Goal: Task Accomplishment & Management: Manage account settings

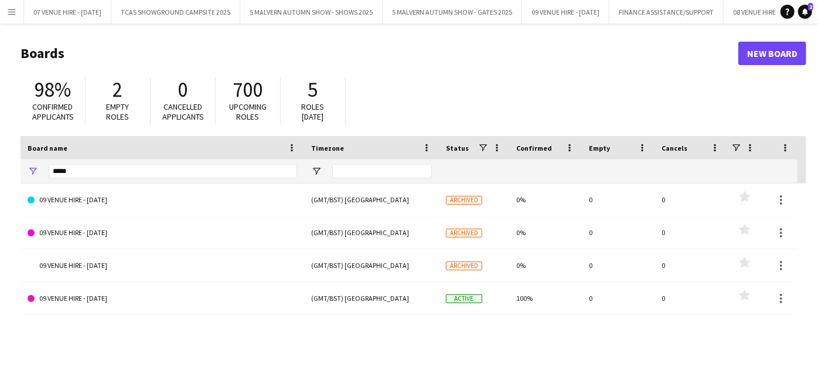
click at [200, 147] on div "Board name" at bounding box center [155, 148] width 255 height 18
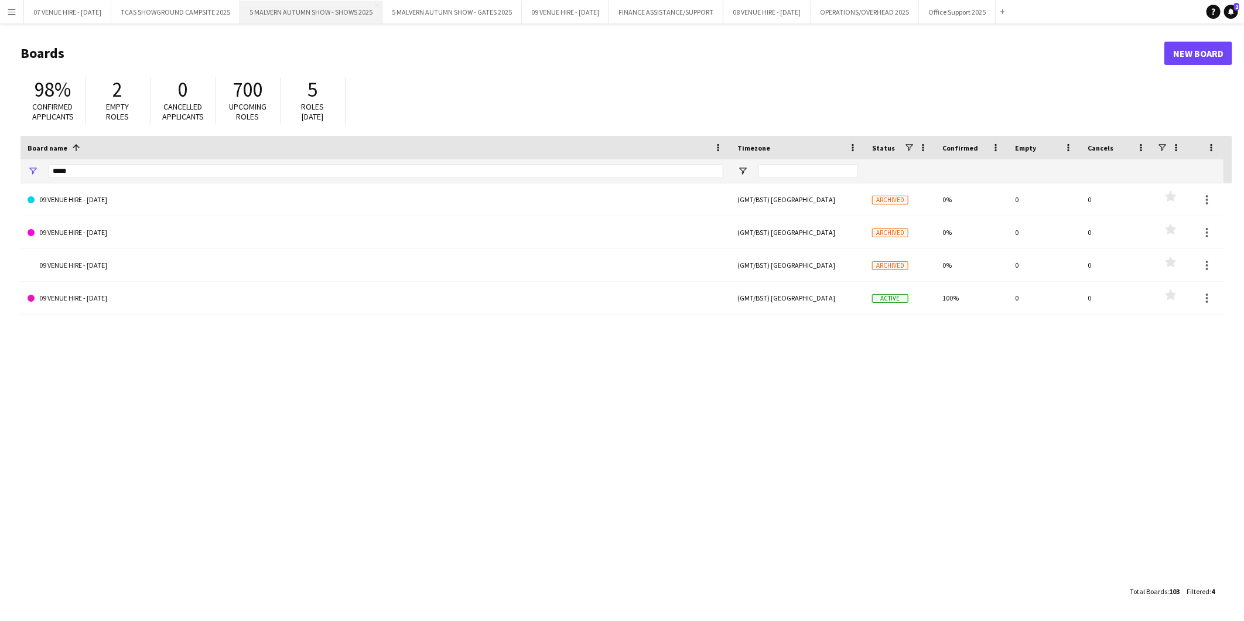
click at [346, 10] on button "5 MALVERN AUTUMN SHOW - SHOWS 2025 Close" at bounding box center [311, 12] width 142 height 23
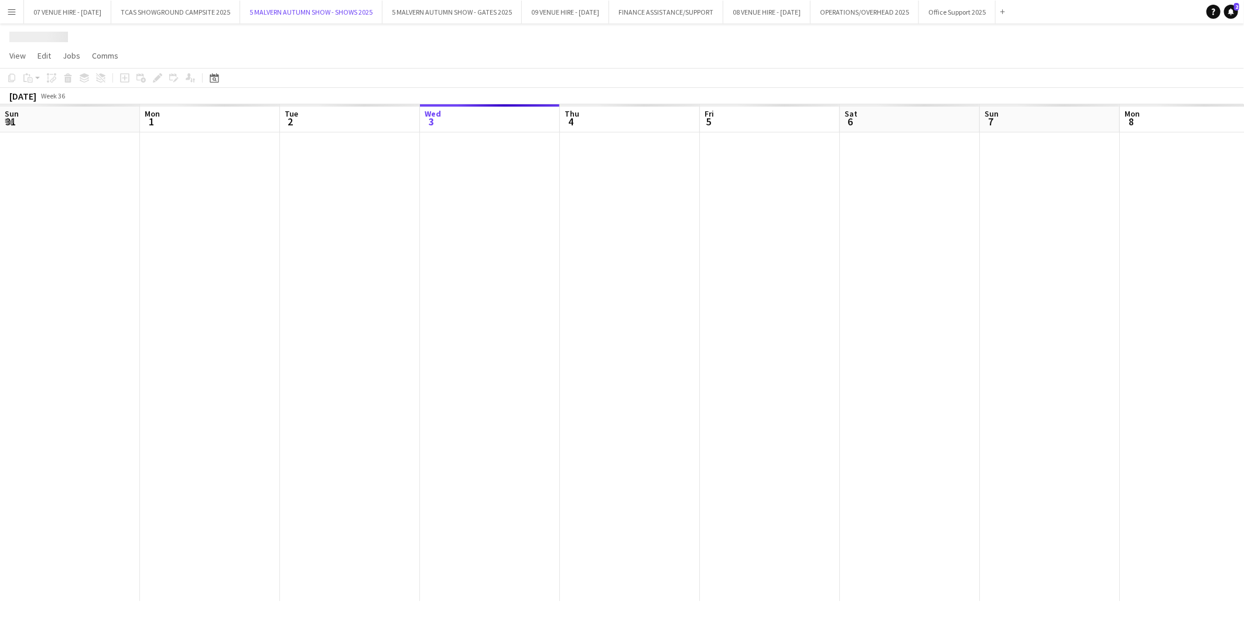
scroll to position [0, 279]
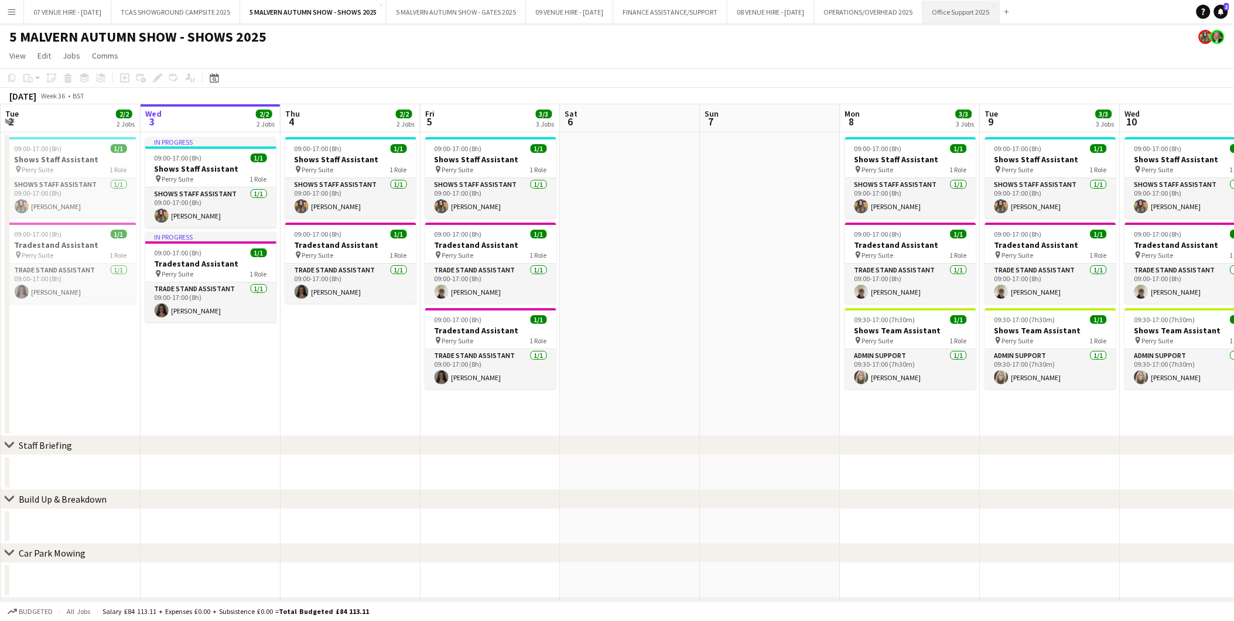
click at [817, 11] on button "Office Support 2025 Close" at bounding box center [961, 12] width 77 height 23
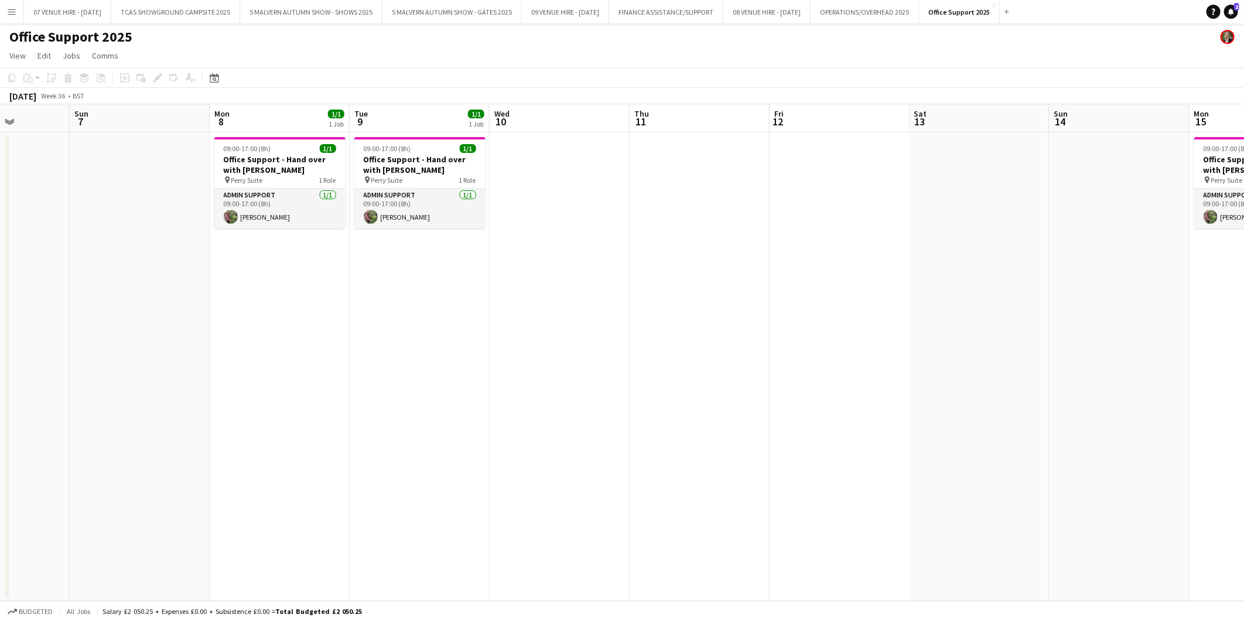
scroll to position [0, 351]
drag, startPoint x: 883, startPoint y: 155, endPoint x: 252, endPoint y: 107, distance: 633.3
click at [252, 107] on app-calendar-viewport "Thu 4 Fri 5 Sat 6 Sun 7 Mon 8 1/1 1 Job Tue 9 1/1 1 Job Wed 10 Thu 11 Fri 12 Sa…" at bounding box center [622, 352] width 1244 height 497
click at [274, 159] on h3 "Office Support - Hand over with [PERSON_NAME]" at bounding box center [278, 164] width 131 height 21
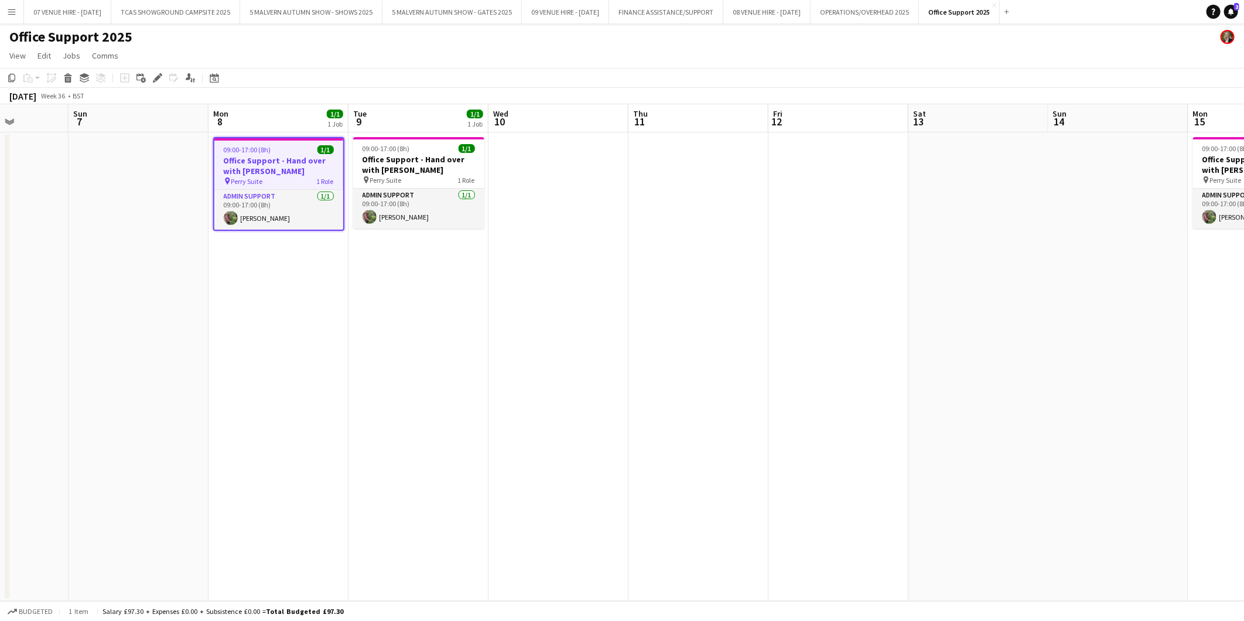
click at [573, 191] on app-date-cell at bounding box center [559, 366] width 140 height 469
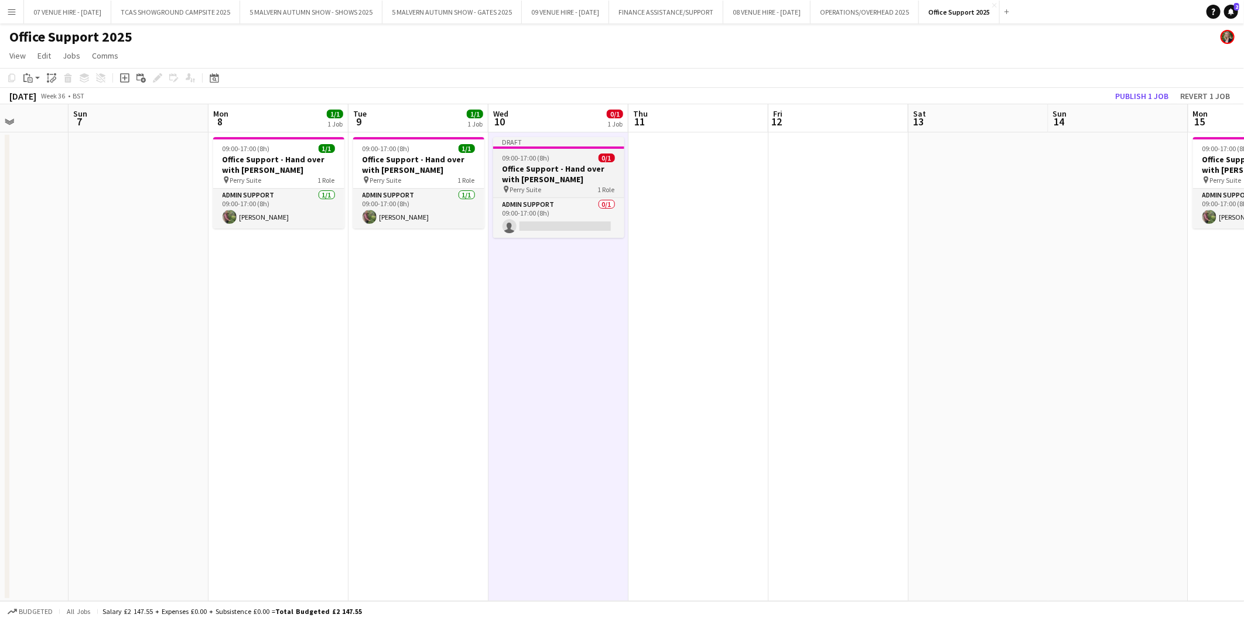
click at [561, 160] on div "09:00-17:00 (8h) 0/1" at bounding box center [558, 157] width 131 height 9
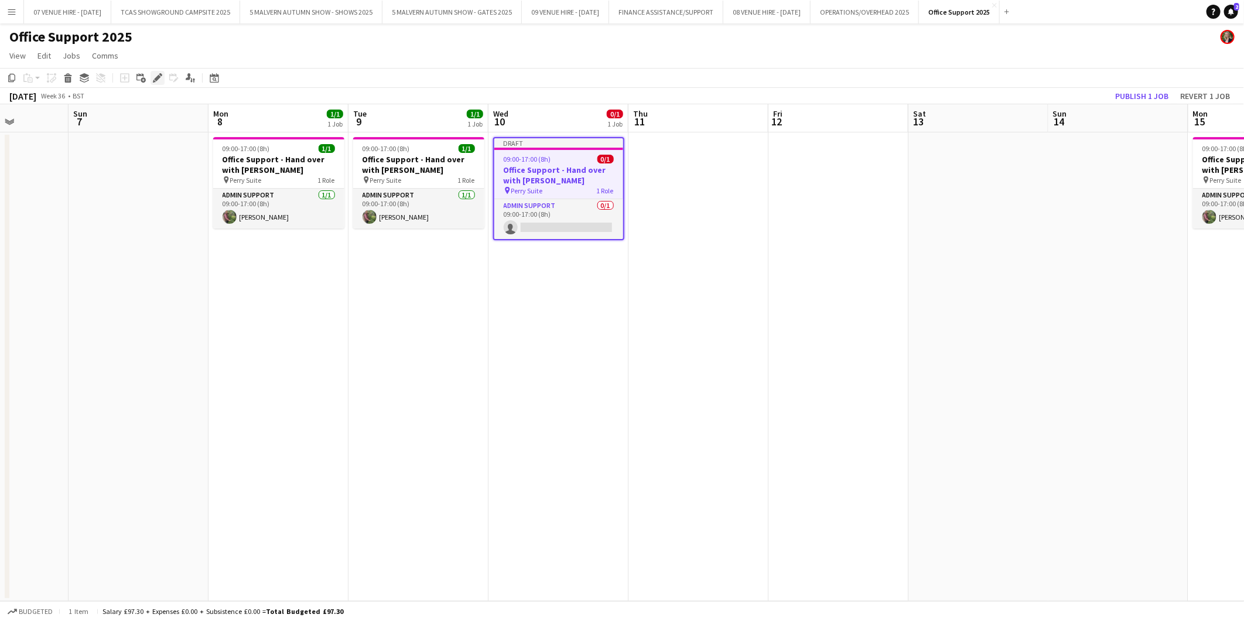
click at [159, 73] on icon at bounding box center [160, 74] width 3 height 3
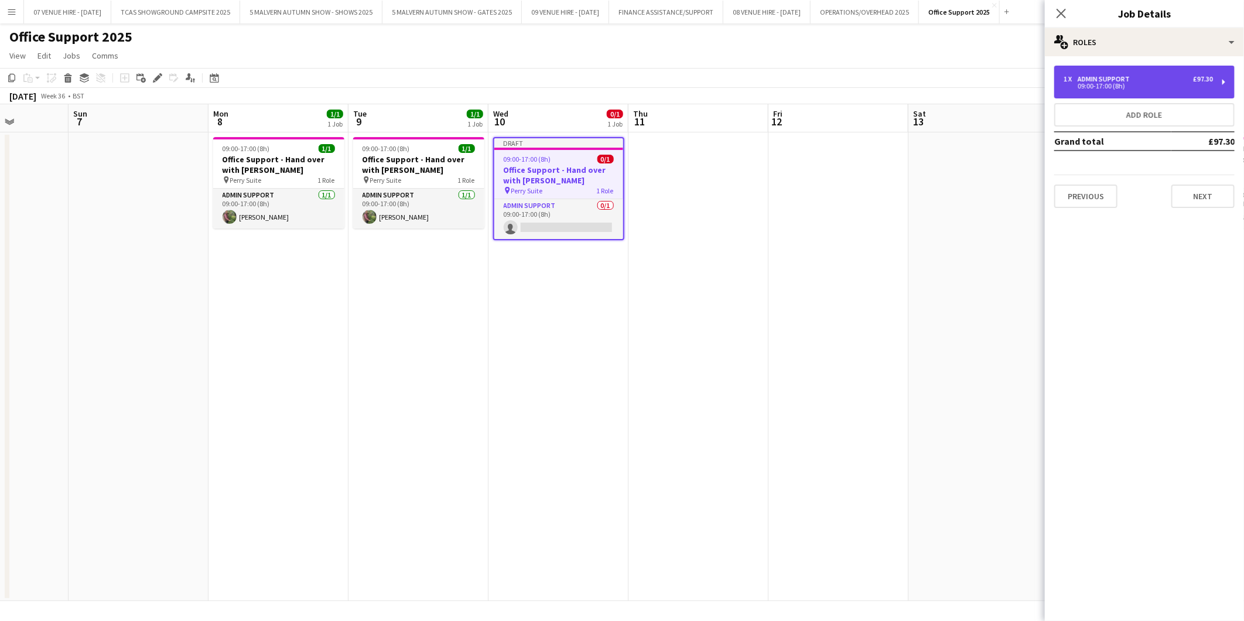
click at [817, 83] on div "09:00-17:00 (8h)" at bounding box center [1138, 86] width 149 height 6
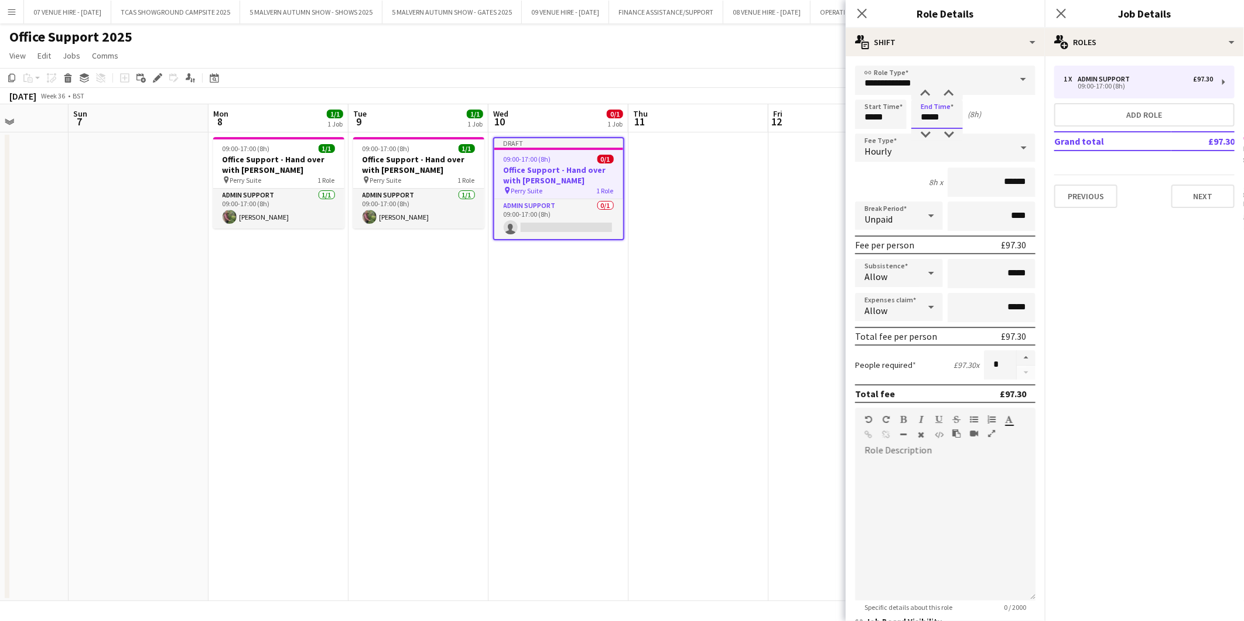
click at [817, 113] on input "*****" at bounding box center [937, 114] width 52 height 29
click at [817, 135] on div at bounding box center [925, 135] width 23 height 12
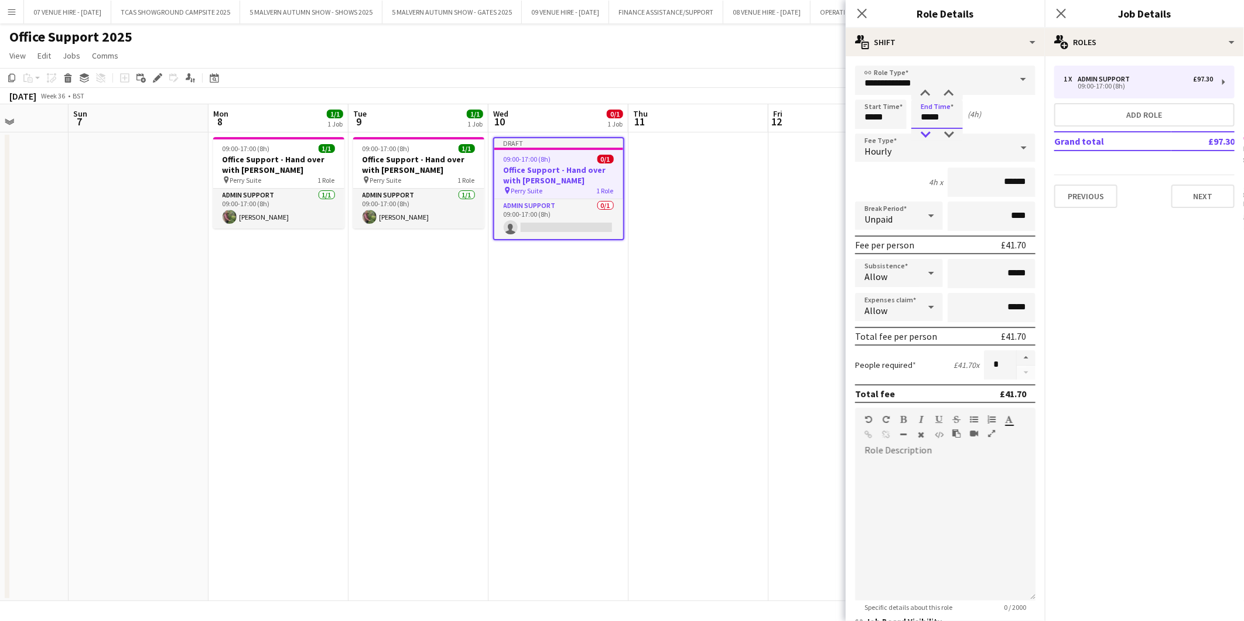
type input "*****"
click at [817, 135] on div at bounding box center [925, 135] width 23 height 12
click at [817, 214] on icon at bounding box center [931, 215] width 6 height 3
click at [817, 243] on span "Paid" at bounding box center [897, 246] width 64 height 11
drag, startPoint x: 983, startPoint y: 217, endPoint x: 1019, endPoint y: 216, distance: 36.4
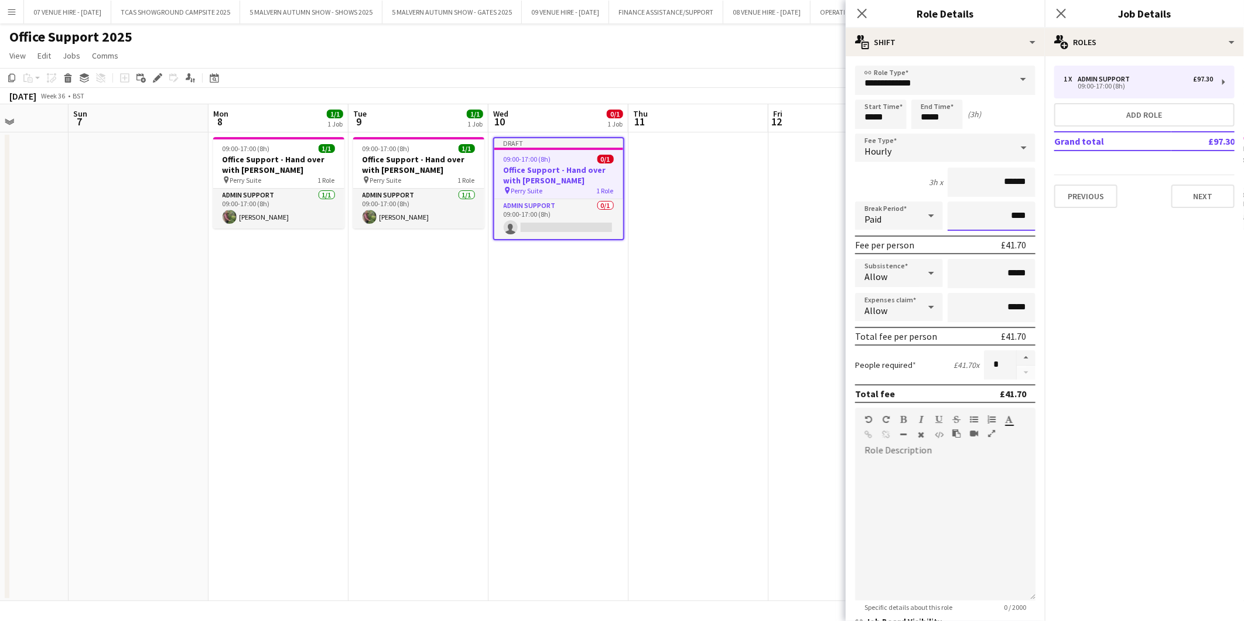
click at [817, 216] on input "****" at bounding box center [992, 216] width 88 height 29
type input "***"
click at [706, 226] on app-date-cell at bounding box center [699, 366] width 140 height 469
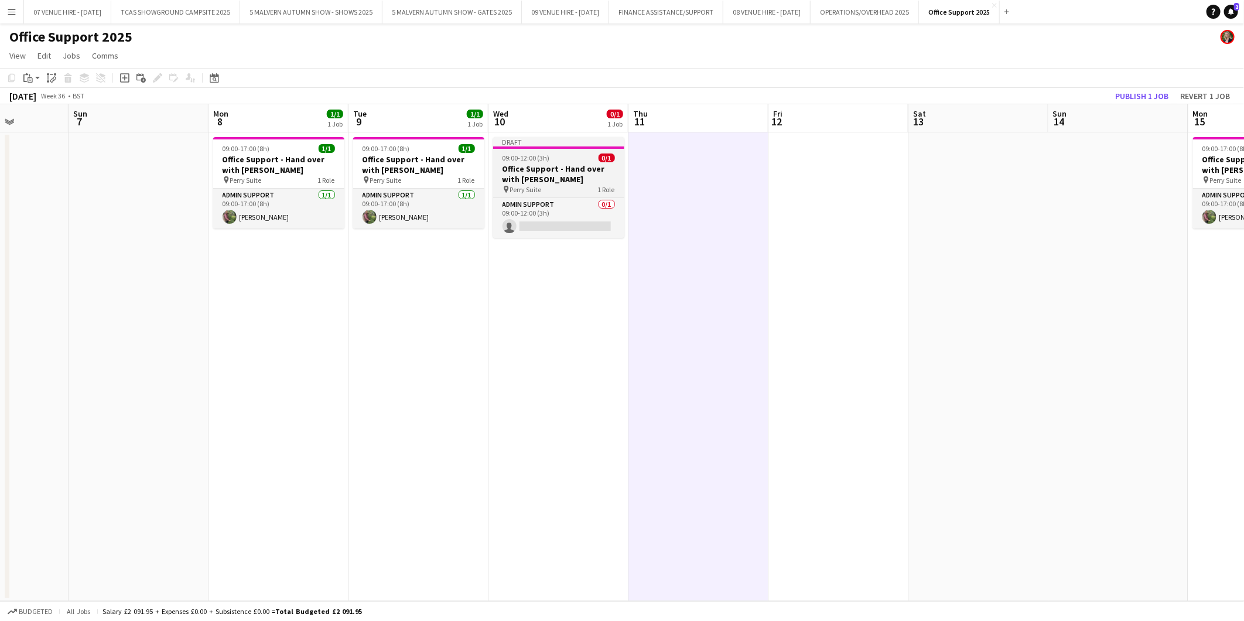
click at [562, 160] on div "09:00-12:00 (3h) 0/1" at bounding box center [558, 157] width 131 height 9
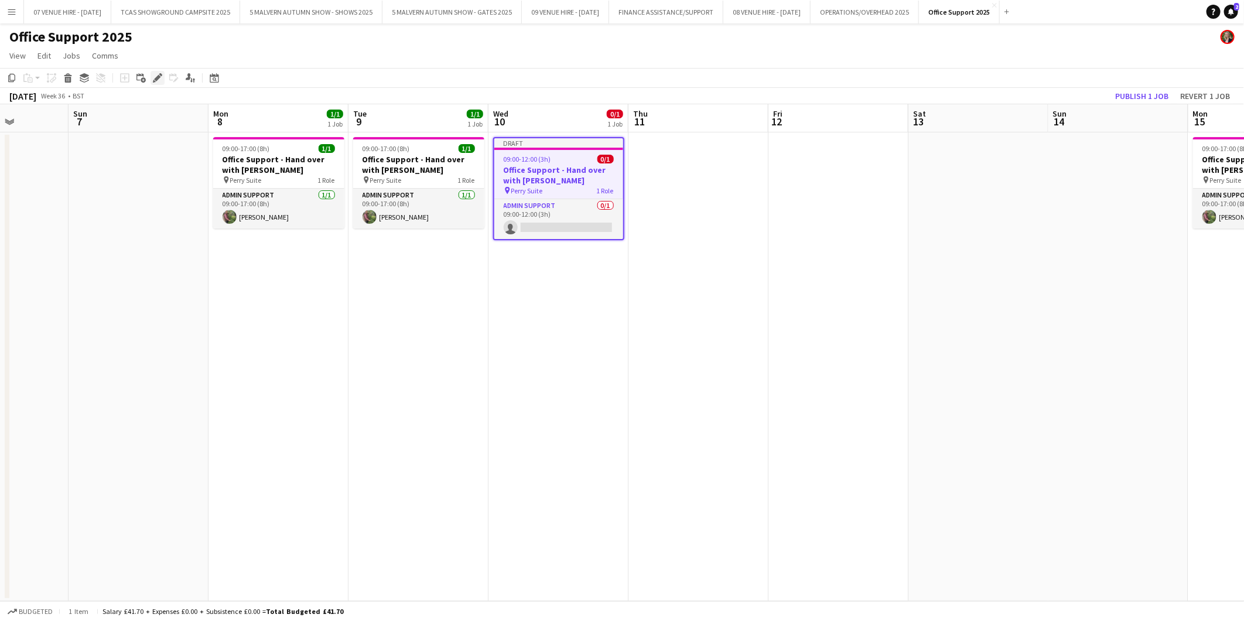
click at [159, 73] on icon "Edit" at bounding box center [157, 77] width 9 height 9
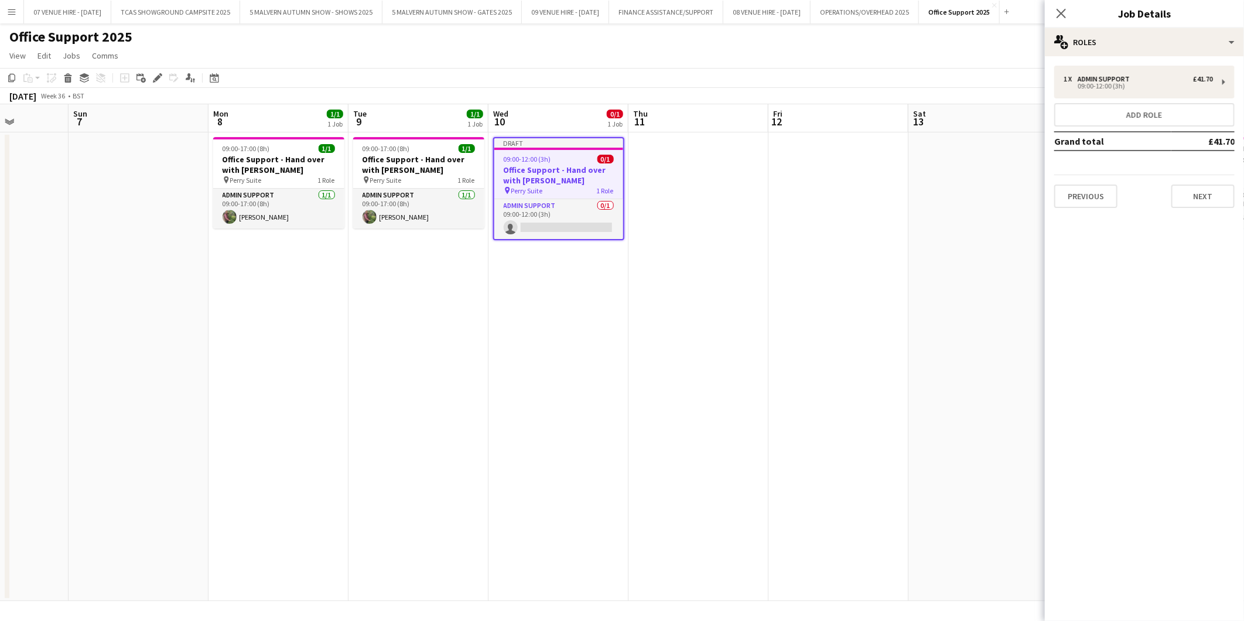
click at [561, 161] on div "09:00-12:00 (3h) 0/1" at bounding box center [558, 159] width 129 height 9
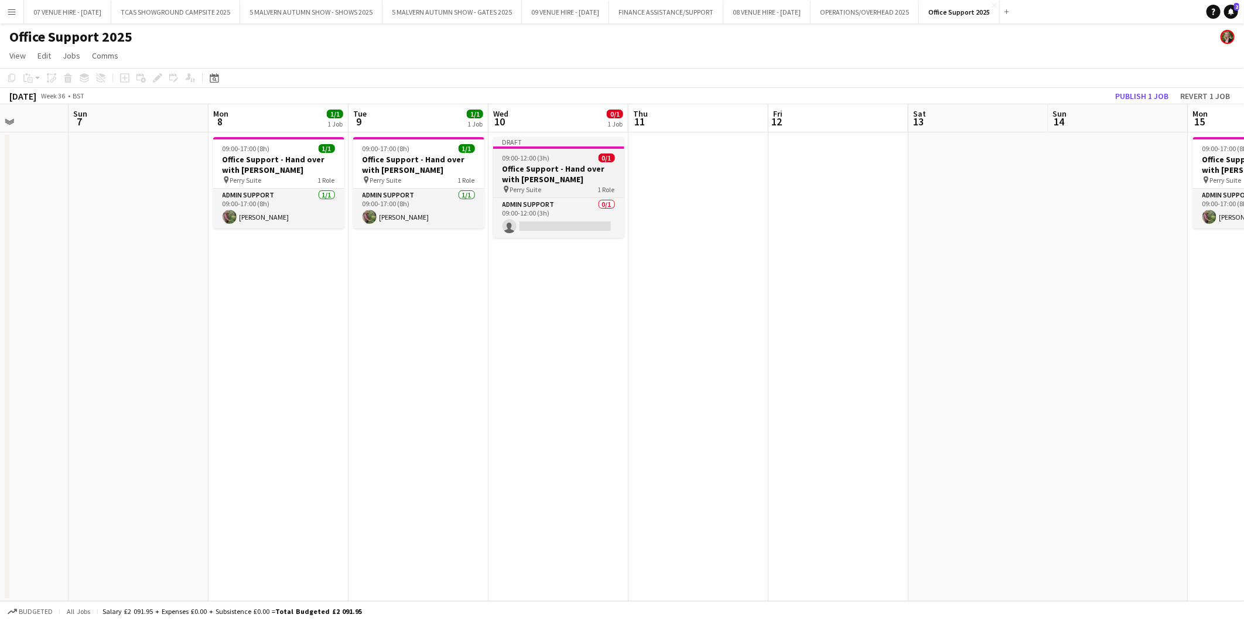
click at [534, 159] on span "09:00-12:00 (3h)" at bounding box center [526, 157] width 47 height 9
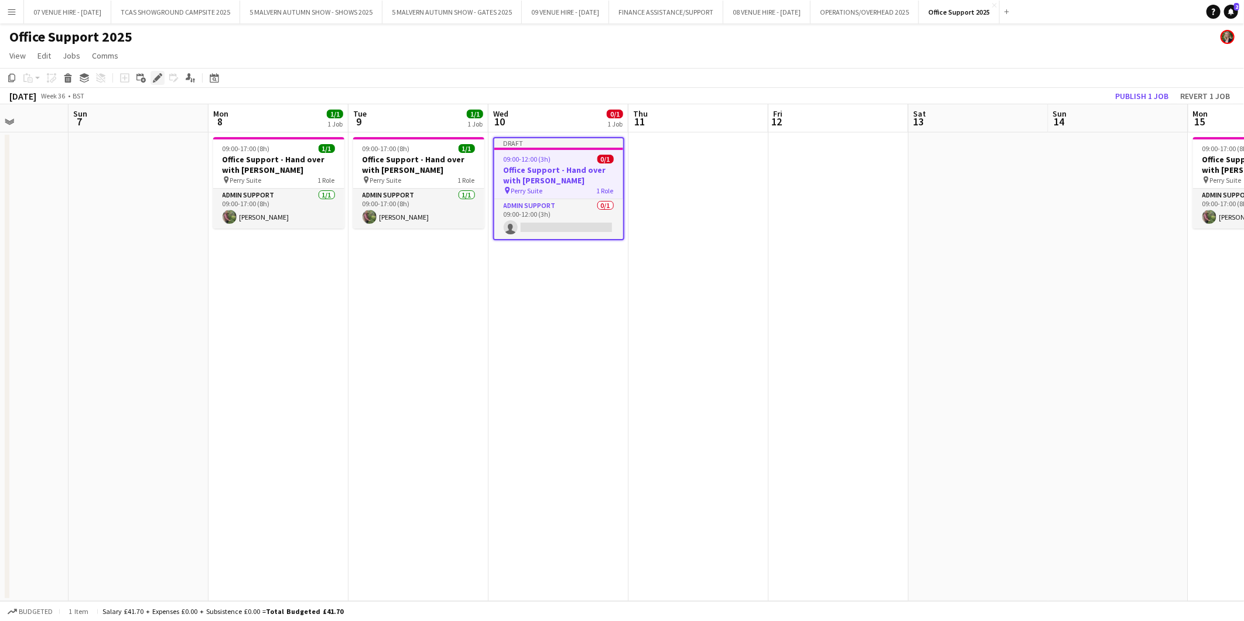
click at [159, 77] on icon at bounding box center [157, 78] width 6 height 6
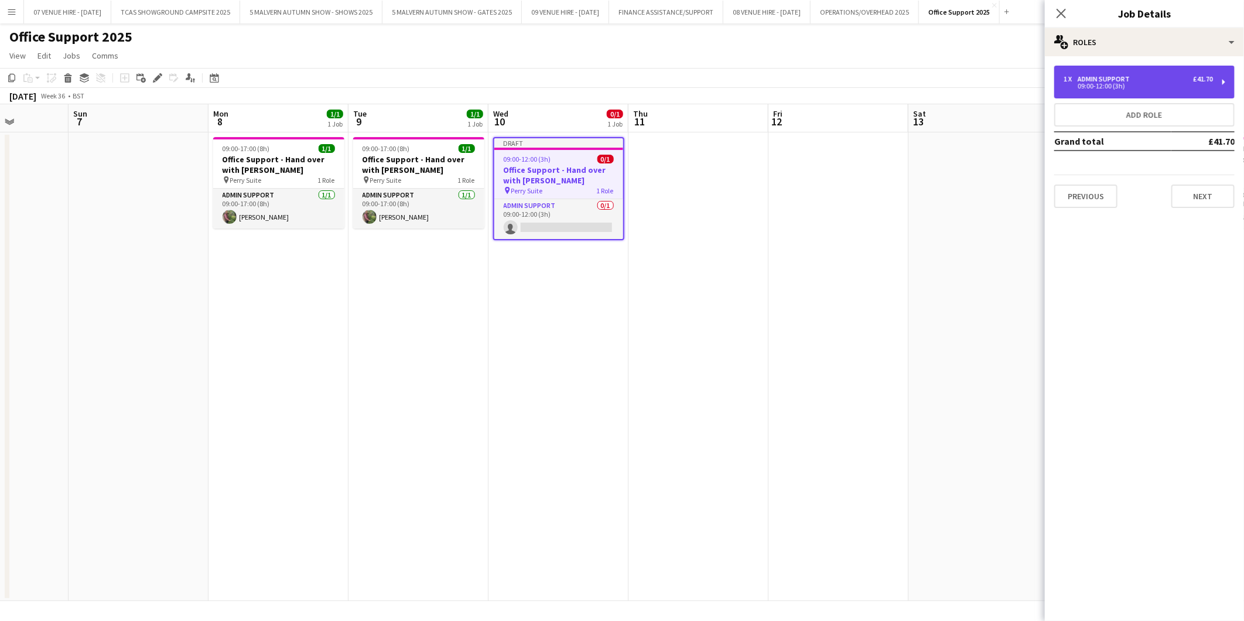
click at [817, 77] on div "Admin Support" at bounding box center [1106, 79] width 57 height 8
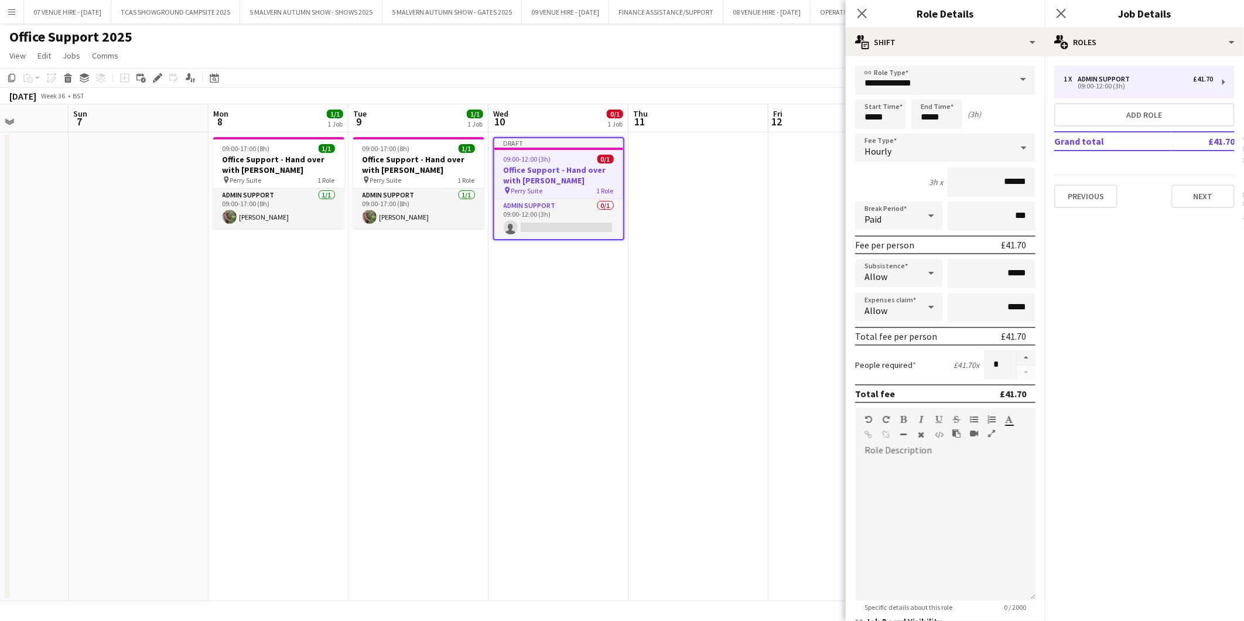
click at [743, 245] on app-date-cell at bounding box center [699, 366] width 140 height 469
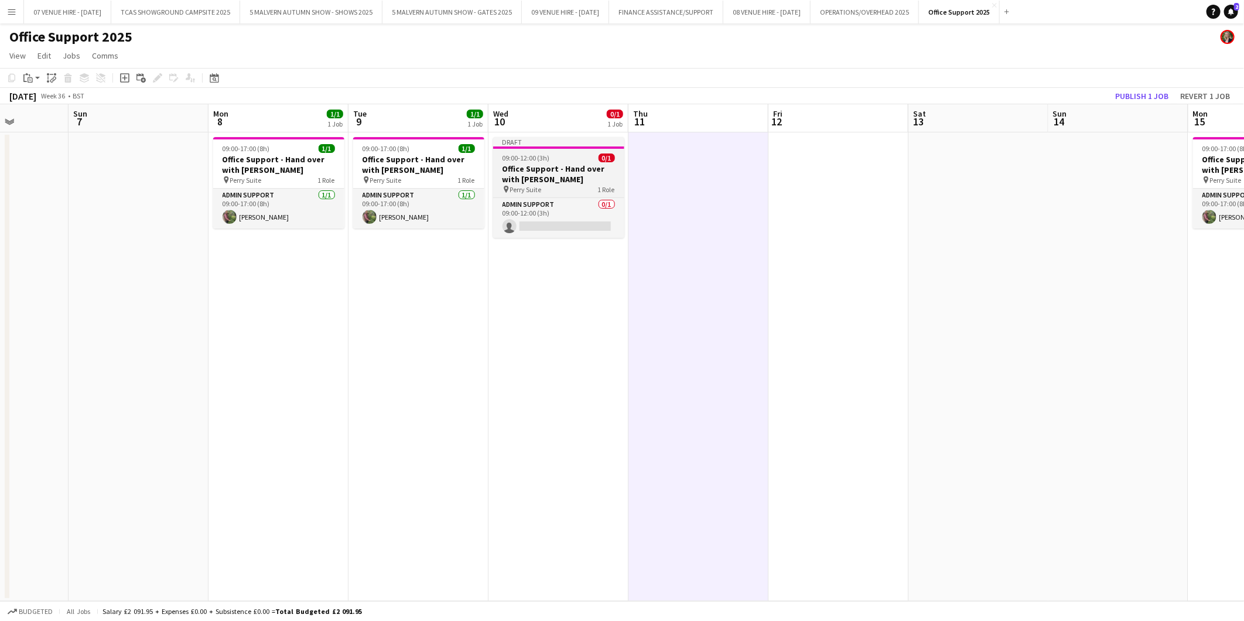
click at [525, 155] on span "09:00-12:00 (3h)" at bounding box center [526, 157] width 47 height 9
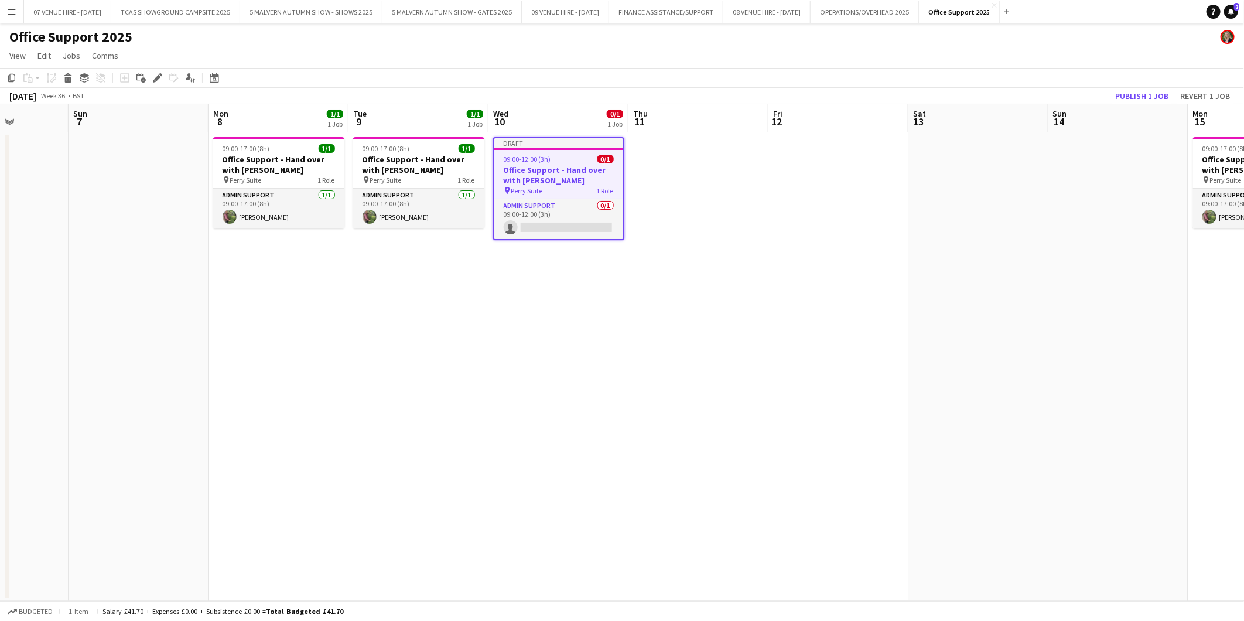
click at [801, 192] on app-date-cell at bounding box center [839, 366] width 140 height 469
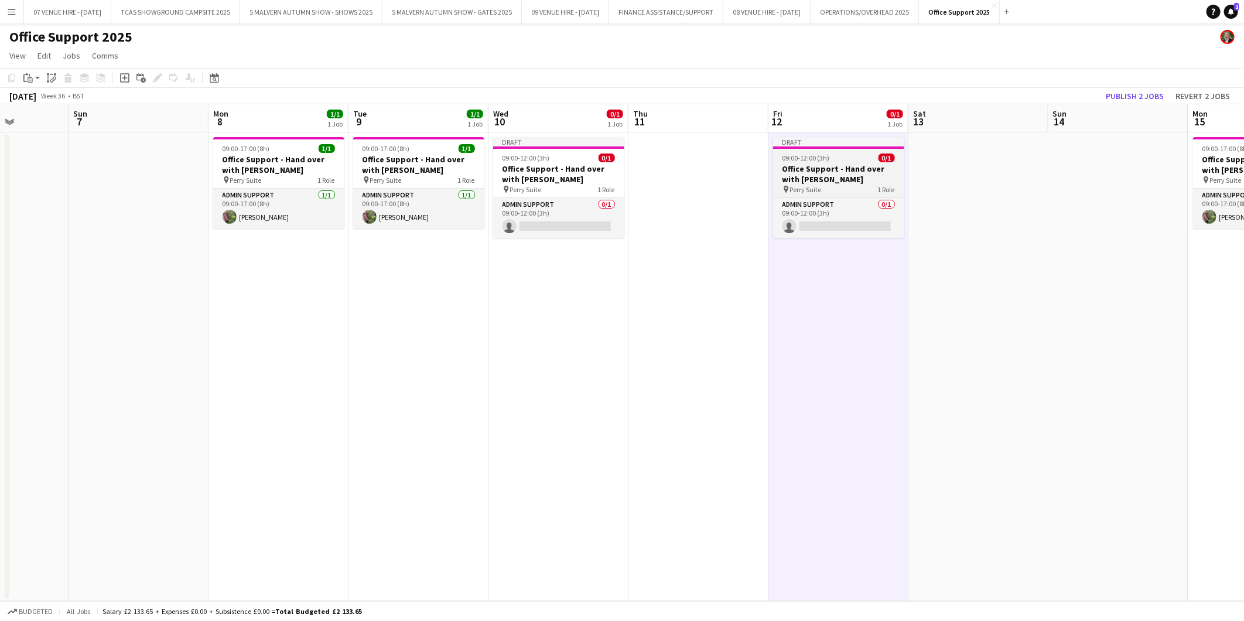
click at [817, 163] on h3 "Office Support - Hand over with [PERSON_NAME]" at bounding box center [838, 173] width 131 height 21
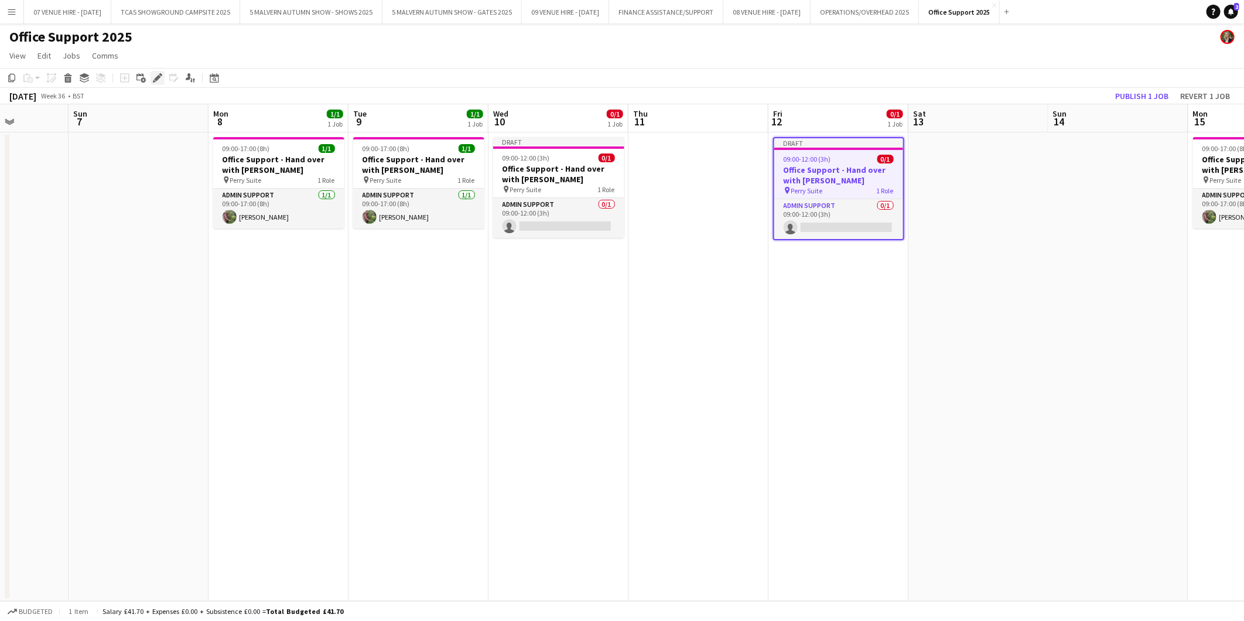
click at [155, 75] on icon "Edit" at bounding box center [157, 77] width 9 height 9
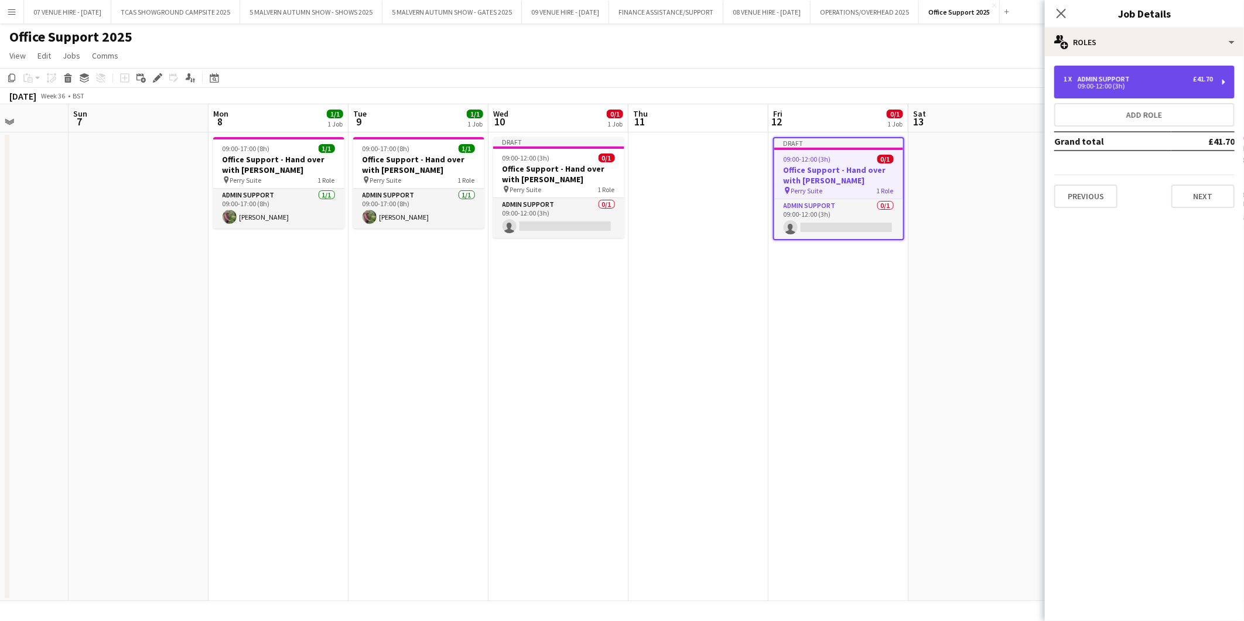
click at [817, 75] on div "Admin Support" at bounding box center [1106, 79] width 57 height 8
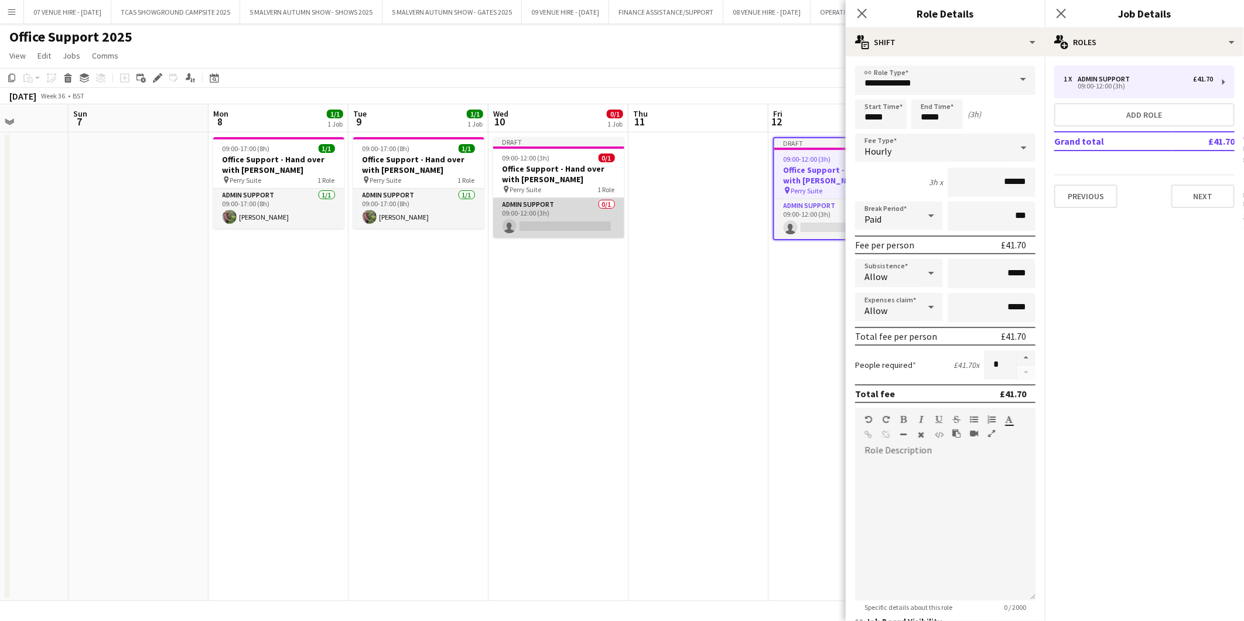
click at [569, 229] on app-card-role "Admin Support 0/1 09:00-12:00 (3h) single-neutral-actions" at bounding box center [558, 218] width 131 height 40
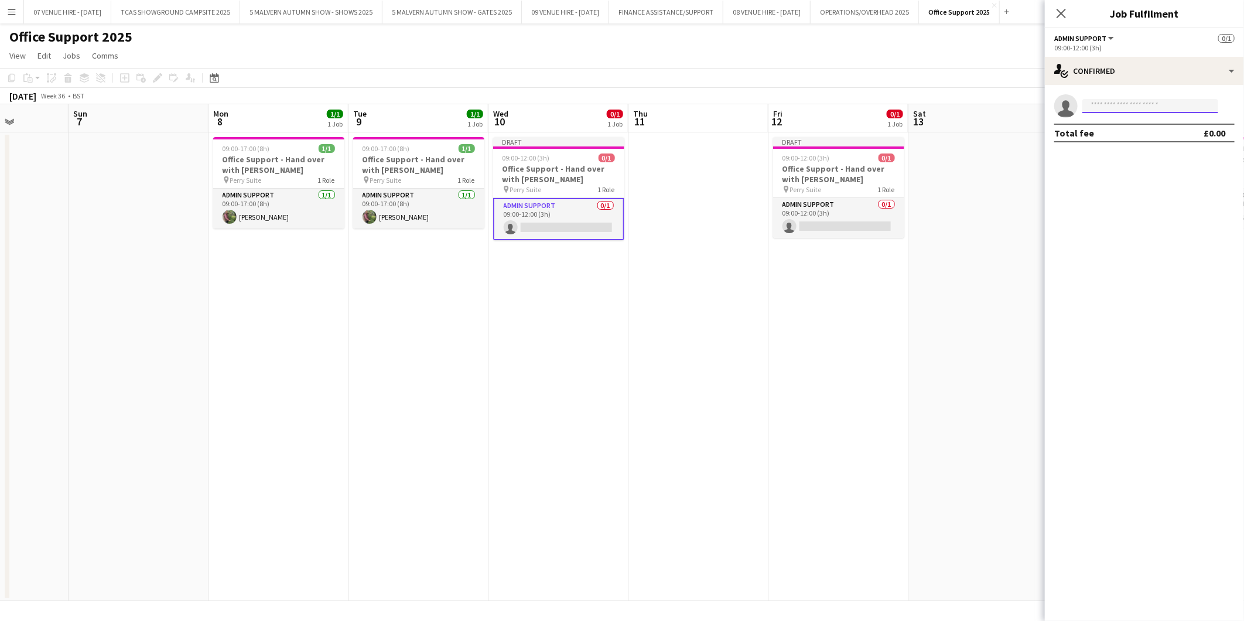
click at [817, 108] on input at bounding box center [1151, 106] width 136 height 14
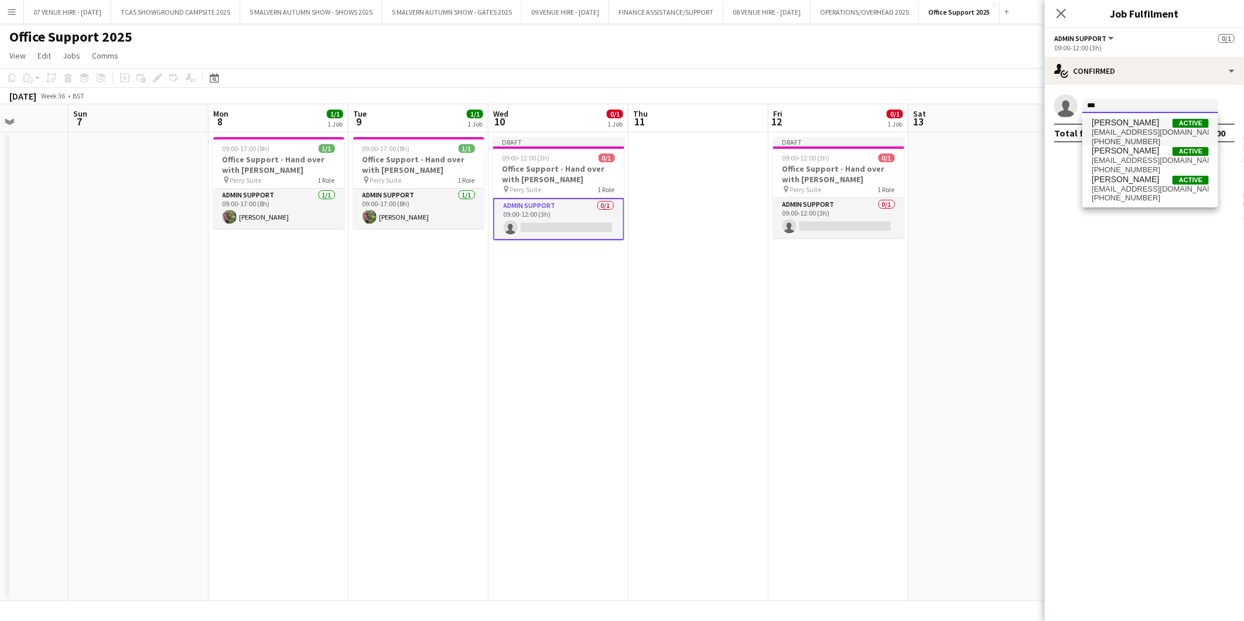
type input "***"
click at [817, 124] on span "[PERSON_NAME]" at bounding box center [1125, 123] width 67 height 10
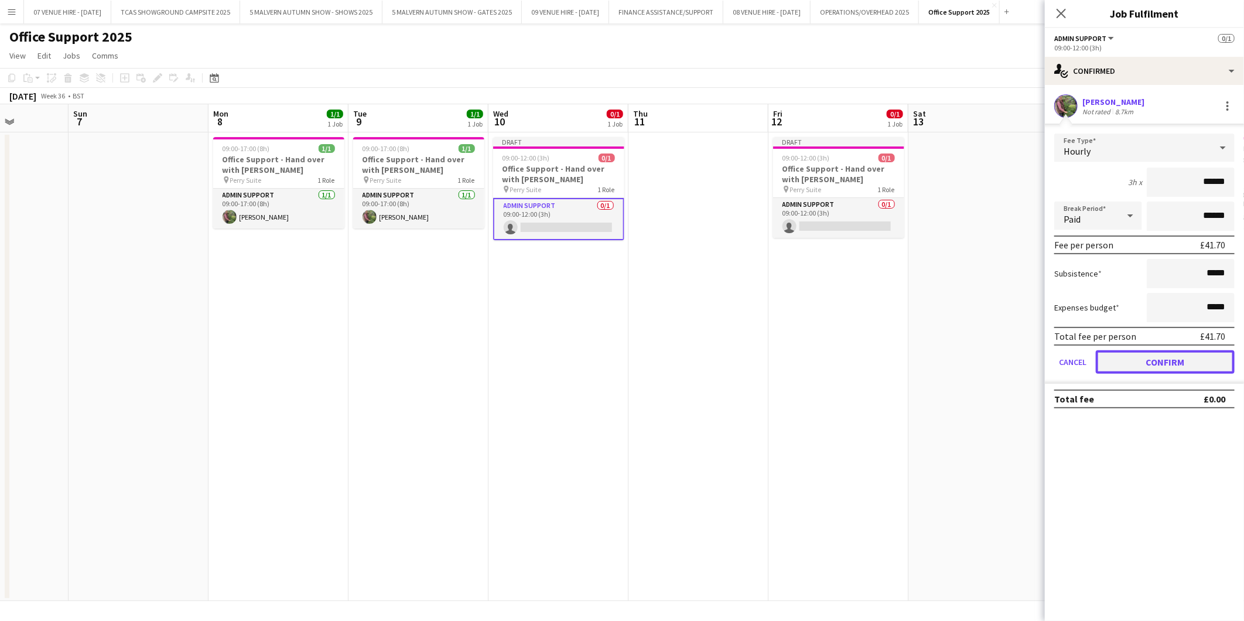
click at [817, 354] on button "Confirm" at bounding box center [1165, 361] width 139 height 23
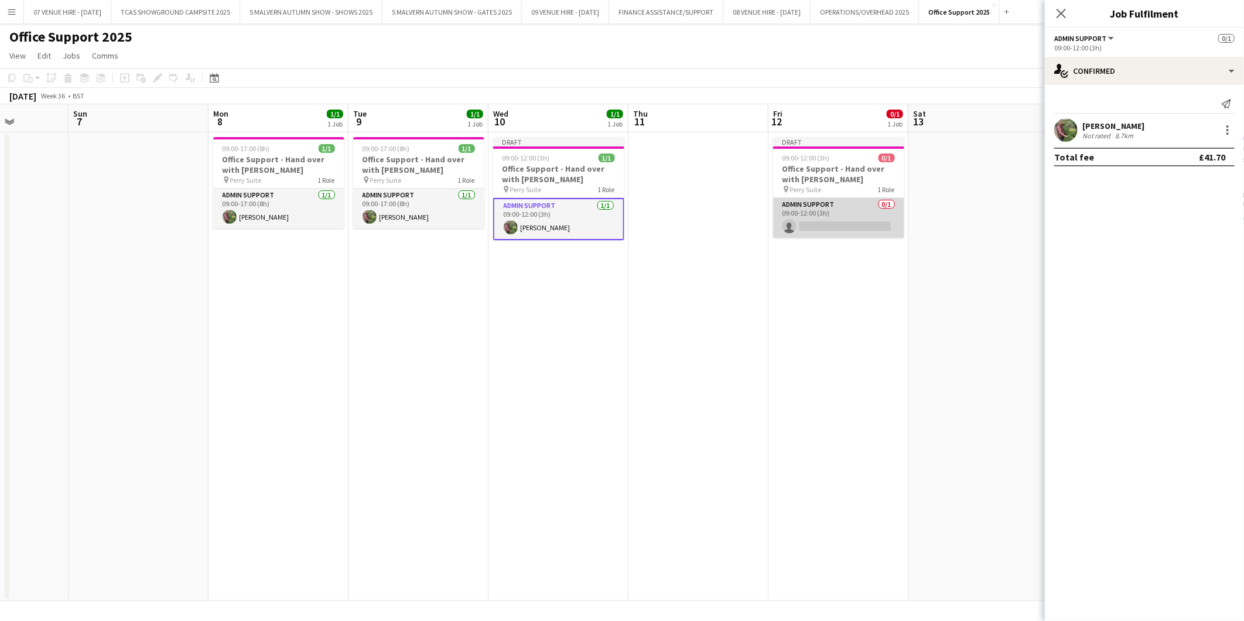
click at [817, 227] on app-card-role "Admin Support 0/1 09:00-12:00 (3h) single-neutral-actions" at bounding box center [838, 218] width 131 height 40
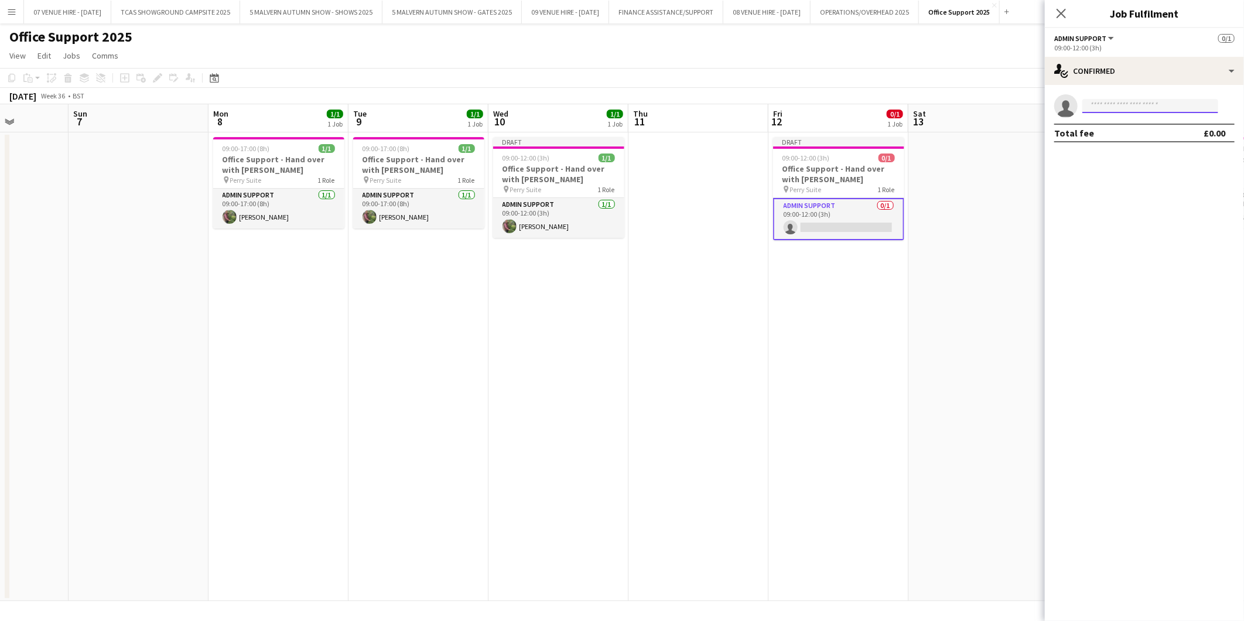
click at [817, 106] on input at bounding box center [1151, 106] width 136 height 14
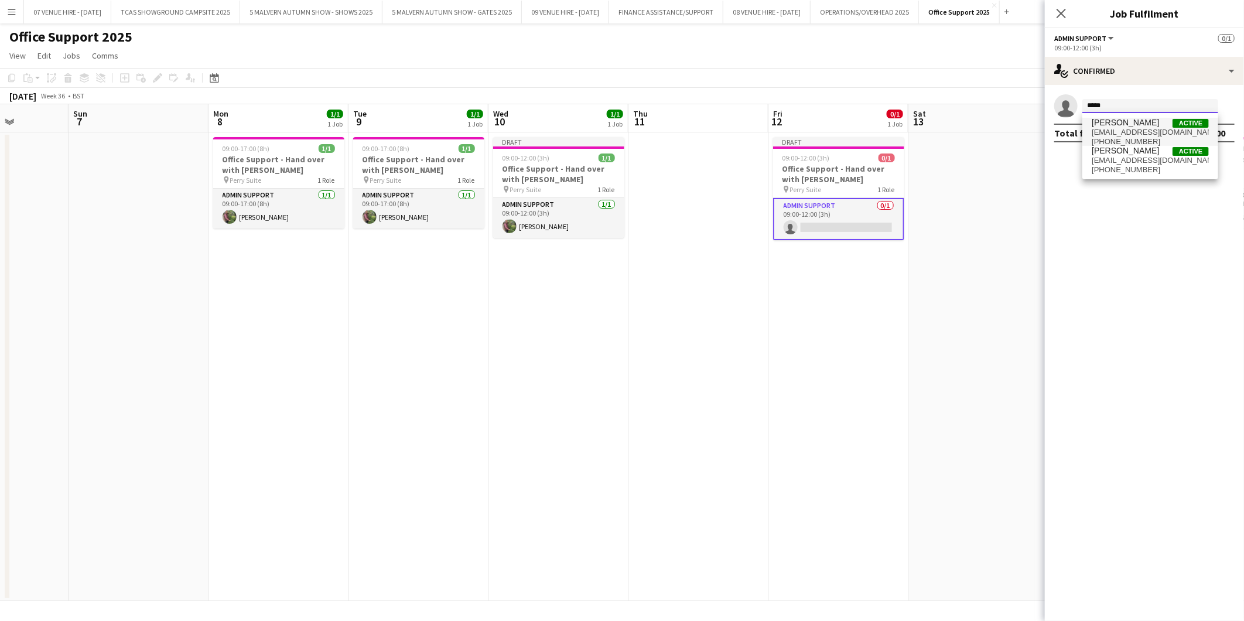
type input "*****"
click at [817, 123] on span "[PERSON_NAME]" at bounding box center [1125, 123] width 67 height 10
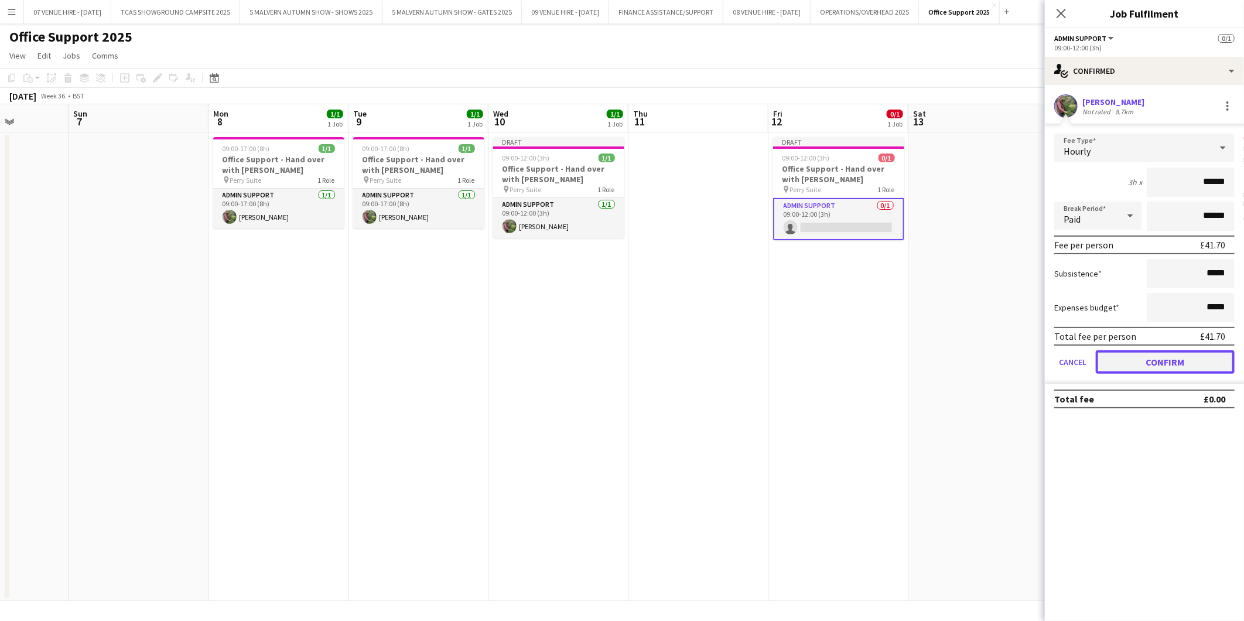
click at [817, 353] on button "Confirm" at bounding box center [1165, 361] width 139 height 23
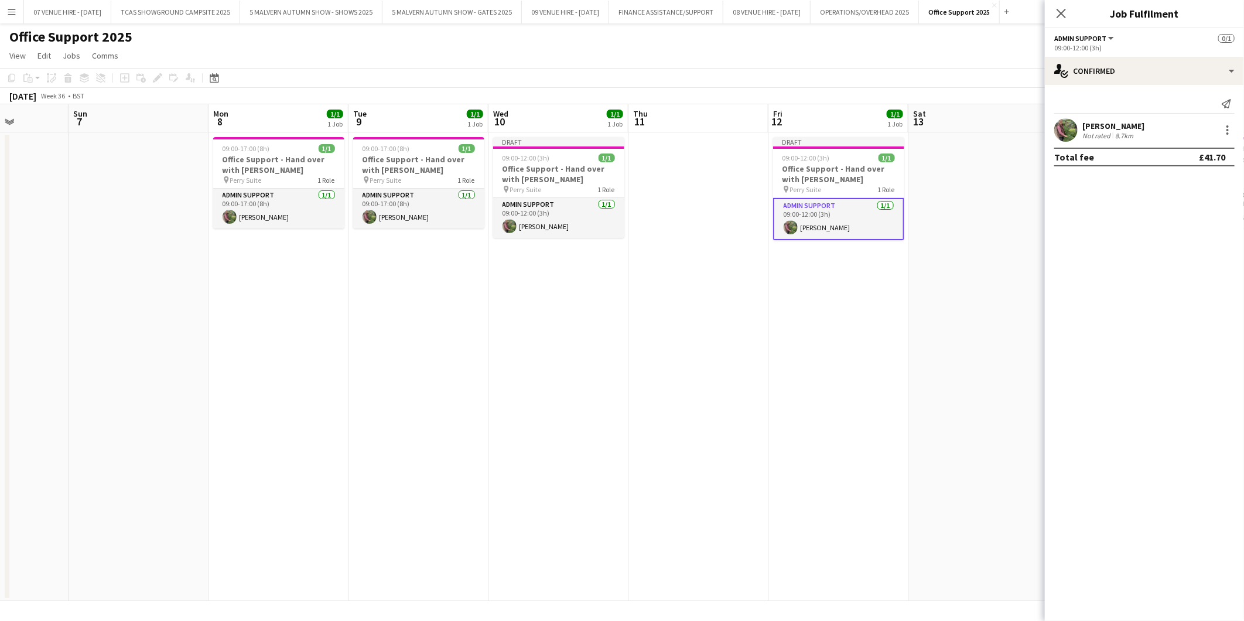
click at [817, 329] on app-date-cell at bounding box center [979, 366] width 140 height 469
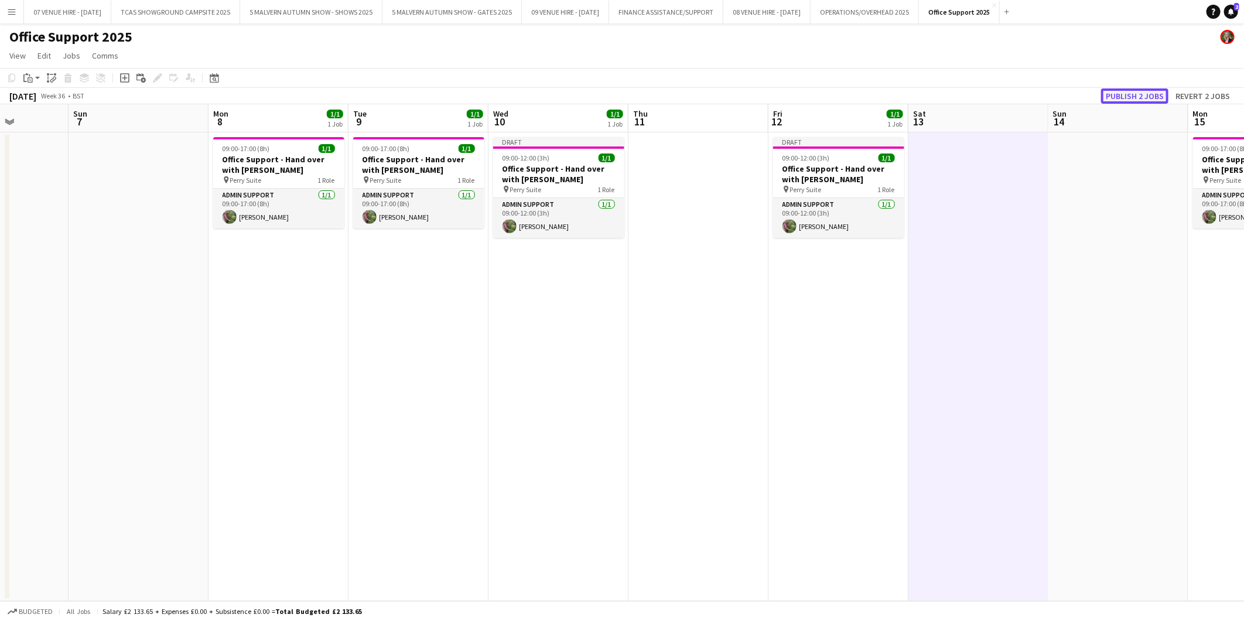
click at [817, 89] on button "Publish 2 jobs" at bounding box center [1134, 95] width 67 height 15
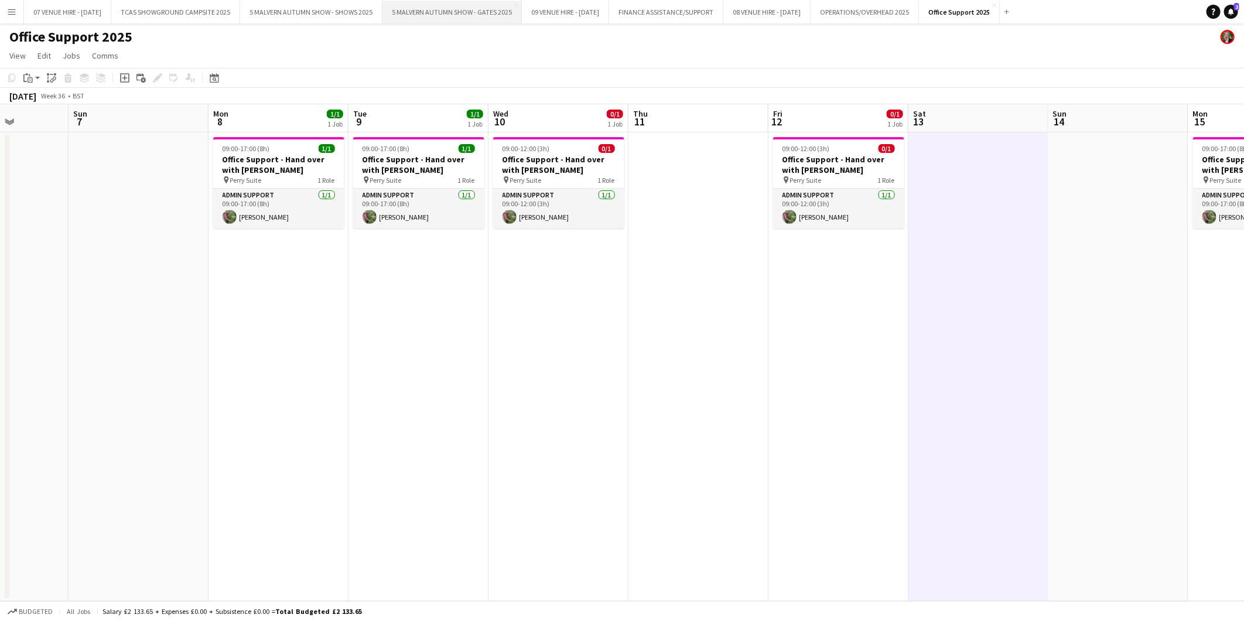
click at [454, 9] on button "5 MALVERN AUTUMN SHOW - GATES 2025 Close" at bounding box center [452, 12] width 139 height 23
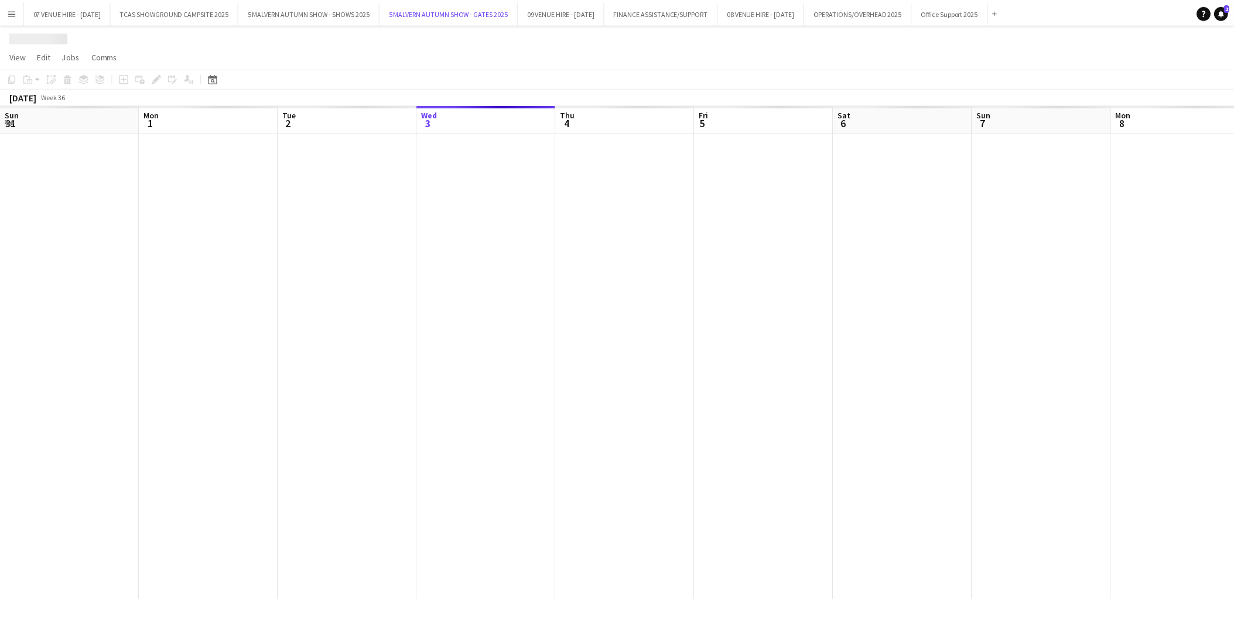
scroll to position [0, 279]
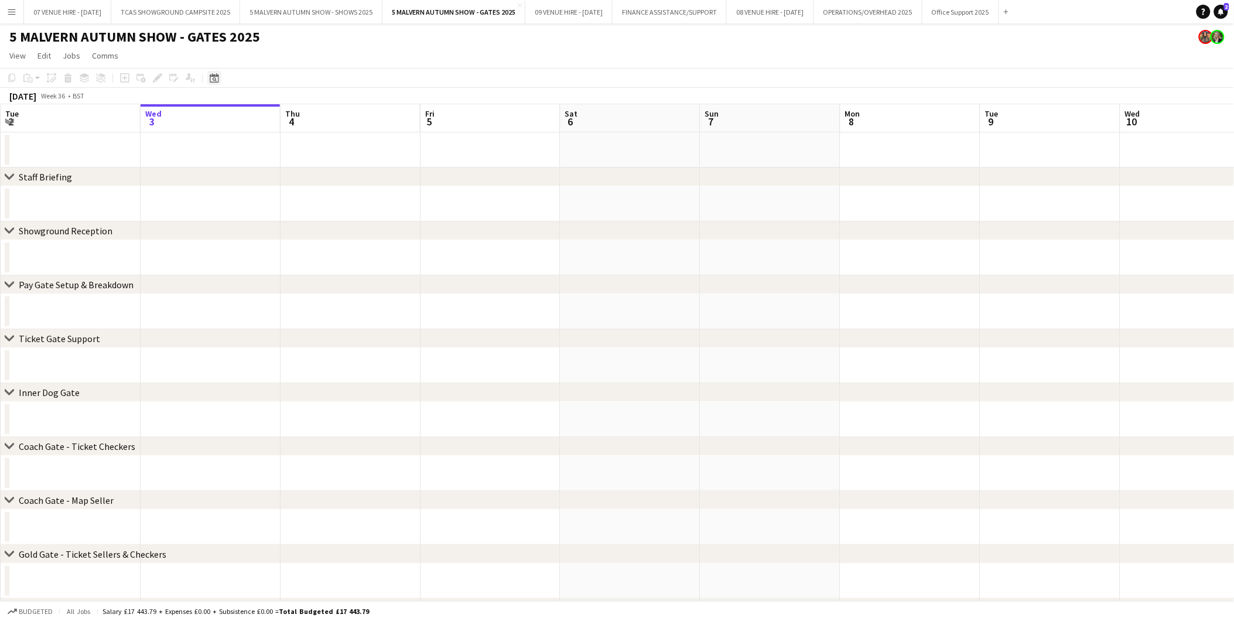
click at [211, 77] on icon at bounding box center [214, 77] width 9 height 9
click at [303, 218] on span "28" at bounding box center [308, 224] width 14 height 14
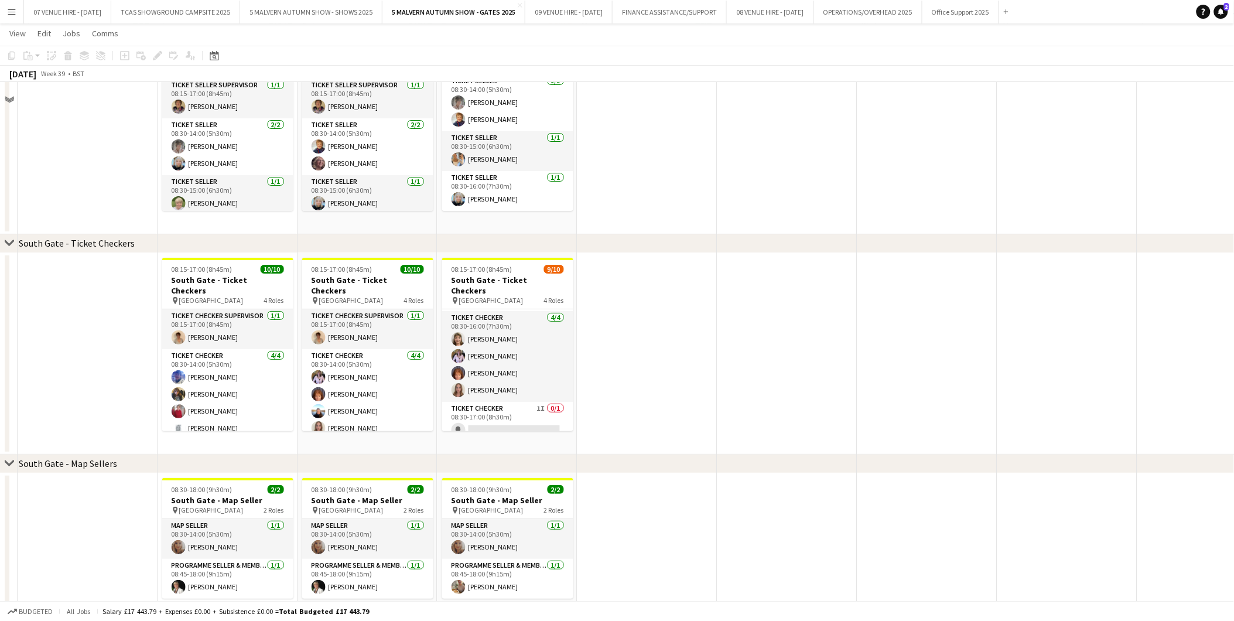
scroll to position [1562, 0]
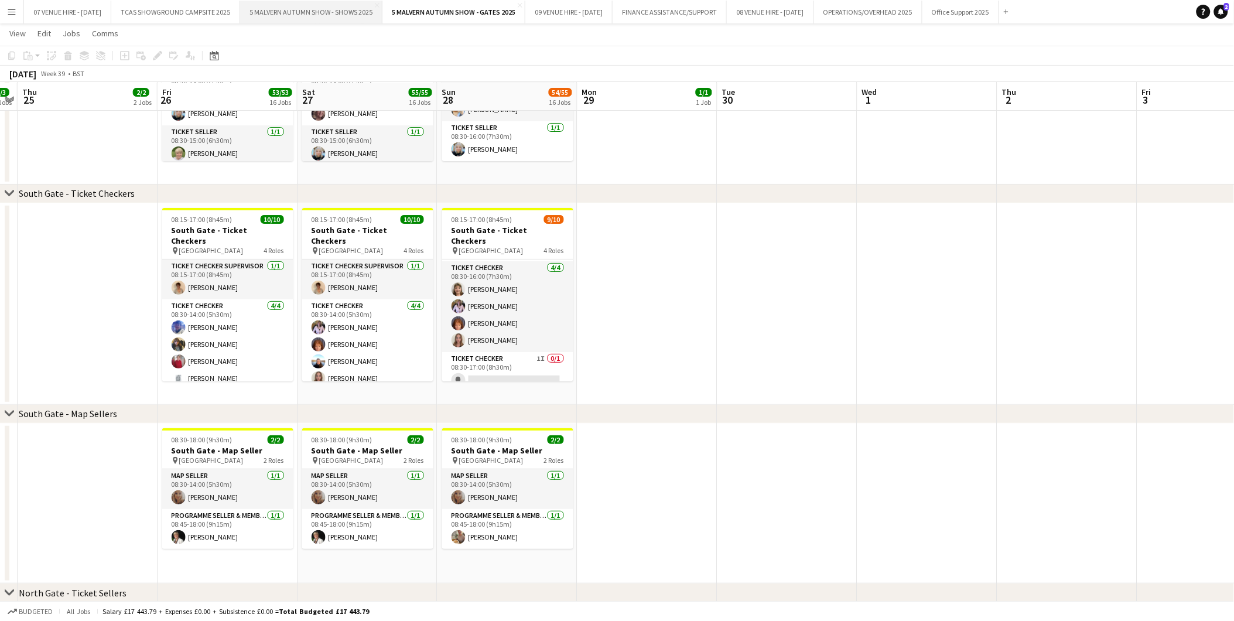
click at [288, 10] on button "5 MALVERN AUTUMN SHOW - SHOWS 2025 Close" at bounding box center [311, 12] width 142 height 23
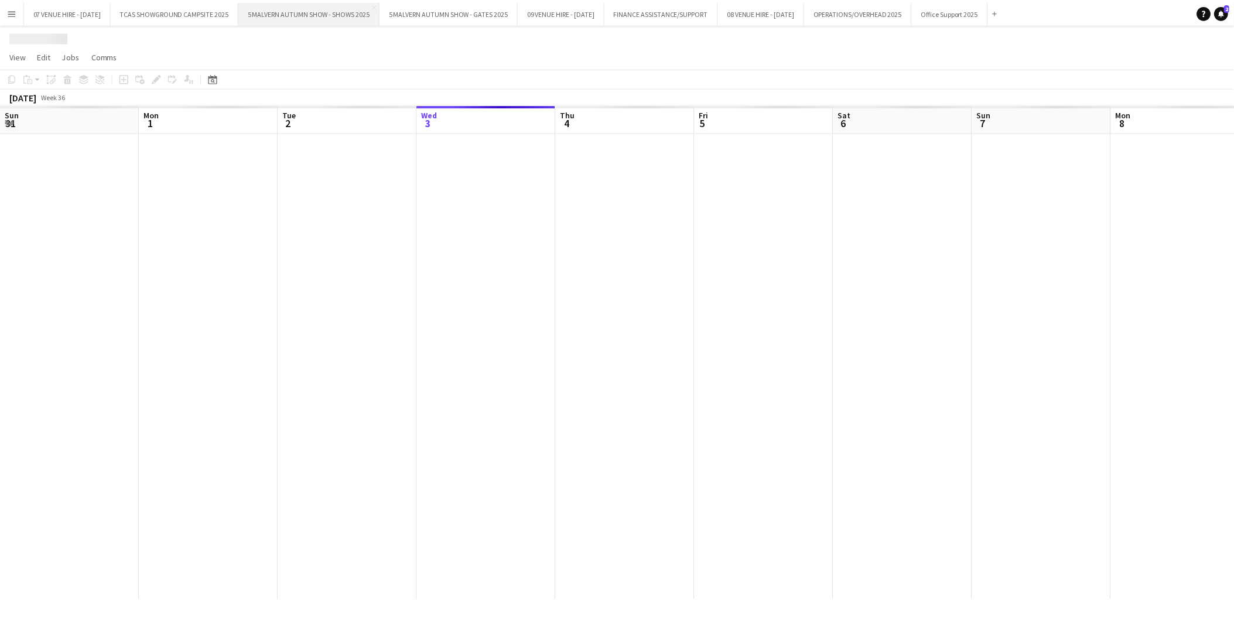
scroll to position [0, 279]
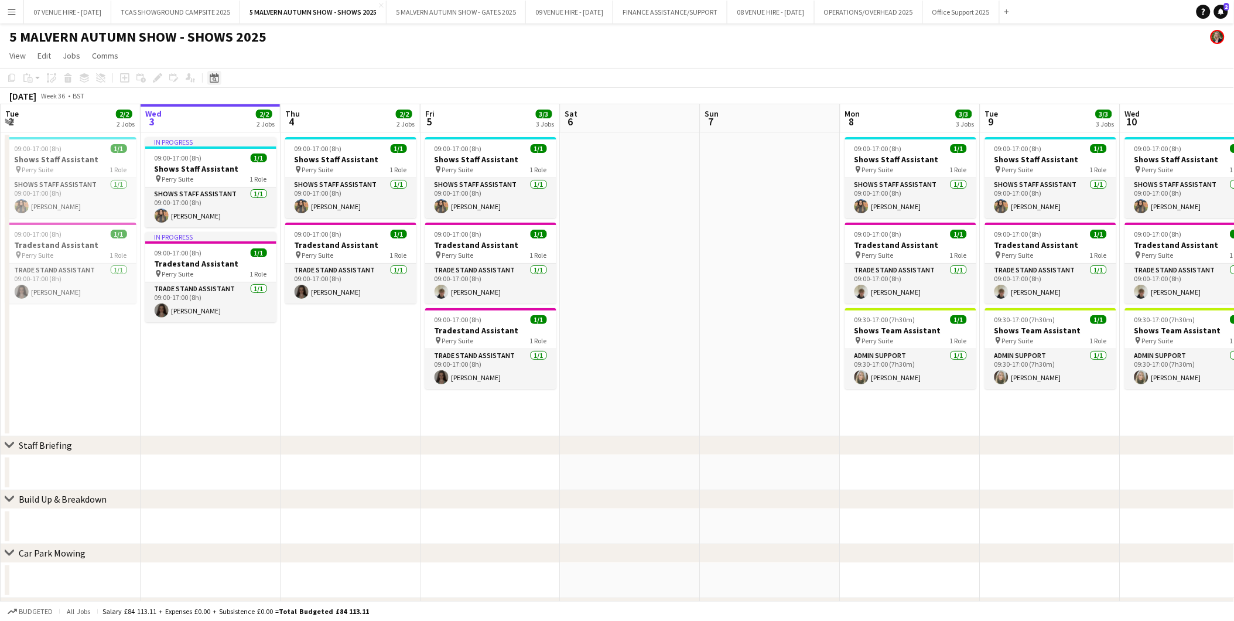
click at [211, 80] on icon "Date picker" at bounding box center [214, 77] width 9 height 9
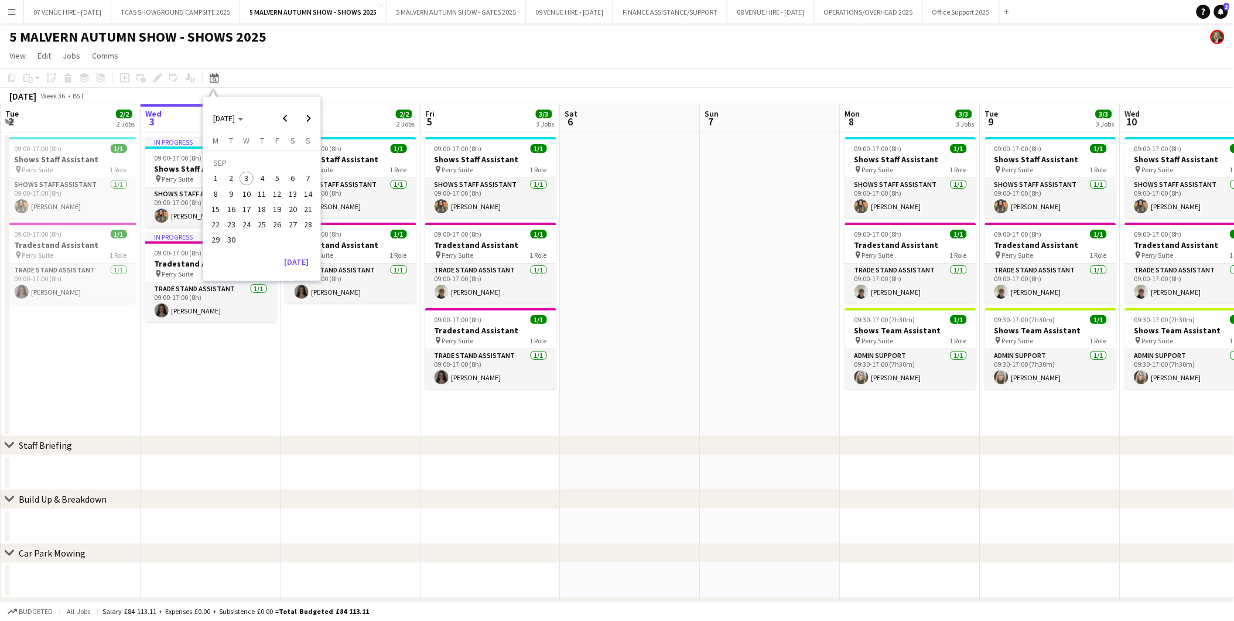
click at [309, 219] on span "28" at bounding box center [308, 224] width 14 height 14
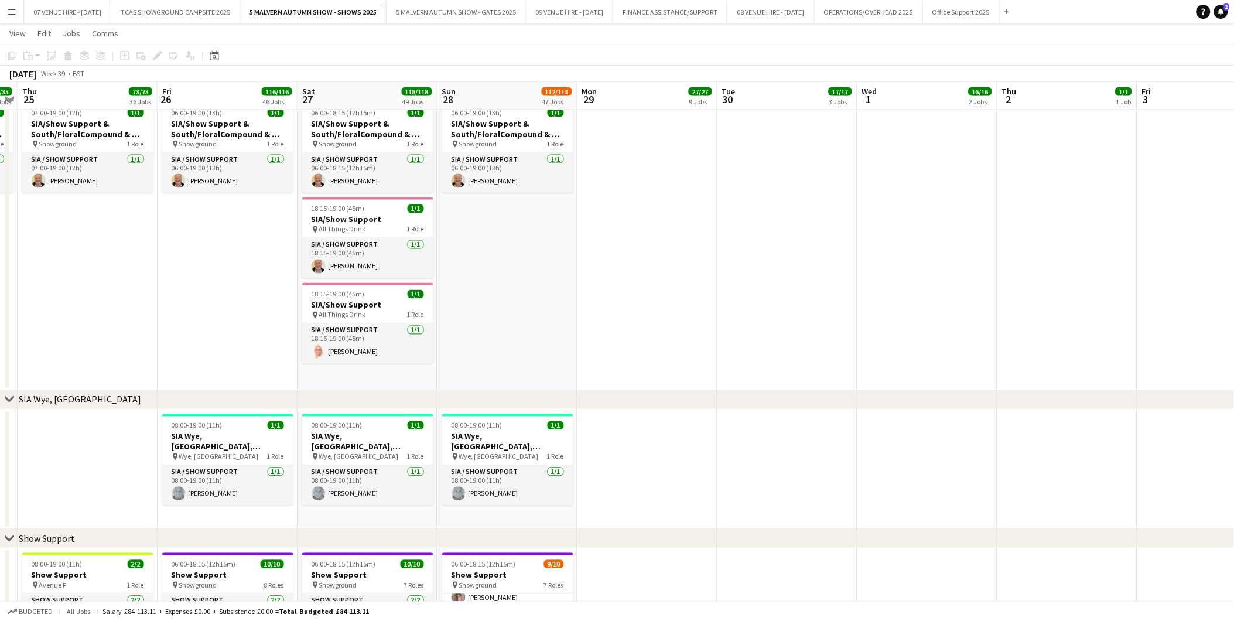
scroll to position [5402, 0]
click at [14, 12] on app-icon "Menu" at bounding box center [11, 11] width 9 height 9
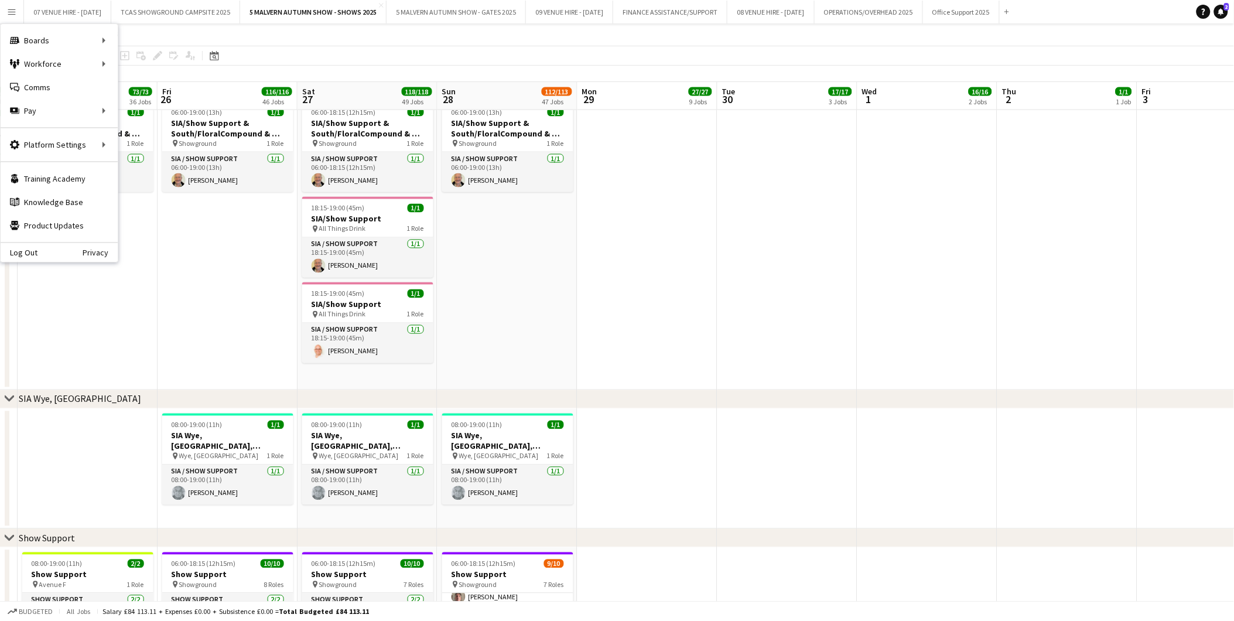
click at [245, 259] on app-date-cell "06:00-19:00 (13h) 1/1 SIA/Show Support & Harvest Compound & 5 MPH Speed Limit p…" at bounding box center [228, 195] width 140 height 390
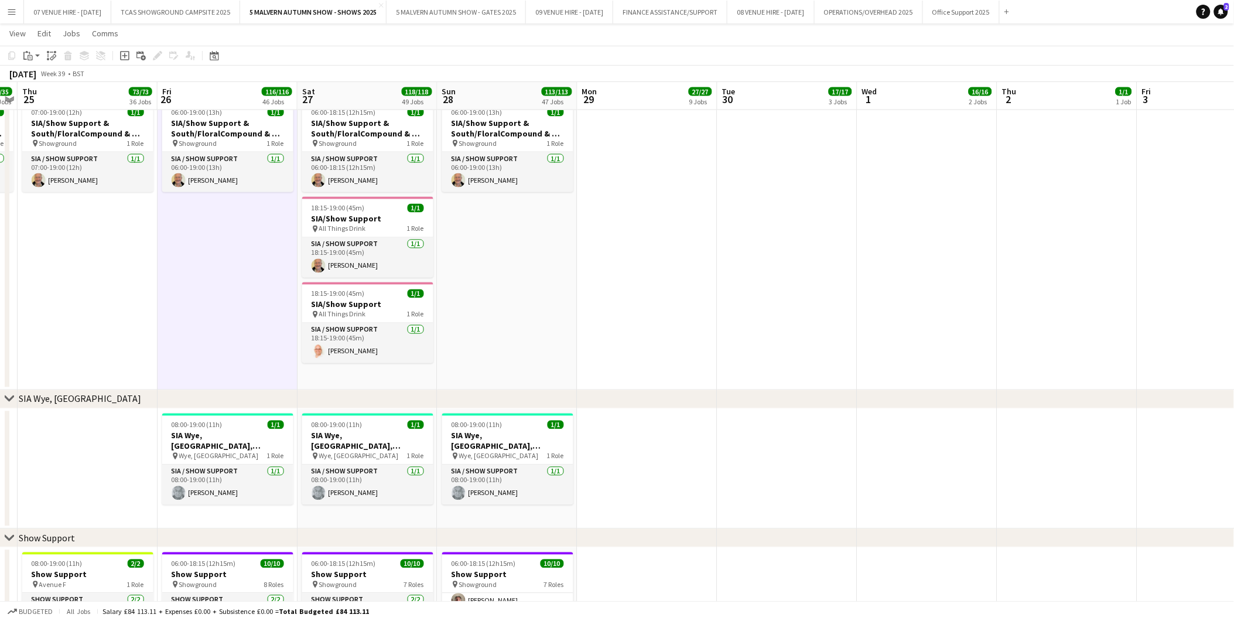
drag, startPoint x: 171, startPoint y: 276, endPoint x: 100, endPoint y: 77, distance: 210.9
click at [171, 276] on app-date-cell "06:00-19:00 (13h) 1/1 SIA/Show Support & Harvest Compound & 5 MPH Speed Limit p…" at bounding box center [228, 195] width 140 height 390
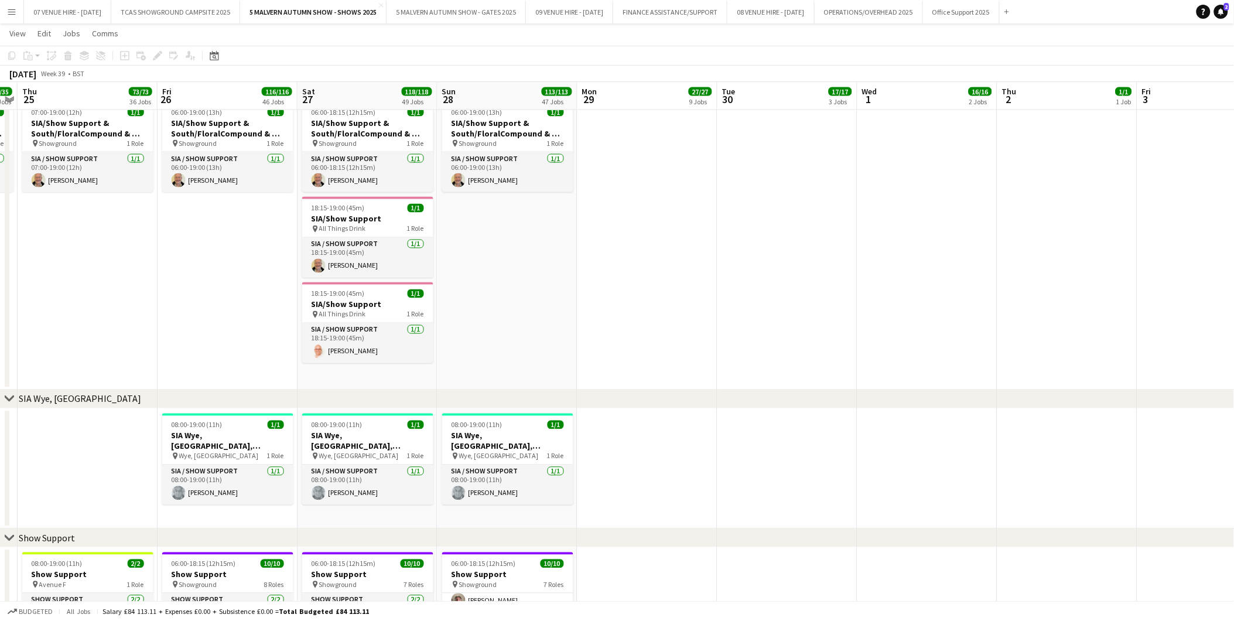
click at [8, 8] on app-icon "Menu" at bounding box center [11, 11] width 9 height 9
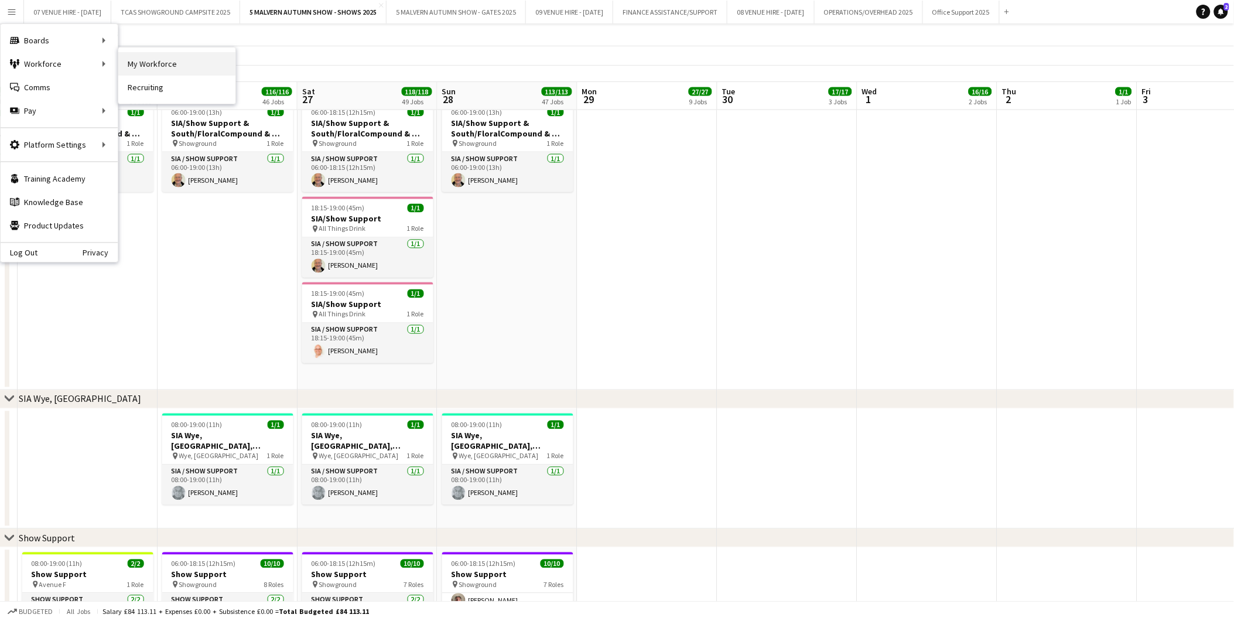
click at [131, 64] on link "My Workforce" at bounding box center [176, 63] width 117 height 23
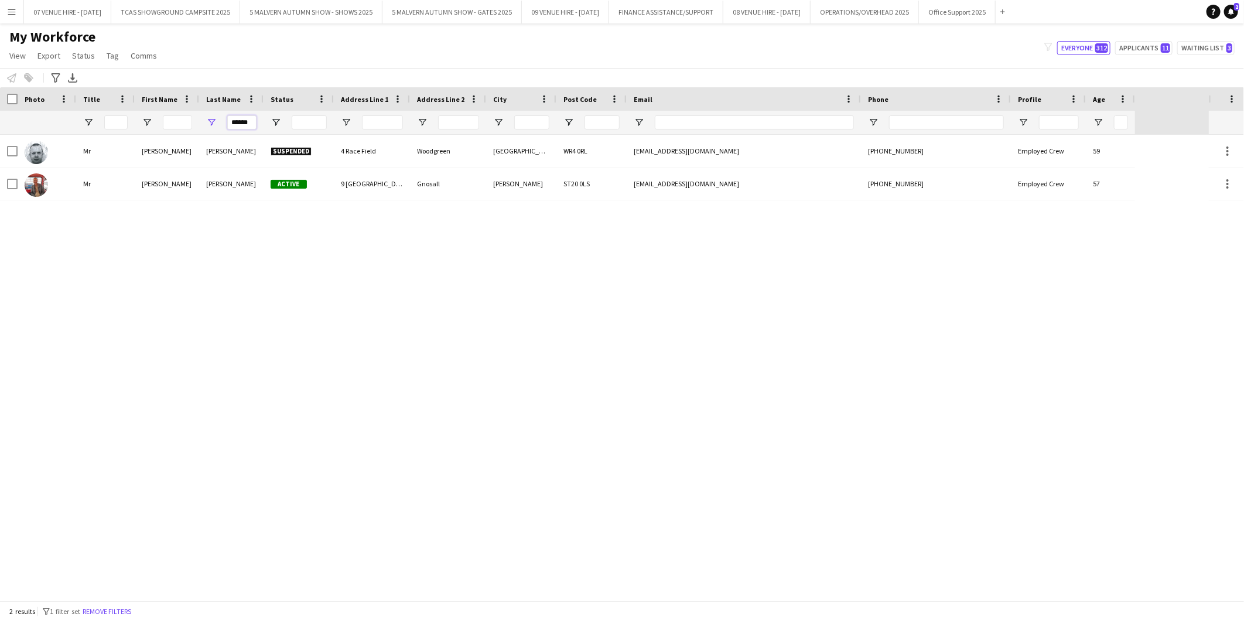
drag, startPoint x: 255, startPoint y: 127, endPoint x: 214, endPoint y: 124, distance: 40.5
click at [214, 124] on div "******" at bounding box center [231, 122] width 64 height 23
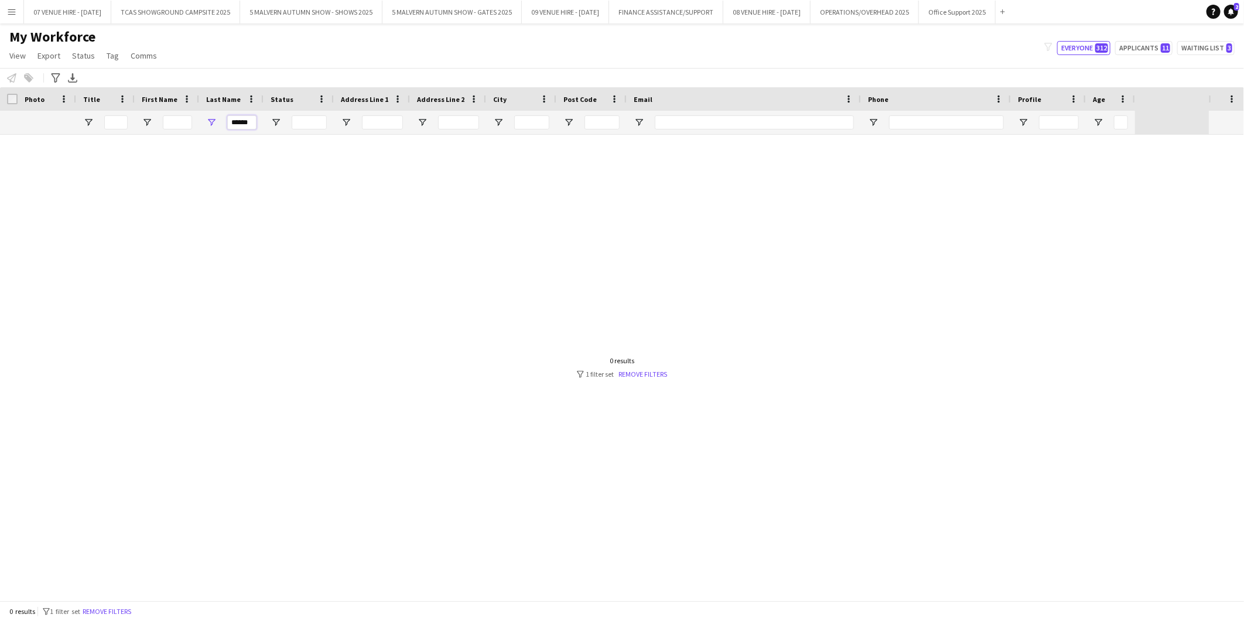
type input "******"
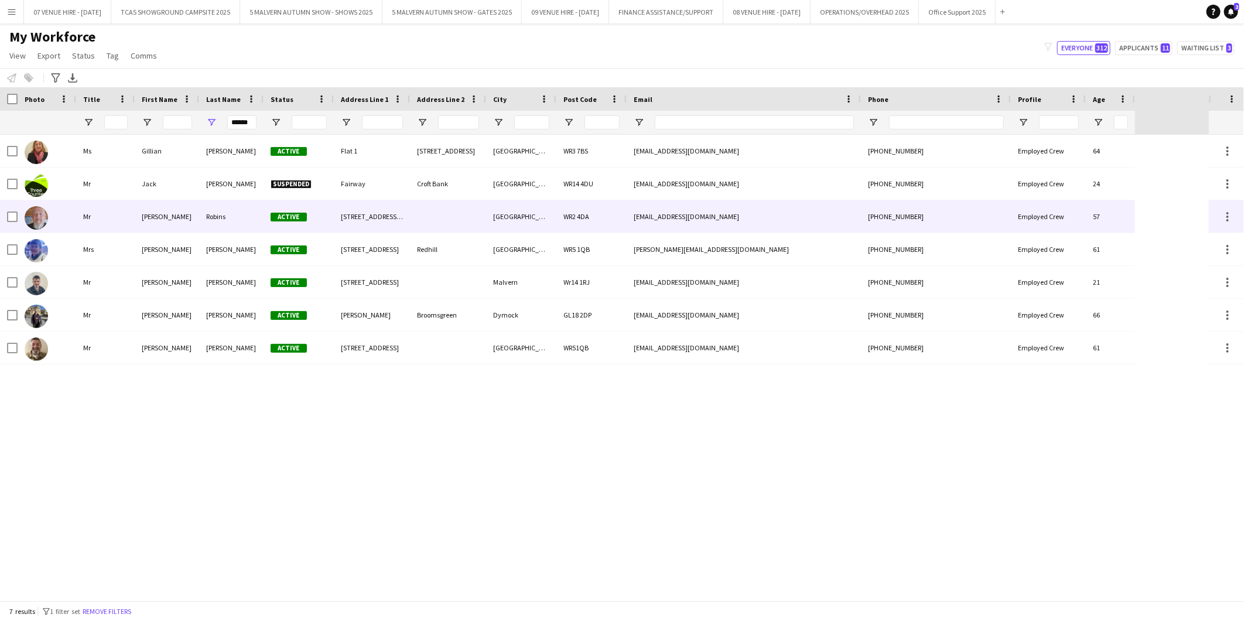
click at [39, 221] on img at bounding box center [36, 217] width 23 height 23
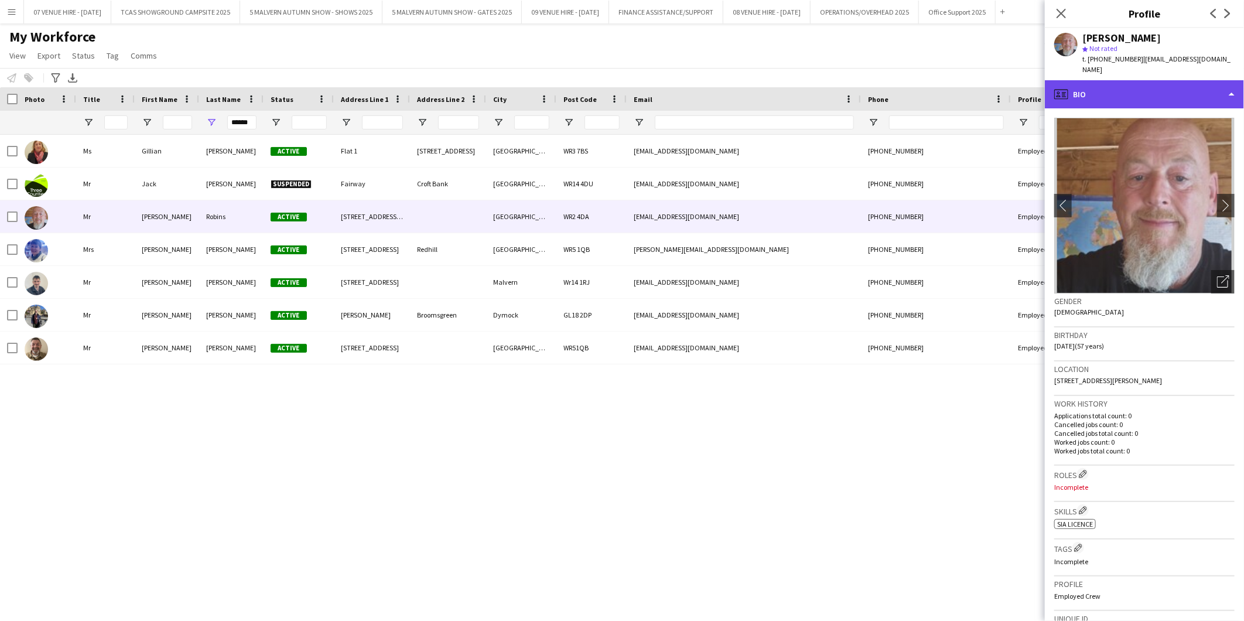
click at [817, 80] on div "profile Bio" at bounding box center [1144, 94] width 199 height 28
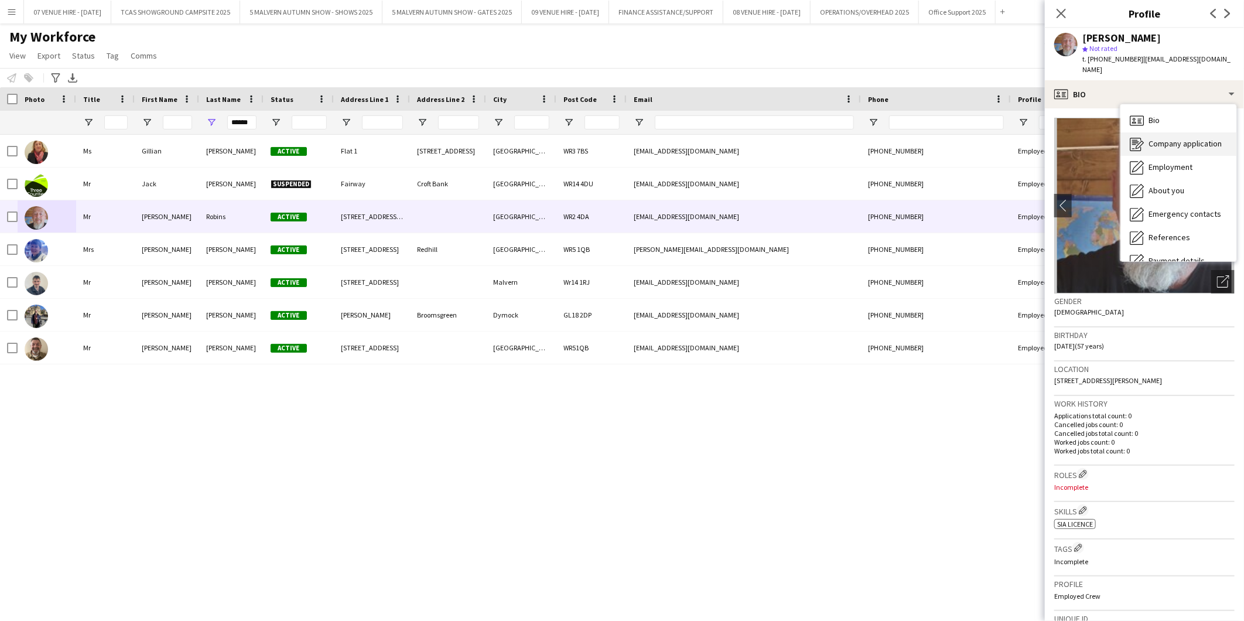
click at [817, 139] on div "Company application Company application" at bounding box center [1179, 143] width 116 height 23
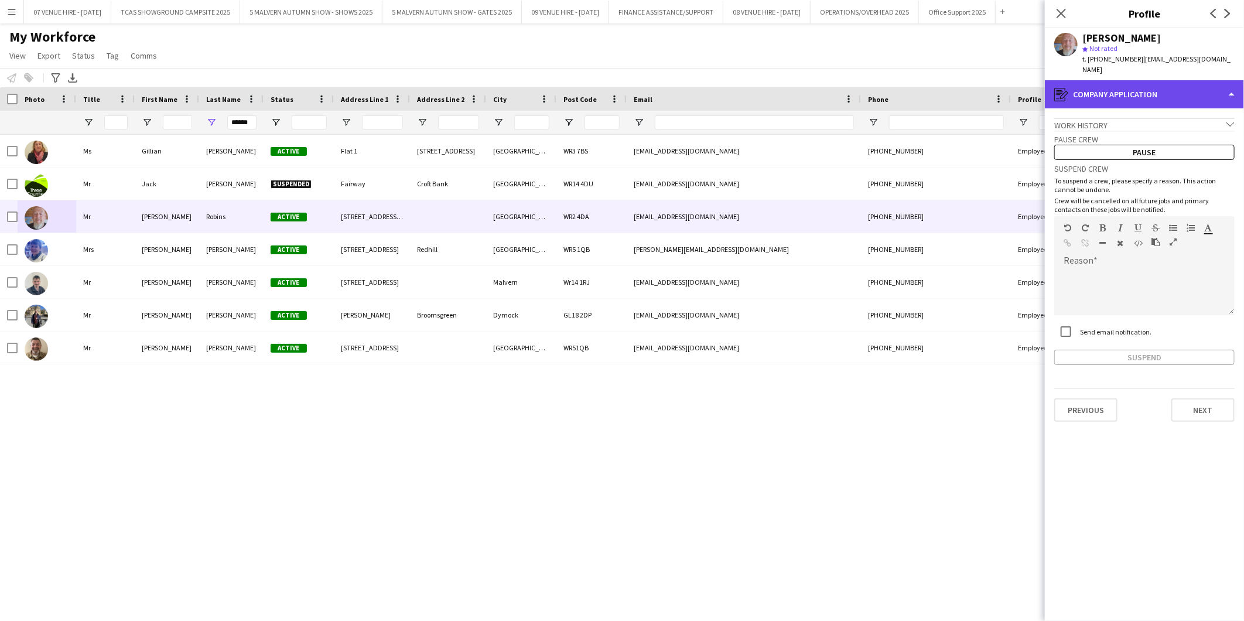
click at [817, 88] on div "register Company application" at bounding box center [1144, 94] width 199 height 28
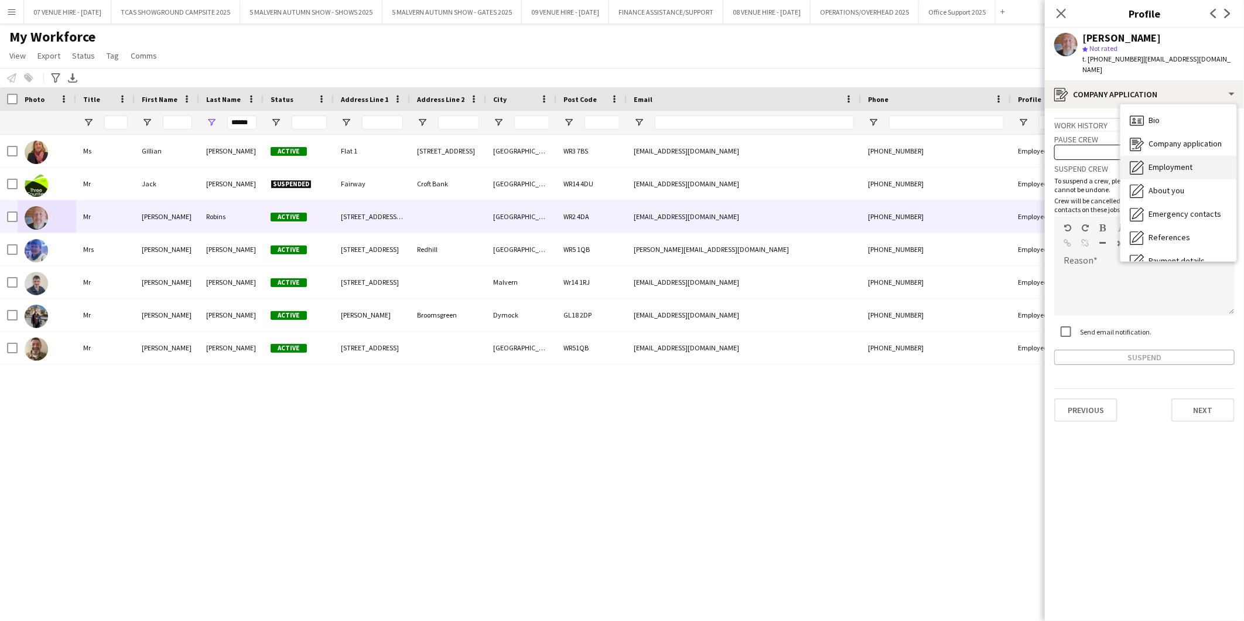
click at [817, 162] on span "Employment" at bounding box center [1171, 167] width 44 height 11
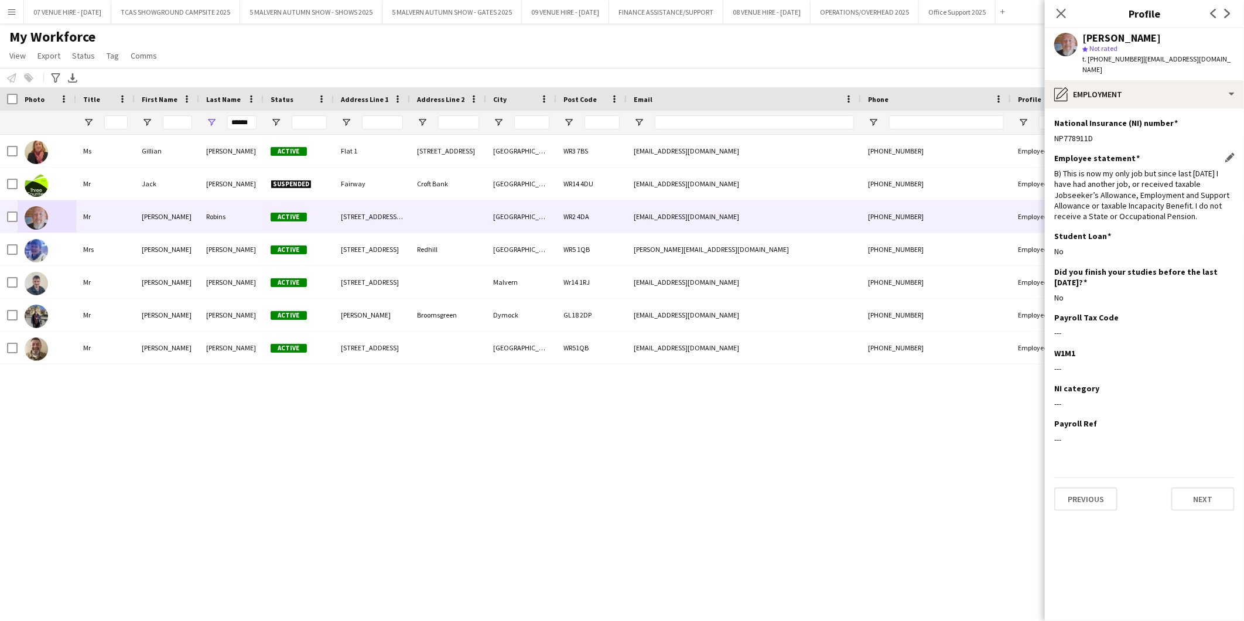
click at [817, 153] on div "Employee statement Edit this field" at bounding box center [1144, 158] width 180 height 11
click at [817, 80] on div "pencil4 Employment" at bounding box center [1144, 94] width 199 height 28
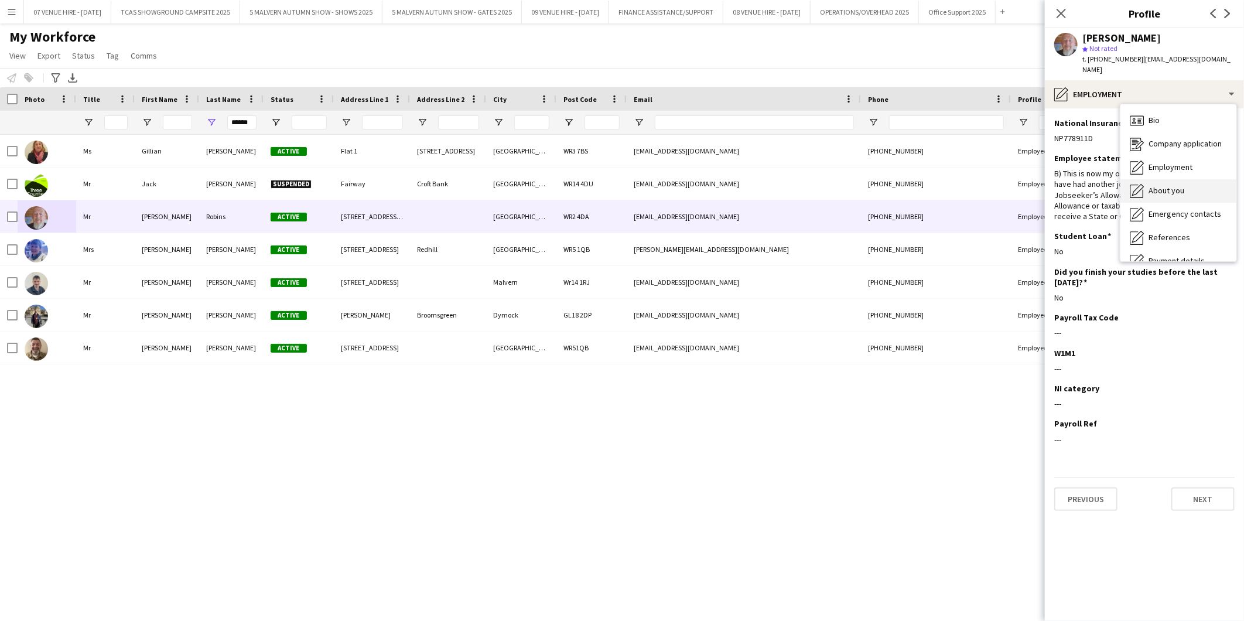
click at [817, 185] on span "About you" at bounding box center [1167, 190] width 36 height 11
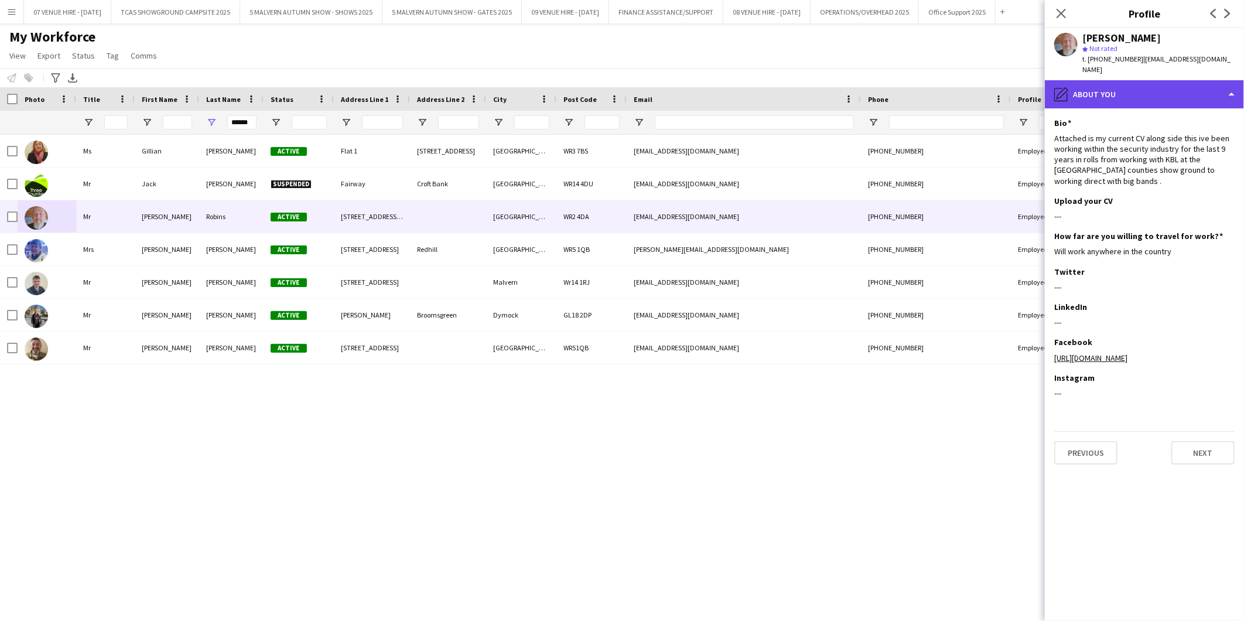
click at [817, 94] on div "pencil4 About you" at bounding box center [1144, 94] width 199 height 28
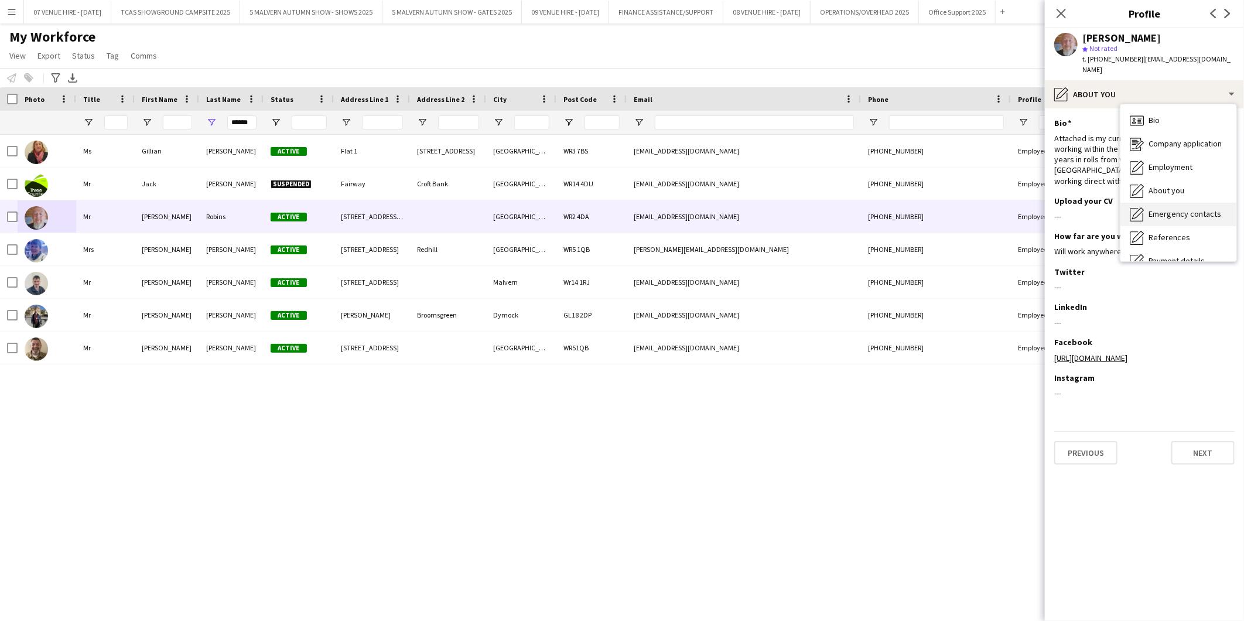
click at [817, 209] on span "Emergency contacts" at bounding box center [1185, 214] width 73 height 11
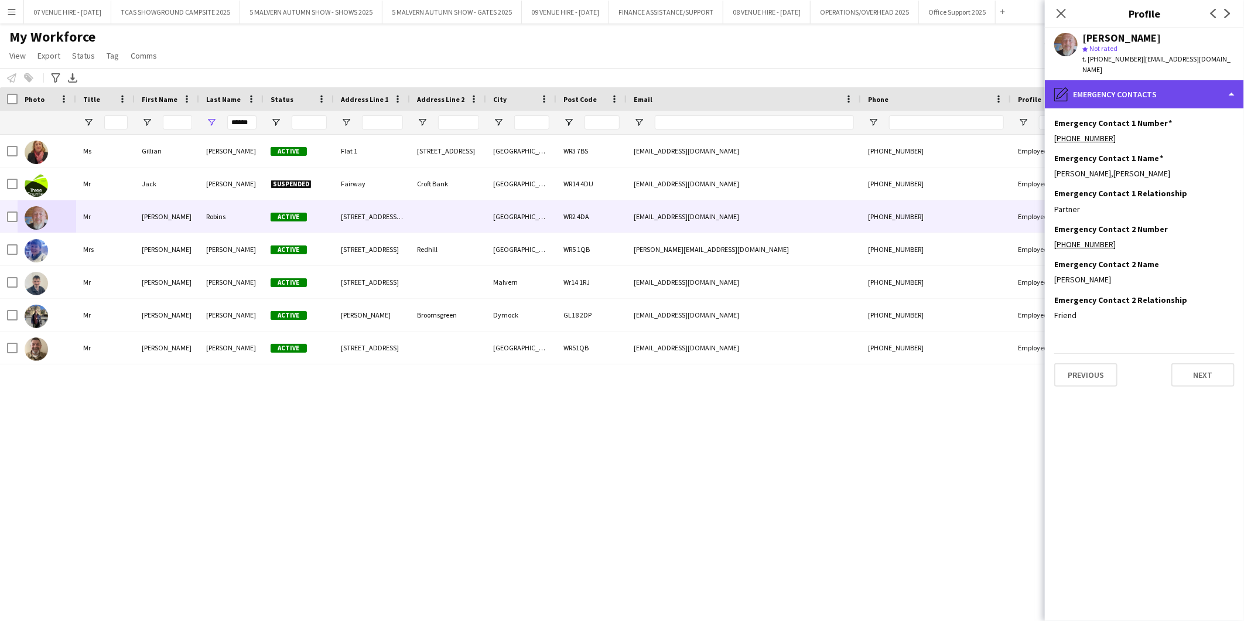
click at [817, 90] on div "pencil4 Emergency contacts" at bounding box center [1144, 94] width 199 height 28
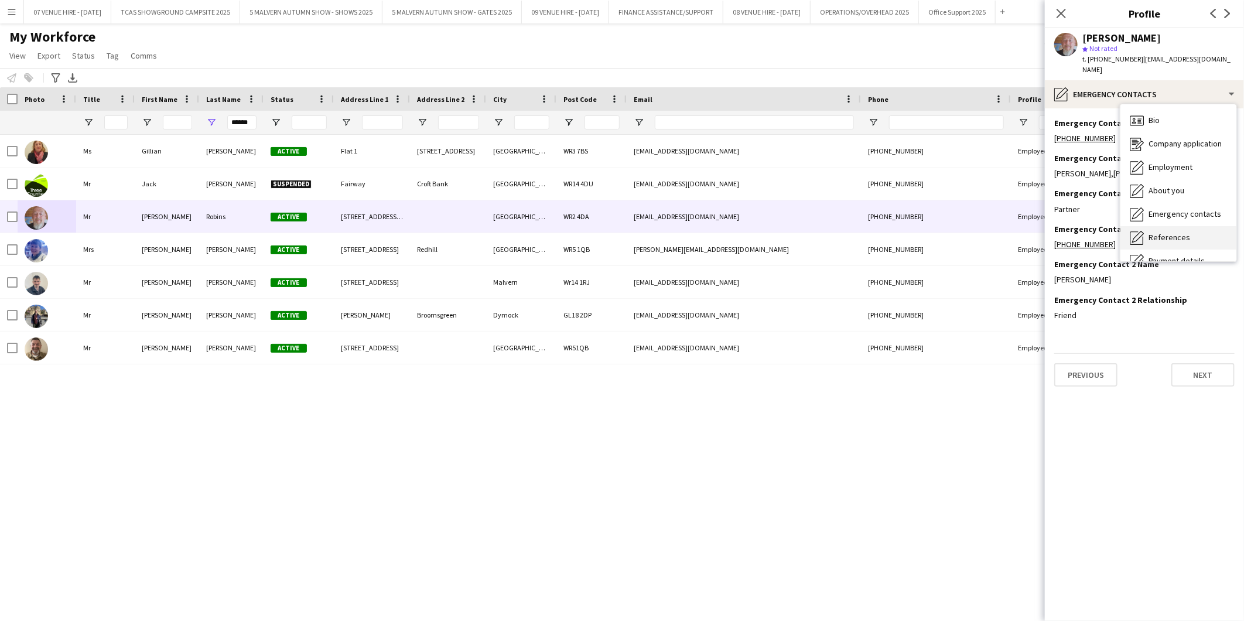
click at [817, 232] on span "References" at bounding box center [1170, 237] width 42 height 11
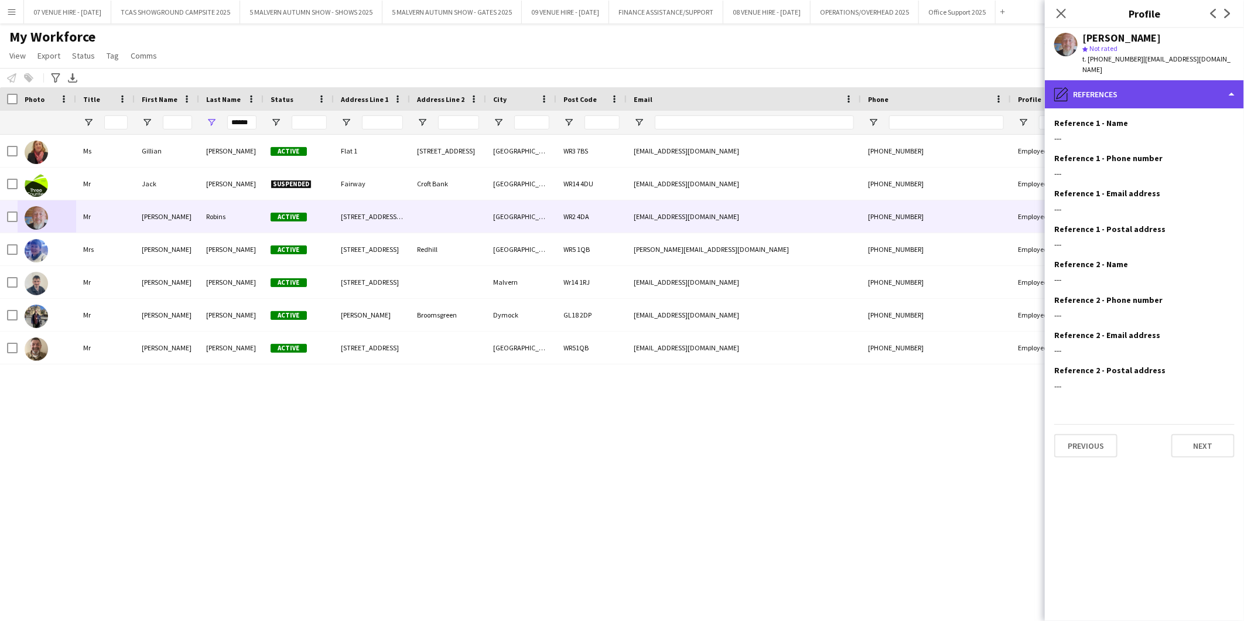
click at [817, 86] on div "pencil4 References" at bounding box center [1144, 94] width 199 height 28
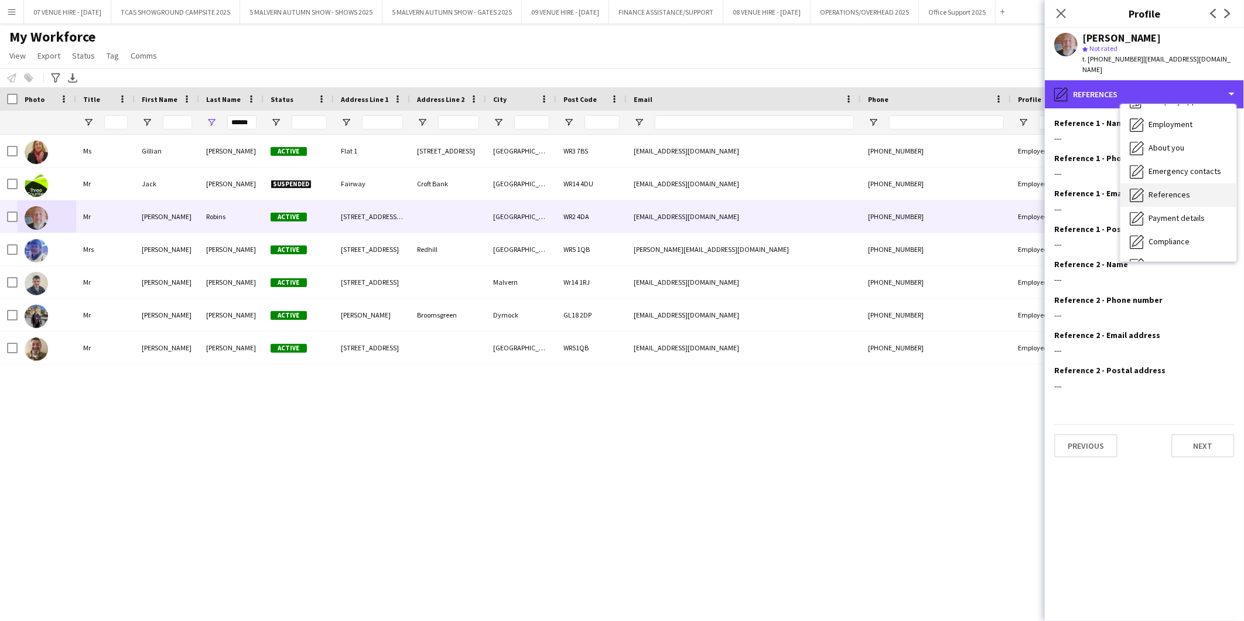
scroll to position [65, 0]
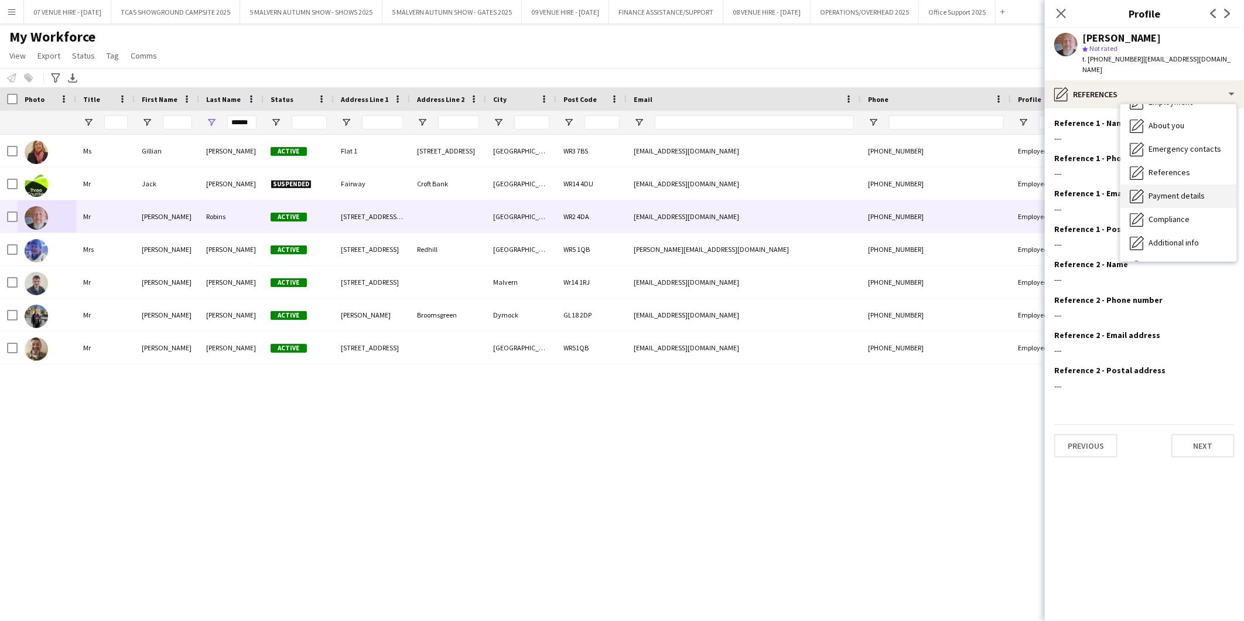
click at [817, 190] on span "Payment details" at bounding box center [1177, 195] width 56 height 11
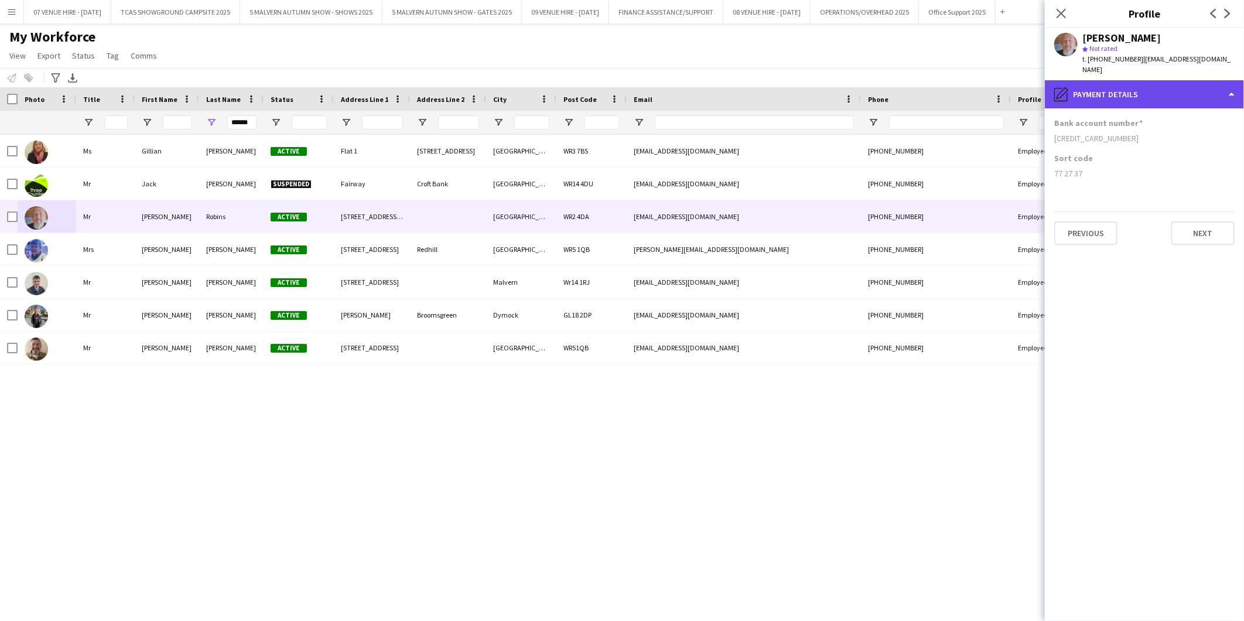
click at [817, 92] on div "pencil4 Payment details" at bounding box center [1144, 94] width 199 height 28
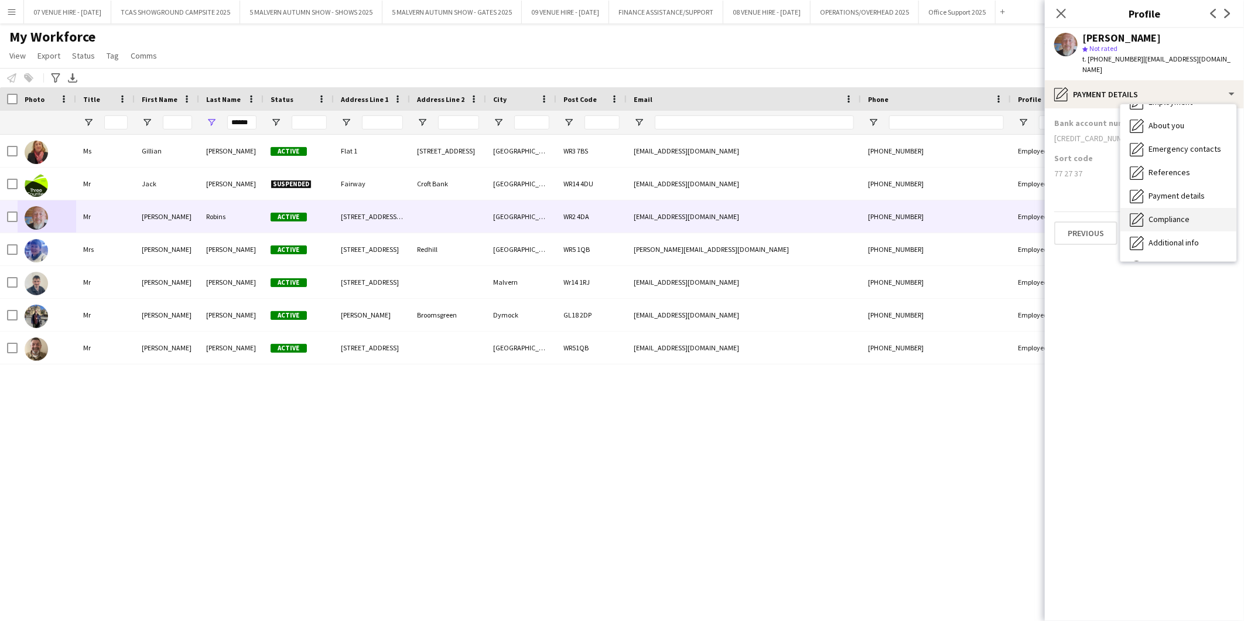
click at [817, 208] on div "Compliance Compliance" at bounding box center [1179, 219] width 116 height 23
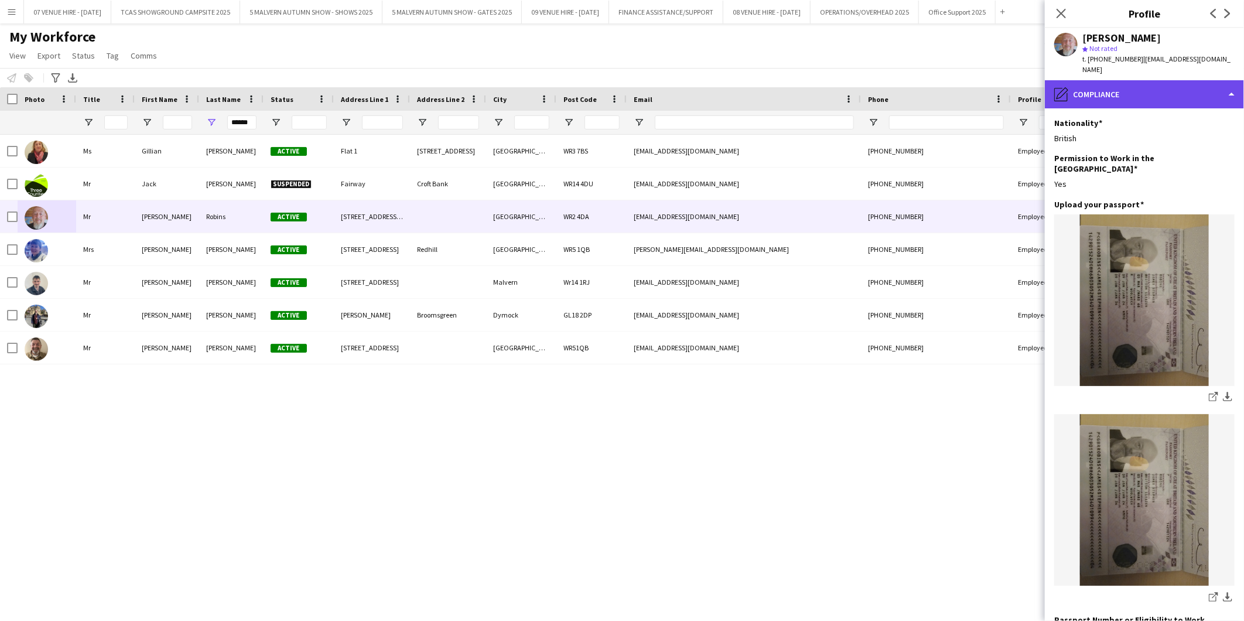
click at [817, 81] on div "pencil4 Compliance" at bounding box center [1144, 94] width 199 height 28
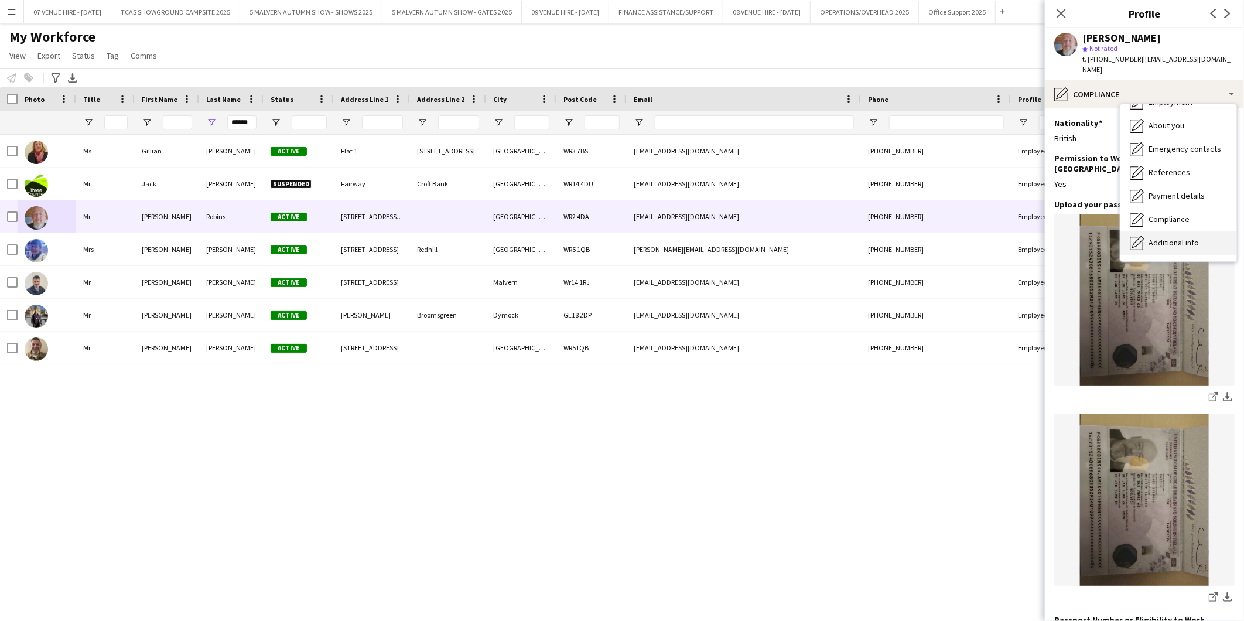
click at [817, 237] on span "Additional info" at bounding box center [1174, 242] width 50 height 11
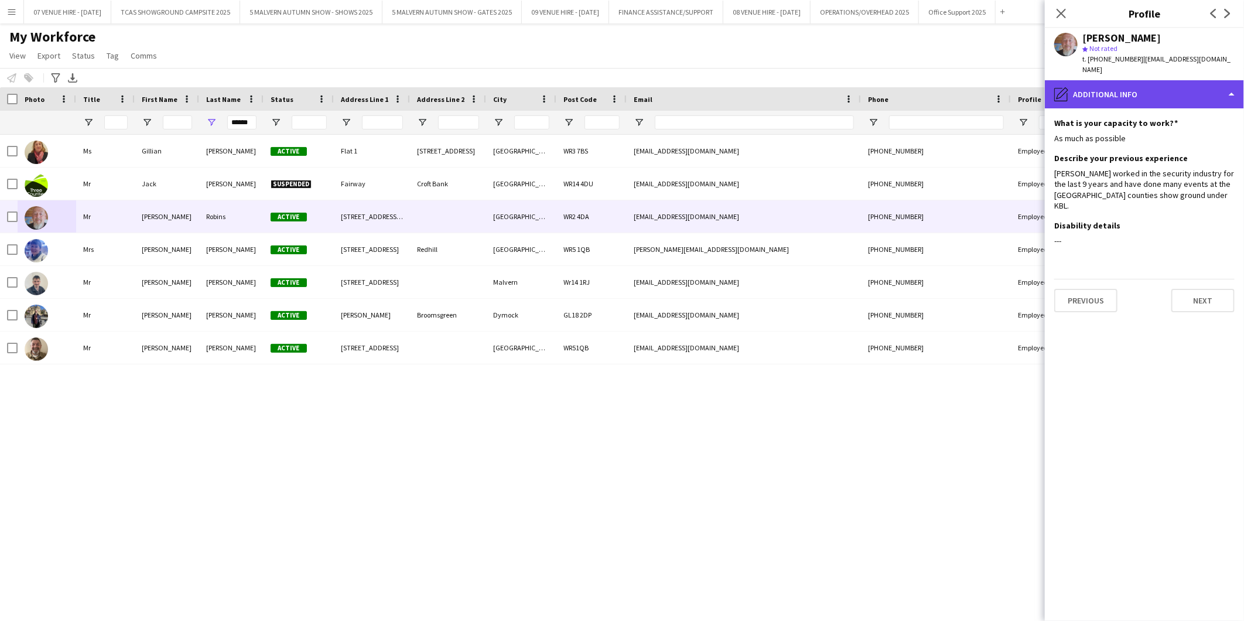
click at [817, 90] on div "pencil4 Additional info" at bounding box center [1144, 94] width 199 height 28
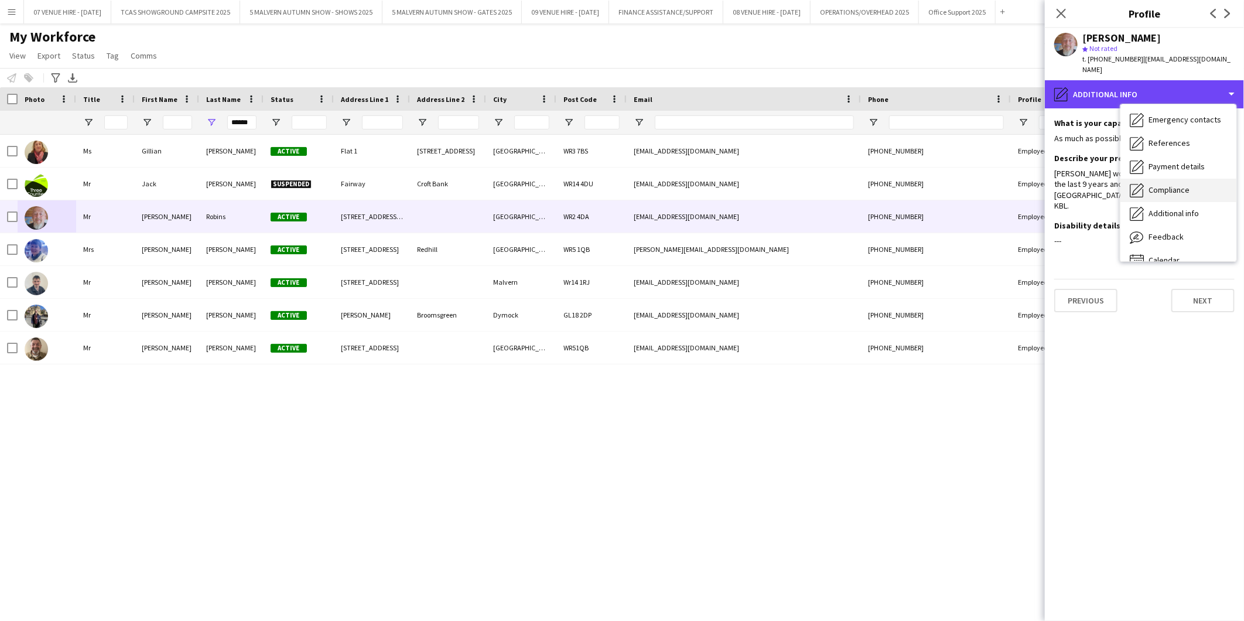
scroll to position [110, 0]
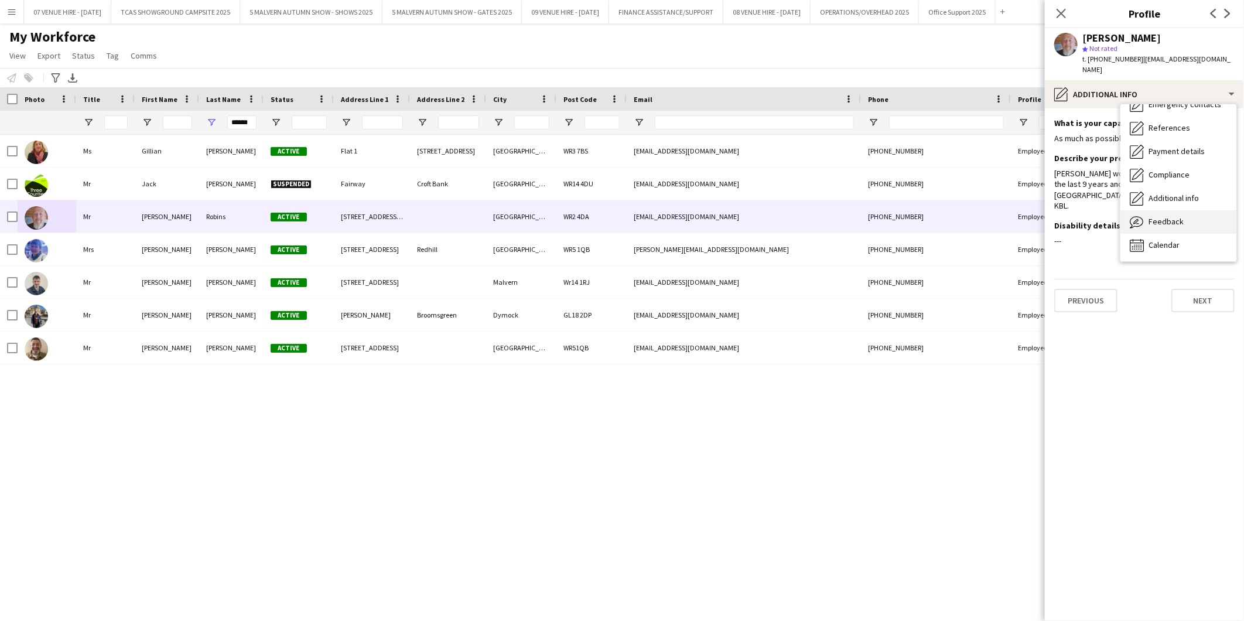
click at [817, 216] on span "Feedback" at bounding box center [1166, 221] width 35 height 11
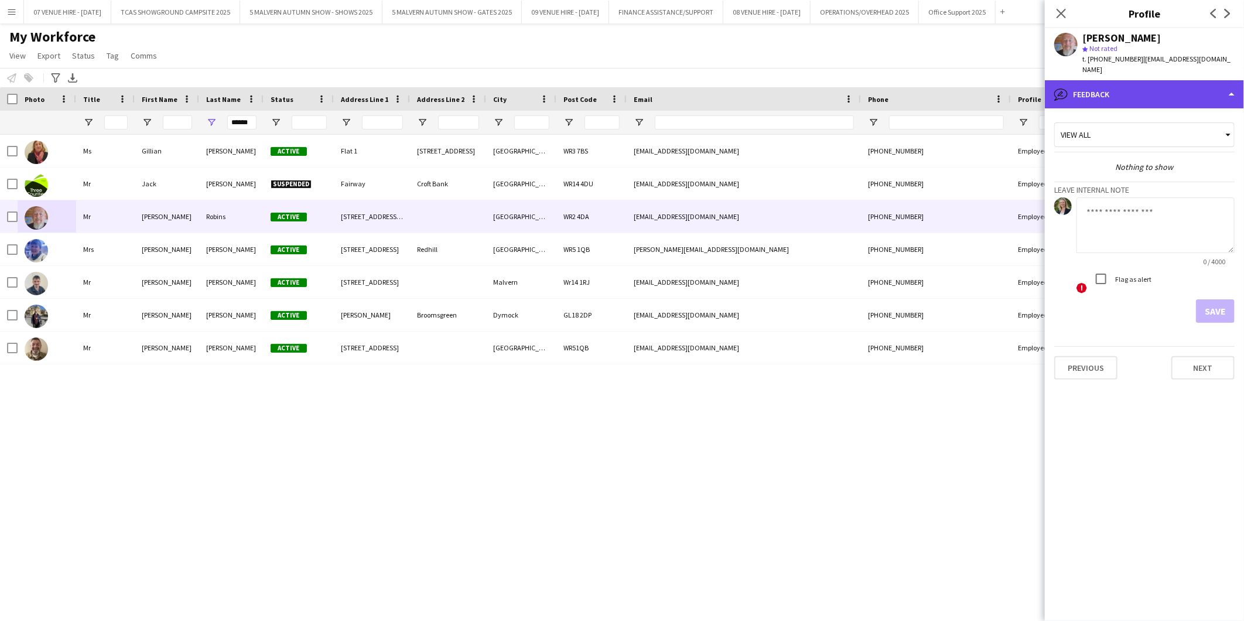
click at [817, 80] on div "bubble-pencil Feedback" at bounding box center [1144, 94] width 199 height 28
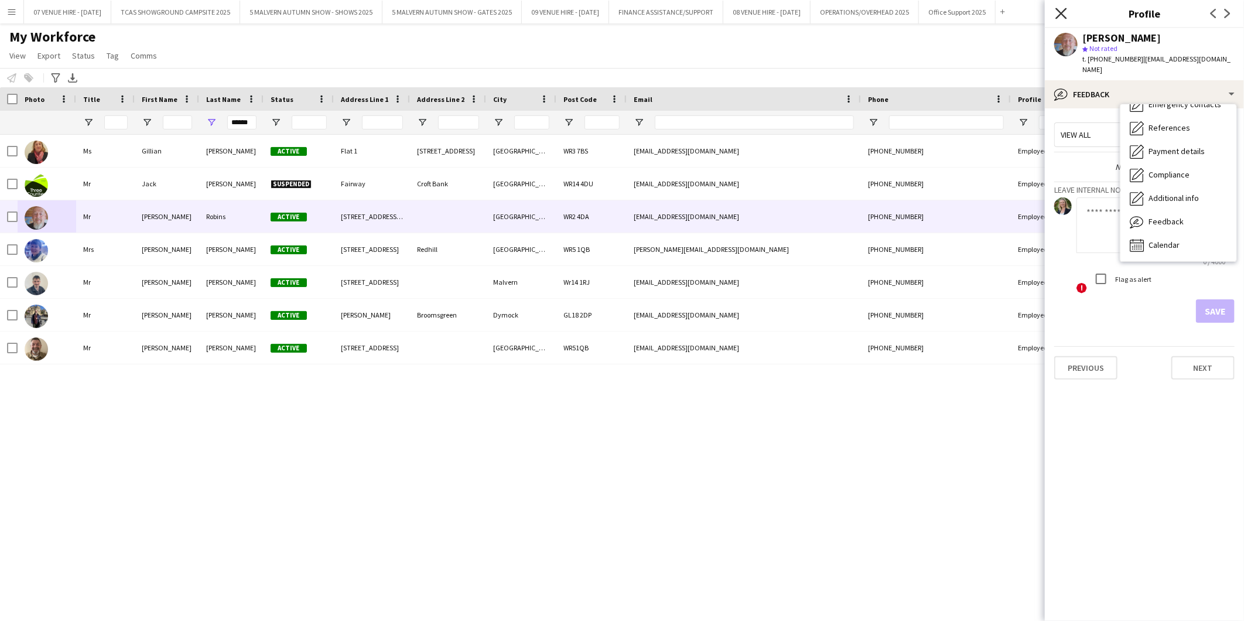
click at [817, 15] on icon at bounding box center [1061, 13] width 11 height 11
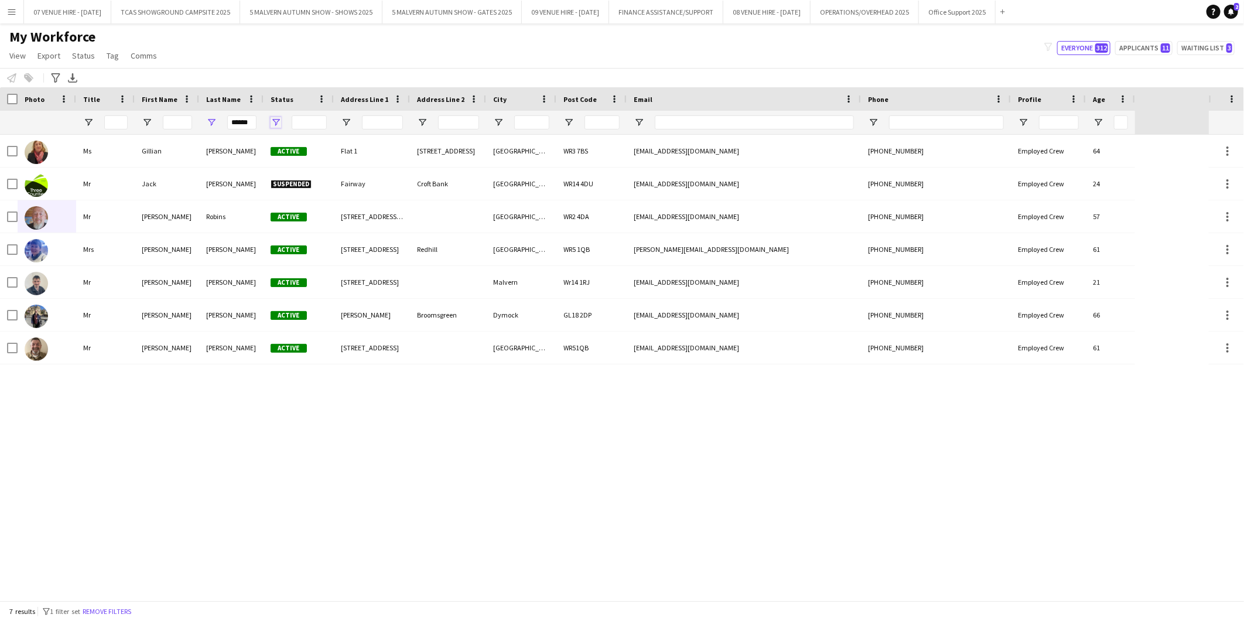
click at [276, 121] on span "Open Filter Menu" at bounding box center [276, 122] width 11 height 11
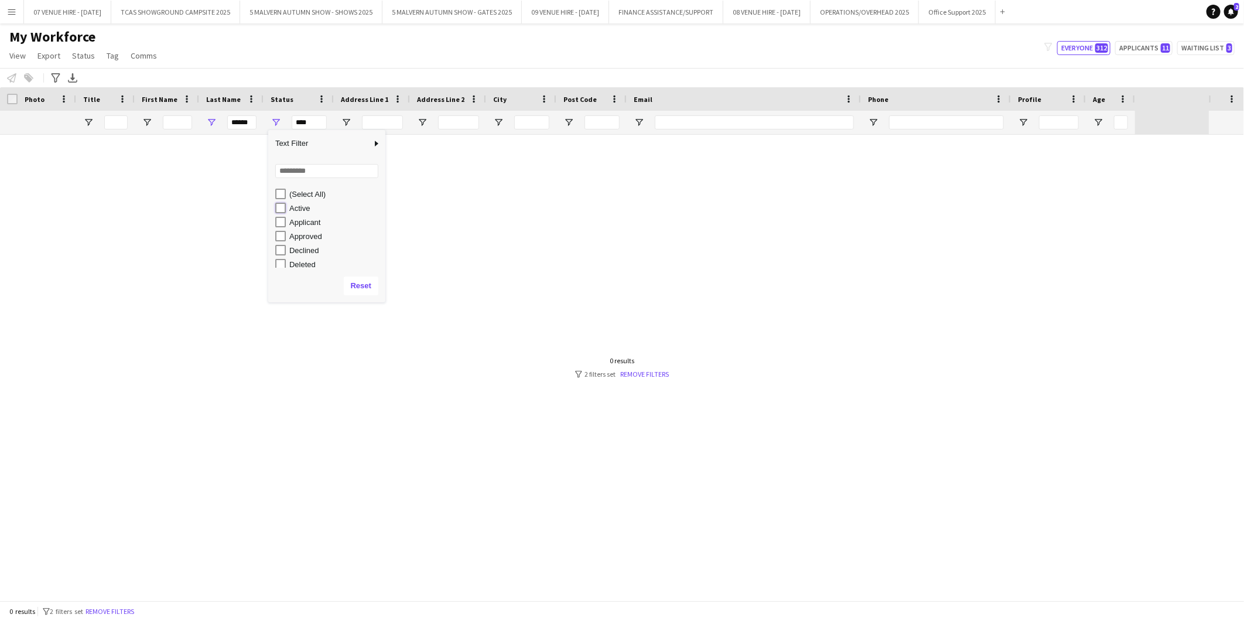
type input "**********"
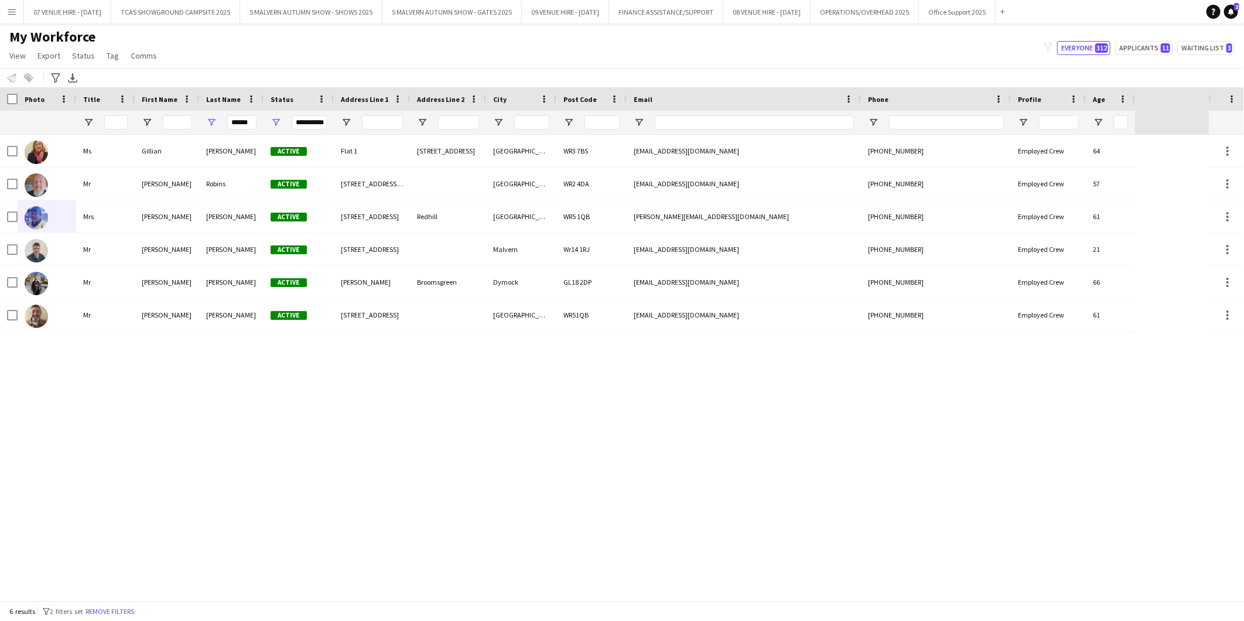
click at [313, 57] on div "My Workforce View Views Default view SafeHR Employee Details New view Update vi…" at bounding box center [622, 48] width 1244 height 40
click at [15, 13] on app-icon "Menu" at bounding box center [11, 11] width 9 height 9
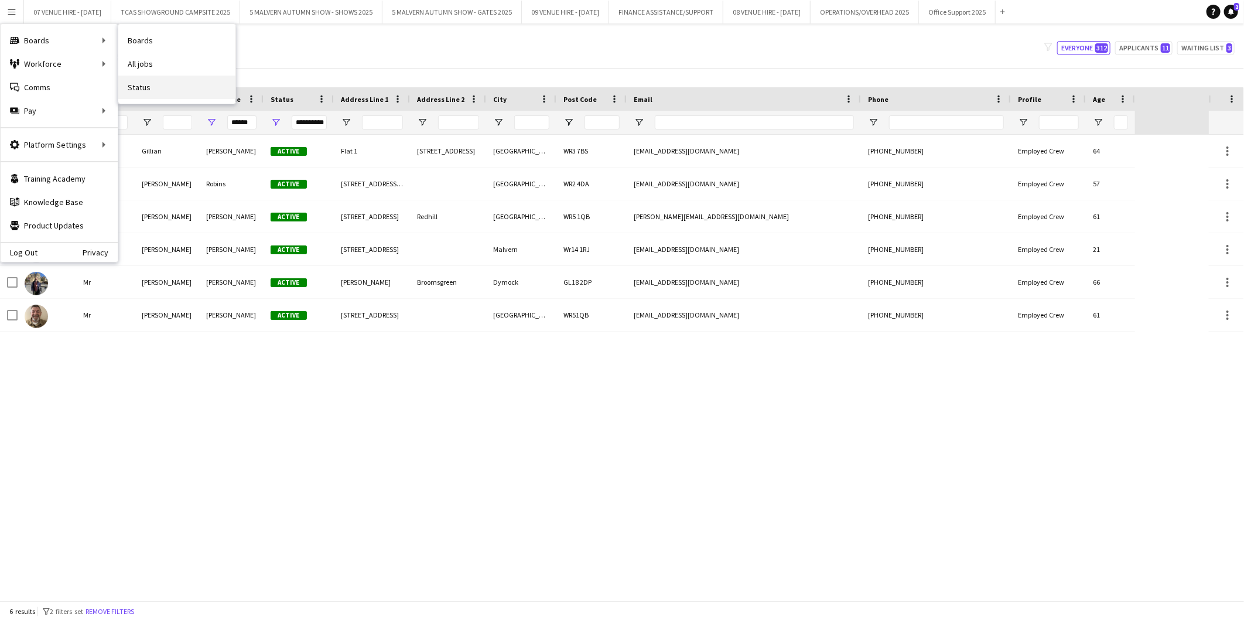
click at [141, 87] on link "Status" at bounding box center [176, 87] width 117 height 23
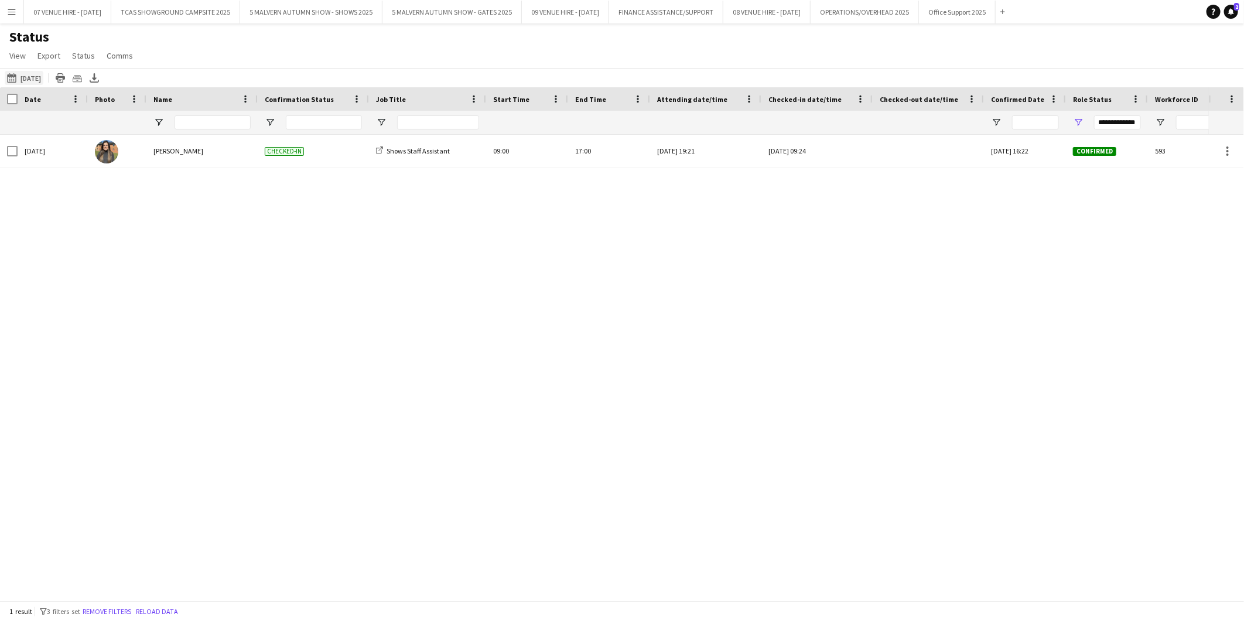
click at [26, 78] on button "[DATE] to [DATE] [DATE]" at bounding box center [24, 78] width 39 height 14
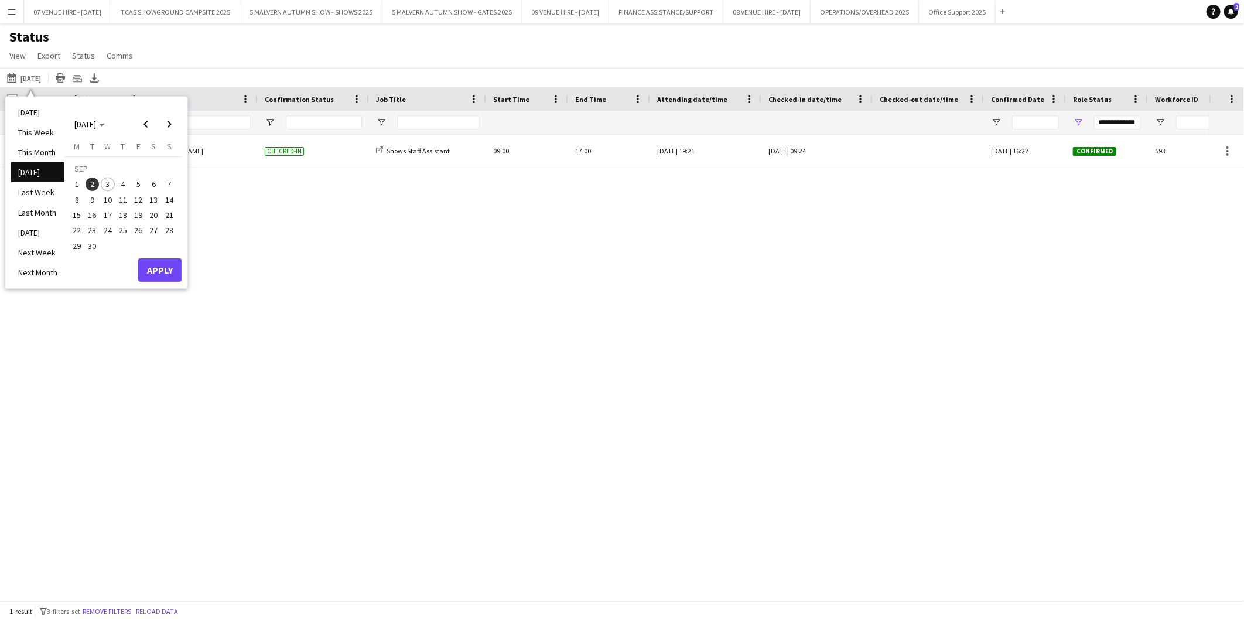
click at [109, 183] on span "3" at bounding box center [108, 184] width 14 height 14
click at [151, 266] on button "Apply" at bounding box center [159, 269] width 43 height 23
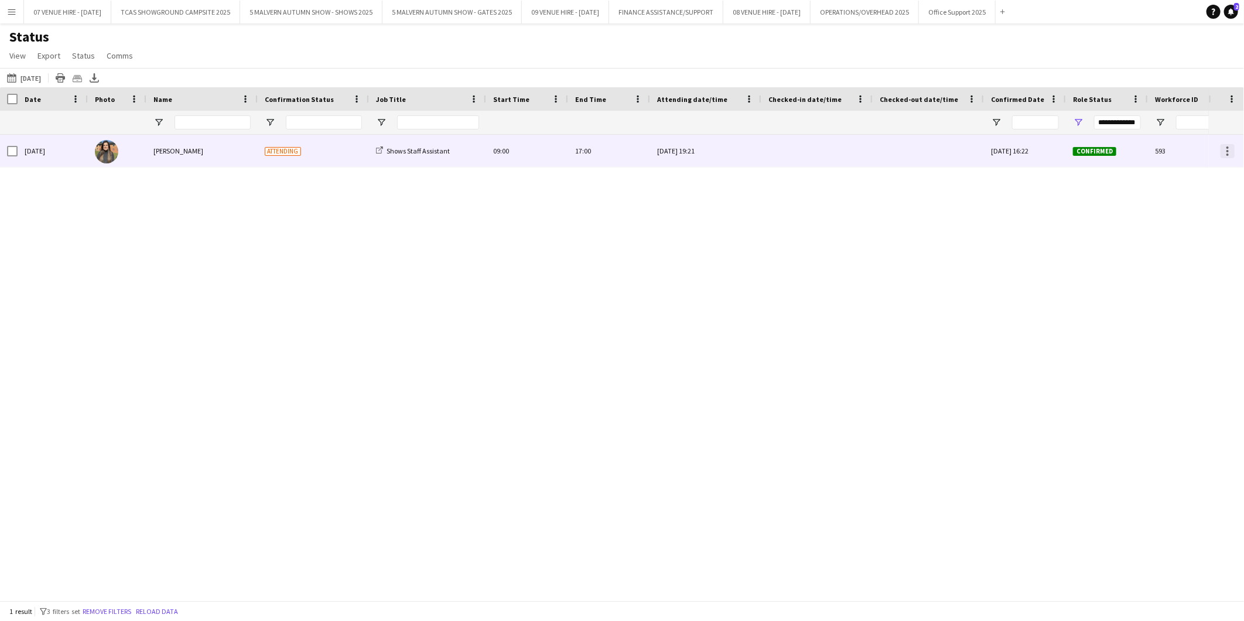
click at [817, 148] on div at bounding box center [1228, 151] width 14 height 14
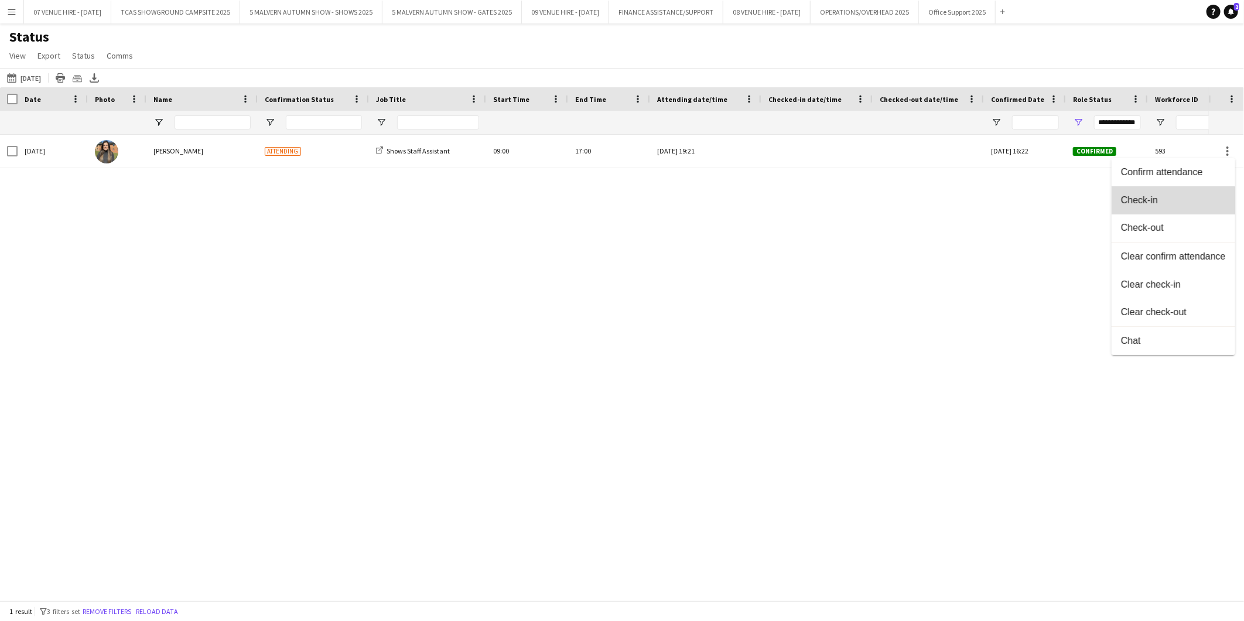
click at [817, 204] on span "Check-in" at bounding box center [1173, 200] width 105 height 11
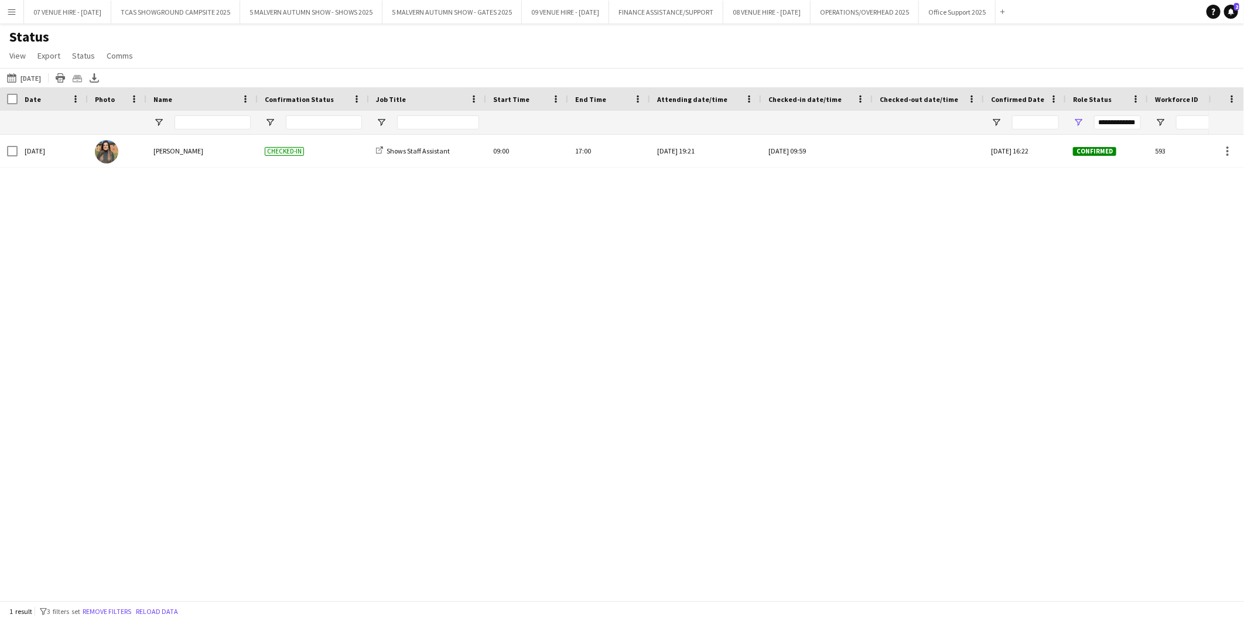
click at [762, 268] on div "[DATE] [PERSON_NAME] Checked-in Shows Staff Assistant 09:00 17:00 [DATE] 19:21 …" at bounding box center [604, 363] width 1209 height 456
click at [13, 13] on app-icon "Menu" at bounding box center [11, 11] width 9 height 9
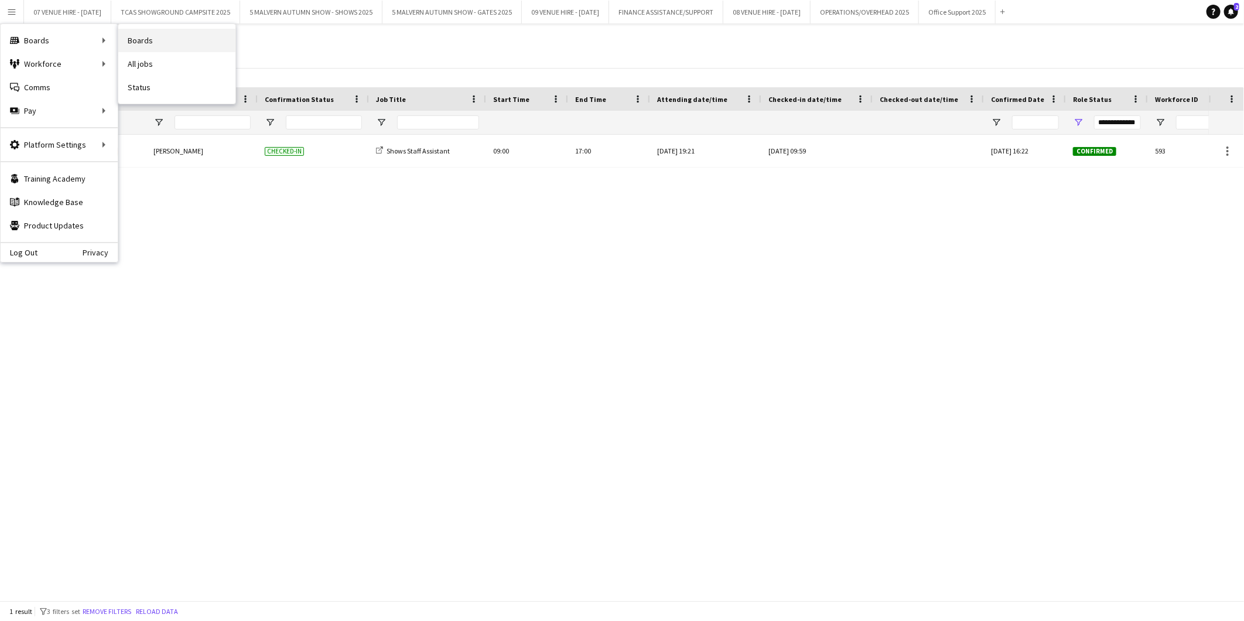
click at [142, 36] on link "Boards" at bounding box center [176, 40] width 117 height 23
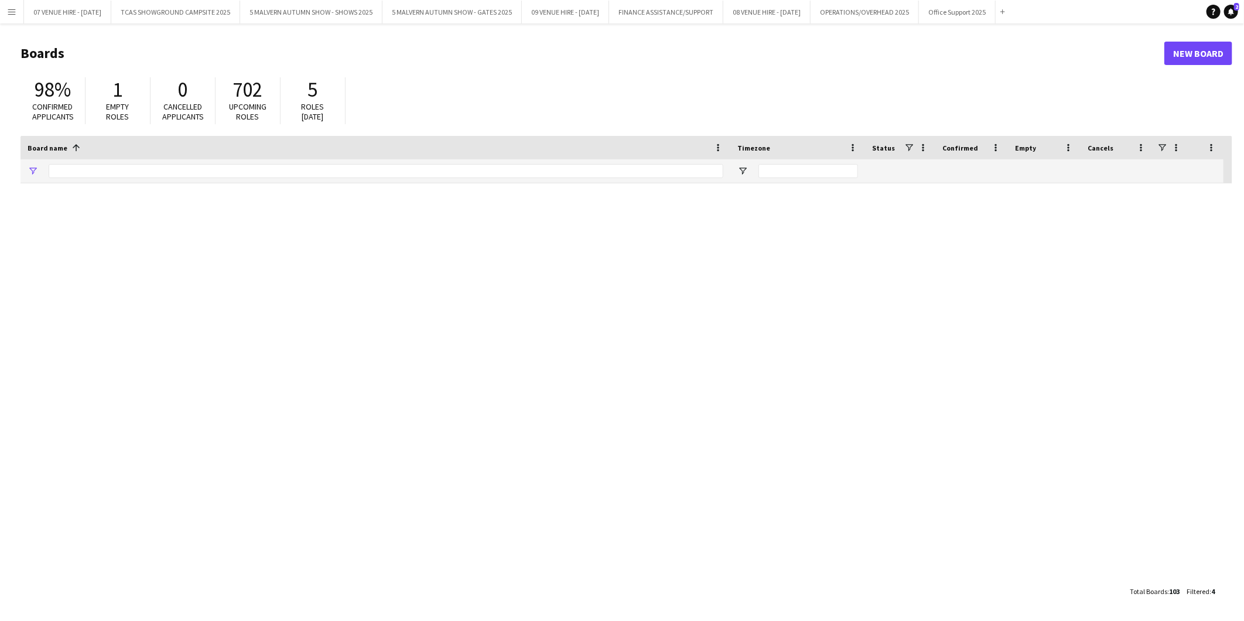
type input "*****"
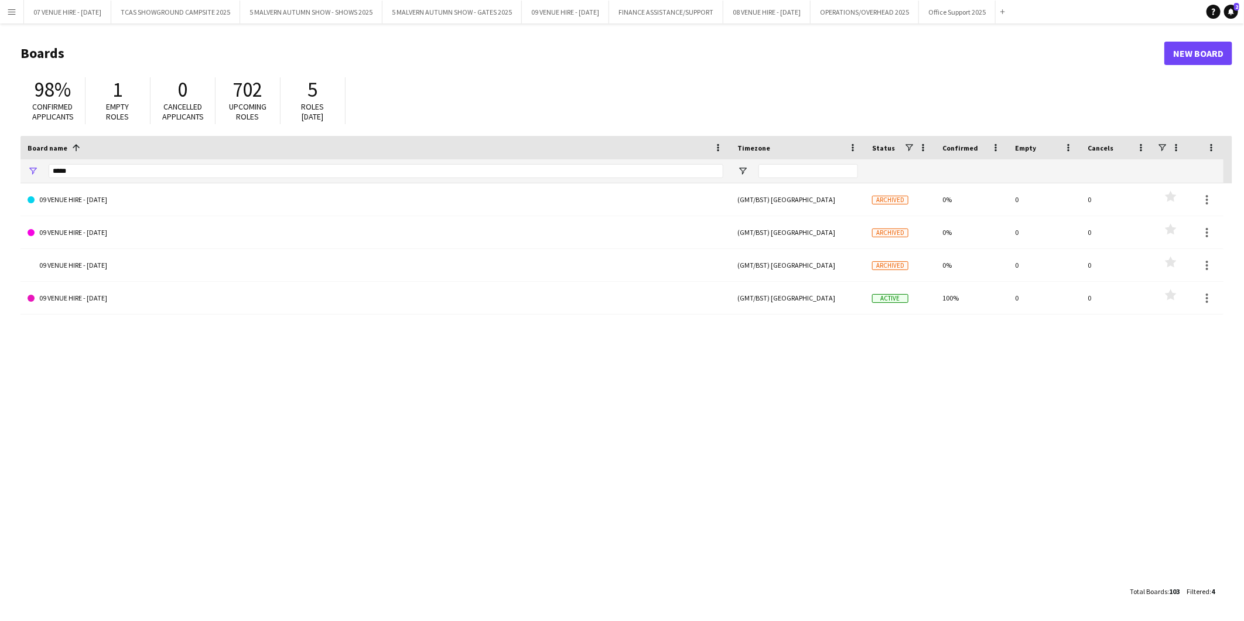
click at [12, 11] on app-icon "Menu" at bounding box center [11, 11] width 9 height 9
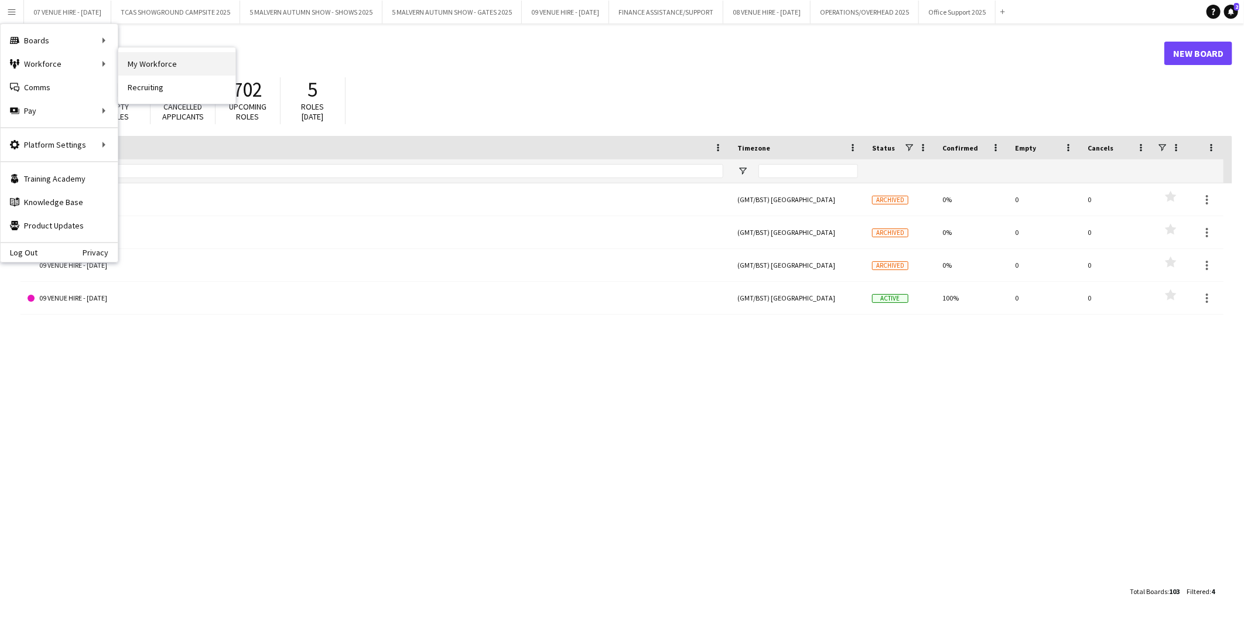
click at [145, 59] on link "My Workforce" at bounding box center [176, 63] width 117 height 23
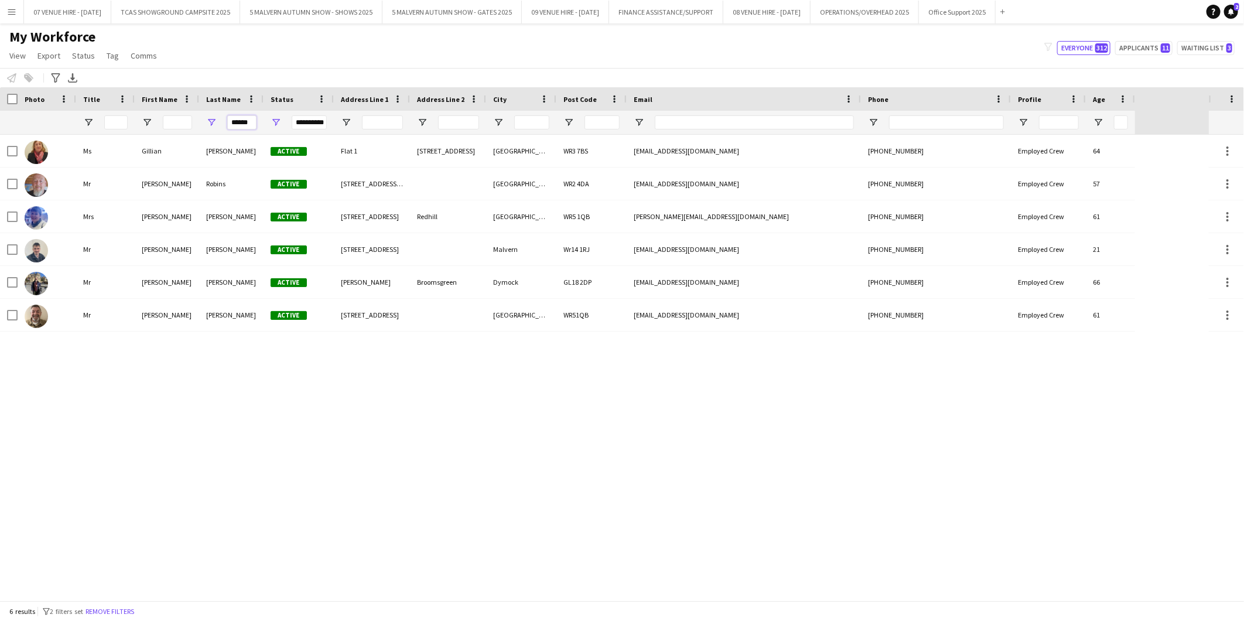
drag, startPoint x: 250, startPoint y: 122, endPoint x: 14, endPoint y: 46, distance: 248.1
click at [174, 108] on div "Workforce Details Photo Title" at bounding box center [567, 110] width 1135 height 47
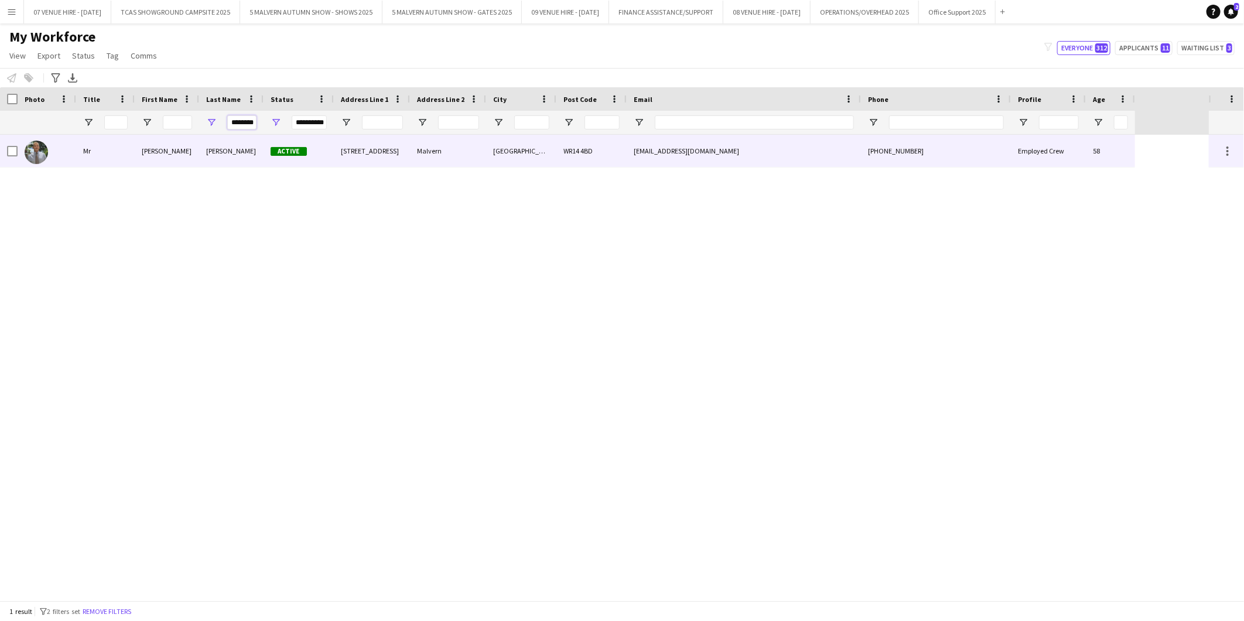
type input "********"
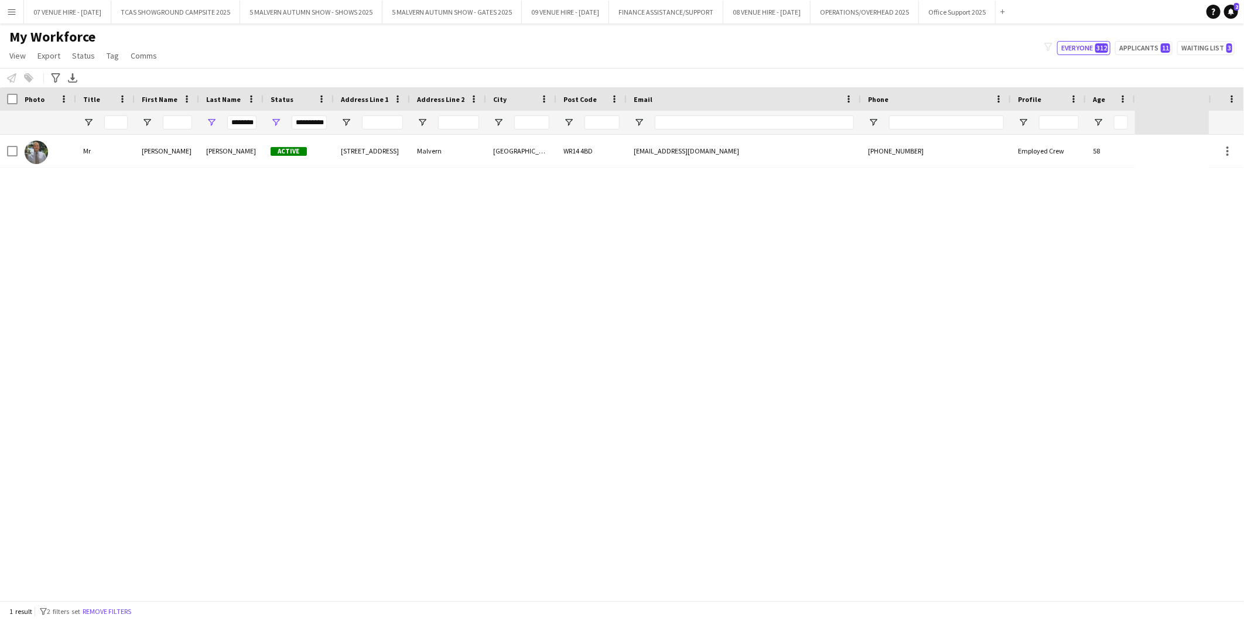
click at [190, 203] on div "Mr [PERSON_NAME] Active [STREET_ADDRESS] [EMAIL_ADDRESS][DOMAIN_NAME] [PHONE_NU…" at bounding box center [604, 368] width 1209 height 466
click at [276, 118] on span "Open Filter Menu" at bounding box center [276, 122] width 11 height 11
type input "**********"
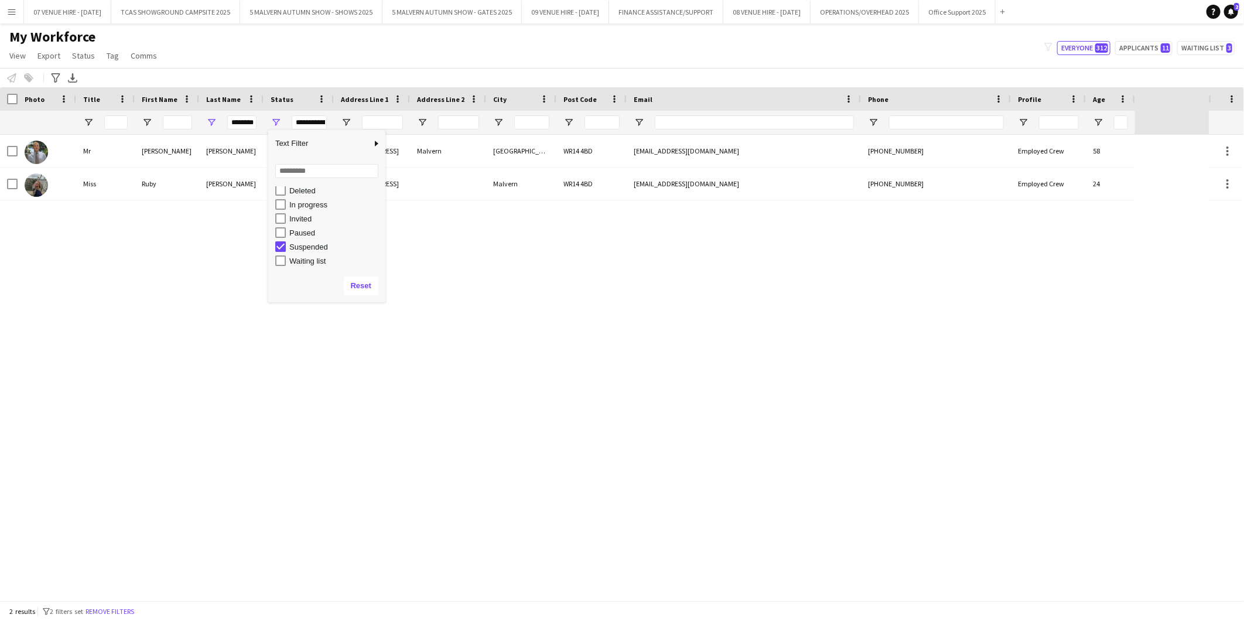
click at [493, 308] on div "Mr [PERSON_NAME] Active [STREET_ADDRESS] [EMAIL_ADDRESS][DOMAIN_NAME] [PHONE_NU…" at bounding box center [604, 368] width 1209 height 466
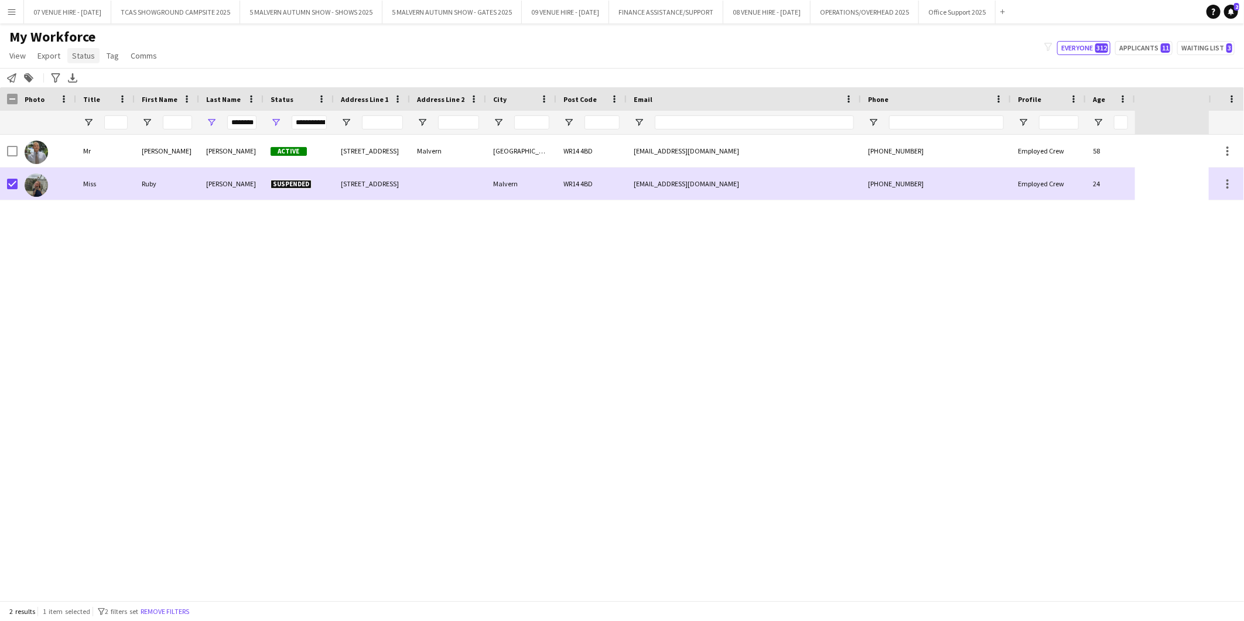
click at [74, 57] on span "Status" at bounding box center [83, 55] width 23 height 11
click at [92, 78] on link "Edit" at bounding box center [108, 81] width 82 height 25
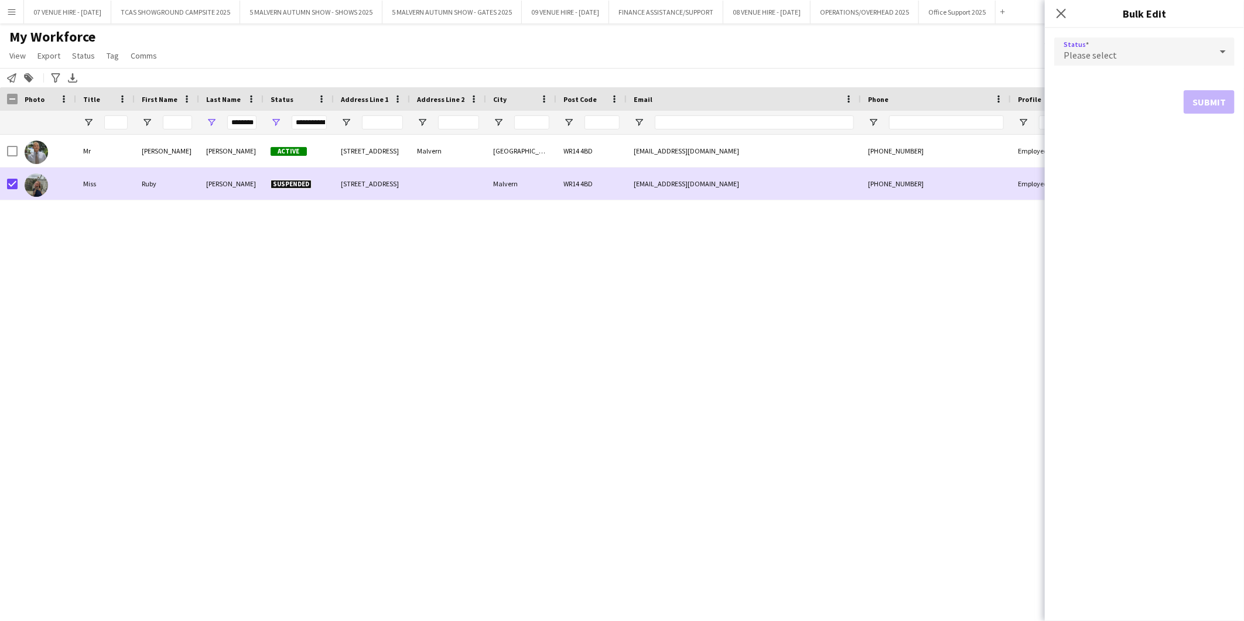
click at [817, 53] on div "Please select" at bounding box center [1132, 51] width 157 height 28
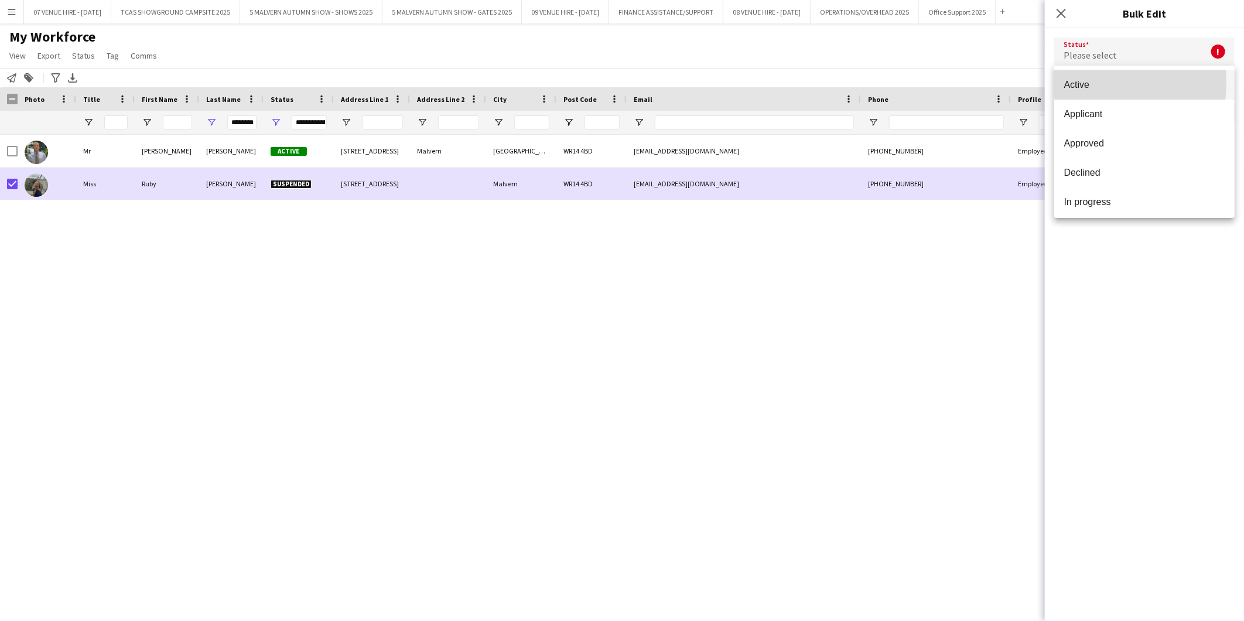
click at [817, 82] on span "Active" at bounding box center [1145, 84] width 162 height 11
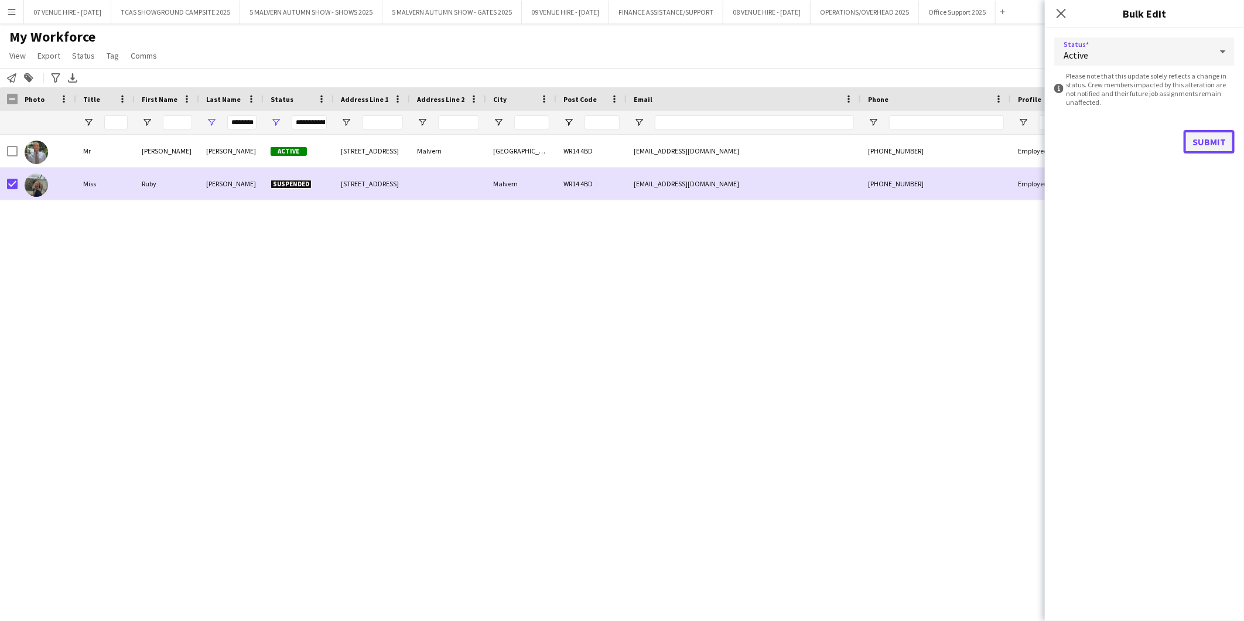
click at [817, 133] on button "Submit" at bounding box center [1209, 141] width 51 height 23
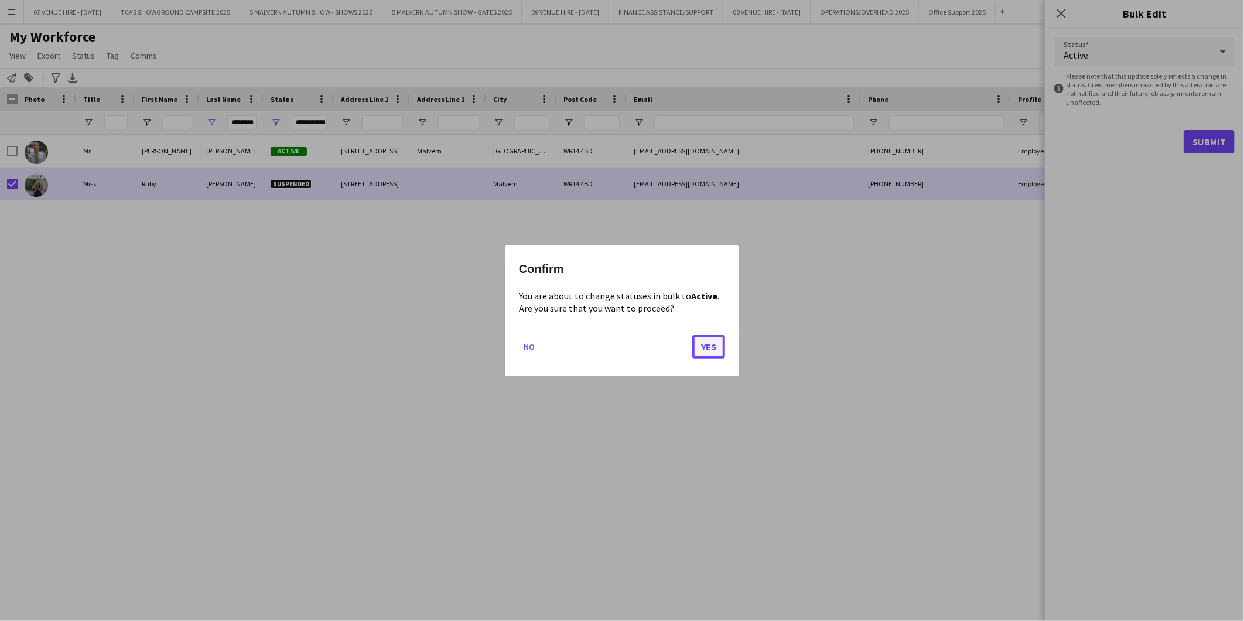
click at [708, 354] on button "Yes" at bounding box center [708, 345] width 33 height 23
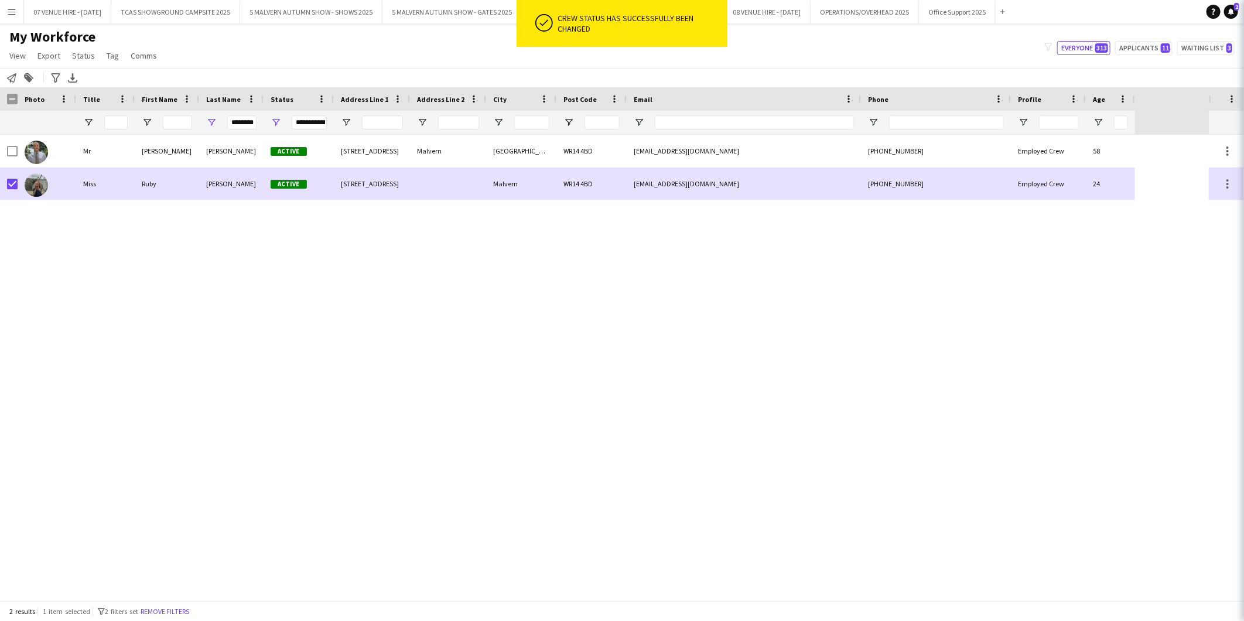
click at [470, 319] on div "Mr [PERSON_NAME] Active [STREET_ADDRESS] [EMAIL_ADDRESS][DOMAIN_NAME] [PHONE_NU…" at bounding box center [604, 368] width 1209 height 466
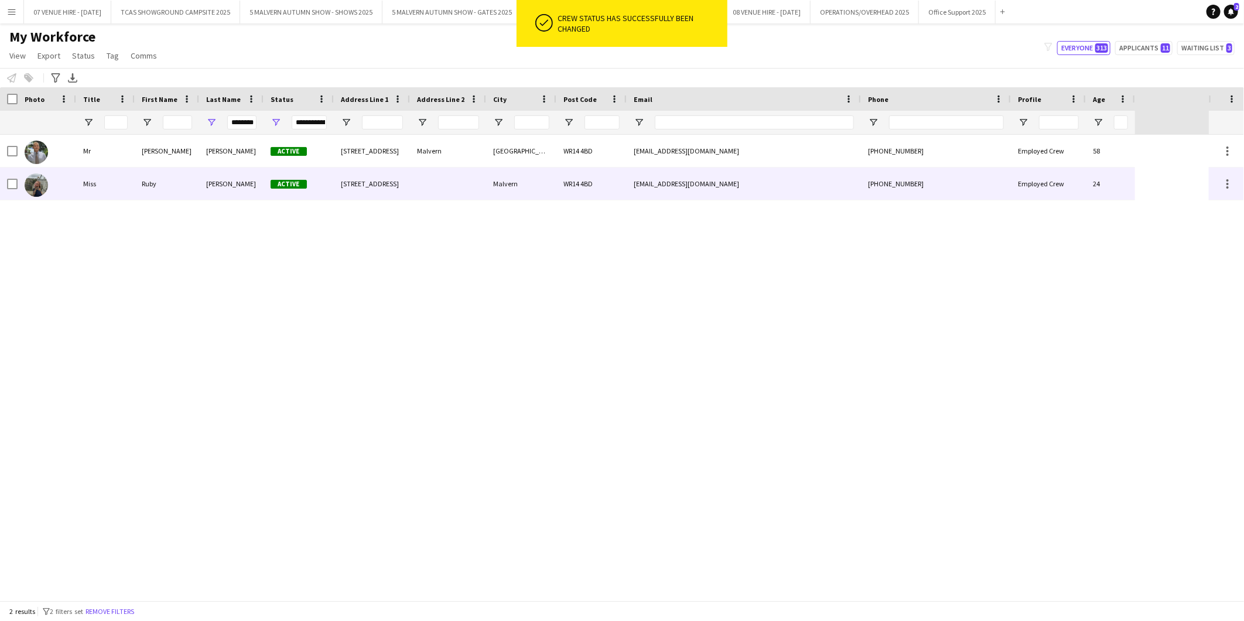
click at [38, 183] on img at bounding box center [36, 184] width 23 height 23
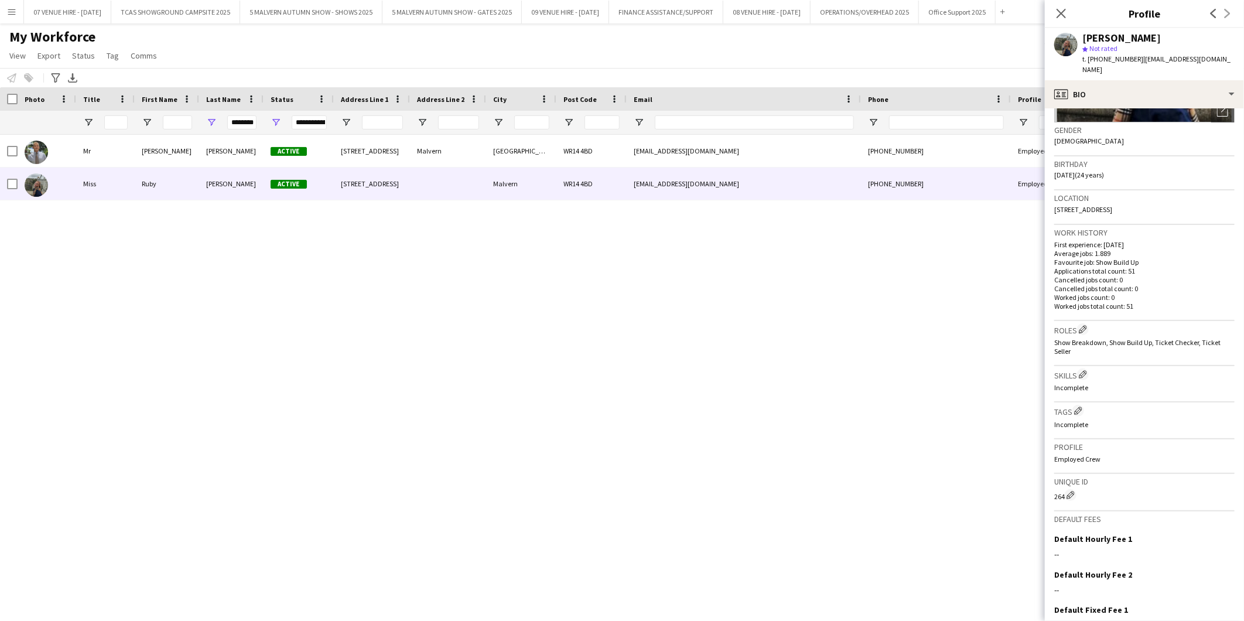
scroll to position [195, 0]
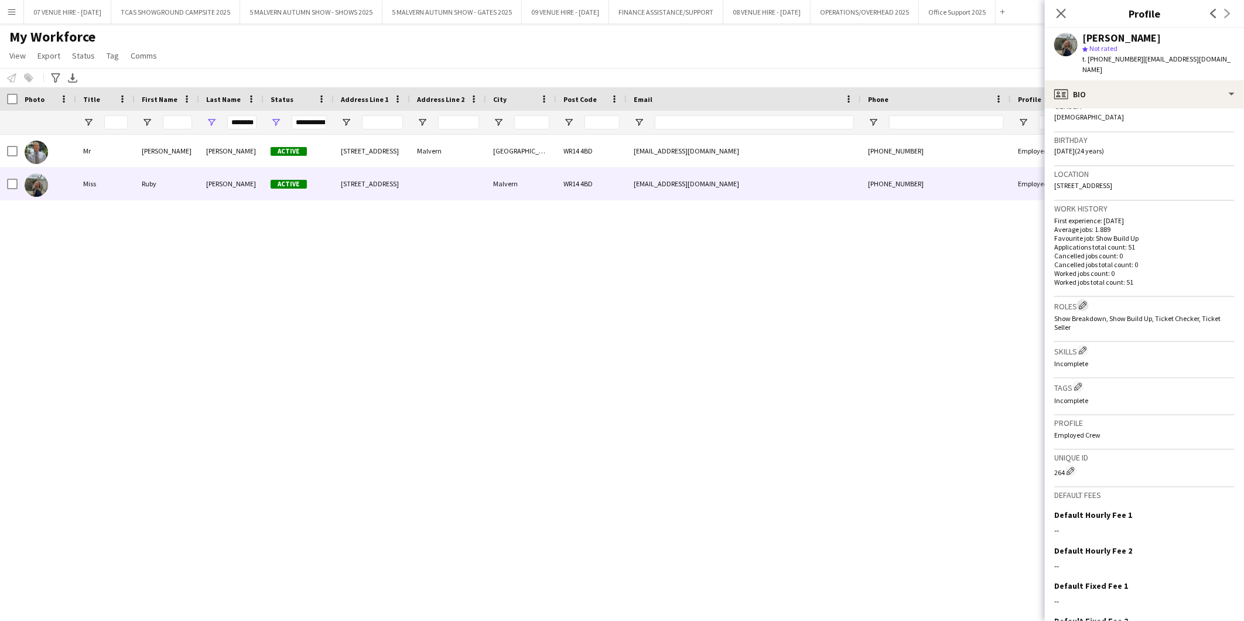
click at [817, 301] on app-icon "Edit crew company roles" at bounding box center [1083, 305] width 8 height 8
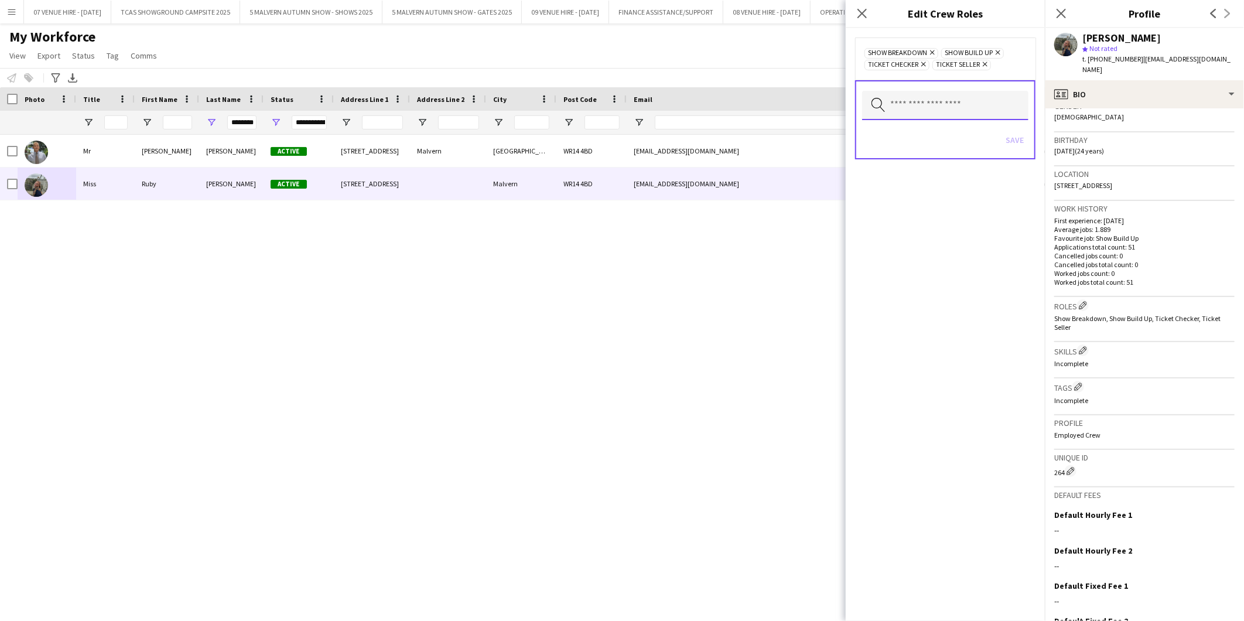
click at [817, 95] on input "text" at bounding box center [945, 105] width 166 height 29
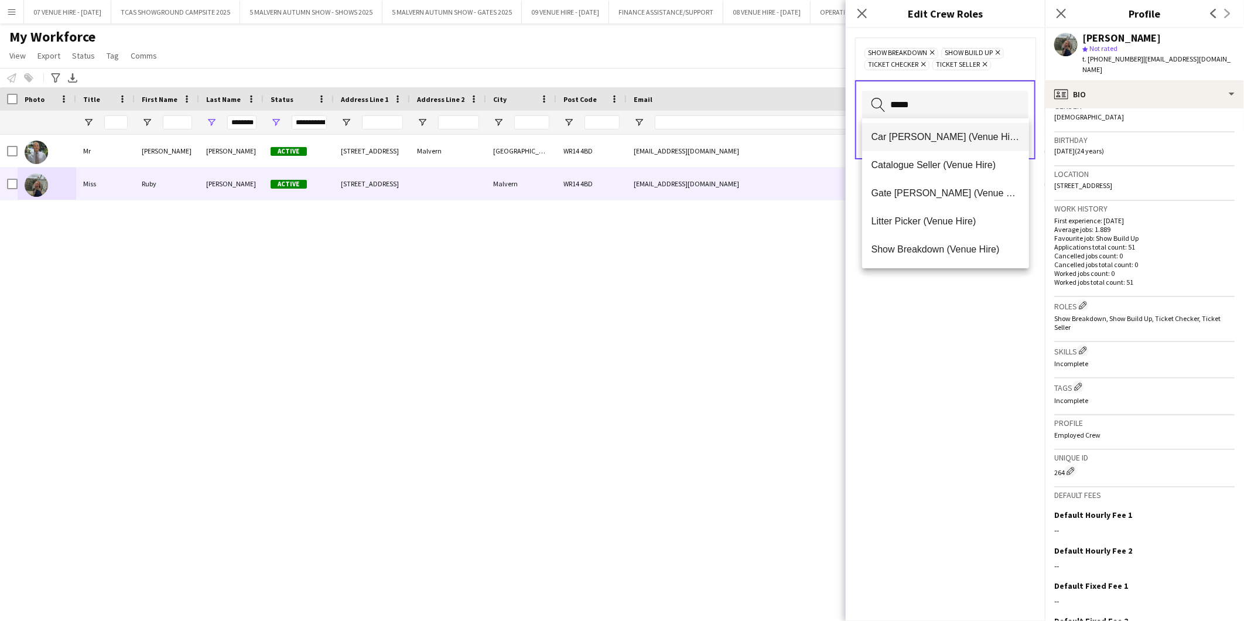
type input "*****"
click at [817, 137] on span "Car [PERSON_NAME] (Venue Hire)" at bounding box center [946, 136] width 149 height 11
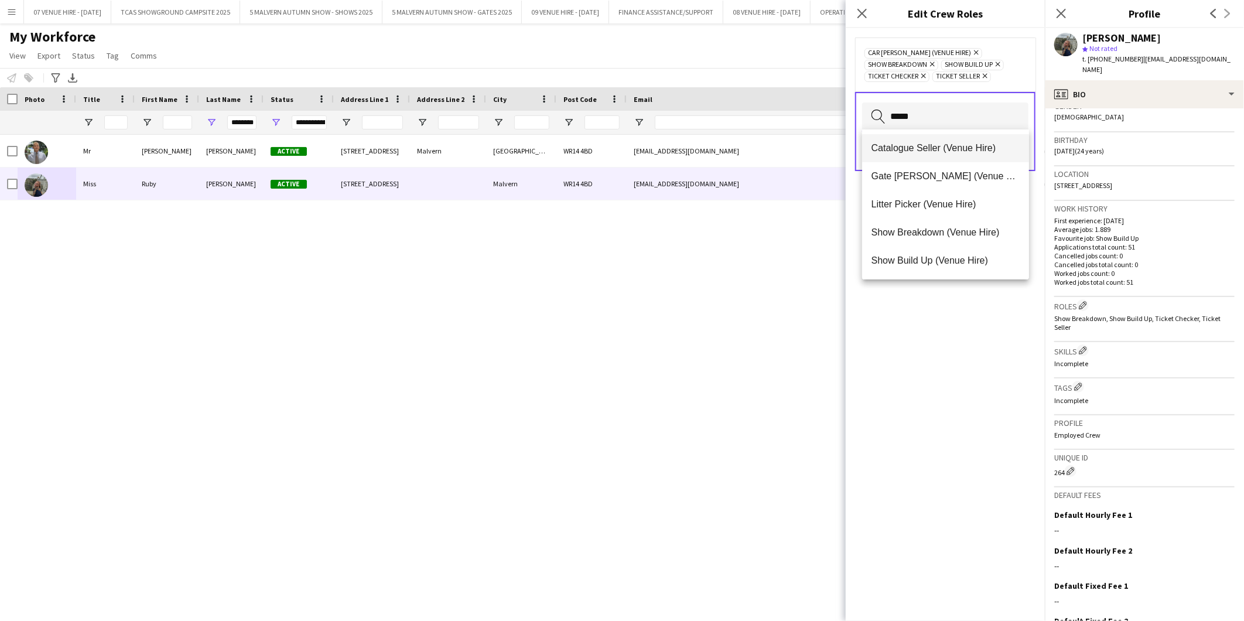
type input "*****"
click at [817, 142] on span "Catalogue Seller (Venue Hire)" at bounding box center [946, 147] width 149 height 11
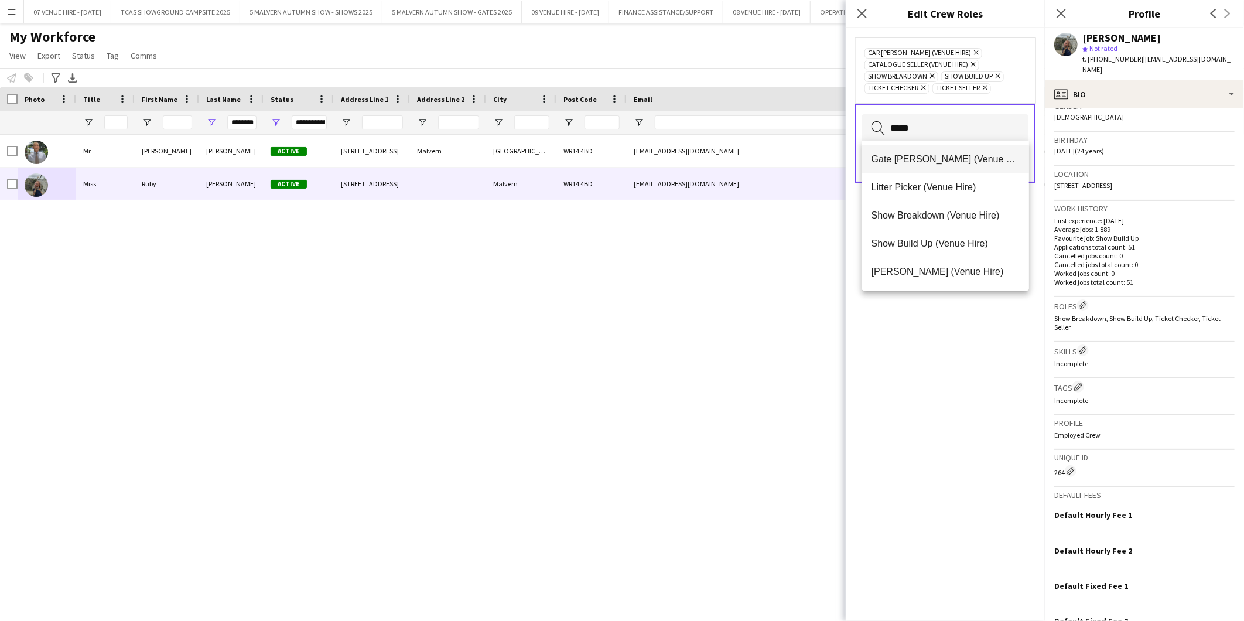
type input "*****"
click at [817, 151] on mat-option "Gate [PERSON_NAME] (Venue Hire)" at bounding box center [946, 159] width 168 height 28
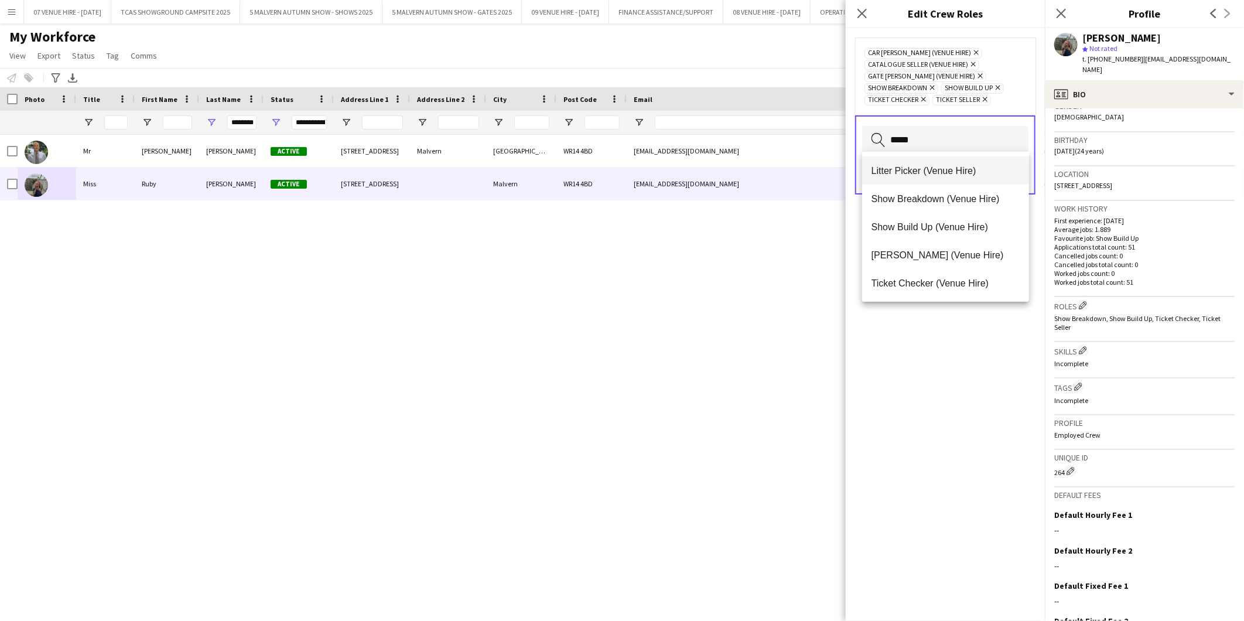
type input "*****"
click at [817, 172] on span "Litter Picker (Venue Hire)" at bounding box center [946, 170] width 149 height 11
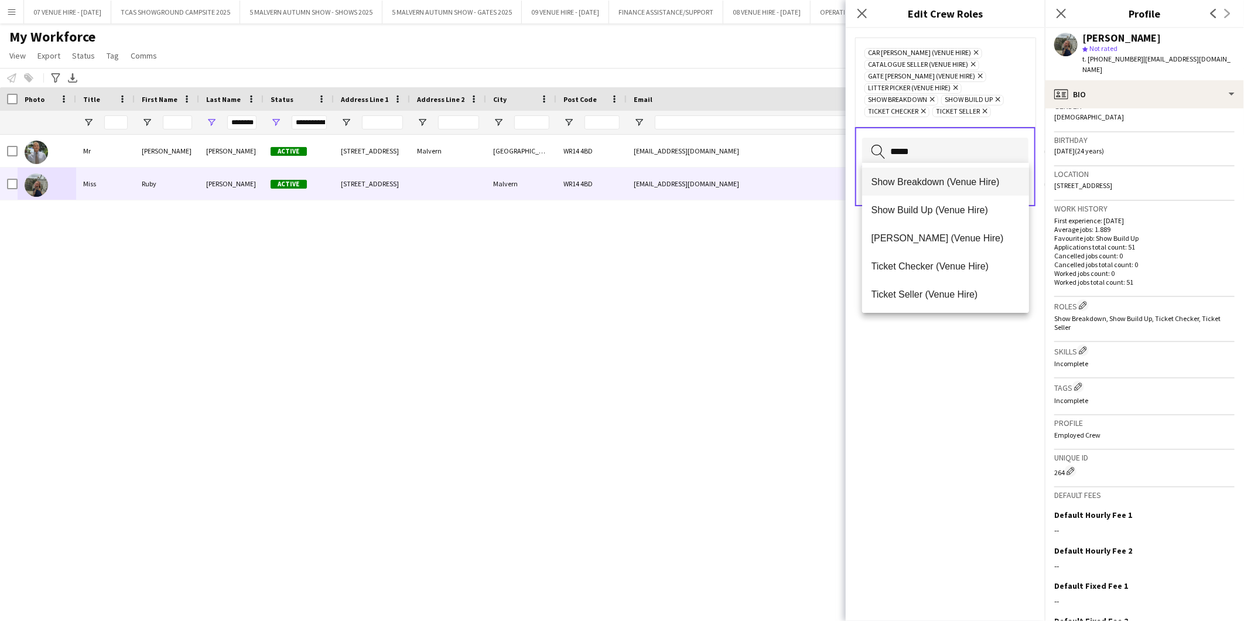
type input "*****"
click at [817, 182] on span "Show Breakdown (Venue Hire)" at bounding box center [946, 181] width 149 height 11
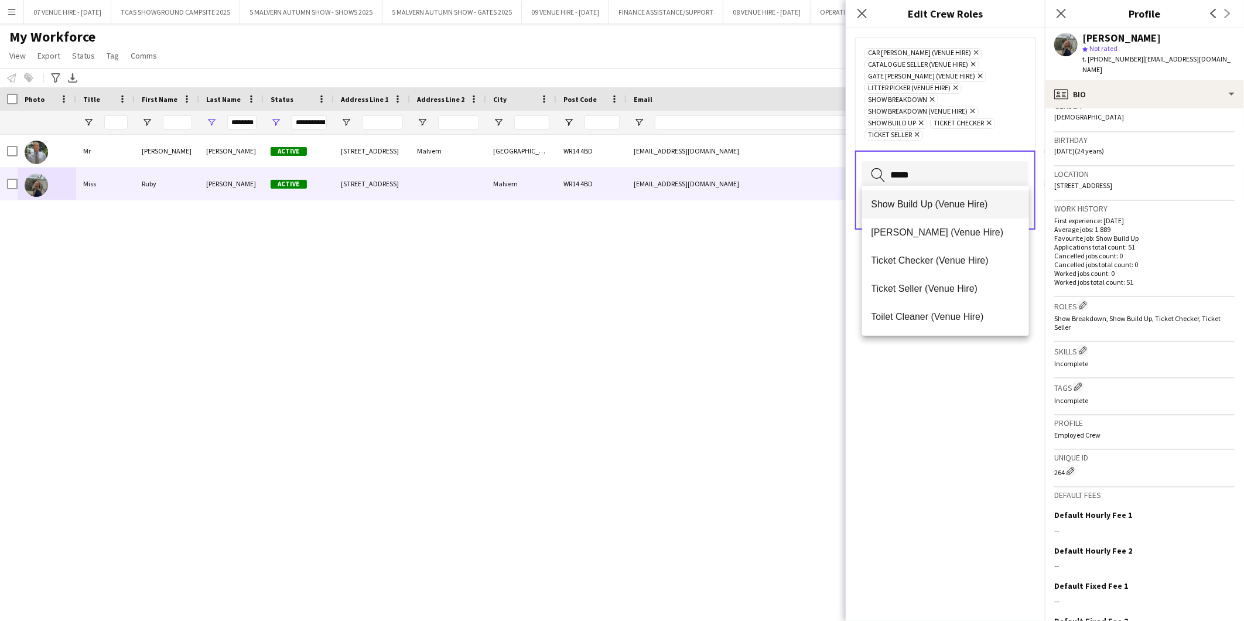
type input "*****"
click at [817, 207] on span "Show Build Up (Venue Hire)" at bounding box center [946, 204] width 149 height 11
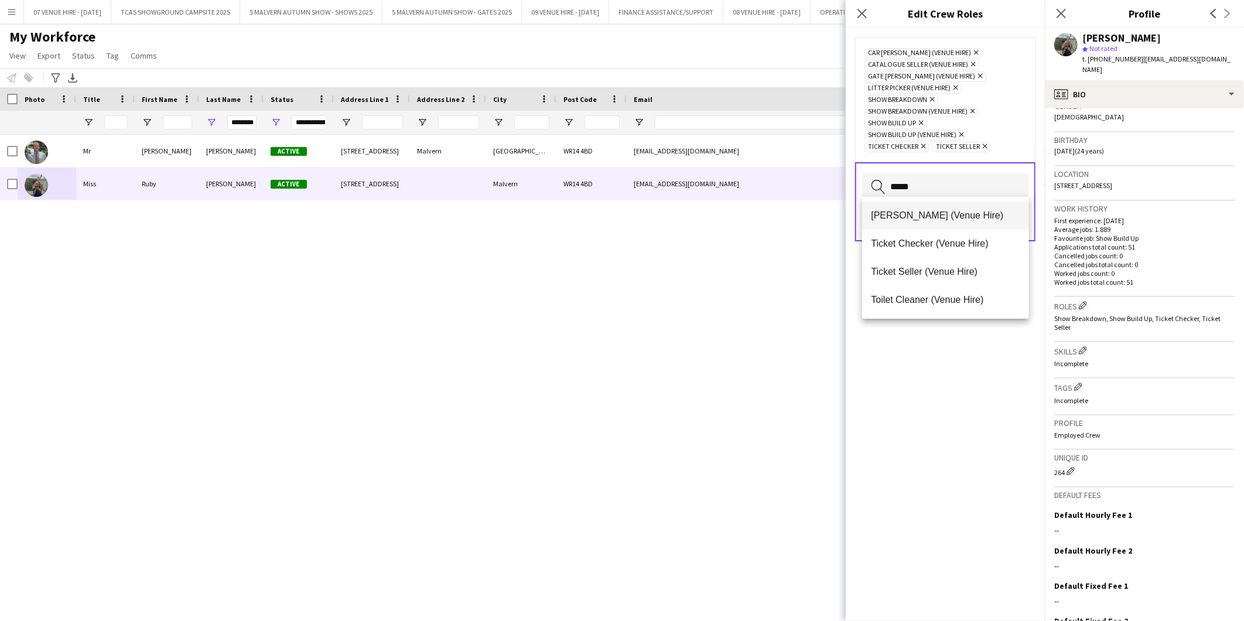
type input "*****"
click at [817, 208] on mat-option "[PERSON_NAME] (Venue Hire)" at bounding box center [946, 216] width 168 height 28
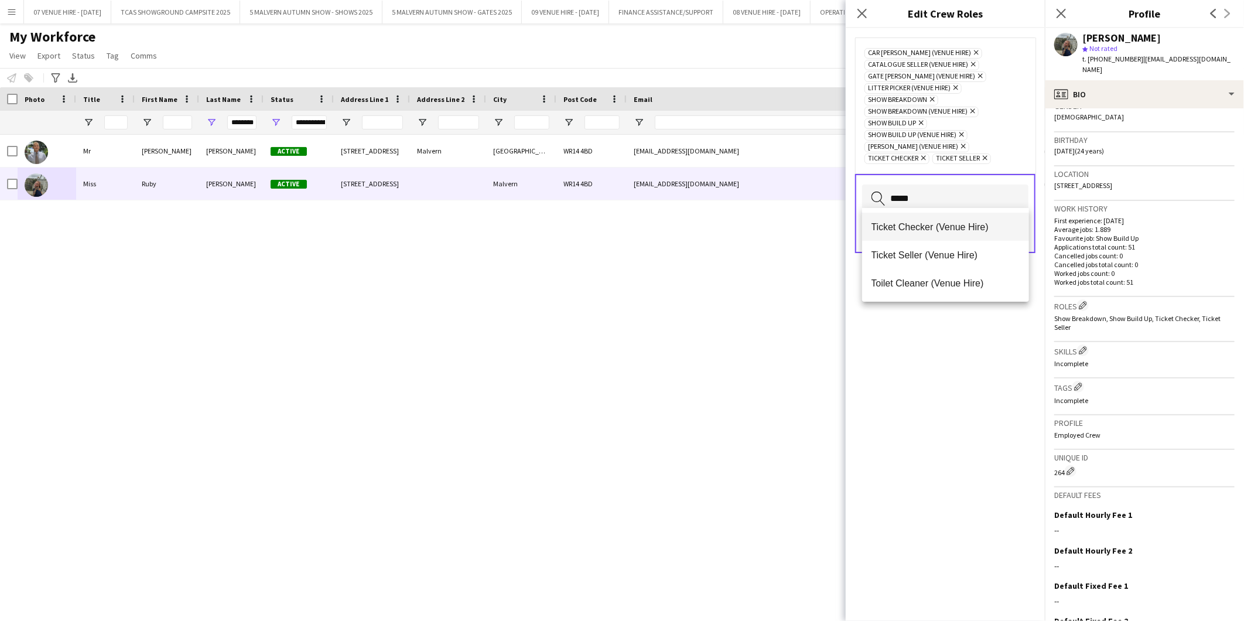
type input "*****"
click at [817, 223] on span "Ticket Checker (Venue Hire)" at bounding box center [946, 226] width 149 height 11
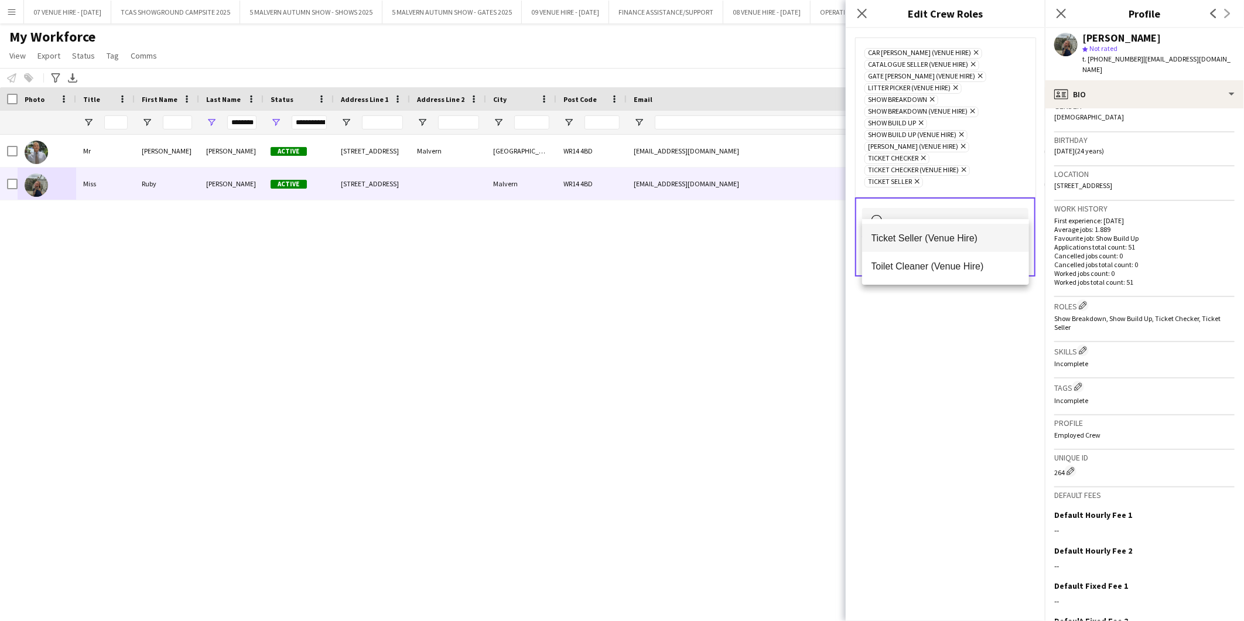
type input "*****"
click at [817, 228] on mat-option "Ticket Seller (Venue Hire)" at bounding box center [946, 238] width 168 height 28
drag, startPoint x: 944, startPoint y: 223, endPoint x: 782, endPoint y: 200, distance: 163.3
click at [782, 200] on body "Menu Boards Boards Boards All jobs Status Workforce Workforce My Workforce Recr…" at bounding box center [622, 310] width 1244 height 621
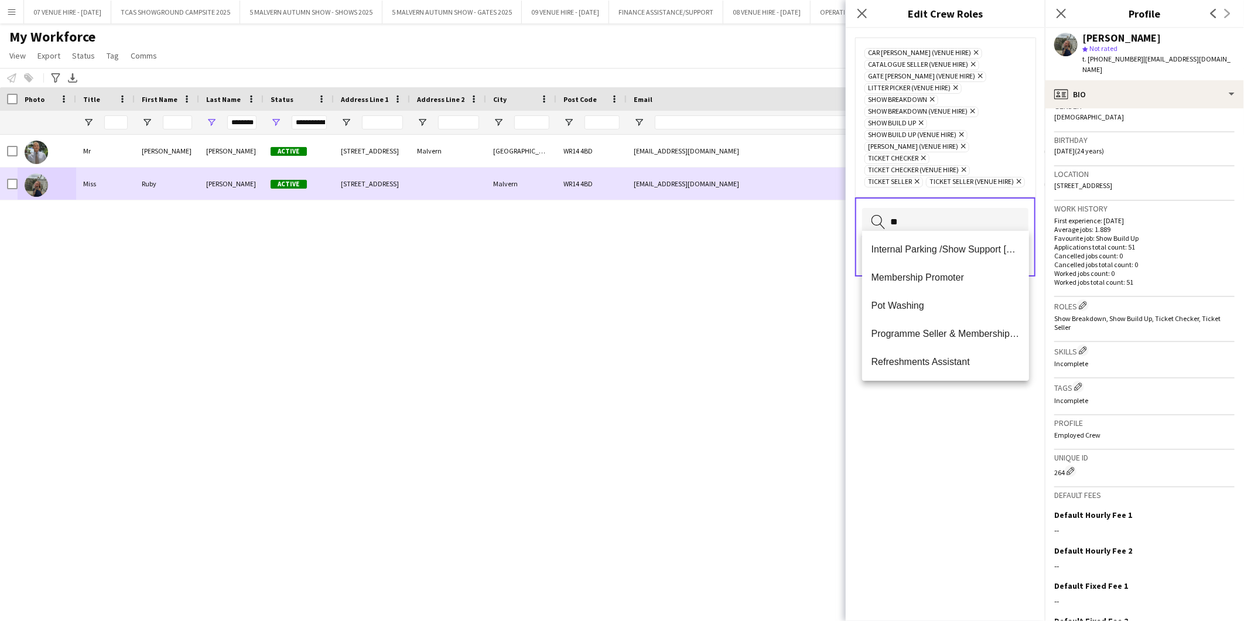
type input "*"
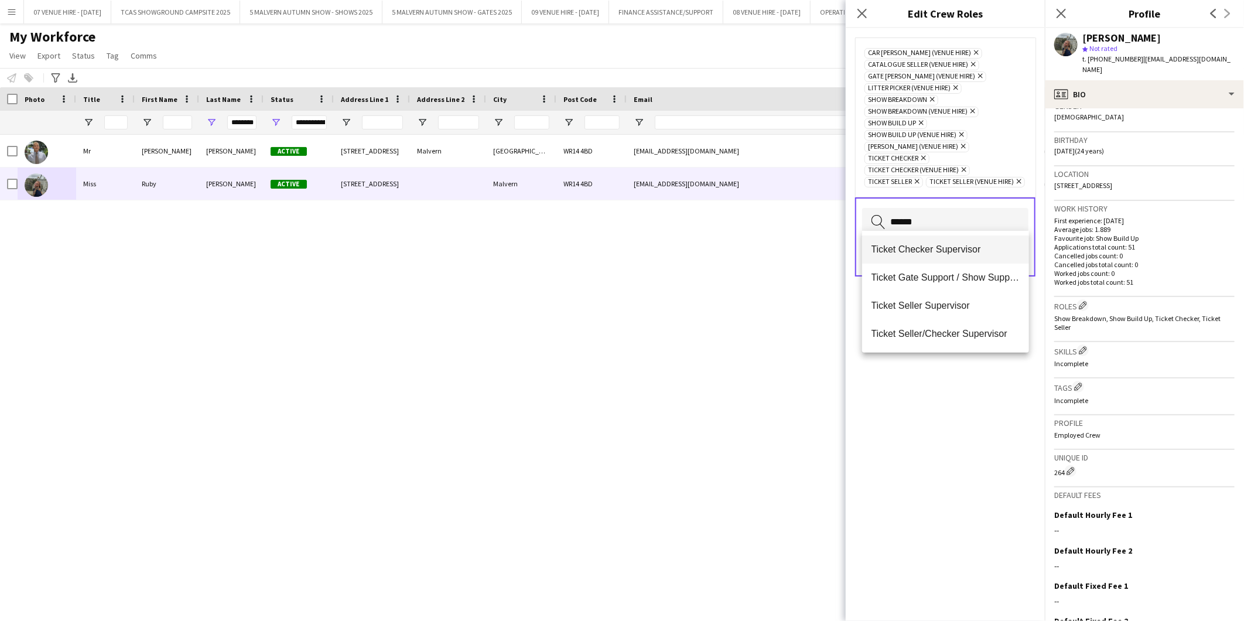
type input "******"
click at [817, 246] on span "Ticket Checker Supervisor" at bounding box center [946, 249] width 149 height 11
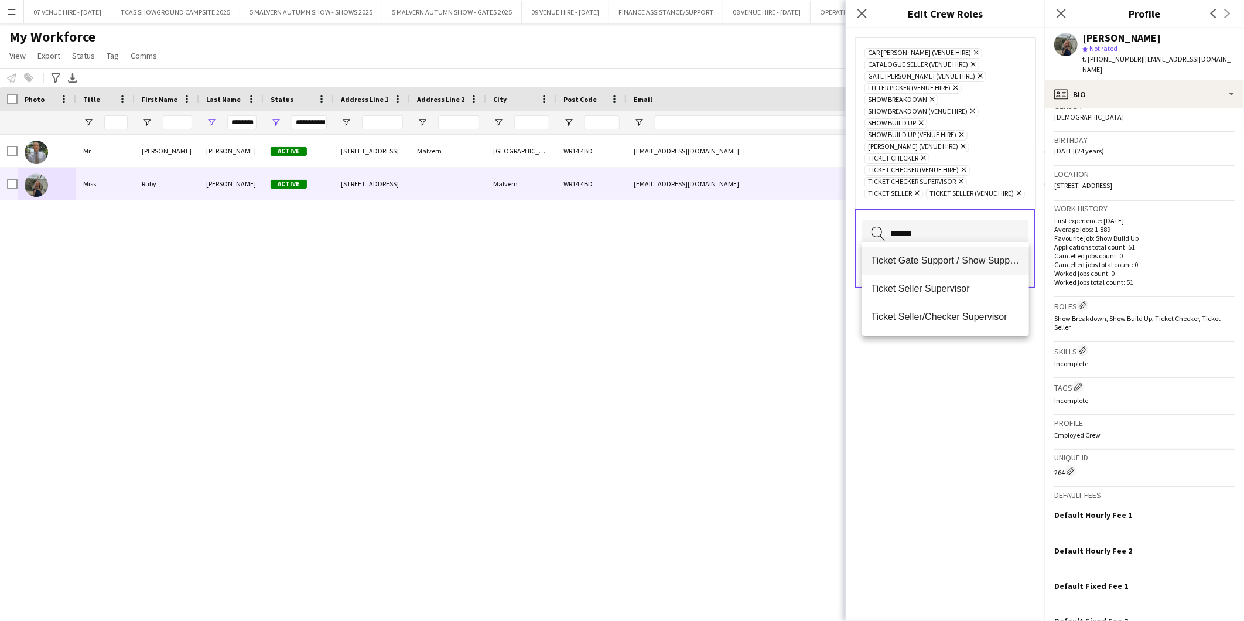
type input "******"
click at [817, 262] on span "Ticket Gate Support / Show Support" at bounding box center [946, 260] width 149 height 11
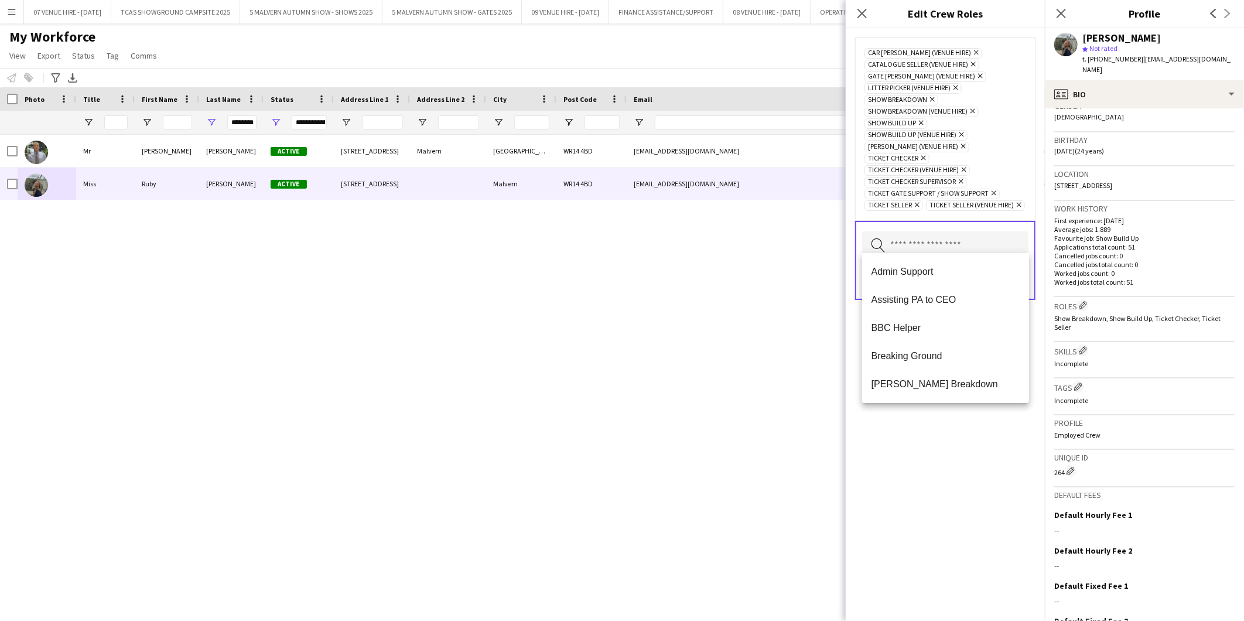
scroll to position [0, 0]
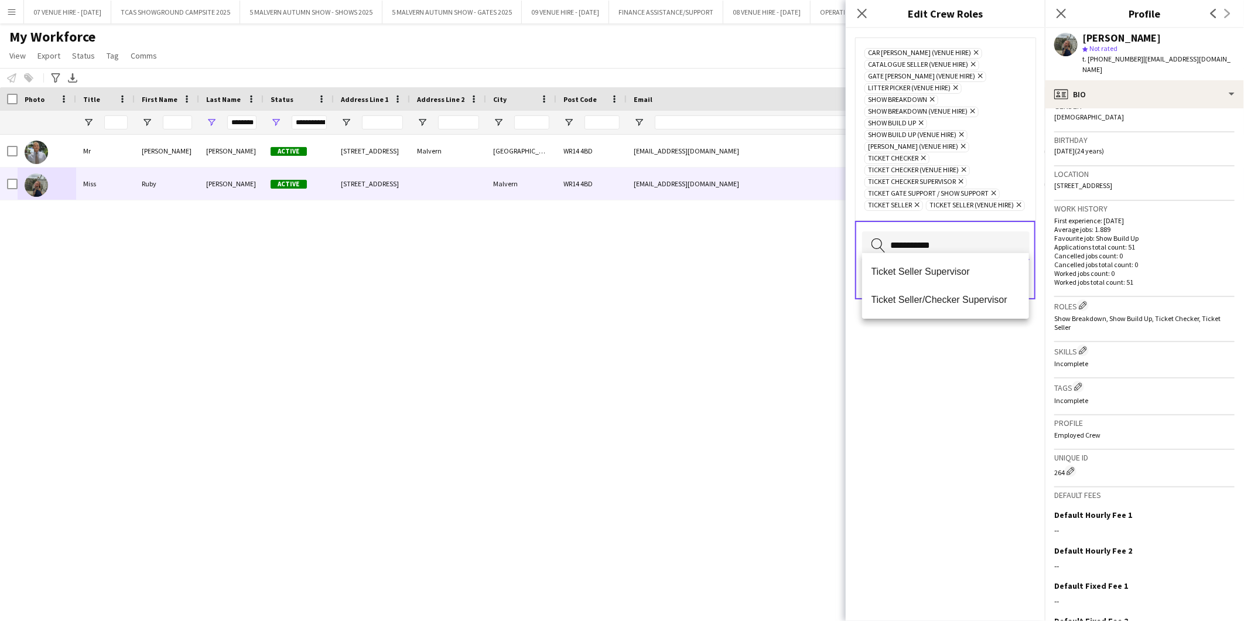
drag, startPoint x: 946, startPoint y: 237, endPoint x: 765, endPoint y: 217, distance: 182.1
click at [765, 217] on body "Menu Boards Boards Boards All jobs Status Workforce Workforce My Workforce Recr…" at bounding box center [622, 310] width 1244 height 621
type input "*"
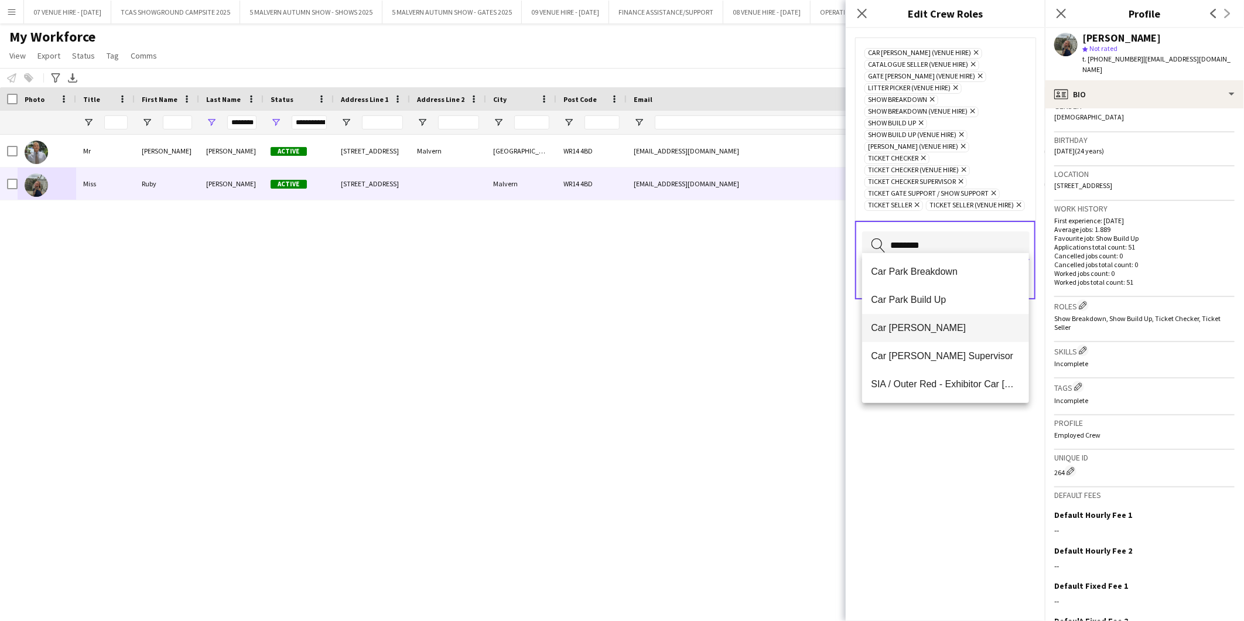
type input "********"
click at [817, 326] on span "Car [PERSON_NAME]" at bounding box center [946, 327] width 149 height 11
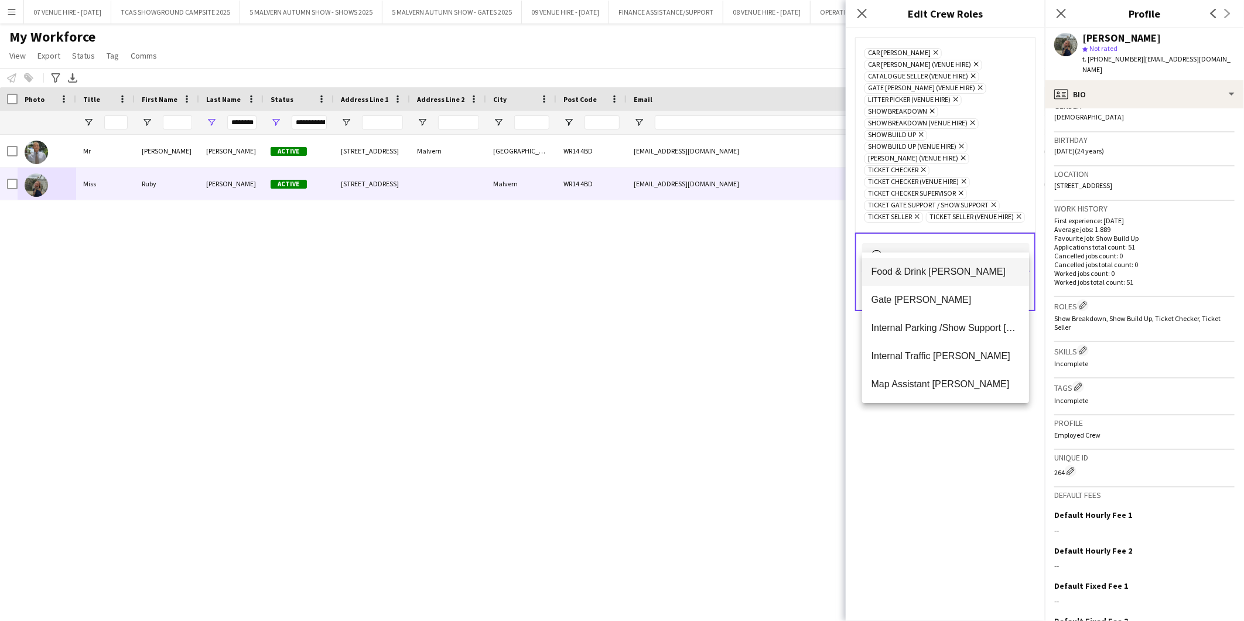
scroll to position [130, 0]
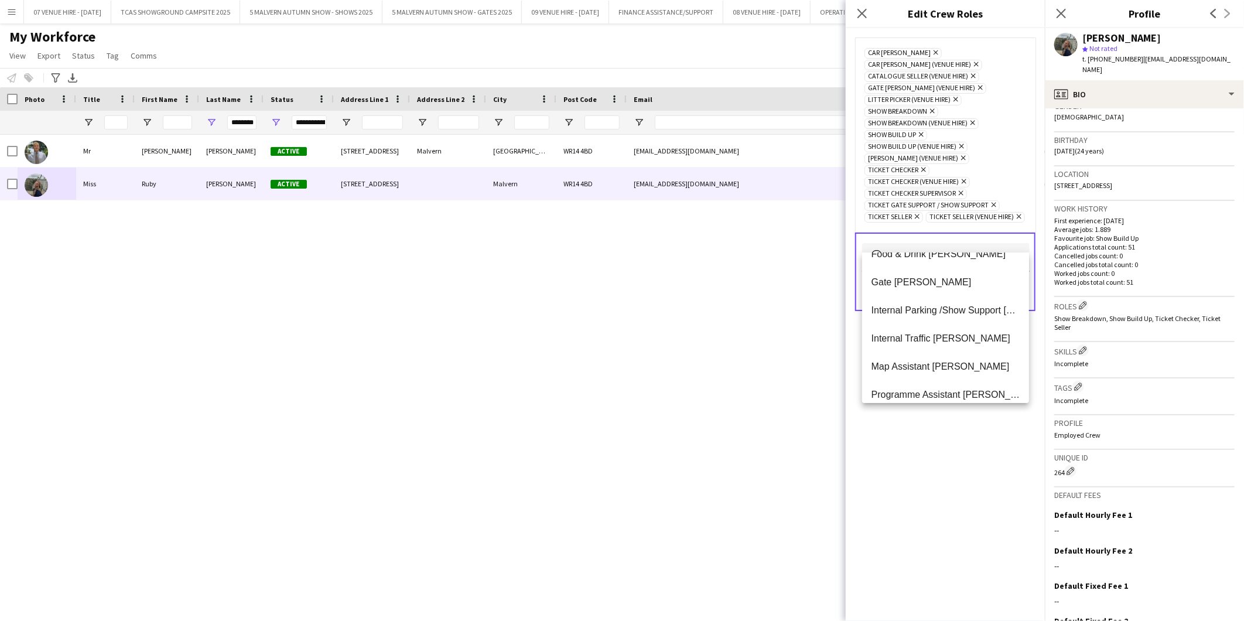
type input "*******"
click at [817, 386] on div "Car [PERSON_NAME] Remove Car [PERSON_NAME] (Venue Hire) Remove Catalogue Seller…" at bounding box center [945, 324] width 199 height 593
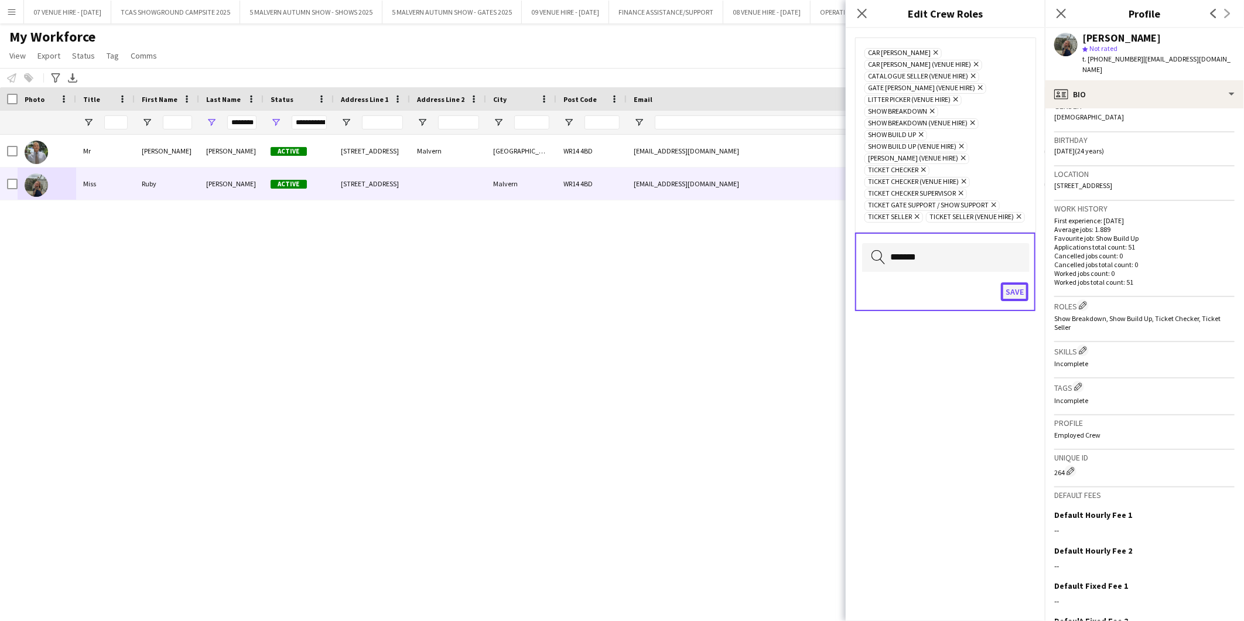
click at [817, 282] on button "Save" at bounding box center [1015, 291] width 28 height 19
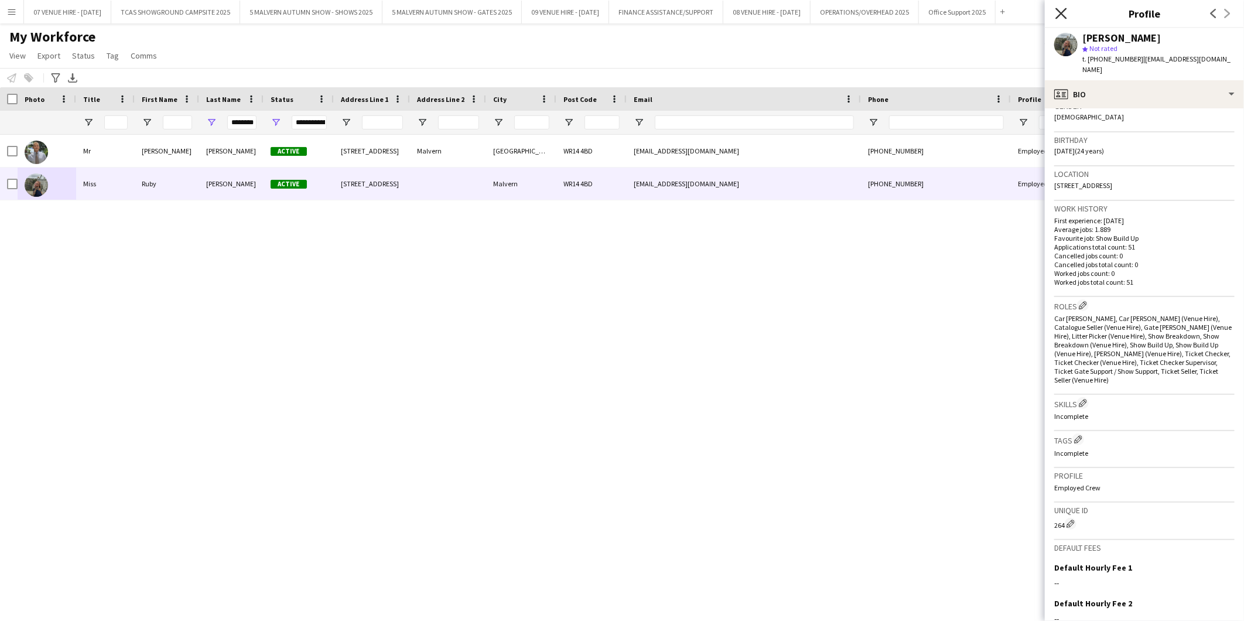
click at [817, 12] on icon at bounding box center [1061, 13] width 11 height 11
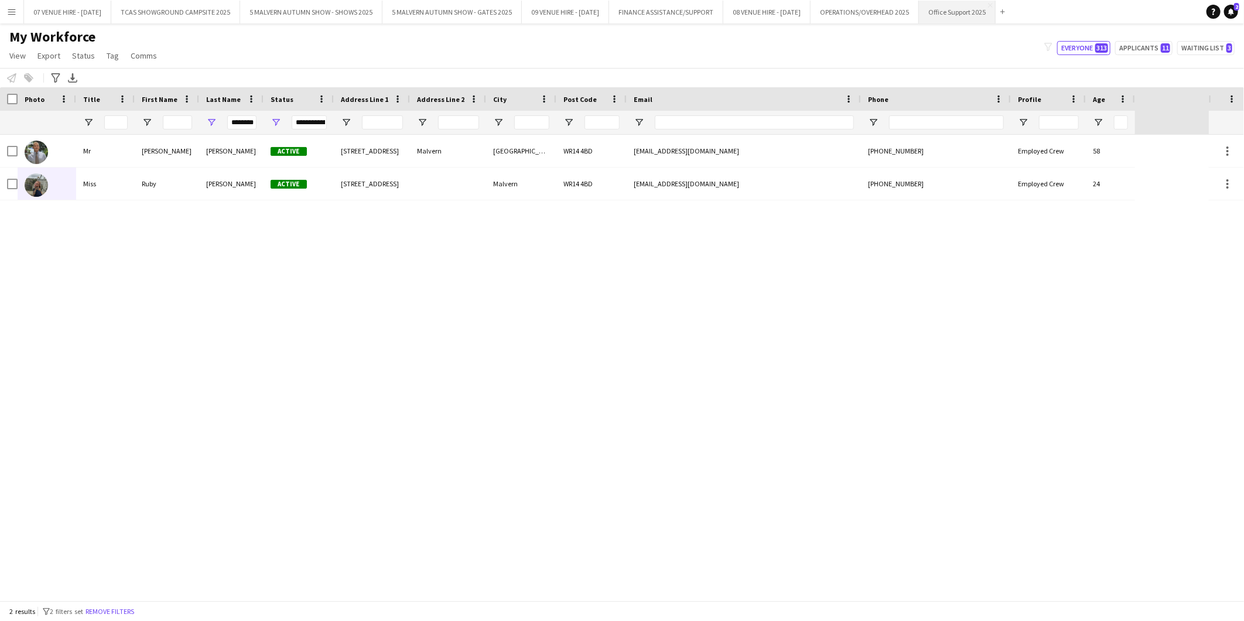
click at [817, 8] on button "Office Support 2025 Close" at bounding box center [957, 12] width 77 height 23
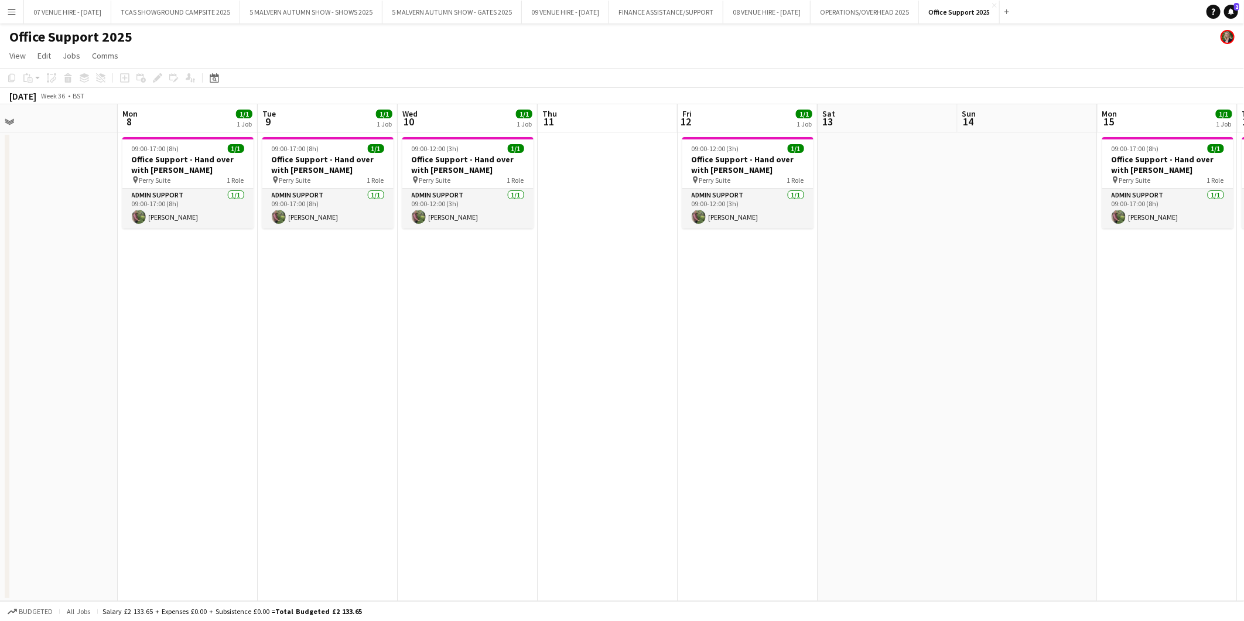
scroll to position [0, 453]
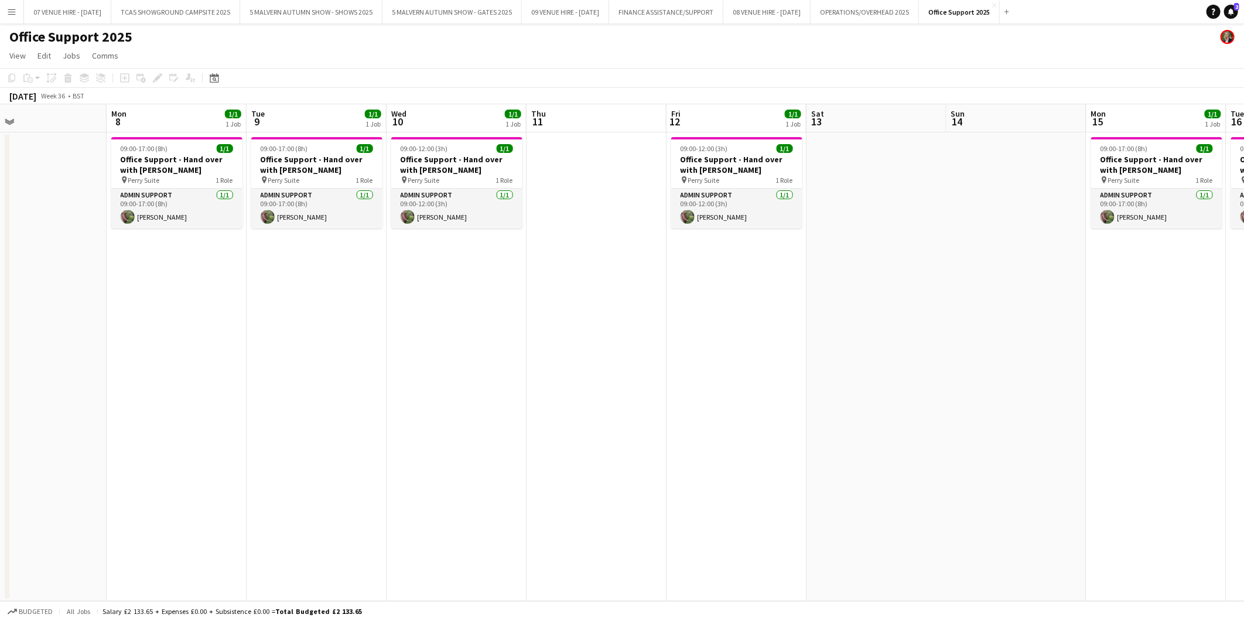
drag, startPoint x: 902, startPoint y: 166, endPoint x: 168, endPoint y: 142, distance: 734.4
click at [168, 142] on app-calendar-viewport "Thu 4 Fri 5 Sat 6 Sun 7 Mon 8 1/1 1 Job Tue 9 1/1 1 Job Wed 10 1/1 1 Job Thu 11…" at bounding box center [622, 352] width 1244 height 497
click at [417, 154] on h3 "Office Support - Hand over with [PERSON_NAME]" at bounding box center [456, 164] width 131 height 21
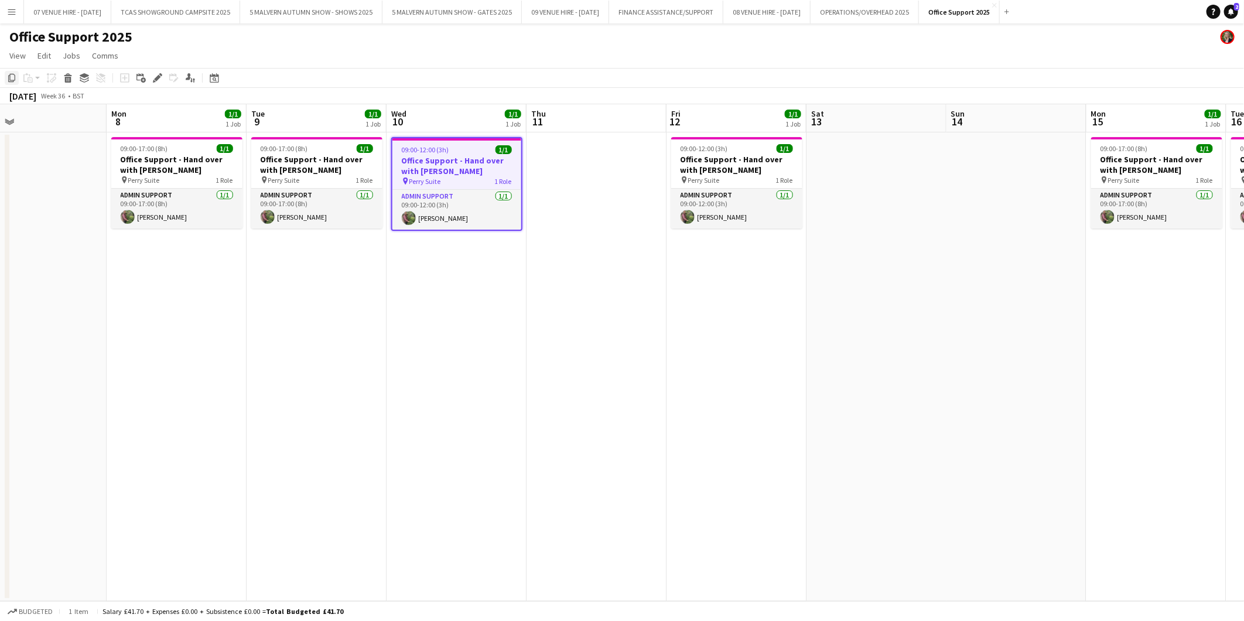
click at [12, 77] on icon "Copy" at bounding box center [11, 77] width 9 height 9
click at [569, 154] on app-date-cell at bounding box center [597, 366] width 140 height 469
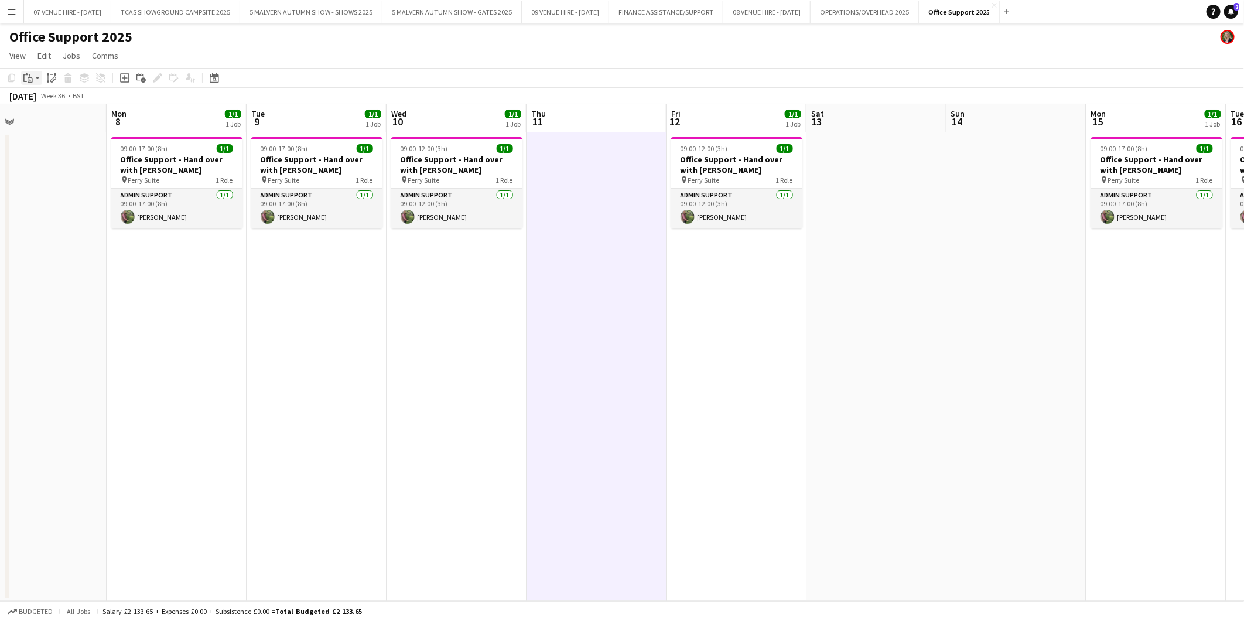
click at [32, 79] on icon at bounding box center [30, 79] width 5 height 5
click at [39, 114] on div "Paste Ctrl+V Paste with crew Ctrl+Shift+V" at bounding box center [86, 110] width 129 height 49
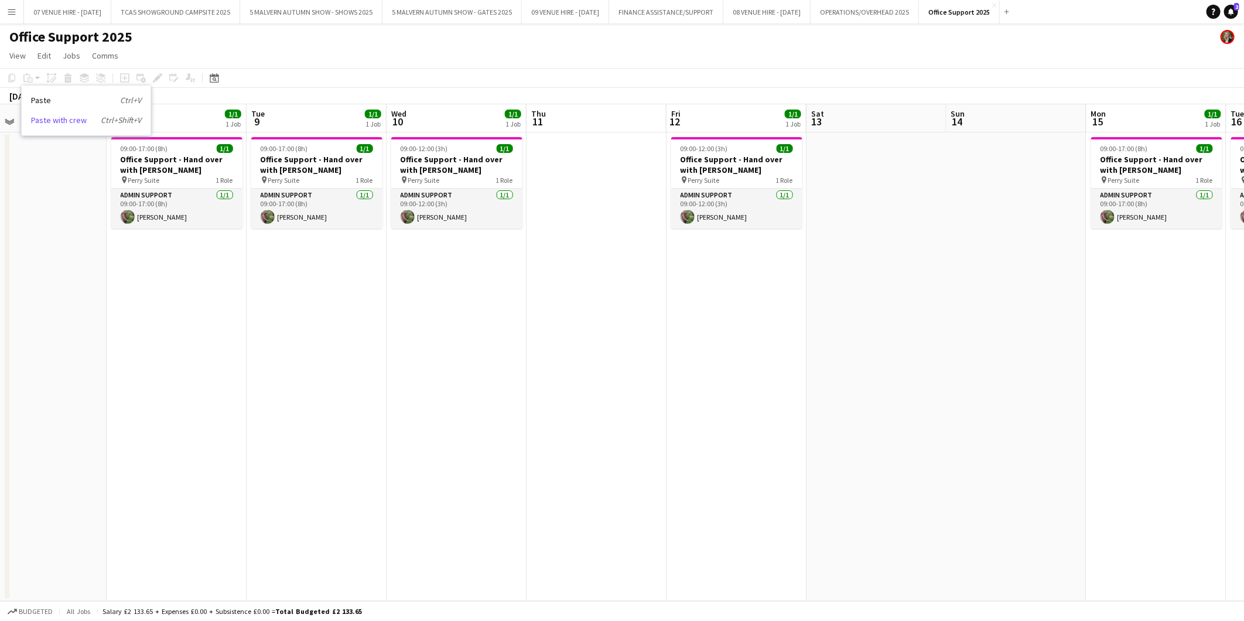
click at [40, 118] on link "Paste with crew Ctrl+Shift+V" at bounding box center [86, 120] width 110 height 11
click at [608, 176] on app-date-cell at bounding box center [597, 366] width 140 height 469
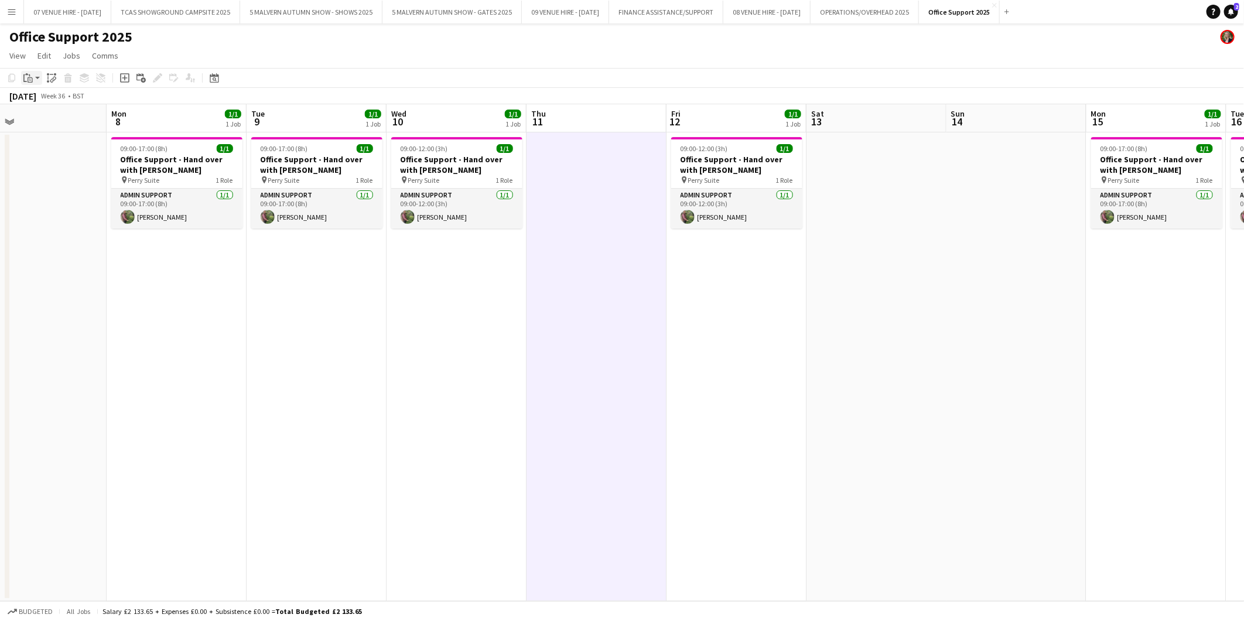
click at [32, 79] on icon at bounding box center [30, 79] width 5 height 5
click at [39, 124] on link "Paste with crew Ctrl+Shift+V" at bounding box center [86, 120] width 110 height 11
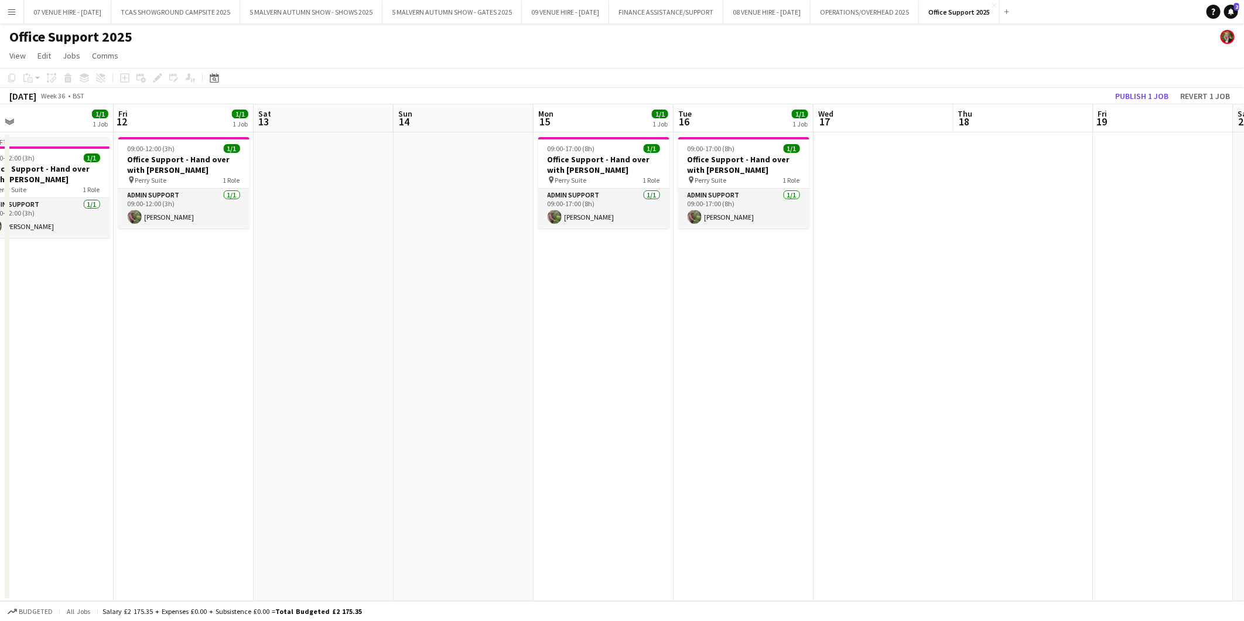
scroll to position [0, 346]
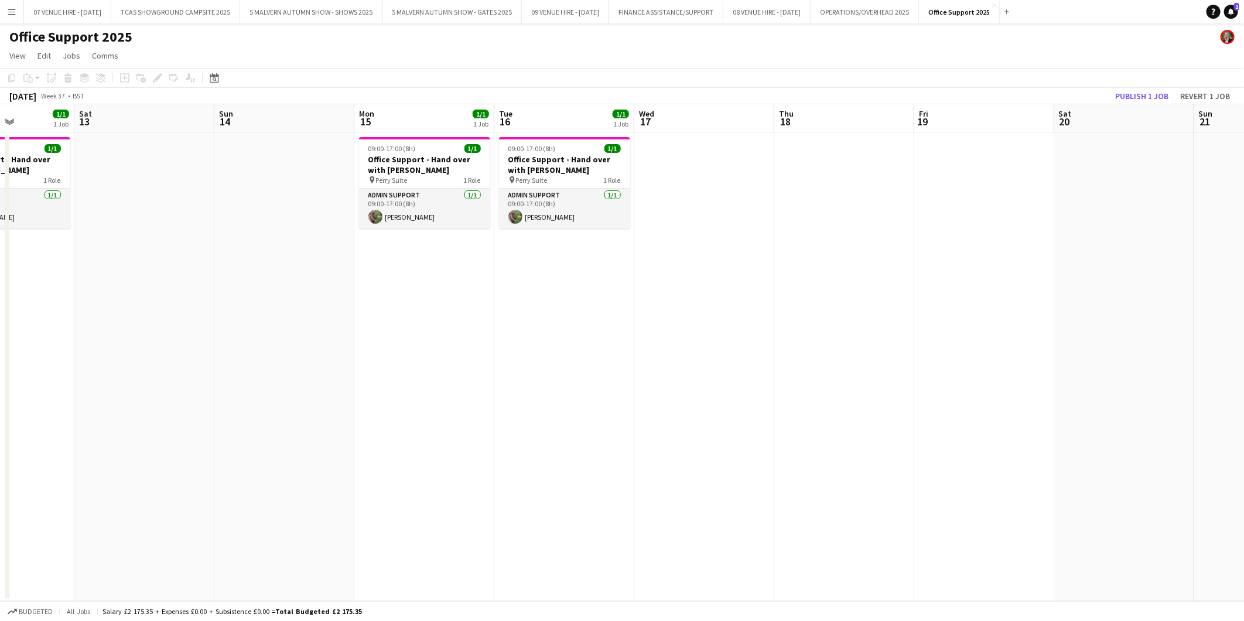
drag, startPoint x: 1138, startPoint y: 151, endPoint x: 405, endPoint y: 161, distance: 732.3
click at [405, 161] on app-calendar-viewport "Wed 10 1/1 1 Job Thu 11 1/1 1 Job Fri 12 1/1 1 Job Sat 13 Sun 14 Mon 15 1/1 1 J…" at bounding box center [622, 352] width 1244 height 497
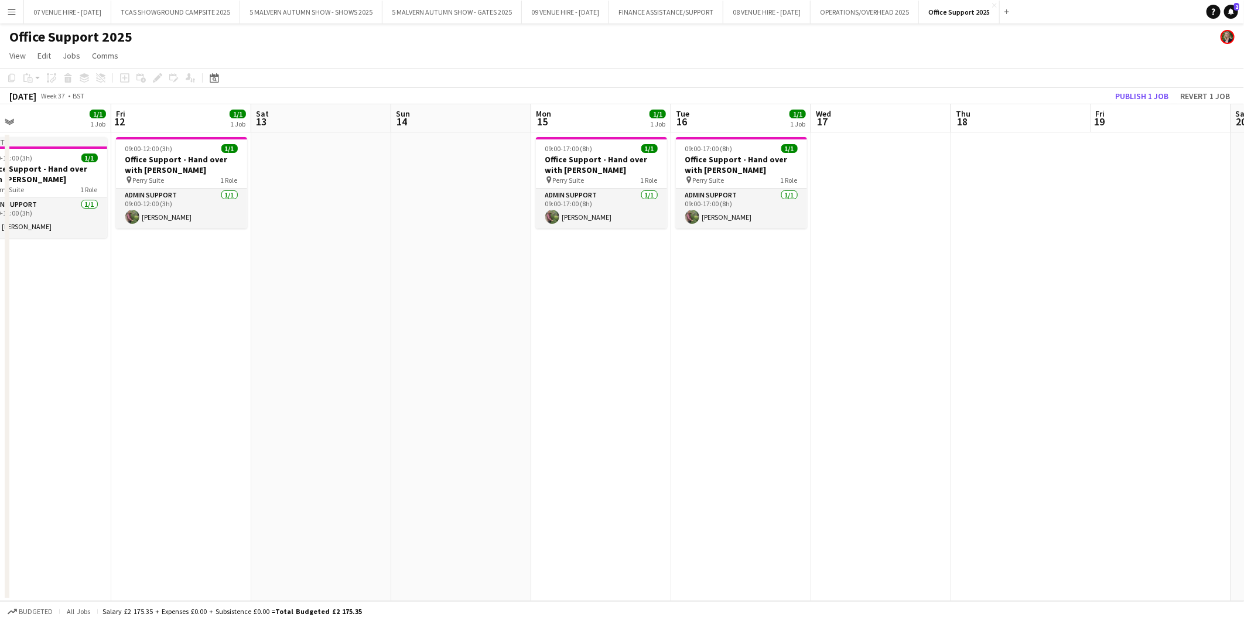
scroll to position [0, 308]
drag, startPoint x: 506, startPoint y: 387, endPoint x: 682, endPoint y: 392, distance: 177.0
click at [682, 386] on app-calendar-viewport "Tue 9 1/1 1 Job Wed 10 1/1 1 Job Thu 11 1/1 1 Job Fri 12 1/1 1 Job Sat 13 Sun 1…" at bounding box center [622, 352] width 1244 height 497
click at [722, 148] on span "09:00-17:00 (8h)" at bounding box center [709, 148] width 47 height 9
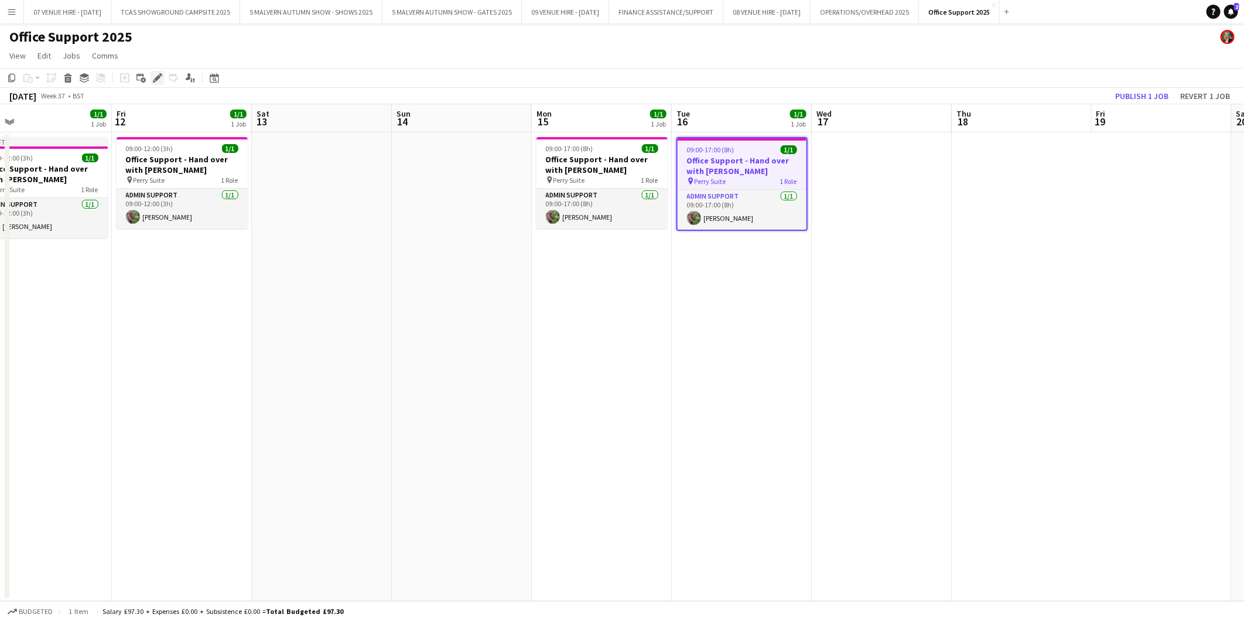
click at [156, 77] on icon at bounding box center [157, 78] width 6 height 6
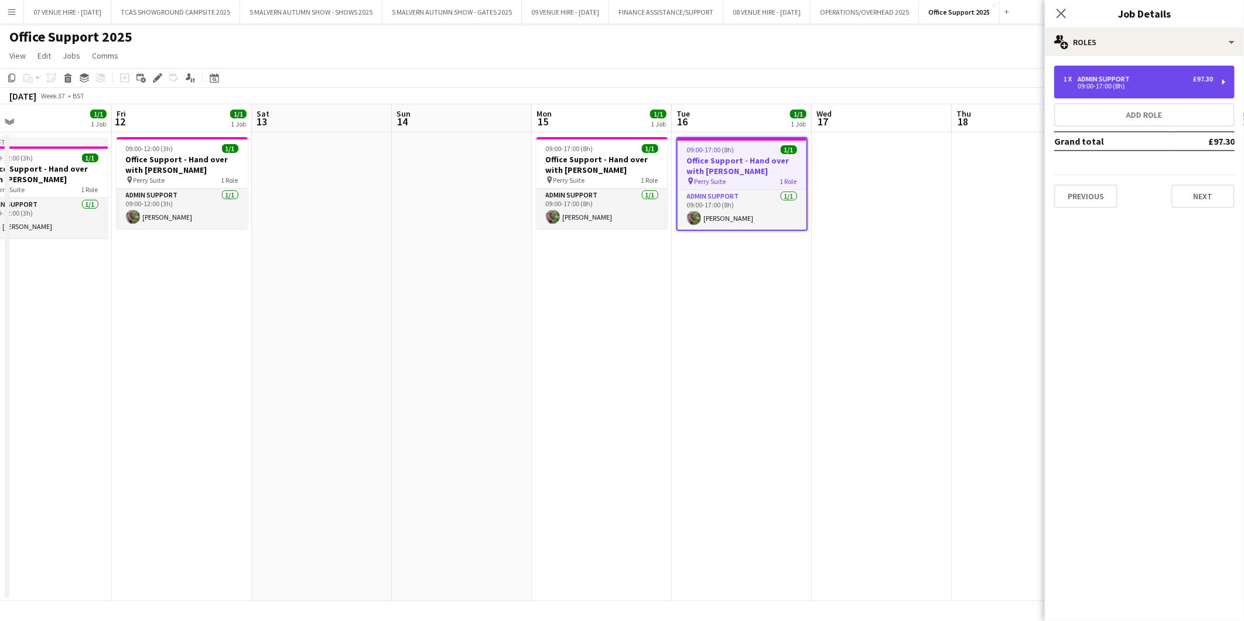
click at [817, 80] on div "Admin Support" at bounding box center [1106, 79] width 57 height 8
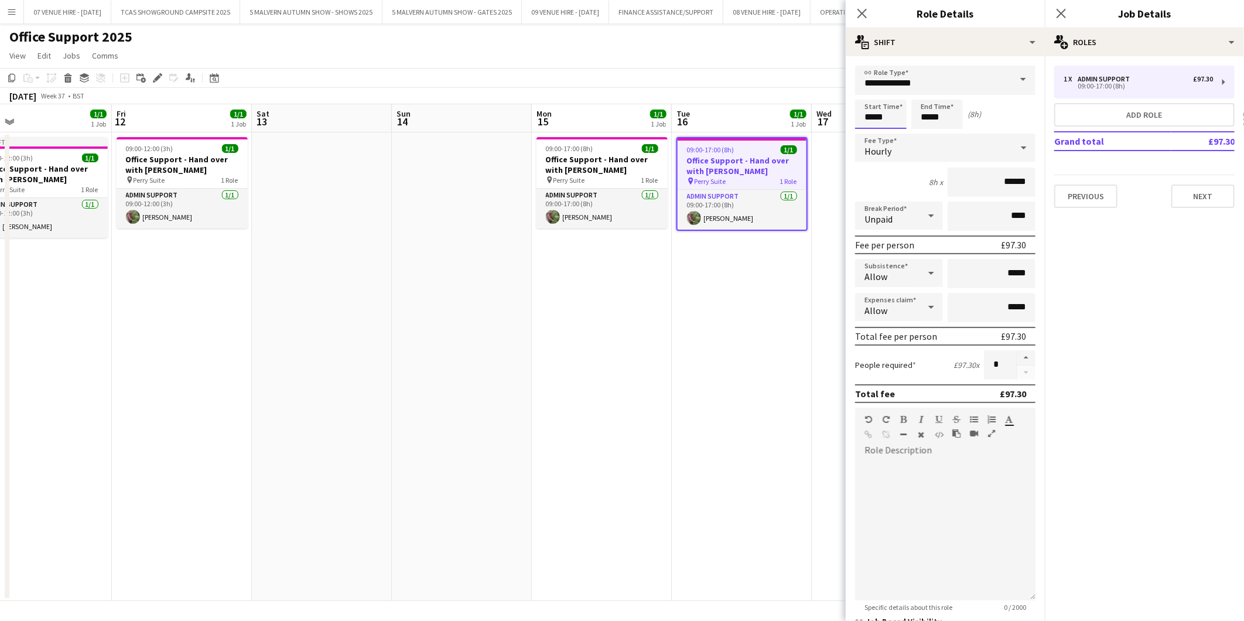
click at [817, 112] on input "*****" at bounding box center [881, 114] width 52 height 29
click at [817, 136] on div at bounding box center [869, 135] width 23 height 12
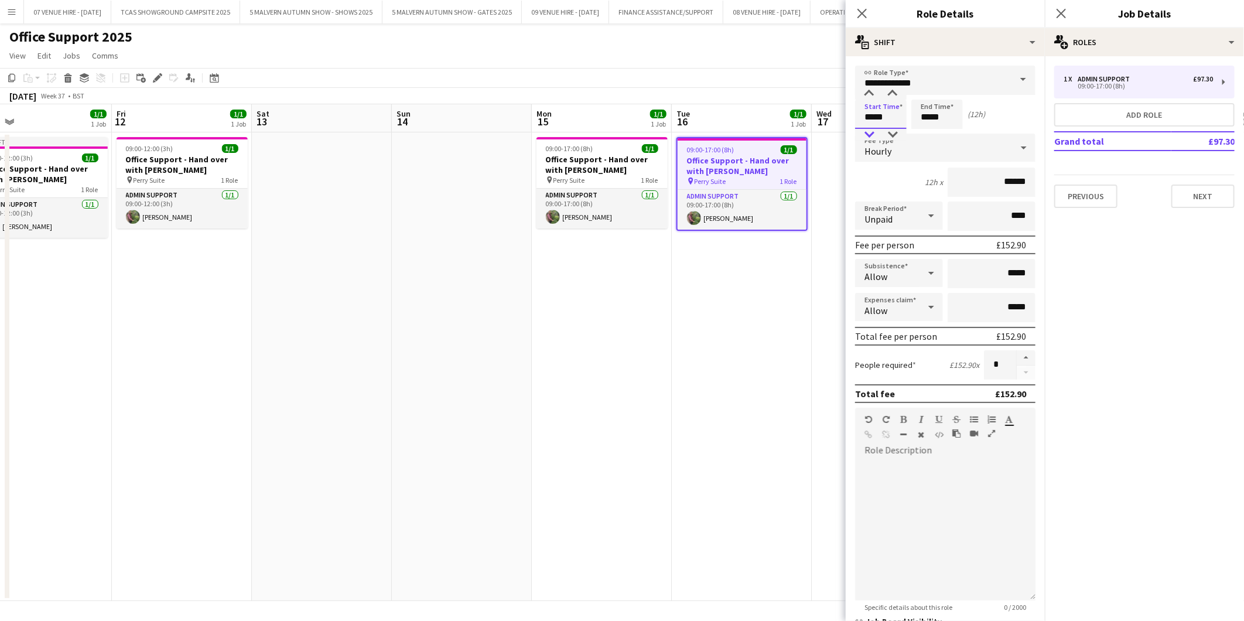
click at [817, 138] on div at bounding box center [869, 135] width 23 height 12
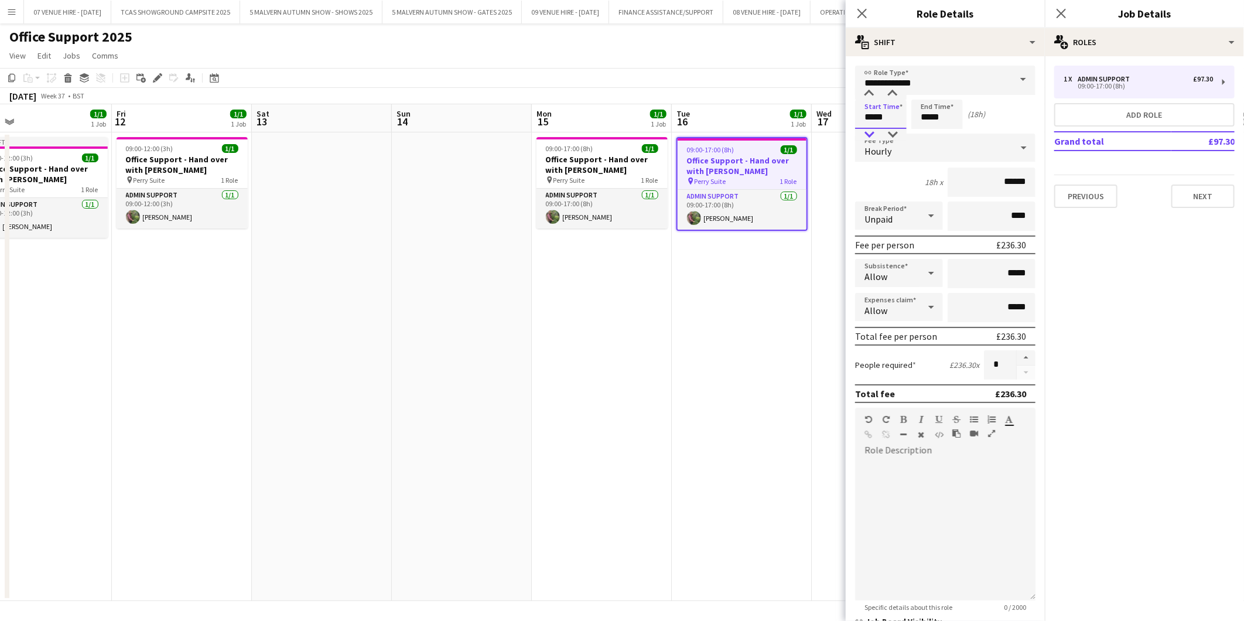
click at [817, 138] on div at bounding box center [869, 135] width 23 height 12
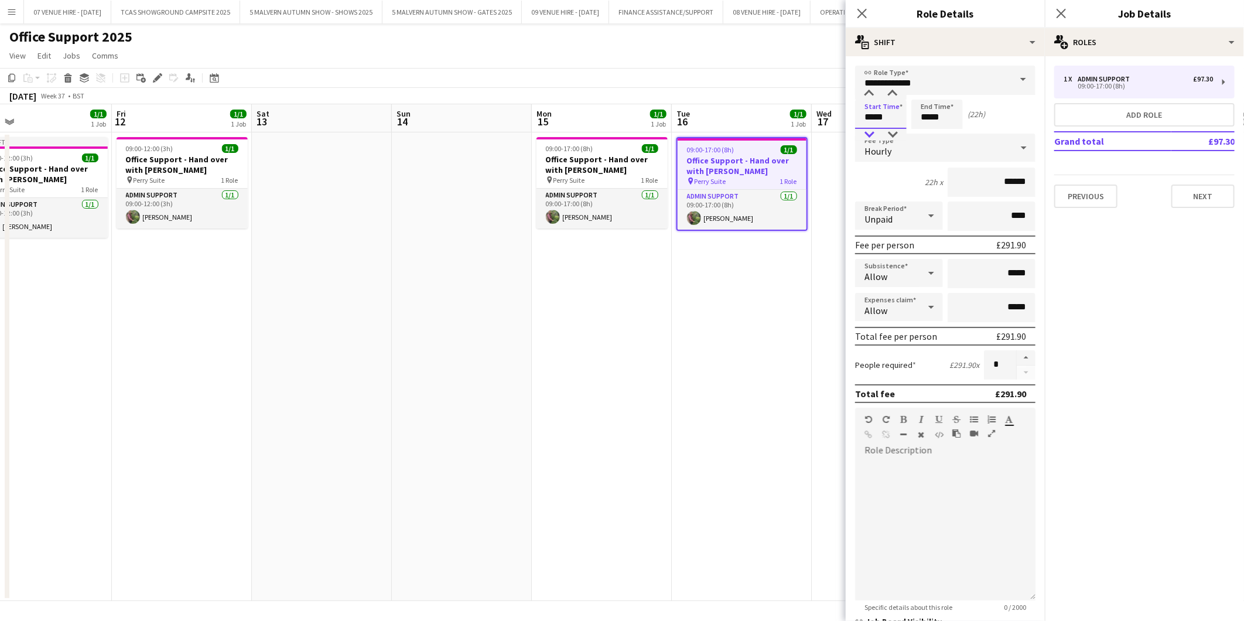
click at [817, 138] on div at bounding box center [869, 135] width 23 height 12
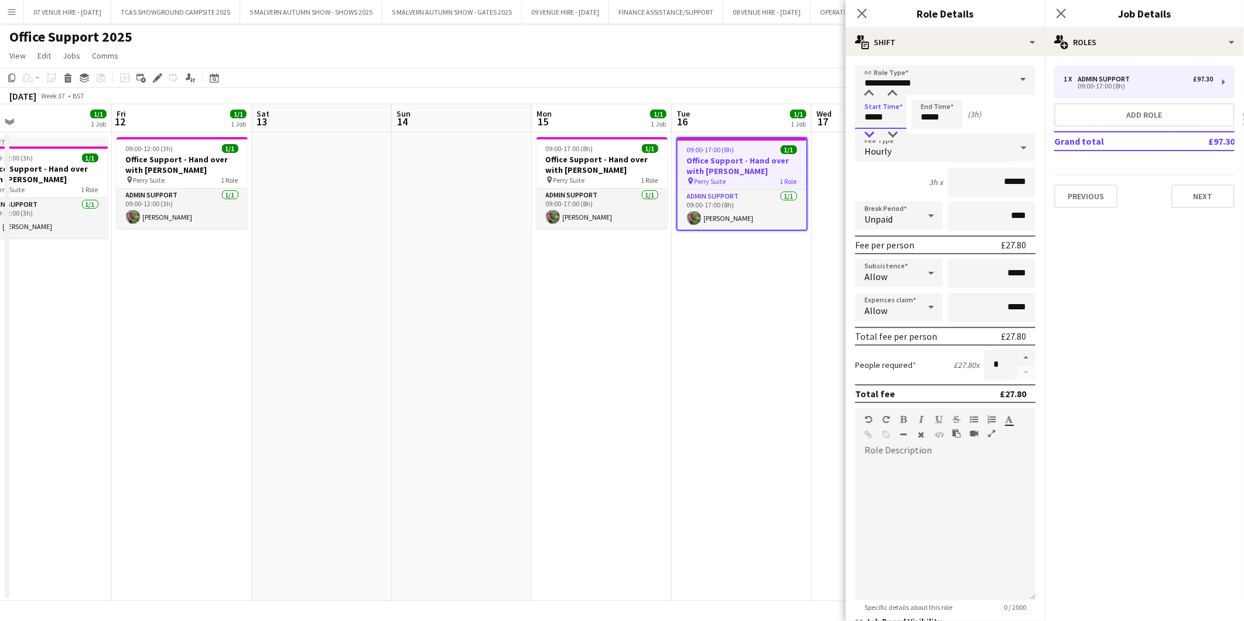
type input "*****"
click at [817, 138] on div at bounding box center [869, 135] width 23 height 12
click at [817, 214] on icon at bounding box center [931, 215] width 14 height 23
click at [817, 239] on mat-option "Paid" at bounding box center [896, 246] width 83 height 29
drag, startPoint x: 976, startPoint y: 217, endPoint x: 1072, endPoint y: 221, distance: 96.2
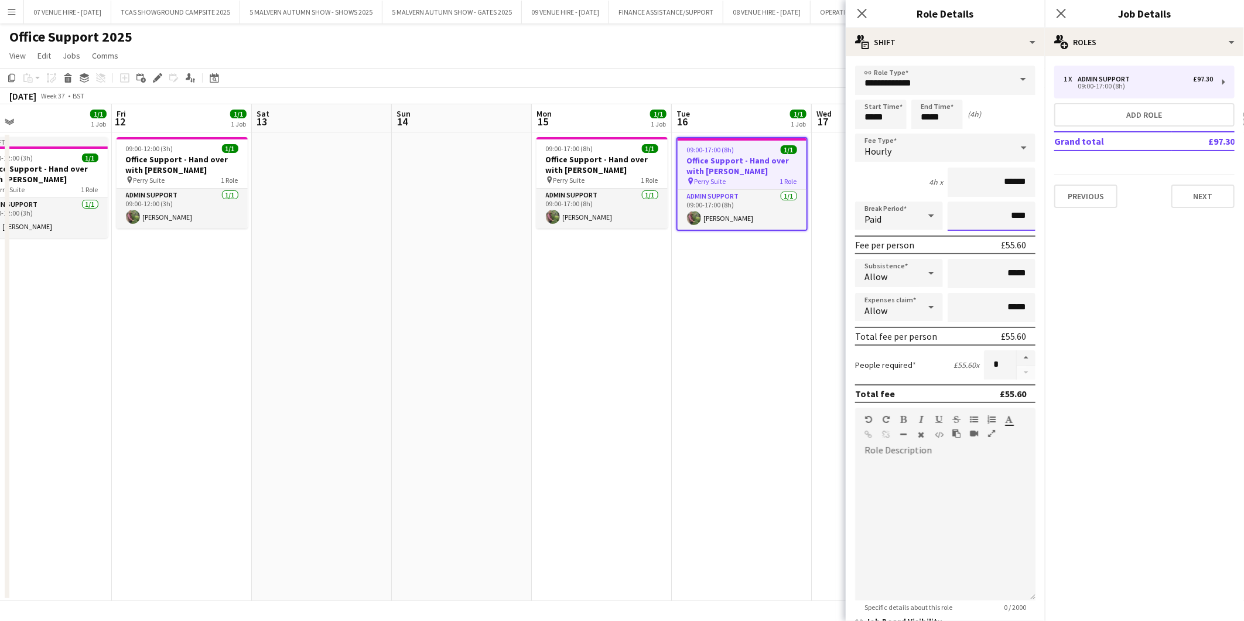
click at [817, 221] on body "Menu Boards Boards Boards All jobs Status Workforce Workforce My Workforce Recr…" at bounding box center [622, 310] width 1244 height 621
drag, startPoint x: 988, startPoint y: 214, endPoint x: 1040, endPoint y: 216, distance: 52.7
click at [817, 216] on mat-expansion-panel "**********" at bounding box center [945, 338] width 199 height 565
type input "***"
click at [635, 386] on app-date-cell "09:00-17:00 (8h) 1/1 Office Support - Hand over with [PERSON_NAME] pin Perry Su…" at bounding box center [602, 366] width 140 height 469
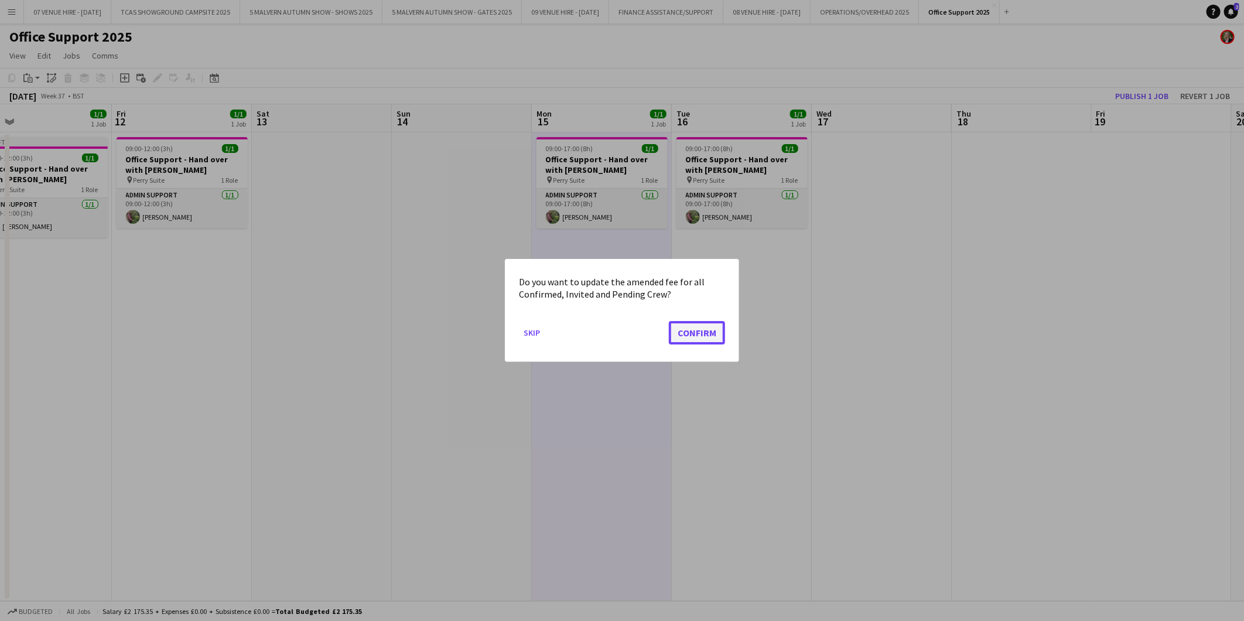
click at [716, 340] on button "Confirm" at bounding box center [697, 332] width 56 height 23
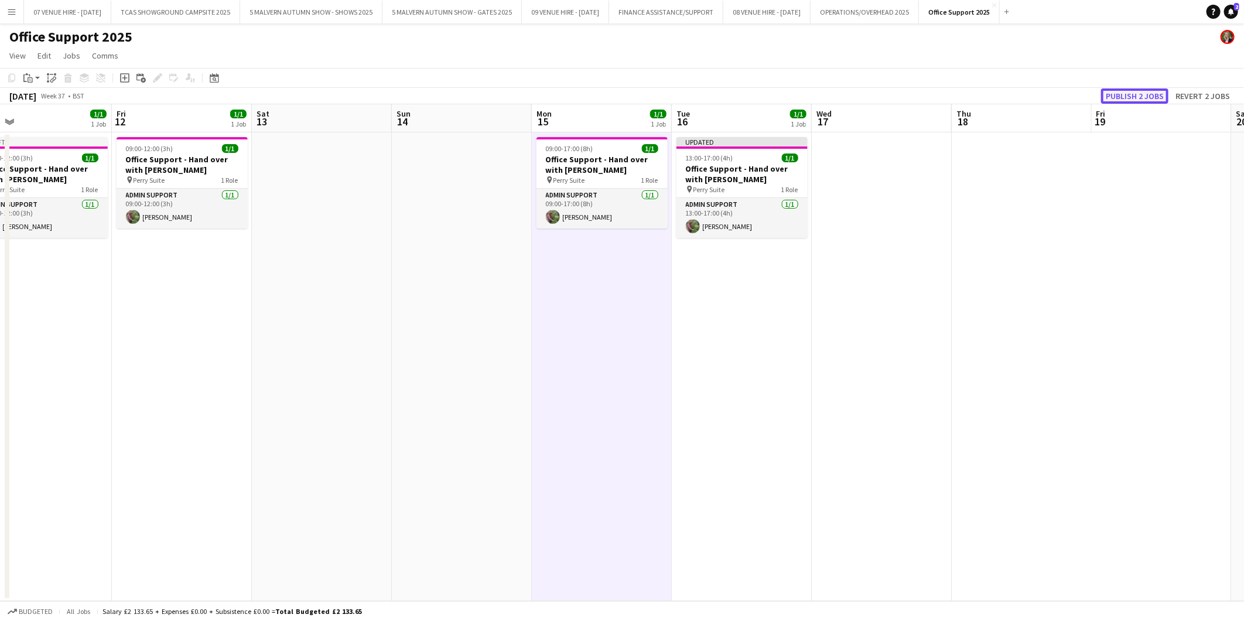
click at [817, 97] on button "Publish 2 jobs" at bounding box center [1134, 95] width 67 height 15
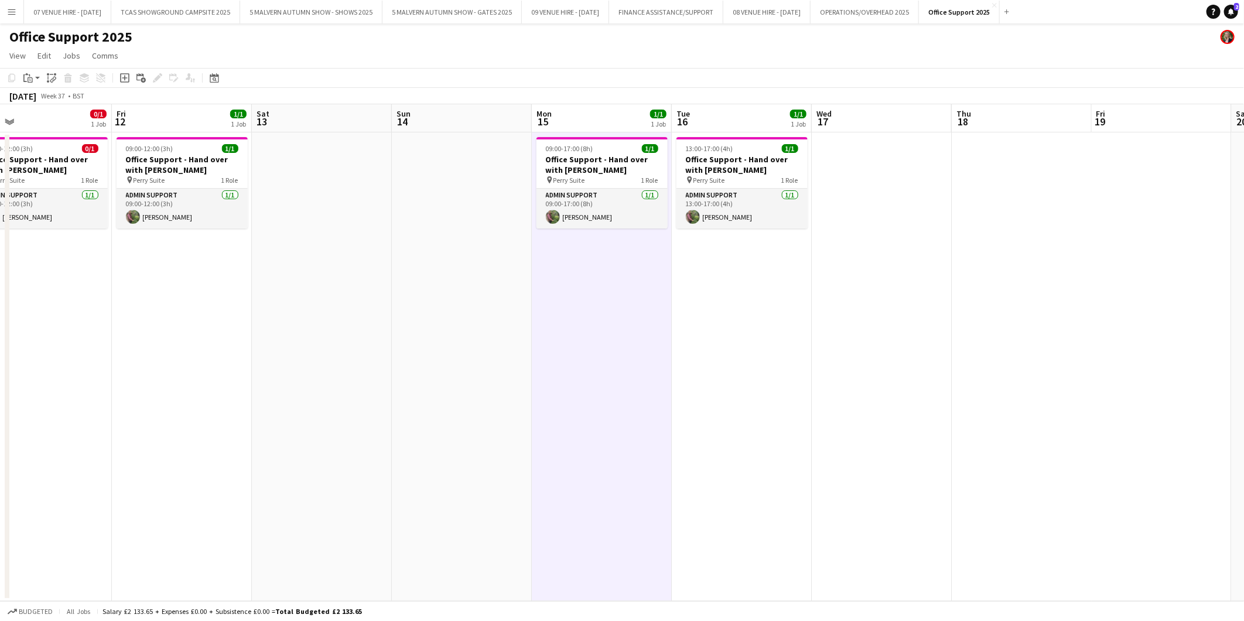
scroll to position [0, 311]
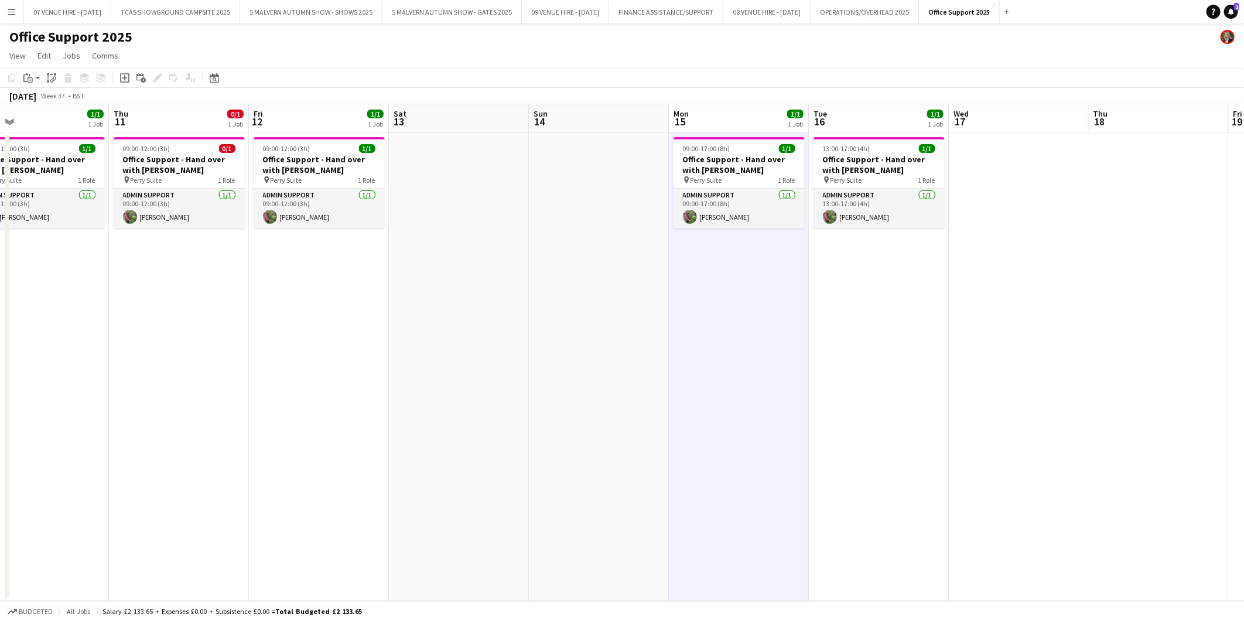
drag, startPoint x: 267, startPoint y: 282, endPoint x: 404, endPoint y: 302, distance: 139.1
click at [404, 302] on app-calendar-viewport "Mon 8 1/1 1 Job Tue 9 1/1 1 Job Wed 10 1/1 1 Job Thu 11 0/1 1 Job Fri 12 1/1 1 …" at bounding box center [622, 352] width 1244 height 497
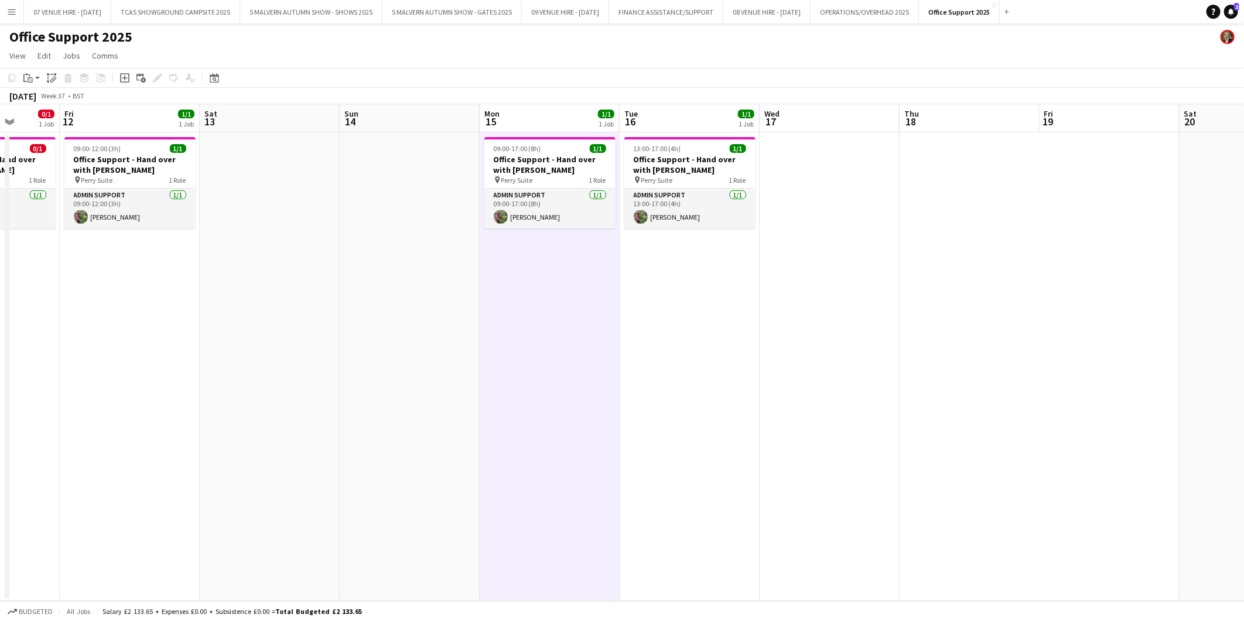
scroll to position [0, 448]
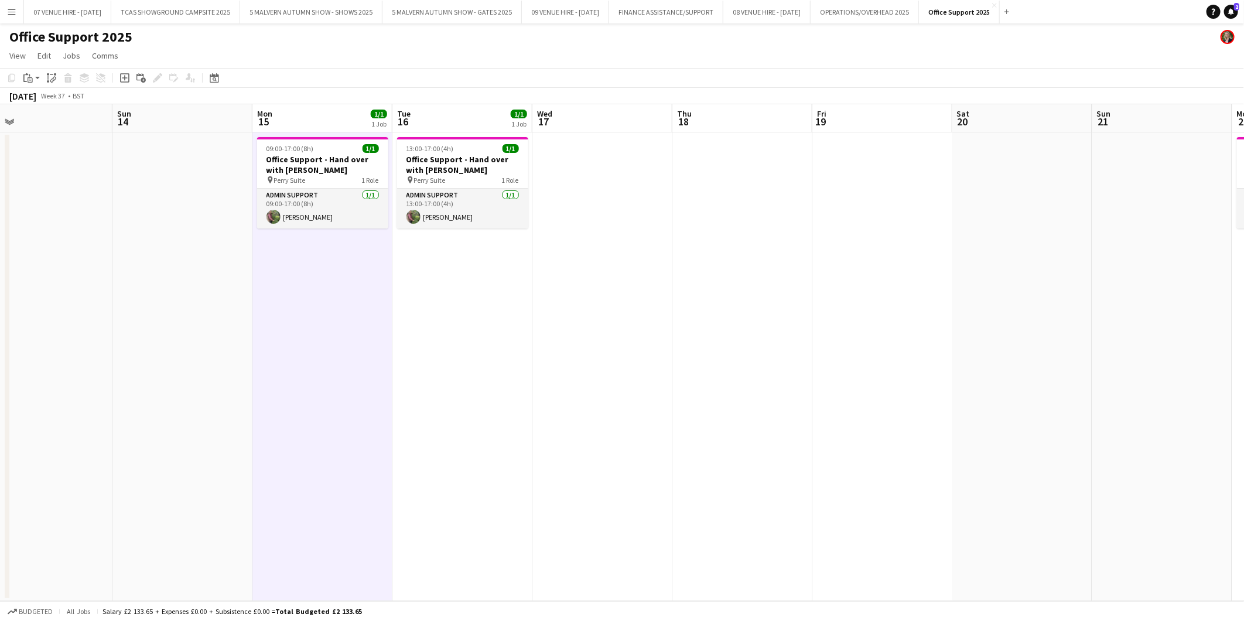
drag, startPoint x: 710, startPoint y: 160, endPoint x: 295, endPoint y: 166, distance: 415.4
click at [295, 166] on app-calendar-viewport "Wed 10 1/1 1 Job Thu 11 0/1 1 Job Fri 12 1/1 1 Job Sat 13 Sun 14 Mon 15 1/1 1 J…" at bounding box center [622, 352] width 1244 height 497
click at [290, 161] on h3 "Office Support - Hand over with [PERSON_NAME]" at bounding box center [322, 164] width 131 height 21
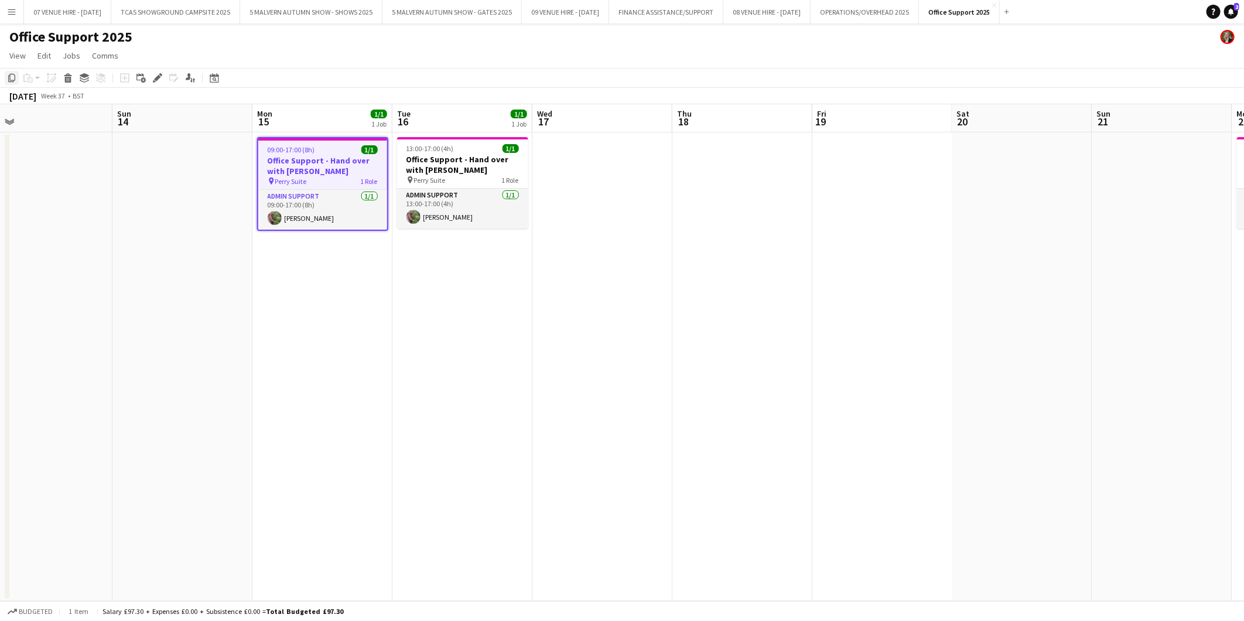
click at [9, 78] on icon at bounding box center [11, 78] width 7 height 8
click at [725, 180] on app-date-cell at bounding box center [742, 366] width 140 height 469
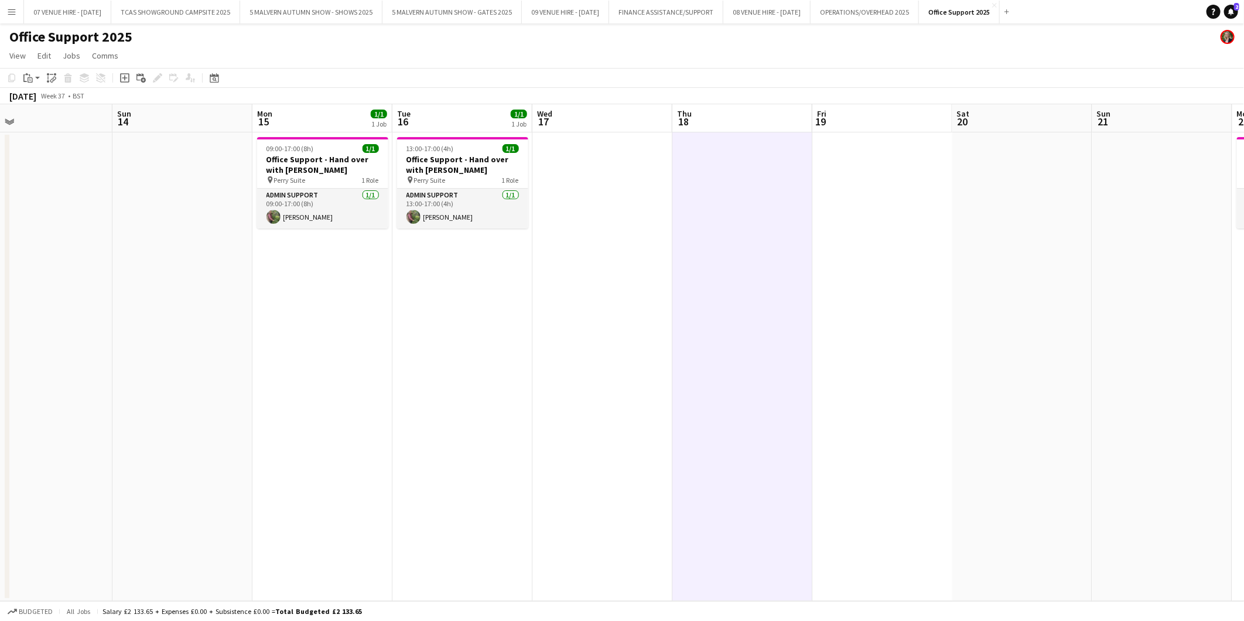
click at [725, 180] on app-date-cell at bounding box center [742, 366] width 140 height 469
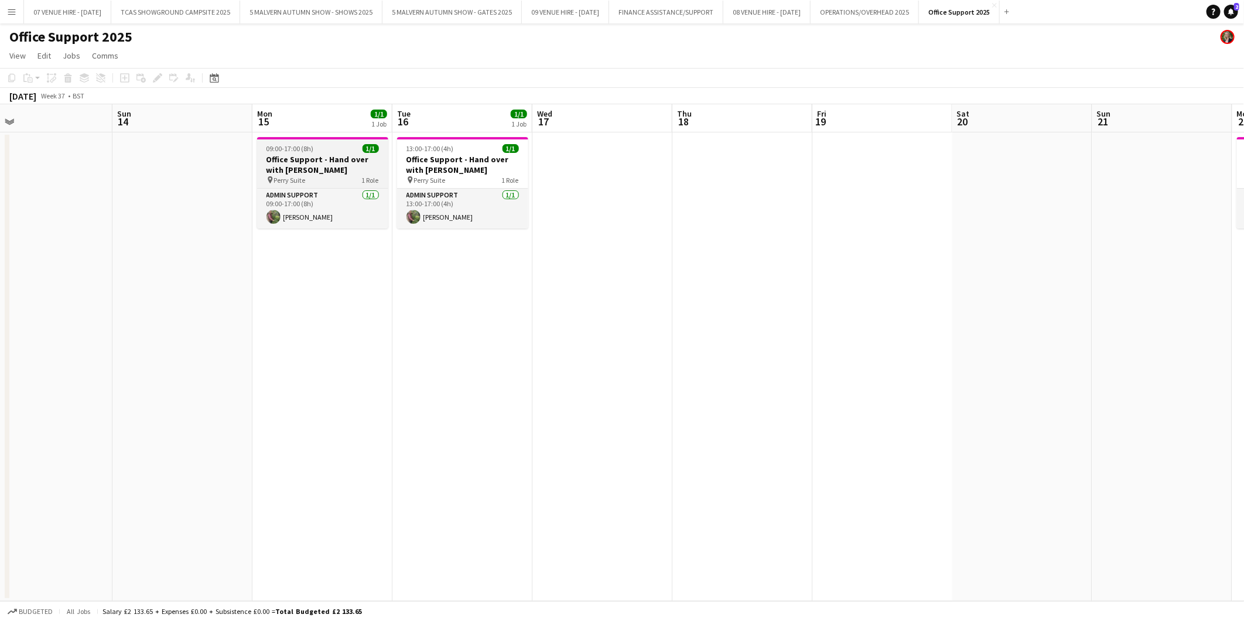
click at [286, 146] on span "09:00-17:00 (8h)" at bounding box center [290, 148] width 47 height 9
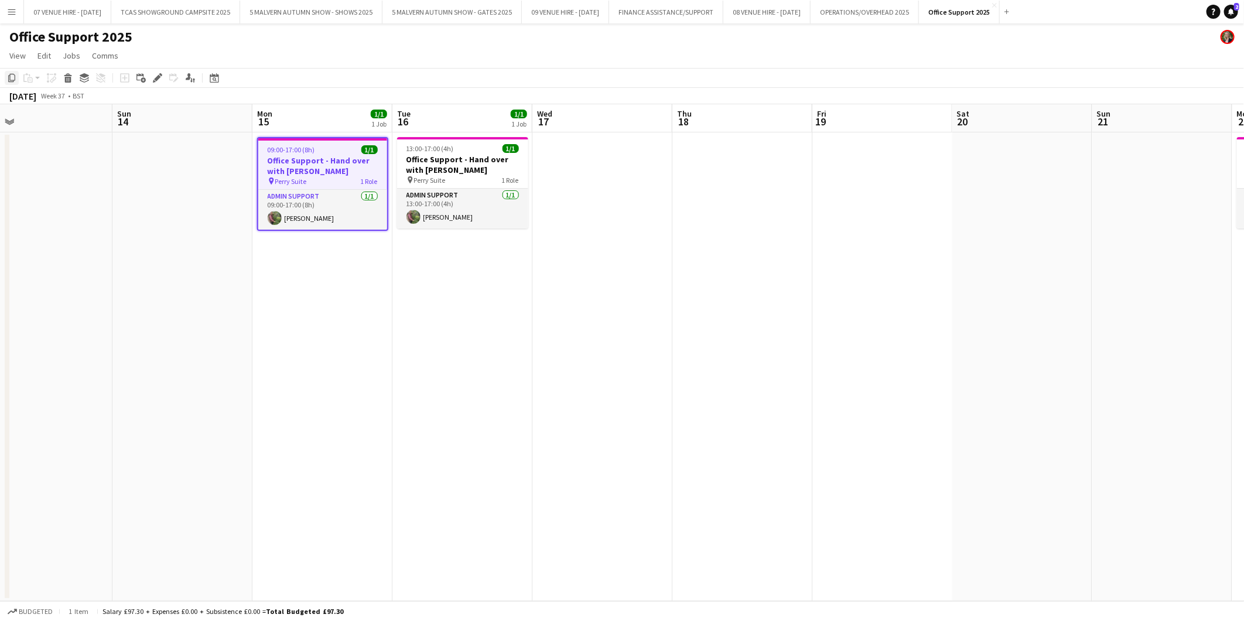
click at [8, 79] on icon at bounding box center [11, 78] width 7 height 8
click at [719, 153] on app-date-cell at bounding box center [742, 366] width 140 height 469
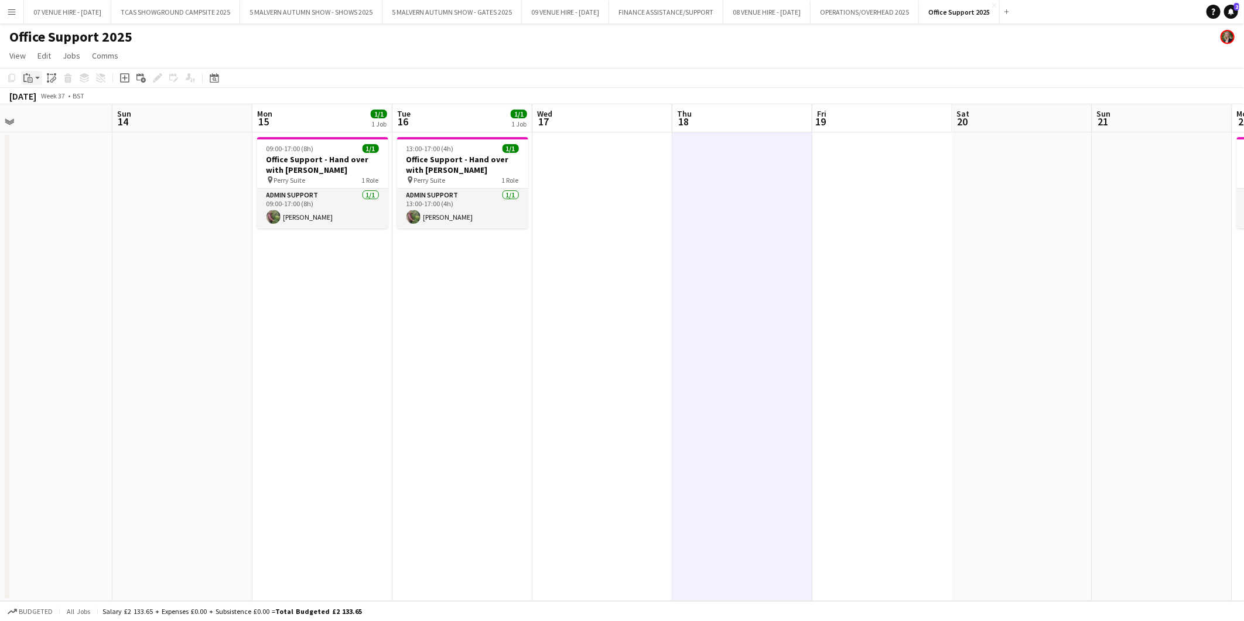
click at [23, 77] on icon at bounding box center [25, 78] width 4 height 8
click at [37, 119] on link "Paste with crew Ctrl+Shift+V" at bounding box center [86, 120] width 110 height 11
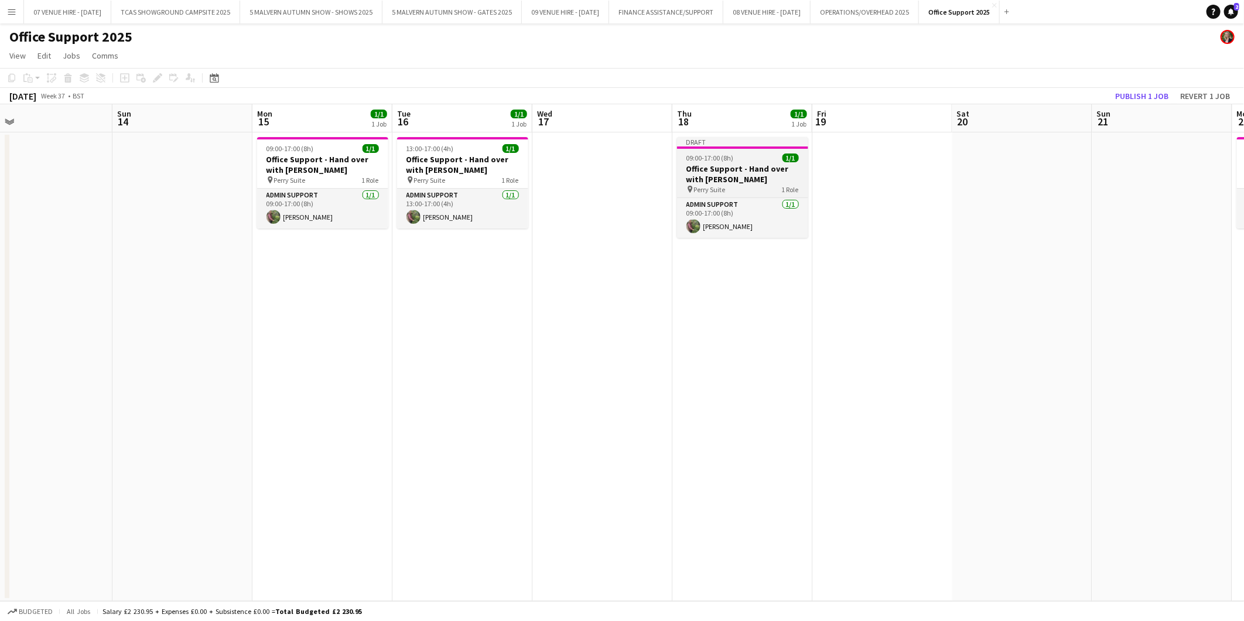
click at [729, 166] on h3 "Office Support - Hand over with [PERSON_NAME]" at bounding box center [742, 173] width 131 height 21
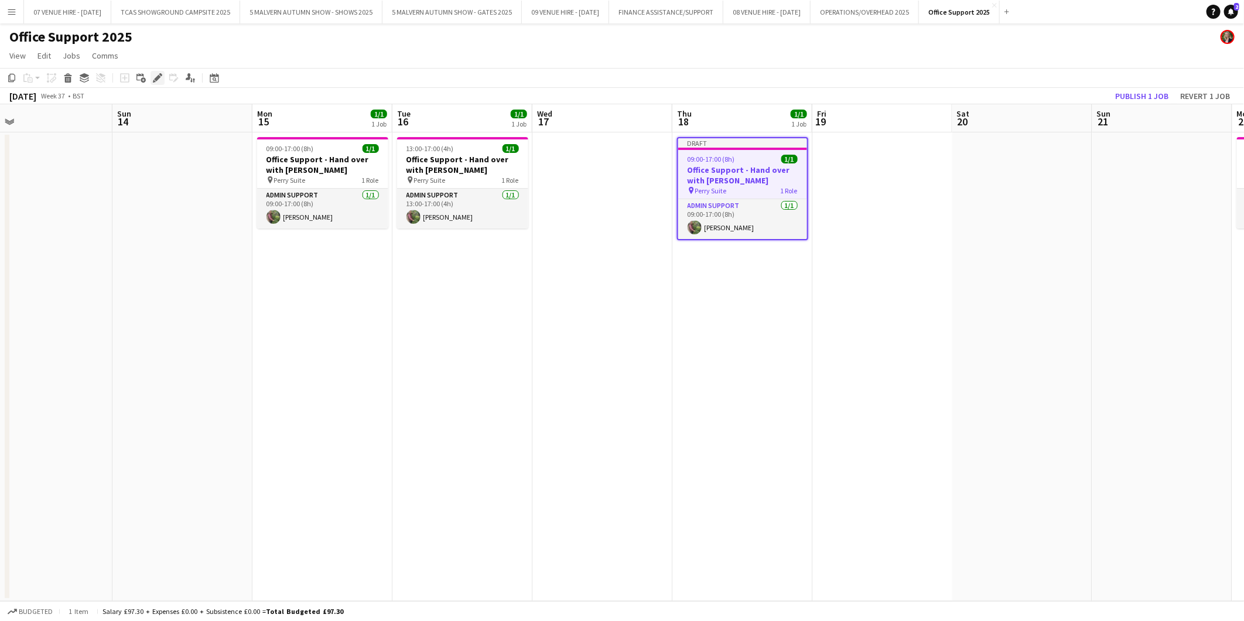
click at [155, 77] on icon "Edit" at bounding box center [157, 77] width 9 height 9
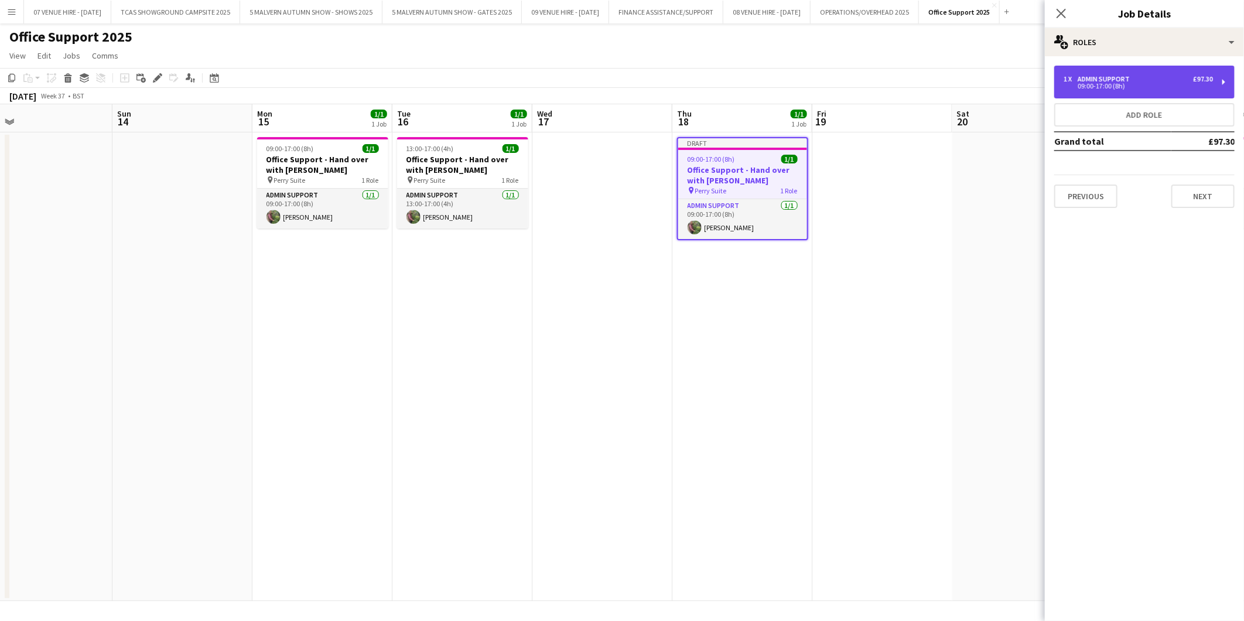
click at [817, 87] on div "09:00-17:00 (8h)" at bounding box center [1138, 86] width 149 height 6
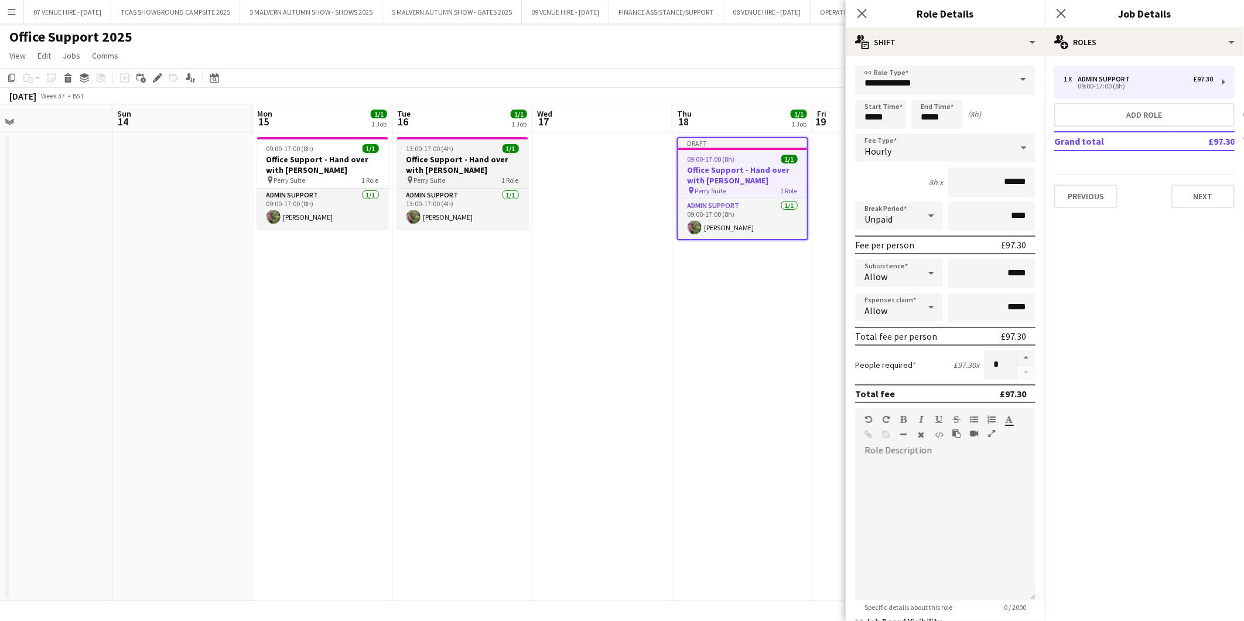
click at [442, 155] on h3 "Office Support - Hand over with [PERSON_NAME]" at bounding box center [462, 164] width 131 height 21
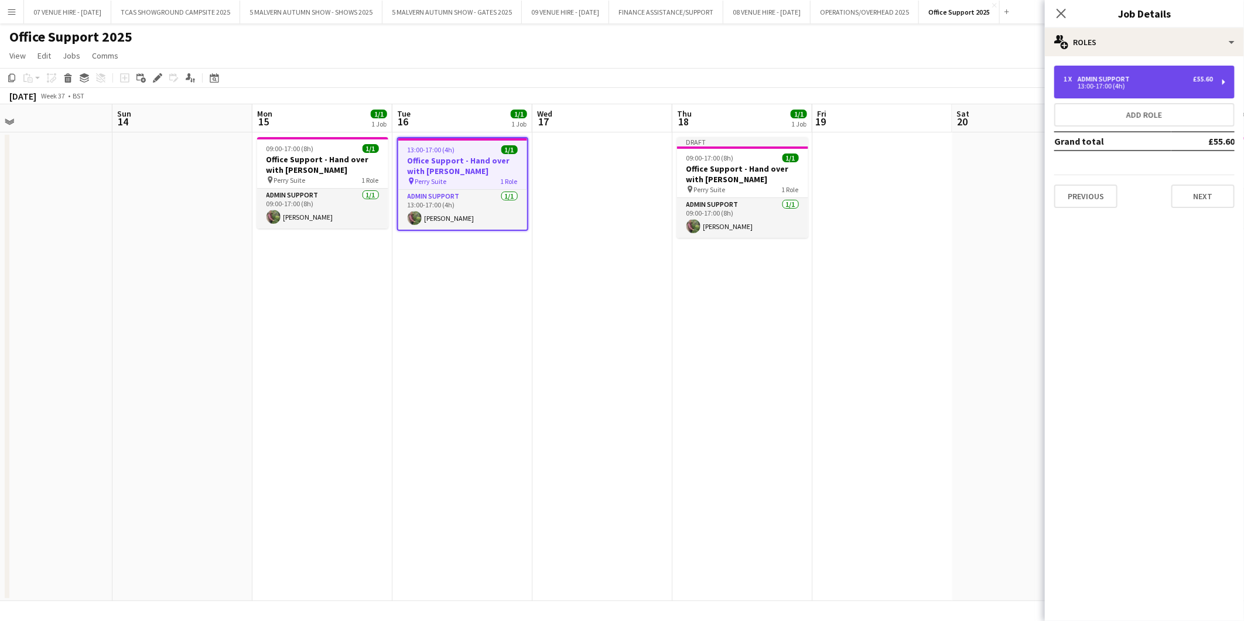
click at [817, 78] on div "Admin Support" at bounding box center [1106, 79] width 57 height 8
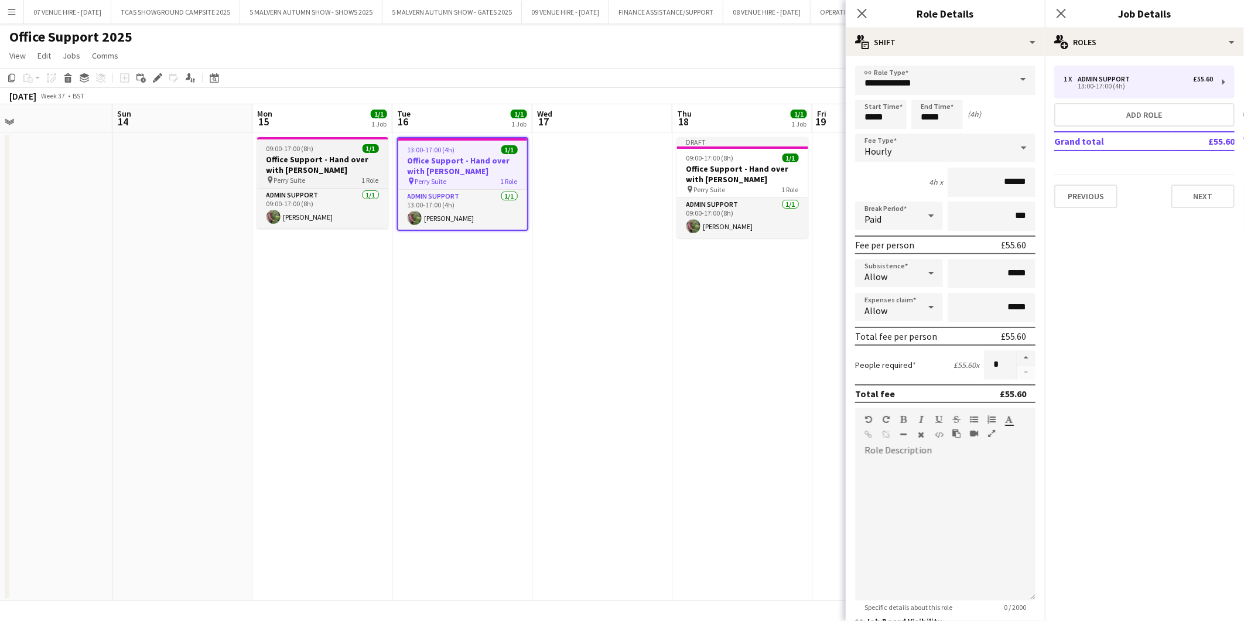
click at [326, 146] on div "09:00-17:00 (8h) 1/1" at bounding box center [322, 148] width 131 height 9
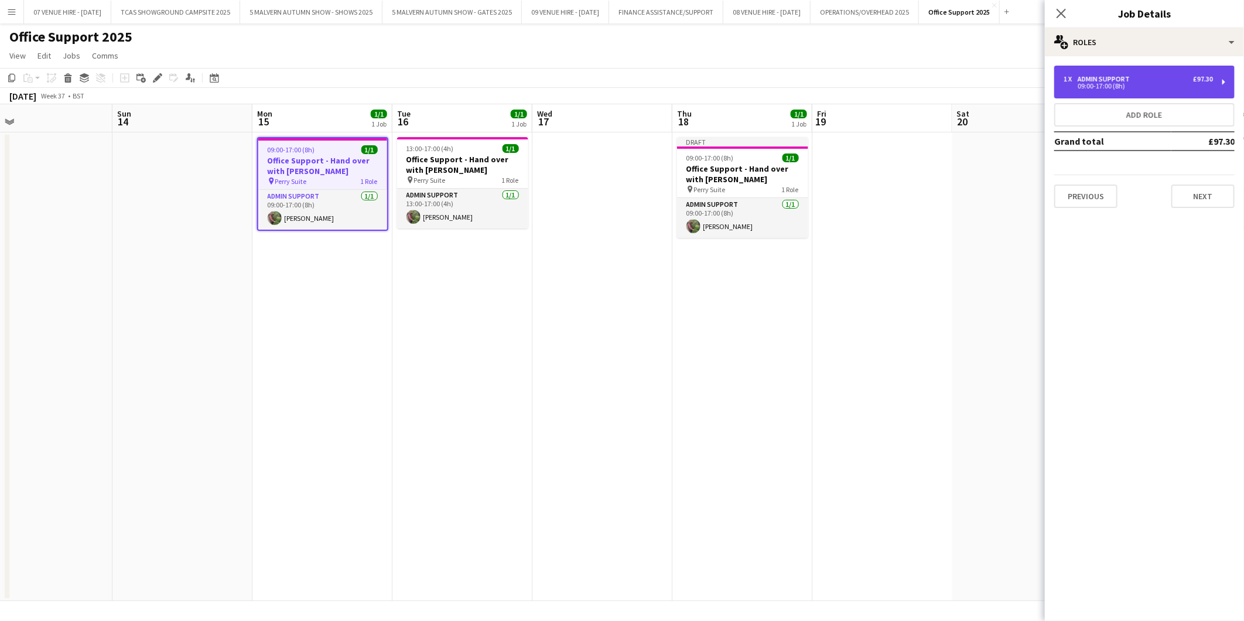
click at [817, 78] on div "Admin Support" at bounding box center [1106, 79] width 57 height 8
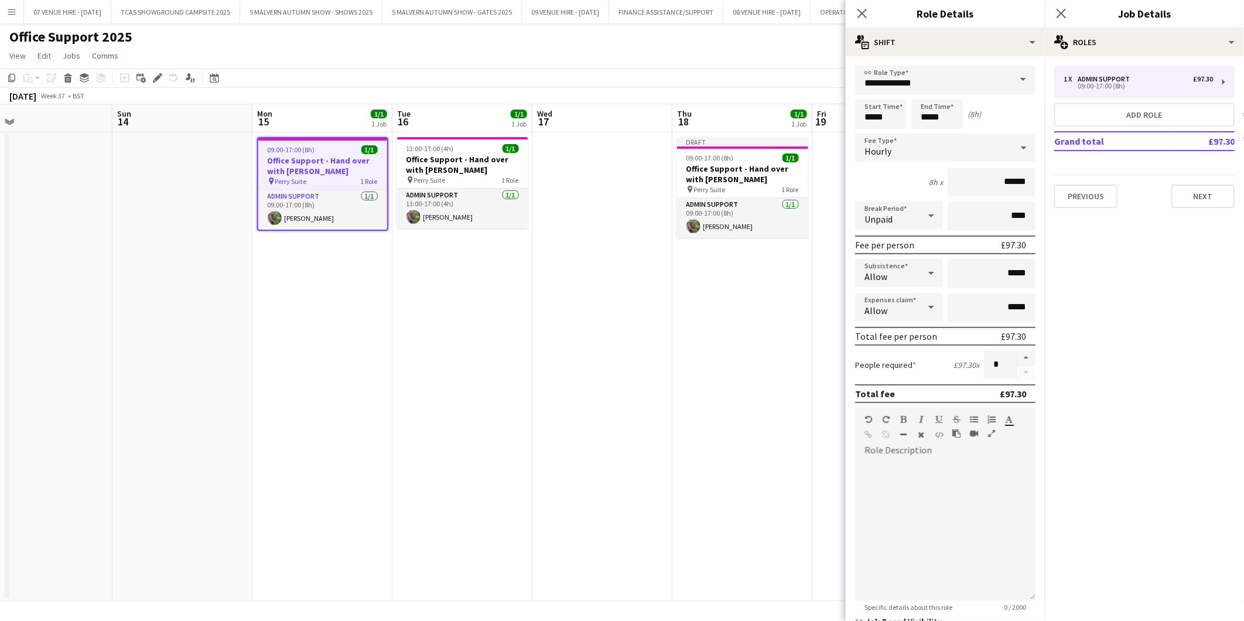
click at [593, 192] on app-date-cell at bounding box center [602, 366] width 140 height 469
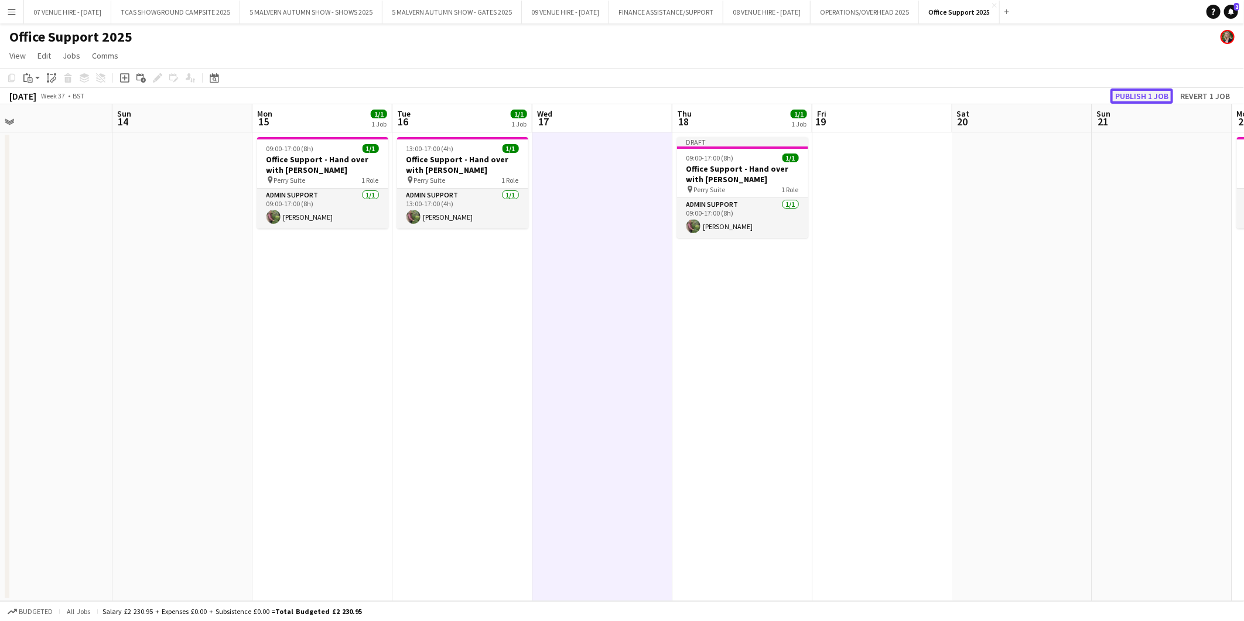
click at [817, 91] on button "Publish 1 job" at bounding box center [1142, 95] width 63 height 15
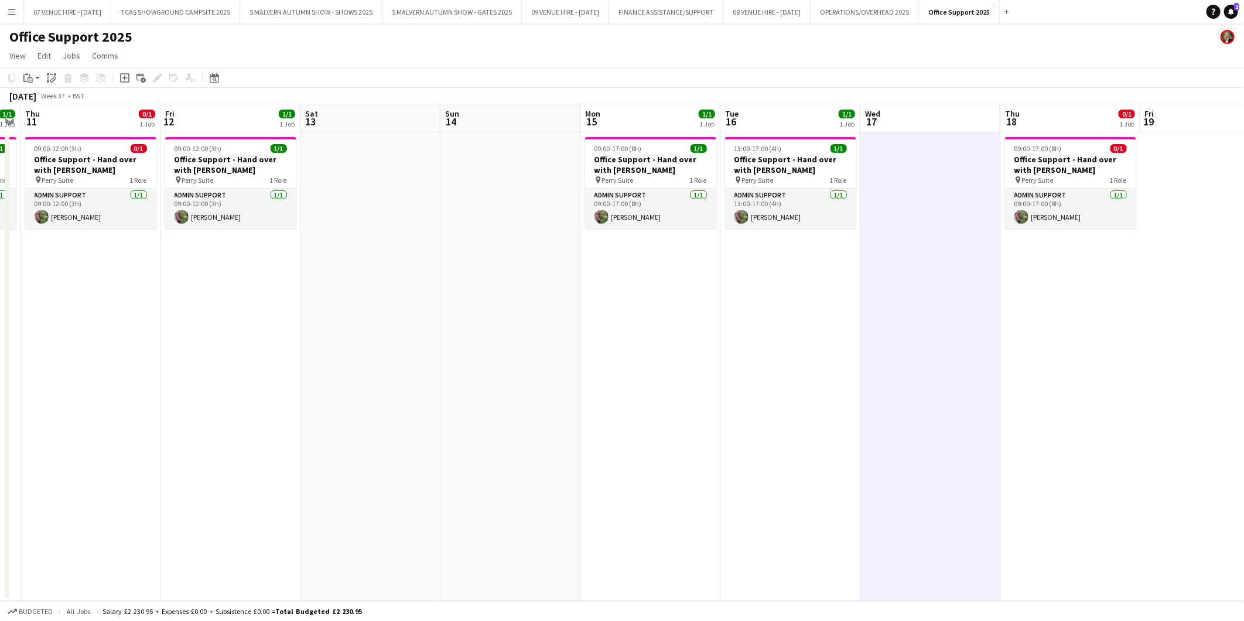
drag, startPoint x: 320, startPoint y: 158, endPoint x: 648, endPoint y: 156, distance: 328.1
click at [648, 156] on app-calendar-viewport "Tue 9 1/1 1 Job Wed 10 1/1 1 Job Thu 11 0/1 1 Job Fri 12 1/1 1 Job Sat 13 Sun 1…" at bounding box center [622, 352] width 1244 height 497
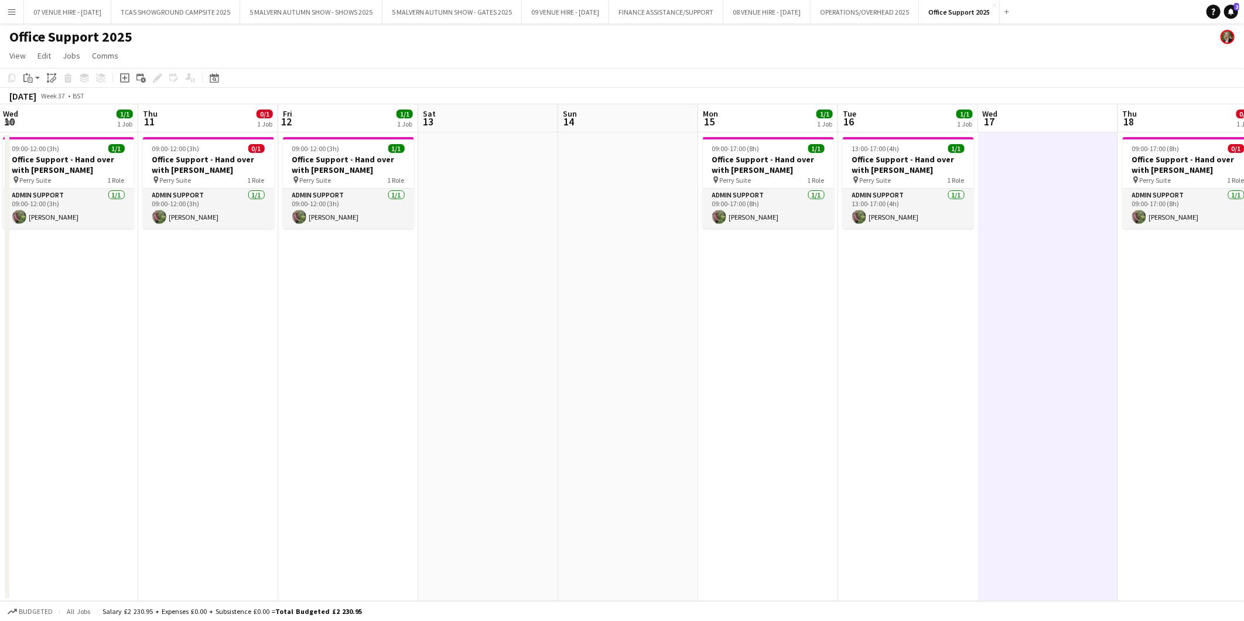
scroll to position [0, 482]
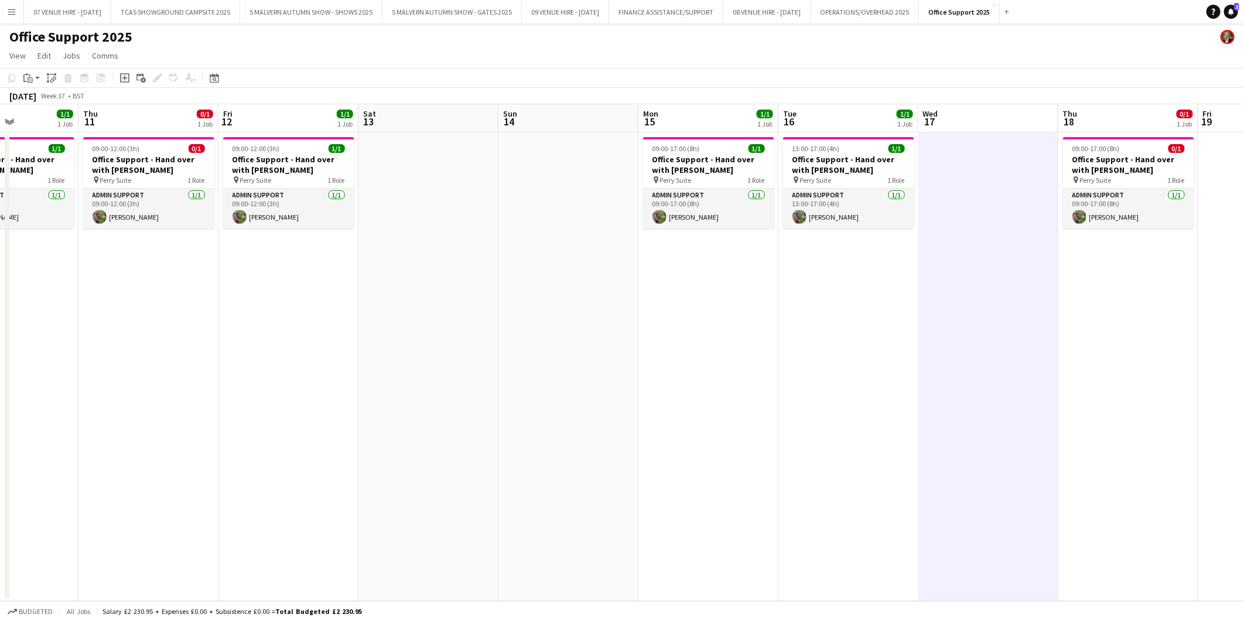
drag, startPoint x: 258, startPoint y: 150, endPoint x: 316, endPoint y: 162, distance: 59.2
click at [316, 162] on app-calendar-viewport "Sun 7 Mon 8 1/1 1 Job Tue 9 1/1 1 Job Wed 10 1/1 1 Job Thu 11 0/1 1 Job Fri 12 …" at bounding box center [622, 352] width 1244 height 497
drag, startPoint x: 409, startPoint y: 319, endPoint x: 411, endPoint y: 306, distance: 13.7
click at [411, 306] on app-calendar-viewport "Mon 8 1/1 1 Job Tue 9 1/1 1 Job Wed 10 1/1 1 Job Thu 11 0/1 1 Job Fri 12 1/1 1 …" at bounding box center [622, 352] width 1244 height 497
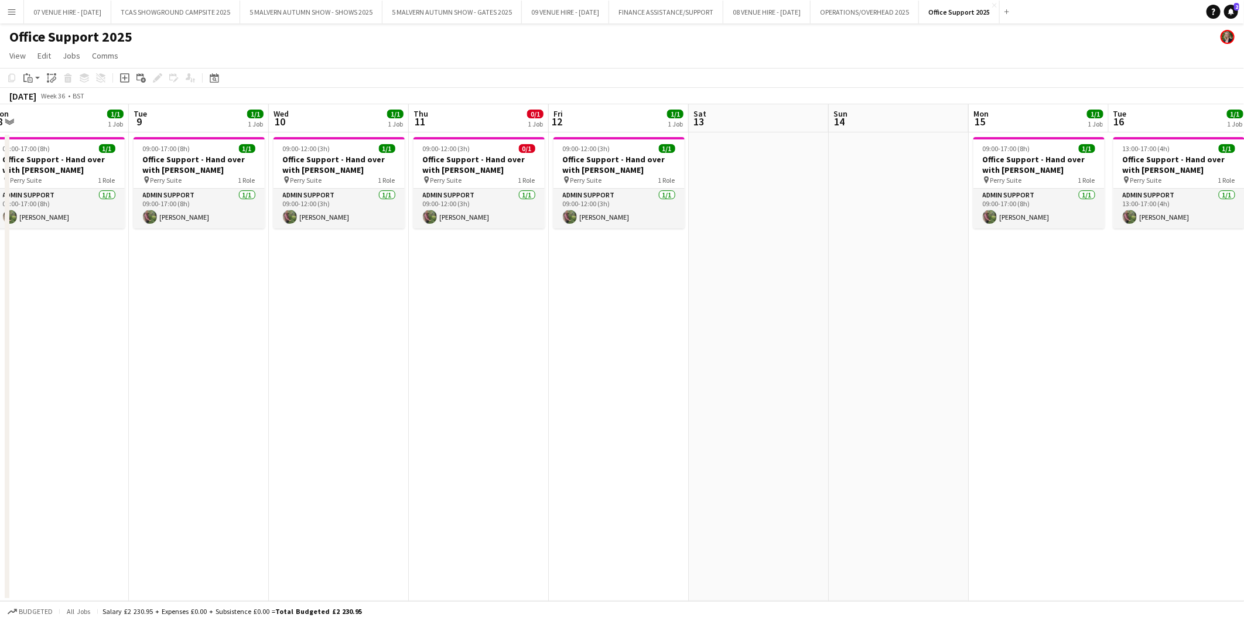
scroll to position [0, 278]
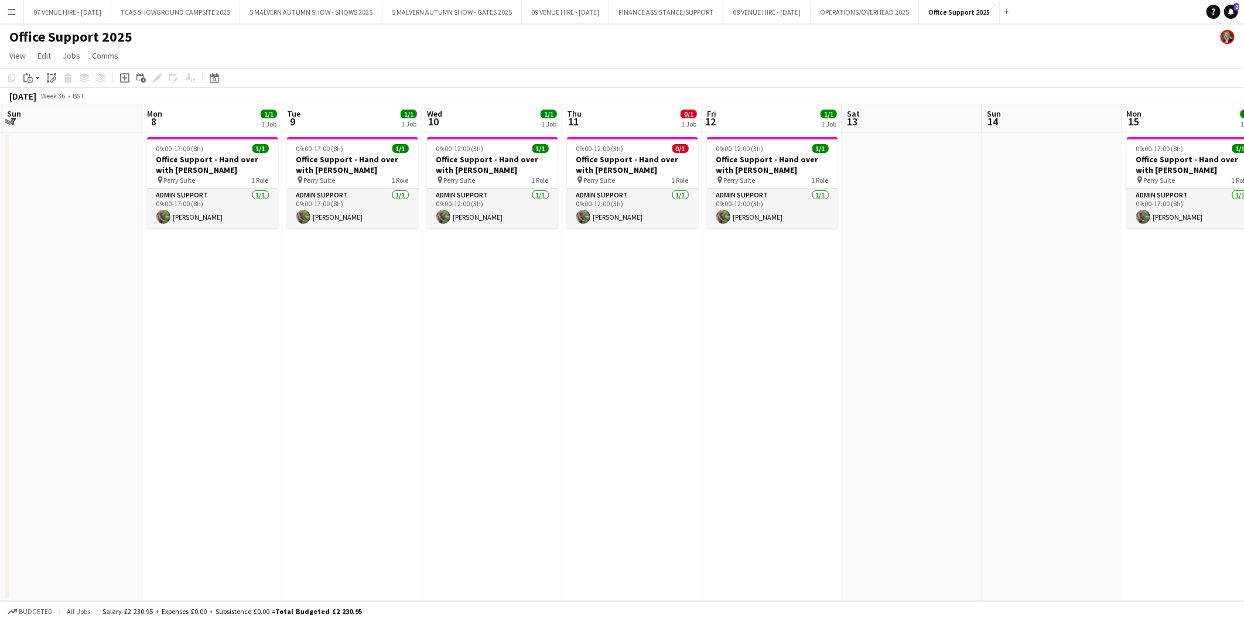
drag, startPoint x: 167, startPoint y: 162, endPoint x: 648, endPoint y: 196, distance: 482.1
click at [648, 196] on app-calendar-viewport "Fri 5 Sat 6 Sun 7 Mon 8 1/1 1 Job Tue 9 1/1 1 Job Wed 10 1/1 1 Job Thu 11 0/1 1…" at bounding box center [622, 352] width 1244 height 497
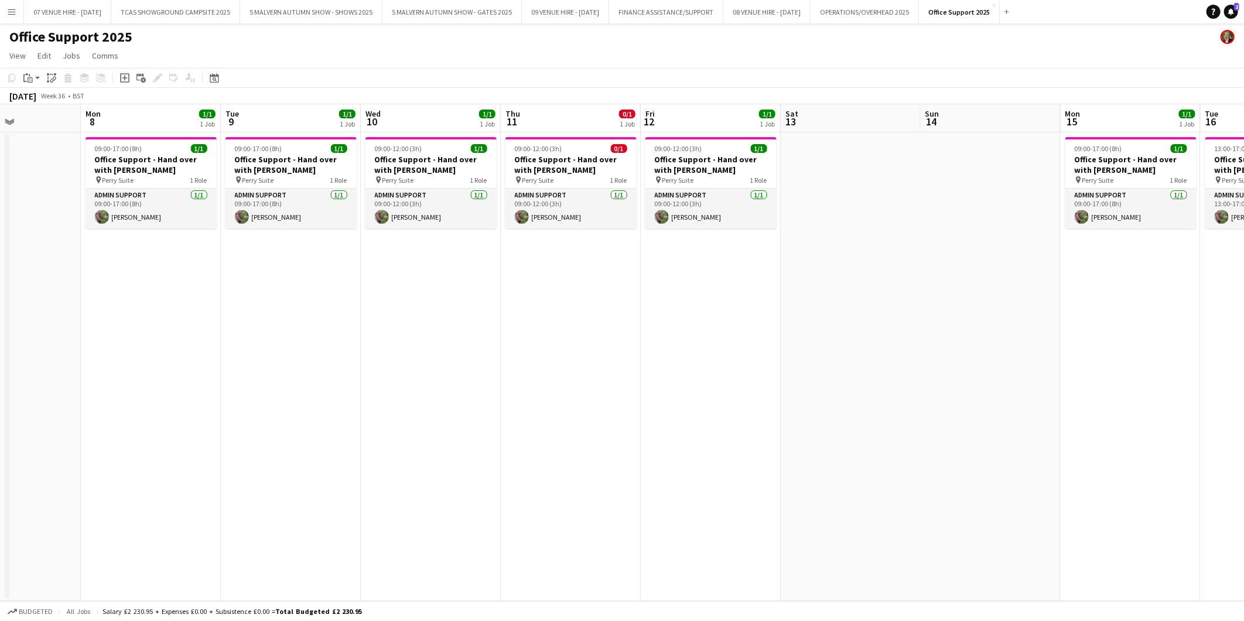
scroll to position [0, 395]
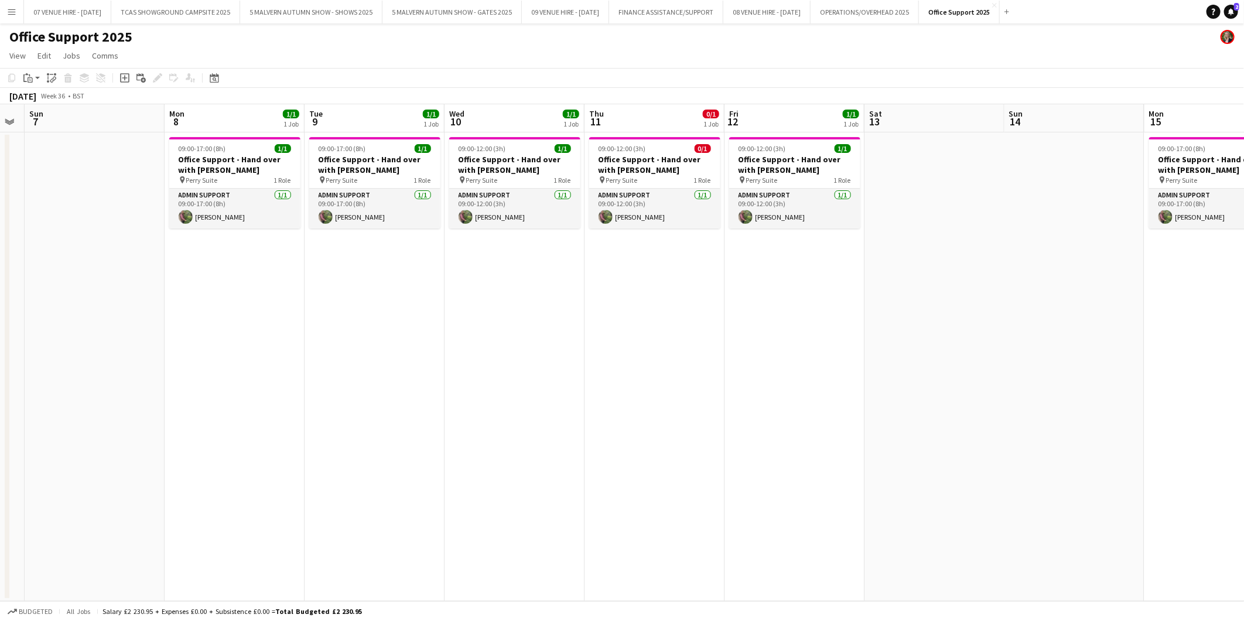
drag, startPoint x: 241, startPoint y: 160, endPoint x: 264, endPoint y: 155, distance: 22.7
click at [264, 155] on app-calendar-viewport "Thu 4 Fri 5 Sat 6 Sun 7 Mon 8 1/1 1 Job Tue 9 1/1 1 Job Wed 10 1/1 1 Job Thu 11…" at bounding box center [622, 352] width 1244 height 497
click at [219, 155] on h3 "Office Support - Hand over with [PERSON_NAME]" at bounding box center [234, 164] width 131 height 21
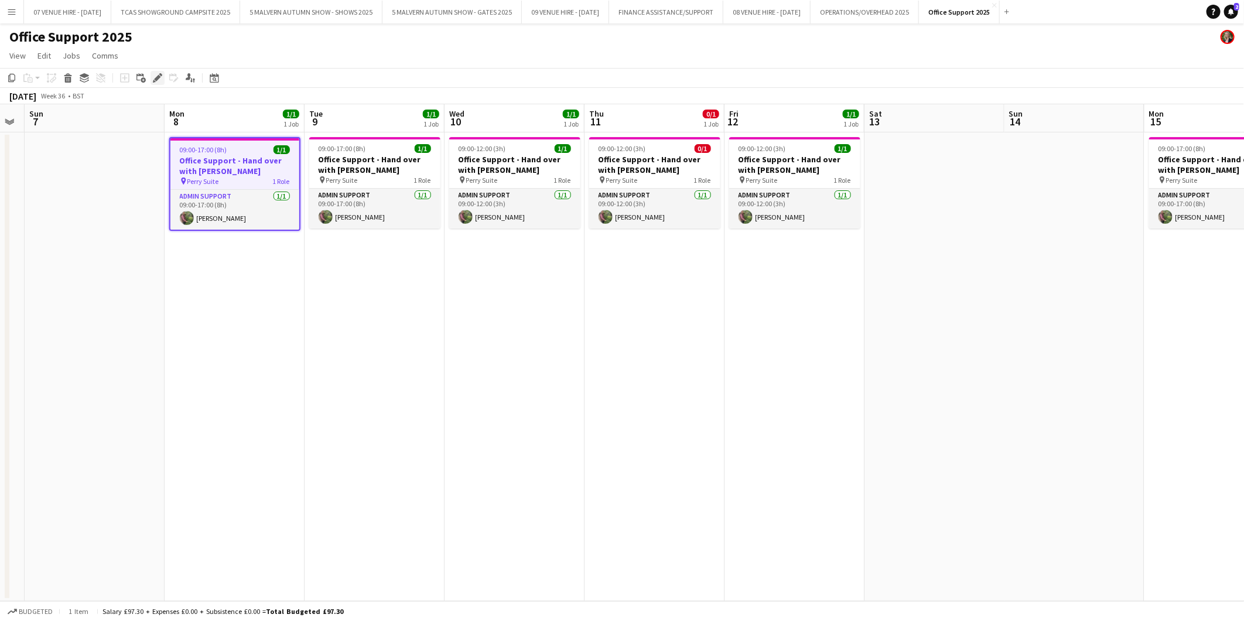
click at [155, 73] on icon "Edit" at bounding box center [157, 77] width 9 height 9
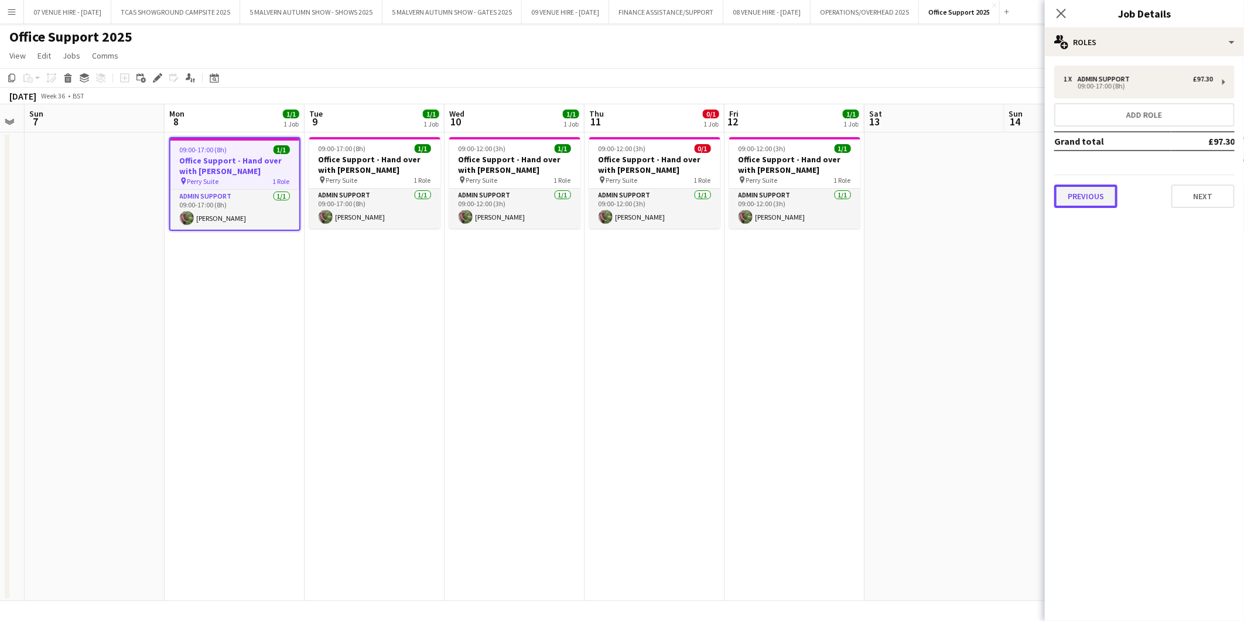
click at [817, 196] on button "Previous" at bounding box center [1085, 196] width 63 height 23
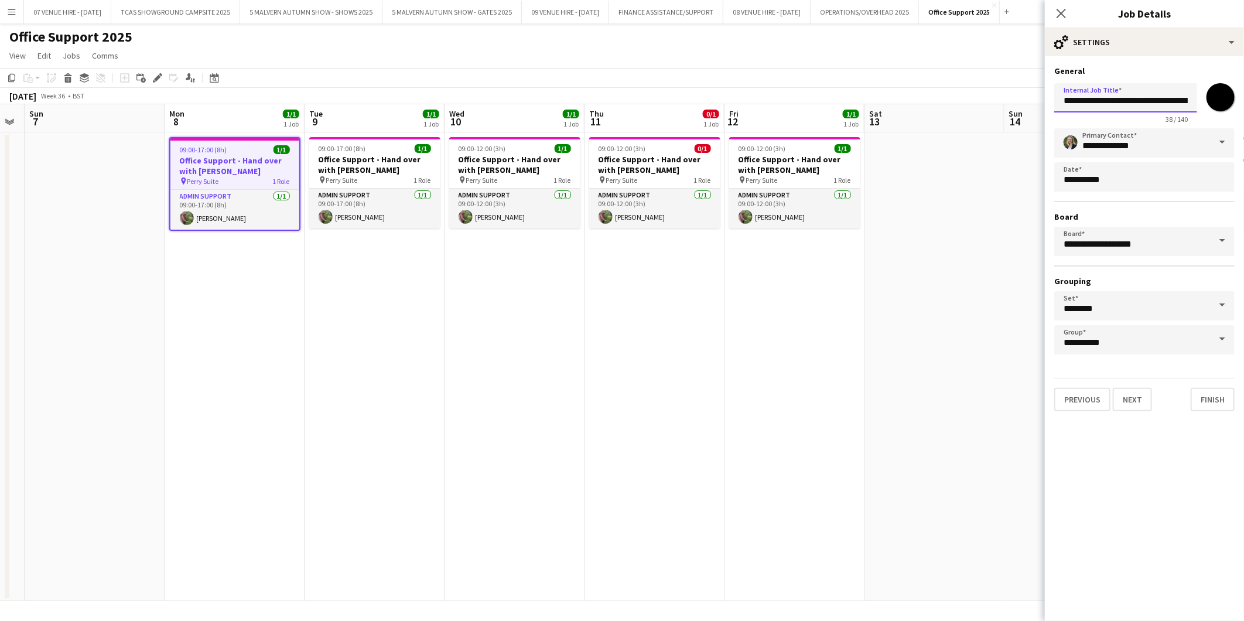
scroll to position [0, 26]
drag, startPoint x: 1125, startPoint y: 103, endPoint x: 1200, endPoint y: 103, distance: 75.0
click at [817, 103] on div "**********" at bounding box center [1144, 100] width 180 height 45
type input "**********"
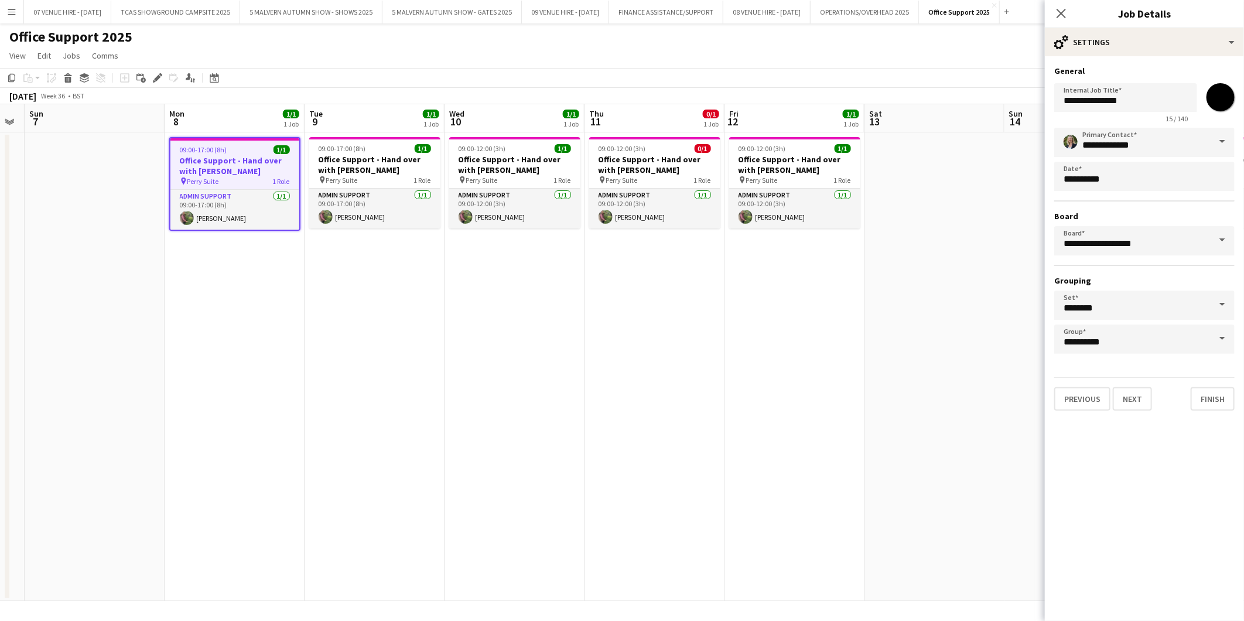
click at [586, 351] on app-date-cell "09:00-12:00 (3h) 0/1 Office Support - Hand over with [PERSON_NAME] pin Perry Su…" at bounding box center [655, 366] width 140 height 469
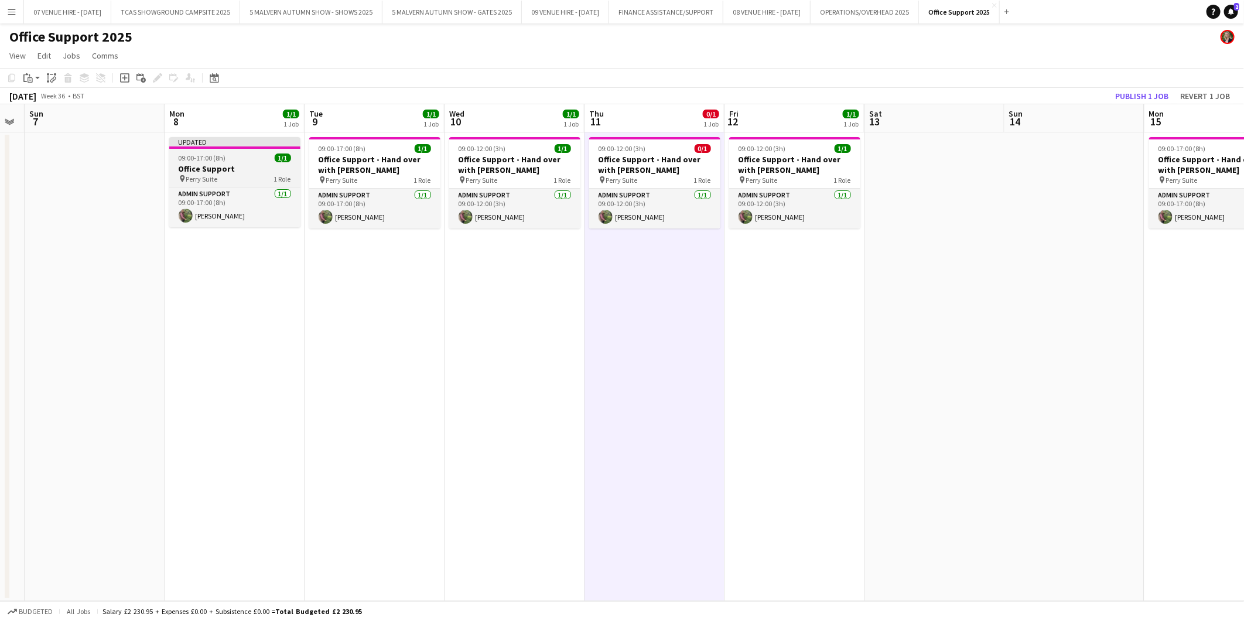
click at [220, 161] on span "09:00-17:00 (8h)" at bounding box center [202, 157] width 47 height 9
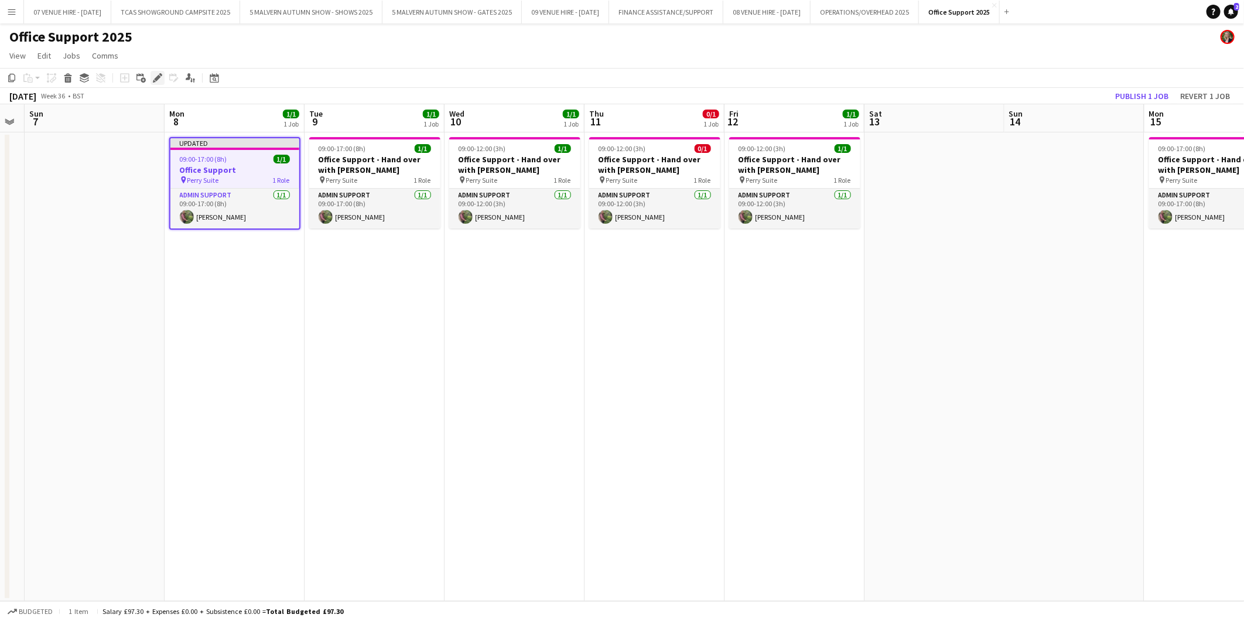
click at [157, 80] on icon "Edit" at bounding box center [157, 77] width 9 height 9
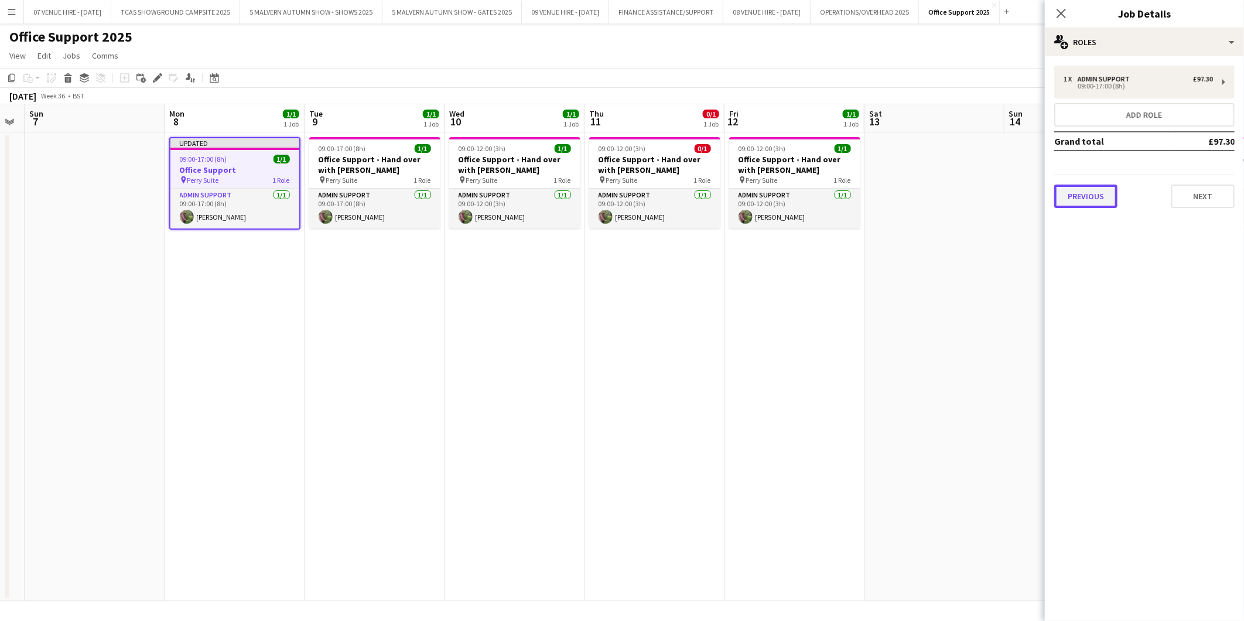
click at [817, 202] on button "Previous" at bounding box center [1085, 196] width 63 height 23
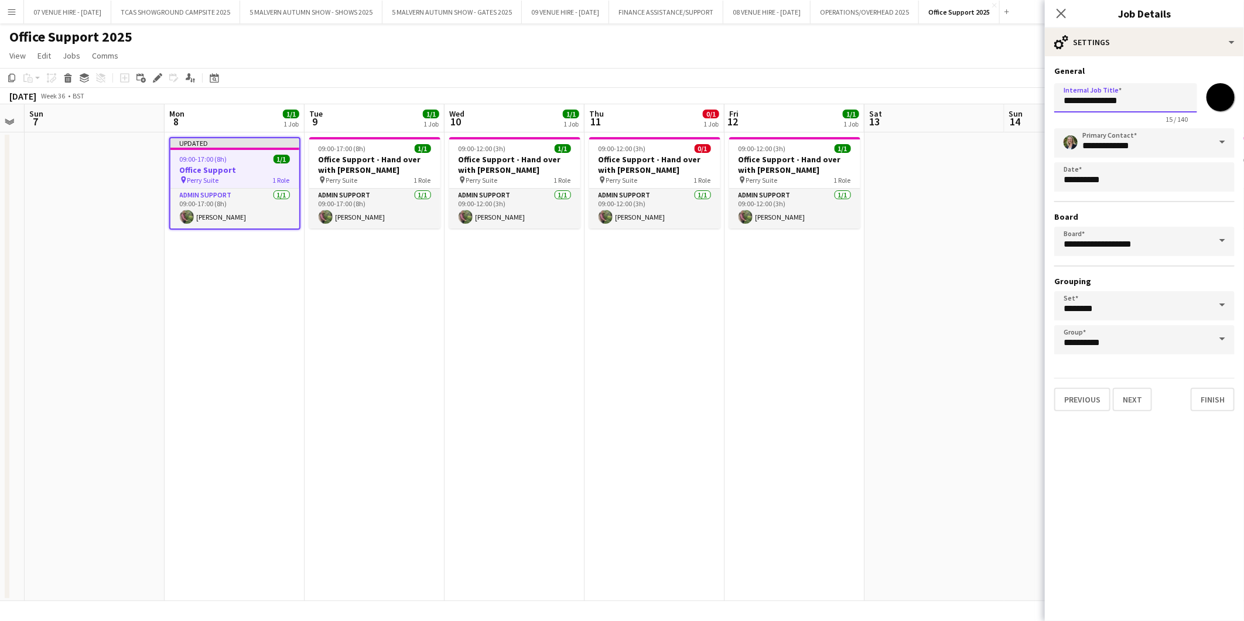
drag, startPoint x: 1137, startPoint y: 104, endPoint x: 1005, endPoint y: 107, distance: 131.8
click at [817, 107] on body "Menu Boards Boards Boards All jobs Status Workforce Workforce My Workforce Recr…" at bounding box center [622, 310] width 1244 height 621
click at [394, 161] on h3 "Office Support - Hand over with [PERSON_NAME]" at bounding box center [374, 164] width 131 height 21
type input "**********"
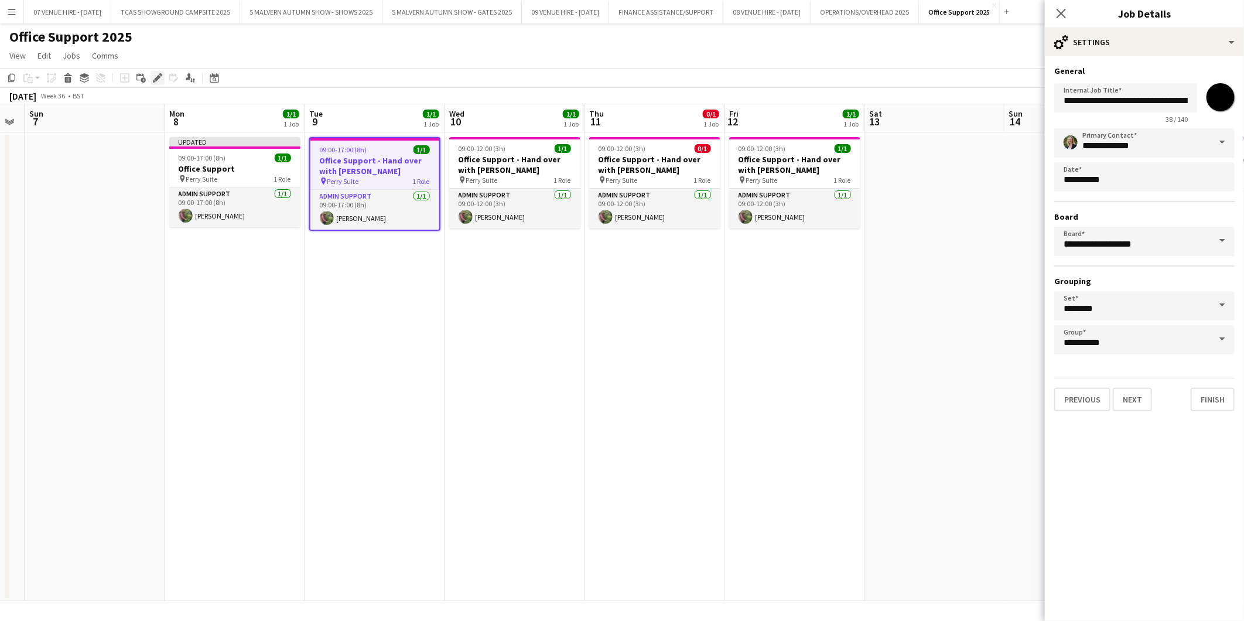
click at [153, 79] on icon "Edit" at bounding box center [157, 77] width 9 height 9
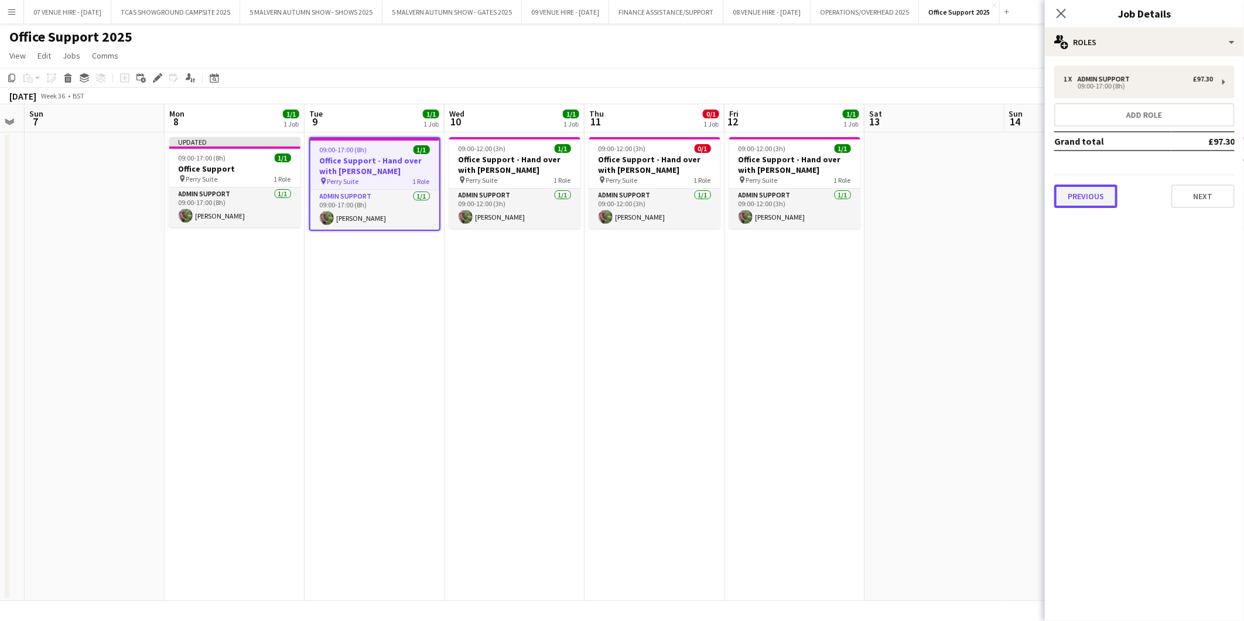
click at [817, 190] on button "Previous" at bounding box center [1085, 196] width 63 height 23
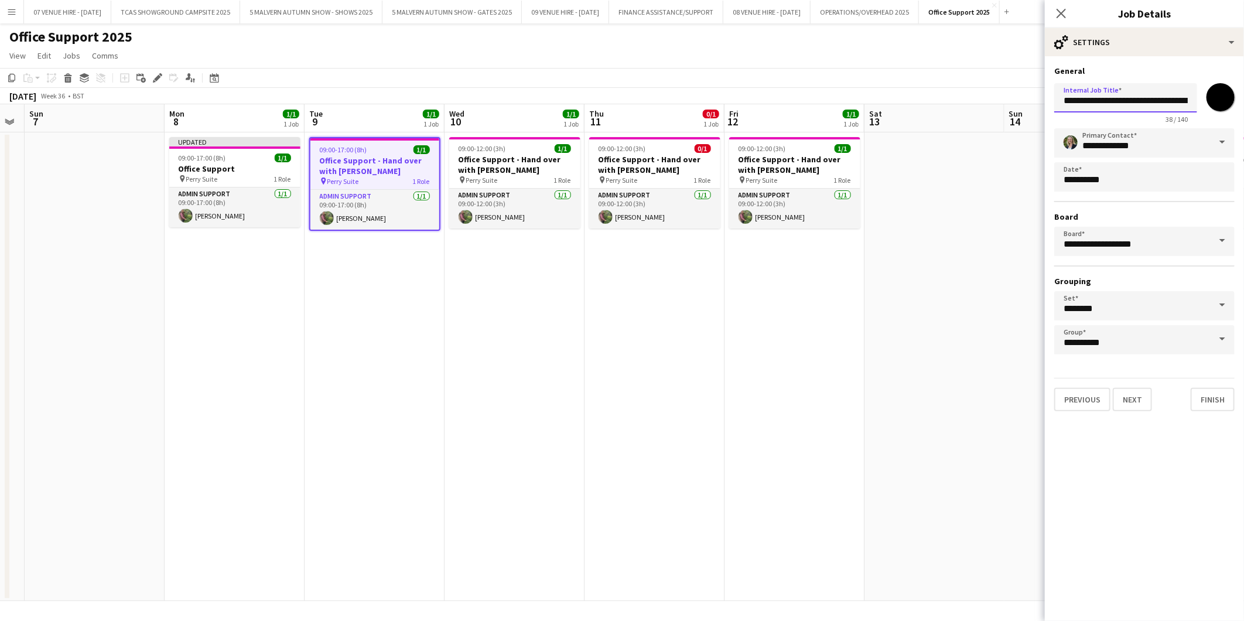
scroll to position [0, 26]
drag, startPoint x: 1066, startPoint y: 100, endPoint x: 1246, endPoint y: 114, distance: 180.3
click at [817, 114] on html "Menu Boards Boards Boards All jobs Status Workforce Workforce My Workforce Recr…" at bounding box center [622, 310] width 1244 height 621
paste input "text"
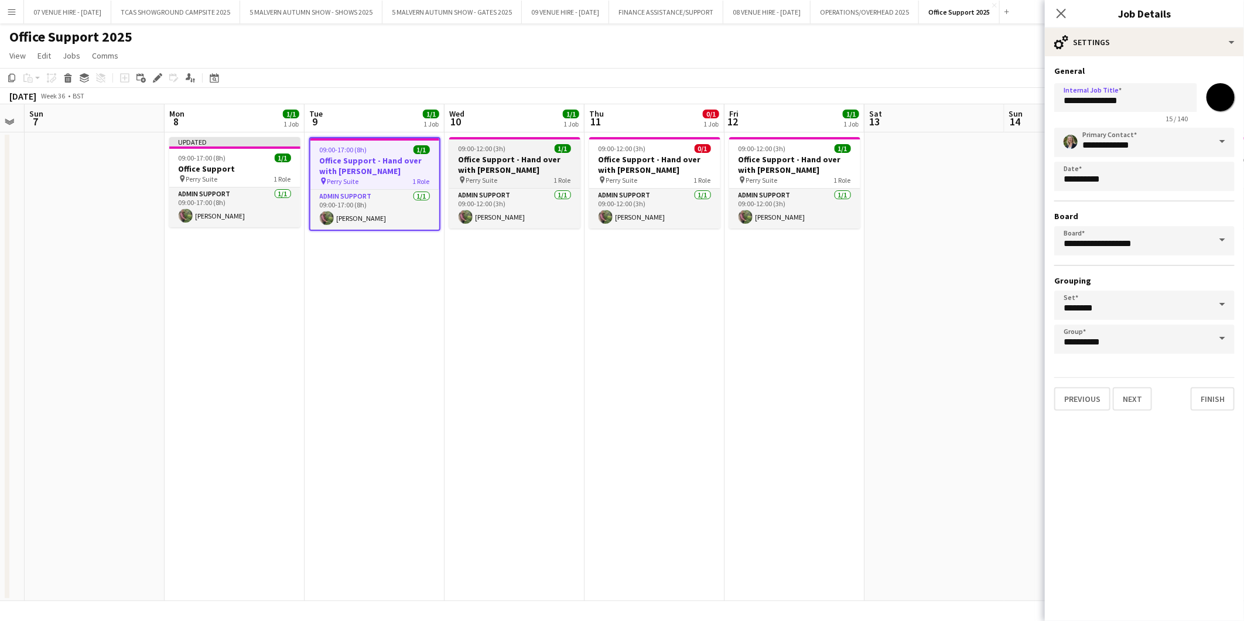
click at [501, 160] on h3 "Office Support - Hand over with [PERSON_NAME]" at bounding box center [514, 164] width 131 height 21
type input "**********"
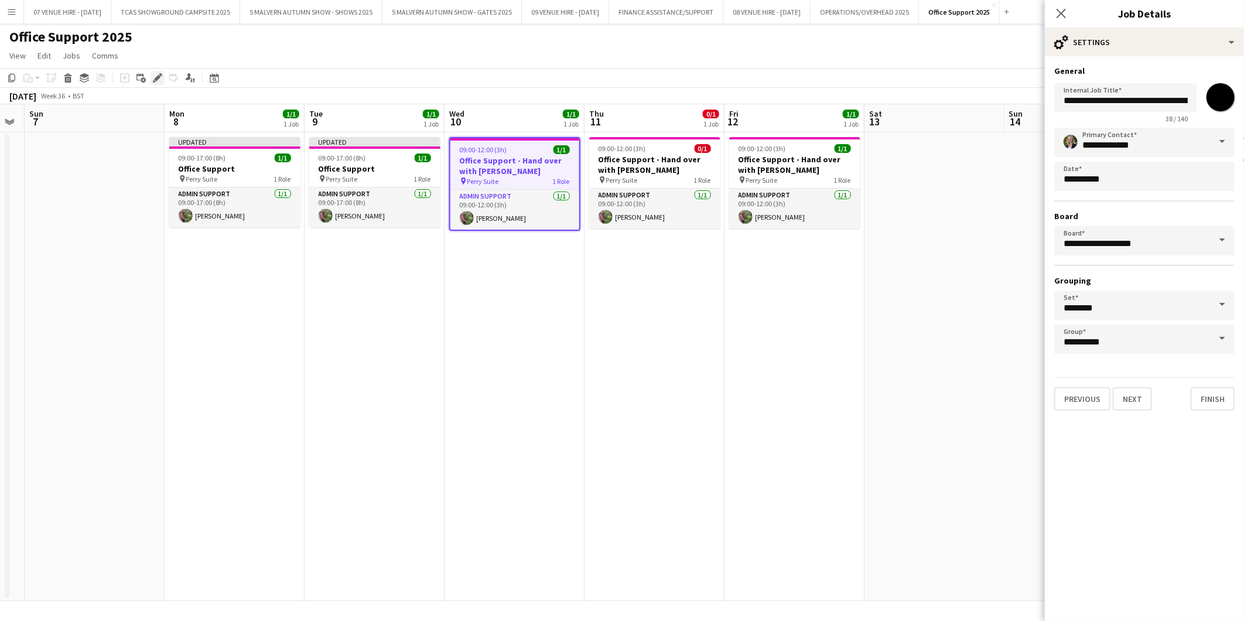
click at [155, 74] on icon "Edit" at bounding box center [157, 77] width 9 height 9
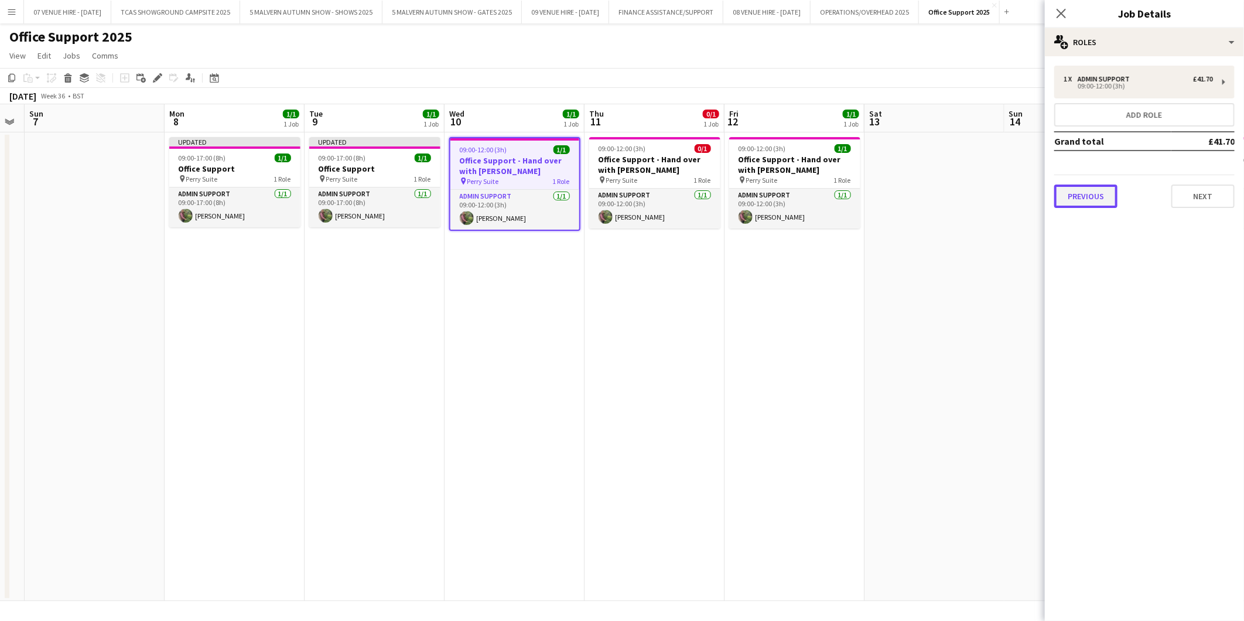
click at [817, 194] on button "Previous" at bounding box center [1085, 196] width 63 height 23
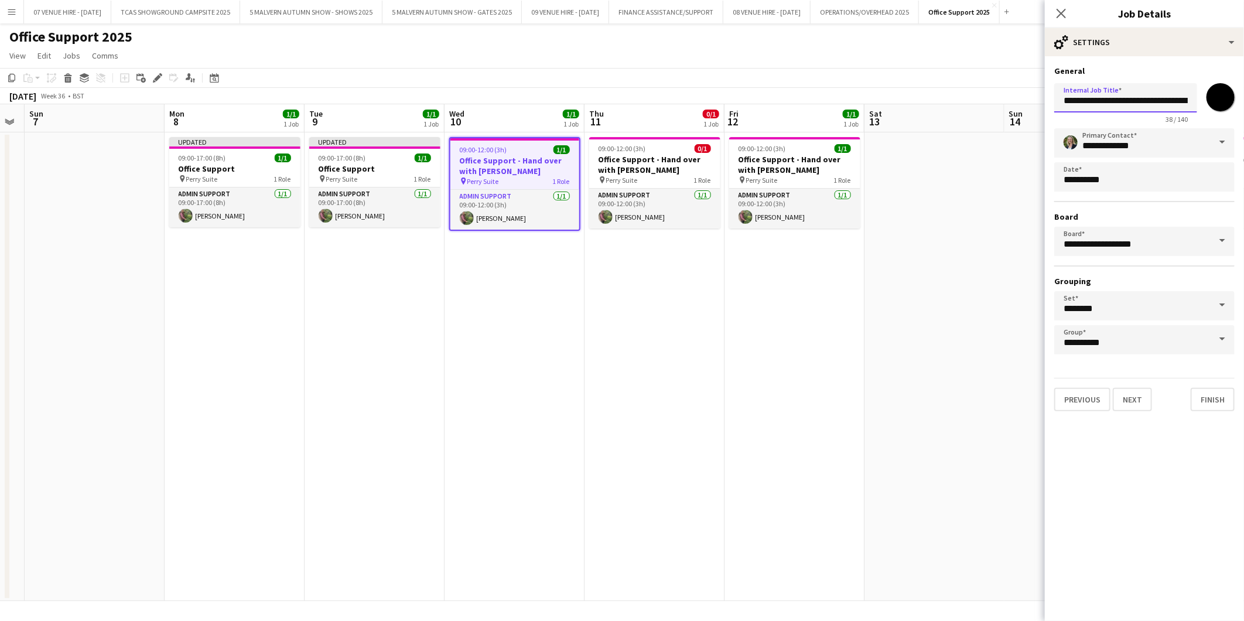
scroll to position [0, 26]
drag, startPoint x: 1067, startPoint y: 102, endPoint x: 1189, endPoint y: 106, distance: 122.5
click at [817, 106] on input "**********" at bounding box center [1125, 97] width 143 height 29
paste input "text"
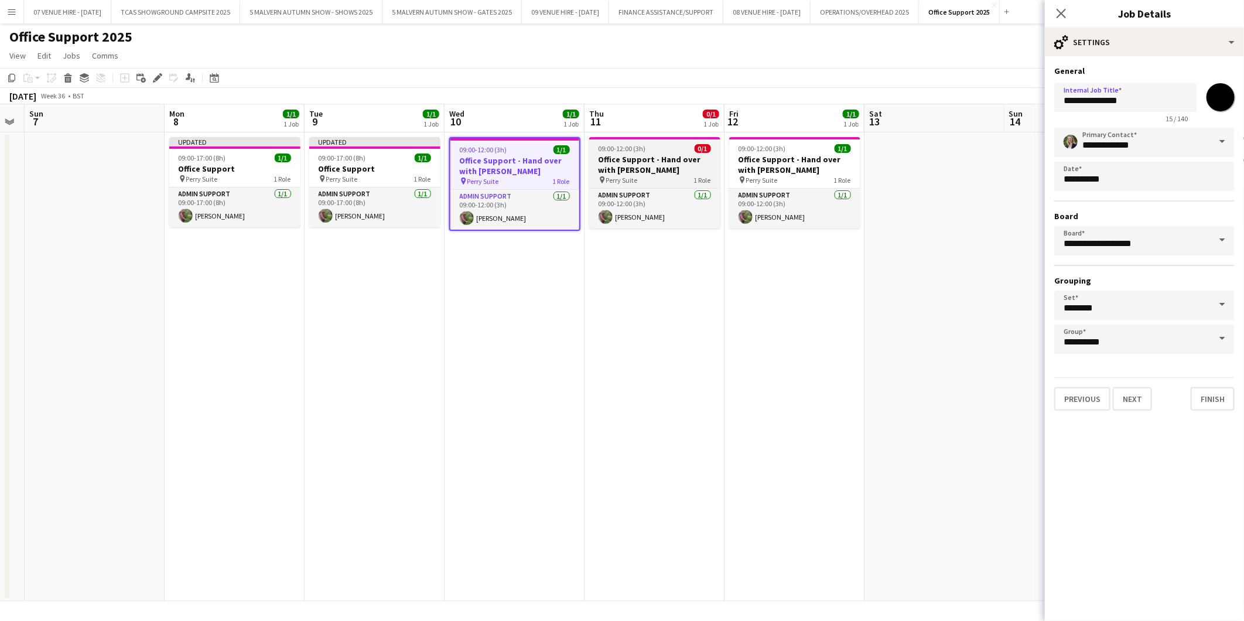
click at [628, 154] on h3 "Office Support - Hand over with [PERSON_NAME]" at bounding box center [654, 164] width 131 height 21
type input "**********"
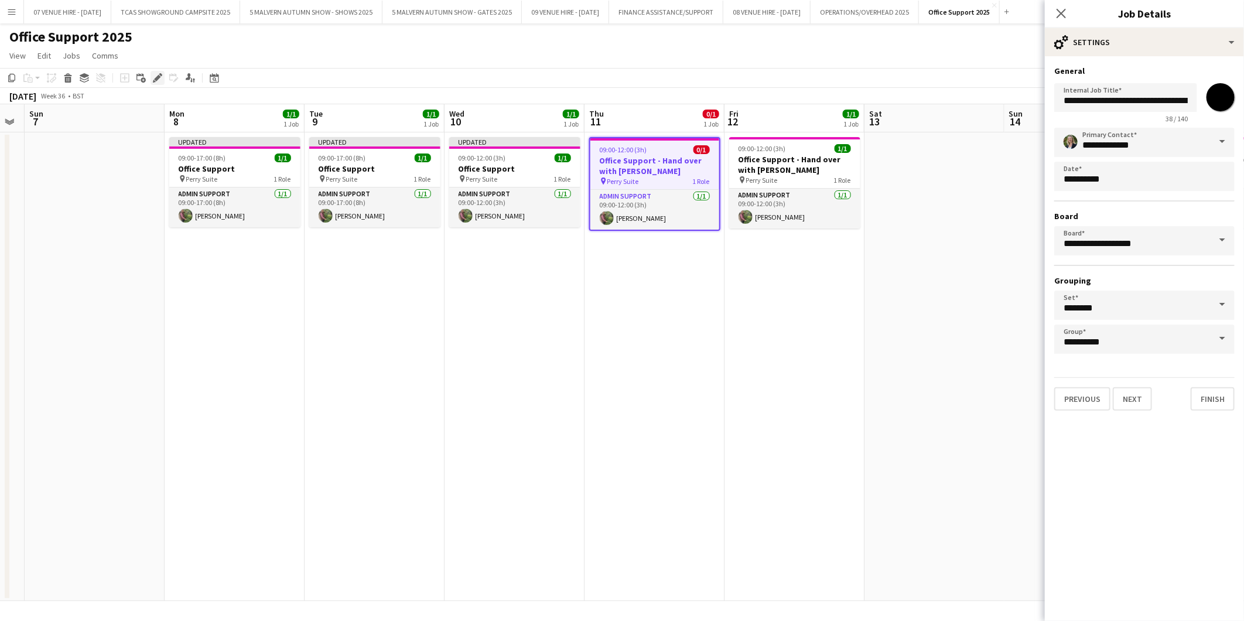
click at [161, 73] on icon "Edit" at bounding box center [157, 77] width 9 height 9
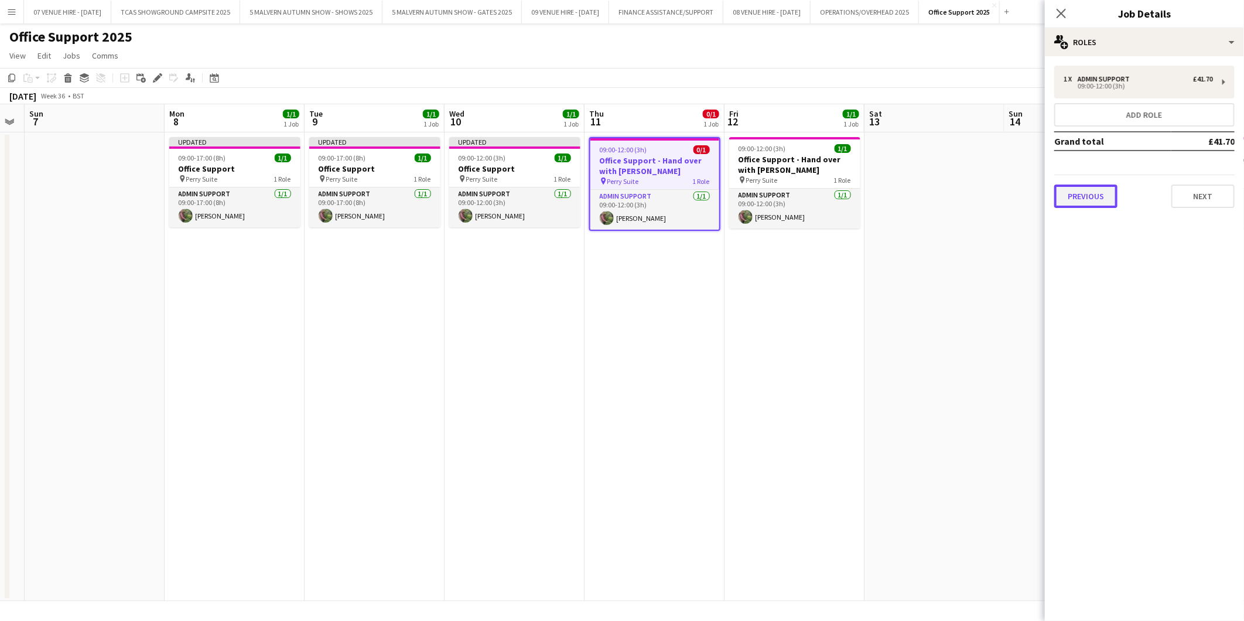
click at [817, 185] on button "Previous" at bounding box center [1085, 196] width 63 height 23
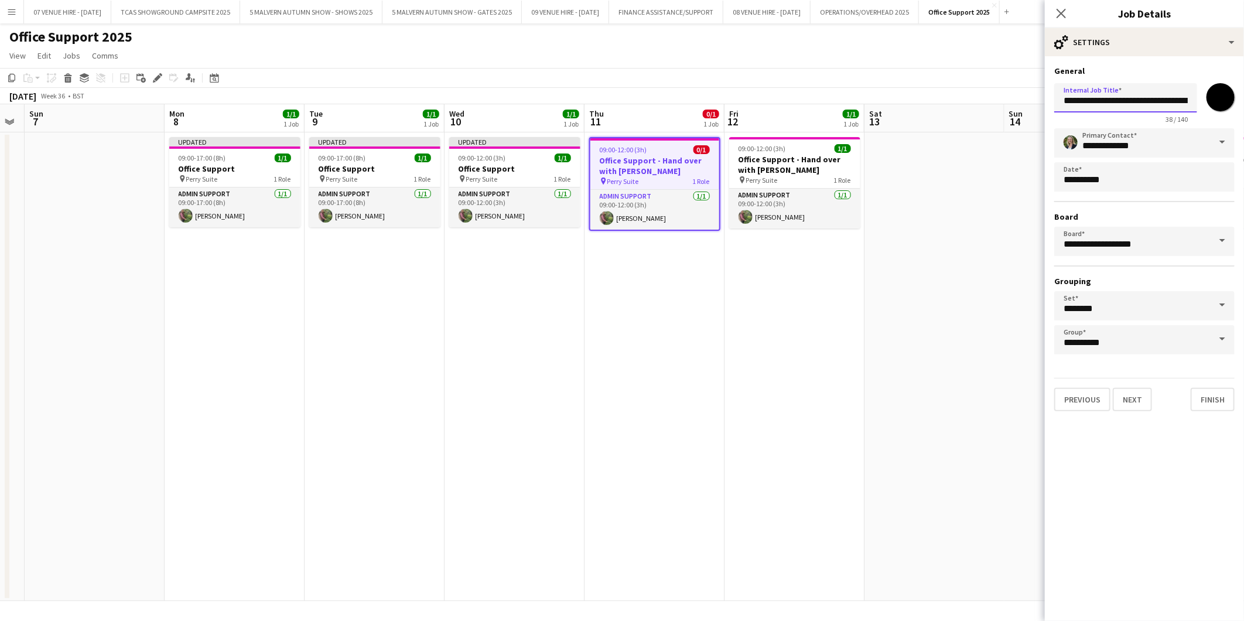
scroll to position [0, 26]
drag, startPoint x: 1059, startPoint y: 100, endPoint x: 1246, endPoint y: 119, distance: 187.8
click at [817, 119] on html "Menu Boards Boards Boards All jobs Status Workforce Workforce My Workforce Recr…" at bounding box center [622, 310] width 1244 height 621
paste input "text"
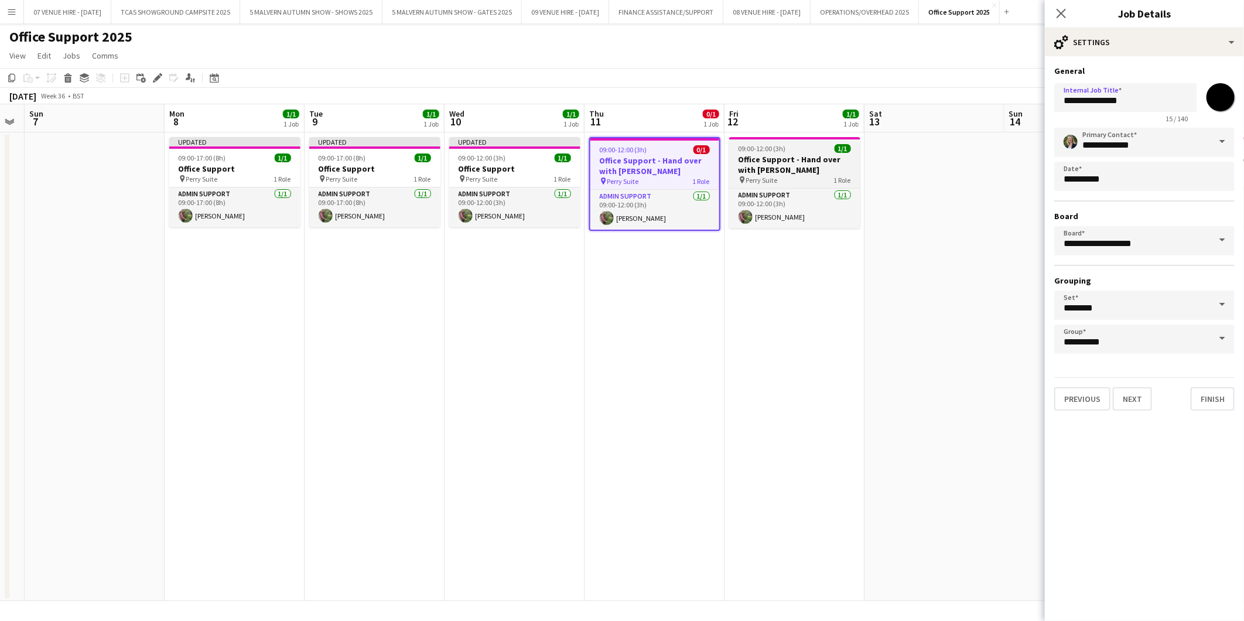
click at [748, 156] on h3 "Office Support - Hand over with [PERSON_NAME]" at bounding box center [794, 164] width 131 height 21
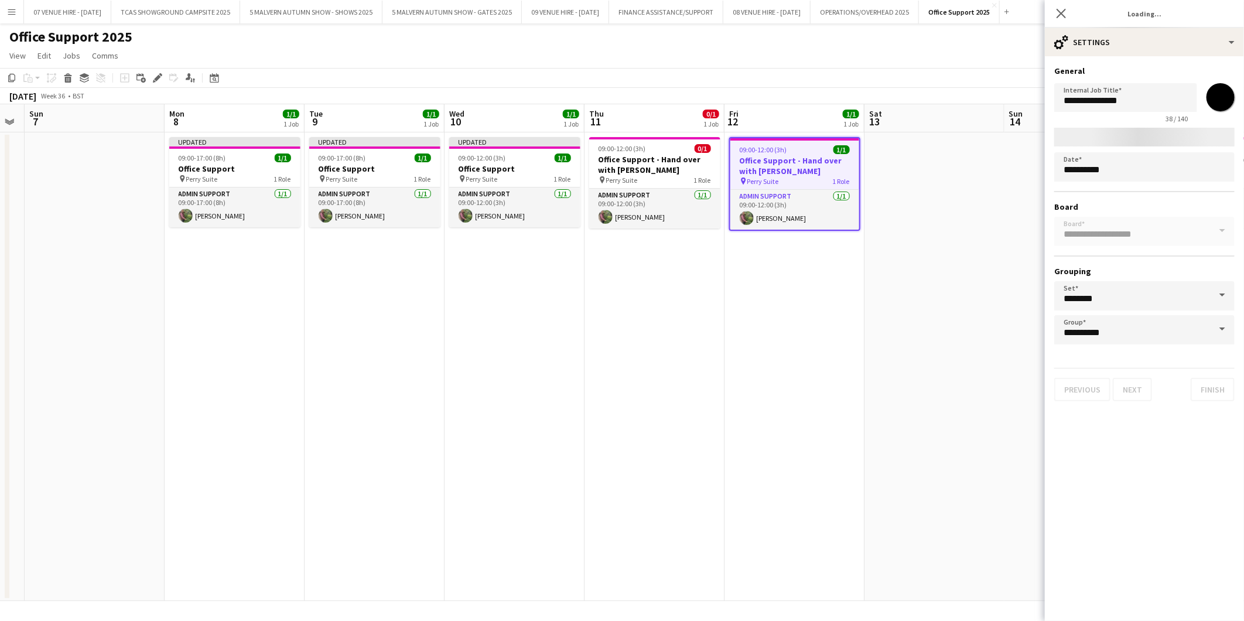
type input "**********"
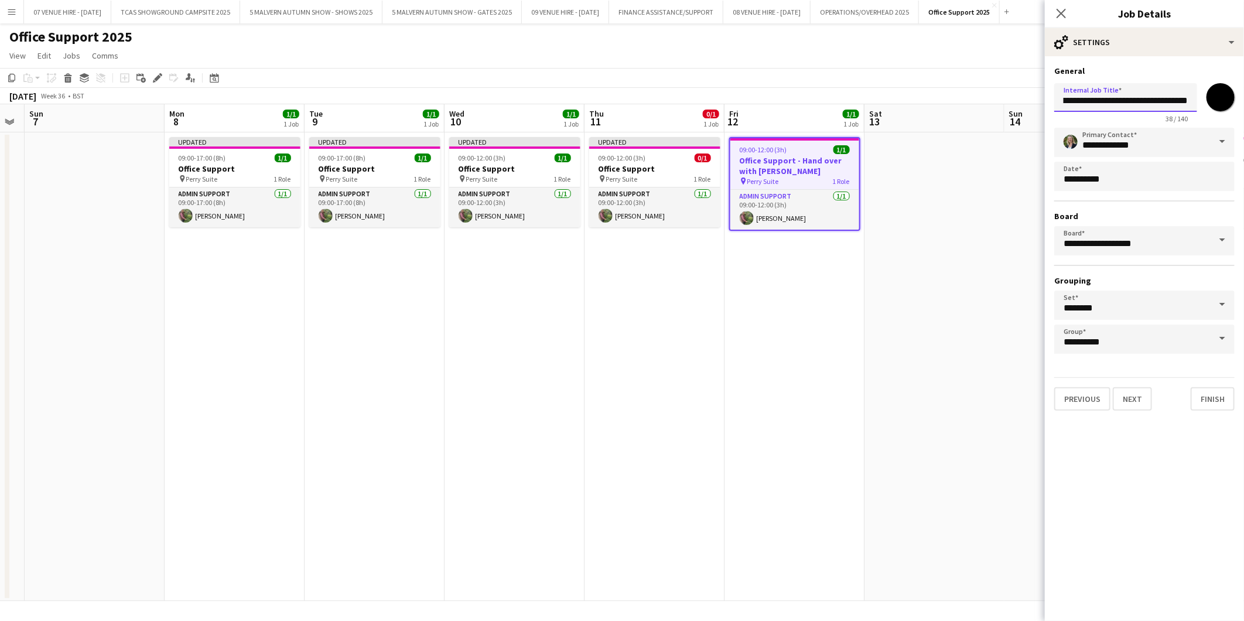
scroll to position [0, 26]
drag, startPoint x: 1066, startPoint y: 102, endPoint x: 1186, endPoint y: 103, distance: 120.1
click at [817, 103] on input "**********" at bounding box center [1125, 97] width 143 height 29
paste input "text"
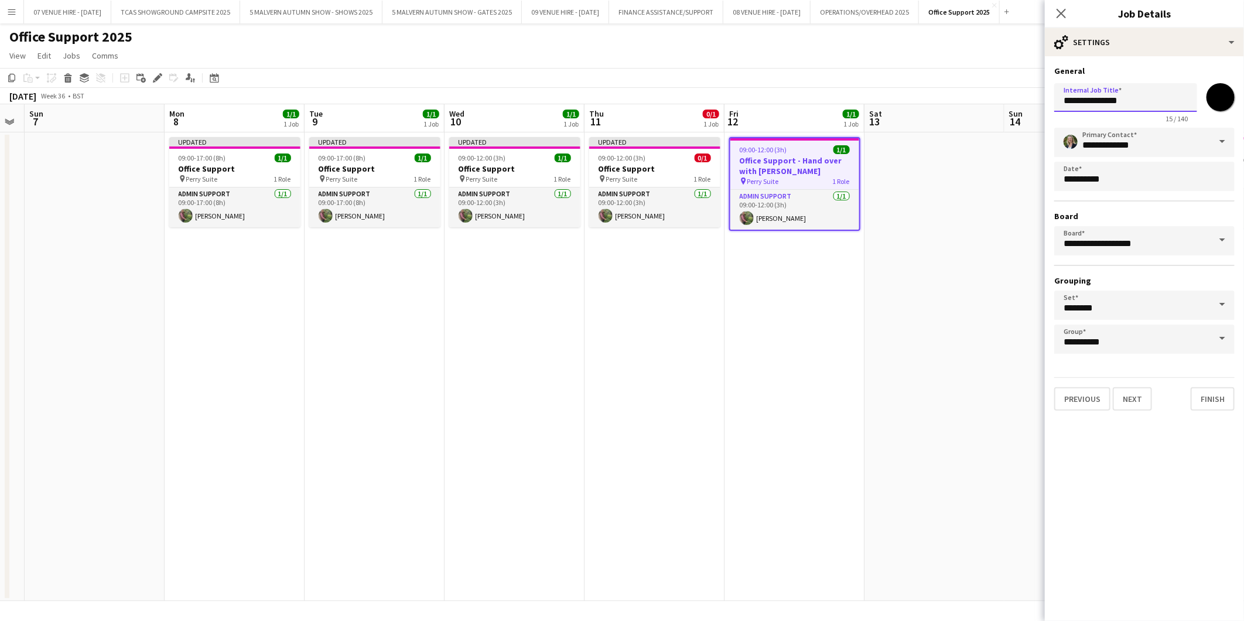
type input "**********"
click at [817, 240] on app-date-cell at bounding box center [935, 366] width 140 height 469
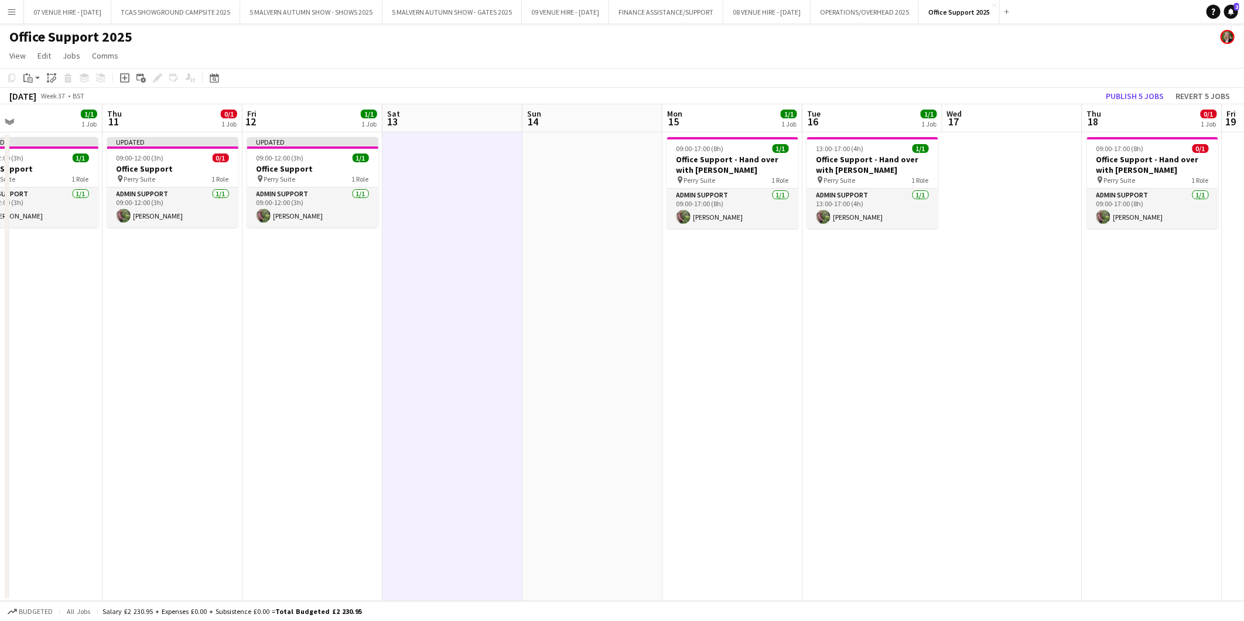
scroll to position [0, 365]
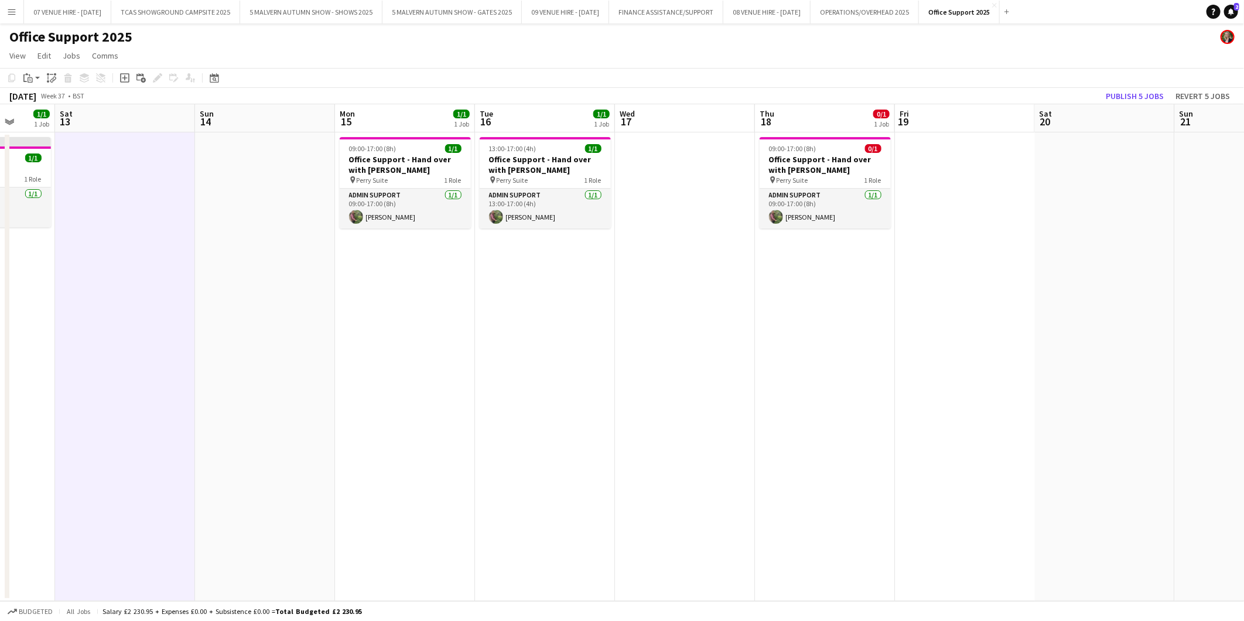
drag, startPoint x: 1183, startPoint y: 146, endPoint x: 374, endPoint y: 145, distance: 809.6
click at [374, 145] on app-calendar-viewport "Wed 10 1/1 1 Job Thu 11 0/1 1 Job Fri 12 1/1 1 Job Sat 13 Sun 14 Mon 15 1/1 1 J…" at bounding box center [622, 352] width 1244 height 497
click at [400, 150] on div "09:00-17:00 (8h) 1/1" at bounding box center [405, 148] width 131 height 9
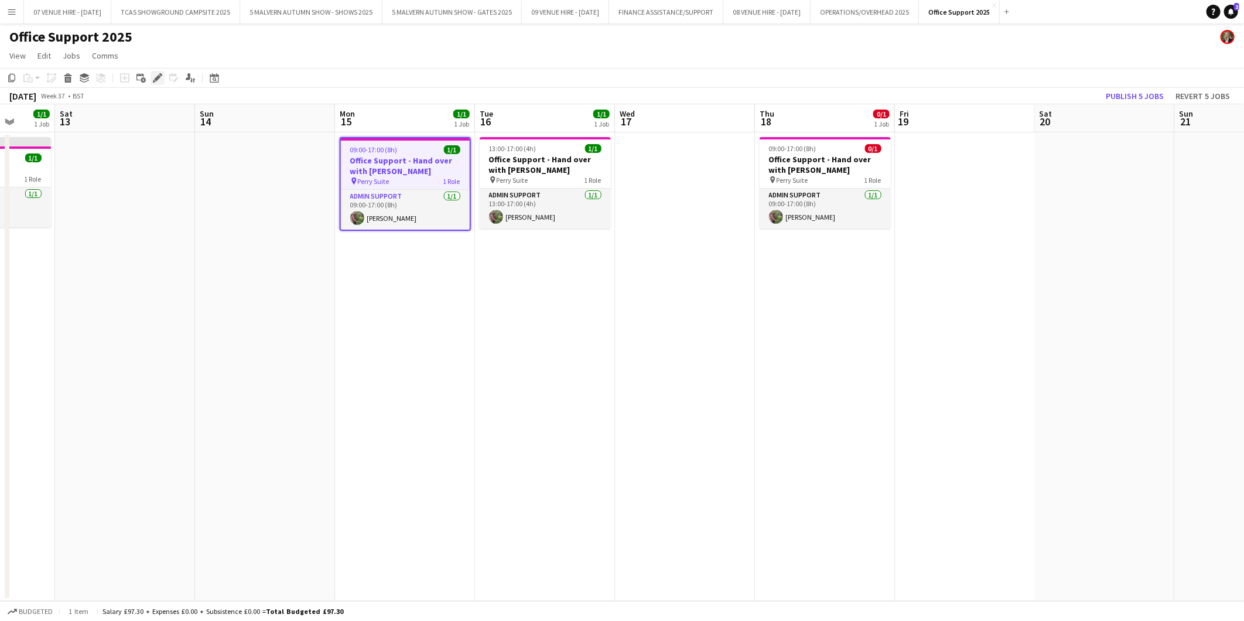
click at [154, 74] on icon "Edit" at bounding box center [157, 77] width 9 height 9
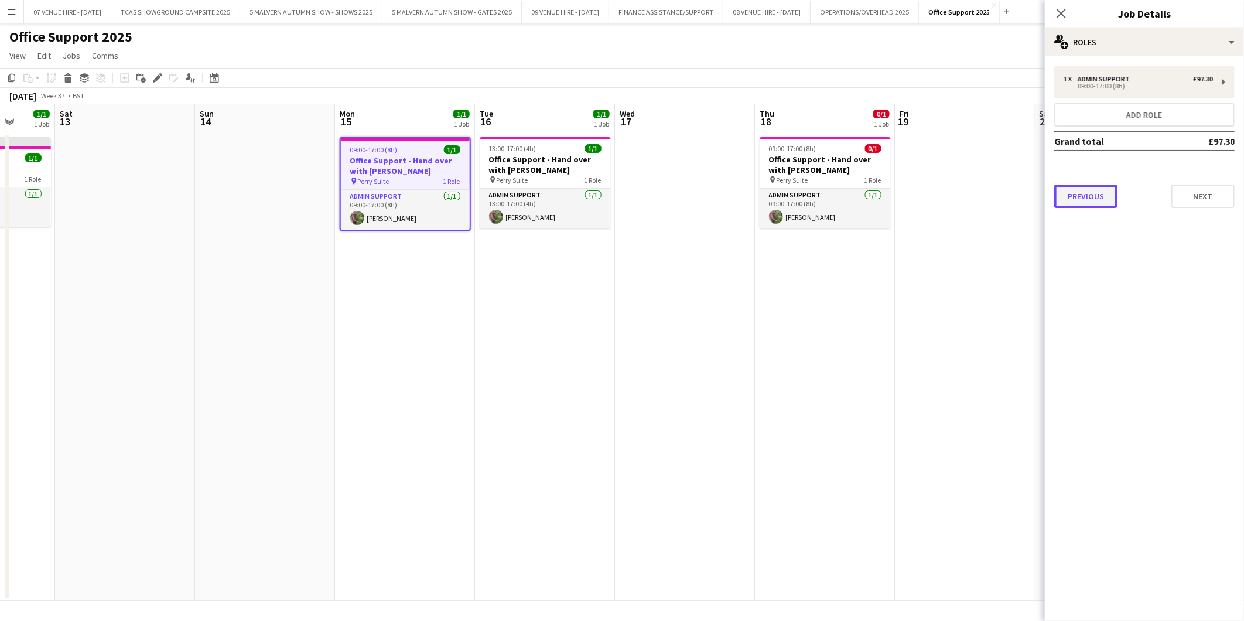
click at [817, 189] on button "Previous" at bounding box center [1085, 196] width 63 height 23
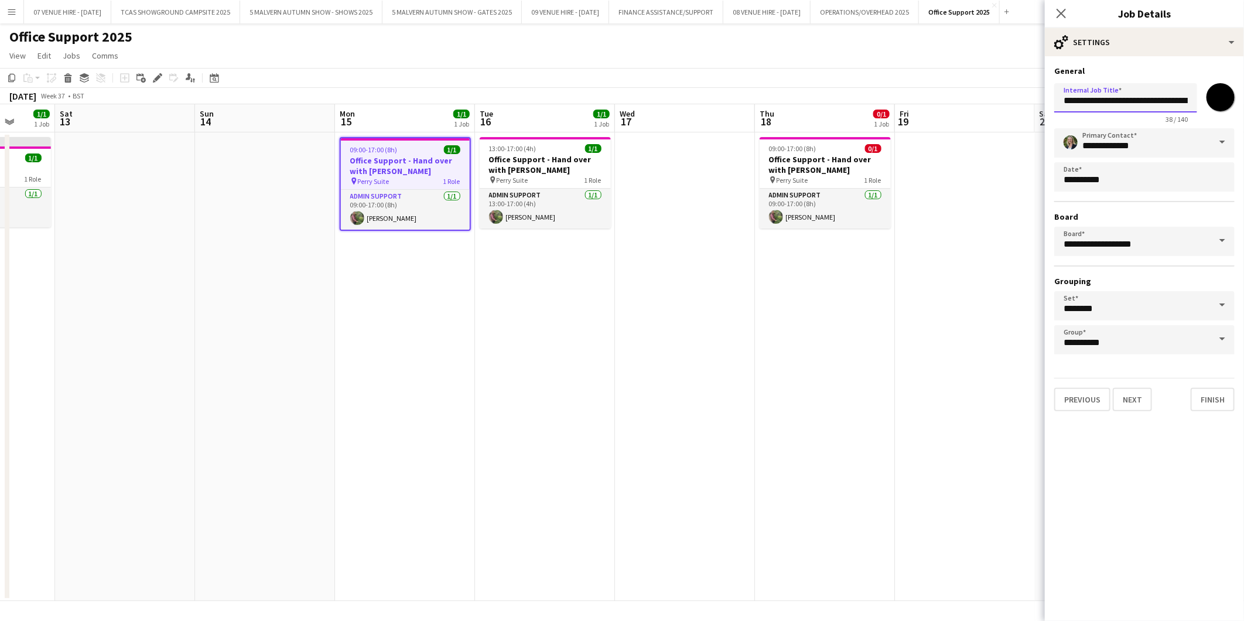
scroll to position [0, 26]
drag, startPoint x: 1064, startPoint y: 103, endPoint x: 1197, endPoint y: 112, distance: 133.3
click at [817, 112] on div "**********" at bounding box center [1144, 100] width 180 height 45
paste input "text"
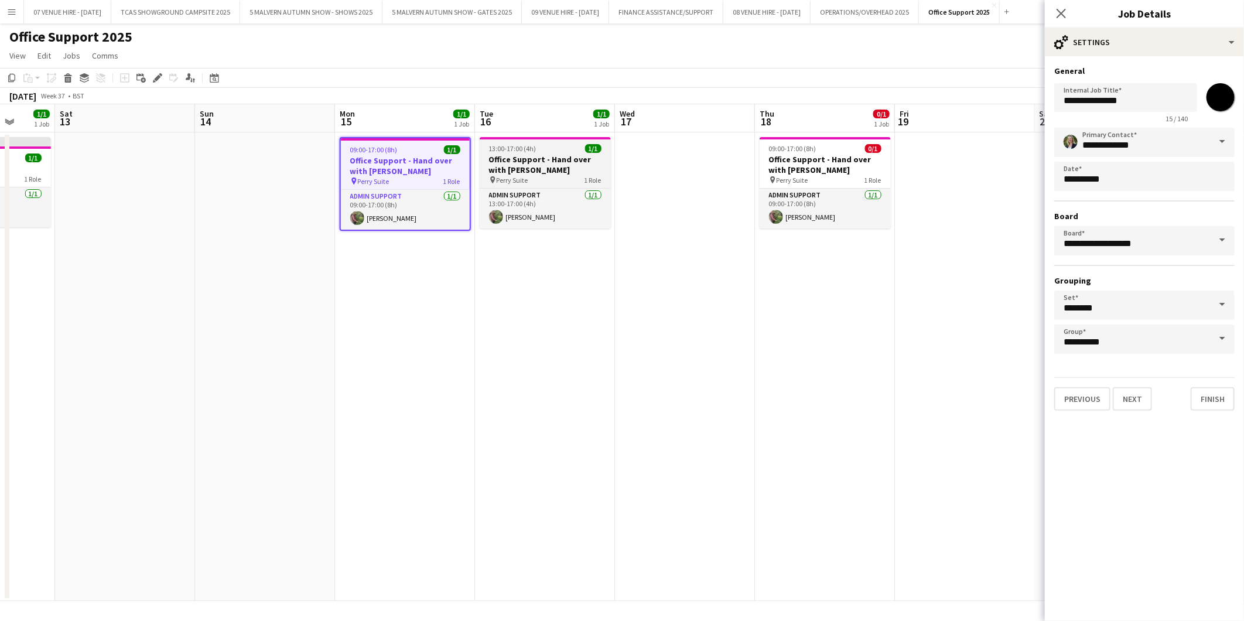
click at [555, 155] on h3 "Office Support - Hand over with [PERSON_NAME]" at bounding box center [545, 164] width 131 height 21
type input "**********"
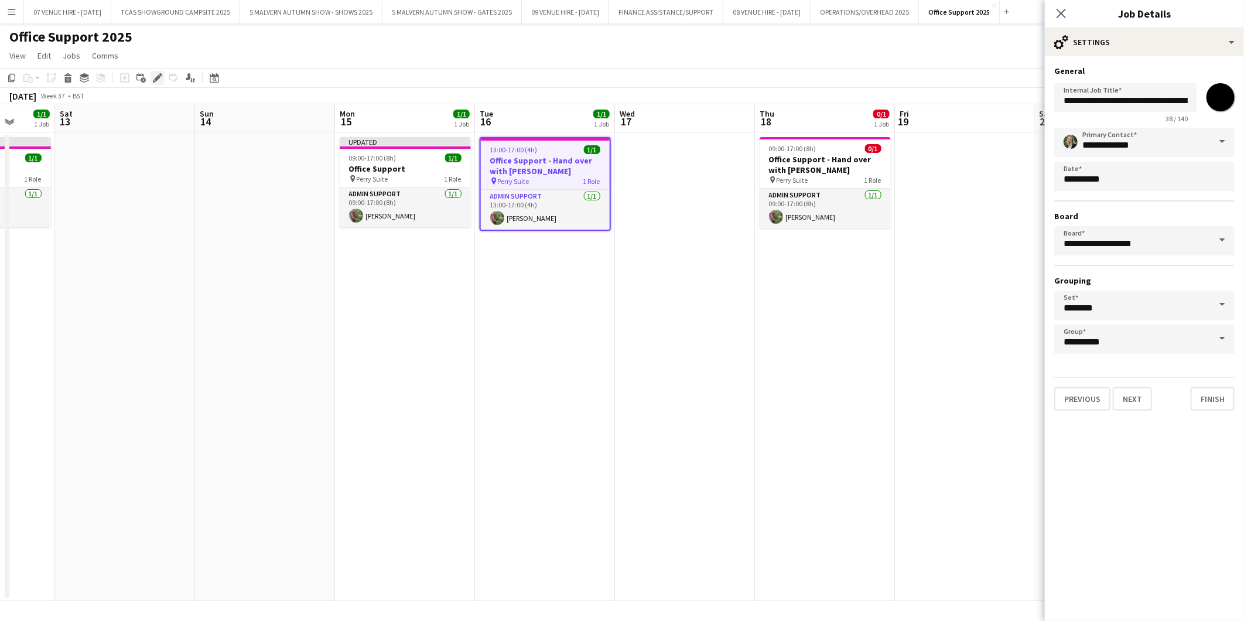
click at [155, 73] on icon "Edit" at bounding box center [157, 77] width 9 height 9
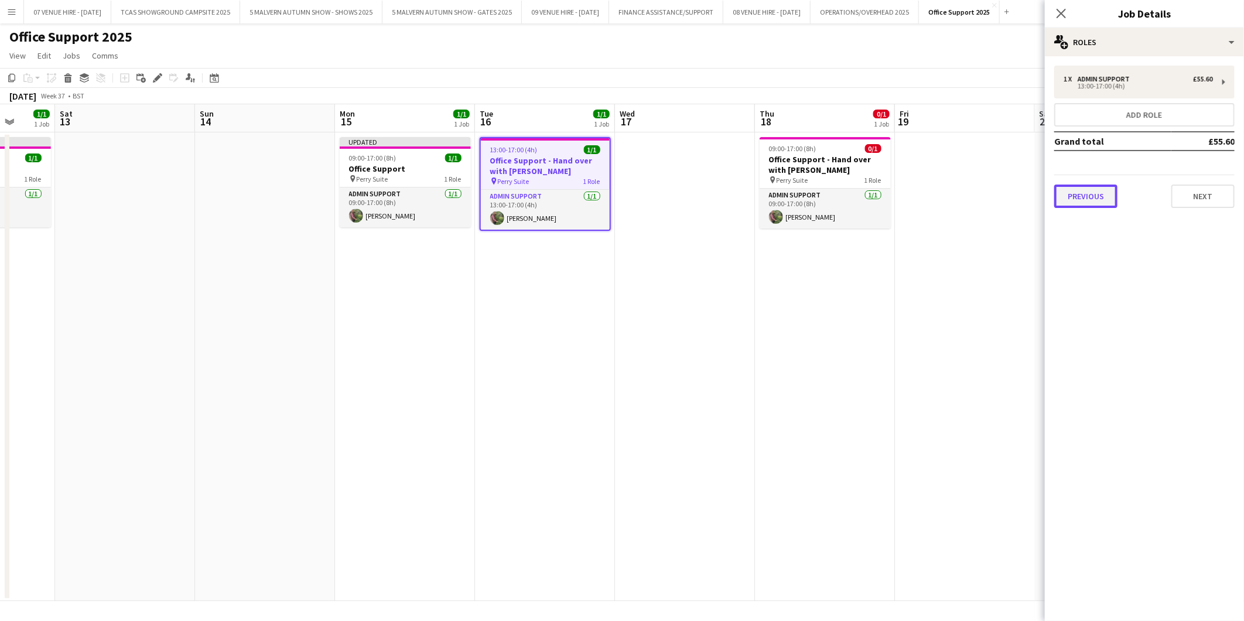
click at [817, 188] on button "Previous" at bounding box center [1085, 196] width 63 height 23
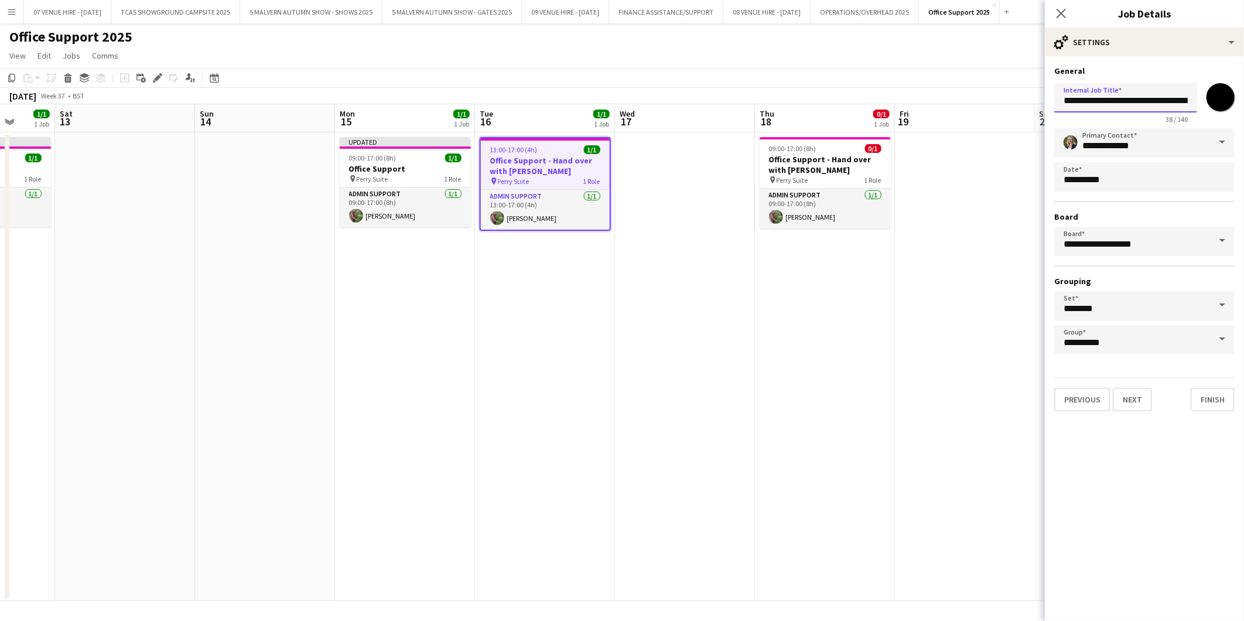
scroll to position [0, 26]
drag, startPoint x: 1057, startPoint y: 100, endPoint x: 1227, endPoint y: 110, distance: 170.2
click at [817, 110] on div "**********" at bounding box center [1144, 100] width 180 height 45
paste input "text"
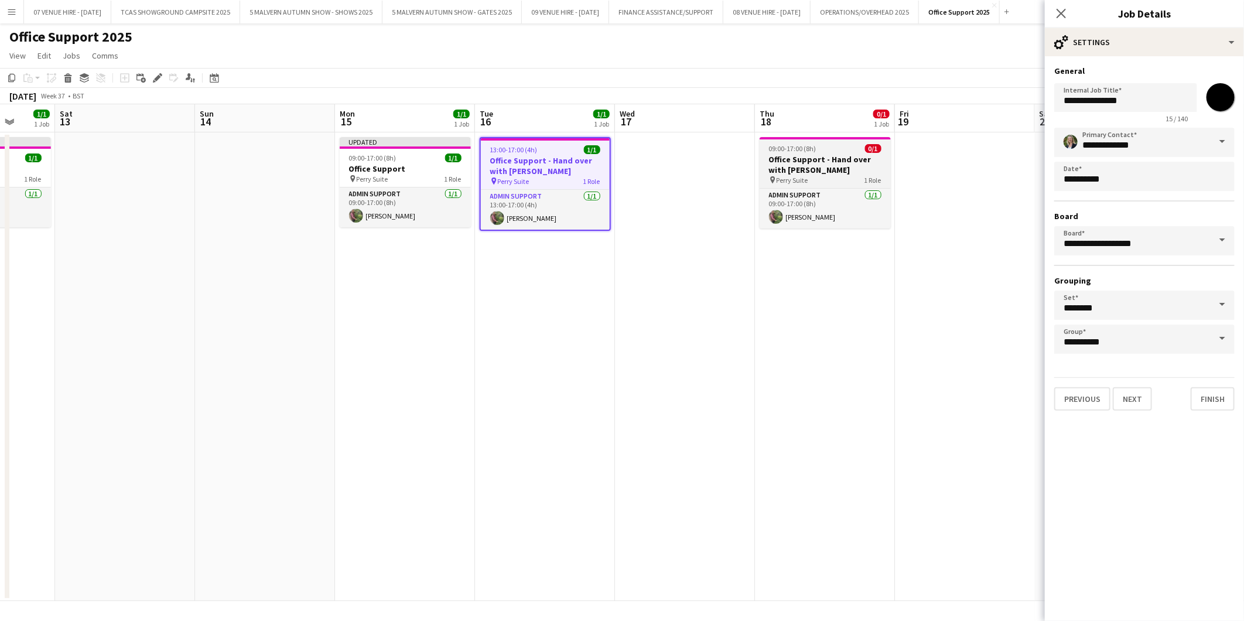
click at [817, 146] on div "09:00-17:00 (8h) 0/1" at bounding box center [825, 148] width 131 height 9
type input "**********"
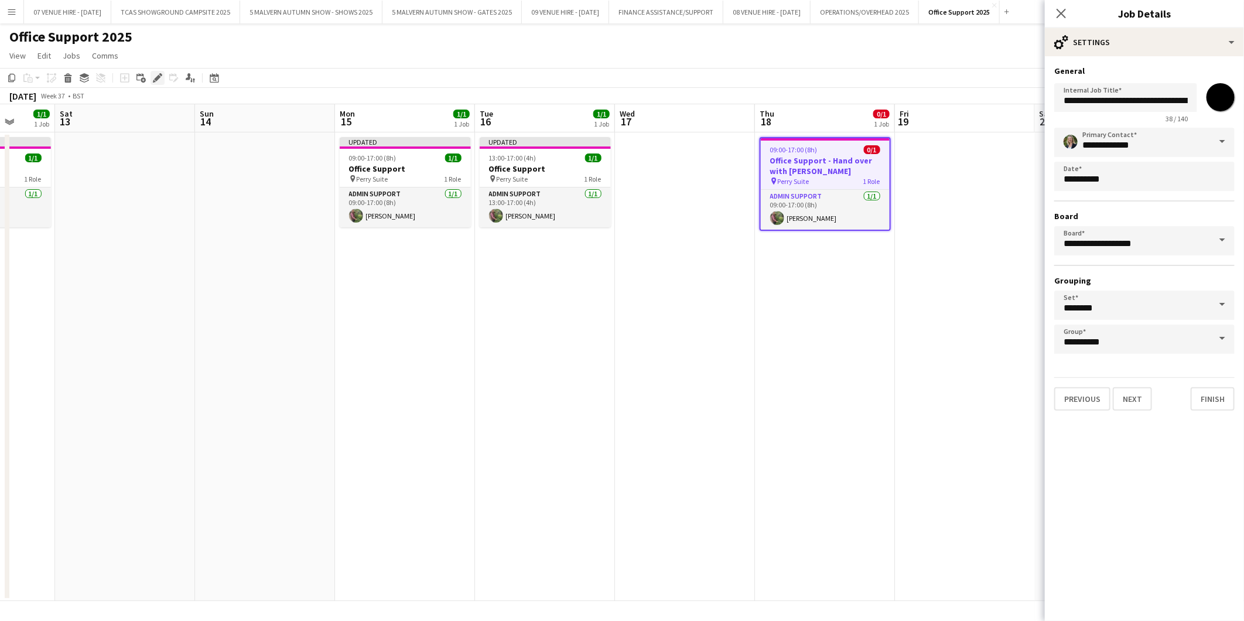
click at [161, 74] on icon at bounding box center [160, 74] width 3 height 3
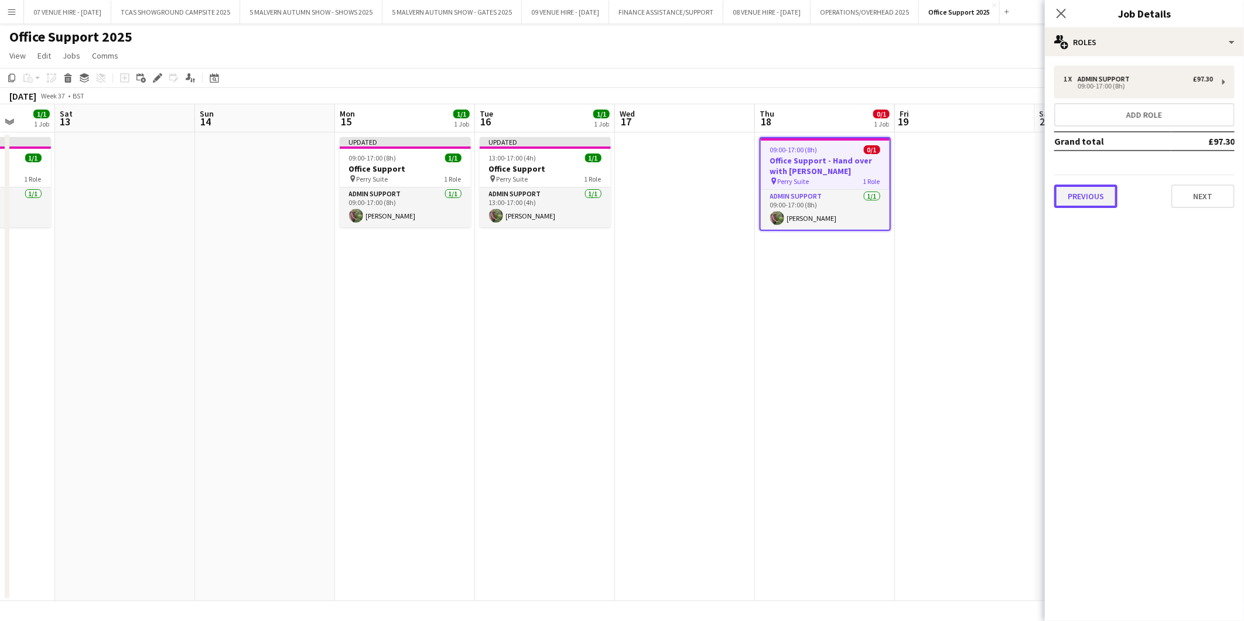
click at [817, 190] on button "Previous" at bounding box center [1085, 196] width 63 height 23
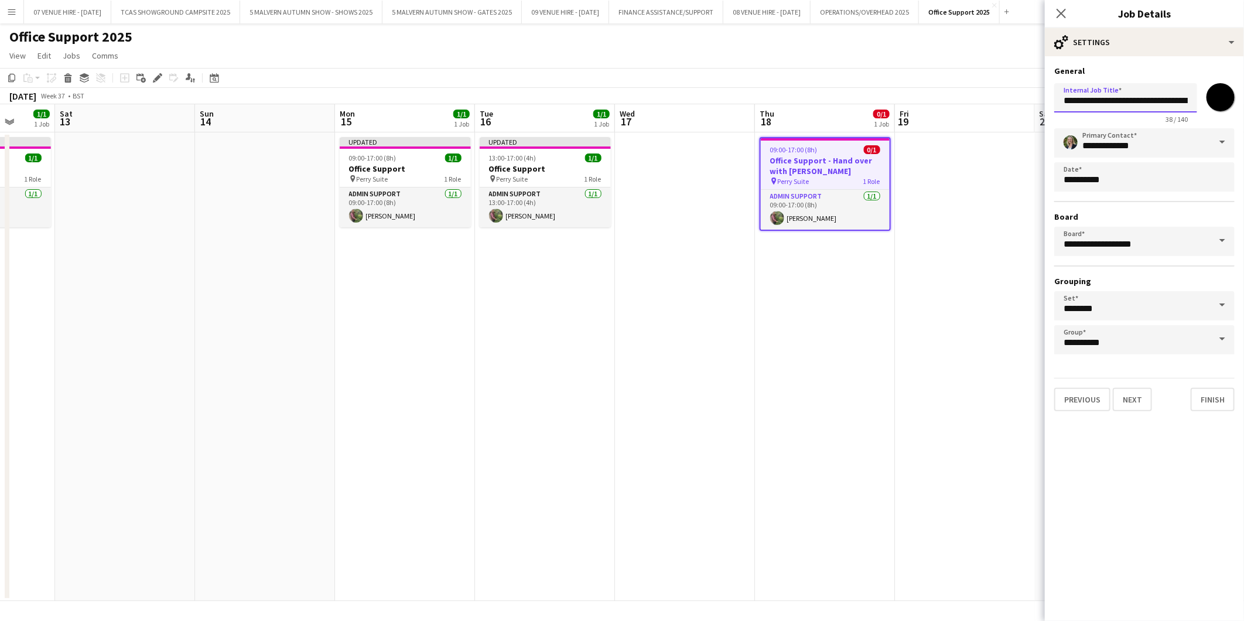
scroll to position [0, 26]
drag, startPoint x: 1064, startPoint y: 102, endPoint x: 1197, endPoint y: 103, distance: 133.6
click at [817, 103] on div "**********" at bounding box center [1144, 100] width 180 height 45
paste input "text"
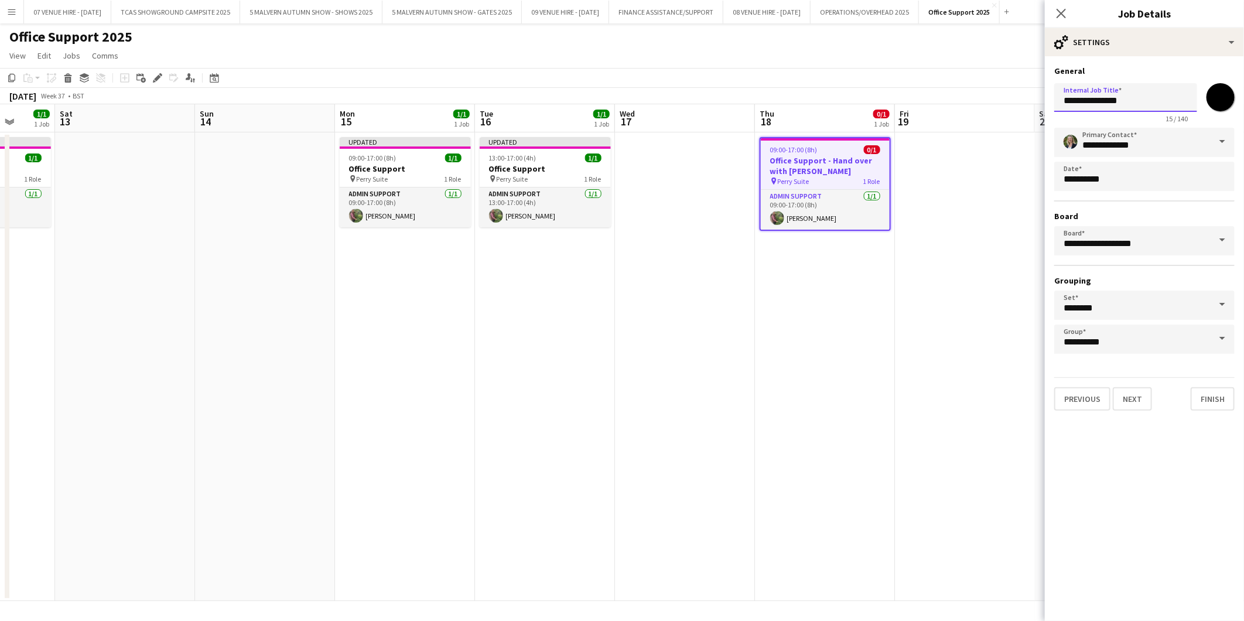
type input "**********"
drag, startPoint x: 834, startPoint y: 271, endPoint x: 839, endPoint y: 268, distance: 6.5
click at [817, 271] on app-date-cell "09:00-17:00 (8h) 0/1 Office Support - Hand over with [PERSON_NAME] pin Perry Su…" at bounding box center [825, 366] width 140 height 469
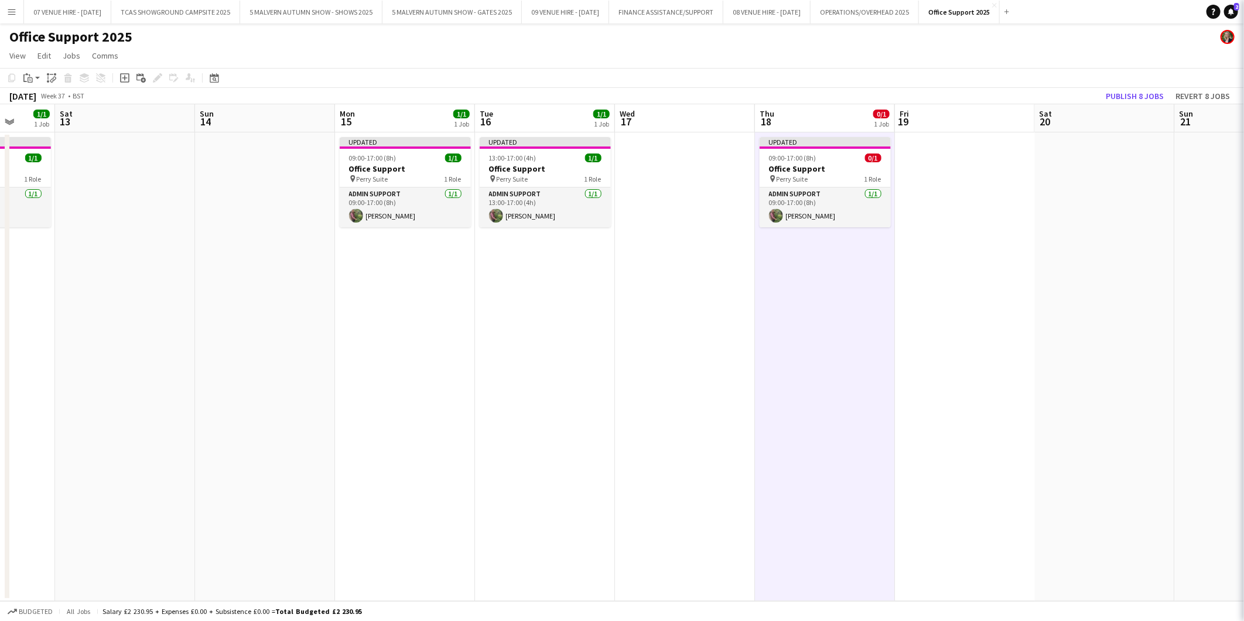
scroll to position [0, 362]
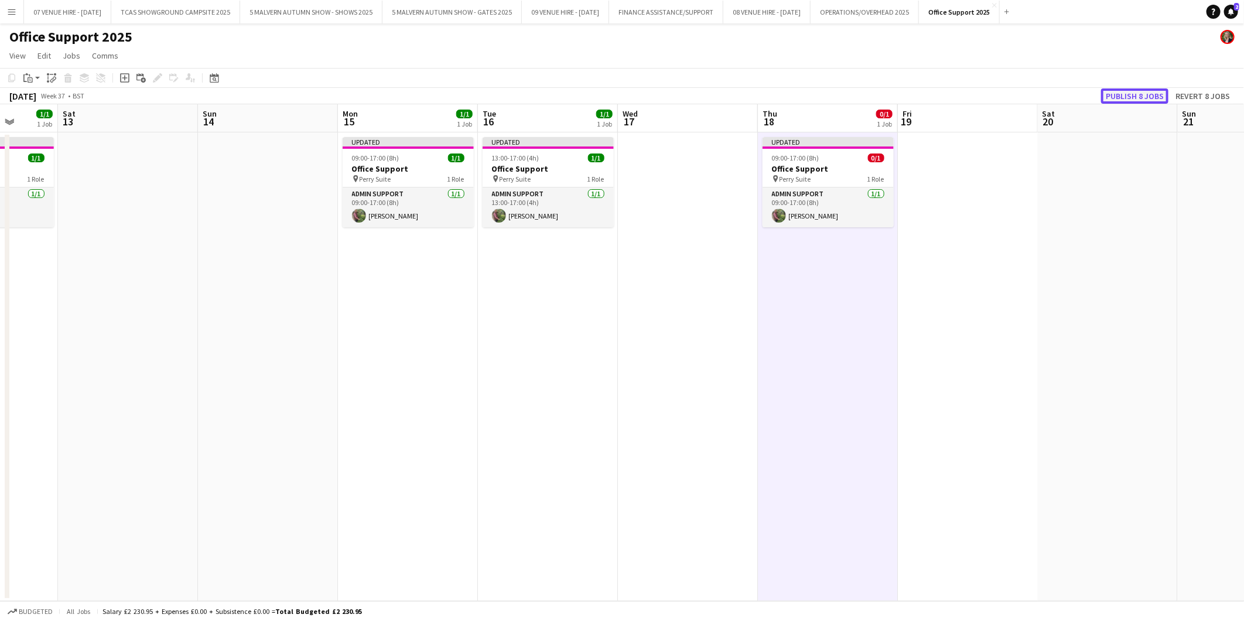
click at [817, 98] on button "Publish 8 jobs" at bounding box center [1134, 95] width 67 height 15
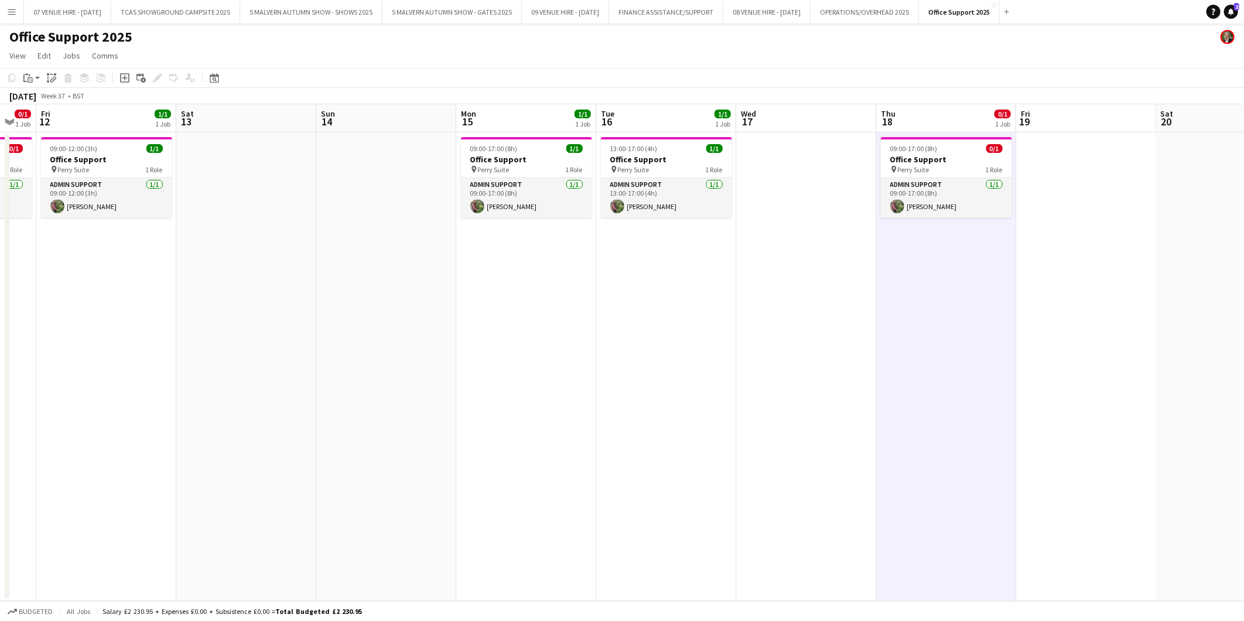
drag, startPoint x: 405, startPoint y: 159, endPoint x: 524, endPoint y: 172, distance: 119.1
click at [524, 172] on app-calendar-viewport "Wed 10 1/1 1 Job Thu 11 0/1 1 Job Fri 12 1/1 1 Job Sat 13 Sun 14 Mon 15 1/1 1 J…" at bounding box center [622, 352] width 1244 height 497
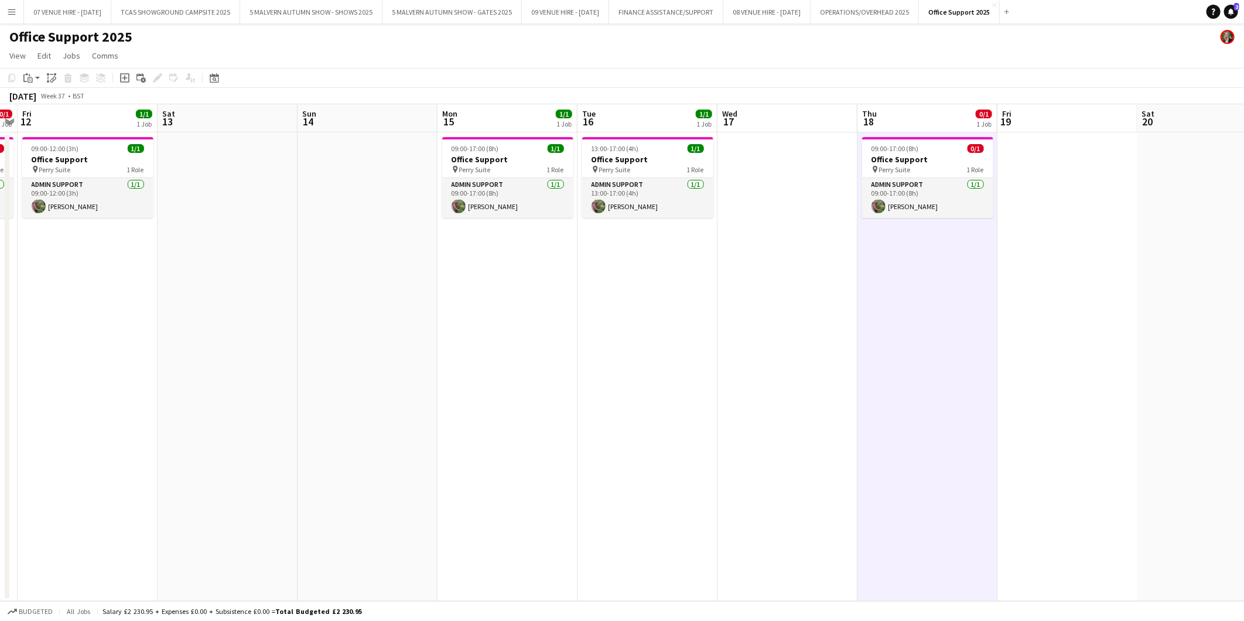
scroll to position [0, 282]
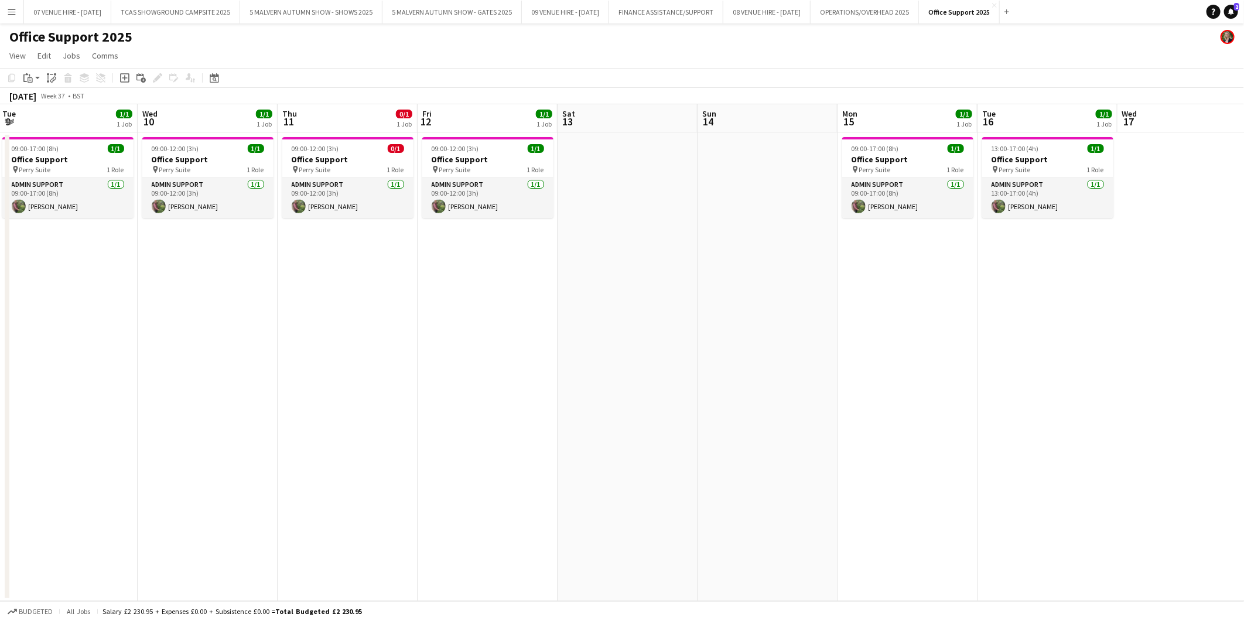
drag, startPoint x: 340, startPoint y: 157, endPoint x: 722, endPoint y: 183, distance: 382.8
click at [722, 183] on app-calendar-viewport "Sun 7 Mon 8 1/1 1 Job Tue 9 1/1 1 Job Wed 10 1/1 1 Job Thu 11 0/1 1 Job Fri 12 …" at bounding box center [622, 352] width 1244 height 497
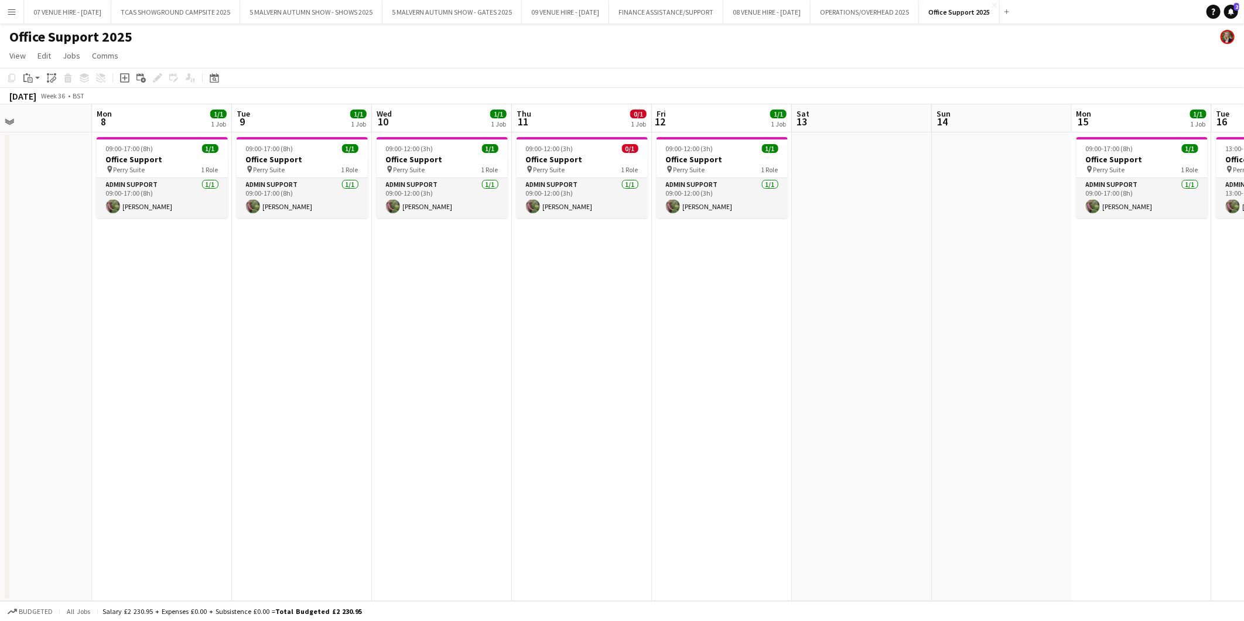
scroll to position [0, 320]
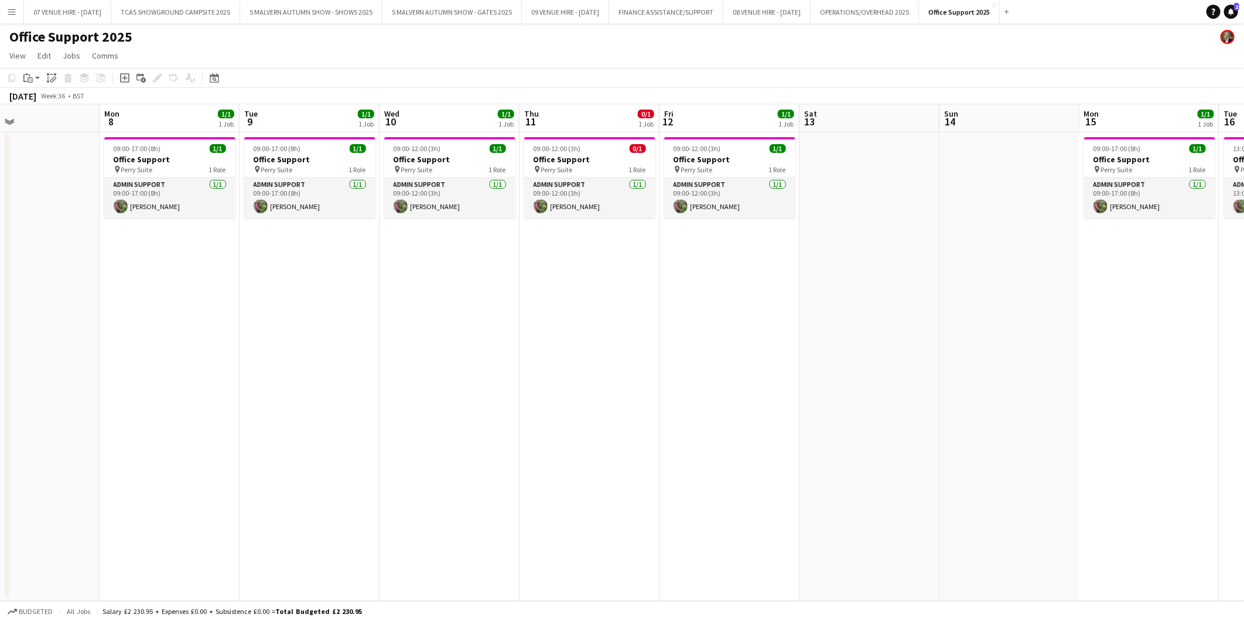
drag, startPoint x: 366, startPoint y: 165, endPoint x: 607, endPoint y: 165, distance: 241.9
click at [607, 165] on app-calendar-viewport "Fri 5 Sat 6 Sun 7 Mon 8 1/1 1 Job Tue 9 1/1 1 Job Wed 10 1/1 1 Job Thu 11 0/1 1…" at bounding box center [622, 352] width 1244 height 497
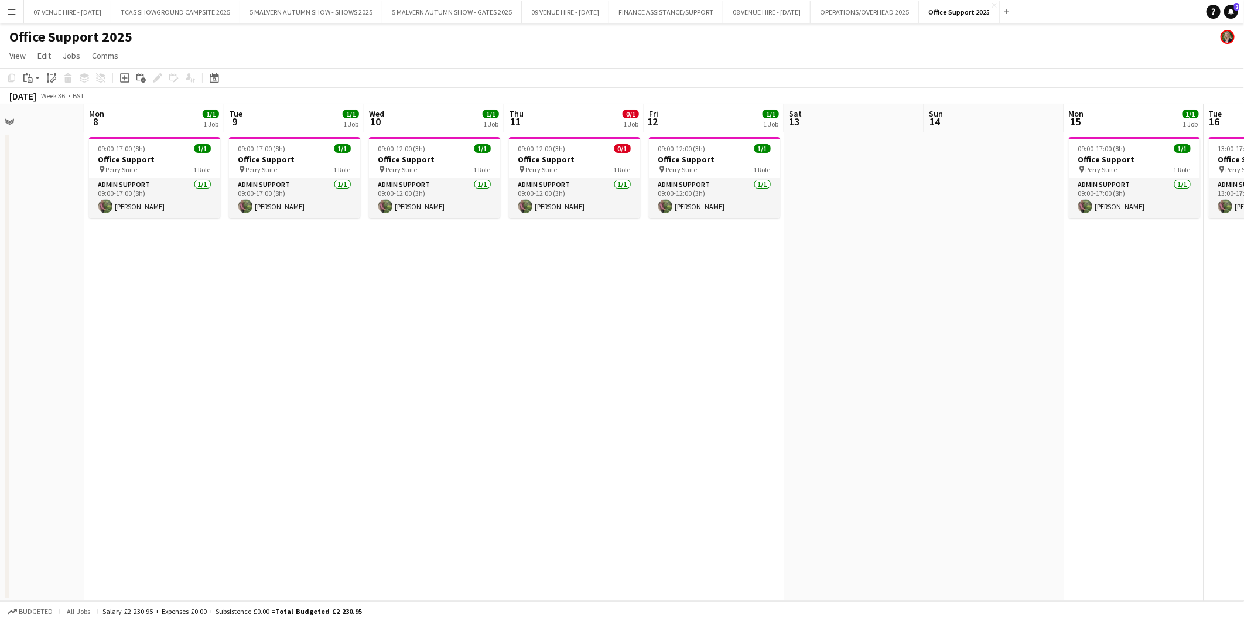
scroll to position [0, 338]
drag, startPoint x: 162, startPoint y: 168, endPoint x: 145, endPoint y: 175, distance: 18.7
click at [145, 175] on app-calendar-viewport "Fri 5 Sat 6 Sun 7 Mon 8 1/1 1 Job Tue 9 1/1 1 Job Wed 10 1/1 1 Job Thu 11 0/1 1…" at bounding box center [622, 352] width 1244 height 497
click at [817, 386] on div "Budgeted All jobs Salary £2 230.95 + Expenses £0.00 + Subsistence £0.00 = Total…" at bounding box center [622, 611] width 1244 height 20
click at [565, 375] on app-date-cell "09:00-12:00 (3h) 0/1 Office Support pin Perry Suite 1 Role Admin Support [DATE]…" at bounding box center [572, 366] width 140 height 469
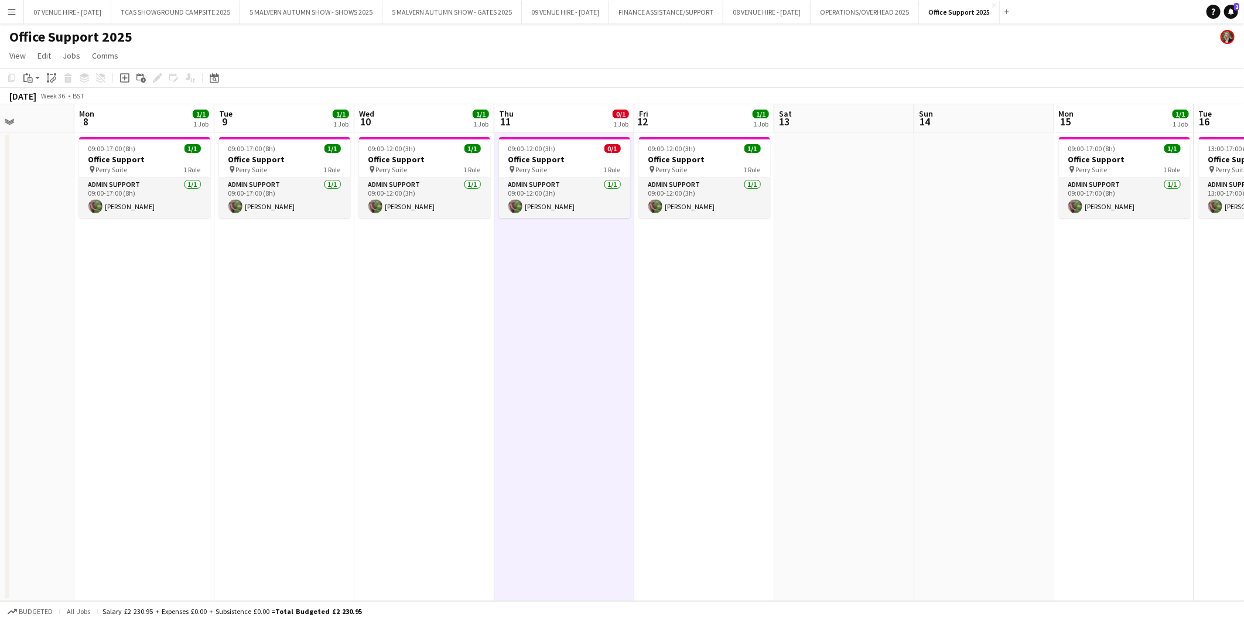
scroll to position [0, 347]
drag, startPoint x: 598, startPoint y: 153, endPoint x: 589, endPoint y: 155, distance: 8.9
click at [589, 155] on app-calendar-viewport "Fri 5 Sat 6 Sun 7 Mon 8 1/1 1 Job Tue 9 1/1 1 Job Wed 10 1/1 1 Job Thu 11 0/1 1…" at bounding box center [622, 352] width 1244 height 497
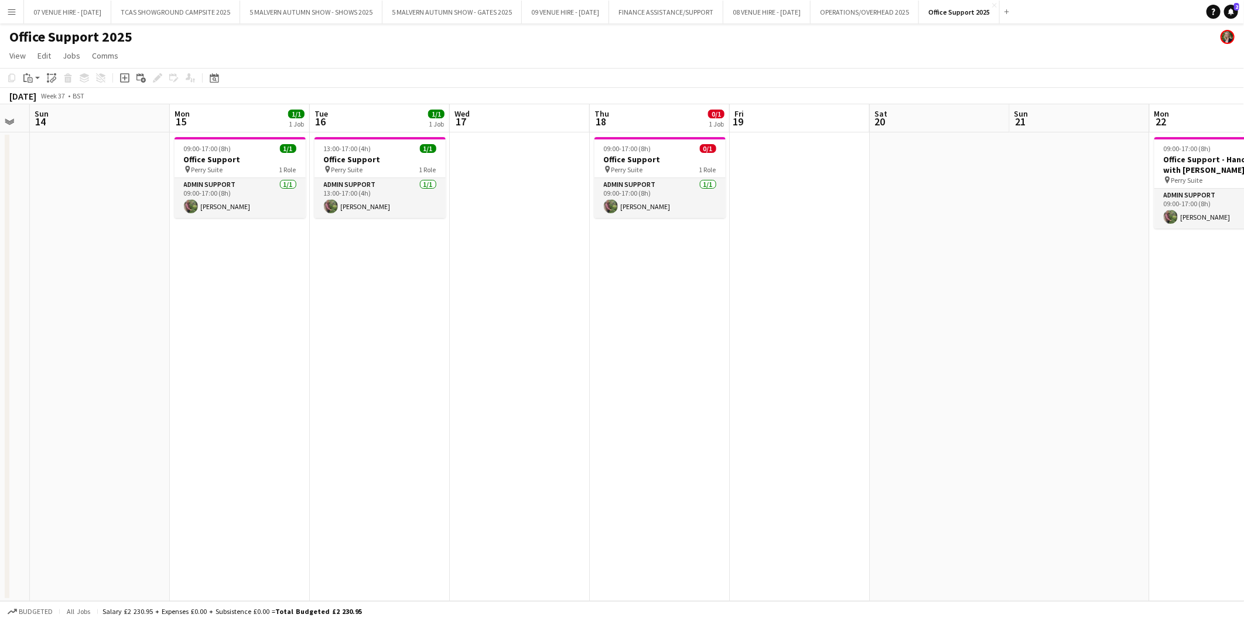
scroll to position [0, 470]
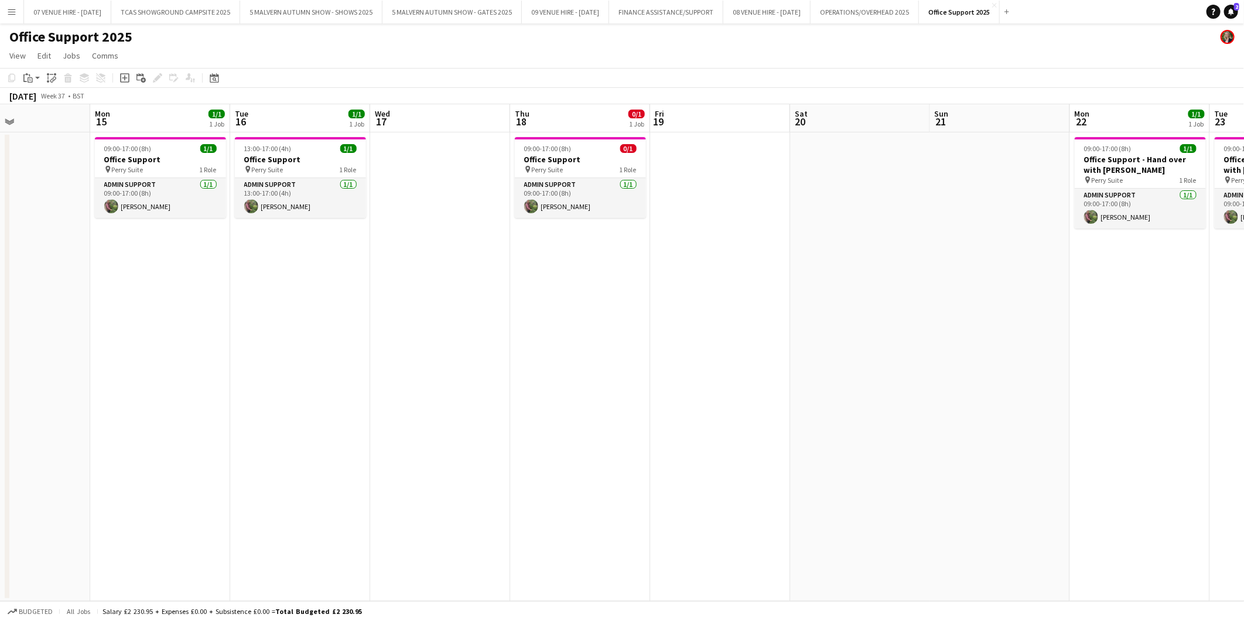
drag, startPoint x: 1094, startPoint y: 155, endPoint x: 132, endPoint y: 179, distance: 962.8
click at [132, 179] on app-calendar-viewport "Thu 11 0/1 1 Job Fri 12 1/1 1 Job Sat 13 Sun 14 Mon 15 1/1 1 Job Tue 16 1/1 1 J…" at bounding box center [622, 352] width 1244 height 497
click at [534, 308] on app-date-cell "09:00-17:00 (8h) 0/1 Office Support pin Perry Suite 1 Role Admin Support [DATE]…" at bounding box center [580, 366] width 140 height 469
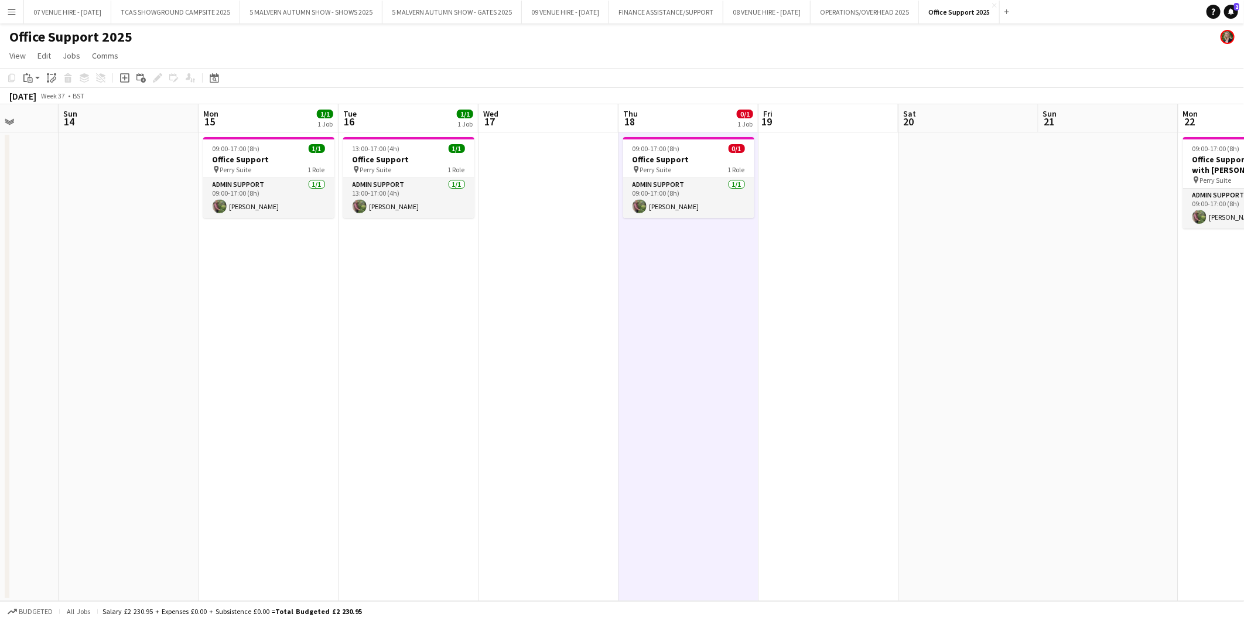
drag, startPoint x: 845, startPoint y: 278, endPoint x: 812, endPoint y: 278, distance: 32.2
click at [812, 278] on app-calendar-viewport "Thu 11 0/1 1 Job Fri 12 1/1 1 Job Sat 13 Sun 14 Mon 15 1/1 1 Job Tue 16 1/1 1 J…" at bounding box center [622, 352] width 1244 height 497
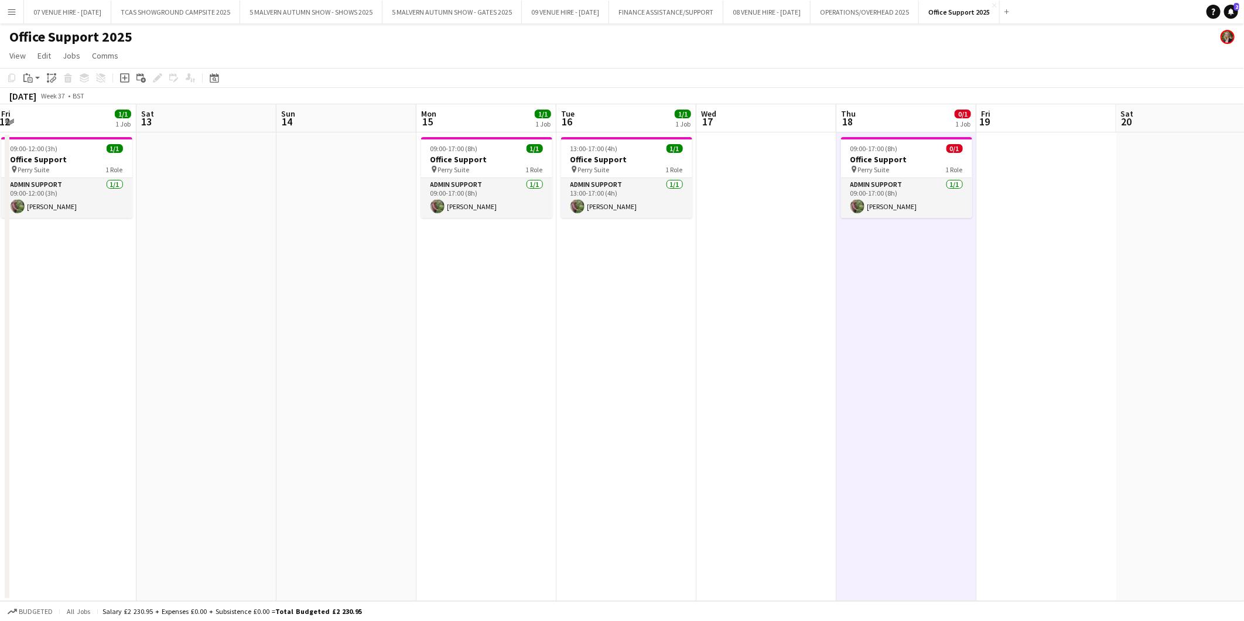
drag, startPoint x: 331, startPoint y: 292, endPoint x: 689, endPoint y: 320, distance: 359.1
click at [689, 320] on app-calendar-viewport "Wed 10 1/1 1 Job Thu 11 0/1 1 Job Fri 12 1/1 1 Job Sat 13 Sun 14 Mon 15 1/1 1 J…" at bounding box center [622, 352] width 1244 height 497
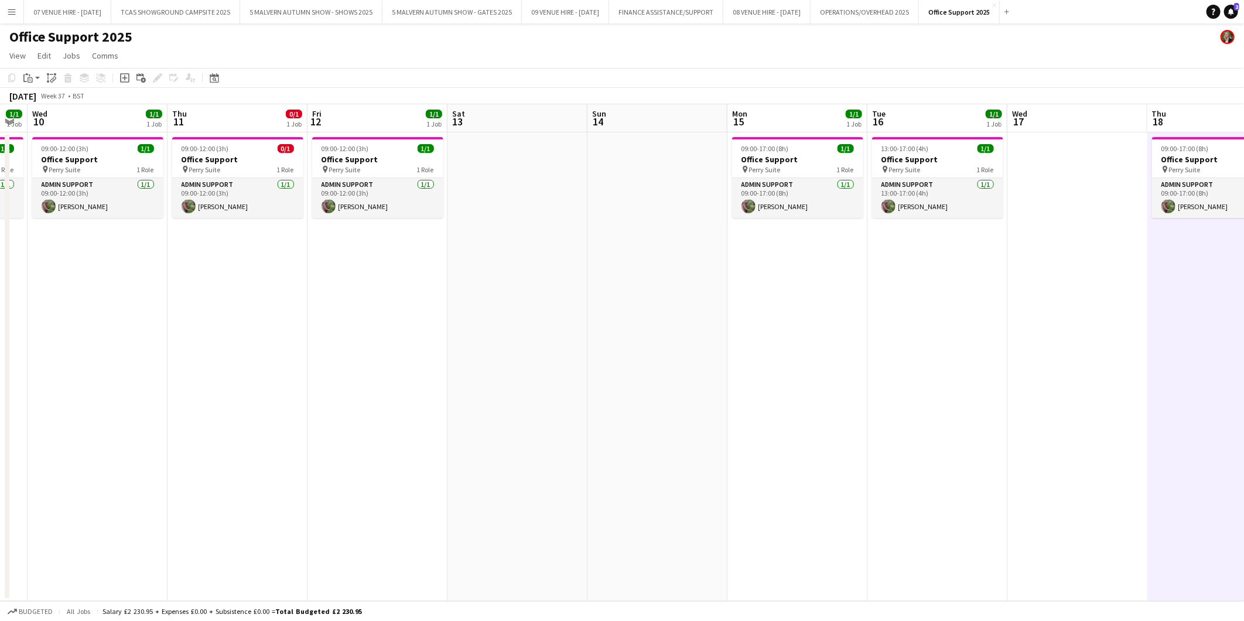
scroll to position [0, 333]
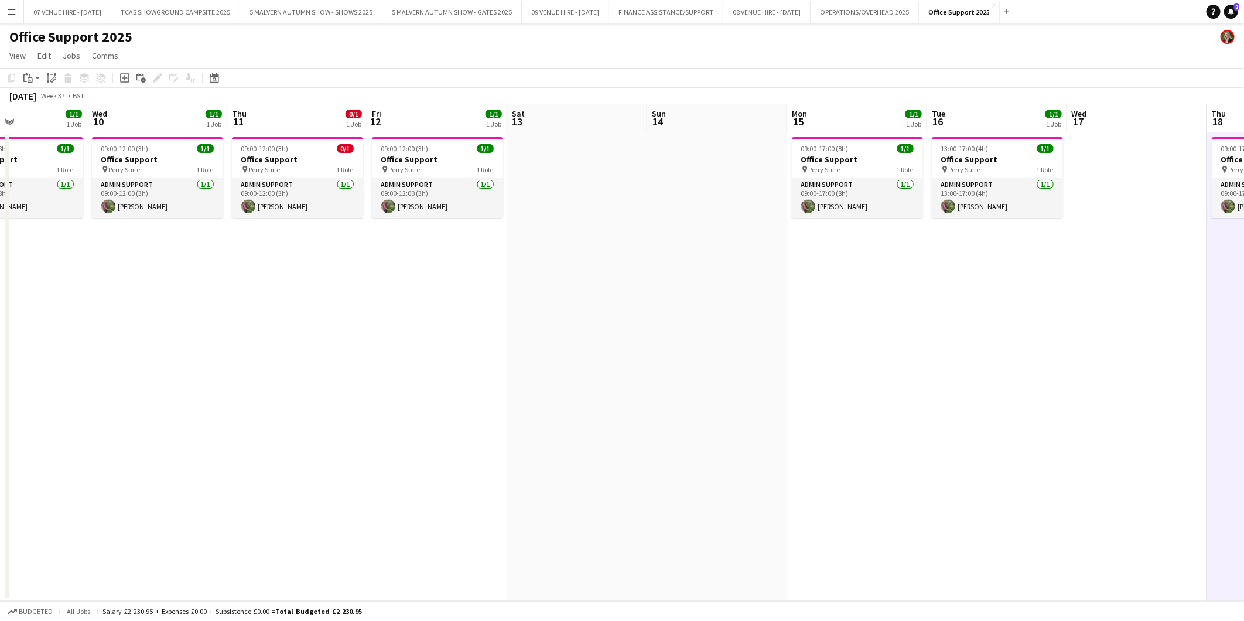
drag, startPoint x: 331, startPoint y: 307, endPoint x: 702, endPoint y: 313, distance: 370.9
click at [702, 313] on app-calendar-viewport "Sun 7 Mon 8 1/1 1 Job Tue 9 1/1 1 Job Wed 10 1/1 1 Job Thu 11 0/1 1 Job Fri 12 …" at bounding box center [622, 352] width 1244 height 497
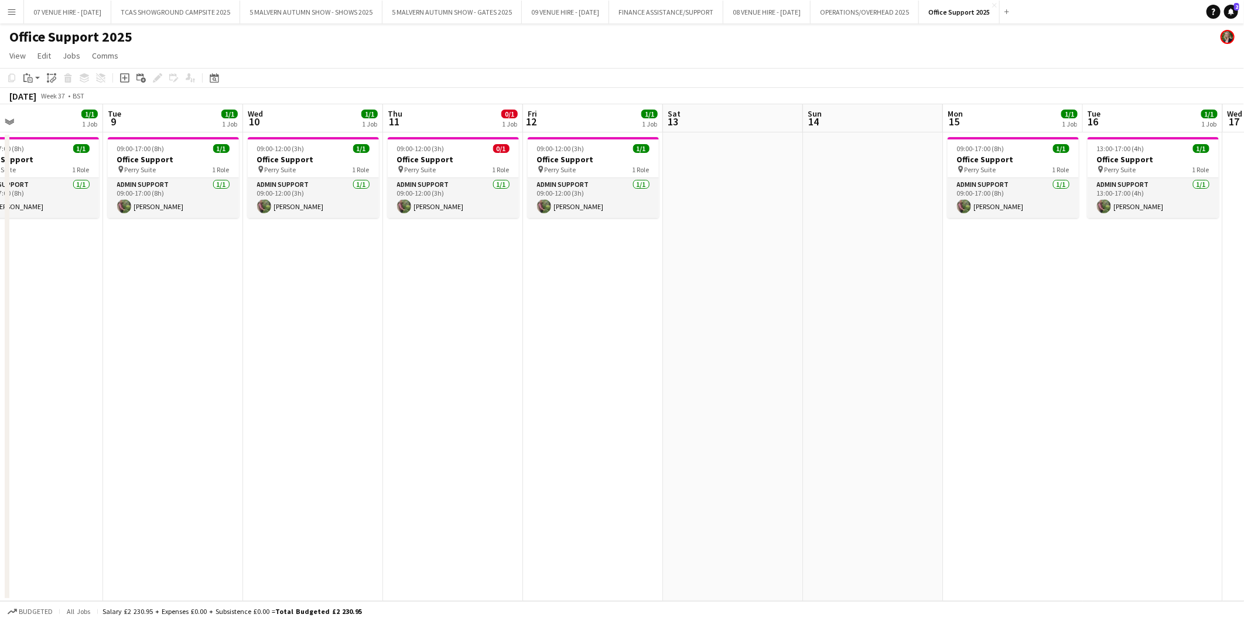
drag, startPoint x: 702, startPoint y: 313, endPoint x: 858, endPoint y: 335, distance: 157.9
click at [817, 335] on app-calendar-viewport "Sat 6 Sun 7 Mon 8 1/1 1 Job Tue 9 1/1 1 Job Wed 10 1/1 1 Job Thu 11 0/1 1 Job F…" at bounding box center [622, 352] width 1244 height 497
click at [460, 148] on div "09:00-12:00 (3h) 0/1" at bounding box center [453, 148] width 131 height 9
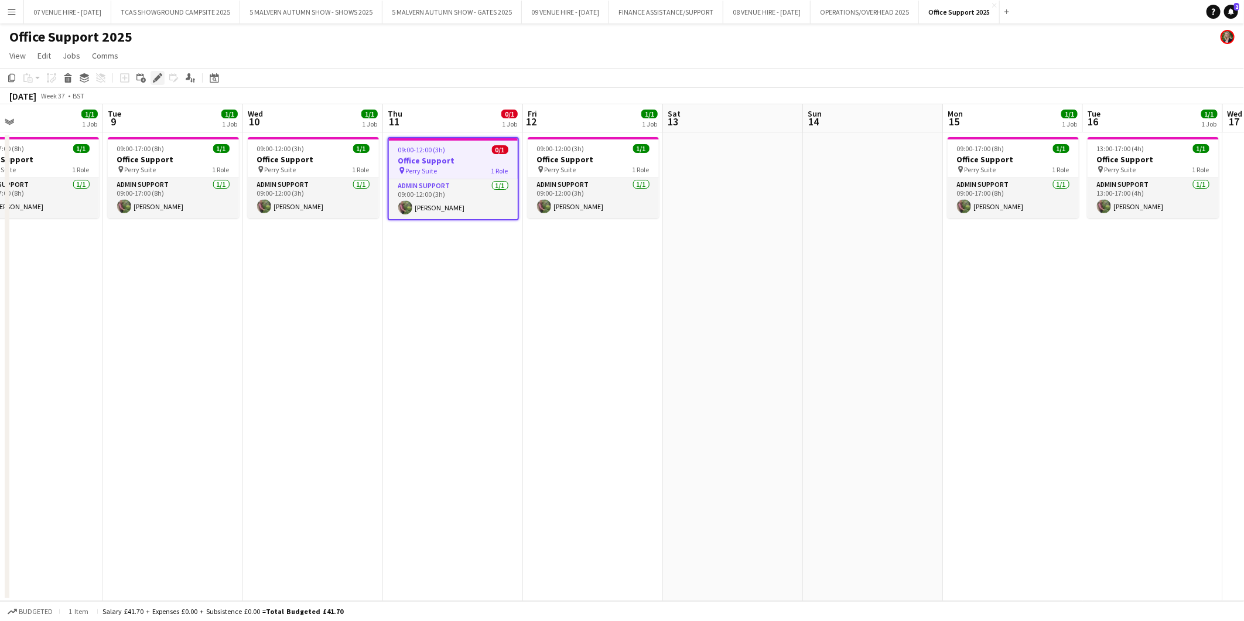
click at [161, 74] on icon at bounding box center [160, 74] width 3 height 3
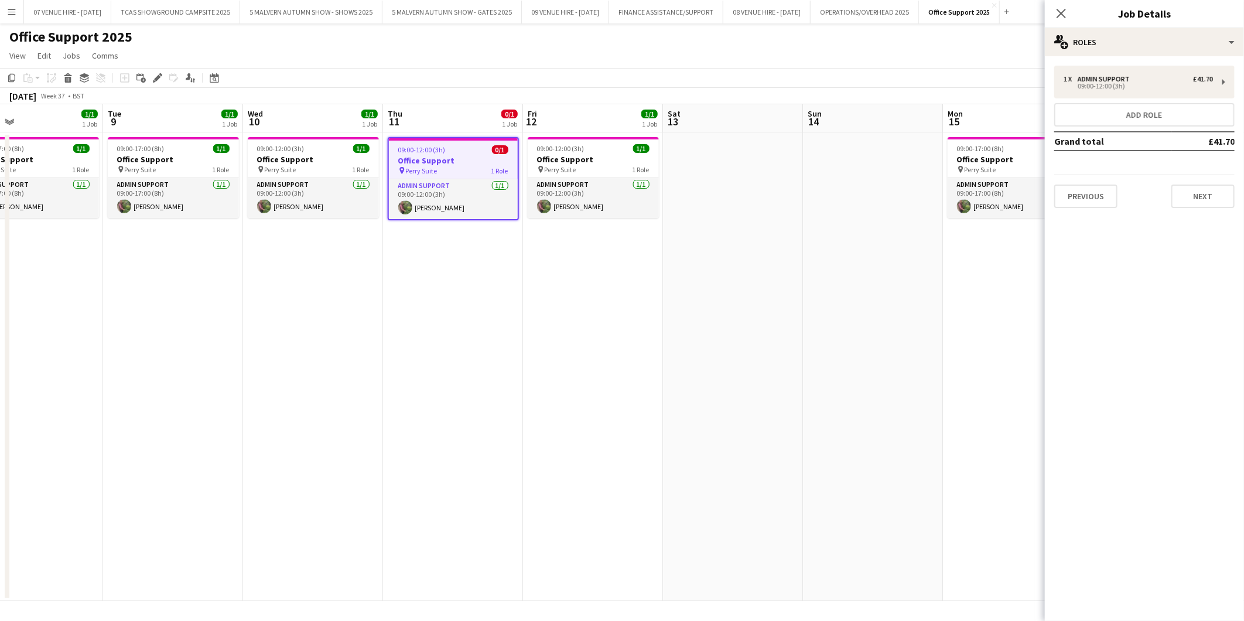
click at [817, 101] on div "1 x Admin Support £41.70 09:00-12:00 (3h) Add role Grand total £41.70 Previous …" at bounding box center [1144, 137] width 199 height 142
click at [817, 82] on div "1 x Admin Support £41.70" at bounding box center [1138, 79] width 149 height 8
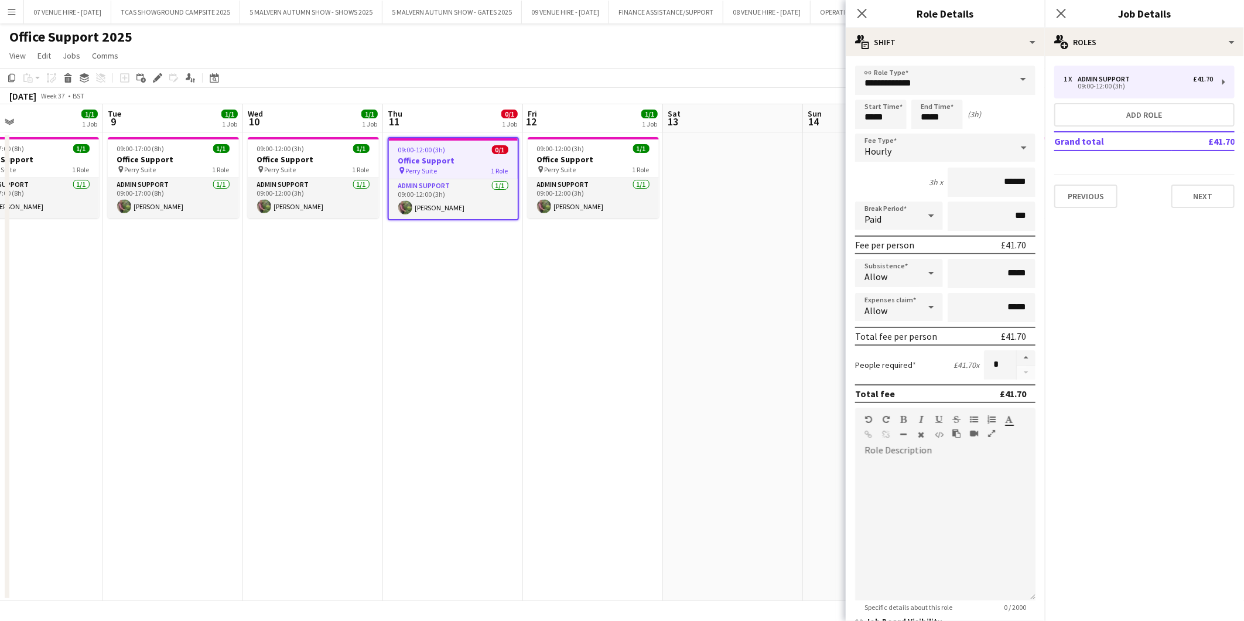
click at [671, 259] on app-date-cell at bounding box center [733, 366] width 140 height 469
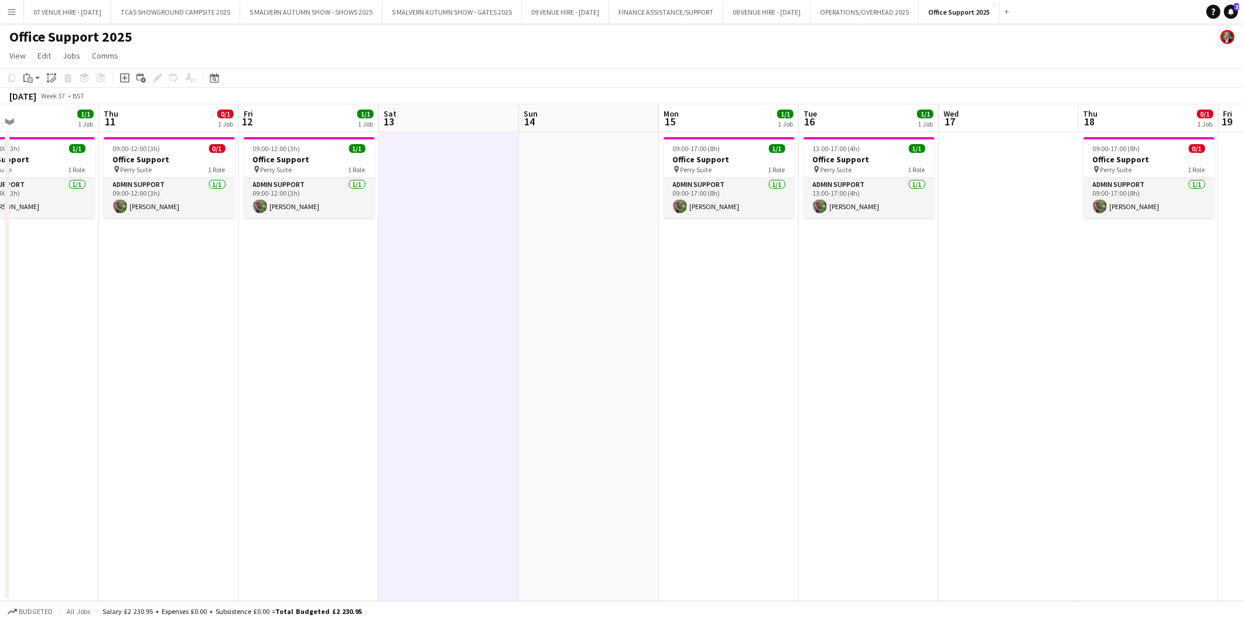
drag, startPoint x: 1008, startPoint y: 210, endPoint x: 721, endPoint y: 206, distance: 287.1
click at [721, 206] on app-calendar-viewport "Mon 8 1/1 1 Job Tue 9 1/1 1 Job Wed 10 1/1 1 Job Thu 11 0/1 1 Job Fri 12 1/1 1 …" at bounding box center [622, 352] width 1244 height 497
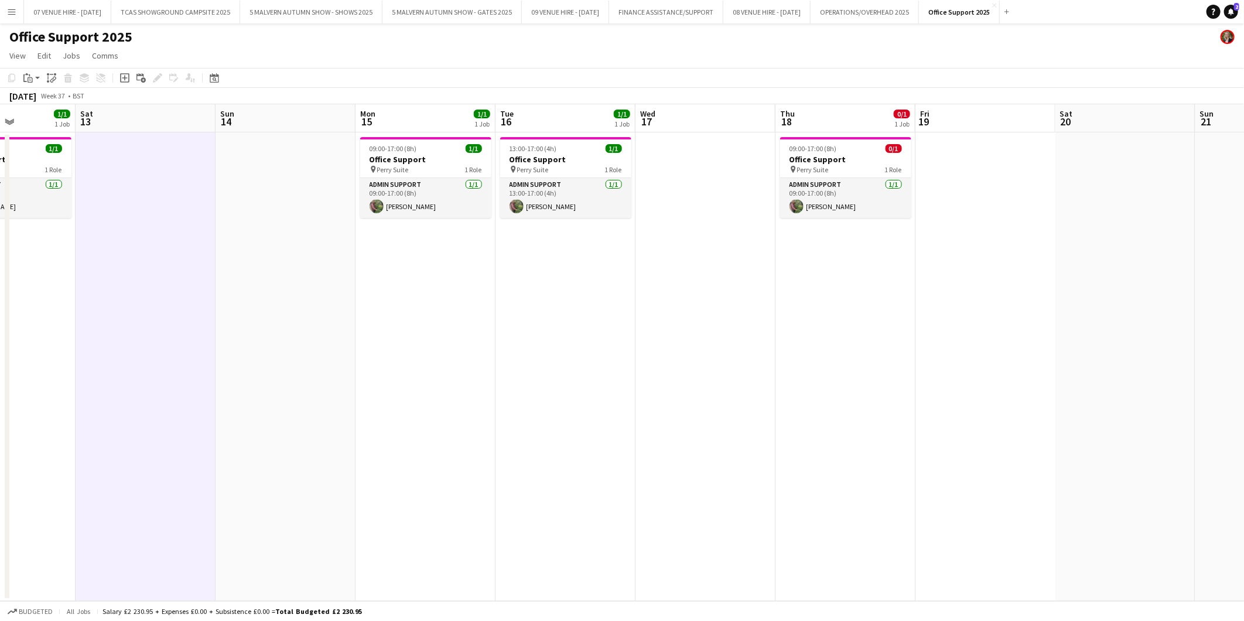
drag, startPoint x: 997, startPoint y: 192, endPoint x: 696, endPoint y: 189, distance: 301.1
click at [696, 189] on app-calendar-viewport "Wed 10 1/1 1 Job Thu 11 0/1 1 Job Fri 12 1/1 1 Job Sat 13 Sun 14 Mon 15 1/1 1 J…" at bounding box center [622, 352] width 1244 height 497
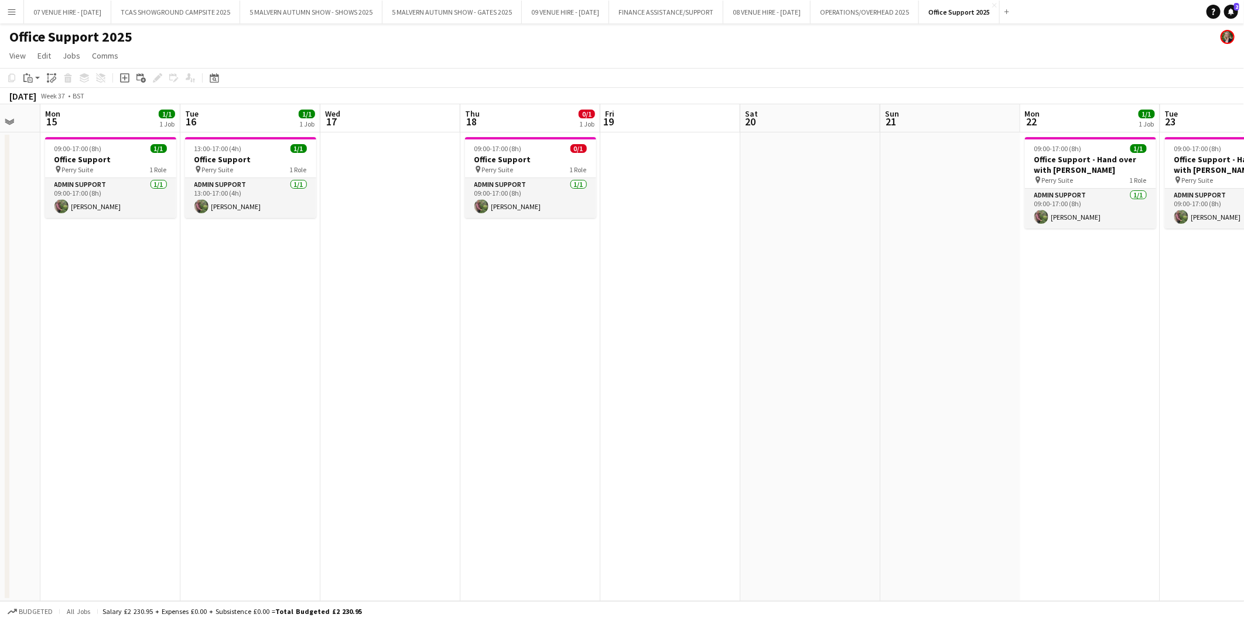
drag, startPoint x: 932, startPoint y: 185, endPoint x: 617, endPoint y: 170, distance: 315.5
click at [617, 170] on app-calendar-viewport "Fri 12 1/1 1 Job Sat 13 Sun 14 Mon 15 1/1 1 Job Tue 16 1/1 1 Job Wed 17 Thu 18 …" at bounding box center [622, 352] width 1244 height 497
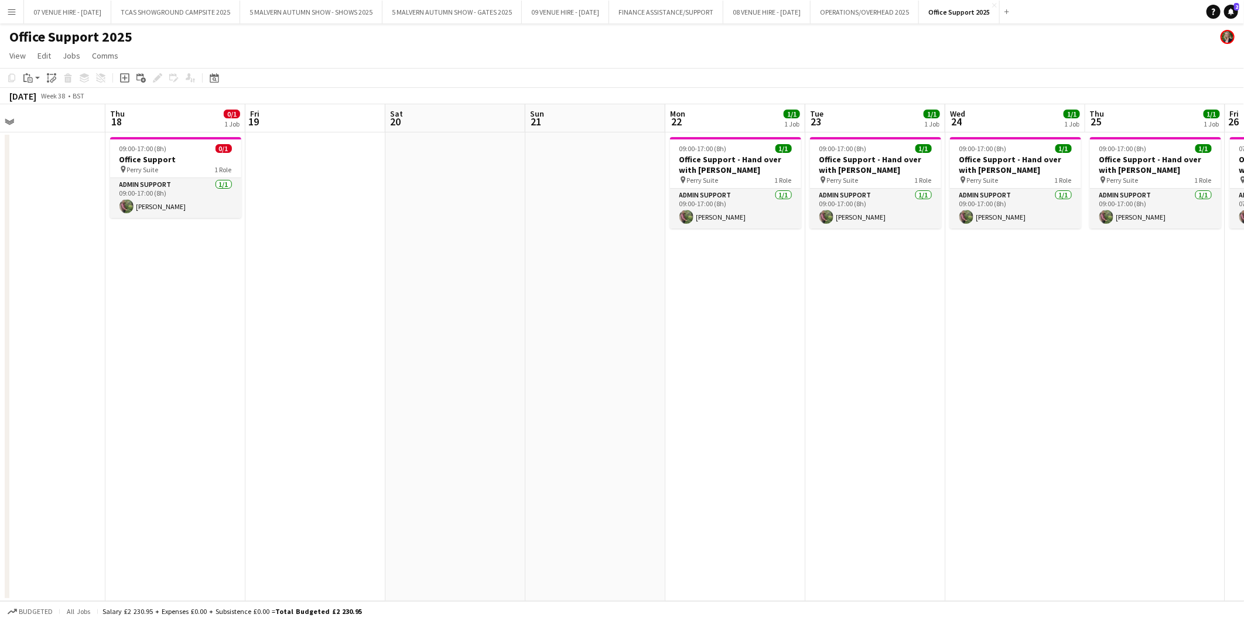
drag, startPoint x: 871, startPoint y: 168, endPoint x: 531, endPoint y: 172, distance: 339.8
click at [531, 172] on app-calendar-viewport "Mon 15 1/1 1 Job Tue 16 1/1 1 Job Wed 17 Thu 18 0/1 1 Job Fri 19 Sat 20 Sun 21 …" at bounding box center [622, 352] width 1244 height 497
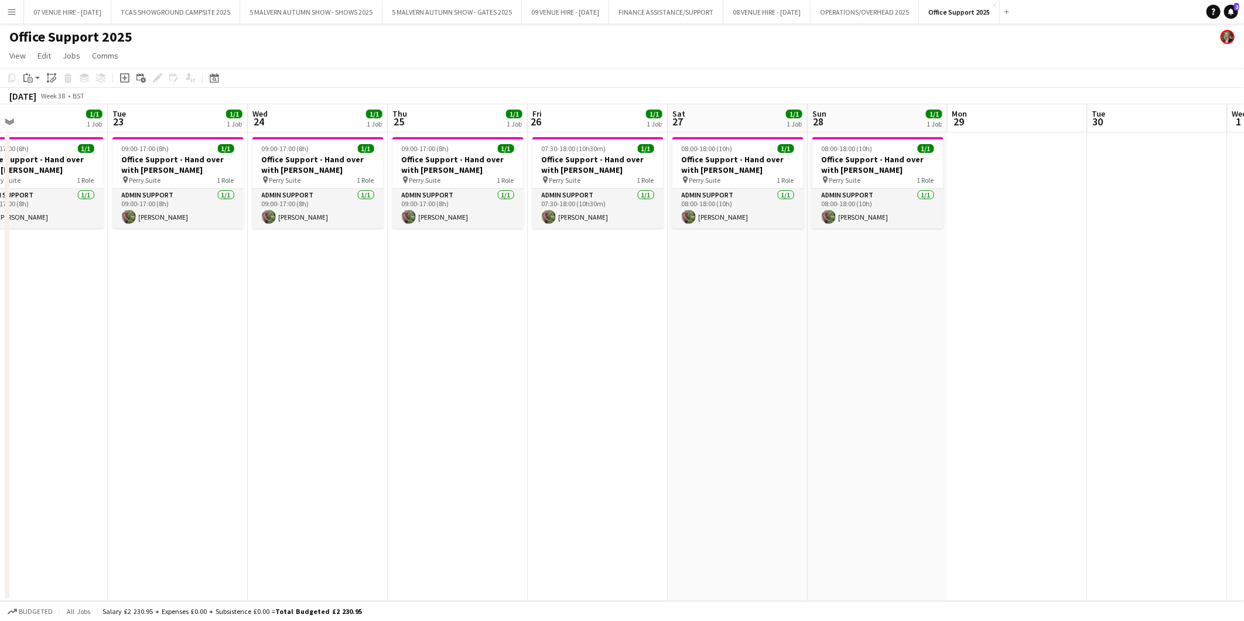
drag, startPoint x: 997, startPoint y: 169, endPoint x: 292, endPoint y: 182, distance: 705.4
click at [292, 182] on app-calendar-viewport "Fri 19 Sat 20 Sun 21 Mon 22 1/1 1 Job Tue 23 1/1 1 Job Wed 24 1/1 1 Job Thu 25 …" at bounding box center [622, 352] width 1244 height 497
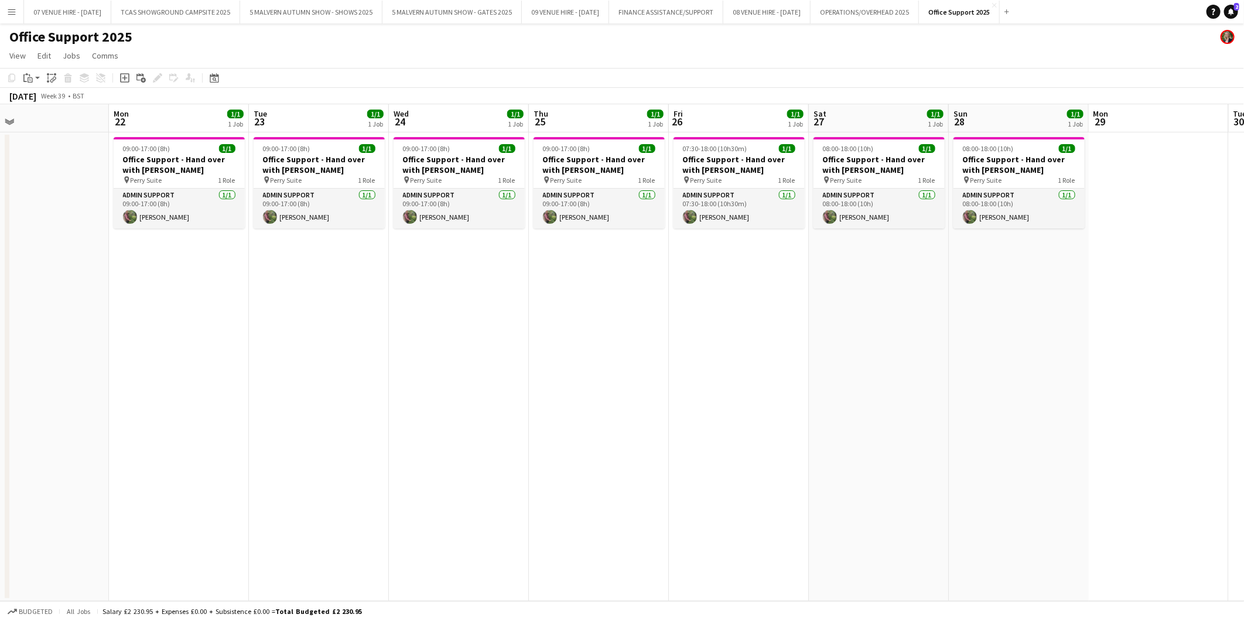
drag, startPoint x: 970, startPoint y: 185, endPoint x: 557, endPoint y: 193, distance: 413.1
click at [557, 193] on app-calendar-viewport "Fri 19 Sat 20 Sun 21 Mon 22 1/1 1 Job Tue 23 1/1 1 Job Wed 24 1/1 1 Job Thu 25 …" at bounding box center [622, 352] width 1244 height 497
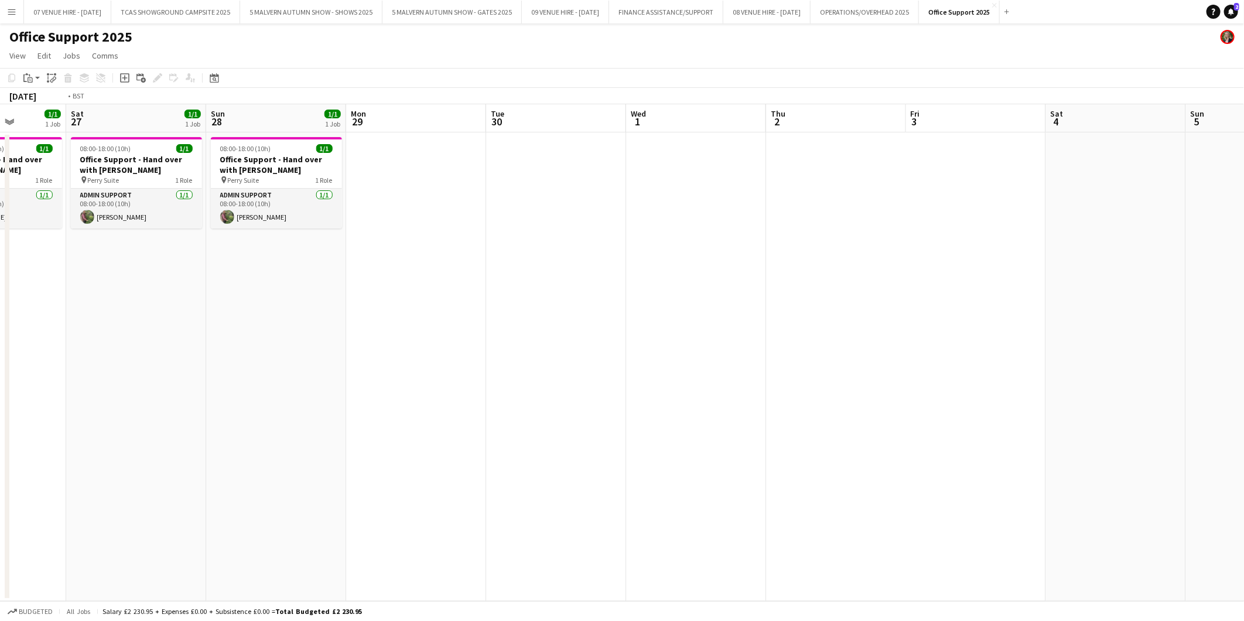
drag, startPoint x: 941, startPoint y: 188, endPoint x: 302, endPoint y: 175, distance: 639.8
click at [302, 175] on app-calendar-viewport "Tue 23 1/1 1 Job Wed 24 1/1 1 Job Thu 25 1/1 1 Job Fri 26 1/1 1 Job Sat 27 1/1 …" at bounding box center [622, 352] width 1244 height 497
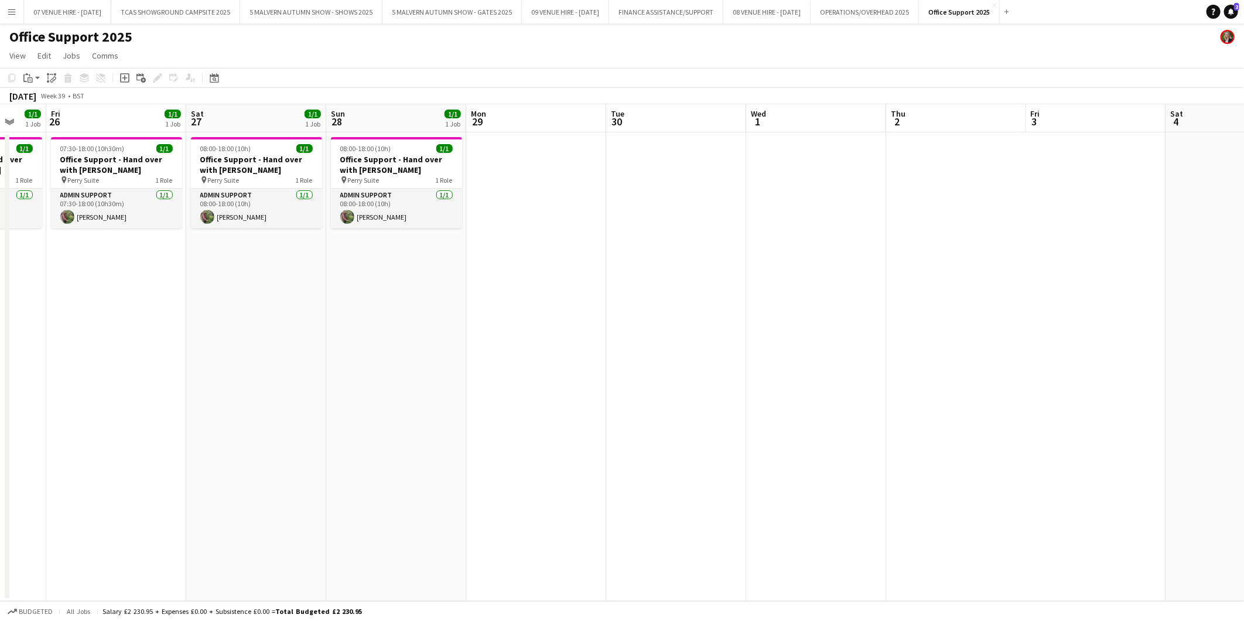
drag, startPoint x: 456, startPoint y: 205, endPoint x: 815, endPoint y: 205, distance: 359.7
click at [815, 205] on app-calendar-viewport "Tue 23 1/1 1 Job Wed 24 1/1 1 Job Thu 25 1/1 1 Job Fri 26 1/1 1 Job Sat 27 1/1 …" at bounding box center [622, 352] width 1244 height 497
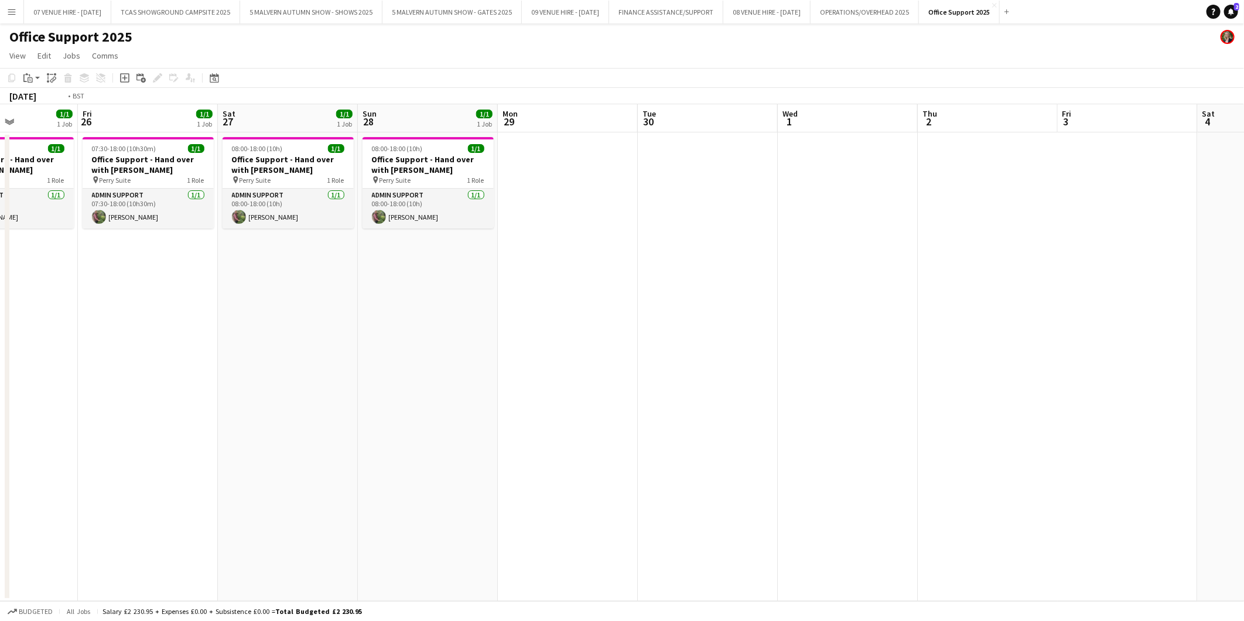
drag, startPoint x: 360, startPoint y: 210, endPoint x: 909, endPoint y: 226, distance: 548.5
click at [817, 226] on app-calendar-viewport "Tue 23 1/1 1 Job Wed 24 1/1 1 Job Thu 25 1/1 1 Job Fri 26 1/1 1 Job Sat 27 1/1 …" at bounding box center [622, 352] width 1244 height 497
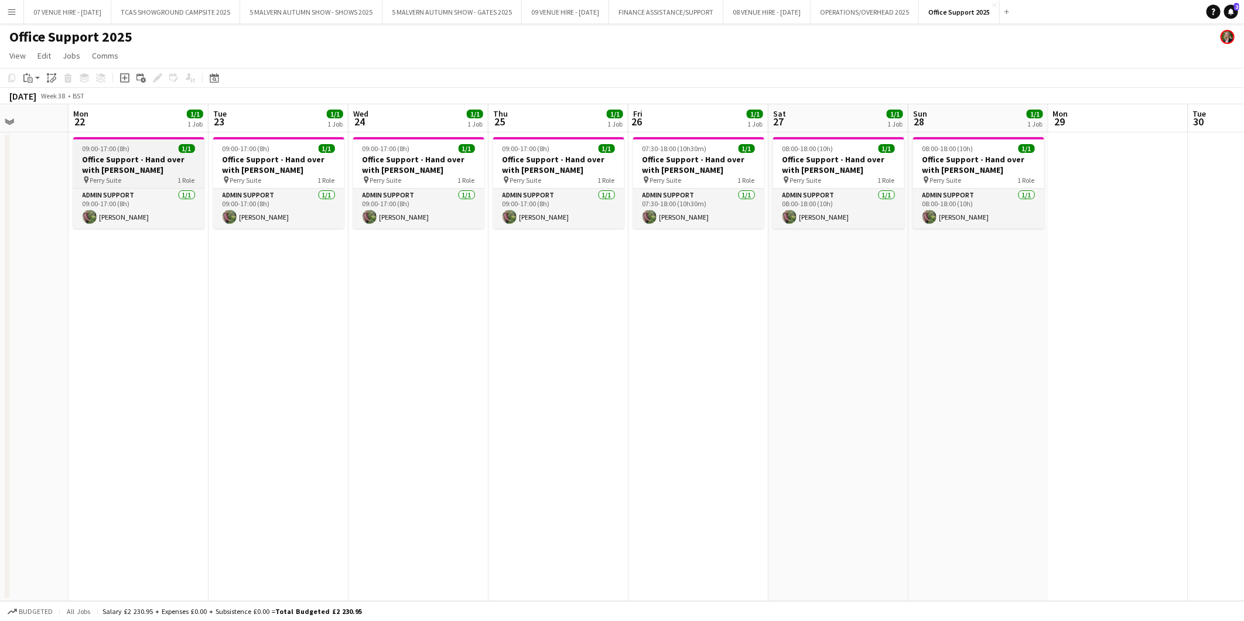
click at [131, 155] on h3 "Office Support - Hand over with [PERSON_NAME]" at bounding box center [138, 164] width 131 height 21
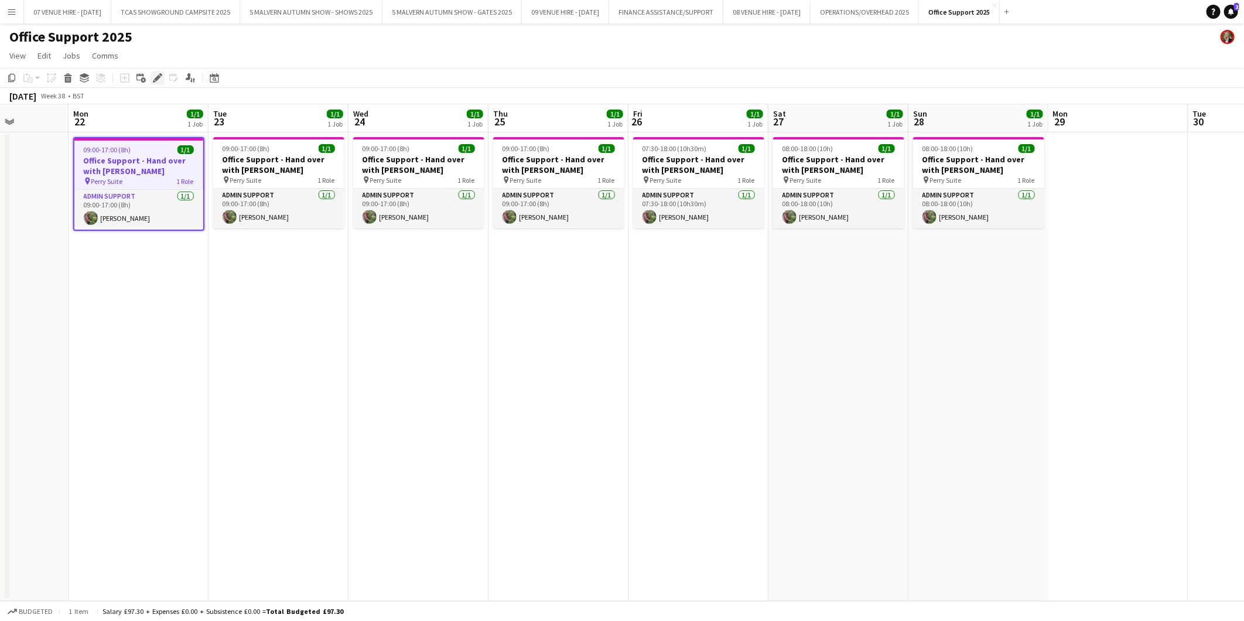
click at [153, 76] on icon "Edit" at bounding box center [157, 77] width 9 height 9
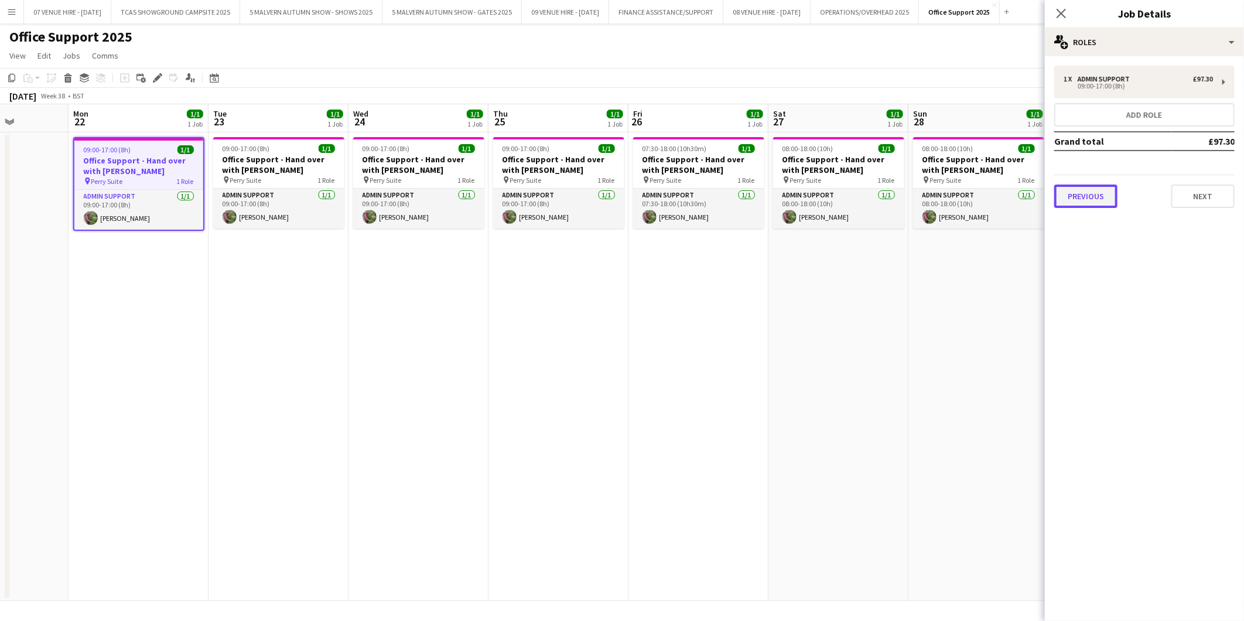
click at [817, 202] on button "Previous" at bounding box center [1085, 196] width 63 height 23
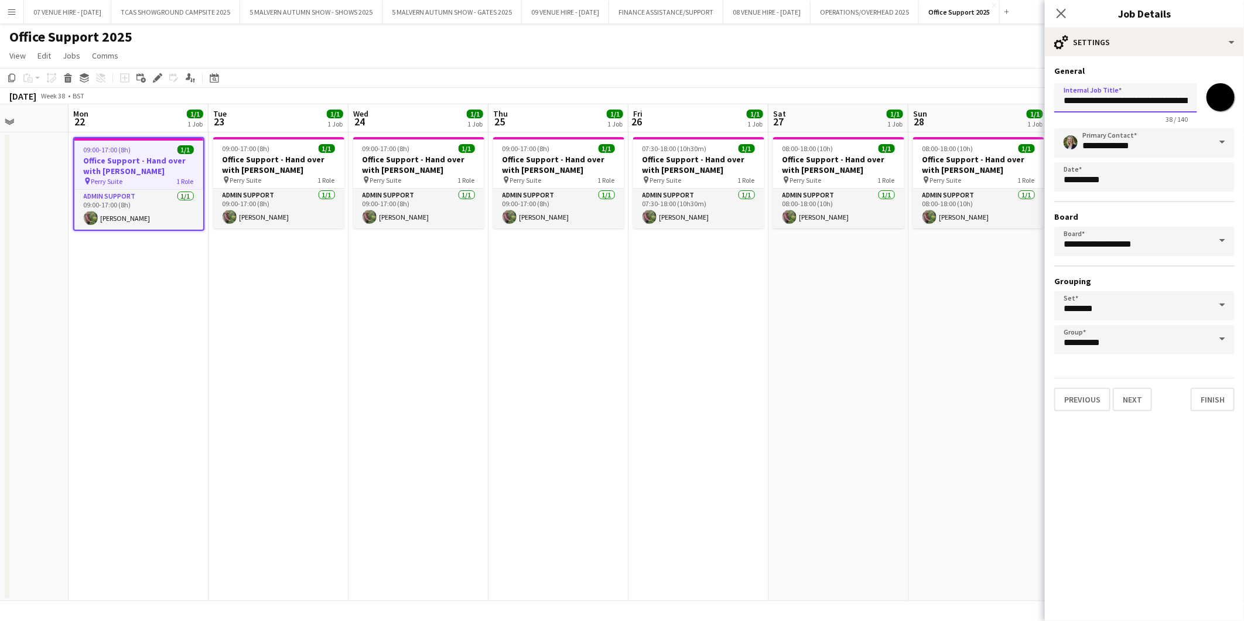
scroll to position [0, 26]
drag, startPoint x: 1061, startPoint y: 103, endPoint x: 1246, endPoint y: 119, distance: 185.3
click at [817, 119] on html "Menu Boards Boards Boards All jobs Status Workforce Workforce My Workforce Recr…" at bounding box center [622, 310] width 1244 height 621
paste input "text"
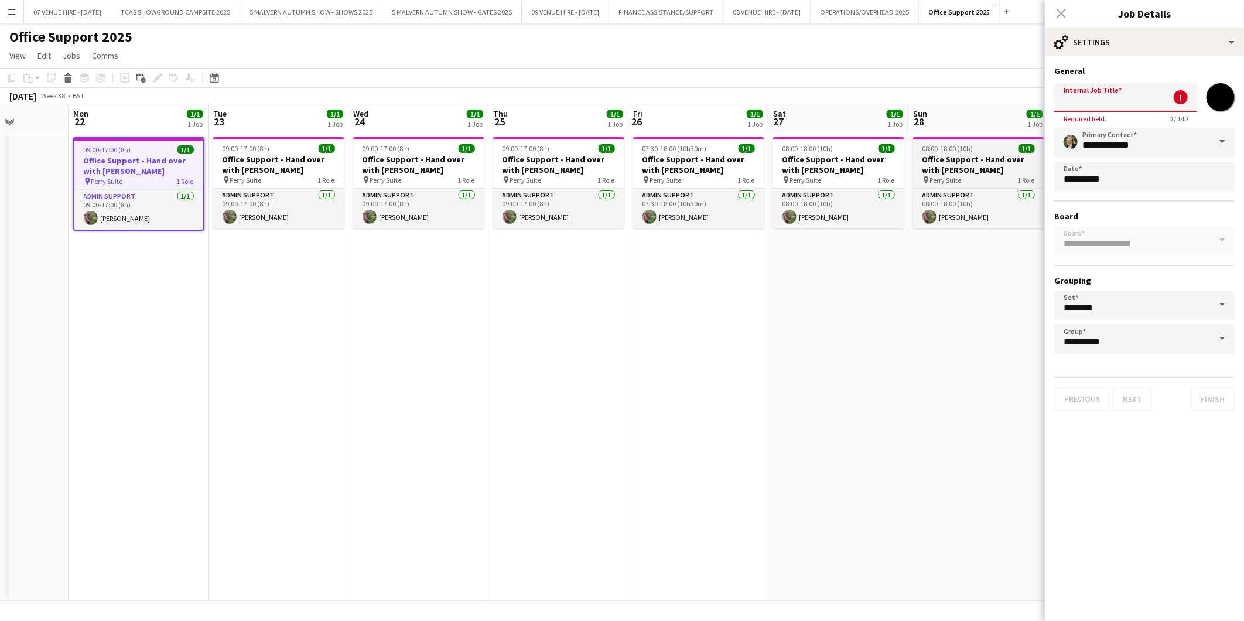
scroll to position [0, 0]
drag, startPoint x: 1133, startPoint y: 106, endPoint x: 1059, endPoint y: 108, distance: 74.4
click at [817, 108] on input "**********" at bounding box center [1125, 97] width 143 height 29
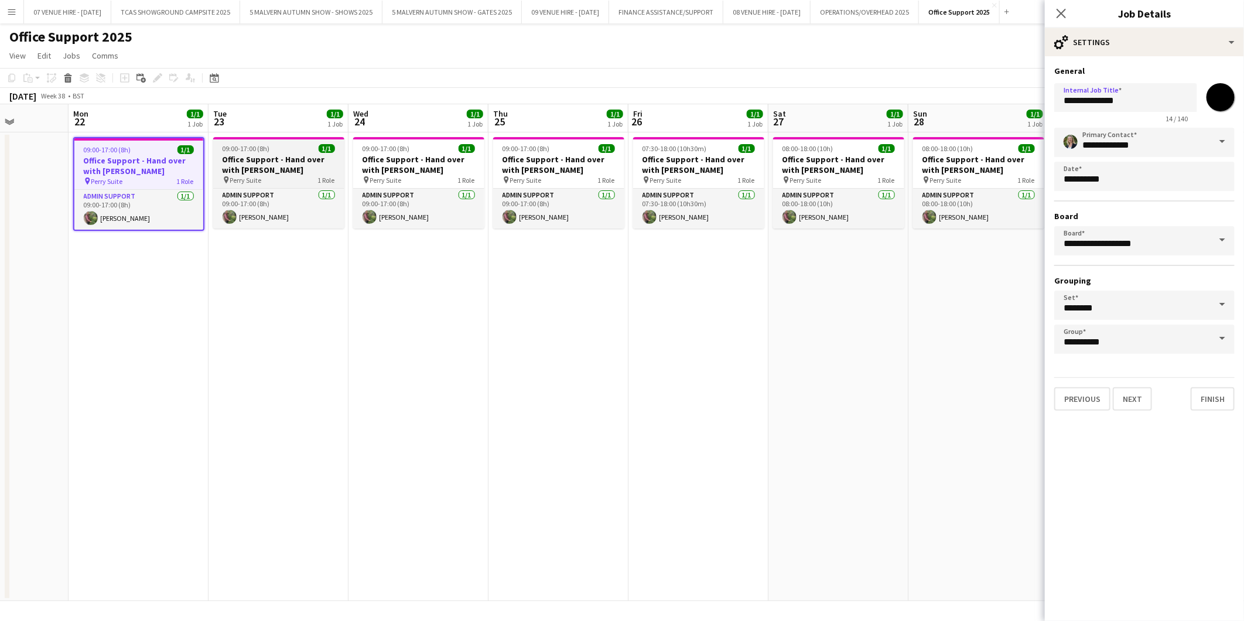
click at [273, 160] on h3 "Office Support - Hand over with [PERSON_NAME]" at bounding box center [278, 164] width 131 height 21
type input "**********"
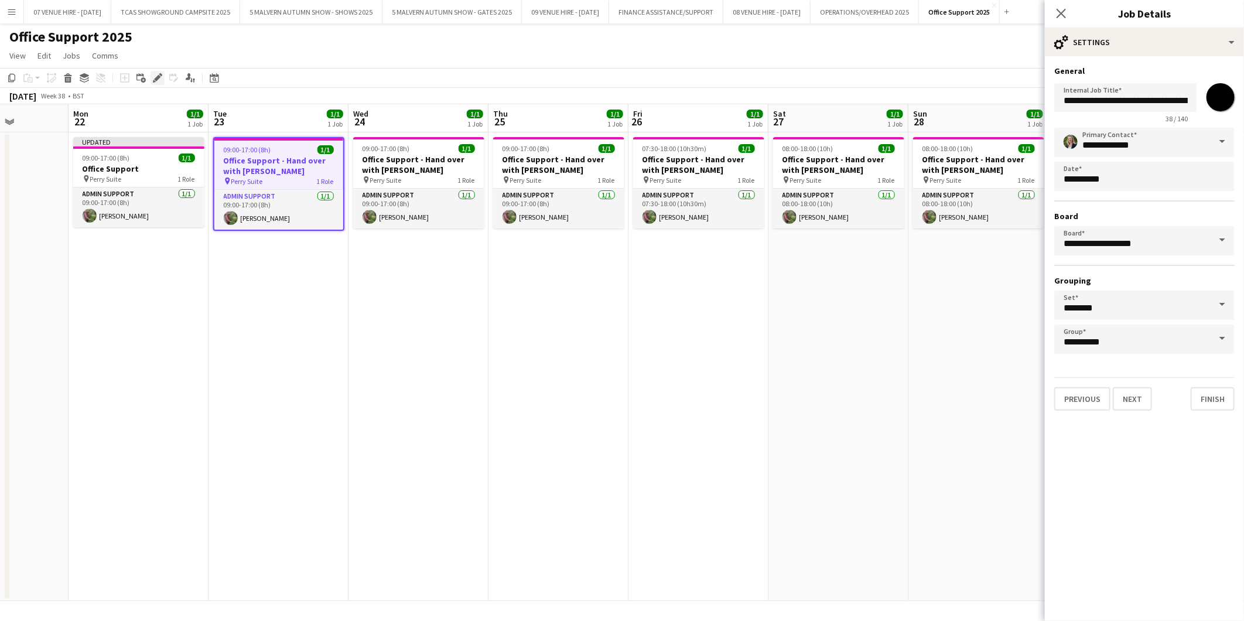
click at [159, 74] on icon at bounding box center [160, 74] width 3 height 3
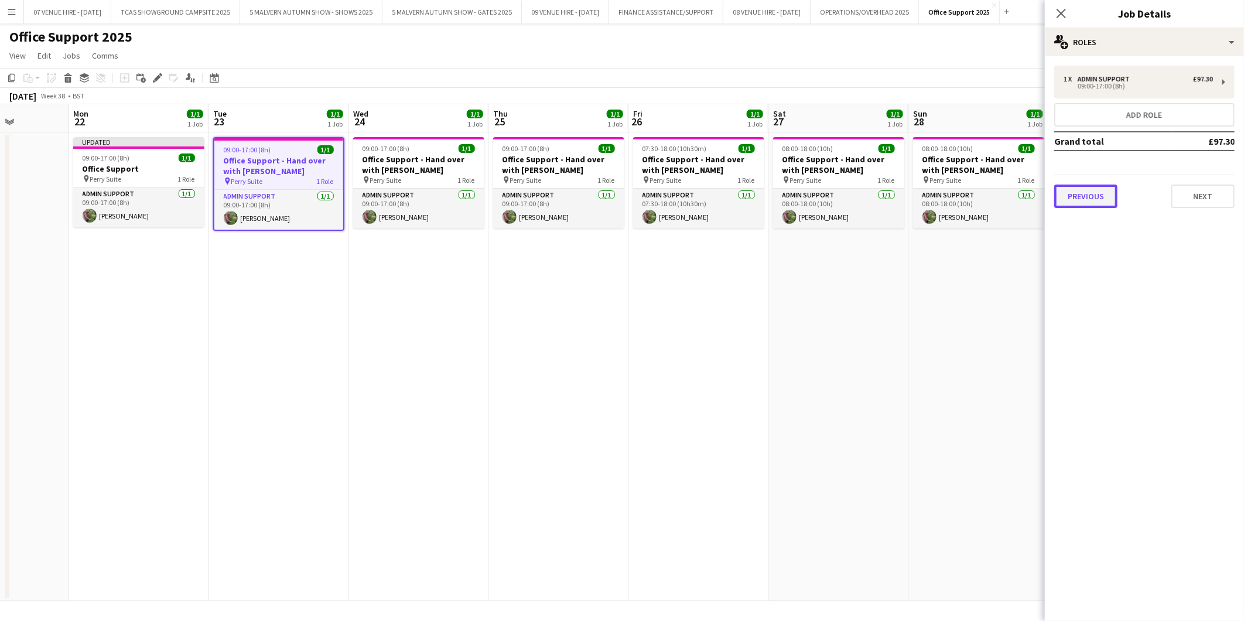
click at [817, 197] on button "Previous" at bounding box center [1085, 196] width 63 height 23
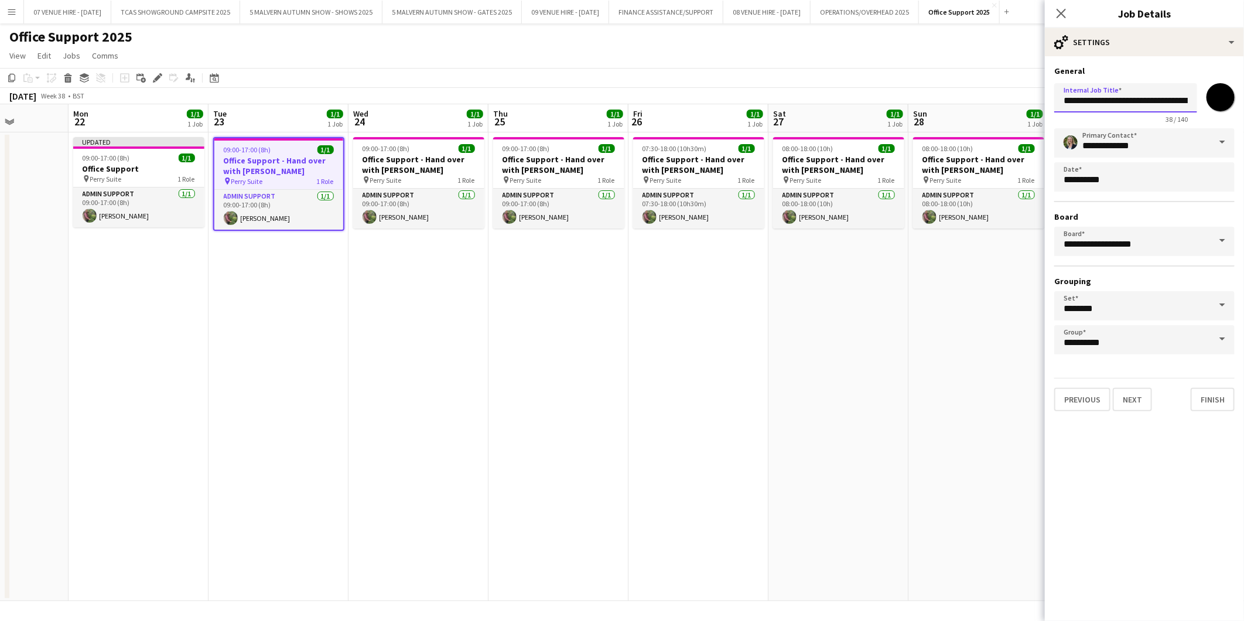
scroll to position [0, 26]
drag, startPoint x: 1061, startPoint y: 96, endPoint x: 1246, endPoint y: 104, distance: 185.3
click at [817, 104] on html "Menu Boards Boards Boards All jobs Status Workforce Workforce My Workforce Recr…" at bounding box center [622, 310] width 1244 height 621
paste input "text"
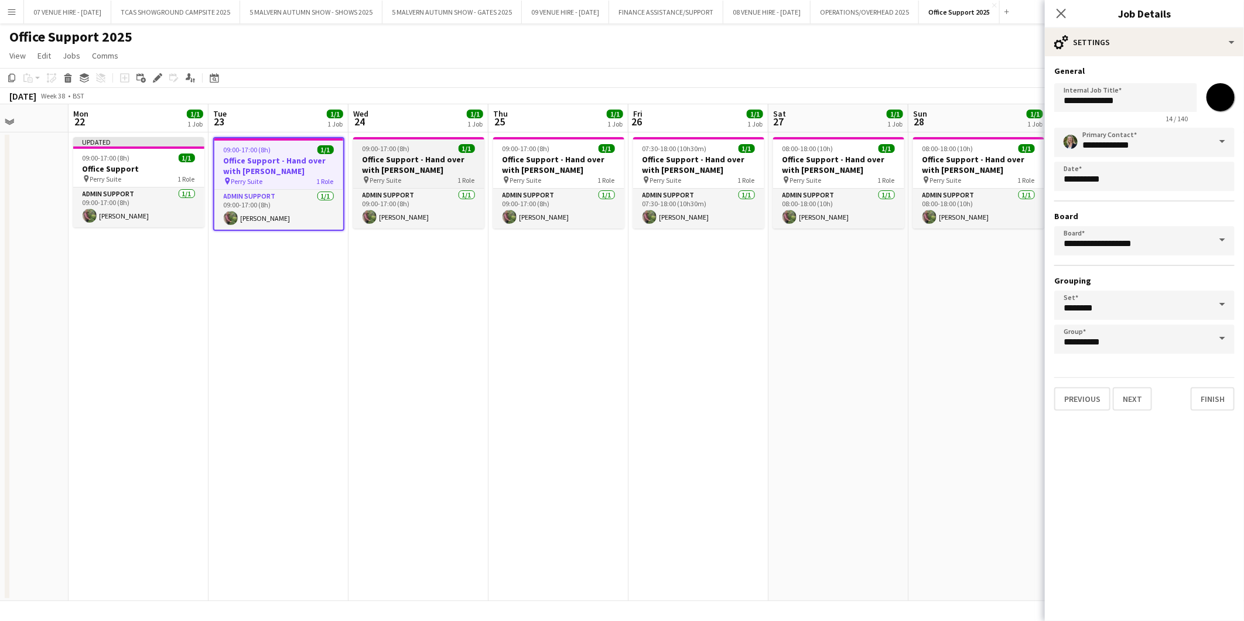
click at [406, 161] on h3 "Office Support - Hand over with [PERSON_NAME]" at bounding box center [418, 164] width 131 height 21
type input "**********"
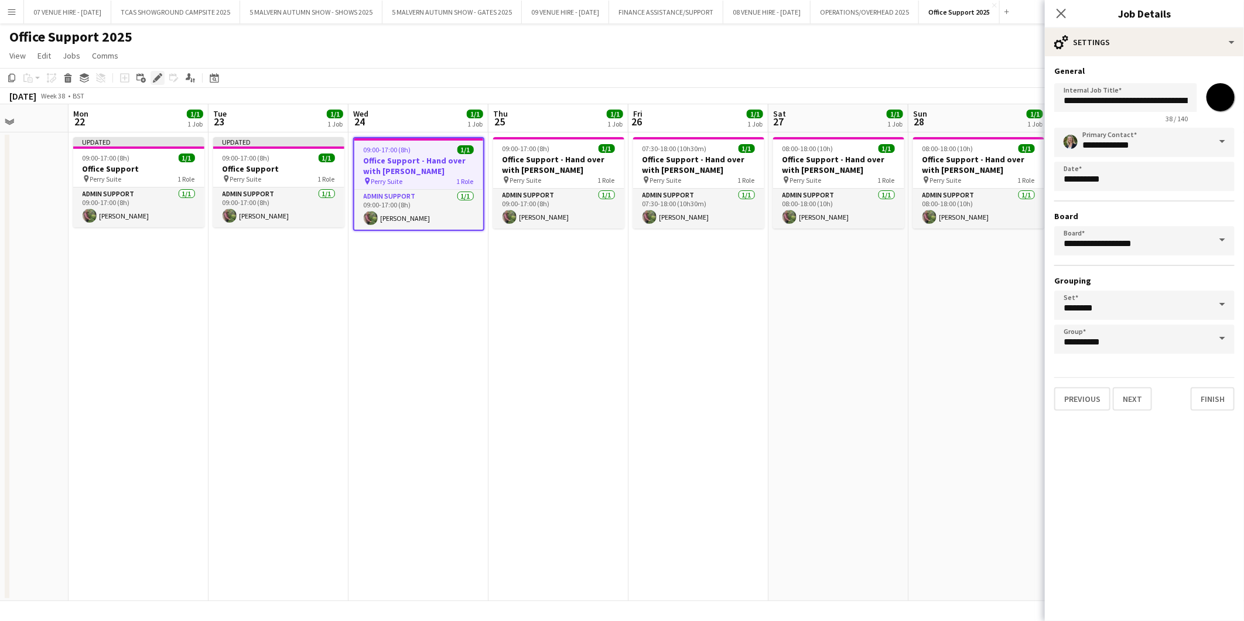
click at [157, 77] on icon at bounding box center [157, 78] width 6 height 6
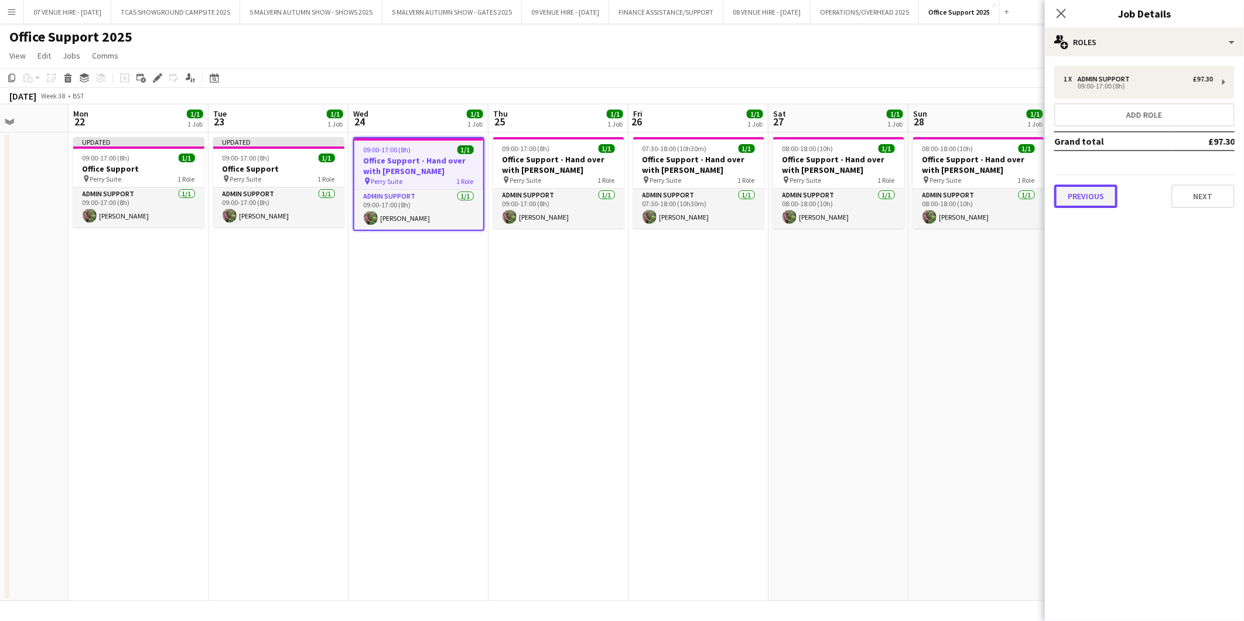
click at [817, 195] on button "Previous" at bounding box center [1085, 196] width 63 height 23
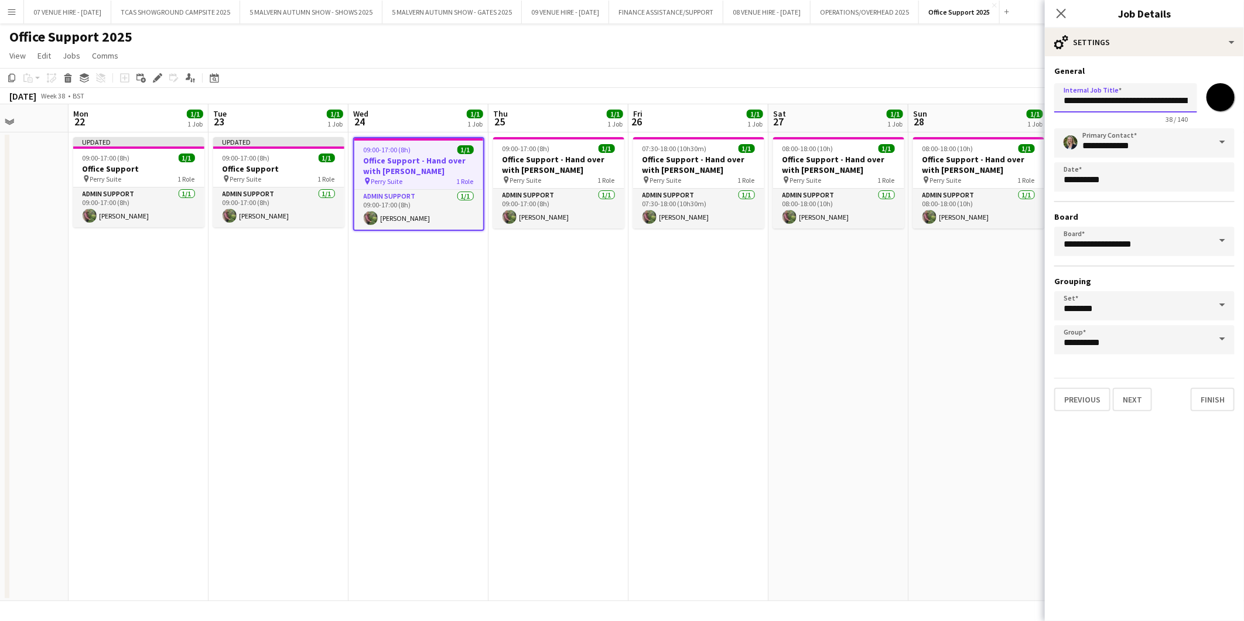
scroll to position [0, 26]
drag, startPoint x: 1064, startPoint y: 101, endPoint x: 1243, endPoint y: 98, distance: 179.3
click at [817, 98] on form "**********" at bounding box center [1144, 238] width 199 height 345
paste input "text"
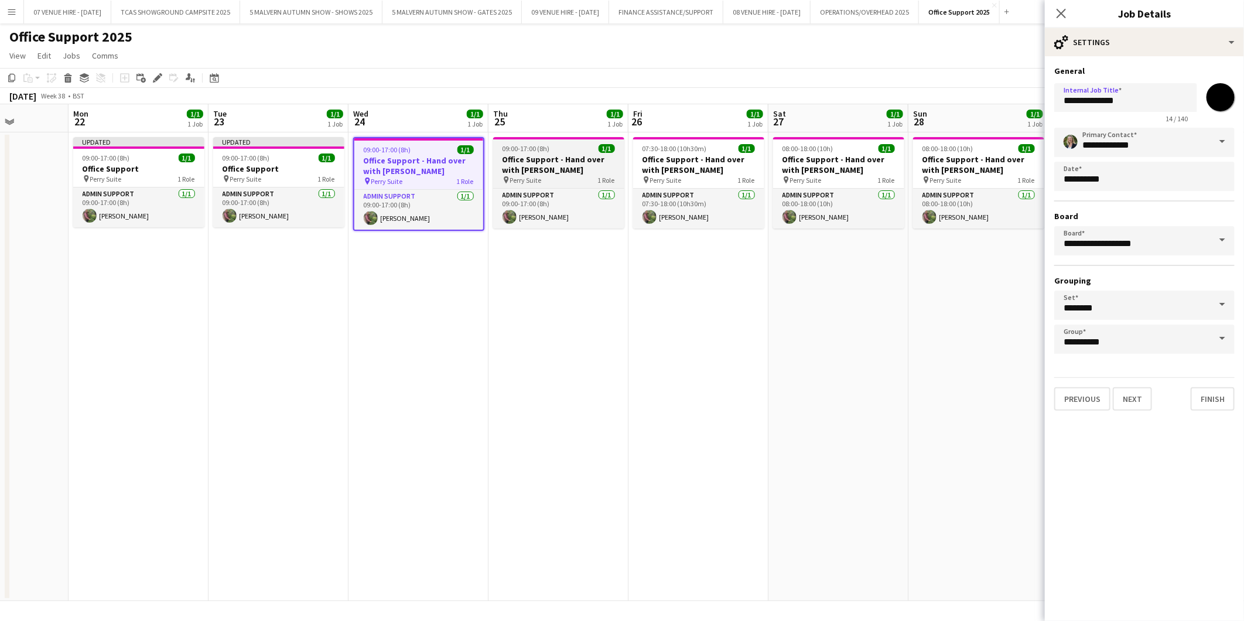
click at [521, 157] on h3 "Office Support - Hand over with [PERSON_NAME]" at bounding box center [558, 164] width 131 height 21
type input "**********"
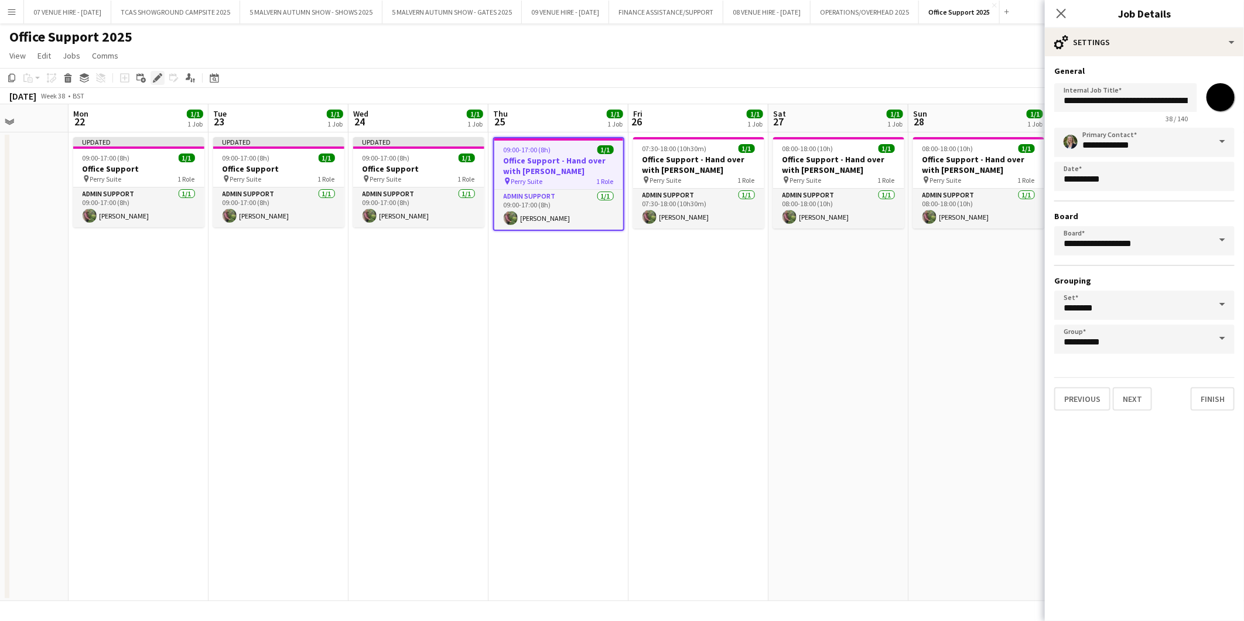
click at [159, 77] on icon at bounding box center [157, 78] width 6 height 6
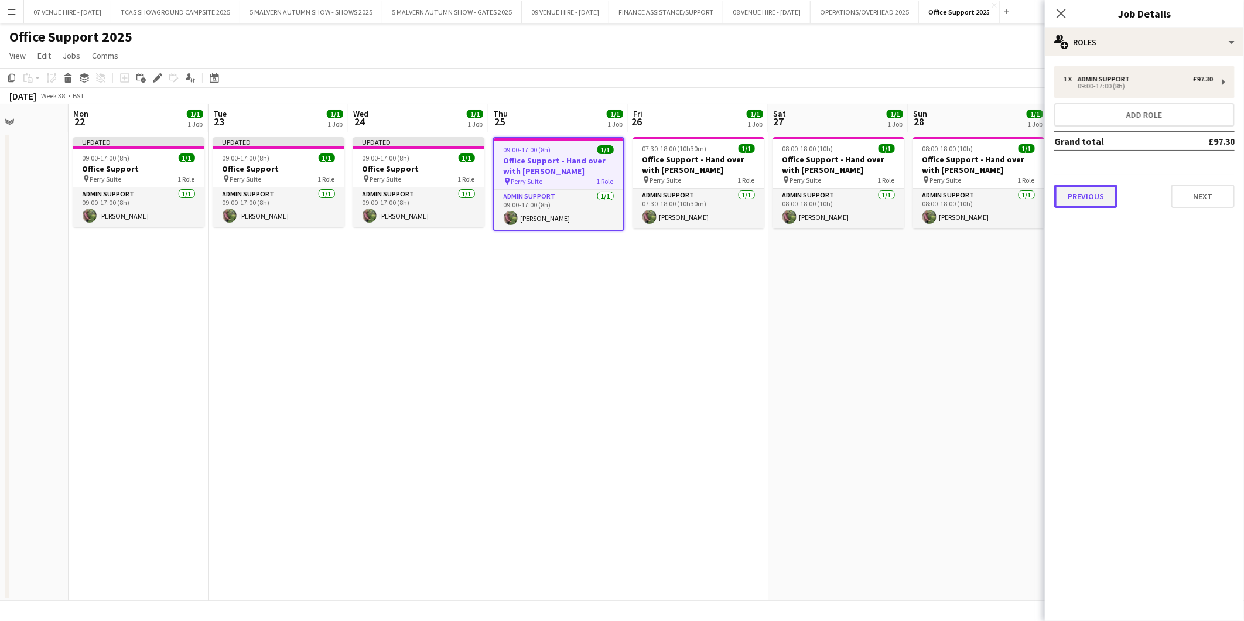
click at [817, 192] on button "Previous" at bounding box center [1085, 196] width 63 height 23
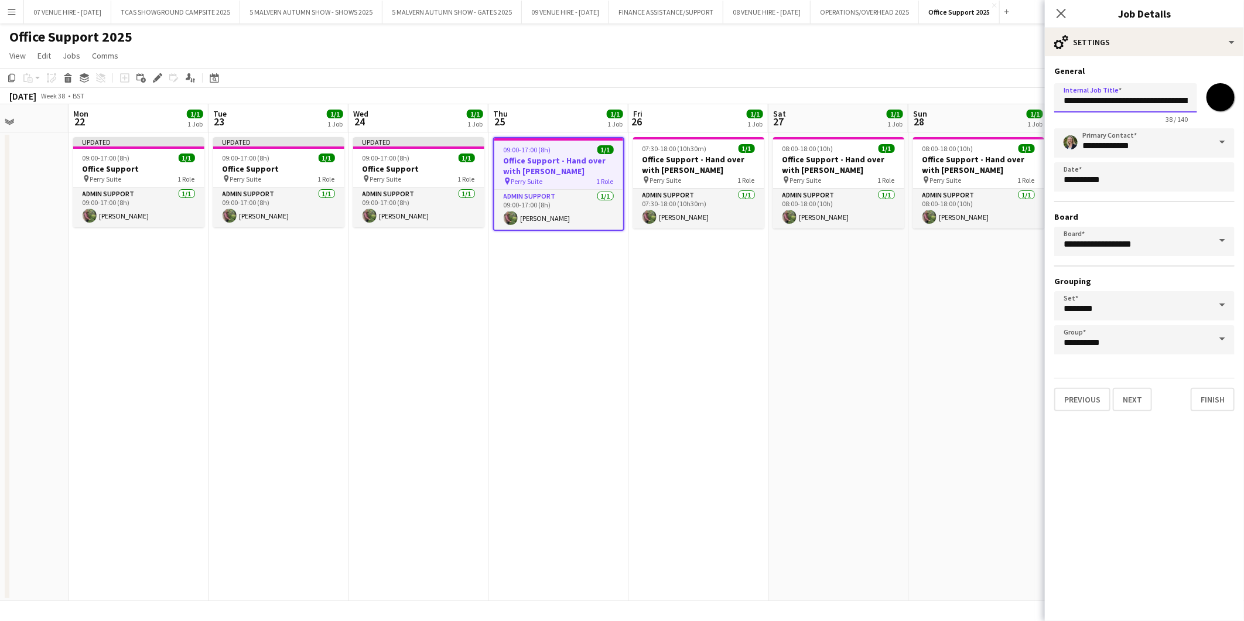
scroll to position [0, 26]
drag, startPoint x: 1067, startPoint y: 98, endPoint x: 1197, endPoint y: 114, distance: 131.0
click at [817, 114] on div "**********" at bounding box center [1144, 100] width 180 height 45
paste input "text"
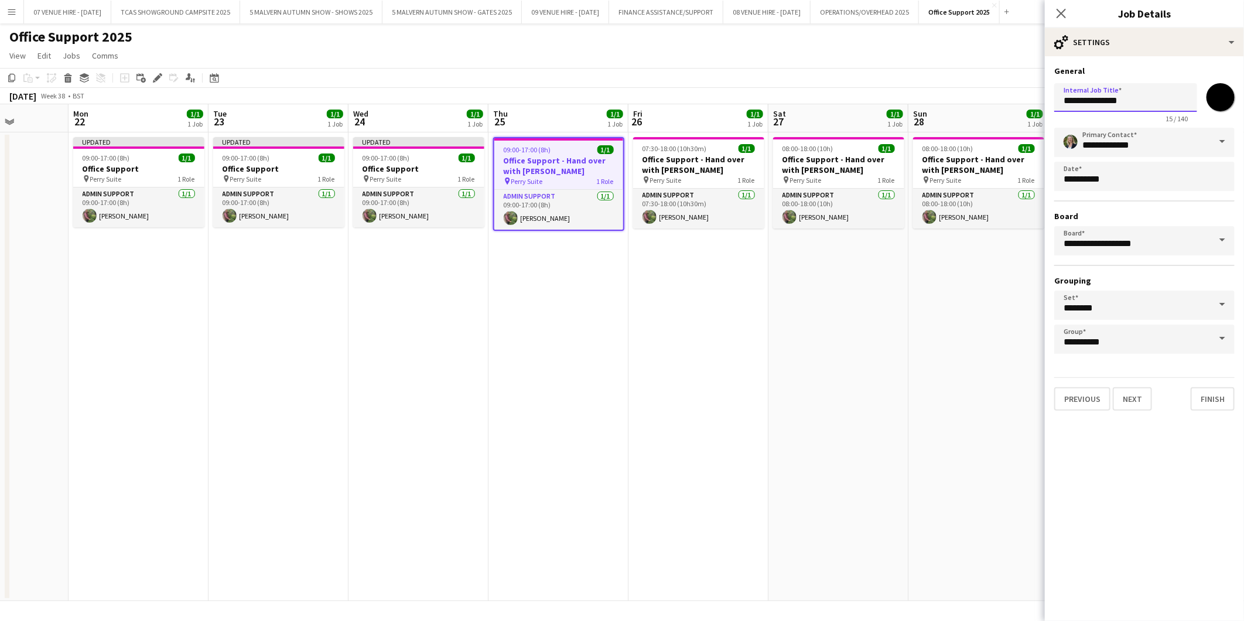
type input "**********"
click at [736, 290] on app-date-cell "07:30-18:00 (10h30m) 1/1 Office Support - Hand over with [PERSON_NAME] pin Perr…" at bounding box center [699, 366] width 140 height 469
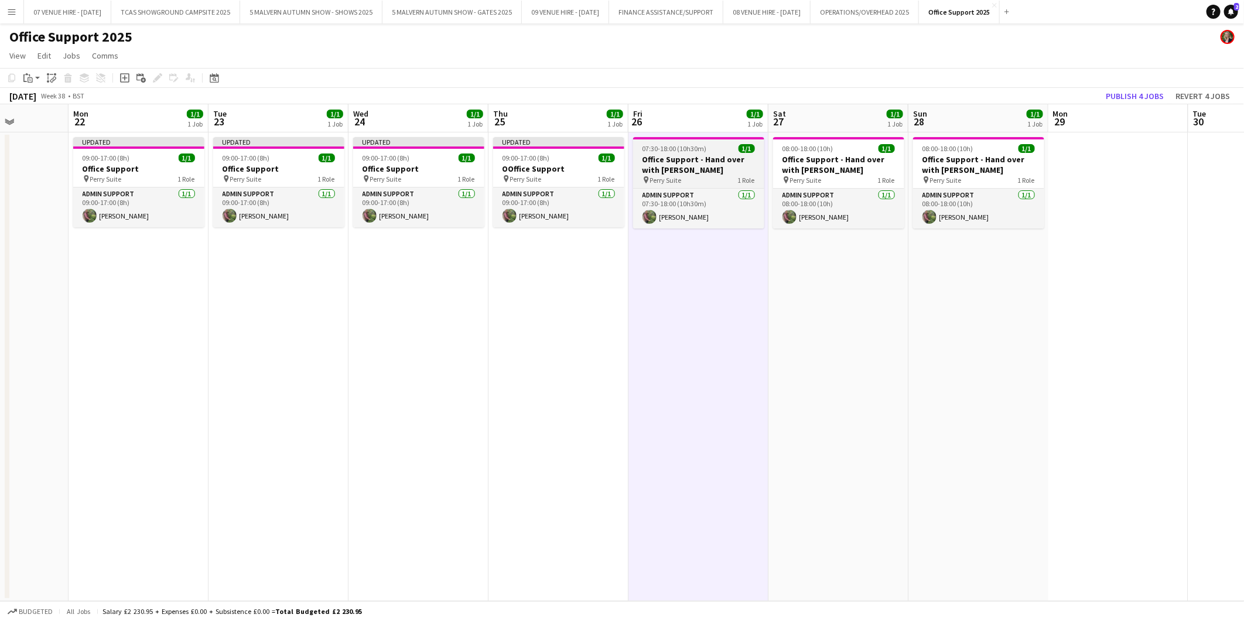
click at [680, 151] on span "07:30-18:00 (10h30m)" at bounding box center [675, 148] width 64 height 9
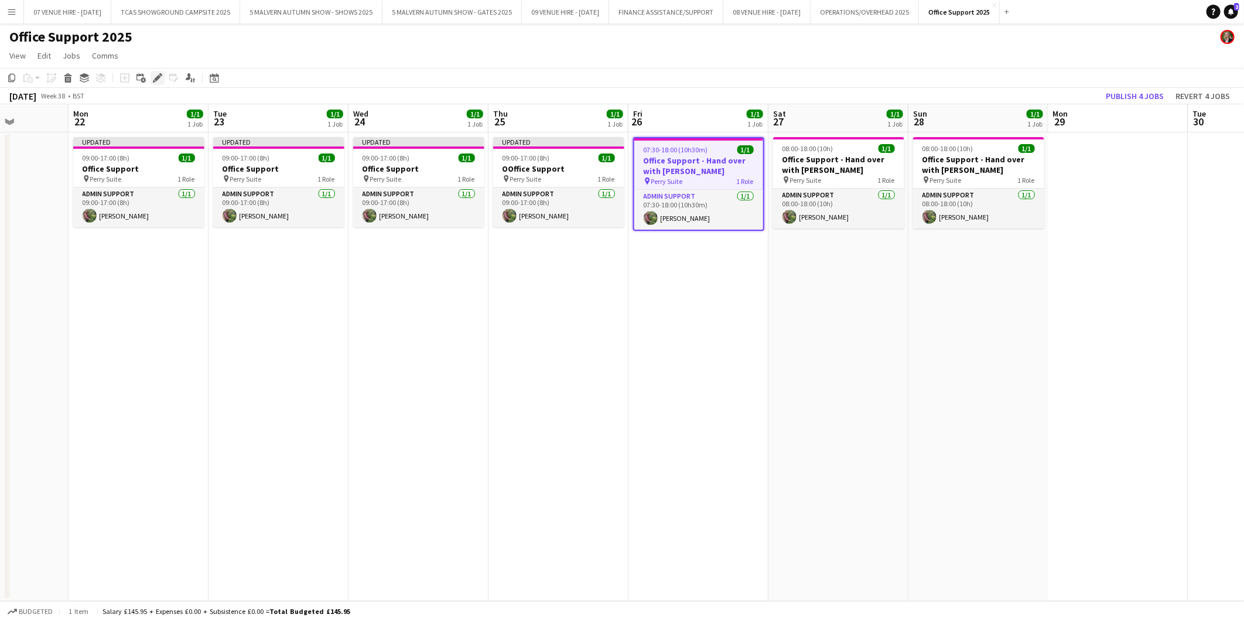
click at [154, 75] on icon "Edit" at bounding box center [157, 77] width 9 height 9
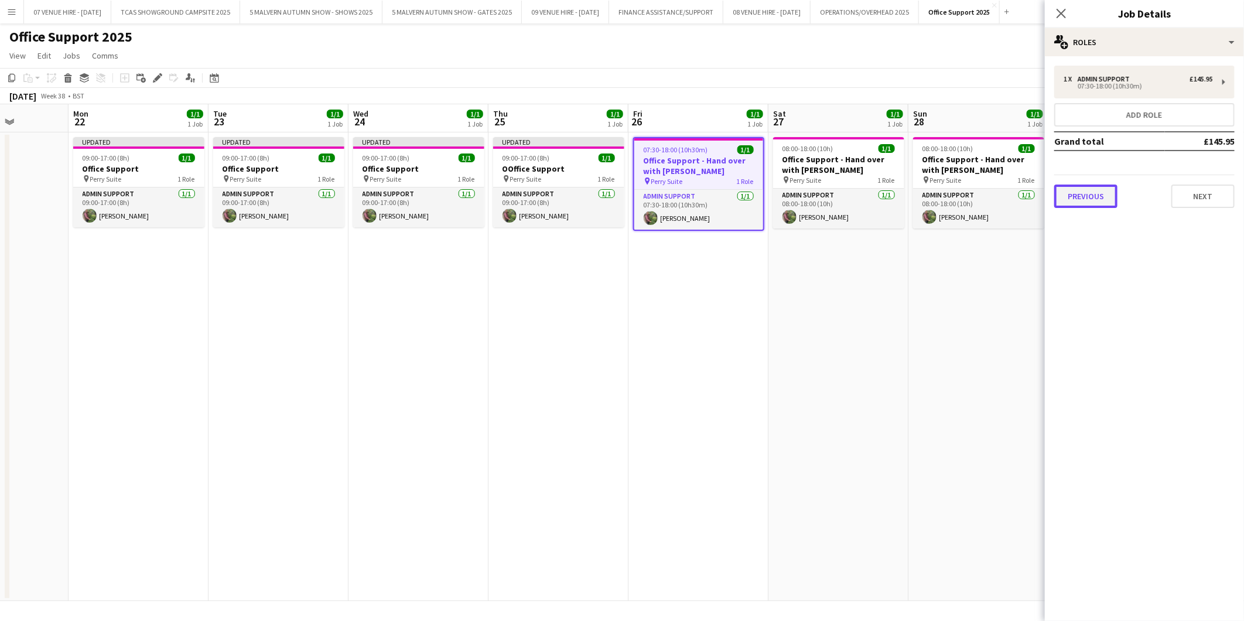
click at [817, 189] on button "Previous" at bounding box center [1085, 196] width 63 height 23
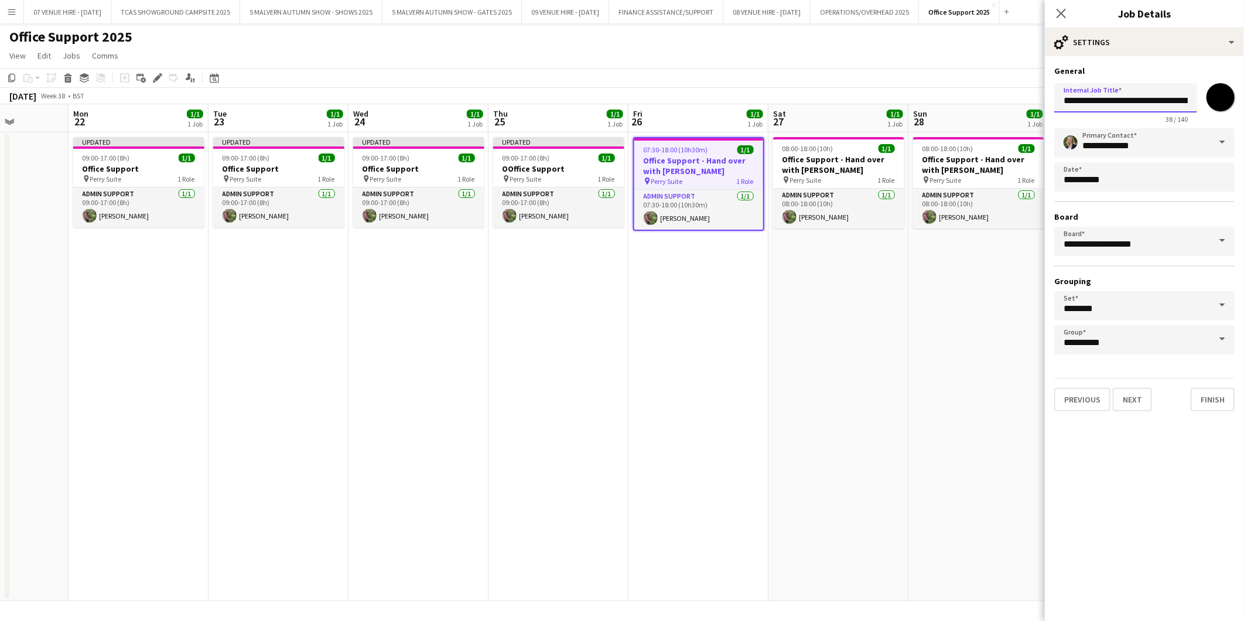
scroll to position [0, 26]
drag, startPoint x: 1063, startPoint y: 97, endPoint x: 1202, endPoint y: 98, distance: 138.8
click at [817, 98] on div "**********" at bounding box center [1144, 100] width 180 height 45
paste input "text"
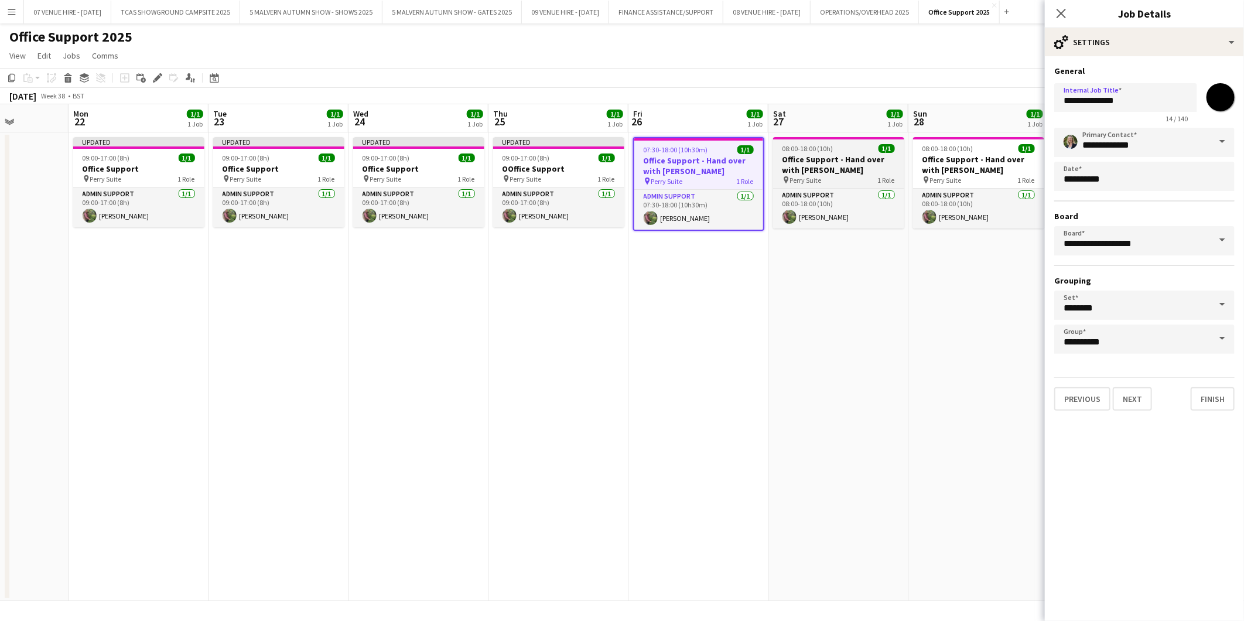
click at [793, 151] on span "08:00-18:00 (10h)" at bounding box center [808, 148] width 51 height 9
type input "**********"
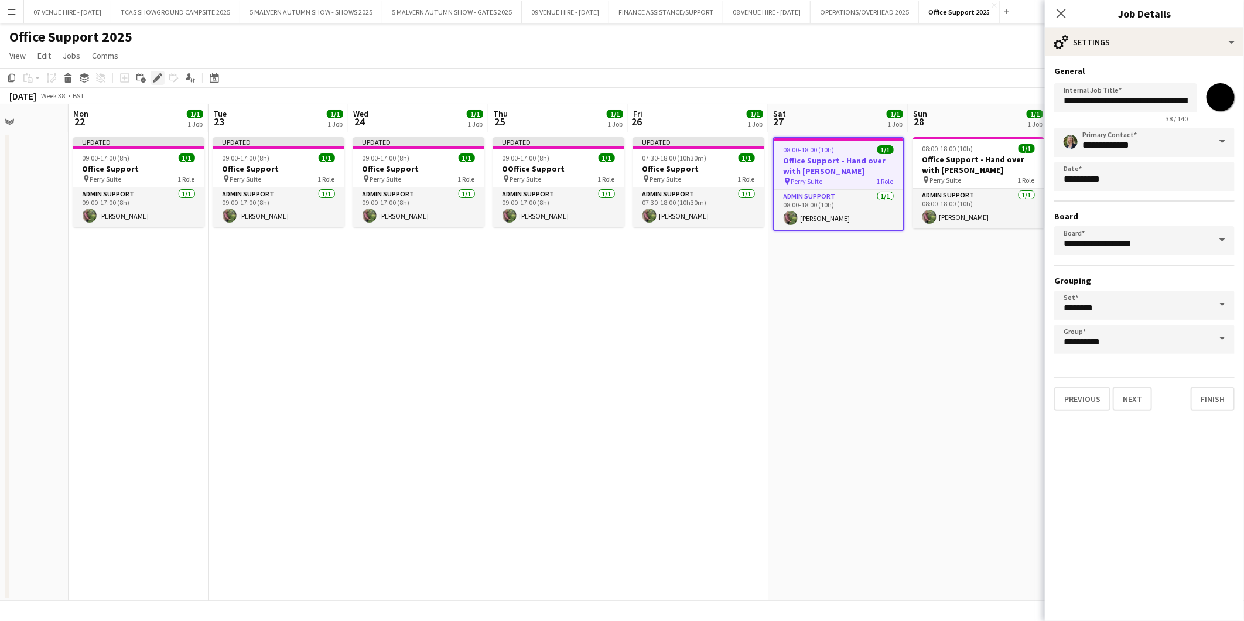
click at [158, 76] on icon at bounding box center [157, 78] width 6 height 6
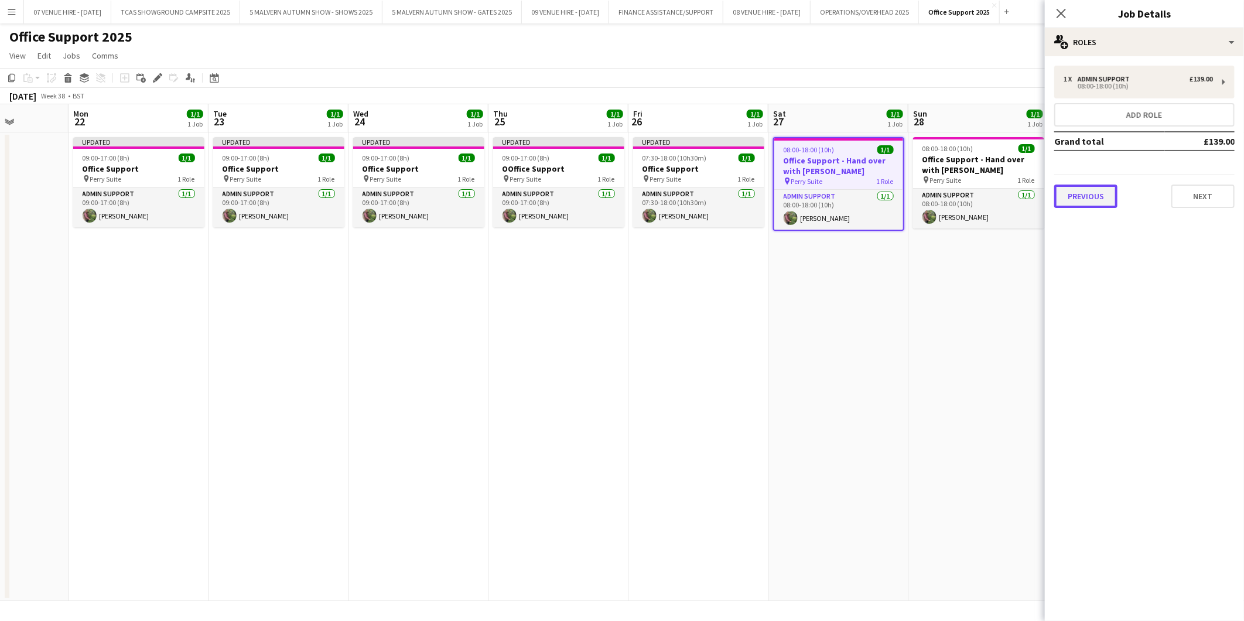
click at [817, 203] on button "Previous" at bounding box center [1085, 196] width 63 height 23
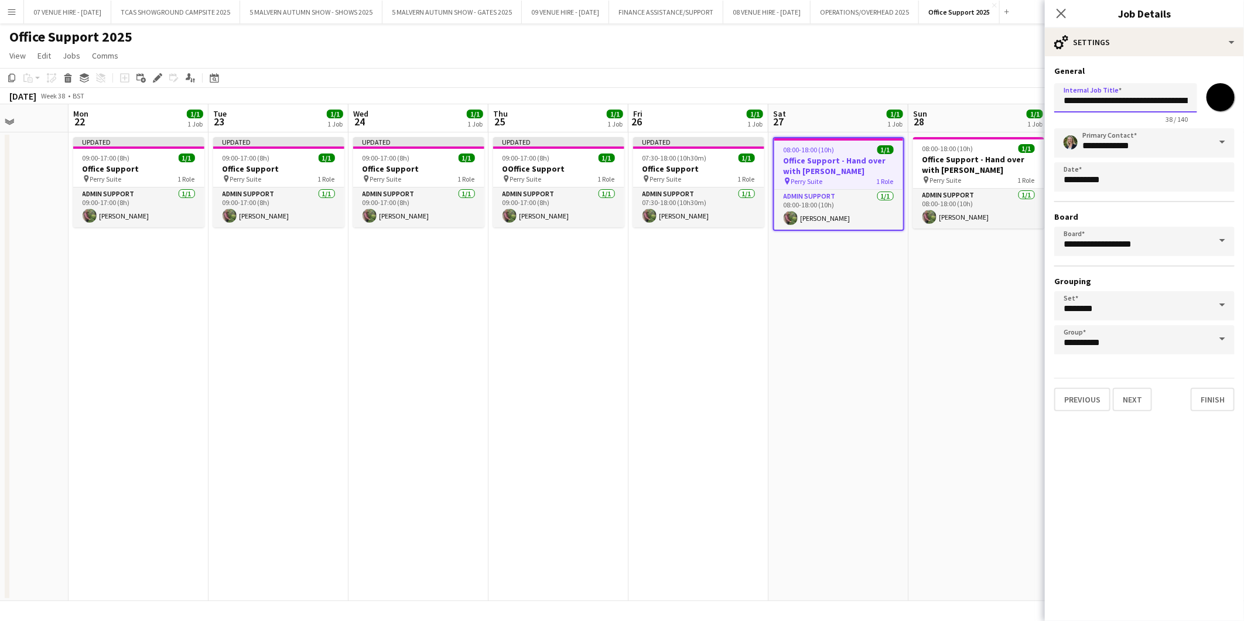
scroll to position [0, 26]
drag, startPoint x: 1059, startPoint y: 98, endPoint x: 1233, endPoint y: 118, distance: 174.5
click at [817, 118] on div "**********" at bounding box center [1144, 100] width 180 height 45
paste input "text"
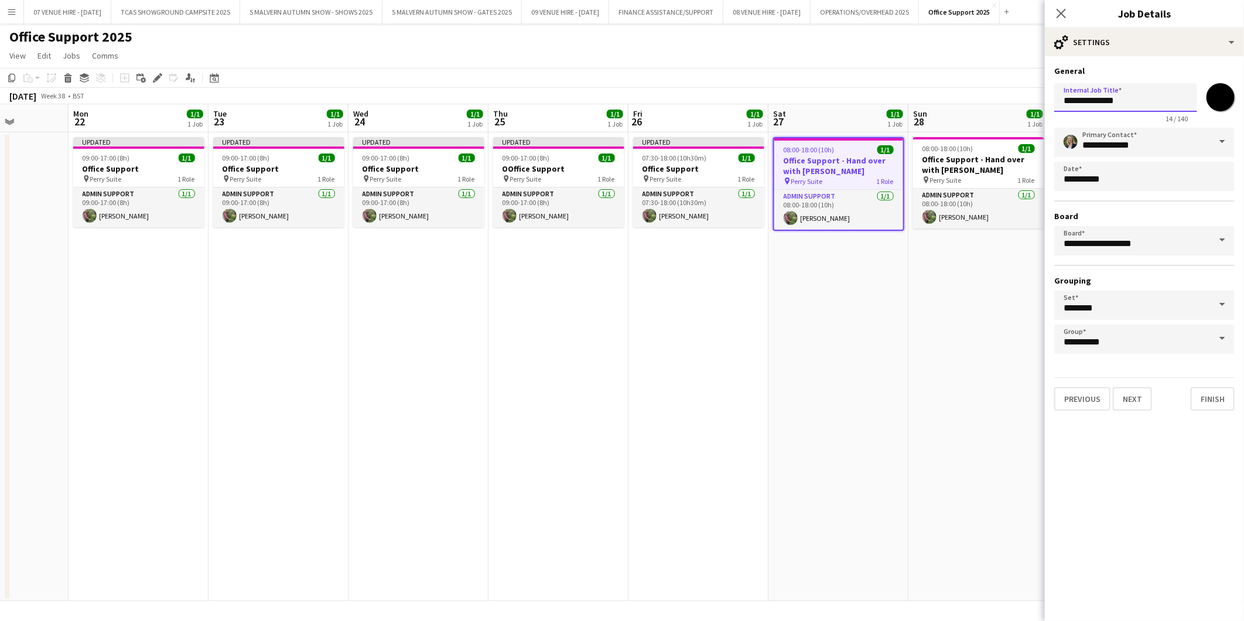
type input "**********"
click at [817, 371] on app-date-cell "08:00-18:00 (10h) 1/1 Office Support - Hand over with [PERSON_NAME] pin Perry S…" at bounding box center [979, 366] width 140 height 469
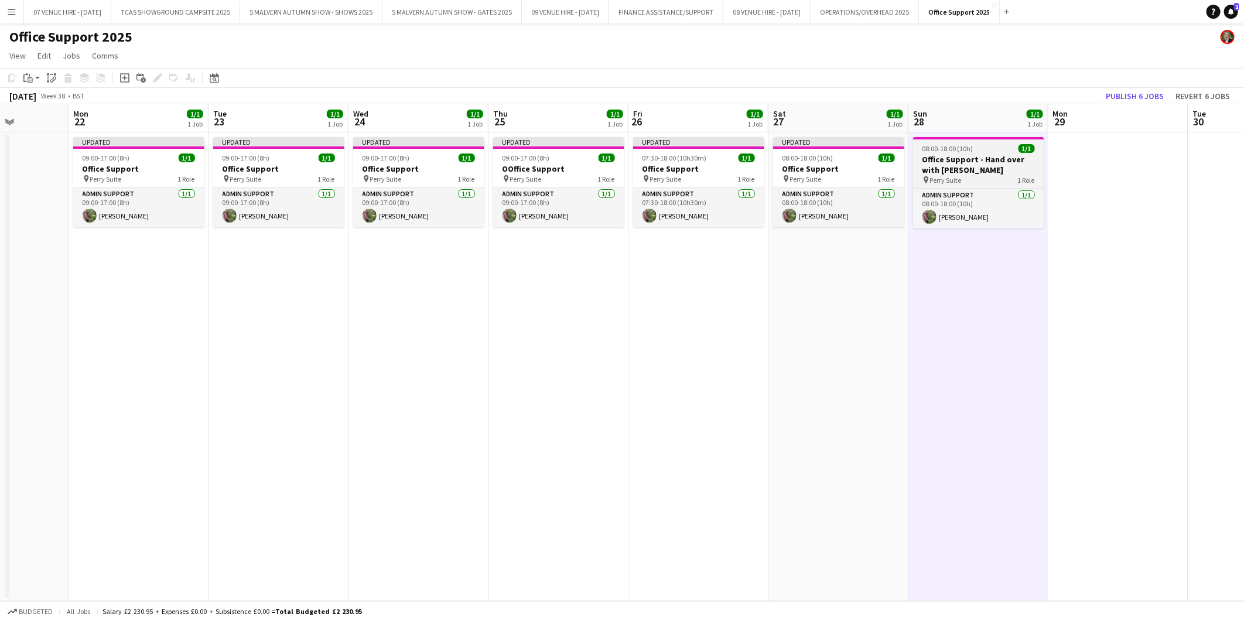
click at [817, 158] on h3 "Office Support - Hand over with [PERSON_NAME]" at bounding box center [978, 164] width 131 height 21
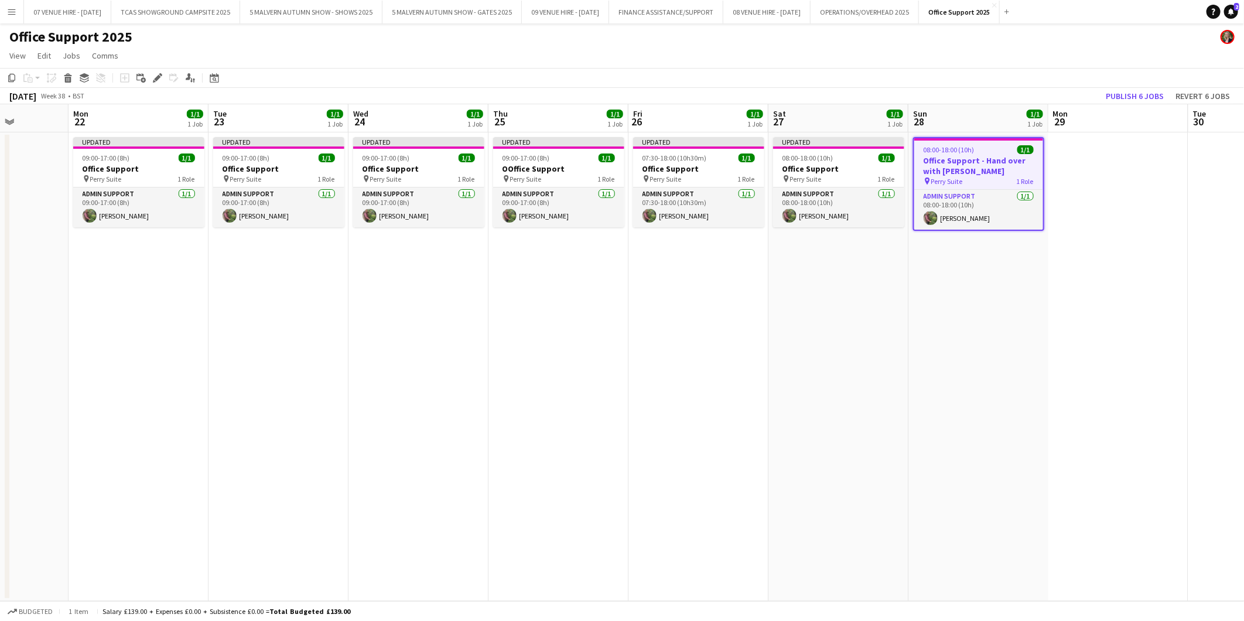
click at [159, 75] on icon at bounding box center [160, 74] width 3 height 3
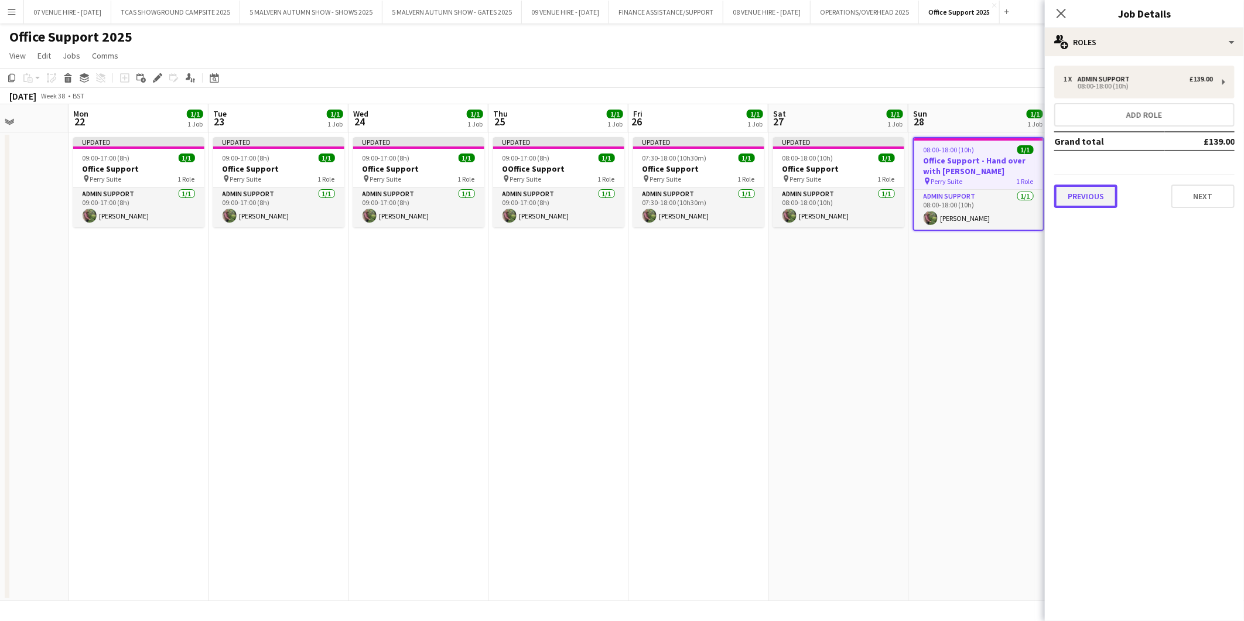
click at [817, 191] on button "Previous" at bounding box center [1085, 196] width 63 height 23
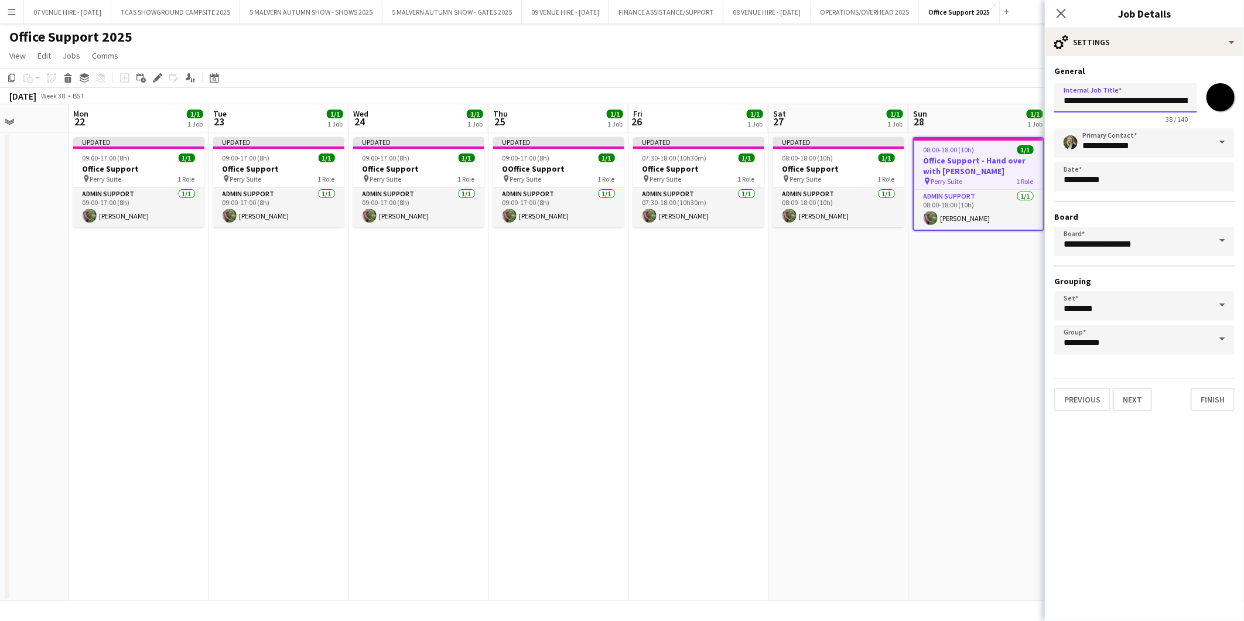
scroll to position [0, 26]
drag, startPoint x: 1063, startPoint y: 103, endPoint x: 1218, endPoint y: 112, distance: 156.1
click at [817, 112] on div "**********" at bounding box center [1144, 100] width 180 height 45
paste input "text"
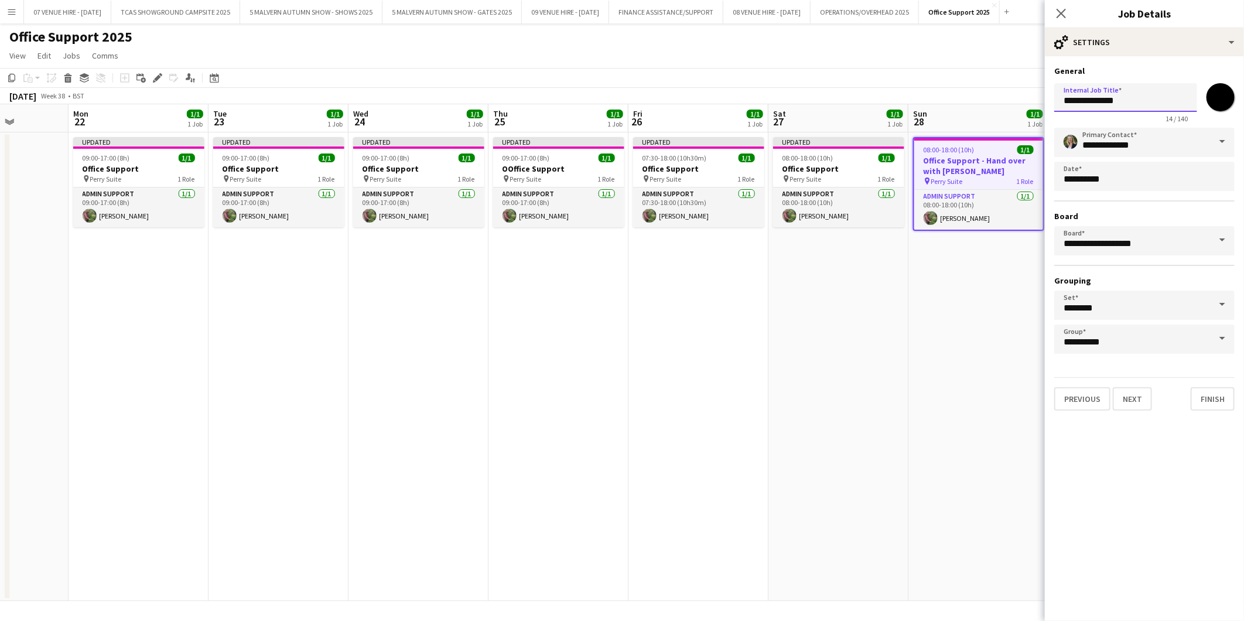
type input "**********"
click at [817, 354] on app-date-cell "Updated 08:00-18:00 (10h) 1/1 Office Support pin Perry Suite 1 Role Admin Suppo…" at bounding box center [839, 366] width 140 height 469
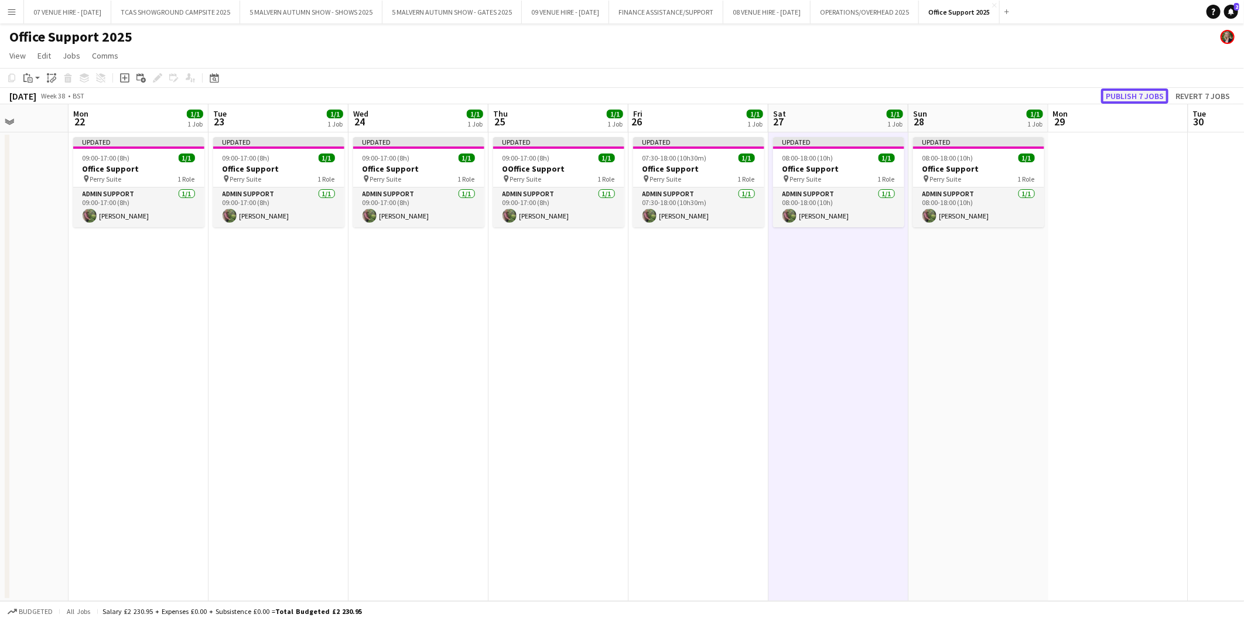
click at [817, 101] on button "Publish 7 jobs" at bounding box center [1134, 95] width 67 height 15
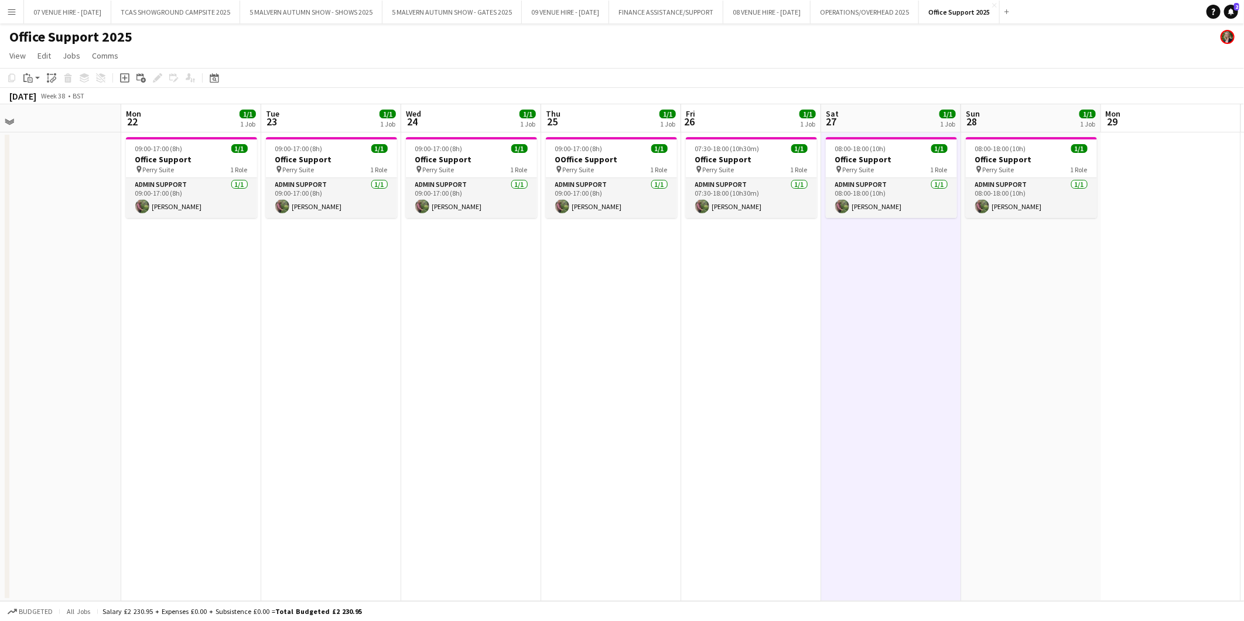
drag, startPoint x: 90, startPoint y: 151, endPoint x: 562, endPoint y: 167, distance: 473.0
click at [562, 167] on app-calendar-viewport "Fri 19 Sat 20 Sun 21 Mon 22 1/1 1 Job Tue 23 1/1 1 Job Wed 24 1/1 1 Job Thu 25 …" at bounding box center [622, 352] width 1244 height 497
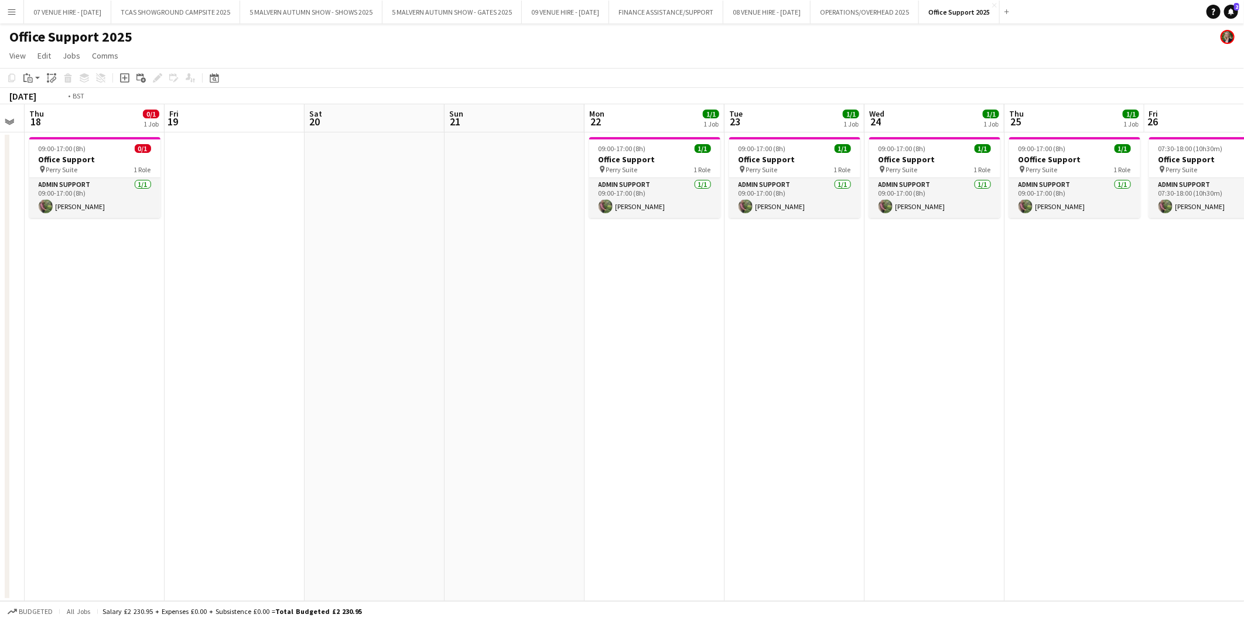
drag, startPoint x: 178, startPoint y: 172, endPoint x: 645, endPoint y: 173, distance: 466.9
click at [645, 173] on app-calendar-viewport "Tue 16 1/1 1 Job Wed 17 Thu 18 0/1 1 Job Fri 19 Sat 20 Sun 21 Mon 22 1/1 1 Job …" at bounding box center [622, 352] width 1244 height 497
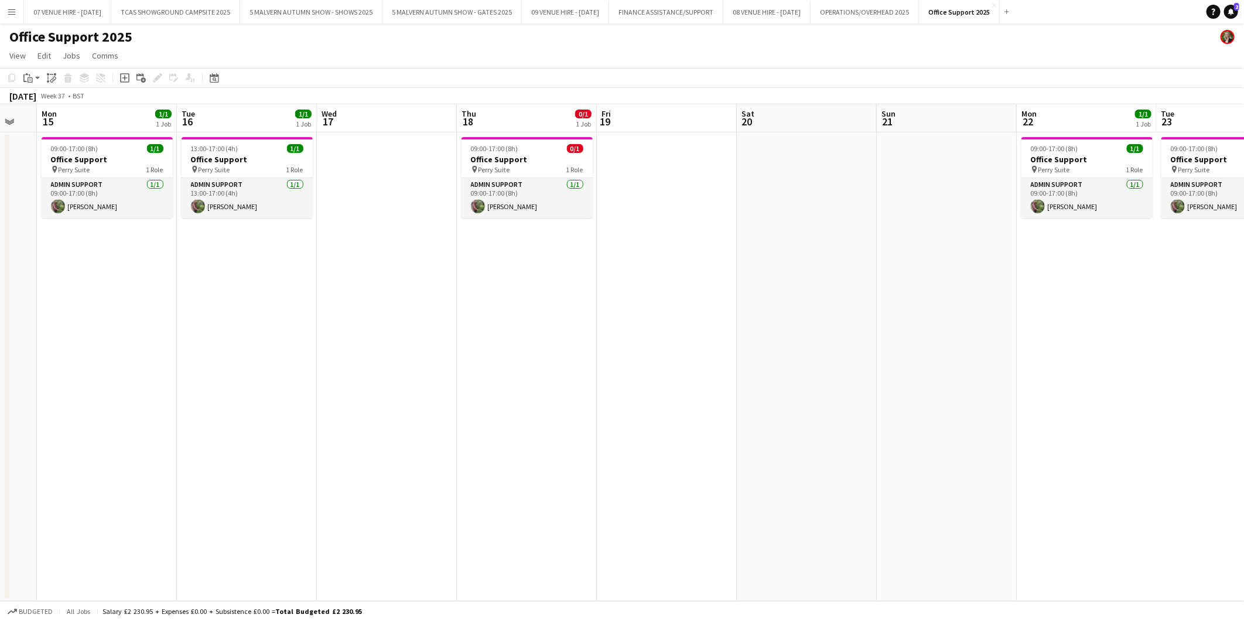
drag, startPoint x: 278, startPoint y: 147, endPoint x: 568, endPoint y: 137, distance: 290.1
click at [568, 137] on app-calendar-viewport "Sat 13 Sun 14 Mon 15 1/1 1 Job Tue 16 1/1 1 Job Wed 17 Thu 18 0/1 1 Job Fri 19 …" at bounding box center [622, 352] width 1244 height 497
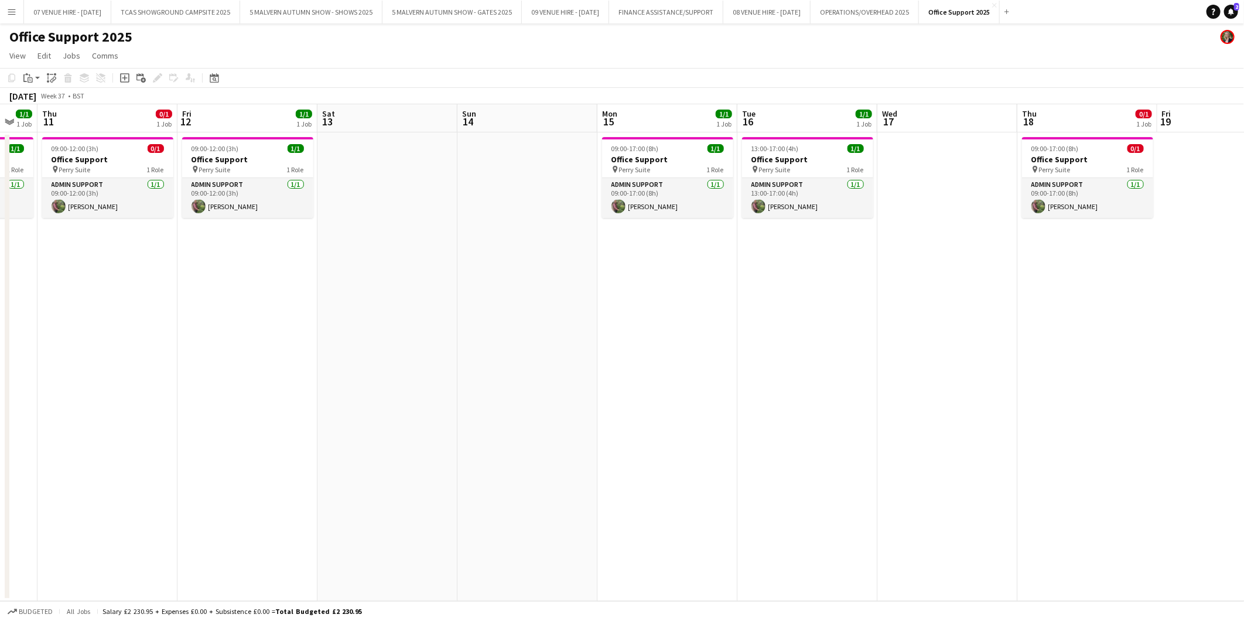
drag, startPoint x: 359, startPoint y: 154, endPoint x: 639, endPoint y: 159, distance: 279.5
click at [639, 159] on app-calendar-viewport "Tue 9 1/1 1 Job Wed 10 1/1 1 Job Thu 11 0/1 1 Job Fri 12 1/1 1 Job Sat 13 Sun 1…" at bounding box center [622, 352] width 1244 height 497
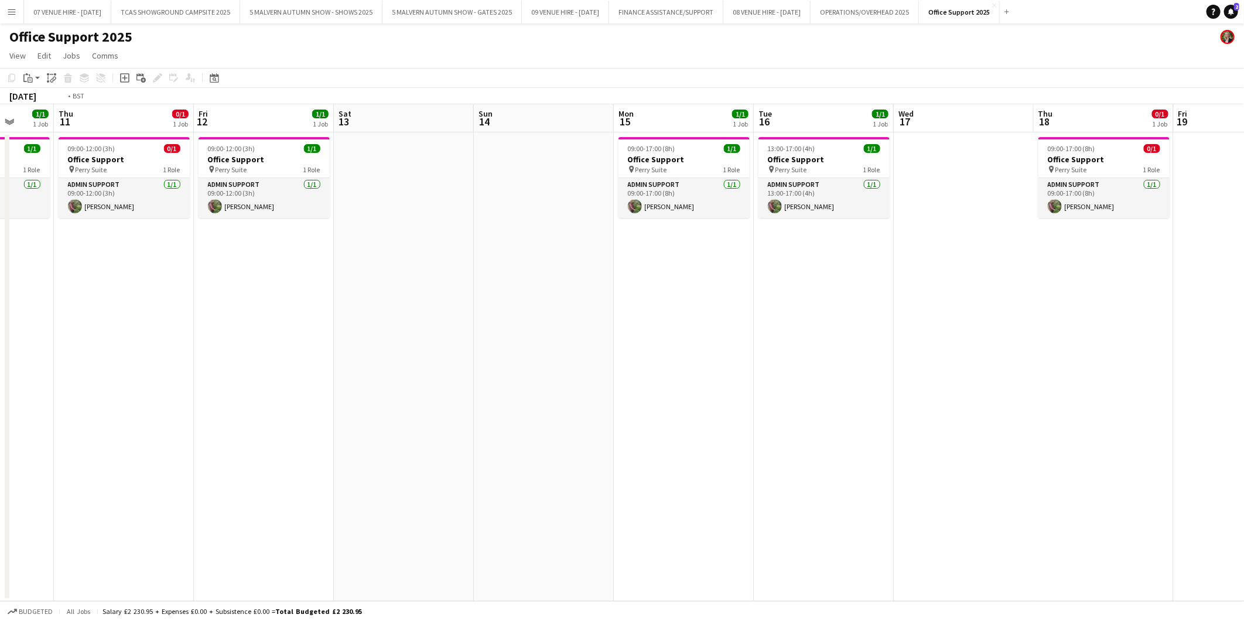
drag, startPoint x: 218, startPoint y: 162, endPoint x: 654, endPoint y: 178, distance: 436.7
click at [654, 178] on app-calendar-viewport "Mon 8 1/1 1 Job Tue 9 1/1 1 Job Wed 10 1/1 1 Job Thu 11 0/1 1 Job Fri 12 1/1 1 …" at bounding box center [622, 352] width 1244 height 497
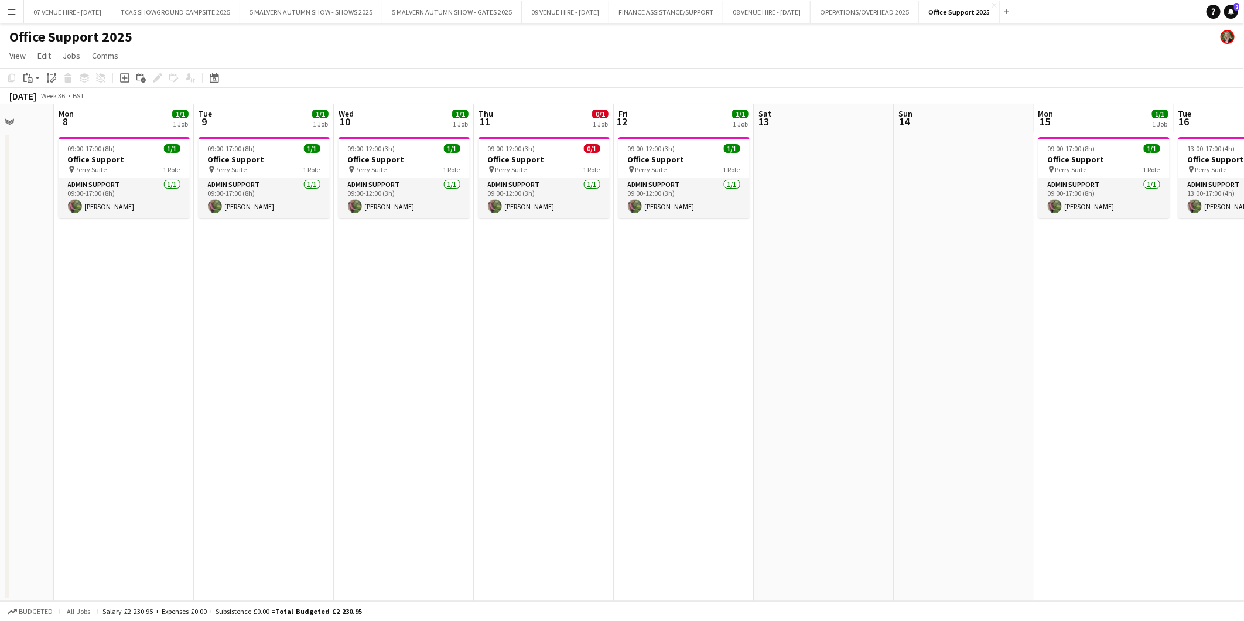
scroll to position [0, 288]
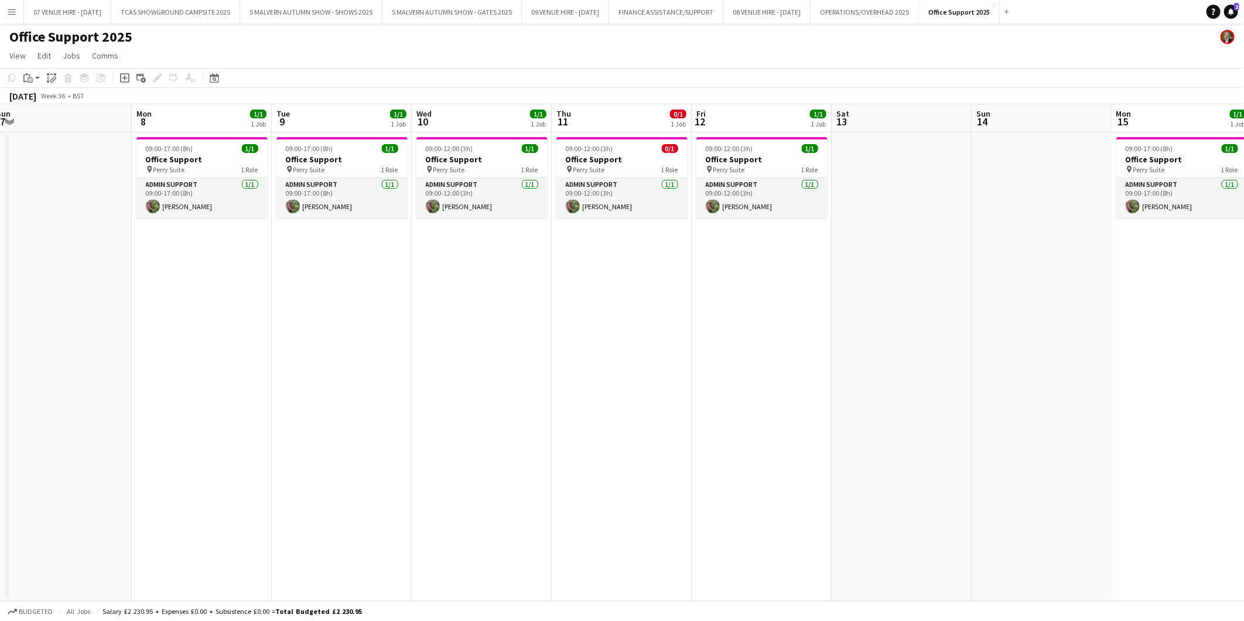
drag, startPoint x: 385, startPoint y: 167, endPoint x: 463, endPoint y: 163, distance: 78.0
click at [463, 163] on app-calendar-viewport "Fri 5 Sat 6 Sun 7 Mon 8 1/1 1 Job Tue 9 1/1 1 Job Wed 10 1/1 1 Job Thu 11 0/1 1…" at bounding box center [622, 352] width 1244 height 497
click at [319, 157] on h3 "Office Support" at bounding box center [341, 159] width 131 height 11
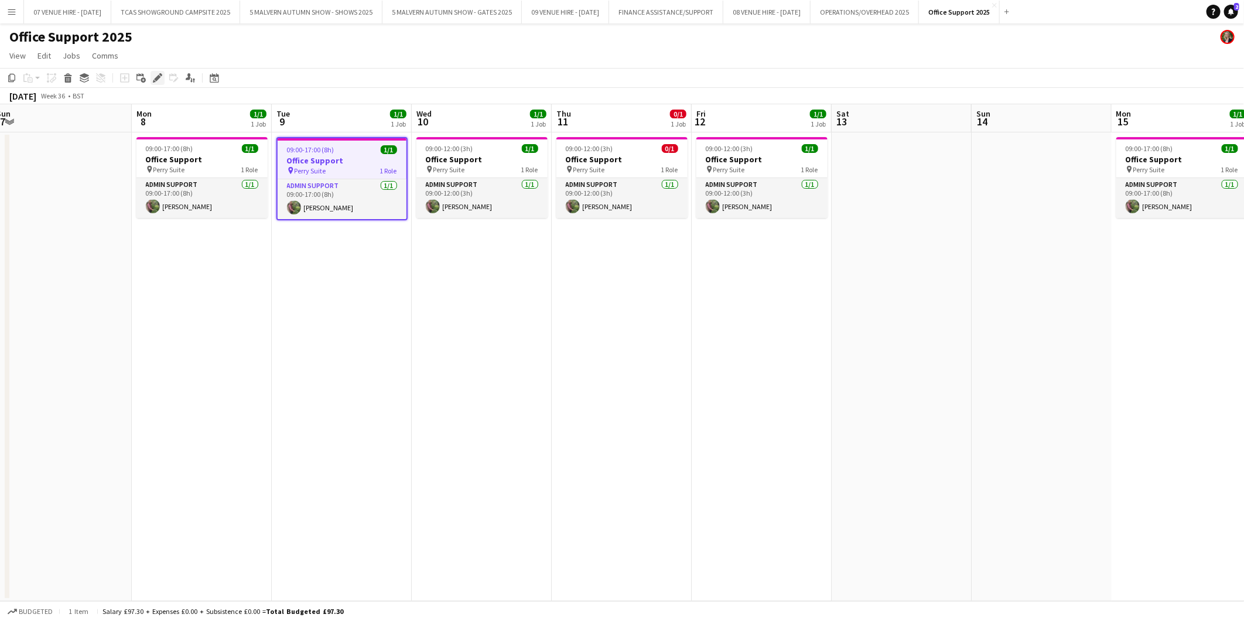
click at [156, 74] on icon "Edit" at bounding box center [157, 77] width 9 height 9
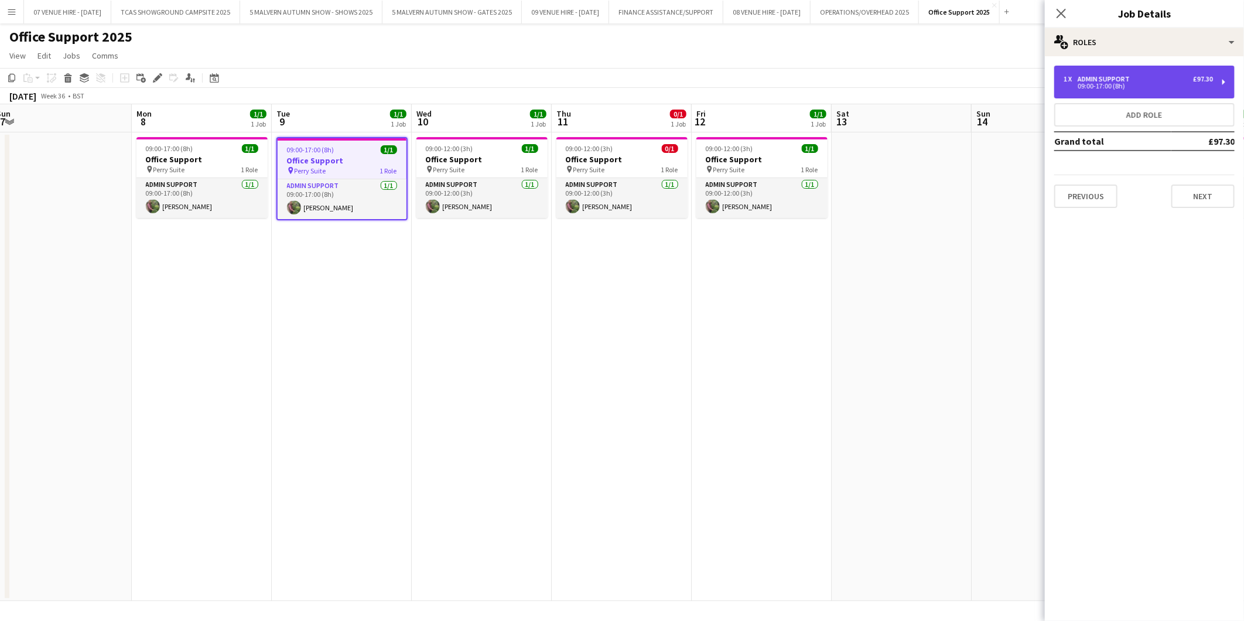
click at [817, 83] on div "09:00-17:00 (8h)" at bounding box center [1138, 86] width 149 height 6
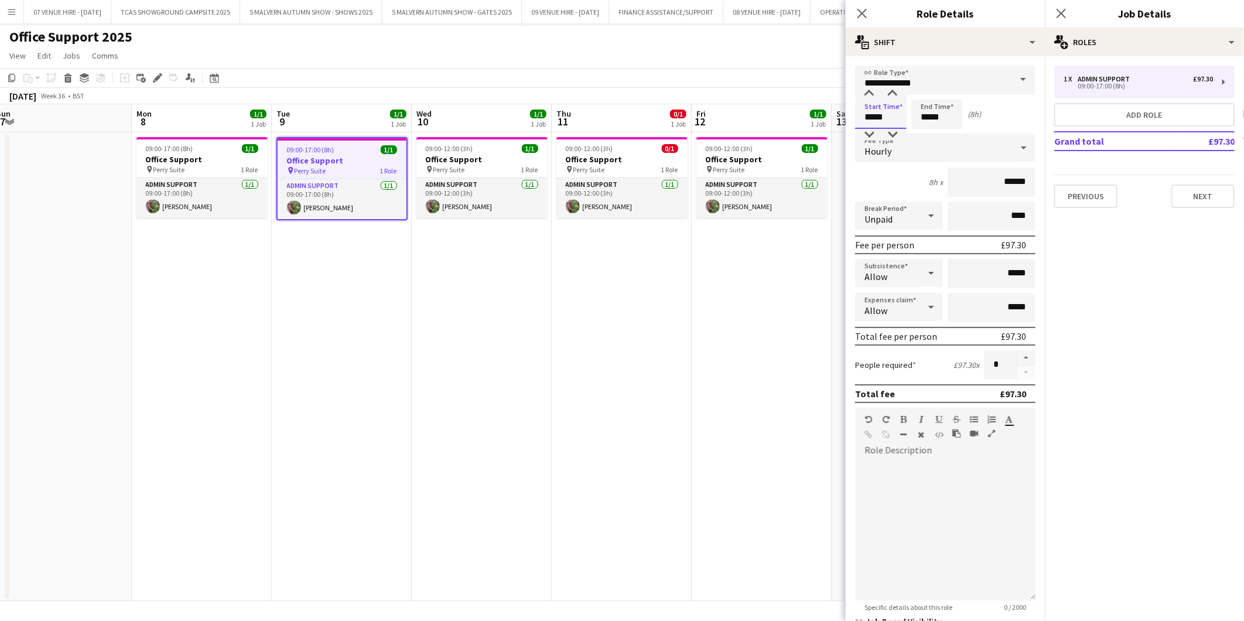
click at [817, 112] on input "*****" at bounding box center [881, 114] width 52 height 29
click at [817, 88] on div at bounding box center [869, 94] width 23 height 12
type input "*****"
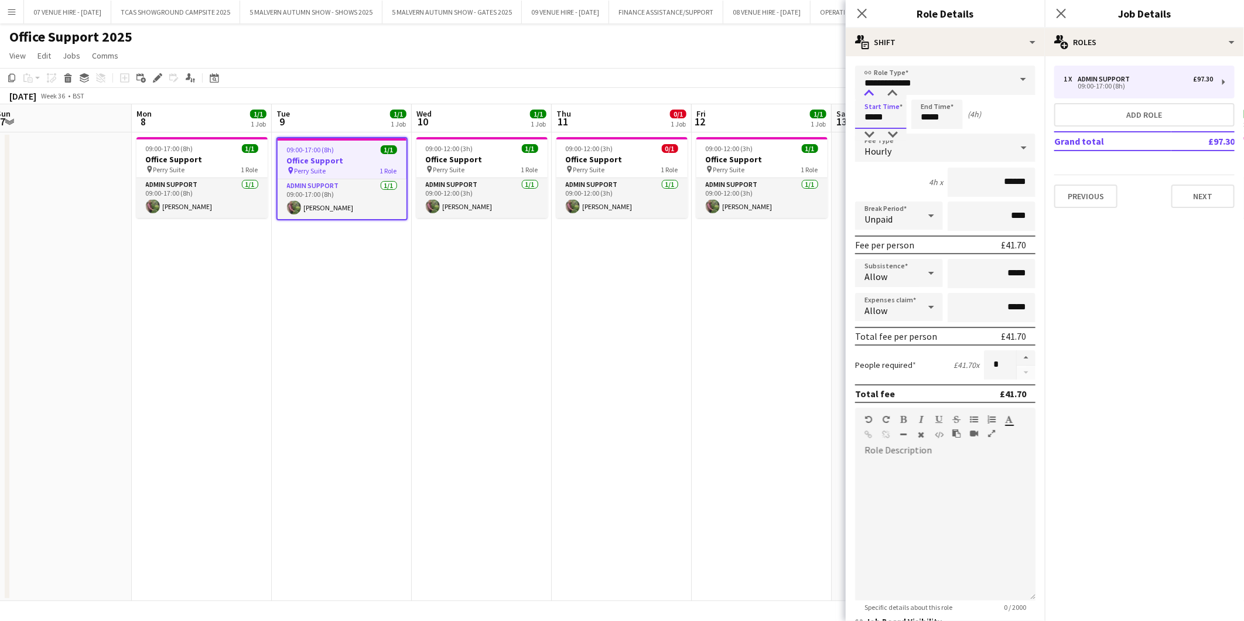
click at [817, 88] on div at bounding box center [869, 94] width 23 height 12
click at [817, 212] on div "Unpaid" at bounding box center [887, 216] width 64 height 28
click at [817, 247] on span "Paid" at bounding box center [897, 246] width 64 height 11
drag, startPoint x: 977, startPoint y: 226, endPoint x: 1032, endPoint y: 211, distance: 57.0
click at [817, 215] on form "**********" at bounding box center [945, 400] width 199 height 668
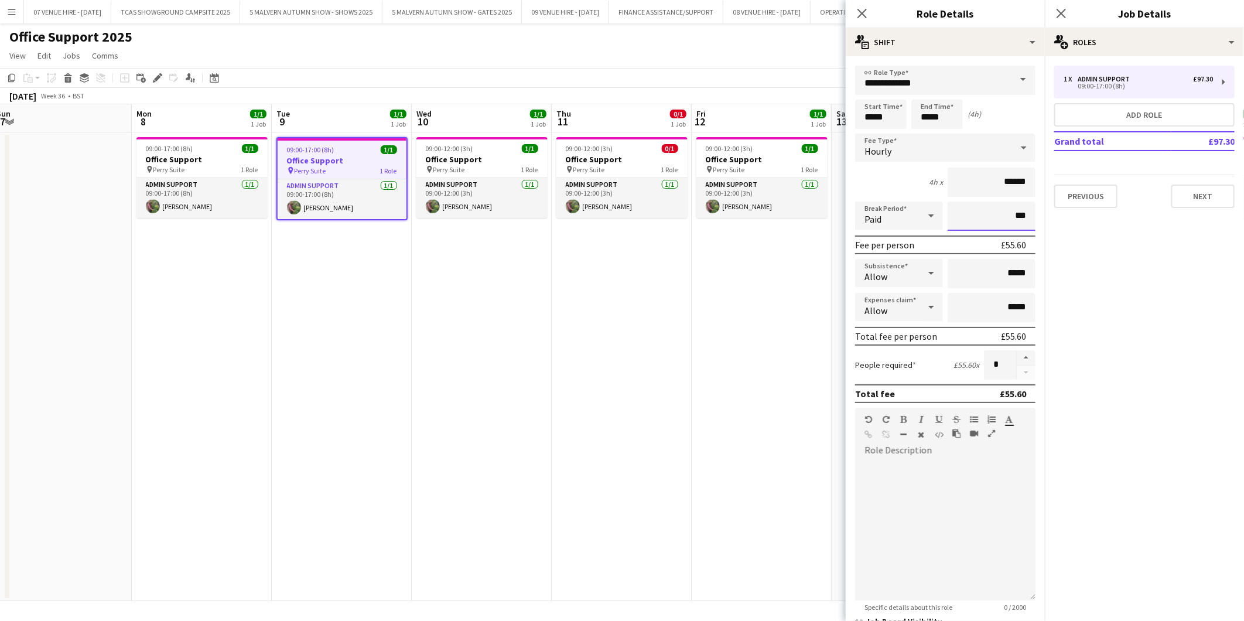
type input "***"
click at [667, 312] on app-date-cell "09:00-12:00 (3h) 0/1 Office Support pin Perry Suite 1 Role Admin Support [DATE]…" at bounding box center [622, 366] width 140 height 469
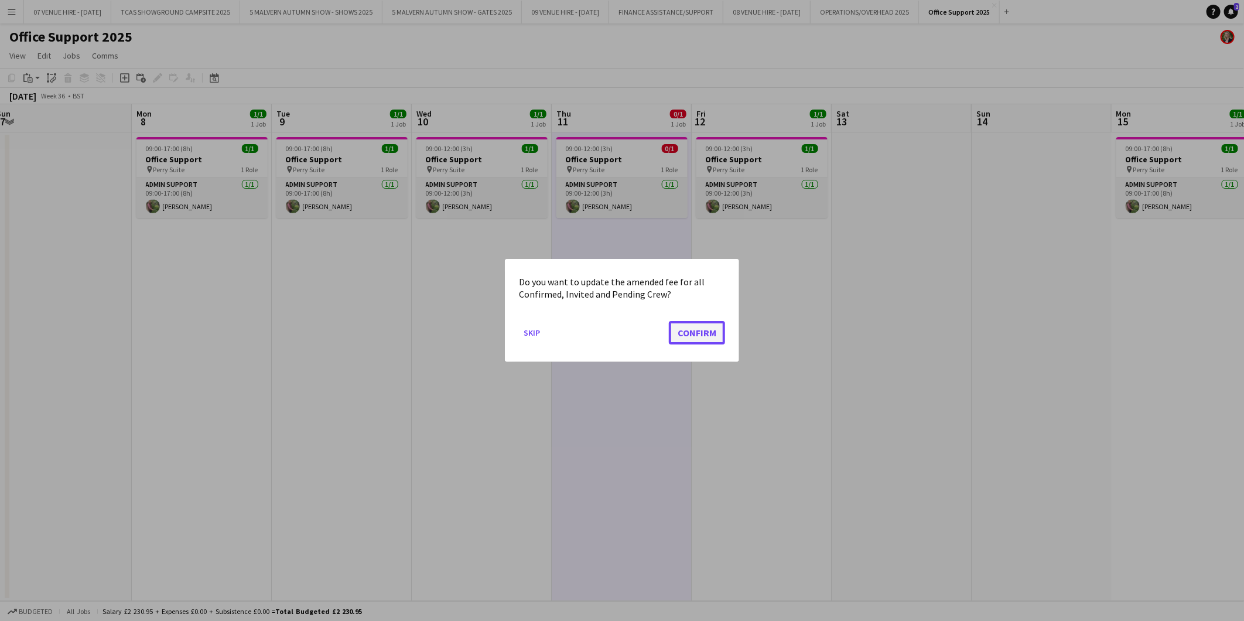
click at [710, 324] on button "Confirm" at bounding box center [697, 332] width 56 height 23
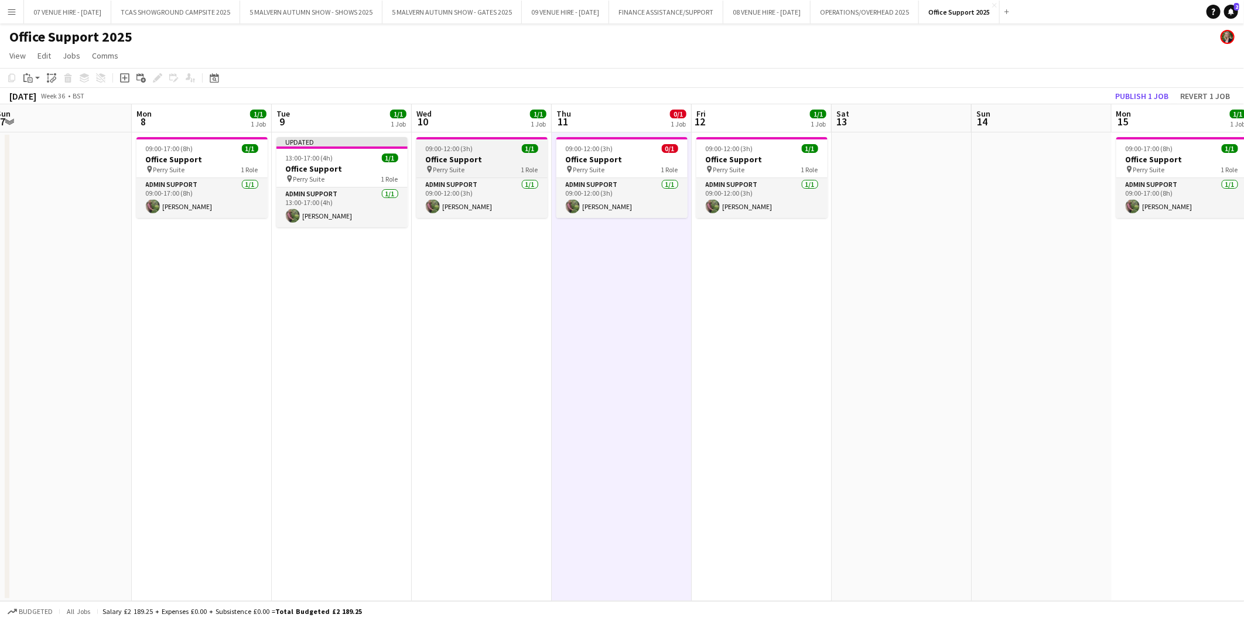
click at [443, 146] on span "09:00-12:00 (3h)" at bounding box center [449, 148] width 47 height 9
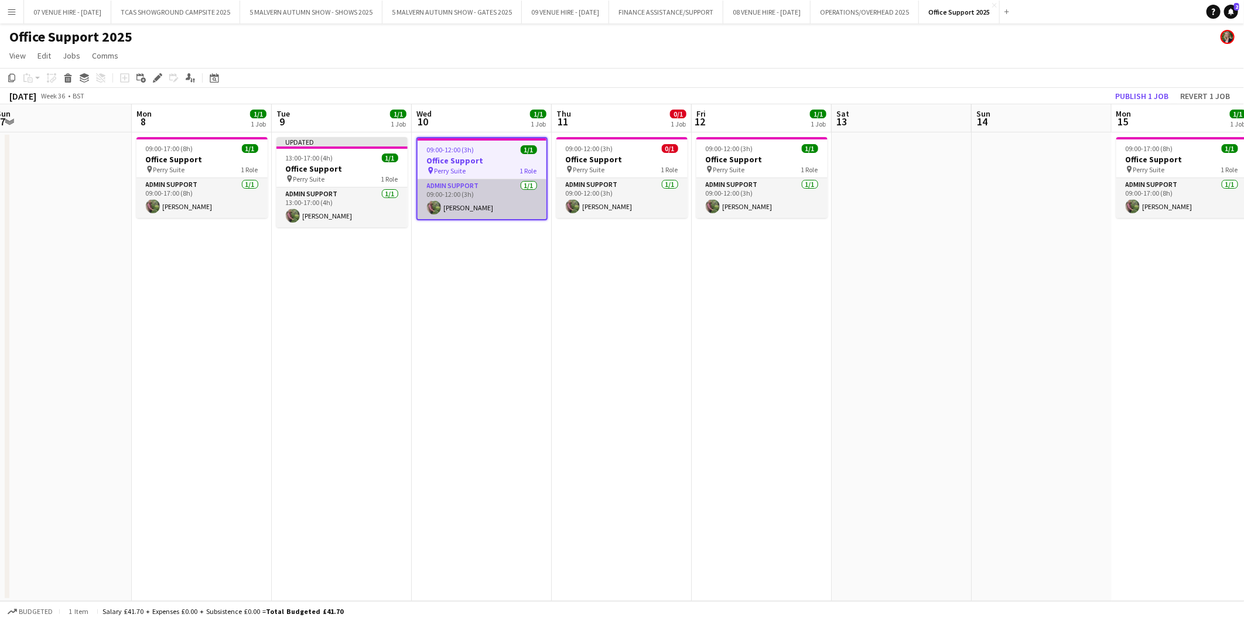
click at [439, 202] on app-card-role "Admin Support [DATE] 09:00-12:00 (3h) [PERSON_NAME]" at bounding box center [482, 199] width 129 height 40
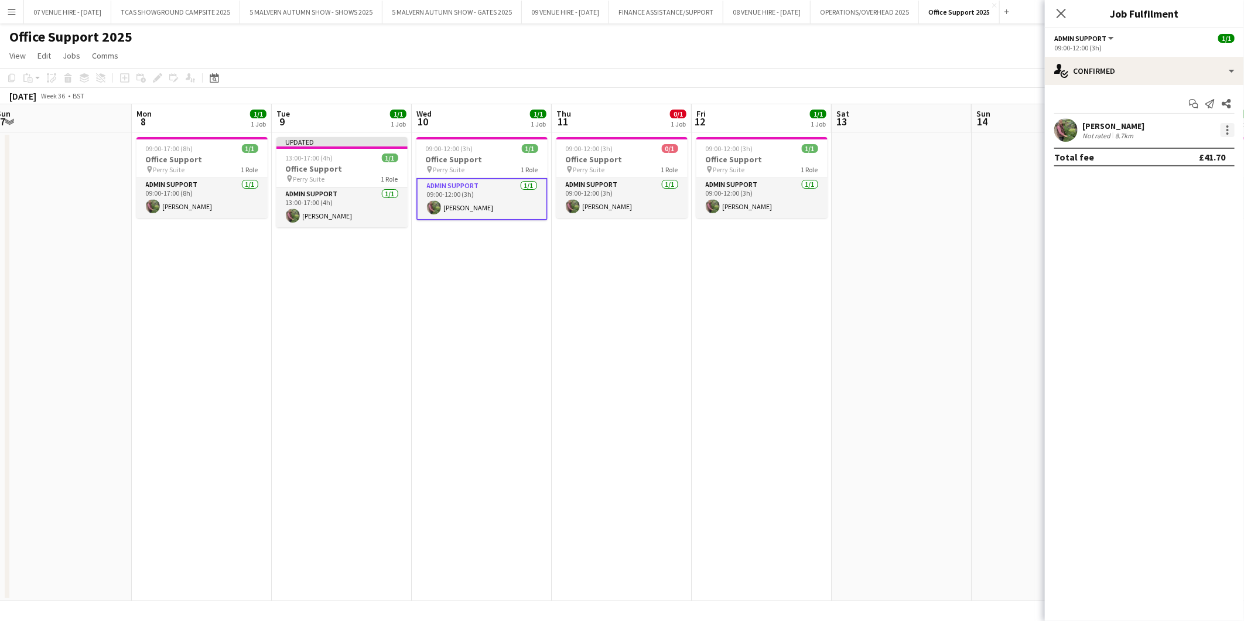
click at [817, 131] on div at bounding box center [1228, 130] width 14 height 14
click at [817, 265] on span "Remove" at bounding box center [1170, 264] width 35 height 10
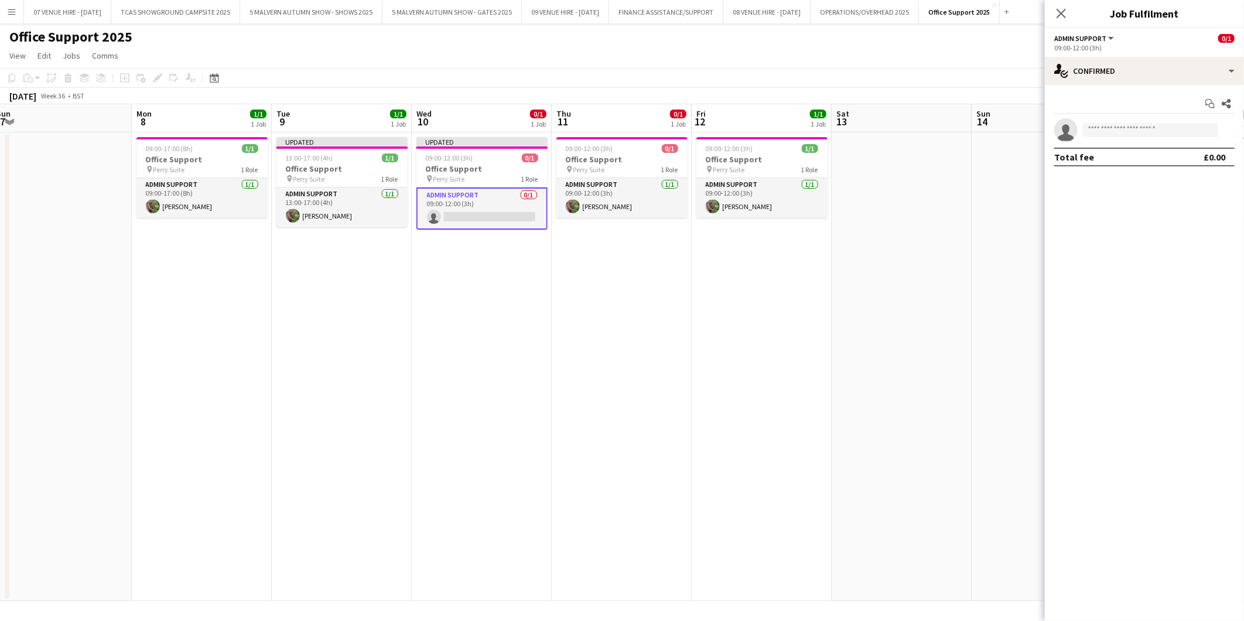
click at [817, 261] on app-date-cell at bounding box center [1042, 366] width 140 height 469
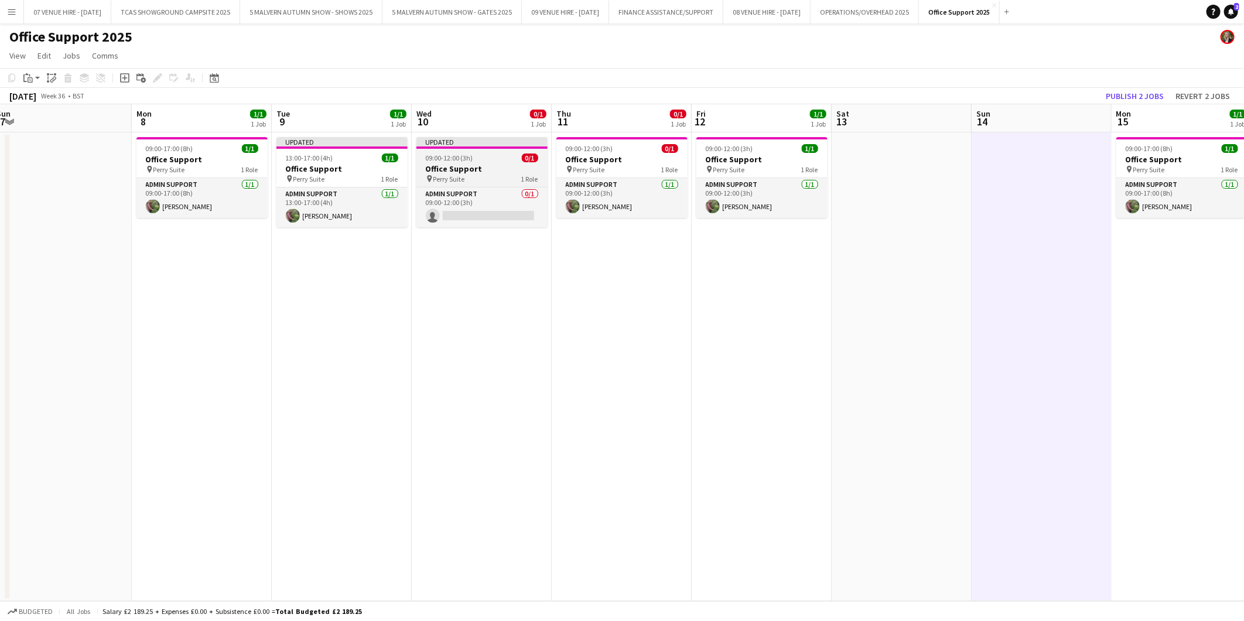
click at [494, 162] on div "09:00-12:00 (3h) 0/1" at bounding box center [481, 157] width 131 height 9
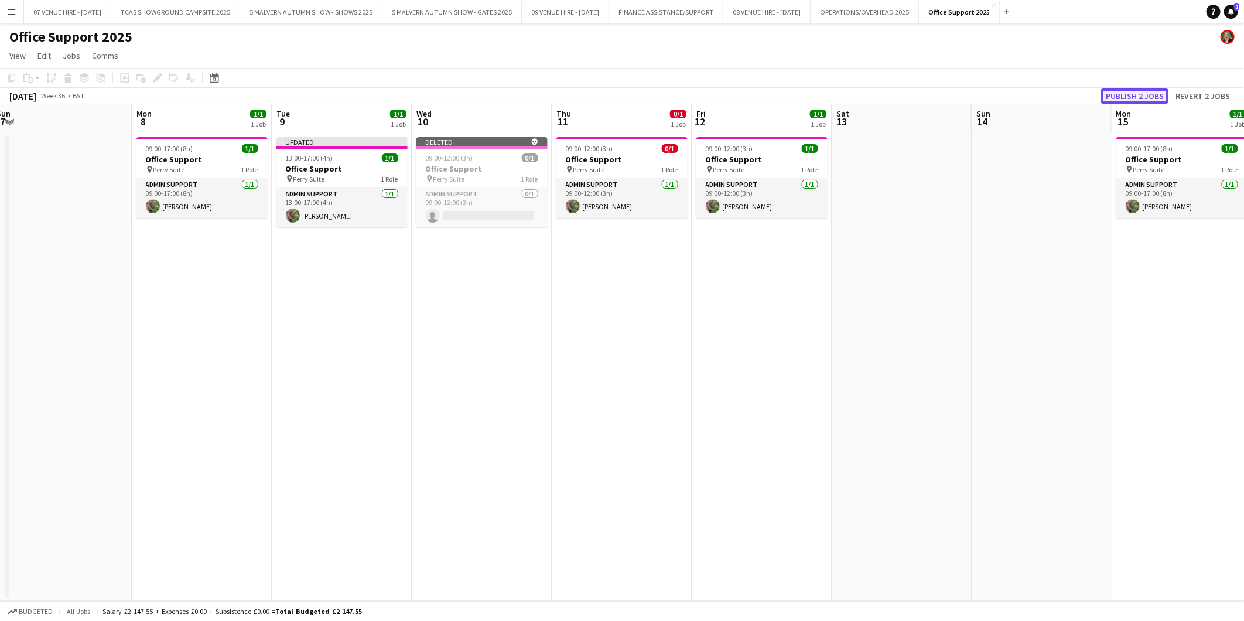
click at [817, 89] on button "Publish 2 jobs" at bounding box center [1134, 95] width 67 height 15
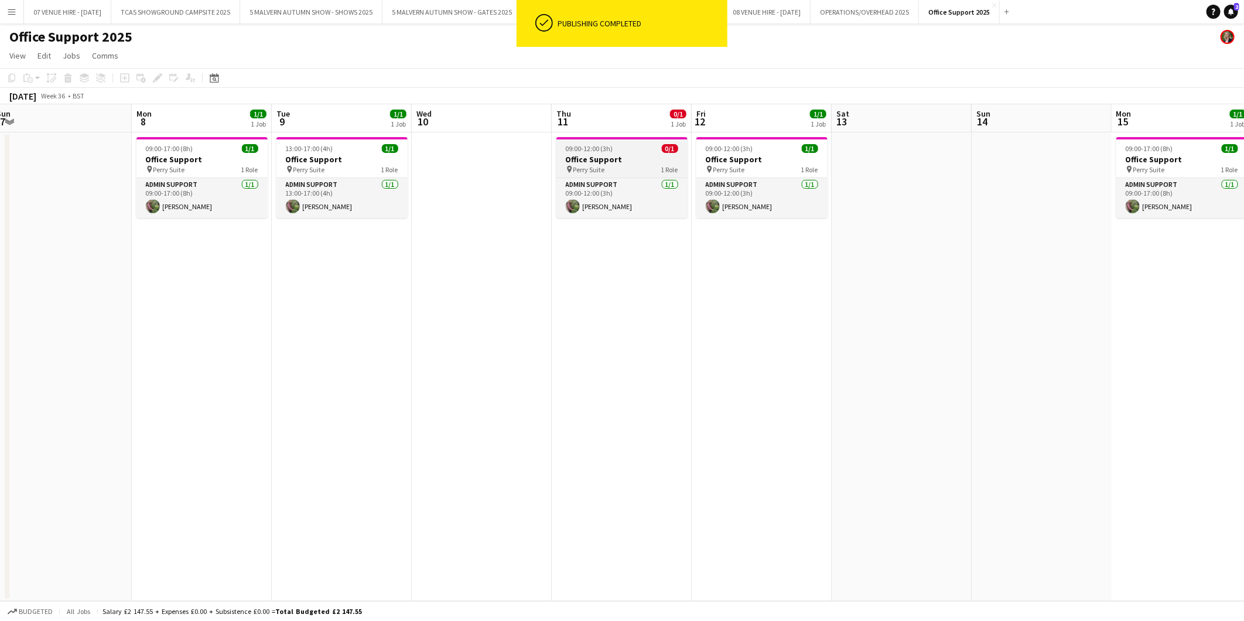
click at [627, 149] on div "09:00-12:00 (3h) 0/1" at bounding box center [621, 148] width 131 height 9
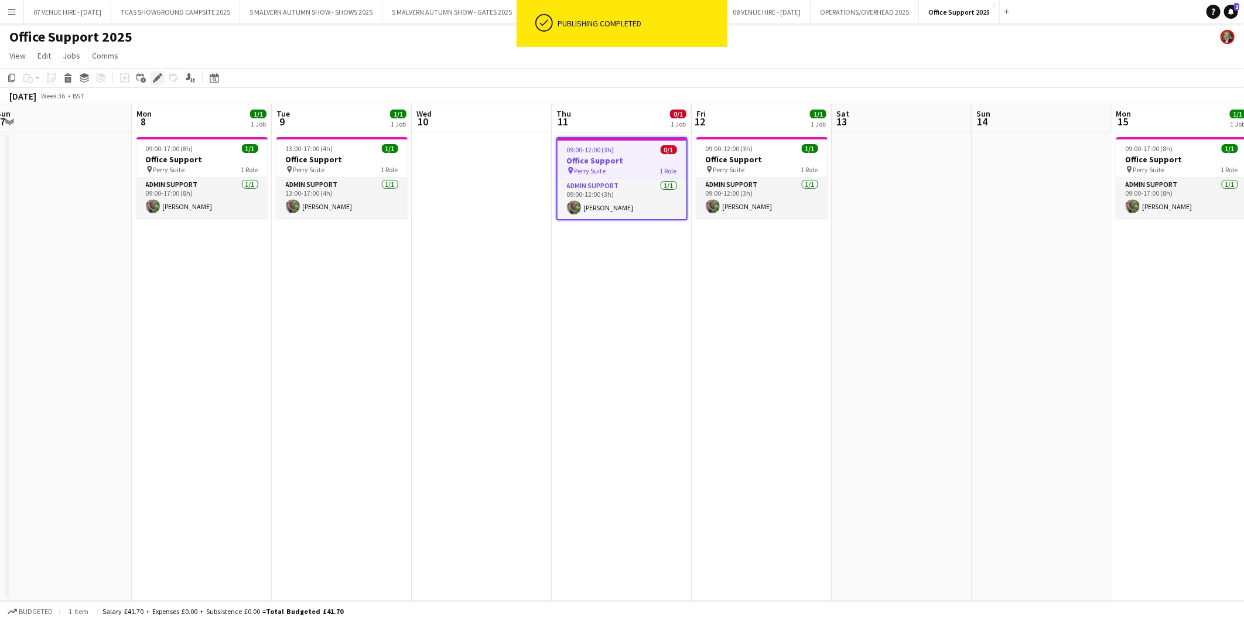
click at [154, 75] on icon "Edit" at bounding box center [157, 77] width 9 height 9
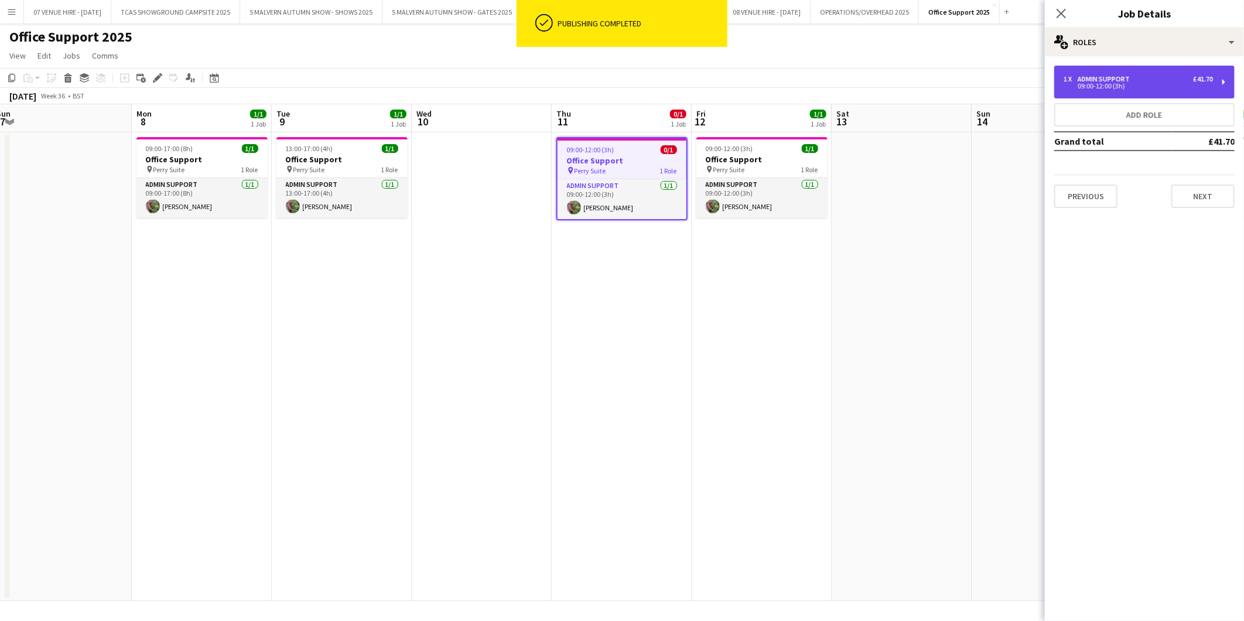
click at [817, 91] on div "1 x Admin Support £41.70 09:00-12:00 (3h)" at bounding box center [1144, 82] width 180 height 33
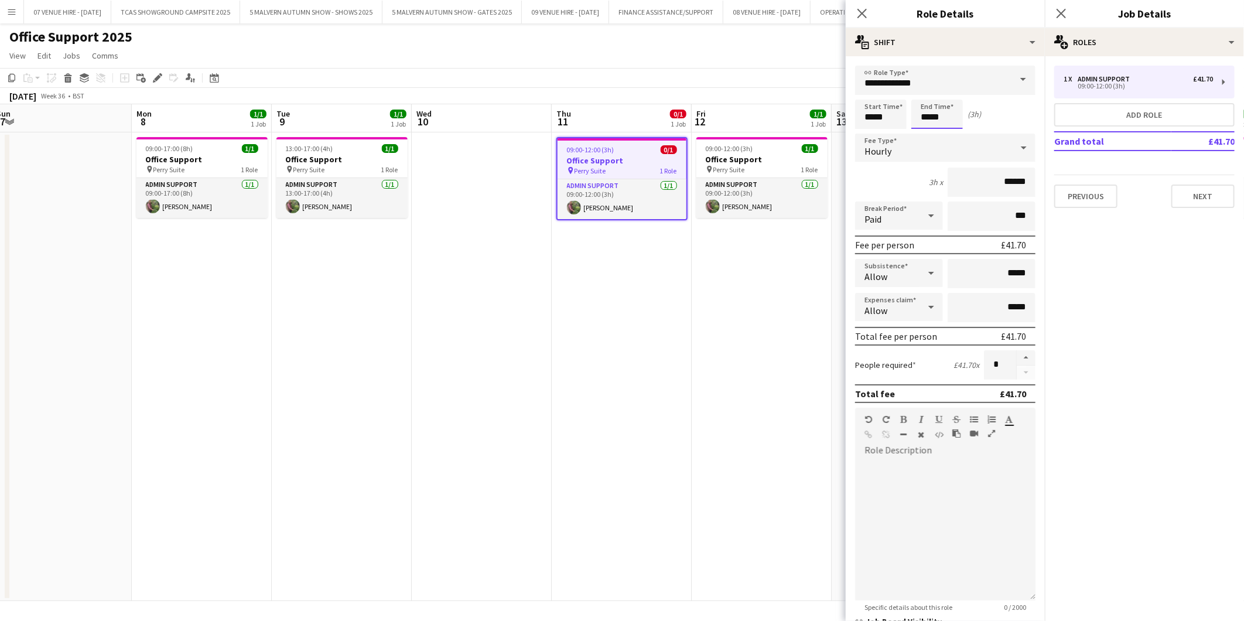
click at [817, 115] on input "*****" at bounding box center [937, 114] width 52 height 29
click at [817, 91] on div at bounding box center [925, 94] width 23 height 12
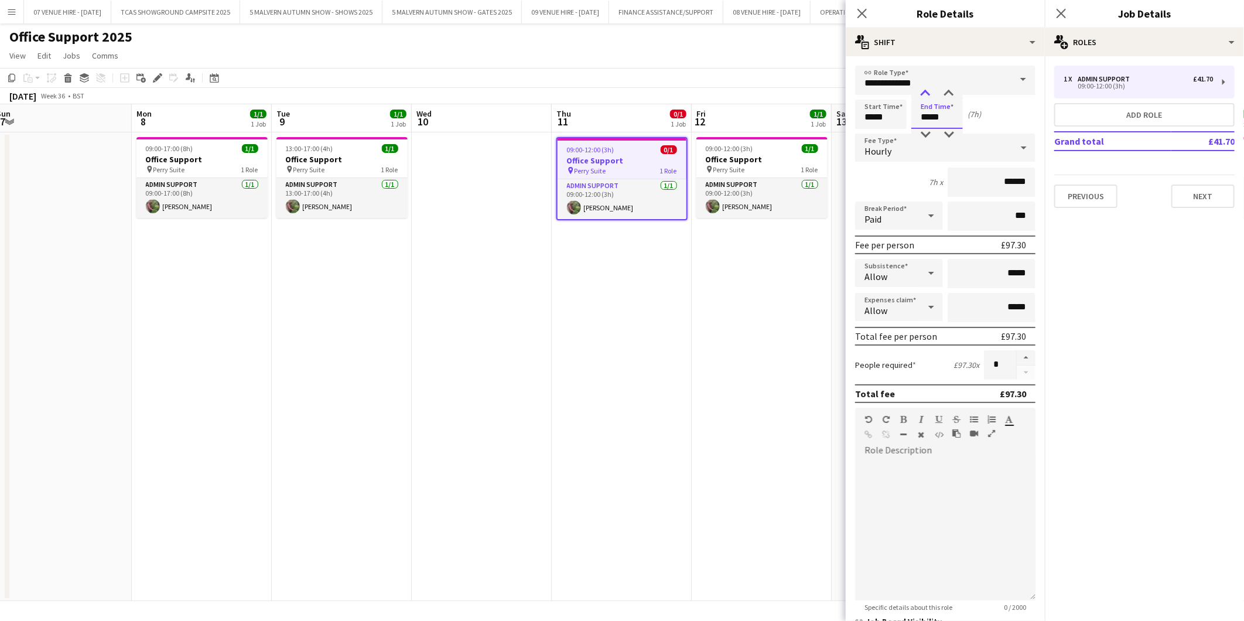
type input "*****"
click at [817, 91] on div at bounding box center [925, 94] width 23 height 12
click at [817, 214] on icon at bounding box center [931, 215] width 14 height 23
click at [817, 278] on span "Unpaid" at bounding box center [897, 276] width 64 height 11
click at [817, 216] on input "***" at bounding box center [992, 216] width 88 height 29
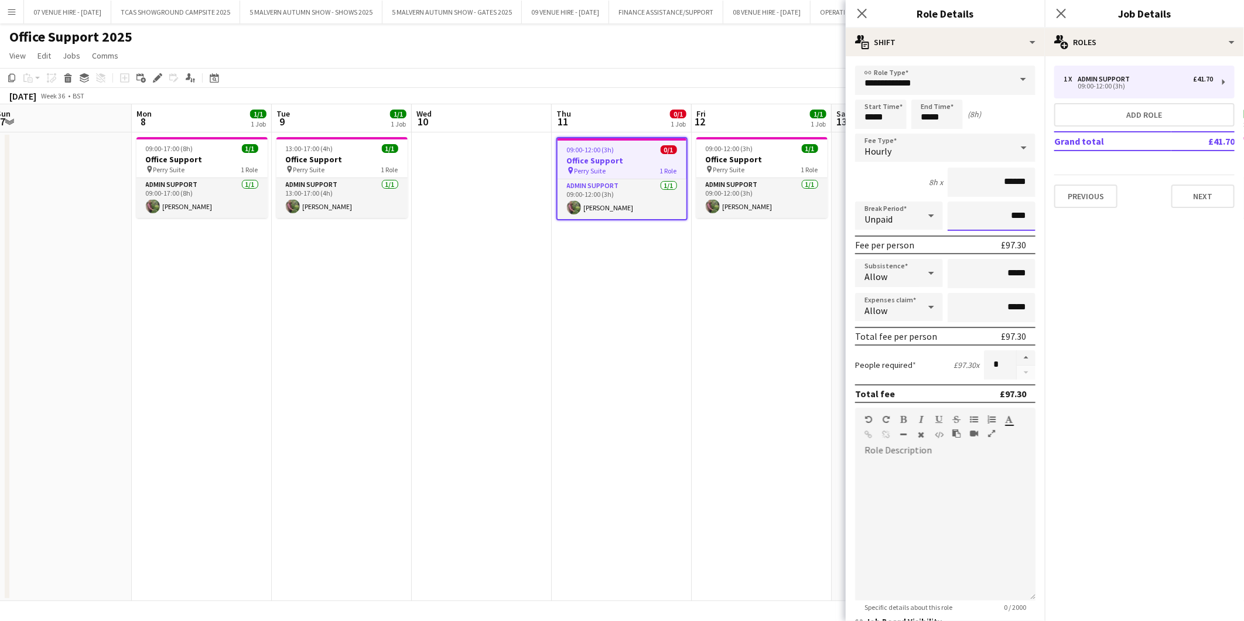
type input "****"
click at [805, 262] on app-date-cell "09:00-12:00 (3h) 1/1 Office Support pin Perry Suite 1 Role Admin Support [DATE]…" at bounding box center [762, 366] width 140 height 469
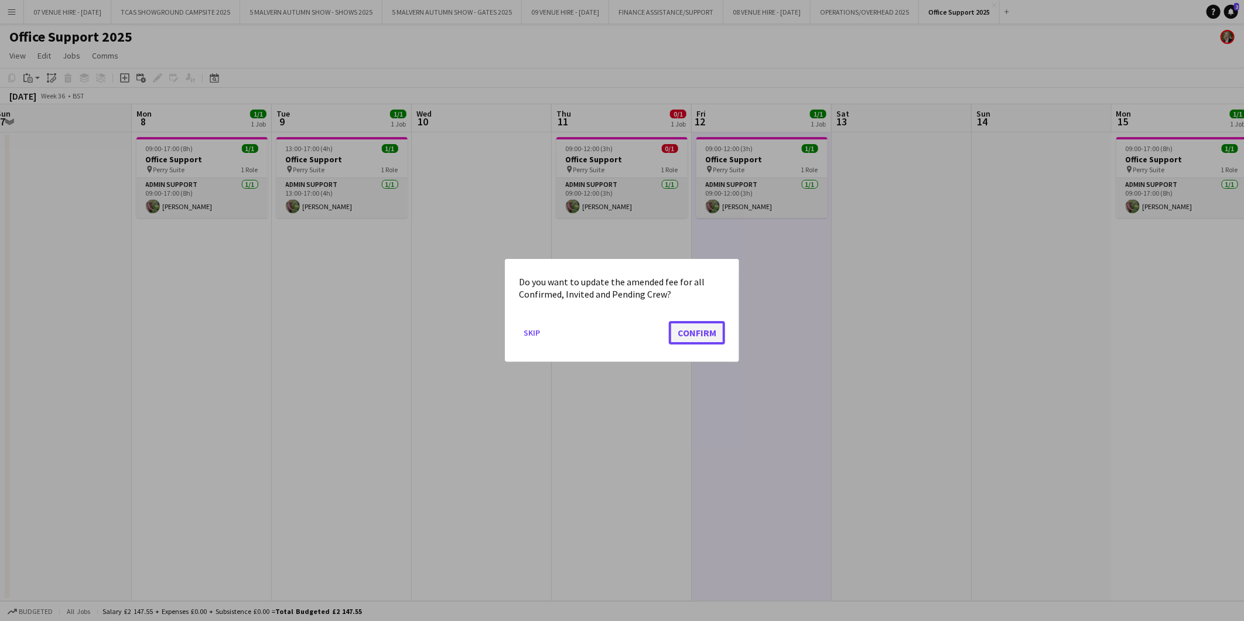
click at [716, 325] on button "Confirm" at bounding box center [697, 332] width 56 height 23
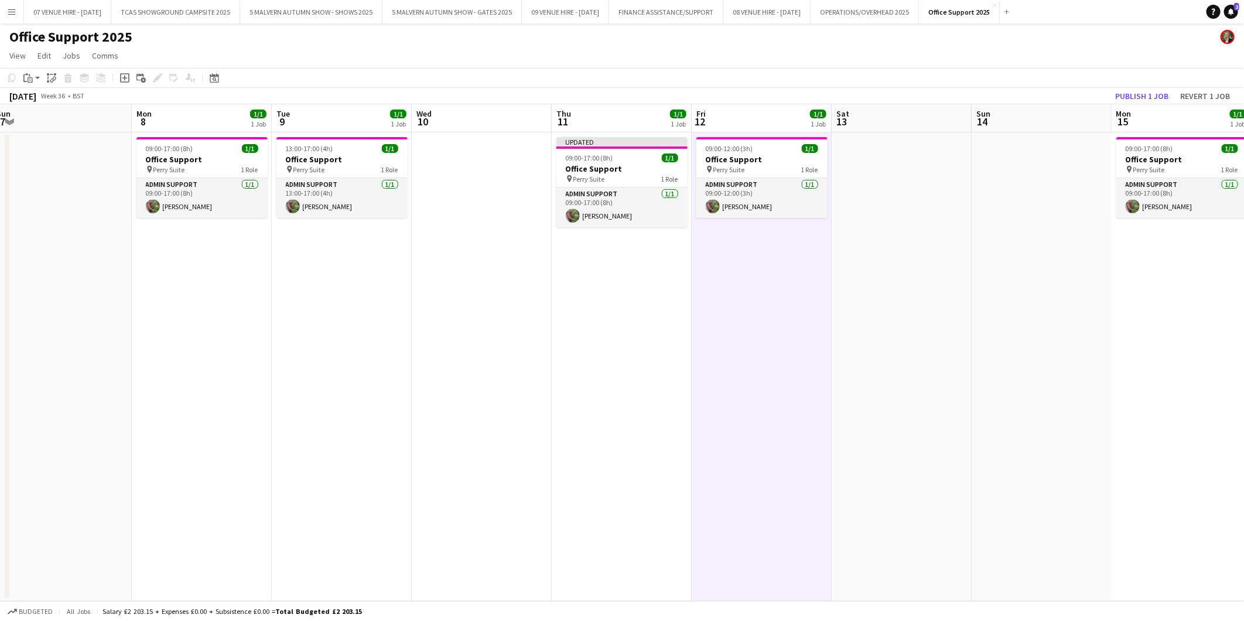
click at [817, 276] on app-date-cell at bounding box center [902, 366] width 140 height 469
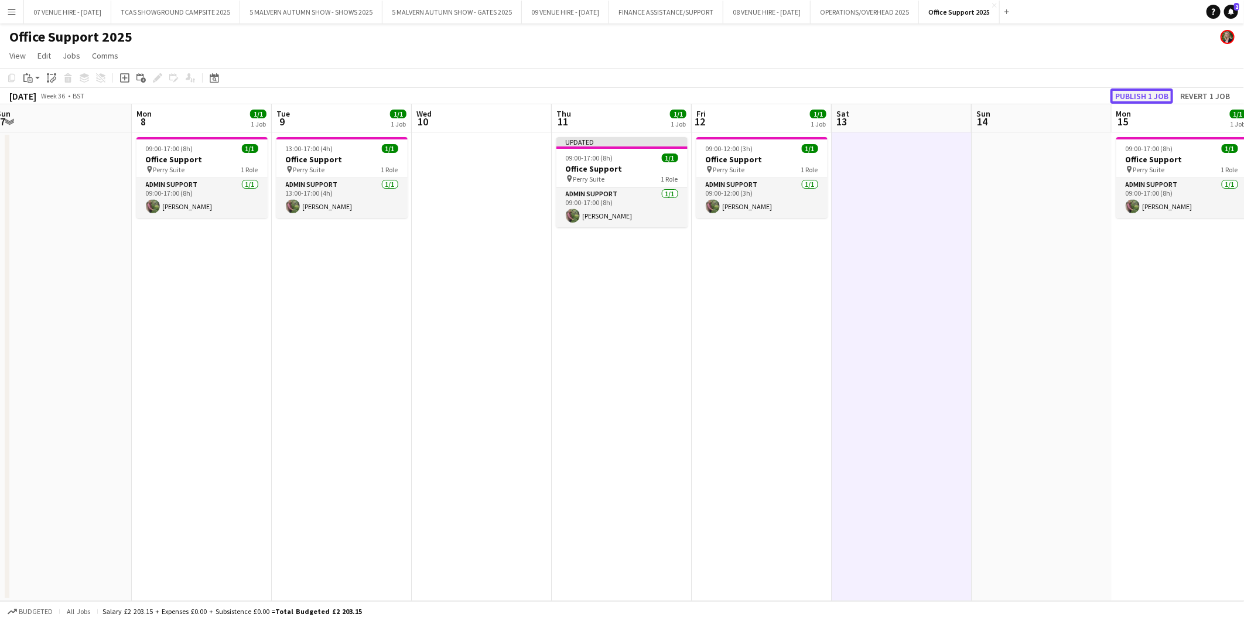
click at [817, 88] on button "Publish 1 job" at bounding box center [1142, 95] width 63 height 15
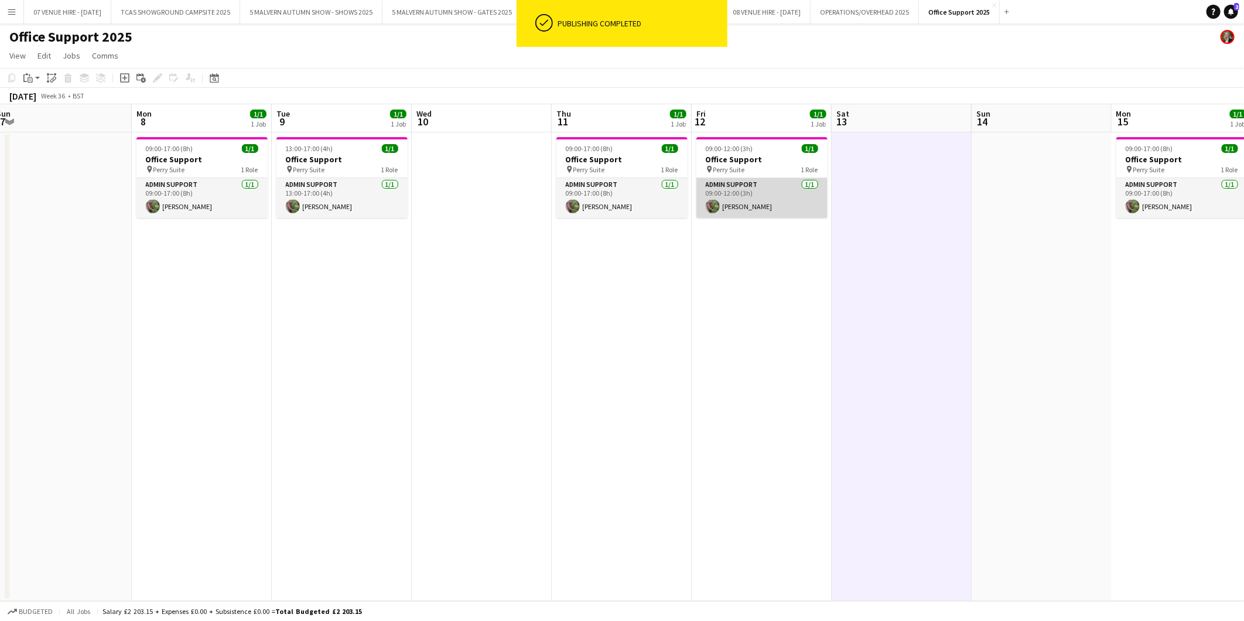
click at [744, 203] on app-card-role "Admin Support [DATE] 09:00-12:00 (3h) [PERSON_NAME]" at bounding box center [762, 198] width 131 height 40
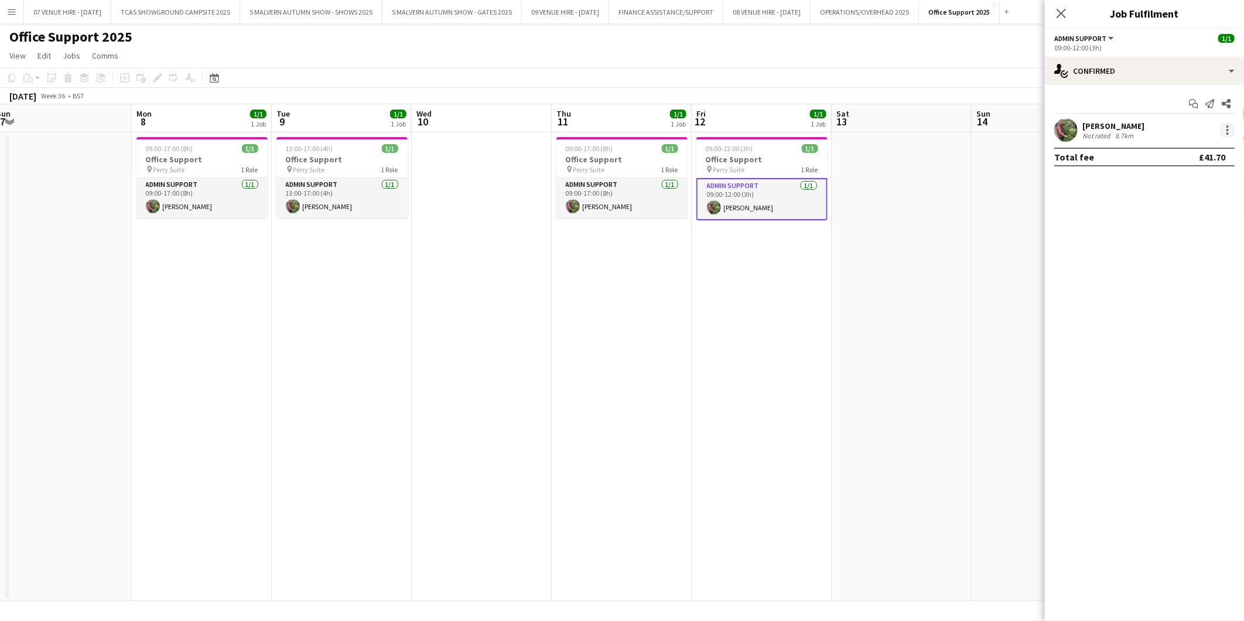
click at [817, 127] on div at bounding box center [1228, 126] width 2 height 2
click at [817, 261] on span "Remove" at bounding box center [1170, 264] width 35 height 10
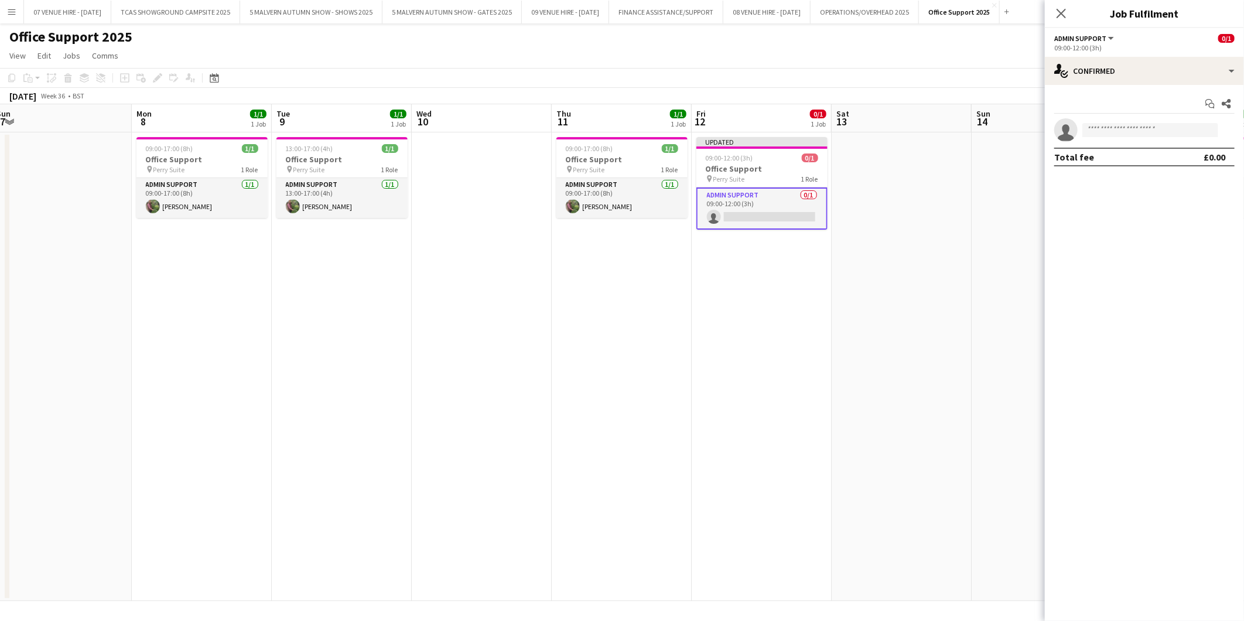
click at [817, 268] on app-date-cell at bounding box center [902, 366] width 140 height 469
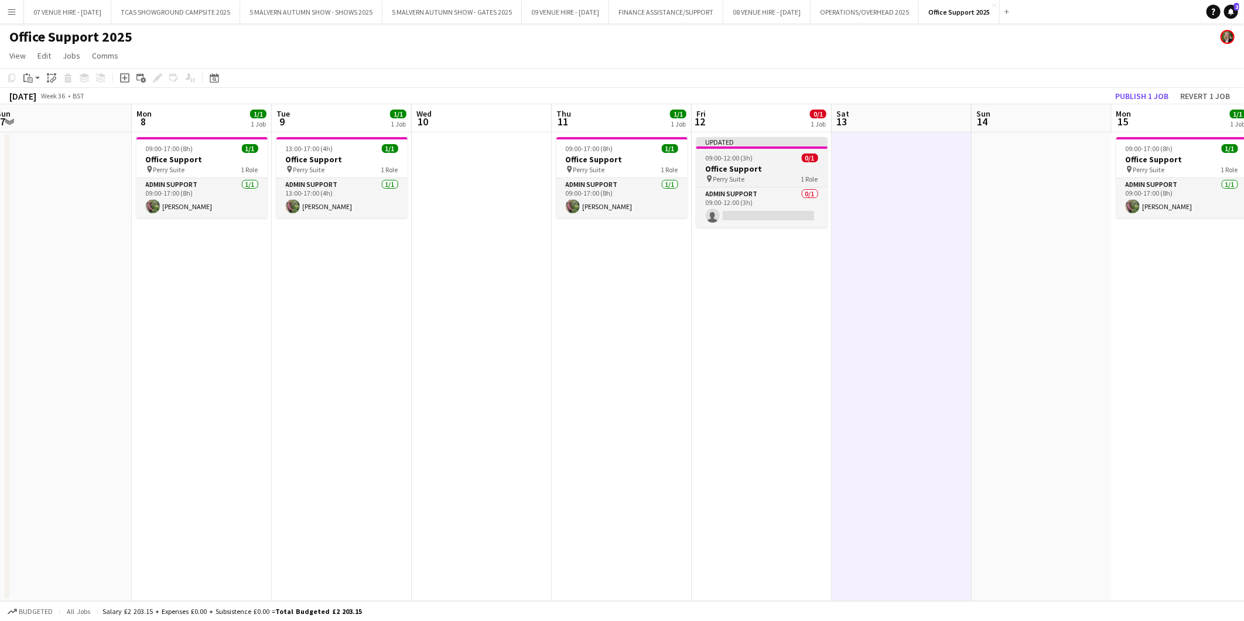
click at [778, 161] on div "09:00-12:00 (3h) 0/1" at bounding box center [762, 157] width 131 height 9
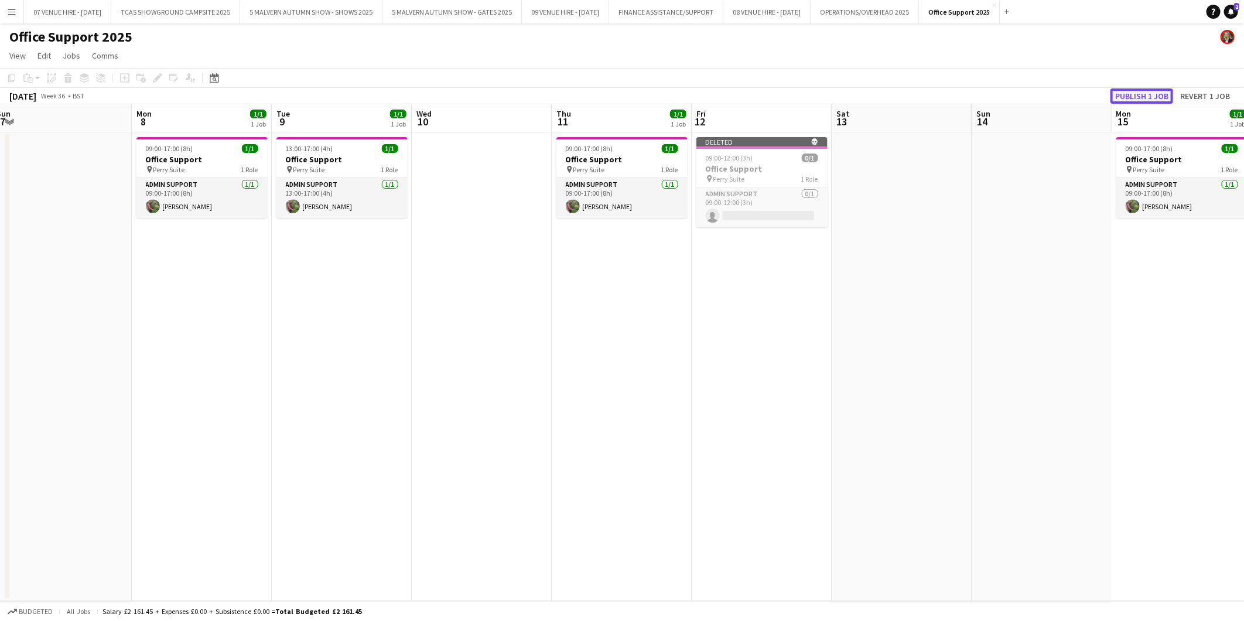
click at [817, 91] on button "Publish 1 job" at bounding box center [1142, 95] width 63 height 15
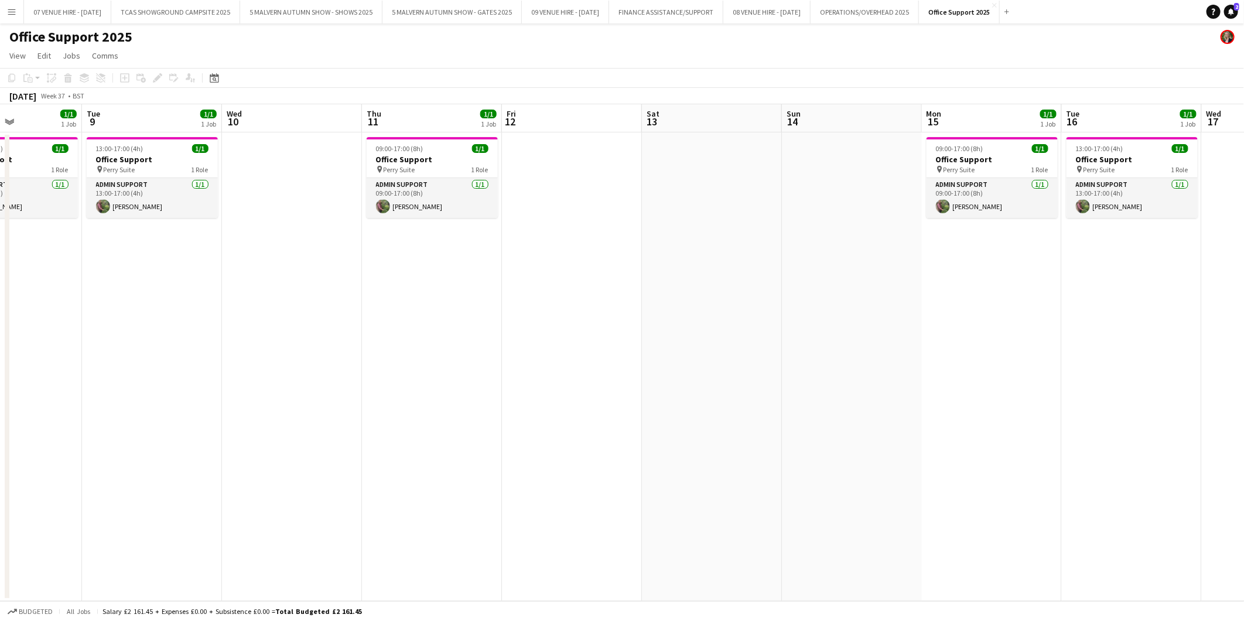
drag, startPoint x: 811, startPoint y: 172, endPoint x: 622, endPoint y: 185, distance: 190.3
click at [622, 185] on app-calendar-viewport "Fri 5 Sat 6 Sun 7 Mon 8 1/1 1 Job Tue 9 1/1 1 Job Wed 10 Thu 11 1/1 1 Job Fri 1…" at bounding box center [622, 352] width 1244 height 497
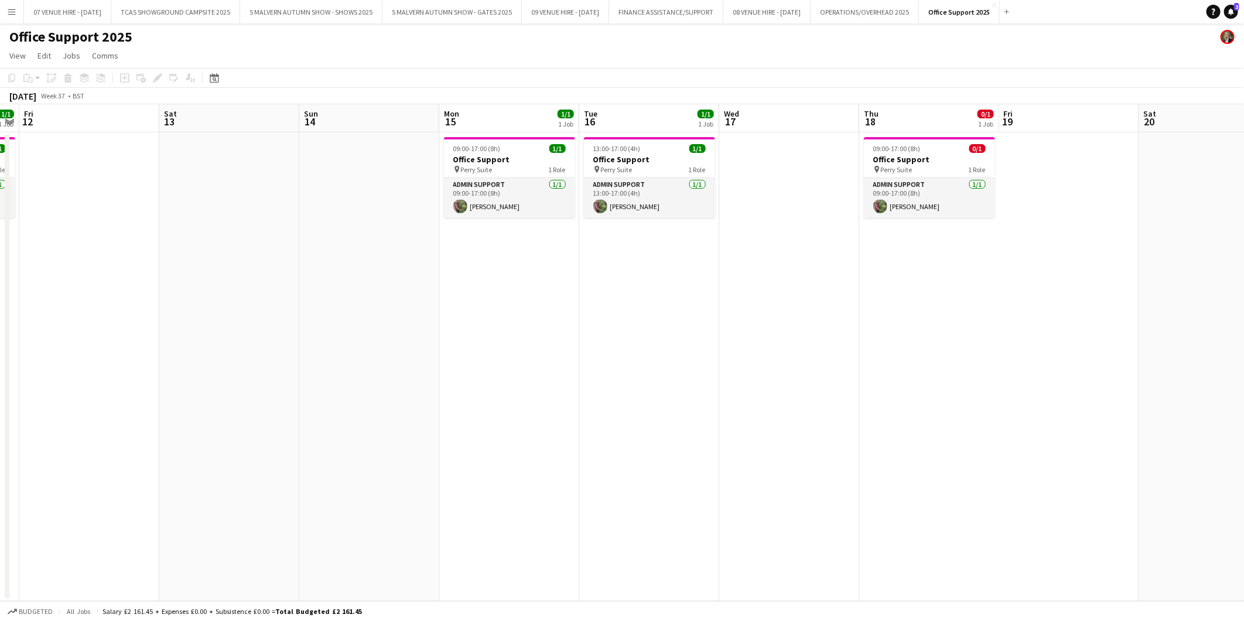
scroll to position [0, 402]
drag, startPoint x: 924, startPoint y: 168, endPoint x: 440, endPoint y: 190, distance: 484.9
click at [440, 190] on app-calendar-viewport "Tue 9 1/1 1 Job Wed 10 Thu 11 1/1 1 Job Fri 12 Sat 13 Sun 14 Mon 15 1/1 1 Job T…" at bounding box center [622, 352] width 1244 height 497
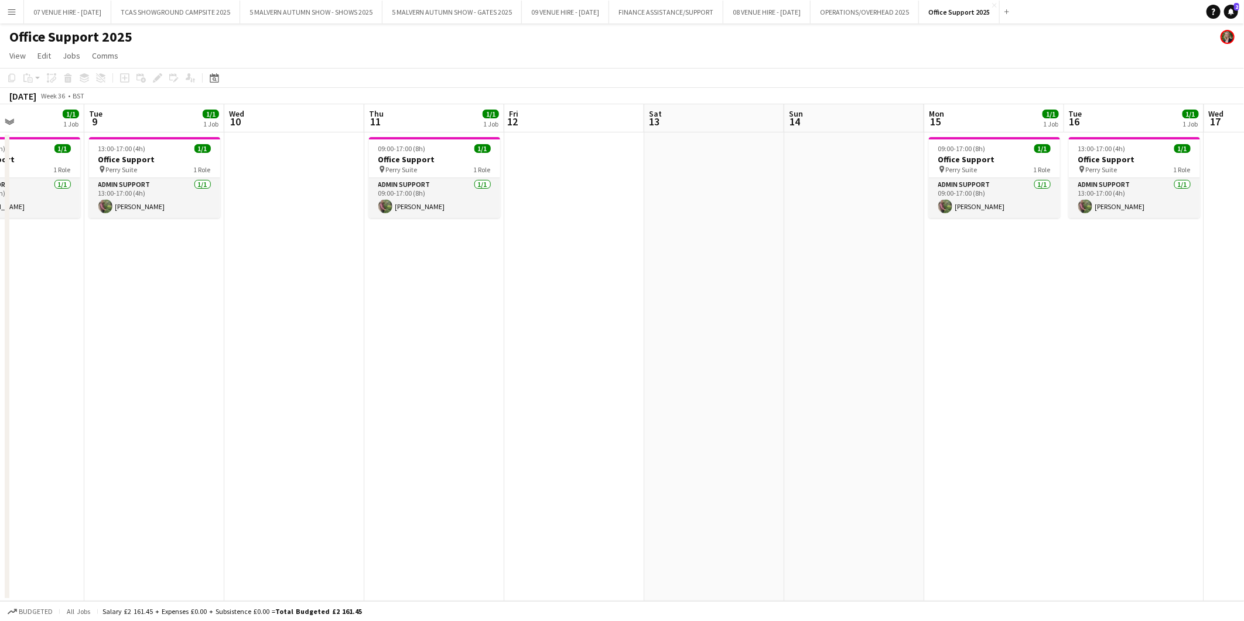
scroll to position [0, 276]
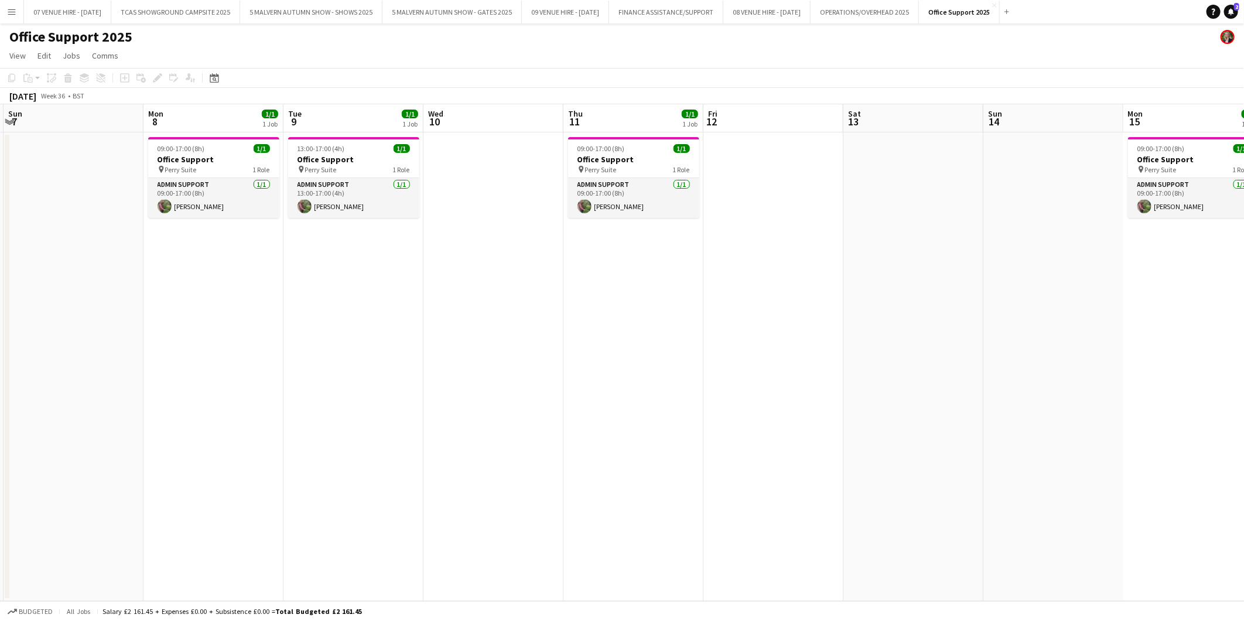
drag, startPoint x: 194, startPoint y: 185, endPoint x: 880, endPoint y: 206, distance: 686.3
click at [817, 206] on app-calendar-viewport "Fri 5 Sat 6 Sun 7 Mon 8 1/1 1 Job Tue 9 1/1 1 Job Wed 10 Thu 11 1/1 1 Job Fri 1…" at bounding box center [622, 352] width 1244 height 497
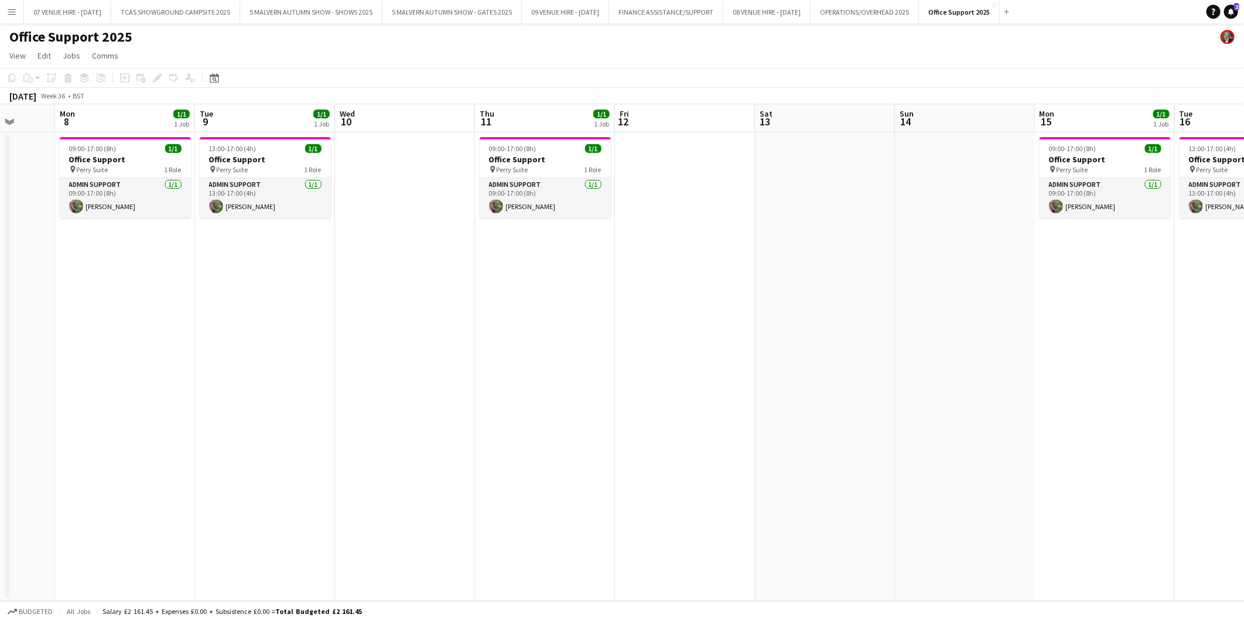
drag, startPoint x: 211, startPoint y: 158, endPoint x: 963, endPoint y: 209, distance: 753.3
click at [817, 209] on app-calendar-viewport "Fri 5 Sat 6 Sun 7 Mon 8 1/1 1 Job Tue 9 1/1 1 Job Wed 10 Thu 11 1/1 1 Job Fri 1…" at bounding box center [622, 352] width 1244 height 497
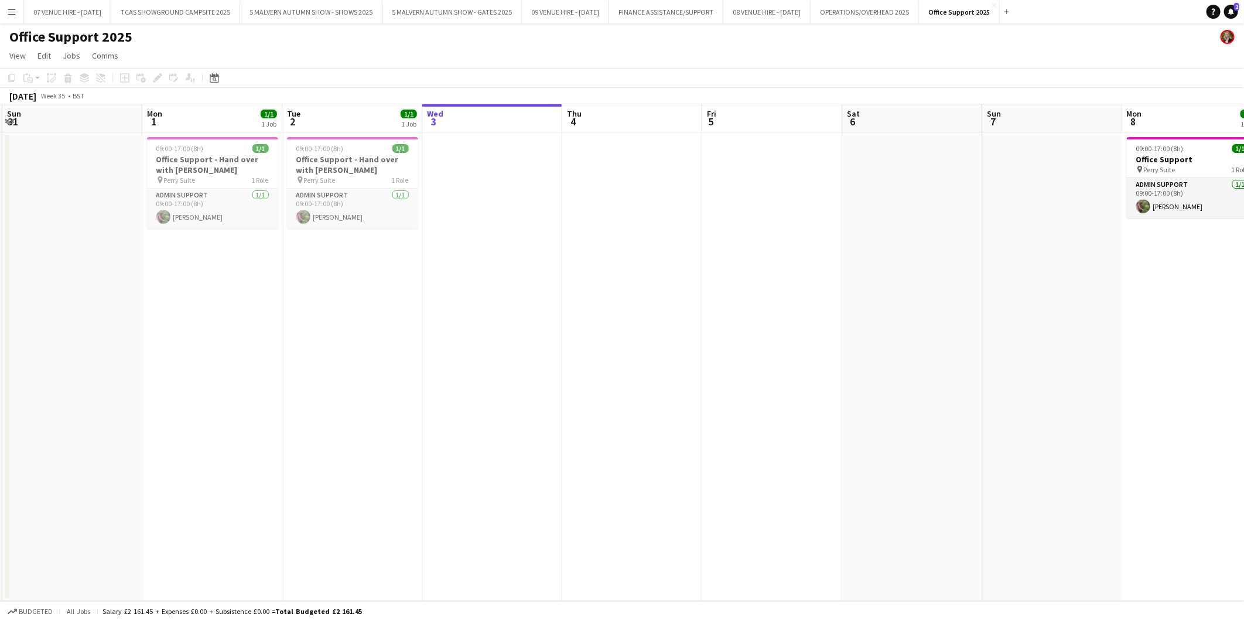
drag, startPoint x: 680, startPoint y: 235, endPoint x: 912, endPoint y: 248, distance: 232.9
click at [817, 248] on app-calendar-viewport "Fri 29 Sat 30 Sun 31 Mon 1 1/1 1 Job Tue 2 1/1 1 Job Wed 3 Thu 4 Fri 5 Sat 6 Su…" at bounding box center [622, 352] width 1244 height 497
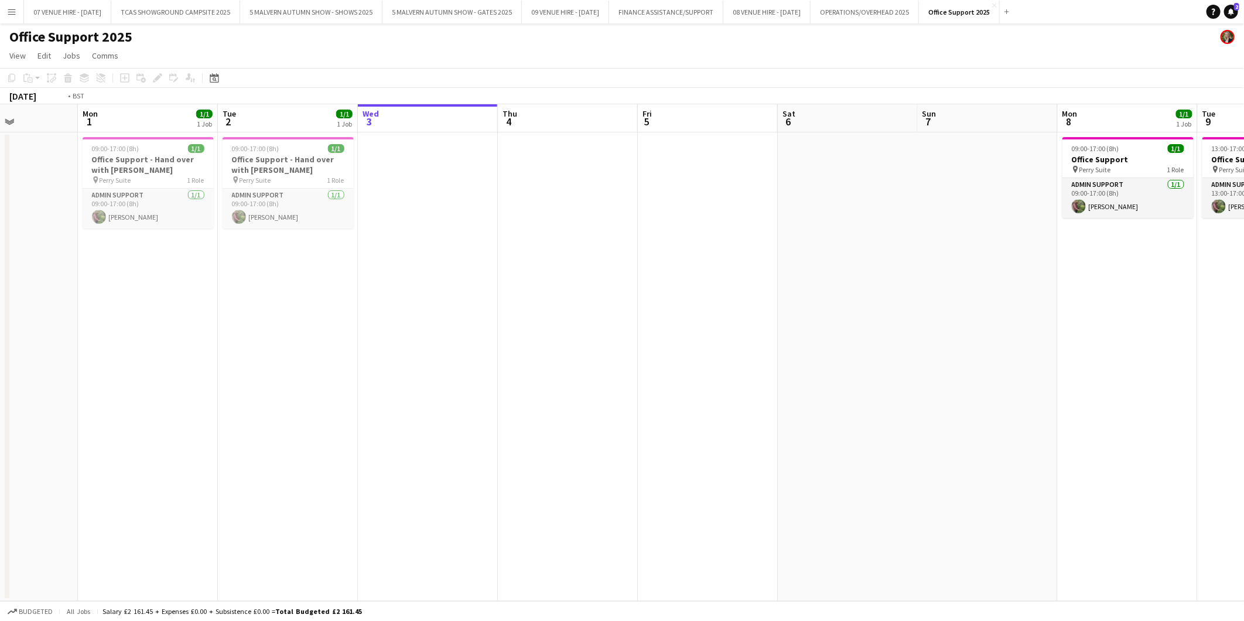
scroll to position [0, 330]
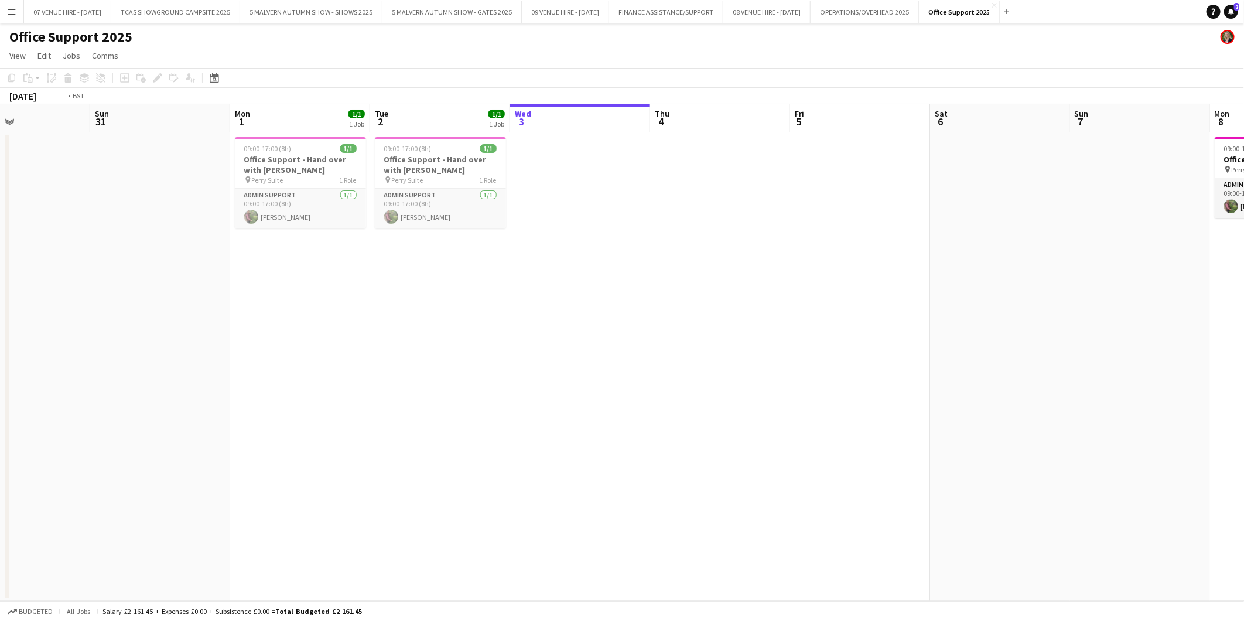
drag, startPoint x: 752, startPoint y: 237, endPoint x: 420, endPoint y: 239, distance: 332.1
click at [420, 239] on app-calendar-viewport "Thu 28 1/1 1 Job Fri 29 Sat 30 Sun 31 Mon 1 1/1 1 Job Tue 2 1/1 1 Job Wed 3 Thu…" at bounding box center [622, 352] width 1244 height 497
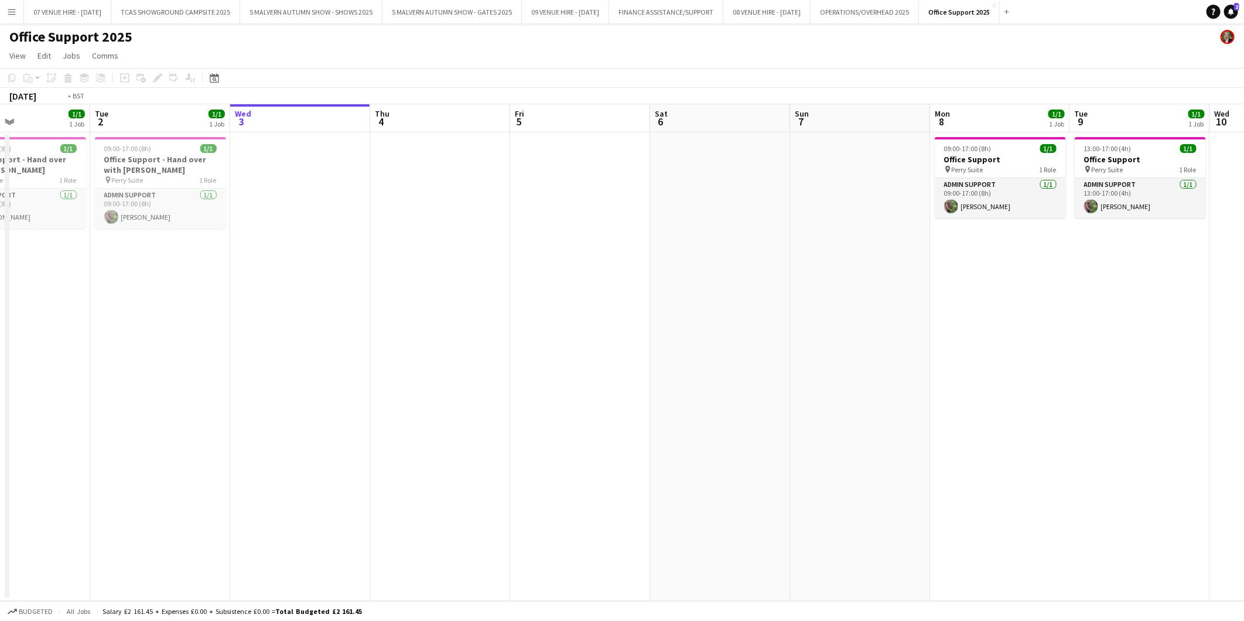
scroll to position [0, 356]
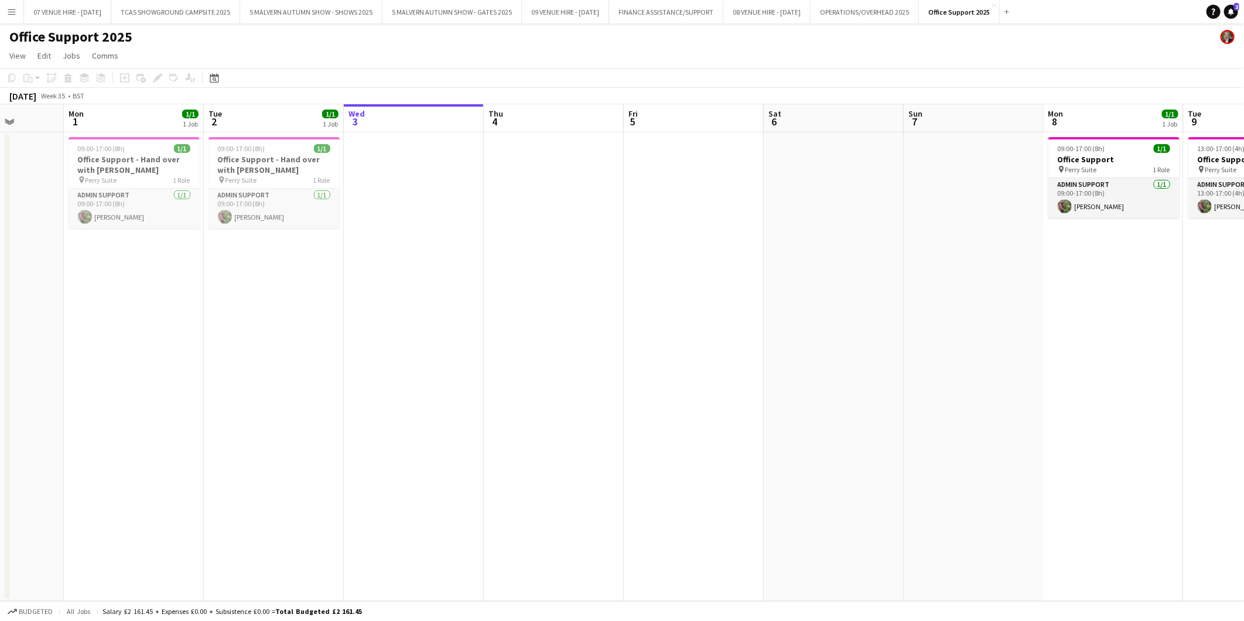
drag, startPoint x: 393, startPoint y: 216, endPoint x: 506, endPoint y: 215, distance: 113.1
click at [506, 215] on app-calendar-viewport "Fri 29 Sat 30 Sun 31 Mon 1 1/1 1 Job Tue 2 1/1 1 Job Wed 3 Thu 4 Fri 5 Sat 6 Su…" at bounding box center [622, 352] width 1244 height 497
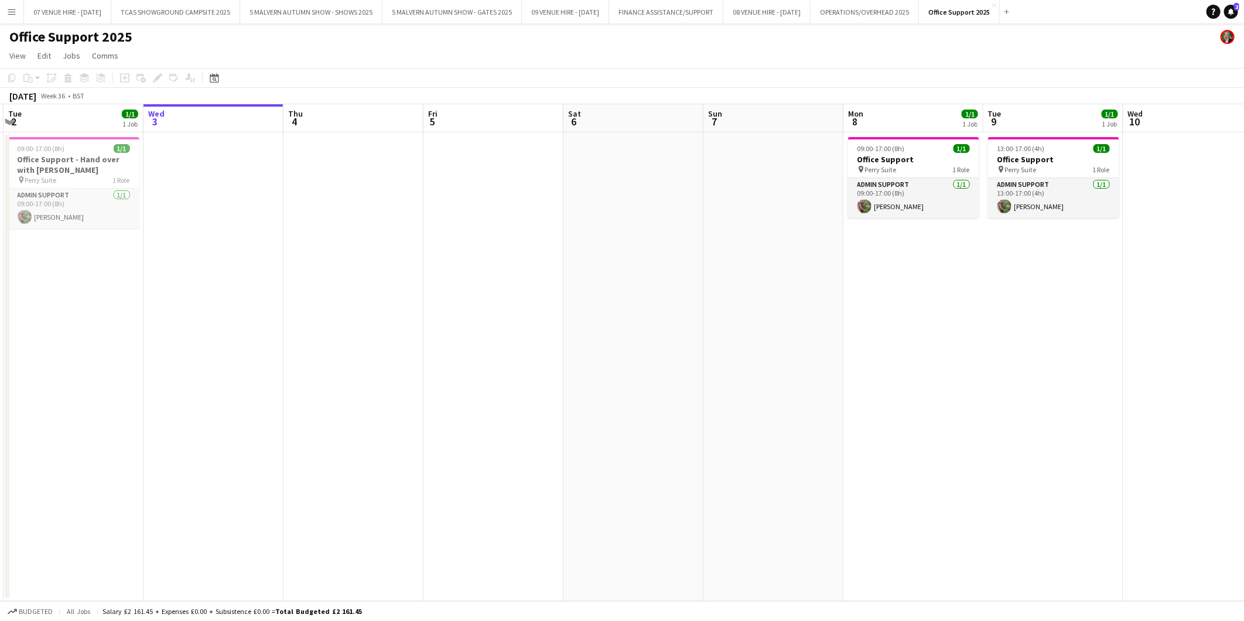
drag, startPoint x: 1044, startPoint y: 272, endPoint x: 743, endPoint y: 274, distance: 301.1
click at [817, 284] on app-calendar-viewport "Sat 30 Sun 31 Mon 1 1/1 1 Job Tue 2 1/1 1 Job Wed 3 Thu 4 Fri 5 Sat 6 Sun 7 Mon…" at bounding box center [622, 352] width 1244 height 497
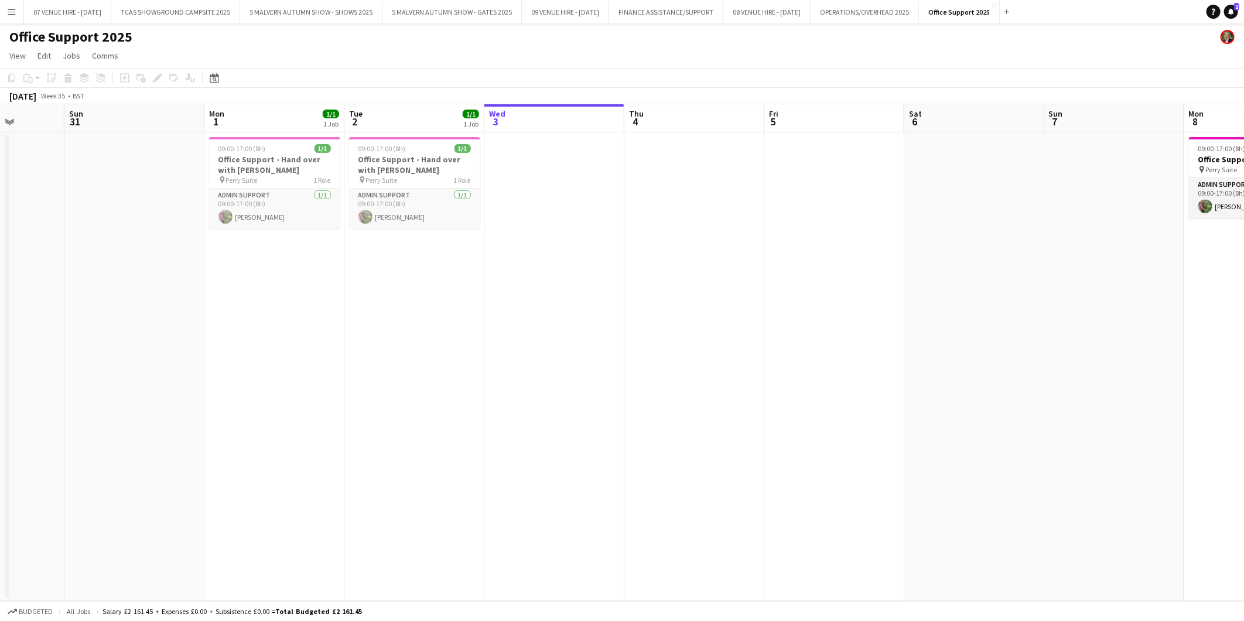
drag, startPoint x: 385, startPoint y: 207, endPoint x: 726, endPoint y: 235, distance: 342.7
click at [726, 235] on app-calendar-viewport "Thu 28 1/1 1 Job Fri 29 Sat 30 Sun 31 Mon 1 1/1 1 Job Tue 2 1/1 1 Job Wed 3 Thu…" at bounding box center [622, 352] width 1244 height 497
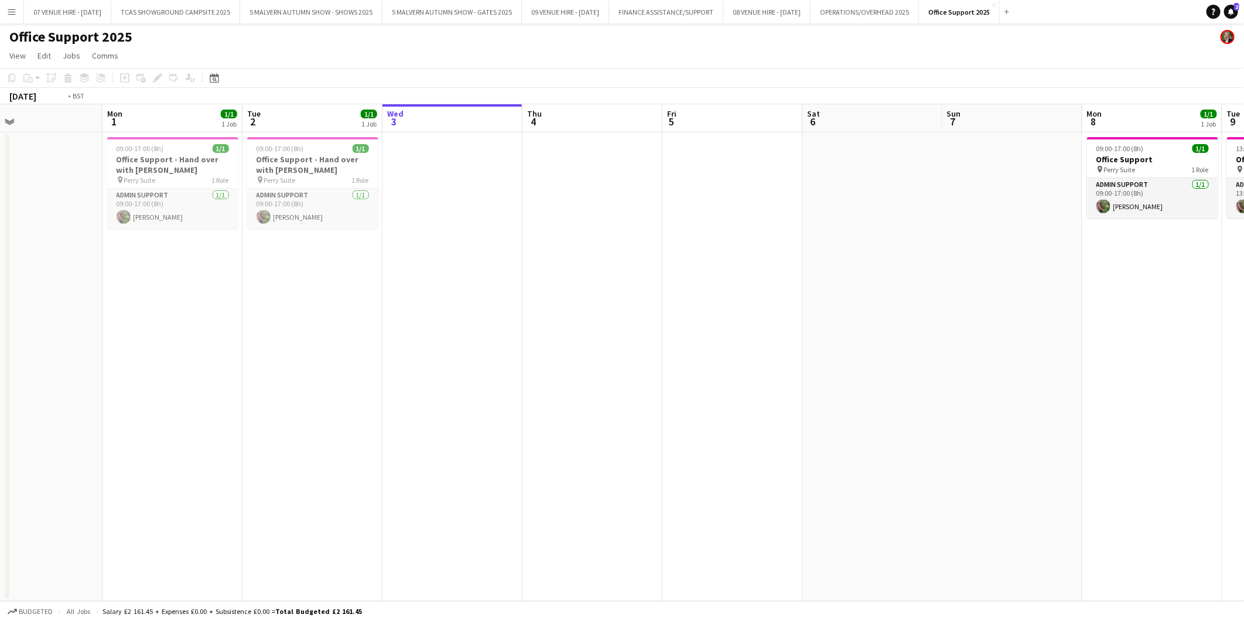
drag, startPoint x: 603, startPoint y: 160, endPoint x: 438, endPoint y: 205, distance: 171.8
click at [360, 211] on app-calendar-viewport "Thu 28 1/1 1 Job Fri 29 Sat 30 Sun 31 Mon 1 1/1 1 Job Tue 2 1/1 1 Job Wed 3 Thu…" at bounding box center [622, 352] width 1244 height 497
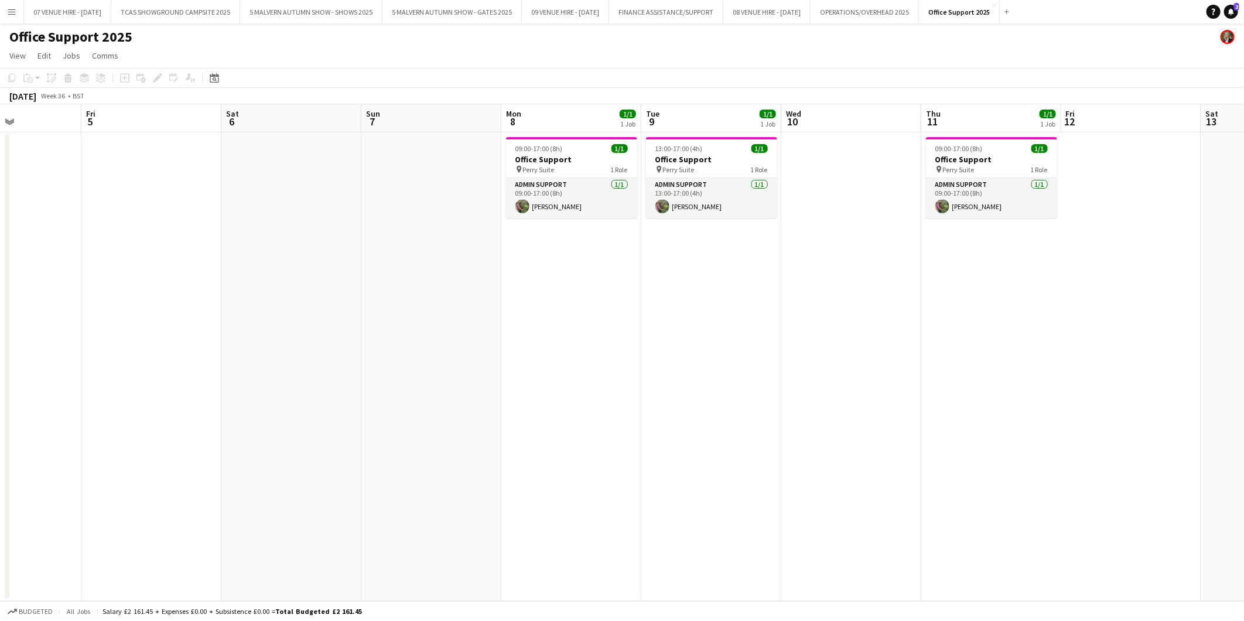
drag, startPoint x: 364, startPoint y: 187, endPoint x: 352, endPoint y: 189, distance: 11.8
click at [352, 189] on app-calendar-viewport "Tue 2 1/1 1 Job Wed 3 Thu 4 Fri 5 Sat 6 Sun 7 Mon 8 1/1 1 Job Tue 9 1/1 1 Job W…" at bounding box center [622, 352] width 1244 height 497
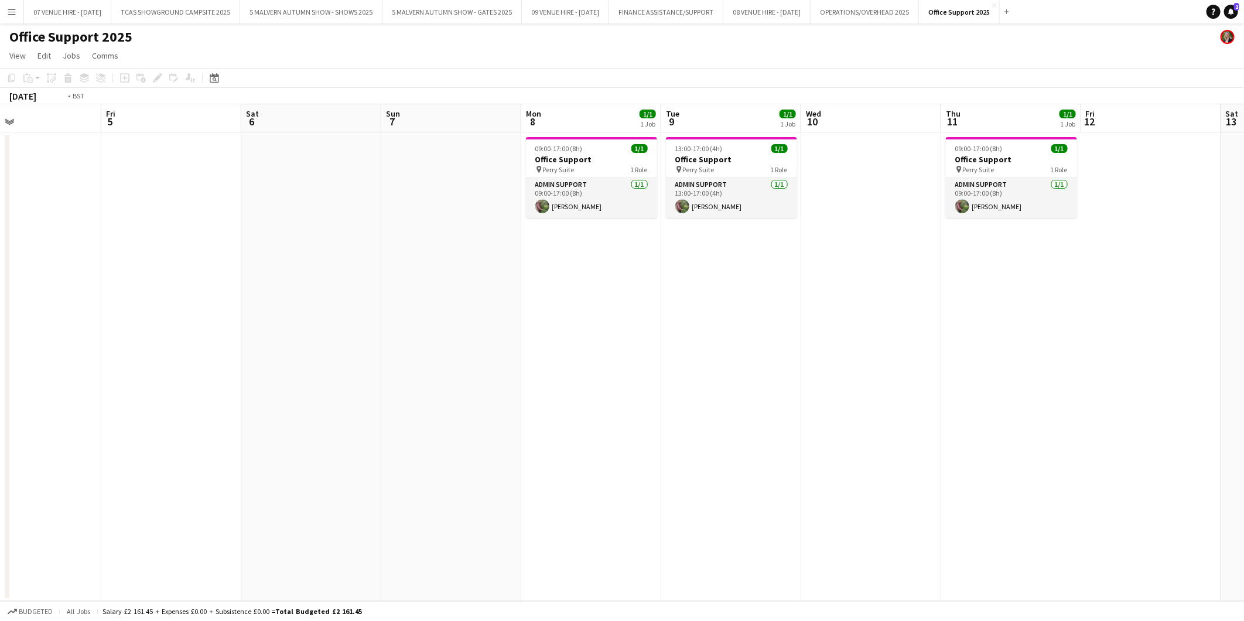
drag, startPoint x: 952, startPoint y: 177, endPoint x: 412, endPoint y: 167, distance: 540.2
click at [412, 167] on app-calendar-viewport "Tue 2 1/1 1 Job Wed 3 Thu 4 Fri 5 Sat 6 Sun 7 Mon 8 1/1 1 Job Tue 9 1/1 1 Job W…" at bounding box center [622, 352] width 1244 height 497
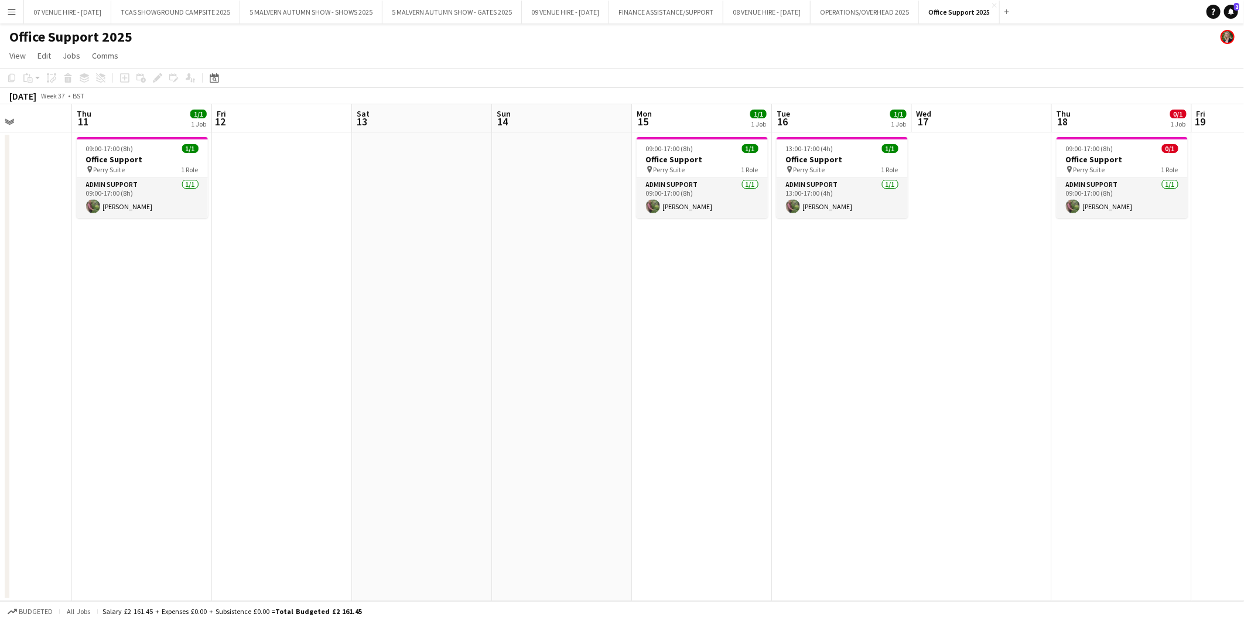
drag, startPoint x: 739, startPoint y: 183, endPoint x: 429, endPoint y: 170, distance: 309.6
click at [429, 170] on app-calendar-viewport "Sun 7 Mon 8 1/1 1 Job Tue 9 1/1 1 Job Wed 10 Thu 11 1/1 1 Job Fri 12 Sat 13 Sun…" at bounding box center [622, 352] width 1244 height 497
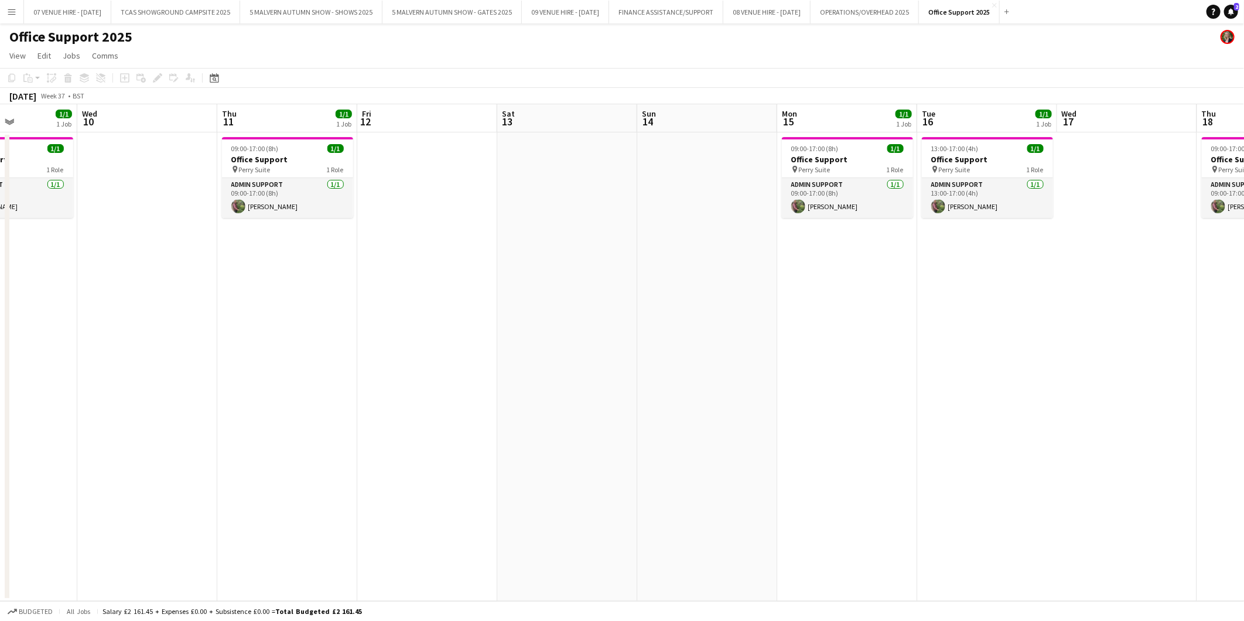
drag, startPoint x: 444, startPoint y: 185, endPoint x: 589, endPoint y: 185, distance: 145.3
click at [589, 185] on app-calendar-viewport "Sun 7 Mon 8 1/1 1 Job Tue 9 1/1 1 Job Wed 10 Thu 11 1/1 1 Job Fri 12 Sat 13 Sun…" at bounding box center [622, 352] width 1244 height 497
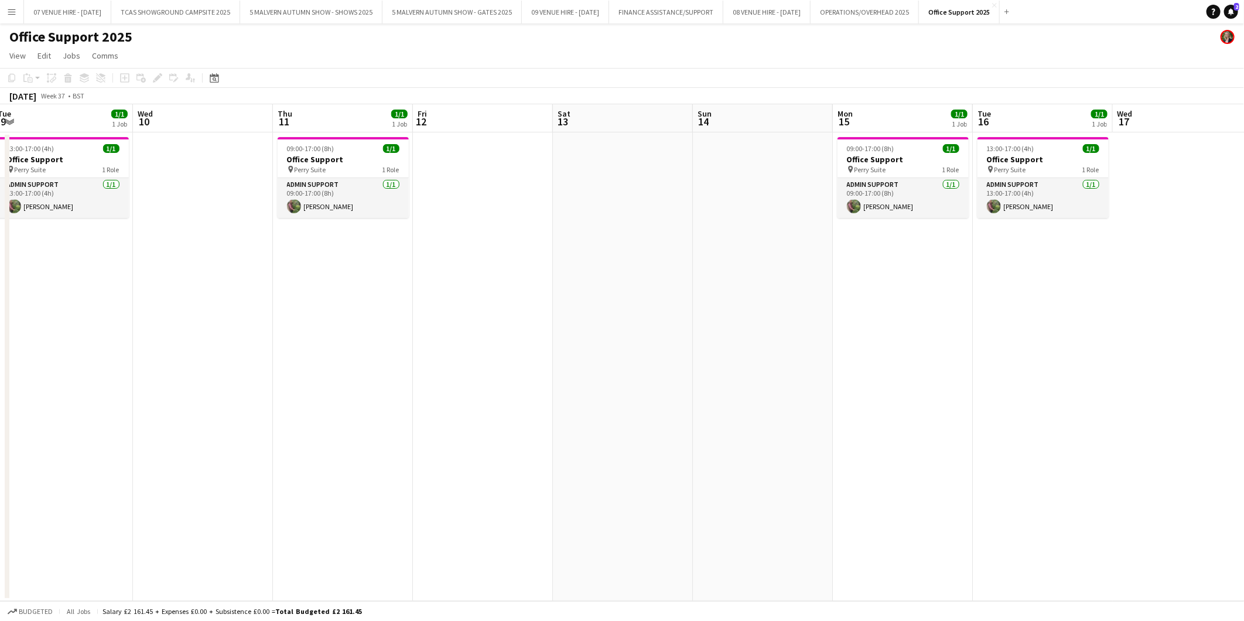
drag, startPoint x: 496, startPoint y: 185, endPoint x: 691, endPoint y: 185, distance: 195.7
click at [691, 185] on app-calendar-viewport "Sun 7 Mon 8 1/1 1 Job Tue 9 1/1 1 Job Wed 10 Thu 11 1/1 1 Job Fri 12 Sat 13 Sun…" at bounding box center [622, 352] width 1244 height 497
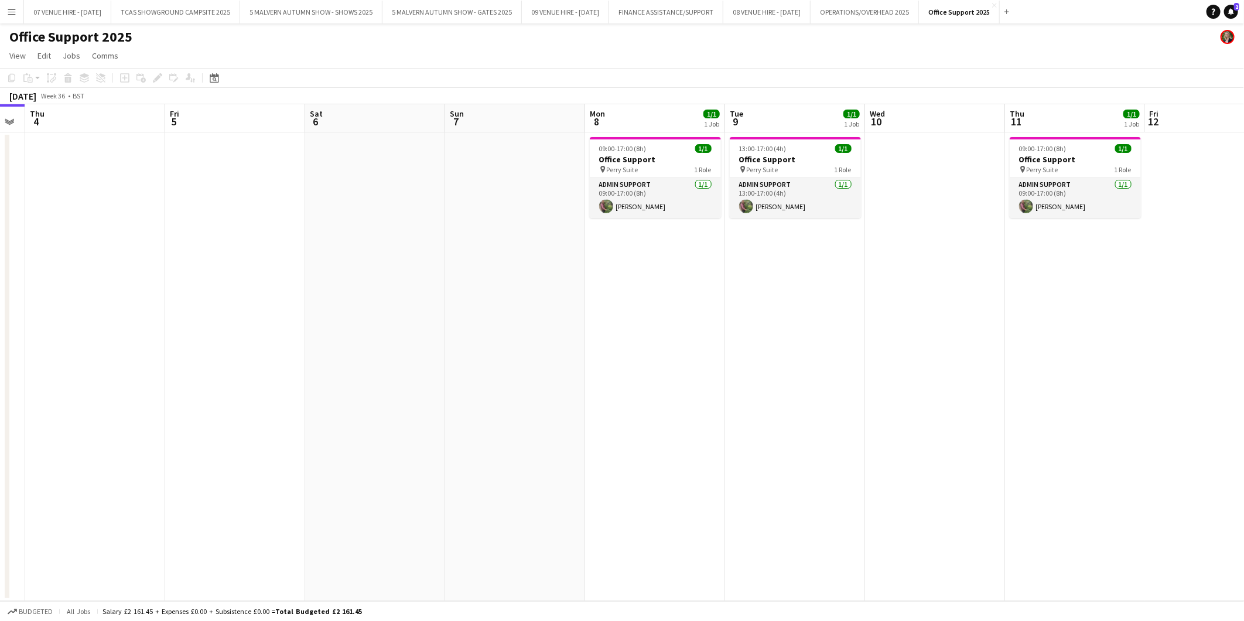
drag, startPoint x: 571, startPoint y: 244, endPoint x: 613, endPoint y: 237, distance: 42.9
click at [613, 237] on app-calendar-viewport "Tue 2 1/1 1 Job Wed 3 Thu 4 Fri 5 Sat 6 Sun 7 Mon 8 1/1 1 Job Tue 9 1/1 1 Job W…" at bounding box center [622, 352] width 1244 height 497
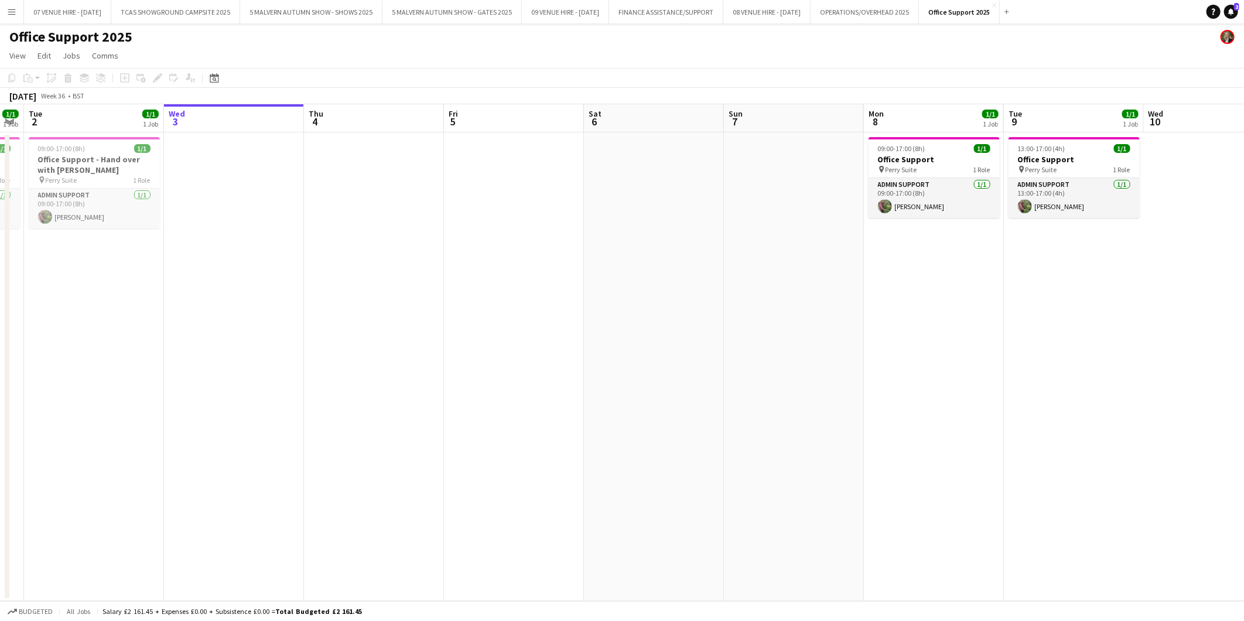
drag, startPoint x: 351, startPoint y: 241, endPoint x: 630, endPoint y: 243, distance: 278.8
click at [630, 243] on app-calendar-viewport "Sun 31 Mon 1 1/1 1 Job Tue 2 1/1 1 Job Wed 3 Thu 4 Fri 5 Sat 6 Sun 7 Mon 8 1/1 …" at bounding box center [622, 352] width 1244 height 497
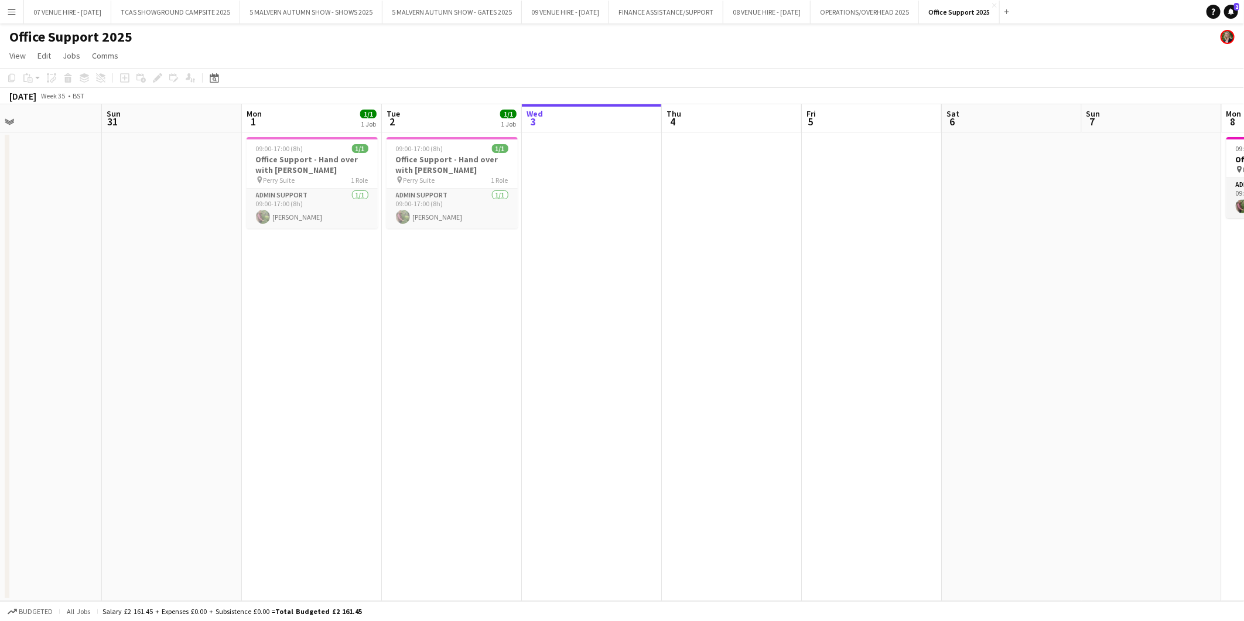
drag, startPoint x: 402, startPoint y: 237, endPoint x: 760, endPoint y: 223, distance: 358.8
click at [760, 223] on app-calendar-viewport "Thu 28 1/1 1 Job Fri 29 Sat 30 Sun 31 Mon 1 1/1 1 Job Tue 2 1/1 1 Job Wed 3 Thu…" at bounding box center [622, 352] width 1244 height 497
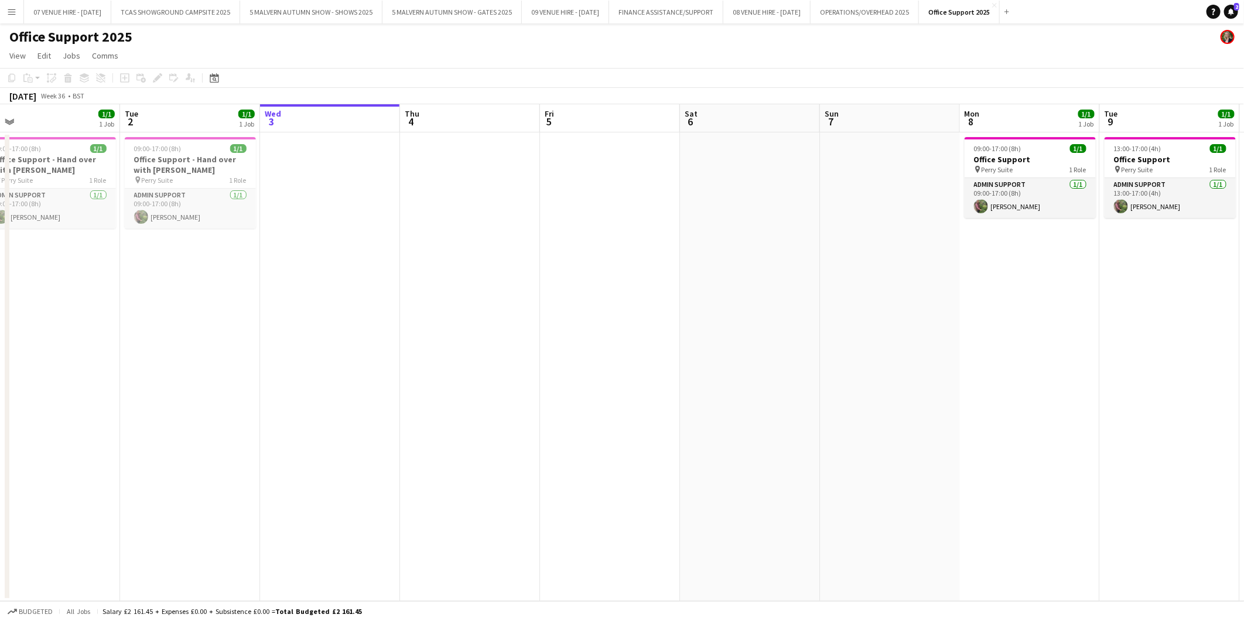
drag, startPoint x: 786, startPoint y: 254, endPoint x: 524, endPoint y: 253, distance: 261.8
click at [524, 253] on app-calendar-viewport "Fri 29 Sat 30 Sun 31 Mon 1 1/1 1 Job Tue 2 1/1 1 Job Wed 3 Thu 4 Fri 5 Sat 6 Su…" at bounding box center [622, 352] width 1244 height 497
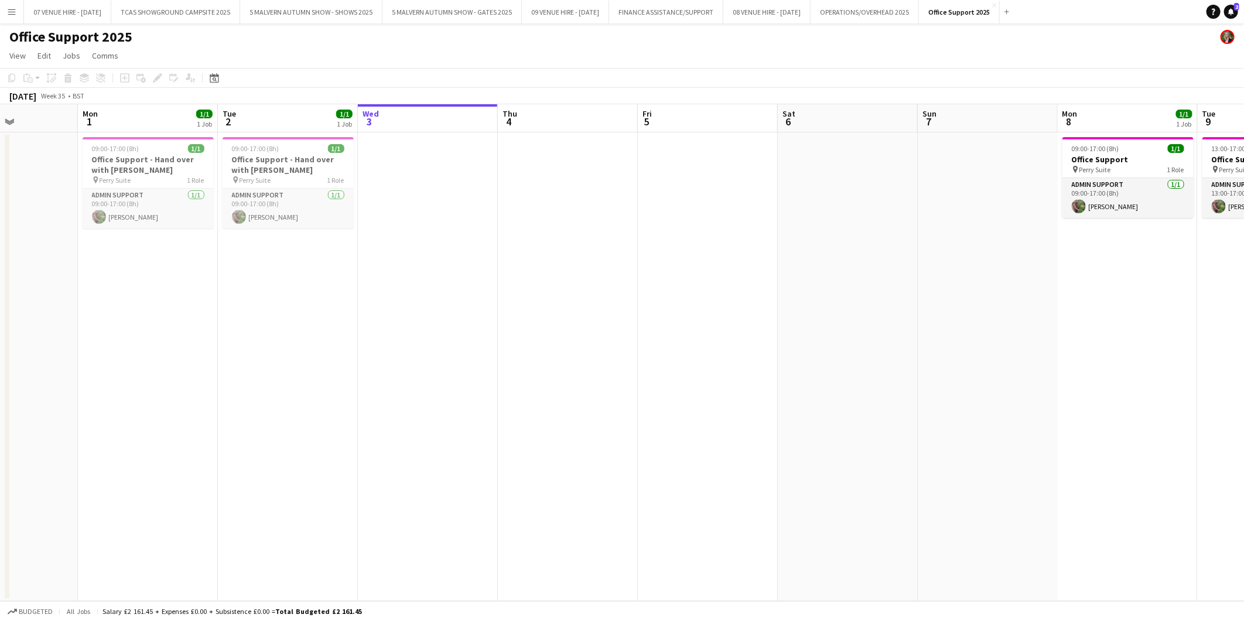
scroll to position [0, 315]
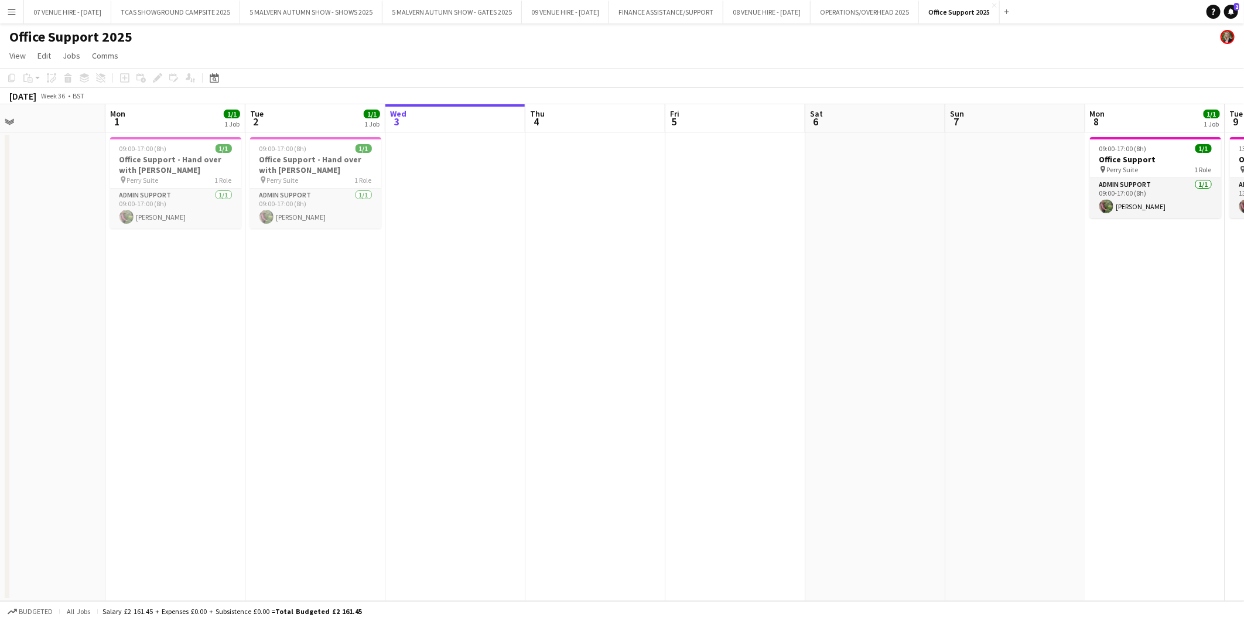
drag, startPoint x: 463, startPoint y: 176, endPoint x: 588, endPoint y: 176, distance: 124.8
click at [588, 176] on app-calendar-viewport "Fri 29 Sat 30 Sun 31 Mon 1 1/1 1 Job Tue 2 1/1 1 Job Wed 3 Thu 4 Fri 5 Sat 6 Su…" at bounding box center [622, 352] width 1244 height 497
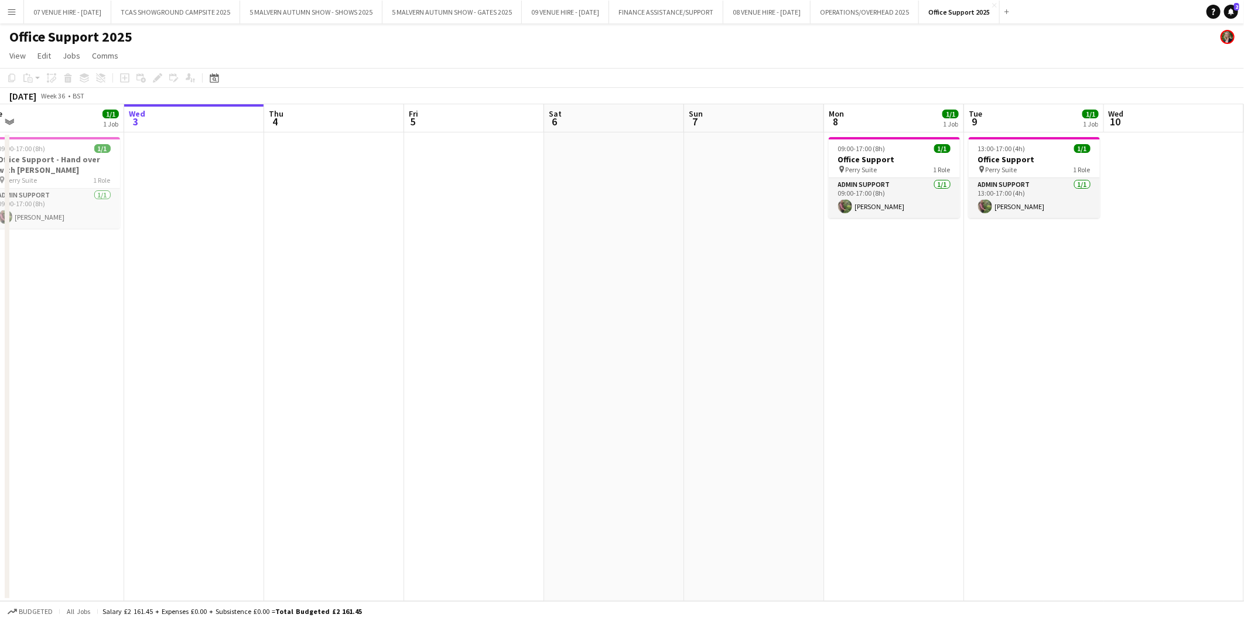
drag, startPoint x: 739, startPoint y: 163, endPoint x: 432, endPoint y: 143, distance: 307.6
click at [432, 143] on app-calendar-viewport "Sun 31 Mon 1 1/1 1 Job Tue 2 1/1 1 Job Wed 3 Thu 4 Fri 5 Sat 6 Sun 7 Mon 8 1/1 …" at bounding box center [622, 352] width 1244 height 497
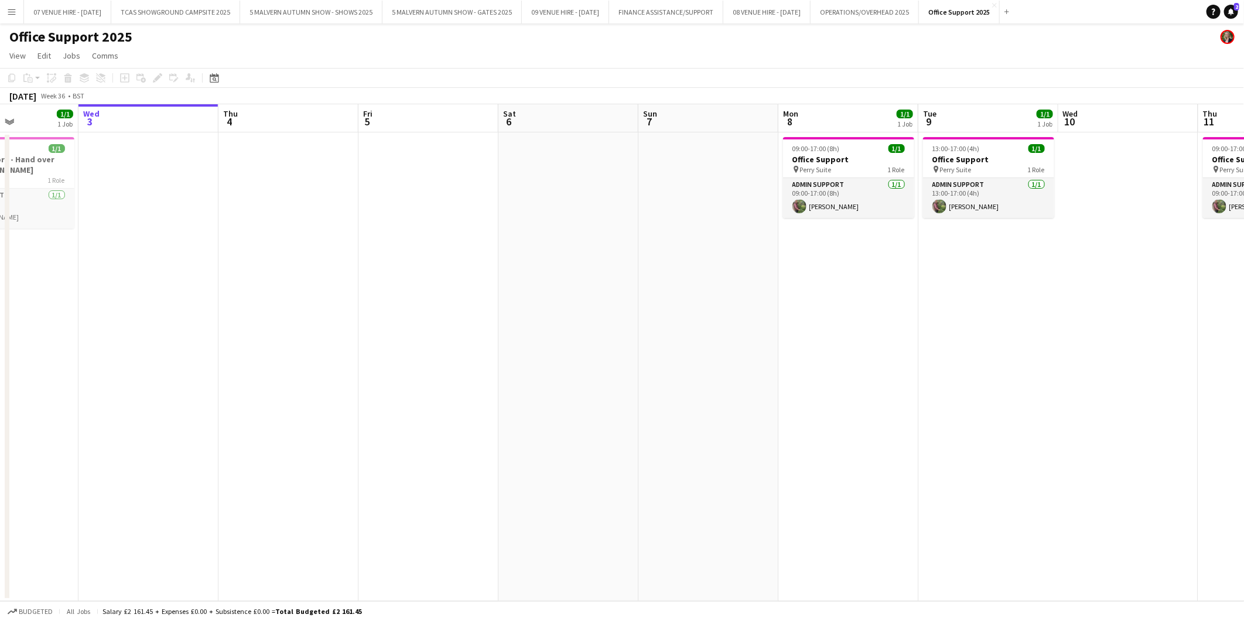
scroll to position [0, 428]
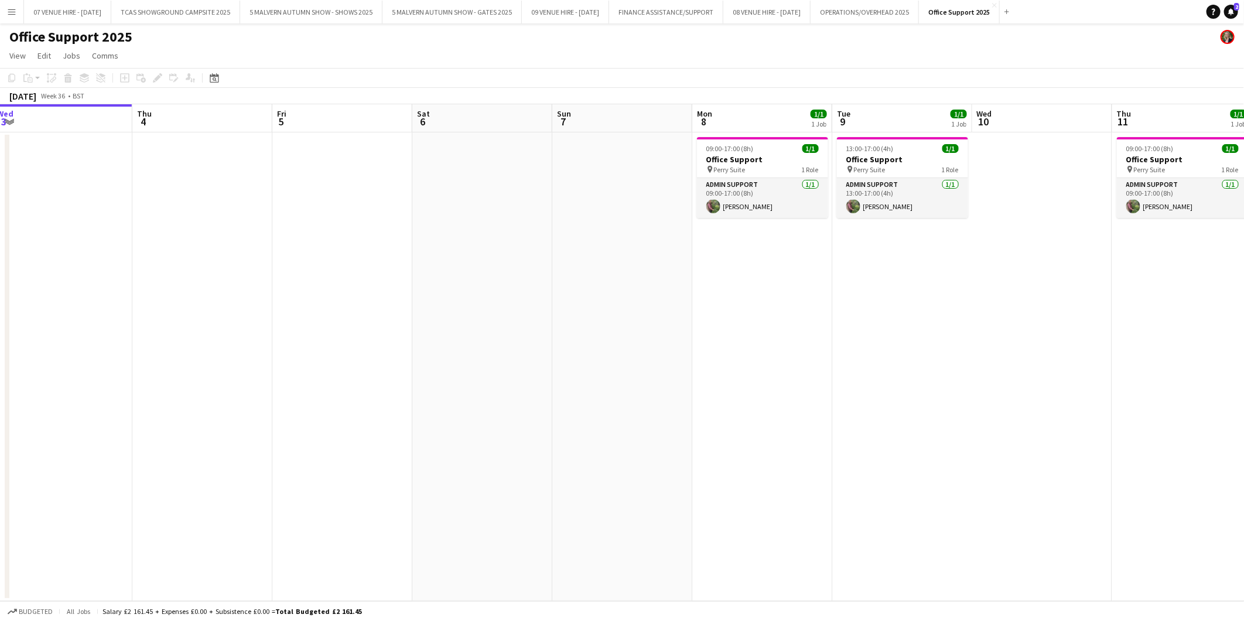
drag, startPoint x: 785, startPoint y: 142, endPoint x: 419, endPoint y: 144, distance: 366.1
click at [419, 144] on app-calendar-viewport "Sun 31 Mon 1 1/1 1 Job Tue 2 1/1 1 Job Wed 3 Thu 4 Fri 5 Sat 6 Sun 7 Mon 8 1/1 …" at bounding box center [622, 352] width 1244 height 497
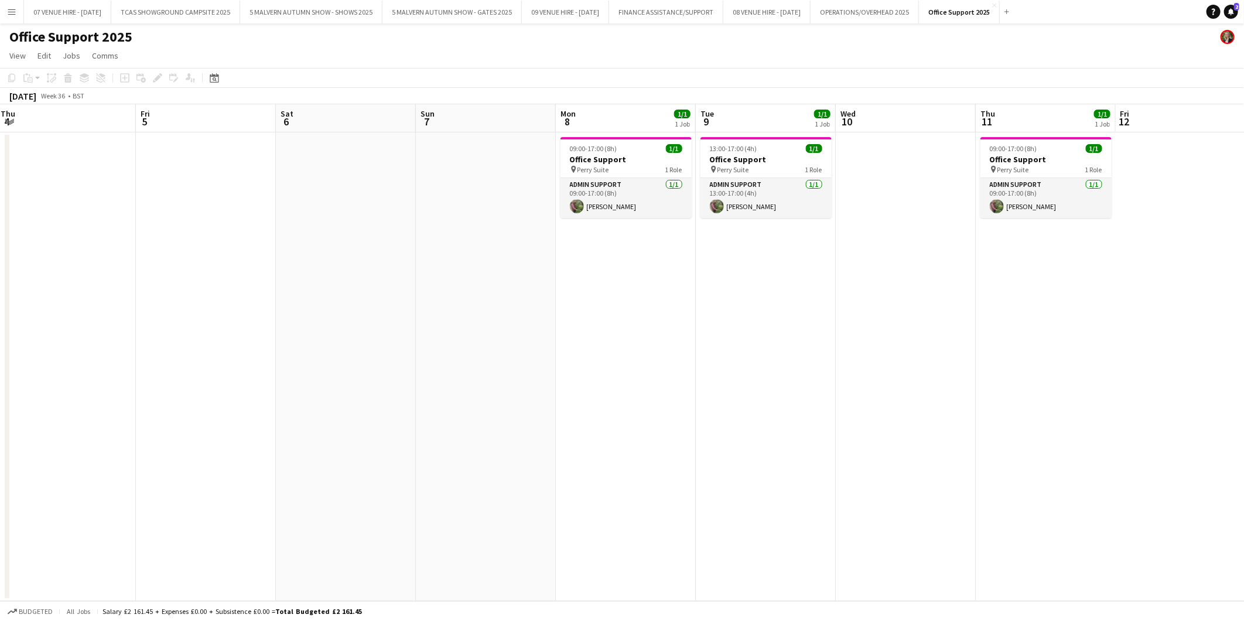
drag, startPoint x: 289, startPoint y: 159, endPoint x: 572, endPoint y: 159, distance: 282.9
click at [572, 159] on app-calendar-viewport "Tue 2 1/1 1 Job Wed 3 Thu 4 Fri 5 Sat 6 Sun 7 Mon 8 1/1 1 Job Tue 9 1/1 1 Job W…" at bounding box center [622, 352] width 1244 height 497
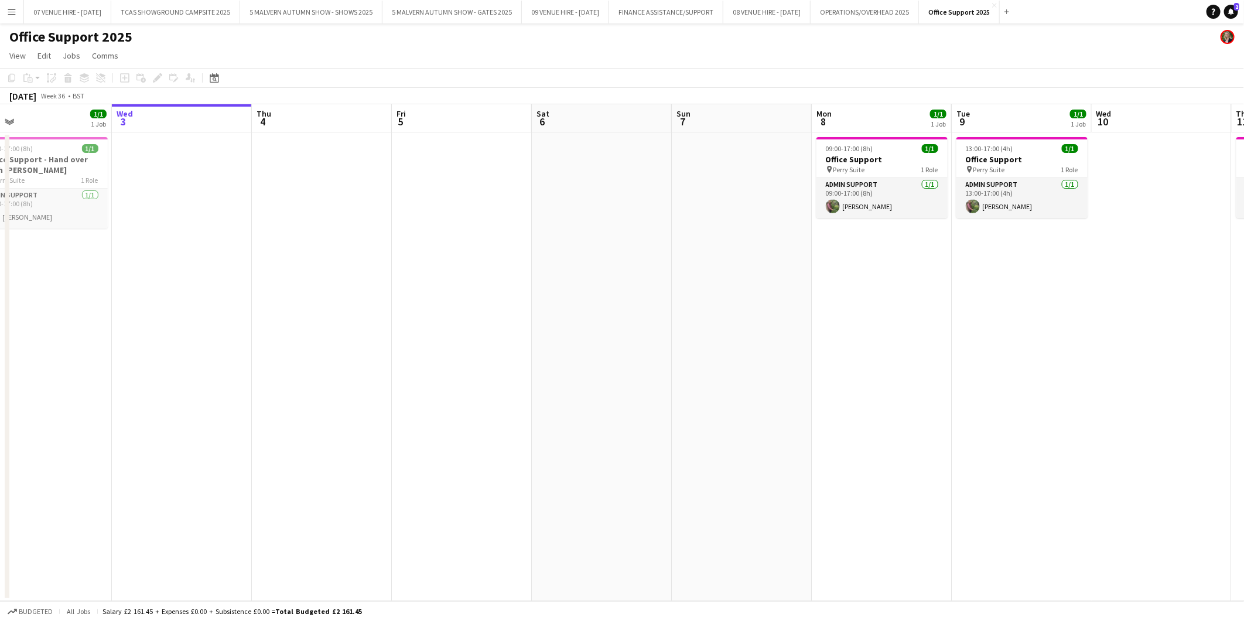
drag, startPoint x: 671, startPoint y: 161, endPoint x: 728, endPoint y: 162, distance: 57.4
click at [728, 161] on app-calendar-viewport "Sun 31 Mon 1 1/1 1 Job Tue 2 1/1 1 Job Wed 3 Thu 4 Fri 5 Sat 6 Sun 7 Mon 8 1/1 …" at bounding box center [622, 352] width 1244 height 497
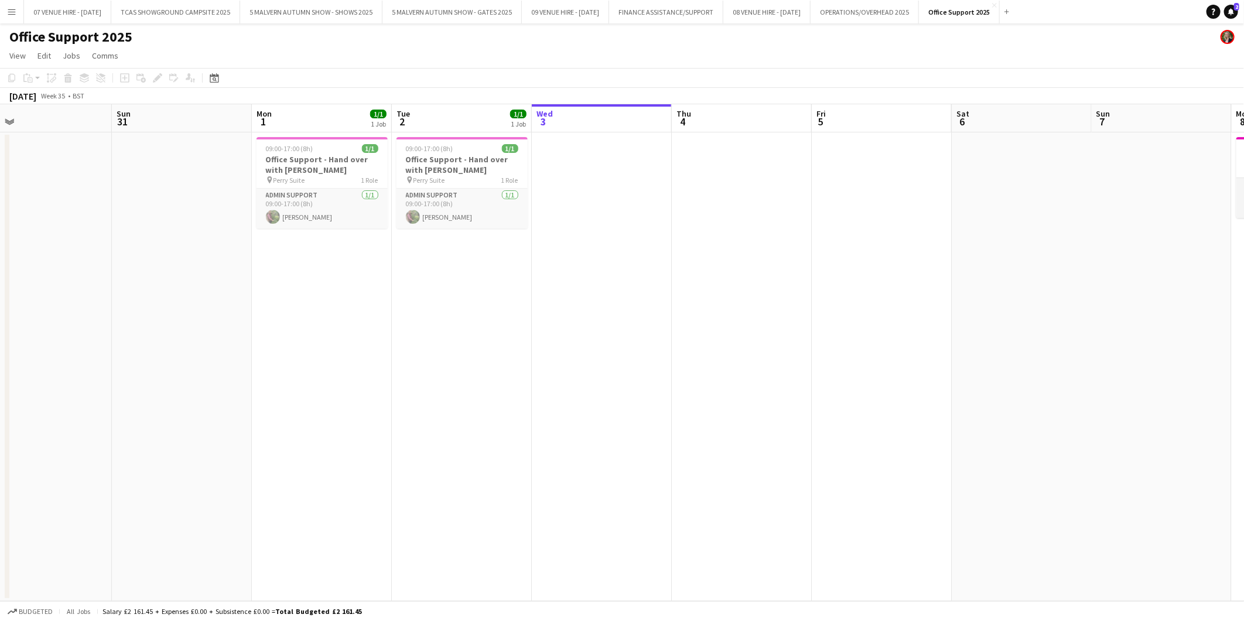
scroll to position [0, 354]
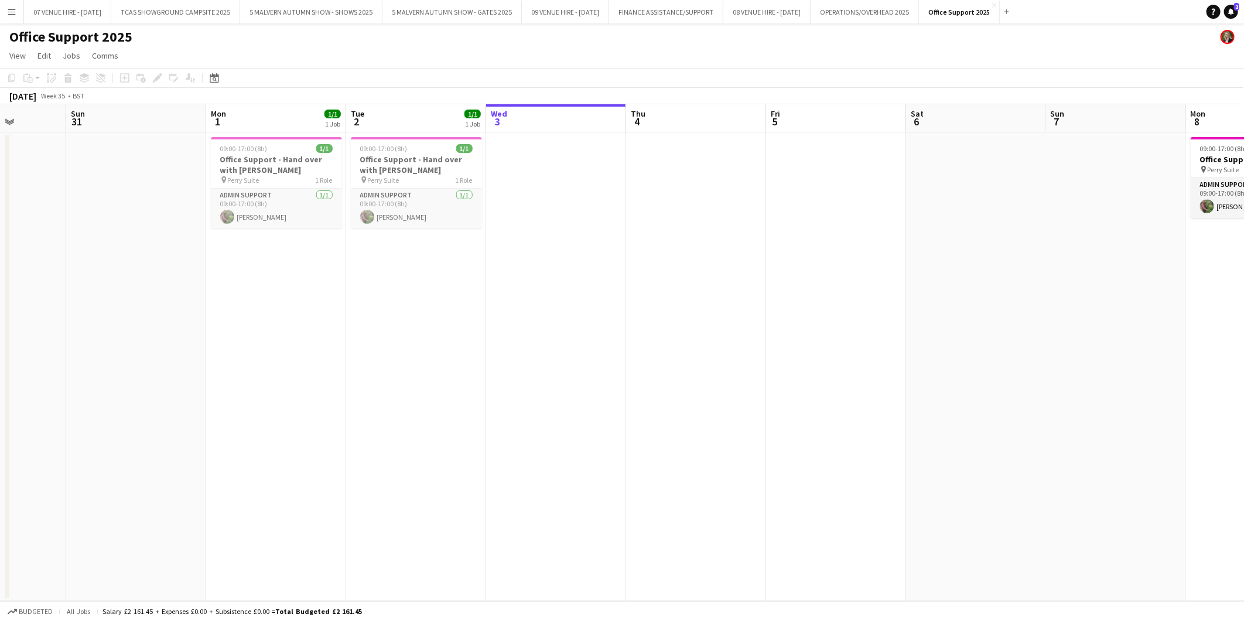
drag, startPoint x: 161, startPoint y: 168, endPoint x: 395, endPoint y: 154, distance: 234.7
click at [395, 154] on app-calendar-viewport "Thu 28 1/1 1 Job Fri 29 Sat 30 Sun 31 Mon 1 1/1 1 Job Tue 2 1/1 1 Job Wed 3 Thu…" at bounding box center [622, 352] width 1244 height 497
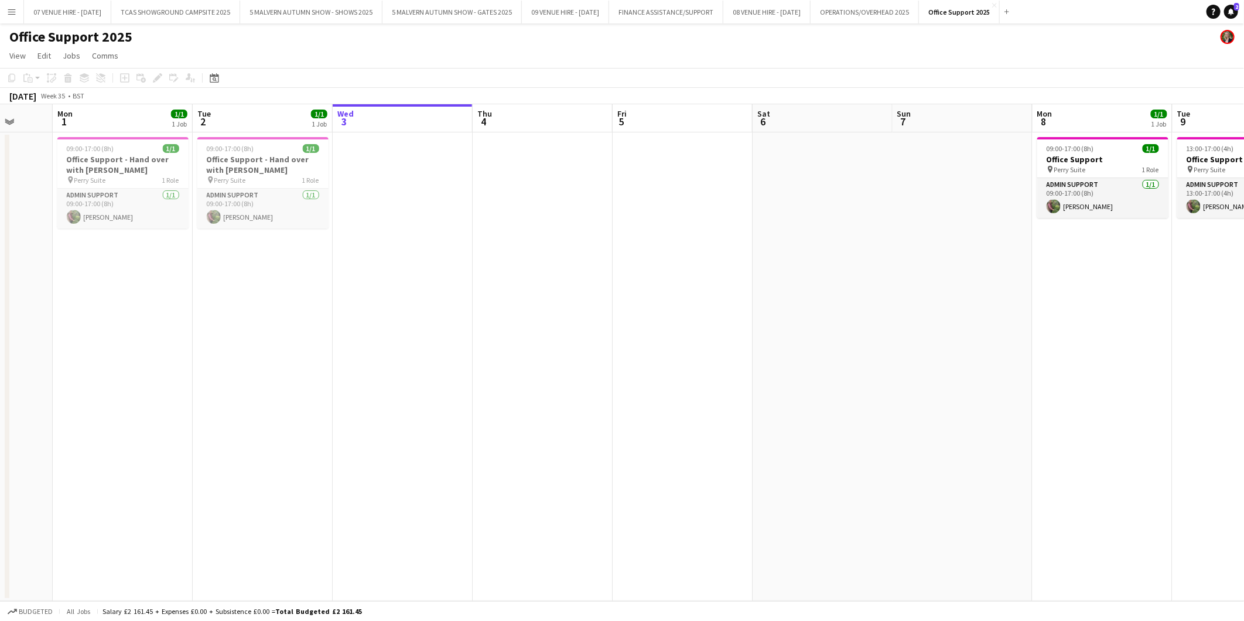
scroll to position [0, 391]
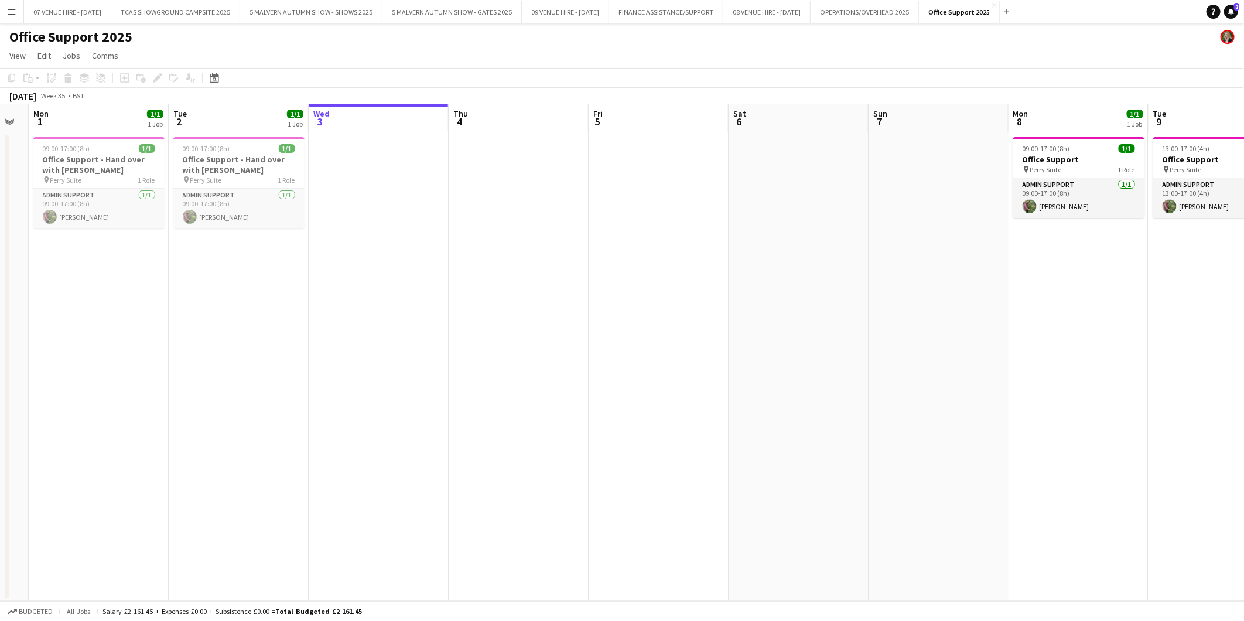
drag, startPoint x: 819, startPoint y: 156, endPoint x: 641, endPoint y: 171, distance: 178.1
click at [641, 171] on app-calendar-viewport "Fri 29 Sat 30 Sun 31 Mon 1 1/1 1 Job Tue 2 1/1 1 Job Wed 3 Thu 4 Fri 5 Sat 6 Su…" at bounding box center [622, 352] width 1244 height 497
click at [817, 153] on app-job-card "13:00-17:00 (4h) 1/1 Office Support pin Perry Suite 1 Role Admin Support [DATE]…" at bounding box center [1218, 177] width 131 height 81
click at [362, 161] on app-date-cell at bounding box center [379, 366] width 140 height 469
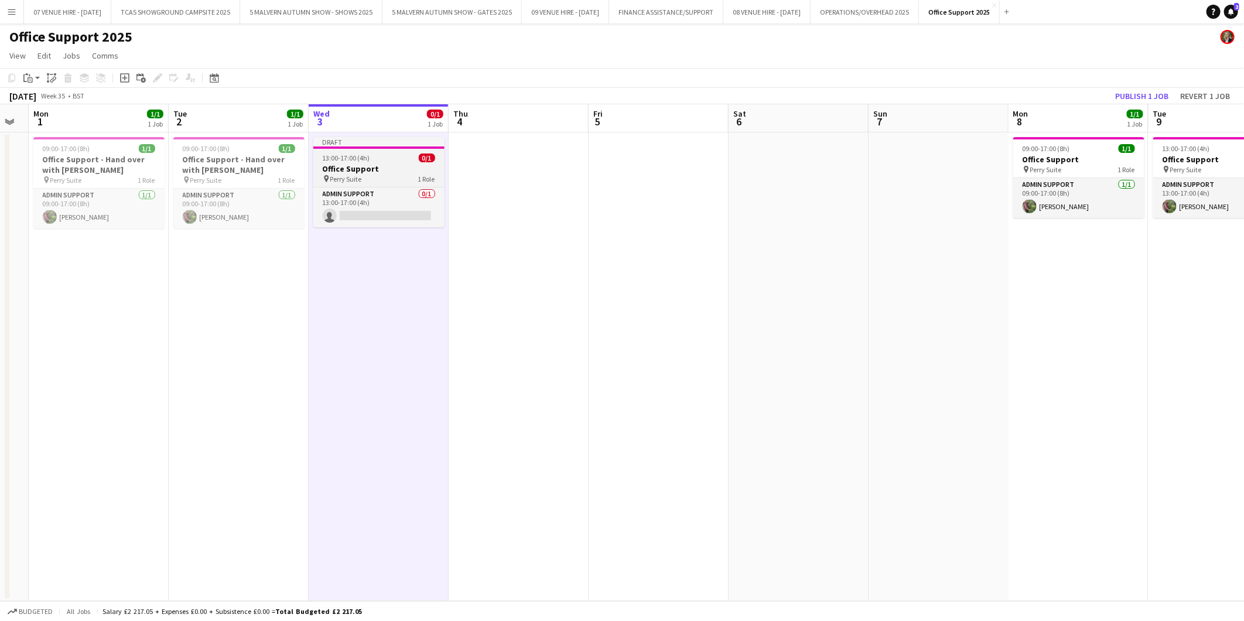
click at [359, 162] on span "13:00-17:00 (4h)" at bounding box center [346, 157] width 47 height 9
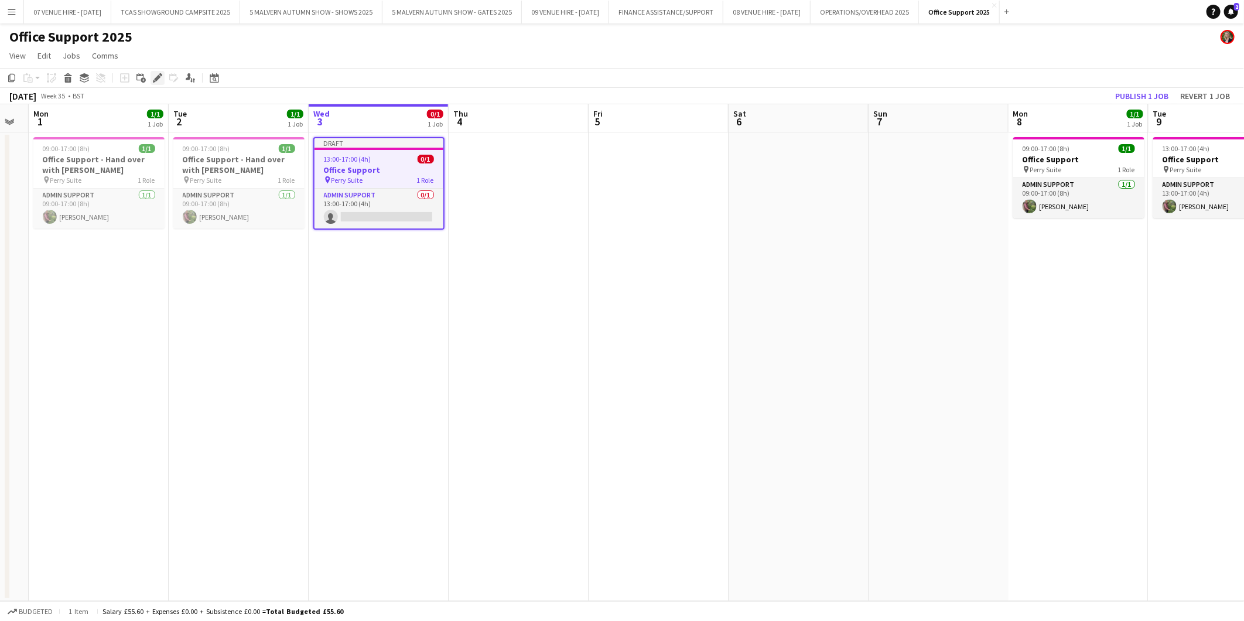
click at [159, 75] on icon "Edit" at bounding box center [157, 77] width 9 height 9
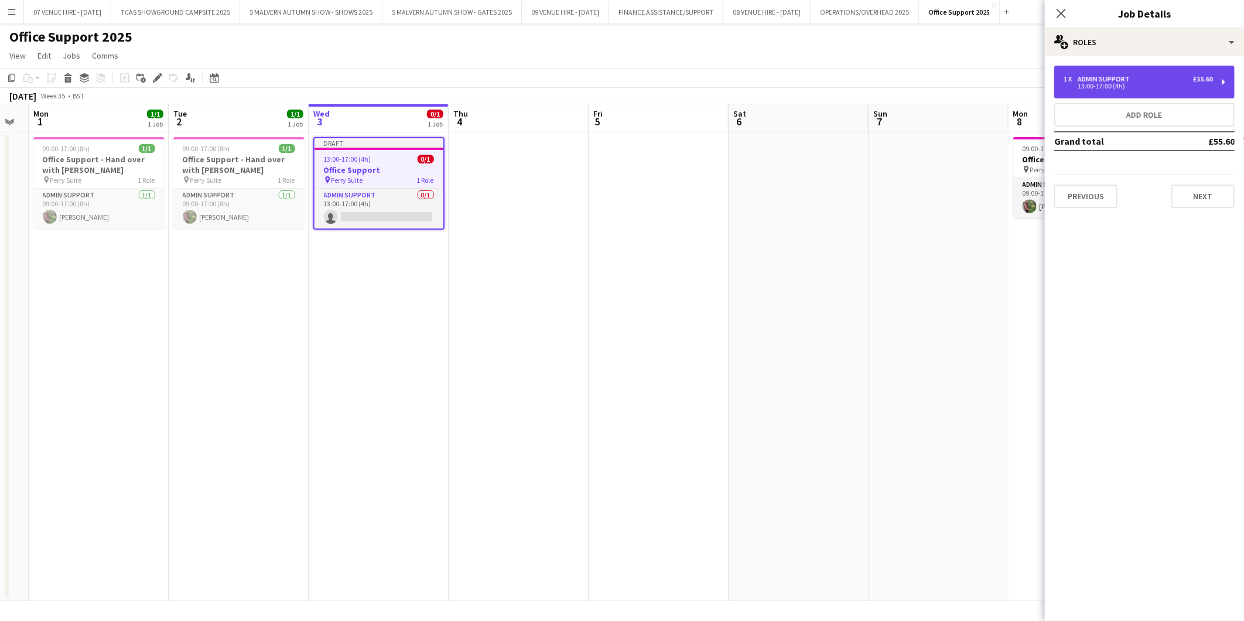
click at [817, 77] on div "Admin Support" at bounding box center [1106, 79] width 57 height 8
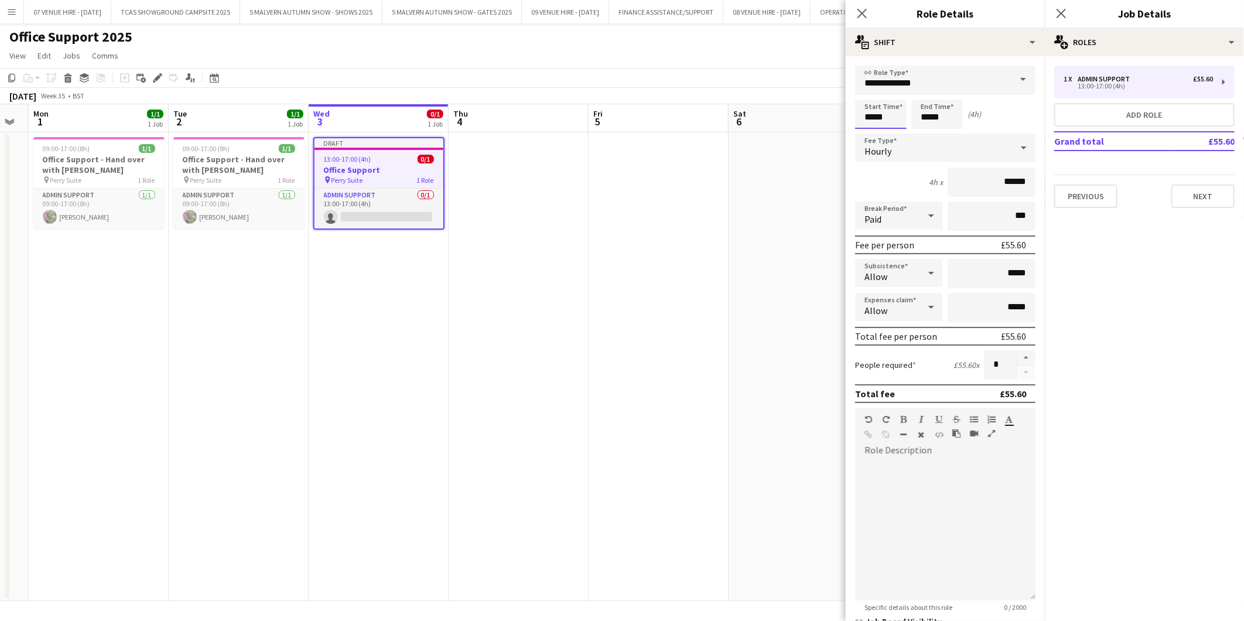
click at [817, 112] on input "*****" at bounding box center [881, 114] width 52 height 29
click at [817, 131] on div at bounding box center [869, 135] width 23 height 12
type input "*****"
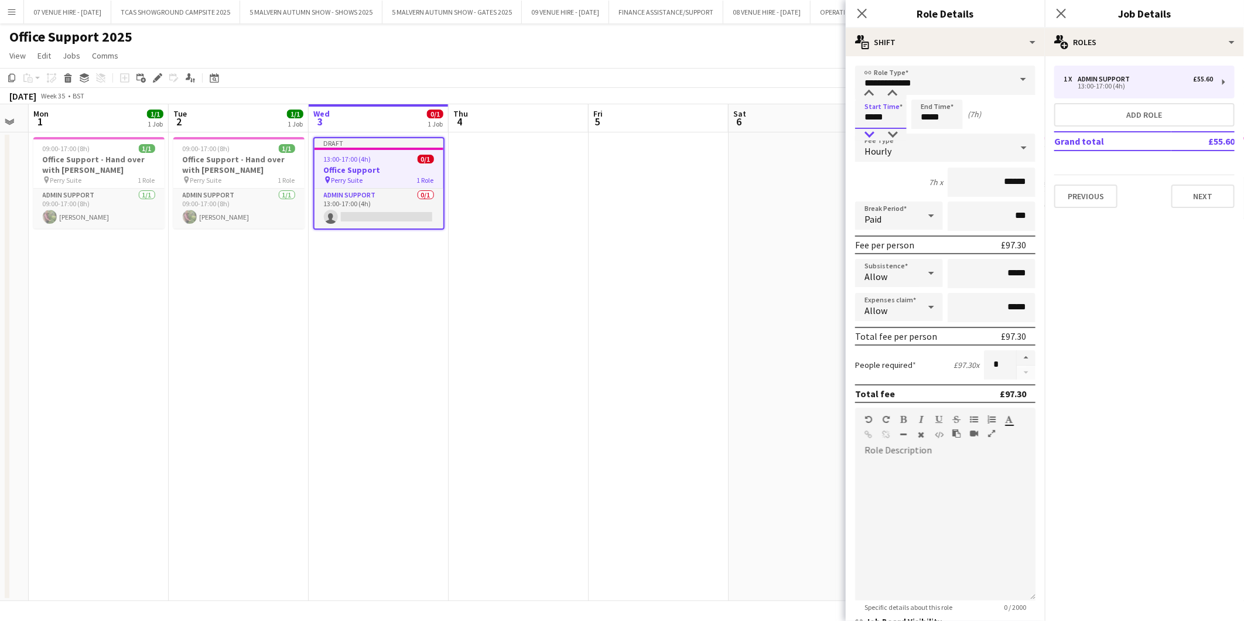
click at [817, 131] on div at bounding box center [869, 135] width 23 height 12
click at [817, 109] on input "*****" at bounding box center [937, 114] width 52 height 29
click at [817, 132] on div at bounding box center [925, 135] width 23 height 12
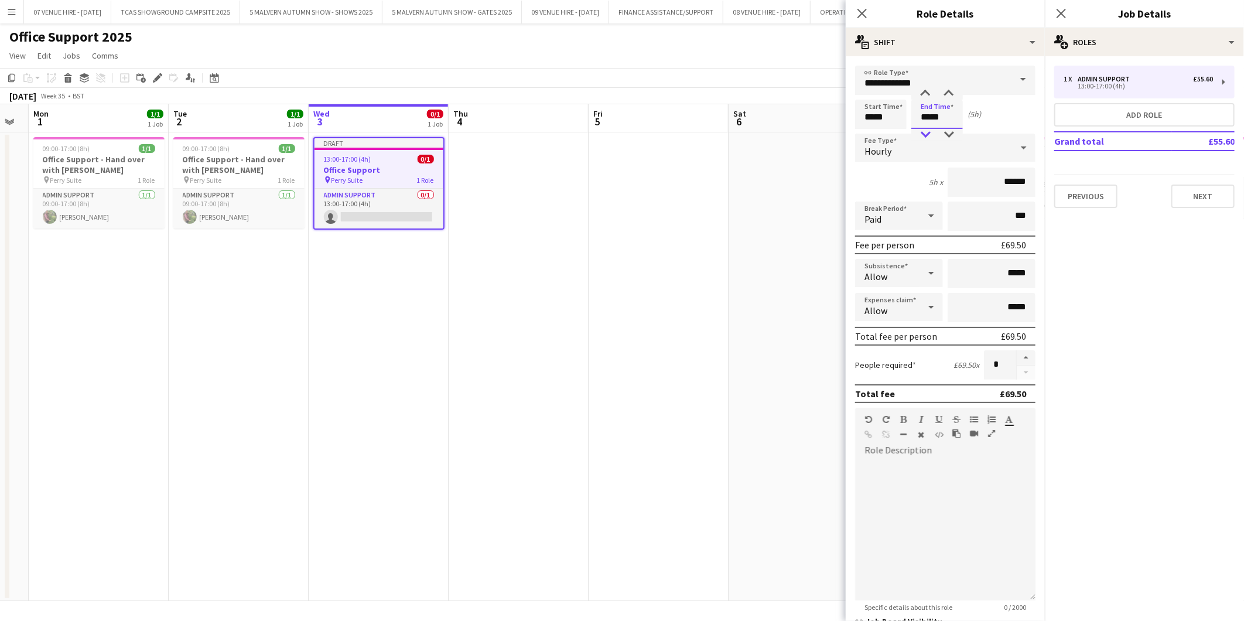
click at [817, 132] on div at bounding box center [925, 135] width 23 height 12
type input "*****"
click at [817, 132] on div at bounding box center [925, 135] width 23 height 12
click at [739, 292] on app-date-cell at bounding box center [799, 366] width 140 height 469
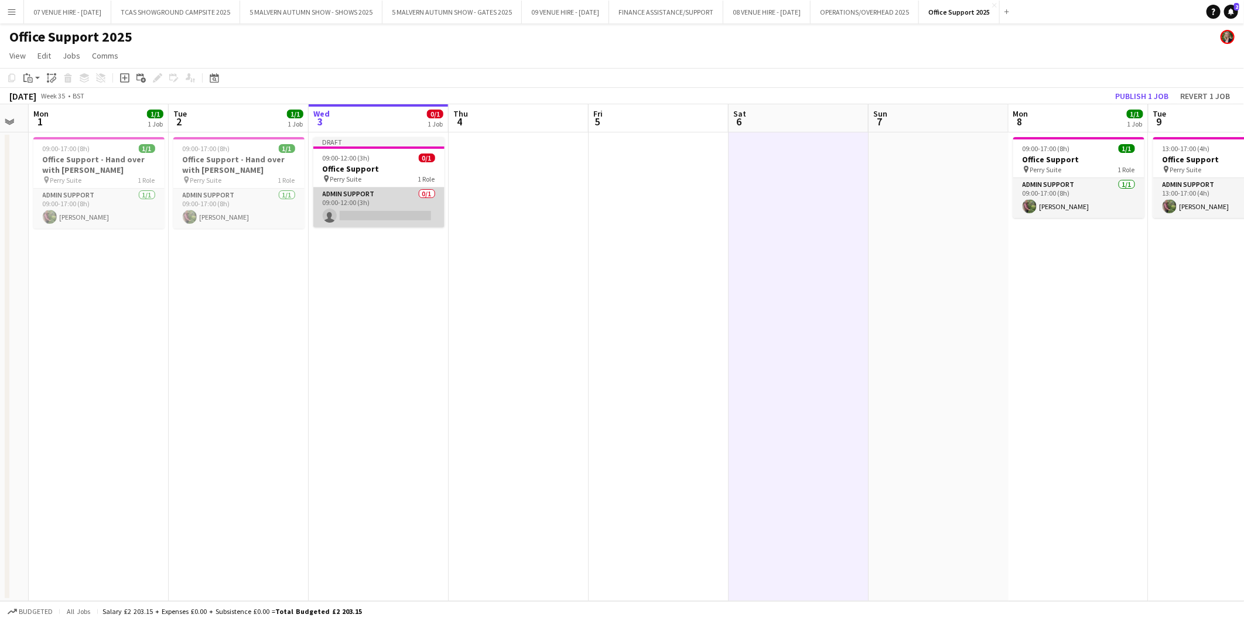
click at [375, 212] on app-card-role "Admin Support 0/1 09:00-12:00 (3h) single-neutral-actions" at bounding box center [378, 207] width 131 height 40
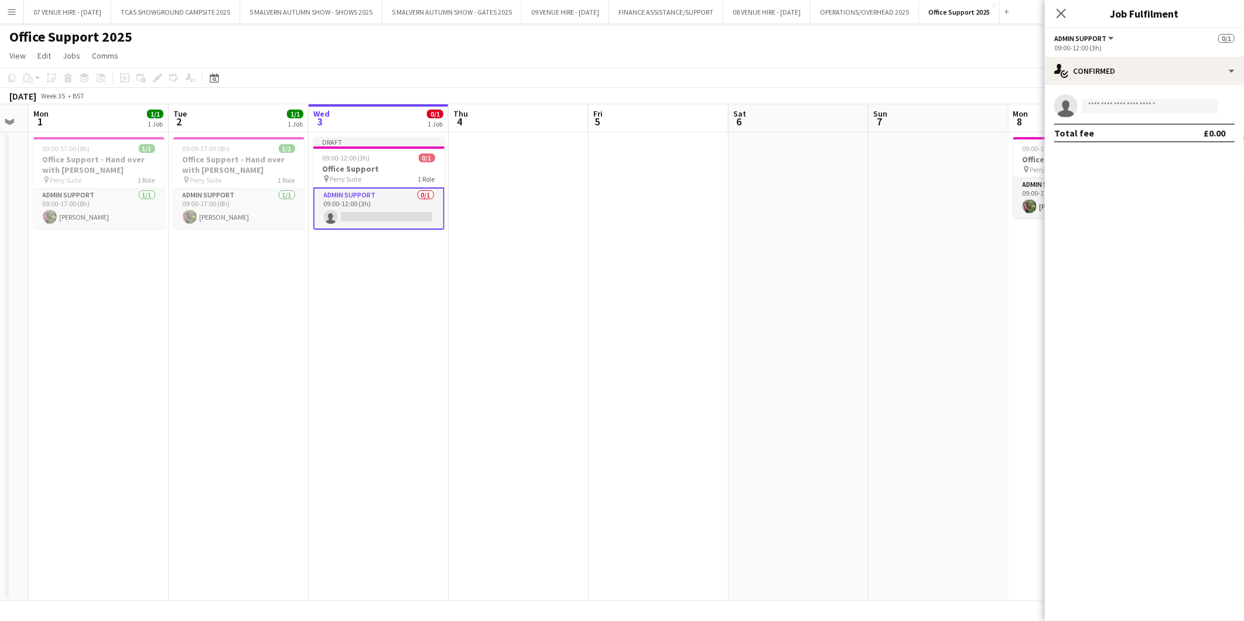
click at [371, 214] on app-card-role "Admin Support 0/1 09:00-12:00 (3h) single-neutral-actions" at bounding box center [378, 208] width 131 height 42
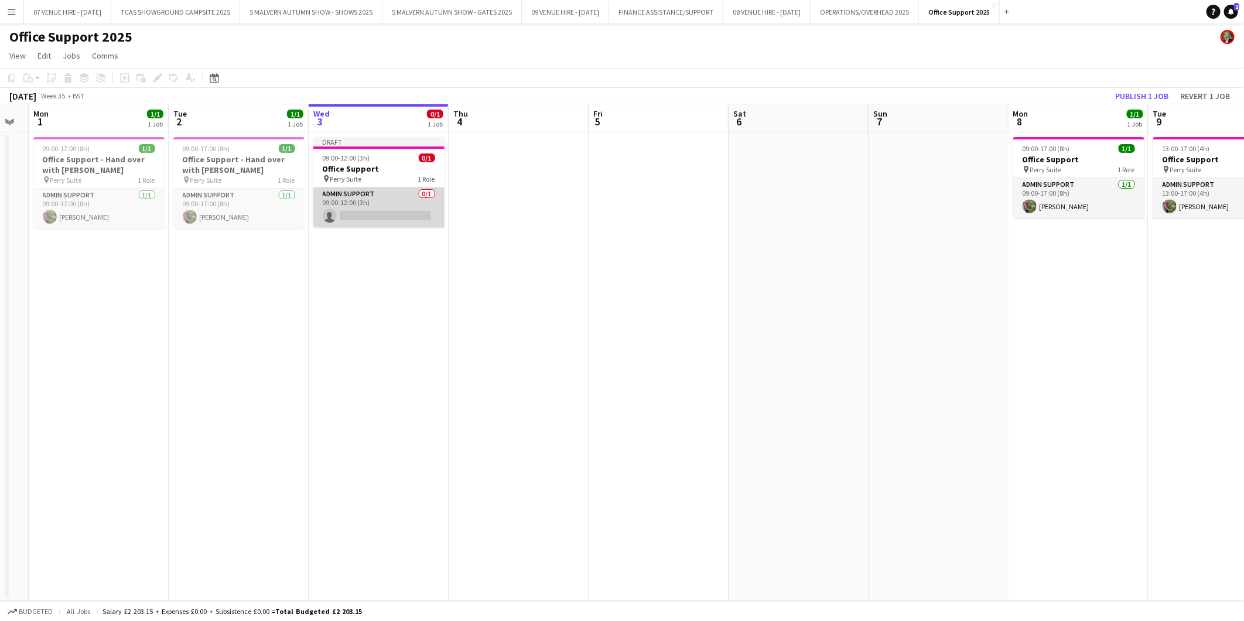
click at [371, 215] on app-card-role "Admin Support 0/1 09:00-12:00 (3h) single-neutral-actions" at bounding box center [378, 207] width 131 height 40
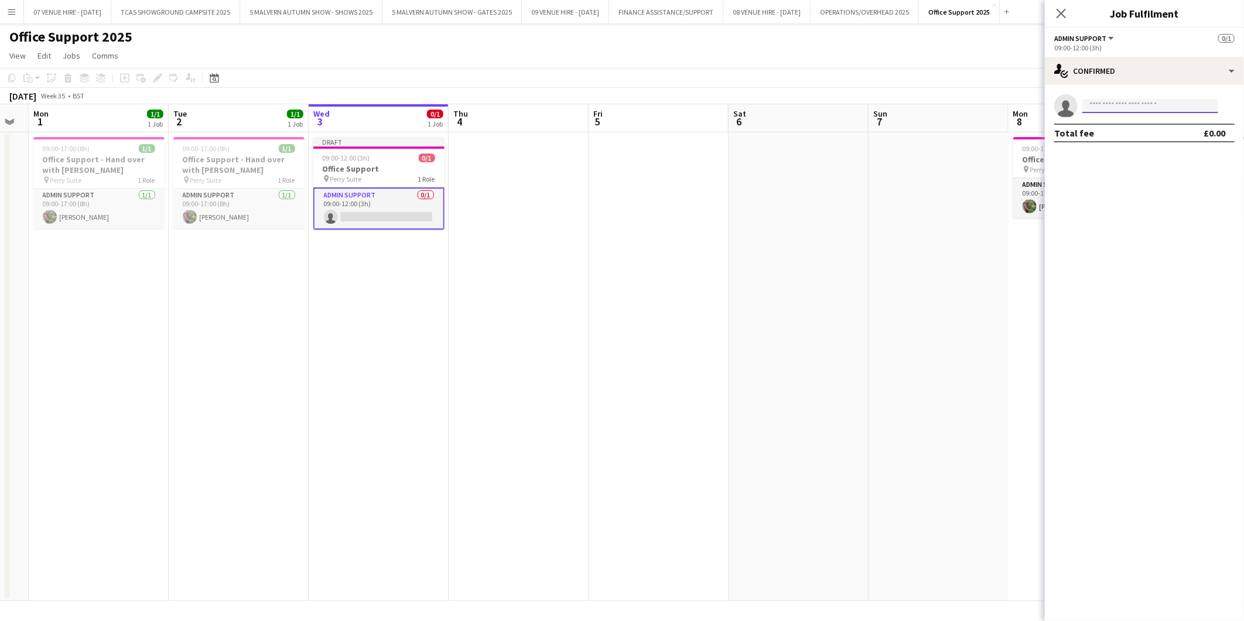
click at [817, 107] on input at bounding box center [1151, 106] width 136 height 14
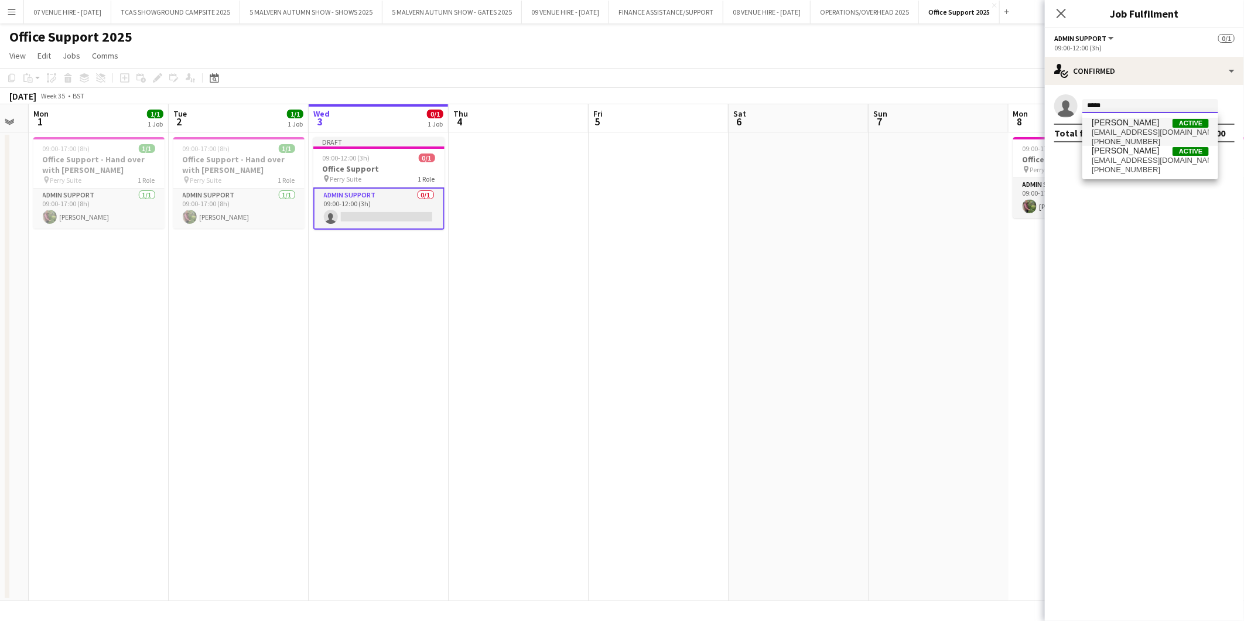
type input "*****"
click at [817, 137] on span "[PHONE_NUMBER]" at bounding box center [1150, 141] width 117 height 9
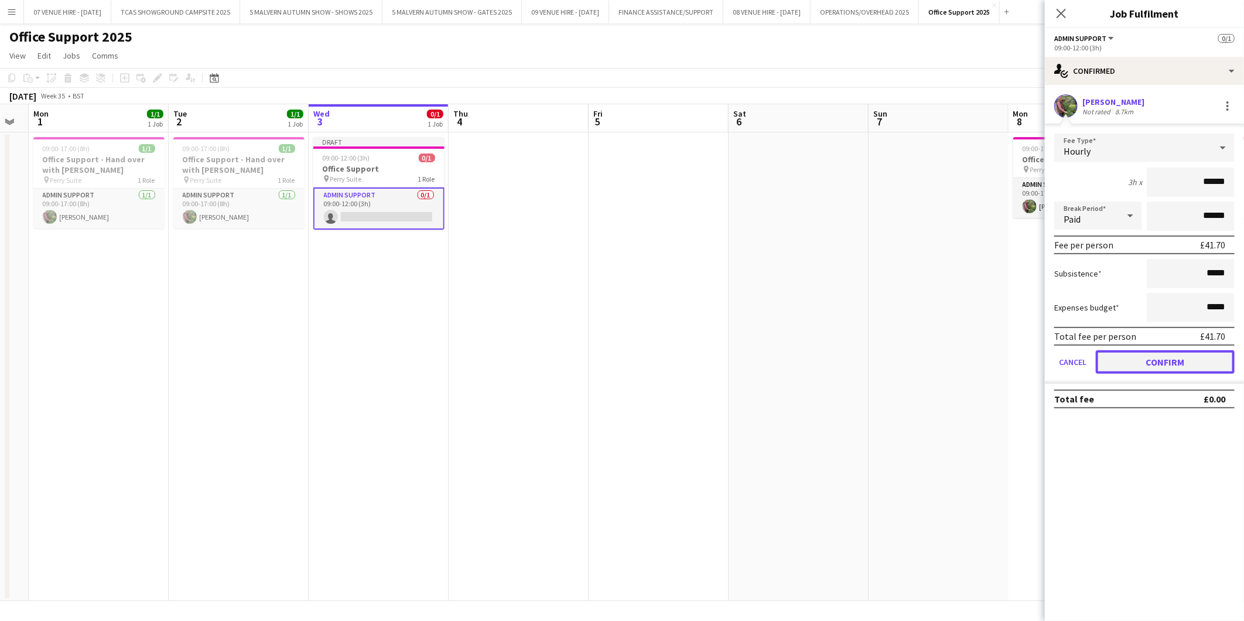
click at [817, 353] on button "Confirm" at bounding box center [1165, 361] width 139 height 23
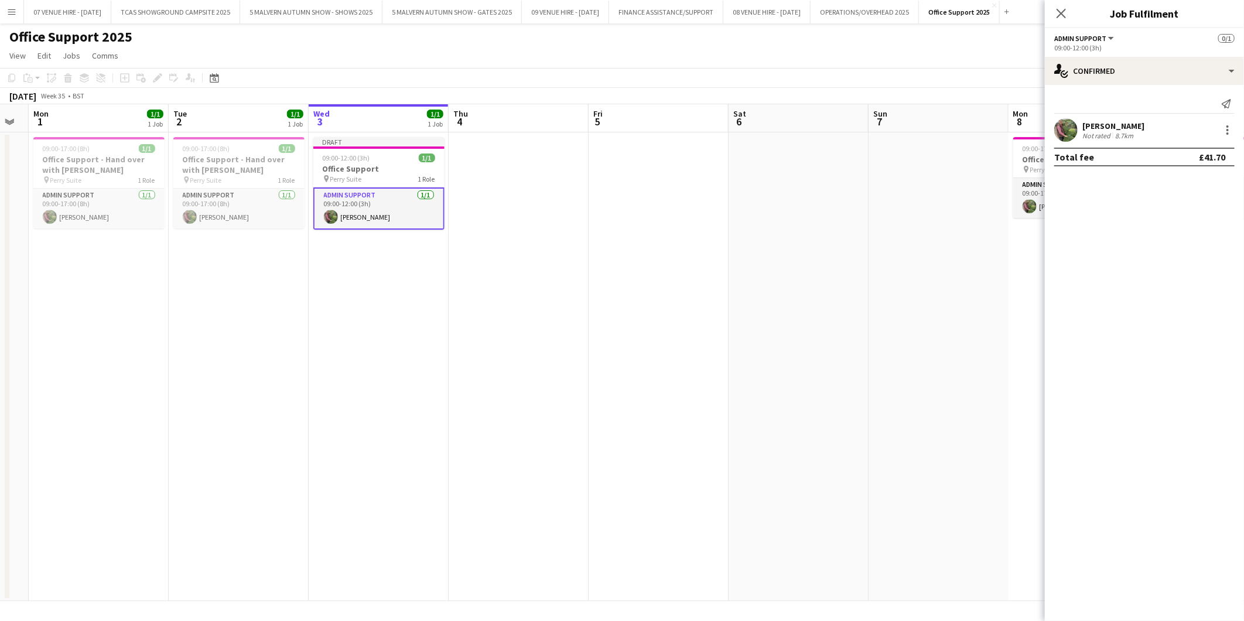
click at [817, 275] on app-date-cell at bounding box center [799, 366] width 140 height 469
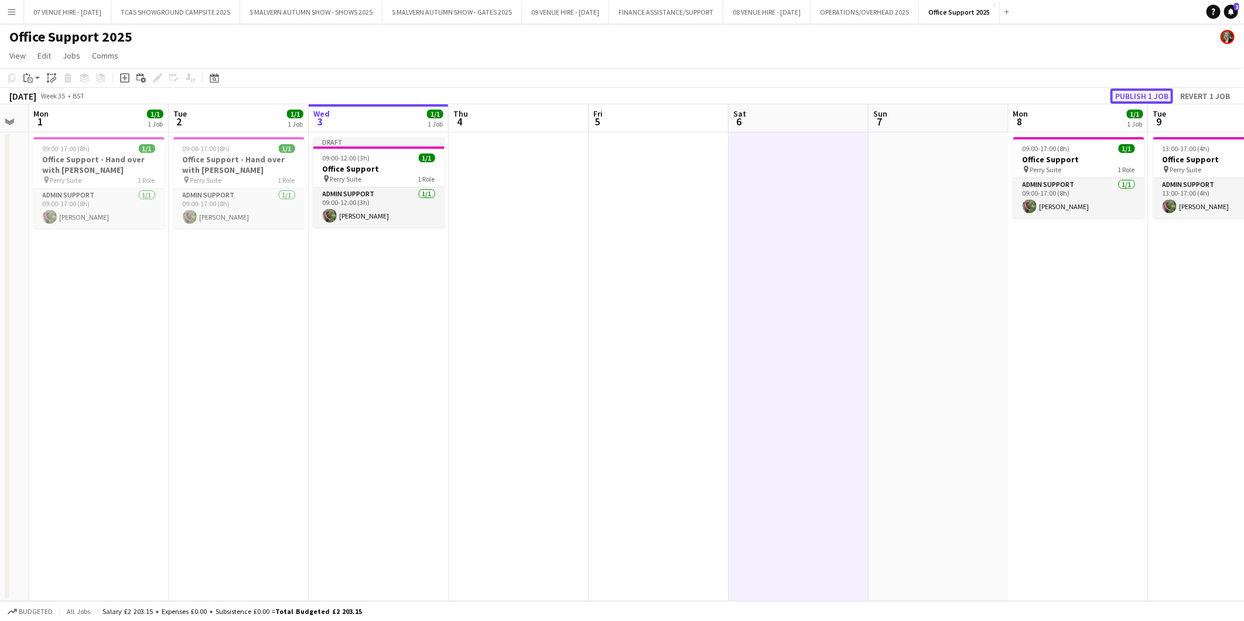
click at [817, 94] on button "Publish 1 job" at bounding box center [1142, 95] width 63 height 15
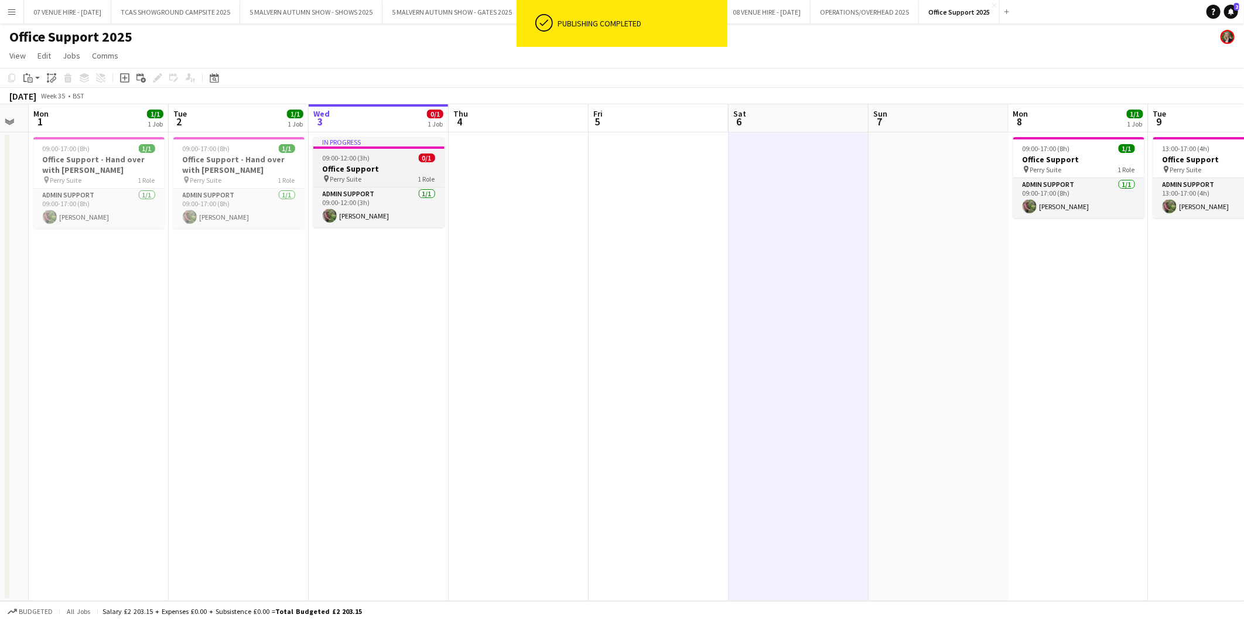
click at [353, 164] on h3 "Office Support" at bounding box center [378, 168] width 131 height 11
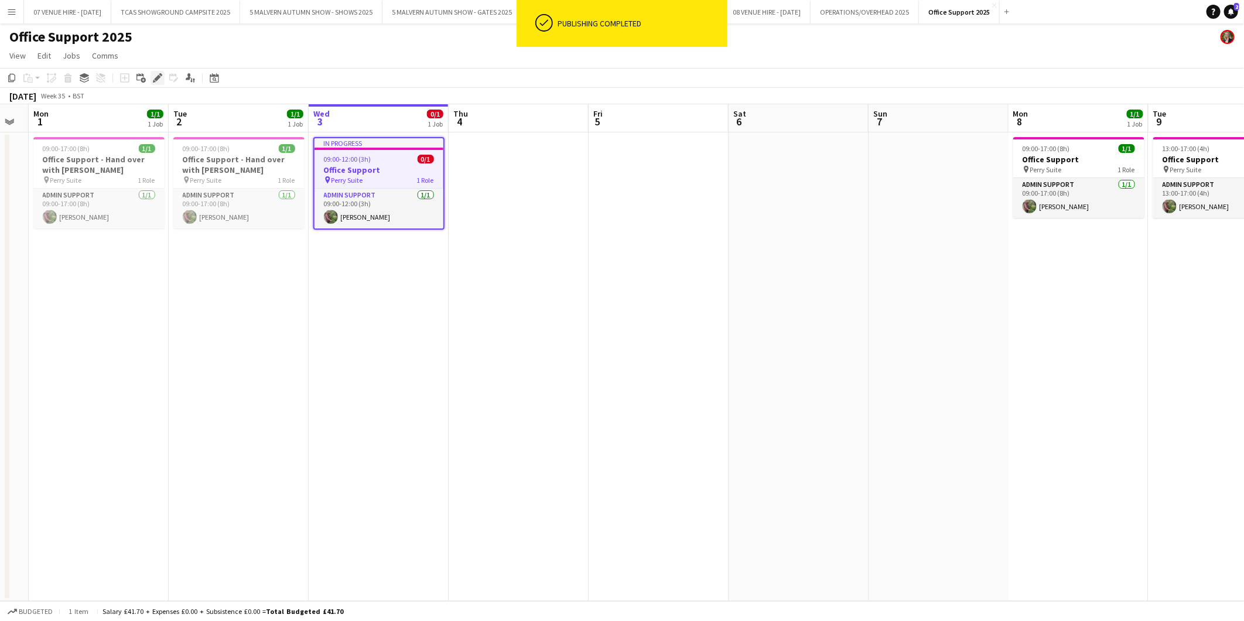
click at [156, 77] on icon at bounding box center [157, 78] width 6 height 6
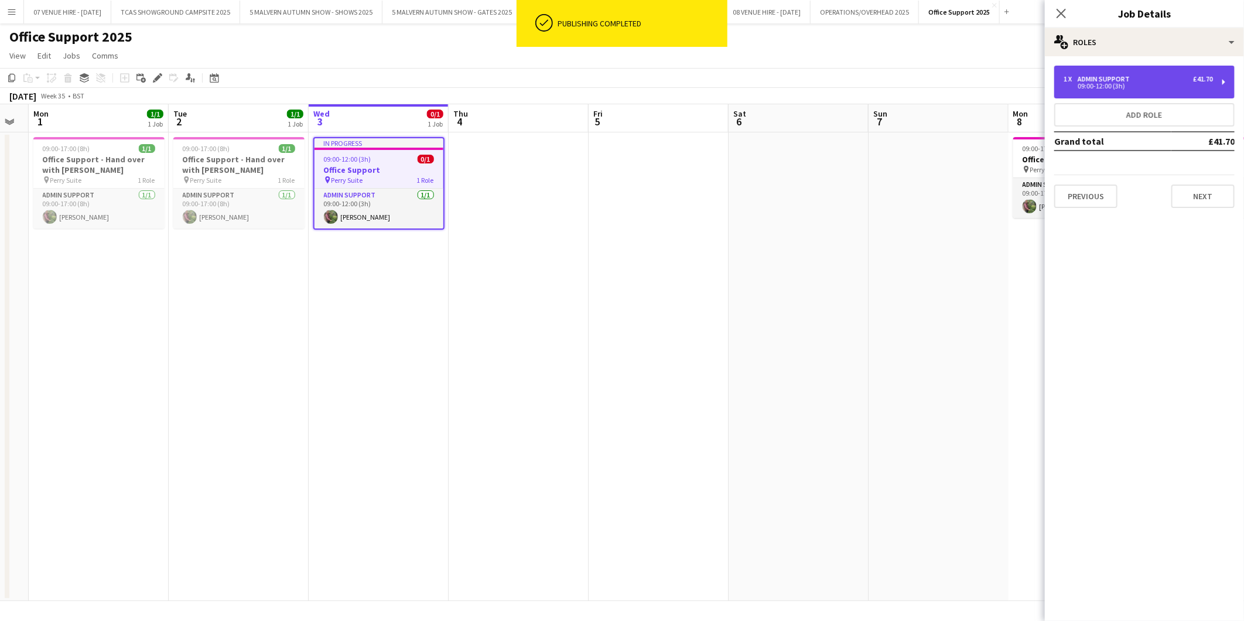
click at [817, 88] on div "09:00-12:00 (3h)" at bounding box center [1138, 86] width 149 height 6
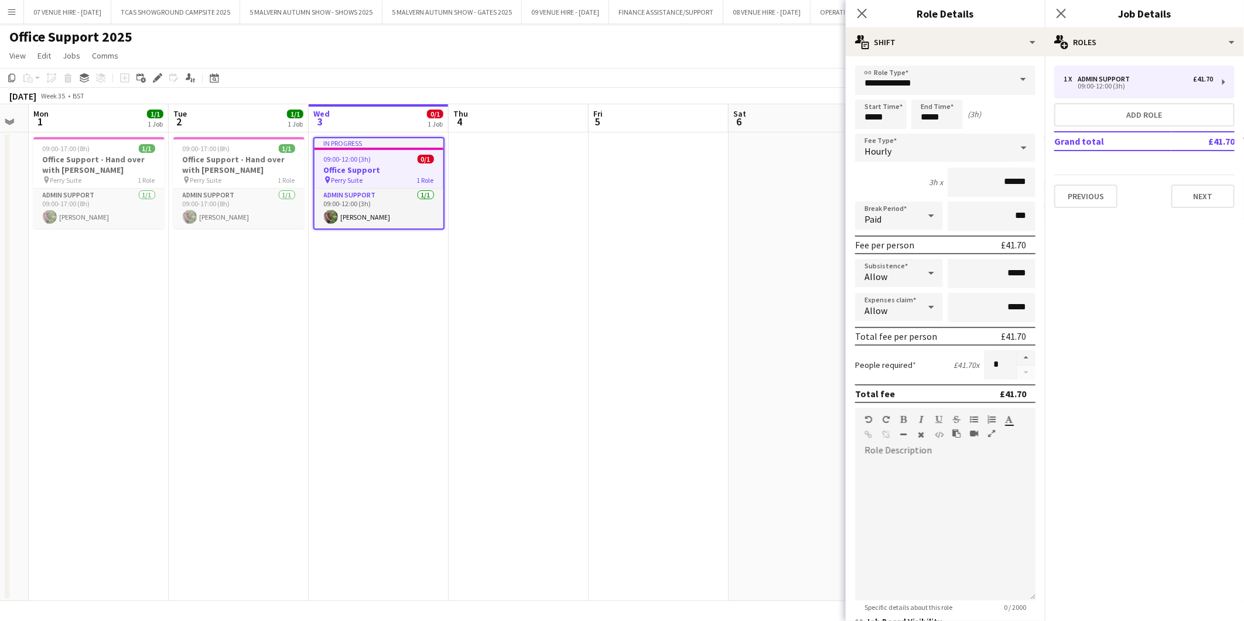
click at [647, 225] on app-date-cell at bounding box center [659, 366] width 140 height 469
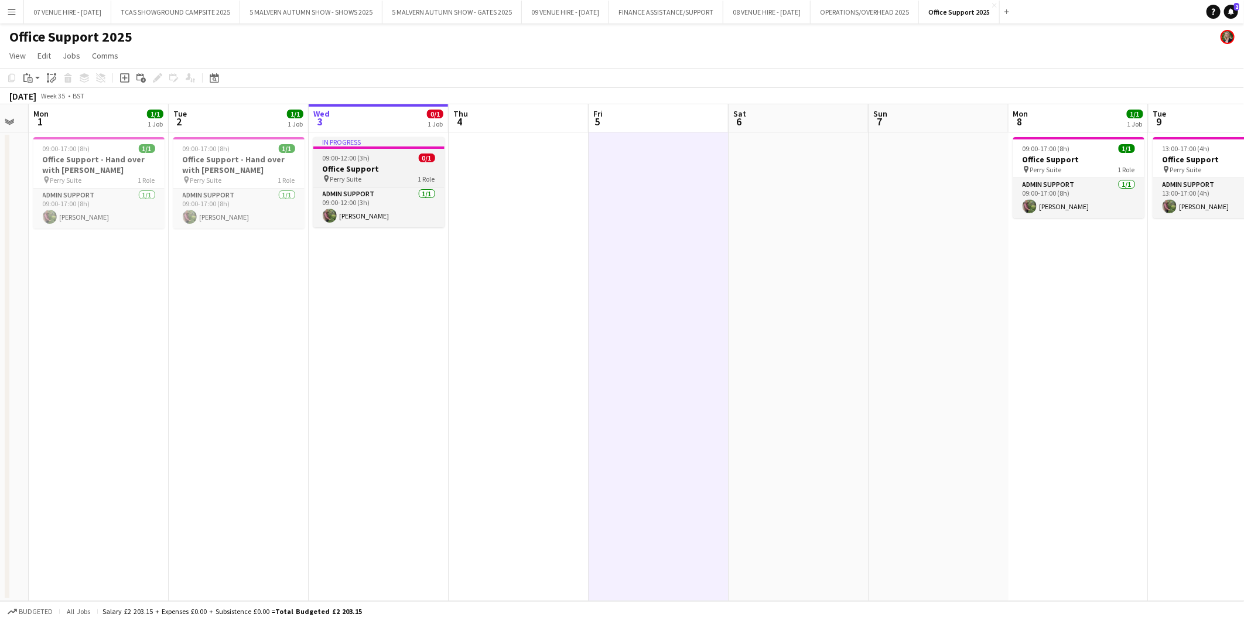
click at [371, 165] on h3 "Office Support" at bounding box center [378, 168] width 131 height 11
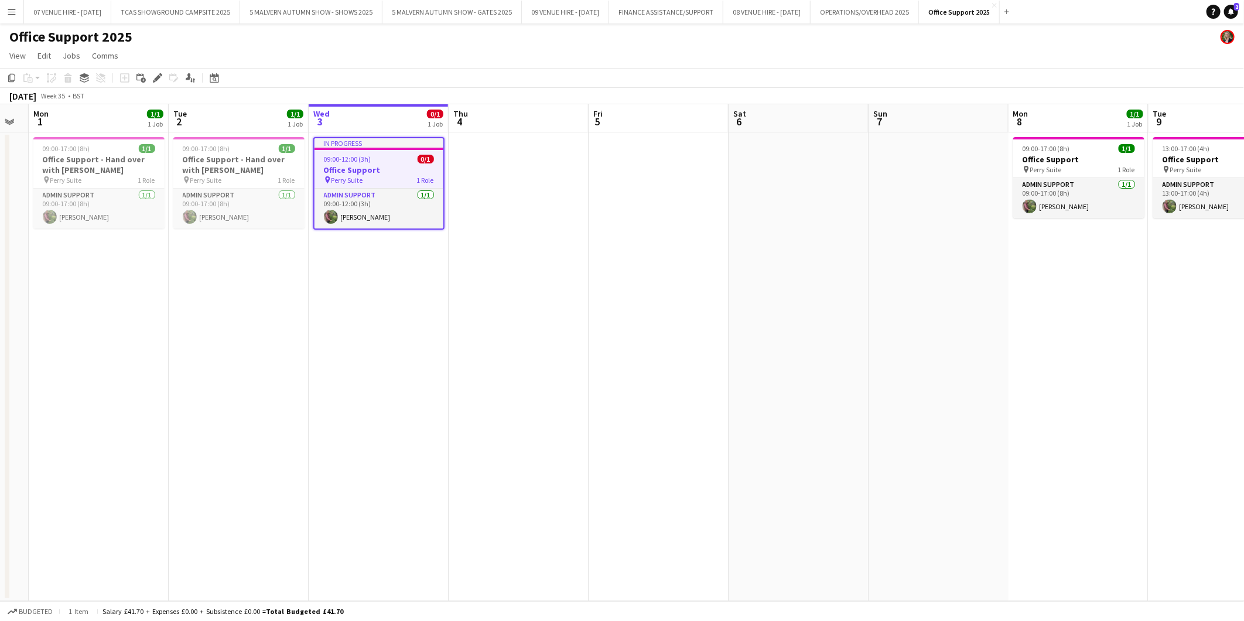
click at [605, 177] on app-date-cell at bounding box center [659, 366] width 140 height 469
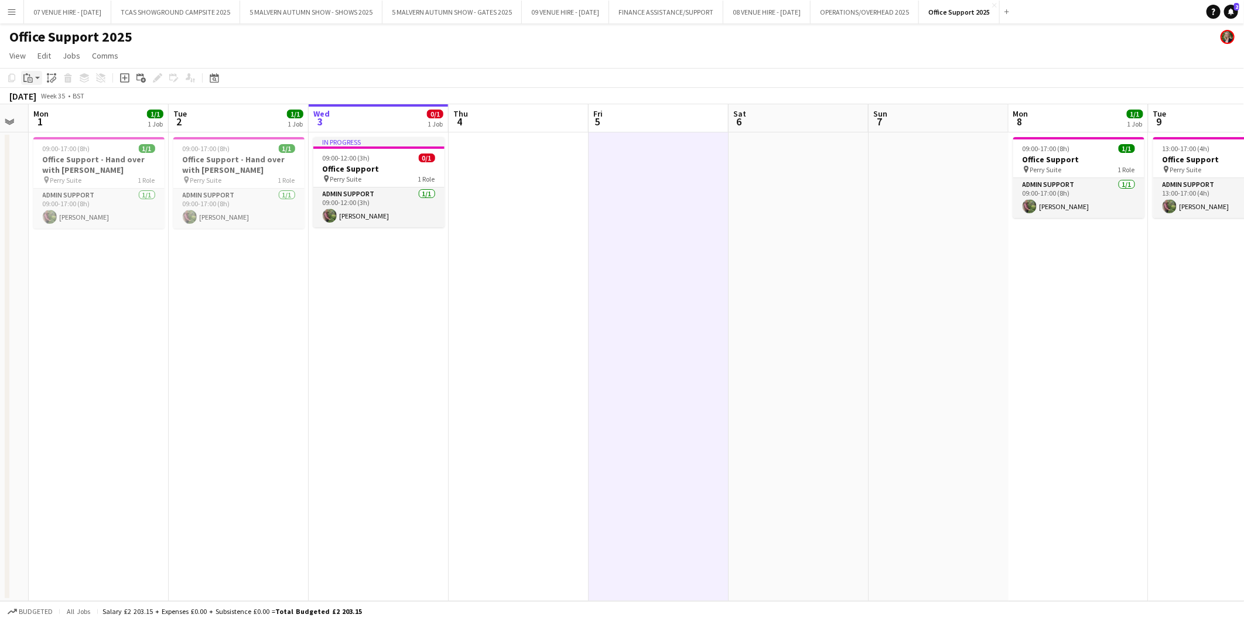
click at [34, 78] on app-action-btn "Paste" at bounding box center [31, 78] width 21 height 14
click at [46, 125] on link "Paste with crew Ctrl+Shift+V" at bounding box center [86, 120] width 110 height 11
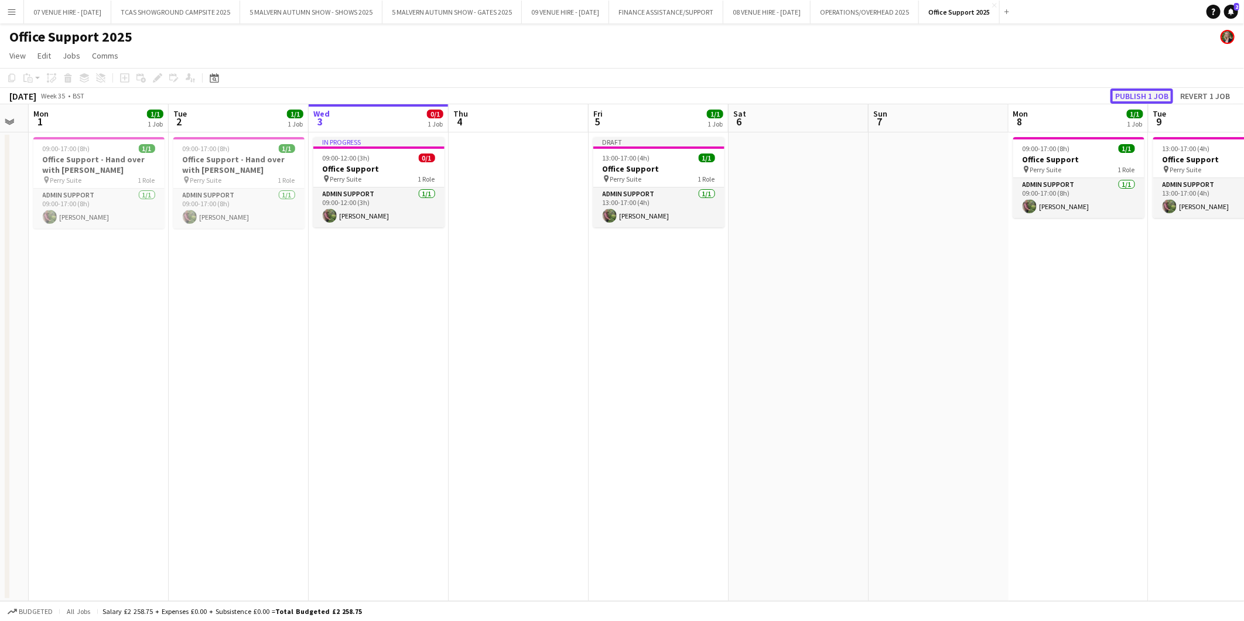
click at [817, 90] on button "Publish 1 job" at bounding box center [1142, 95] width 63 height 15
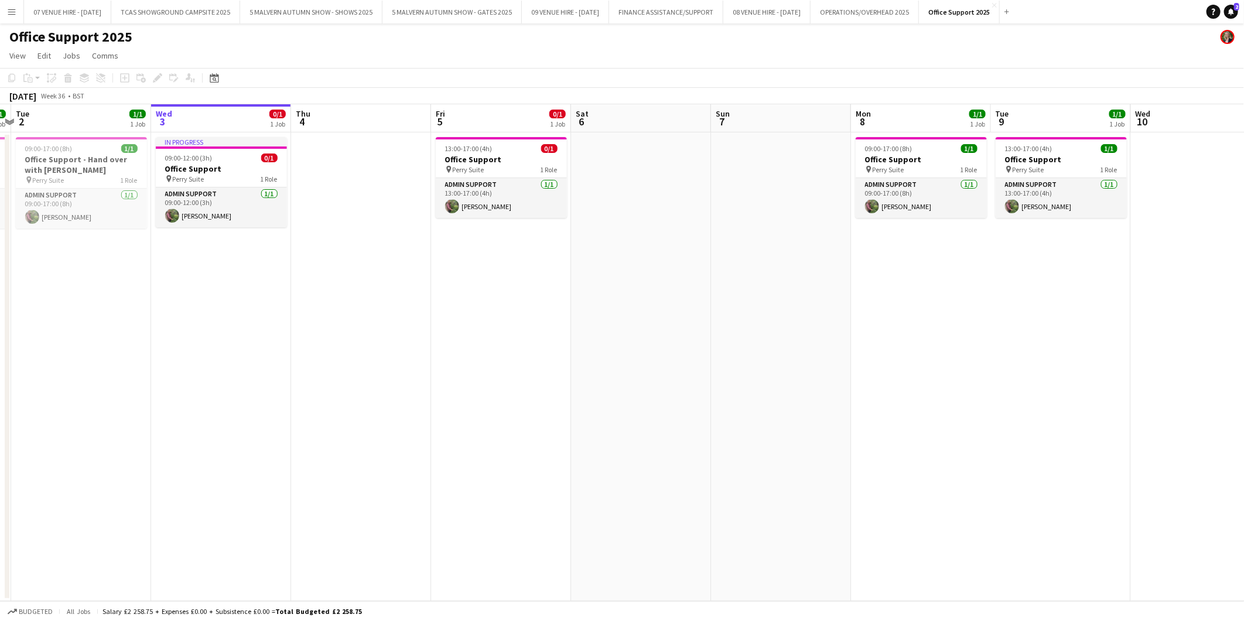
drag, startPoint x: 798, startPoint y: 153, endPoint x: 681, endPoint y: 177, distance: 119.1
click at [621, 167] on app-calendar-viewport "Sat 30 Sun 31 Mon 1 1/1 1 Job Tue 2 1/1 1 Job Wed 3 0/1 1 Job Thu 4 Fri 5 0/1 1…" at bounding box center [622, 352] width 1244 height 497
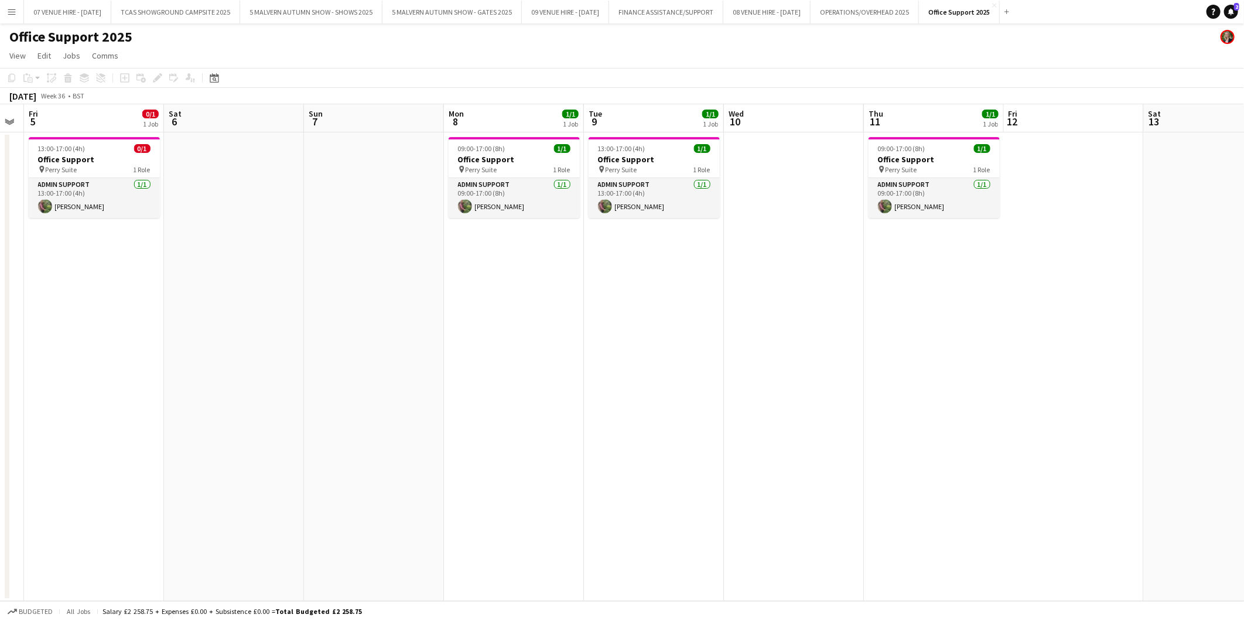
scroll to position [0, 397]
drag, startPoint x: 911, startPoint y: 174, endPoint x: 523, endPoint y: 185, distance: 389.1
click at [523, 185] on app-calendar-viewport "Tue 2 1/1 1 Job Wed 3 0/1 1 Job Thu 4 Fri 5 0/1 1 Job Sat 6 Sun 7 Mon 8 1/1 1 J…" at bounding box center [622, 352] width 1244 height 497
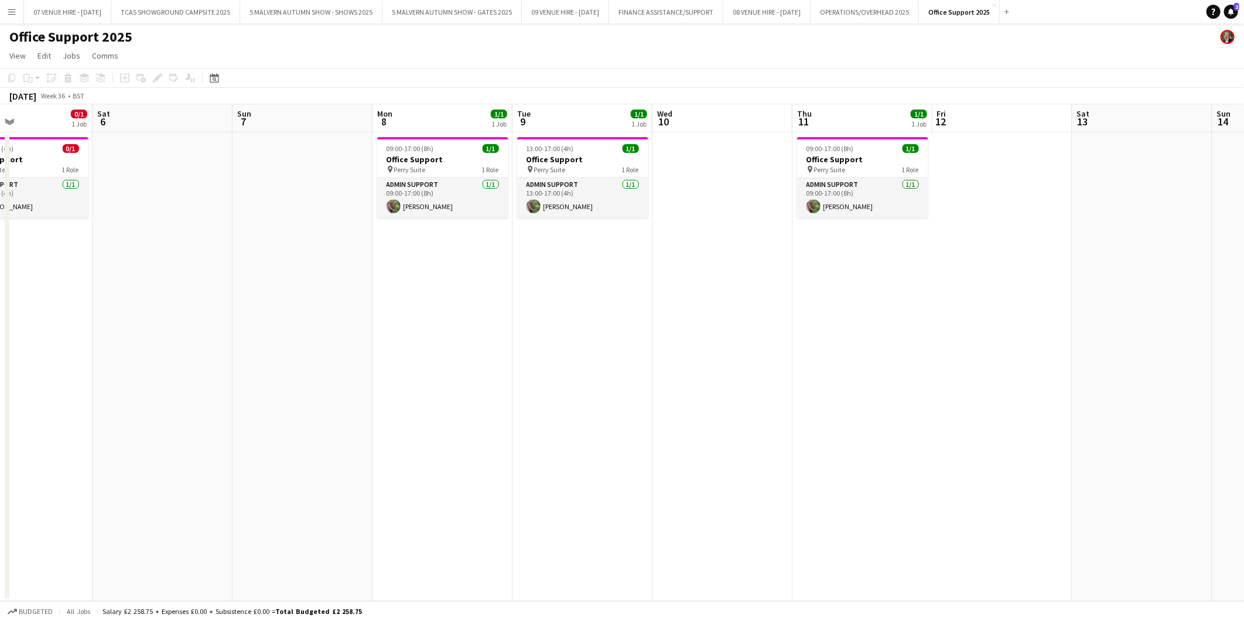
scroll to position [0, 472]
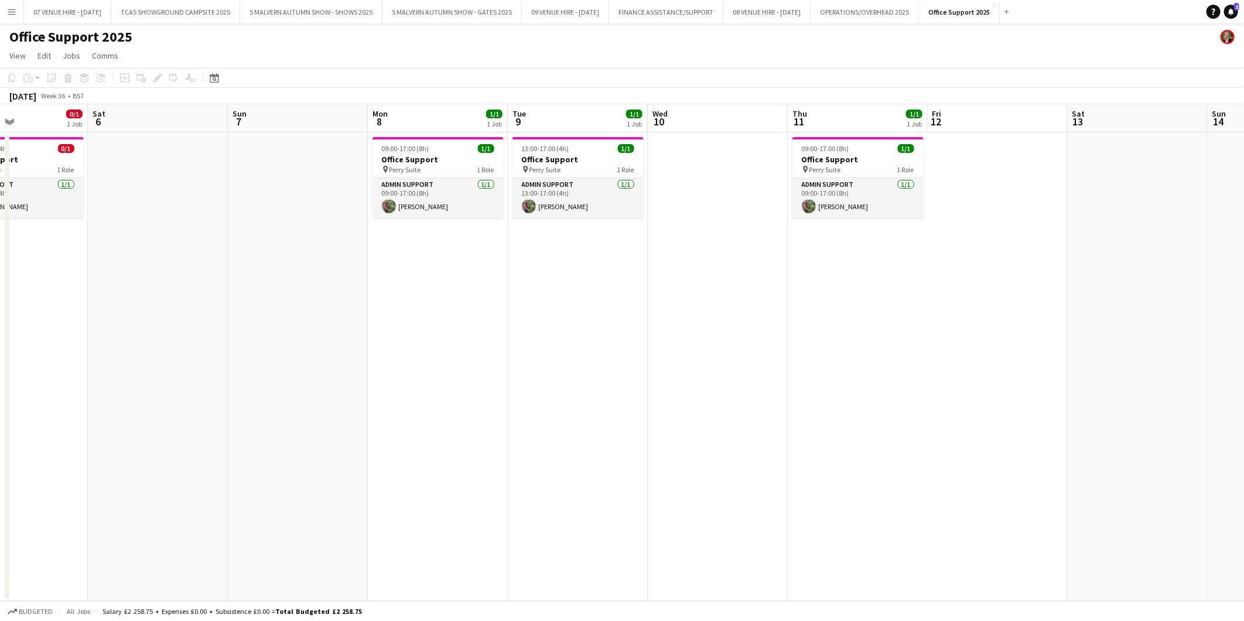
drag, startPoint x: 745, startPoint y: 241, endPoint x: 670, endPoint y: 241, distance: 75.0
click at [670, 241] on app-calendar-viewport "Tue 2 1/1 1 Job Wed 3 0/1 1 Job Thu 4 Fri 5 0/1 1 Job Sat 6 Sun 7 Mon 8 1/1 1 J…" at bounding box center [622, 352] width 1244 height 497
click at [402, 154] on h3 "Office Support" at bounding box center [438, 159] width 131 height 11
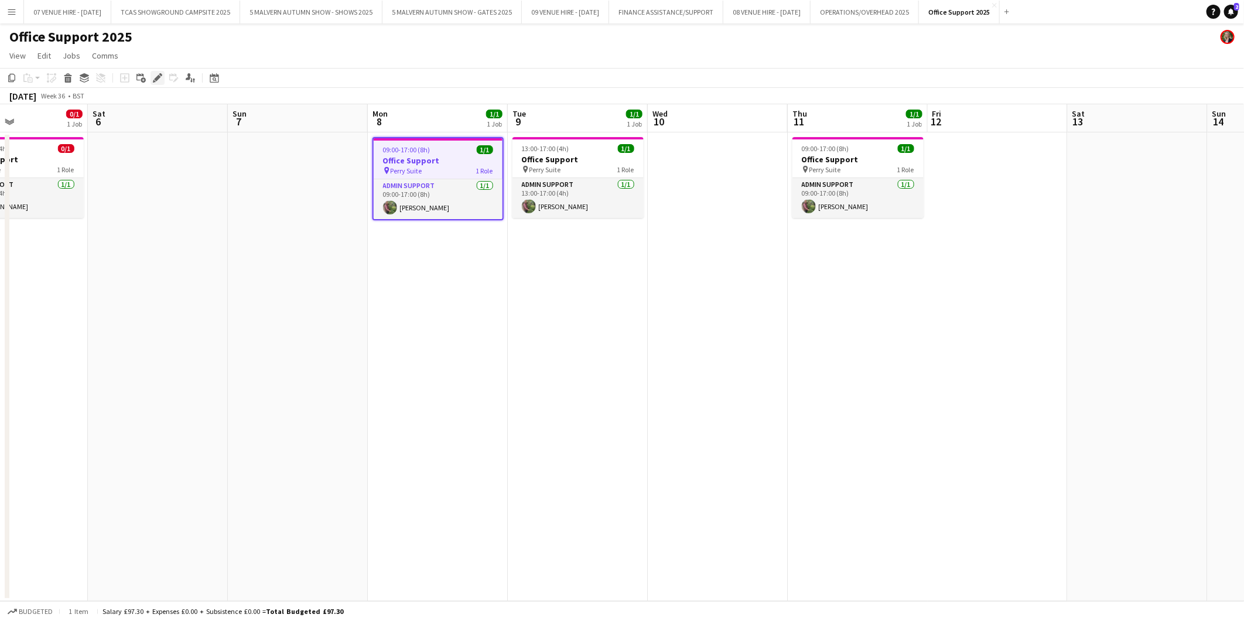
click at [159, 76] on icon at bounding box center [157, 78] width 6 height 6
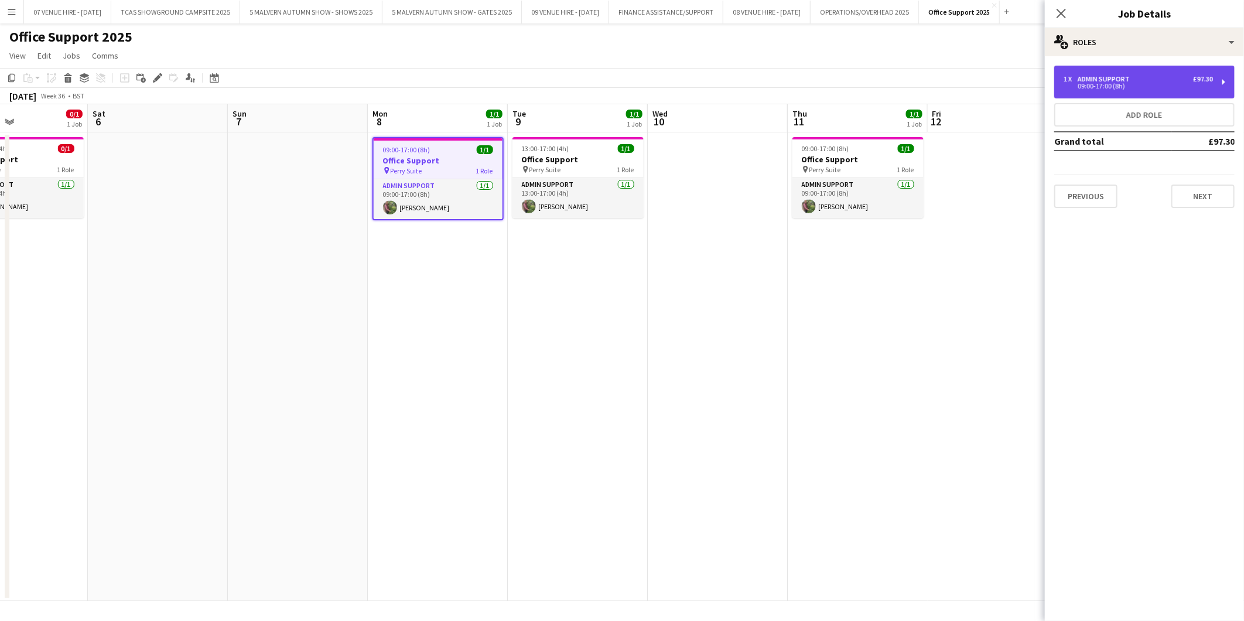
click at [817, 84] on div "09:00-17:00 (8h)" at bounding box center [1138, 86] width 149 height 6
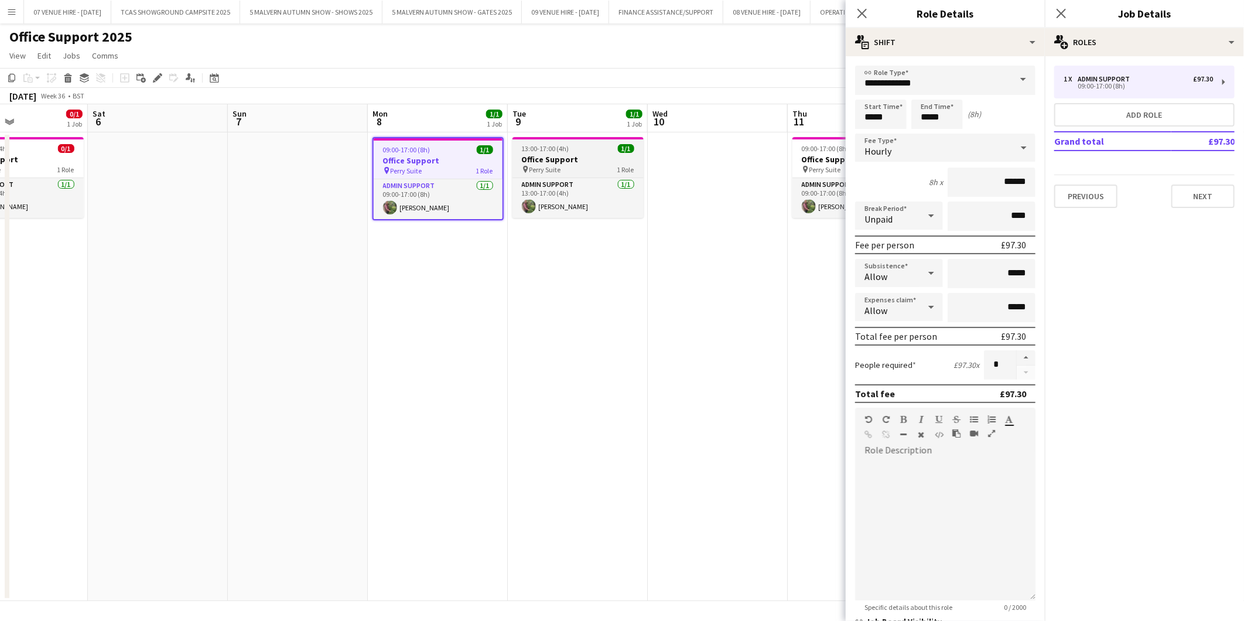
click at [589, 162] on h3 "Office Support" at bounding box center [578, 159] width 131 height 11
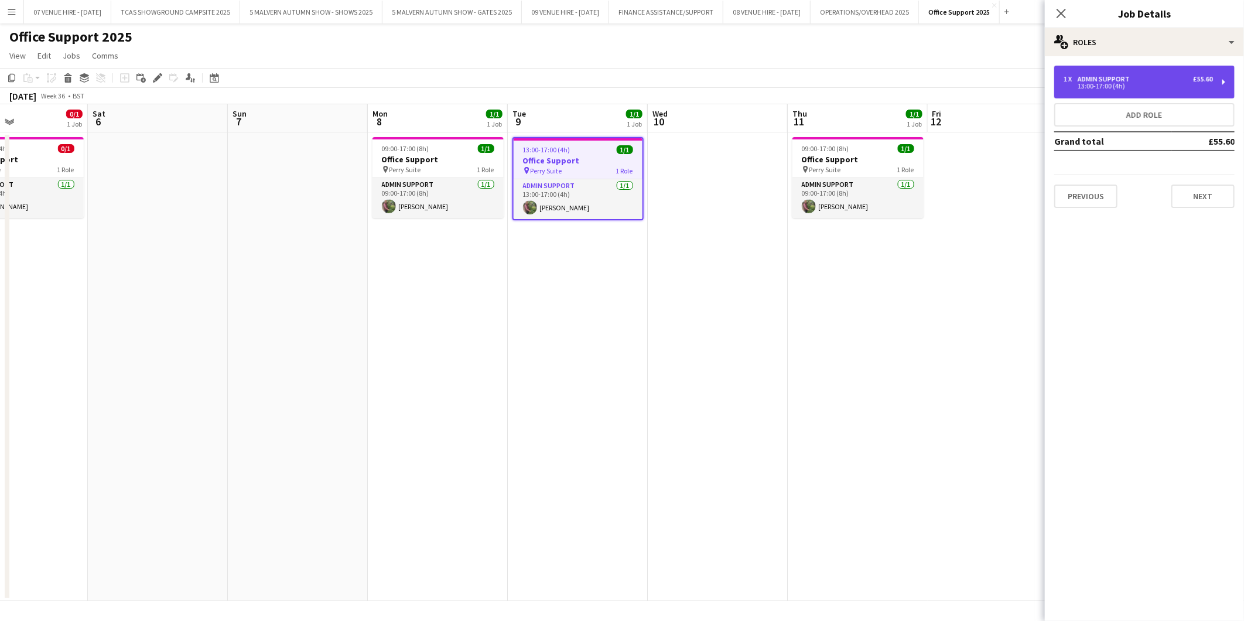
click at [817, 85] on div "13:00-17:00 (4h)" at bounding box center [1138, 86] width 149 height 6
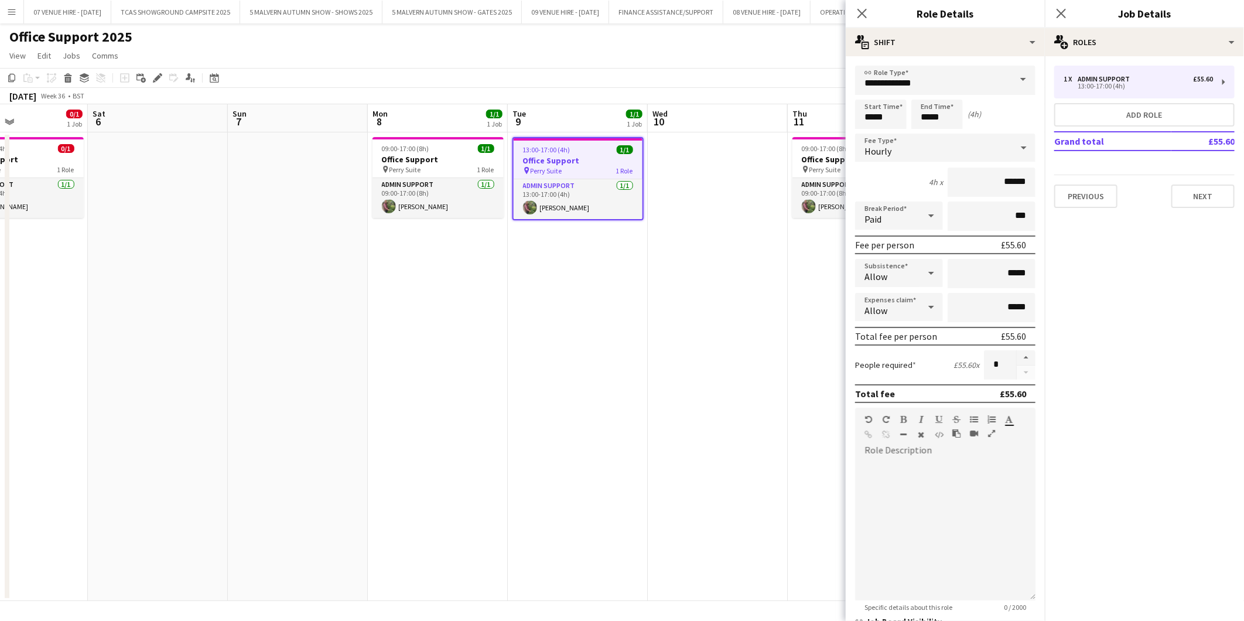
drag, startPoint x: 804, startPoint y: 150, endPoint x: 900, endPoint y: 151, distance: 96.1
click at [805, 151] on span "09:00-17:00 (8h)" at bounding box center [825, 148] width 47 height 9
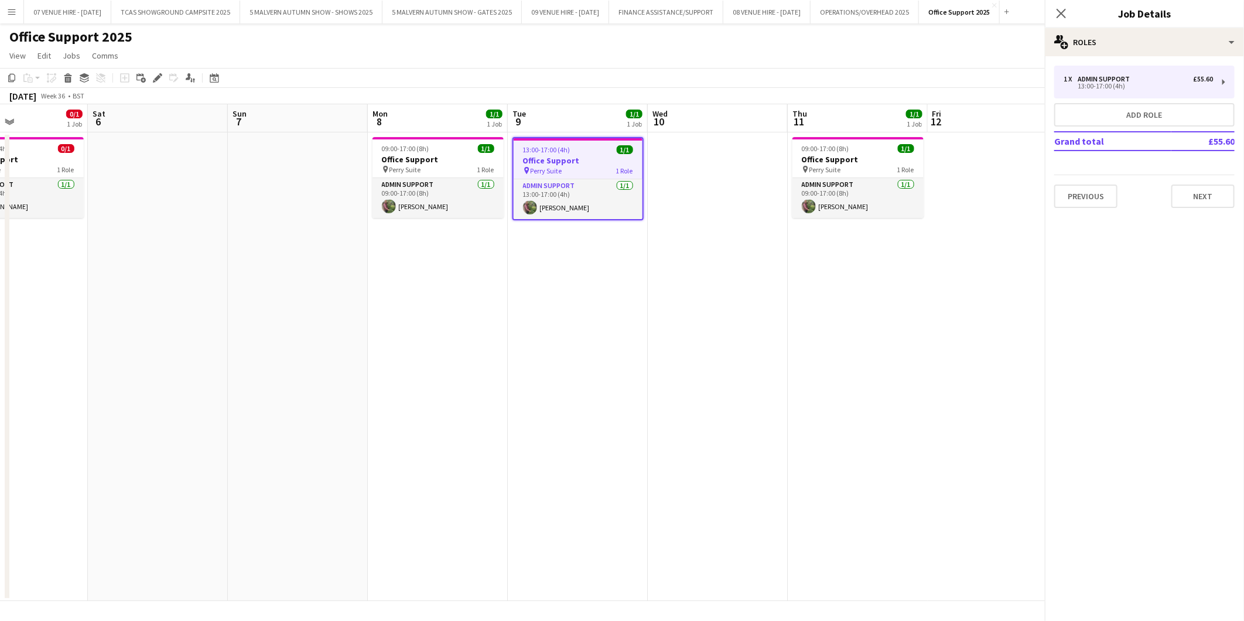
scroll to position [0, 472]
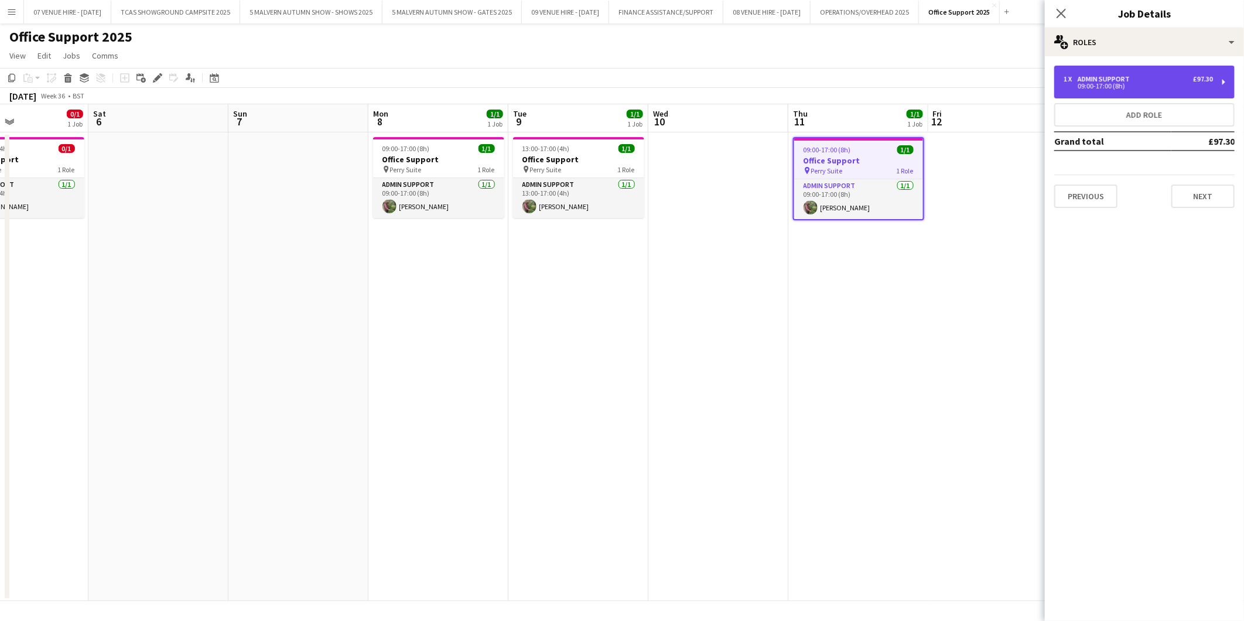
click at [817, 91] on div "1 x Admin Support £97.30 09:00-17:00 (8h)" at bounding box center [1144, 82] width 180 height 33
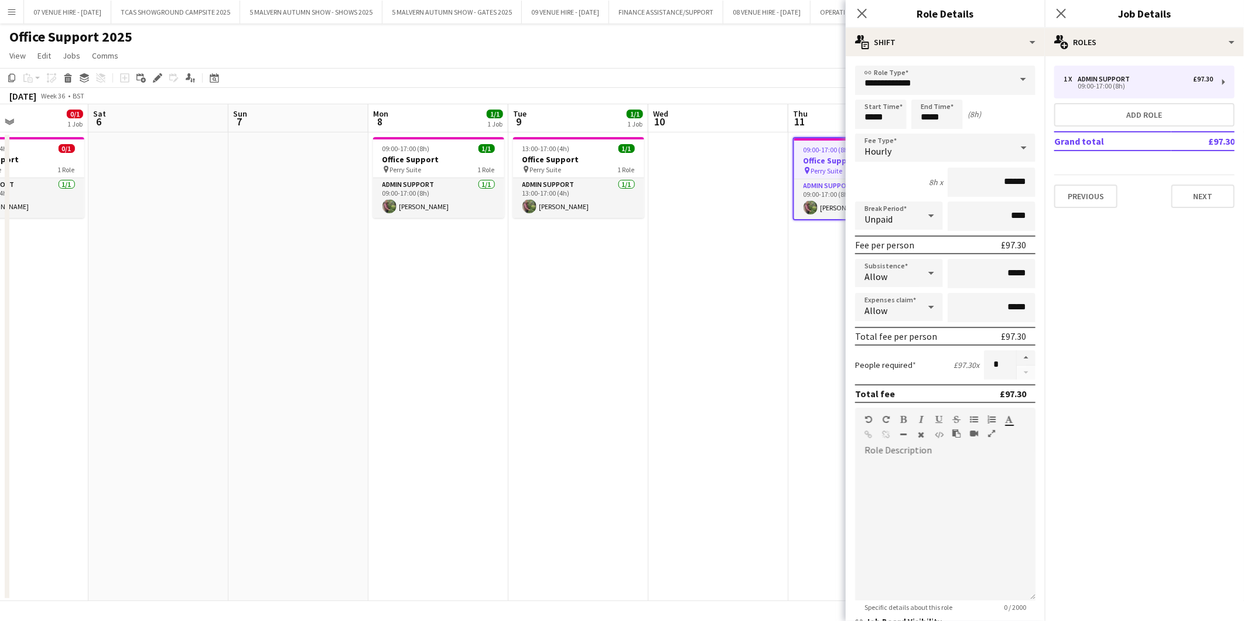
click at [668, 312] on app-date-cell at bounding box center [718, 366] width 140 height 469
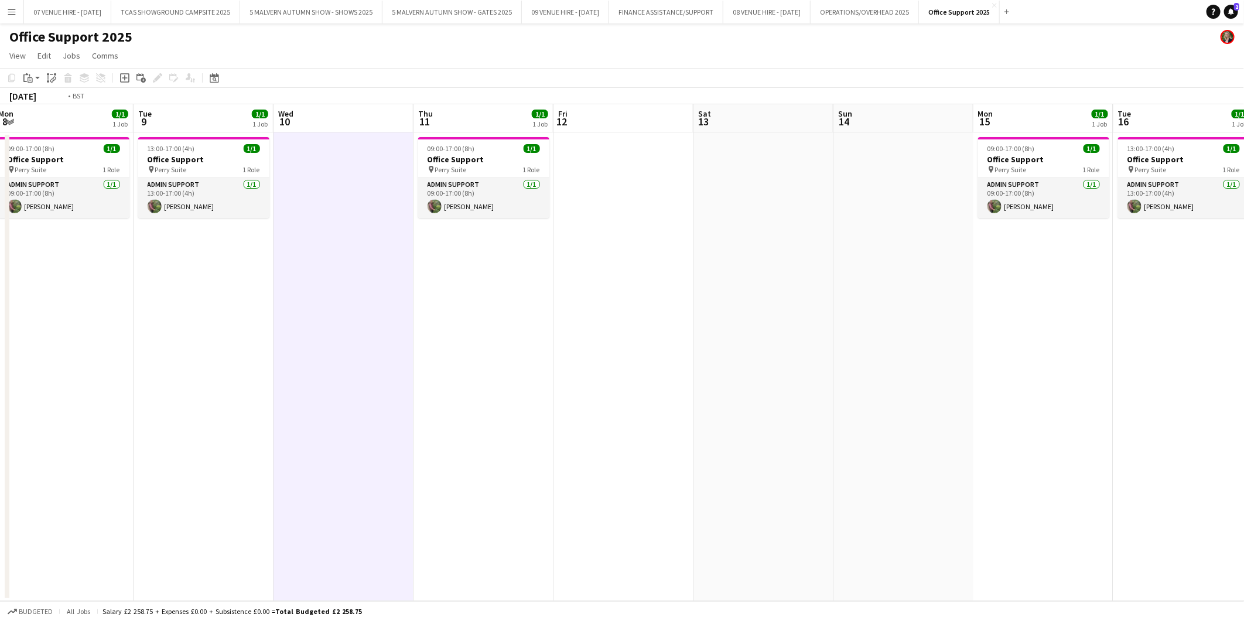
drag, startPoint x: 984, startPoint y: 162, endPoint x: 609, endPoint y: 176, distance: 375.2
click at [609, 176] on app-calendar-viewport "Fri 5 0/1 1 Job Sat 6 Sun 7 Mon 8 1/1 1 Job Tue 9 1/1 1 Job Wed 10 Thu 11 1/1 1…" at bounding box center [622, 352] width 1244 height 497
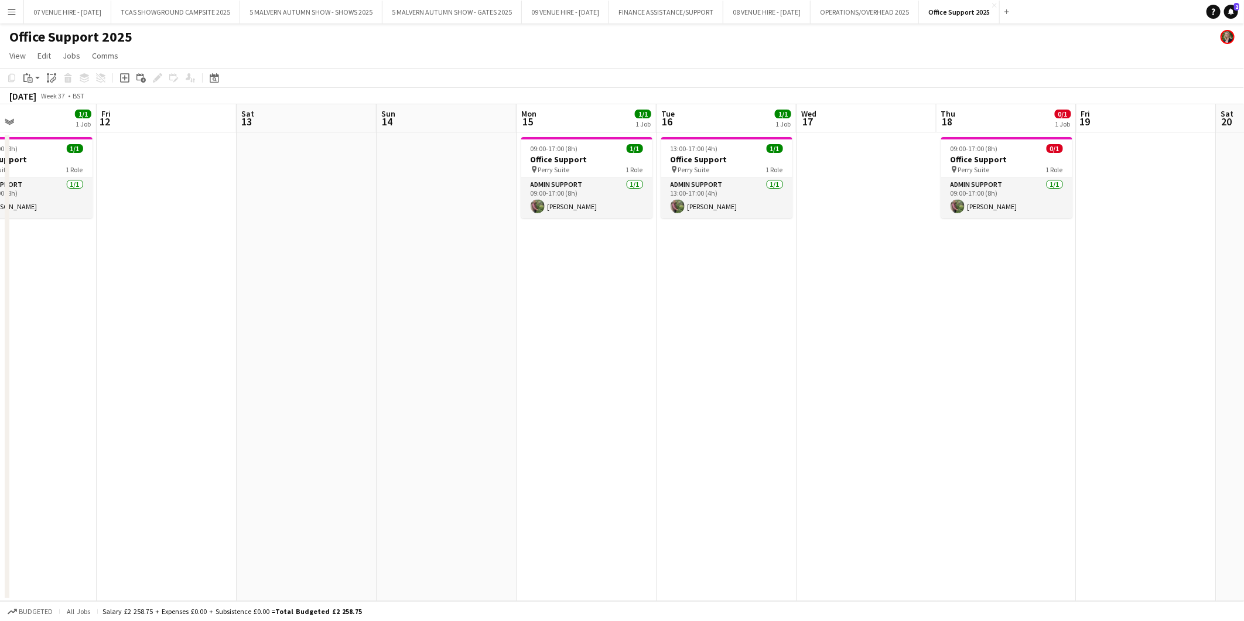
drag, startPoint x: 844, startPoint y: 172, endPoint x: 430, endPoint y: 172, distance: 413.6
click at [430, 172] on app-calendar-viewport "Mon 8 1/1 1 Job Tue 9 1/1 1 Job Wed 10 Thu 11 1/1 1 Job Fri 12 Sat 13 Sun 14 Mo…" at bounding box center [622, 352] width 1244 height 497
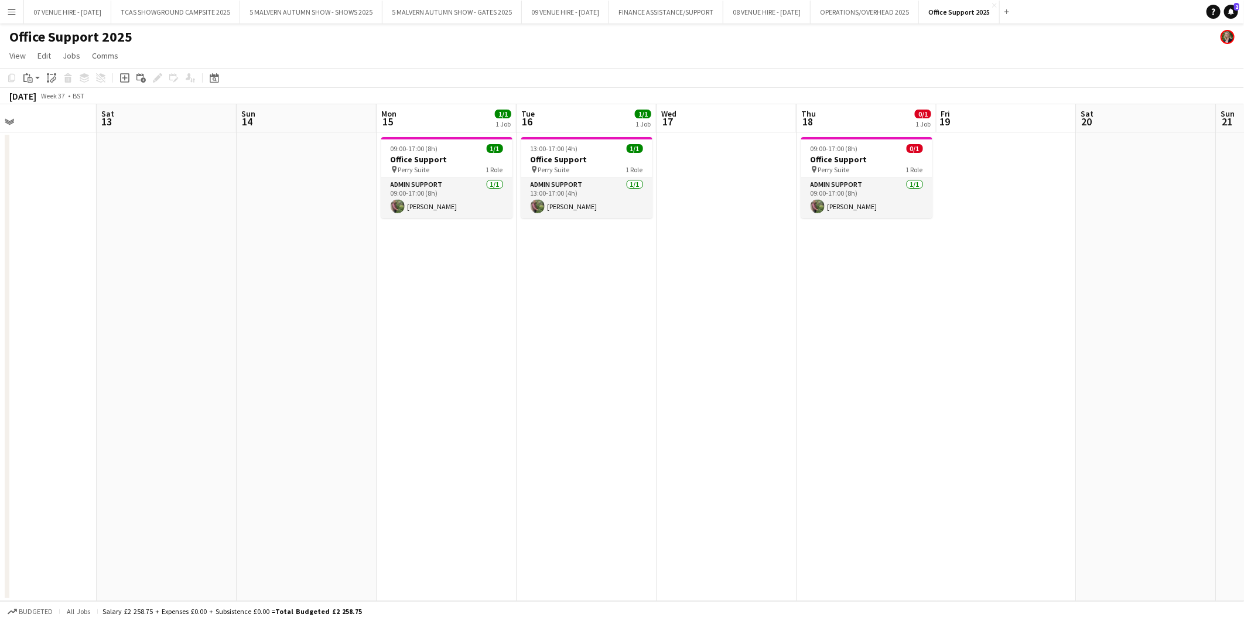
scroll to position [0, 378]
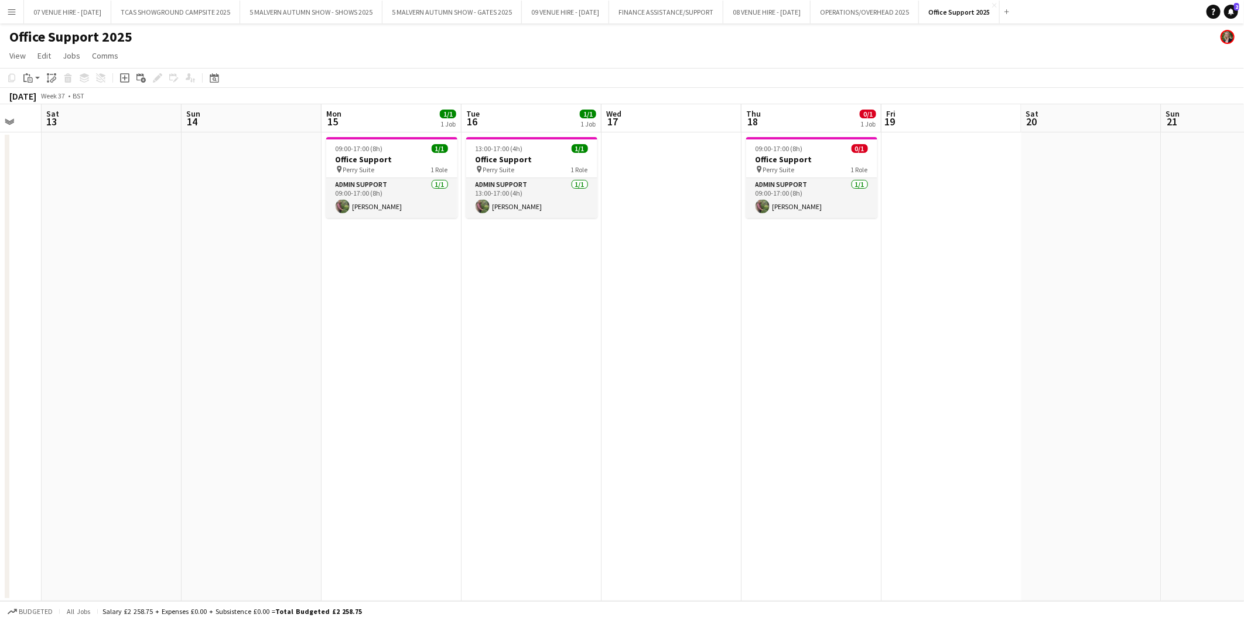
drag, startPoint x: 951, startPoint y: 257, endPoint x: 756, endPoint y: 260, distance: 195.7
click at [756, 260] on app-calendar-viewport "Wed 10 Thu 11 1/1 1 Job Fri 12 Sat 13 Sun 14 Mon 15 1/1 1 Job Tue 16 1/1 1 Job …" at bounding box center [622, 352] width 1244 height 497
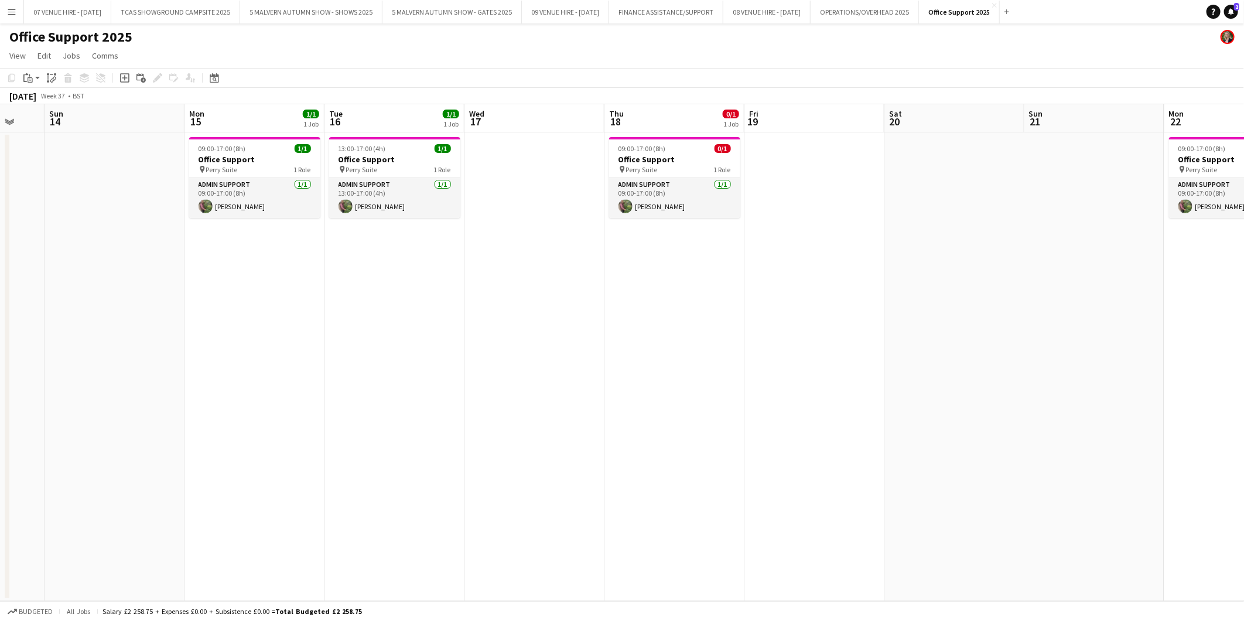
drag, startPoint x: 1056, startPoint y: 178, endPoint x: 777, endPoint y: 172, distance: 278.9
click at [777, 172] on app-calendar-viewport "Thu 11 1/1 1 Job Fri 12 Sat 13 Sun 14 Mon 15 1/1 1 Job Tue 16 1/1 1 Job Wed 17 …" at bounding box center [622, 352] width 1244 height 497
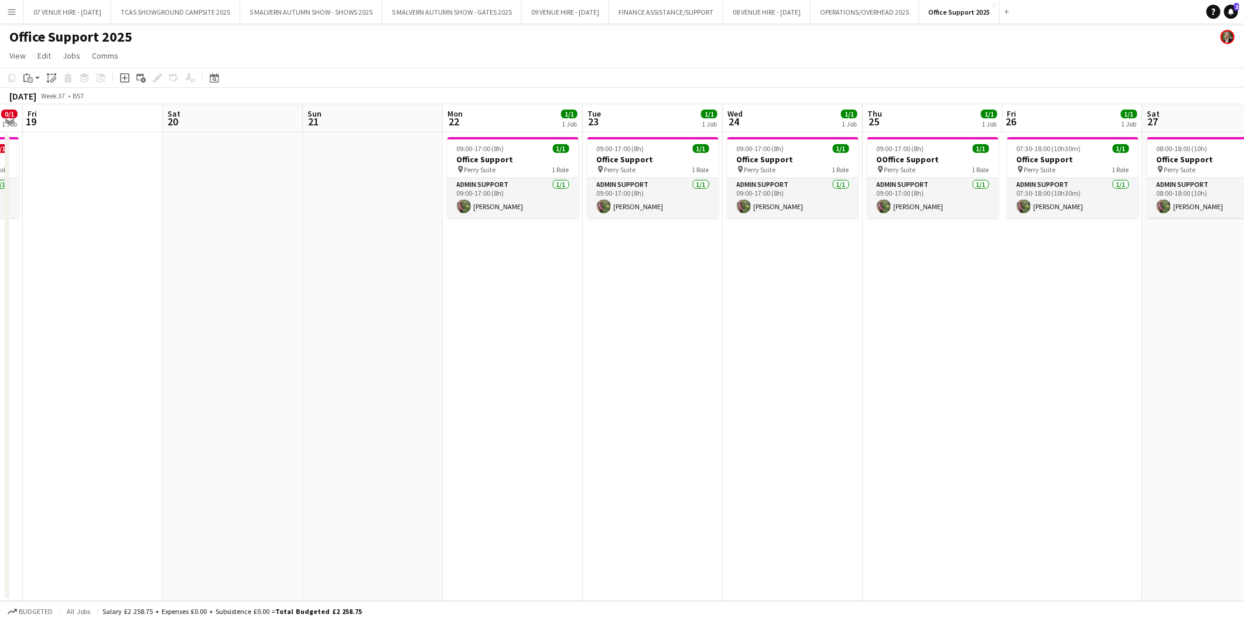
drag, startPoint x: 1042, startPoint y: 163, endPoint x: 493, endPoint y: 166, distance: 548.9
click at [493, 166] on app-calendar-viewport "Tue 16 1/1 1 Job Wed 17 Thu 18 0/1 1 Job Fri 19 Sat 20 Sun 21 Mon 22 1/1 1 Job …" at bounding box center [622, 352] width 1244 height 497
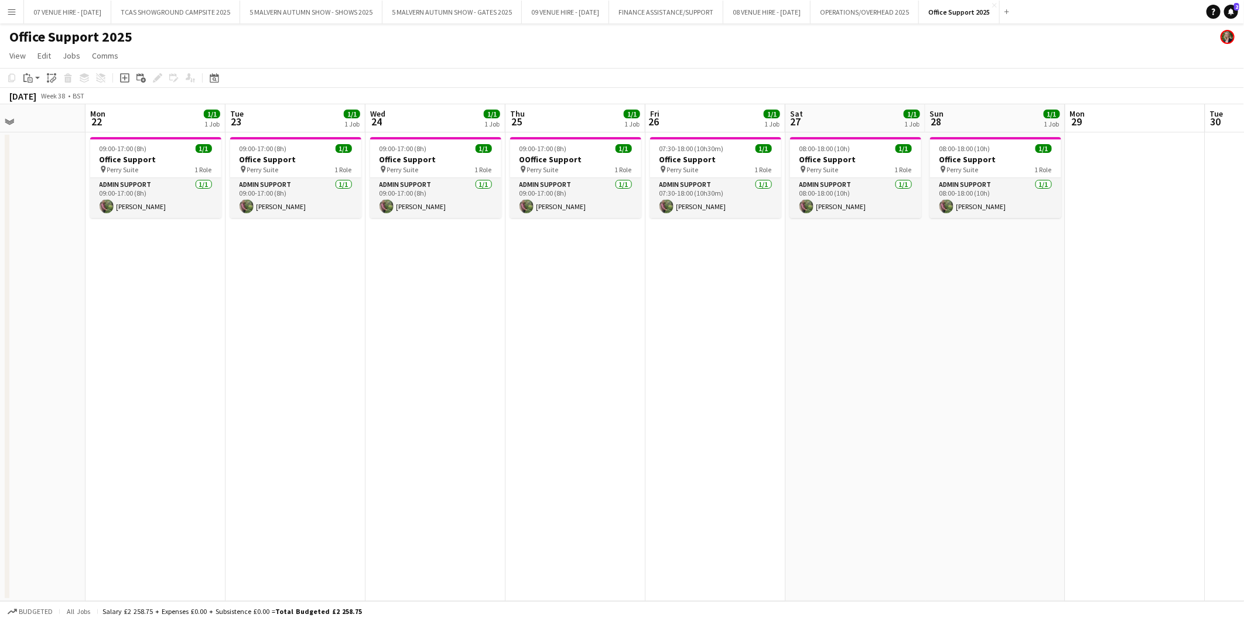
scroll to position [0, 483]
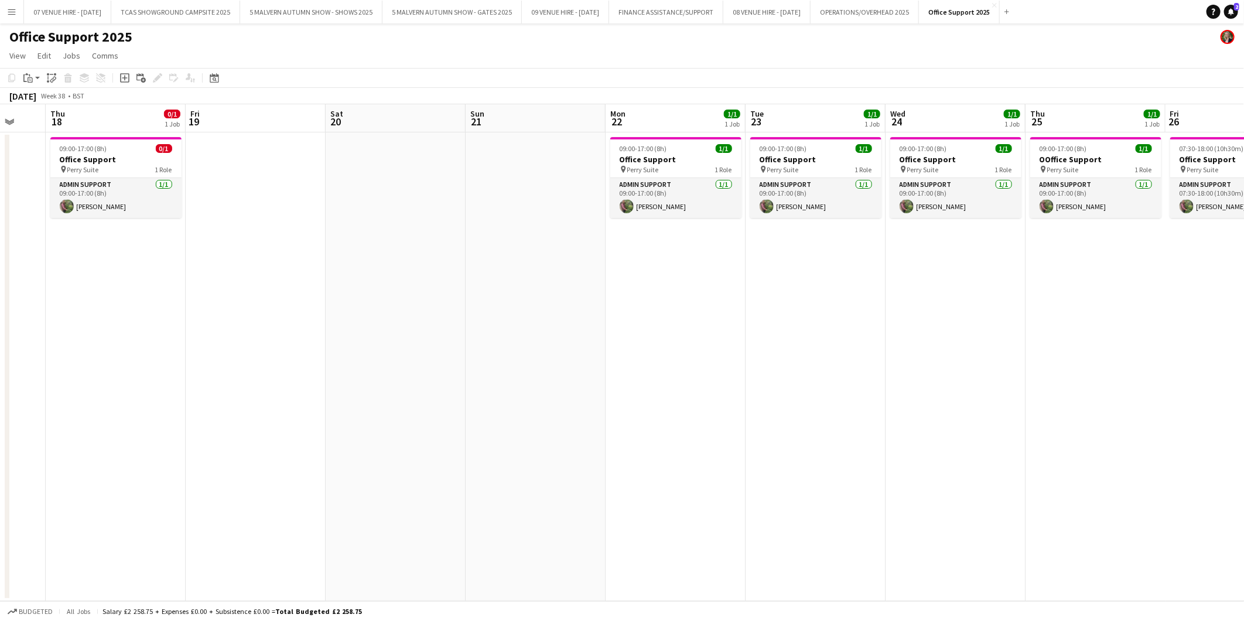
drag, startPoint x: 911, startPoint y: 185, endPoint x: 934, endPoint y: 178, distance: 24.3
click at [817, 178] on app-calendar-viewport "Tue 16 1/1 1 Job Wed 17 Thu 18 0/1 1 Job Fri 19 Sat 20 Sun 21 Mon 22 1/1 1 Job …" at bounding box center [622, 352] width 1244 height 497
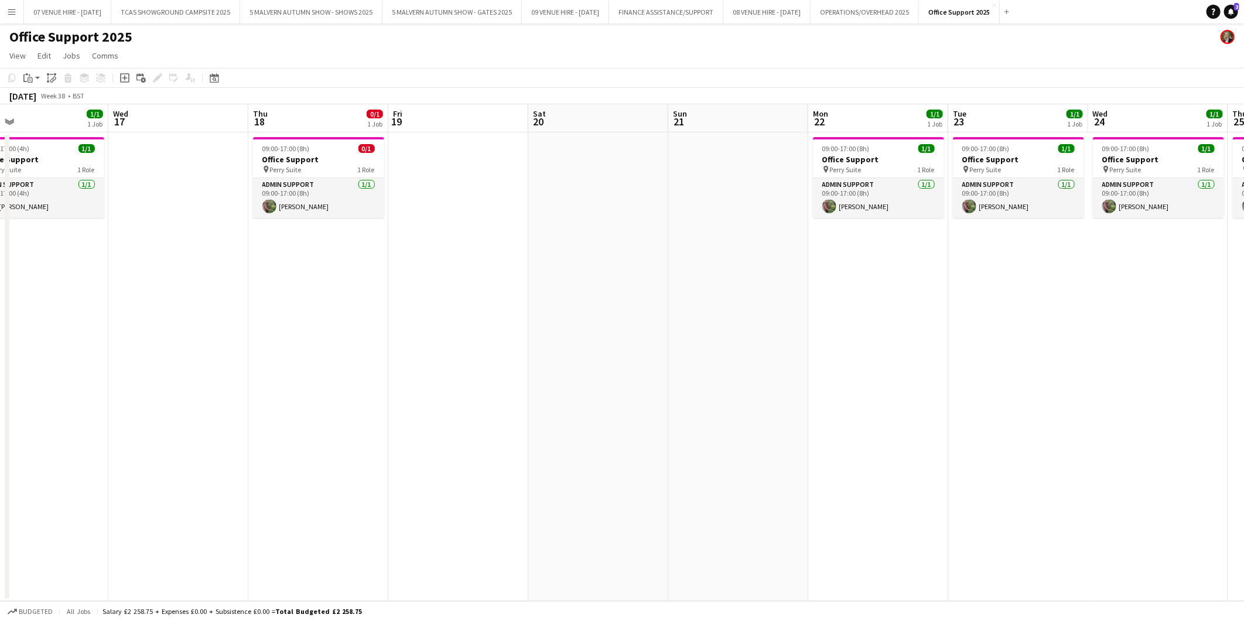
drag, startPoint x: 239, startPoint y: 197, endPoint x: 722, endPoint y: 223, distance: 483.4
click at [722, 223] on app-calendar-viewport "Sun 14 Mon 15 1/1 1 Job Tue 16 1/1 1 Job Wed 17 Thu 18 0/1 1 Job Fri 19 Sat 20 …" at bounding box center [622, 352] width 1244 height 497
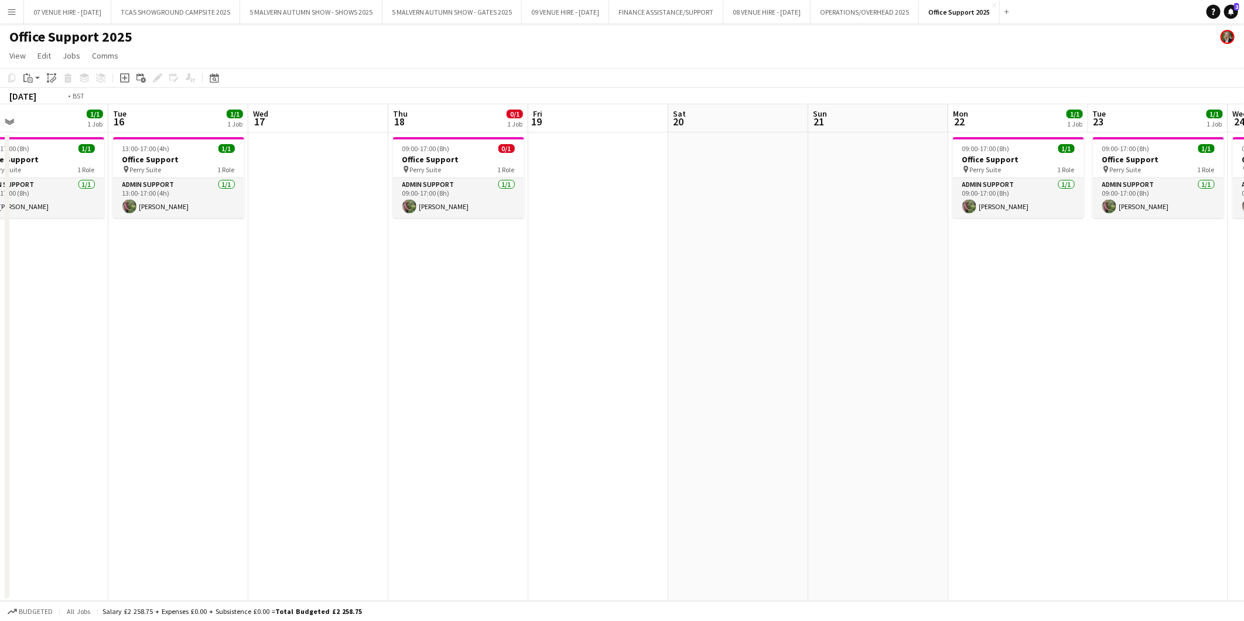
scroll to position [0, 243]
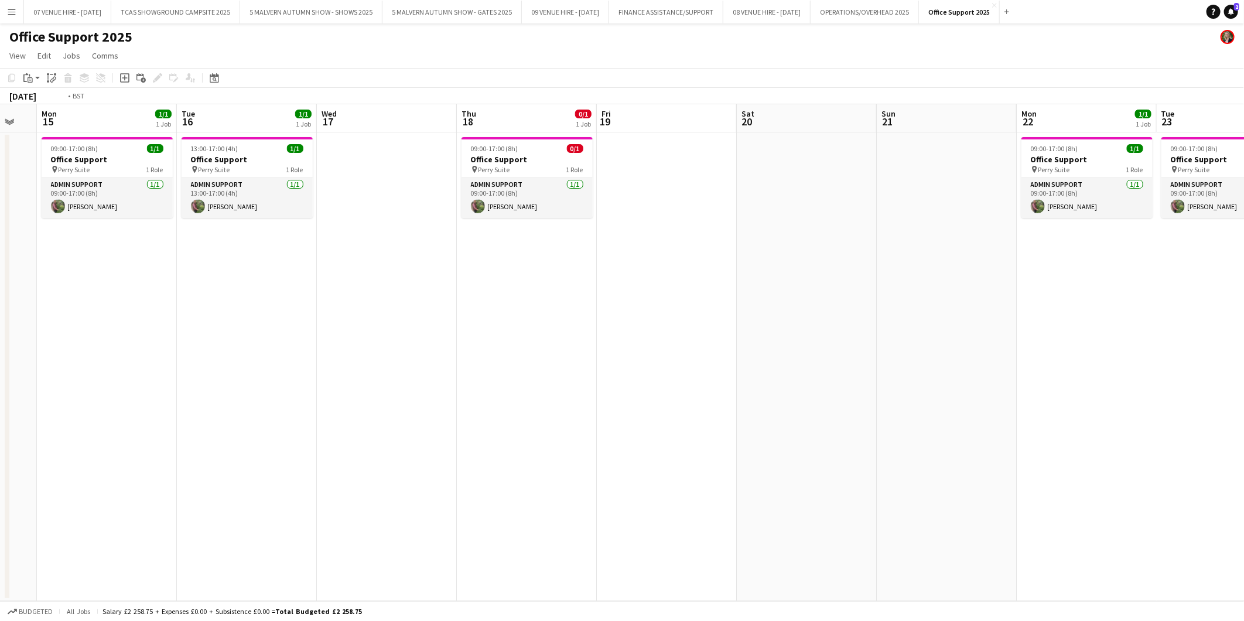
drag, startPoint x: 458, startPoint y: 220, endPoint x: 666, endPoint y: 220, distance: 208.5
click at [666, 220] on app-calendar-viewport "Sat 13 Sun 14 Mon 15 1/1 1 Job Tue 16 1/1 1 Job Wed 17 Thu 18 0/1 1 Job Fri 19 …" at bounding box center [622, 352] width 1244 height 497
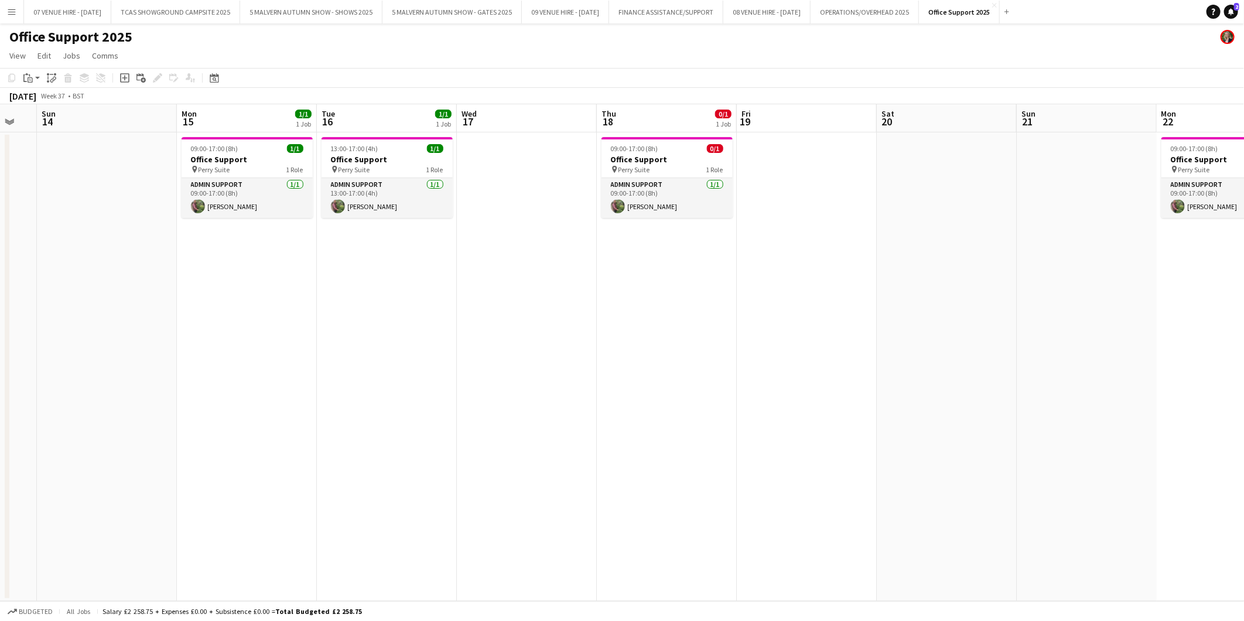
click at [403, 271] on app-date-cell "13:00-17:00 (4h) 1/1 Office Support pin Perry Suite 1 Role Admin Support [DATE]…" at bounding box center [387, 366] width 140 height 469
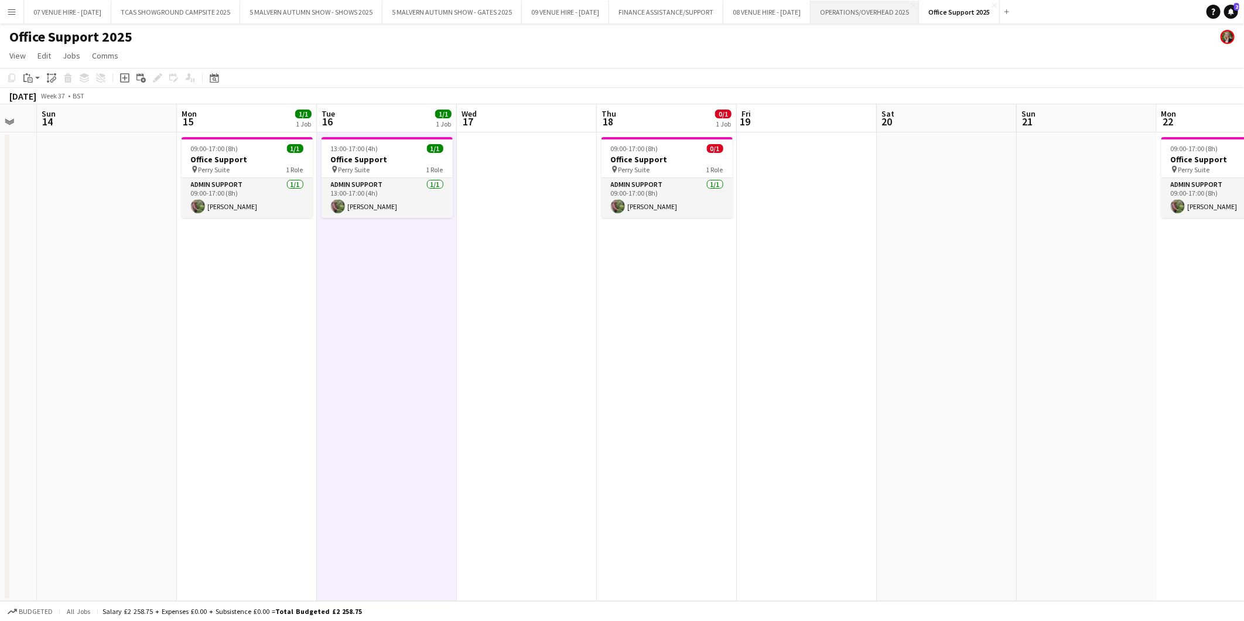
click at [817, 6] on button "OPERATIONS/OVERHEAD 2025 Close" at bounding box center [865, 12] width 108 height 23
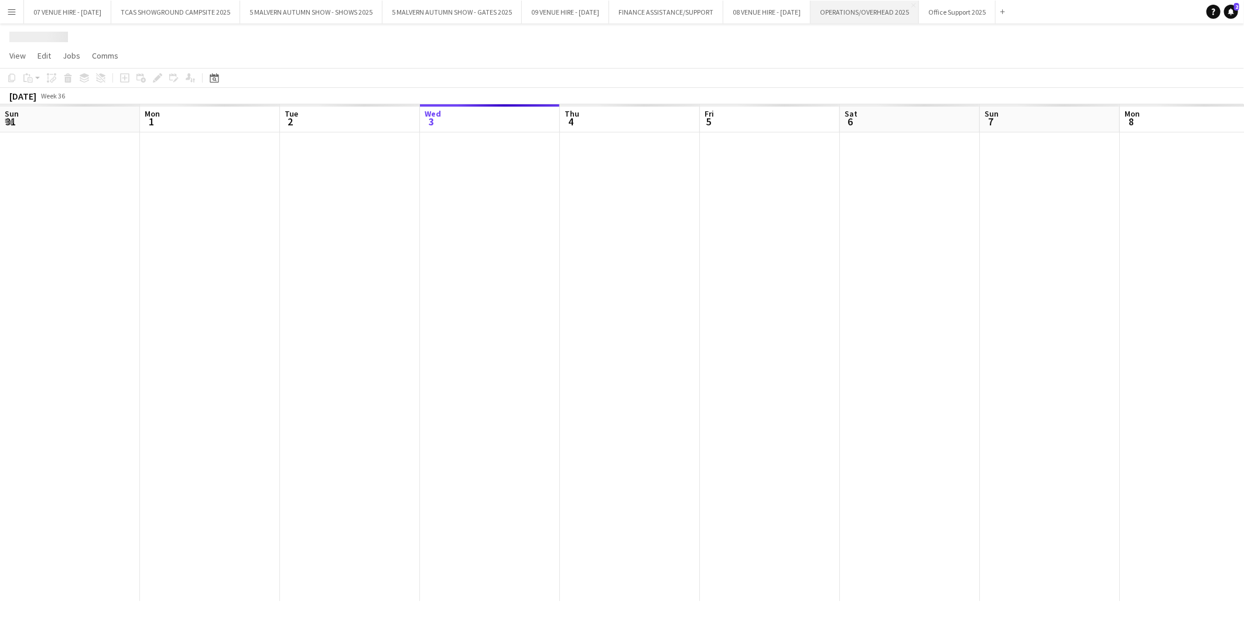
scroll to position [0, 279]
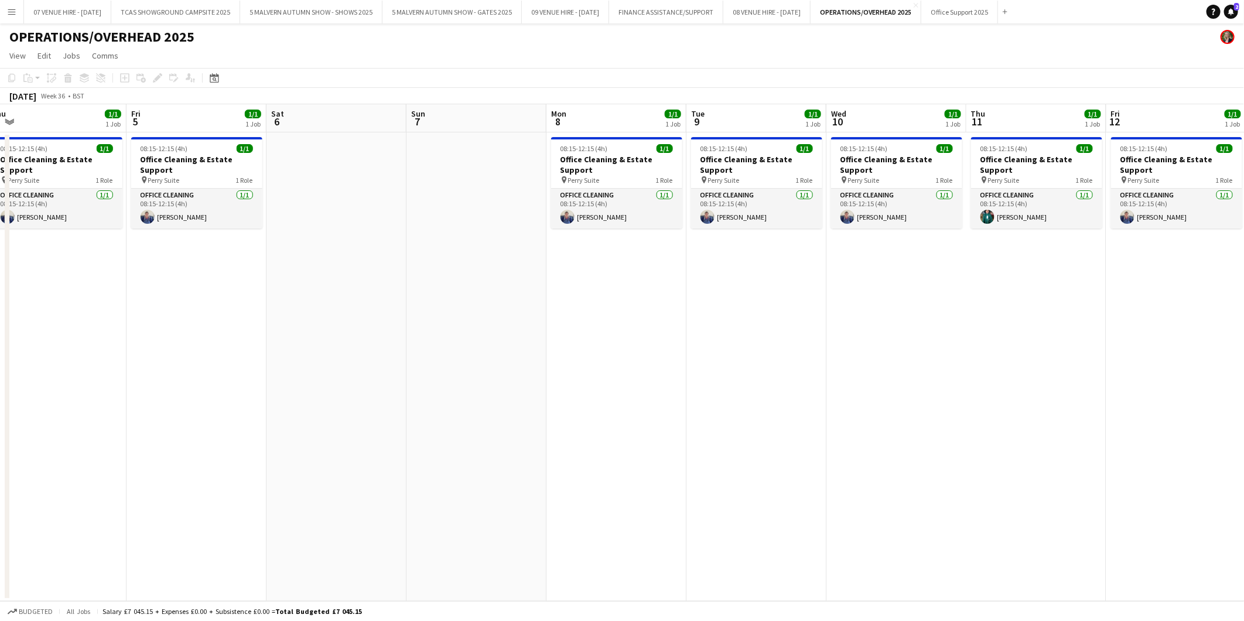
drag, startPoint x: 894, startPoint y: 165, endPoint x: 600, endPoint y: 177, distance: 294.3
click at [600, 177] on app-calendar-viewport "Mon 1 1/1 1 Job Tue 2 1/1 1 Job Wed 3 1/1 1 Job Thu 4 1/1 1 Job Fri 5 1/1 1 Job…" at bounding box center [622, 352] width 1244 height 497
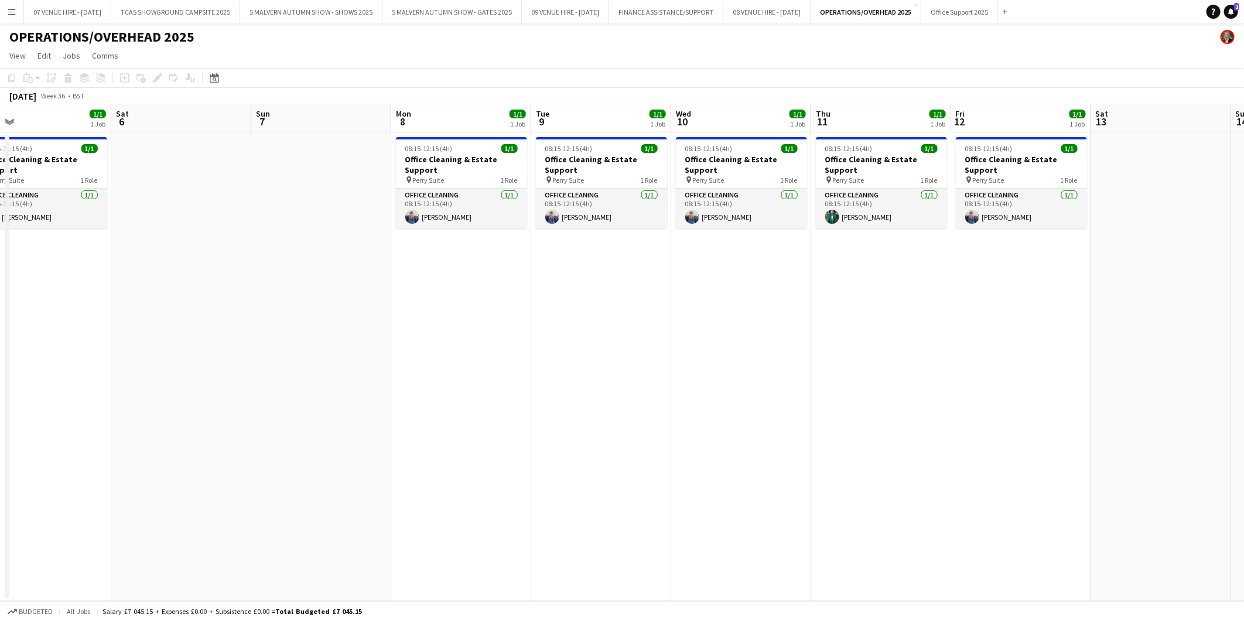
scroll to position [0, 484]
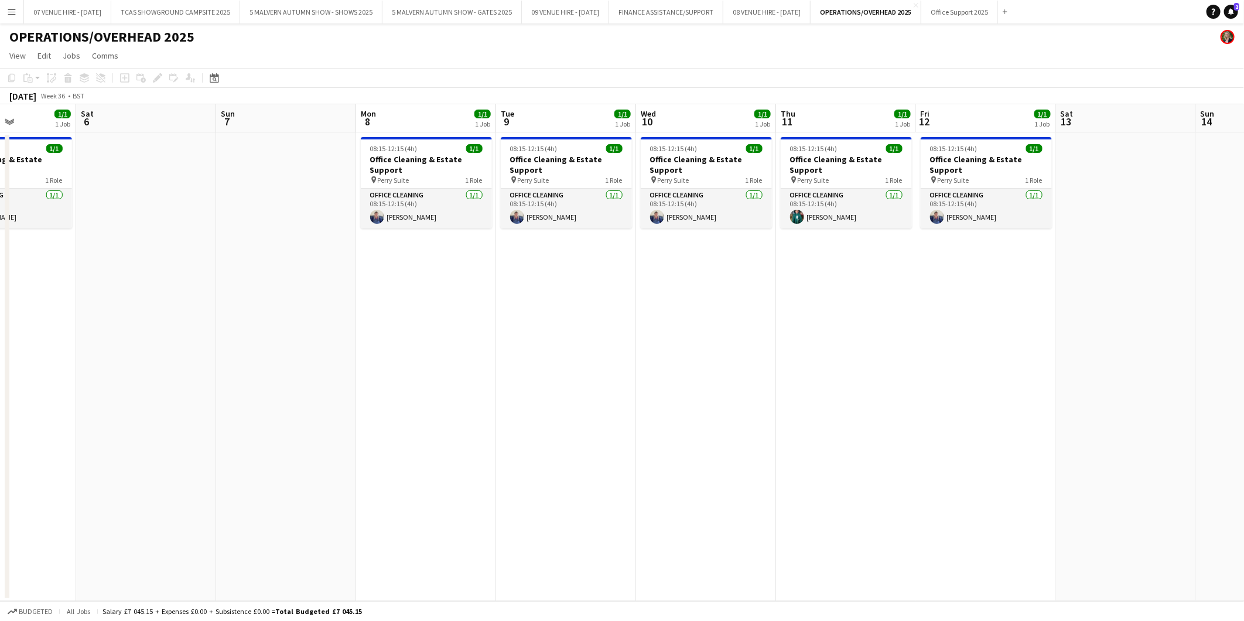
drag, startPoint x: 773, startPoint y: 160, endPoint x: 583, endPoint y: 153, distance: 189.9
click at [583, 153] on app-calendar-viewport "Tue 2 1/1 1 Job Wed 3 1/1 1 Job Thu 4 1/1 1 Job Fri 5 1/1 1 Job Sat 6 Sun 7 Mon…" at bounding box center [622, 352] width 1244 height 497
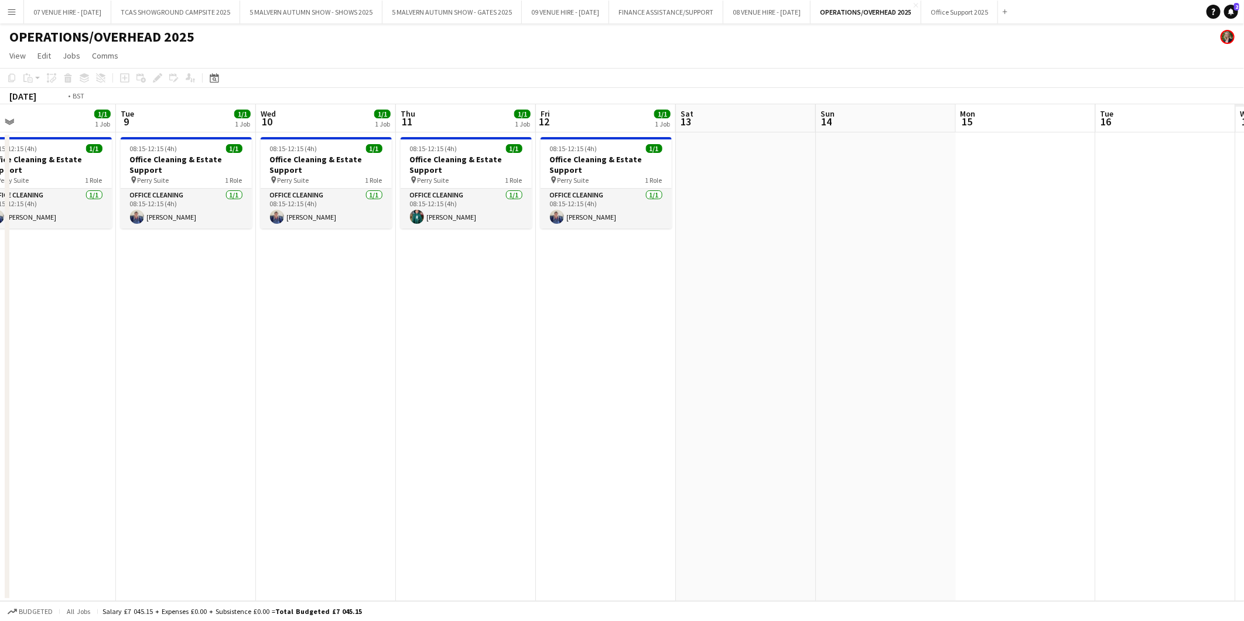
drag, startPoint x: 811, startPoint y: 172, endPoint x: 443, endPoint y: 172, distance: 368.5
click at [443, 172] on app-calendar-viewport "Fri 5 1/1 1 Job Sat 6 Sun 7 Mon 8 1/1 1 Job Tue 9 1/1 1 Job Wed 10 1/1 1 Job Th…" at bounding box center [622, 352] width 1244 height 497
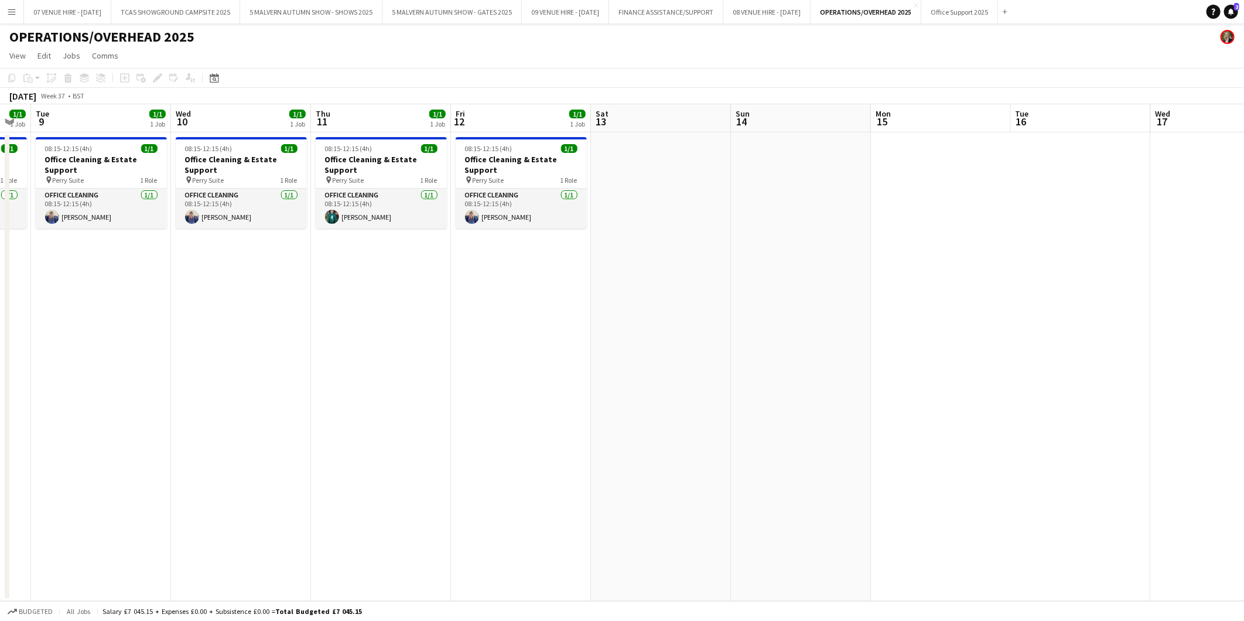
drag, startPoint x: 835, startPoint y: 178, endPoint x: 483, endPoint y: 178, distance: 352.6
click at [483, 178] on app-calendar-viewport "Sat 6 Sun 7 Mon 8 1/1 1 Job Tue 9 1/1 1 Job Wed 10 1/1 1 Job Thu 11 1/1 1 Job F…" at bounding box center [622, 352] width 1244 height 497
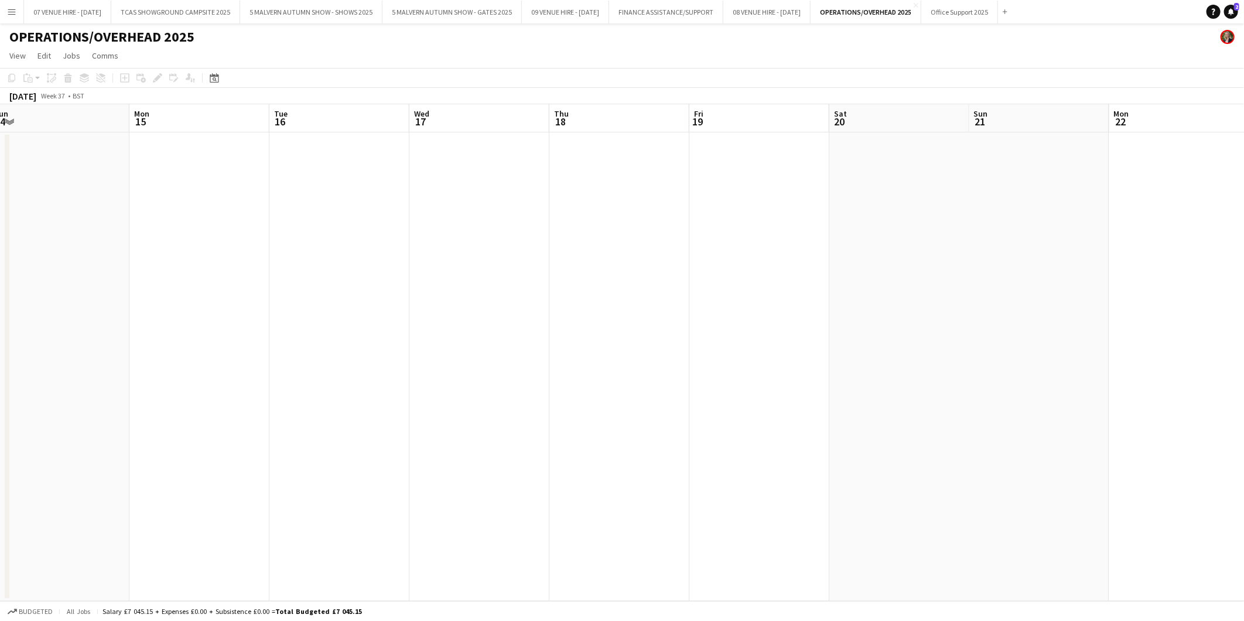
drag, startPoint x: 800, startPoint y: 260, endPoint x: 595, endPoint y: 240, distance: 206.0
click at [595, 240] on app-calendar-viewport "Thu 11 1/1 1 Job Fri 12 1/1 1 Job Sat 13 Sun 14 Mon 15 Tue 16 Wed 17 Thu 18 Fri…" at bounding box center [622, 352] width 1244 height 497
drag, startPoint x: 470, startPoint y: 227, endPoint x: 783, endPoint y: 235, distance: 312.3
click at [809, 228] on app-calendar-viewport "Thu 11 1/1 1 Job Fri 12 1/1 1 Job Sat 13 Sun 14 Mon 15 Tue 16 Wed 17 Thu 18 Fri…" at bounding box center [622, 352] width 1244 height 497
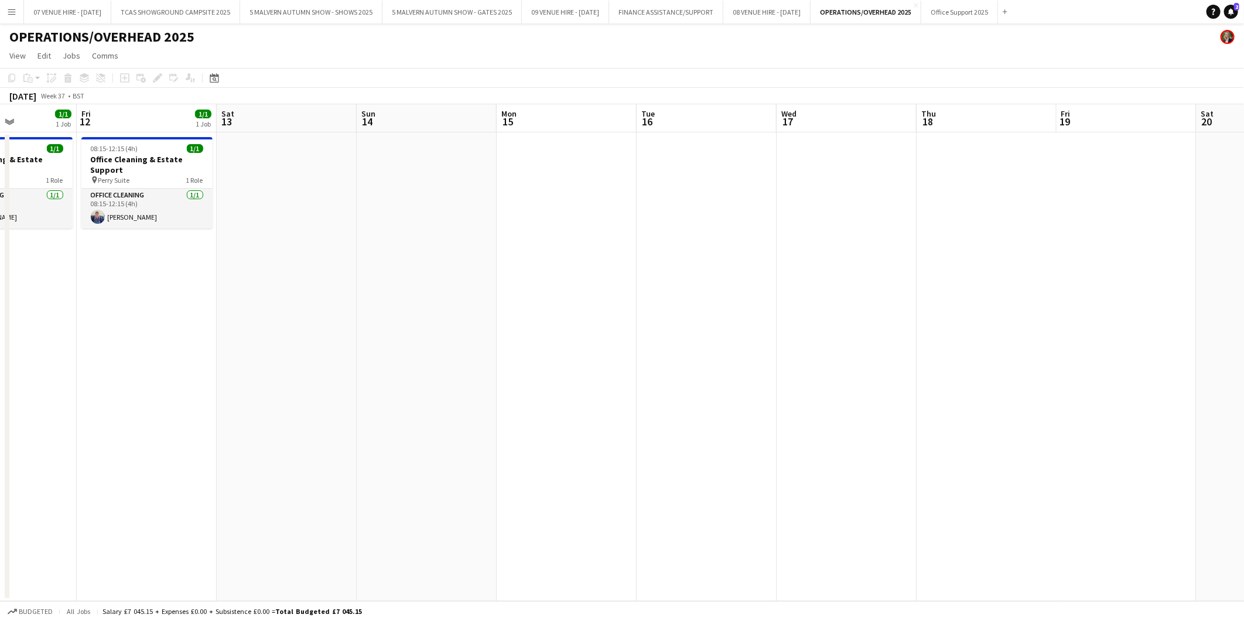
drag, startPoint x: 519, startPoint y: 237, endPoint x: 832, endPoint y: 248, distance: 313.0
click at [817, 248] on app-calendar-viewport "Tue 9 1/1 1 Job Wed 10 1/1 1 Job Thu 11 1/1 1 Job Fri 12 1/1 1 Job Sat 13 Sun 1…" at bounding box center [622, 352] width 1244 height 497
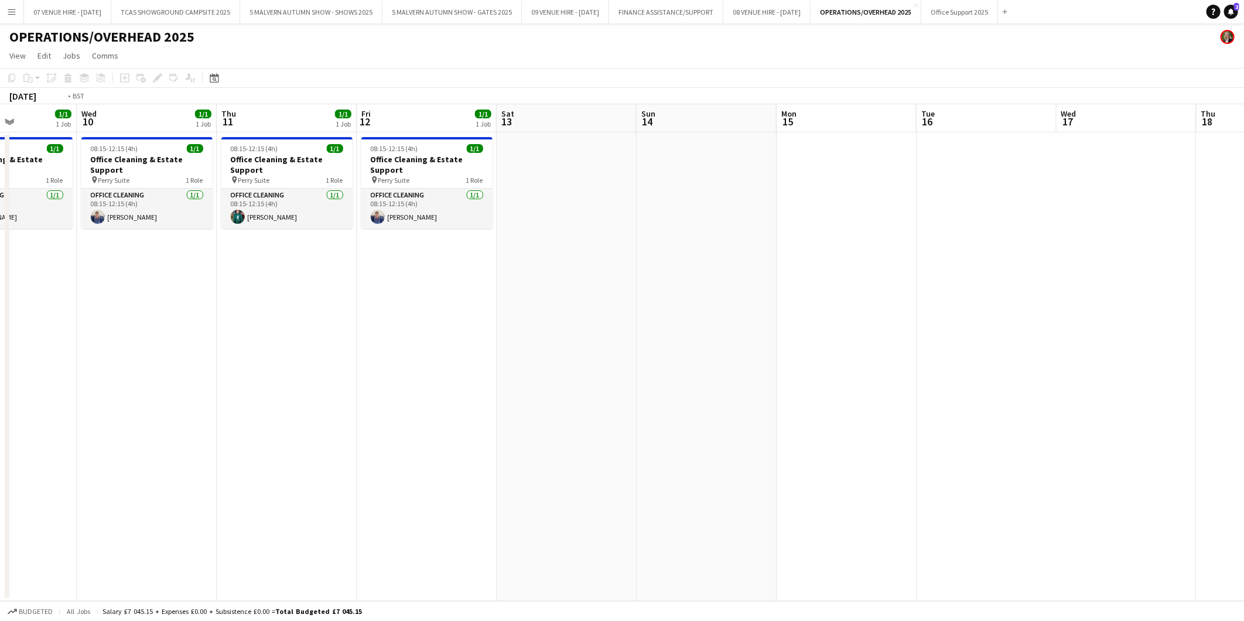
scroll to position [0, 257]
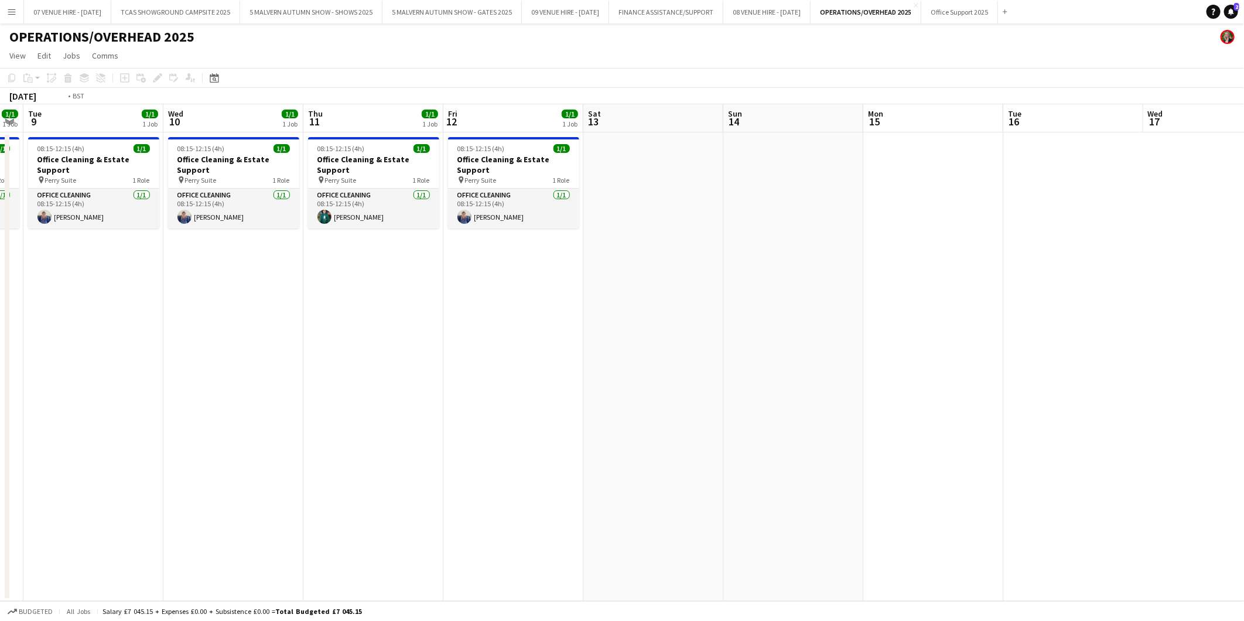
drag, startPoint x: 608, startPoint y: 242, endPoint x: 835, endPoint y: 224, distance: 227.4
click at [817, 224] on app-calendar-viewport "Sun 7 Mon 8 1/1 1 Job Tue 9 1/1 1 Job Wed 10 1/1 1 Job Thu 11 1/1 1 Job Fri 12 …" at bounding box center [622, 352] width 1244 height 497
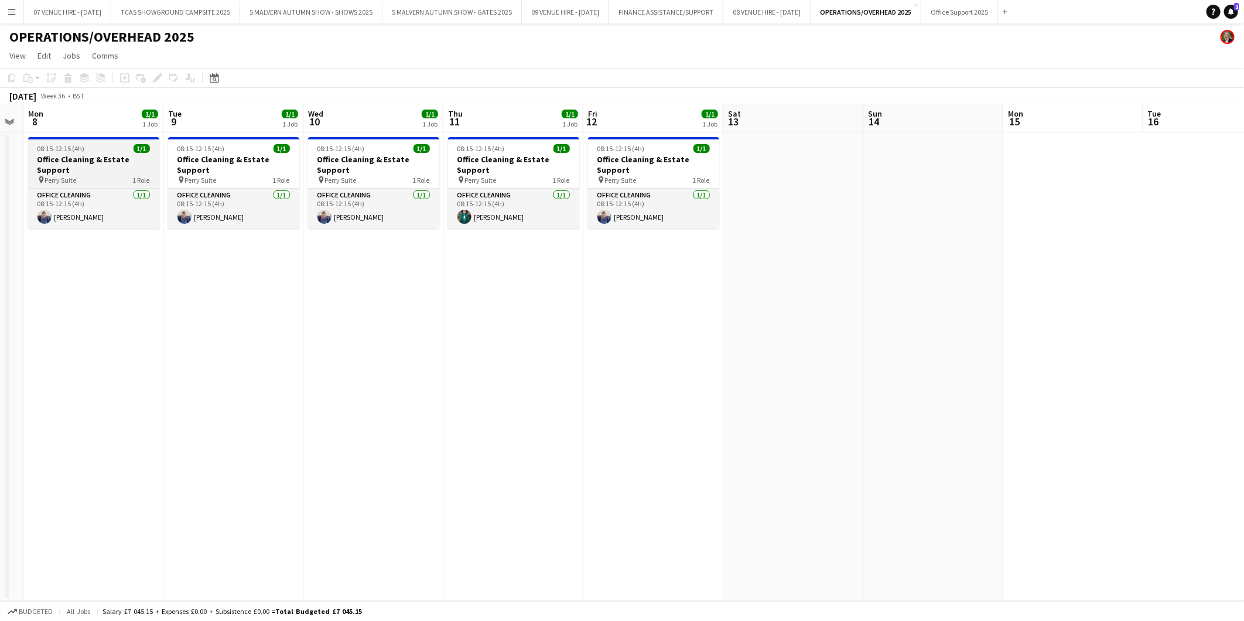
click at [118, 154] on h3 "Office Cleaning & Estate Support" at bounding box center [93, 164] width 131 height 21
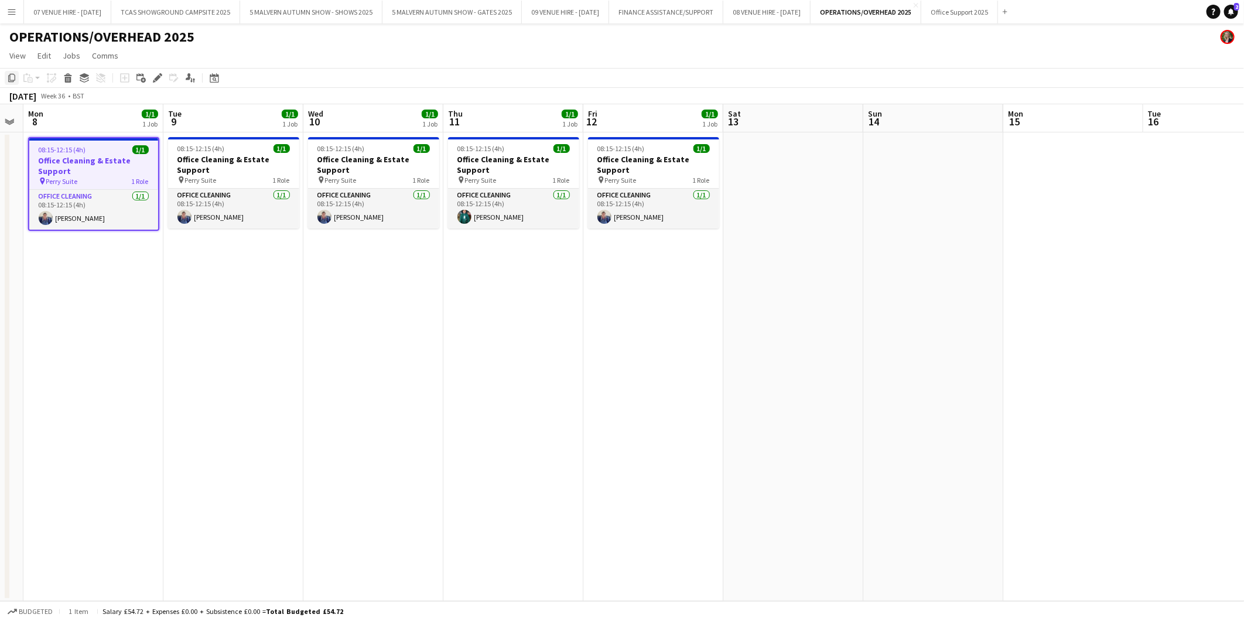
click at [9, 77] on icon at bounding box center [11, 78] width 7 height 8
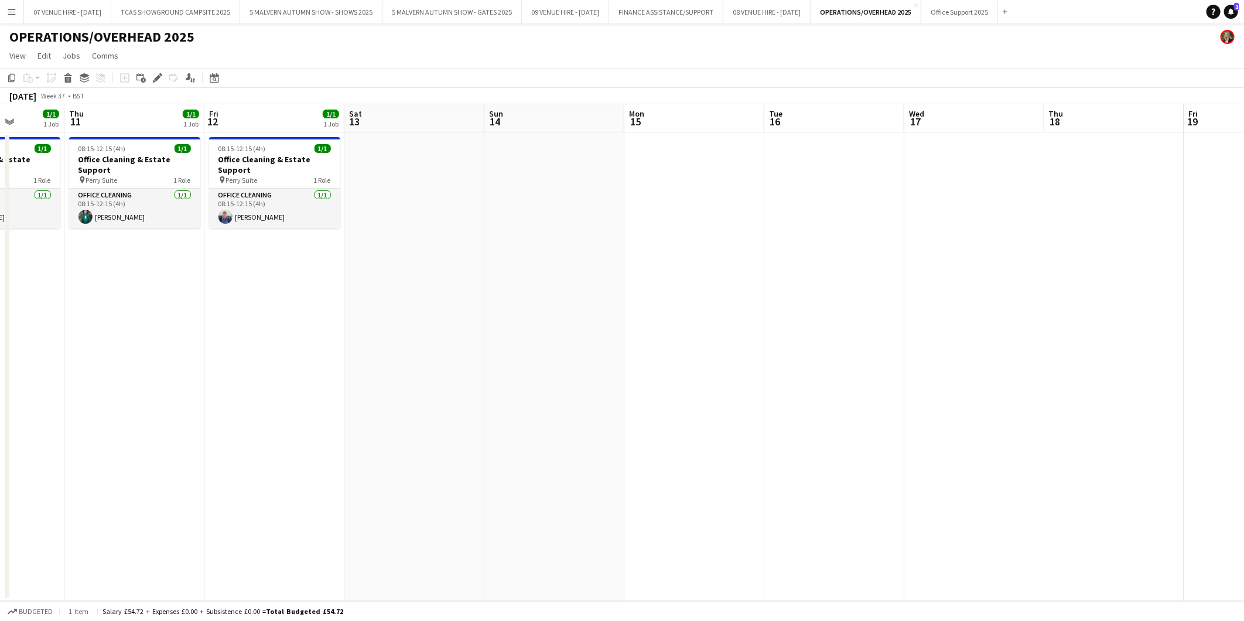
scroll to position [0, 484]
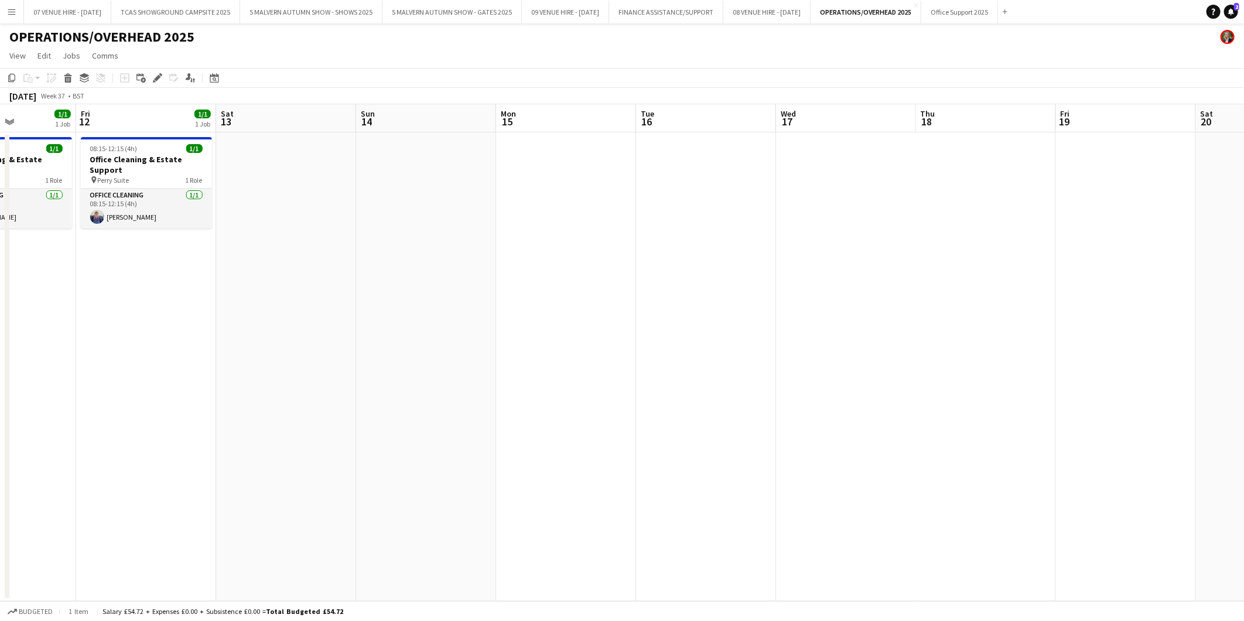
drag, startPoint x: 1020, startPoint y: 221, endPoint x: 513, endPoint y: 224, distance: 507.3
click at [513, 224] on app-calendar-viewport "Mon 8 1/1 1 Job Tue 9 1/1 1 Job Wed 10 1/1 1 Job Thu 11 1/1 1 Job Fri 12 1/1 1 …" at bounding box center [622, 352] width 1244 height 497
click at [574, 158] on app-date-cell at bounding box center [566, 366] width 140 height 469
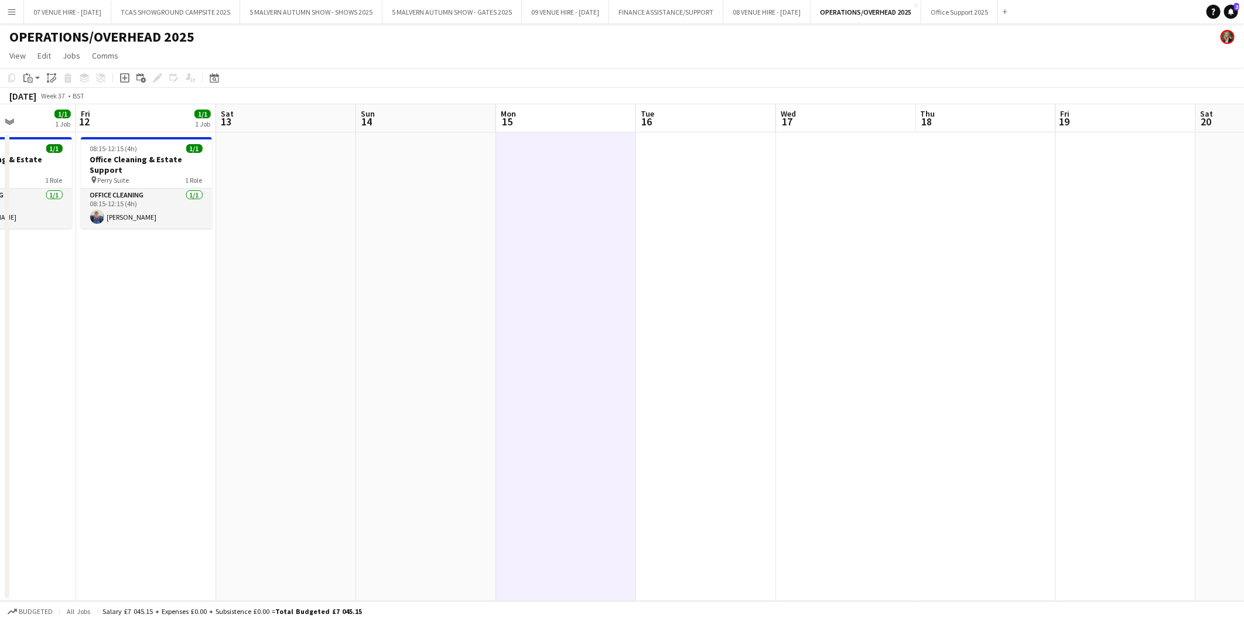
click at [511, 152] on app-date-cell at bounding box center [566, 366] width 140 height 469
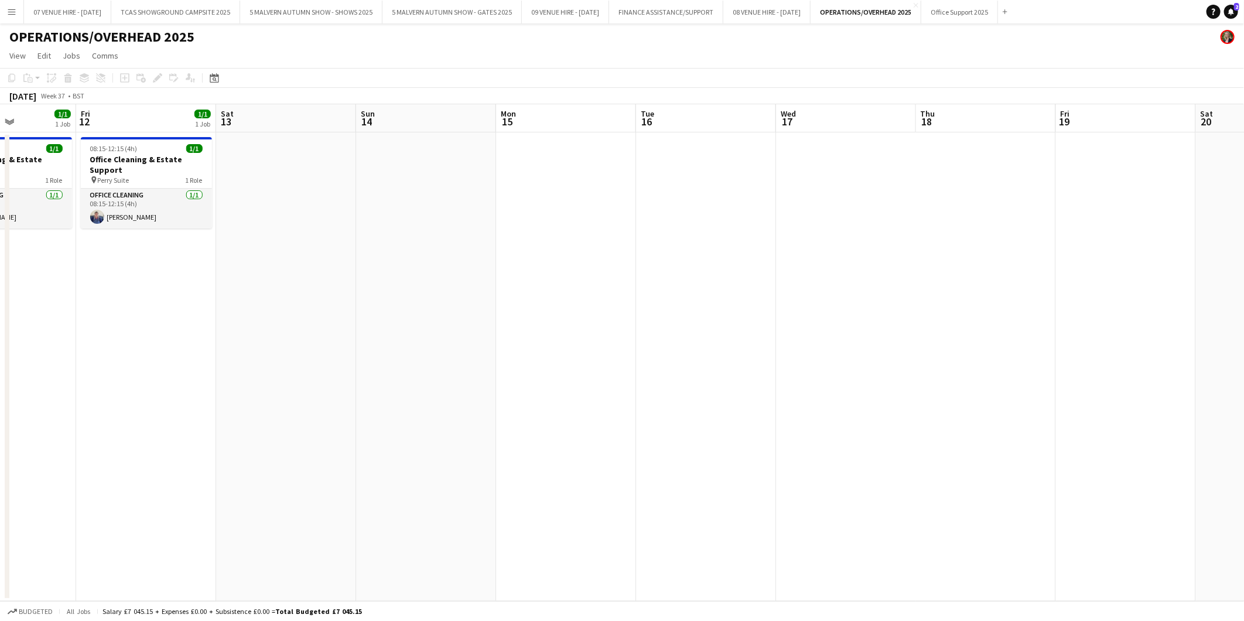
click at [420, 167] on app-date-cell at bounding box center [426, 366] width 140 height 469
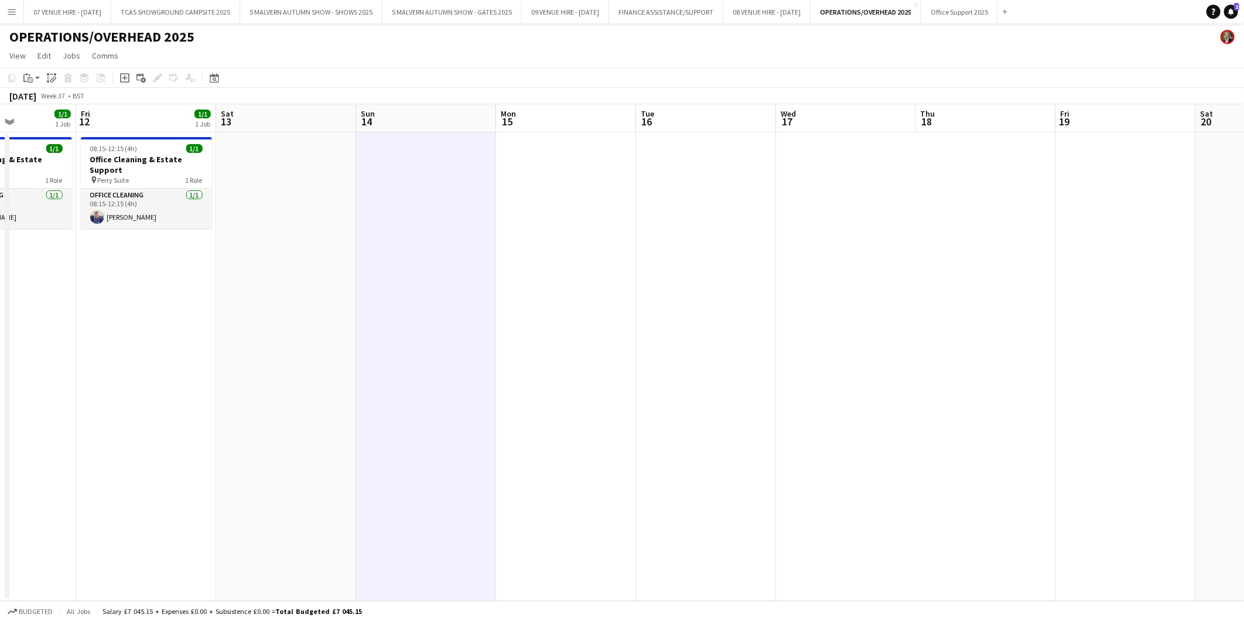
click at [570, 164] on app-date-cell at bounding box center [566, 366] width 140 height 469
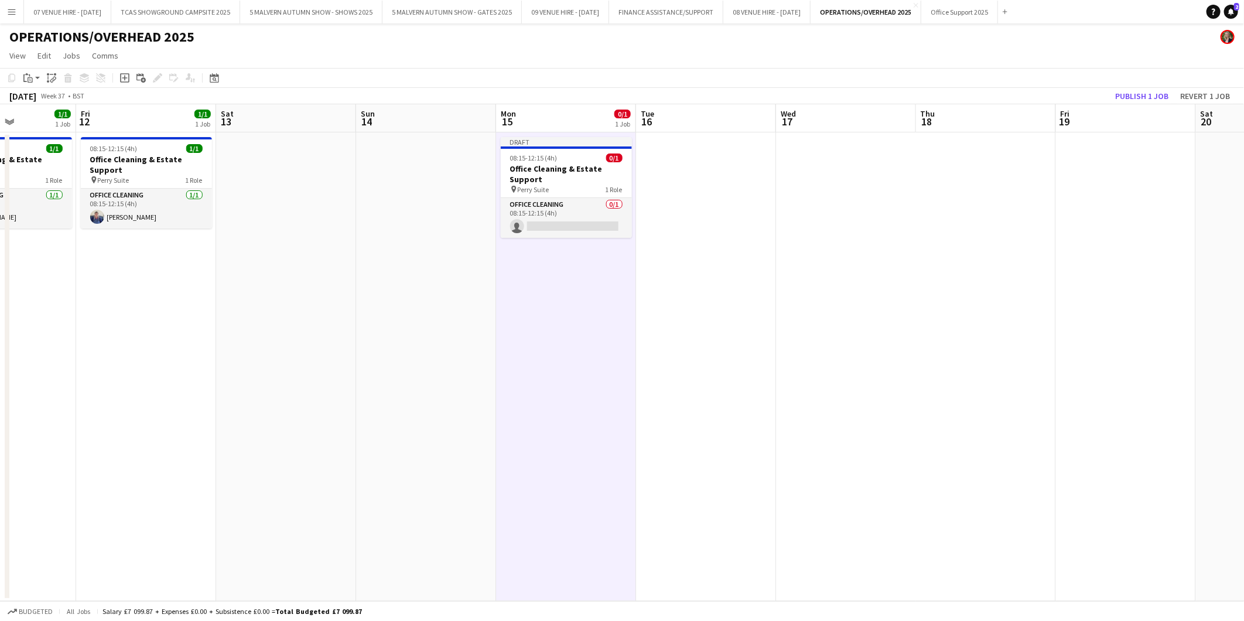
click at [689, 180] on app-date-cell at bounding box center [706, 366] width 140 height 469
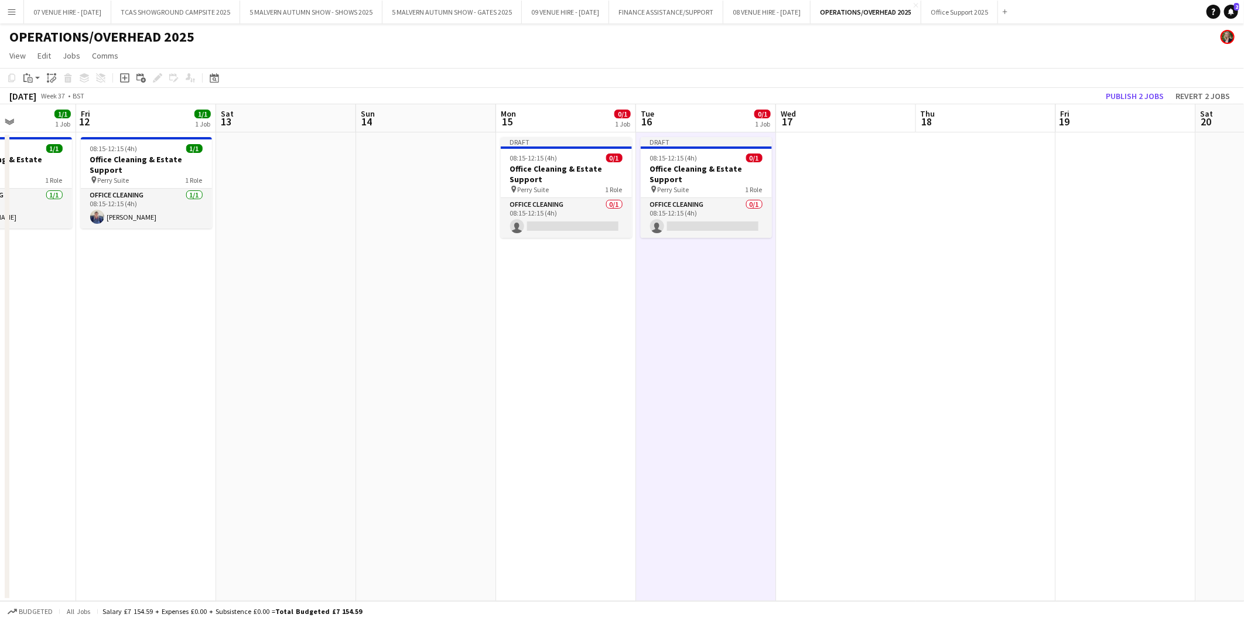
click at [817, 177] on app-date-cell at bounding box center [846, 366] width 140 height 469
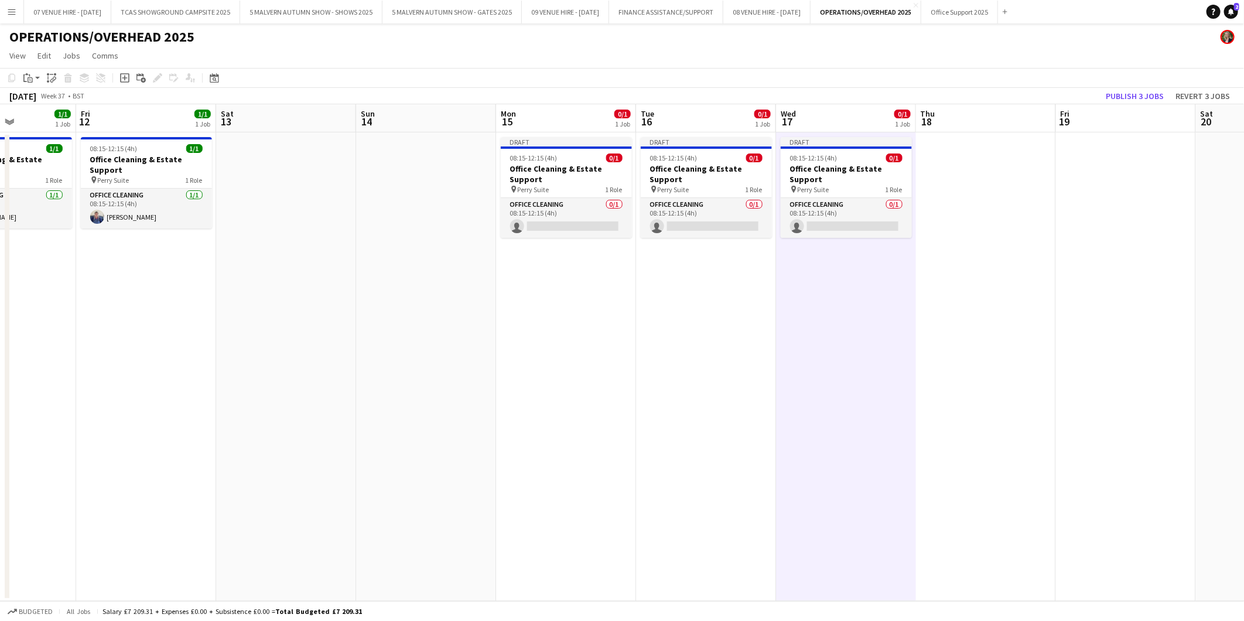
click at [817, 182] on app-date-cell at bounding box center [986, 366] width 140 height 469
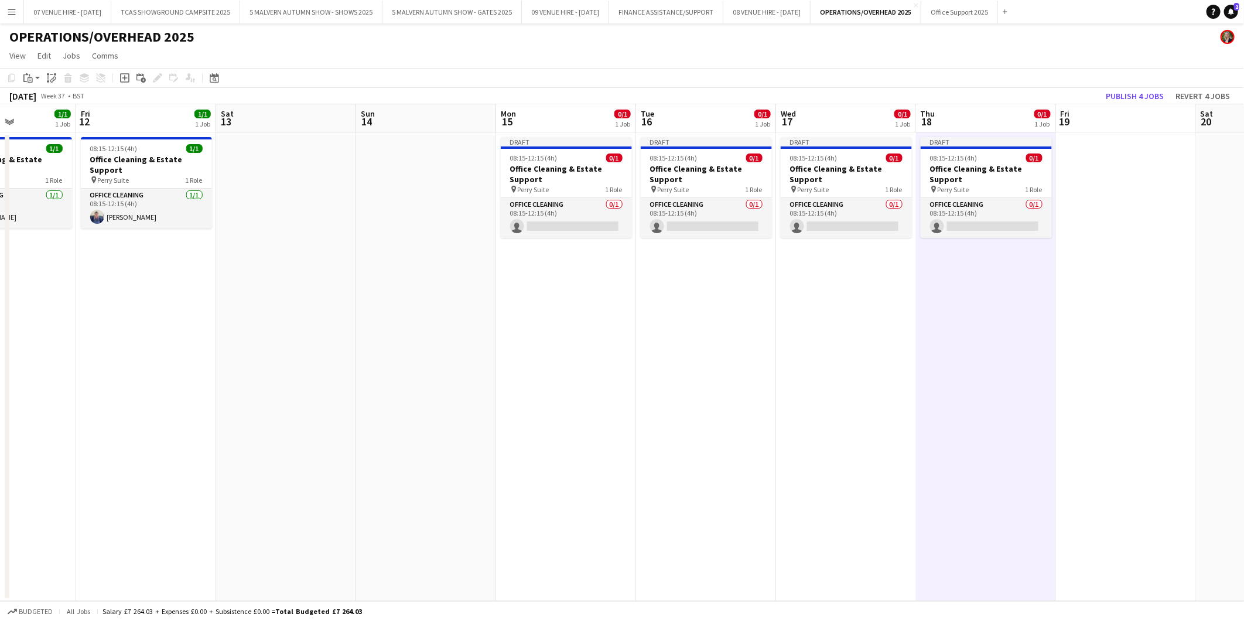
click at [817, 189] on app-date-cell at bounding box center [1126, 366] width 140 height 469
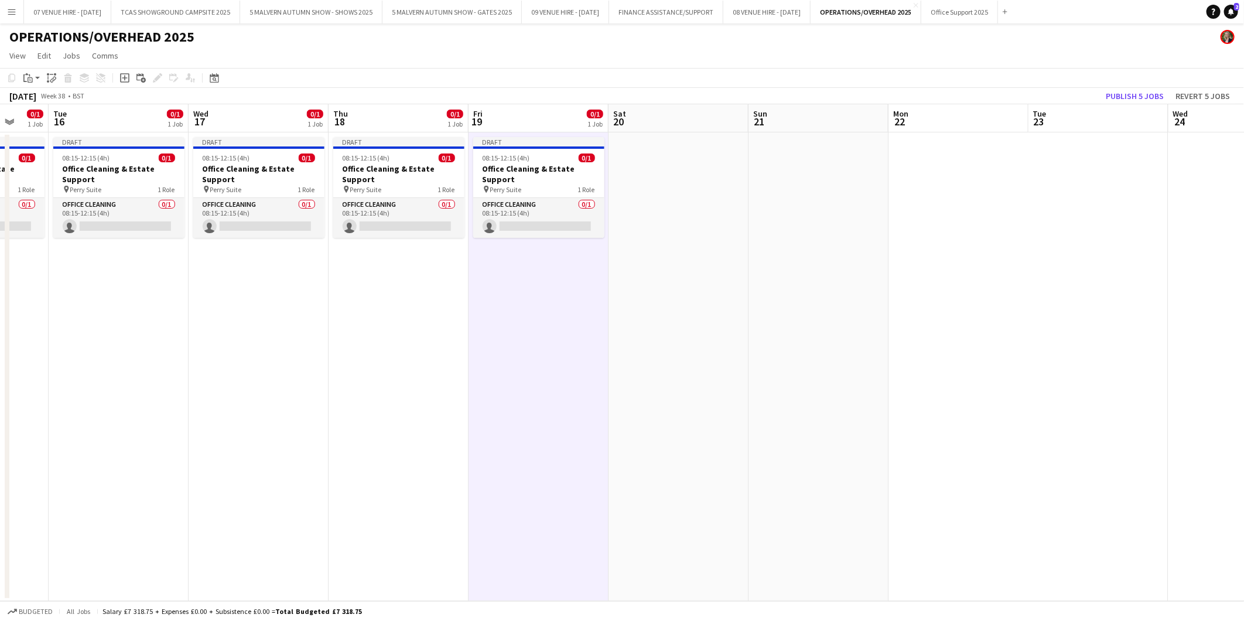
drag, startPoint x: 1009, startPoint y: 180, endPoint x: 422, endPoint y: 187, distance: 587.6
click at [422, 187] on app-calendar-viewport "Sat 13 Sun 14 Mon 15 0/1 1 Job Tue 16 0/1 1 Job Wed 17 0/1 1 Job Thu 18 0/1 1 J…" at bounding box center [622, 352] width 1244 height 497
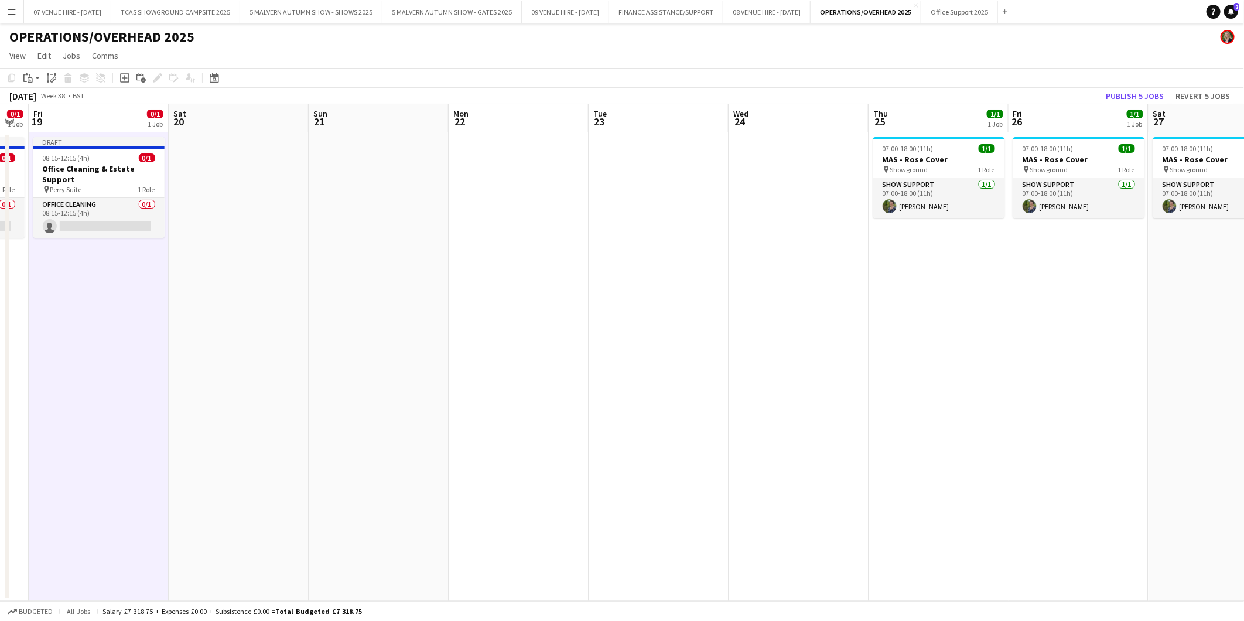
scroll to position [0, 455]
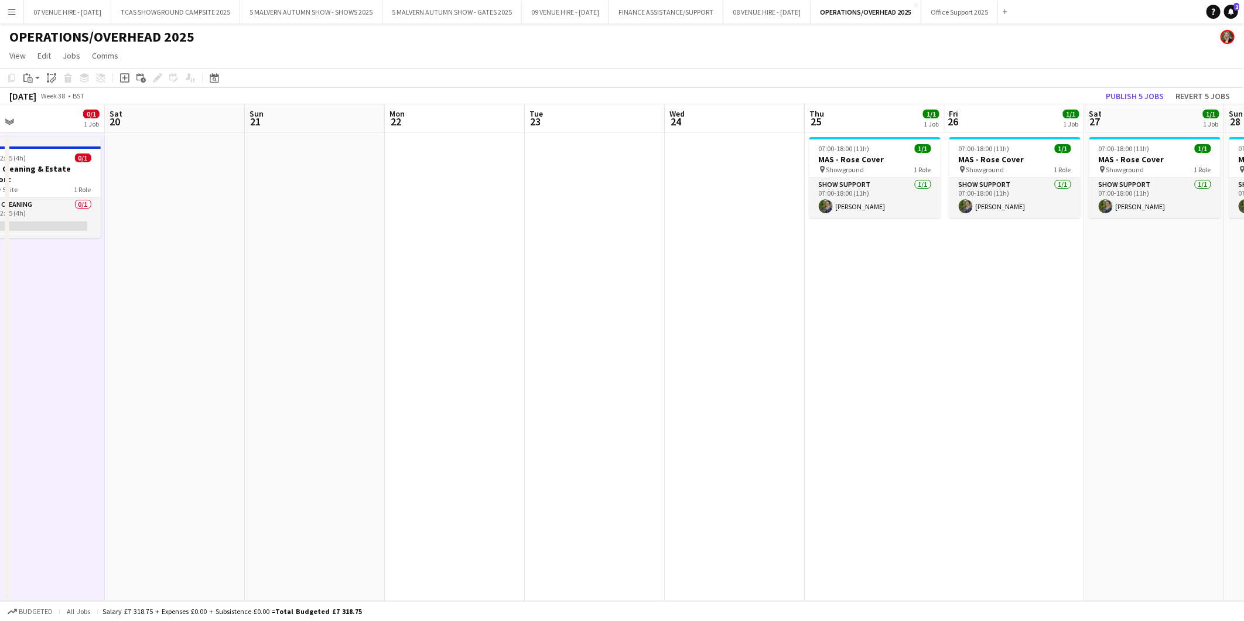
drag, startPoint x: 903, startPoint y: 203, endPoint x: 400, endPoint y: 224, distance: 503.6
click at [400, 224] on app-calendar-viewport "Tue 16 0/1 1 Job Wed 17 0/1 1 Job Thu 18 0/1 1 Job Fri 19 0/1 1 Job Sat 20 Sun …" at bounding box center [622, 352] width 1244 height 497
click at [454, 185] on app-date-cell at bounding box center [455, 366] width 140 height 469
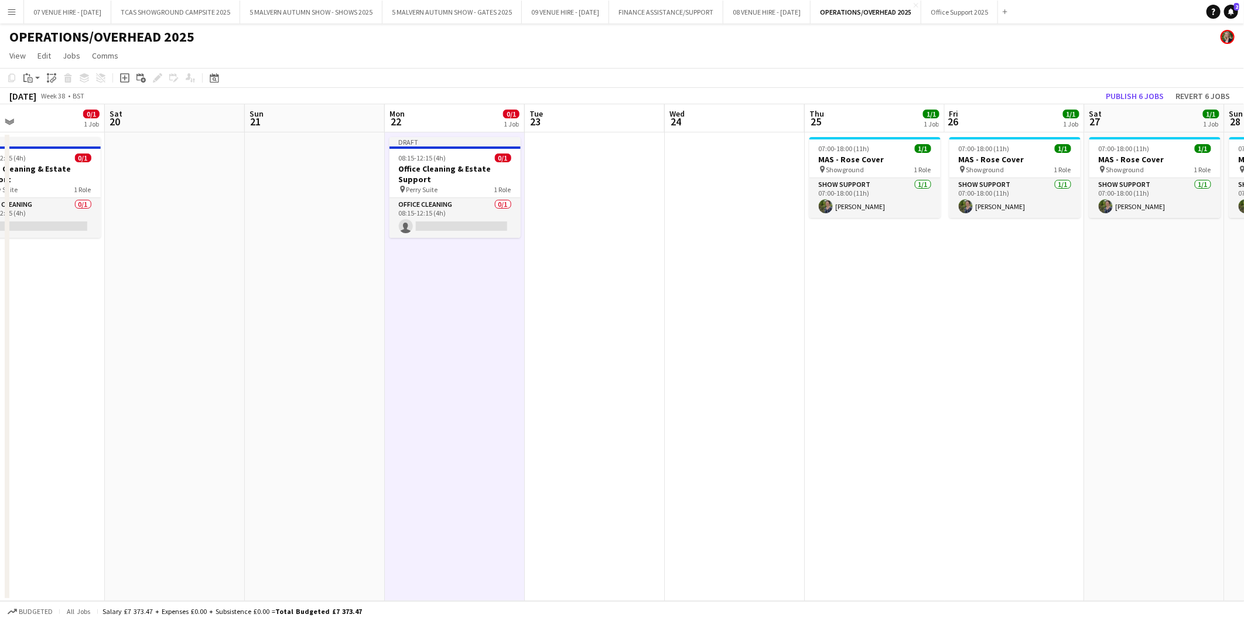
click at [652, 203] on app-date-cell at bounding box center [595, 366] width 140 height 469
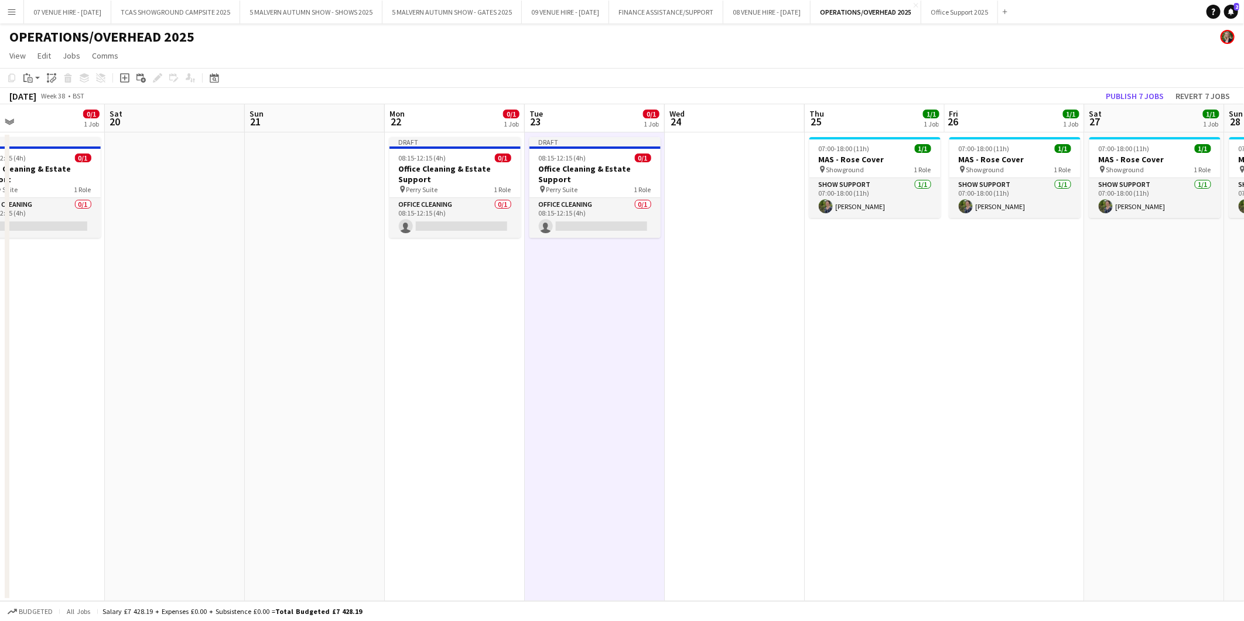
click at [736, 176] on app-date-cell at bounding box center [735, 366] width 140 height 469
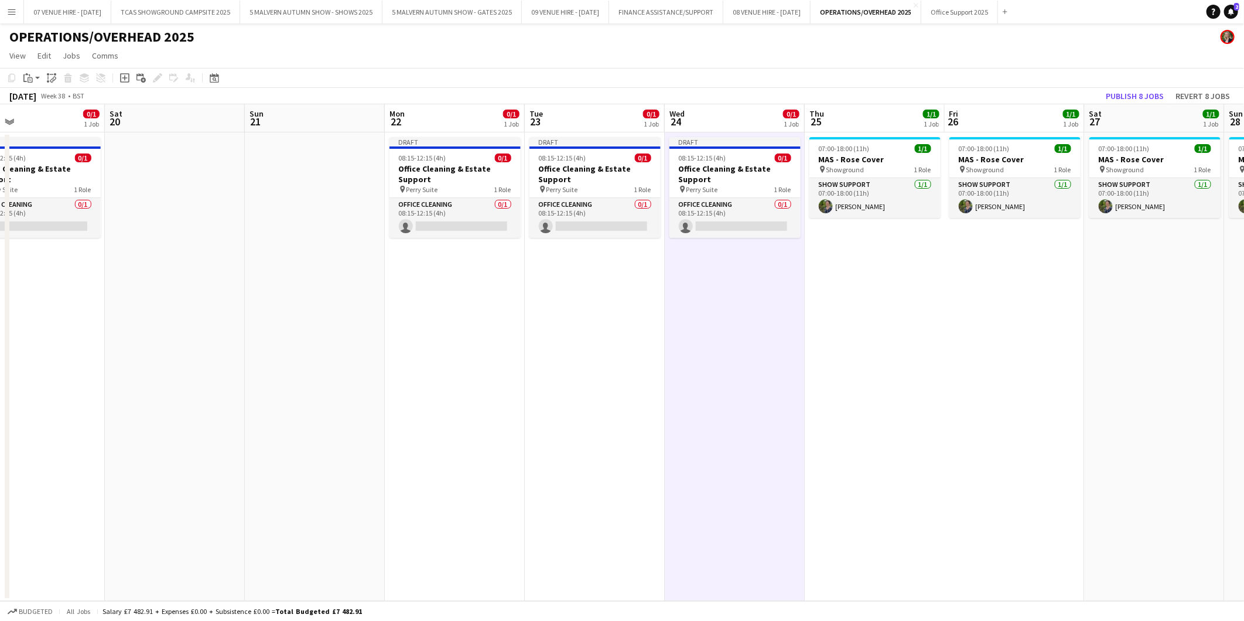
click at [817, 248] on app-date-cell "07:00-18:00 (11h) 1/1 MAS - Rose Cover pin Showground 1 Role Show Support [DATE…" at bounding box center [875, 366] width 140 height 469
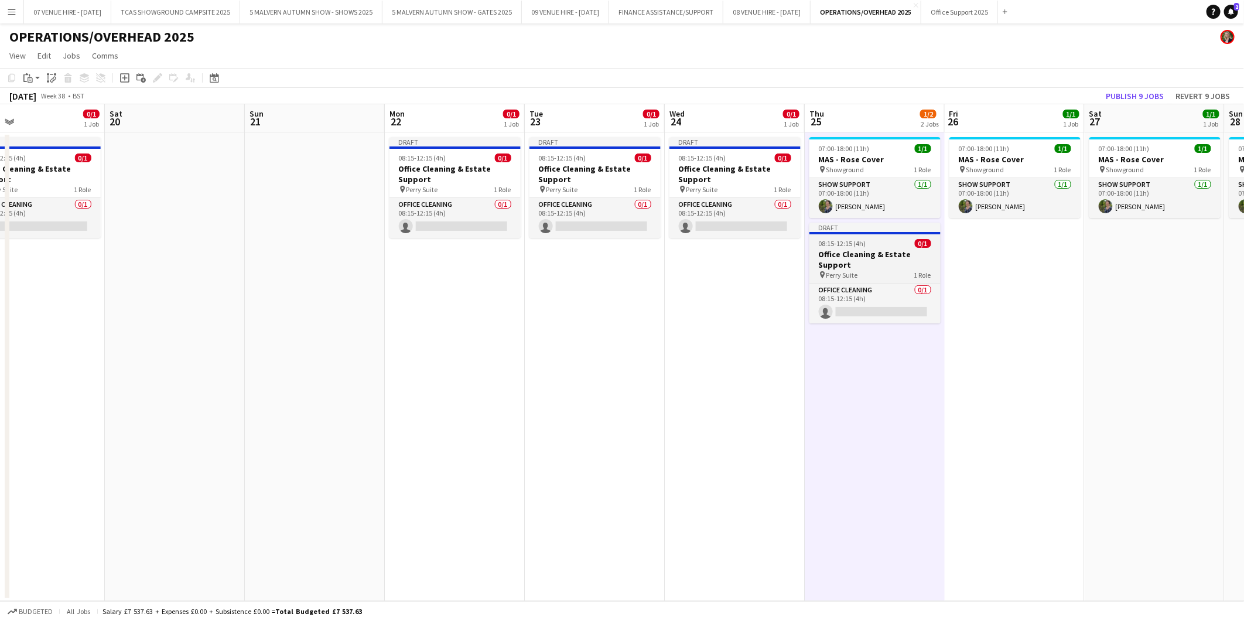
click at [817, 251] on h3 "Office Cleaning & Estate Support" at bounding box center [875, 259] width 131 height 21
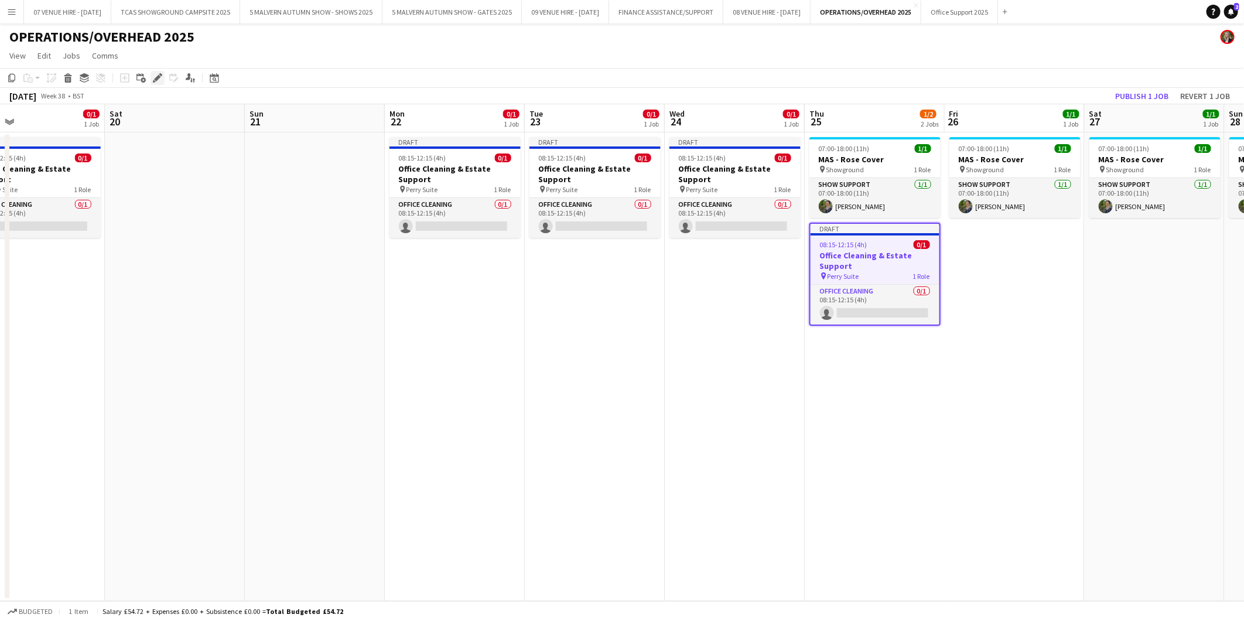
click at [156, 75] on icon "Edit" at bounding box center [157, 77] width 9 height 9
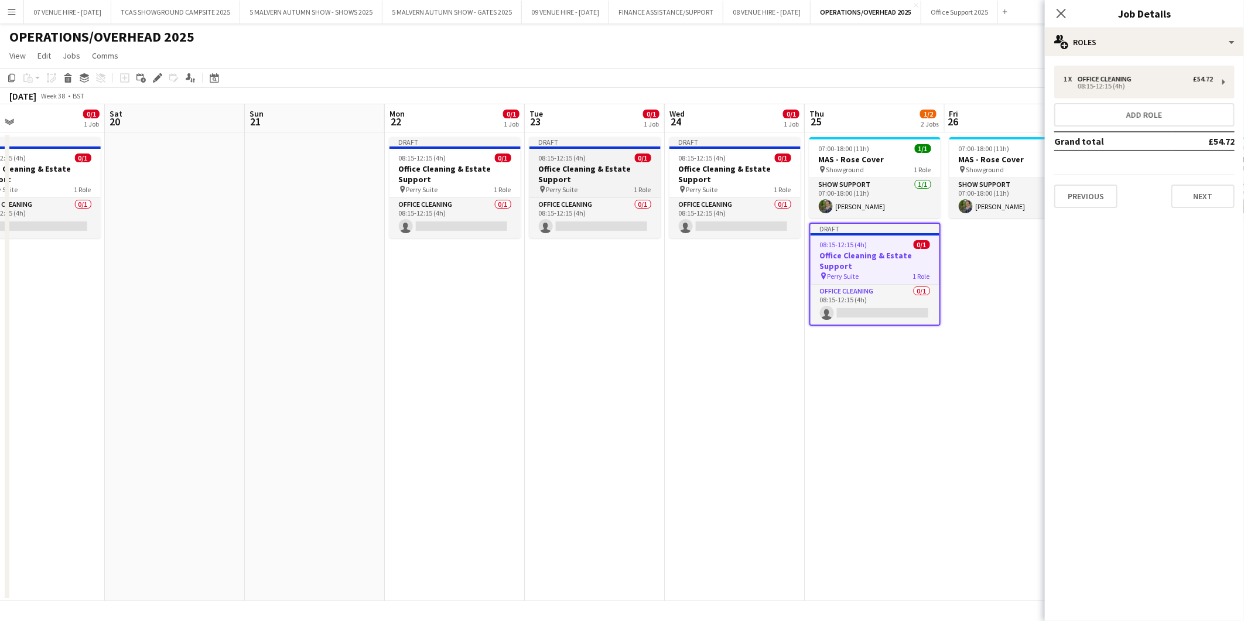
click at [596, 167] on h3 "Office Cleaning & Estate Support" at bounding box center [595, 173] width 131 height 21
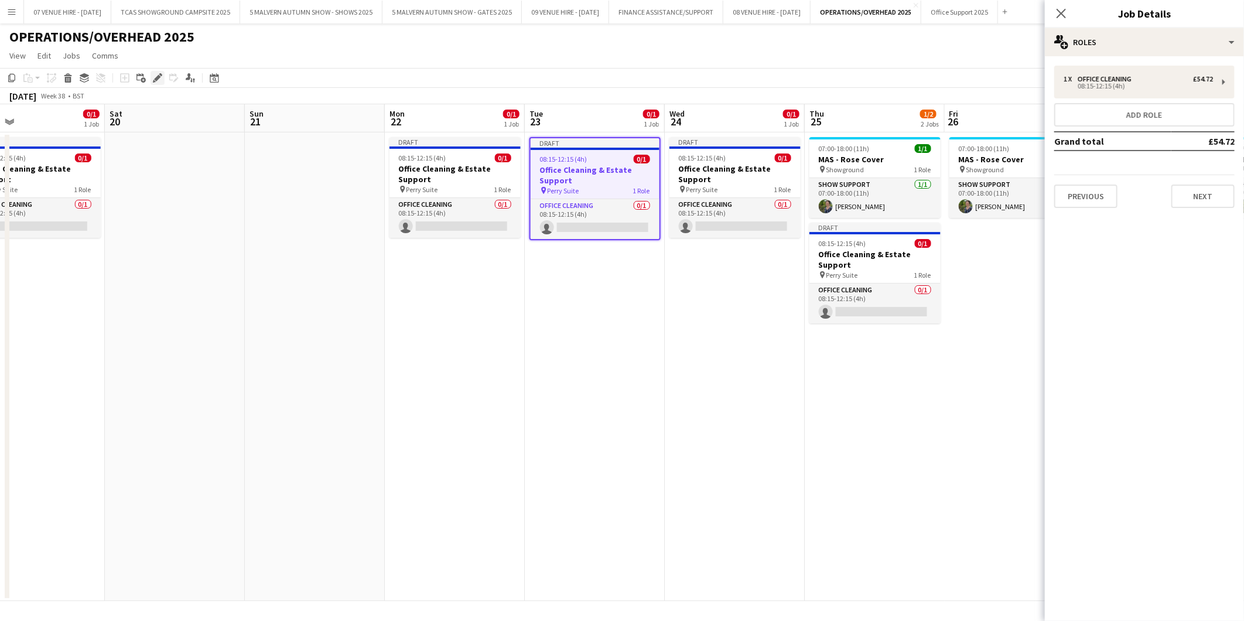
click at [157, 81] on icon "Edit" at bounding box center [157, 77] width 9 height 9
click at [817, 196] on button "Previous" at bounding box center [1085, 196] width 63 height 23
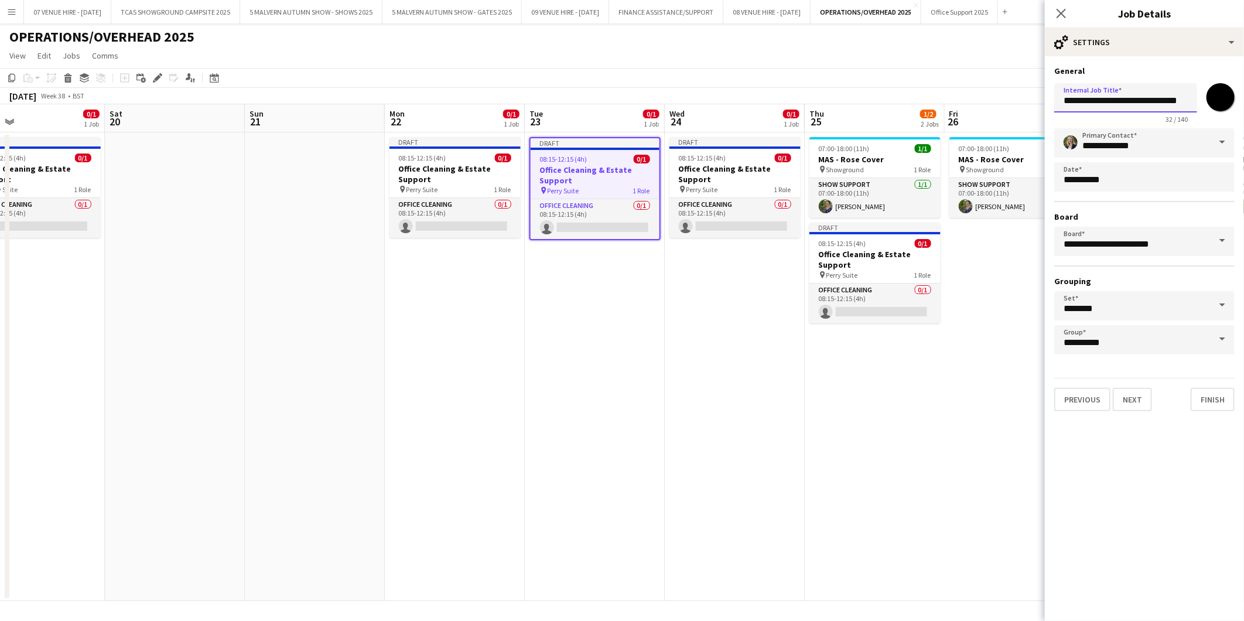
drag, startPoint x: 1131, startPoint y: 97, endPoint x: 1032, endPoint y: 102, distance: 99.1
click at [817, 102] on body "Menu Boards Boards Boards All jobs Status Workforce Workforce My Workforce Recr…" at bounding box center [622, 310] width 1244 height 621
type input "**********"
drag, startPoint x: 686, startPoint y: 359, endPoint x: 686, endPoint y: 352, distance: 7.0
click at [686, 354] on app-date-cell "Draft 08:15-12:15 (4h) 0/1 Office Cleaning & Estate Support pin Perry Suite 1 R…" at bounding box center [735, 366] width 140 height 469
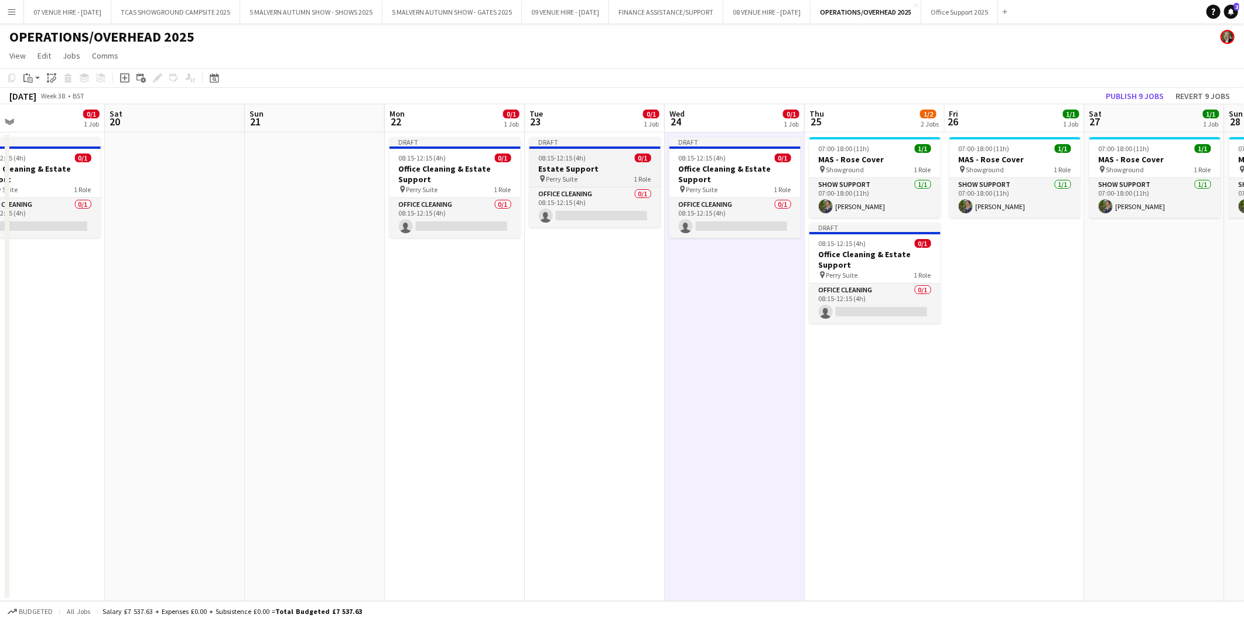
click at [569, 159] on span "08:15-12:15 (4h)" at bounding box center [562, 157] width 47 height 9
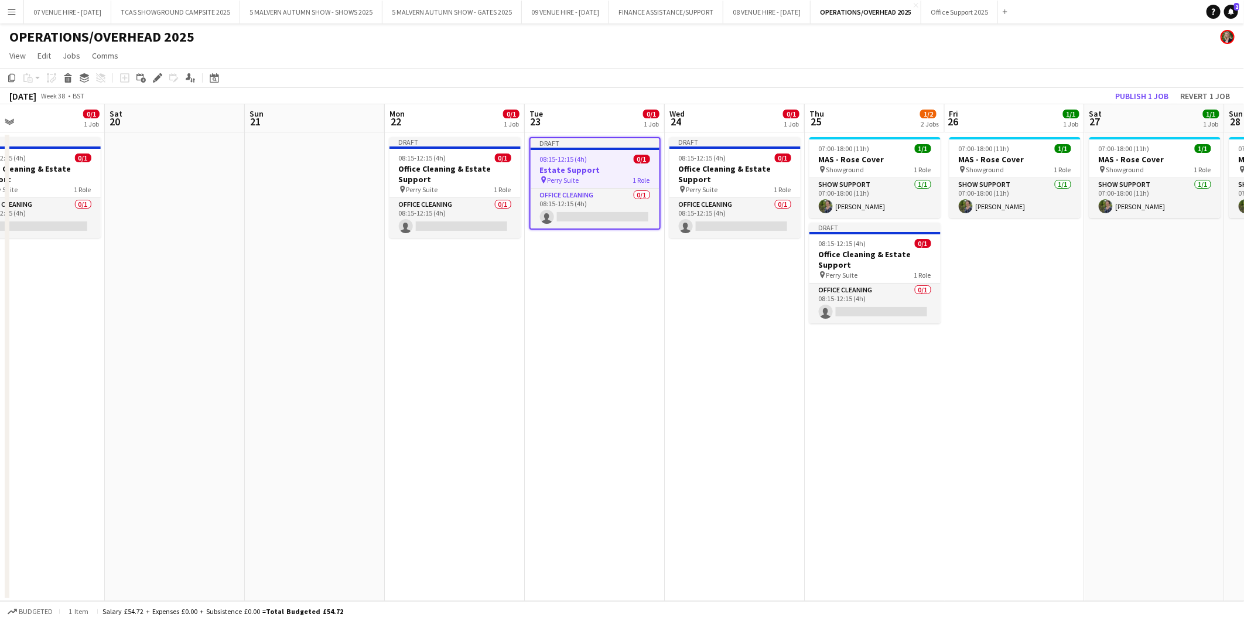
click at [701, 339] on app-date-cell "Draft 08:15-12:15 (4h) 0/1 Office Cleaning & Estate Support pin Perry Suite 1 R…" at bounding box center [735, 366] width 140 height 469
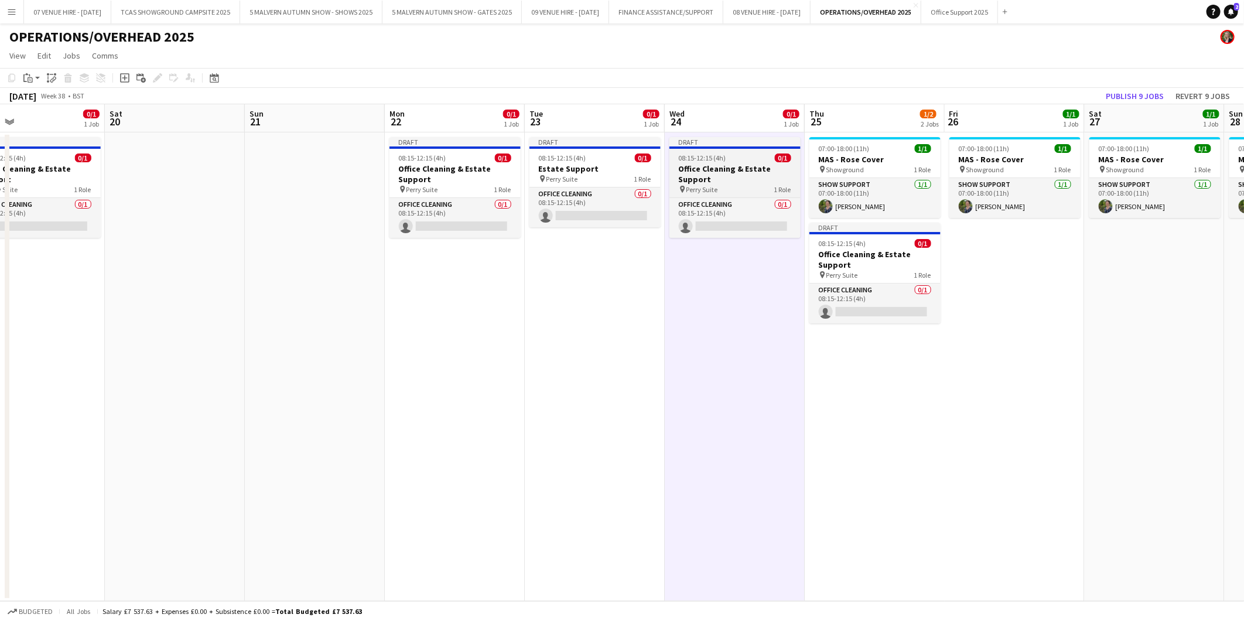
click at [743, 165] on h3 "Office Cleaning & Estate Support" at bounding box center [735, 173] width 131 height 21
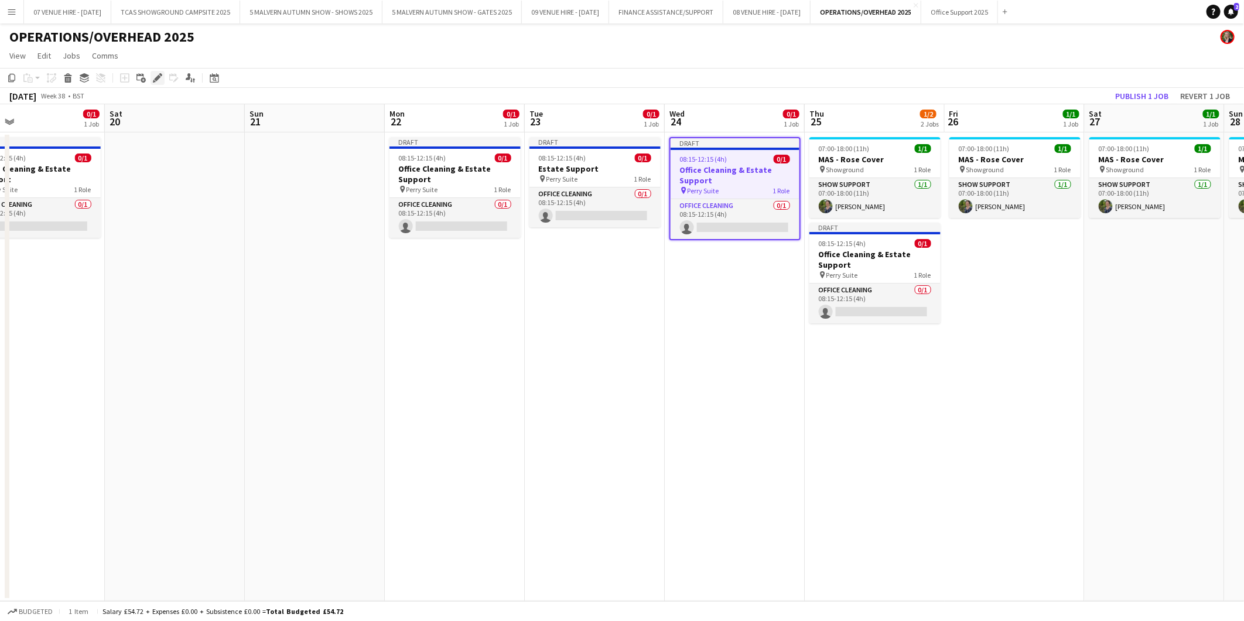
click at [159, 73] on icon "Edit" at bounding box center [157, 77] width 9 height 9
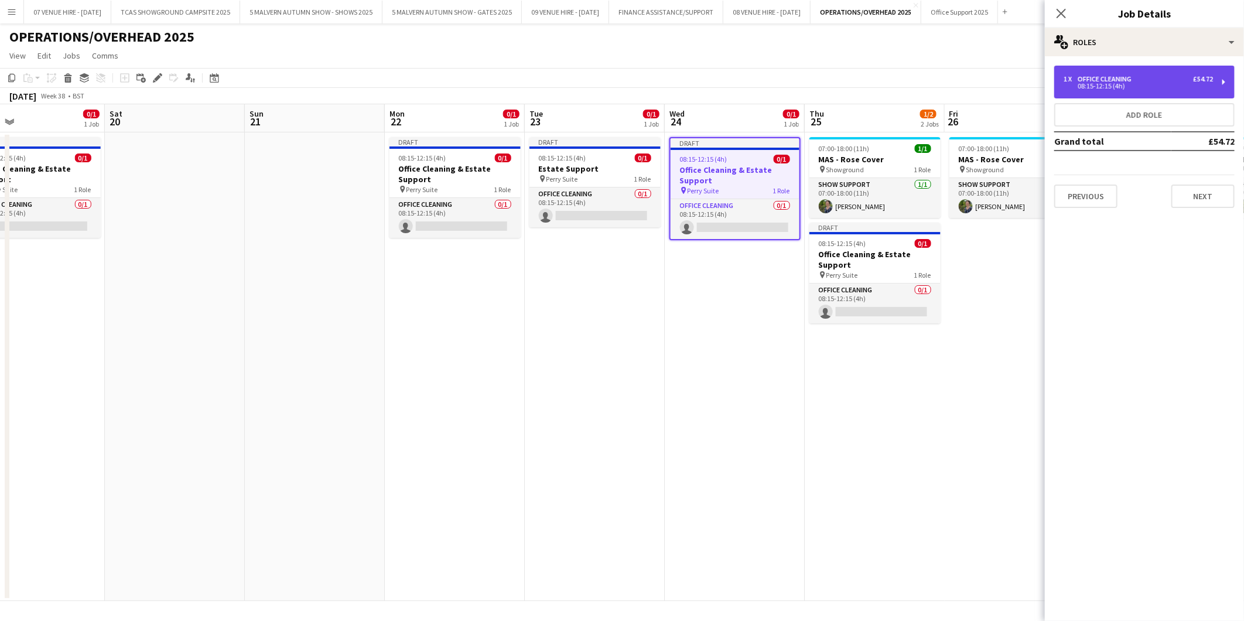
click at [817, 75] on div "Office Cleaning" at bounding box center [1107, 79] width 59 height 8
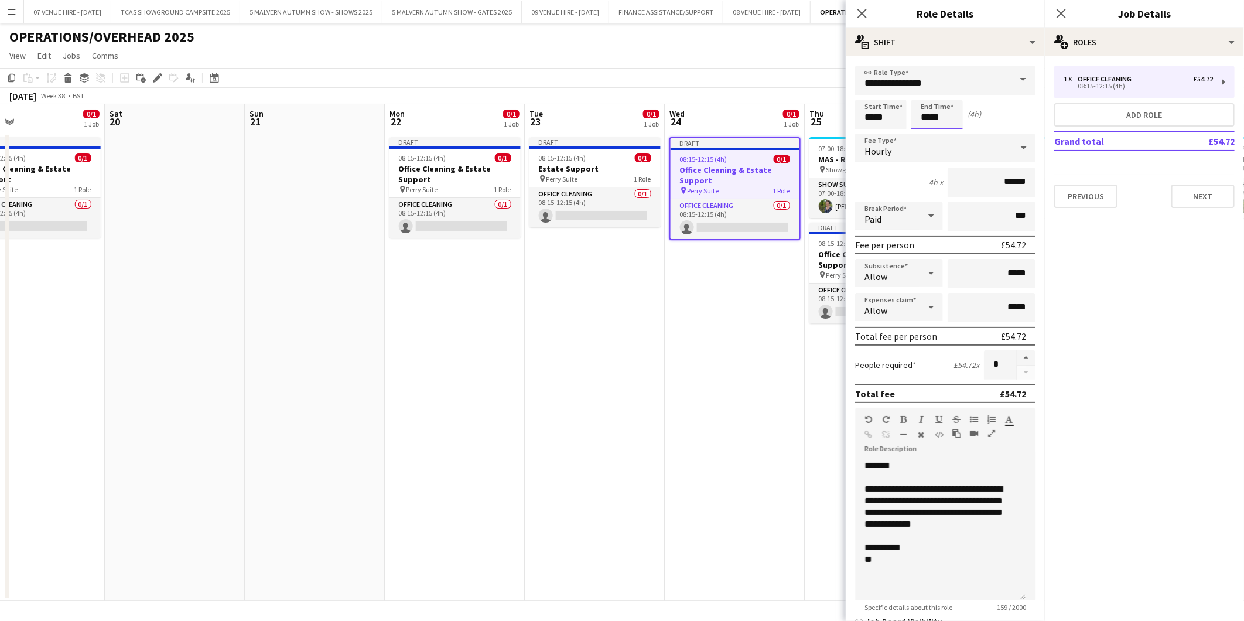
click at [817, 116] on input "*****" at bounding box center [937, 114] width 52 height 29
click at [817, 91] on div at bounding box center [925, 94] width 23 height 12
type input "*****"
click at [817, 91] on div at bounding box center [925, 94] width 23 height 12
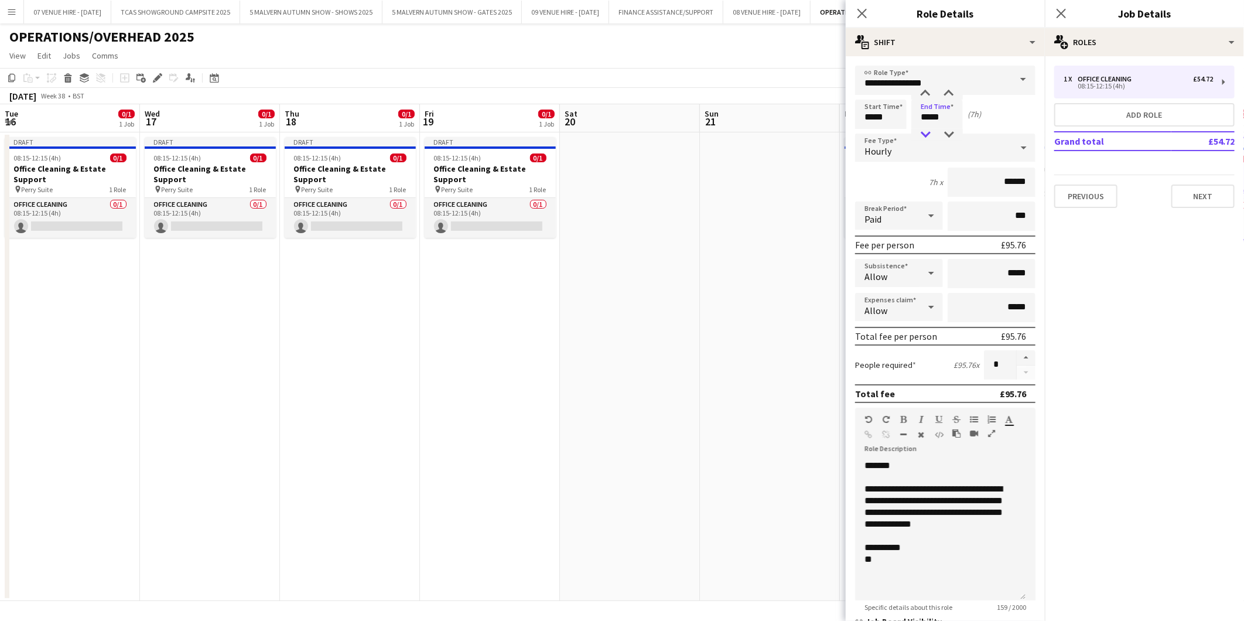
scroll to position [0, 455]
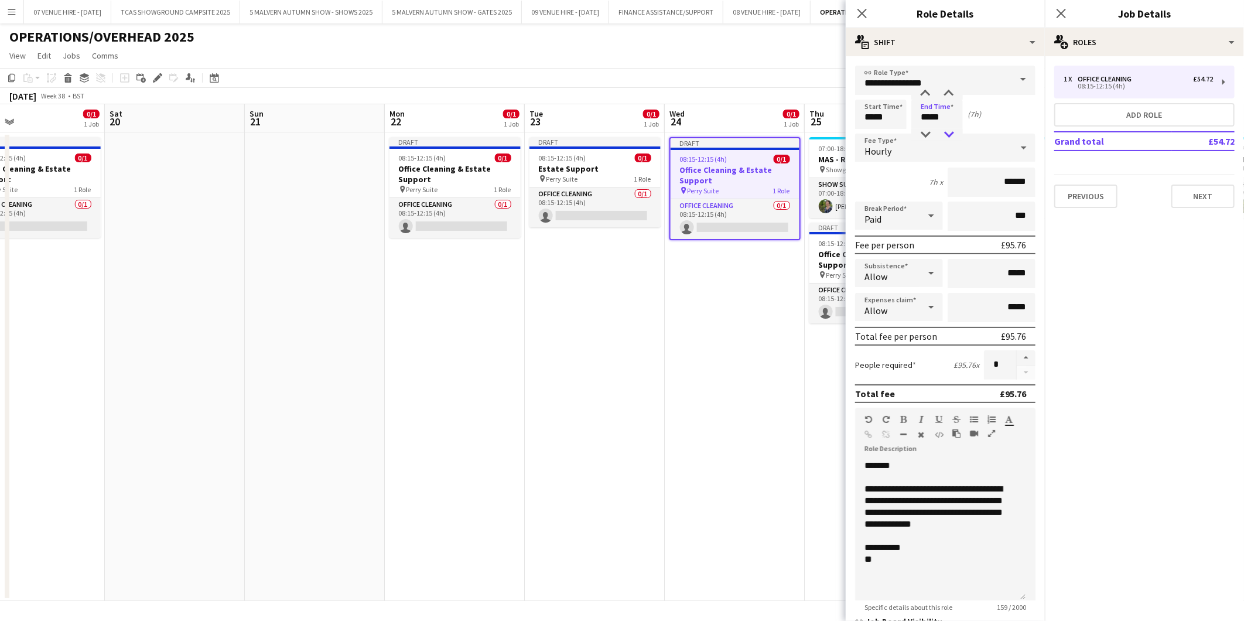
type input "*****"
click at [945, 133] on div at bounding box center [948, 135] width 23 height 12
click at [926, 217] on icon at bounding box center [931, 215] width 14 height 23
click at [898, 271] on span "Unpaid" at bounding box center [897, 276] width 64 height 11
click at [978, 218] on input "***" at bounding box center [992, 216] width 88 height 29
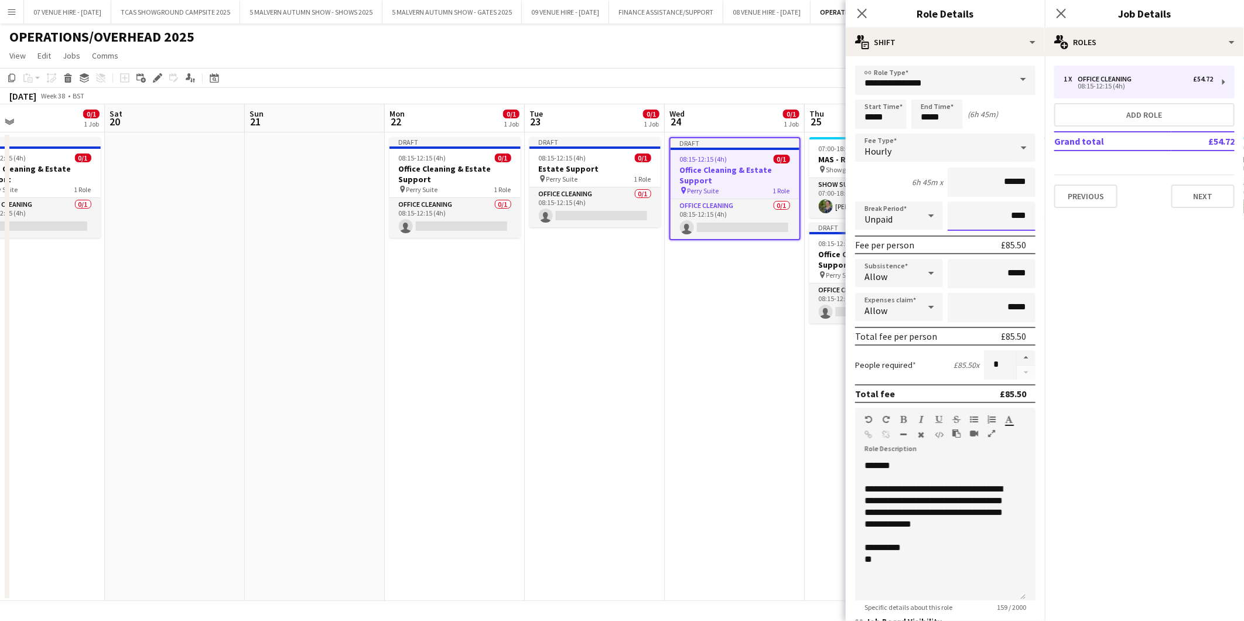
type input "****"
click at [759, 343] on app-date-cell "Draft 08:15-12:15 (4h) 0/1 Office Cleaning & Estate Support pin Perry Suite 1 R…" at bounding box center [735, 366] width 140 height 469
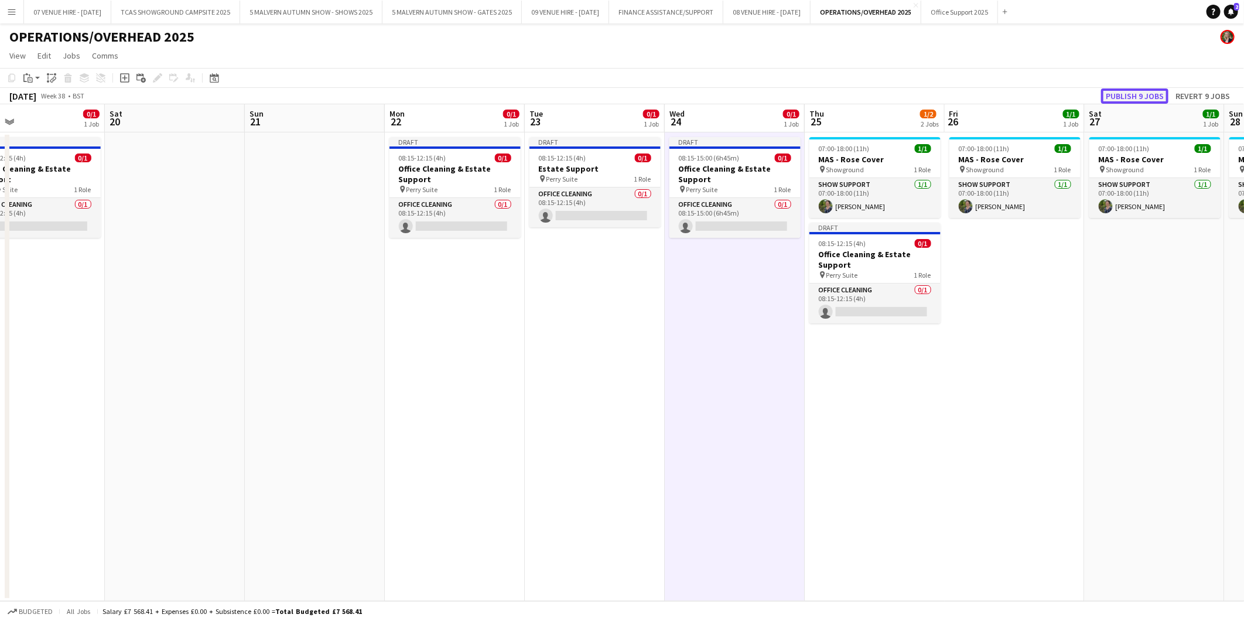
click at [1152, 93] on button "Publish 9 jobs" at bounding box center [1134, 95] width 67 height 15
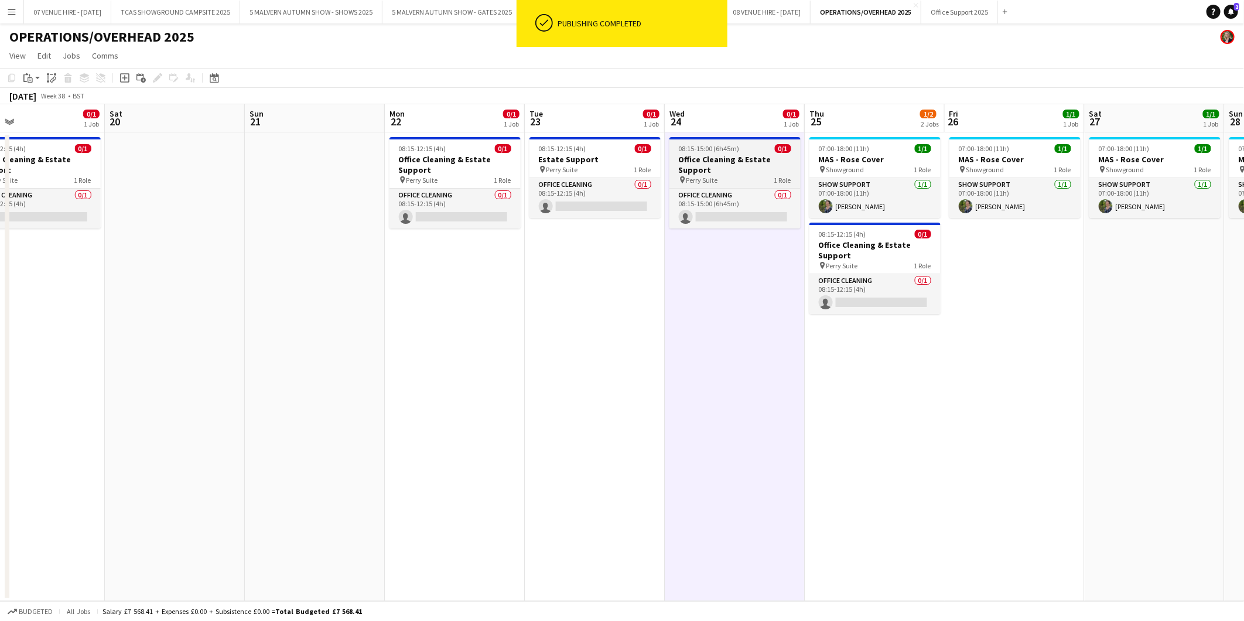
click at [711, 155] on h3 "Office Cleaning & Estate Support" at bounding box center [735, 164] width 131 height 21
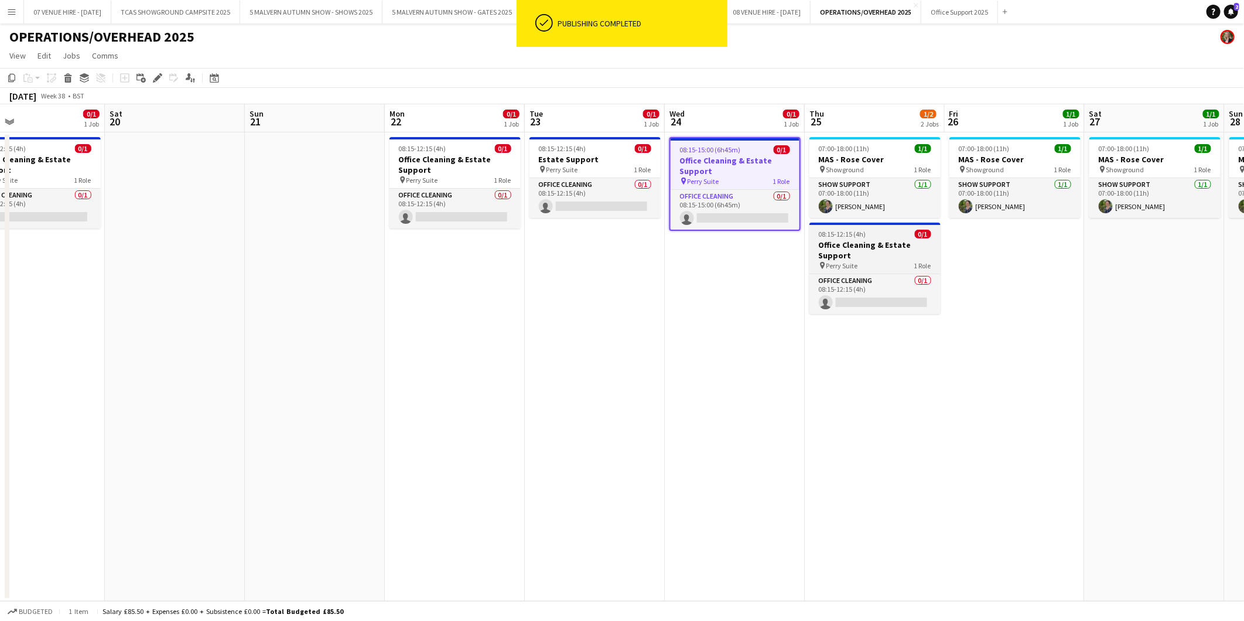
click at [840, 246] on h3 "Office Cleaning & Estate Support" at bounding box center [875, 250] width 131 height 21
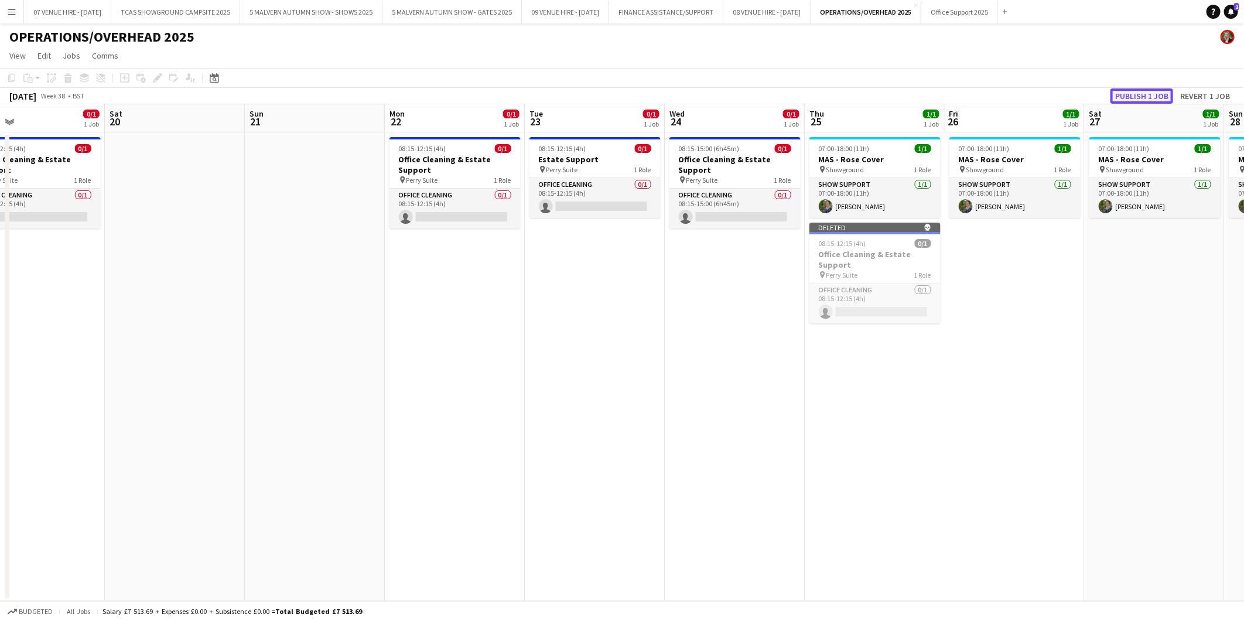
click at [1143, 97] on button "Publish 1 job" at bounding box center [1142, 95] width 63 height 15
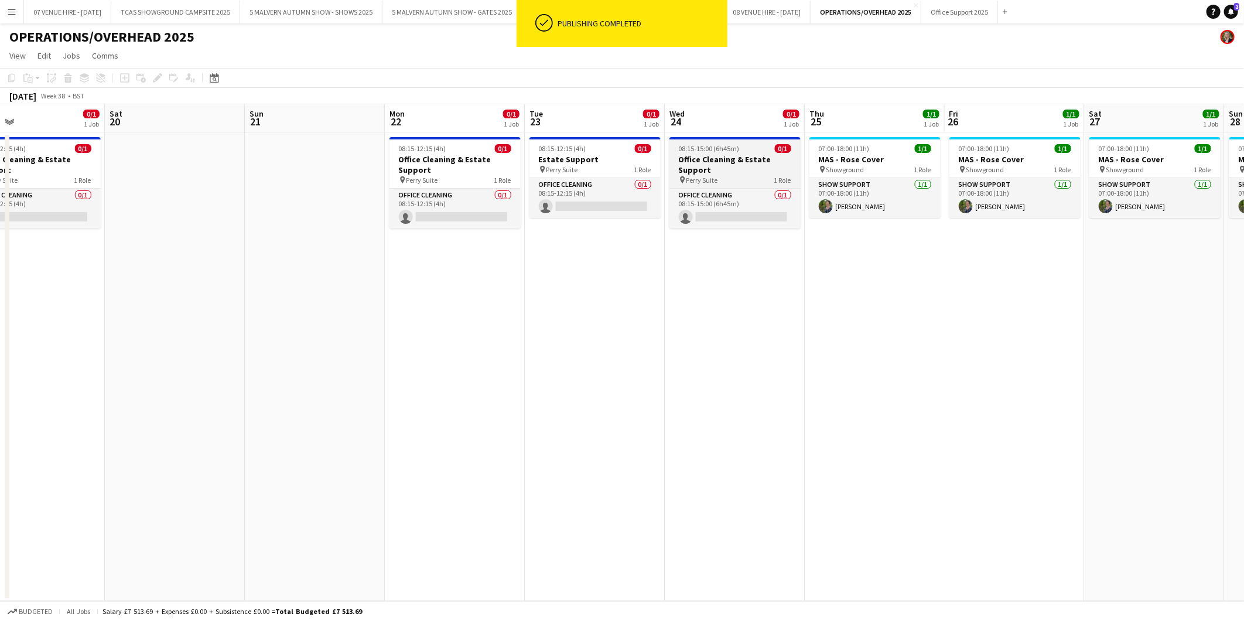
click at [739, 148] on div "08:15-15:00 (6h45m) 0/1" at bounding box center [735, 148] width 131 height 9
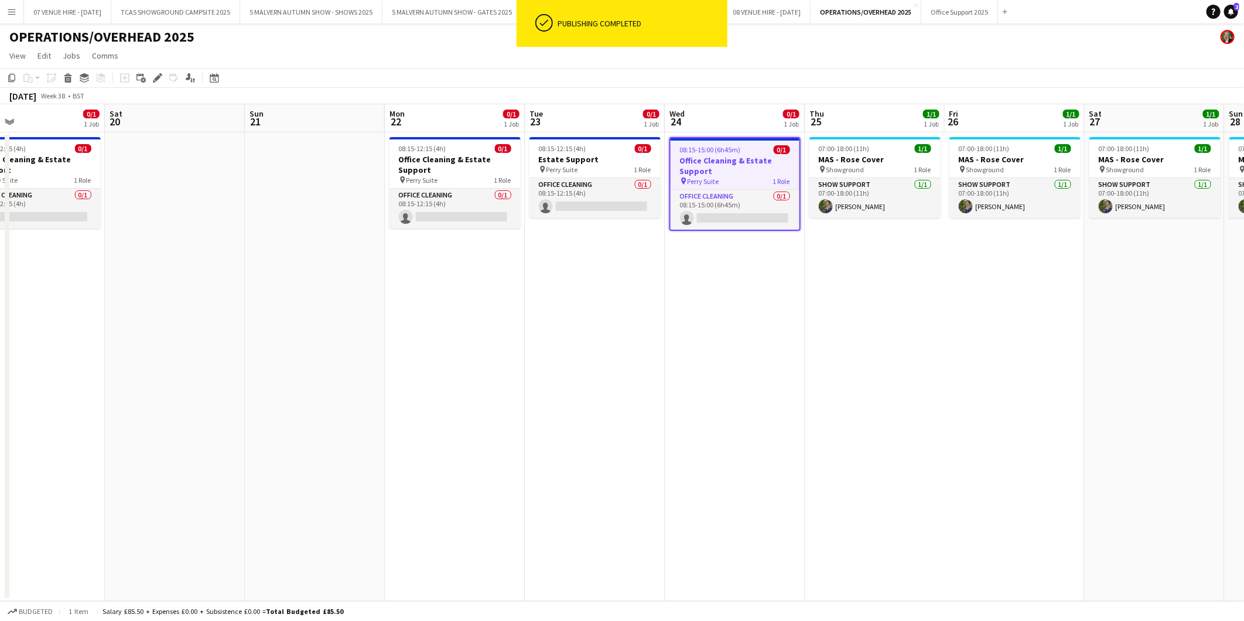
click at [828, 261] on app-date-cell "07:00-18:00 (11h) 1/1 MAS - Rose Cover pin Showground 1 Role Show Support [DATE…" at bounding box center [875, 366] width 140 height 469
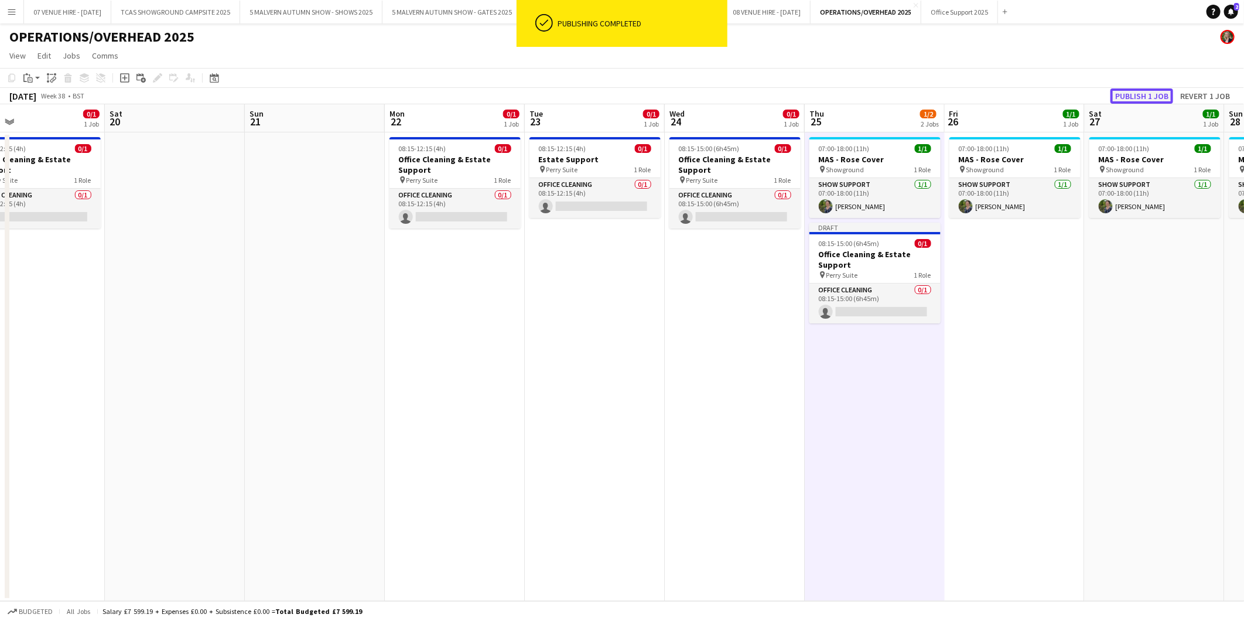
click at [1165, 95] on button "Publish 1 job" at bounding box center [1142, 95] width 63 height 15
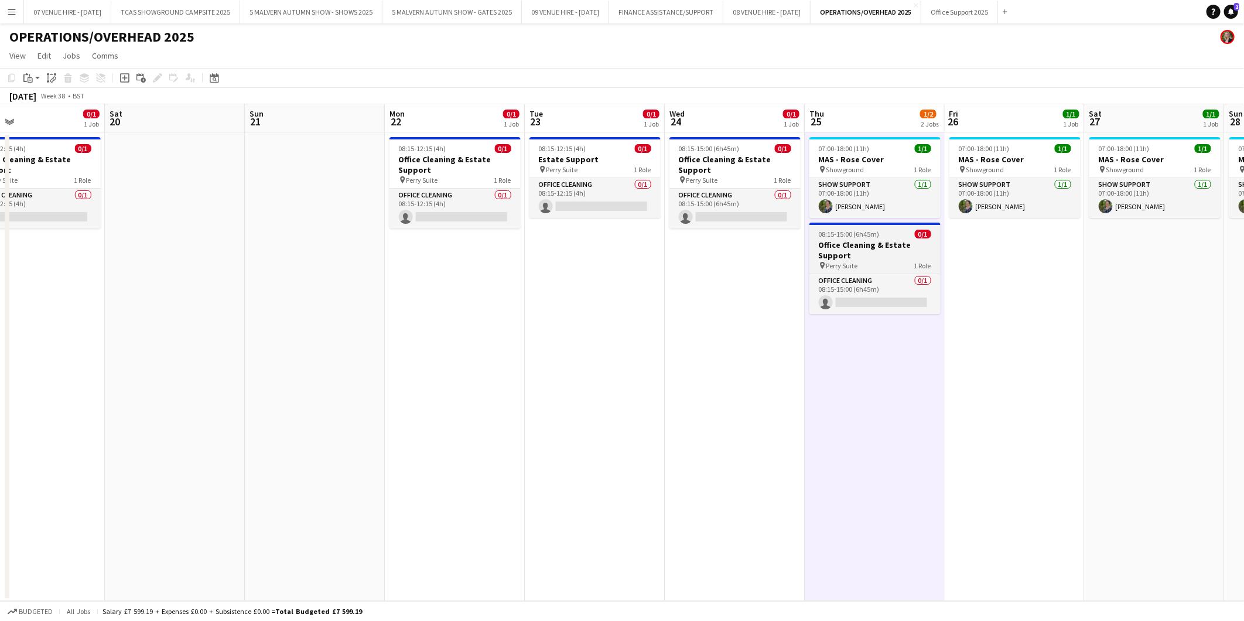
click at [829, 237] on span "08:15-15:00 (6h45m)" at bounding box center [849, 234] width 61 height 9
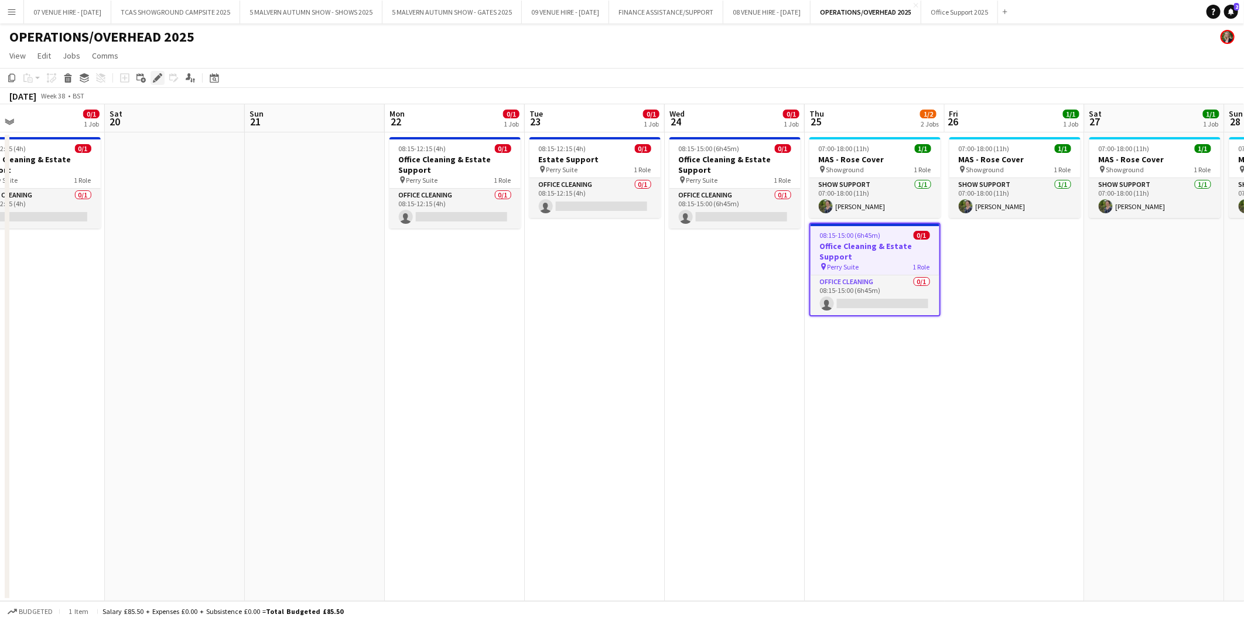
click at [155, 75] on icon "Edit" at bounding box center [157, 77] width 9 height 9
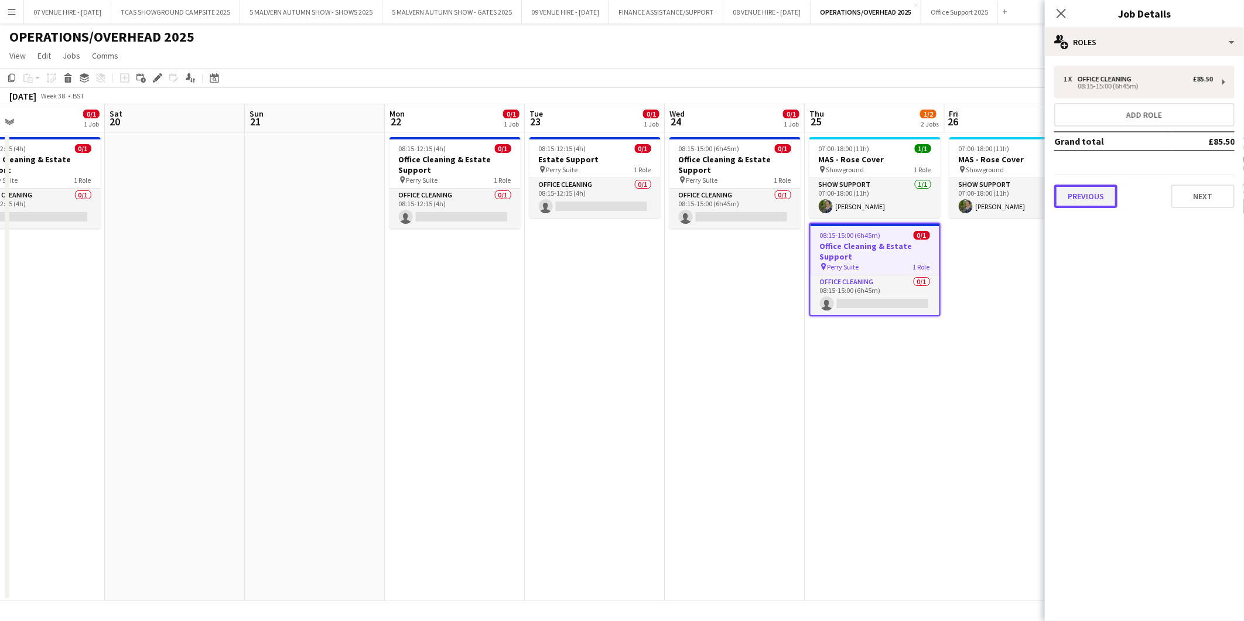
click at [1091, 195] on button "Previous" at bounding box center [1085, 196] width 63 height 23
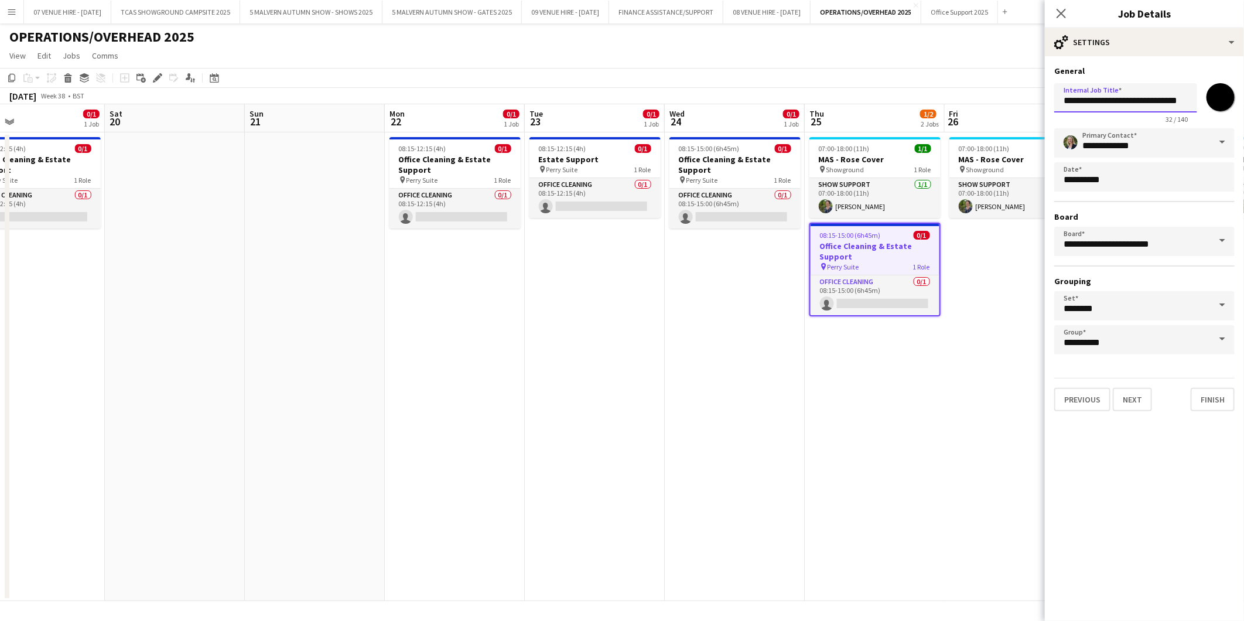
drag, startPoint x: 1132, startPoint y: 100, endPoint x: 1009, endPoint y: 97, distance: 123.1
click at [1009, 97] on body "Menu Boards Boards Boards All jobs Status Workforce Workforce My Workforce Recr…" at bounding box center [622, 310] width 1244 height 621
type input "**********"
click at [780, 315] on app-date-cell "08:15-15:00 (6h45m) 0/1 Office Cleaning & Estate Support pin Perry Suite 1 Role…" at bounding box center [735, 366] width 140 height 469
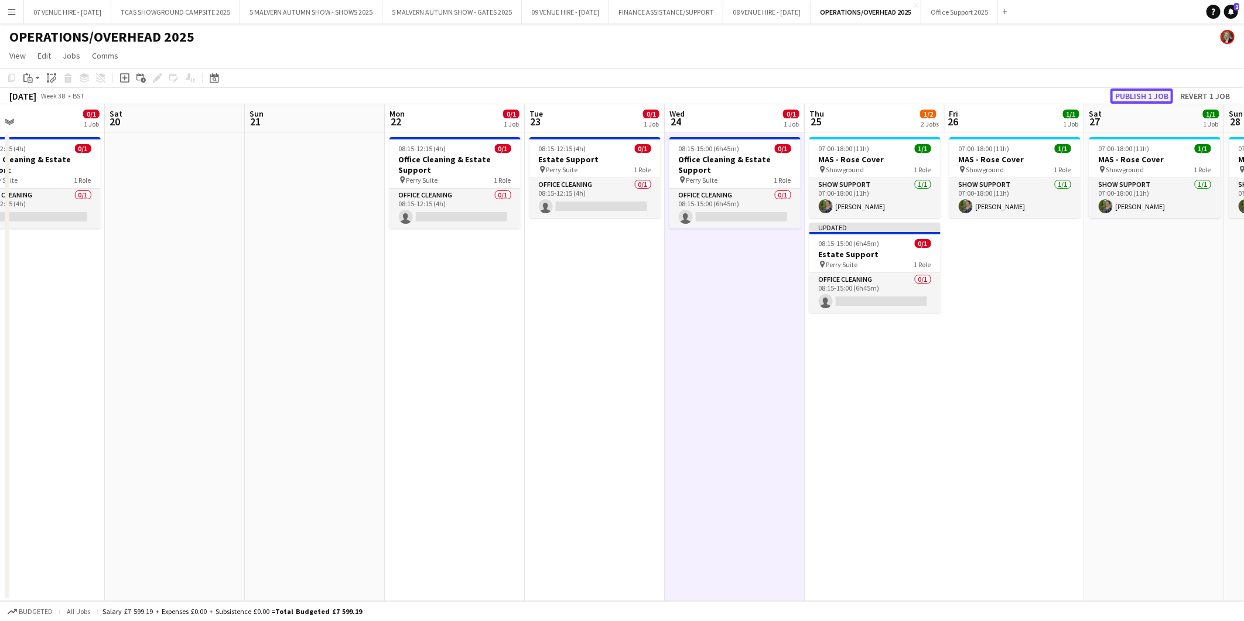
click at [1125, 95] on button "Publish 1 job" at bounding box center [1142, 95] width 63 height 15
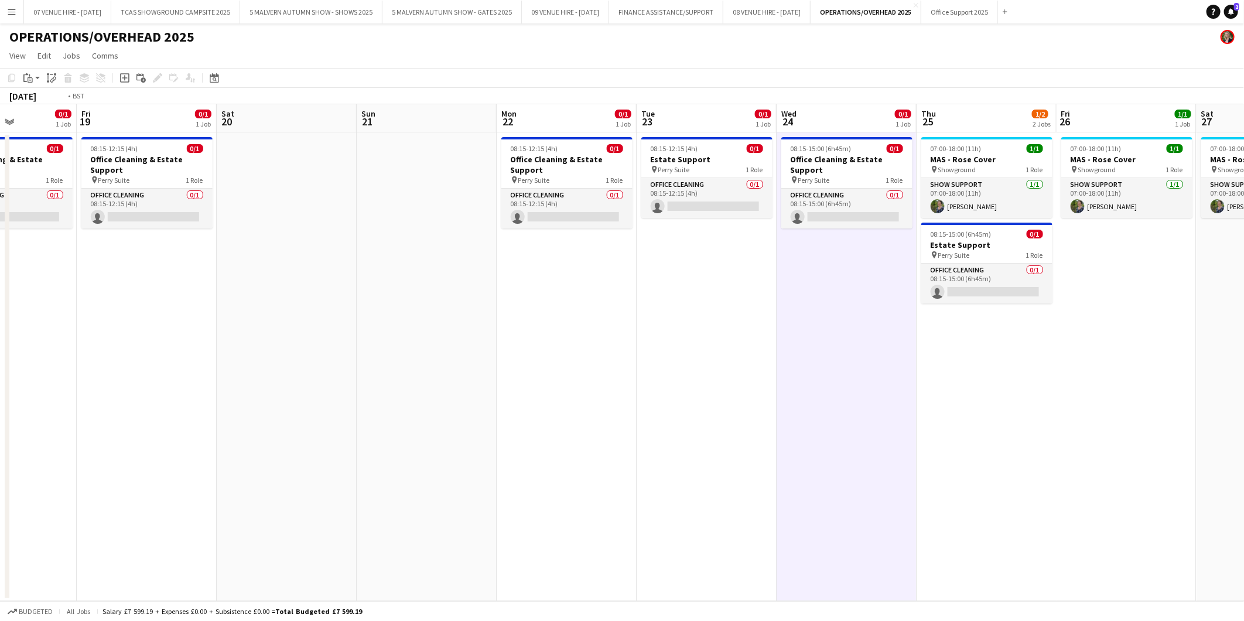
drag, startPoint x: 267, startPoint y: 197, endPoint x: 938, endPoint y: 197, distance: 671.9
click at [938, 197] on app-calendar-viewport "Tue 16 0/1 1 Job Wed 17 0/1 1 Job Thu 18 0/1 1 Job Fri 19 0/1 1 Job Sat 20 Sun …" at bounding box center [622, 352] width 1244 height 497
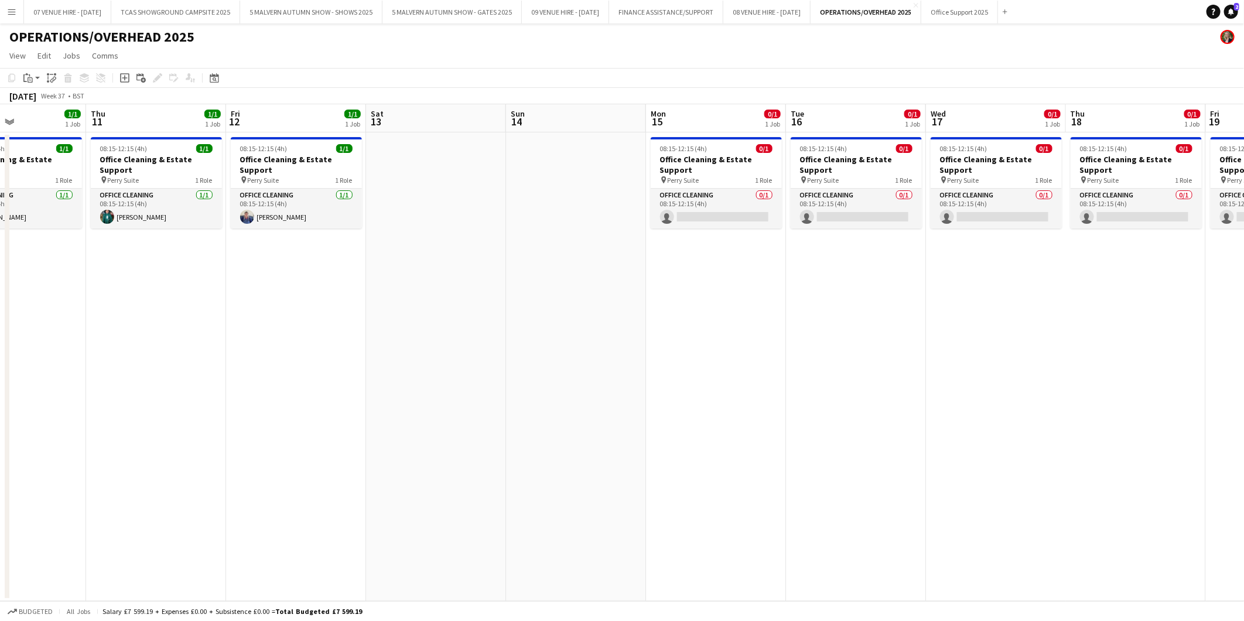
drag, startPoint x: 658, startPoint y: 200, endPoint x: 1246, endPoint y: 205, distance: 587.6
click at [1244, 205] on html "Menu Boards Boards Boards All jobs Status Workforce Workforce My Workforce Recr…" at bounding box center [622, 310] width 1244 height 621
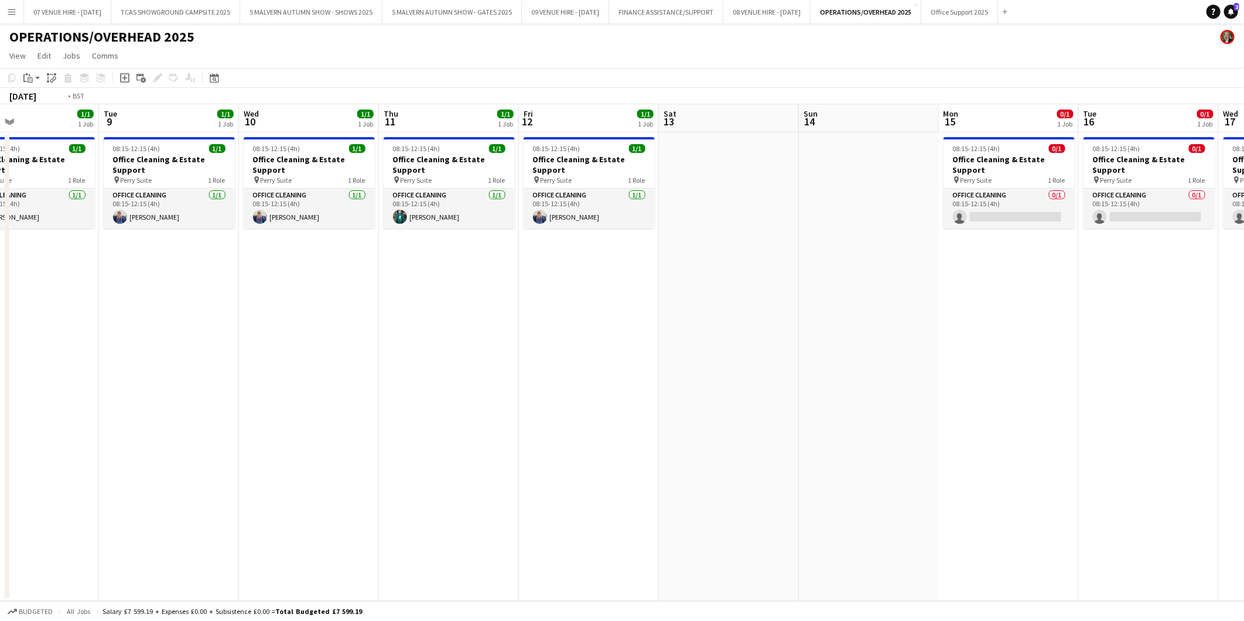
drag, startPoint x: 540, startPoint y: 253, endPoint x: 692, endPoint y: 270, distance: 153.2
click at [692, 269] on app-calendar-viewport "Fri 5 1/1 1 Job Sat 6 Sun 7 Mon 8 1/1 1 Job Tue 9 1/1 1 Job Wed 10 1/1 1 Job Th…" at bounding box center [622, 352] width 1244 height 497
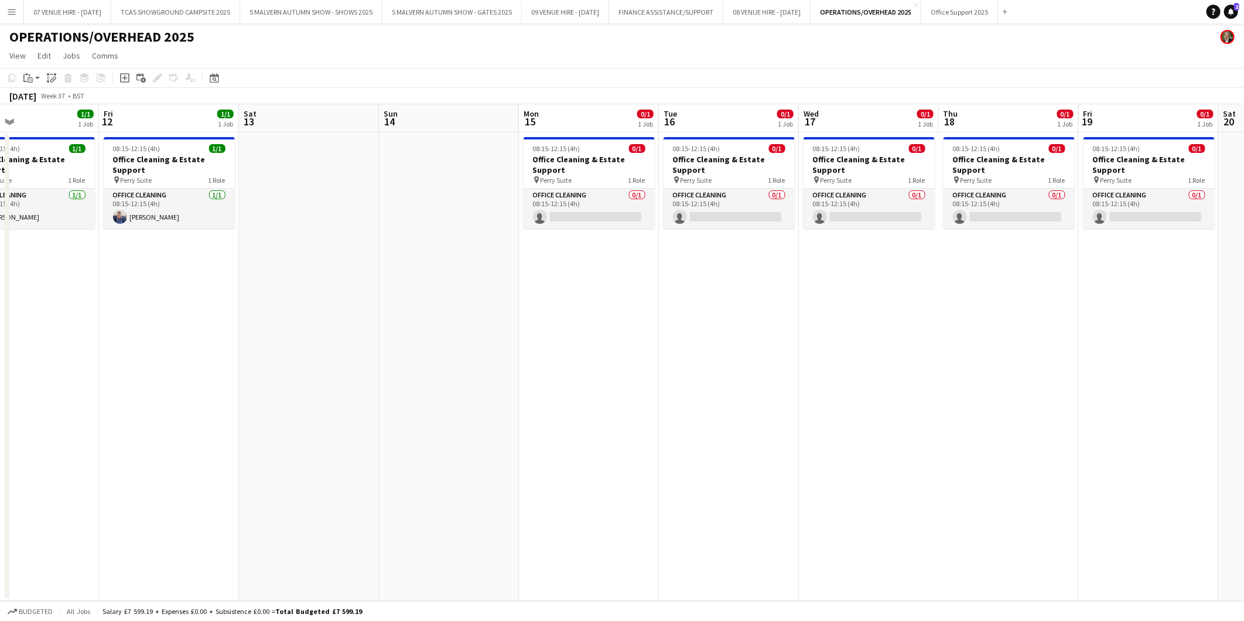
scroll to position [0, 385]
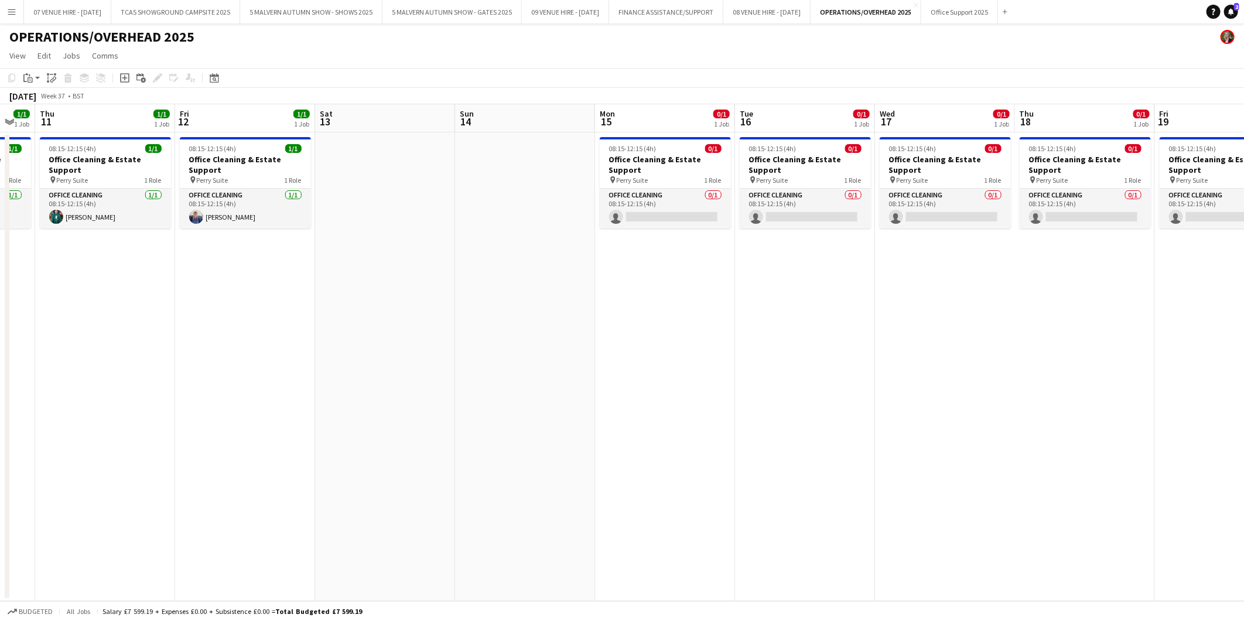
drag, startPoint x: 548, startPoint y: 268, endPoint x: 489, endPoint y: 268, distance: 59.8
click at [489, 268] on app-calendar-viewport "Mon 8 1/1 1 Job Tue 9 1/1 1 Job Wed 10 1/1 1 Job Thu 11 1/1 1 Job Fri 12 1/1 1 …" at bounding box center [622, 352] width 1244 height 497
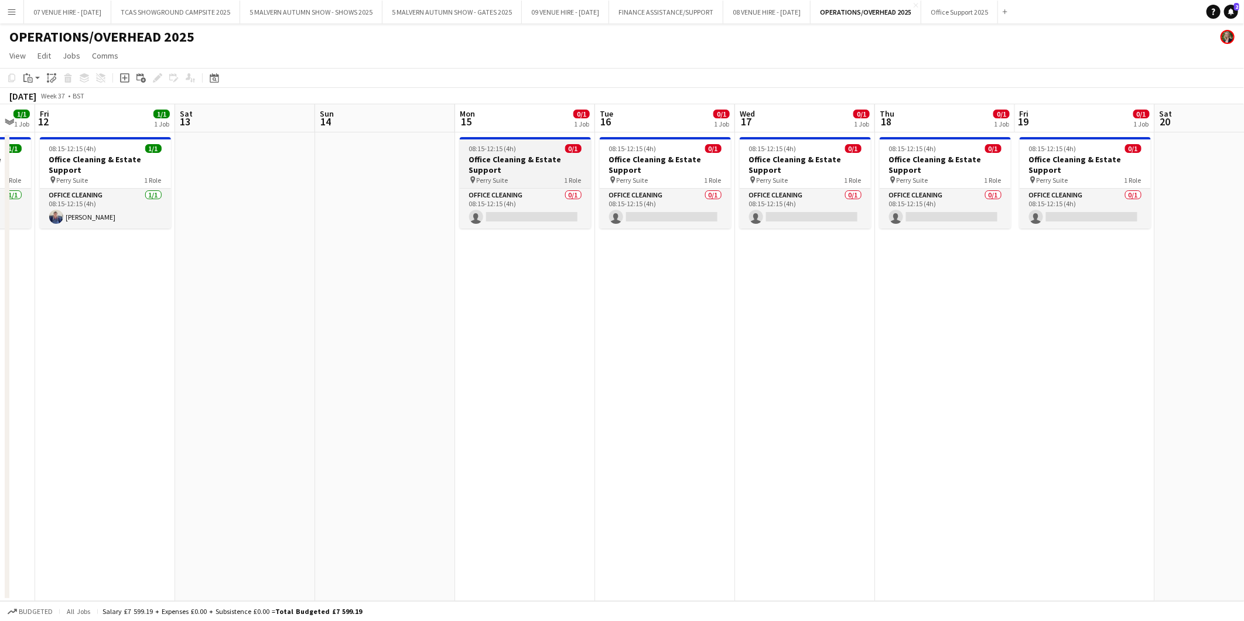
click at [523, 159] on h3 "Office Cleaning & Estate Support" at bounding box center [525, 164] width 131 height 21
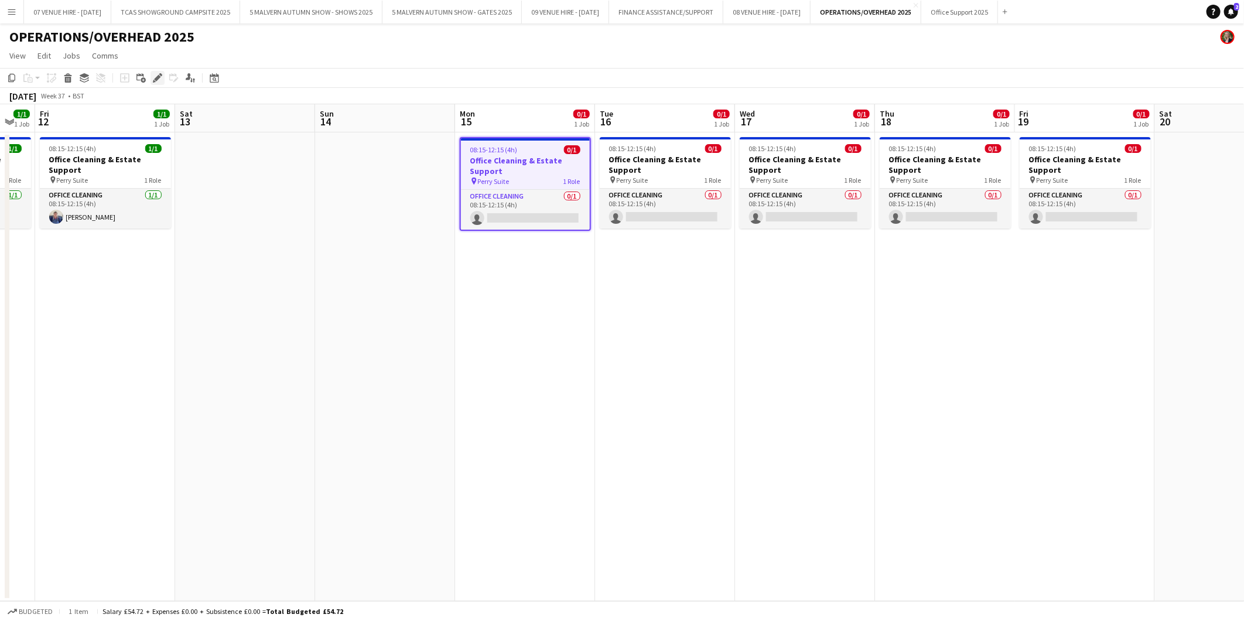
click at [155, 77] on icon at bounding box center [157, 78] width 6 height 6
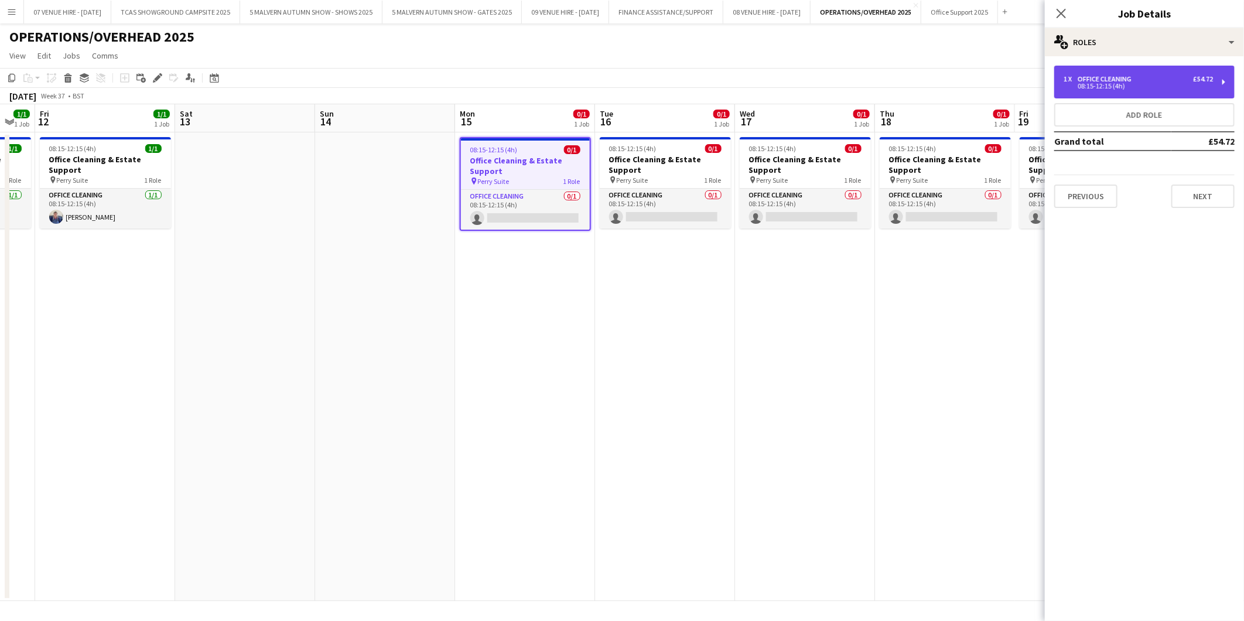
click at [1140, 84] on div "08:15-12:15 (4h)" at bounding box center [1138, 86] width 149 height 6
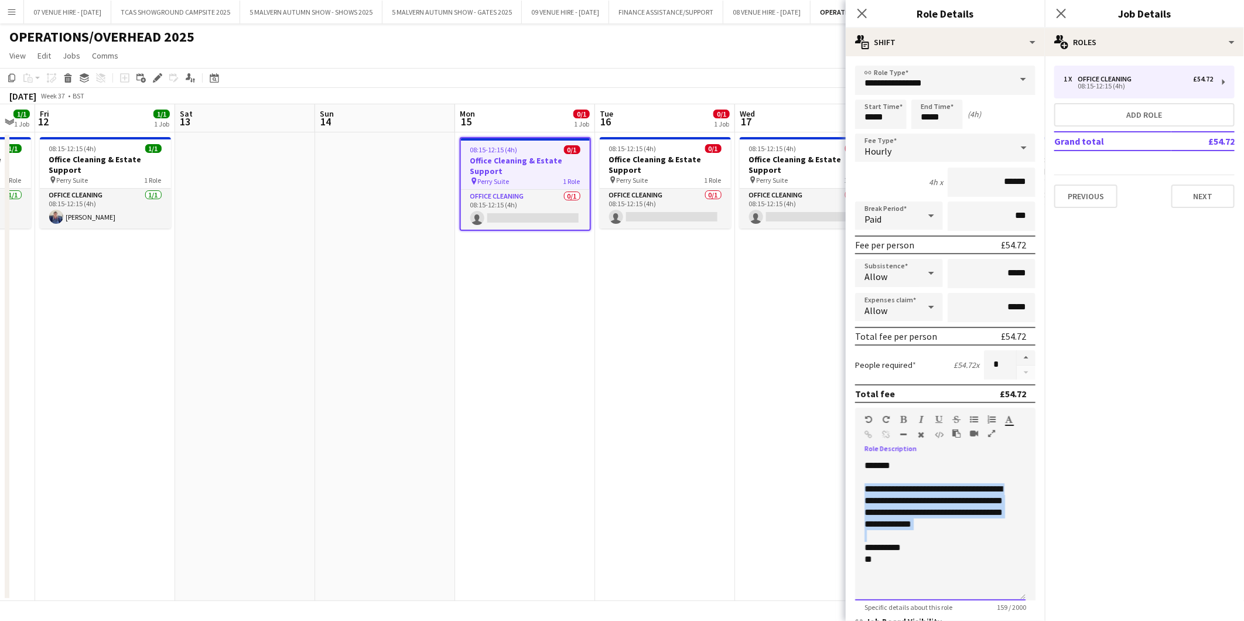
drag, startPoint x: 914, startPoint y: 525, endPoint x: 865, endPoint y: 490, distance: 60.0
click at [865, 490] on div "**********" at bounding box center [940, 530] width 170 height 141
click at [736, 310] on app-date-cell "08:15-12:15 (4h) 0/1 Office Cleaning & Estate Support pin Perry Suite 1 Role Of…" at bounding box center [805, 366] width 140 height 469
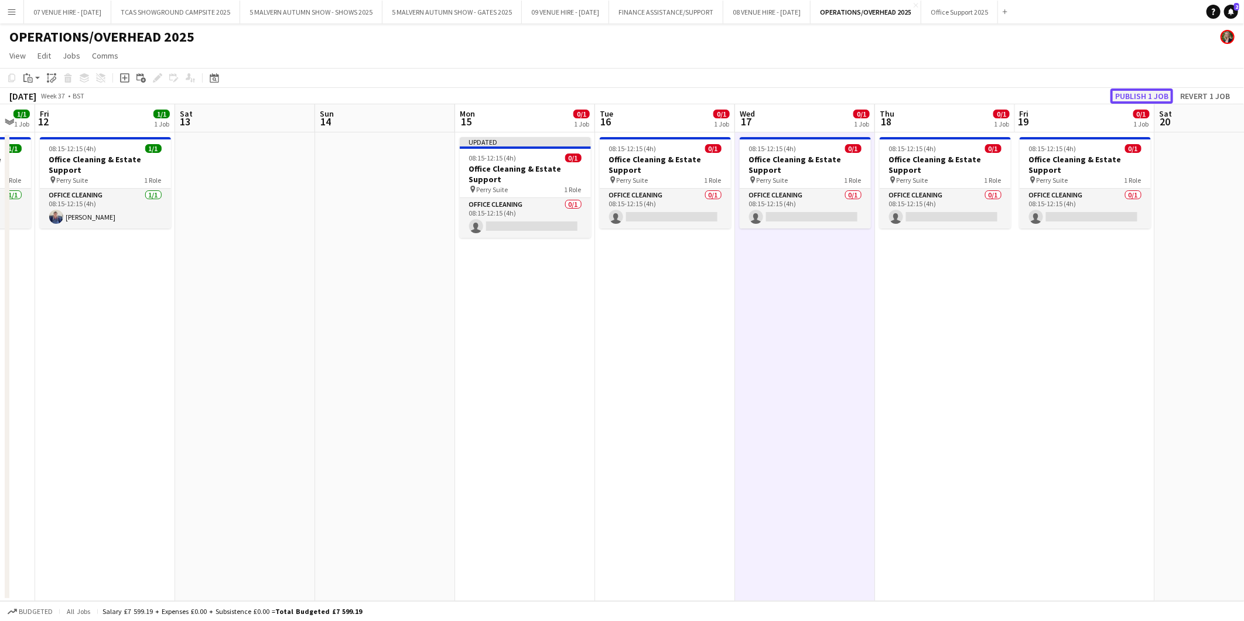
click at [1155, 101] on button "Publish 1 job" at bounding box center [1142, 95] width 63 height 15
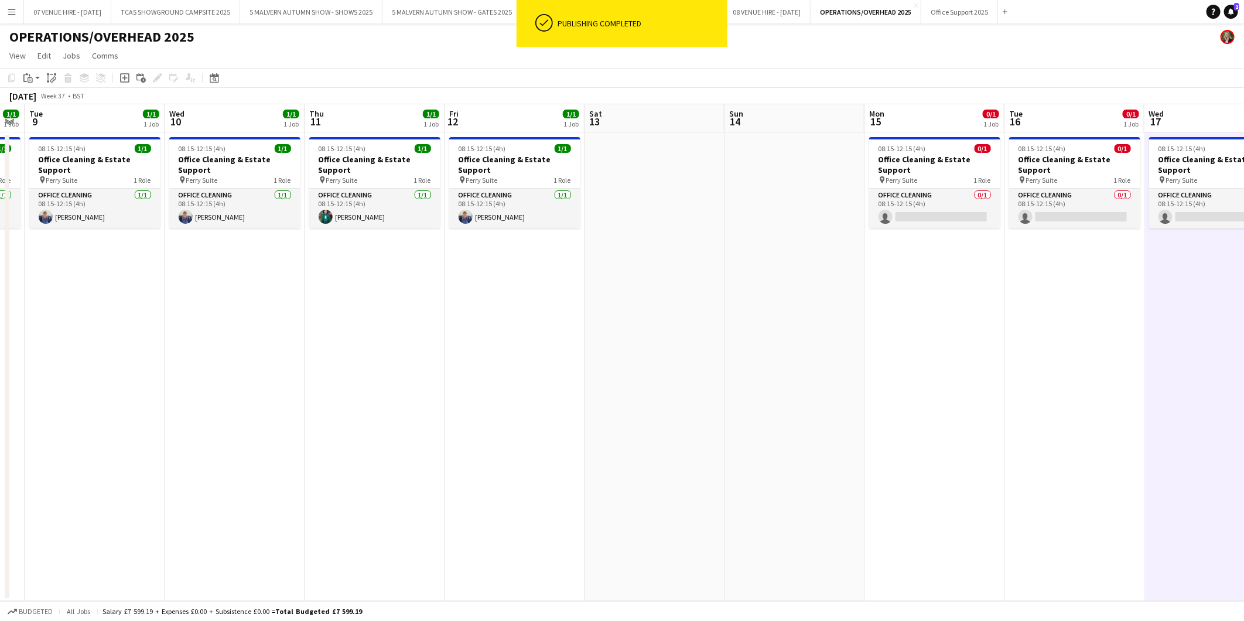
drag, startPoint x: 366, startPoint y: 159, endPoint x: 776, endPoint y: 182, distance: 410.1
click at [776, 182] on app-calendar-viewport "Sun 7 Mon 8 1/1 1 Job Tue 9 1/1 1 Job Wed 10 1/1 1 Job Thu 11 1/1 1 Job Fri 12 …" at bounding box center [622, 352] width 1244 height 497
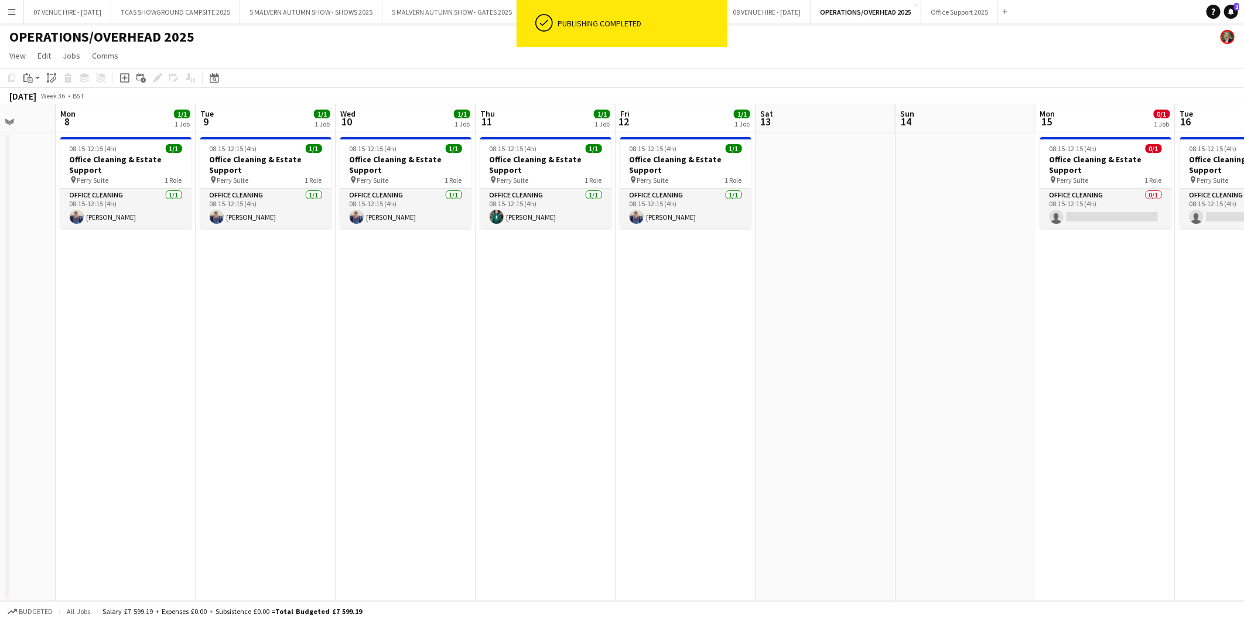
drag, startPoint x: 592, startPoint y: 180, endPoint x: 705, endPoint y: 180, distance: 113.1
click at [705, 180] on app-calendar-viewport "Fri 5 1/1 1 Job Sat 6 Sun 7 Mon 8 1/1 1 Job Tue 9 1/1 1 Job Wed 10 1/1 1 Job Th…" at bounding box center [622, 352] width 1244 height 497
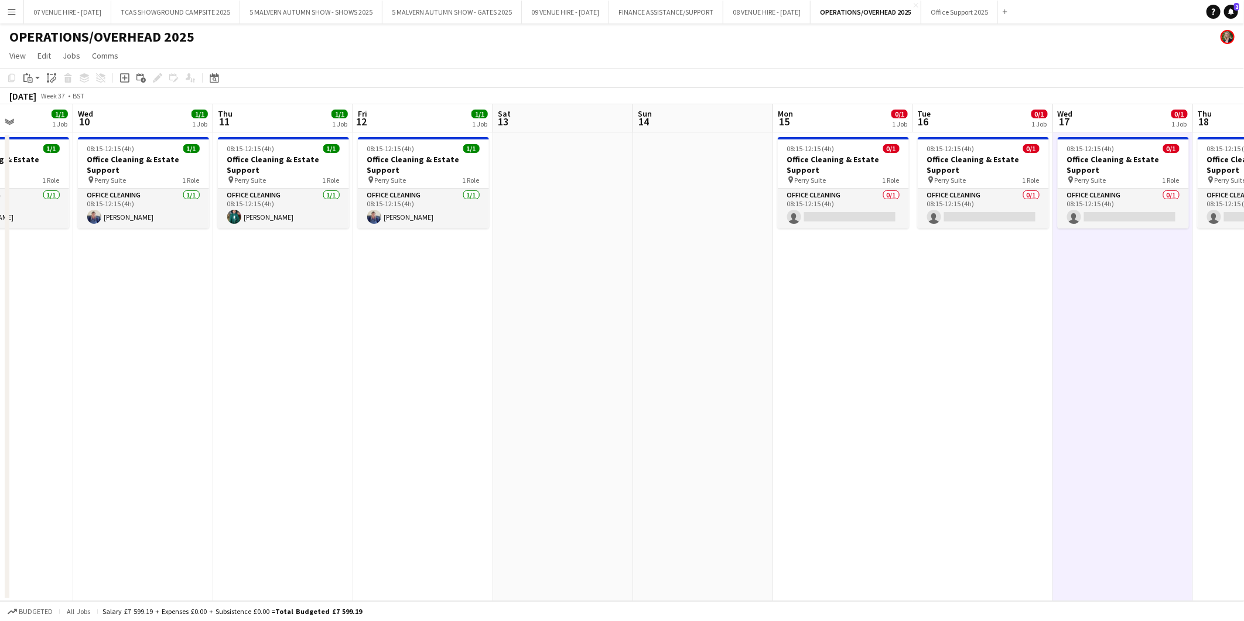
drag, startPoint x: 889, startPoint y: 171, endPoint x: 624, endPoint y: 176, distance: 264.8
click at [624, 176] on app-calendar-viewport "Sat 6 Sun 7 Mon 8 1/1 1 Job Tue 9 1/1 1 Job Wed 10 1/1 1 Job Thu 11 1/1 1 Job F…" at bounding box center [622, 352] width 1244 height 497
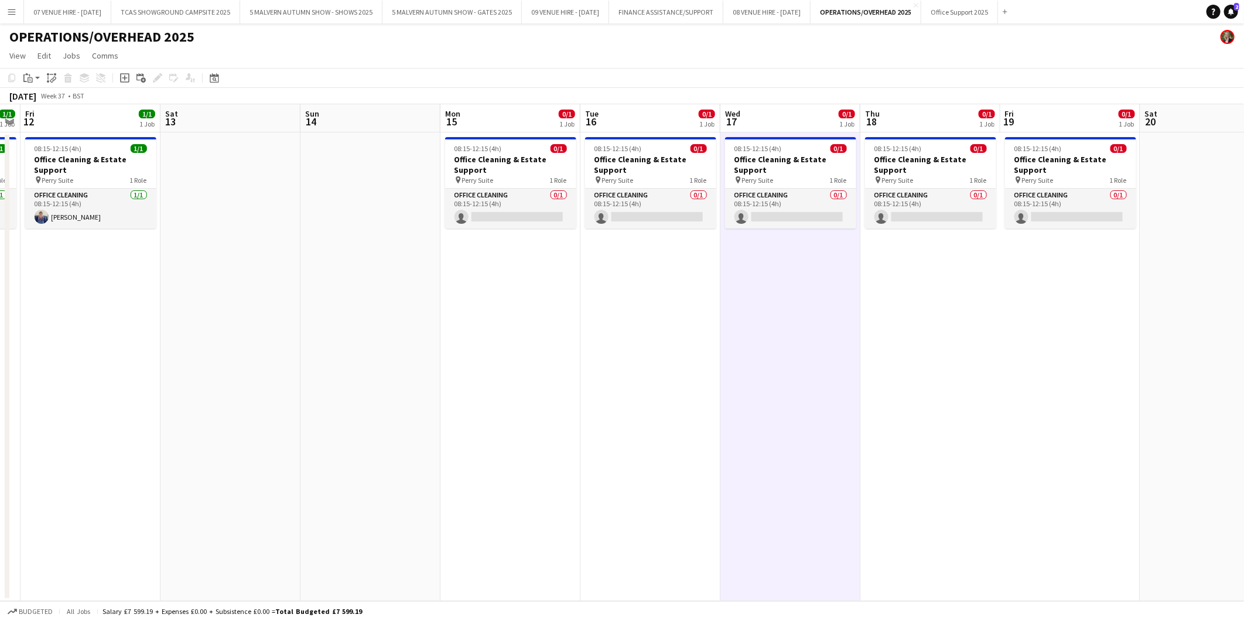
drag, startPoint x: 880, startPoint y: 160, endPoint x: 719, endPoint y: 147, distance: 161.6
click at [721, 147] on app-calendar-viewport "Tue 9 1/1 1 Job Wed 10 1/1 1 Job Thu 11 1/1 1 Job Fri 12 1/1 1 Job Sat 13 Sun 1…" at bounding box center [622, 352] width 1244 height 497
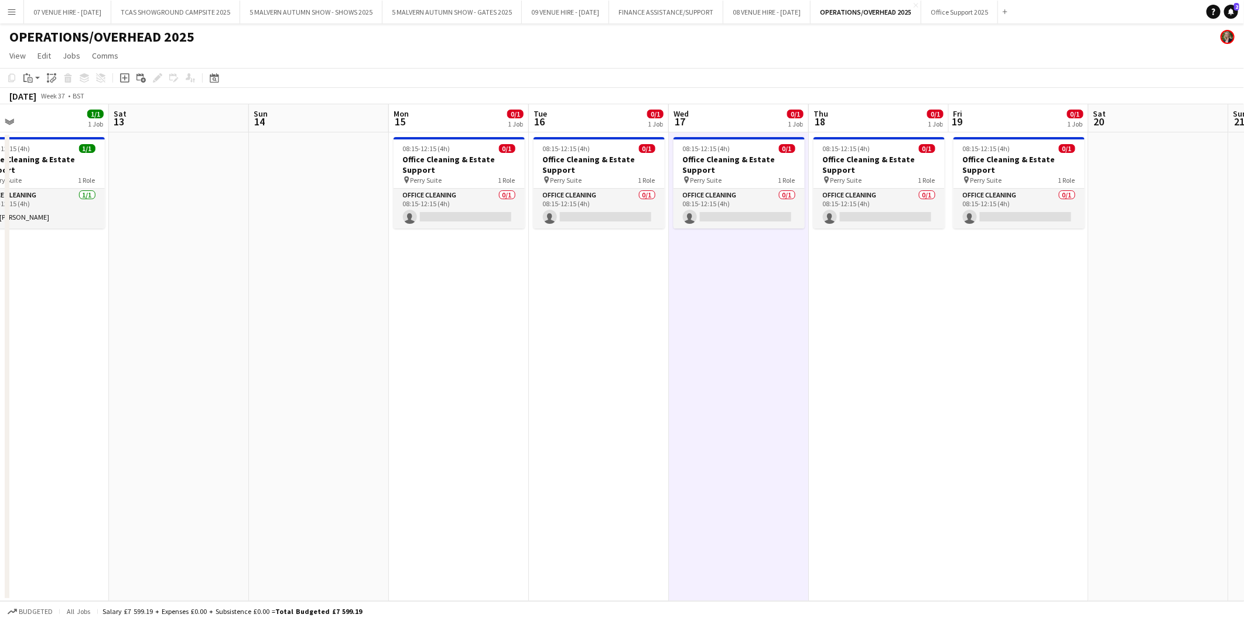
drag, startPoint x: 975, startPoint y: 151, endPoint x: 645, endPoint y: 148, distance: 330.4
click at [645, 148] on app-calendar-viewport "Tue 9 1/1 1 Job Wed 10 1/1 1 Job Thu 11 1/1 1 Job Fri 12 1/1 1 Job Sat 13 Sun 1…" at bounding box center [622, 352] width 1244 height 497
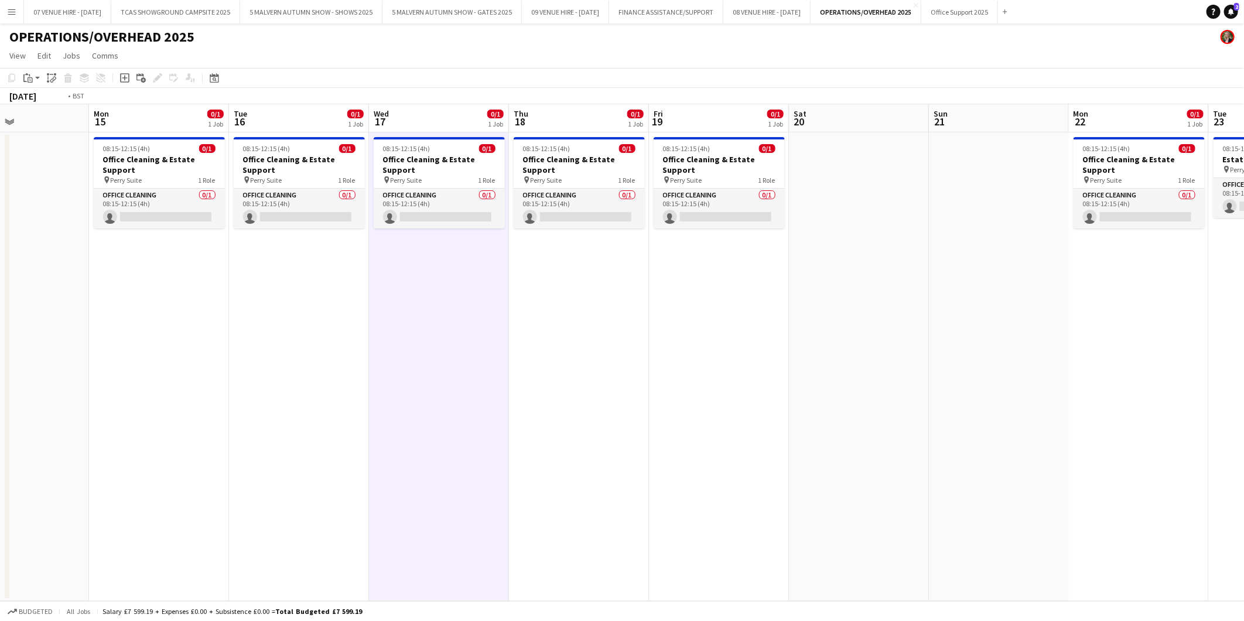
drag, startPoint x: 822, startPoint y: 197, endPoint x: 752, endPoint y: 187, distance: 70.3
click at [752, 187] on app-calendar-viewport "Fri 12 1/1 1 Job Sat 13 Sun 14 Mon 15 0/1 1 Job Tue 16 0/1 1 Job Wed 17 0/1 1 J…" at bounding box center [622, 352] width 1244 height 497
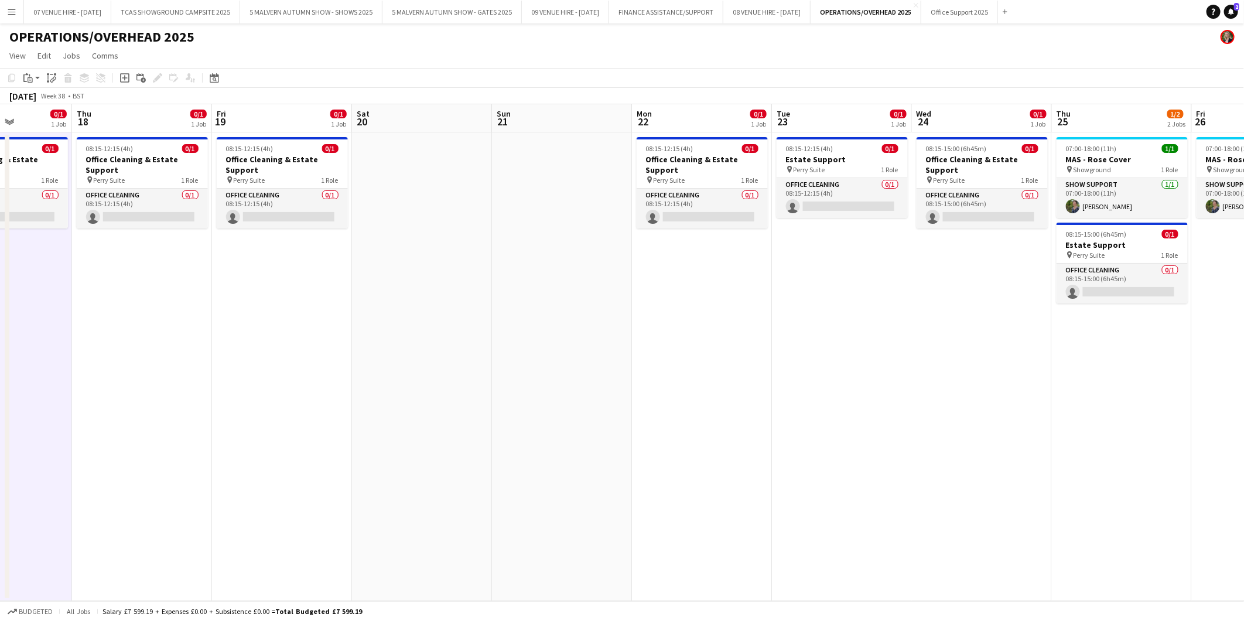
drag, startPoint x: 859, startPoint y: 172, endPoint x: 660, endPoint y: 173, distance: 199.2
click at [660, 173] on app-calendar-viewport "Sun 14 Mon 15 0/1 1 Job Tue 16 0/1 1 Job Wed 17 0/1 1 Job Thu 18 0/1 1 Job Fri …" at bounding box center [622, 352] width 1244 height 497
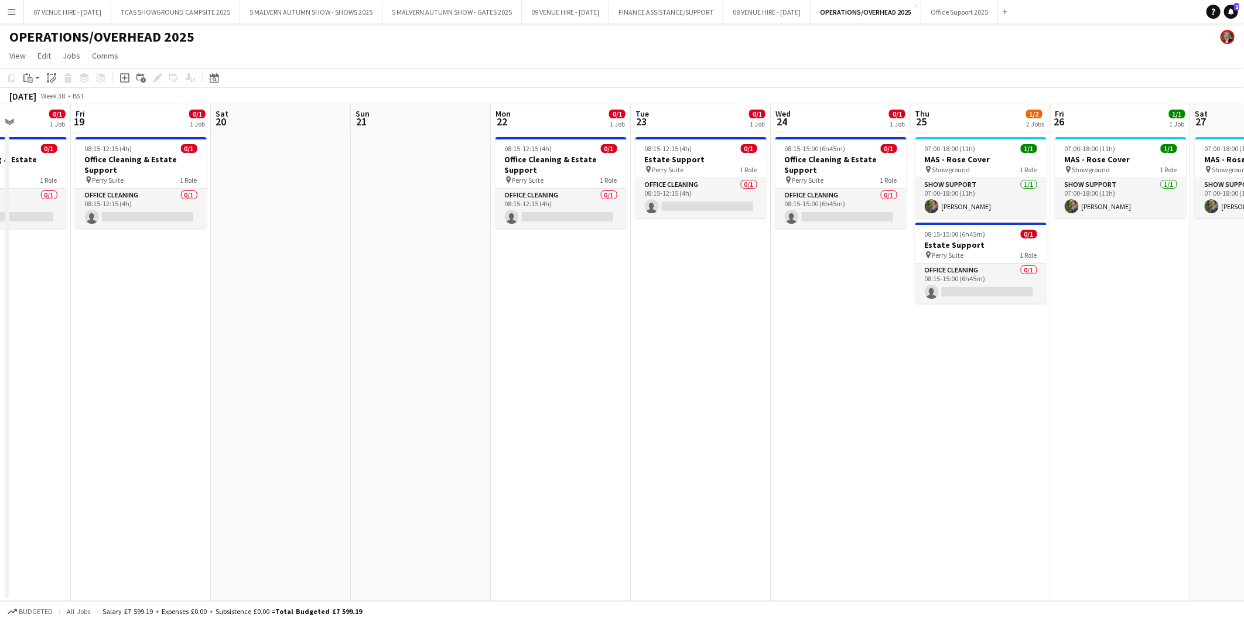
scroll to position [0, 434]
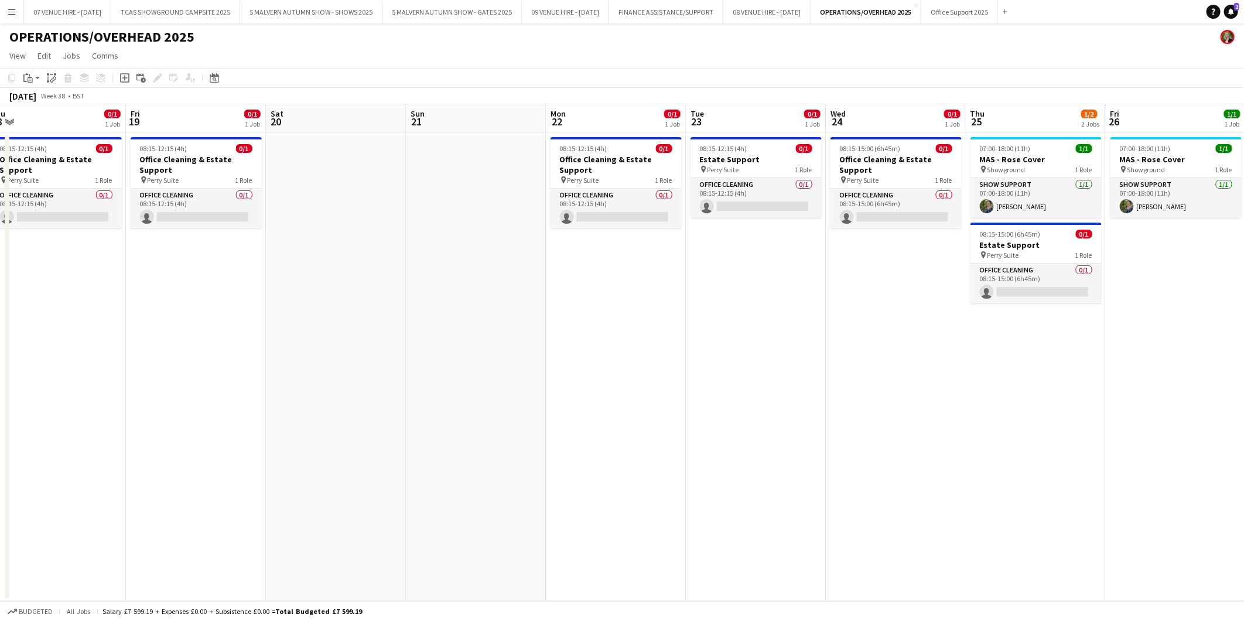
drag, startPoint x: 850, startPoint y: 190, endPoint x: 766, endPoint y: 192, distance: 84.4
click at [766, 192] on app-calendar-viewport "Mon 15 0/1 1 Job Tue 16 0/1 1 Job Wed 17 0/1 1 Job Thu 18 0/1 1 Job Fri 19 0/1 …" at bounding box center [622, 352] width 1244 height 497
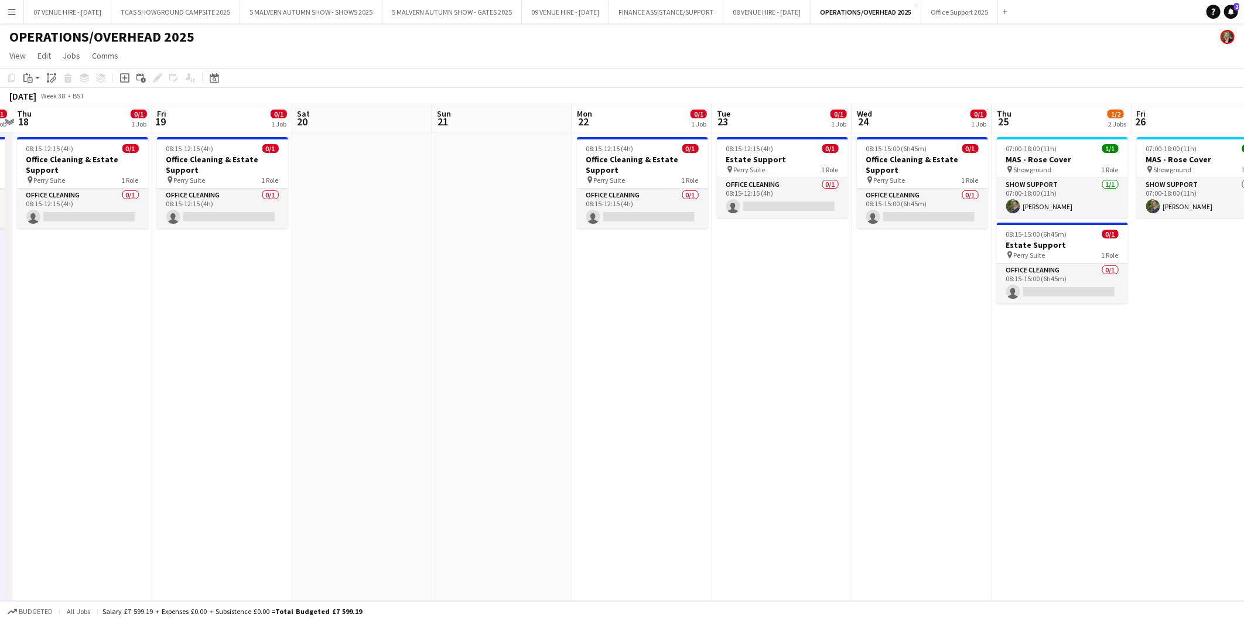
drag, startPoint x: 487, startPoint y: 179, endPoint x: 793, endPoint y: 179, distance: 305.8
click at [793, 179] on app-calendar-viewport "Tue 16 0/1 1 Job Wed 17 0/1 1 Job Thu 18 0/1 1 Job Fri 19 0/1 1 Job Sat 20 Sun …" at bounding box center [622, 352] width 1244 height 497
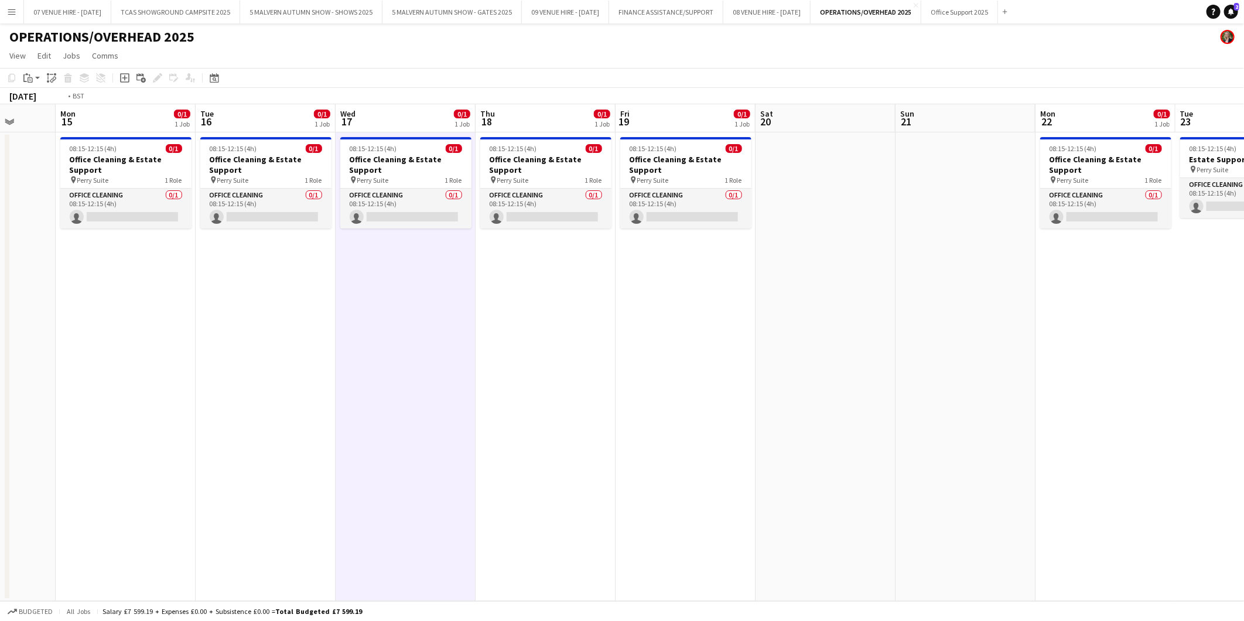
drag, startPoint x: 284, startPoint y: 176, endPoint x: 595, endPoint y: 156, distance: 311.7
click at [595, 156] on app-calendar-viewport "Sat 13 Sun 14 Mon 15 0/1 1 Job Tue 16 0/1 1 Job Wed 17 0/1 1 Job Thu 18 0/1 1 J…" at bounding box center [622, 352] width 1244 height 497
drag, startPoint x: 279, startPoint y: 180, endPoint x: 562, endPoint y: 180, distance: 283.5
click at [562, 180] on app-calendar-viewport "Fri 12 1/1 1 Job Sat 13 Sun 14 Mon 15 0/1 1 Job Tue 16 0/1 1 Job Wed 17 0/1 1 J…" at bounding box center [622, 352] width 1244 height 497
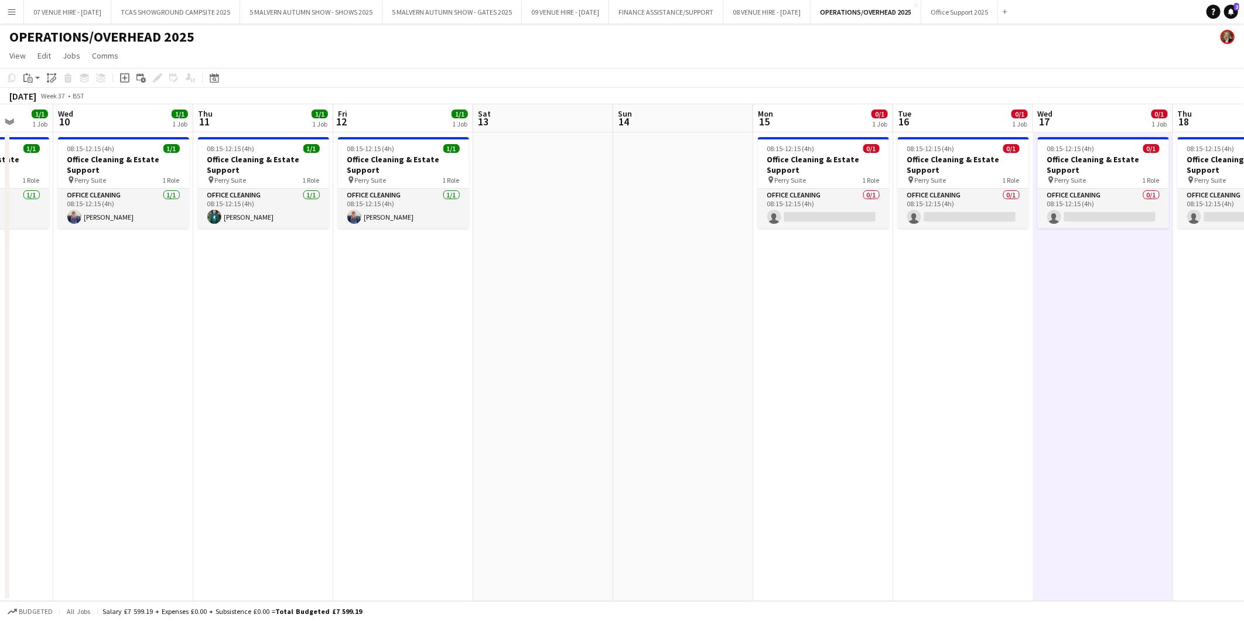
scroll to position [0, 361]
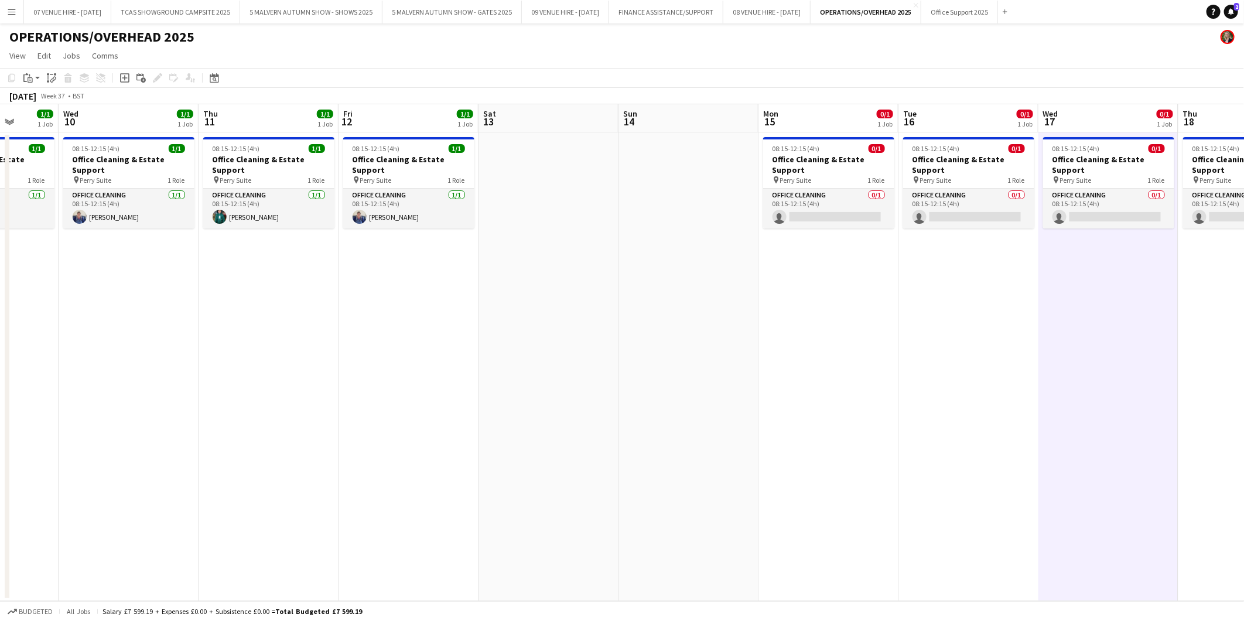
drag, startPoint x: 243, startPoint y: 190, endPoint x: 663, endPoint y: 168, distance: 420.0
click at [663, 168] on app-calendar-viewport "Sun 7 Mon 8 1/1 1 Job Tue 9 1/1 1 Job Wed 10 1/1 1 Job Thu 11 1/1 1 Job Fri 12 …" at bounding box center [622, 352] width 1244 height 497
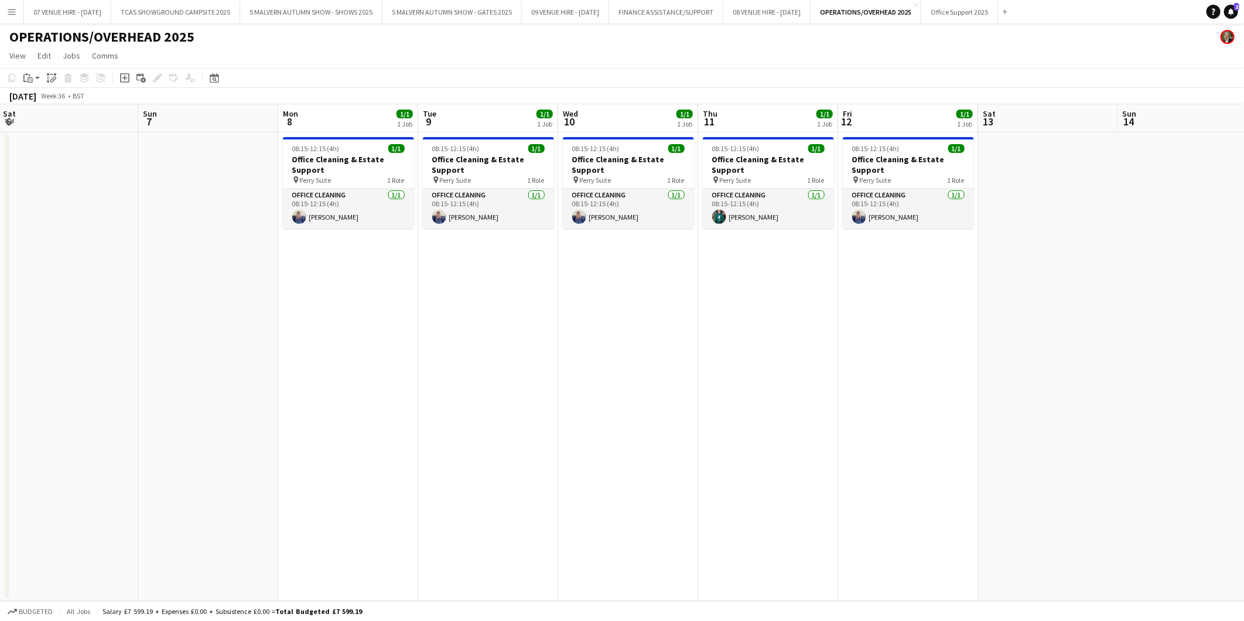
drag, startPoint x: 369, startPoint y: 174, endPoint x: 927, endPoint y: 173, distance: 557.7
click at [927, 173] on app-calendar-viewport "Thu 4 1/1 1 Job Fri 5 1/1 1 Job Sat 6 Sun 7 Mon 8 1/1 1 Job Tue 9 1/1 1 Job Wed…" at bounding box center [622, 352] width 1244 height 497
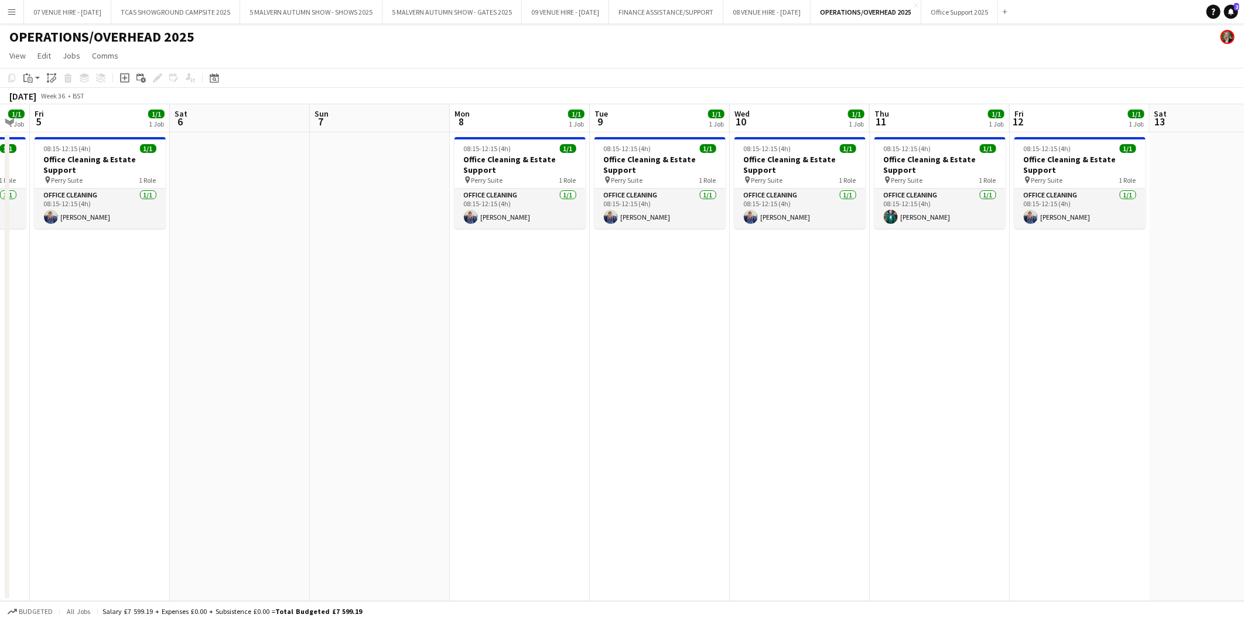
drag, startPoint x: 453, startPoint y: 179, endPoint x: 857, endPoint y: 179, distance: 403.6
click at [857, 179] on app-calendar-viewport "Wed 3 1/1 1 Job Thu 4 1/1 1 Job Fri 5 1/1 1 Job Sat 6 Sun 7 Mon 8 1/1 1 Job Tue…" at bounding box center [622, 352] width 1244 height 497
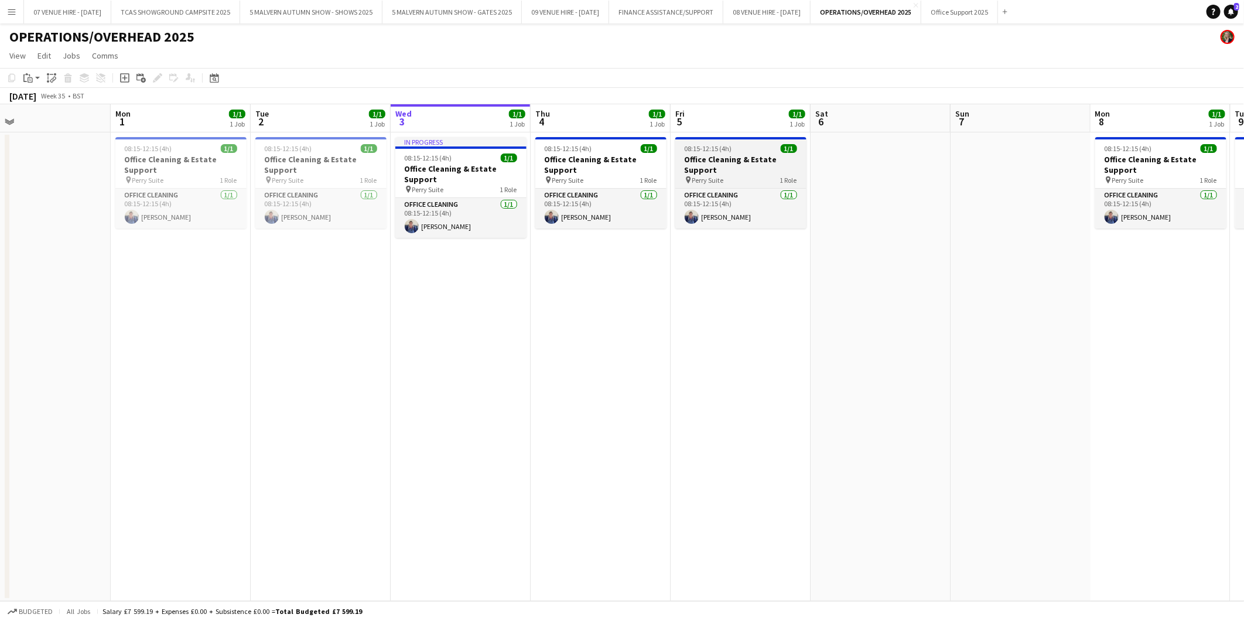
drag, startPoint x: 777, startPoint y: 179, endPoint x: 801, endPoint y: 180, distance: 24.6
click at [828, 179] on app-calendar-viewport "Fri 29 Sat 30 Sun 31 Mon 1 1/1 1 Job Tue 2 1/1 1 Job Wed 3 1/1 1 Job Thu 4 1/1 …" at bounding box center [622, 352] width 1244 height 497
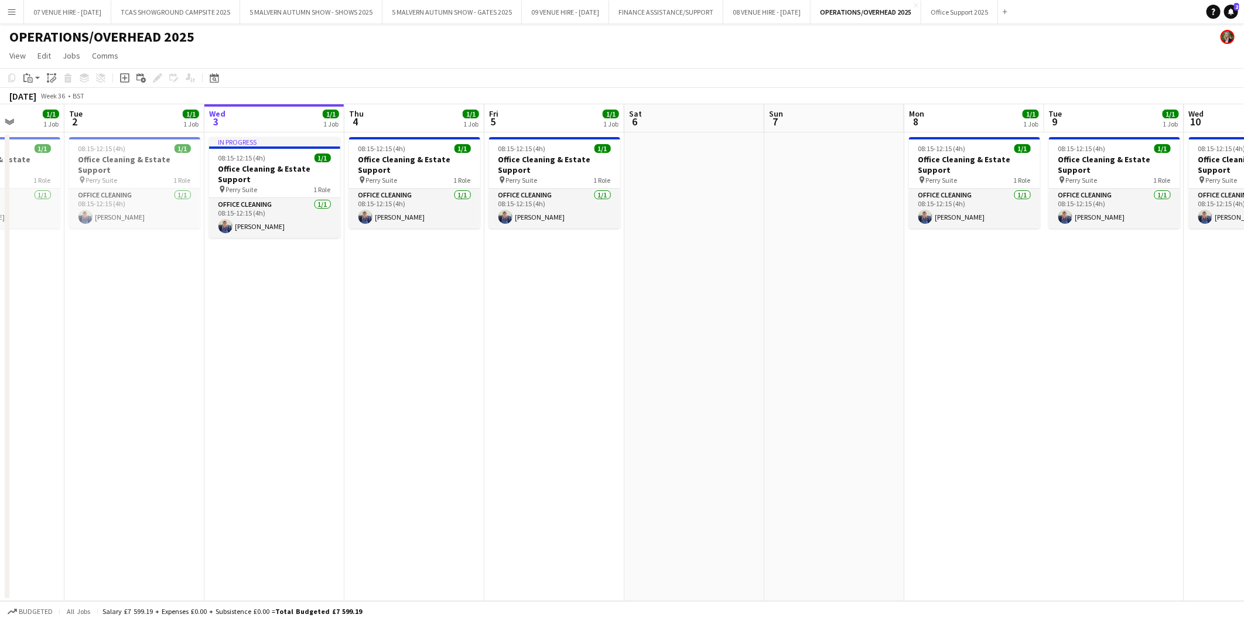
drag, startPoint x: 752, startPoint y: 155, endPoint x: 375, endPoint y: 168, distance: 376.9
click at [375, 168] on app-calendar-viewport "Sat 30 Sun 31 Mon 1 1/1 1 Job Tue 2 1/1 1 Job Wed 3 1/1 1 Job Thu 4 1/1 1 Job F…" at bounding box center [622, 352] width 1244 height 497
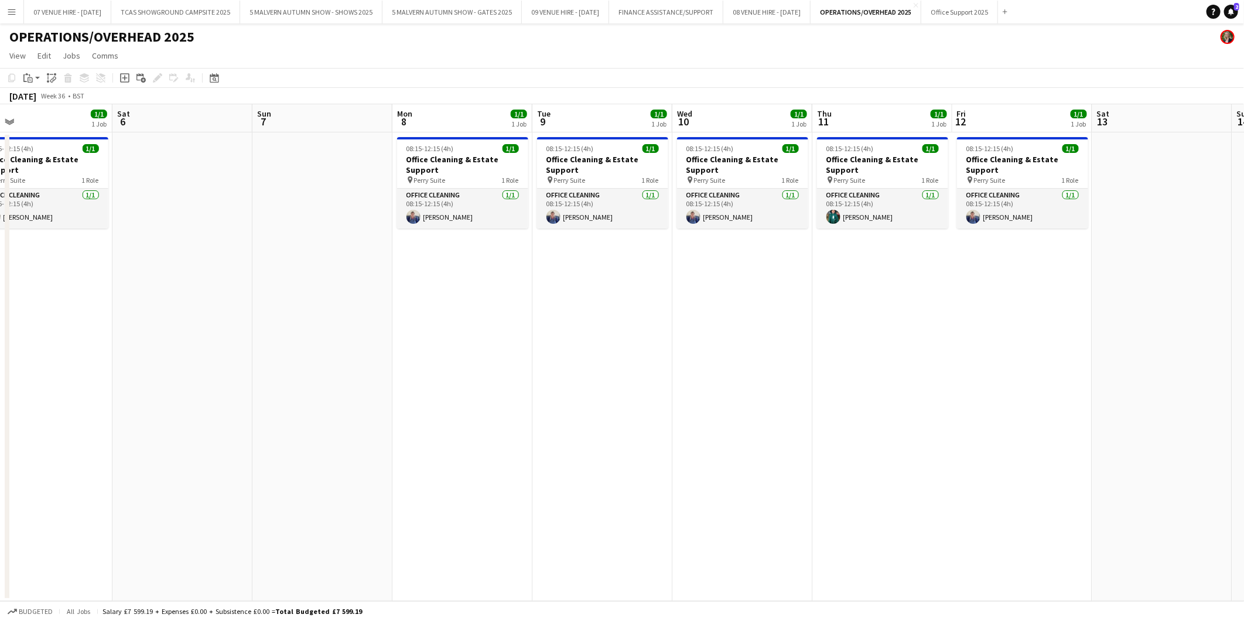
scroll to position [0, 342]
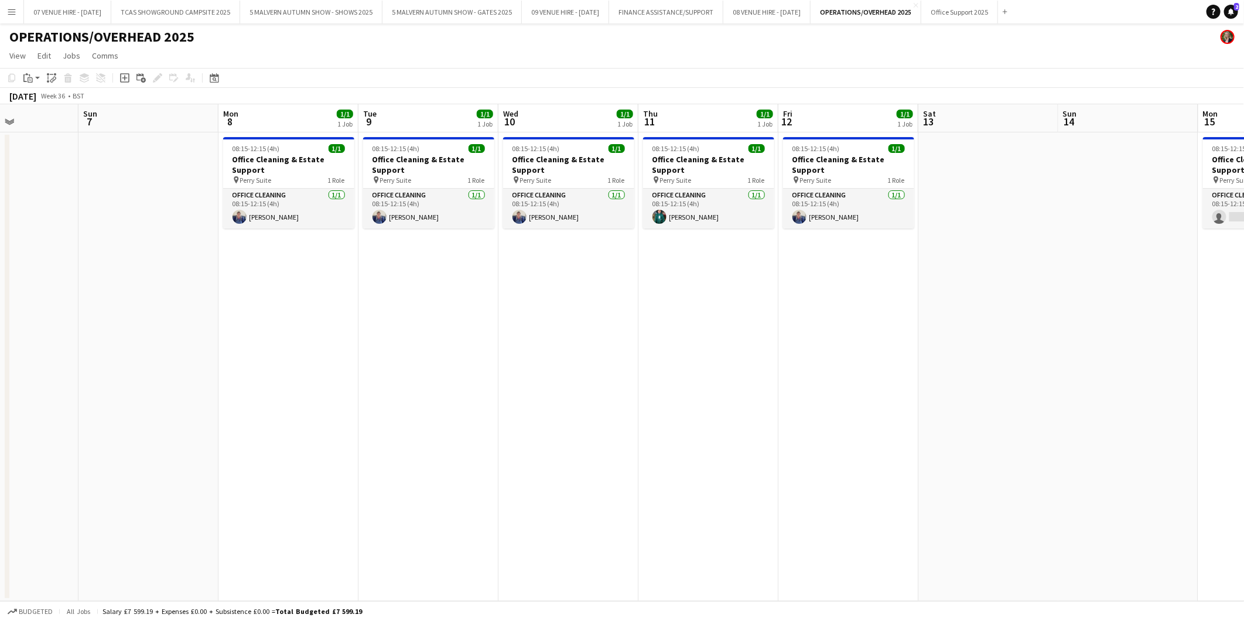
drag, startPoint x: 785, startPoint y: 157, endPoint x: 239, endPoint y: 165, distance: 546.0
click at [239, 165] on app-calendar-viewport "Thu 4 1/1 1 Job Fri 5 1/1 1 Job Sat 6 Sun 7 Mon 8 1/1 1 Job Tue 9 1/1 1 Job Wed…" at bounding box center [622, 352] width 1244 height 497
click at [541, 151] on span "08:15-12:15 (4h)" at bounding box center [536, 148] width 47 height 9
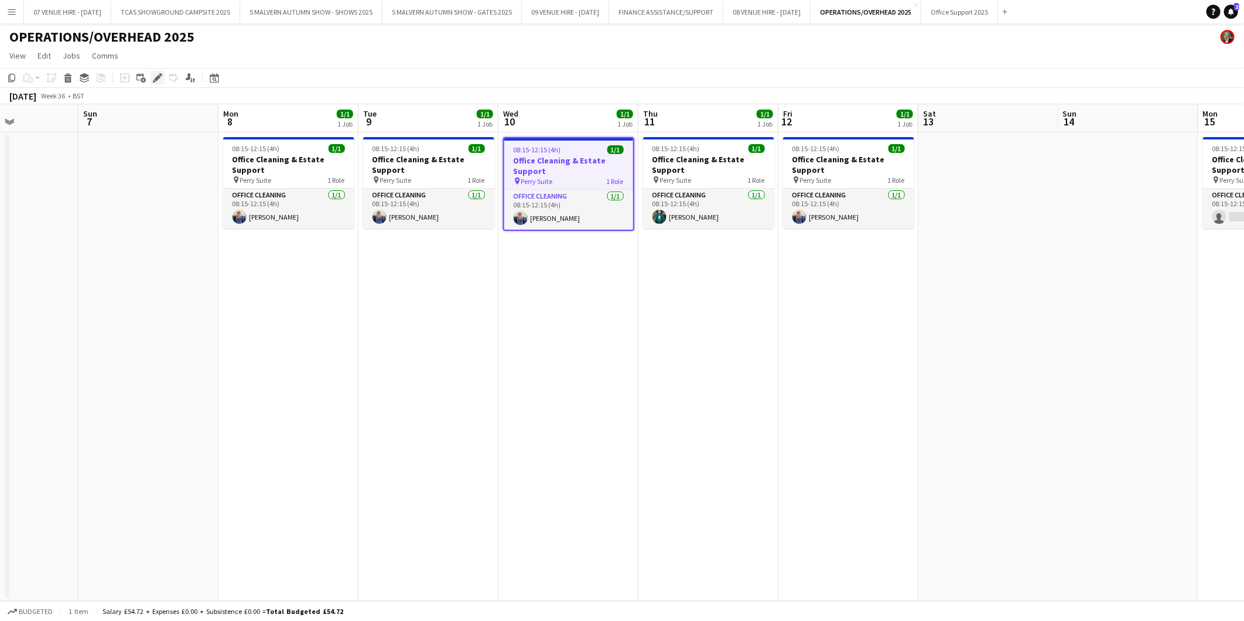
click at [159, 75] on icon "Edit" at bounding box center [157, 77] width 9 height 9
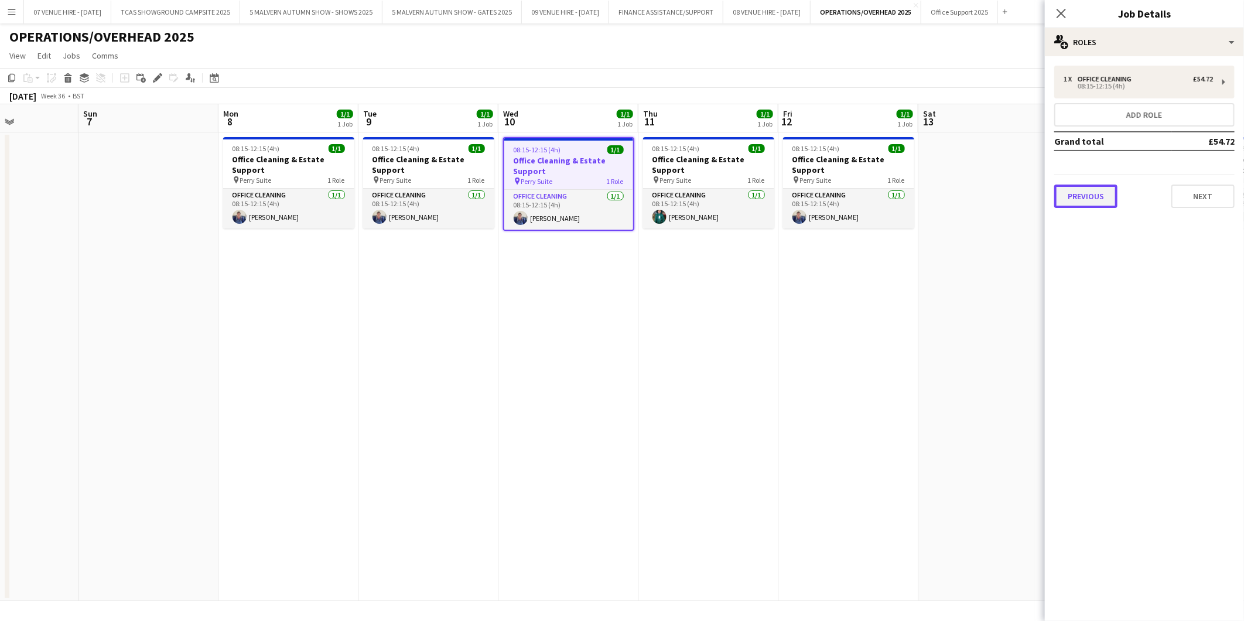
click at [1082, 189] on button "Previous" at bounding box center [1085, 196] width 63 height 23
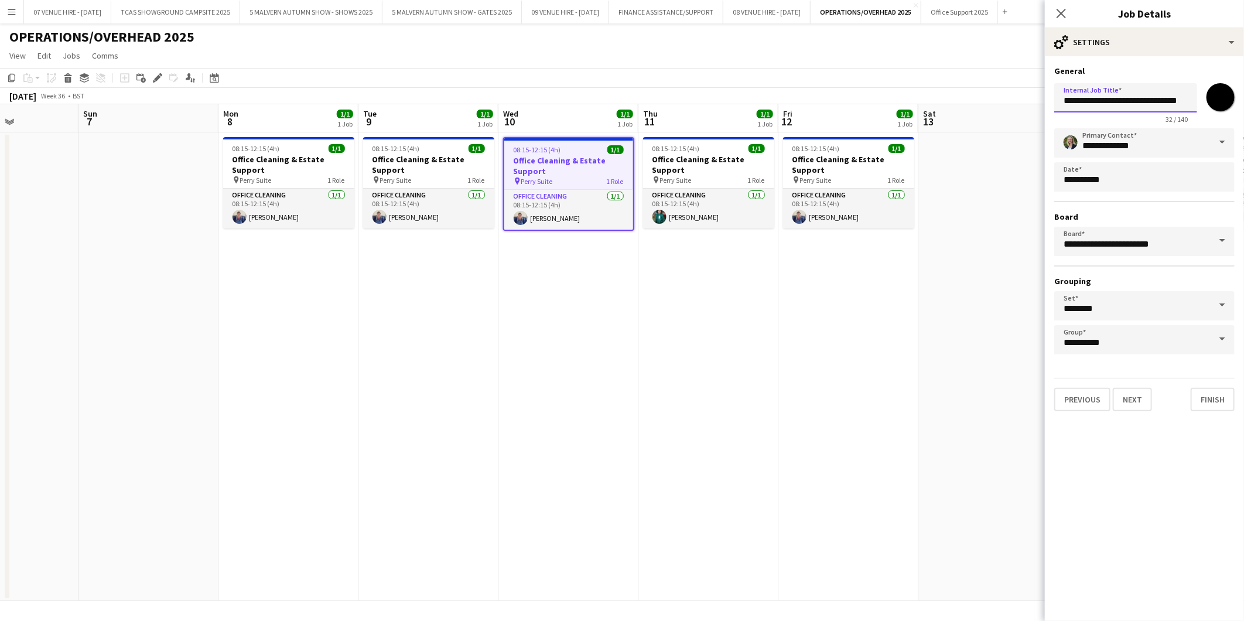
drag, startPoint x: 1131, startPoint y: 102, endPoint x: 1046, endPoint y: 105, distance: 84.4
click at [1046, 105] on form "**********" at bounding box center [1144, 239] width 199 height 346
type input "**********"
click at [487, 408] on app-date-cell "08:15-12:15 (4h) 1/1 Office Cleaning & Estate Support pin Perry Suite 1 Role Of…" at bounding box center [429, 366] width 140 height 469
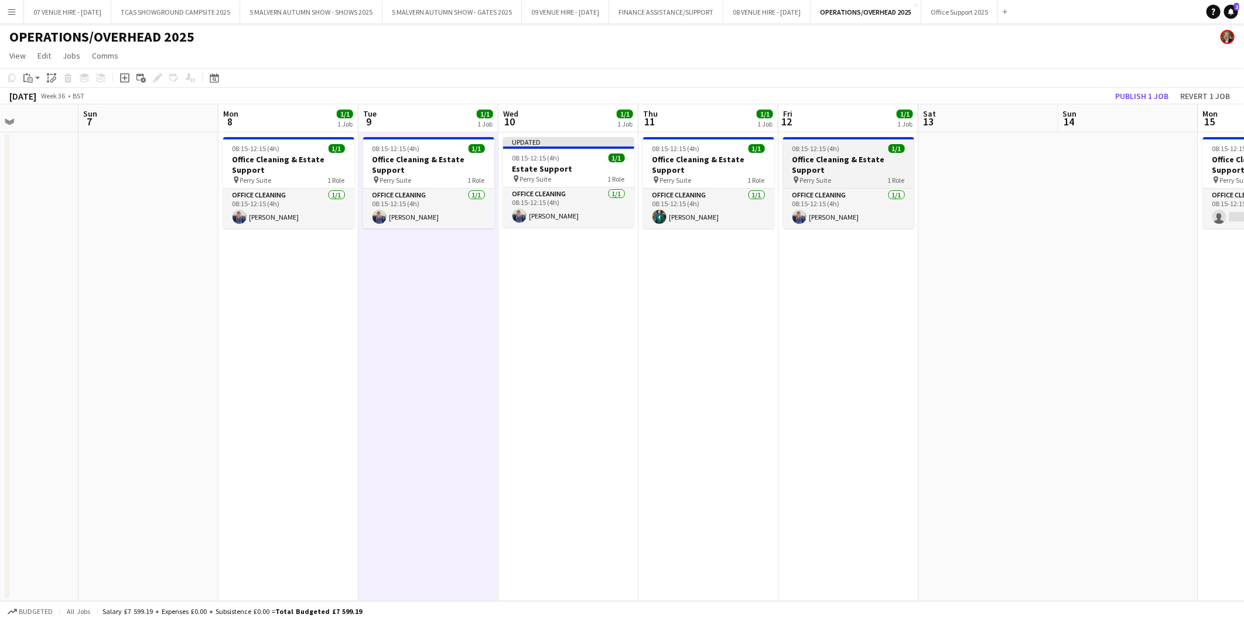
click at [804, 153] on app-job-card "08:15-12:15 (4h) 1/1 Office Cleaning & Estate Support pin Perry Suite 1 Role Of…" at bounding box center [848, 182] width 131 height 91
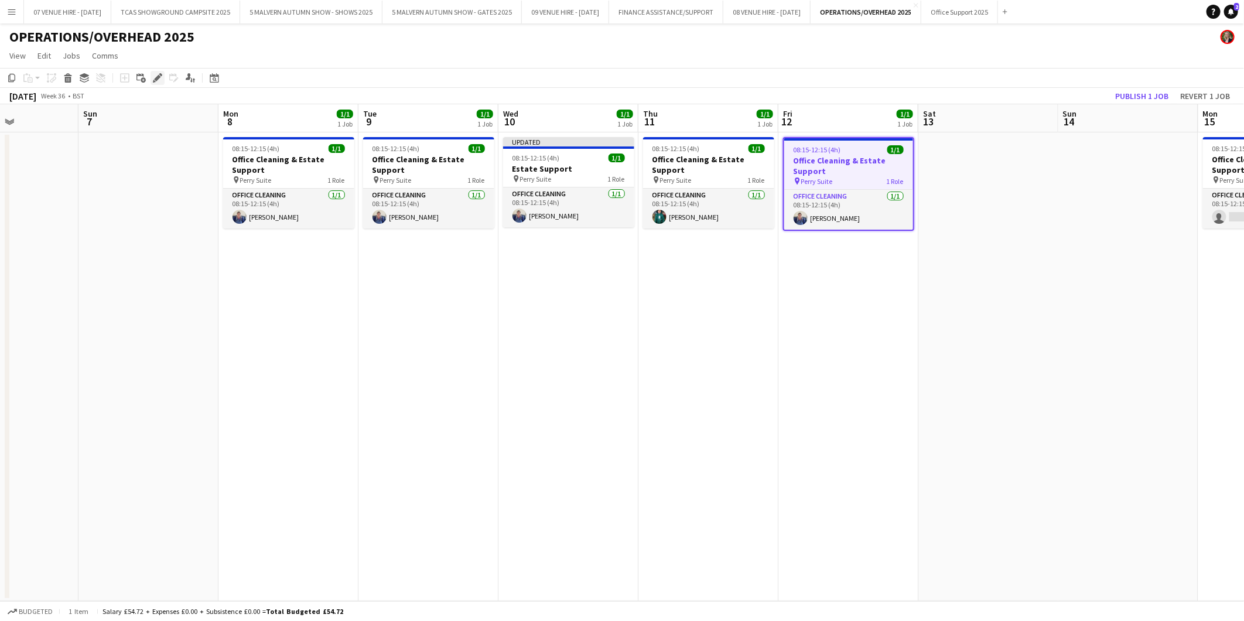
click at [155, 74] on icon "Edit" at bounding box center [157, 77] width 9 height 9
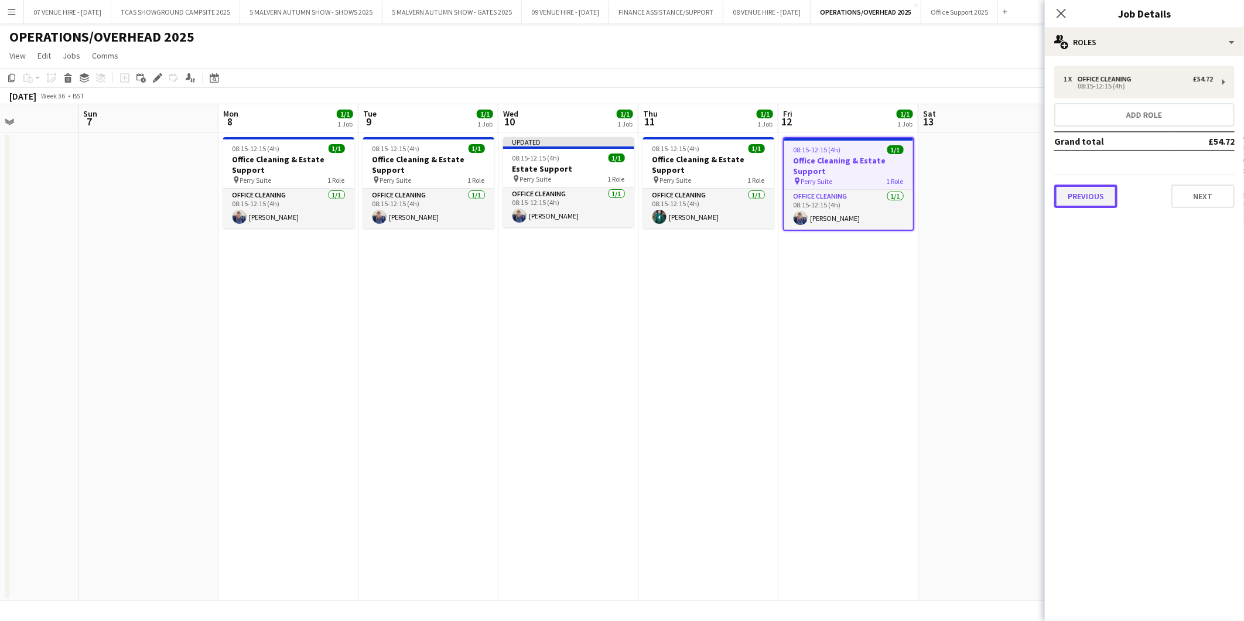
click at [1093, 196] on button "Previous" at bounding box center [1085, 196] width 63 height 23
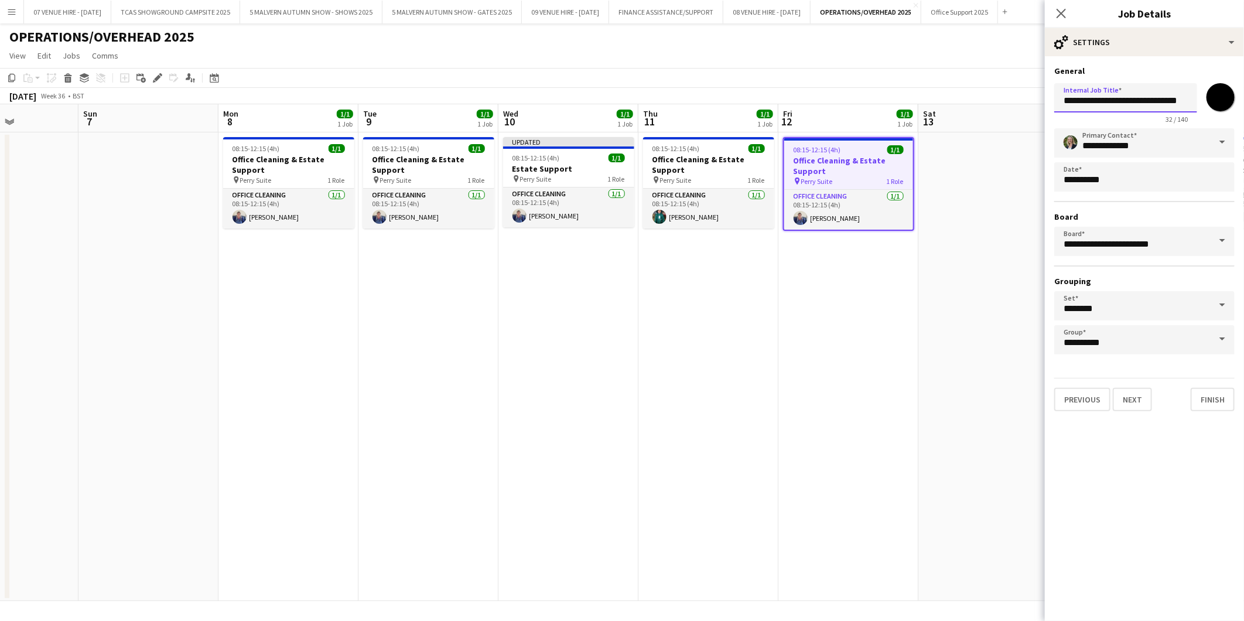
drag, startPoint x: 1133, startPoint y: 100, endPoint x: 1064, endPoint y: 102, distance: 68.6
click at [1064, 102] on input "**********" at bounding box center [1125, 97] width 143 height 29
type input "**********"
click at [894, 323] on app-date-cell "08:15-12:15 (4h) 1/1 Office Cleaning & Estate Support pin Perry Suite 1 Role Of…" at bounding box center [849, 366] width 140 height 469
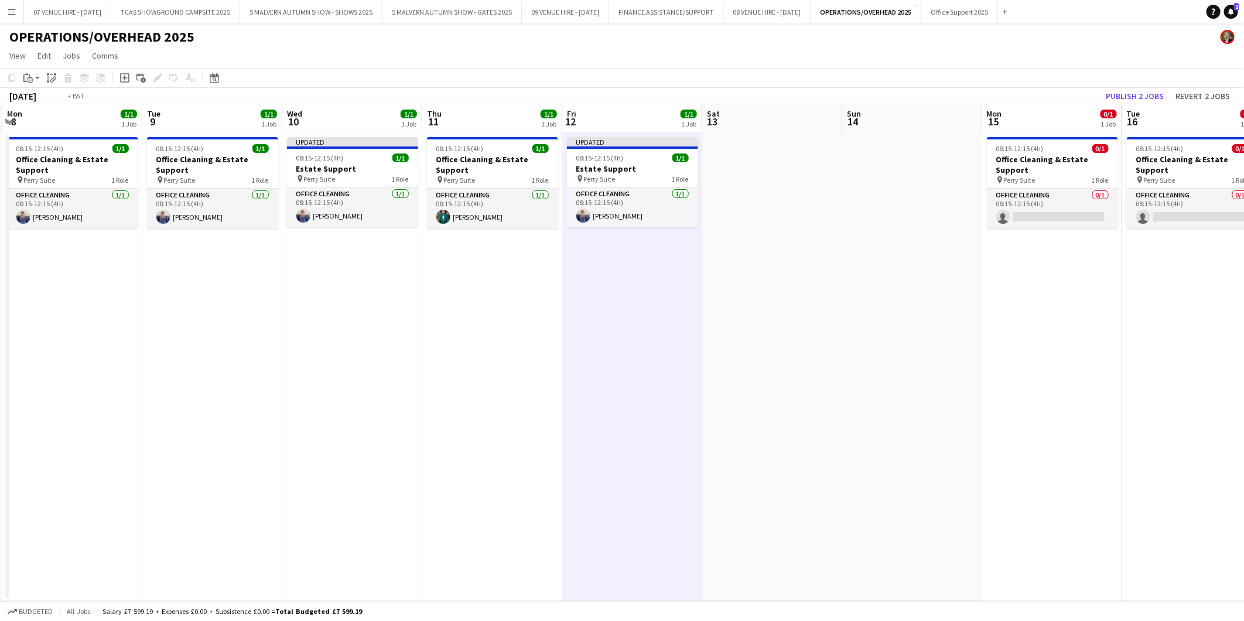
scroll to position [0, 460]
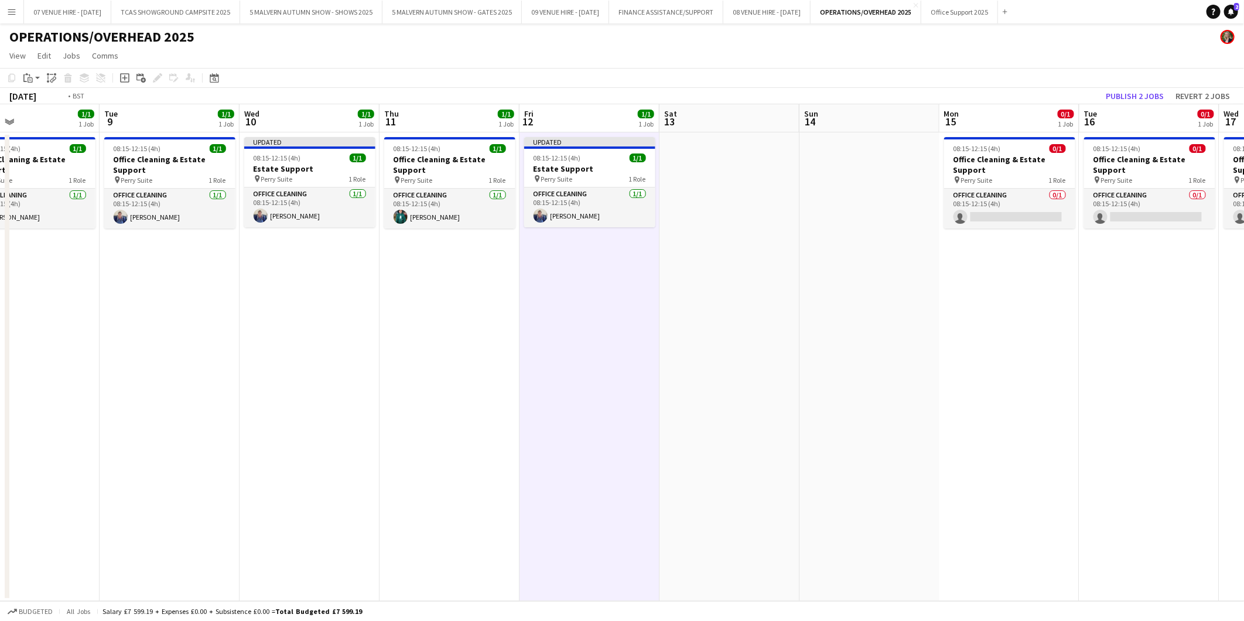
drag, startPoint x: 1027, startPoint y: 185, endPoint x: 628, endPoint y: 195, distance: 399.0
click at [628, 195] on app-calendar-viewport "Fri 5 1/1 1 Job Sat 6 Sun 7 Mon 8 1/1 1 Job Tue 9 1/1 1 Job Wed 10 1/1 1 Job Th…" at bounding box center [622, 352] width 1244 height 497
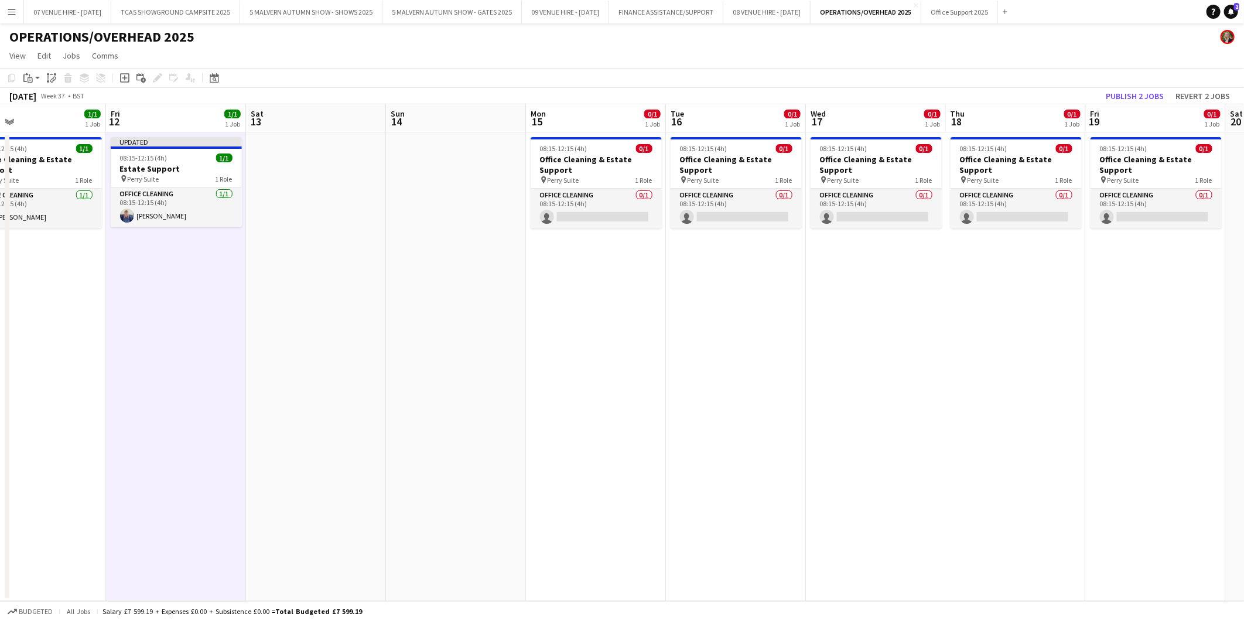
scroll to position [0, 436]
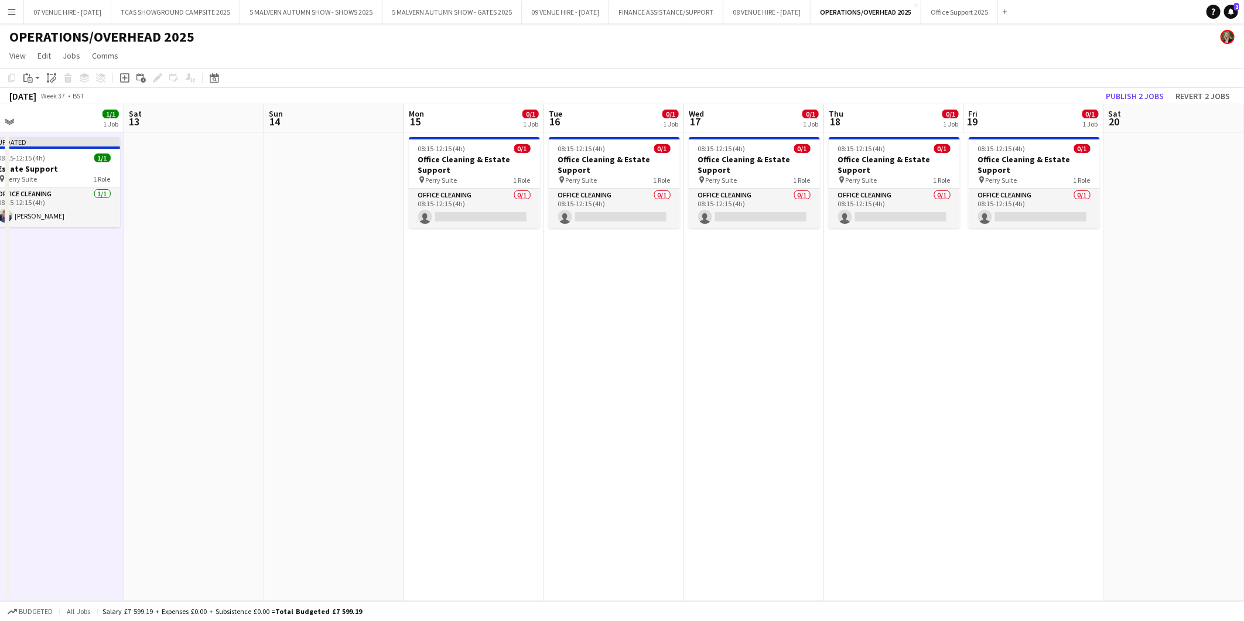
drag, startPoint x: 941, startPoint y: 174, endPoint x: 546, endPoint y: 185, distance: 395.5
click at [546, 185] on app-calendar-viewport "Tue 9 1/1 1 Job Wed 10 1/1 1 Job Thu 11 1/1 1 Job Fri 12 1/1 1 Job Sat 13 Sun 1…" at bounding box center [622, 352] width 1244 height 497
click at [730, 155] on h3 "Office Cleaning & Estate Support" at bounding box center [754, 164] width 131 height 21
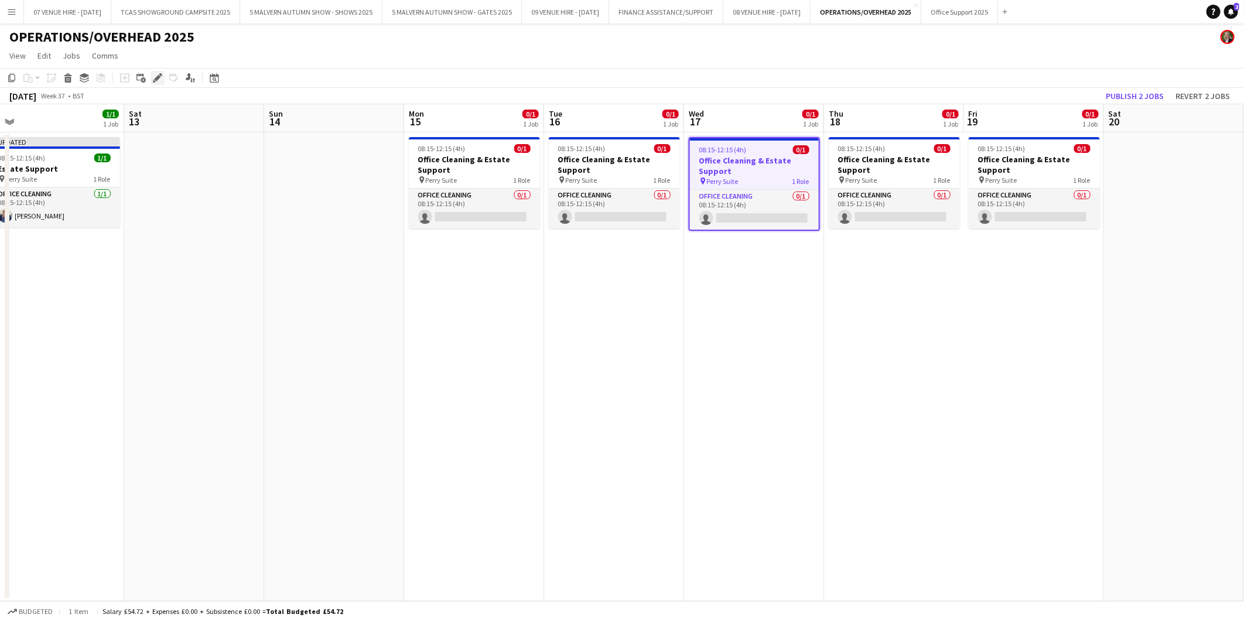
click at [158, 76] on icon at bounding box center [157, 78] width 6 height 6
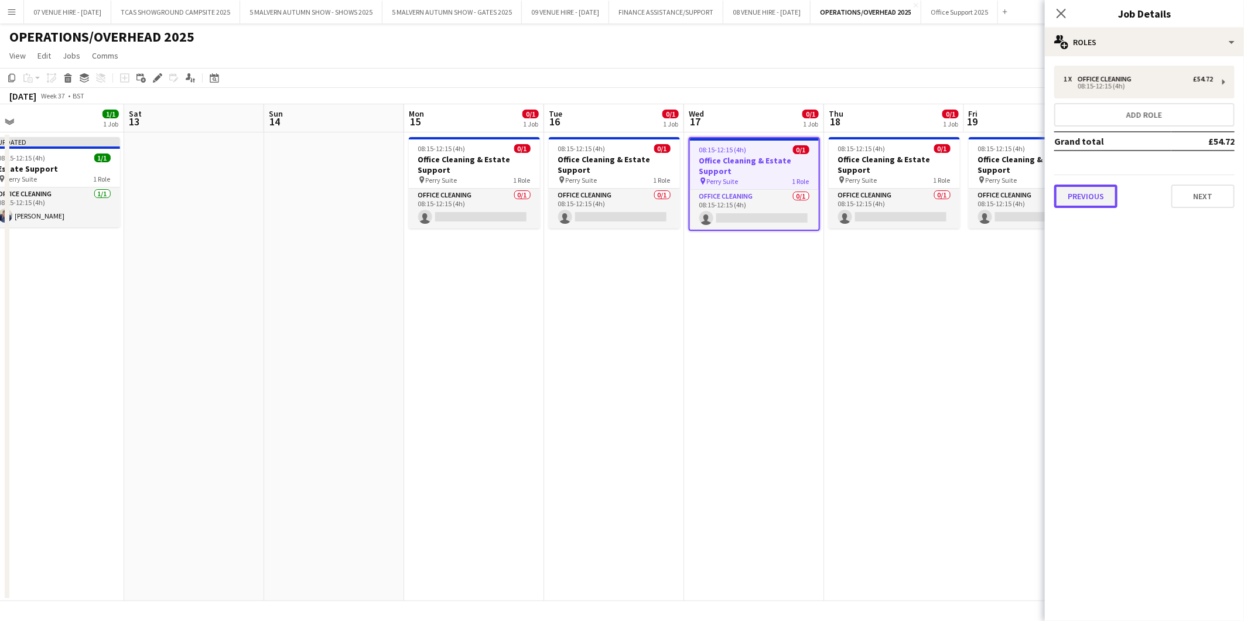
click at [1088, 194] on button "Previous" at bounding box center [1085, 196] width 63 height 23
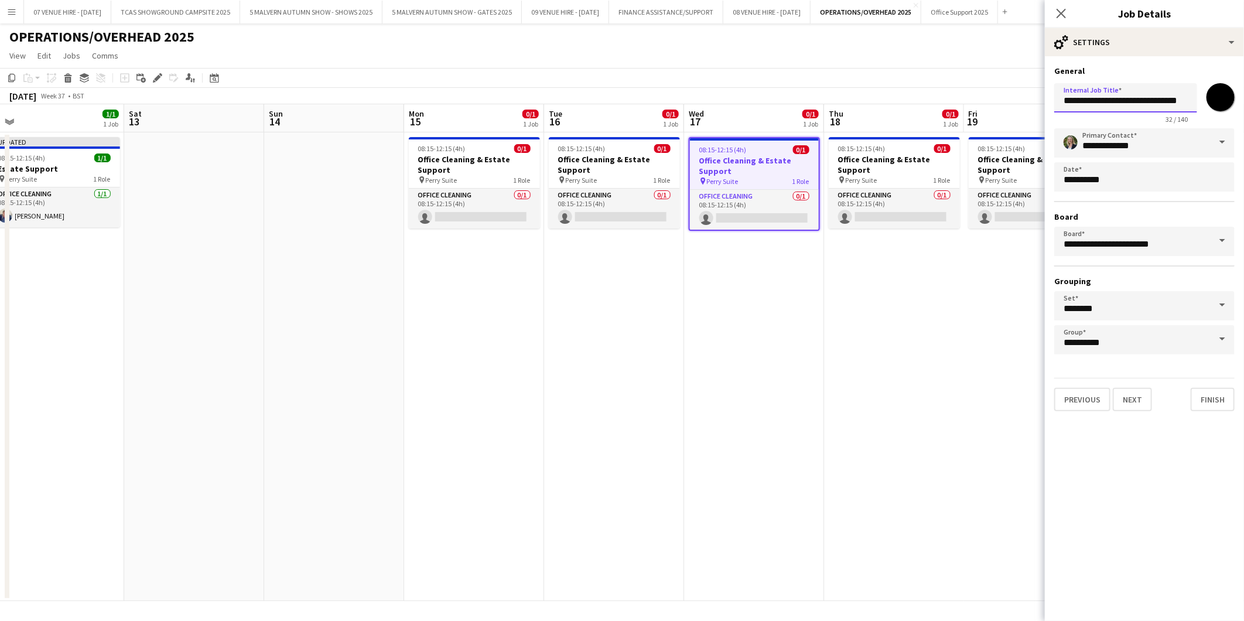
drag, startPoint x: 1131, startPoint y: 100, endPoint x: 1020, endPoint y: 101, distance: 110.1
click at [1020, 101] on body "Menu Boards Boards Boards All jobs Status Workforce Workforce My Workforce Recr…" at bounding box center [622, 310] width 1244 height 621
type input "**********"
click at [915, 290] on app-date-cell "08:15-12:15 (4h) 0/1 Office Cleaning & Estate Support pin Perry Suite 1 Role Of…" at bounding box center [894, 366] width 140 height 469
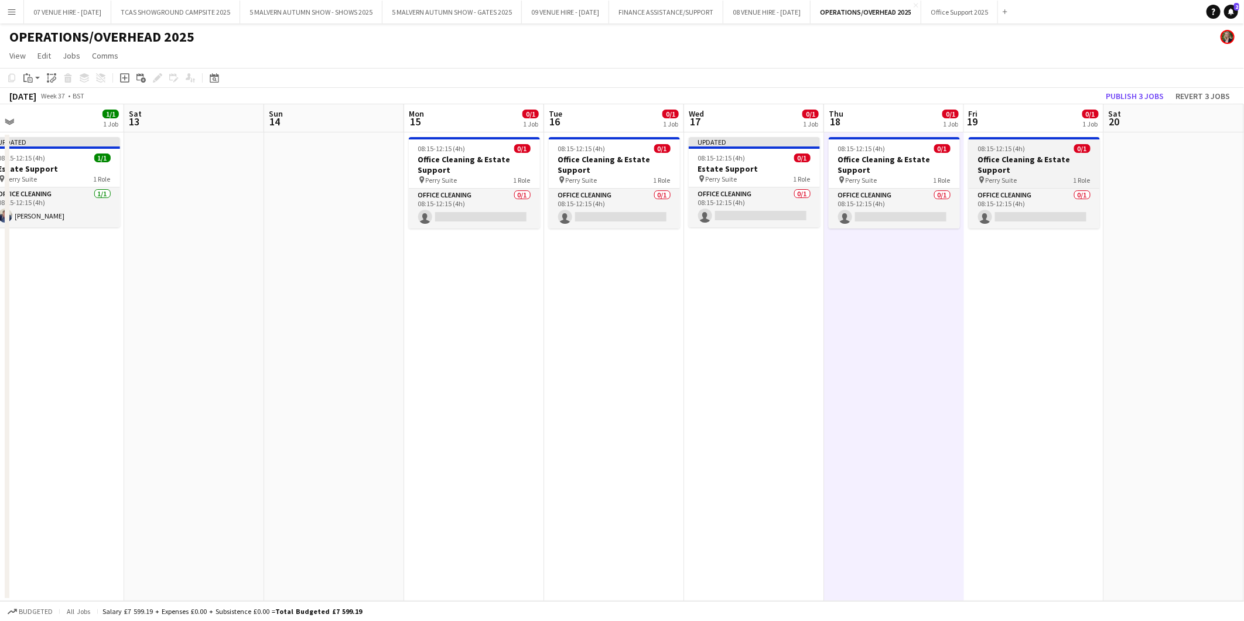
click at [998, 149] on span "08:15-12:15 (4h)" at bounding box center [1001, 148] width 47 height 9
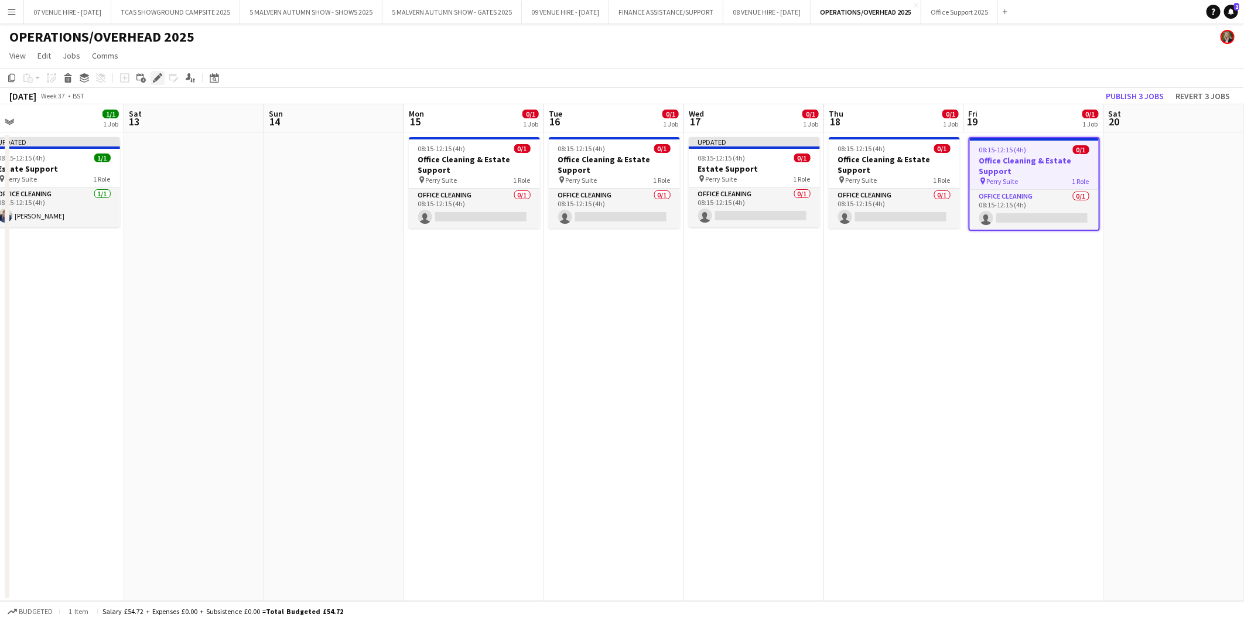
click at [155, 75] on icon "Edit" at bounding box center [157, 77] width 9 height 9
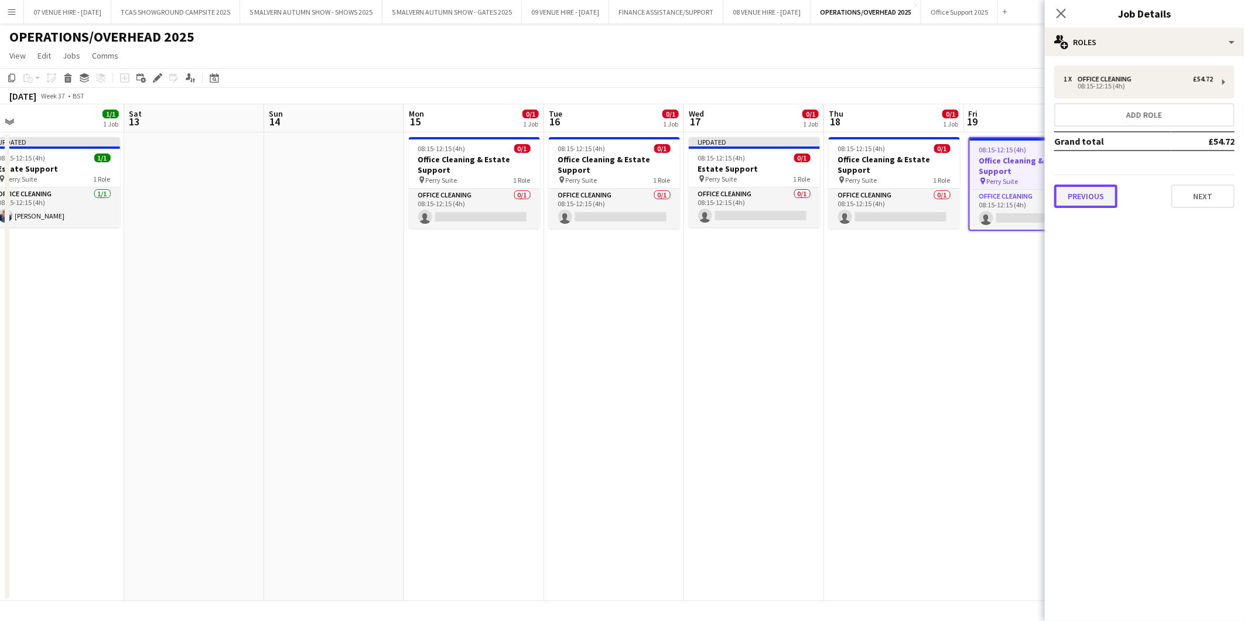
click at [1085, 196] on button "Previous" at bounding box center [1085, 196] width 63 height 23
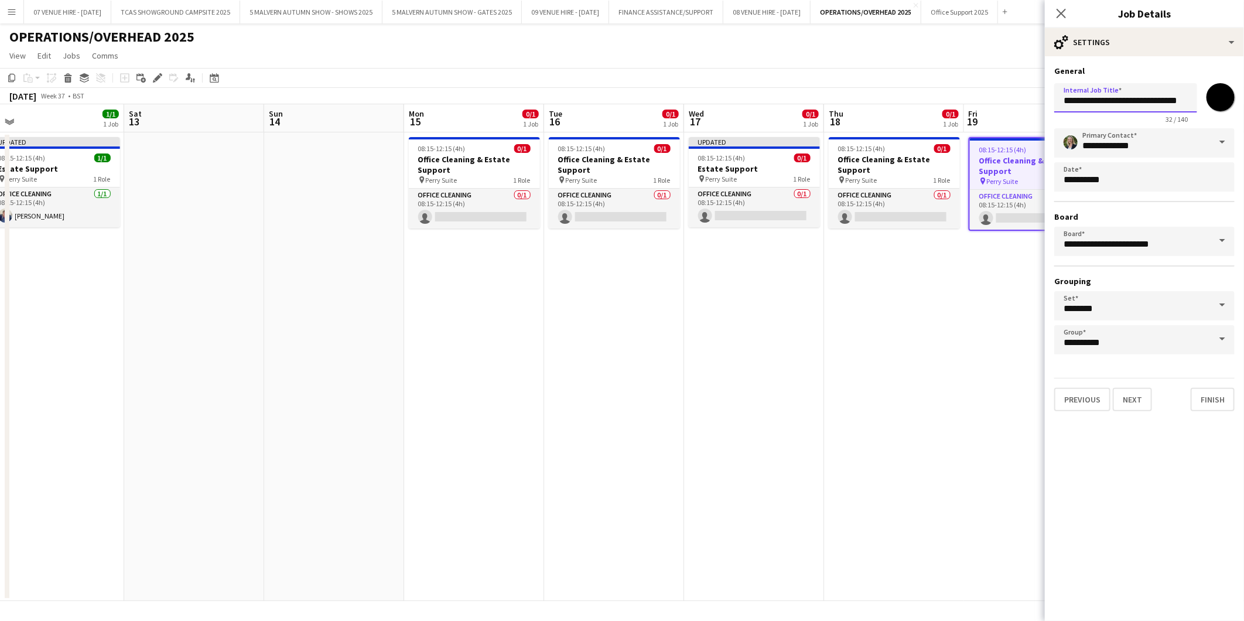
drag, startPoint x: 1132, startPoint y: 100, endPoint x: 1026, endPoint y: 103, distance: 106.1
click at [1026, 103] on body "Menu Boards Boards Boards All jobs Status Workforce Workforce My Workforce Recr…" at bounding box center [622, 310] width 1244 height 621
type input "**********"
click at [917, 271] on app-date-cell "08:15-12:15 (4h) 0/1 Office Cleaning & Estate Support pin Perry Suite 1 Role Of…" at bounding box center [894, 366] width 140 height 469
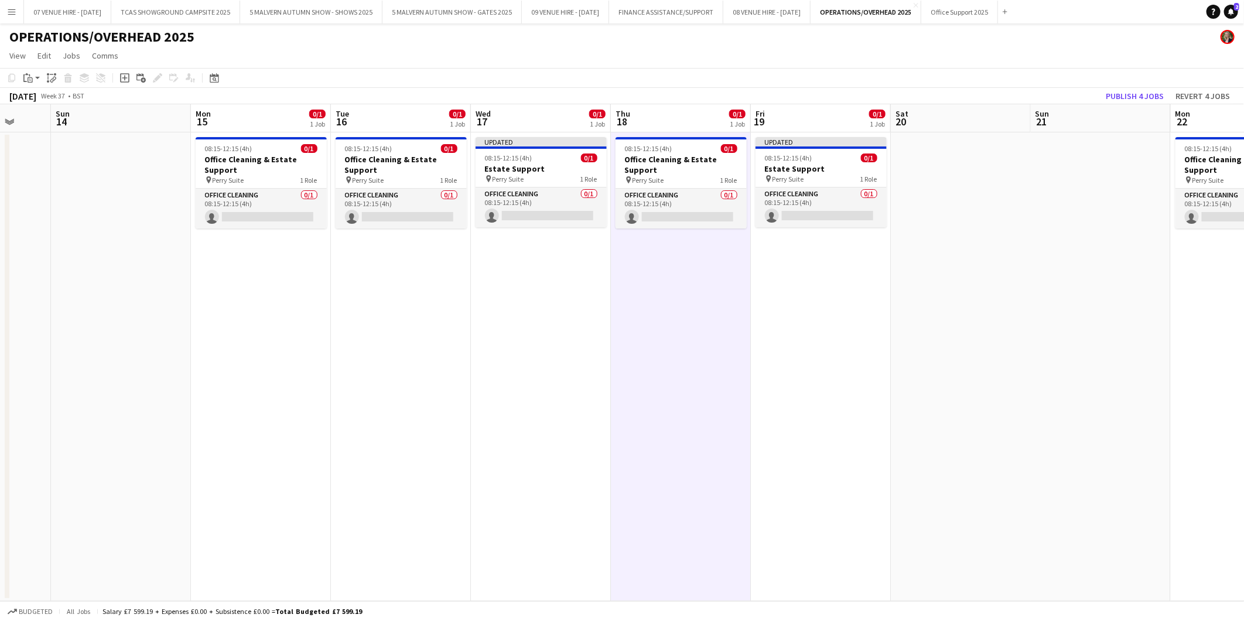
drag, startPoint x: 1049, startPoint y: 149, endPoint x: 695, endPoint y: 158, distance: 353.3
click at [695, 158] on app-calendar-viewport "Thu 11 1/1 1 Job Fri 12 1/1 1 Job Sat 13 Sun 14 Mon 15 0/1 1 Job Tue 16 0/1 1 J…" at bounding box center [622, 352] width 1244 height 497
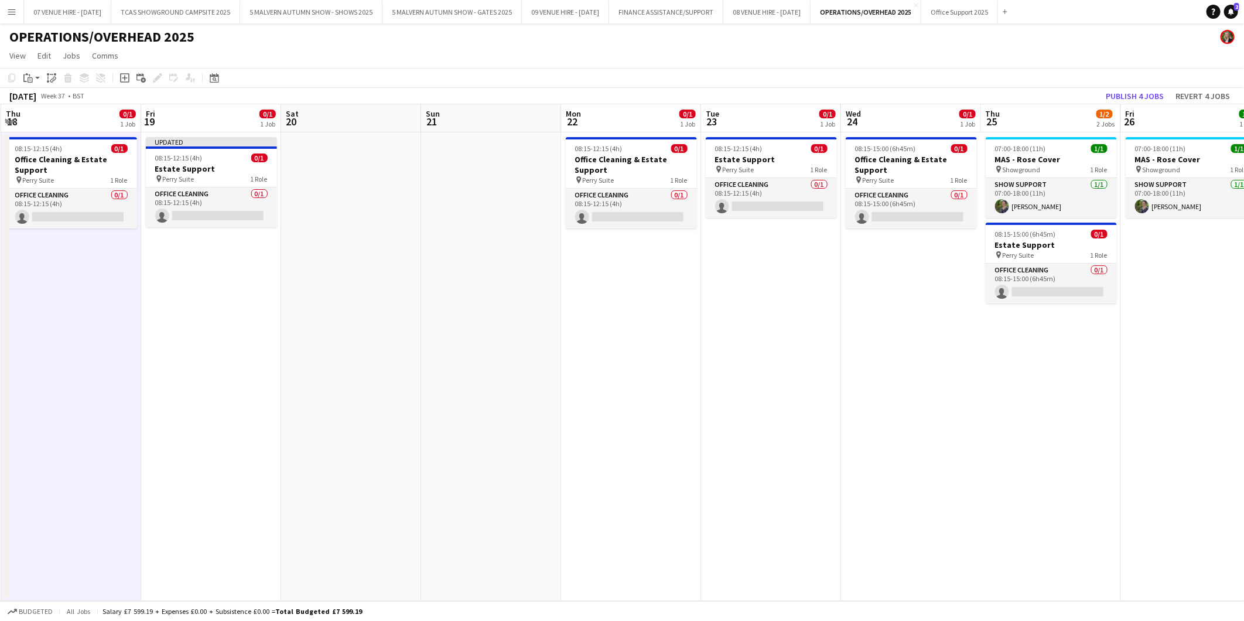
scroll to position [0, 476]
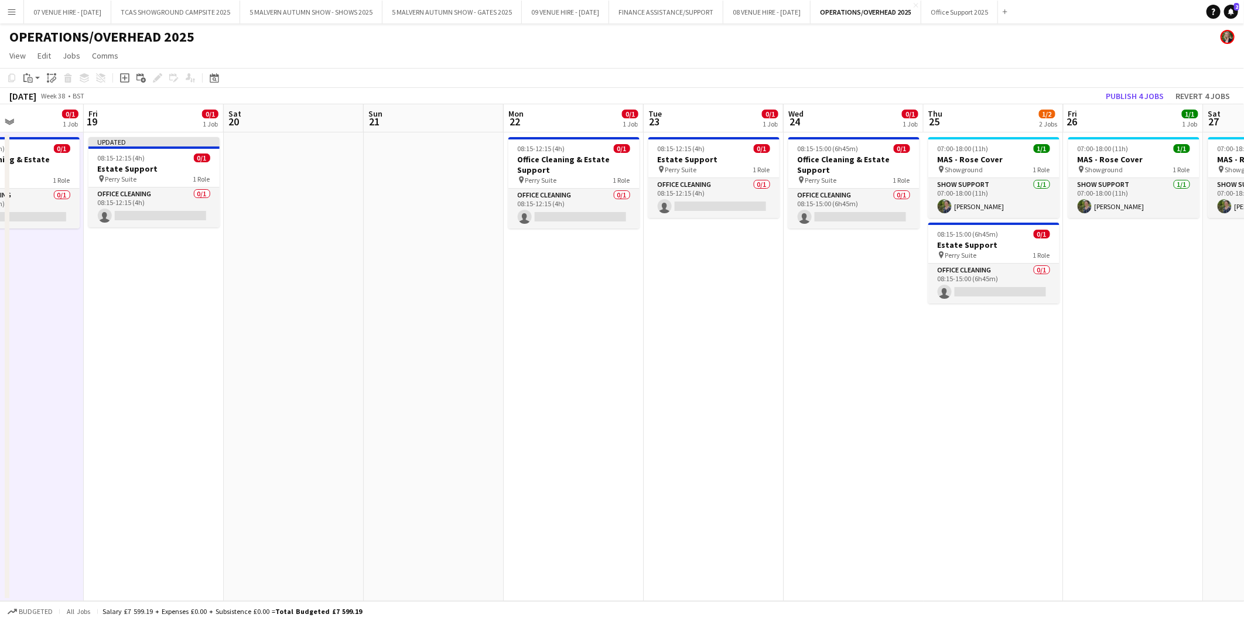
drag, startPoint x: 1149, startPoint y: 168, endPoint x: 622, endPoint y: 161, distance: 527.3
click at [622, 161] on app-calendar-viewport "Mon 15 0/1 1 Job Tue 16 0/1 1 Job Wed 17 0/1 1 Job Thu 18 0/1 1 Job Fri 19 0/1 …" at bounding box center [622, 352] width 1244 height 497
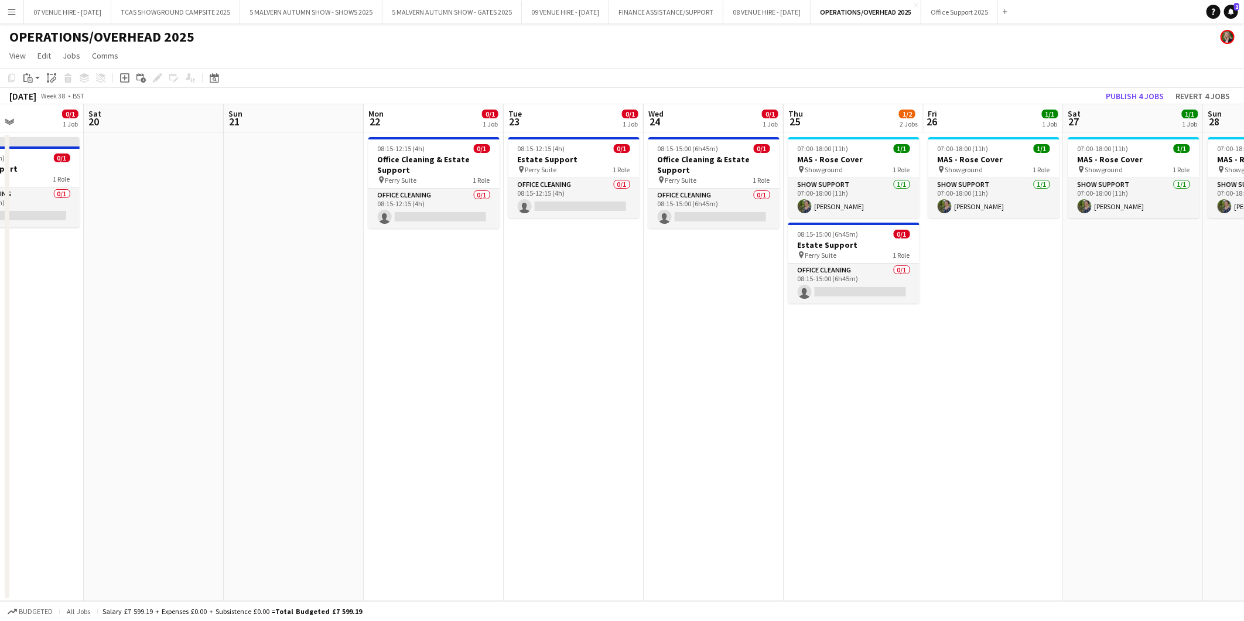
drag, startPoint x: 857, startPoint y: 162, endPoint x: 717, endPoint y: 166, distance: 140.0
click at [717, 166] on app-calendar-viewport "Tue 16 0/1 1 Job Wed 17 0/1 1 Job Thu 18 0/1 1 Job Fri 19 0/1 1 Job Sat 20 Sun …" at bounding box center [622, 352] width 1244 height 497
click at [1133, 97] on button "Publish 4 jobs" at bounding box center [1134, 95] width 67 height 15
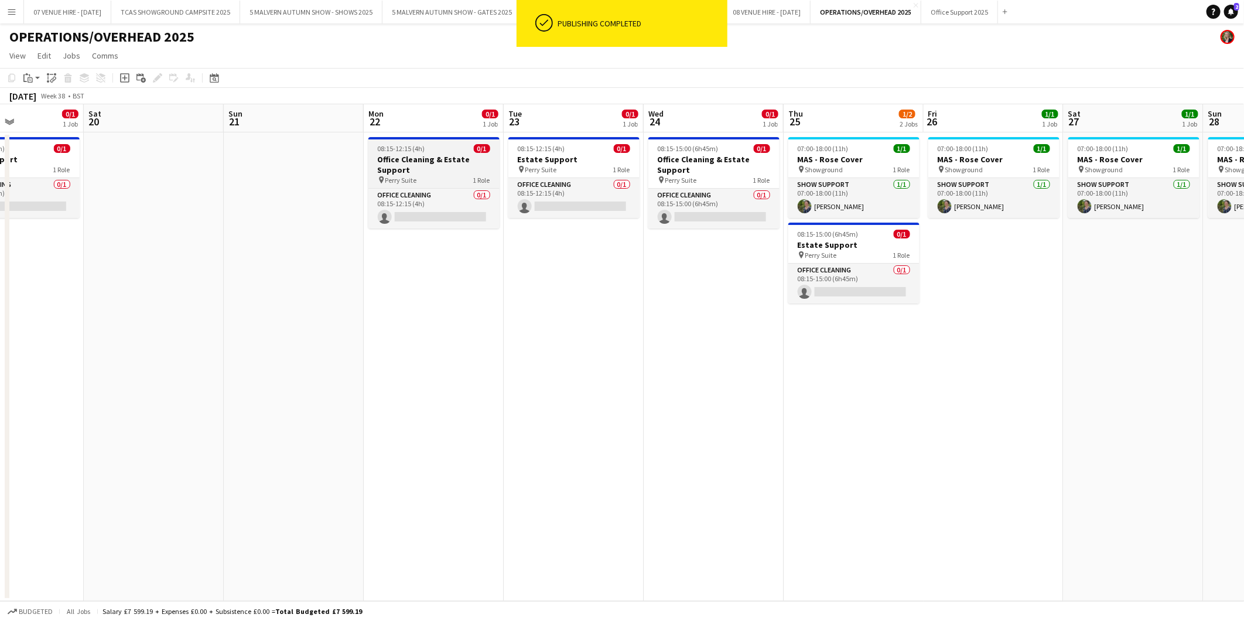
click at [424, 155] on h3 "Office Cleaning & Estate Support" at bounding box center [433, 164] width 131 height 21
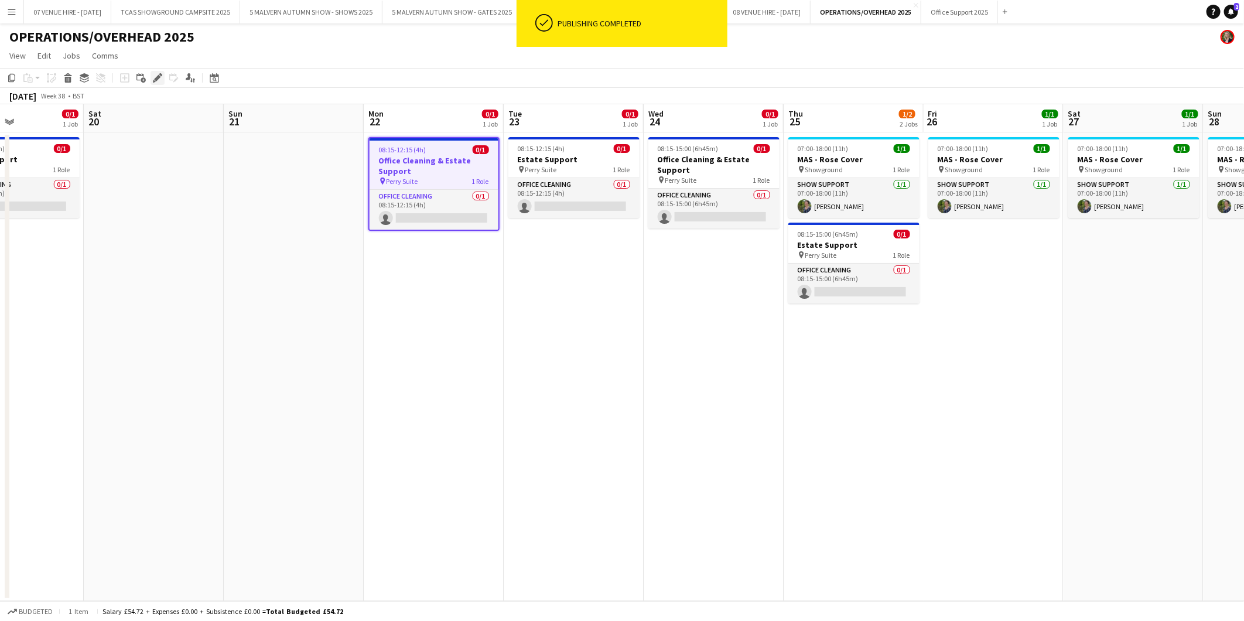
click at [161, 75] on div "Edit" at bounding box center [158, 78] width 14 height 14
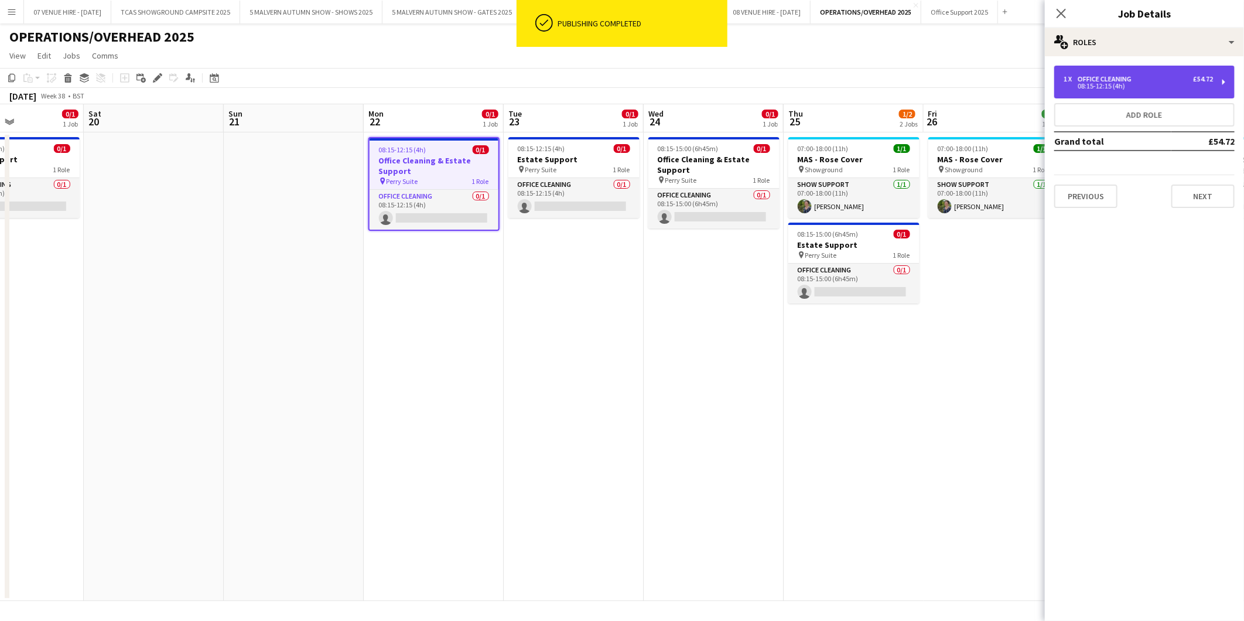
click at [1104, 83] on div "08:15-12:15 (4h)" at bounding box center [1138, 86] width 149 height 6
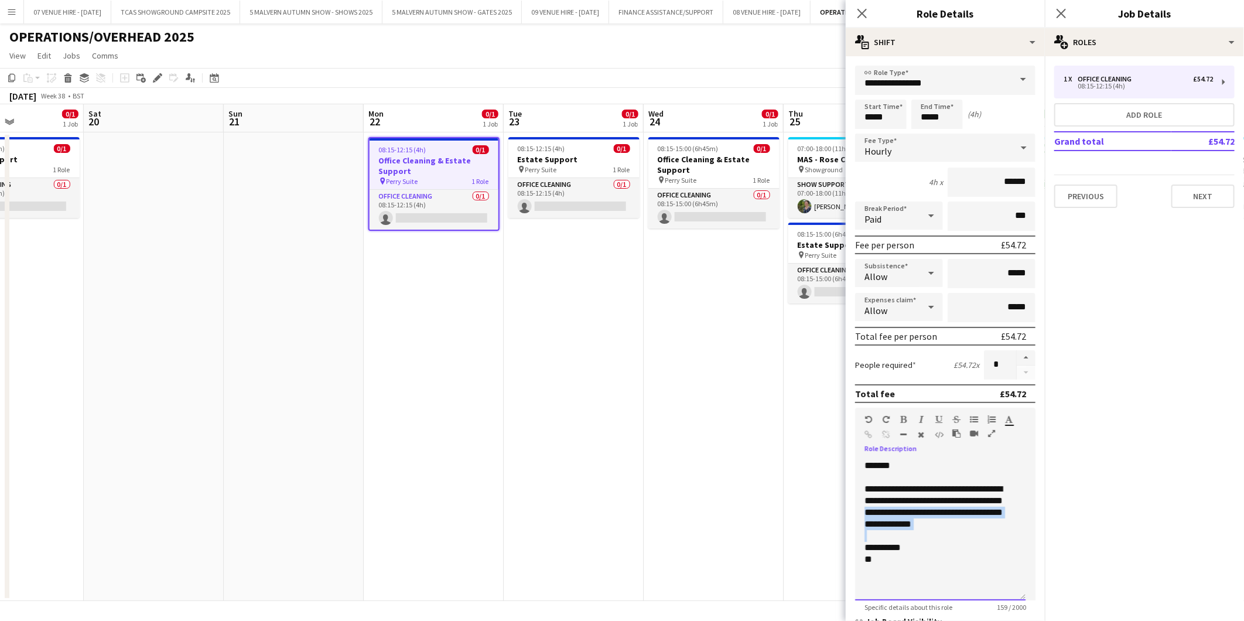
drag, startPoint x: 929, startPoint y: 528, endPoint x: 864, endPoint y: 517, distance: 65.9
click at [864, 504] on div "**********" at bounding box center [940, 530] width 170 height 141
drag, startPoint x: 882, startPoint y: 558, endPoint x: 858, endPoint y: 466, distance: 94.9
click at [858, 466] on div "**********" at bounding box center [940, 530] width 170 height 141
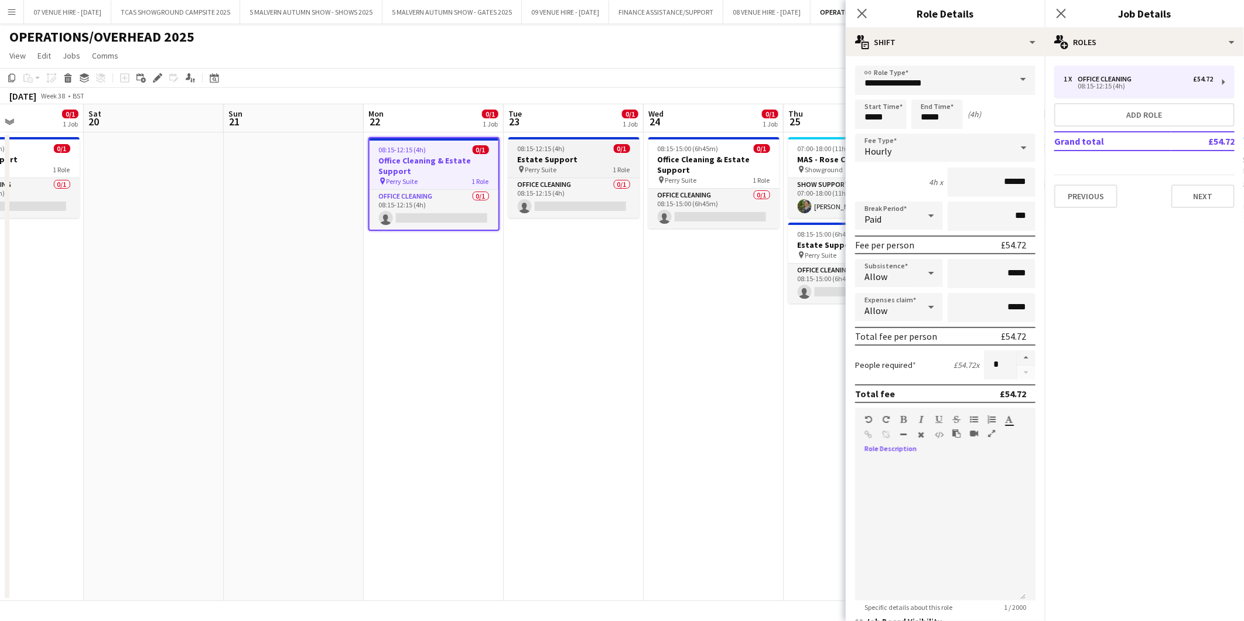
click at [588, 161] on h3 "Estate Support" at bounding box center [573, 159] width 131 height 11
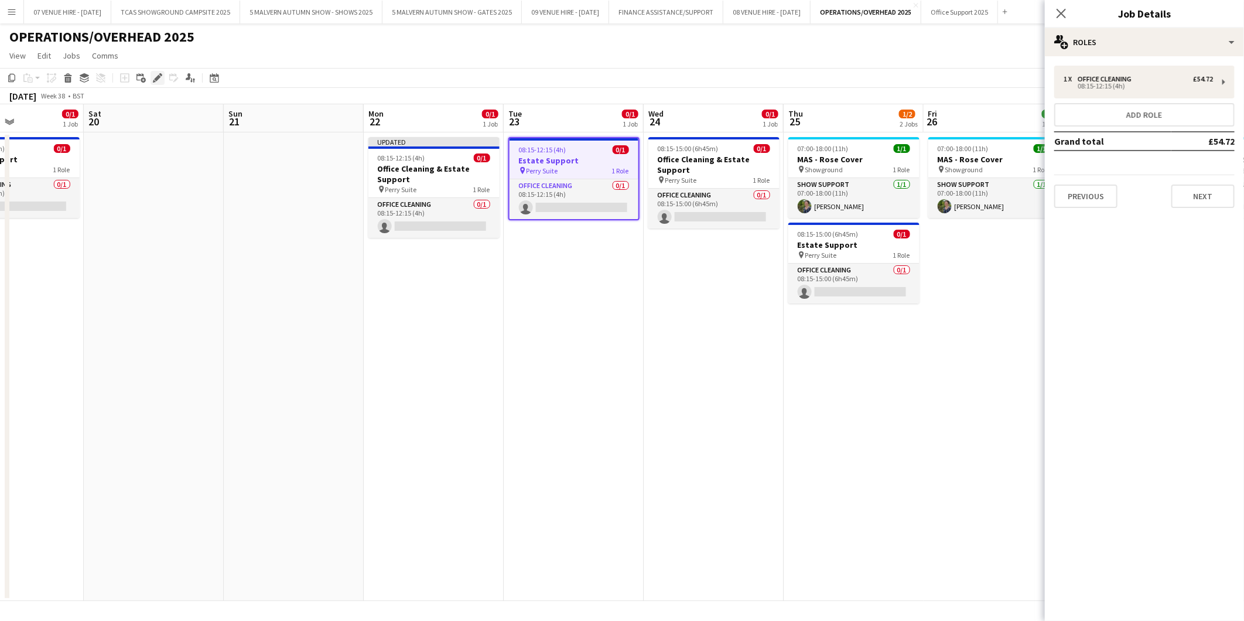
click at [153, 77] on icon "Edit" at bounding box center [157, 77] width 9 height 9
click at [1086, 76] on div "Office Cleaning" at bounding box center [1107, 79] width 59 height 8
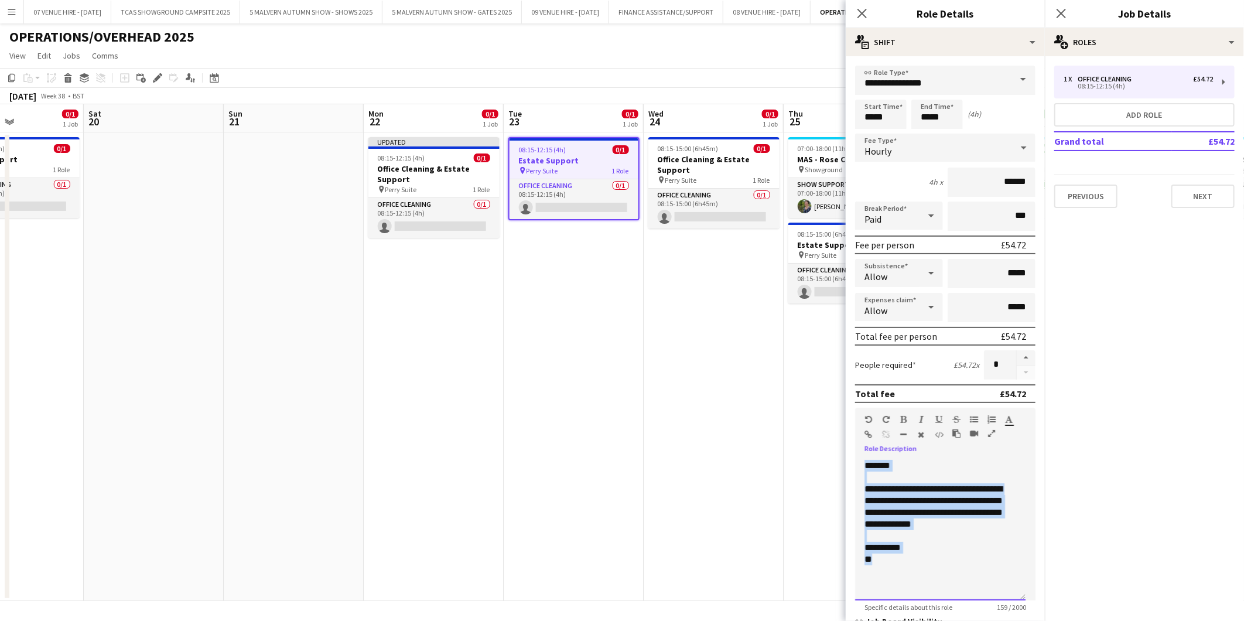
drag, startPoint x: 889, startPoint y: 554, endPoint x: 845, endPoint y: 452, distance: 110.7
click at [845, 452] on body "Menu Boards Boards Boards All jobs Status Workforce Workforce My Workforce Recr…" at bounding box center [622, 310] width 1244 height 621
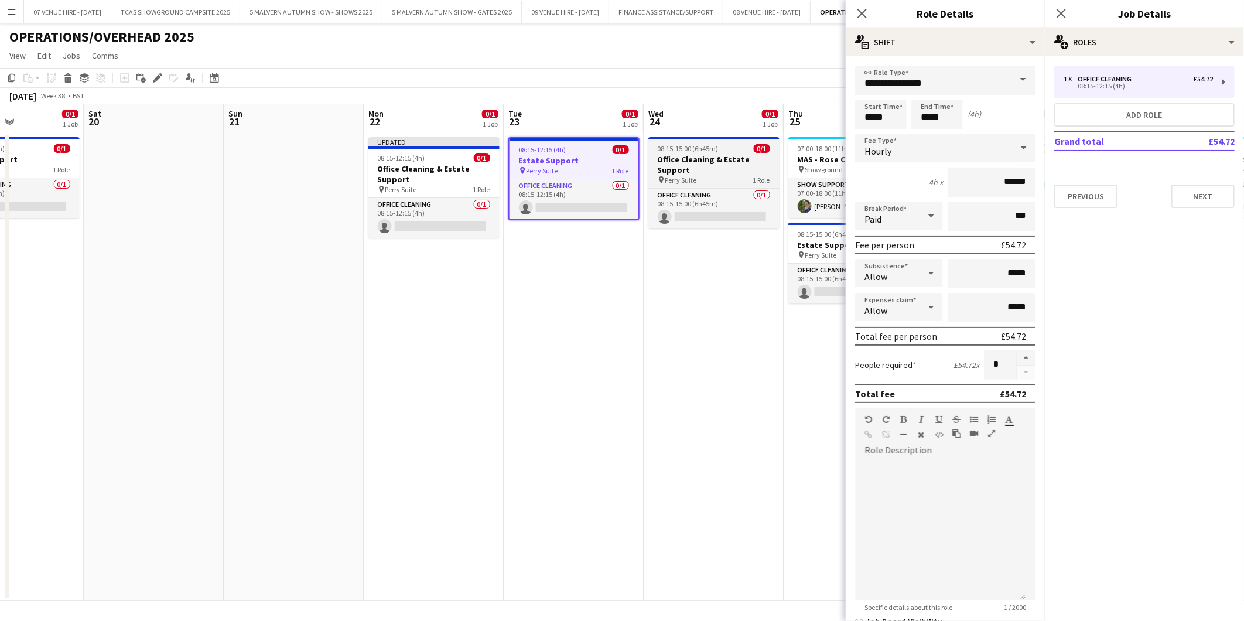
click at [695, 161] on h3 "Office Cleaning & Estate Support" at bounding box center [713, 164] width 131 height 21
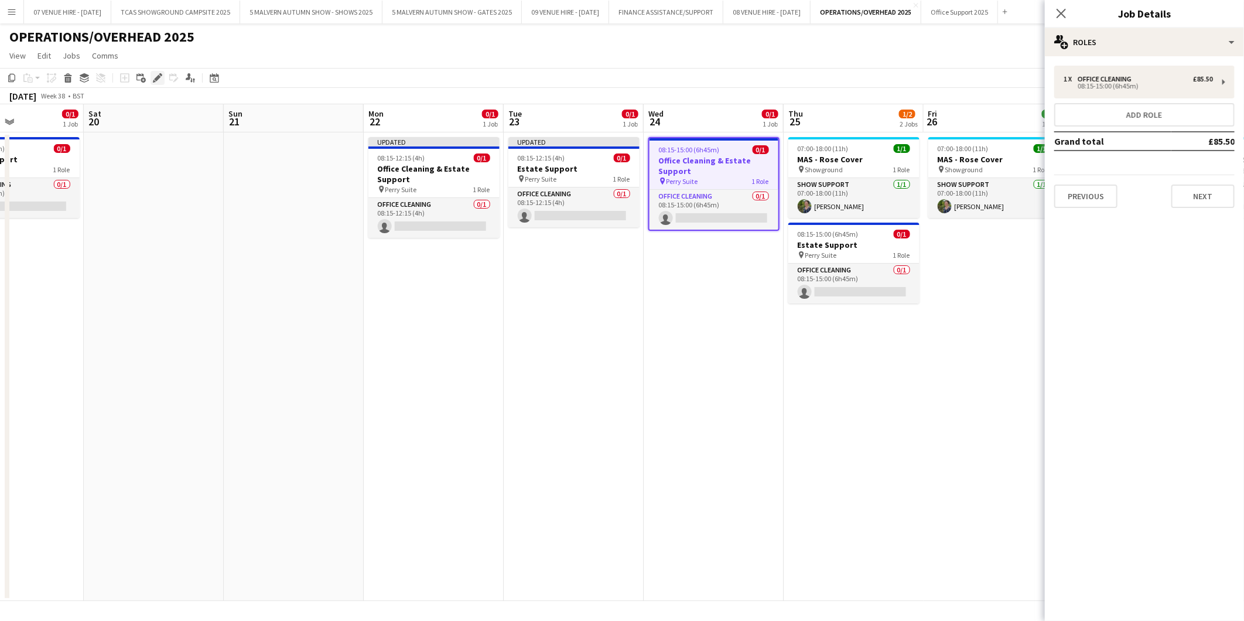
click at [153, 77] on icon "Edit" at bounding box center [157, 77] width 9 height 9
click at [1110, 91] on div "1 x Office Cleaning £85.50 08:15-15:00 (6h45m)" at bounding box center [1144, 82] width 180 height 33
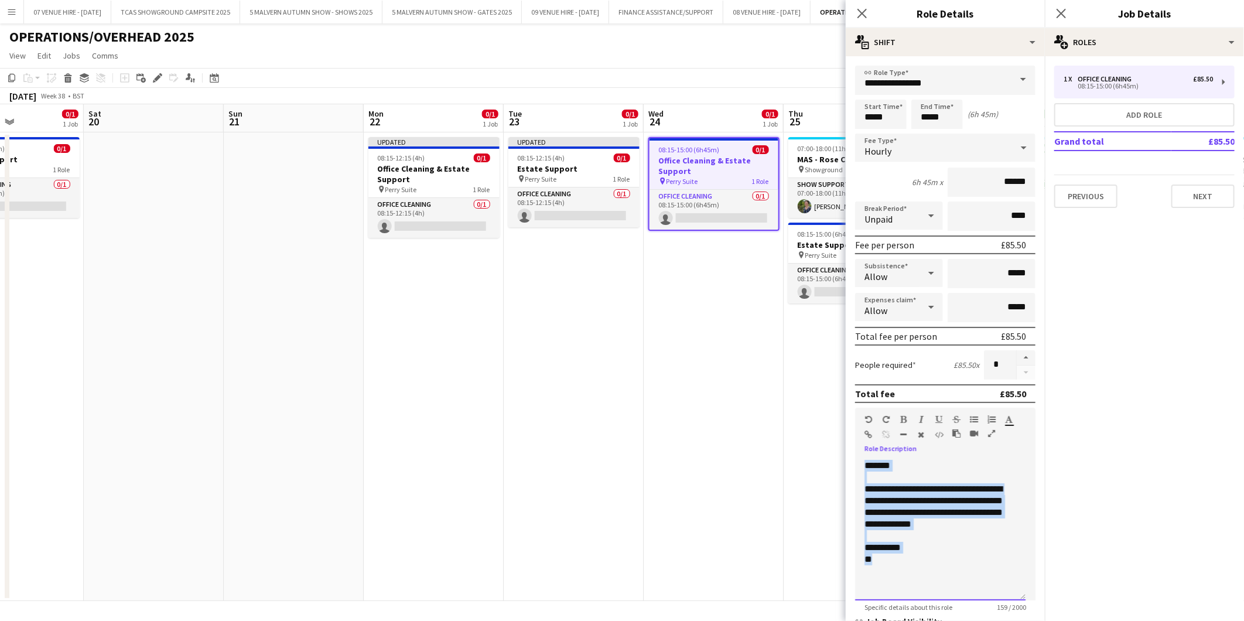
drag, startPoint x: 903, startPoint y: 564, endPoint x: 851, endPoint y: 453, distance: 123.2
click at [854, 454] on form "**********" at bounding box center [945, 400] width 199 height 668
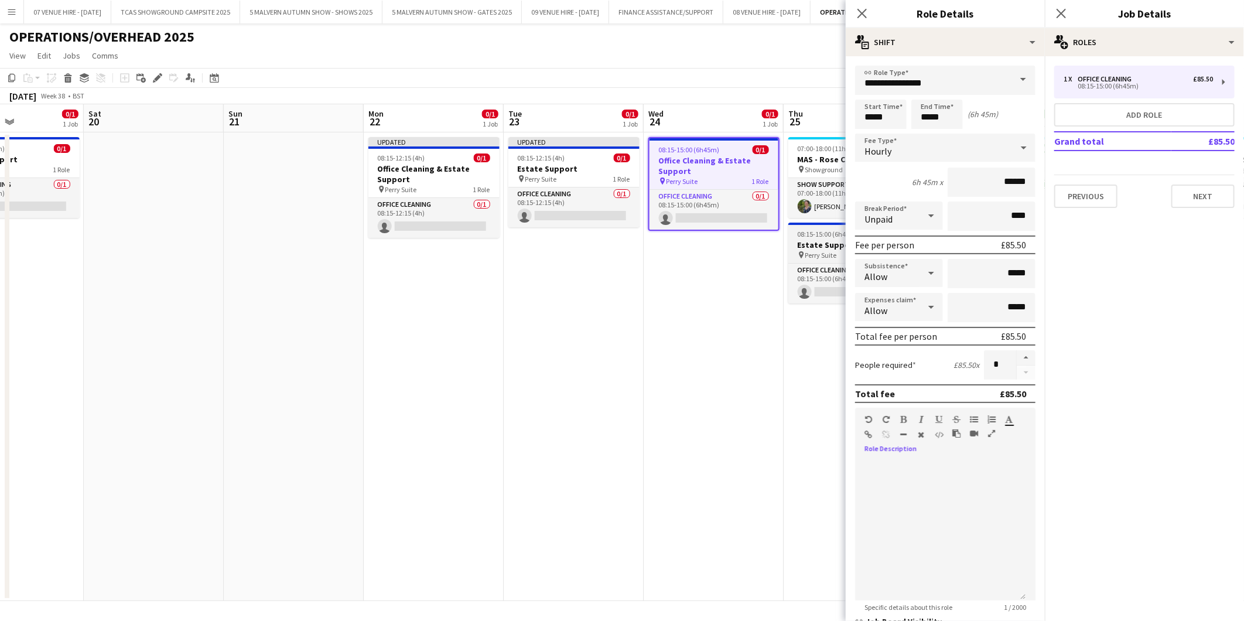
click at [815, 234] on span "08:15-15:00 (6h45m)" at bounding box center [828, 234] width 61 height 9
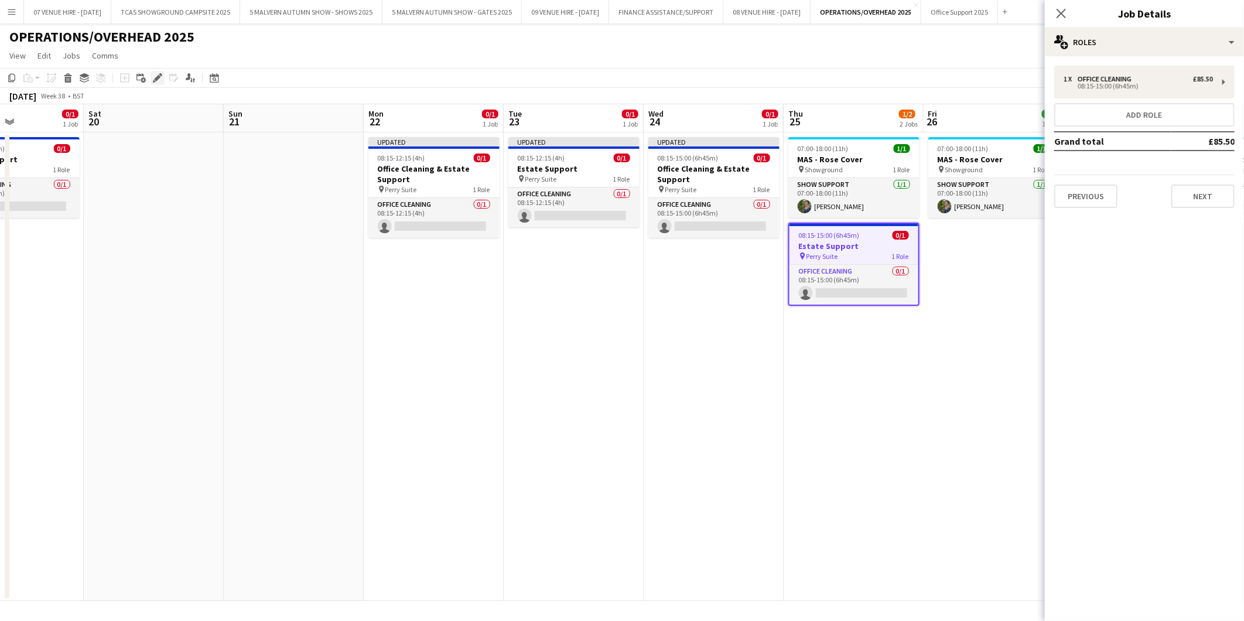
click at [155, 77] on icon "Edit" at bounding box center [157, 77] width 9 height 9
click at [1152, 80] on div "1 x Office Cleaning £85.50" at bounding box center [1138, 79] width 149 height 8
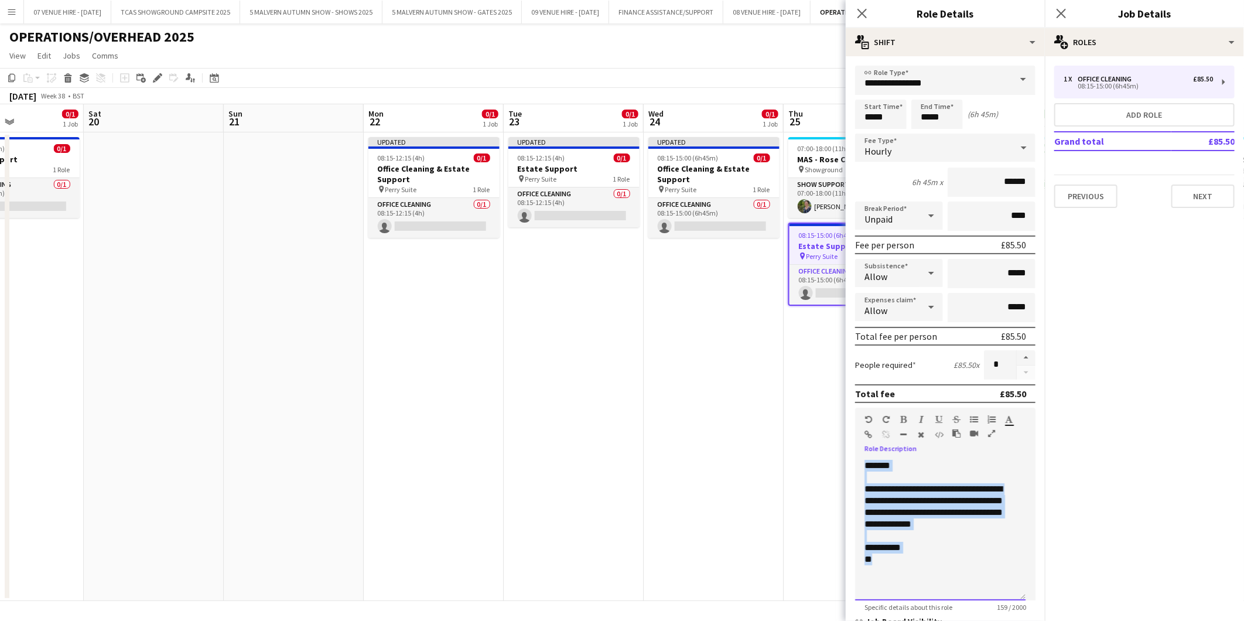
drag, startPoint x: 893, startPoint y: 552, endPoint x: 855, endPoint y: 459, distance: 100.6
click at [855, 460] on div "**********" at bounding box center [940, 530] width 170 height 141
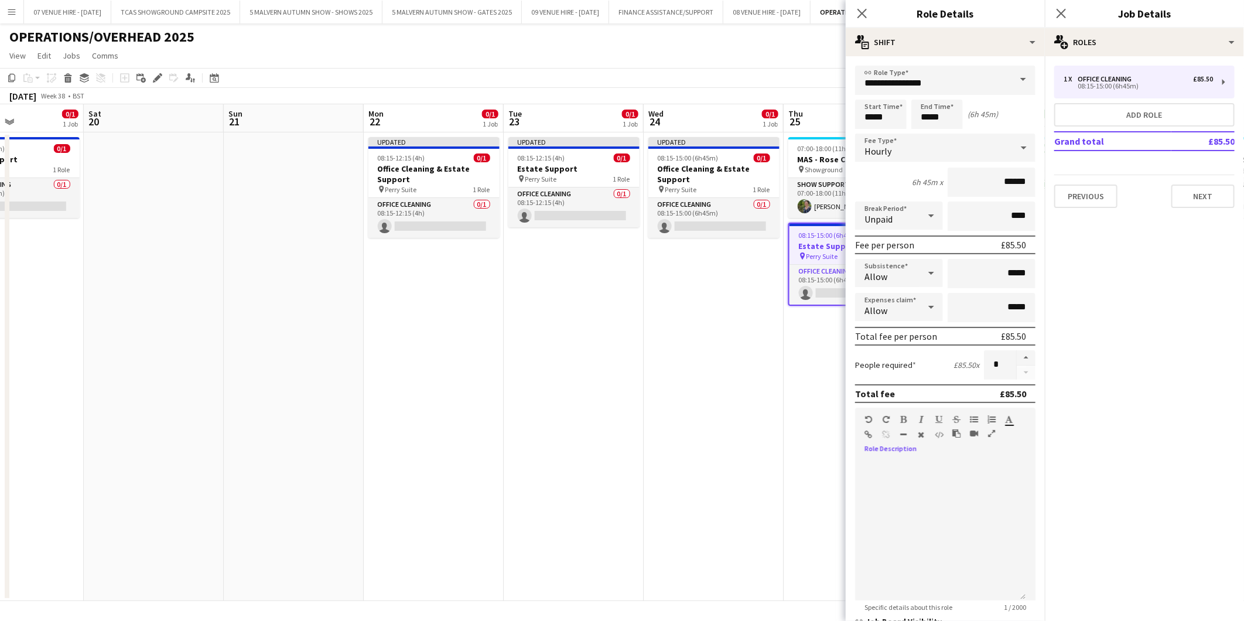
click at [784, 424] on app-date-cell "07:00-18:00 (11h) 1/1 MAS - Rose Cover pin Showground 1 Role Show Support 1/1 0…" at bounding box center [854, 366] width 140 height 469
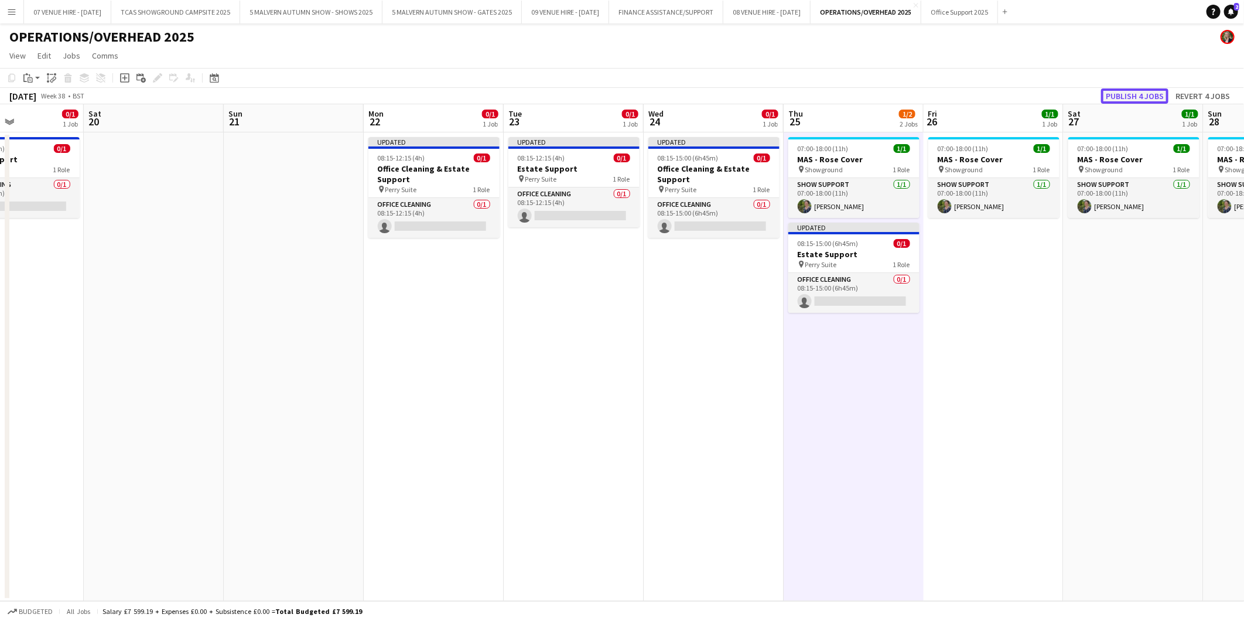
click at [1145, 92] on button "Publish 4 jobs" at bounding box center [1134, 95] width 67 height 15
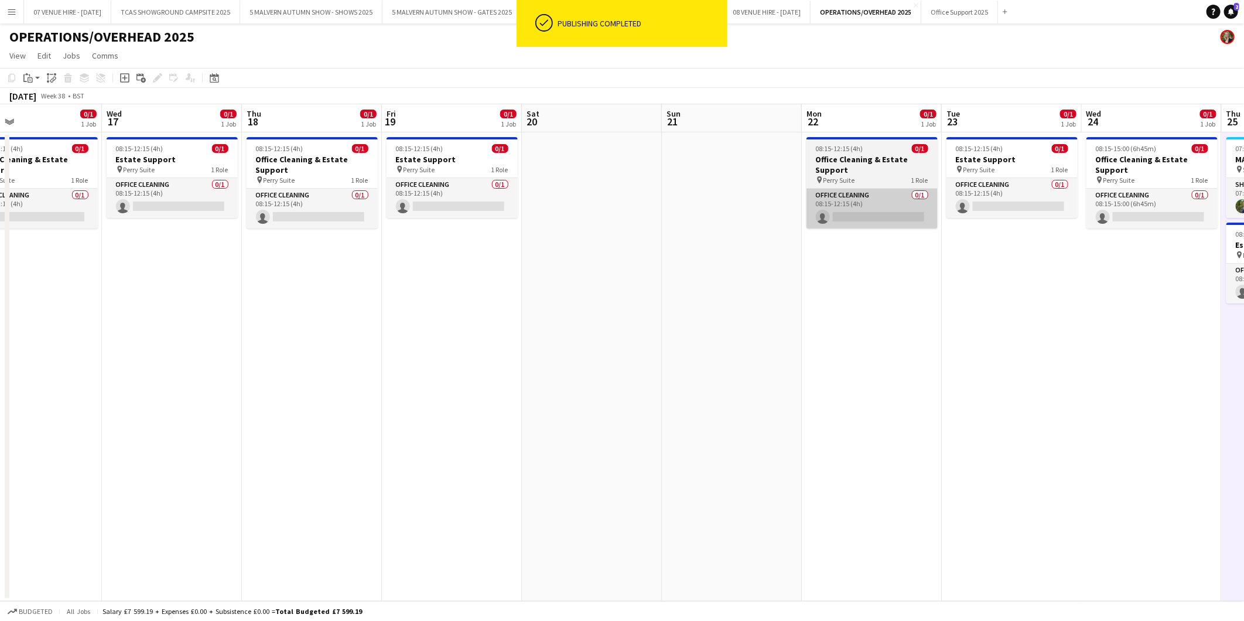
drag, startPoint x: 446, startPoint y: 164, endPoint x: 993, endPoint y: 195, distance: 548.6
click at [1024, 194] on app-calendar-viewport "Sun 14 Mon 15 0/1 1 Job Tue 16 0/1 1 Job Wed 17 0/1 1 Job Thu 18 0/1 1 Job Fri …" at bounding box center [622, 352] width 1244 height 497
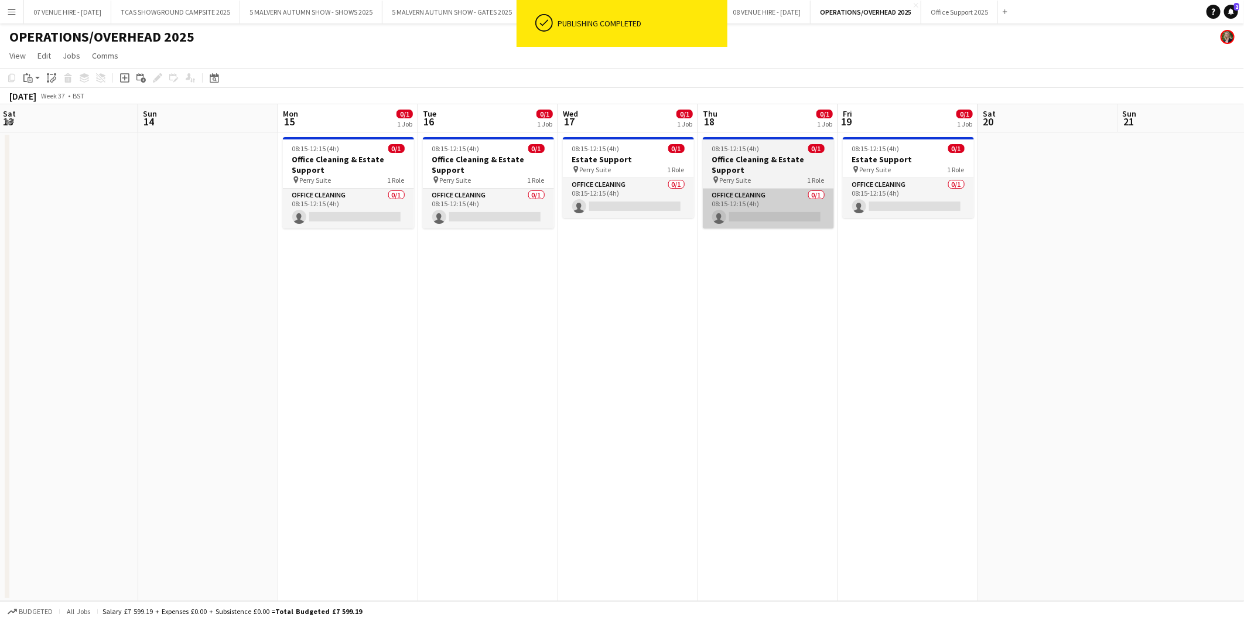
drag, startPoint x: 555, startPoint y: 185, endPoint x: 815, endPoint y: 194, distance: 260.8
click at [869, 194] on app-calendar-viewport "Thu 11 1/1 1 Job Fri 12 1/1 1 Job Sat 13 Sun 14 Mon 15 0/1 1 Job Tue 16 0/1 1 J…" at bounding box center [622, 352] width 1244 height 497
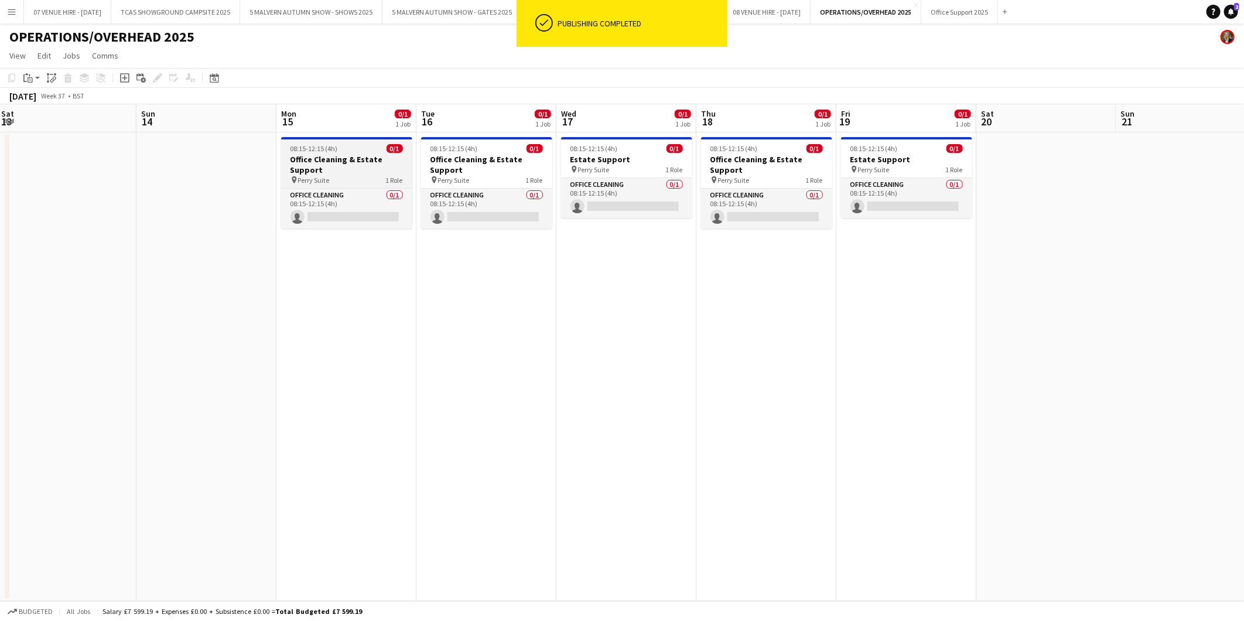
click at [301, 152] on span "08:15-12:15 (4h)" at bounding box center [314, 148] width 47 height 9
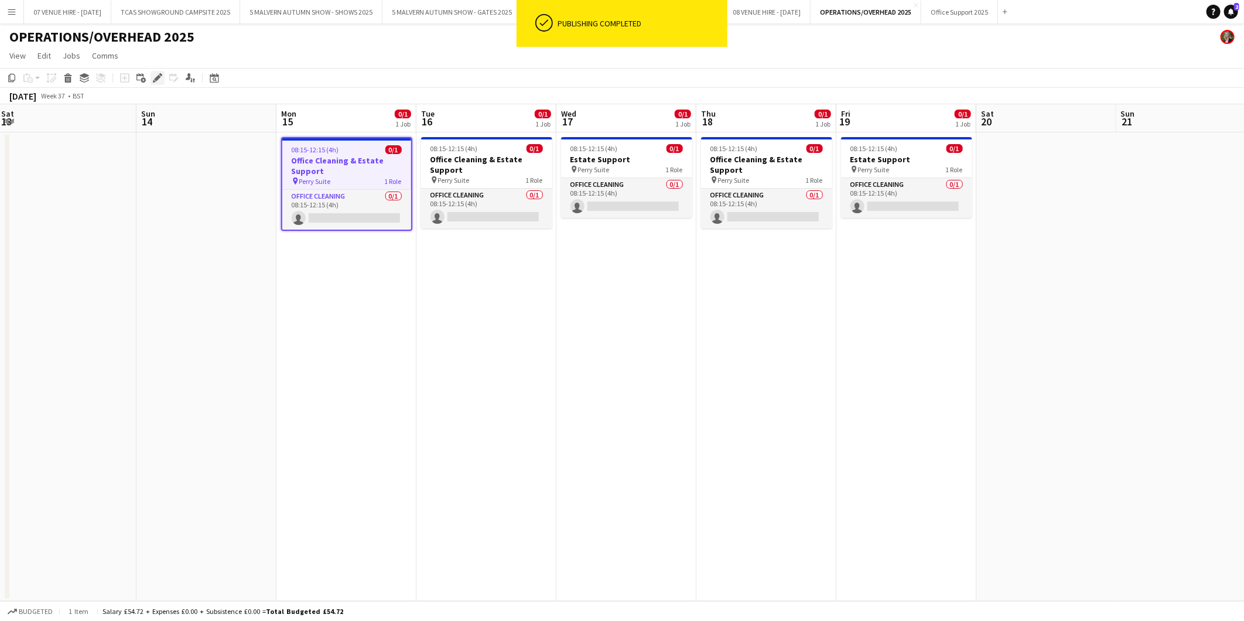
click at [159, 77] on icon "Edit" at bounding box center [157, 77] width 9 height 9
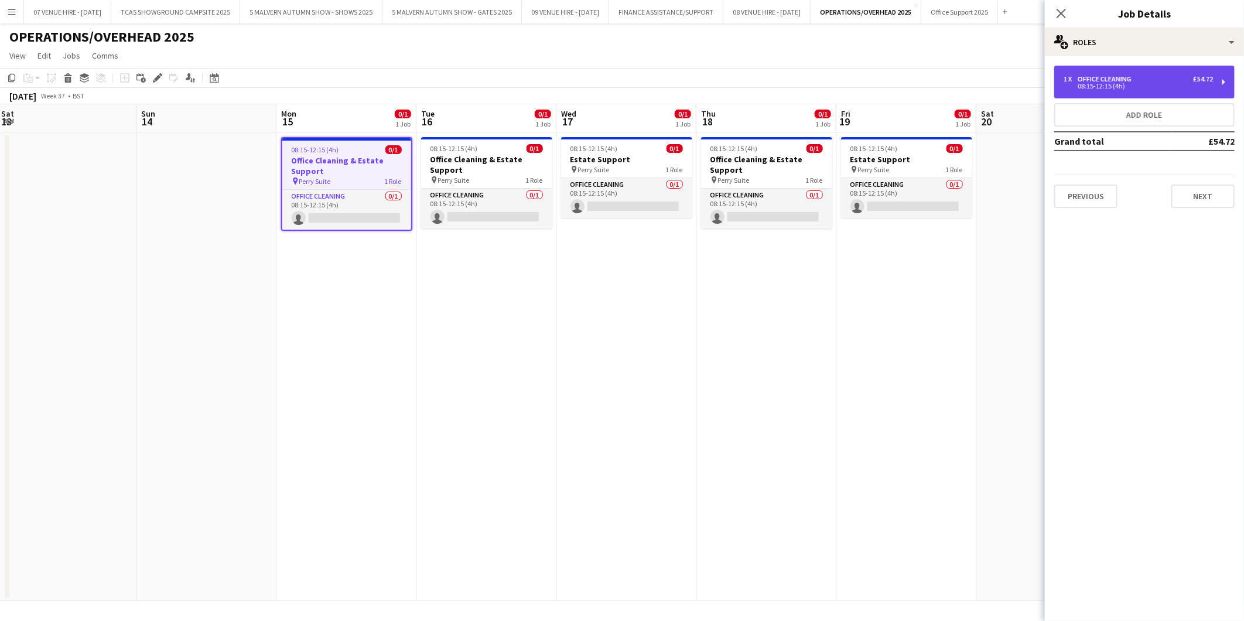
click at [1141, 97] on div "1 x Office Cleaning £54.72 08:15-12:15 (4h)" at bounding box center [1144, 82] width 180 height 33
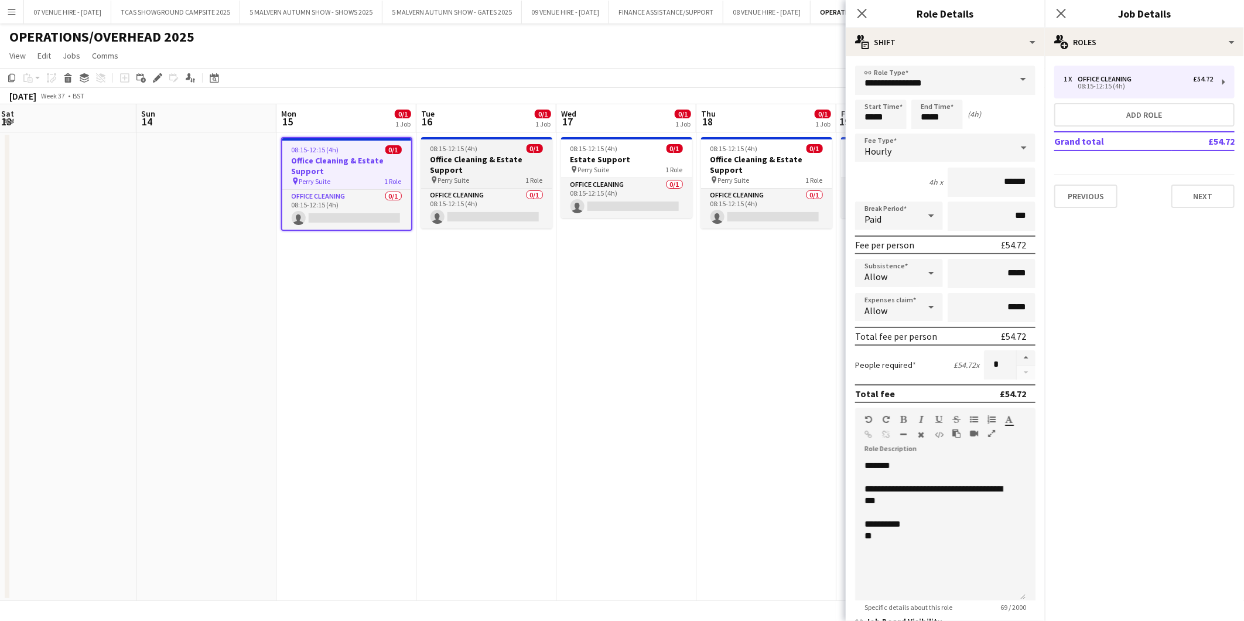
click at [453, 151] on span "08:15-12:15 (4h)" at bounding box center [454, 148] width 47 height 9
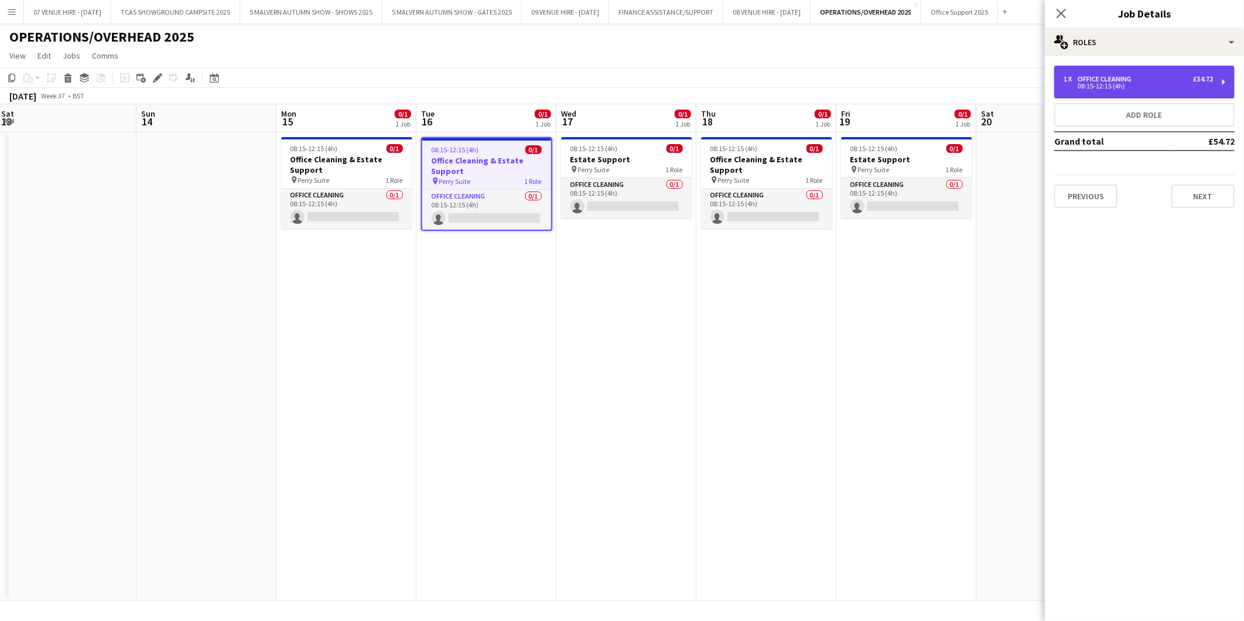
click at [1113, 77] on div "Office Cleaning" at bounding box center [1107, 79] width 59 height 8
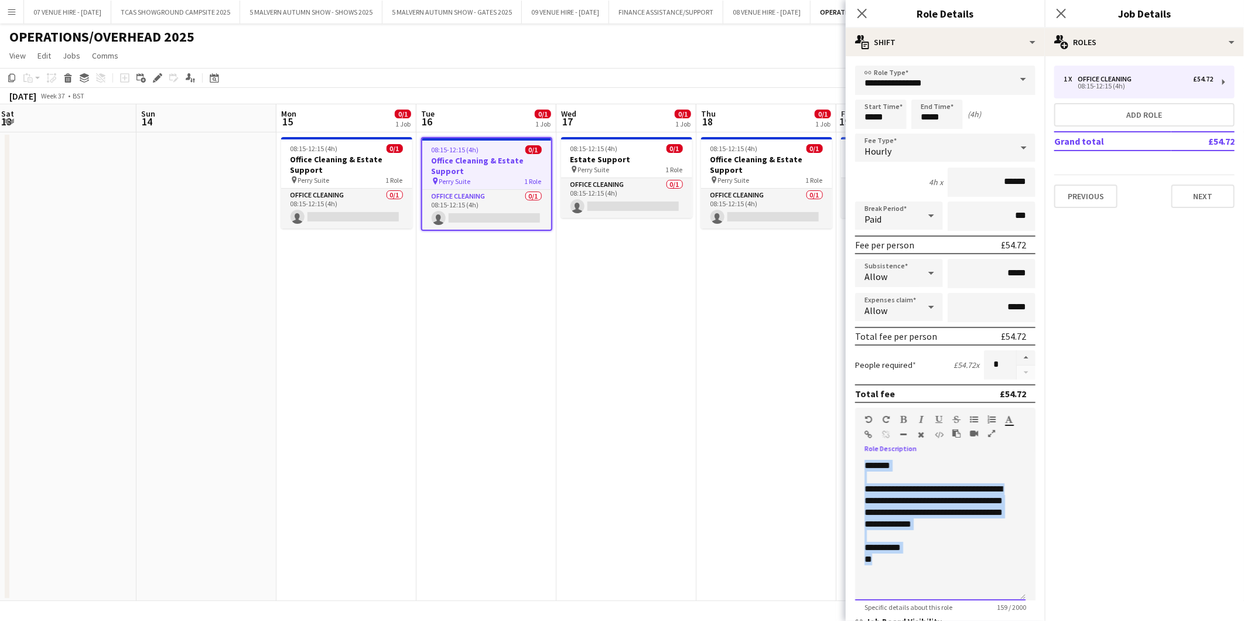
drag, startPoint x: 894, startPoint y: 555, endPoint x: 865, endPoint y: 466, distance: 93.7
click at [865, 466] on div "**********" at bounding box center [940, 530] width 170 height 141
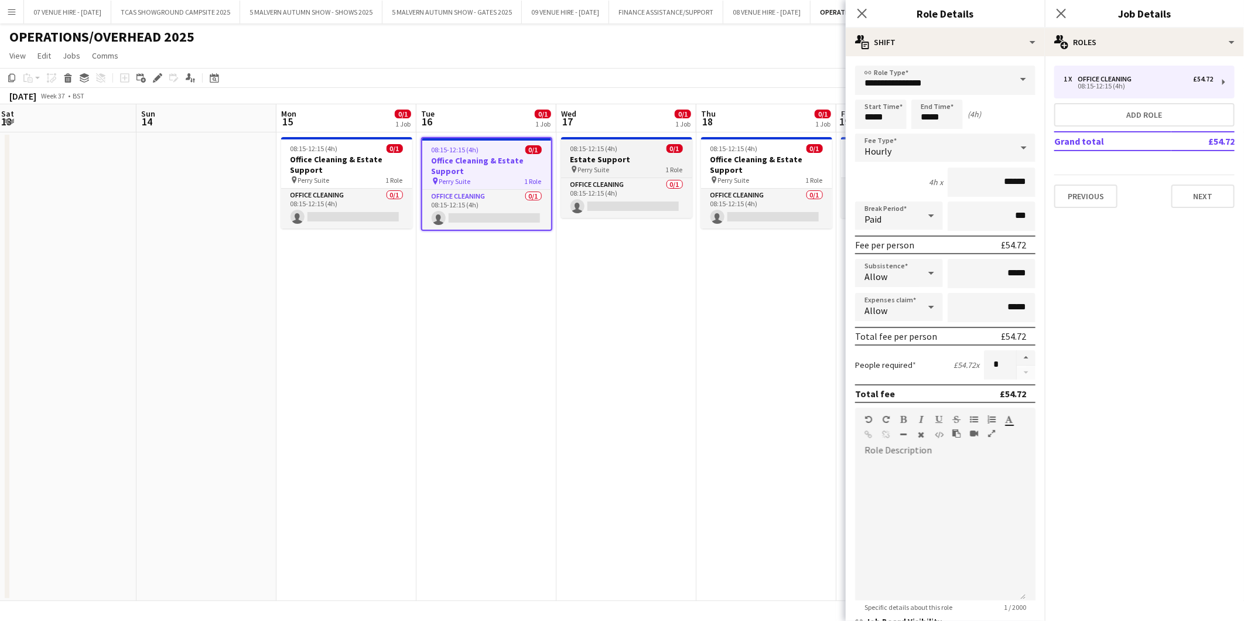
click at [617, 162] on h3 "Estate Support" at bounding box center [626, 159] width 131 height 11
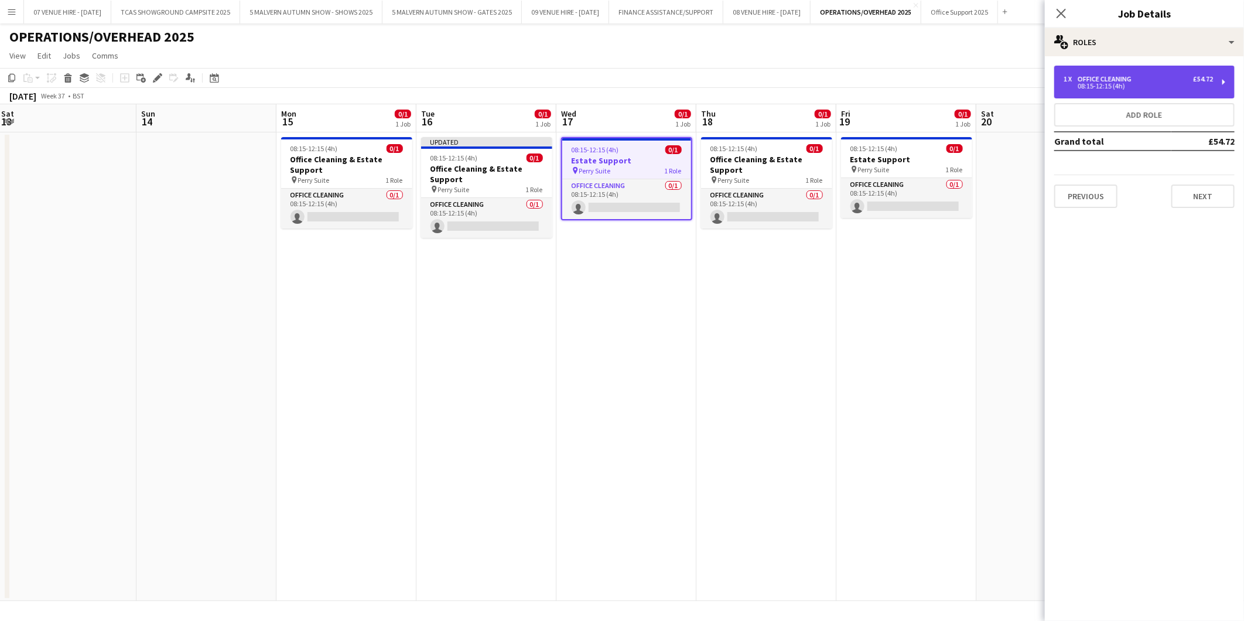
click at [1113, 94] on div "1 x Office Cleaning £54.72 08:15-12:15 (4h)" at bounding box center [1144, 82] width 180 height 33
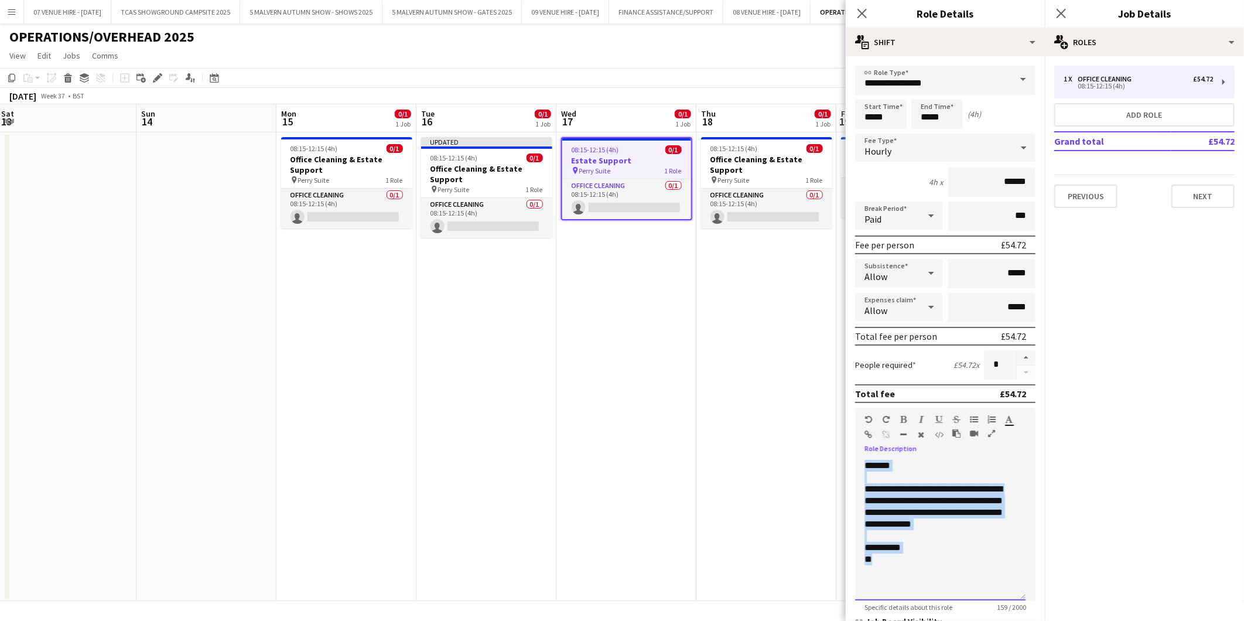
drag, startPoint x: 886, startPoint y: 558, endPoint x: 863, endPoint y: 463, distance: 96.9
click at [863, 463] on div "**********" at bounding box center [940, 530] width 170 height 141
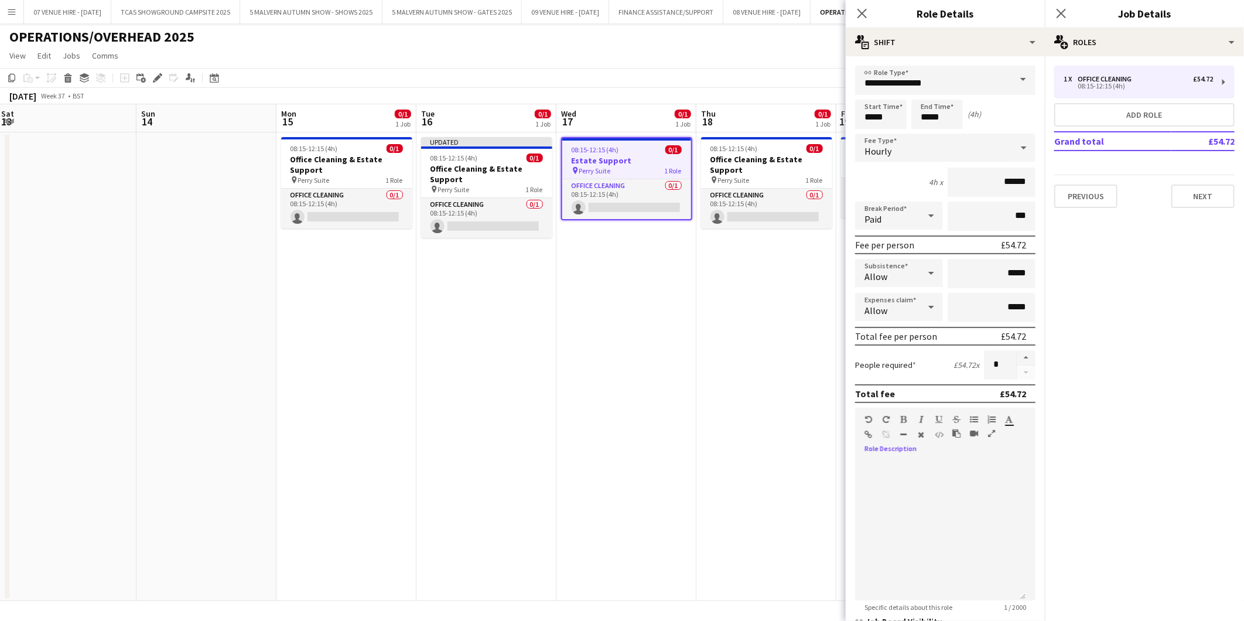
click at [697, 336] on app-date-cell "08:15-12:15 (4h) 0/1 Office Cleaning & Estate Support pin Perry Suite 1 Role Of…" at bounding box center [767, 366] width 140 height 469
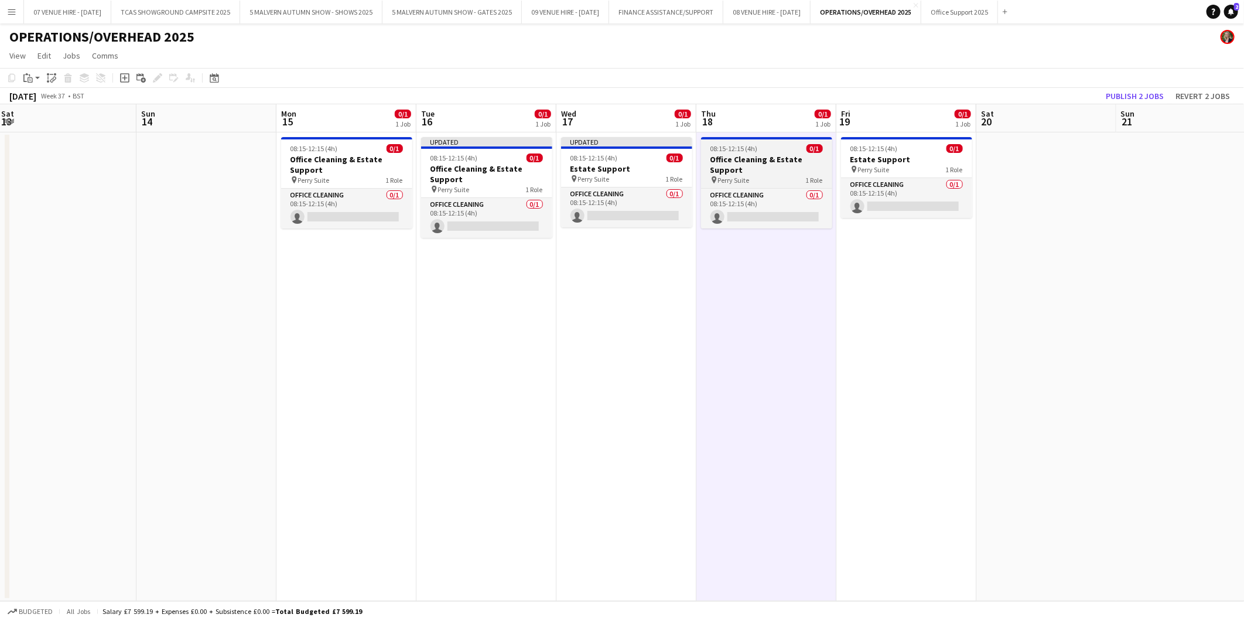
click at [739, 161] on h3 "Office Cleaning & Estate Support" at bounding box center [766, 164] width 131 height 21
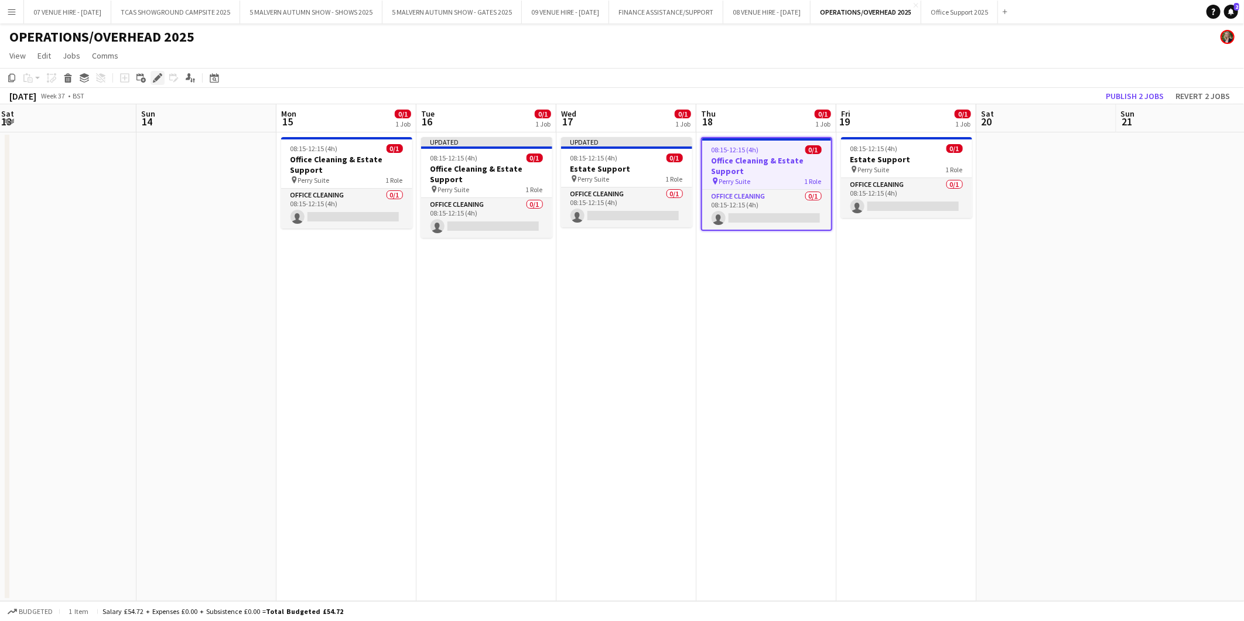
click at [156, 74] on icon "Edit" at bounding box center [157, 77] width 9 height 9
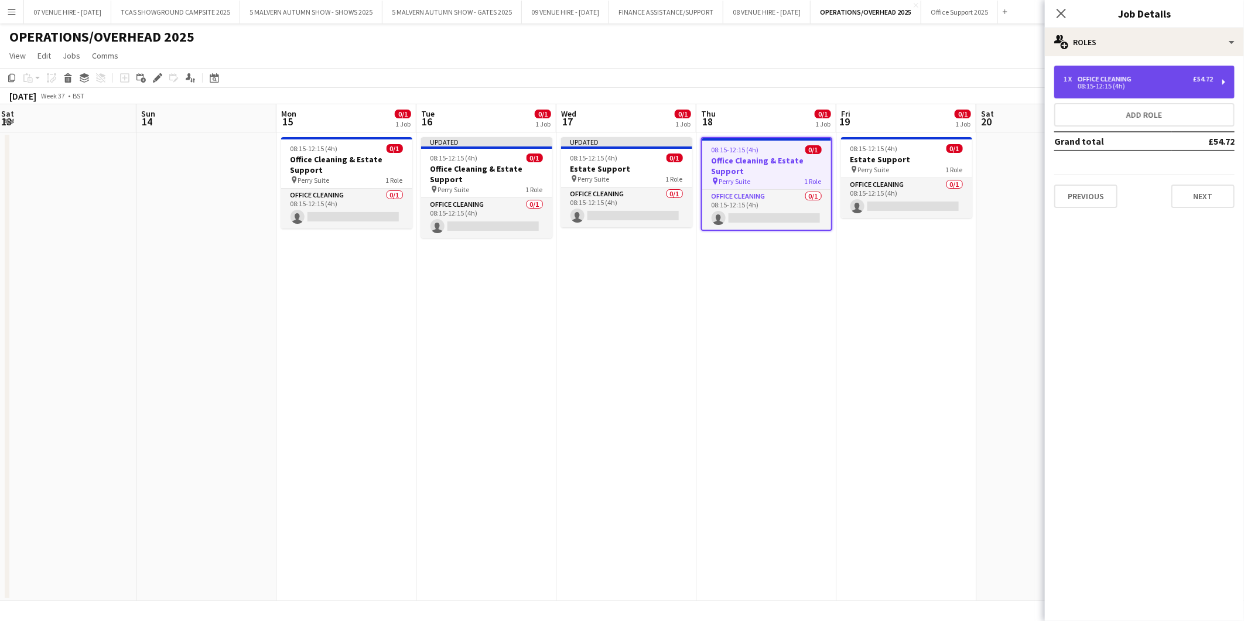
click at [1146, 84] on div "08:15-12:15 (4h)" at bounding box center [1138, 86] width 149 height 6
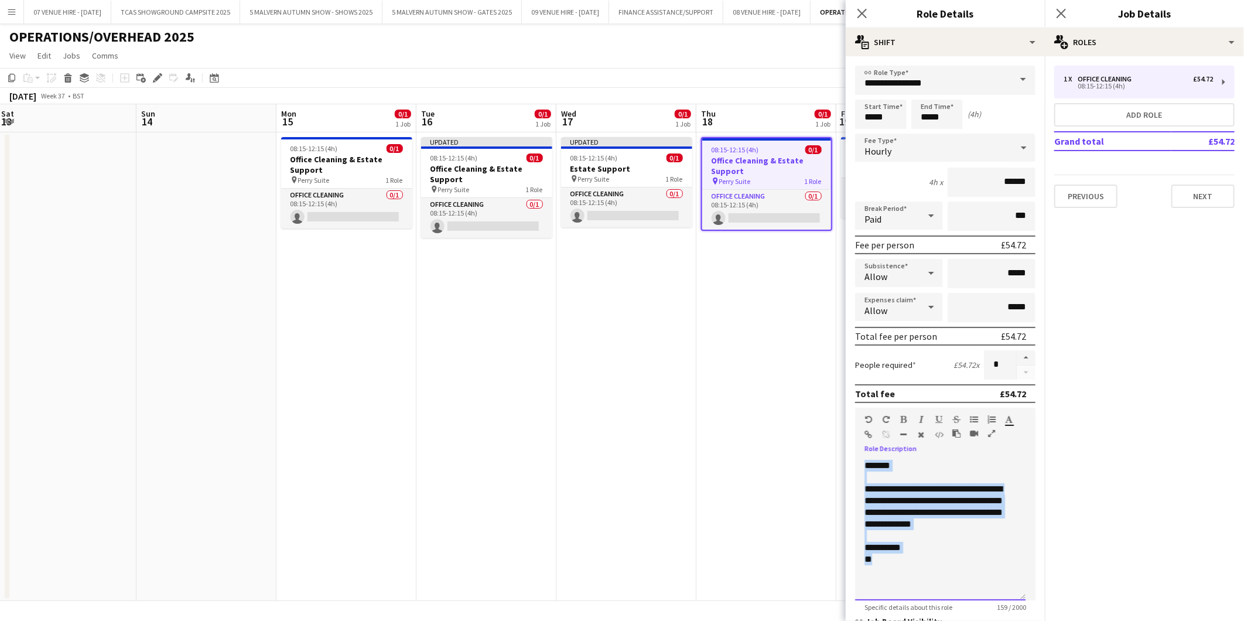
drag, startPoint x: 891, startPoint y: 555, endPoint x: 865, endPoint y: 463, distance: 96.1
click at [865, 463] on div "**********" at bounding box center [940, 530] width 170 height 141
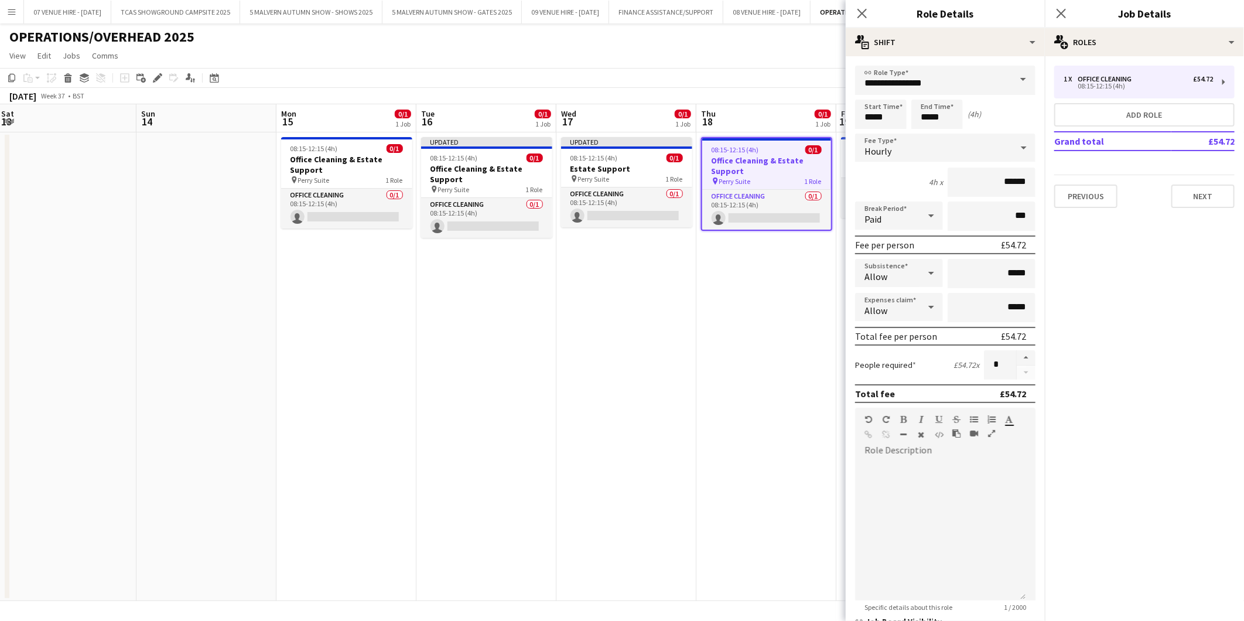
click at [698, 389] on app-date-cell "08:15-12:15 (4h) 0/1 Office Cleaning & Estate Support pin Perry Suite 1 Role Of…" at bounding box center [767, 366] width 140 height 469
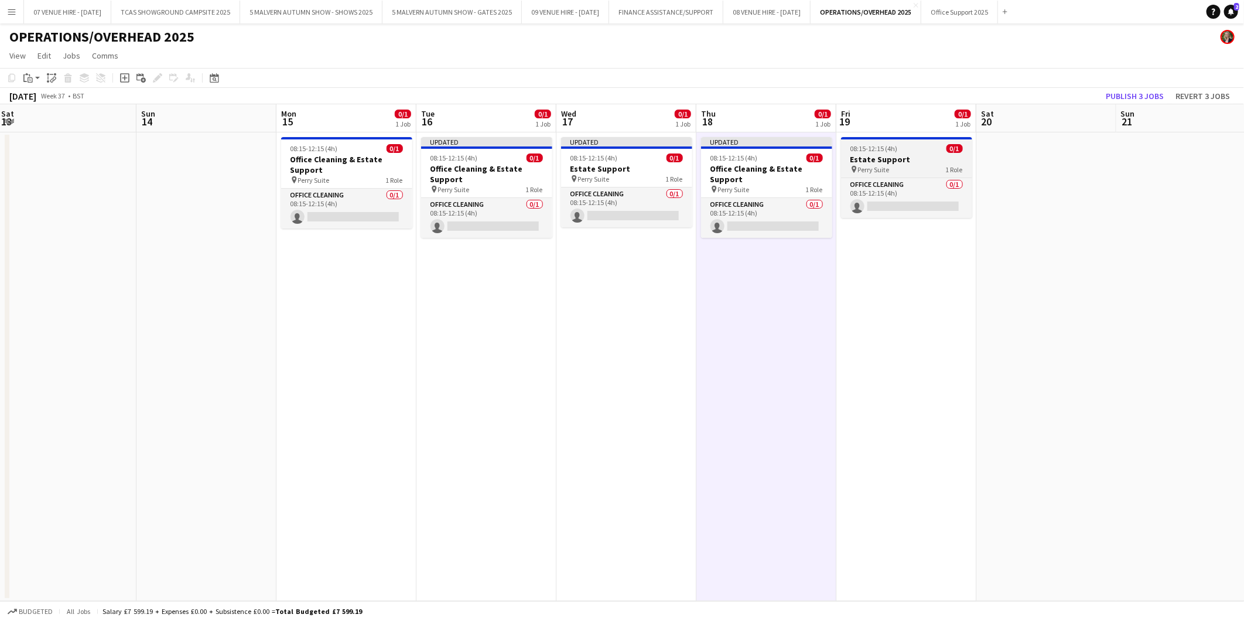
click at [868, 149] on span "08:15-12:15 (4h)" at bounding box center [874, 148] width 47 height 9
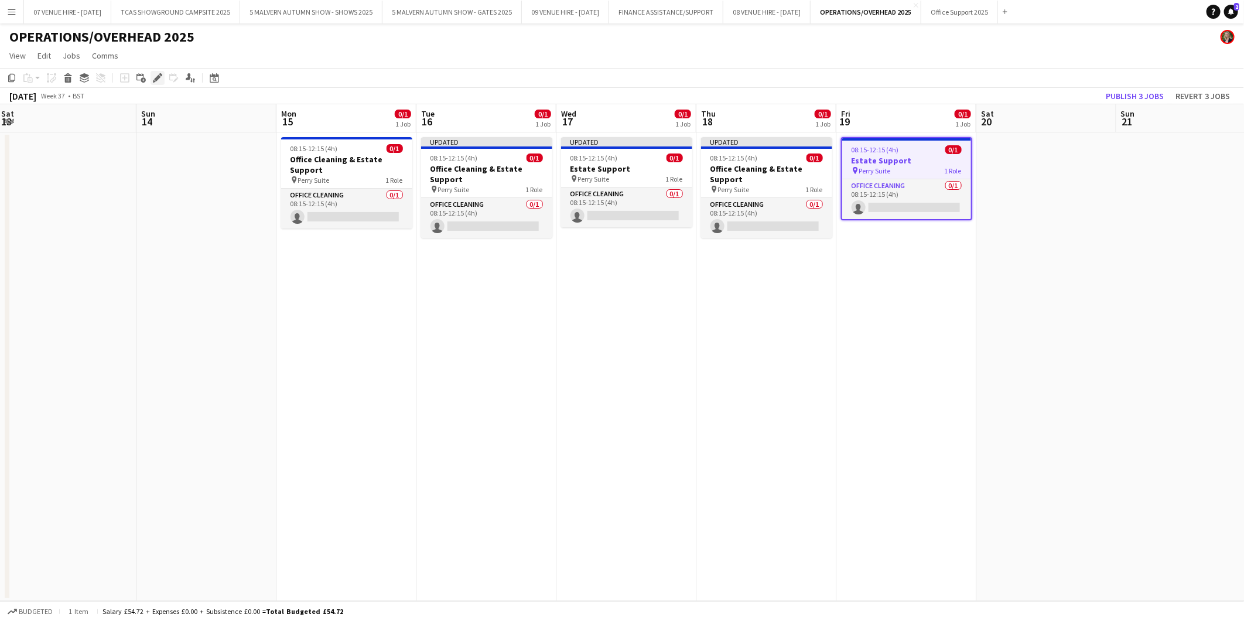
click at [155, 77] on icon "Edit" at bounding box center [157, 77] width 9 height 9
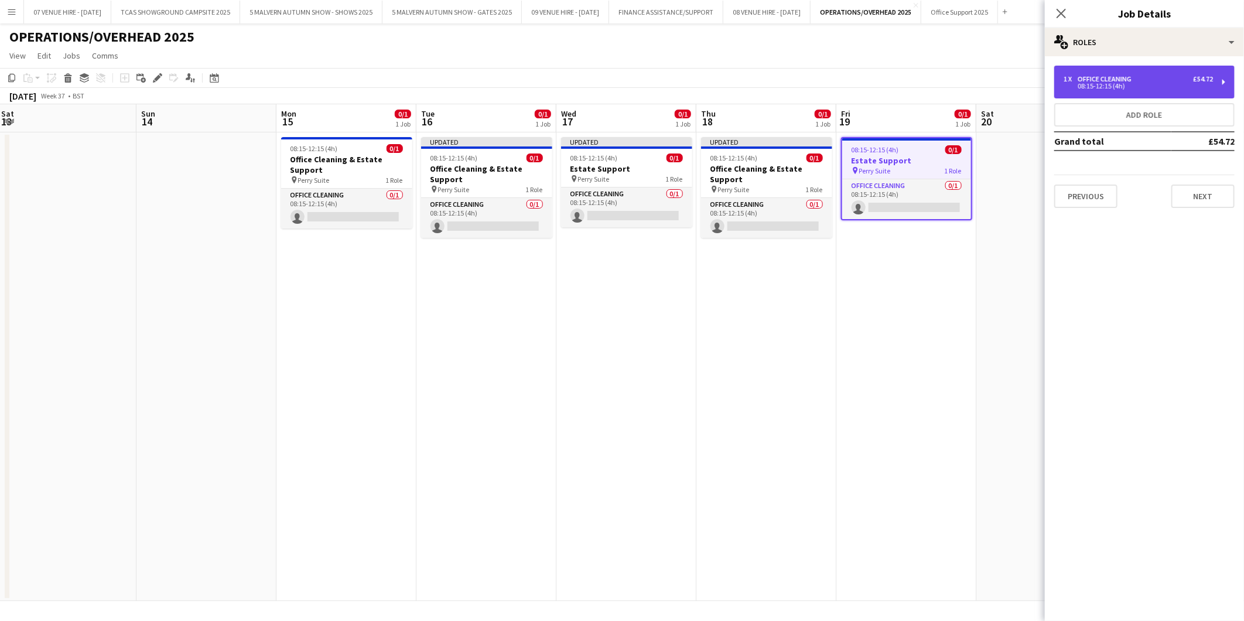
click at [1112, 84] on div "08:15-12:15 (4h)" at bounding box center [1138, 86] width 149 height 6
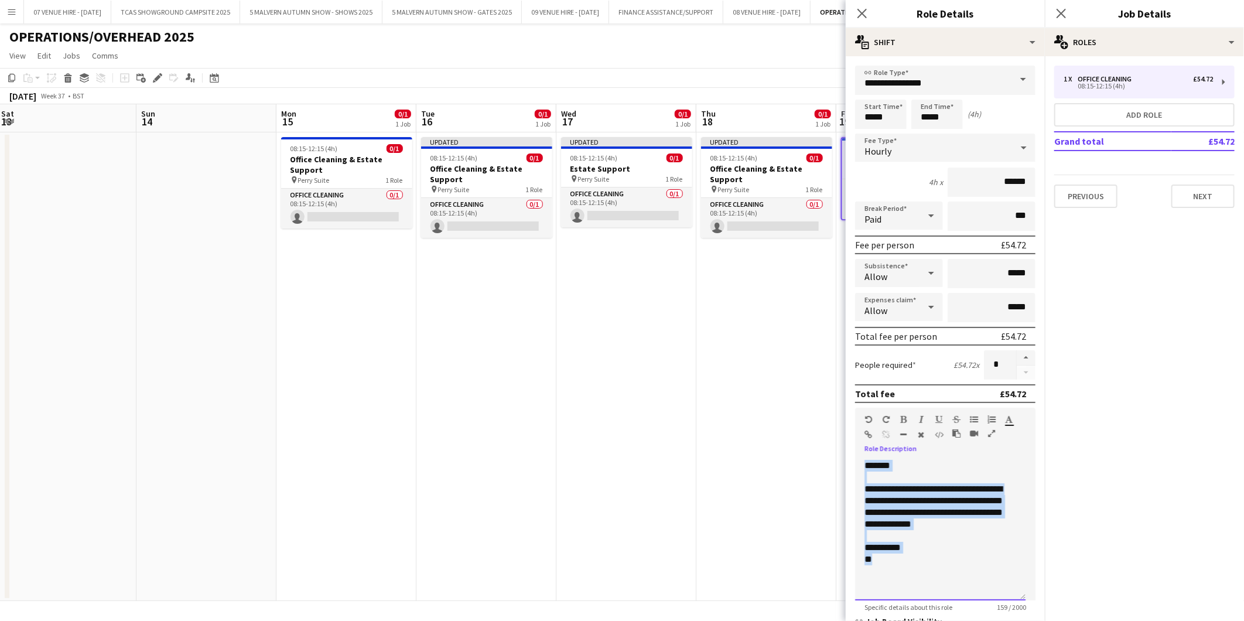
drag, startPoint x: 903, startPoint y: 563, endPoint x: 867, endPoint y: 460, distance: 109.1
click at [867, 460] on div "**********" at bounding box center [940, 530] width 170 height 141
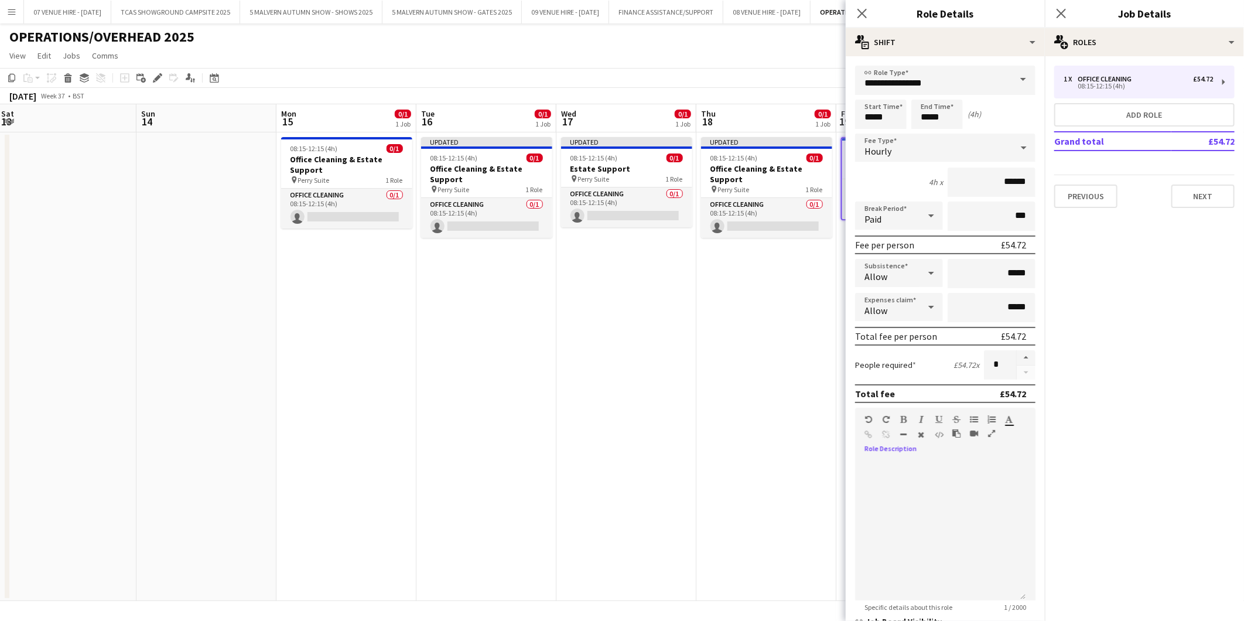
click at [752, 418] on app-date-cell "Updated 08:15-12:15 (4h) 0/1 Office Cleaning & Estate Support pin Perry Suite 1…" at bounding box center [767, 366] width 140 height 469
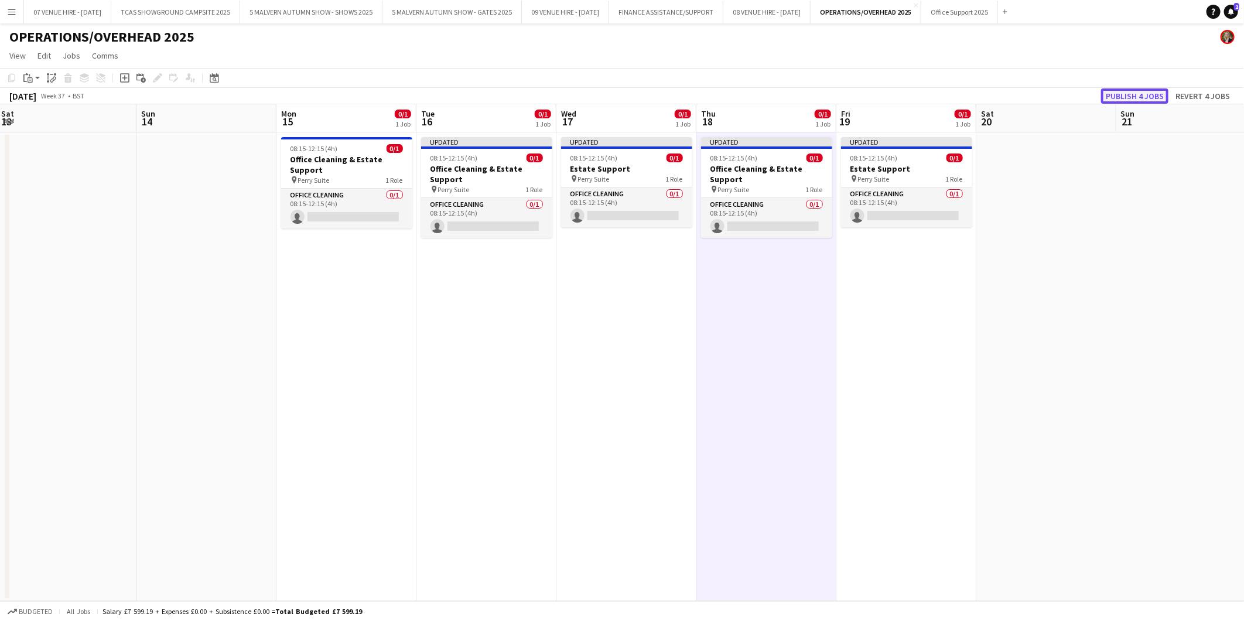
click at [1118, 100] on button "Publish 4 jobs" at bounding box center [1134, 95] width 67 height 15
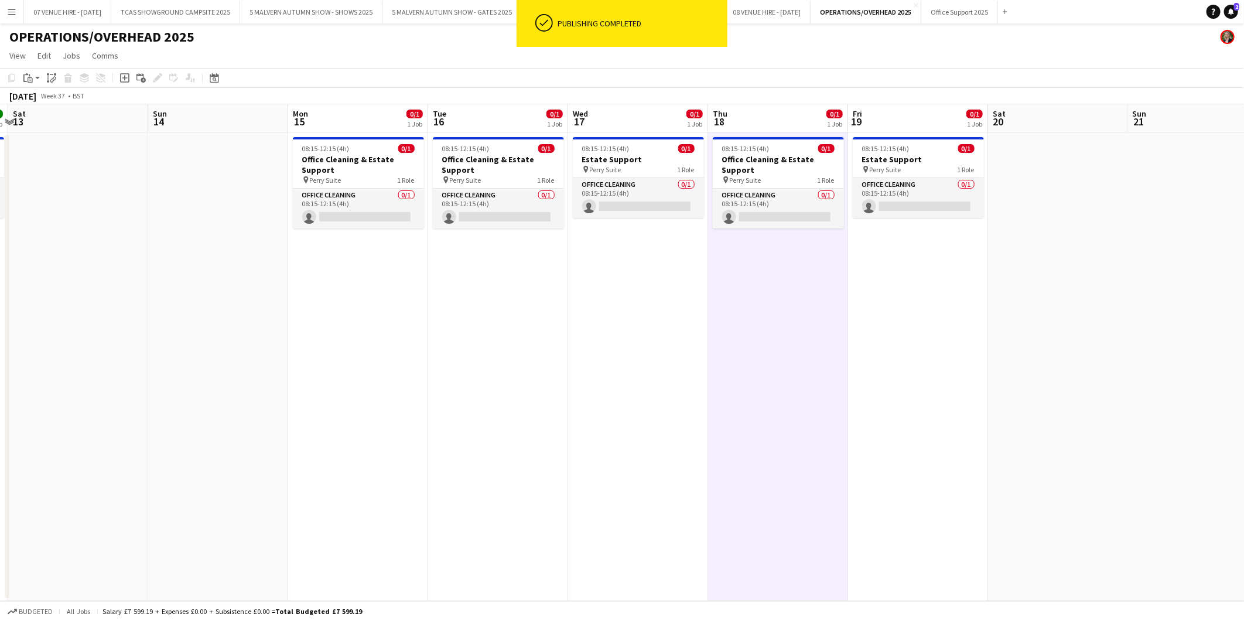
drag, startPoint x: 315, startPoint y: 149, endPoint x: 746, endPoint y: 193, distance: 434.0
click at [746, 193] on app-calendar-viewport "Thu 11 1/1 1 Job Fri 12 1/1 1 Job Sat 13 Sun 14 Mon 15 0/1 1 Job Tue 16 0/1 1 J…" at bounding box center [622, 352] width 1244 height 497
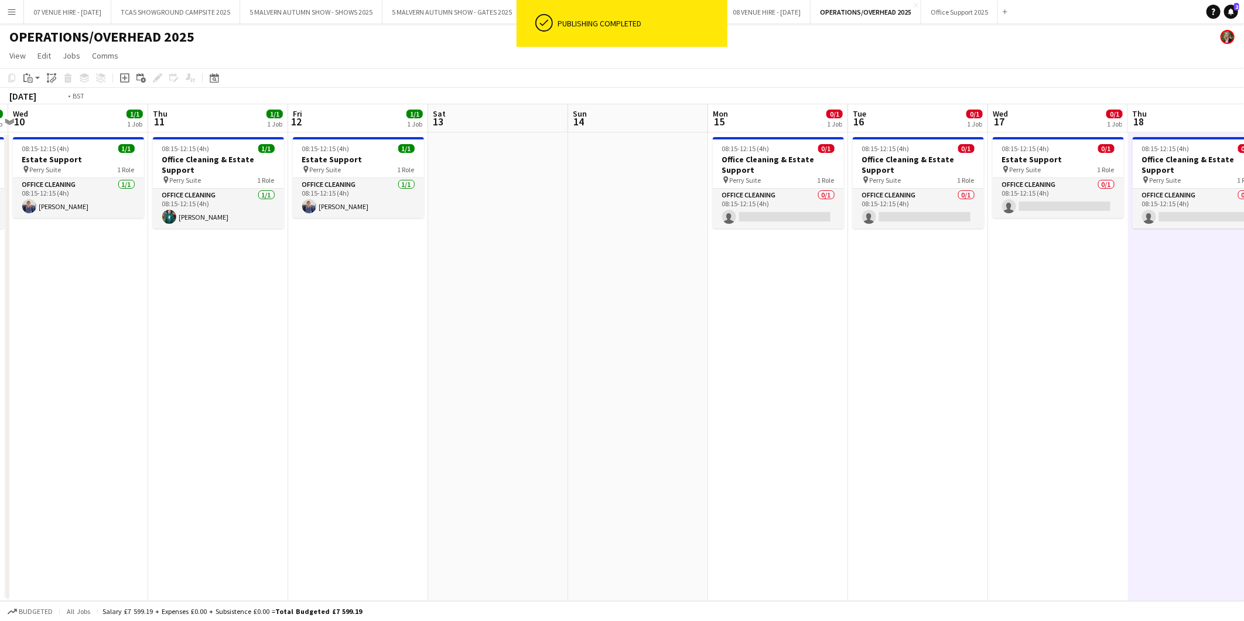
scroll to position [0, 330]
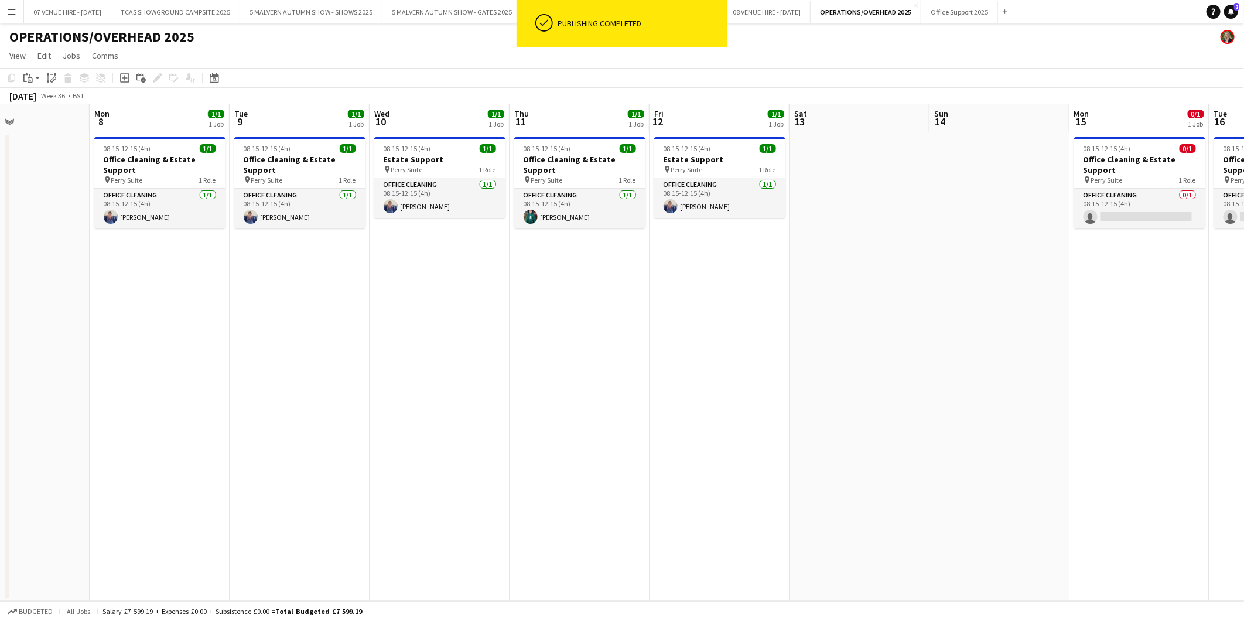
drag, startPoint x: 441, startPoint y: 172, endPoint x: 803, endPoint y: 195, distance: 362.2
click at [803, 195] on app-calendar-viewport "Fri 5 1/1 1 Job Sat 6 Sun 7 Mon 8 1/1 1 Job Tue 9 1/1 1 Job Wed 10 1/1 1 Job Th…" at bounding box center [622, 352] width 1244 height 497
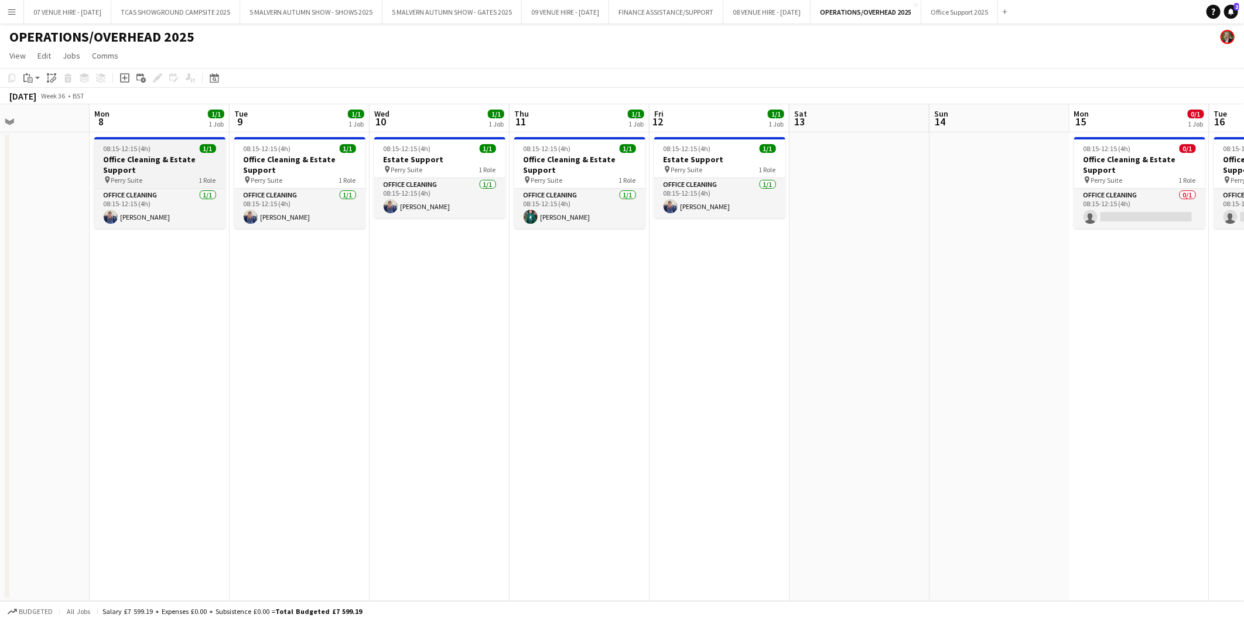
click at [157, 151] on div "08:15-12:15 (4h) 1/1" at bounding box center [159, 148] width 131 height 9
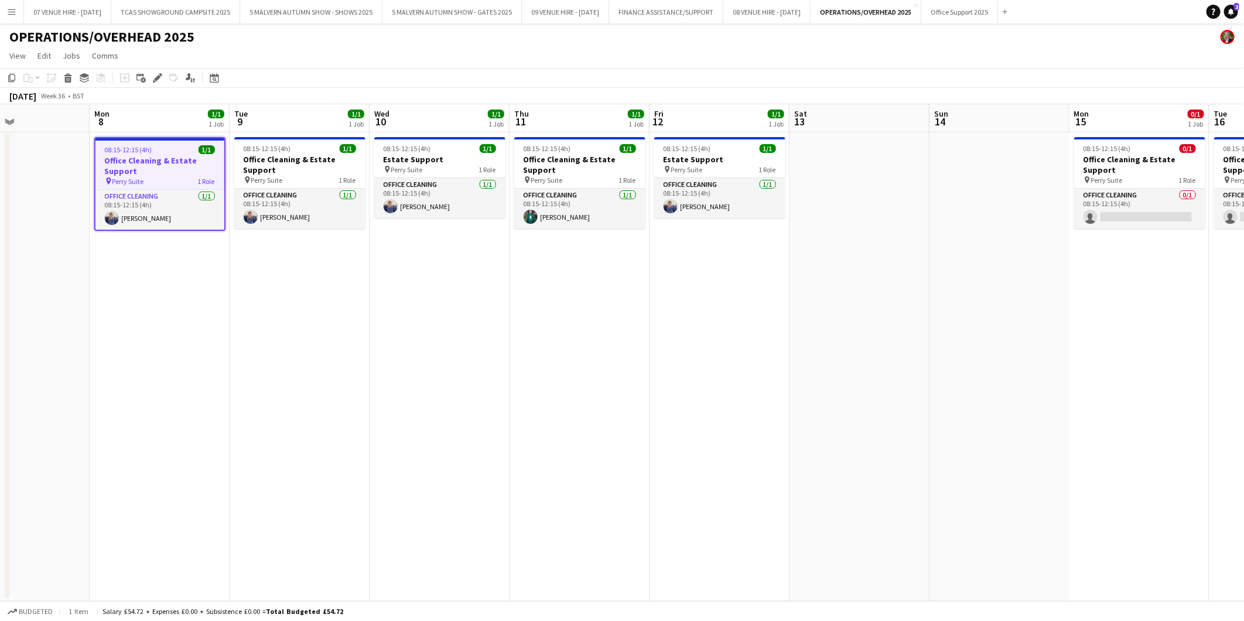
click at [159, 73] on icon "Edit" at bounding box center [157, 77] width 9 height 9
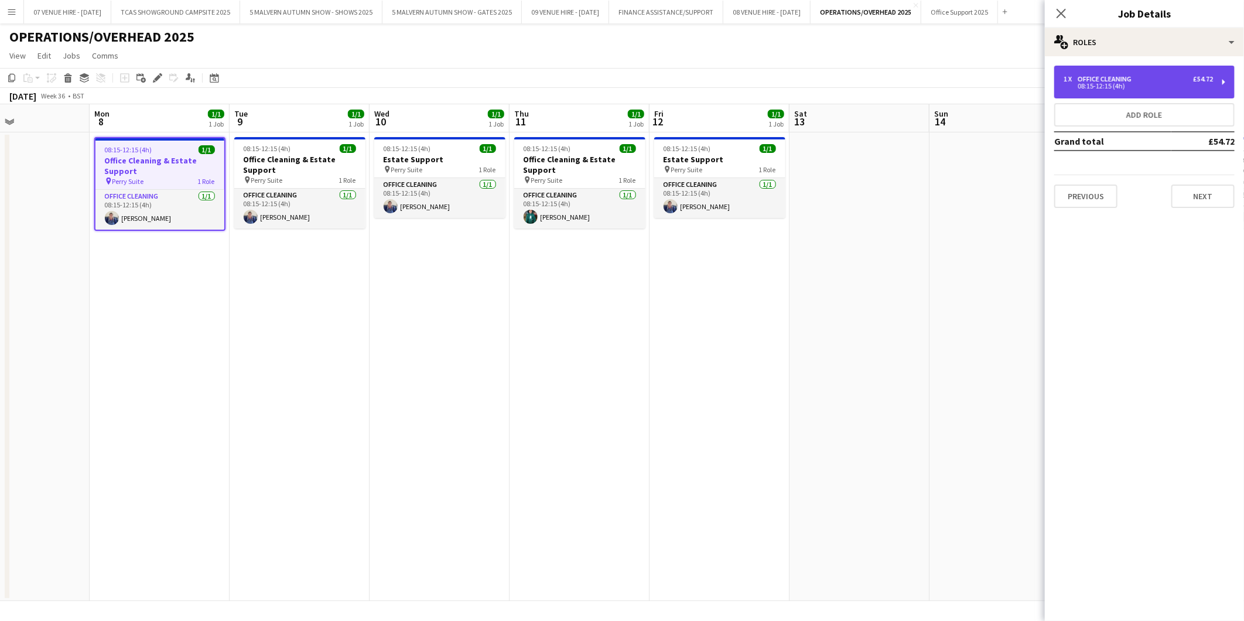
click at [1155, 78] on div "1 x Office Cleaning £54.72" at bounding box center [1138, 79] width 149 height 8
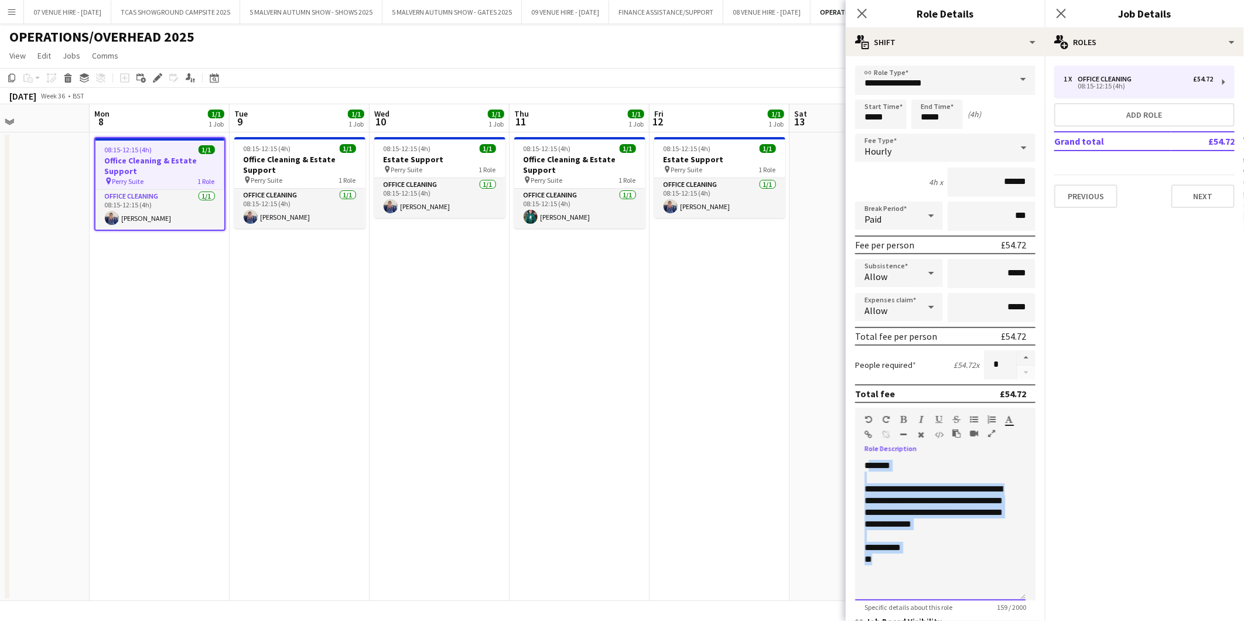
drag, startPoint x: 892, startPoint y: 554, endPoint x: 869, endPoint y: 455, distance: 101.6
click at [869, 460] on div "**********" at bounding box center [940, 530] width 170 height 141
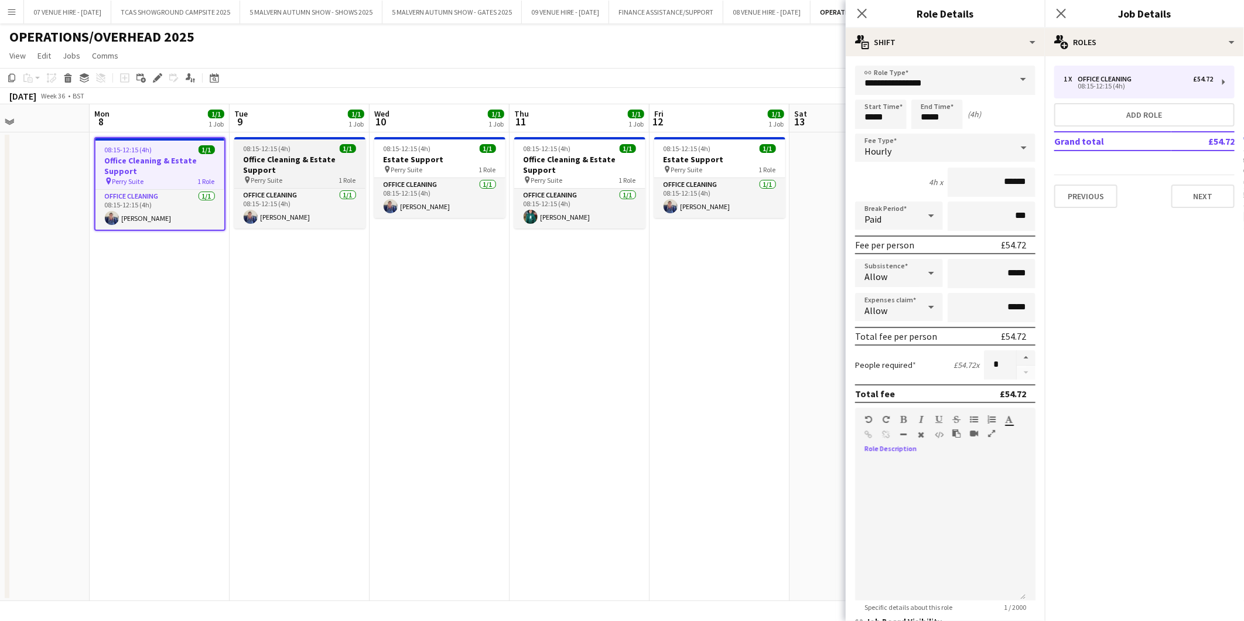
click at [296, 153] on app-job-card "08:15-12:15 (4h) 1/1 Office Cleaning & Estate Support pin Perry Suite 1 Role Of…" at bounding box center [299, 182] width 131 height 91
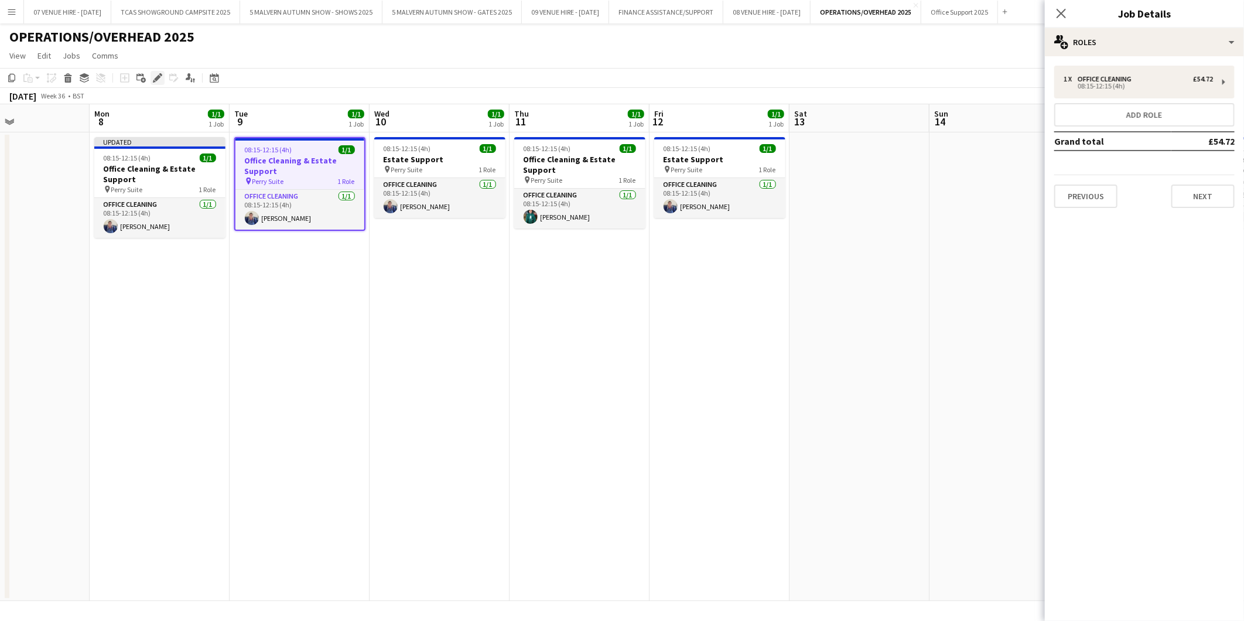
click at [159, 76] on icon "Edit" at bounding box center [157, 77] width 9 height 9
click at [1101, 98] on div "1 x Office Cleaning £54.72 08:15-12:15 (4h)" at bounding box center [1144, 82] width 180 height 33
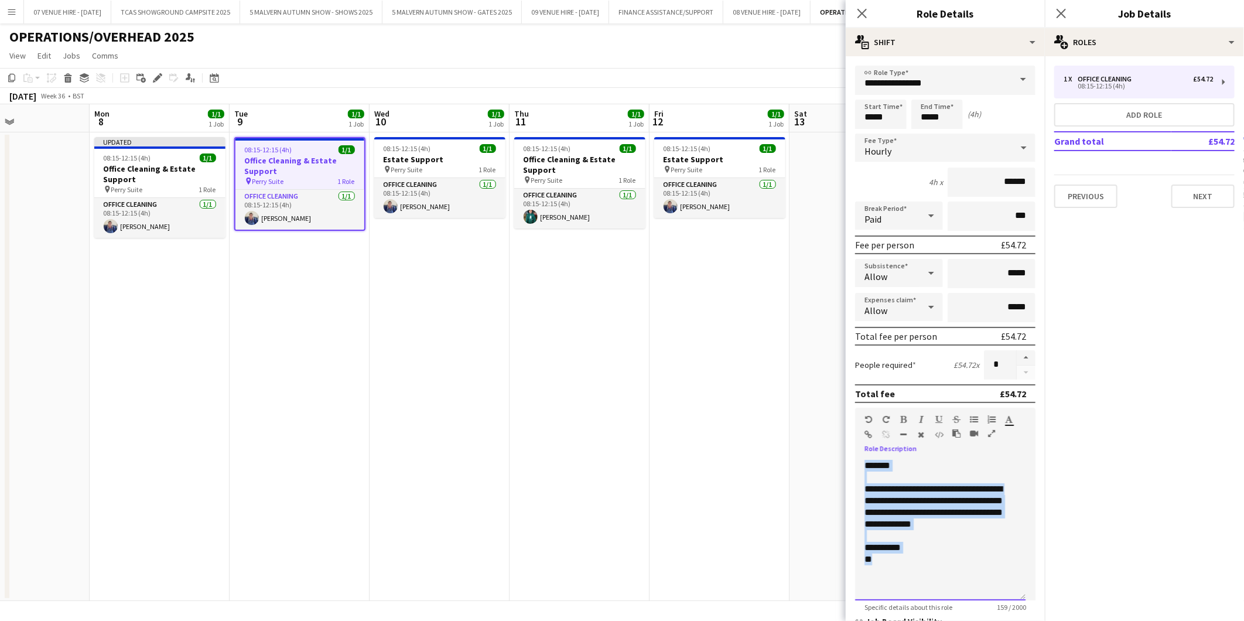
drag, startPoint x: 893, startPoint y: 556, endPoint x: 852, endPoint y: 464, distance: 101.2
click at [852, 464] on form "**********" at bounding box center [945, 400] width 199 height 668
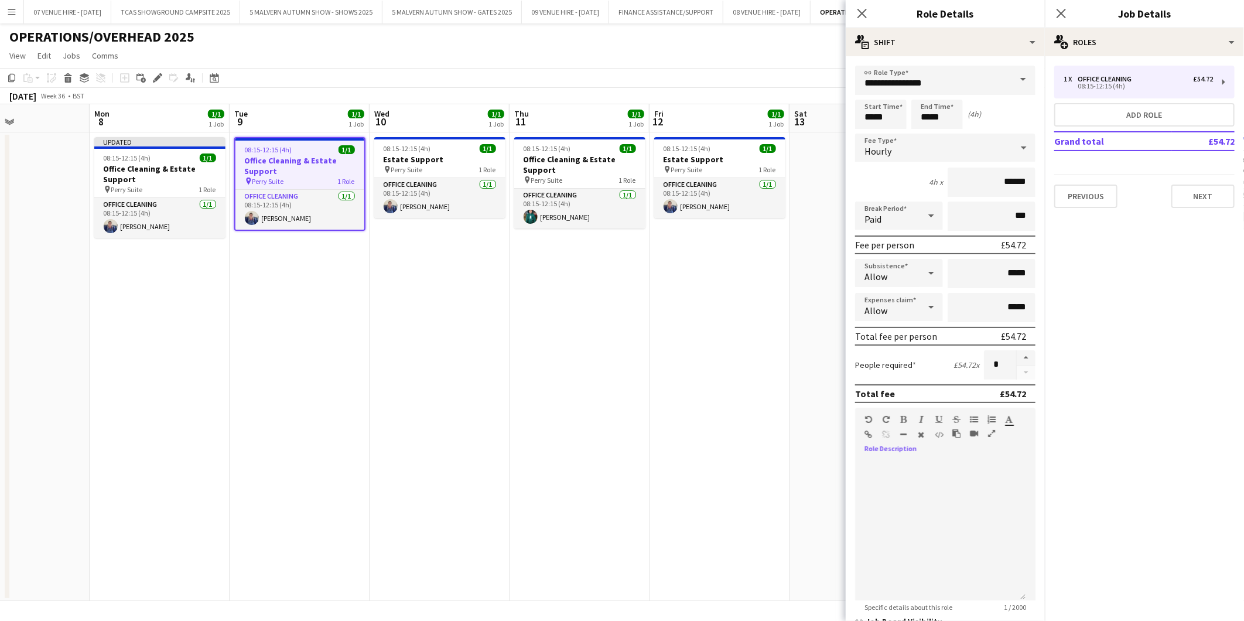
drag, startPoint x: 436, startPoint y: 299, endPoint x: 434, endPoint y: 219, distance: 80.3
click at [437, 300] on app-date-cell "08:15-12:15 (4h) 1/1 Estate Support pin Perry Suite 1 Role Office Cleaning 1/1 …" at bounding box center [440, 366] width 140 height 469
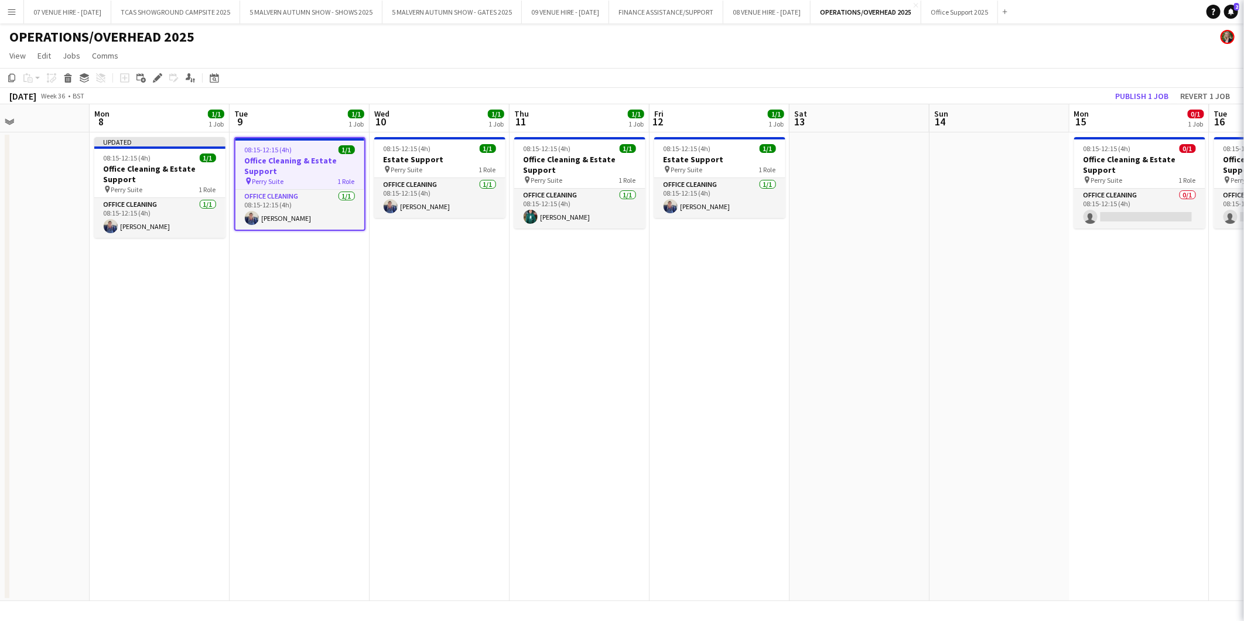
scroll to position [0, 330]
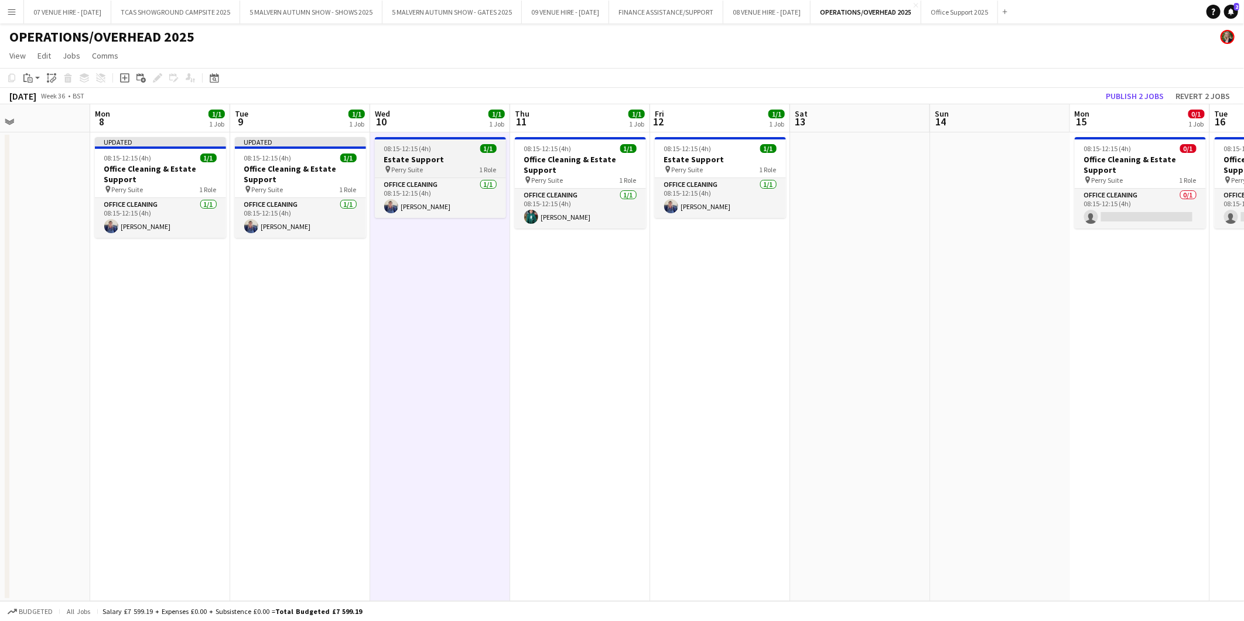
click at [438, 156] on h3 "Estate Support" at bounding box center [440, 159] width 131 height 11
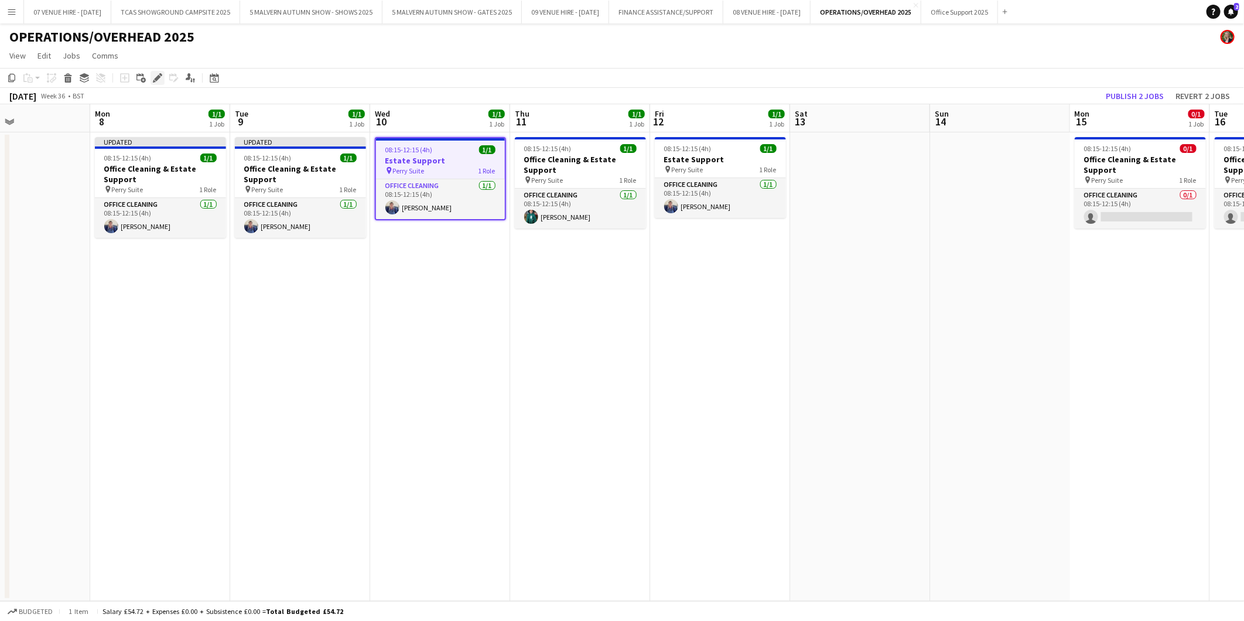
click at [161, 74] on icon at bounding box center [160, 74] width 3 height 3
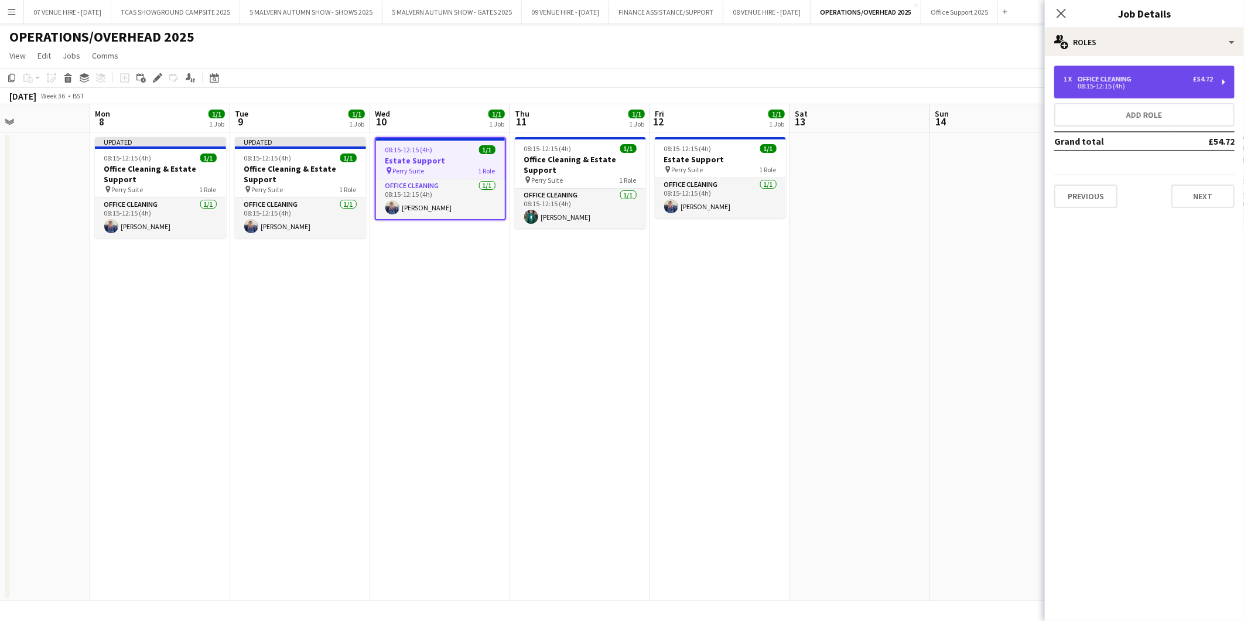
click at [1111, 73] on div "1 x Office Cleaning £54.72 08:15-12:15 (4h)" at bounding box center [1144, 82] width 180 height 33
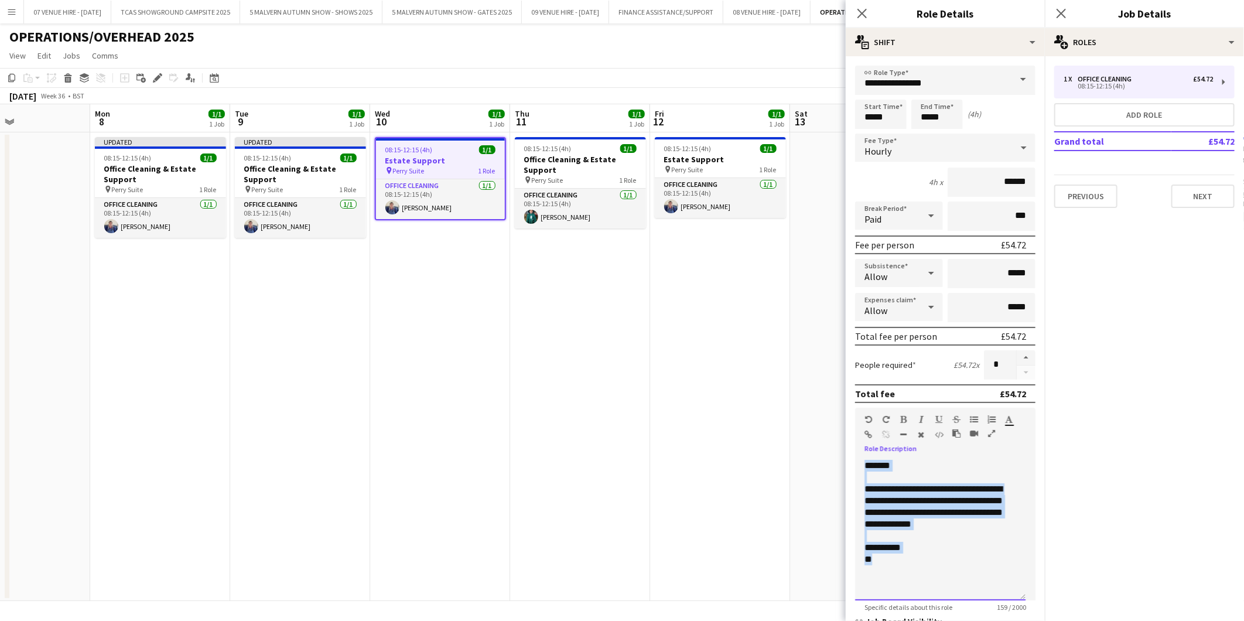
drag, startPoint x: 879, startPoint y: 562, endPoint x: 867, endPoint y: 465, distance: 98.5
click at [867, 465] on div "**********" at bounding box center [940, 530] width 170 height 141
drag, startPoint x: 893, startPoint y: 564, endPoint x: 860, endPoint y: 459, distance: 109.5
click at [862, 460] on div "**********" at bounding box center [940, 530] width 170 height 141
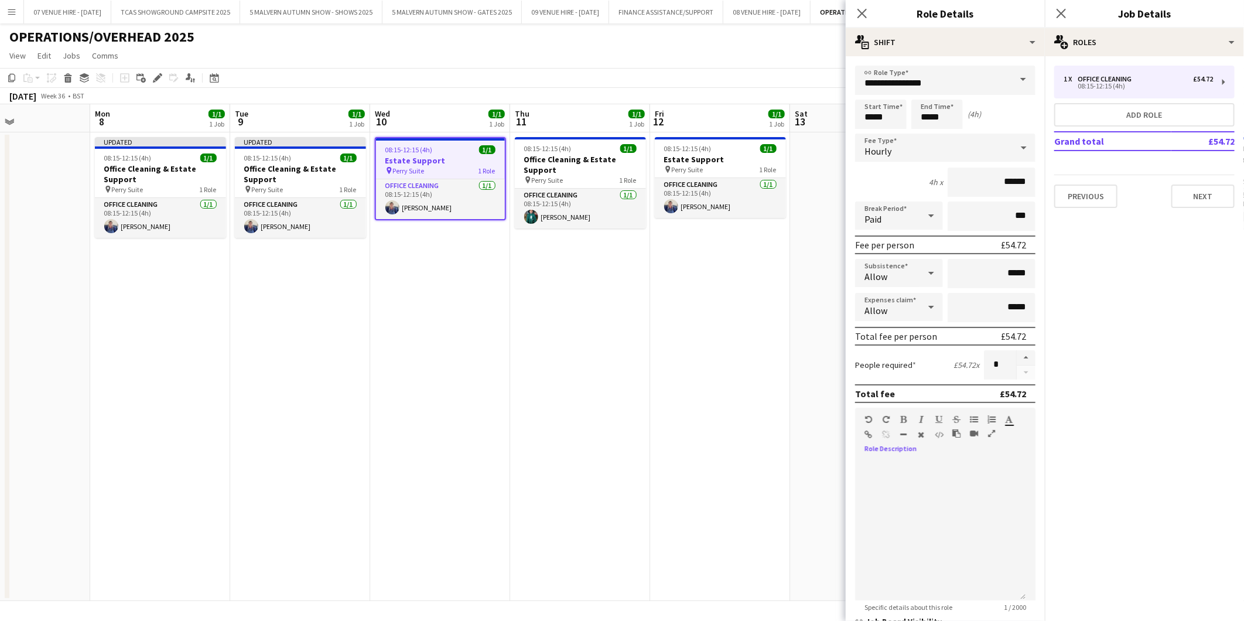
click at [577, 289] on app-date-cell "08:15-12:15 (4h) 1/1 Office Cleaning & Estate Support pin Perry Suite 1 Role Of…" at bounding box center [580, 366] width 140 height 469
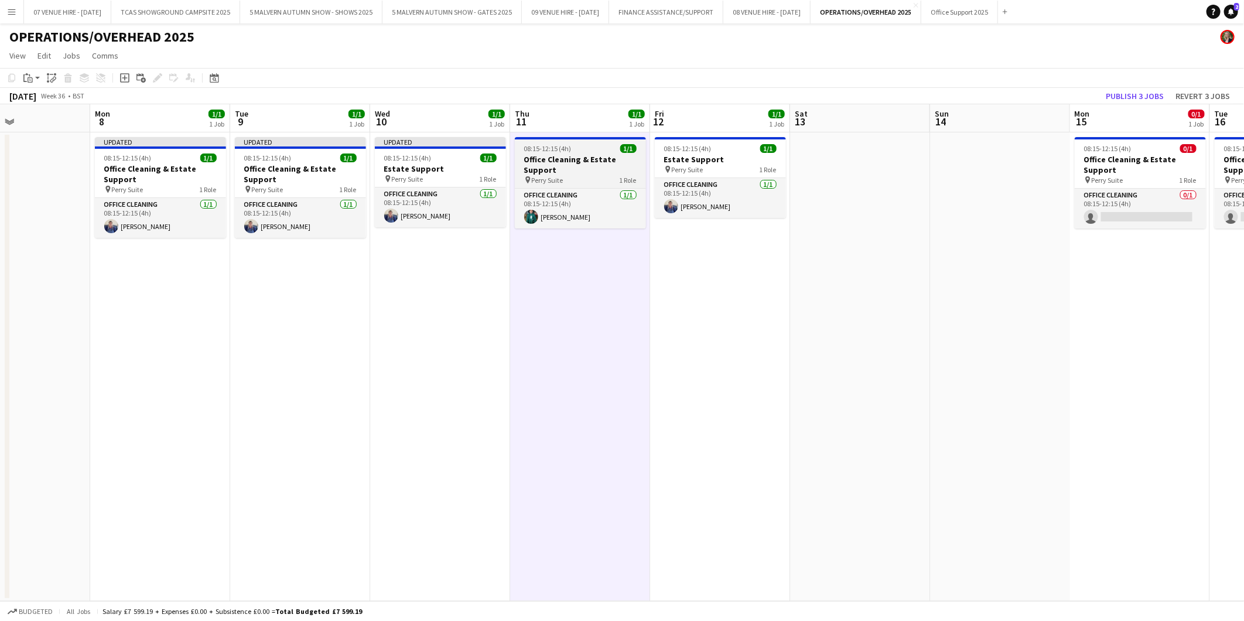
click at [578, 159] on h3 "Office Cleaning & Estate Support" at bounding box center [580, 164] width 131 height 21
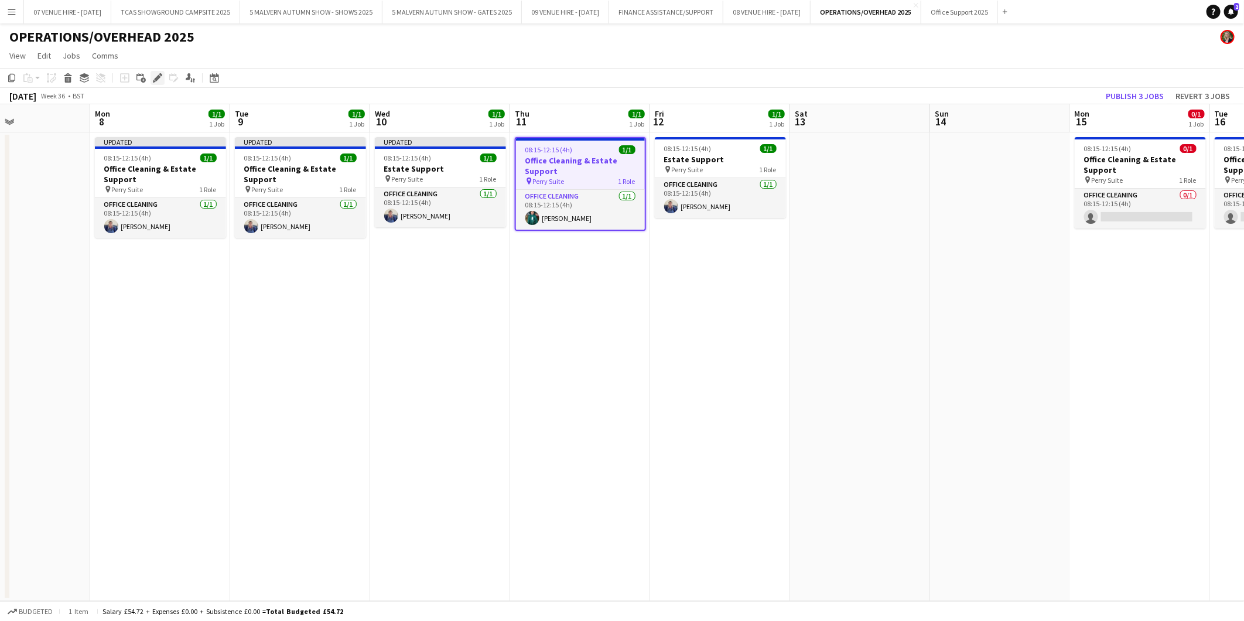
click at [158, 75] on icon at bounding box center [157, 78] width 6 height 6
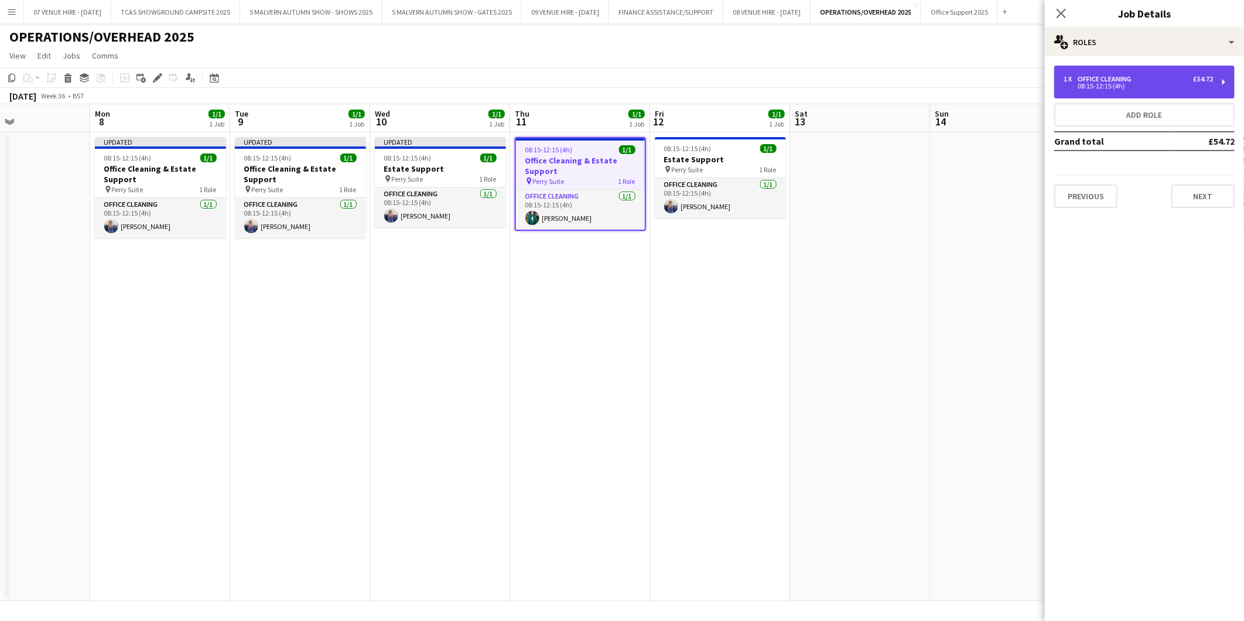
click at [1142, 86] on div "08:15-12:15 (4h)" at bounding box center [1138, 86] width 149 height 6
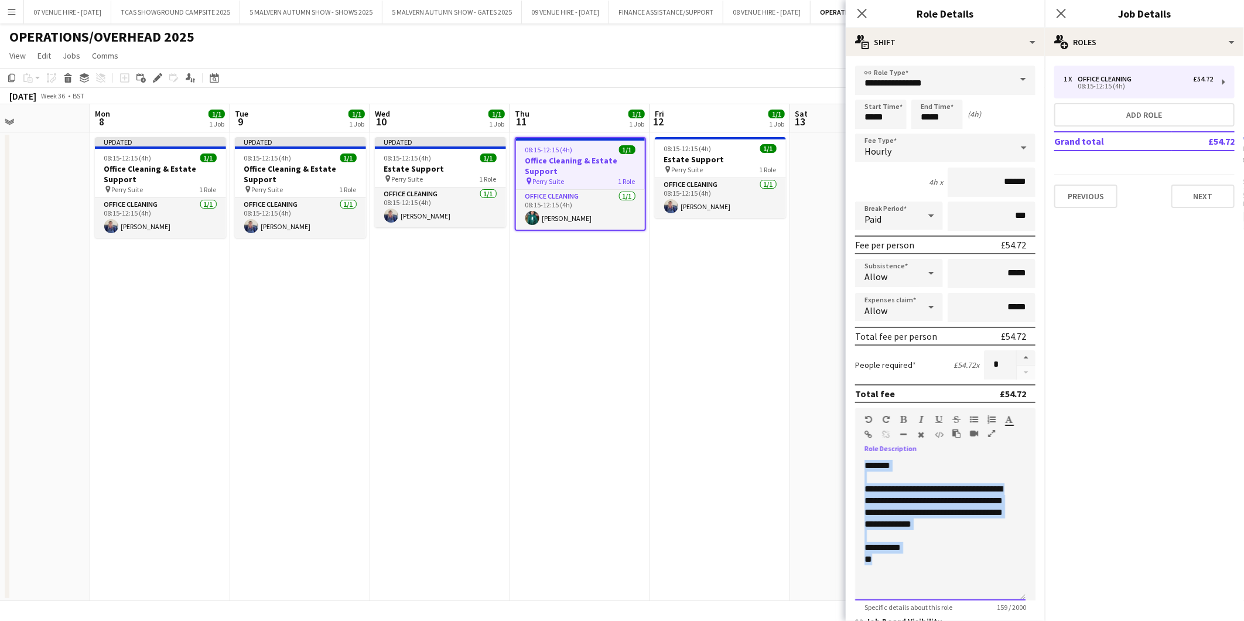
drag, startPoint x: 892, startPoint y: 558, endPoint x: 858, endPoint y: 457, distance: 106.9
click at [858, 460] on div "**********" at bounding box center [940, 530] width 170 height 141
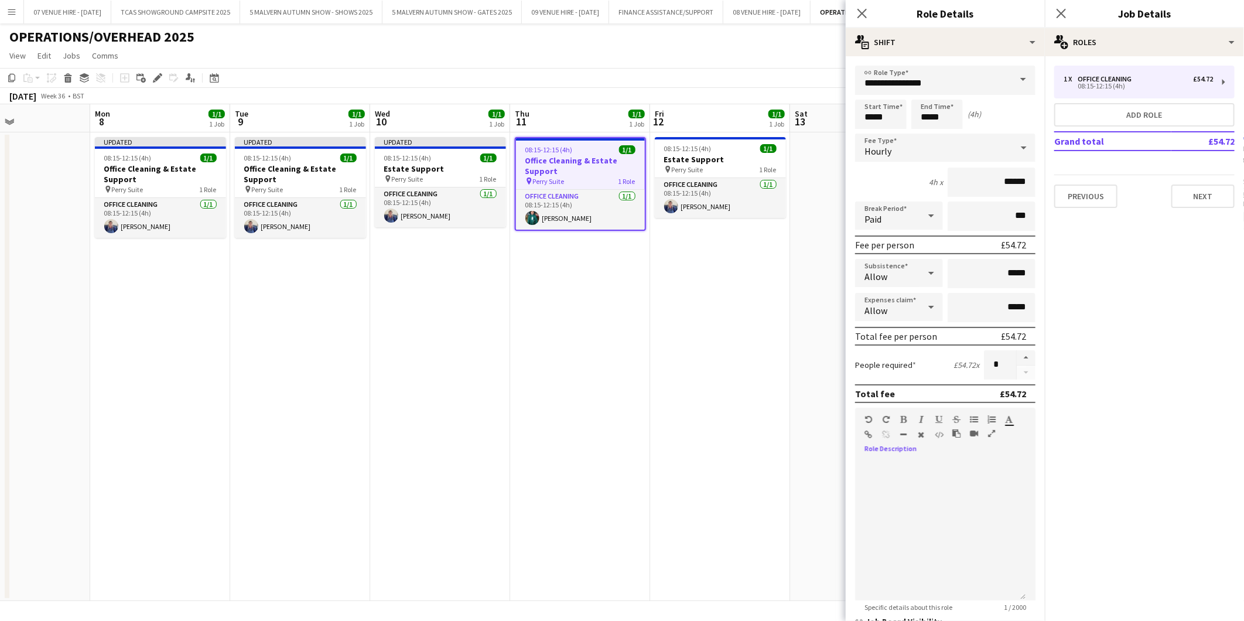
click at [695, 308] on app-date-cell "08:15-12:15 (4h) 1/1 Estate Support pin Perry Suite 1 Role Office Cleaning 1/1 …" at bounding box center [720, 366] width 140 height 469
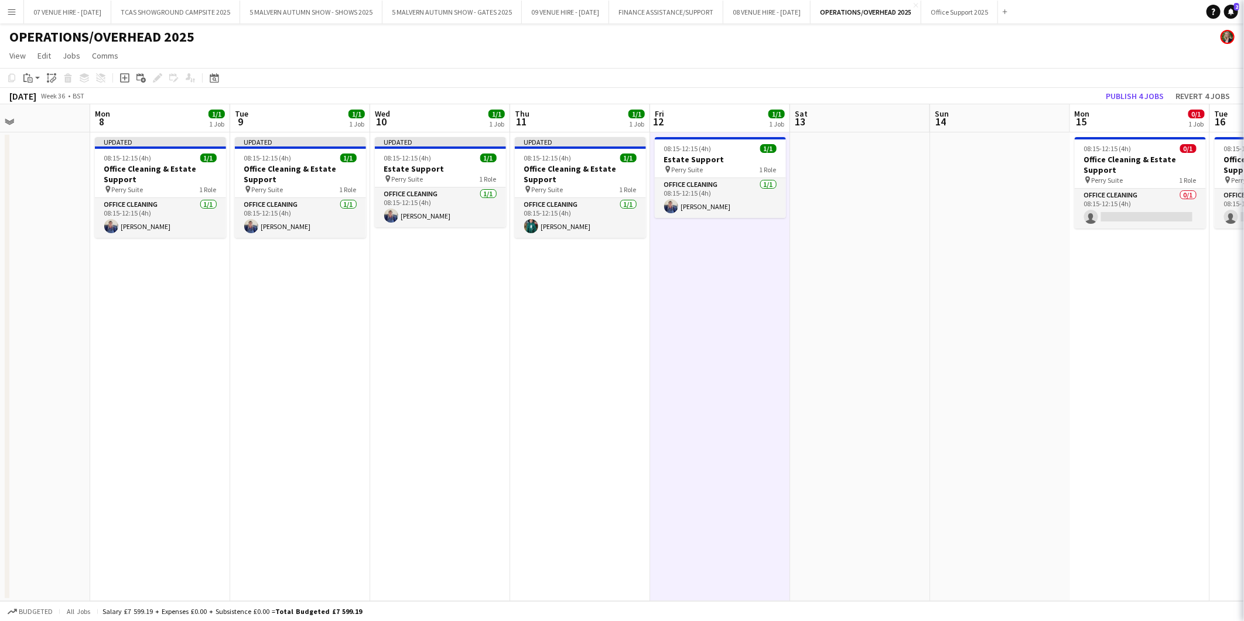
click at [719, 154] on h3 "Estate Support" at bounding box center [720, 159] width 131 height 11
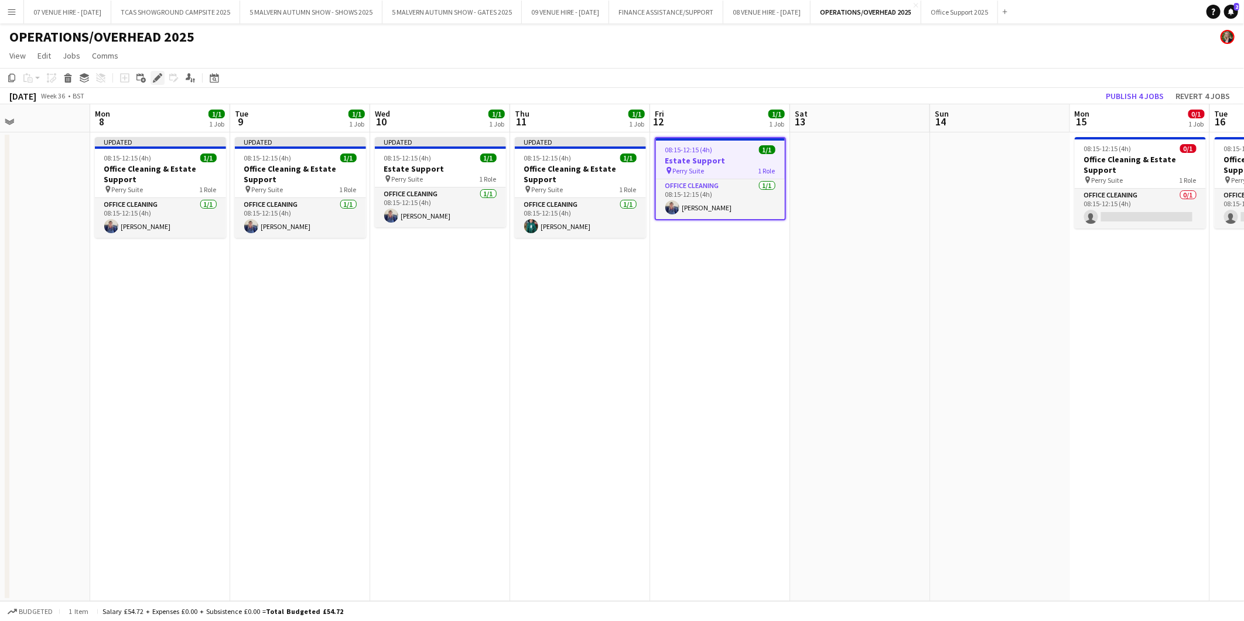
click at [159, 80] on icon "Edit" at bounding box center [157, 77] width 9 height 9
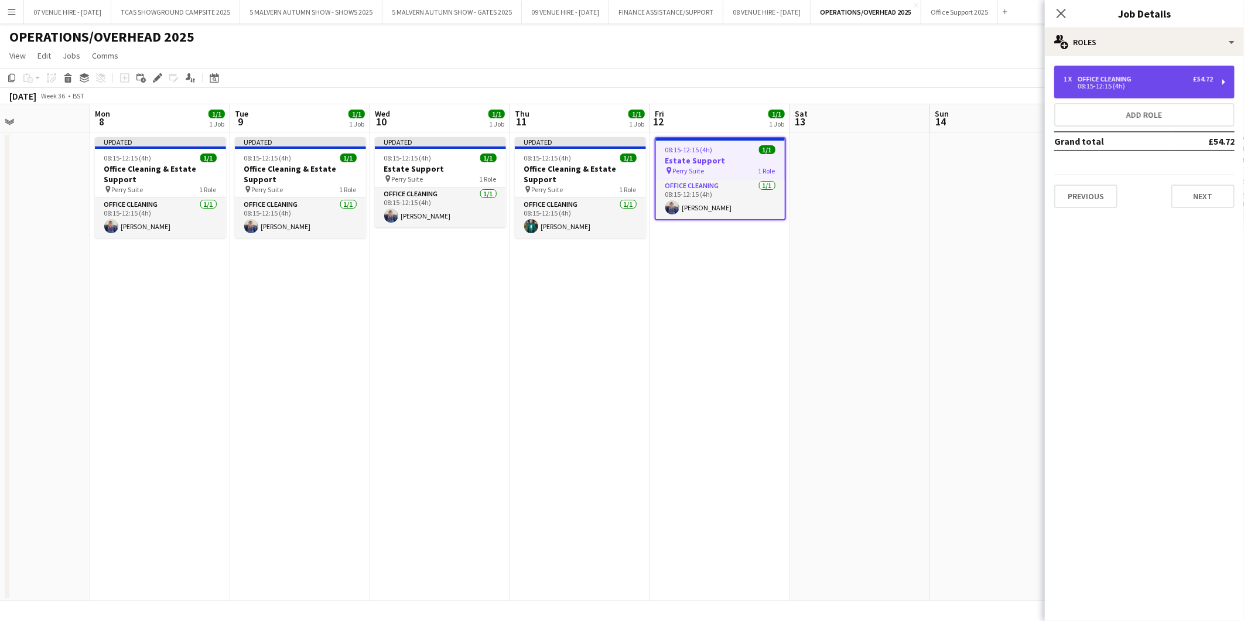
click at [1159, 82] on div "1 x Office Cleaning £54.72" at bounding box center [1138, 79] width 149 height 8
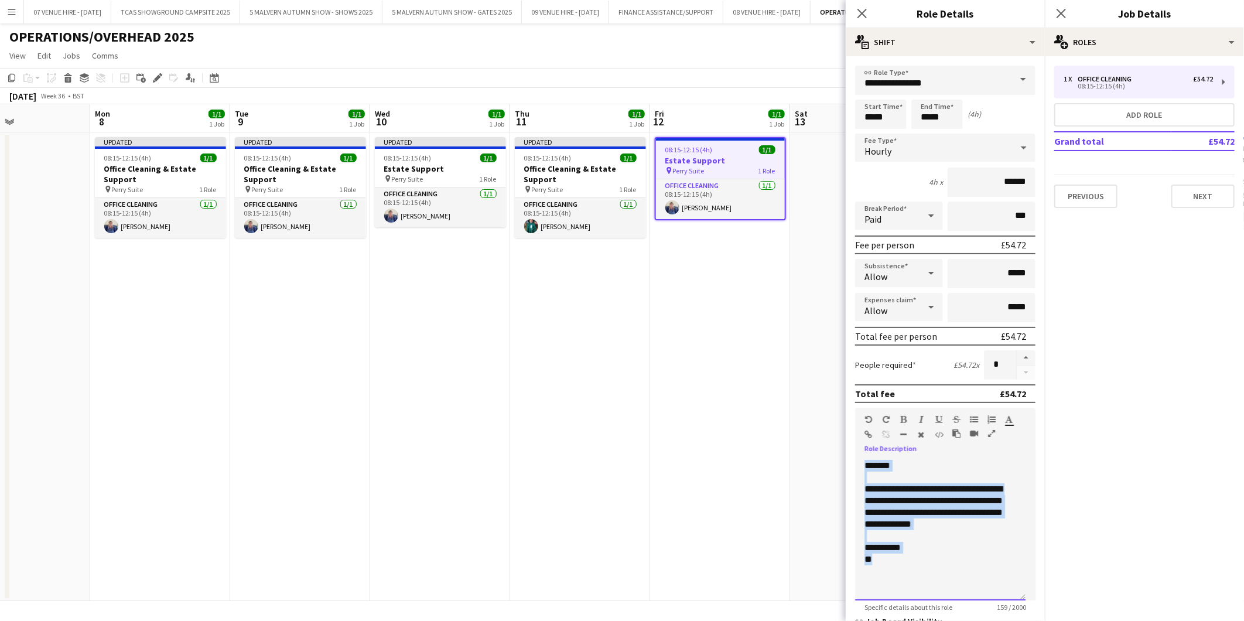
drag, startPoint x: 879, startPoint y: 554, endPoint x: 867, endPoint y: 449, distance: 105.0
click at [867, 452] on div "**********" at bounding box center [945, 526] width 180 height 149
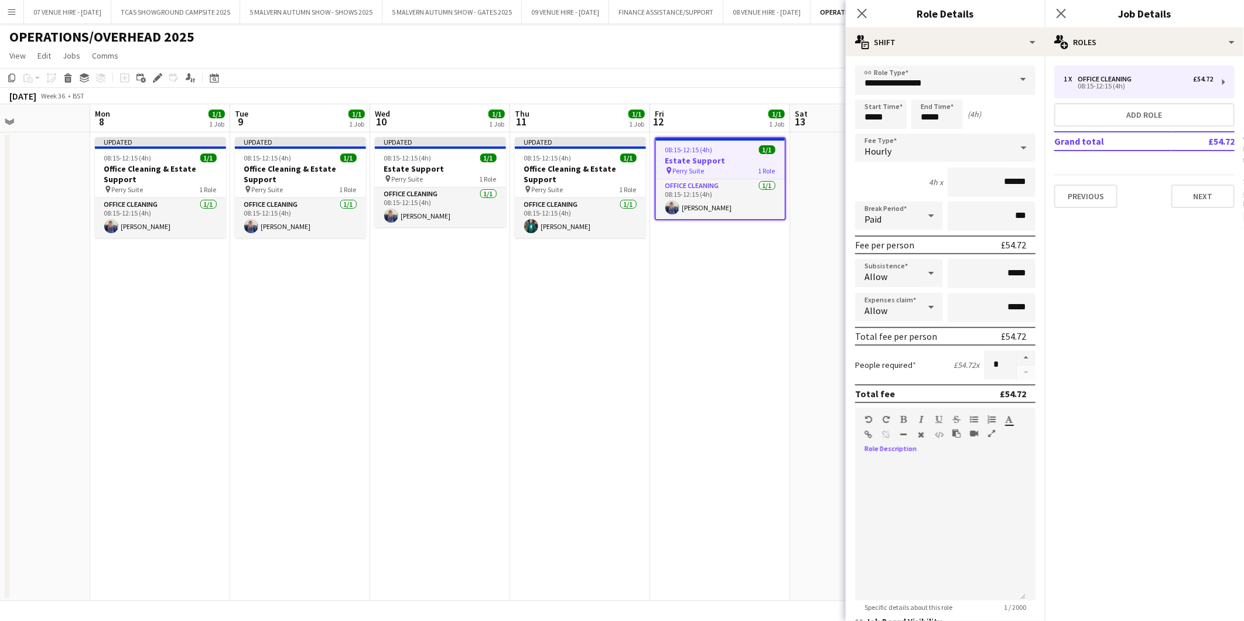
click at [752, 374] on app-date-cell "08:15-12:15 (4h) 1/1 Estate Support pin Perry Suite 1 Role Office Cleaning 1/1 …" at bounding box center [720, 366] width 140 height 469
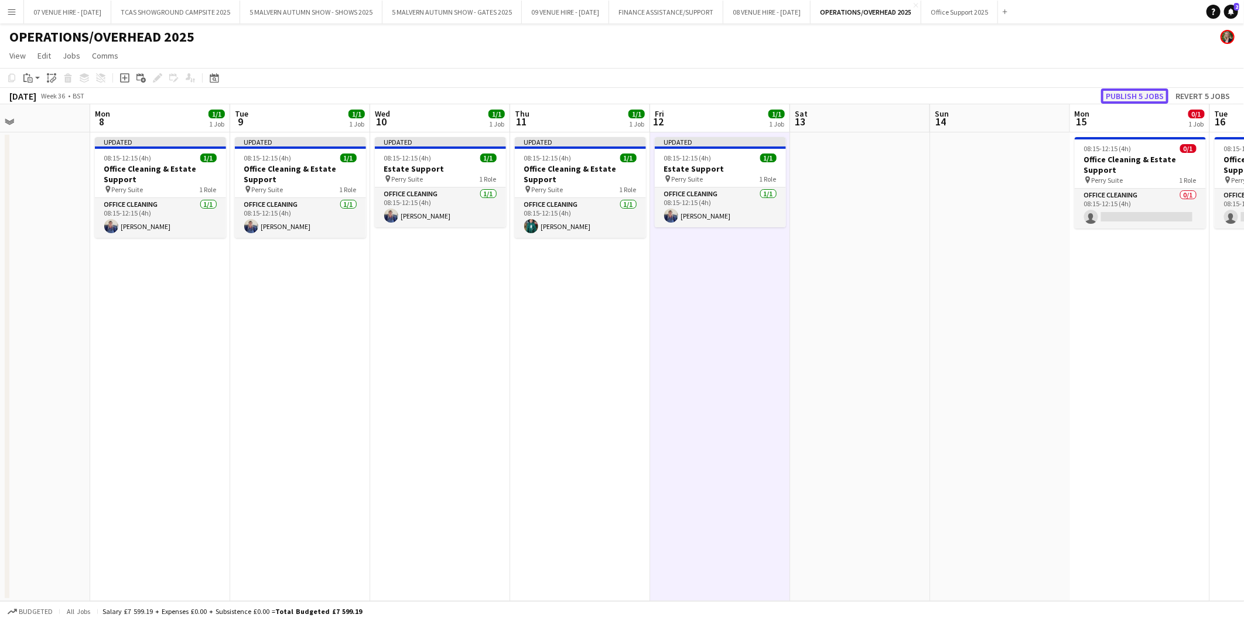
click at [1131, 92] on button "Publish 5 jobs" at bounding box center [1134, 95] width 67 height 15
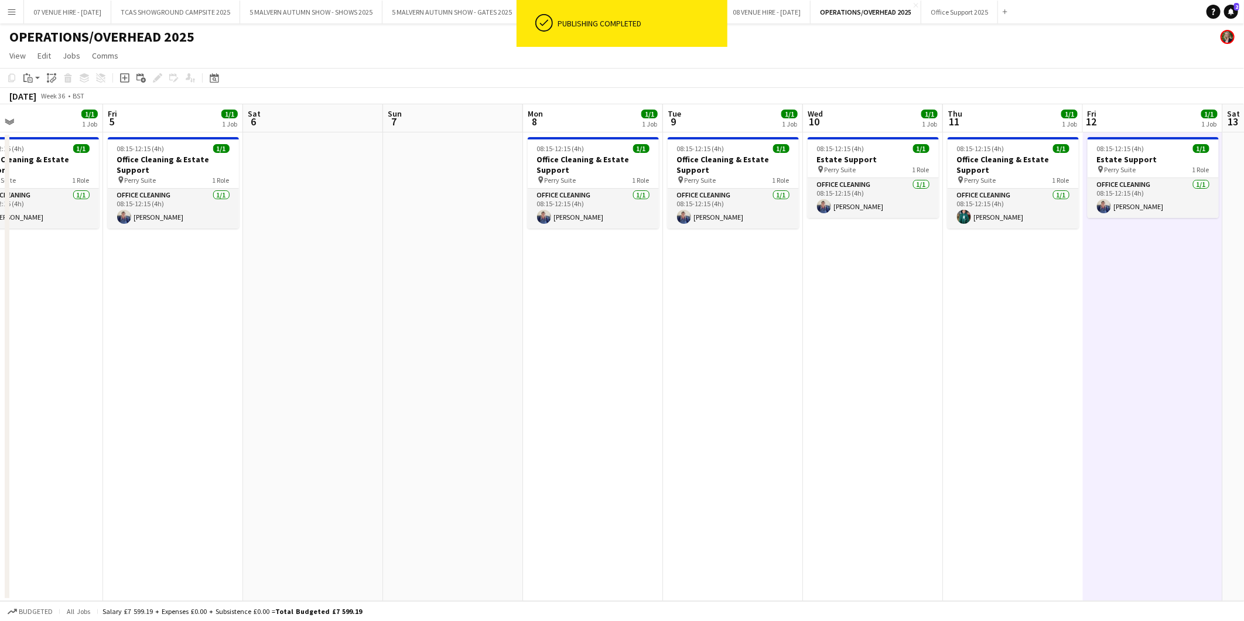
drag, startPoint x: 332, startPoint y: 167, endPoint x: 1045, endPoint y: 220, distance: 714.9
click at [1045, 220] on app-calendar-viewport "Tue 2 1/1 1 Job Wed 3 1/1 1 Job Thu 4 1/1 1 Job Fri 5 1/1 1 Job Sat 6 Sun 7 Mon…" at bounding box center [622, 352] width 1244 height 497
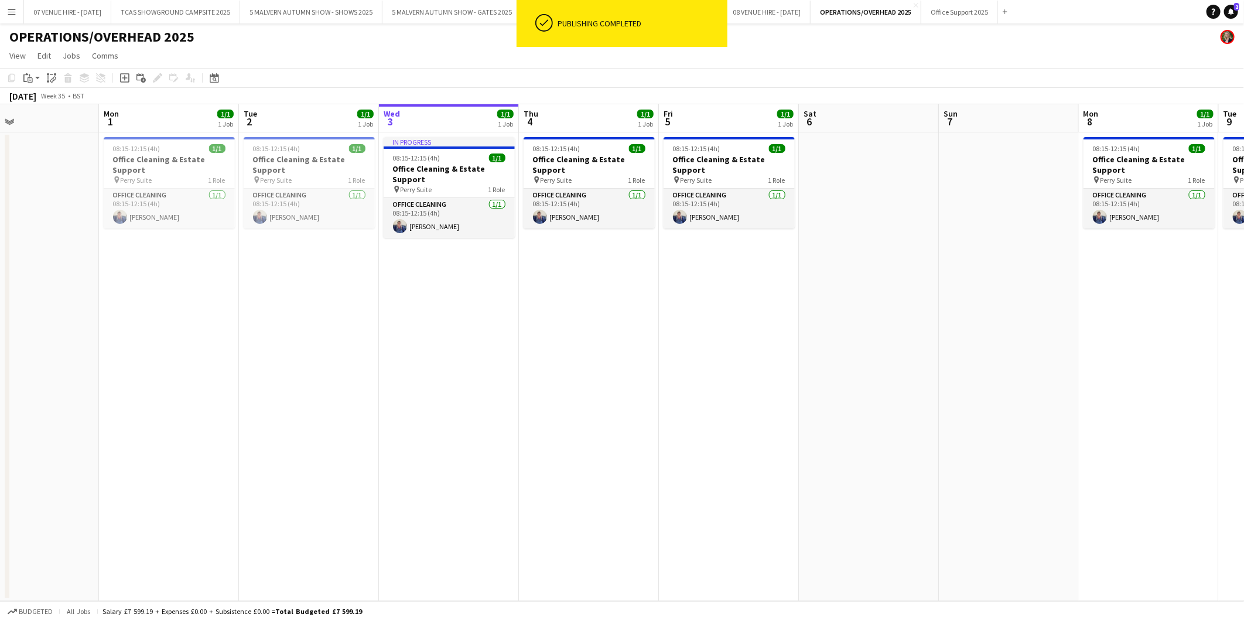
scroll to position [0, 318]
drag, startPoint x: 433, startPoint y: 163, endPoint x: 712, endPoint y: 182, distance: 279.5
click at [712, 182] on app-calendar-viewport "Fri 29 1/1 1 Job Sat 30 Sun 31 Mon 1 1/1 1 Job Tue 2 1/1 1 Job Wed 3 1/1 1 Job …" at bounding box center [622, 352] width 1244 height 497
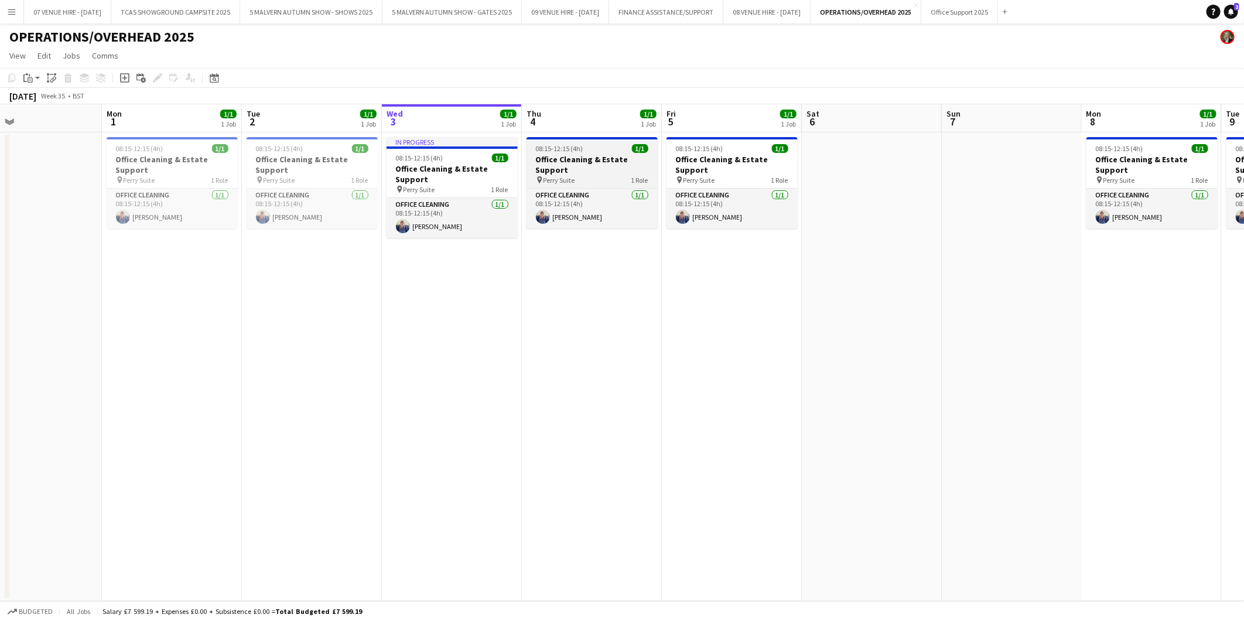
click at [569, 166] on h3 "Office Cleaning & Estate Support" at bounding box center [592, 164] width 131 height 21
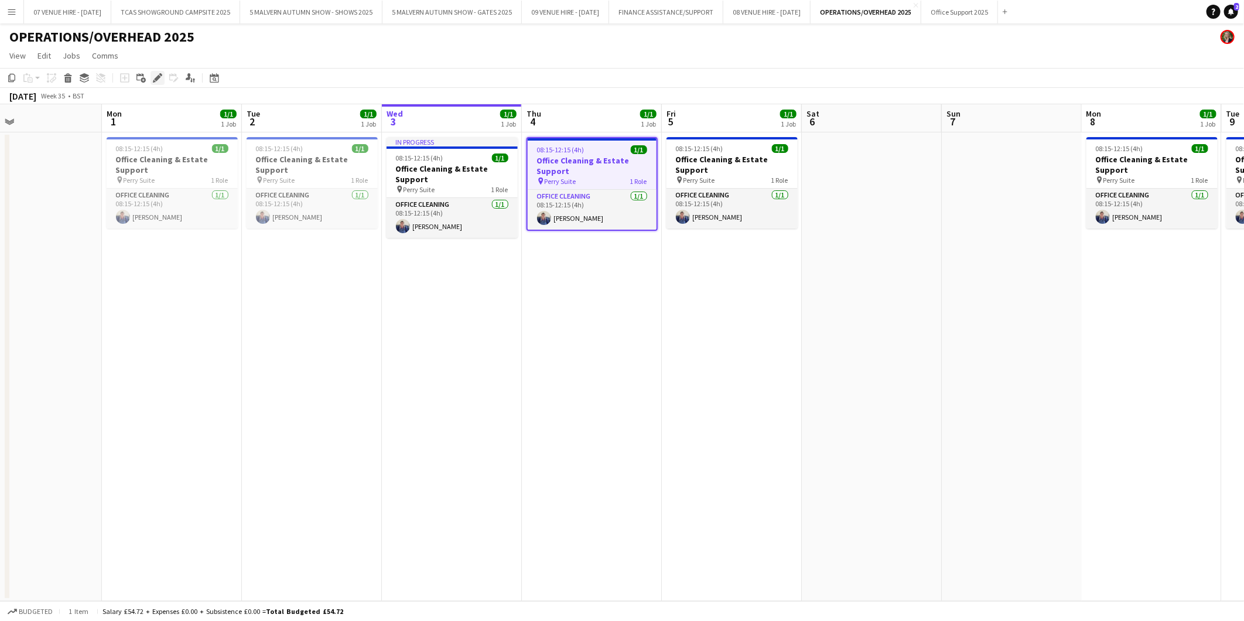
click at [163, 78] on div "Edit" at bounding box center [158, 78] width 14 height 14
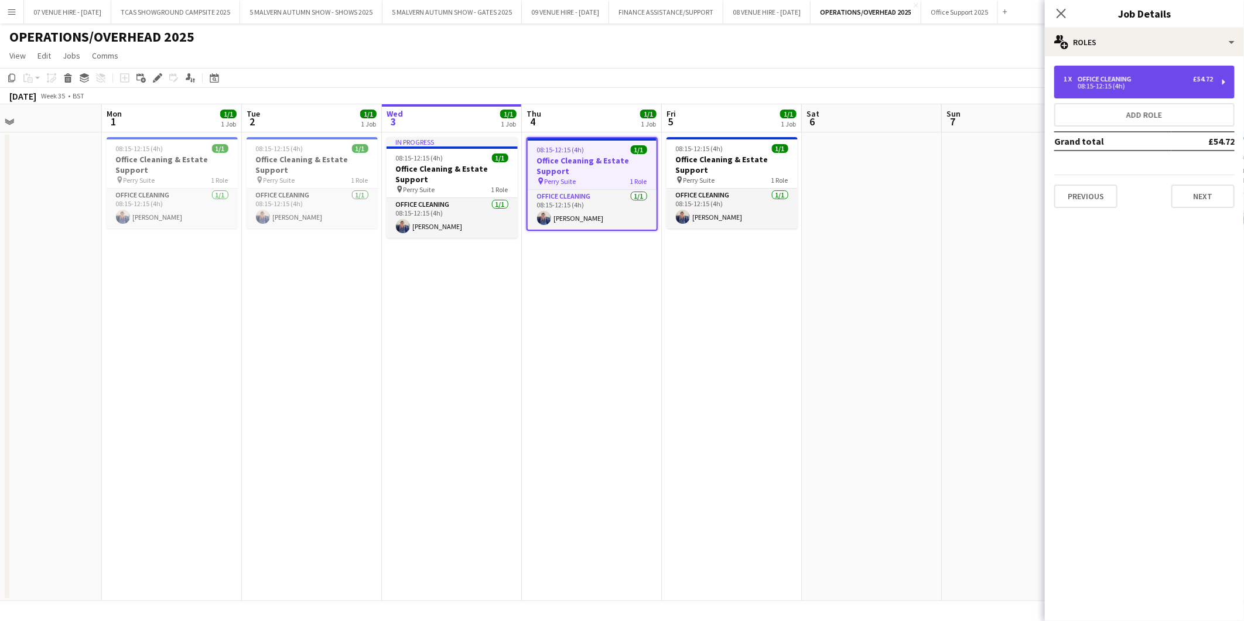
click at [1100, 73] on div "1 x Office Cleaning £54.72 08:15-12:15 (4h)" at bounding box center [1144, 82] width 180 height 33
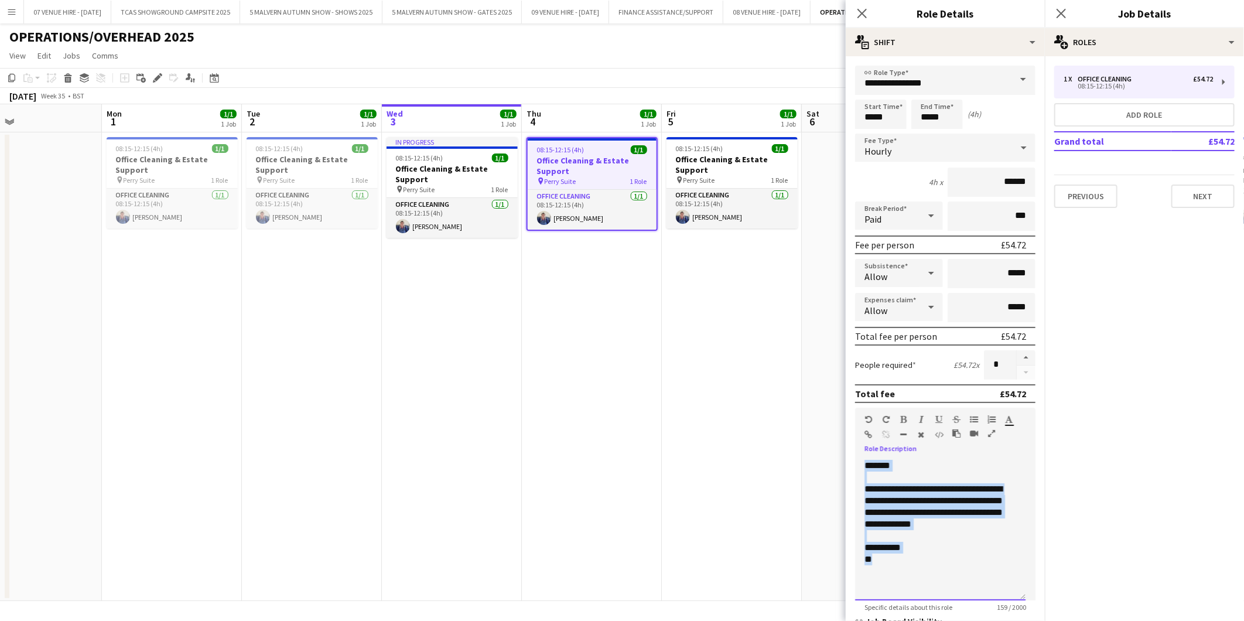
drag, startPoint x: 885, startPoint y: 551, endPoint x: 862, endPoint y: 463, distance: 90.8
click at [862, 463] on div "**********" at bounding box center [940, 530] width 170 height 141
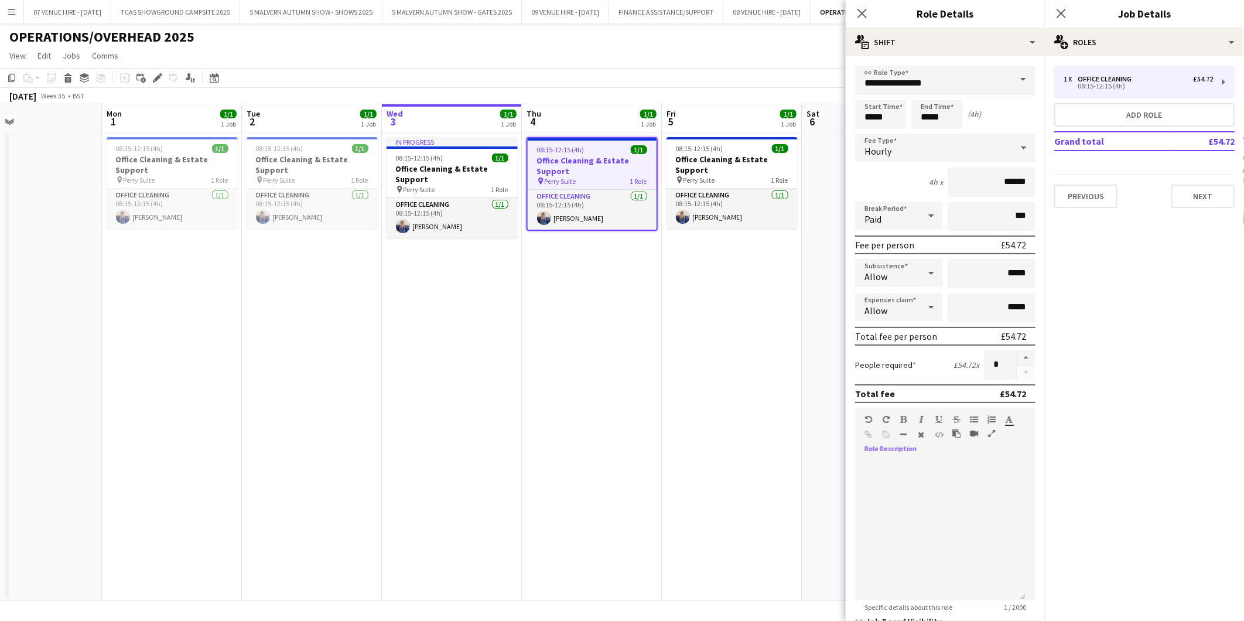
click at [711, 312] on app-date-cell "08:15-12:15 (4h) 1/1 Office Cleaning & Estate Support pin Perry Suite 1 Role Of…" at bounding box center [732, 366] width 140 height 469
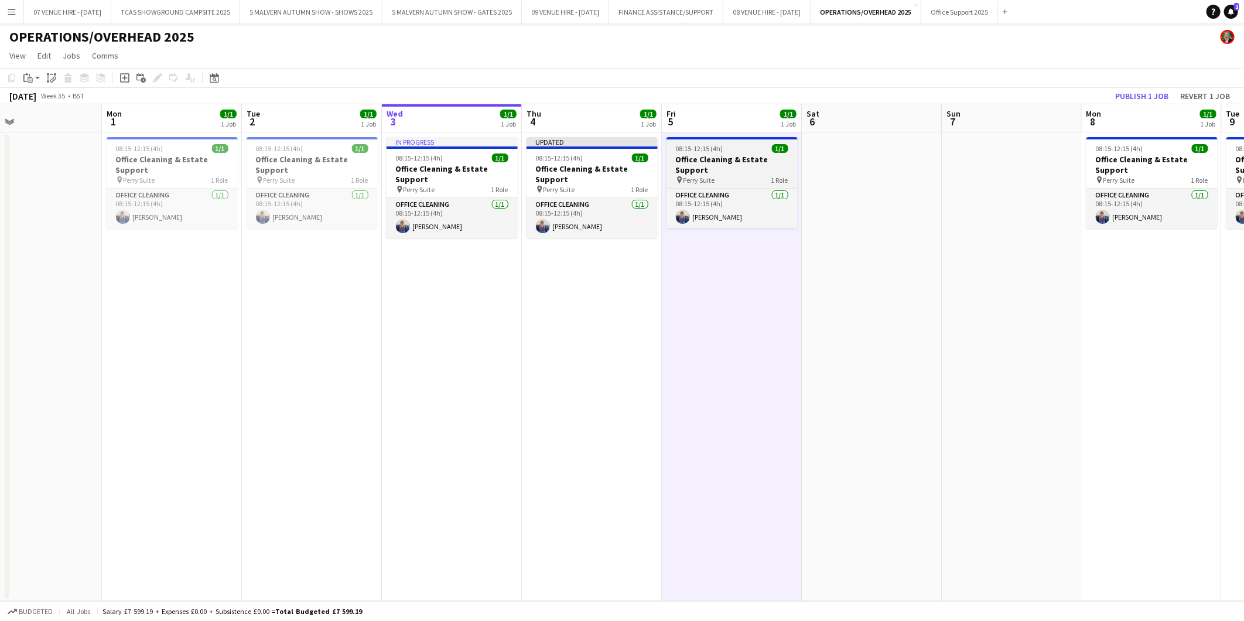
click at [726, 161] on h3 "Office Cleaning & Estate Support" at bounding box center [732, 164] width 131 height 21
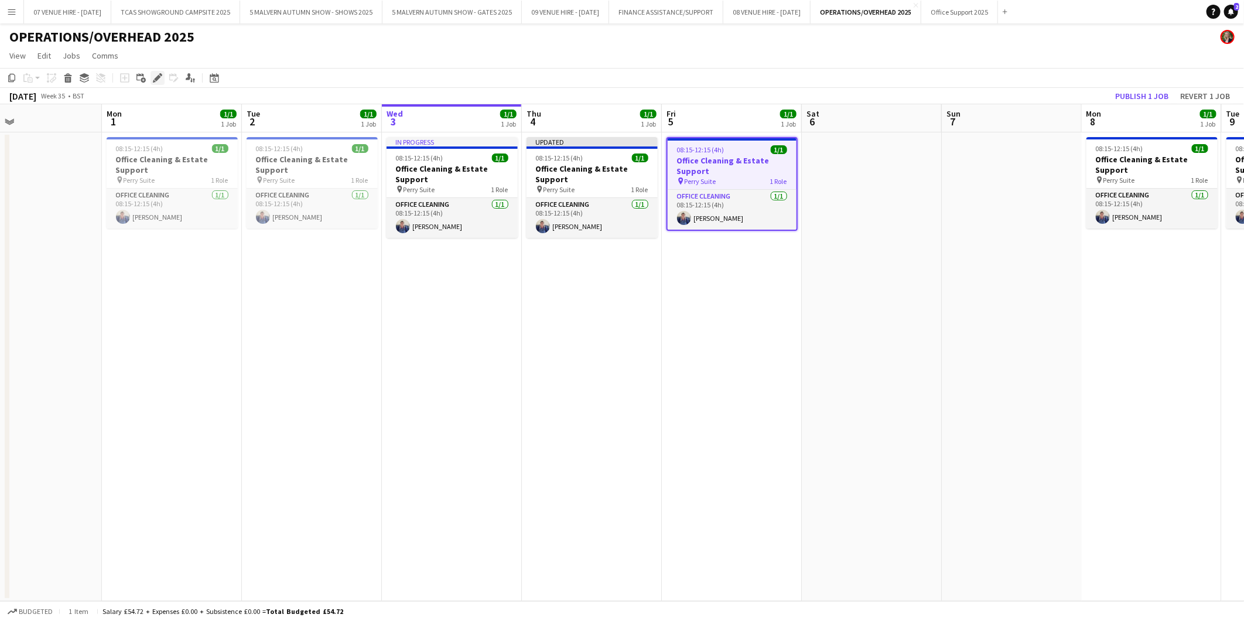
click at [159, 76] on icon at bounding box center [157, 78] width 6 height 6
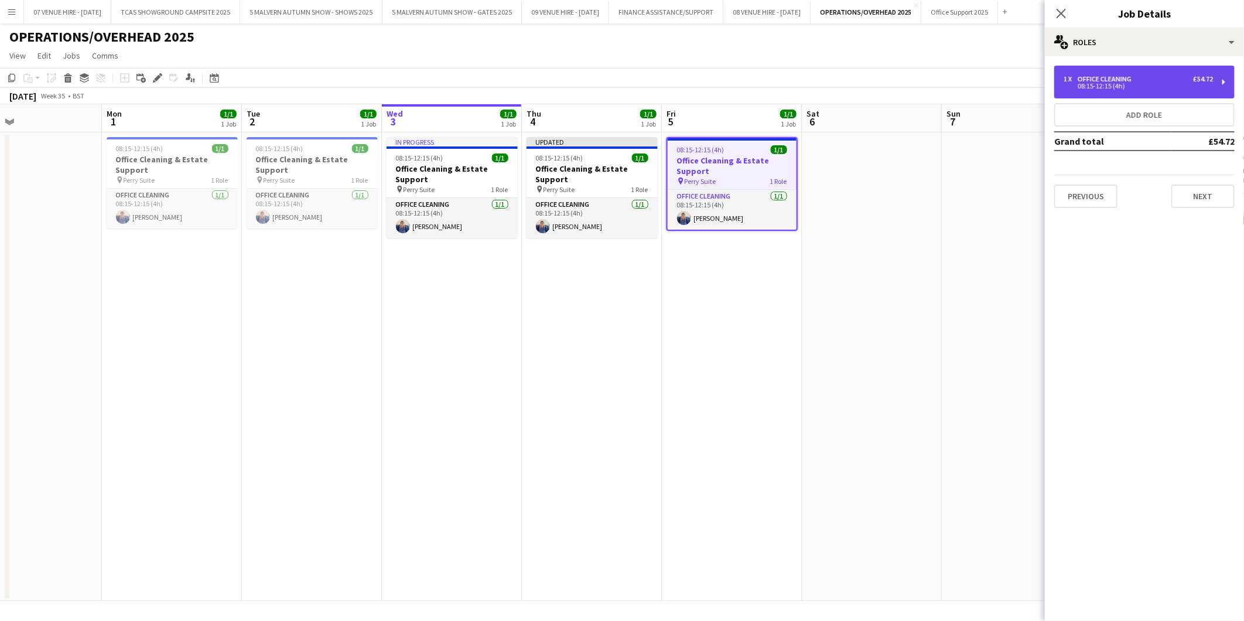
click at [1109, 88] on div "08:15-12:15 (4h)" at bounding box center [1138, 86] width 149 height 6
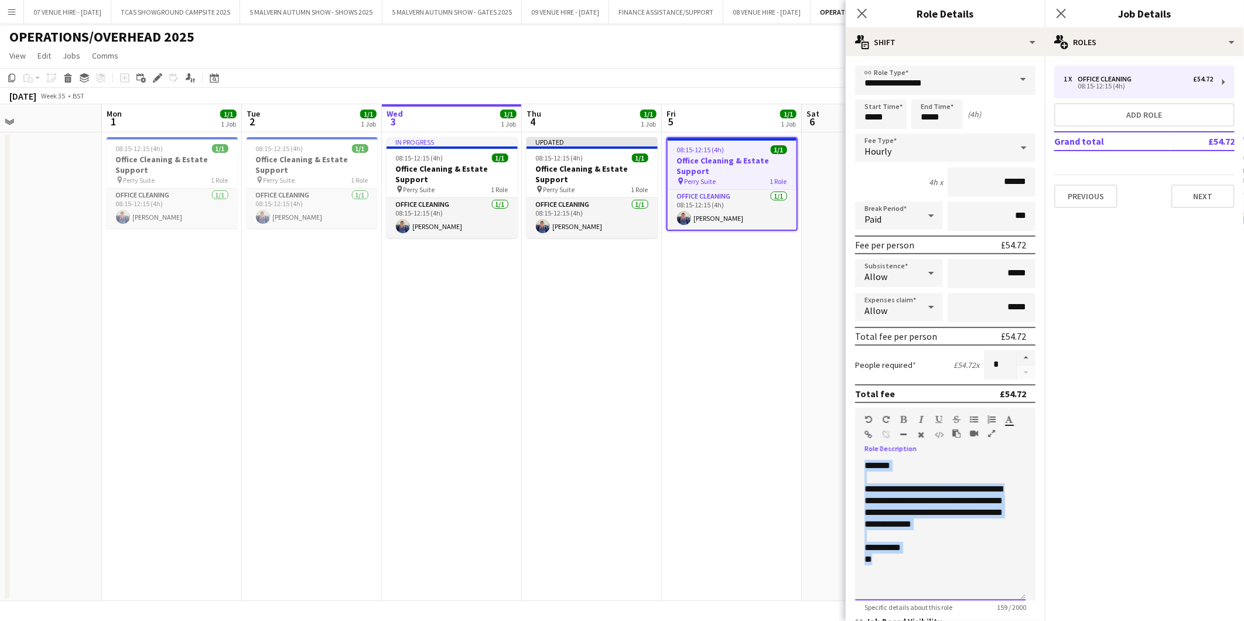
drag, startPoint x: 880, startPoint y: 557, endPoint x: 861, endPoint y: 465, distance: 94.0
click at [861, 465] on div "**********" at bounding box center [940, 530] width 170 height 141
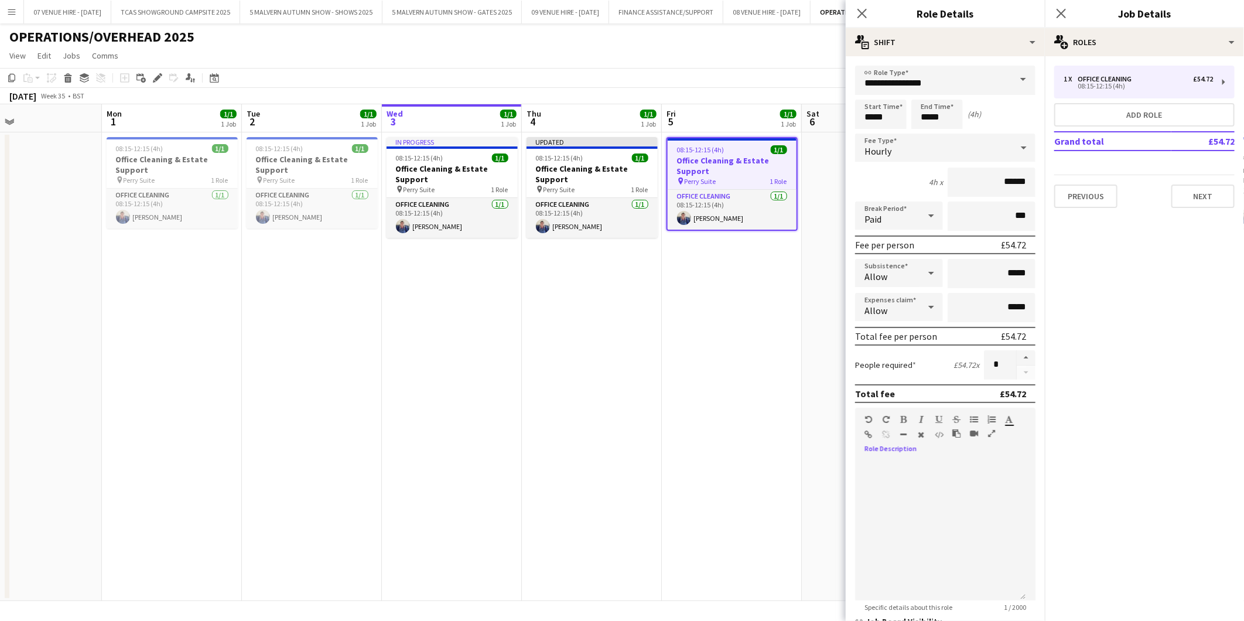
click at [699, 395] on app-date-cell "08:15-12:15 (4h) 1/1 Office Cleaning & Estate Support pin Perry Suite 1 Role Of…" at bounding box center [732, 366] width 140 height 469
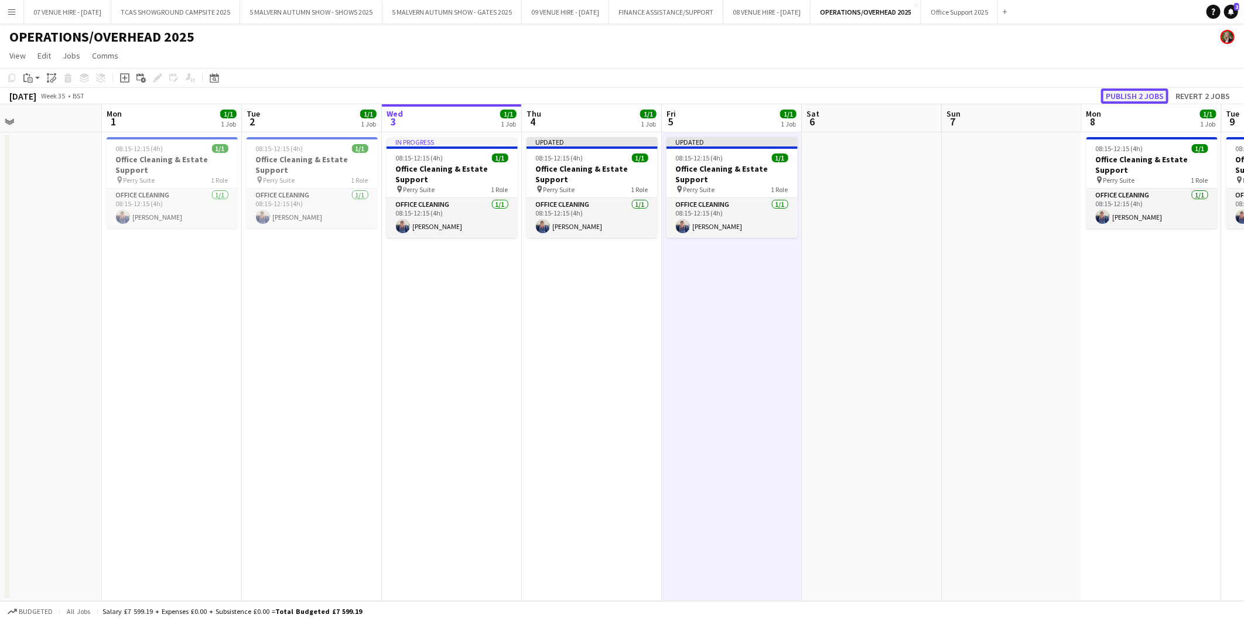
click at [1160, 91] on button "Publish 2 jobs" at bounding box center [1134, 95] width 67 height 15
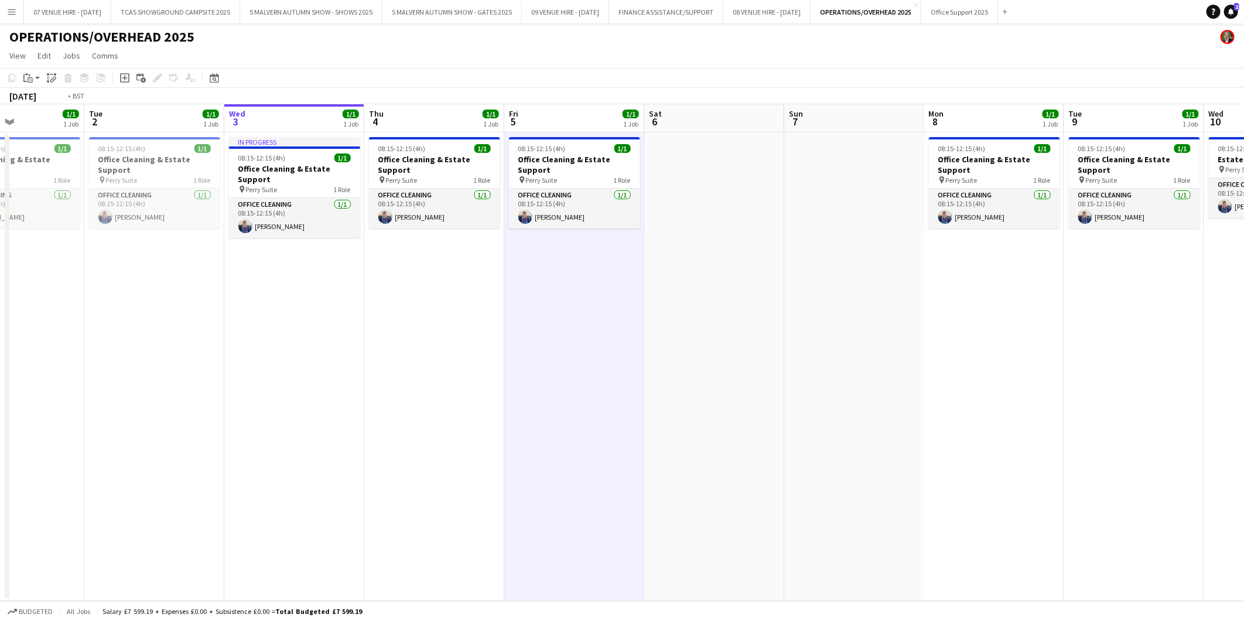
drag, startPoint x: 1117, startPoint y: 173, endPoint x: 680, endPoint y: 159, distance: 437.8
click at [680, 159] on app-calendar-viewport "Fri 29 1/1 1 Job Sat 30 Sun 31 Mon 1 1/1 1 Job Tue 2 1/1 1 Job Wed 3 1/1 1 Job …" at bounding box center [622, 352] width 1244 height 497
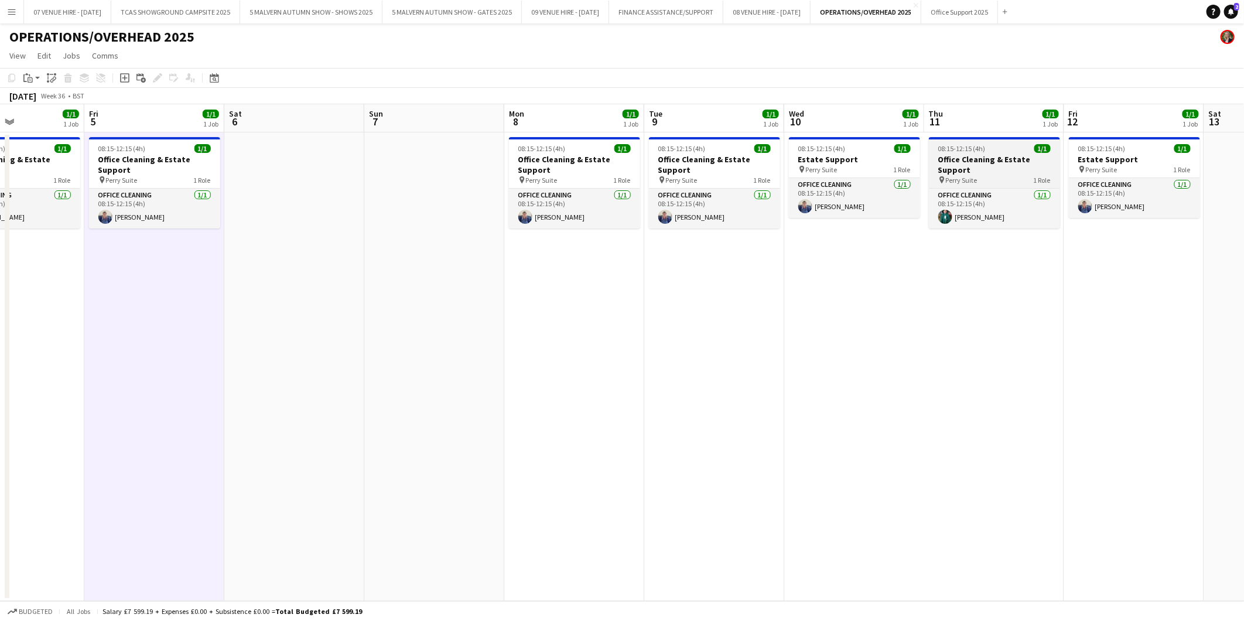
drag, startPoint x: 1064, startPoint y: 157, endPoint x: 702, endPoint y: 151, distance: 362.7
click at [687, 152] on app-calendar-viewport "Mon 1 1/1 1 Job Tue 2 1/1 1 Job Wed 3 1/1 1 Job Thu 4 1/1 1 Job Fri 5 1/1 1 Job…" at bounding box center [622, 352] width 1244 height 497
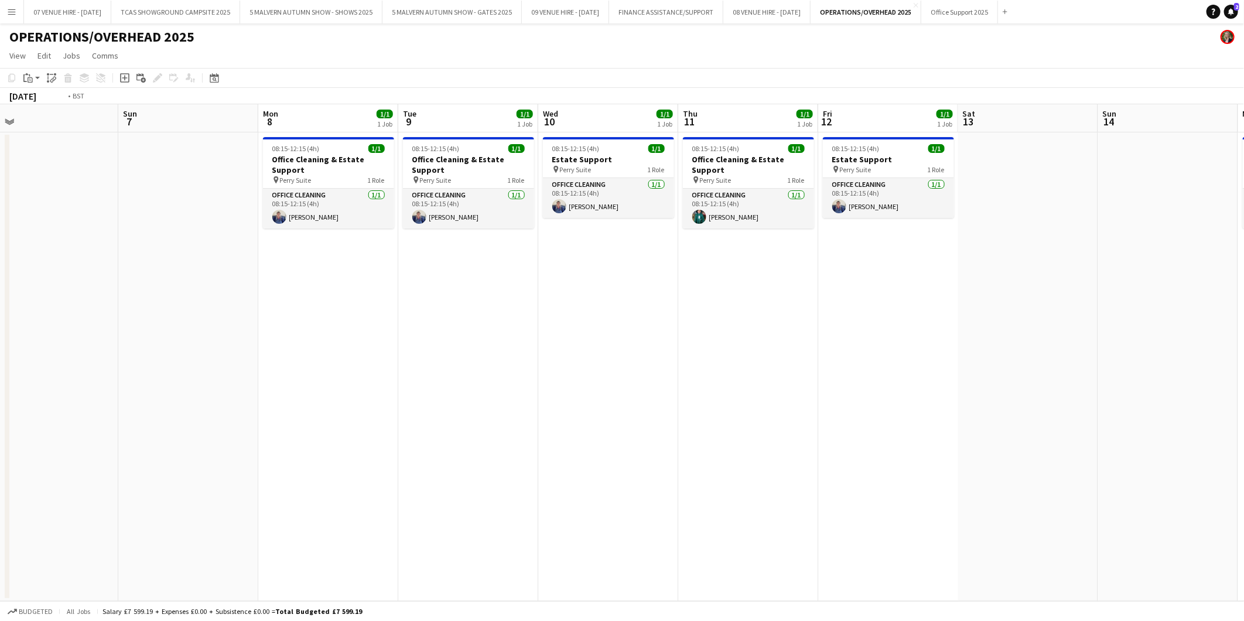
click at [756, 168] on app-calendar-viewport "Wed 3 1/1 1 Job Thu 4 1/1 1 Job Fri 5 1/1 1 Job Sat 6 Sun 7 Mon 8 1/1 1 Job Tue…" at bounding box center [622, 352] width 1244 height 497
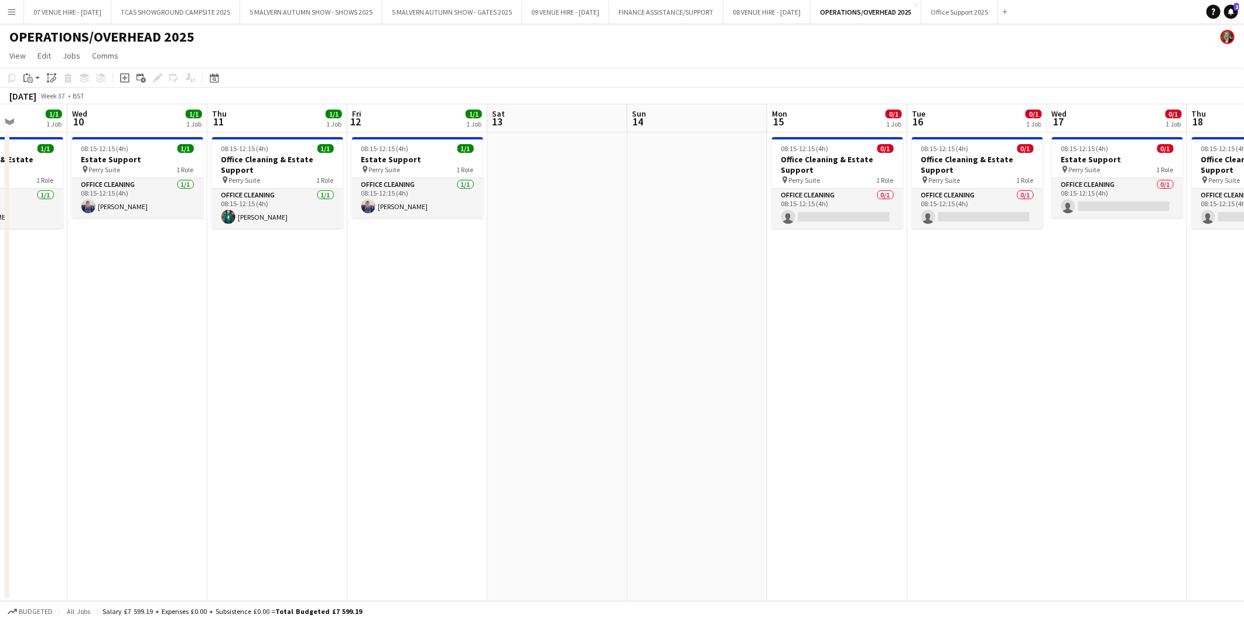
drag, startPoint x: 1015, startPoint y: 188, endPoint x: 684, endPoint y: 190, distance: 331.0
click at [684, 190] on app-calendar-viewport "Sun 7 Mon 8 1/1 1 Job Tue 9 1/1 1 Job Wed 10 1/1 1 Job Thu 11 1/1 1 Job Fri 12 …" at bounding box center [622, 352] width 1244 height 497
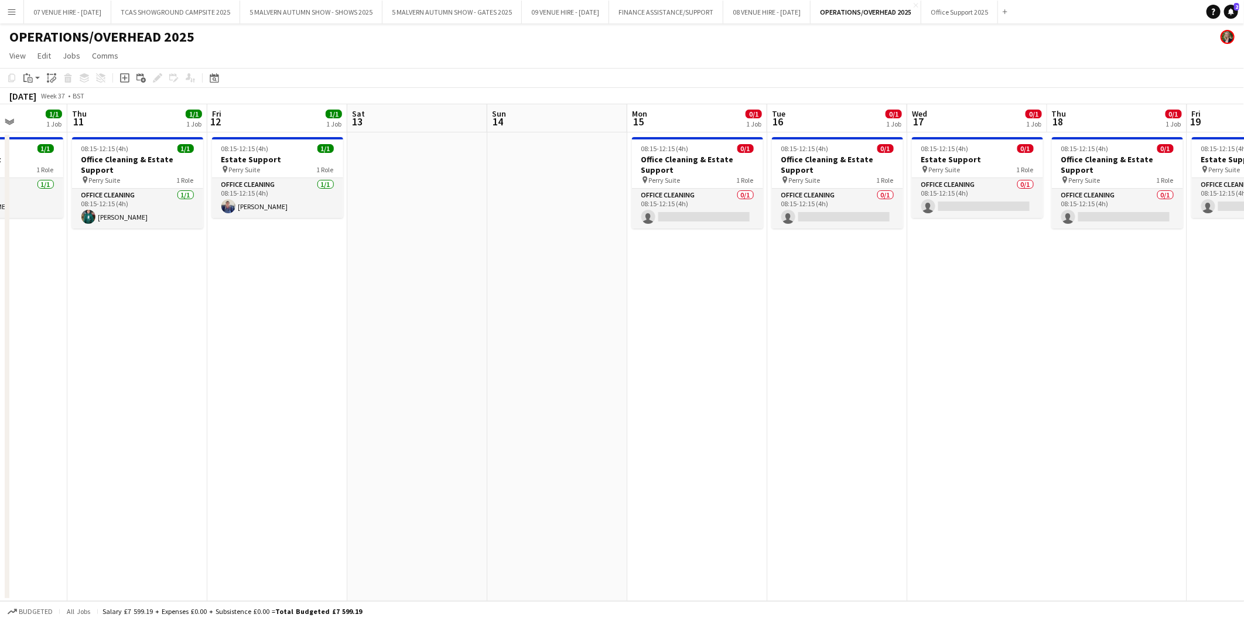
click at [676, 172] on app-calendar-viewport "Mon 8 1/1 1 Job Tue 9 1/1 1 Job Wed 10 1/1 1 Job Thu 11 1/1 1 Job Fri 12 1/1 1 …" at bounding box center [622, 352] width 1244 height 497
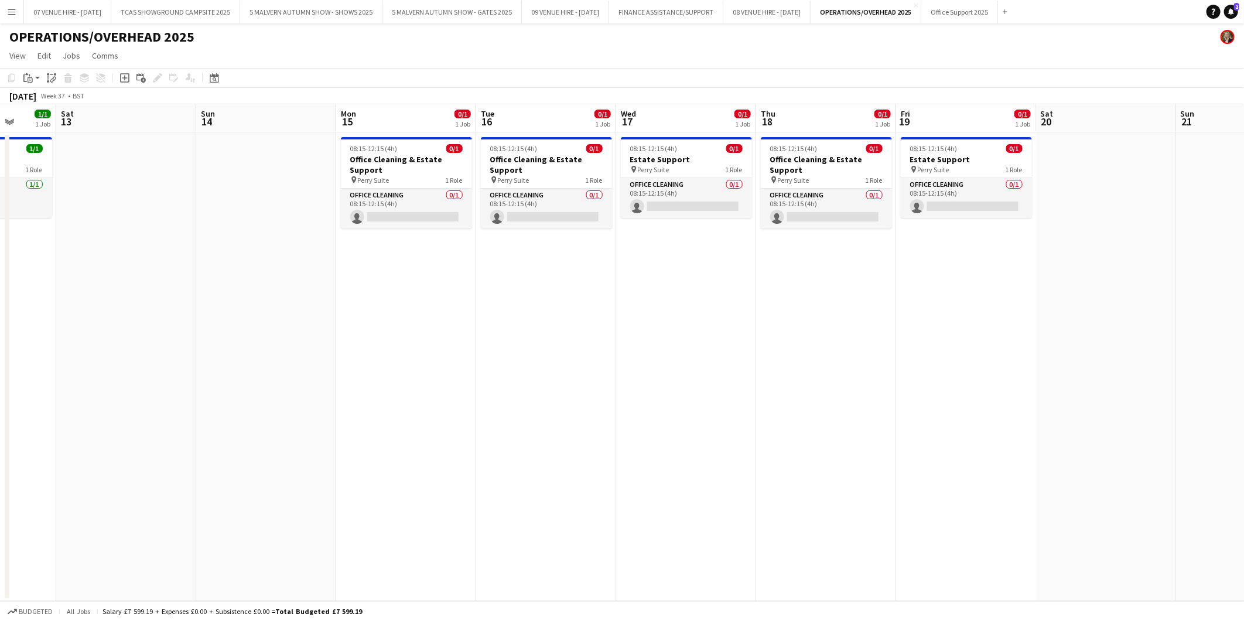
click at [799, 202] on app-calendar-viewport "Wed 10 1/1 1 Job Thu 11 1/1 1 Job Fri 12 1/1 1 Job Sat 13 Sun 14 Mon 15 0/1 1 J…" at bounding box center [622, 352] width 1244 height 497
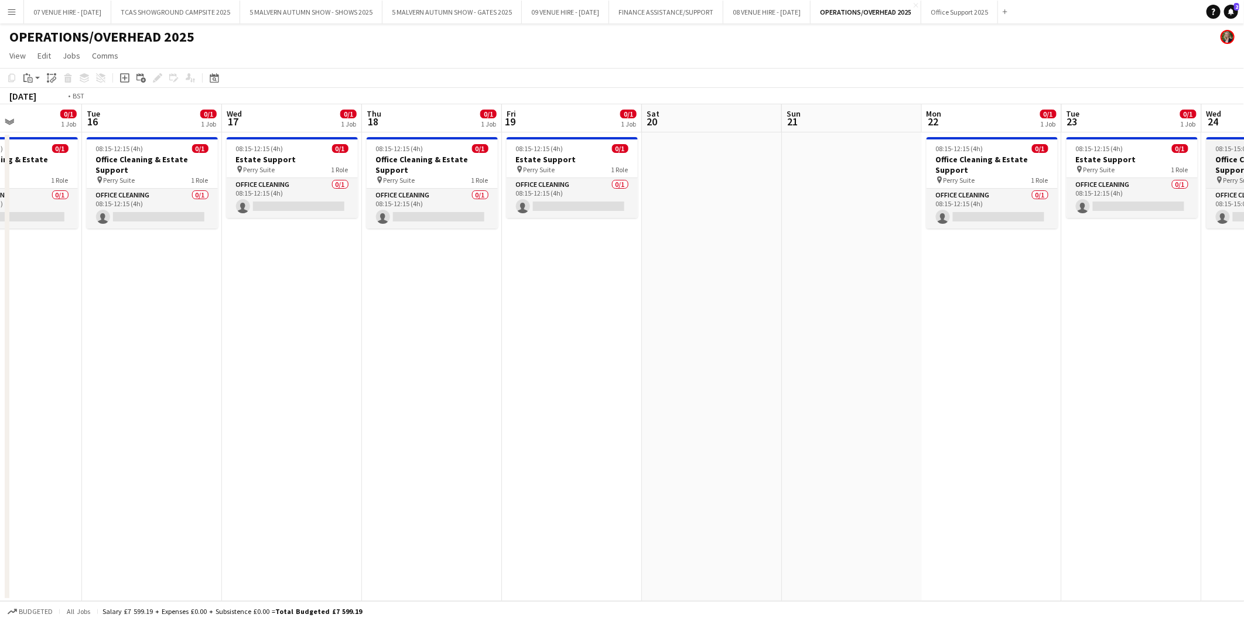
drag, startPoint x: 922, startPoint y: 203, endPoint x: 933, endPoint y: 183, distance: 23.3
click at [560, 172] on app-calendar-viewport "Fri 12 1/1 1 Job Sat 13 Sun 14 Mon 15 0/1 1 Job Tue 16 0/1 1 Job Wed 17 0/1 1 J…" at bounding box center [622, 352] width 1244 height 497
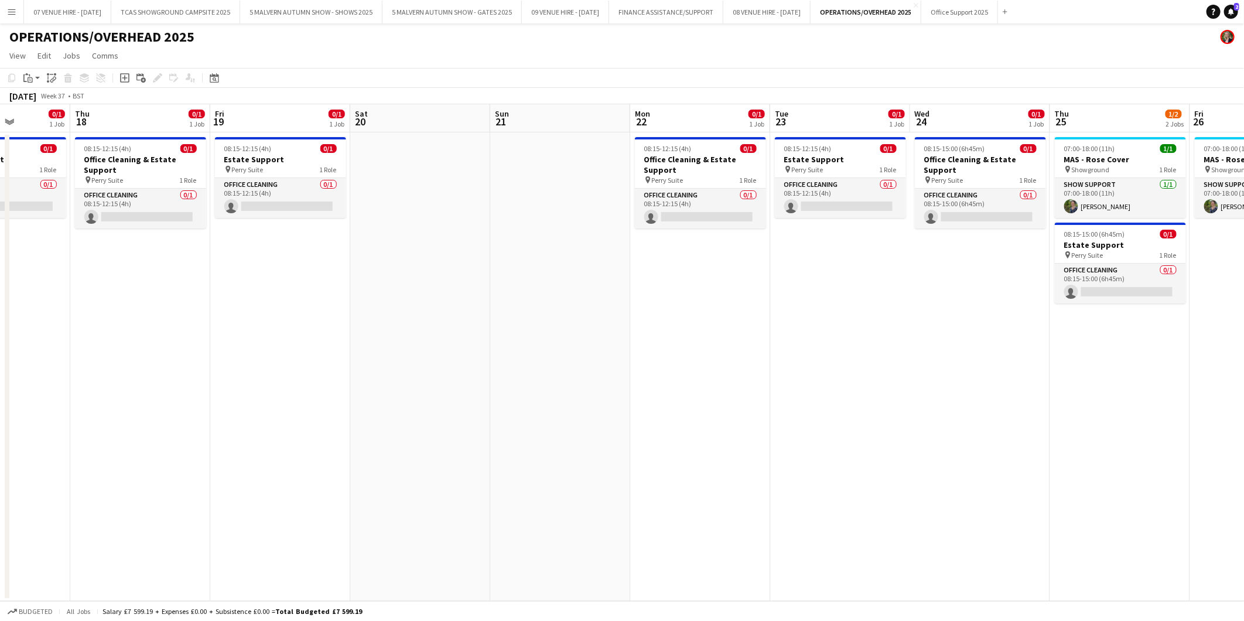
scroll to position [0, 428]
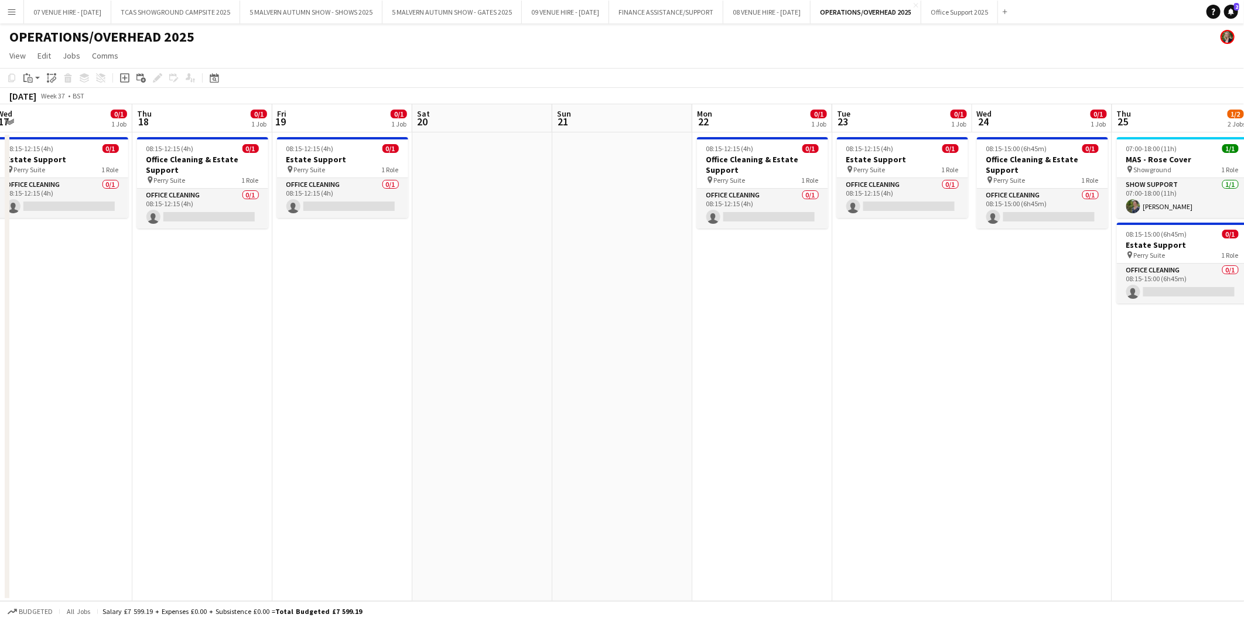
drag, startPoint x: 599, startPoint y: 170, endPoint x: 589, endPoint y: 169, distance: 10.1
click at [589, 169] on app-calendar-viewport "Sun 14 Mon 15 0/1 1 Job Tue 16 0/1 1 Job Wed 17 0/1 1 Job Thu 18 0/1 1 Job Fri …" at bounding box center [622, 352] width 1244 height 497
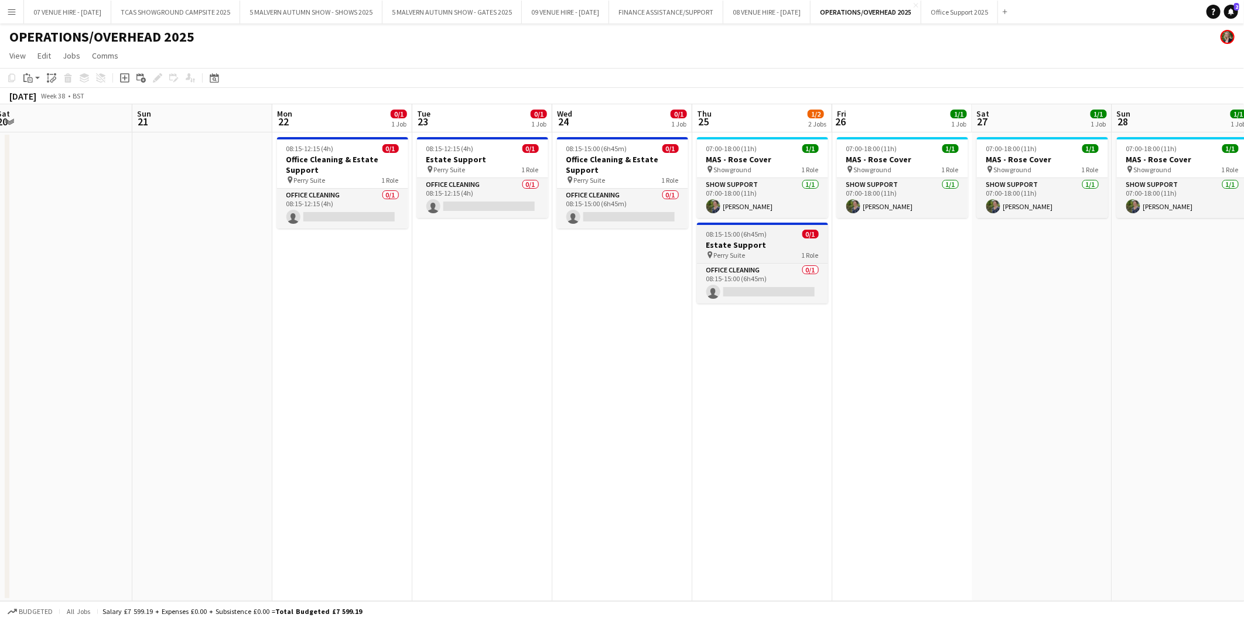
click at [740, 238] on span "08:15-15:00 (6h45m)" at bounding box center [736, 234] width 61 height 9
click at [157, 77] on icon at bounding box center [157, 78] width 6 height 6
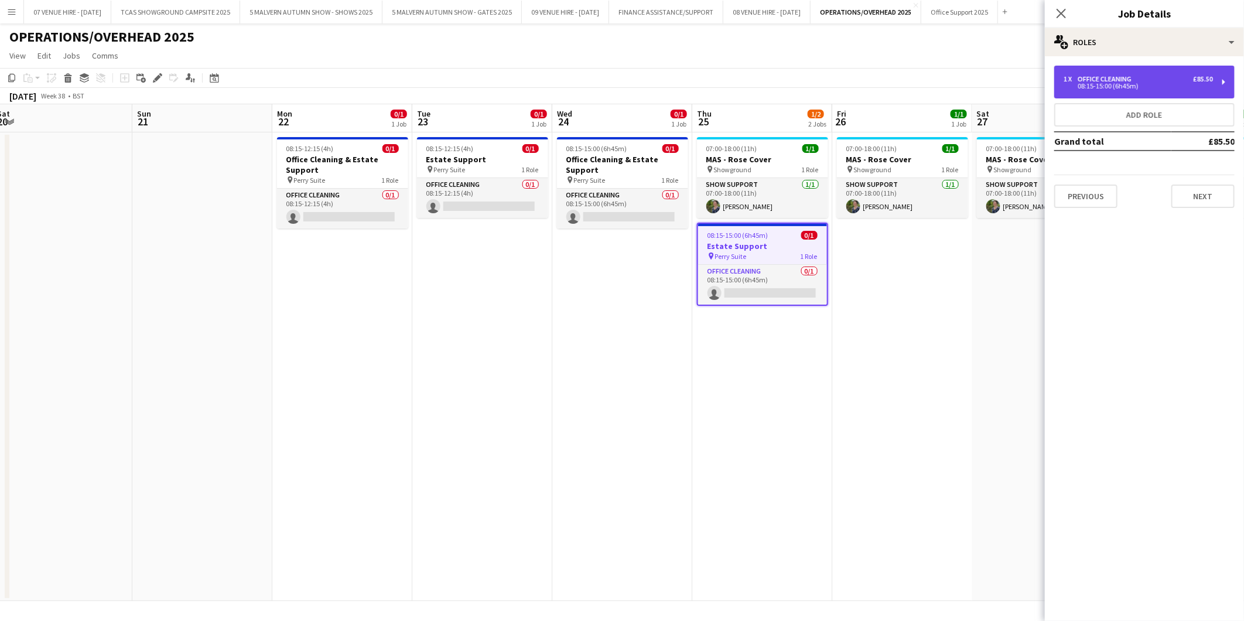
click at [1115, 90] on div "1 x Office Cleaning £85.50 08:15-15:00 (6h45m)" at bounding box center [1144, 82] width 180 height 33
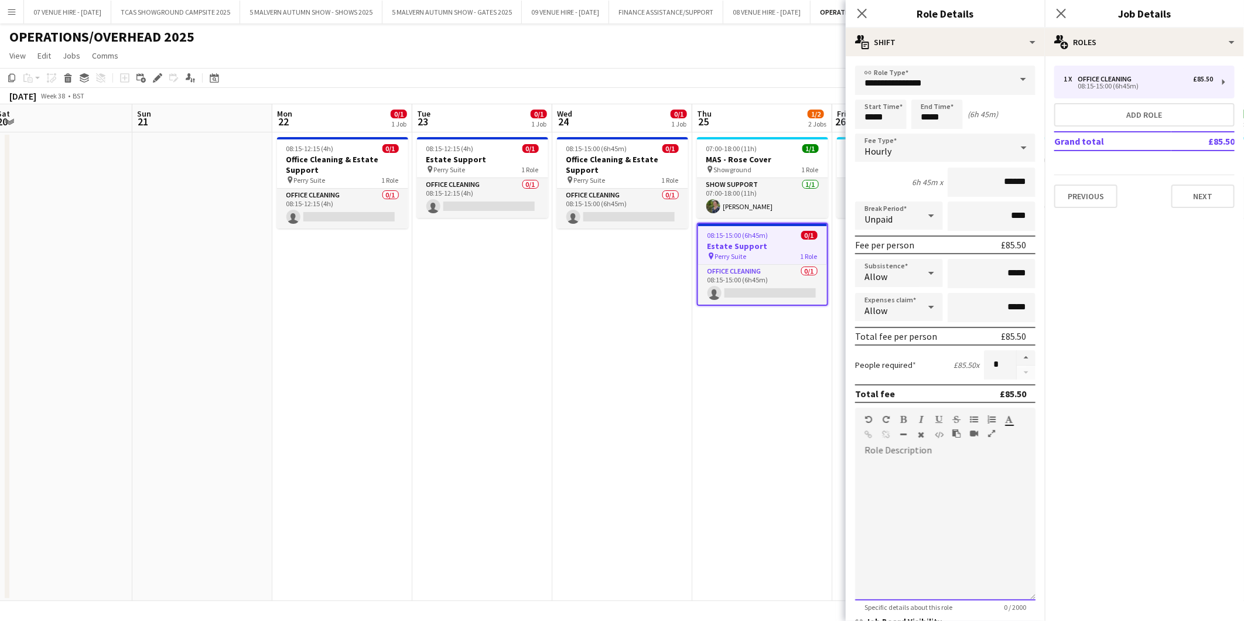
click at [887, 453] on div at bounding box center [945, 526] width 180 height 149
drag, startPoint x: 886, startPoint y: 507, endPoint x: 867, endPoint y: 459, distance: 52.1
click at [867, 460] on div "**********" at bounding box center [940, 530] width 170 height 141
copy div "**********"
click at [746, 459] on app-date-cell "07:00-18:00 (11h) 1/1 MAS - Rose Cover pin Showground 1 Role Show Support 1/1 0…" at bounding box center [762, 366] width 140 height 469
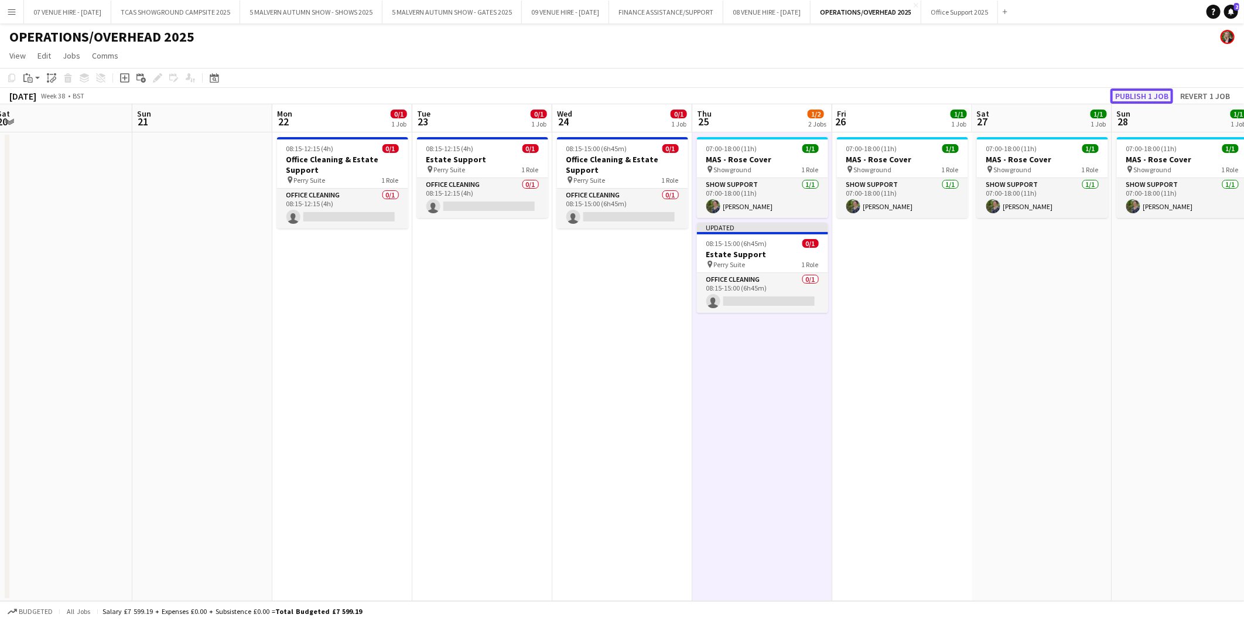
click at [1152, 94] on button "Publish 1 job" at bounding box center [1142, 95] width 63 height 15
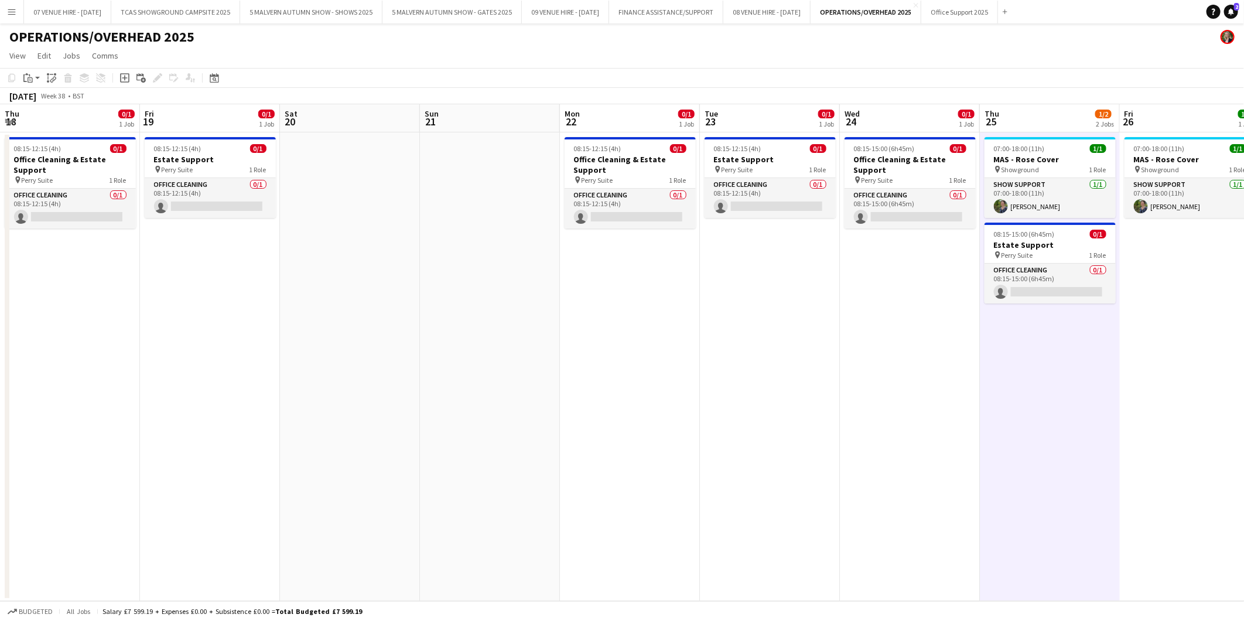
scroll to position [0, 247]
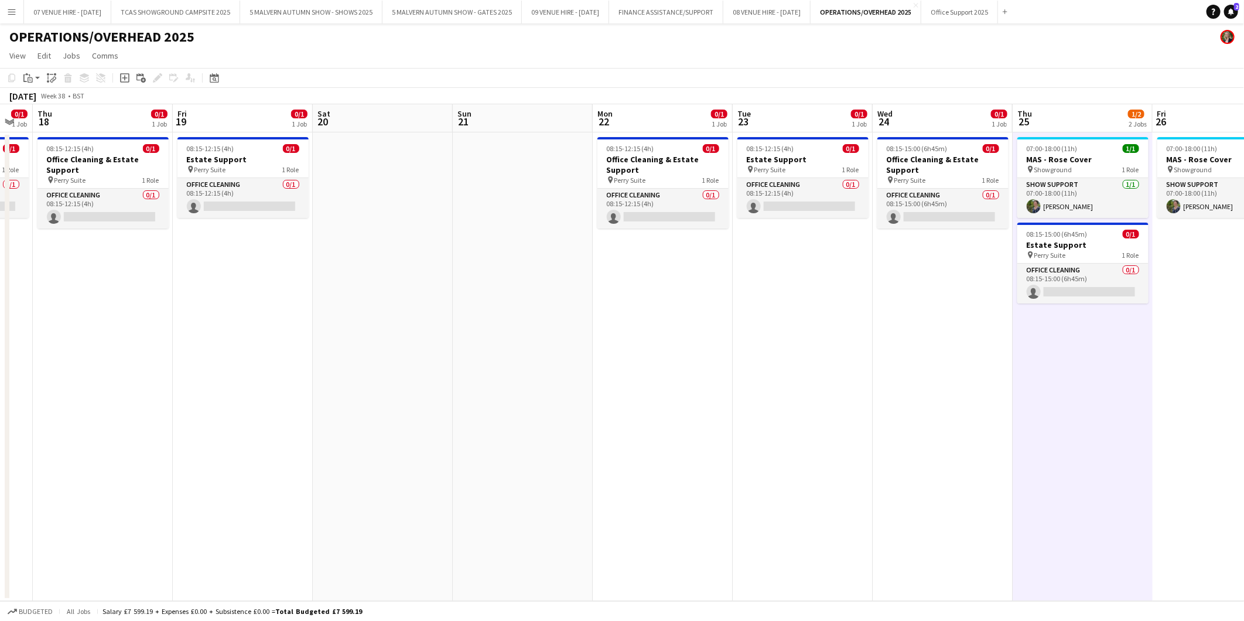
drag, startPoint x: 342, startPoint y: 159, endPoint x: 663, endPoint y: 168, distance: 320.5
click at [663, 168] on app-calendar-viewport "Tue 16 0/1 1 Job Wed 17 0/1 1 Job Thu 18 0/1 1 Job Fri 19 0/1 1 Job Sat 20 Sun …" at bounding box center [622, 352] width 1244 height 497
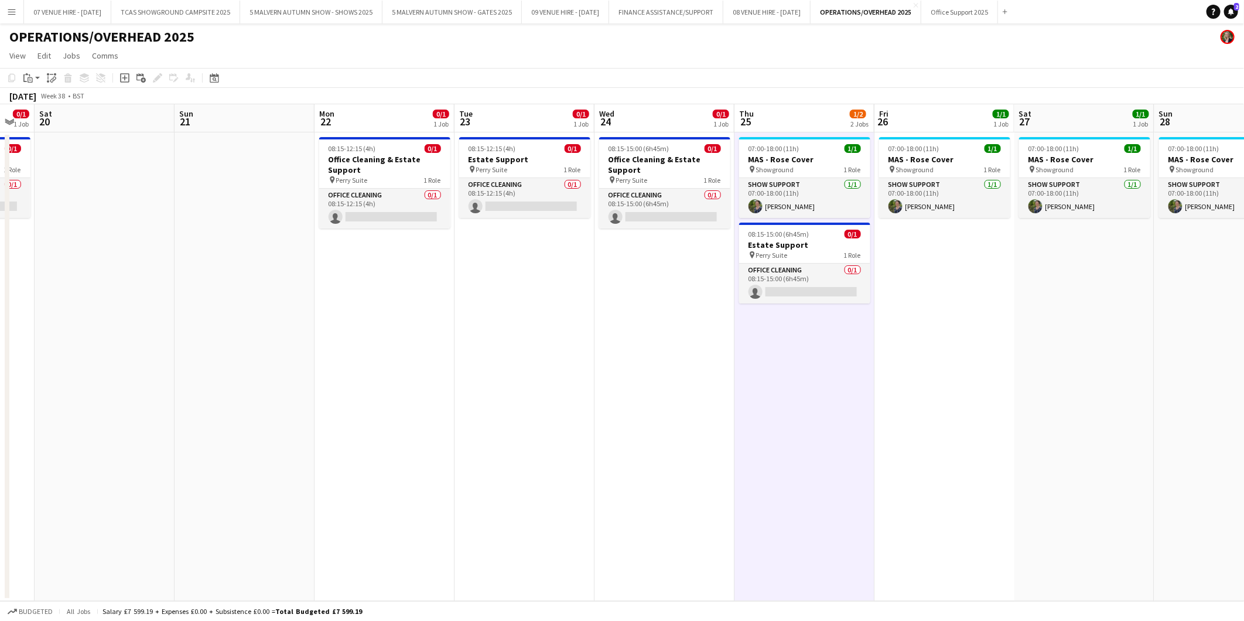
drag, startPoint x: 945, startPoint y: 157, endPoint x: 667, endPoint y: 148, distance: 279.0
click at [667, 148] on app-calendar-viewport "Wed 17 0/1 1 Job Thu 18 0/1 1 Job Fri 19 0/1 1 Job Sat 20 Sun 21 Mon 22 0/1 1 J…" at bounding box center [622, 352] width 1244 height 497
click at [813, 296] on app-card-role "Office Cleaning 0/1 08:15-15:00 (6h45m) single-neutral-actions" at bounding box center [804, 284] width 131 height 40
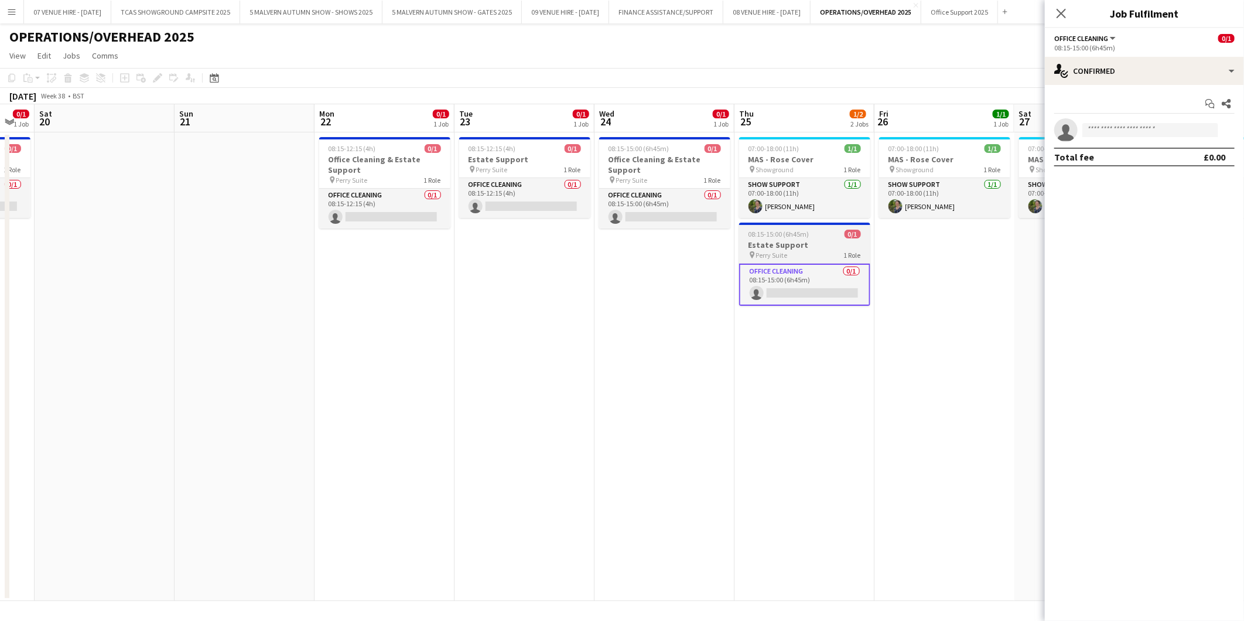
click at [763, 243] on h3 "Estate Support" at bounding box center [804, 245] width 131 height 11
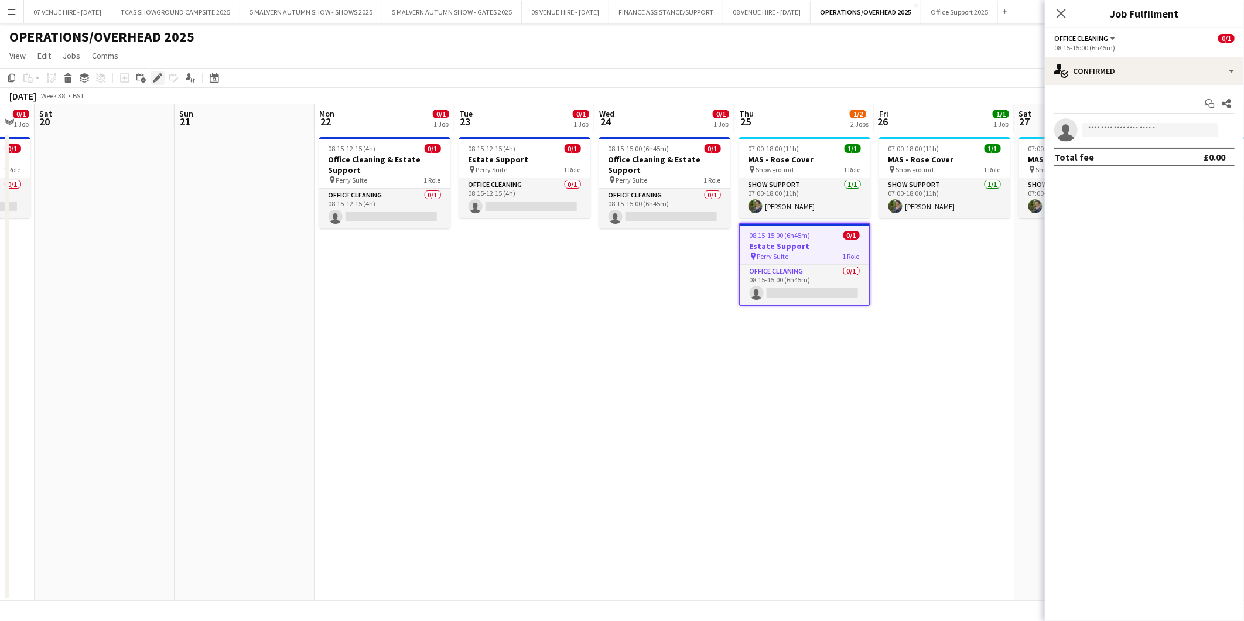
click at [158, 78] on icon at bounding box center [157, 78] width 6 height 6
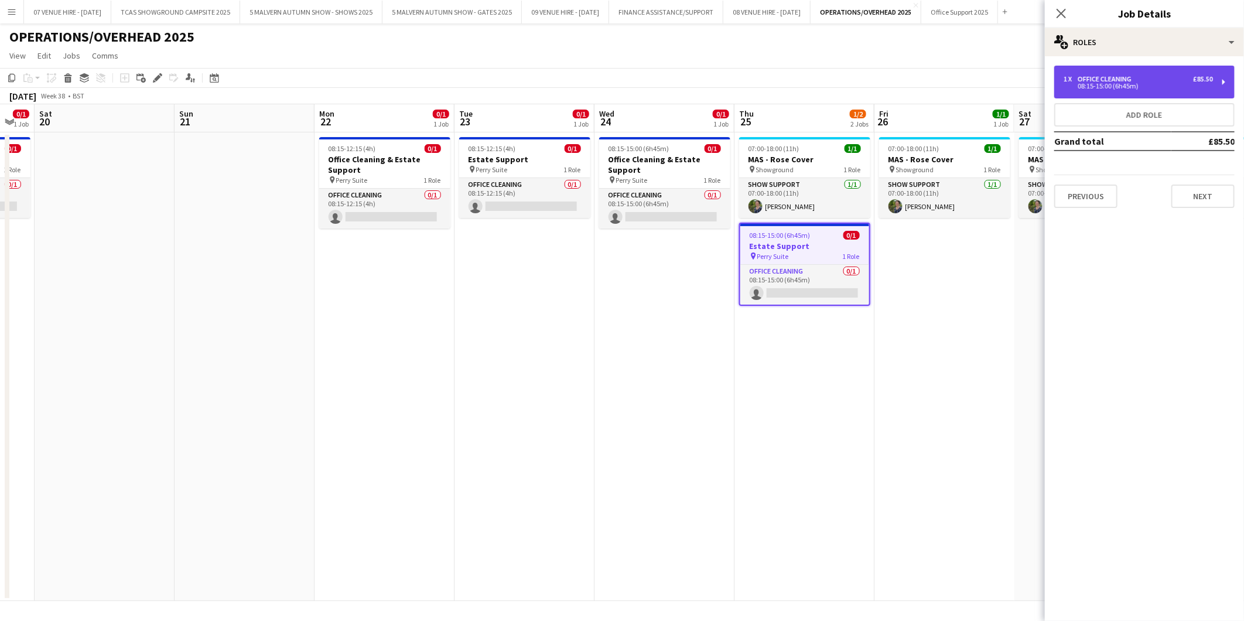
click at [1090, 90] on div "1 x Office Cleaning £85.50 08:15-15:00 (6h45m)" at bounding box center [1144, 82] width 180 height 33
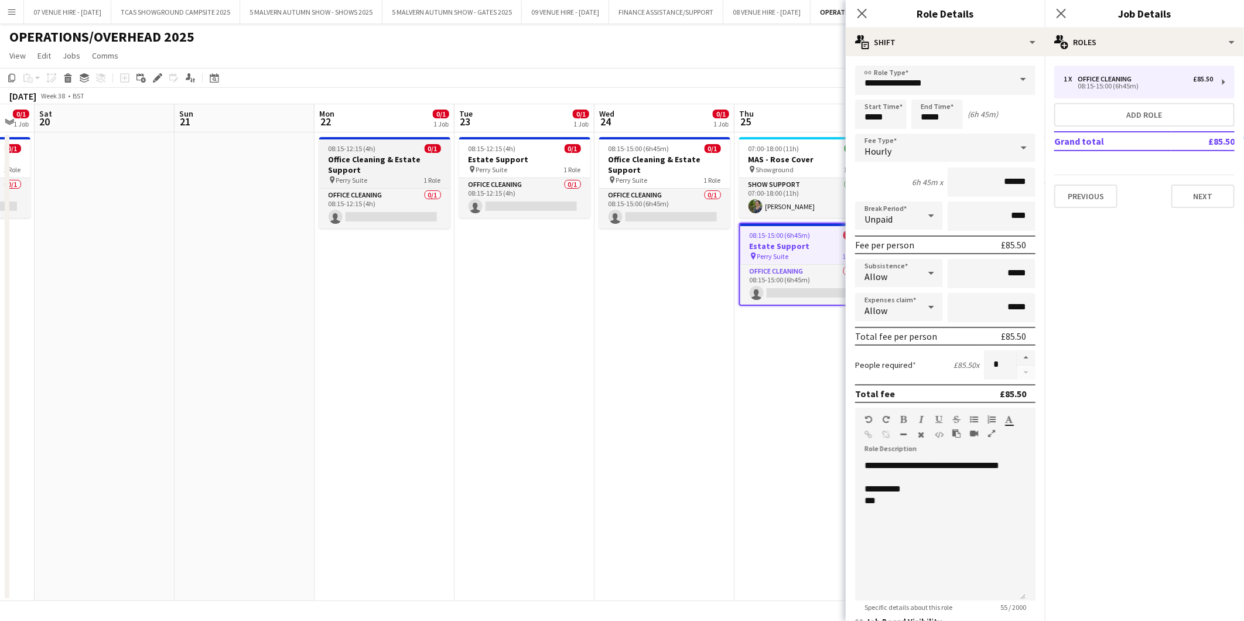
click at [355, 149] on span "08:15-12:15 (4h)" at bounding box center [352, 148] width 47 height 9
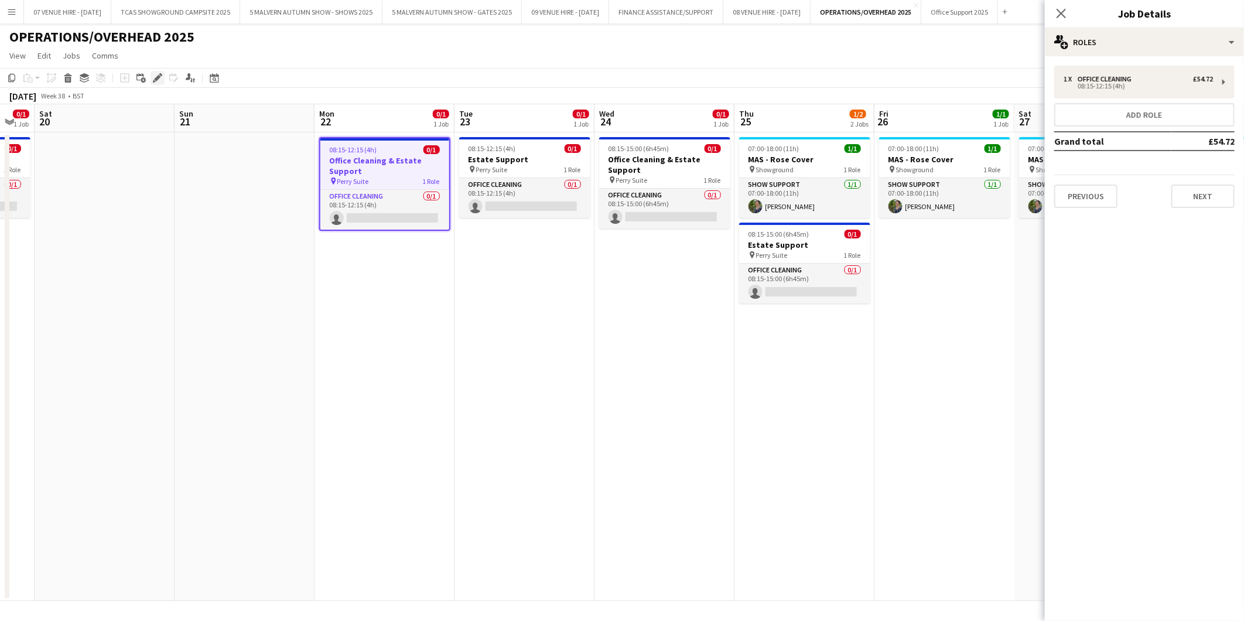
click at [159, 77] on icon at bounding box center [157, 78] width 6 height 6
click at [1105, 77] on div "Office Cleaning" at bounding box center [1107, 79] width 59 height 8
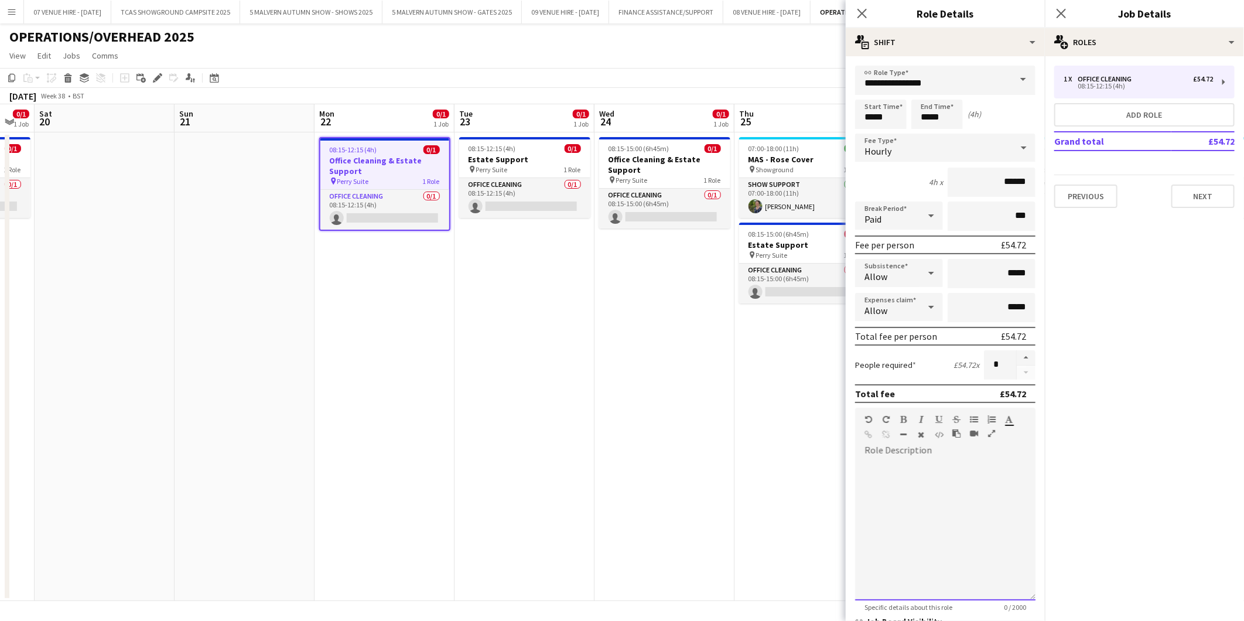
click at [920, 463] on div at bounding box center [945, 530] width 180 height 141
click at [504, 248] on app-date-cell "08:15-12:15 (4h) 0/1 Estate Support pin Perry Suite 1 Role Office Cleaning 0/1 …" at bounding box center [525, 366] width 140 height 469
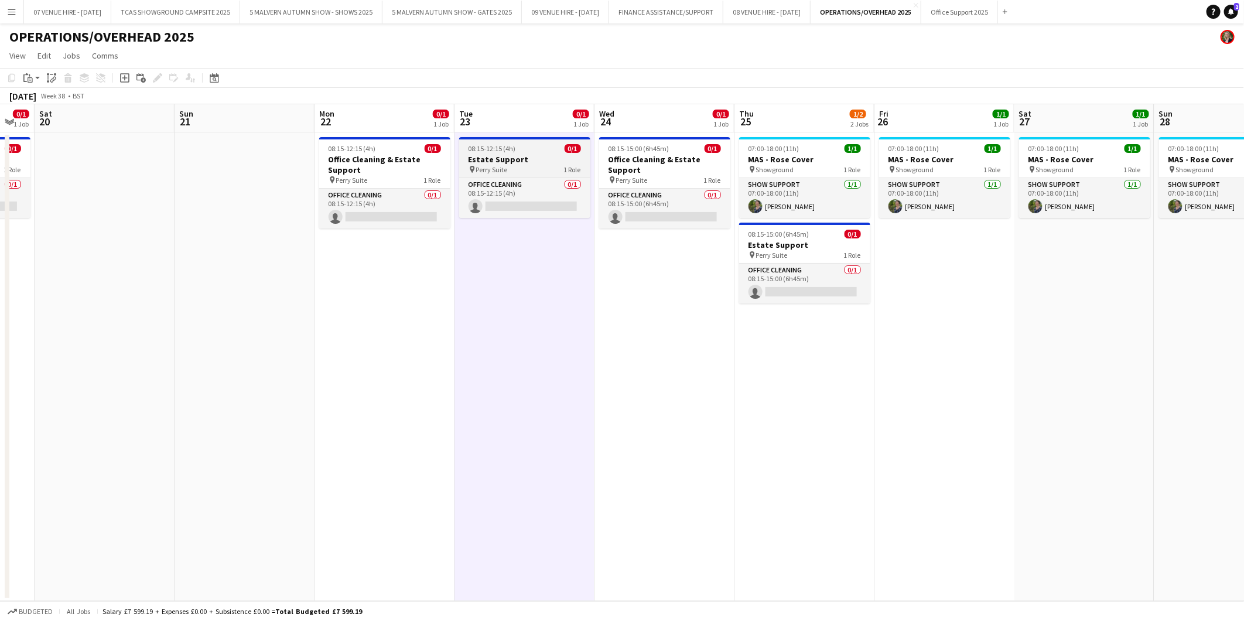
click at [510, 151] on span "08:15-12:15 (4h)" at bounding box center [492, 148] width 47 height 9
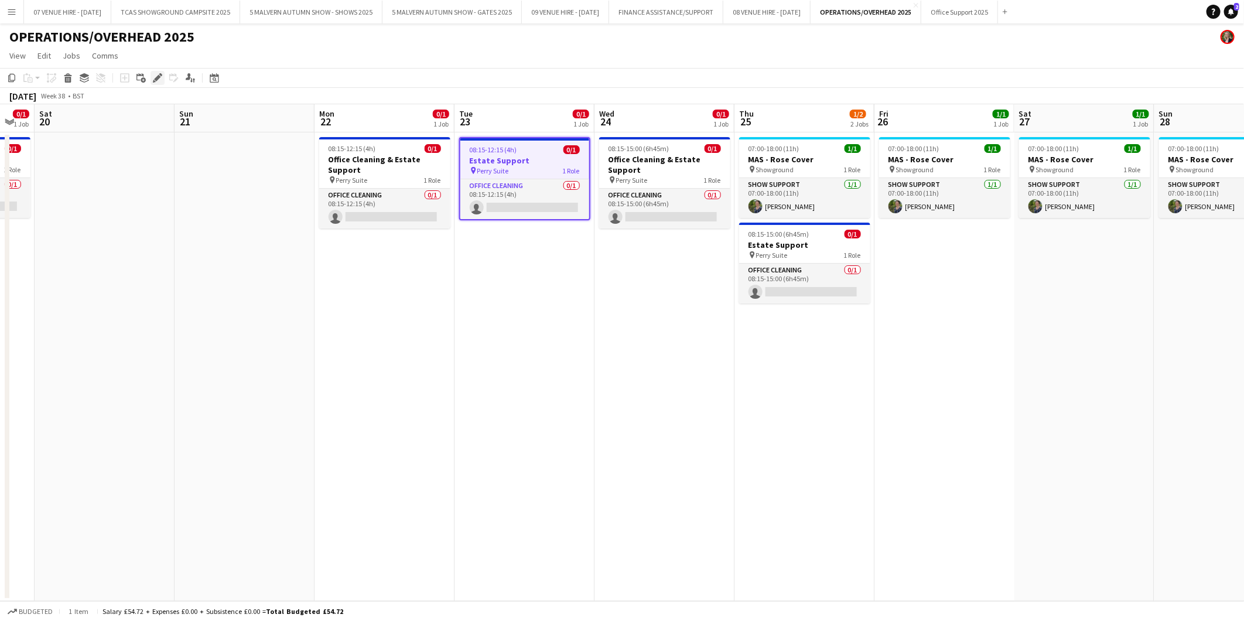
click at [154, 73] on icon "Edit" at bounding box center [157, 77] width 9 height 9
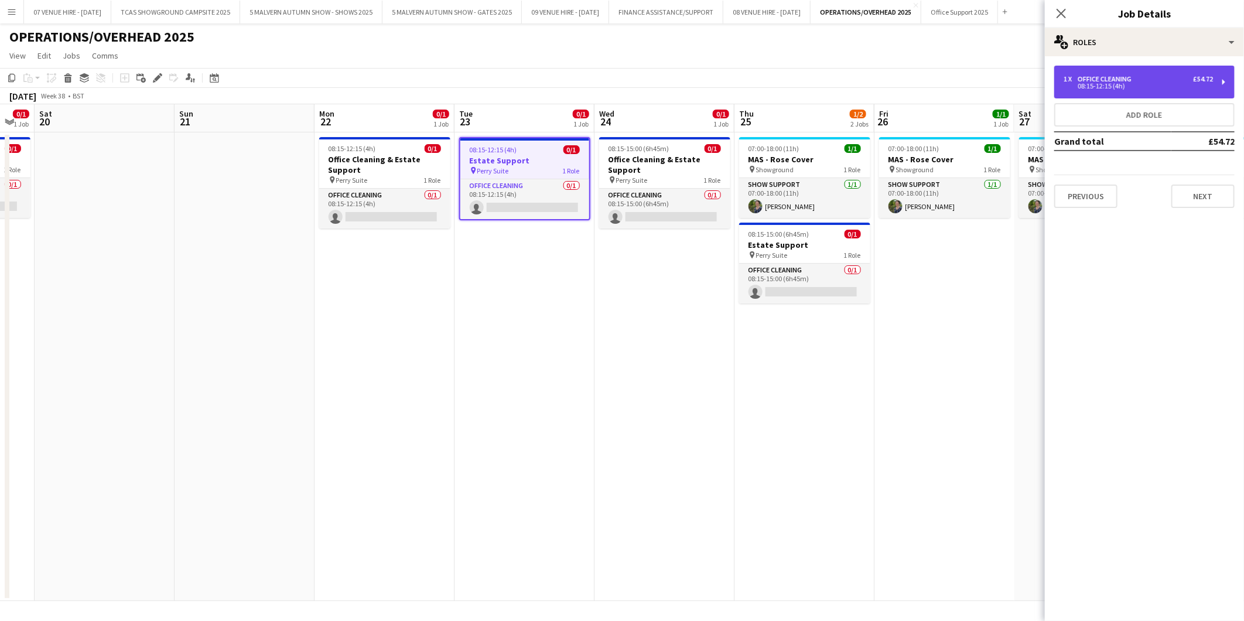
click at [1118, 93] on div "1 x Office Cleaning £54.72 08:15-12:15 (4h)" at bounding box center [1144, 82] width 180 height 33
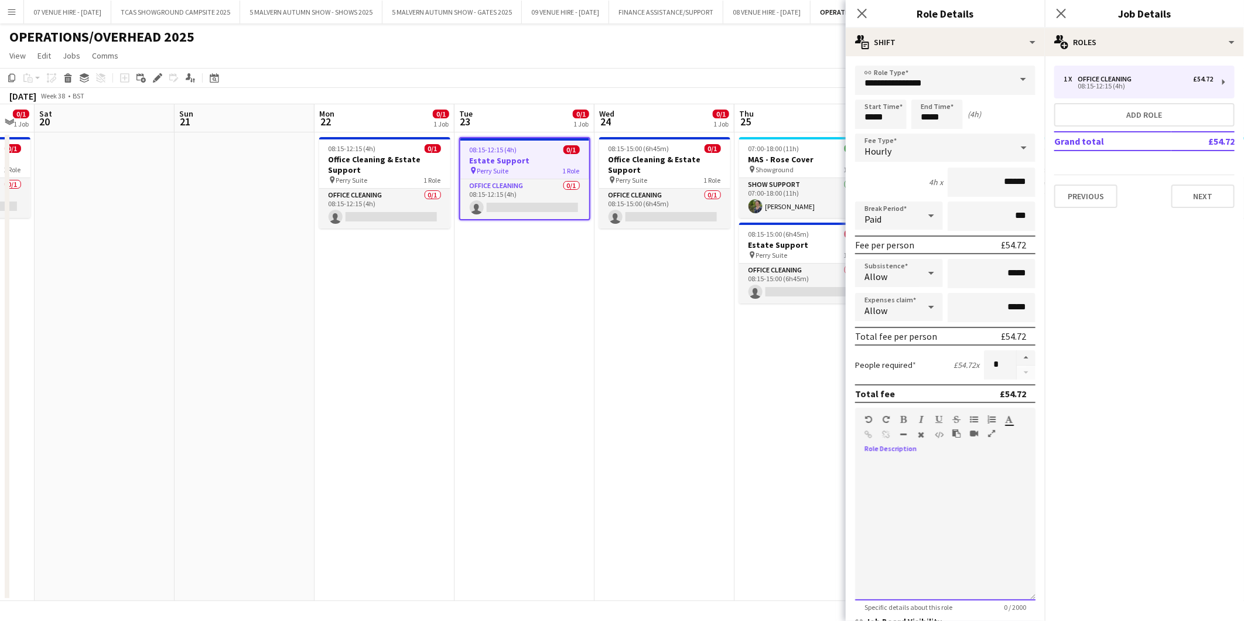
click at [893, 460] on div at bounding box center [945, 530] width 180 height 141
click at [619, 440] on app-date-cell "08:15-15:00 (6h45m) 0/1 Office Cleaning & Estate Support pin Perry Suite 1 Role…" at bounding box center [665, 366] width 140 height 469
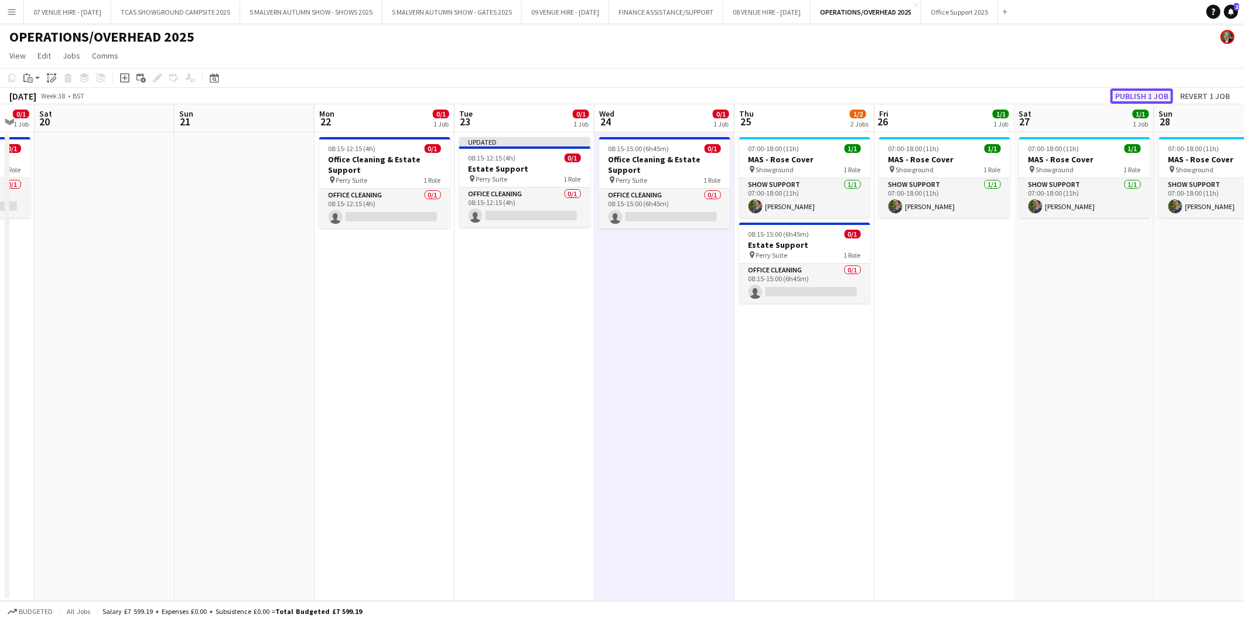
click at [1129, 96] on button "Publish 1 job" at bounding box center [1142, 95] width 63 height 15
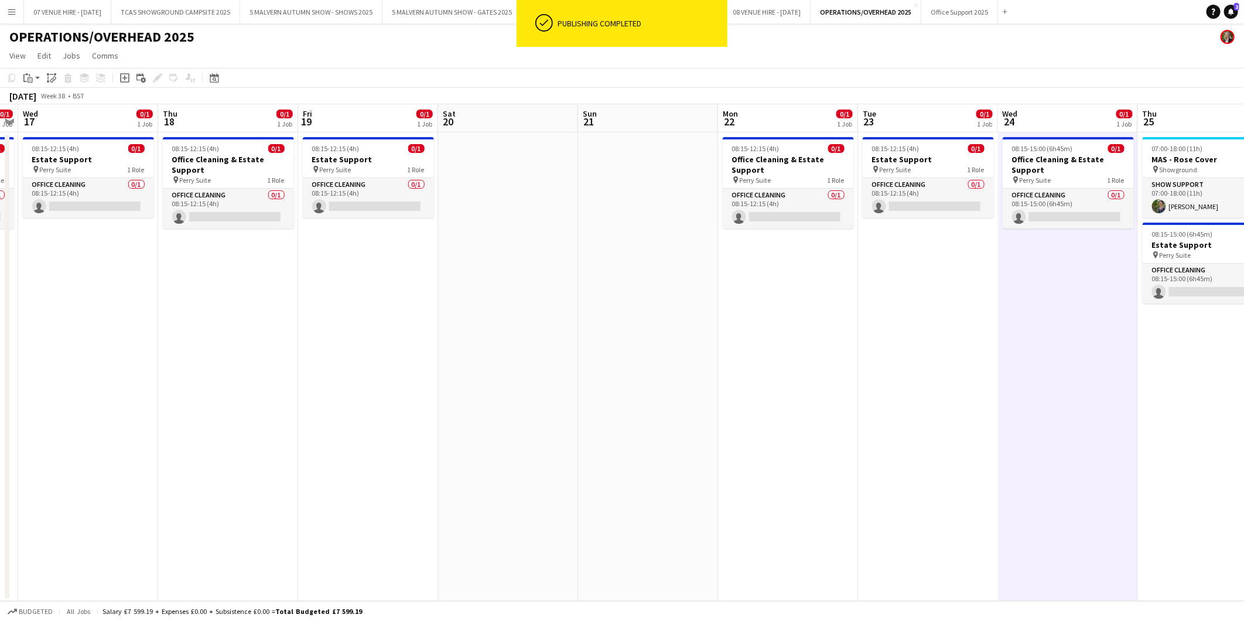
drag, startPoint x: 141, startPoint y: 179, endPoint x: 545, endPoint y: 190, distance: 403.7
click at [545, 190] on app-calendar-viewport "Sun 14 Mon 15 0/1 1 Job Tue 16 0/1 1 Job Wed 17 0/1 1 Job Thu 18 0/1 1 Job Fri …" at bounding box center [622, 352] width 1244 height 497
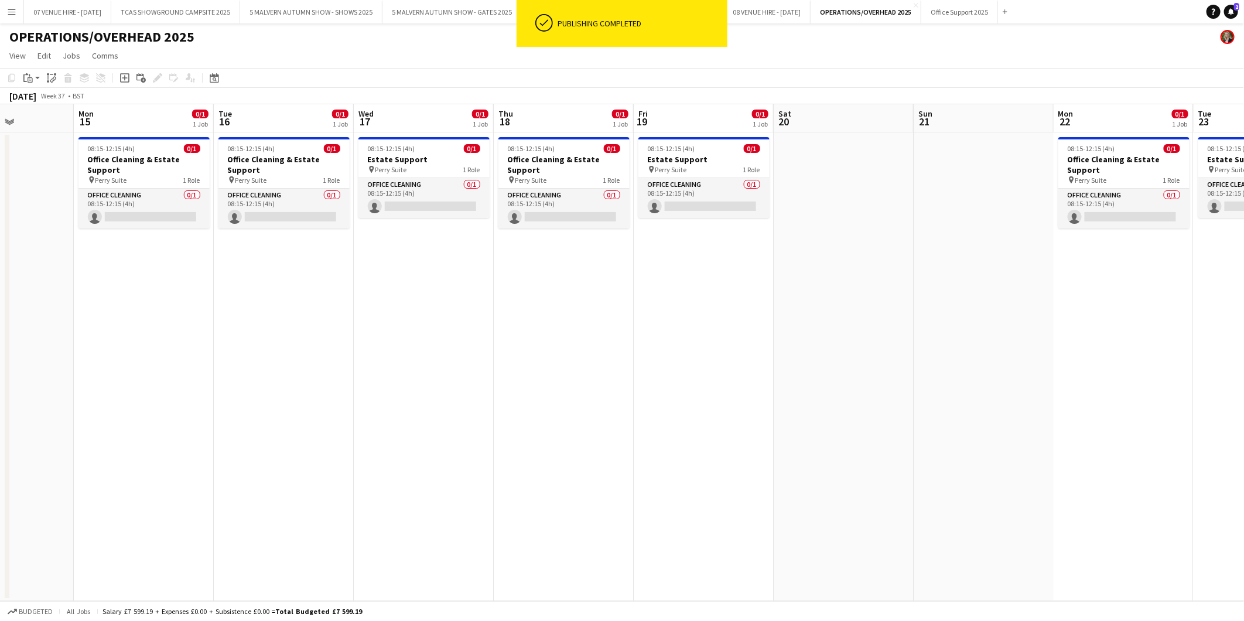
drag, startPoint x: 246, startPoint y: 198, endPoint x: 582, endPoint y: 198, distance: 336.2
click at [582, 198] on app-calendar-viewport "Fri 12 1/1 1 Job Sat 13 Sun 14 Mon 15 0/1 1 Job Tue 16 0/1 1 Job Wed 17 0/1 1 J…" at bounding box center [622, 352] width 1244 height 497
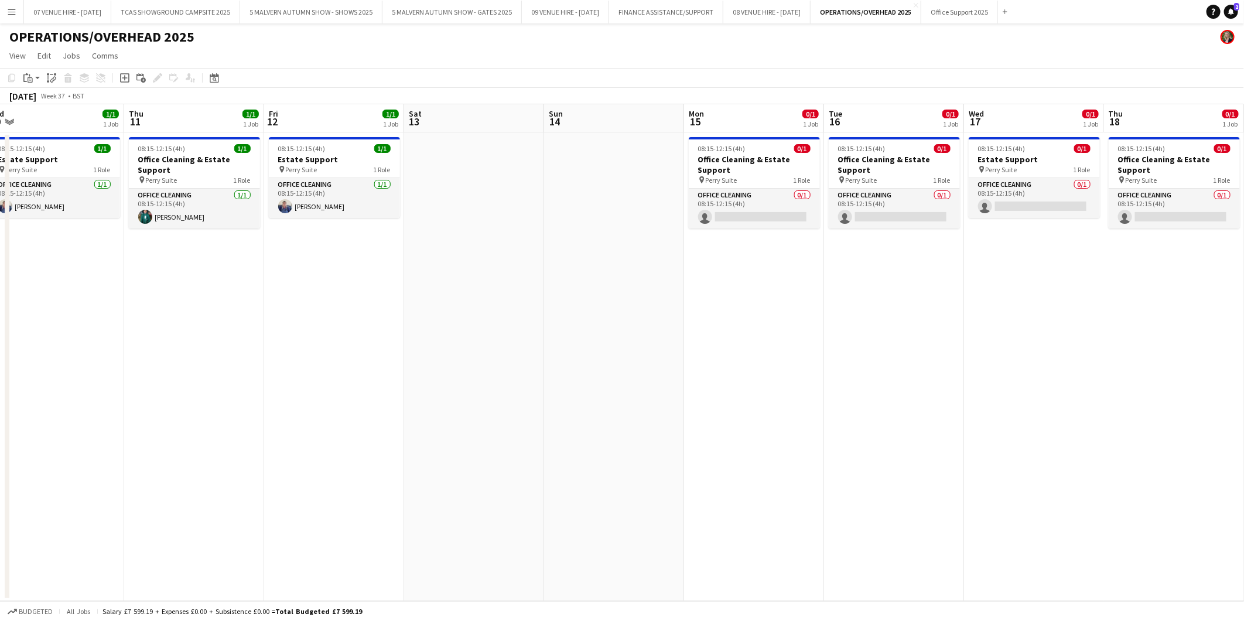
drag, startPoint x: 212, startPoint y: 187, endPoint x: 822, endPoint y: 187, distance: 610.4
click at [822, 187] on app-calendar-viewport "Mon 8 1/1 1 Job Tue 9 1/1 1 Job Wed 10 1/1 1 Job Thu 11 1/1 1 Job Fri 12 1/1 1 …" at bounding box center [622, 352] width 1244 height 497
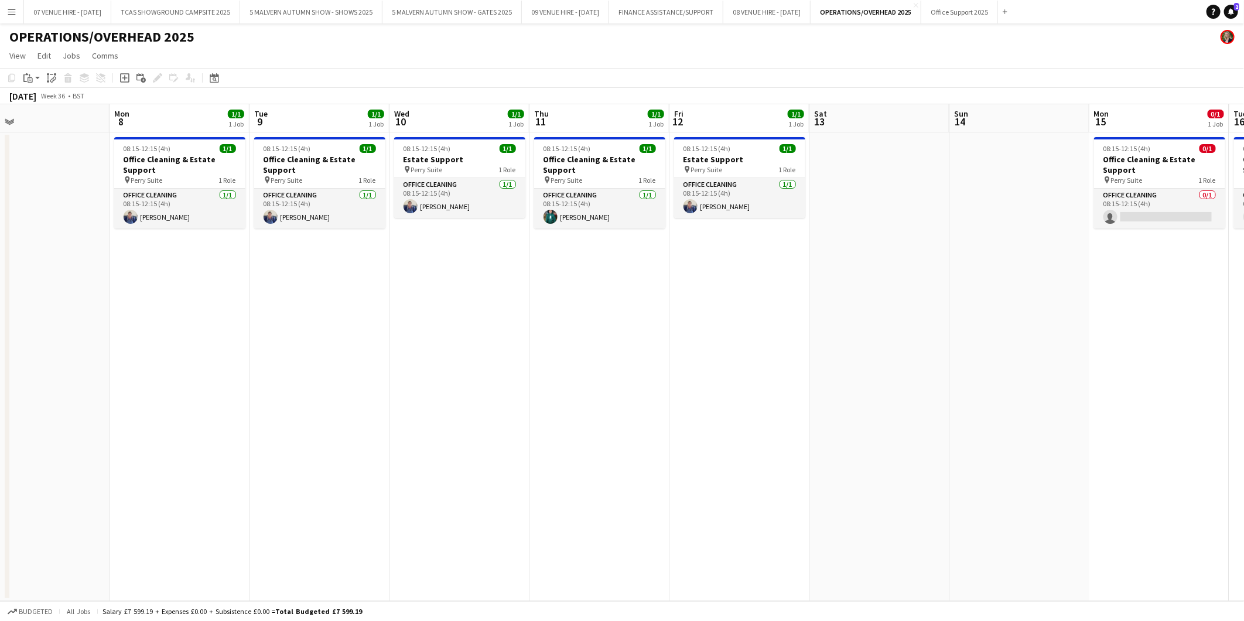
drag, startPoint x: 299, startPoint y: 172, endPoint x: 705, endPoint y: 173, distance: 406.0
click at [705, 173] on app-calendar-viewport "Fri 5 1/1 1 Job Sat 6 Sun 7 Mon 8 1/1 1 Job Tue 9 1/1 1 Job Wed 10 1/1 1 Job Th…" at bounding box center [622, 352] width 1244 height 497
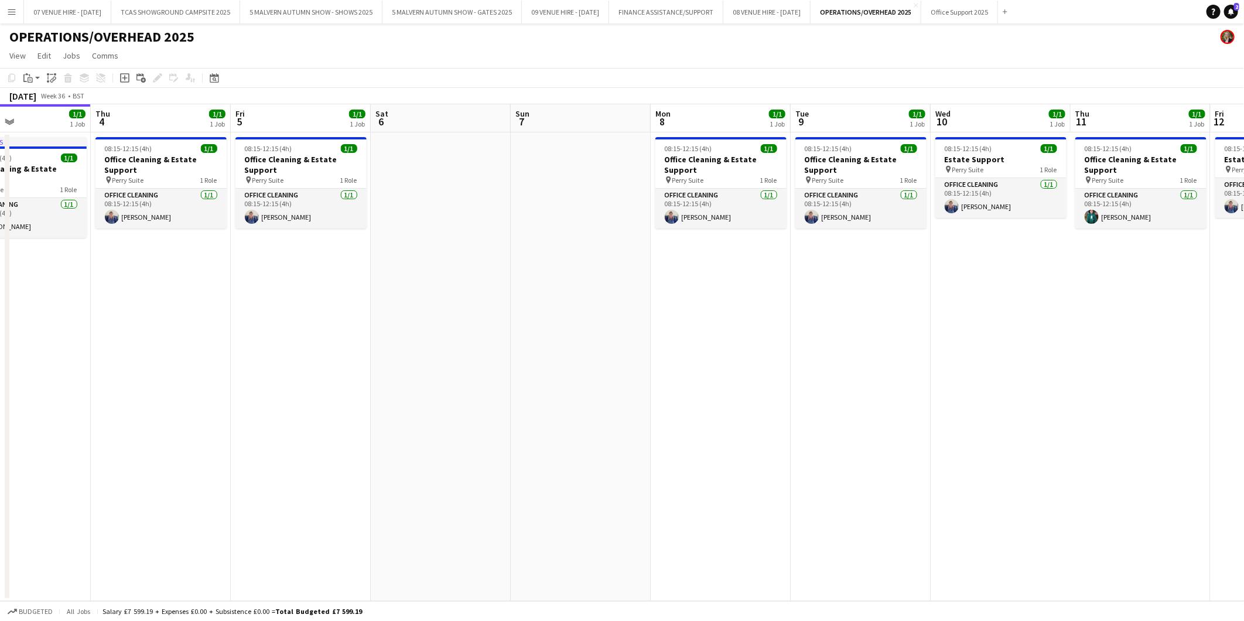
drag, startPoint x: 379, startPoint y: 161, endPoint x: 920, endPoint y: 156, distance: 541.3
click at [920, 156] on app-calendar-viewport "Mon 1 1/1 1 Job Tue 2 1/1 1 Job Wed 3 1/1 1 Job Thu 4 1/1 1 Job Fri 5 1/1 1 Job…" at bounding box center [622, 352] width 1244 height 497
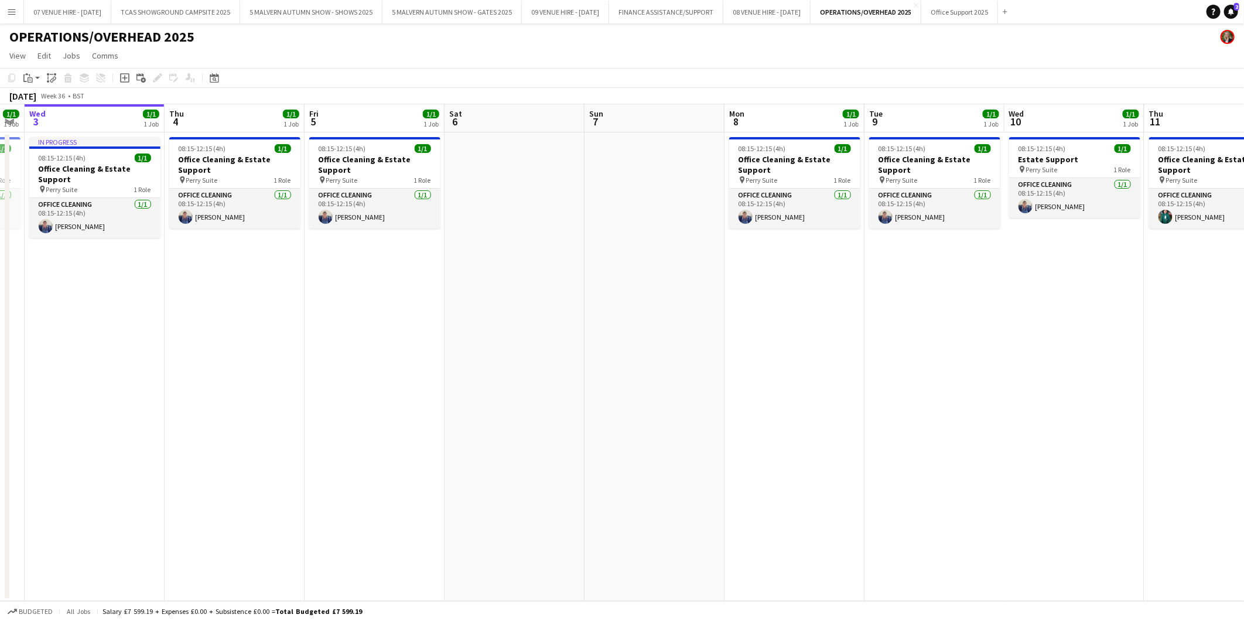
drag, startPoint x: 463, startPoint y: 155, endPoint x: 397, endPoint y: 129, distance: 71.0
click at [397, 129] on app-calendar-viewport "Sun 31 Mon 1 1/1 1 Job Tue 2 1/1 1 Job Wed 3 1/1 1 Job Thu 4 1/1 1 Job Fri 5 1/…" at bounding box center [622, 352] width 1244 height 497
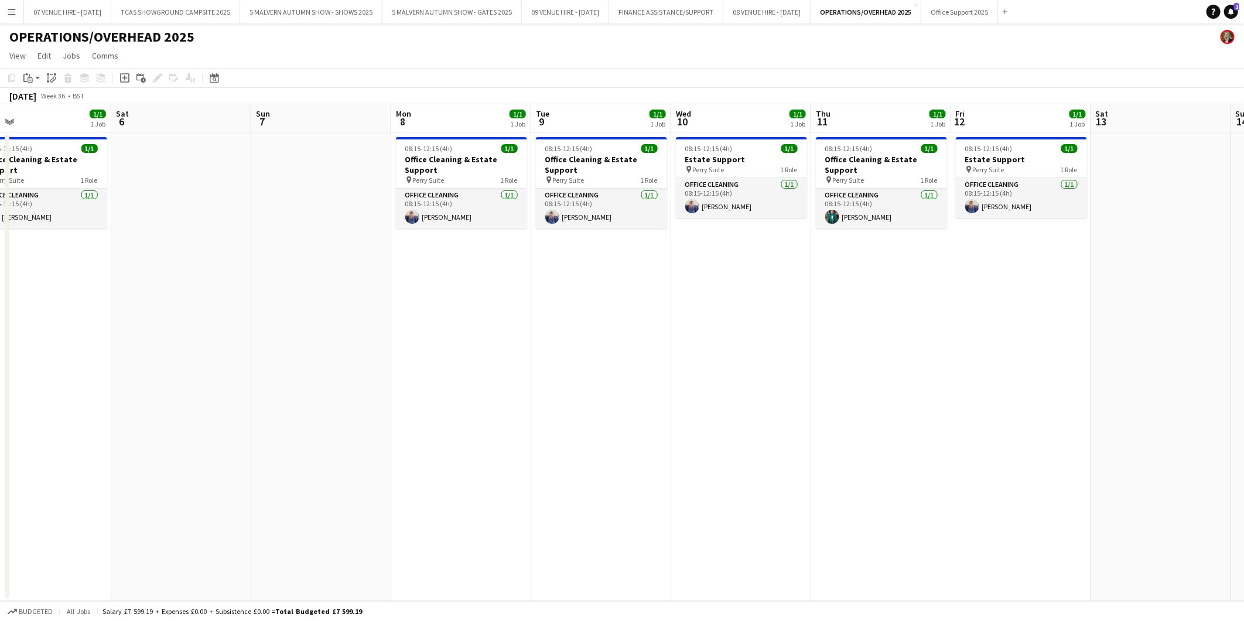
scroll to position [0, 485]
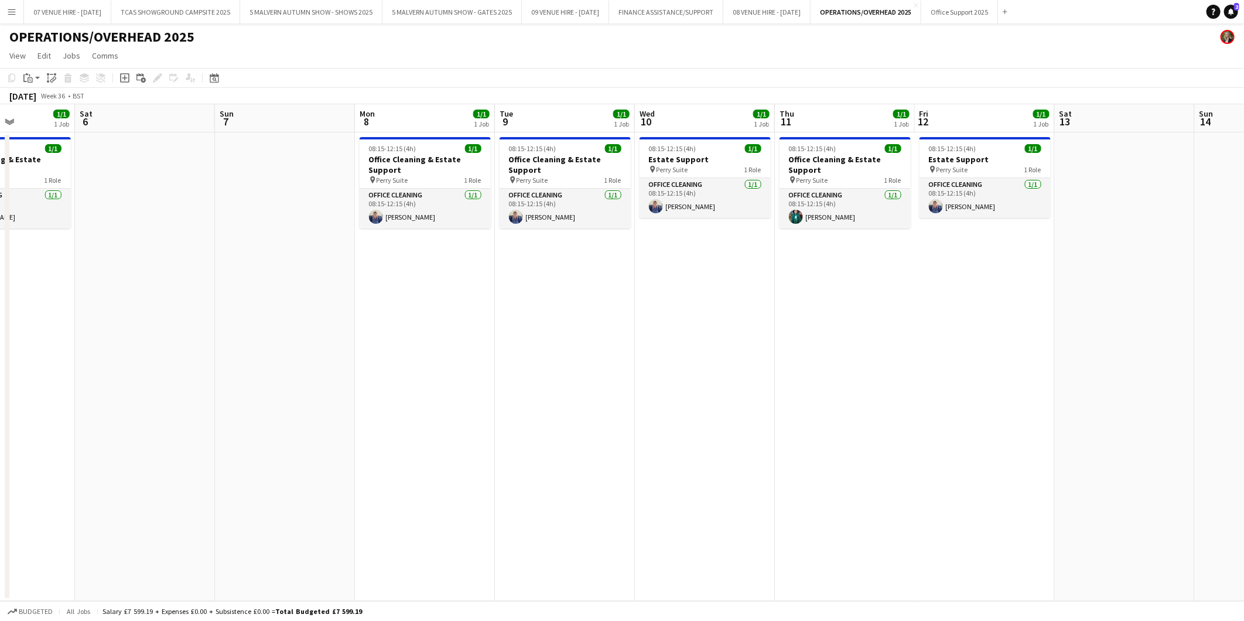
drag, startPoint x: 839, startPoint y: 179, endPoint x: 609, endPoint y: 179, distance: 229.6
click at [609, 179] on app-calendar-viewport "Tue 2 1/1 1 Job Wed 3 1/1 1 Job Thu 4 1/1 1 Job Fri 5 1/1 1 Job Sat 6 Sun 7 Mon…" at bounding box center [622, 352] width 1244 height 497
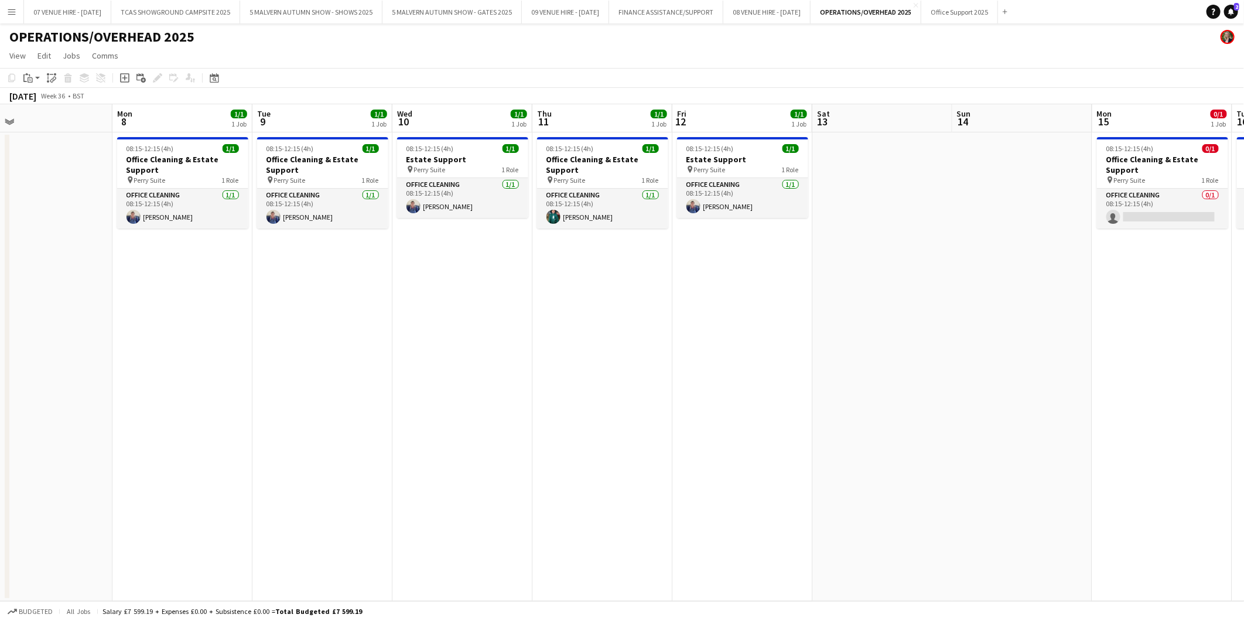
drag, startPoint x: 876, startPoint y: 156, endPoint x: 634, endPoint y: 170, distance: 242.9
click at [634, 170] on app-calendar-viewport "Thu 4 1/1 1 Job Fri 5 1/1 1 Job Sat 6 Sun 7 Mon 8 1/1 1 Job Tue 9 1/1 1 Job Wed…" at bounding box center [622, 352] width 1244 height 497
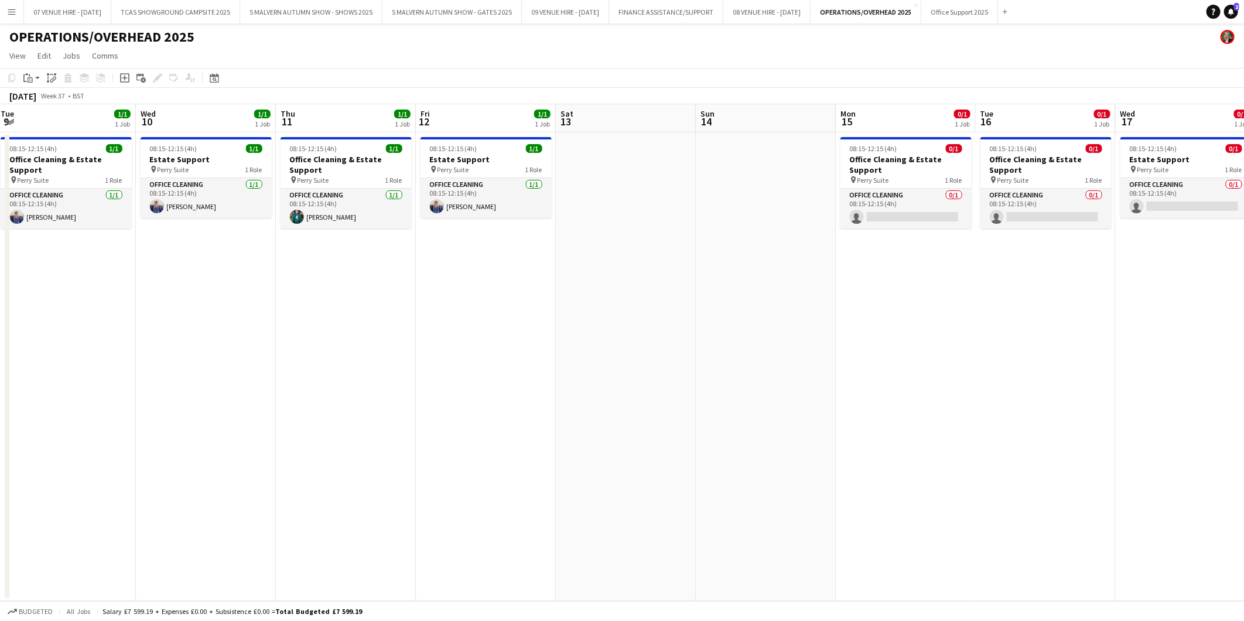
scroll to position [0, 456]
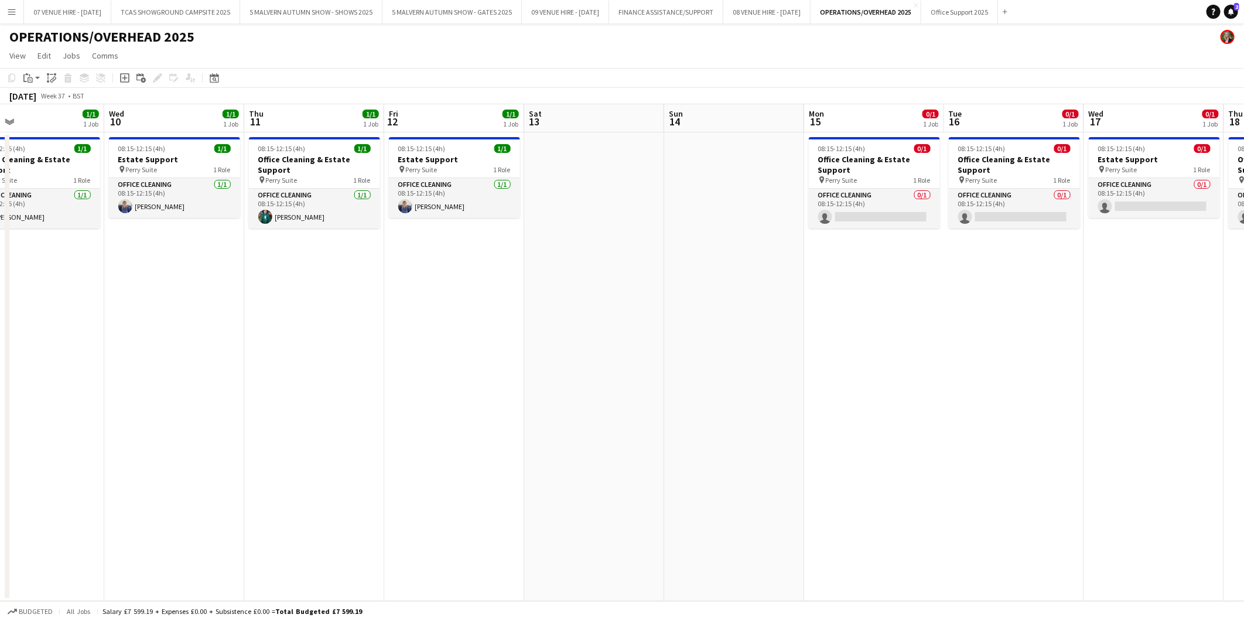
drag, startPoint x: 954, startPoint y: 170, endPoint x: 665, endPoint y: 173, distance: 288.2
click at [665, 173] on app-calendar-viewport "Sat 6 Sun 7 Mon 8 1/1 1 Job Tue 9 1/1 1 Job Wed 10 1/1 1 Job Thu 11 1/1 1 Job F…" at bounding box center [622, 352] width 1244 height 497
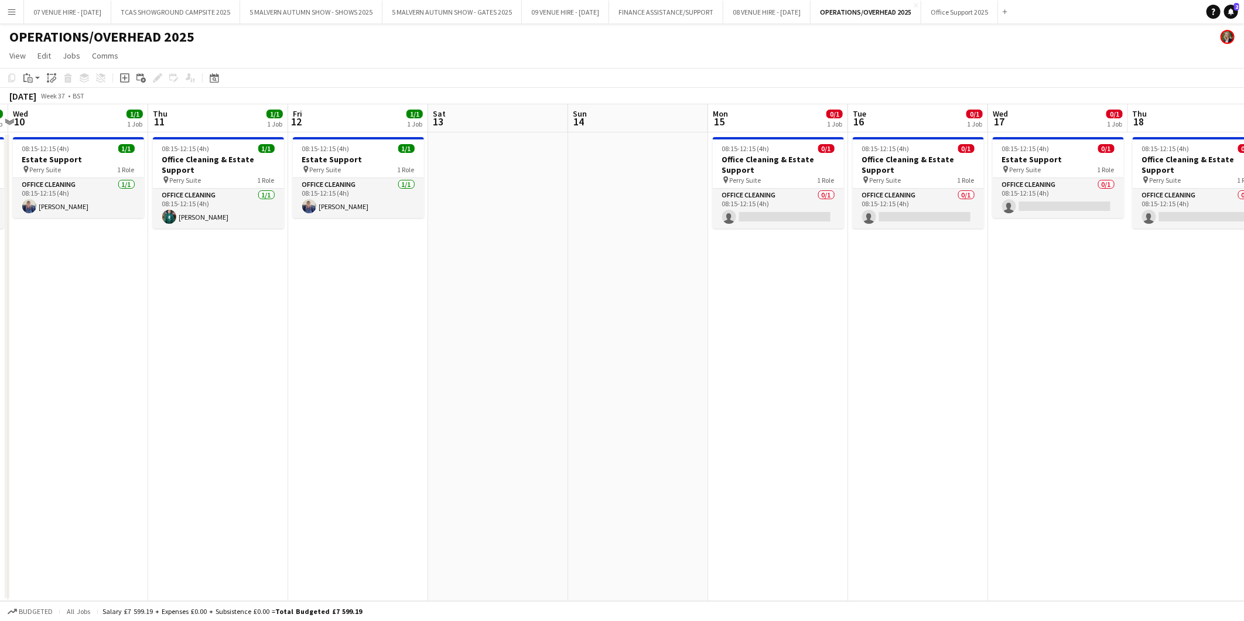
scroll to position [0, 270]
drag, startPoint x: 908, startPoint y: 172, endPoint x: 814, endPoint y: 155, distance: 95.3
click at [814, 155] on app-calendar-viewport "Mon 8 1/1 1 Job Tue 9 1/1 1 Job Wed 10 1/1 1 Job Thu 11 1/1 1 Job Fri 12 1/1 1 …" at bounding box center [622, 352] width 1244 height 497
click at [896, 151] on span "08:15-12:15 (4h)" at bounding box center [887, 148] width 47 height 9
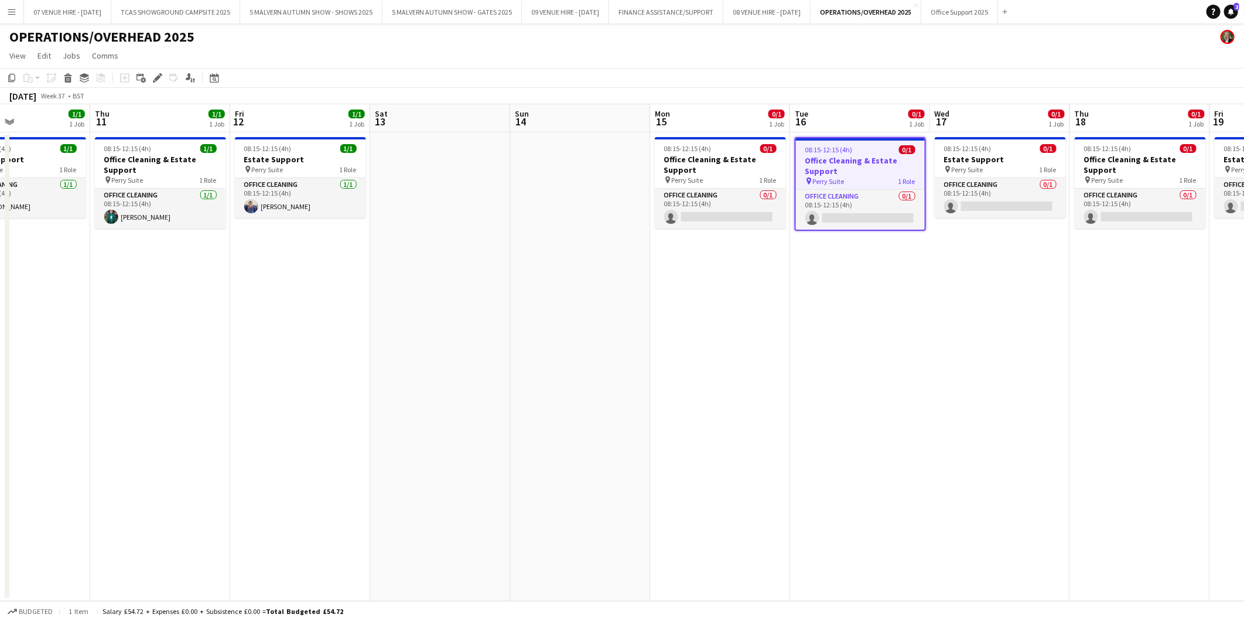
scroll to position [0, 356]
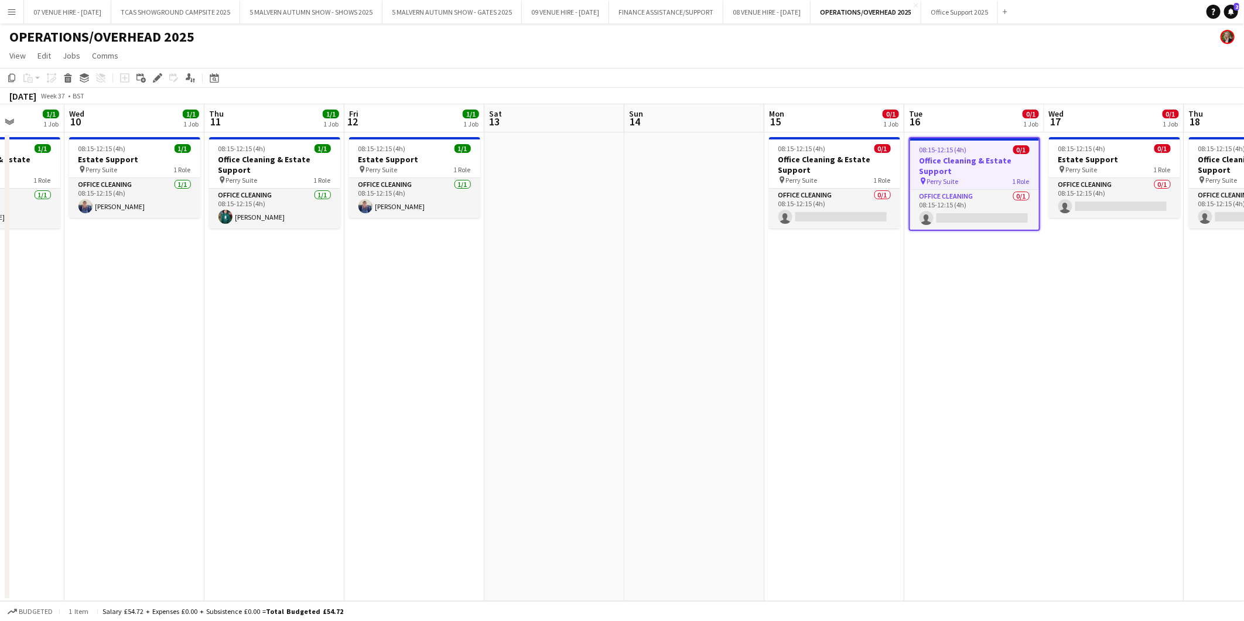
drag, startPoint x: 219, startPoint y: 161, endPoint x: 273, endPoint y: 202, distance: 68.1
click at [273, 202] on app-calendar-viewport "Sun 7 Mon 8 1/1 1 Job Tue 9 1/1 1 Job Wed 10 1/1 1 Job Thu 11 1/1 1 Job Fri 12 …" at bounding box center [622, 352] width 1244 height 497
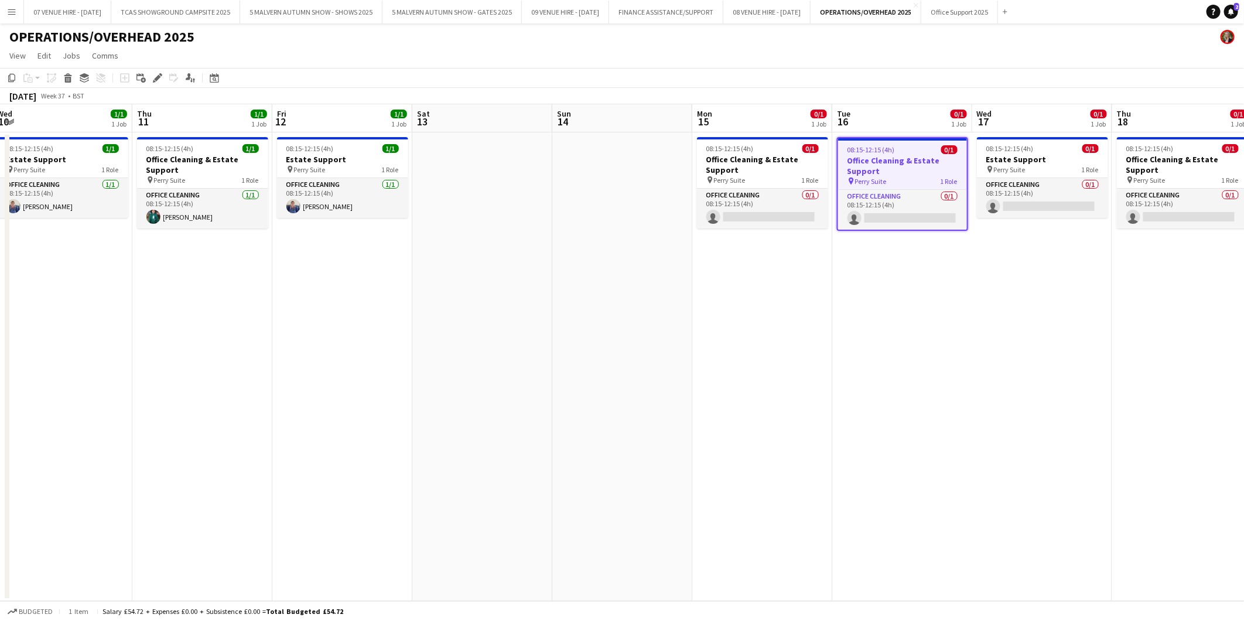
scroll to position [0, 490]
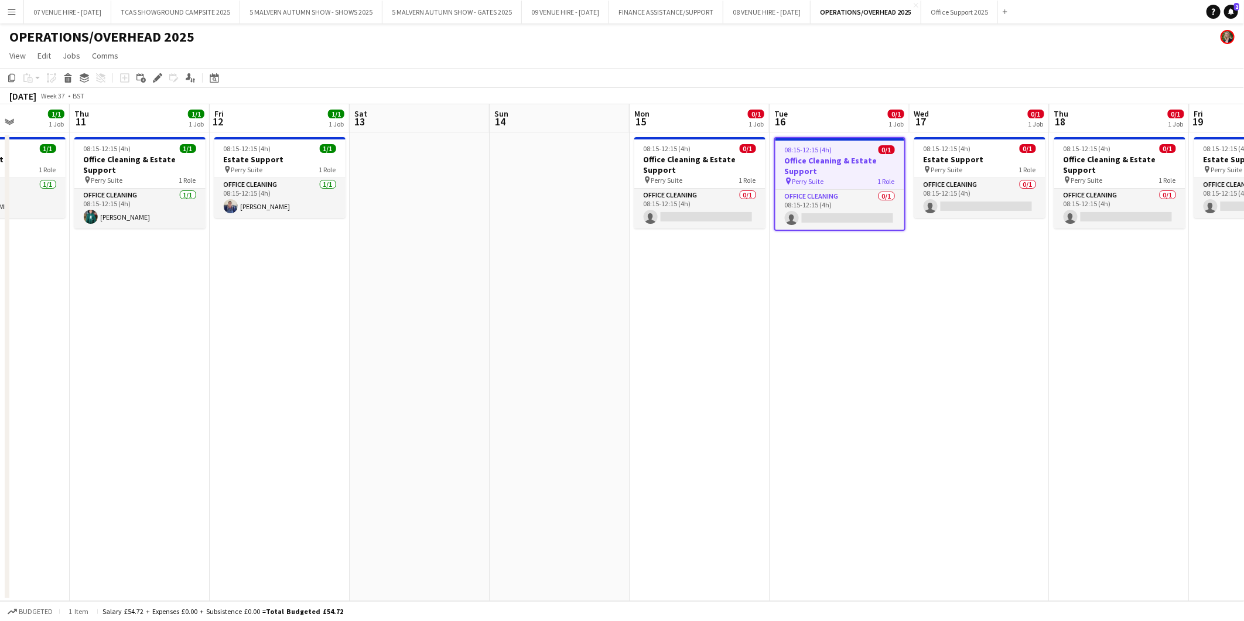
drag, startPoint x: 944, startPoint y: 162, endPoint x: 810, endPoint y: 176, distance: 135.5
click at [810, 176] on app-calendar-viewport "Sun 7 Mon 8 1/1 1 Job Tue 9 1/1 1 Job Wed 10 1/1 1 Job Thu 11 1/1 1 Job Fri 12 …" at bounding box center [622, 352] width 1244 height 497
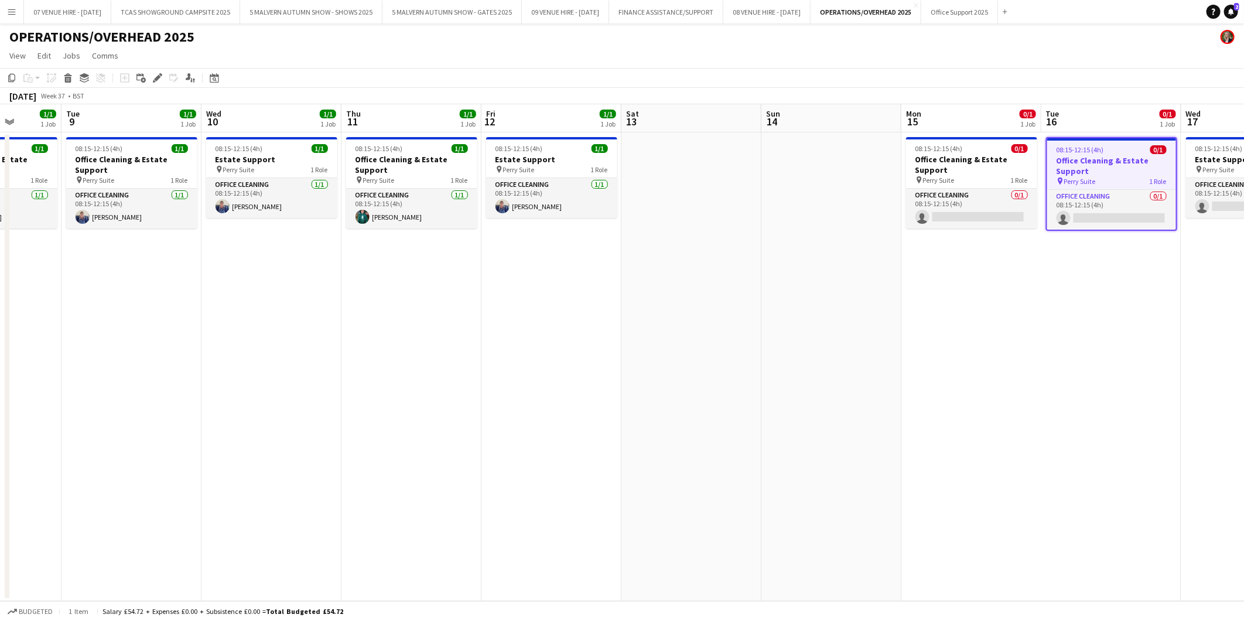
drag, startPoint x: 497, startPoint y: 178, endPoint x: 769, endPoint y: 178, distance: 272.4
click at [769, 178] on app-calendar-viewport "Sat 6 Sun 7 Mon 8 1/1 1 Job Tue 9 1/1 1 Job Wed 10 1/1 1 Job Thu 11 1/1 1 Job F…" at bounding box center [622, 352] width 1244 height 497
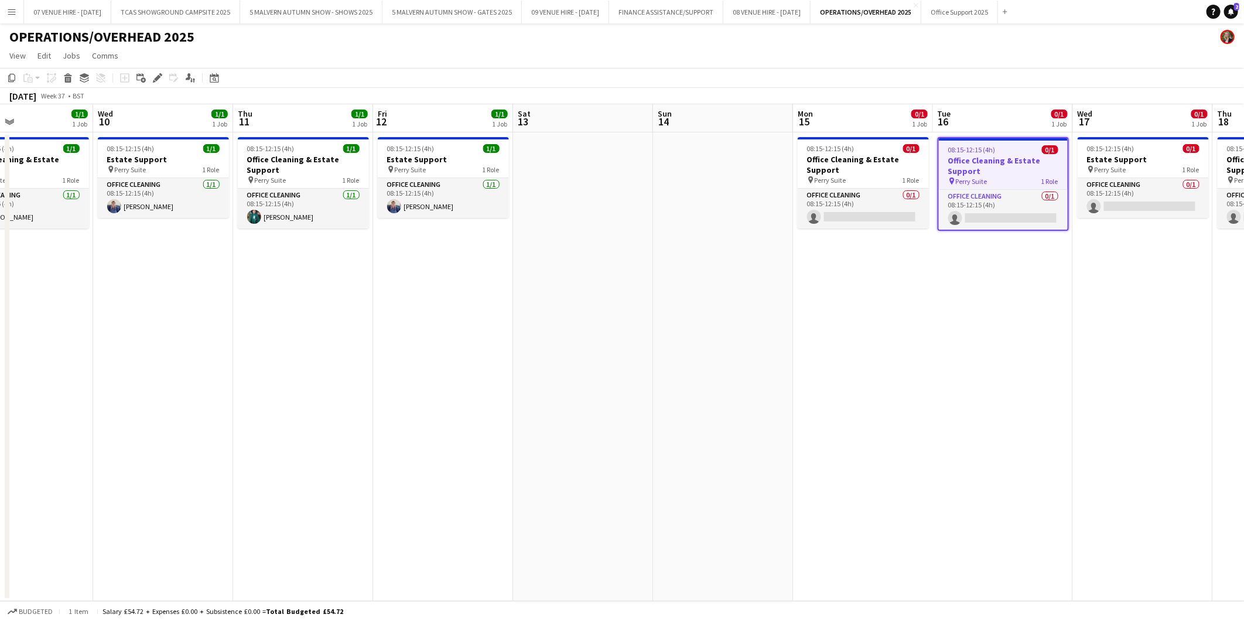
scroll to position [0, 363]
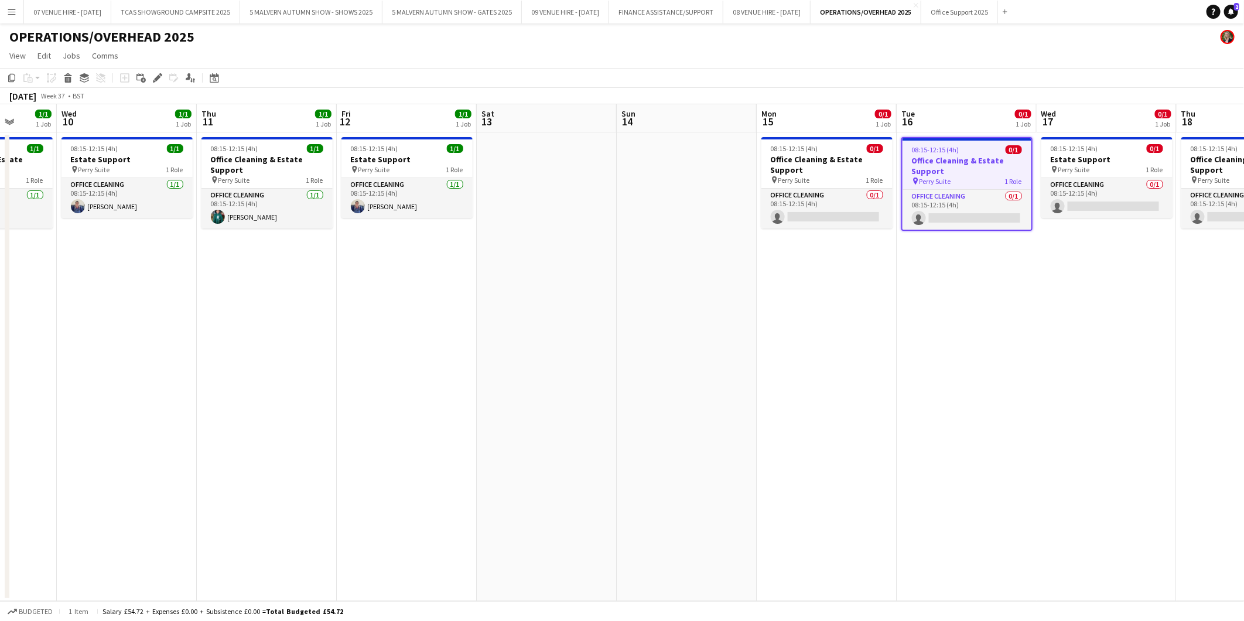
drag, startPoint x: 819, startPoint y: 170, endPoint x: 674, endPoint y: 174, distance: 144.7
click at [674, 174] on app-calendar-viewport "Sun 7 Mon 8 1/1 1 Job Tue 9 1/1 1 Job Wed 10 1/1 1 Job Thu 11 1/1 1 Job Fri 12 …" at bounding box center [622, 352] width 1244 height 497
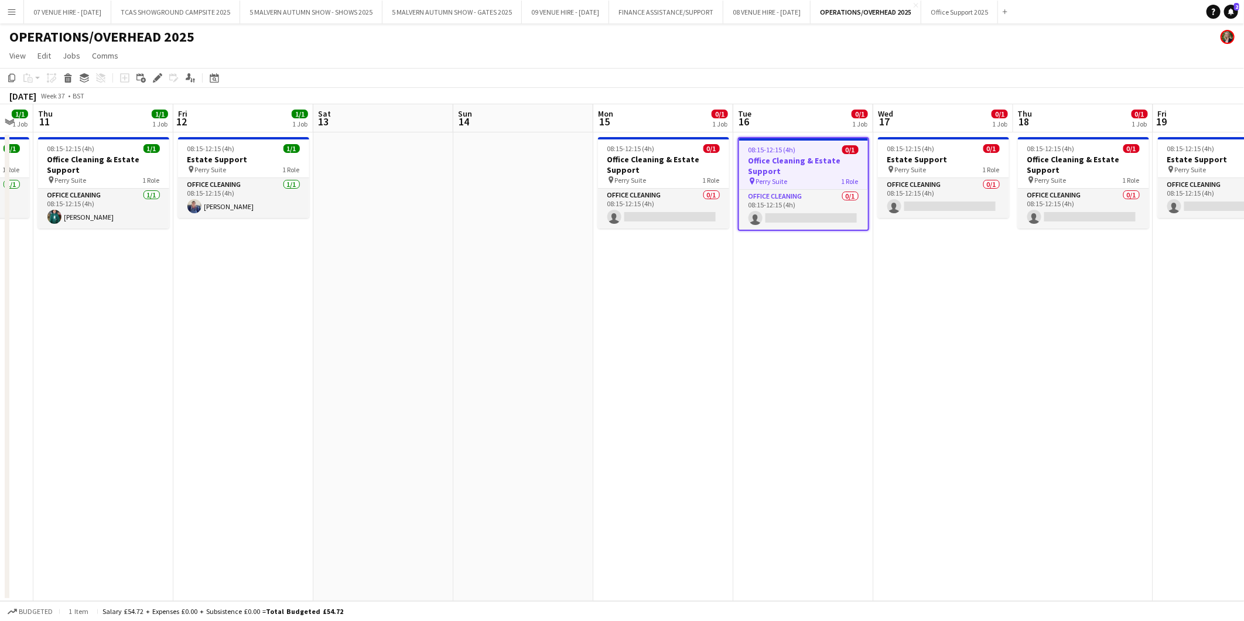
scroll to position [0, 436]
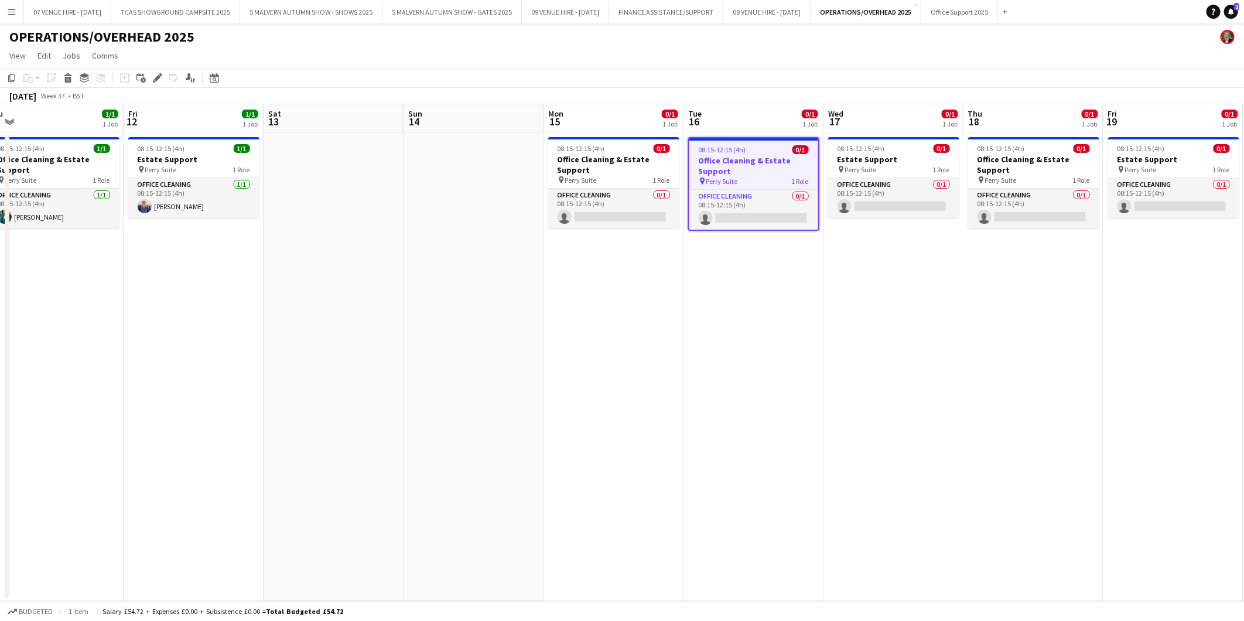
drag, startPoint x: 976, startPoint y: 165, endPoint x: 762, endPoint y: 179, distance: 214.2
click at [762, 179] on app-calendar-viewport "Mon 8 1/1 1 Job Tue 9 1/1 1 Job Wed 10 1/1 1 Job Thu 11 1/1 1 Job Fri 12 1/1 1 …" at bounding box center [622, 352] width 1244 height 497
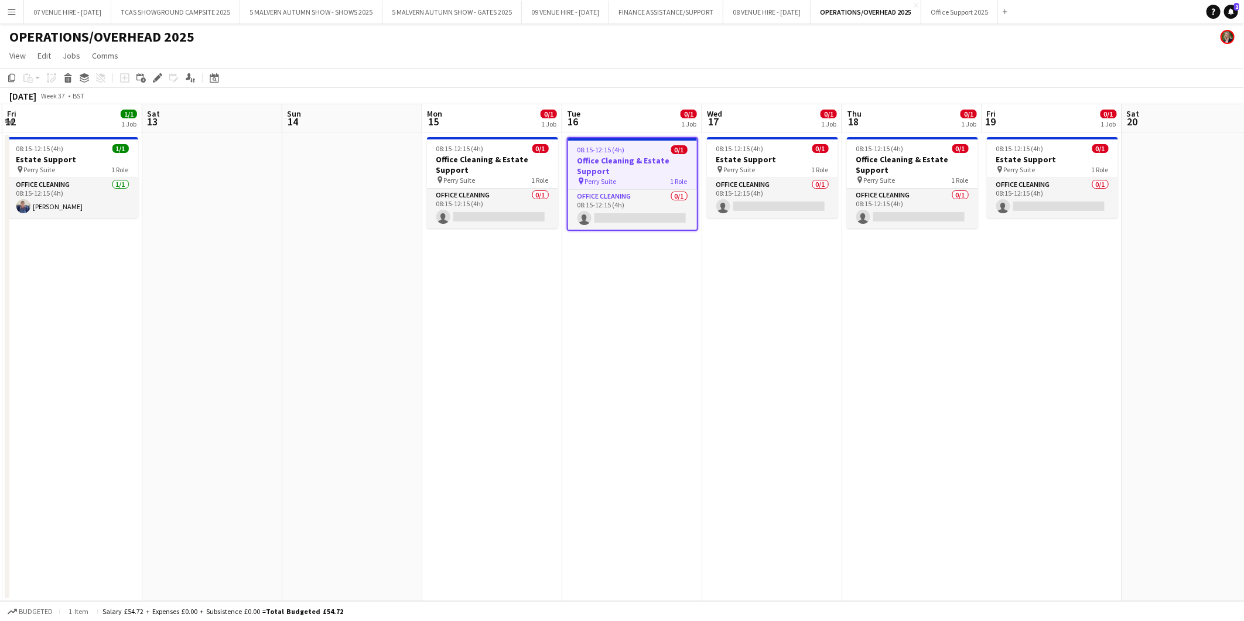
scroll to position [0, 418]
drag, startPoint x: 917, startPoint y: 262, endPoint x: 795, endPoint y: 268, distance: 122.0
click at [795, 268] on app-calendar-viewport "Tue 9 1/1 1 Job Wed 10 1/1 1 Job Thu 11 1/1 1 Job Fri 12 1/1 1 Job Sat 13 Sun 1…" at bounding box center [622, 352] width 1244 height 497
click at [158, 78] on icon at bounding box center [157, 78] width 6 height 6
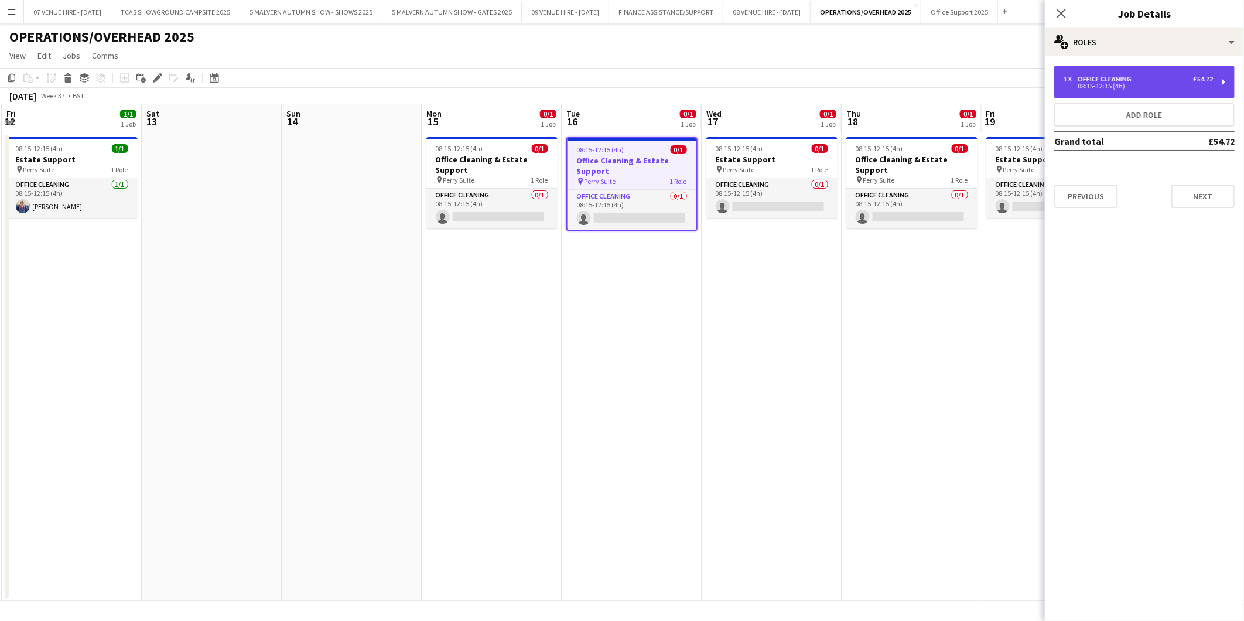
click at [1107, 88] on div "08:15-12:15 (4h)" at bounding box center [1138, 86] width 149 height 6
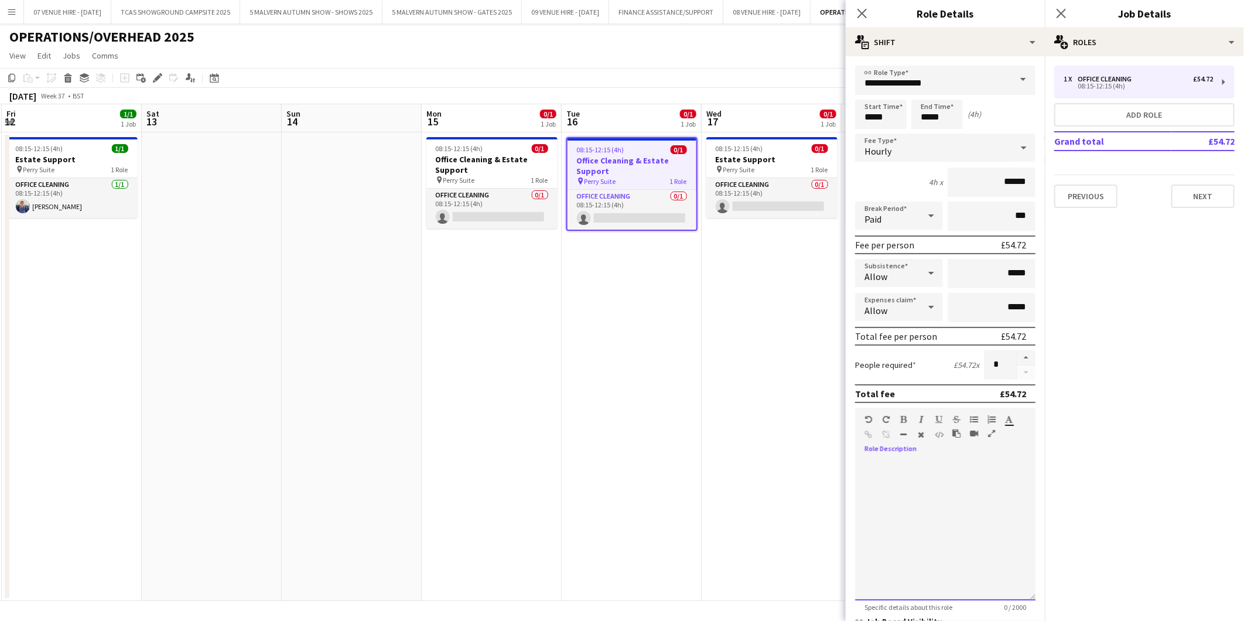
click at [881, 460] on div at bounding box center [945, 530] width 180 height 141
click at [769, 385] on app-date-cell "08:15-12:15 (4h) 0/1 Estate Support pin Perry Suite 1 Role Office Cleaning 0/1 …" at bounding box center [772, 366] width 140 height 469
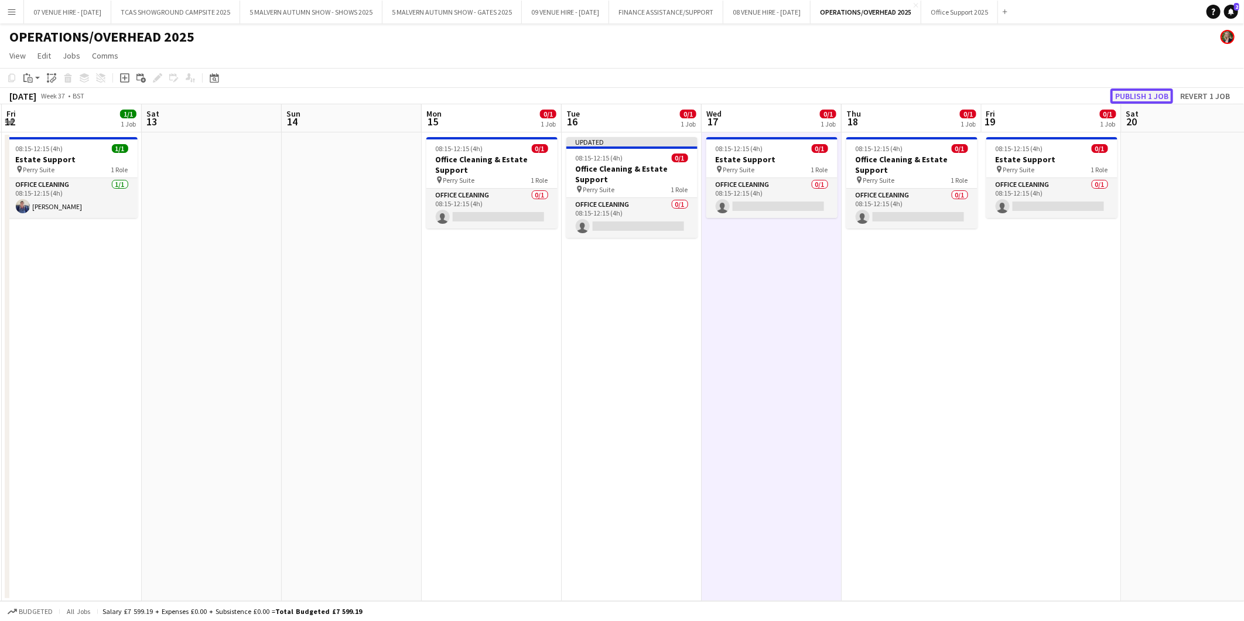
click at [1142, 95] on button "Publish 1 job" at bounding box center [1142, 95] width 63 height 15
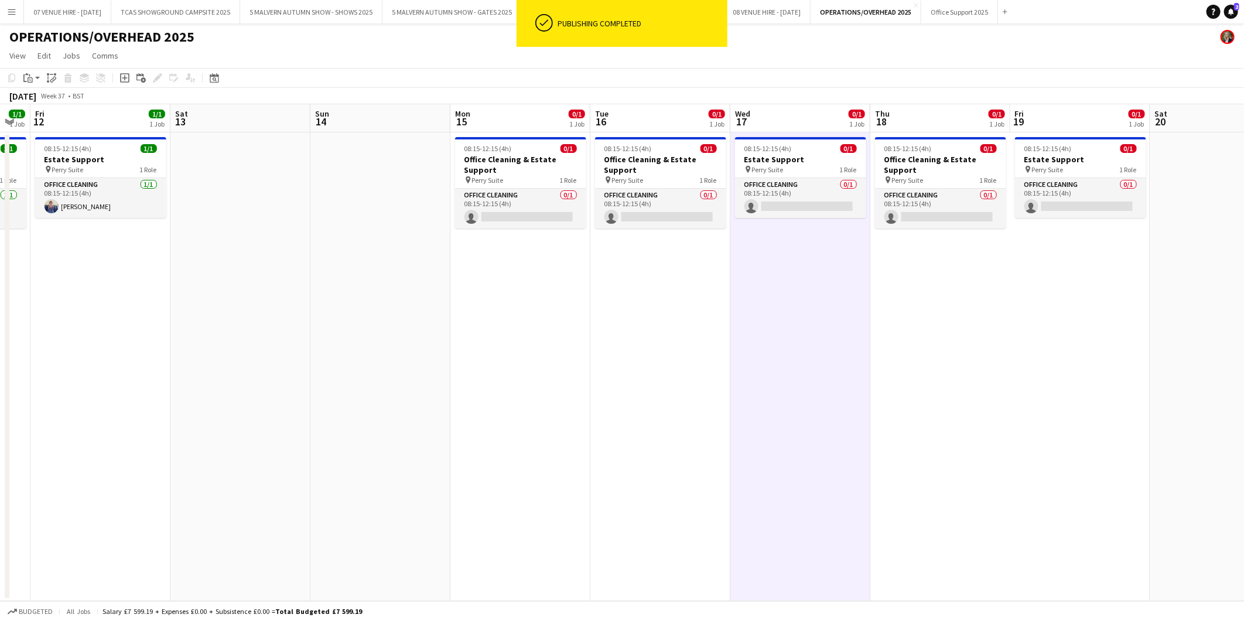
drag, startPoint x: 366, startPoint y: 170, endPoint x: 674, endPoint y: 190, distance: 309.4
click at [674, 190] on app-calendar-viewport "Tue 9 1/1 1 Job Wed 10 1/1 1 Job Thu 11 1/1 1 Job Fri 12 1/1 1 Job Sat 13 Sun 1…" at bounding box center [622, 352] width 1244 height 497
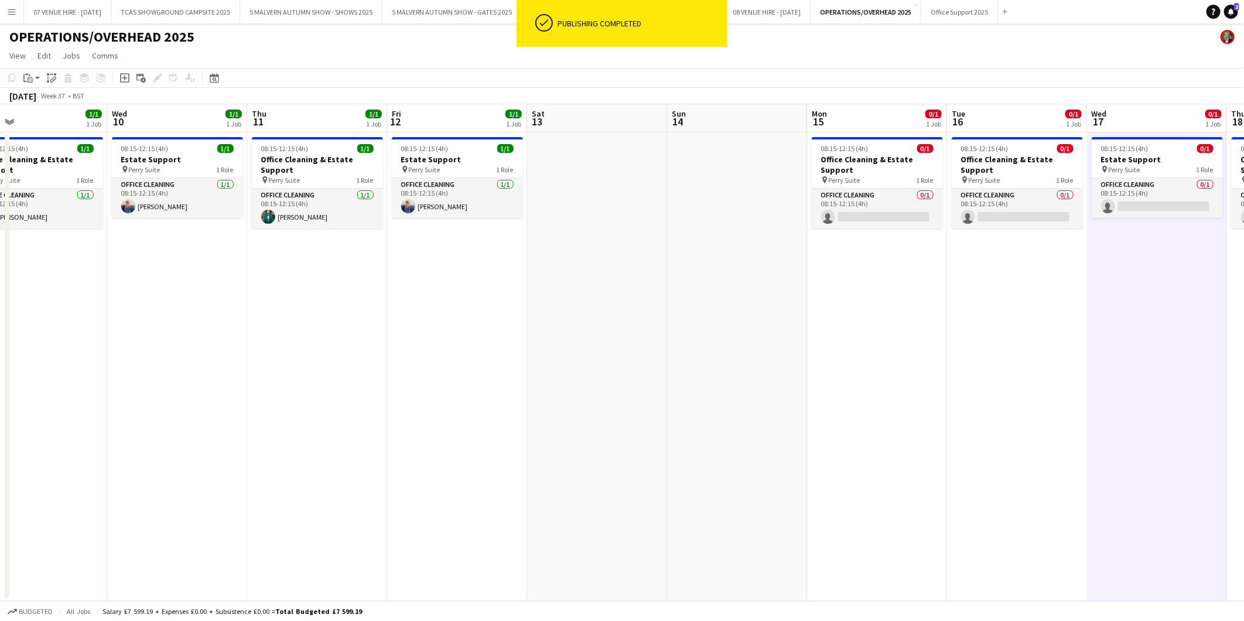
drag, startPoint x: 366, startPoint y: 155, endPoint x: 583, endPoint y: 156, distance: 216.7
click at [583, 156] on app-calendar-viewport "Sun 7 Mon 8 1/1 1 Job Tue 9 1/1 1 Job Wed 10 1/1 1 Job Thu 11 1/1 1 Job Fri 12 …" at bounding box center [622, 352] width 1244 height 497
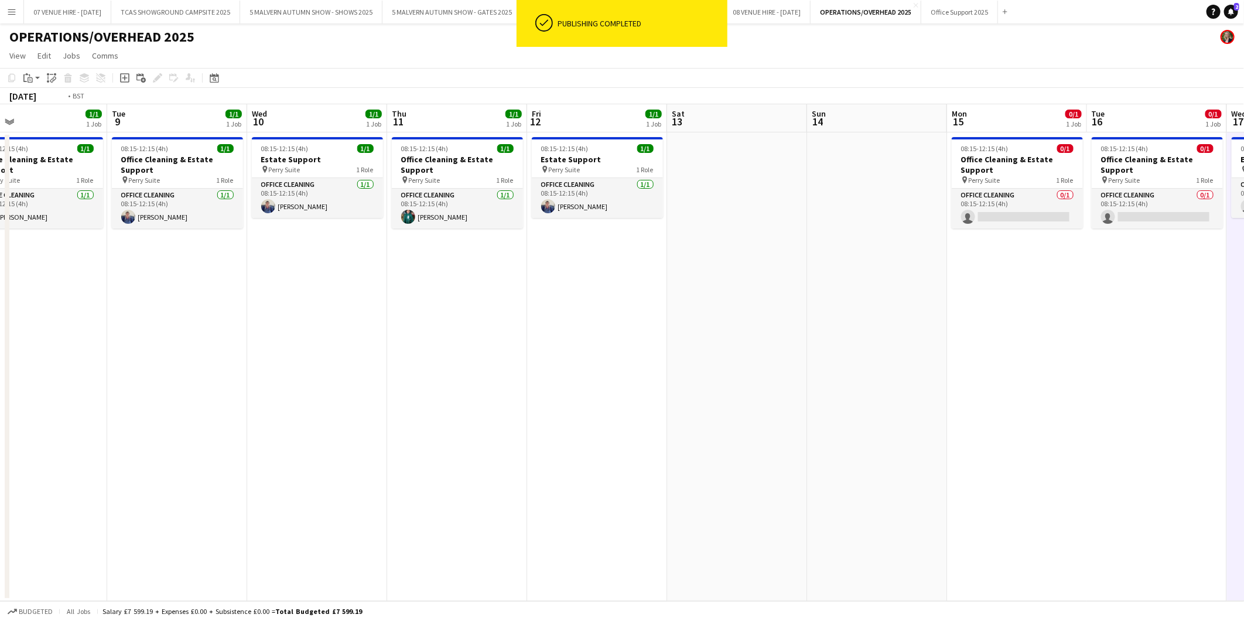
scroll to position [0, 336]
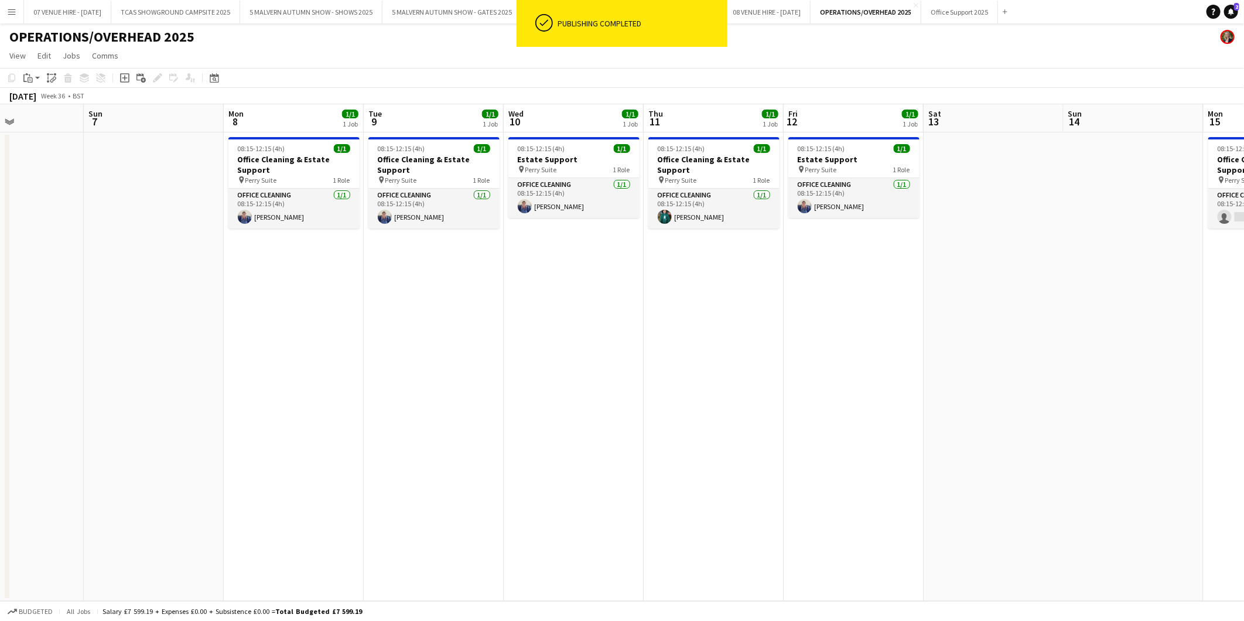
drag, startPoint x: 324, startPoint y: 165, endPoint x: 581, endPoint y: 179, distance: 256.9
click at [581, 179] on app-calendar-viewport "Thu 4 1/1 1 Job Fri 5 1/1 1 Job Sat 6 Sun 7 Mon 8 1/1 1 Job Tue 9 1/1 1 Job Wed…" at bounding box center [622, 352] width 1244 height 497
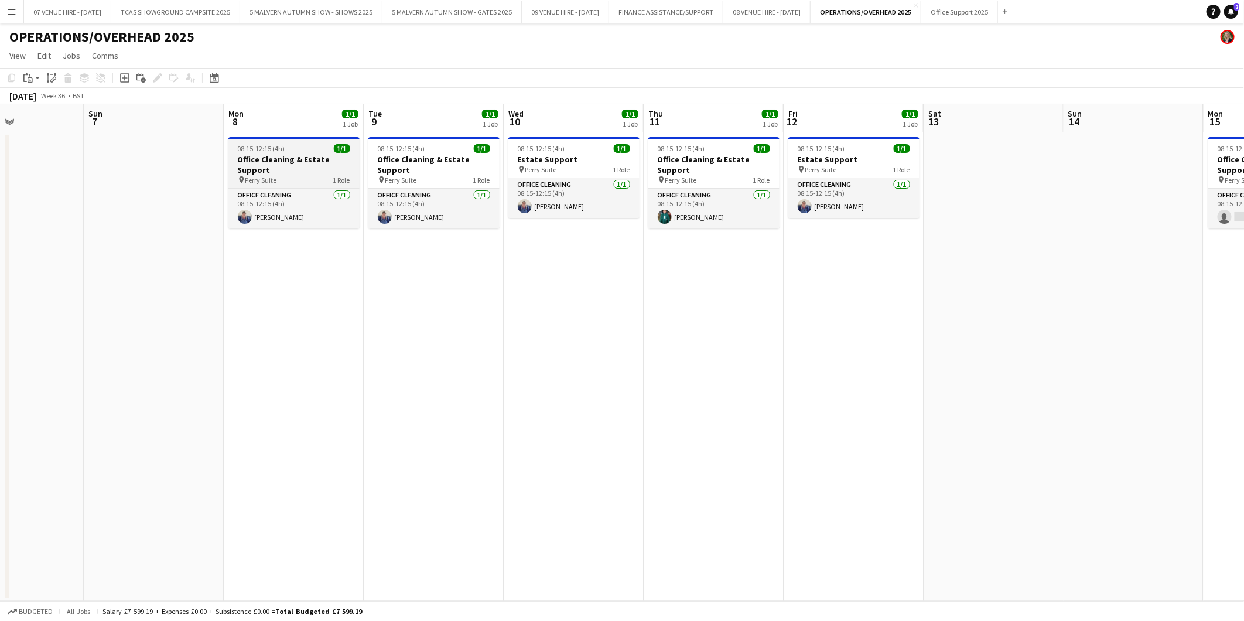
click at [250, 148] on span "08:15-12:15 (4h)" at bounding box center [261, 148] width 47 height 9
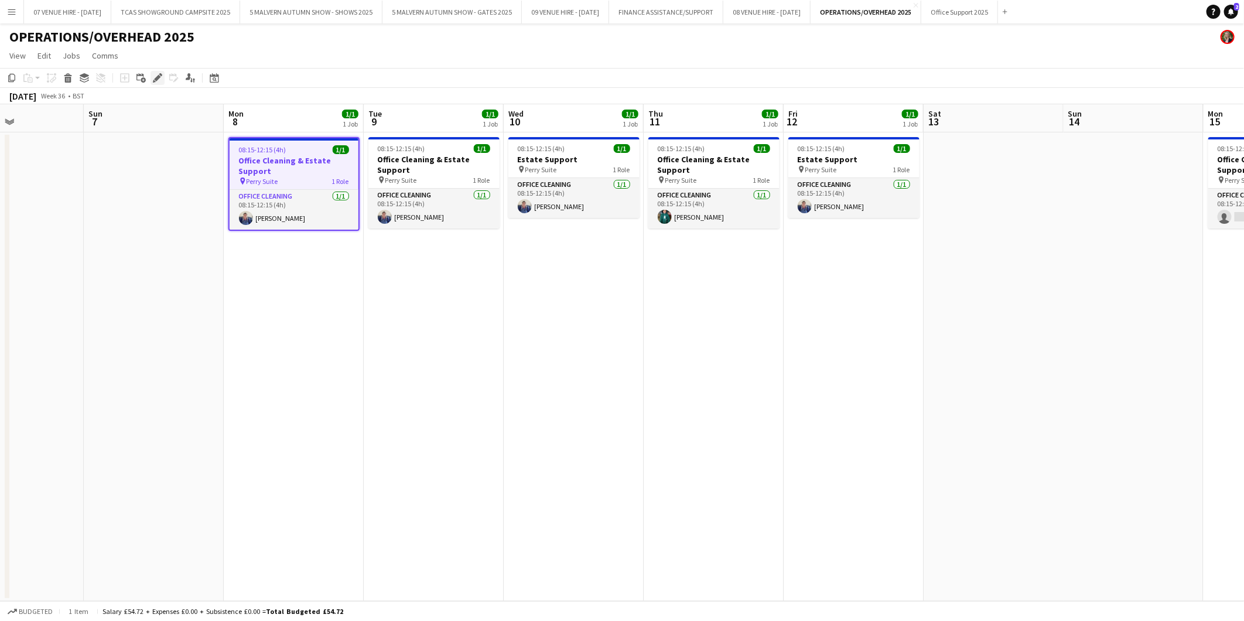
click at [158, 77] on icon at bounding box center [157, 78] width 6 height 6
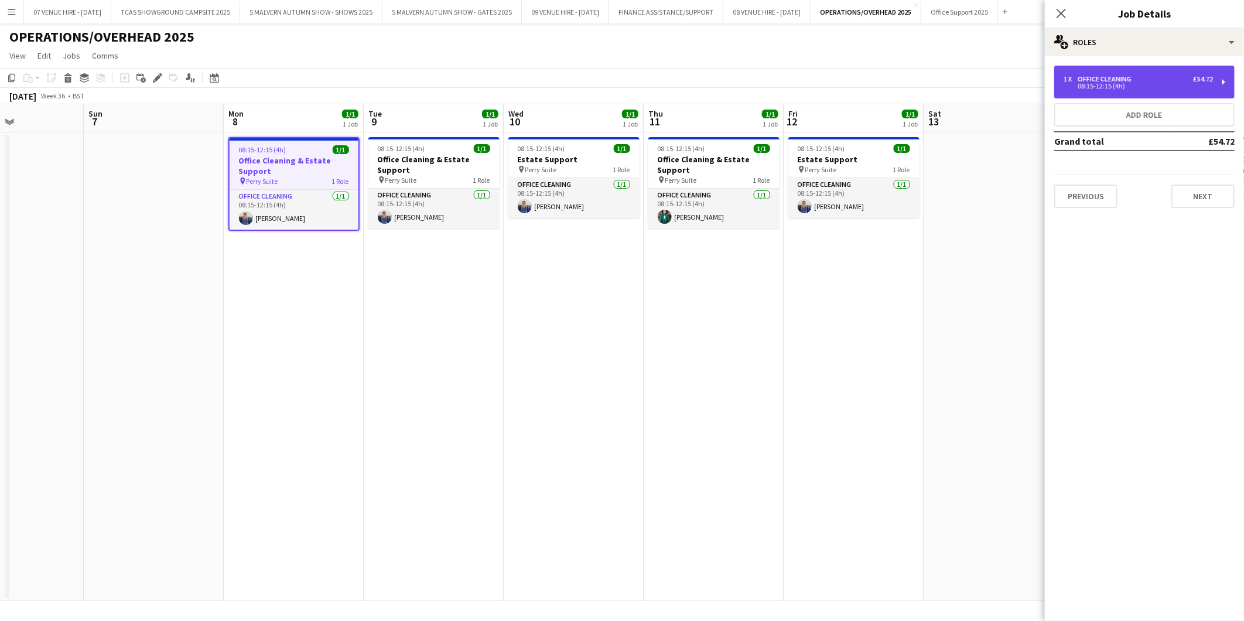
click at [1177, 81] on div "1 x Office Cleaning £54.72" at bounding box center [1138, 79] width 149 height 8
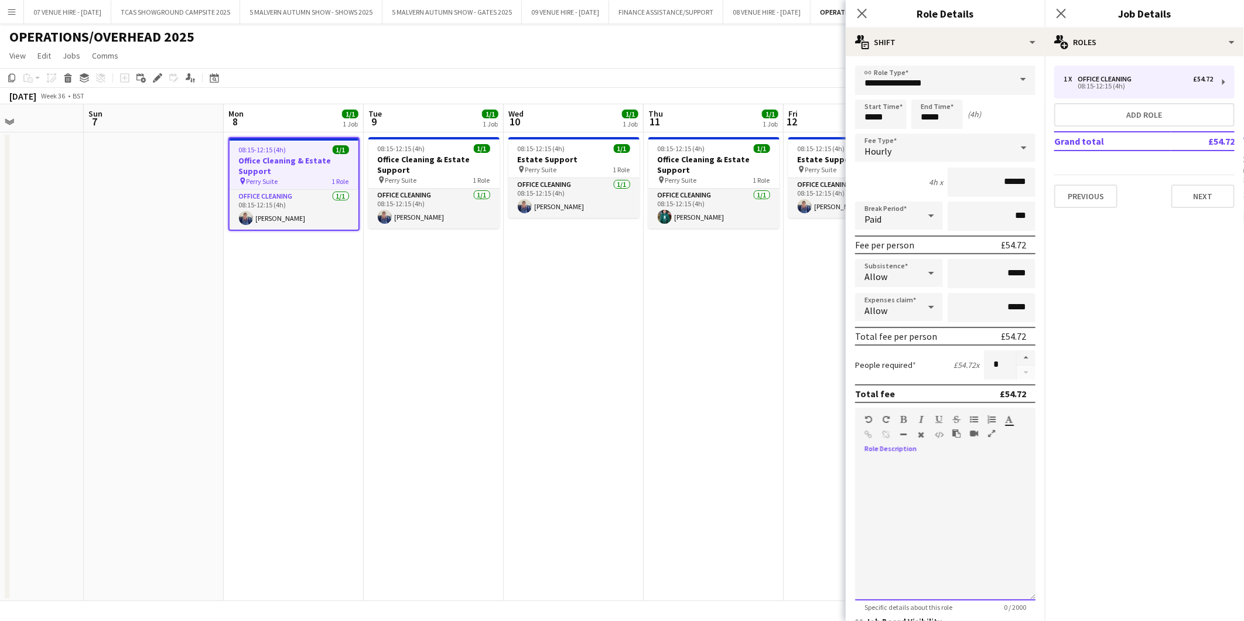
click at [910, 464] on div at bounding box center [945, 530] width 180 height 141
drag, startPoint x: 886, startPoint y: 507, endPoint x: 865, endPoint y: 466, distance: 46.4
click at [865, 466] on div "**********" at bounding box center [940, 530] width 170 height 141
copy div "**********"
click at [625, 469] on app-date-cell "08:15-12:15 (4h) 1/1 Estate Support pin Perry Suite 1 Role Office Cleaning 1/1 …" at bounding box center [574, 366] width 140 height 469
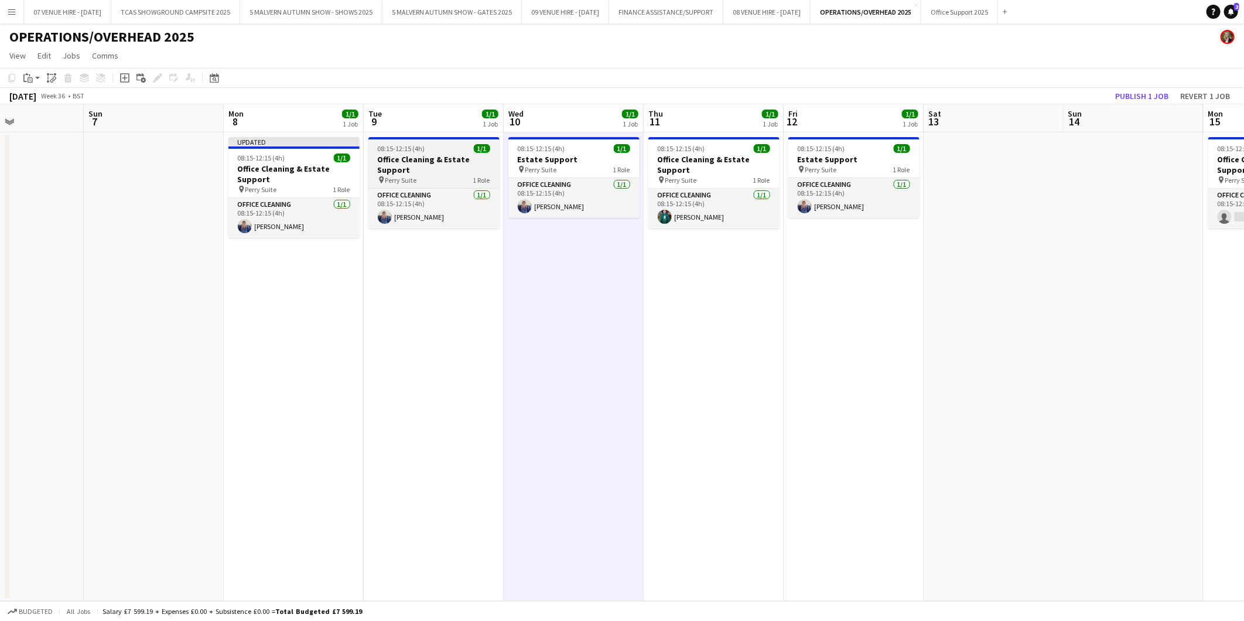
click at [401, 151] on span "08:15-12:15 (4h)" at bounding box center [401, 148] width 47 height 9
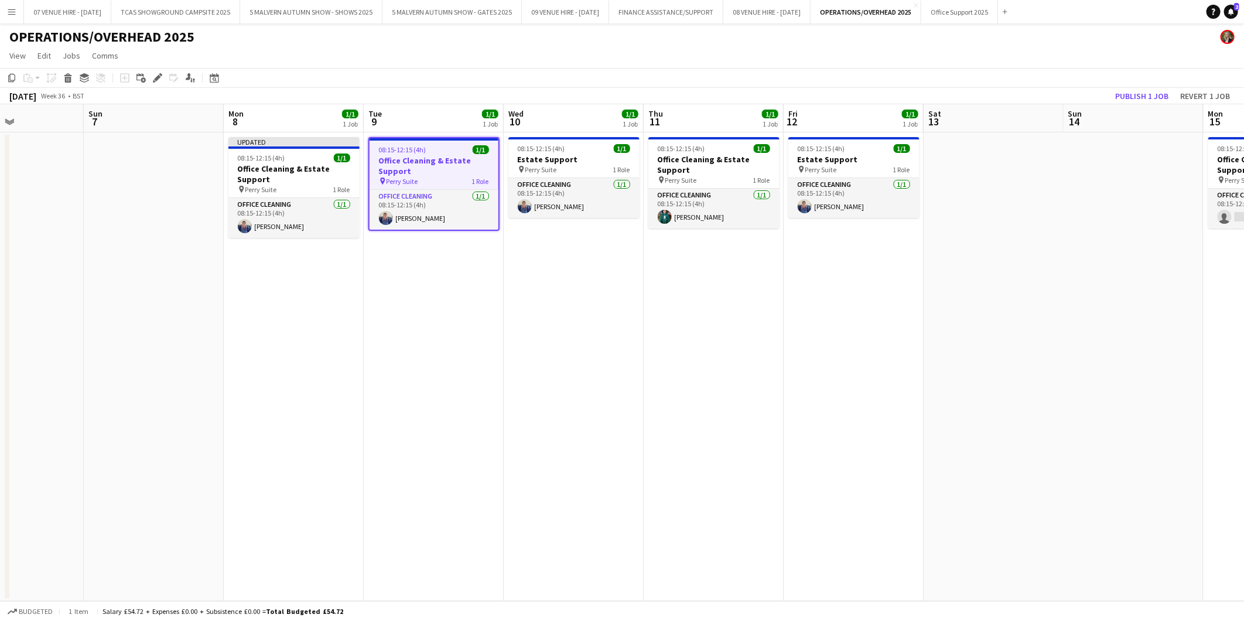
click at [155, 74] on icon "Edit" at bounding box center [157, 77] width 9 height 9
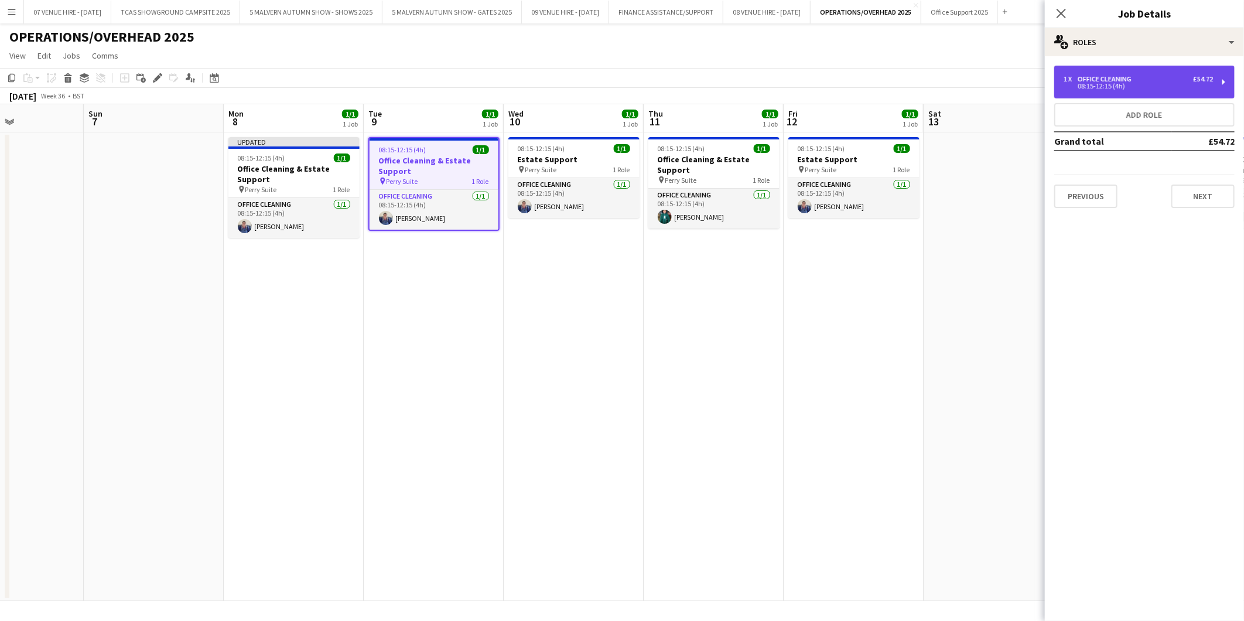
click at [1082, 86] on div "08:15-12:15 (4h)" at bounding box center [1138, 86] width 149 height 6
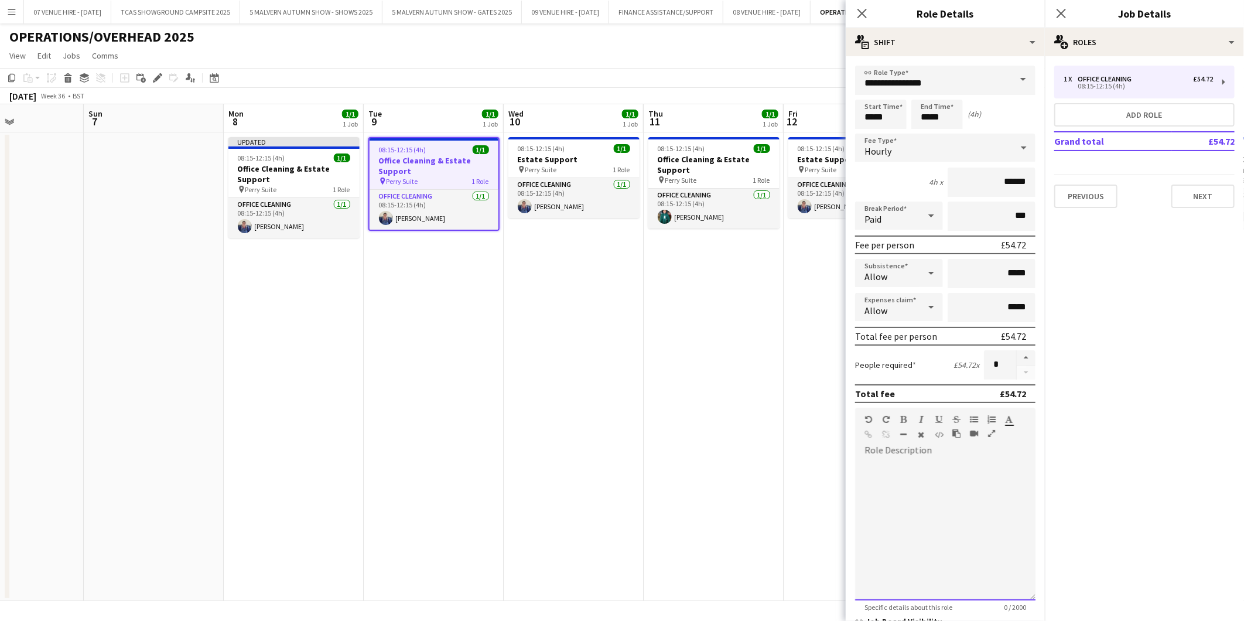
click at [880, 460] on div at bounding box center [945, 530] width 180 height 141
paste div
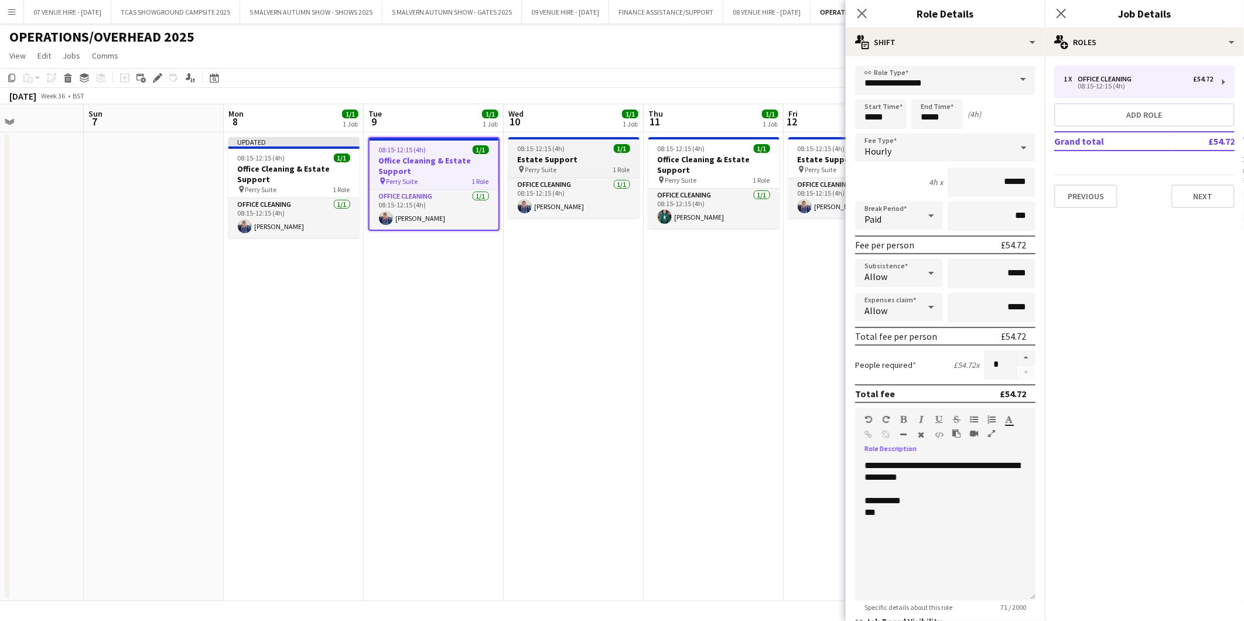
click at [554, 149] on span "08:15-12:15 (4h)" at bounding box center [541, 148] width 47 height 9
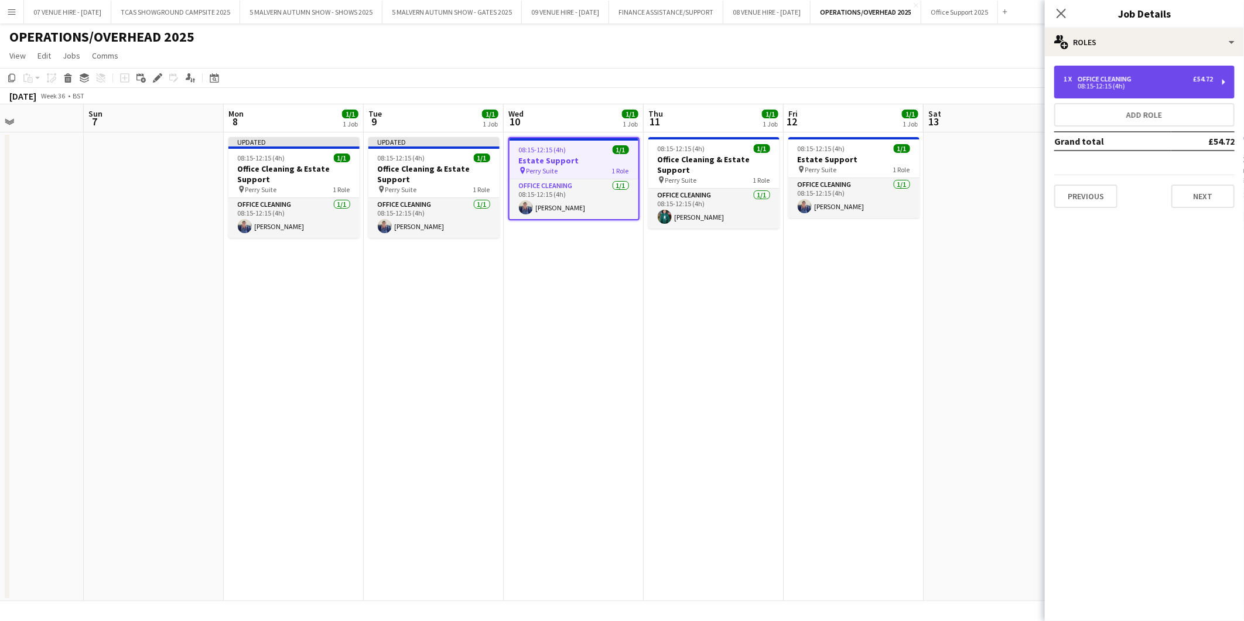
click at [1148, 74] on div "1 x Office Cleaning £54.72 08:15-12:15 (4h)" at bounding box center [1144, 82] width 180 height 33
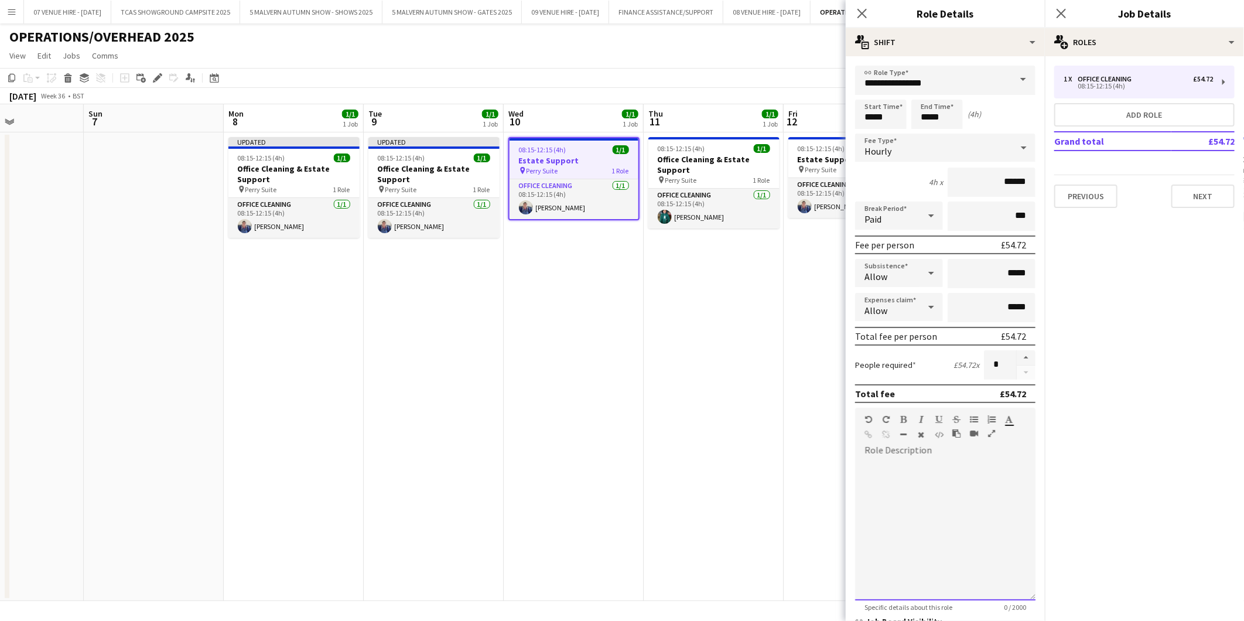
click at [904, 463] on div at bounding box center [945, 530] width 180 height 141
paste div
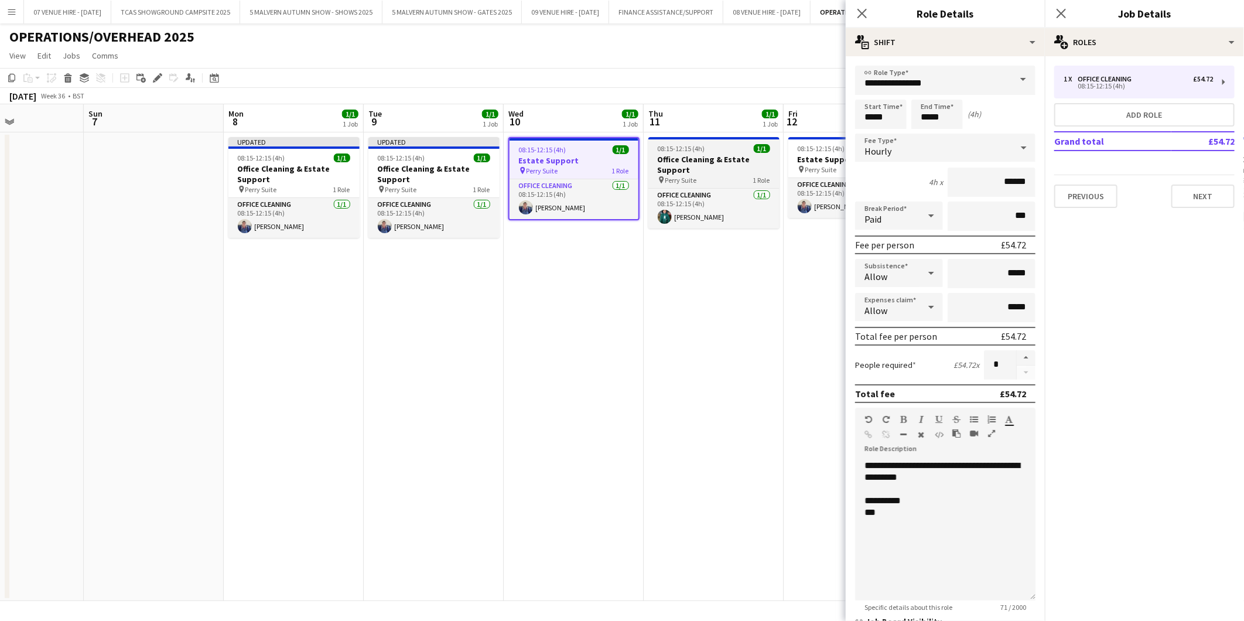
click at [695, 153] on app-job-card "08:15-12:15 (4h) 1/1 Office Cleaning & Estate Support pin Perry Suite 1 Role Of…" at bounding box center [713, 182] width 131 height 91
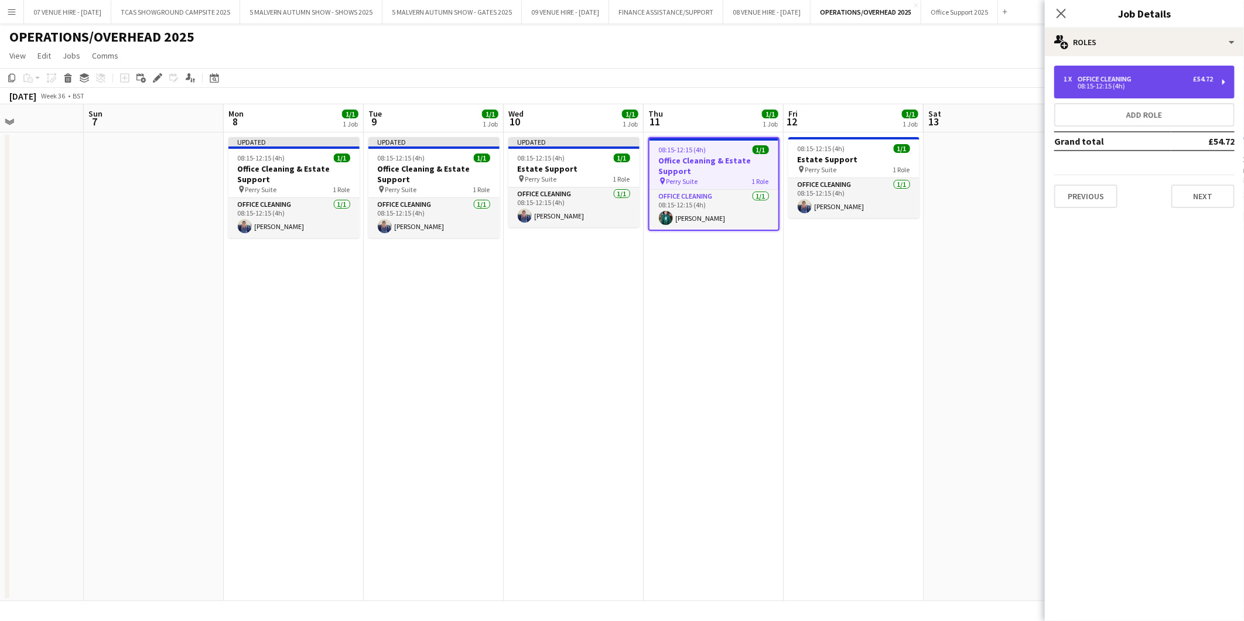
click at [1084, 77] on div "Office Cleaning" at bounding box center [1107, 79] width 59 height 8
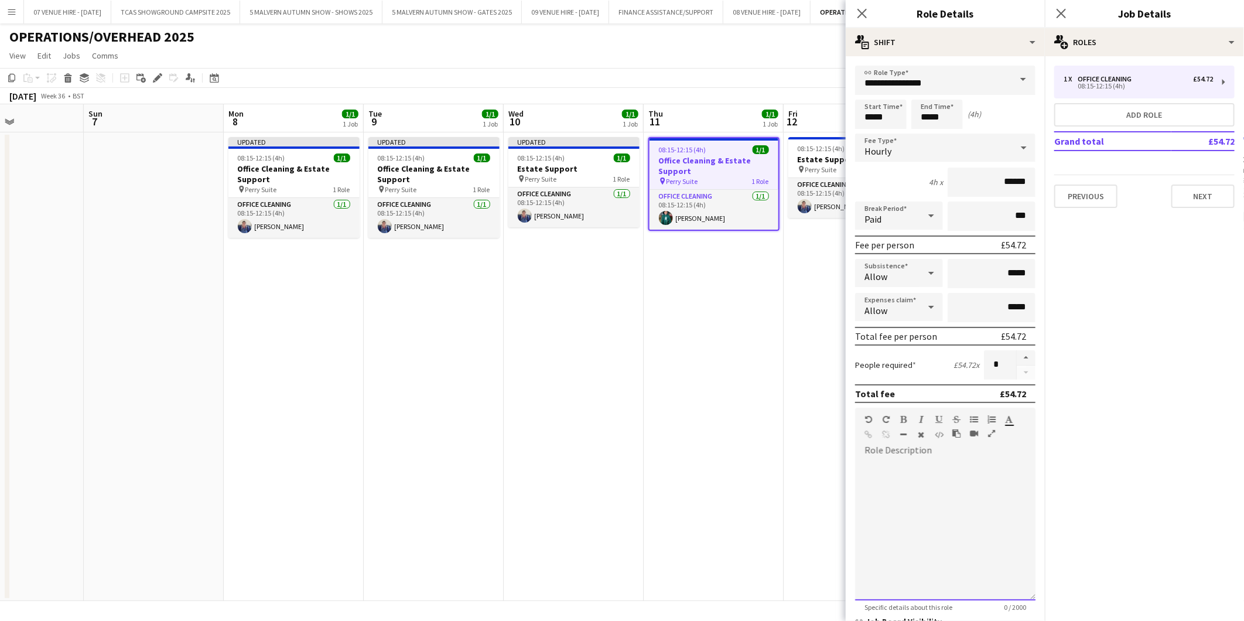
click at [878, 454] on div at bounding box center [945, 526] width 180 height 149
paste div
click at [822, 151] on span "08:15-12:15 (4h)" at bounding box center [821, 148] width 47 height 9
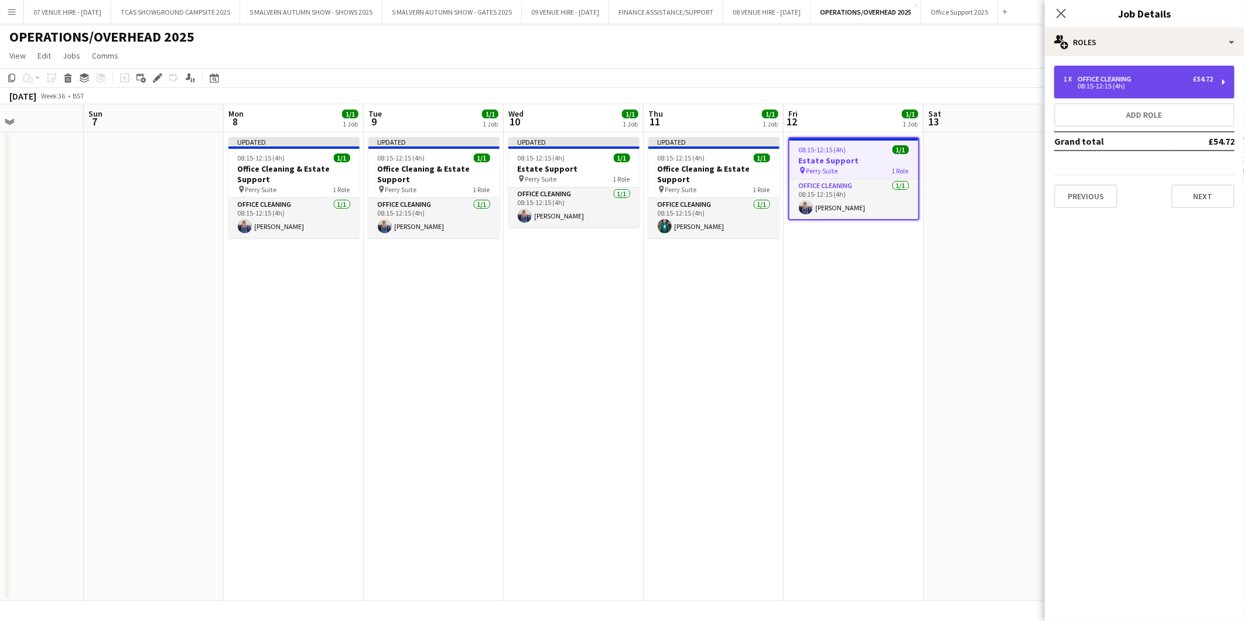
click at [1134, 91] on div "1 x Office Cleaning £54.72 08:15-12:15 (4h)" at bounding box center [1144, 82] width 180 height 33
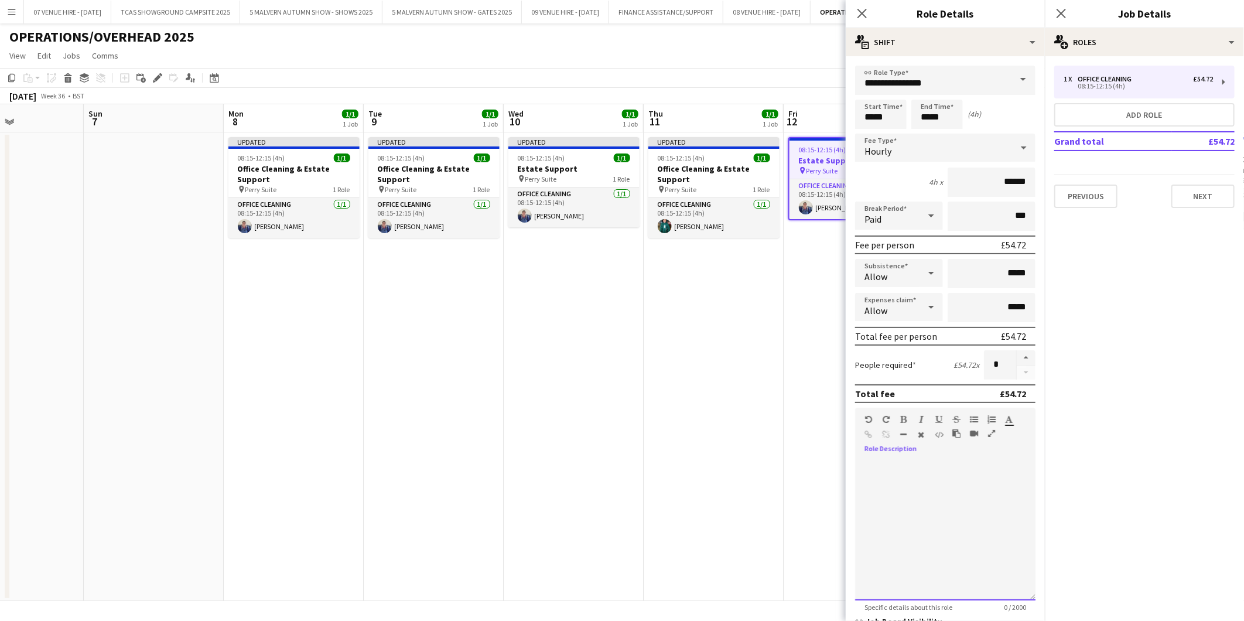
click at [897, 461] on div at bounding box center [945, 530] width 180 height 141
paste div
click at [741, 400] on app-date-cell "Updated 08:15-12:15 (4h) 1/1 Office Cleaning & Estate Support pin Perry Suite 1…" at bounding box center [714, 366] width 140 height 469
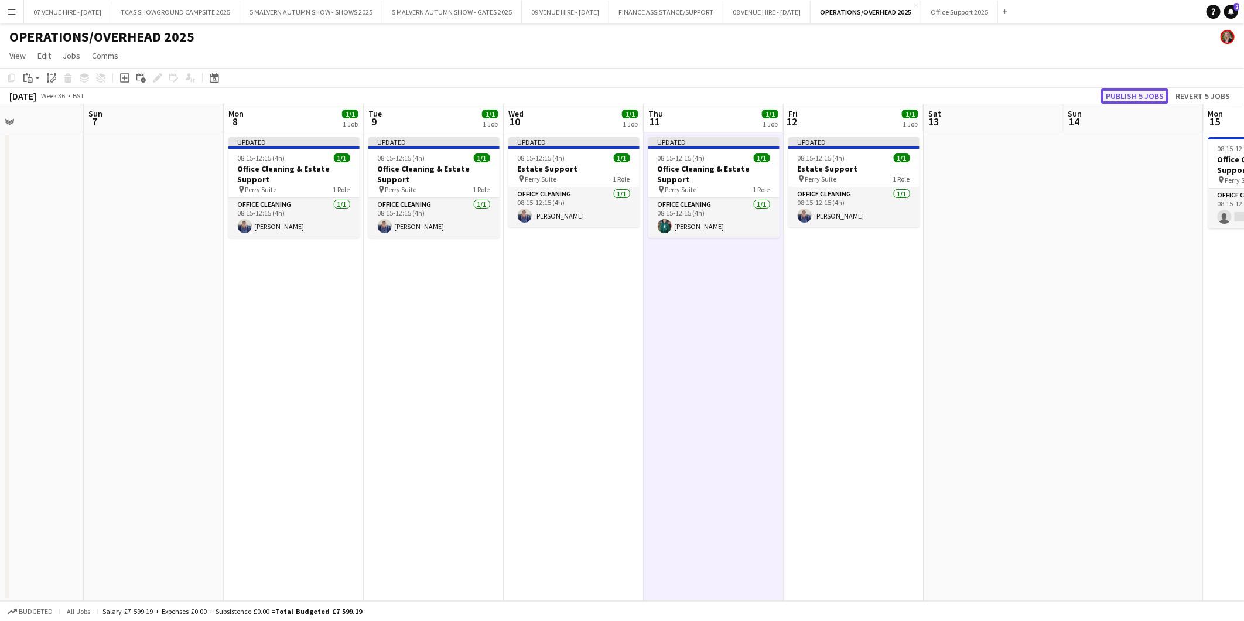
click at [1152, 90] on button "Publish 5 jobs" at bounding box center [1134, 95] width 67 height 15
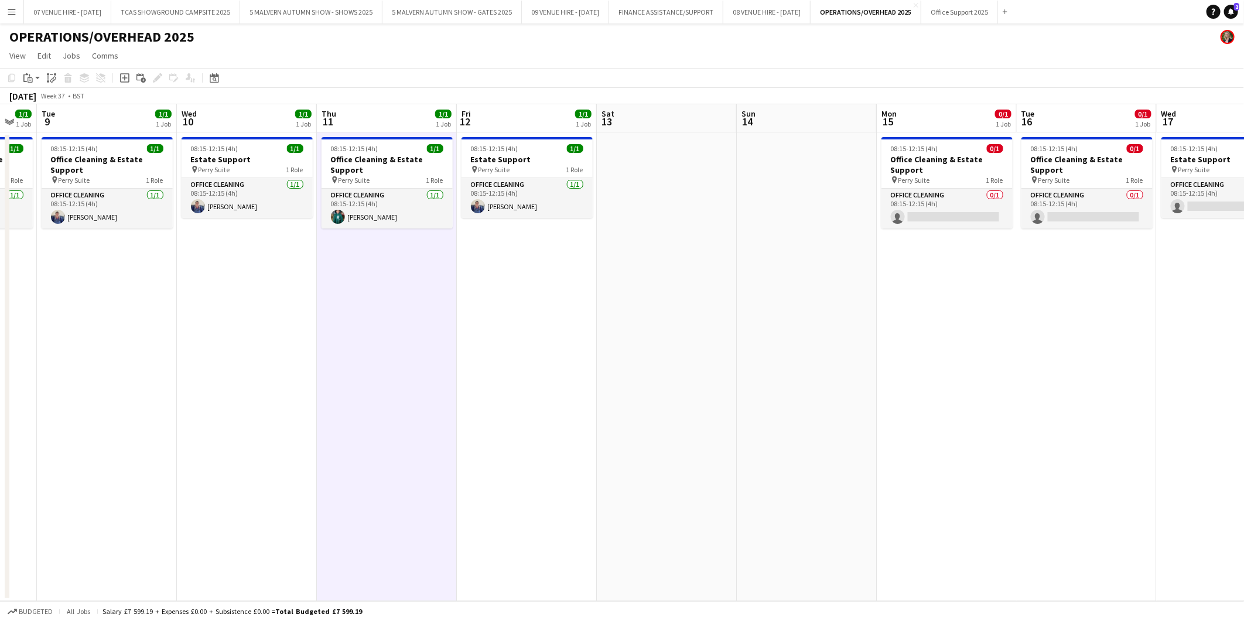
drag, startPoint x: 967, startPoint y: 159, endPoint x: 616, endPoint y: 172, distance: 351.1
click at [616, 172] on app-calendar-viewport "Sat 6 Sun 7 Mon 8 1/1 1 Job Tue 9 1/1 1 Job Wed 10 1/1 1 Job Thu 11 1/1 1 Job F…" at bounding box center [622, 352] width 1244 height 497
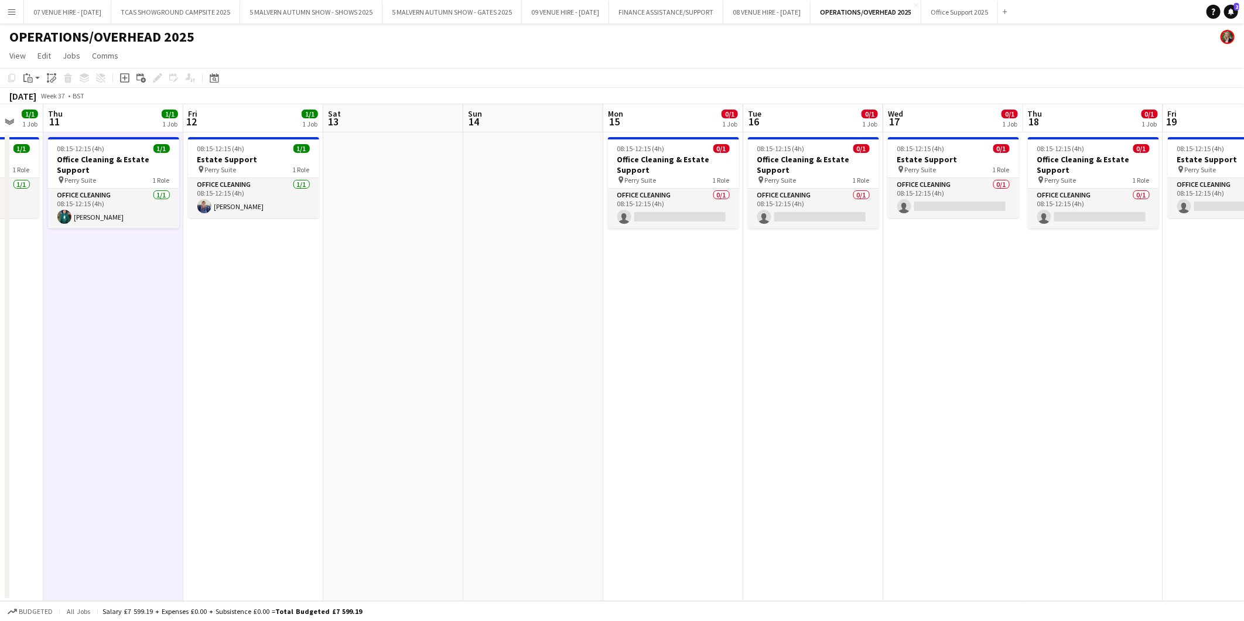
drag, startPoint x: 710, startPoint y: 186, endPoint x: 361, endPoint y: 192, distance: 349.2
click at [361, 192] on app-calendar-viewport "Mon 8 1/1 1 Job Tue 9 1/1 1 Job Wed 10 1/1 1 Job Thu 11 1/1 1 Job Fri 12 1/1 1 …" at bounding box center [622, 352] width 1244 height 497
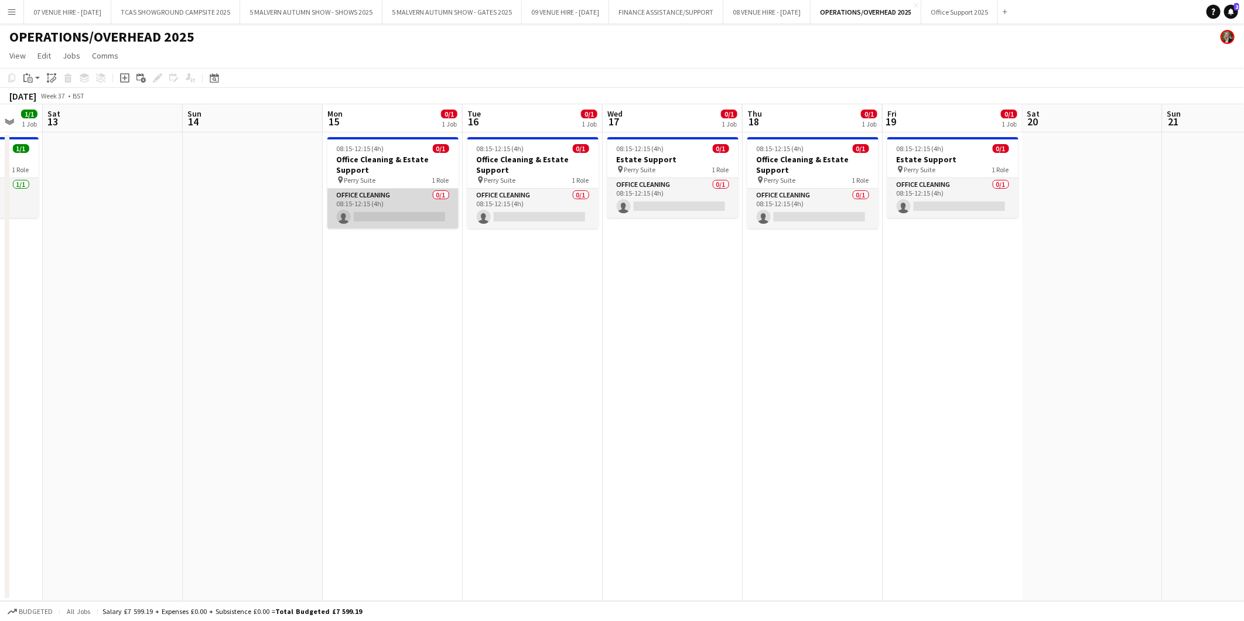
click at [415, 221] on app-card-role "Office Cleaning 0/1 08:15-12:15 (4h) single-neutral-actions" at bounding box center [392, 209] width 131 height 40
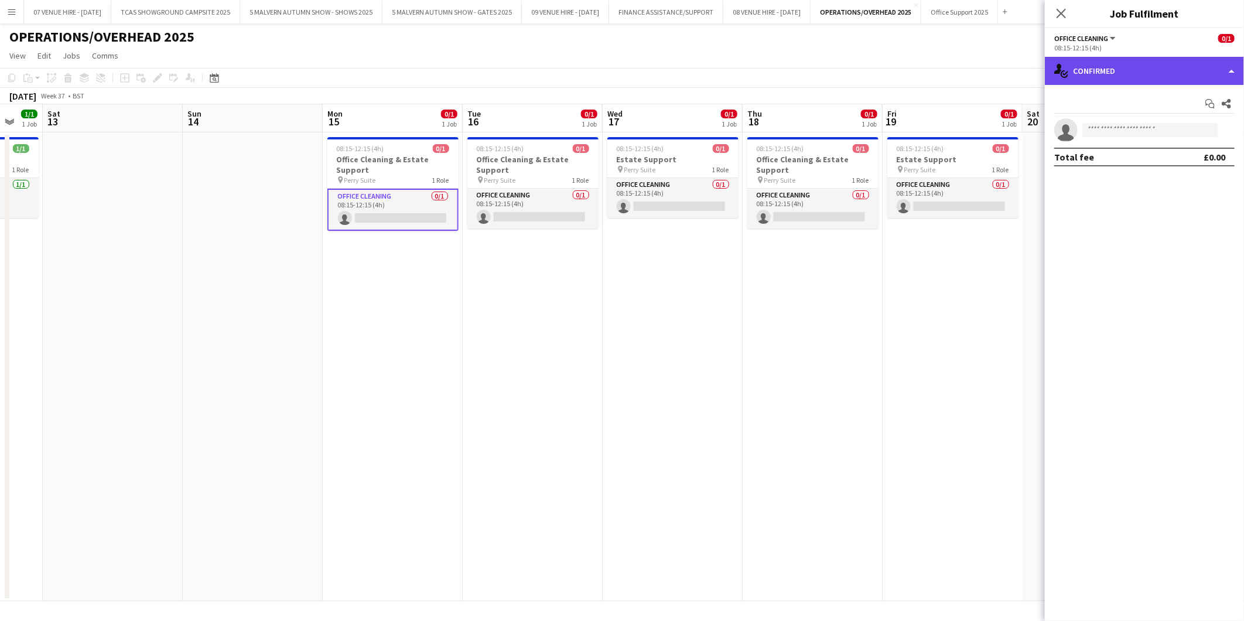
click at [1108, 77] on div "single-neutral-actions-check-2 Confirmed" at bounding box center [1144, 71] width 199 height 28
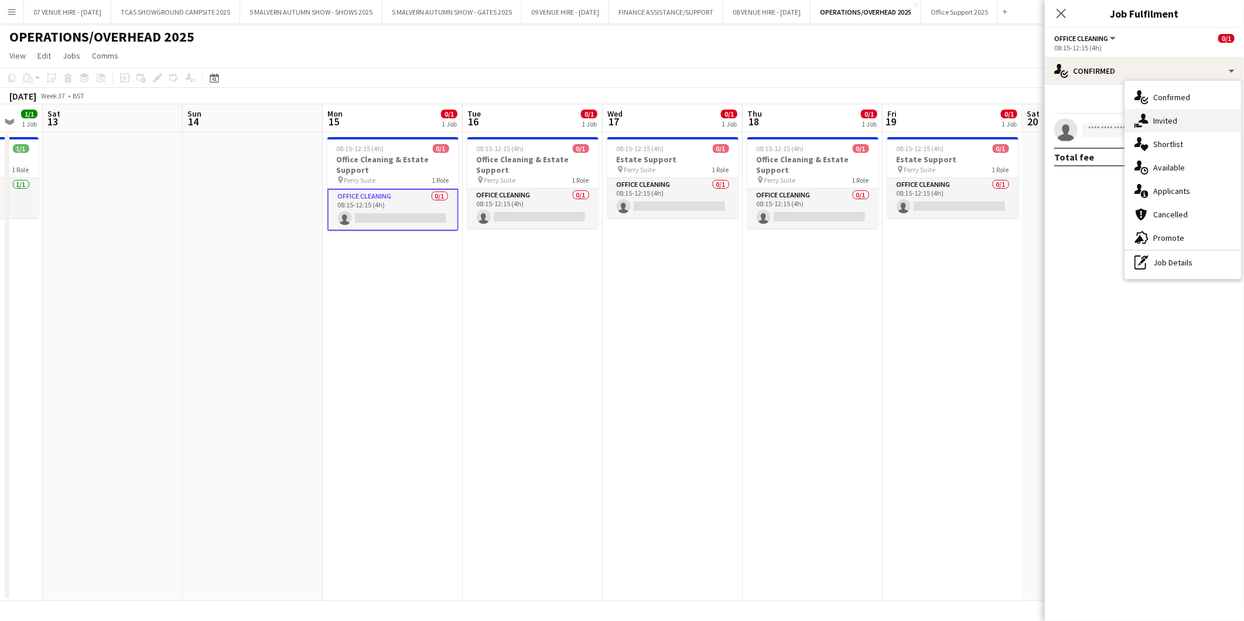
click at [1162, 123] on span "Invited" at bounding box center [1165, 120] width 24 height 11
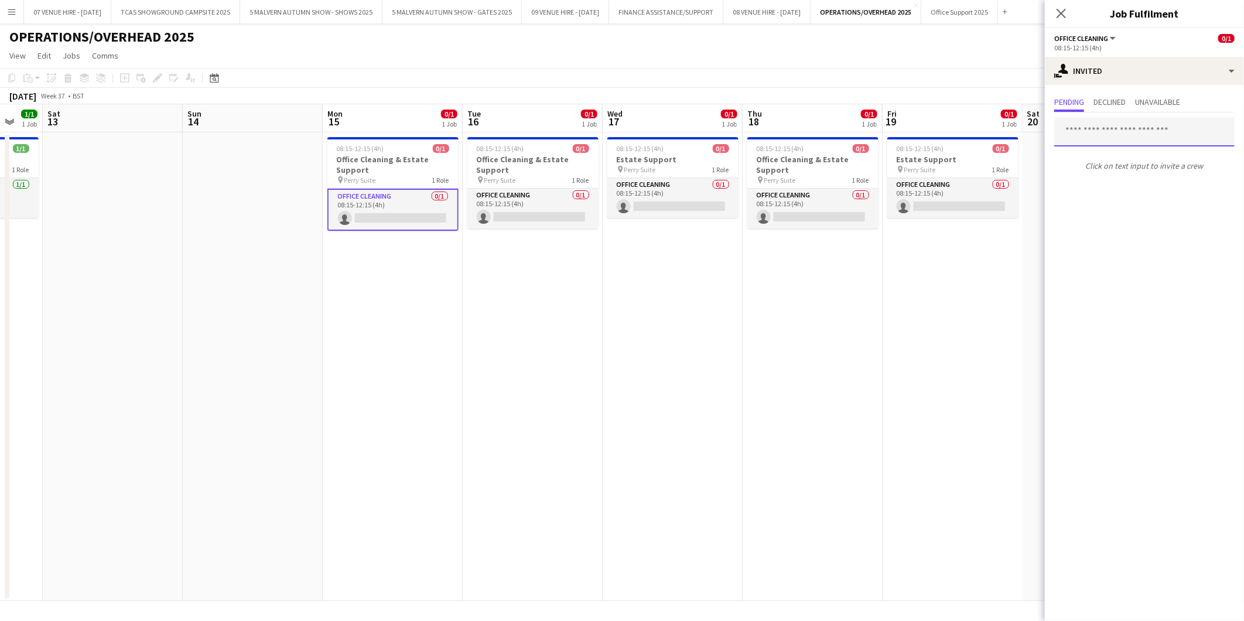
click at [1121, 135] on input "text" at bounding box center [1144, 131] width 180 height 29
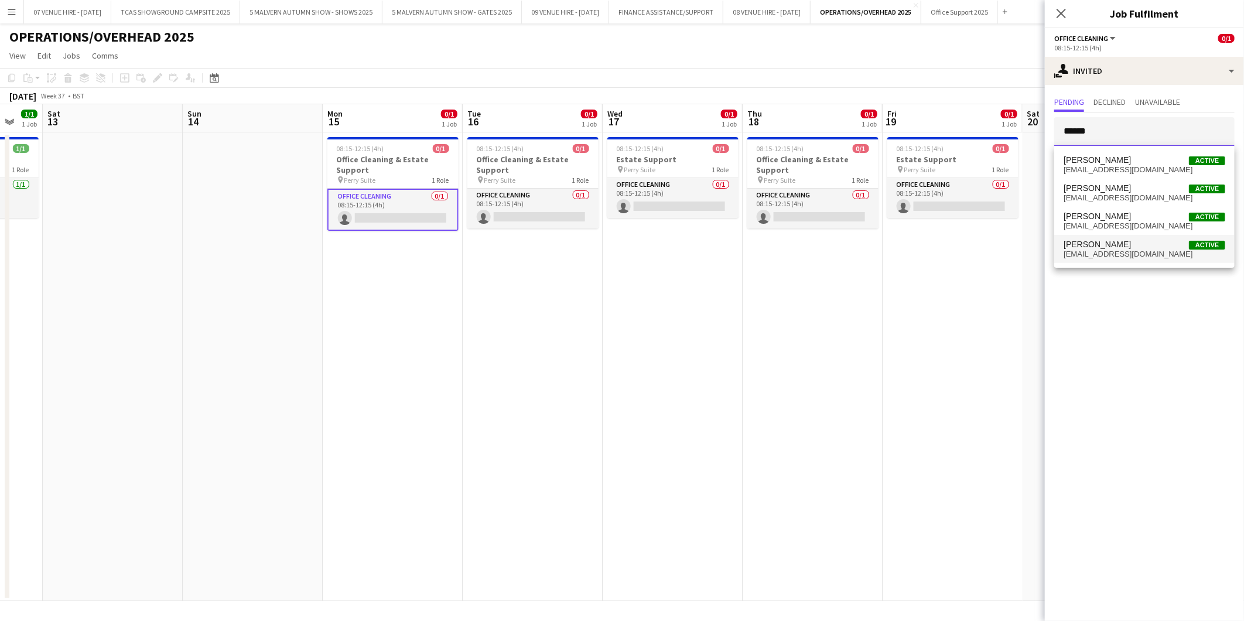
type input "******"
click at [1097, 242] on span "[PERSON_NAME]" at bounding box center [1097, 245] width 67 height 10
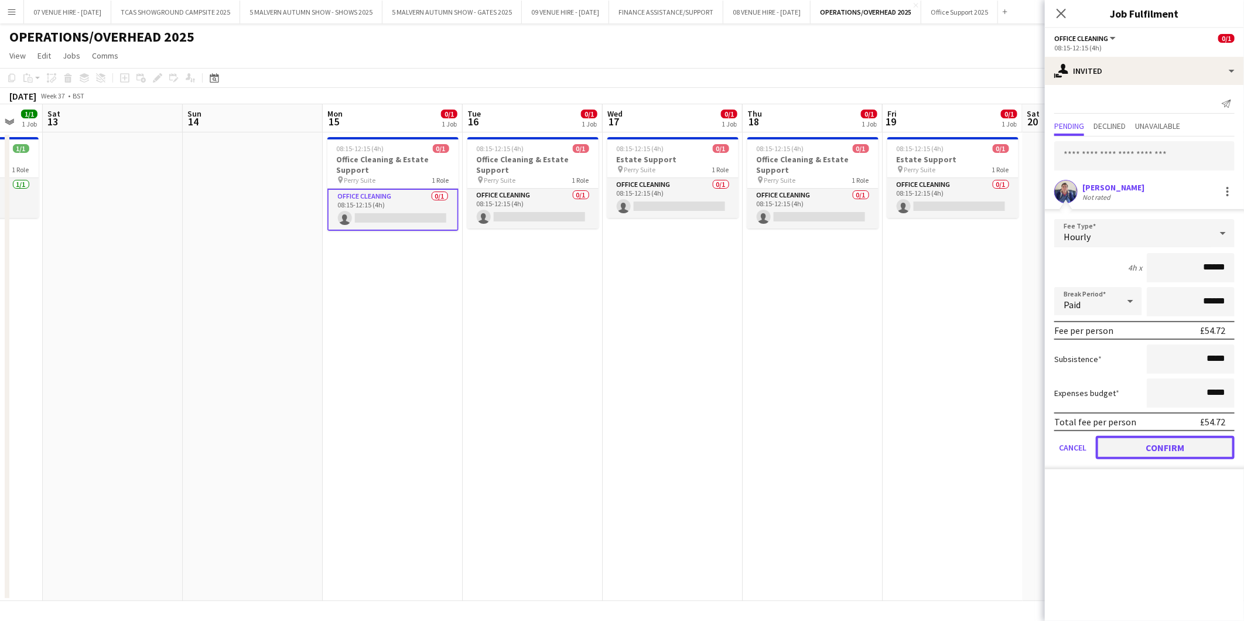
click at [1180, 441] on button "Confirm" at bounding box center [1165, 447] width 139 height 23
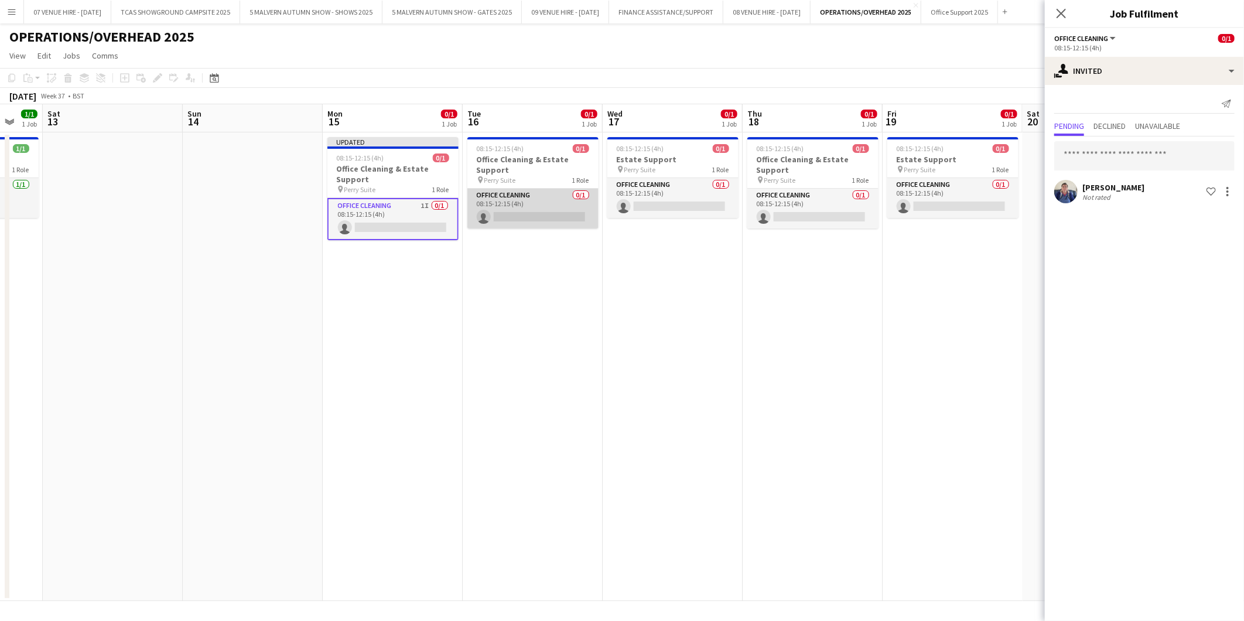
click at [561, 211] on app-card-role "Office Cleaning 0/1 08:15-12:15 (4h) single-neutral-actions" at bounding box center [532, 209] width 131 height 40
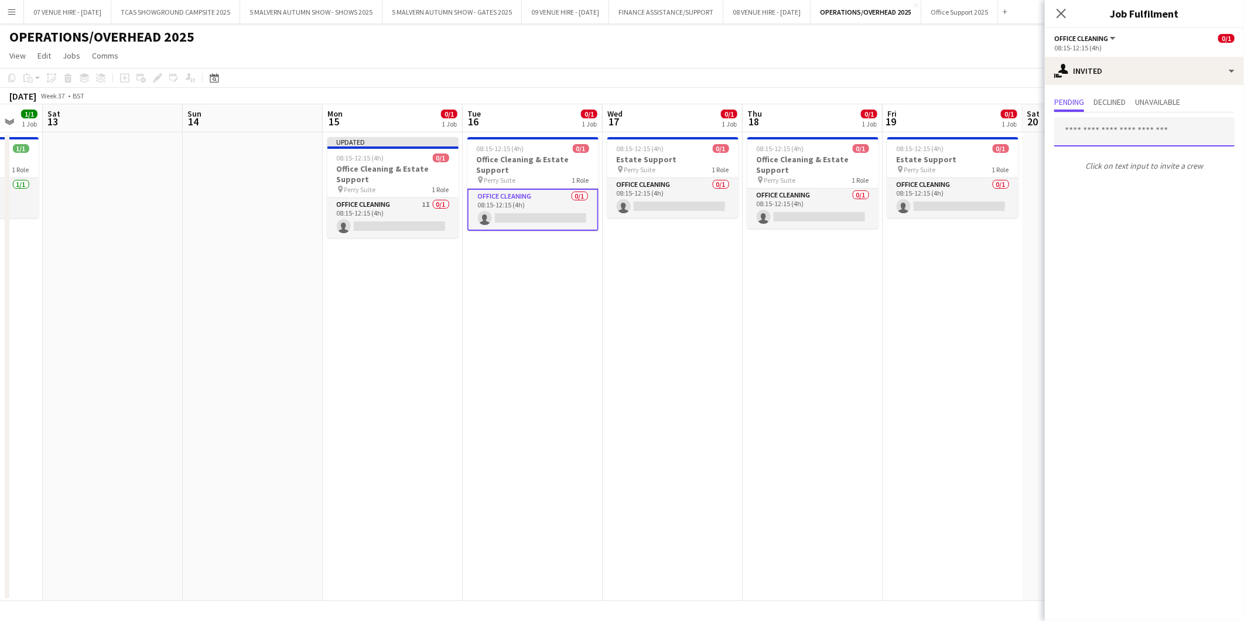
click at [1100, 137] on input "text" at bounding box center [1144, 131] width 180 height 29
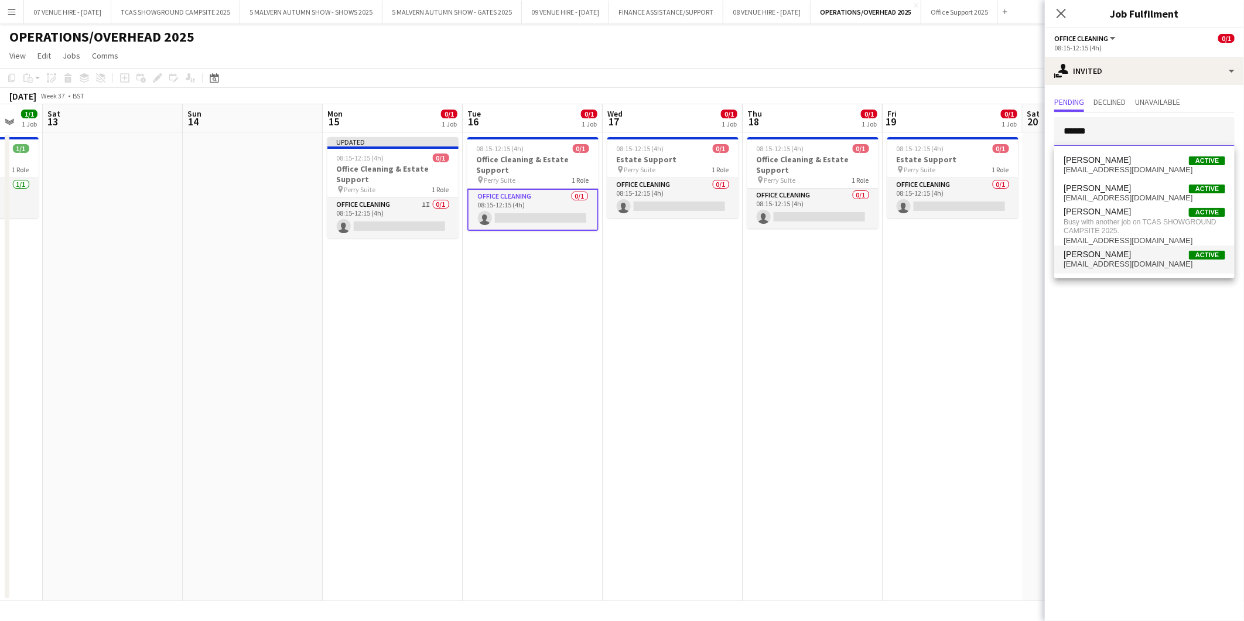
type input "******"
click at [1091, 255] on span "[PERSON_NAME]" at bounding box center [1097, 255] width 67 height 10
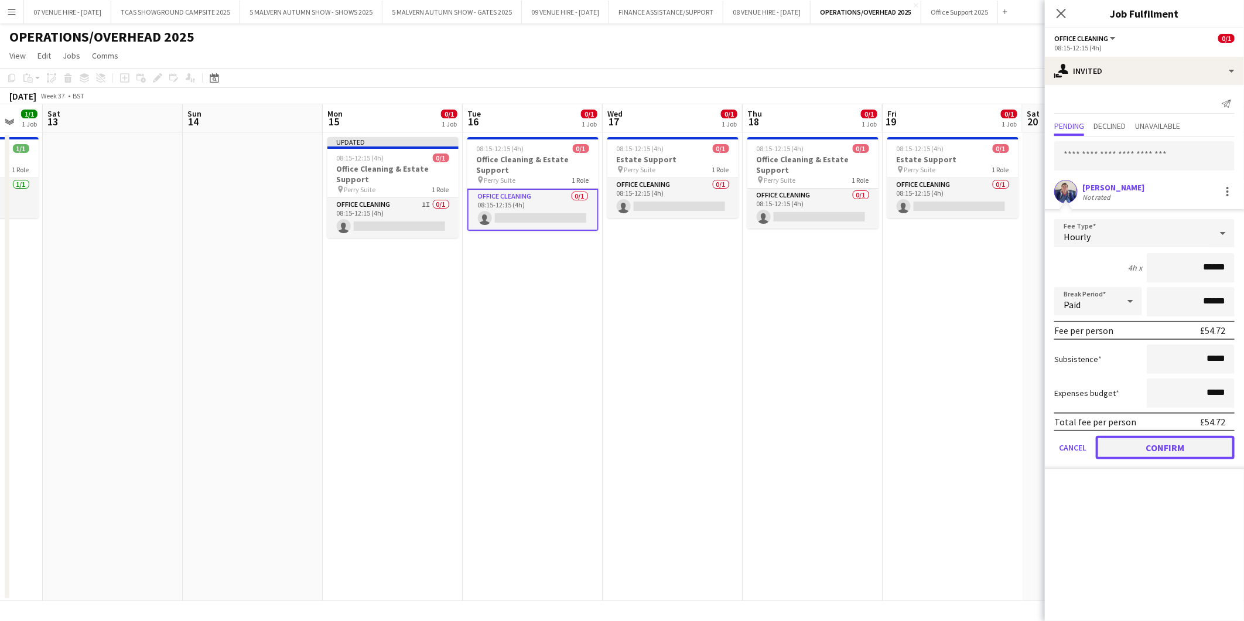
click at [1155, 436] on button "Confirm" at bounding box center [1165, 447] width 139 height 23
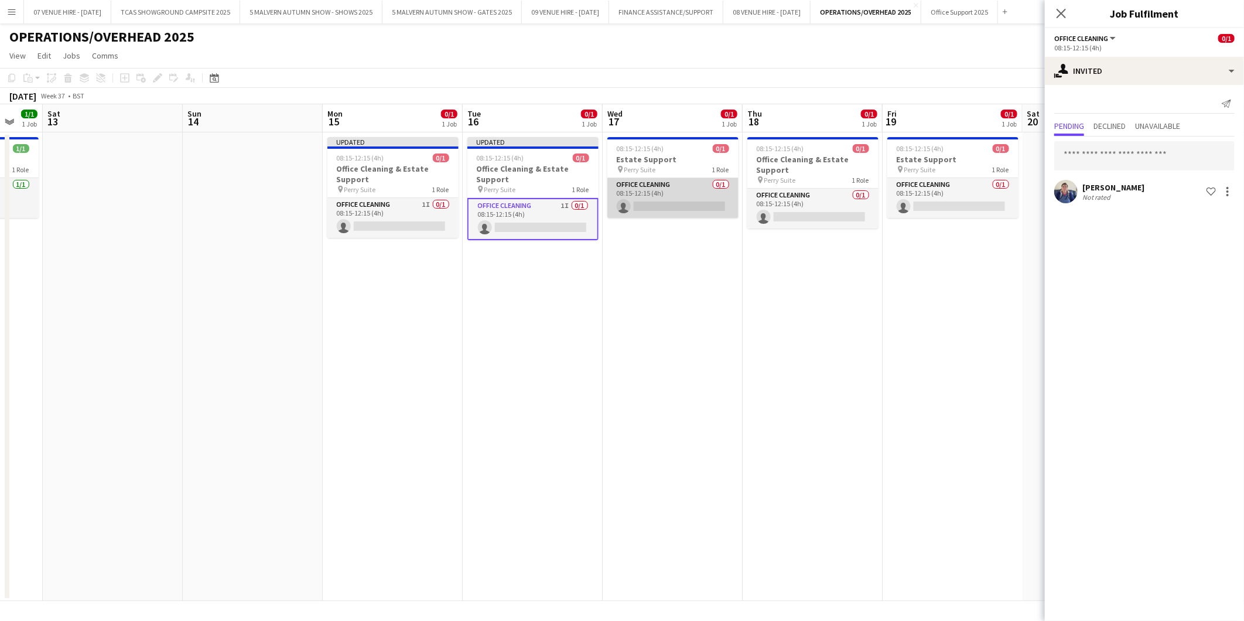
click at [680, 205] on app-card-role "Office Cleaning 0/1 08:15-12:15 (4h) single-neutral-actions" at bounding box center [672, 198] width 131 height 40
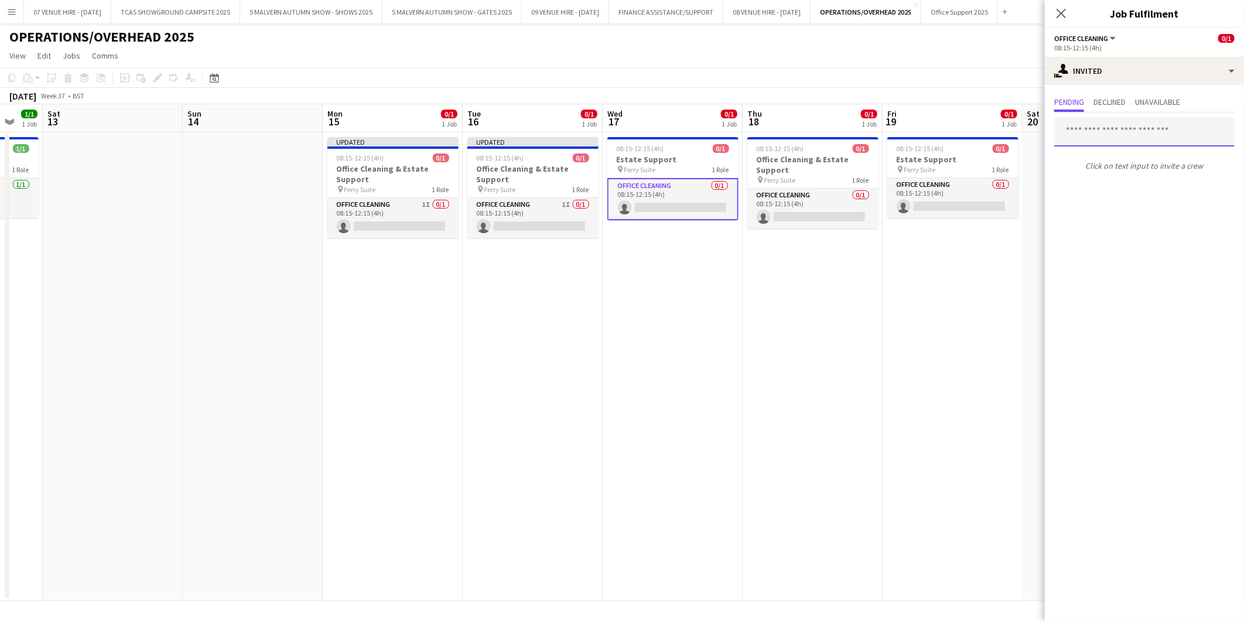
click at [1108, 136] on input "text" at bounding box center [1144, 131] width 180 height 29
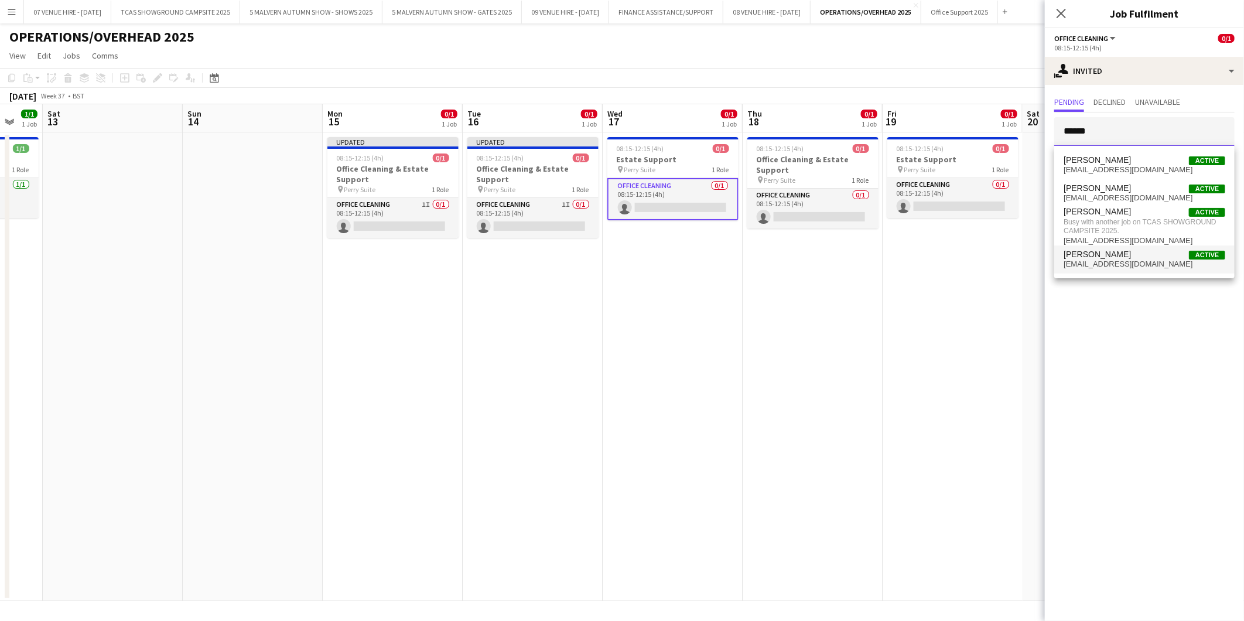
type input "******"
click at [1102, 257] on span "[PERSON_NAME]" at bounding box center [1097, 255] width 67 height 10
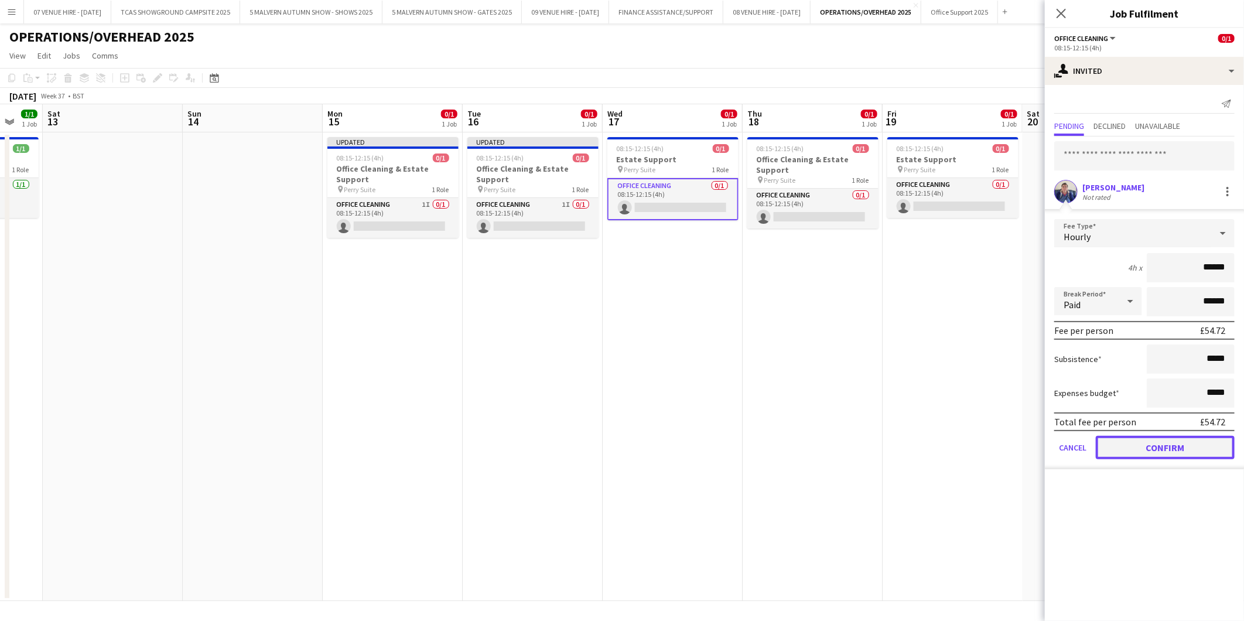
click at [1167, 441] on button "Confirm" at bounding box center [1165, 447] width 139 height 23
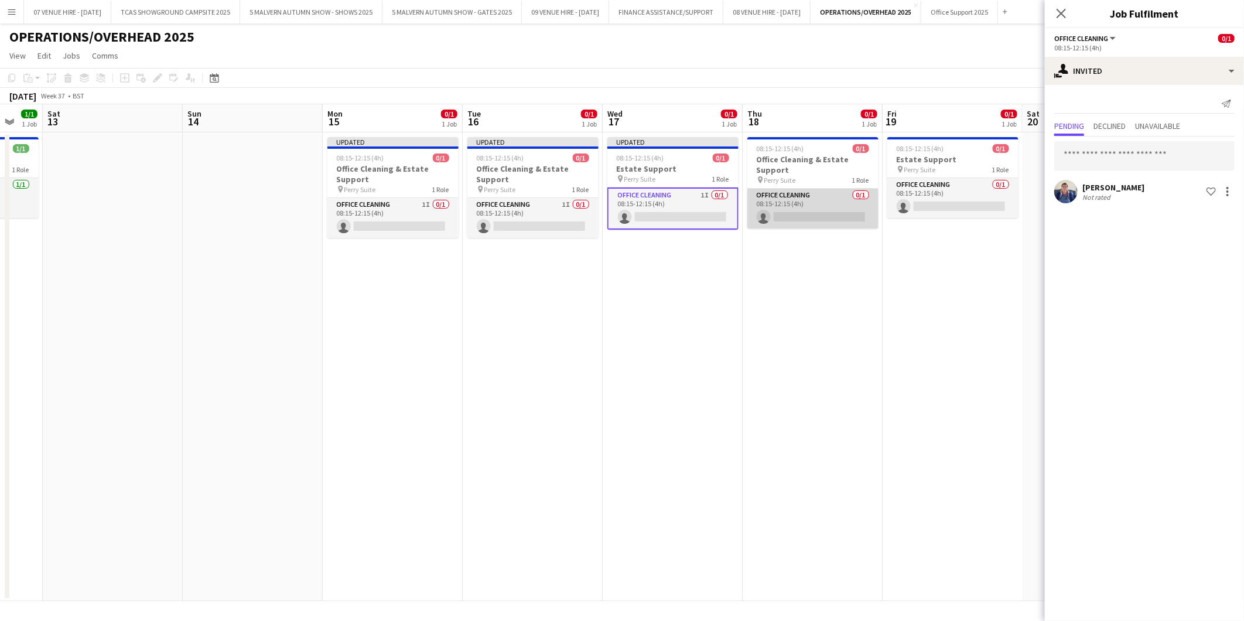
click at [839, 218] on app-card-role "Office Cleaning 0/1 08:15-12:15 (4h) single-neutral-actions" at bounding box center [812, 209] width 131 height 40
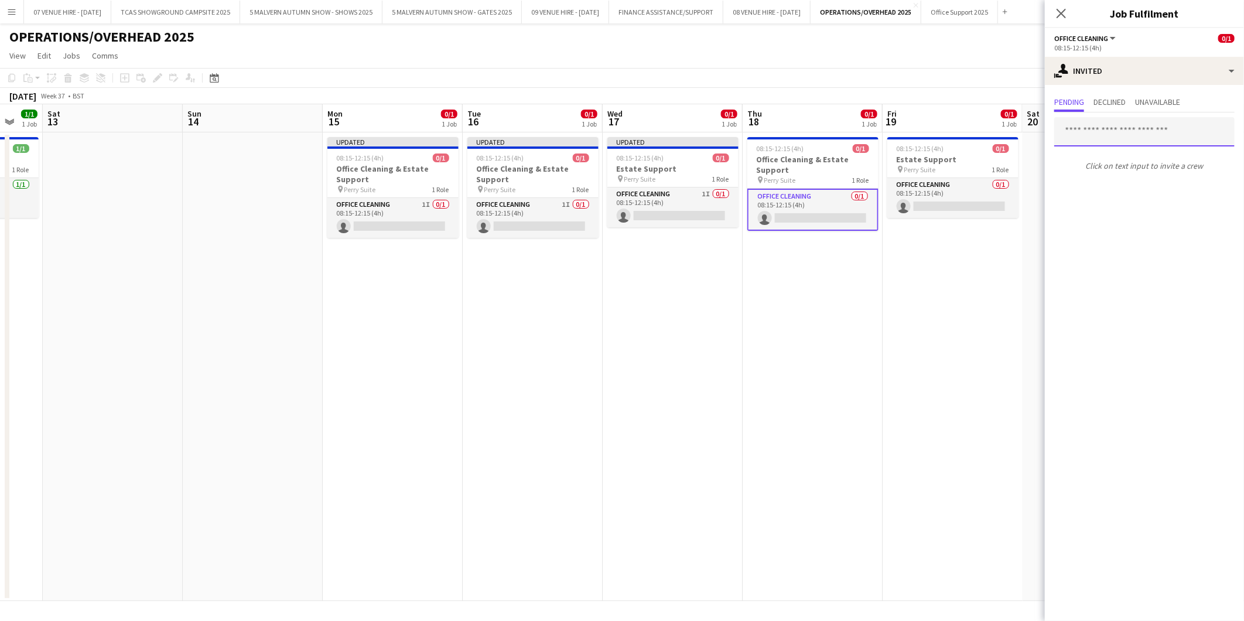
click at [1115, 135] on input "text" at bounding box center [1144, 131] width 180 height 29
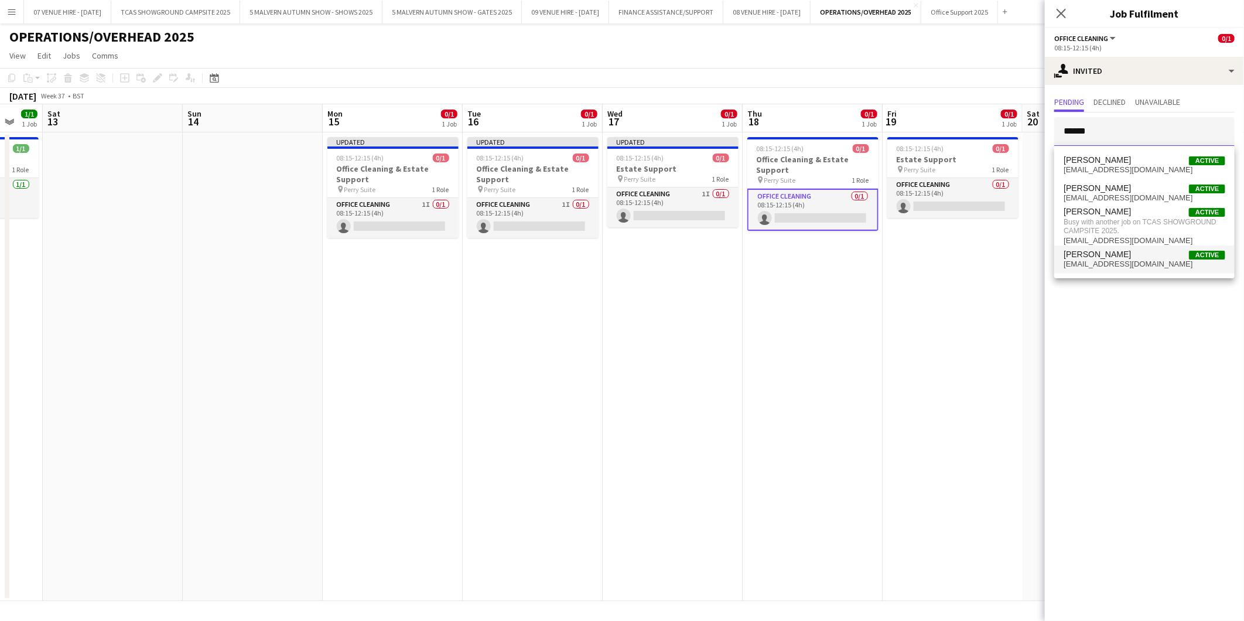
type input "******"
click at [1070, 260] on span "payslipstaylor@gmail.com" at bounding box center [1145, 264] width 162 height 9
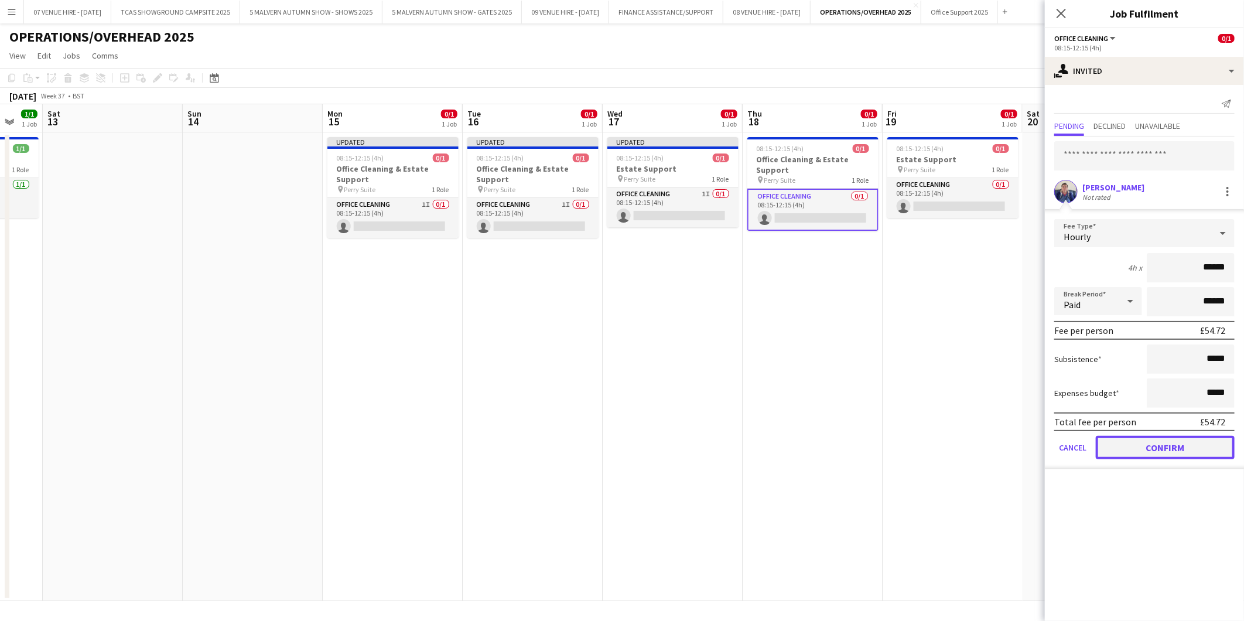
click at [1156, 437] on button "Confirm" at bounding box center [1165, 447] width 139 height 23
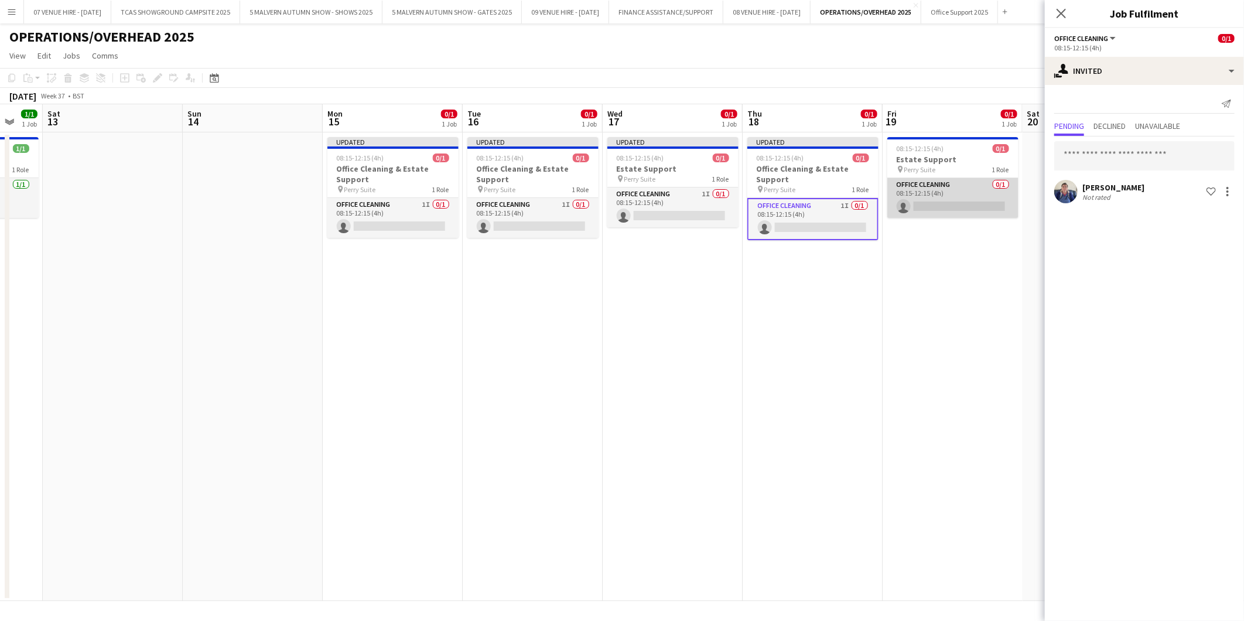
click at [958, 203] on app-card-role "Office Cleaning 0/1 08:15-12:15 (4h) single-neutral-actions" at bounding box center [952, 198] width 131 height 40
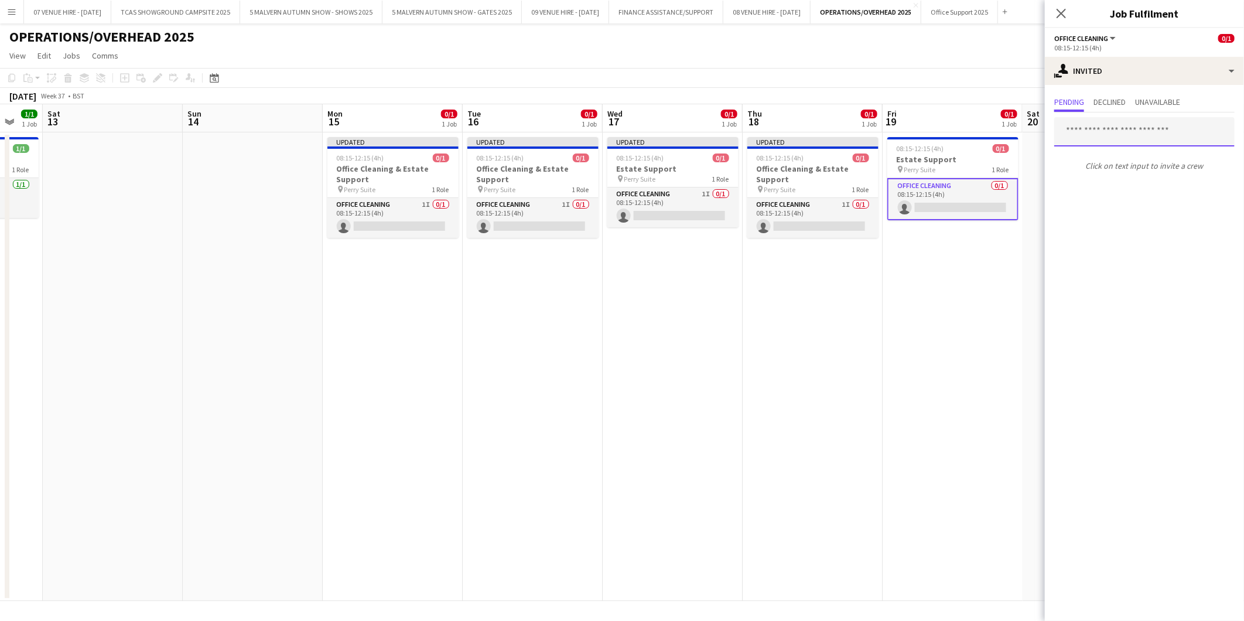
click at [1111, 128] on input "text" at bounding box center [1144, 131] width 180 height 29
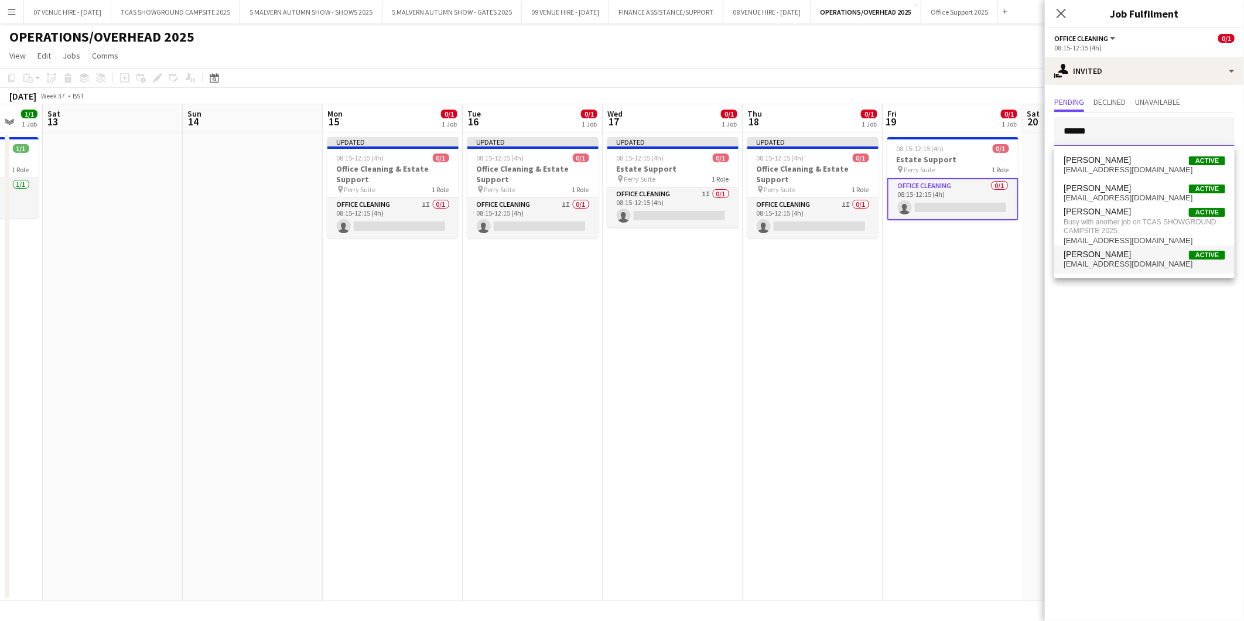
type input "******"
click at [1080, 256] on span "[PERSON_NAME]" at bounding box center [1097, 255] width 67 height 10
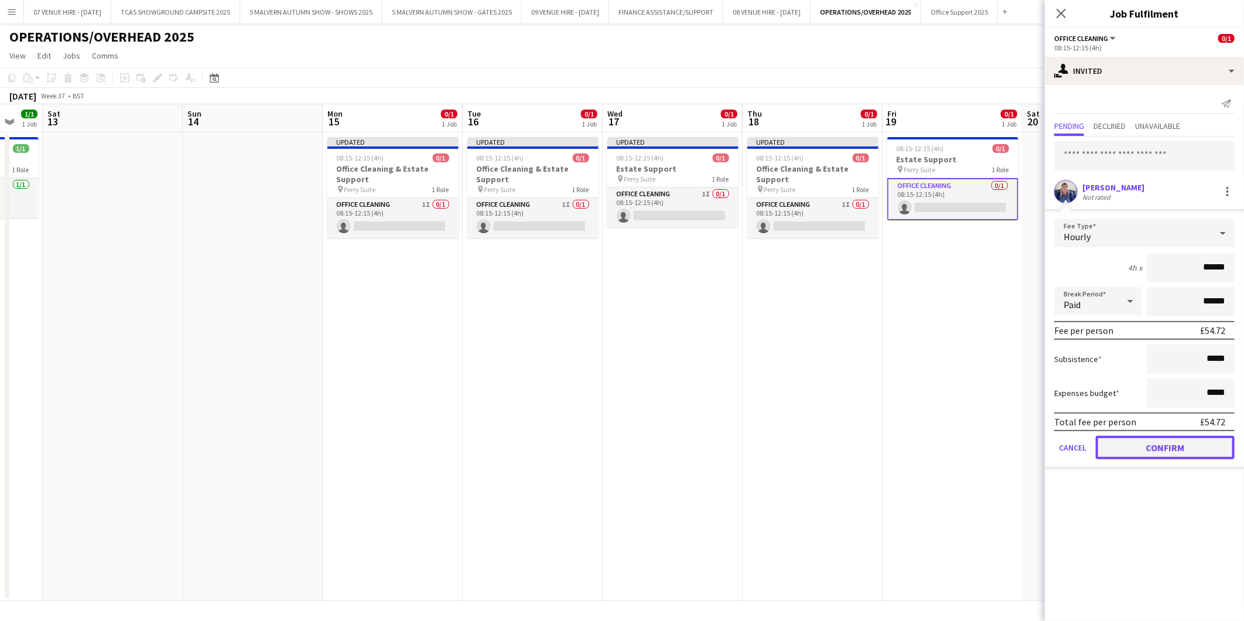
click at [1128, 441] on button "Confirm" at bounding box center [1165, 447] width 139 height 23
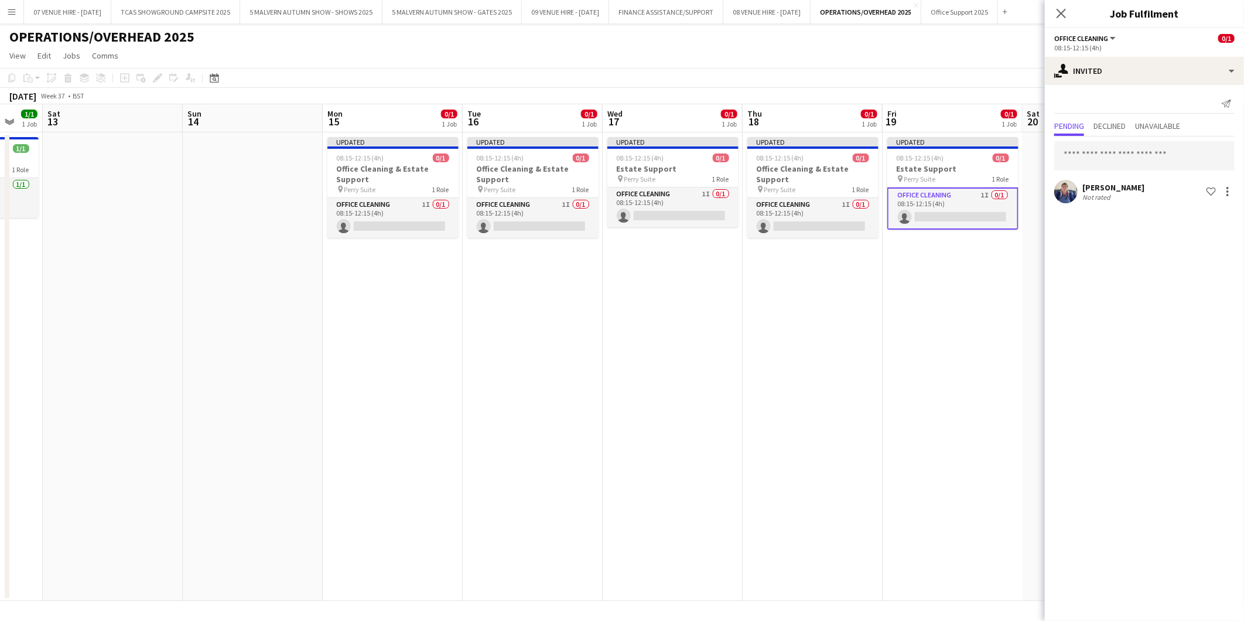
click at [1011, 349] on app-date-cell "Updated 08:15-12:15 (4h) 0/1 Estate Support pin Perry Suite 1 Role Office Clean…" at bounding box center [953, 366] width 140 height 469
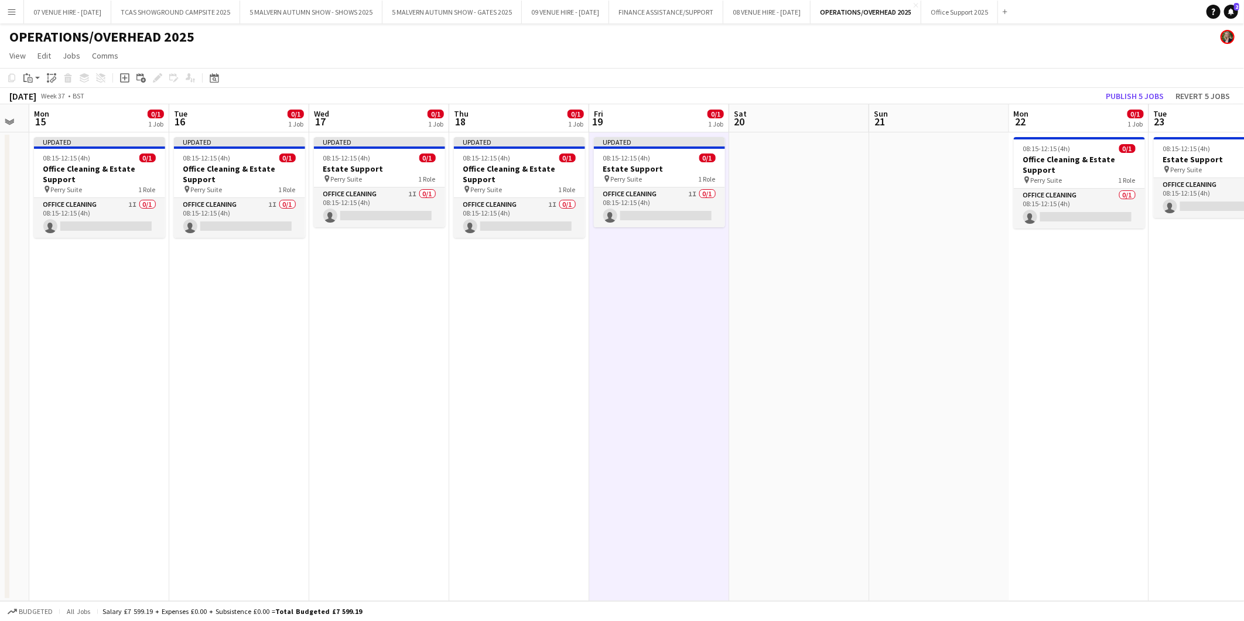
drag, startPoint x: 958, startPoint y: 159, endPoint x: 663, endPoint y: 168, distance: 295.4
click at [663, 168] on app-calendar-viewport "Fri 12 1/1 1 Job Sat 13 Sun 14 Mon 15 0/1 1 Job Tue 16 0/1 1 Job Wed 17 0/1 1 J…" at bounding box center [622, 352] width 1244 height 497
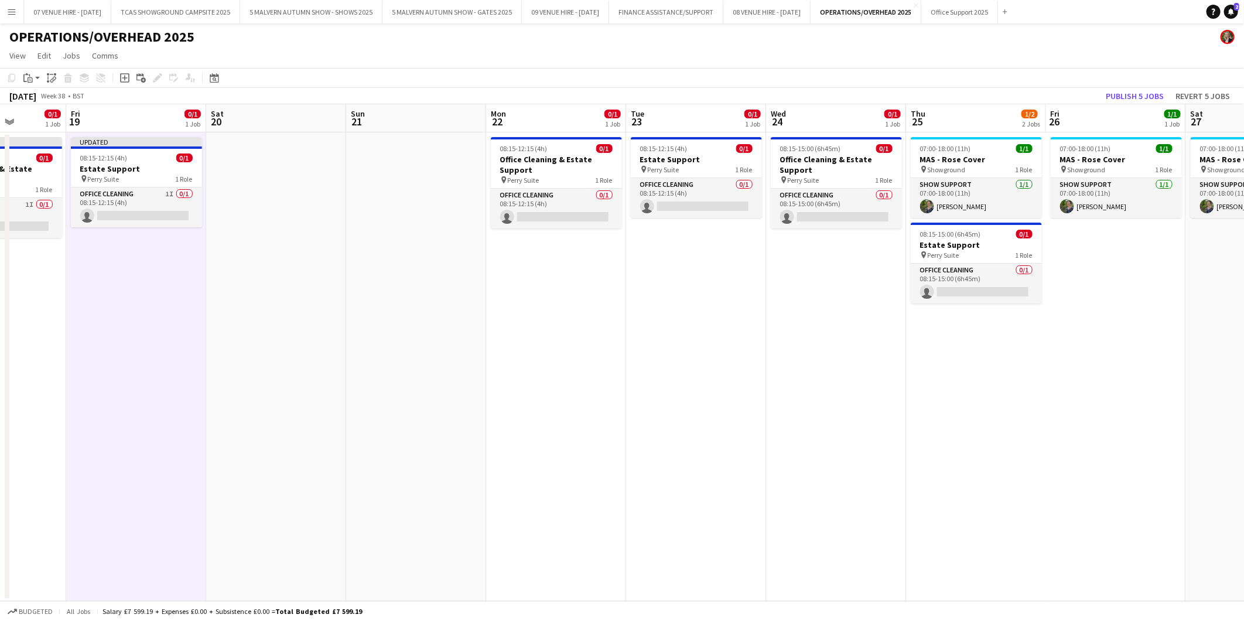
drag, startPoint x: 1043, startPoint y: 147, endPoint x: 521, endPoint y: 187, distance: 522.9
click at [521, 187] on app-calendar-viewport "Tue 16 0/1 1 Job Wed 17 0/1 1 Job Thu 18 0/1 1 Job Fri 19 0/1 1 Job Sat 20 Sun …" at bounding box center [622, 352] width 1244 height 497
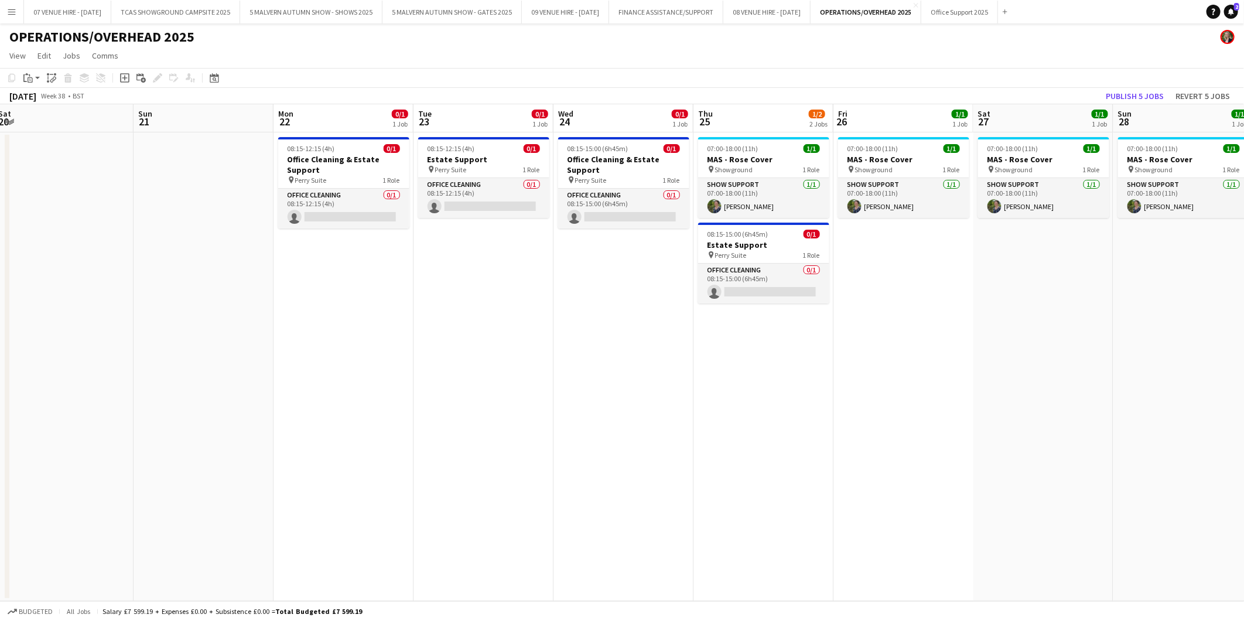
scroll to position [0, 435]
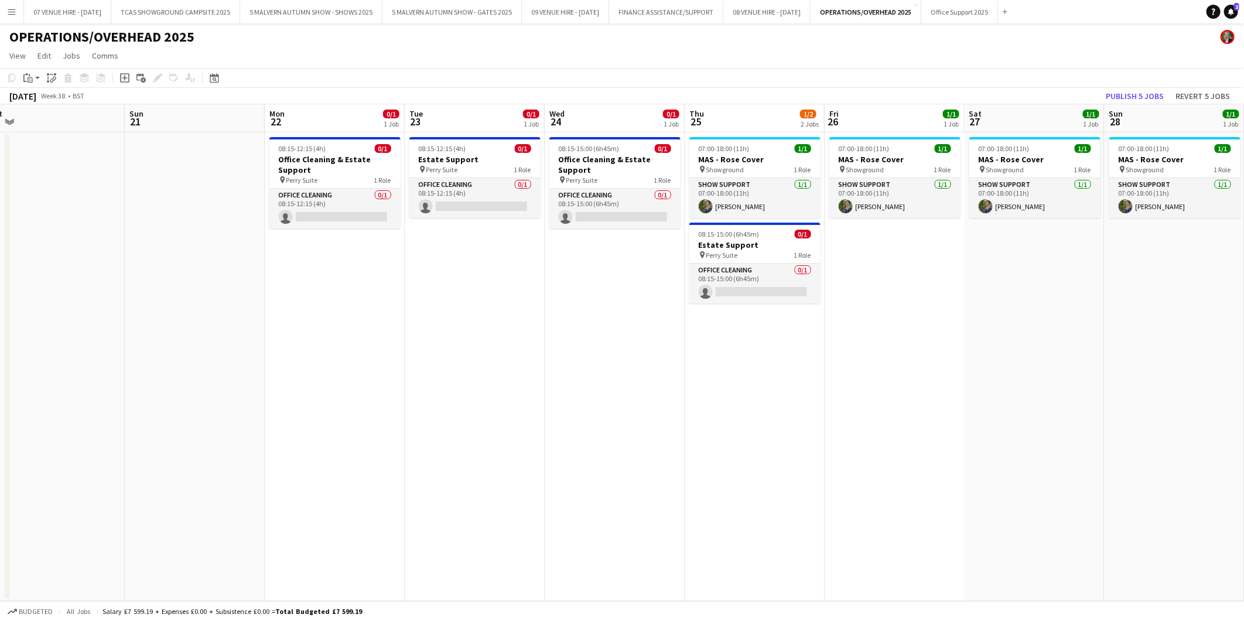
drag, startPoint x: 842, startPoint y: 169, endPoint x: 621, endPoint y: 194, distance: 222.9
click at [621, 194] on app-calendar-viewport "Wed 17 0/1 1 Job Thu 18 0/1 1 Job Fri 19 0/1 1 Job Sat 20 Sun 21 Mon 22 0/1 1 J…" at bounding box center [622, 352] width 1244 height 497
click at [373, 214] on app-card-role "Office Cleaning 0/1 08:15-12:15 (4h) single-neutral-actions" at bounding box center [334, 209] width 131 height 40
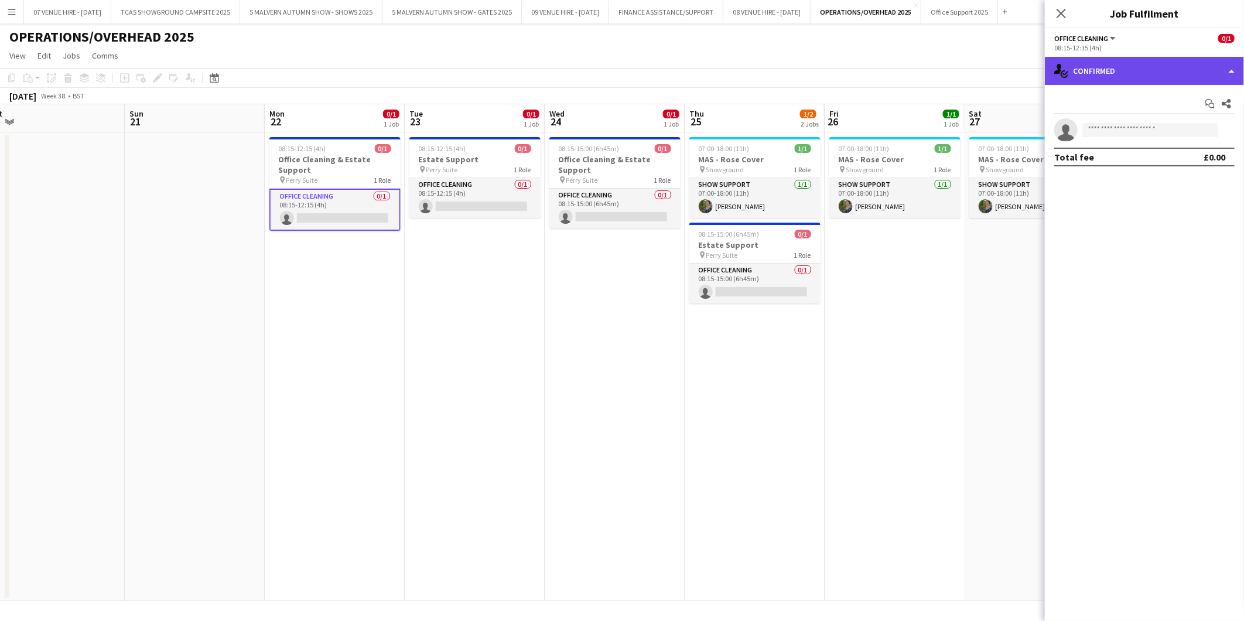
click at [1129, 62] on div "single-neutral-actions-check-2 Confirmed" at bounding box center [1144, 71] width 199 height 28
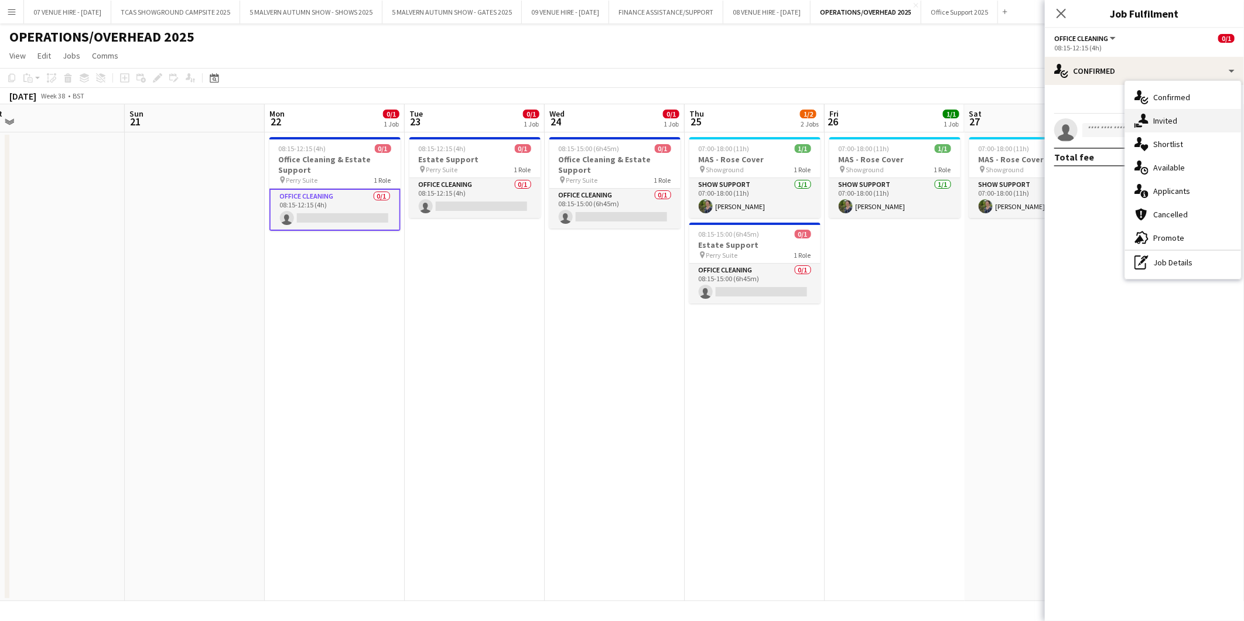
click at [1160, 115] on span "Invited" at bounding box center [1165, 120] width 24 height 11
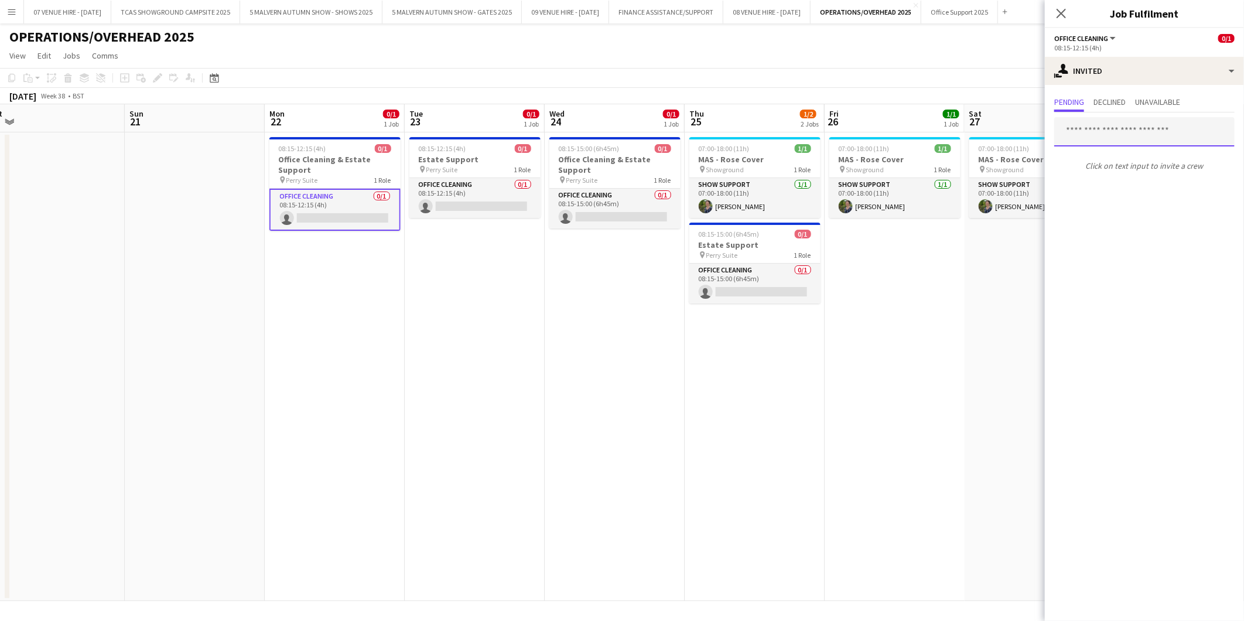
click at [1090, 135] on input "text" at bounding box center [1144, 131] width 180 height 29
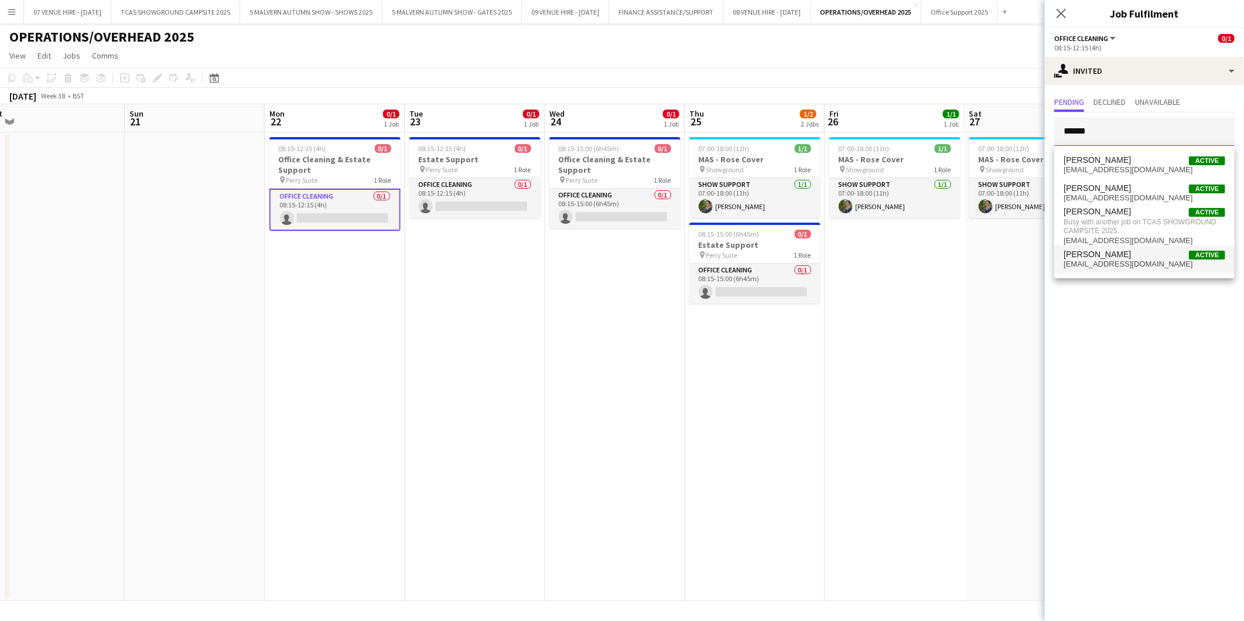
type input "******"
click at [1091, 257] on span "[PERSON_NAME]" at bounding box center [1097, 255] width 67 height 10
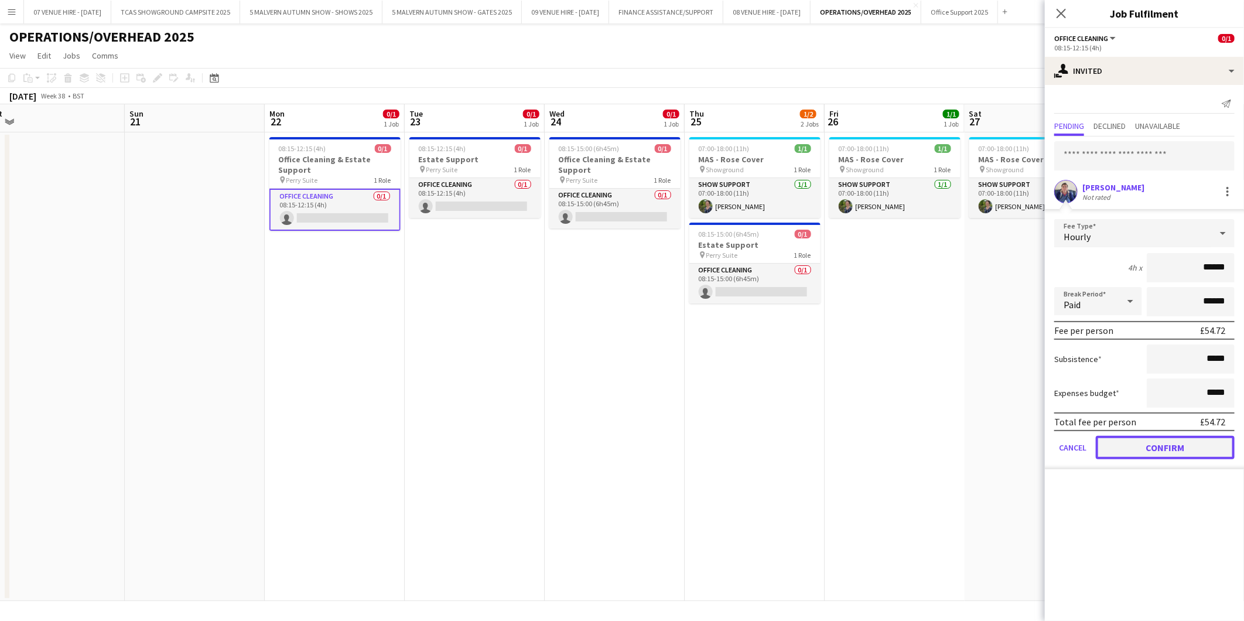
click at [1134, 440] on button "Confirm" at bounding box center [1165, 447] width 139 height 23
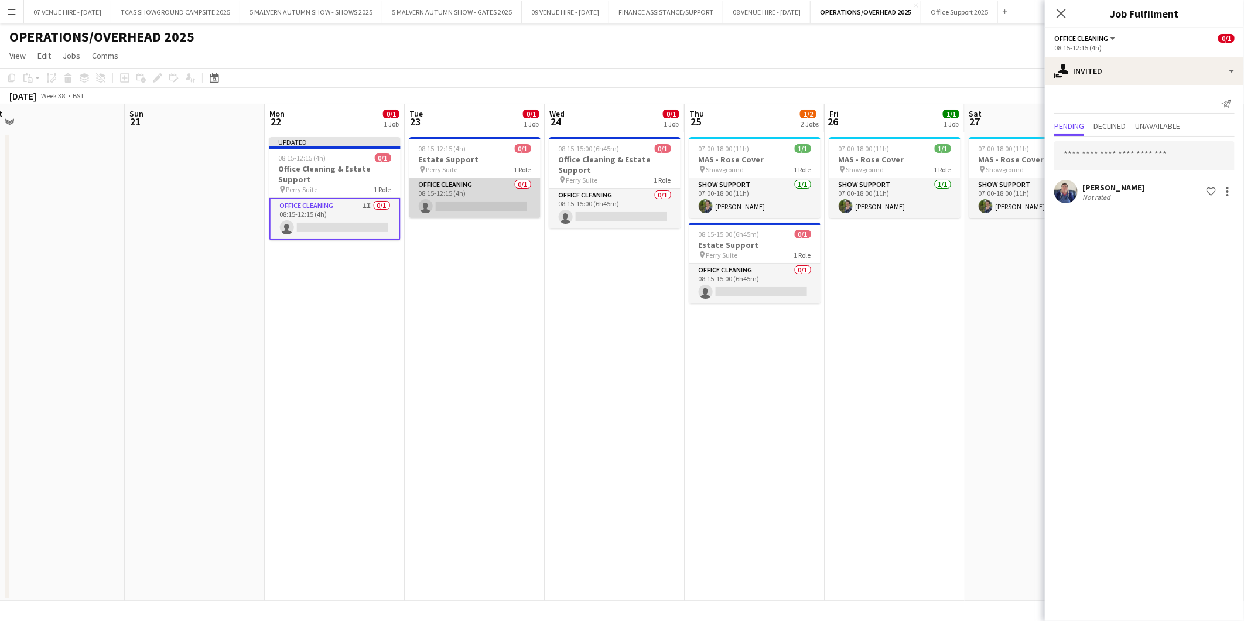
click at [488, 209] on app-card-role "Office Cleaning 0/1 08:15-12:15 (4h) single-neutral-actions" at bounding box center [474, 198] width 131 height 40
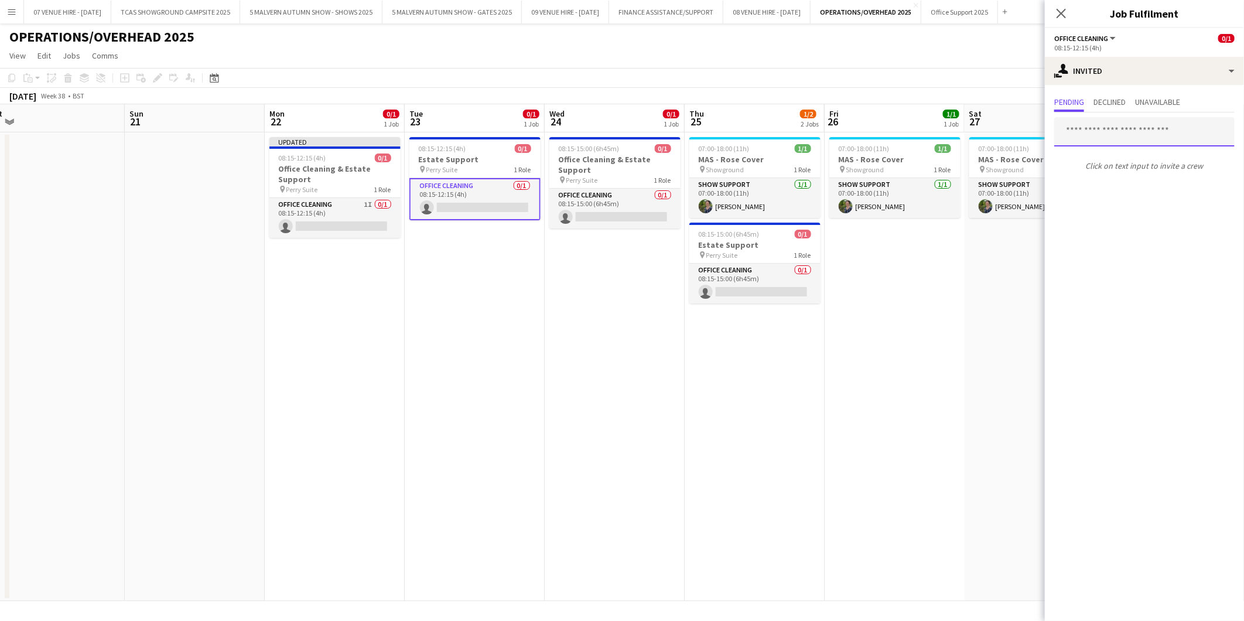
click at [1135, 129] on input "text" at bounding box center [1144, 131] width 180 height 29
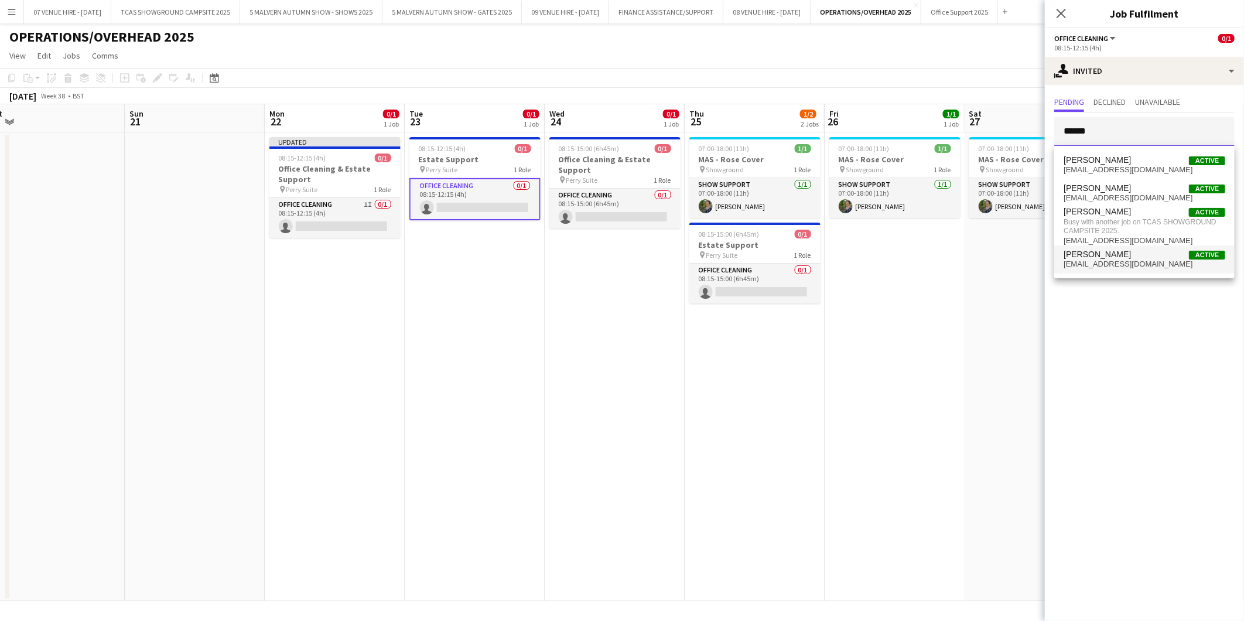
type input "******"
click at [1081, 260] on span "payslipstaylor@gmail.com" at bounding box center [1145, 264] width 162 height 9
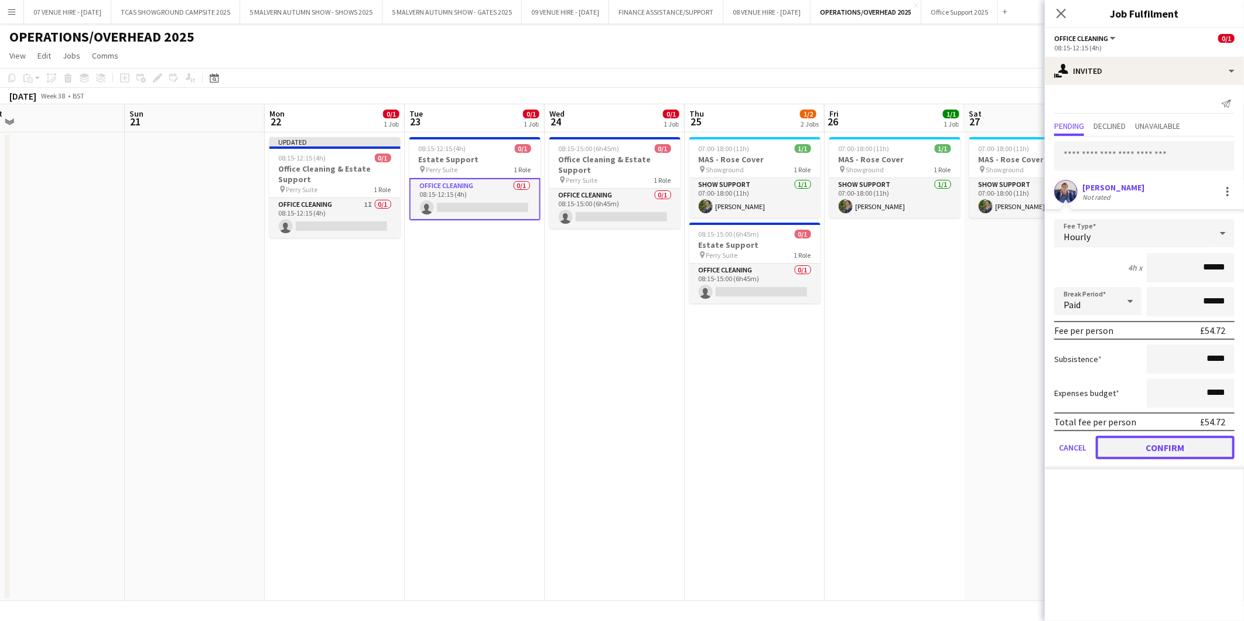
click at [1127, 440] on button "Confirm" at bounding box center [1165, 447] width 139 height 23
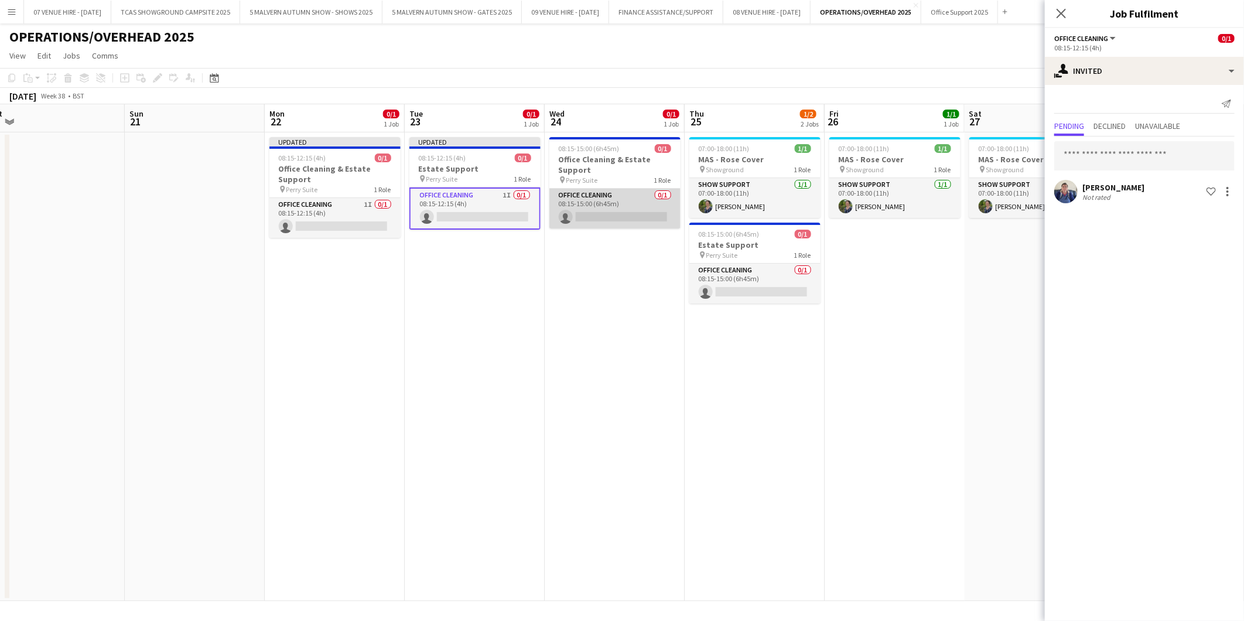
click at [644, 218] on app-card-role "Office Cleaning 0/1 08:15-15:00 (6h45m) single-neutral-actions" at bounding box center [614, 209] width 131 height 40
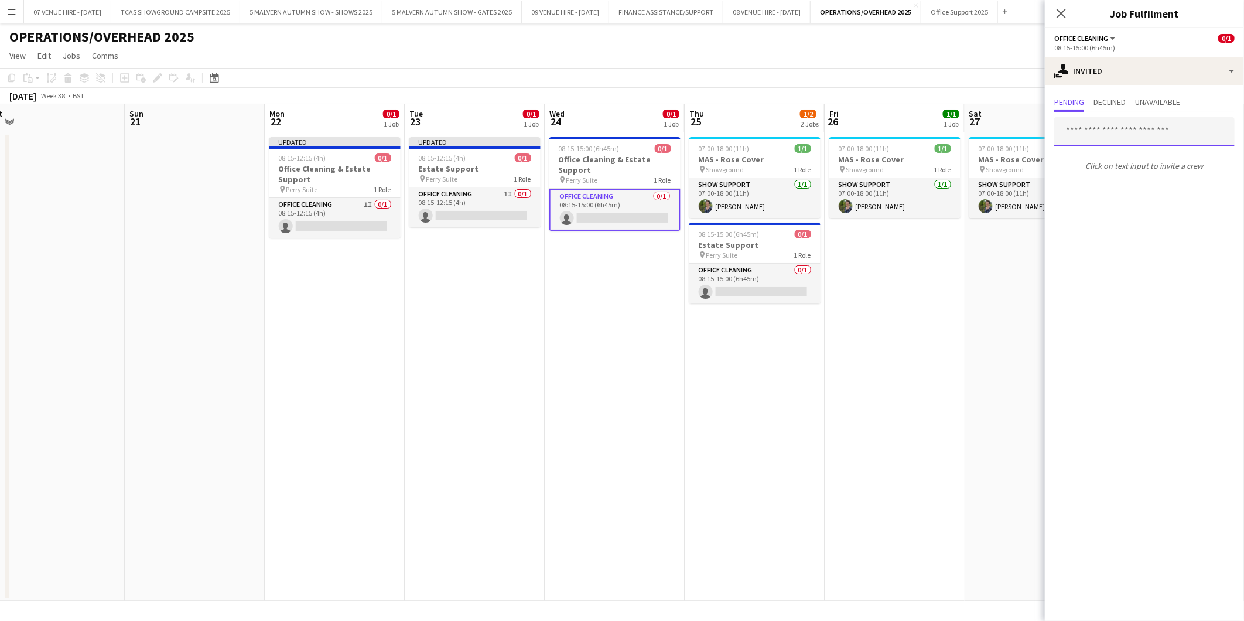
click at [1111, 123] on input "text" at bounding box center [1144, 131] width 180 height 29
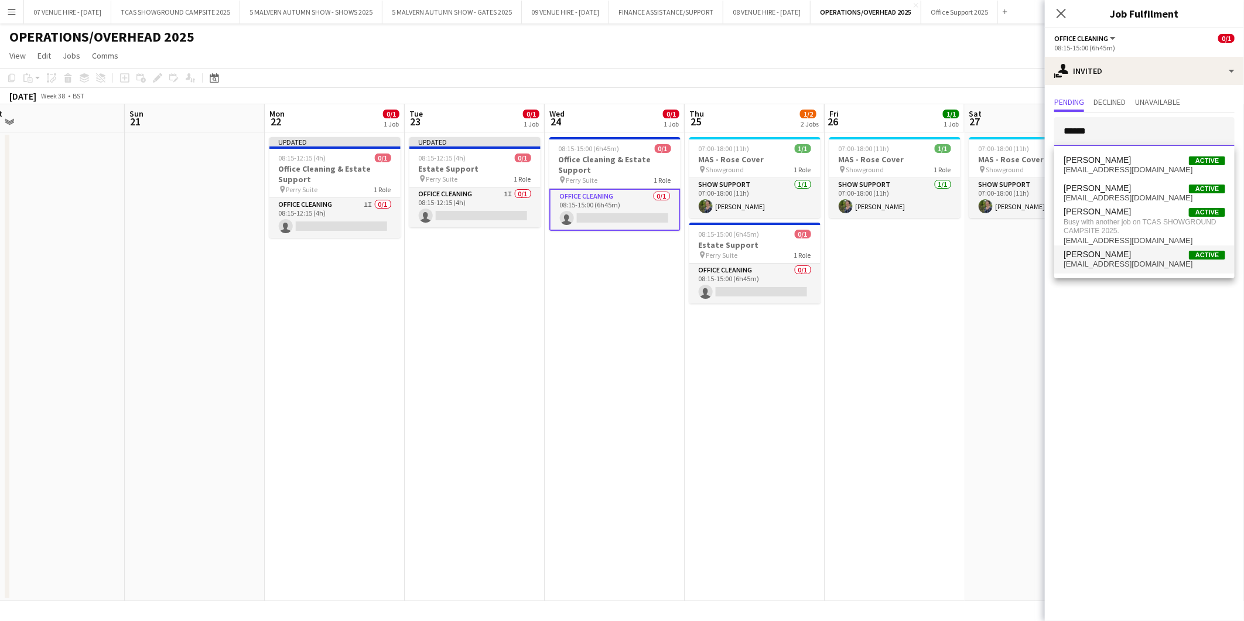
type input "******"
click at [1097, 257] on span "[PERSON_NAME]" at bounding box center [1097, 255] width 67 height 10
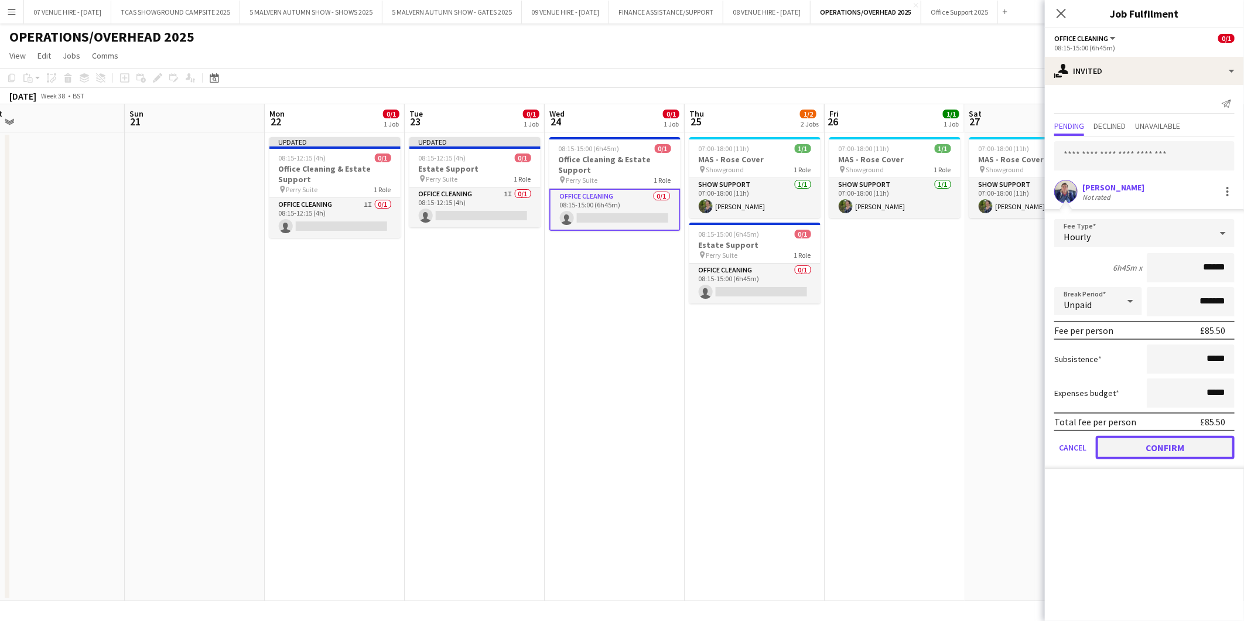
click at [1167, 446] on button "Confirm" at bounding box center [1165, 447] width 139 height 23
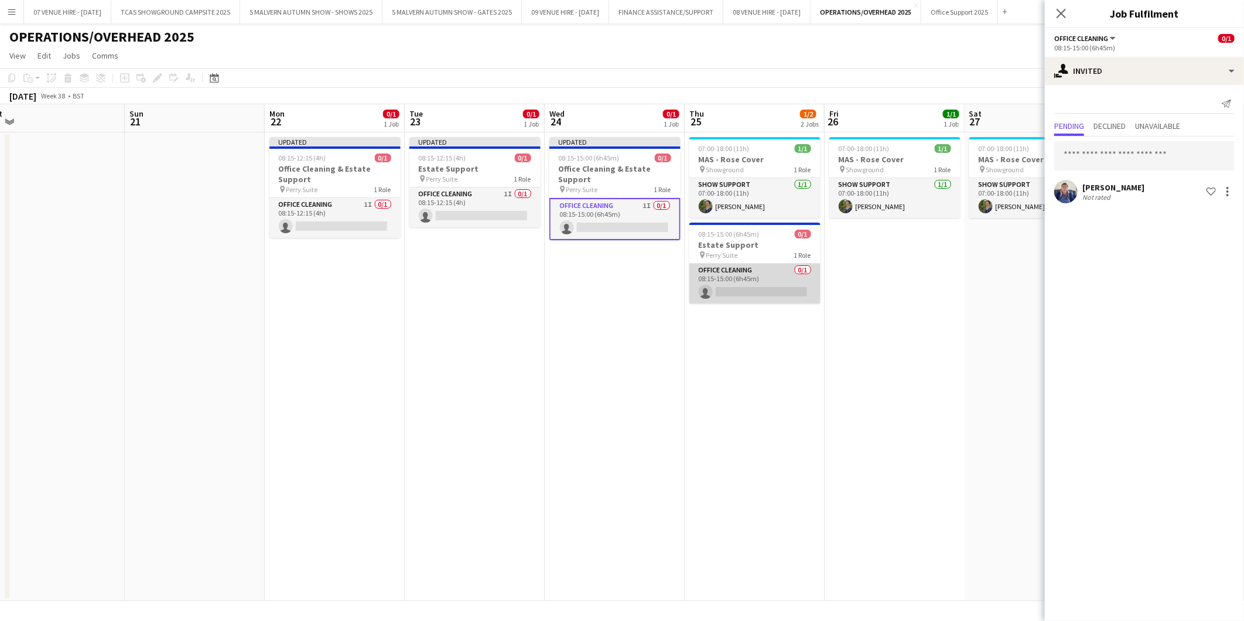
click at [753, 289] on app-card-role "Office Cleaning 0/1 08:15-15:00 (6h45m) single-neutral-actions" at bounding box center [754, 284] width 131 height 40
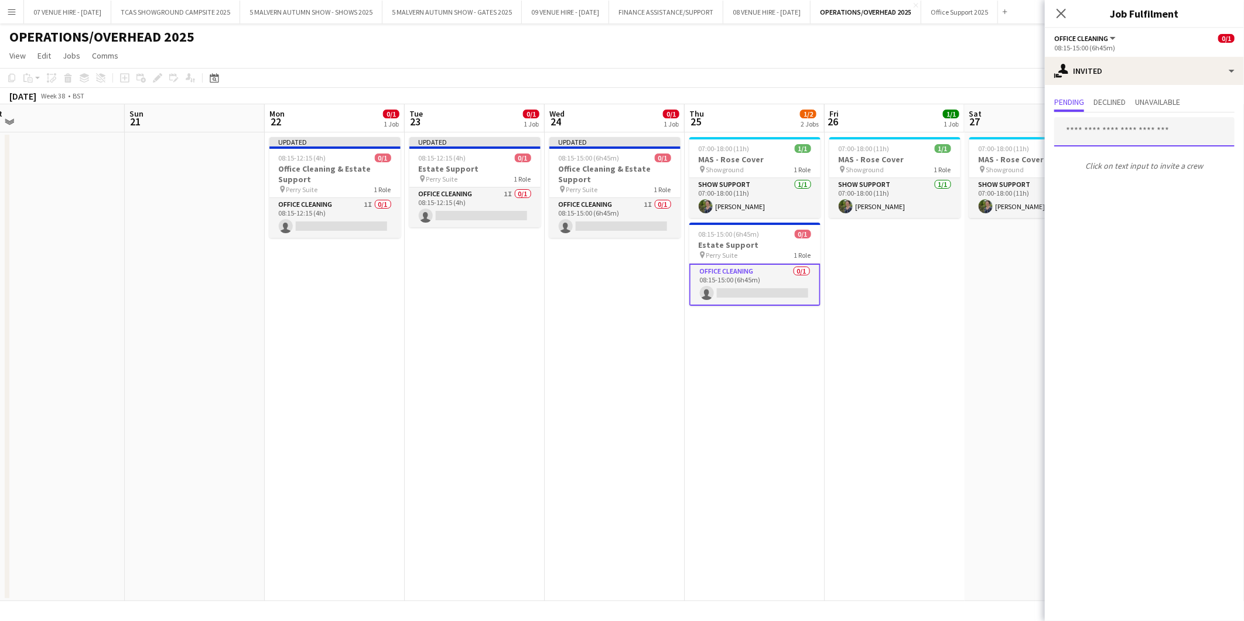
click at [1098, 133] on input "text" at bounding box center [1144, 131] width 180 height 29
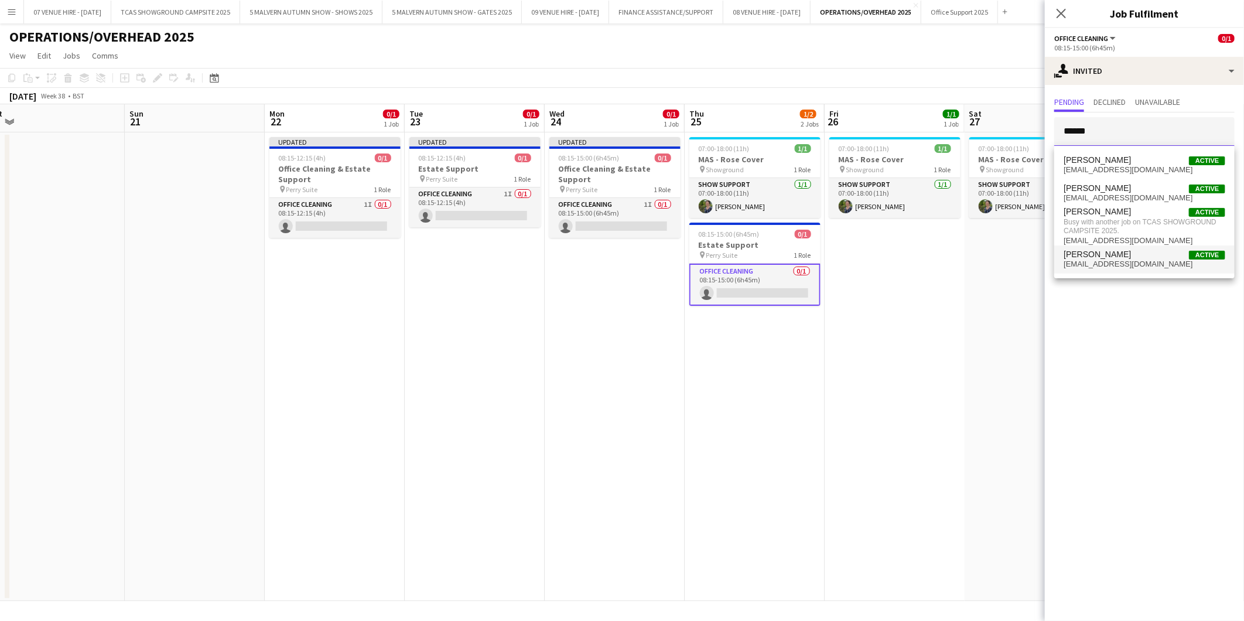
type input "******"
click at [1075, 257] on span "[PERSON_NAME]" at bounding box center [1097, 255] width 67 height 10
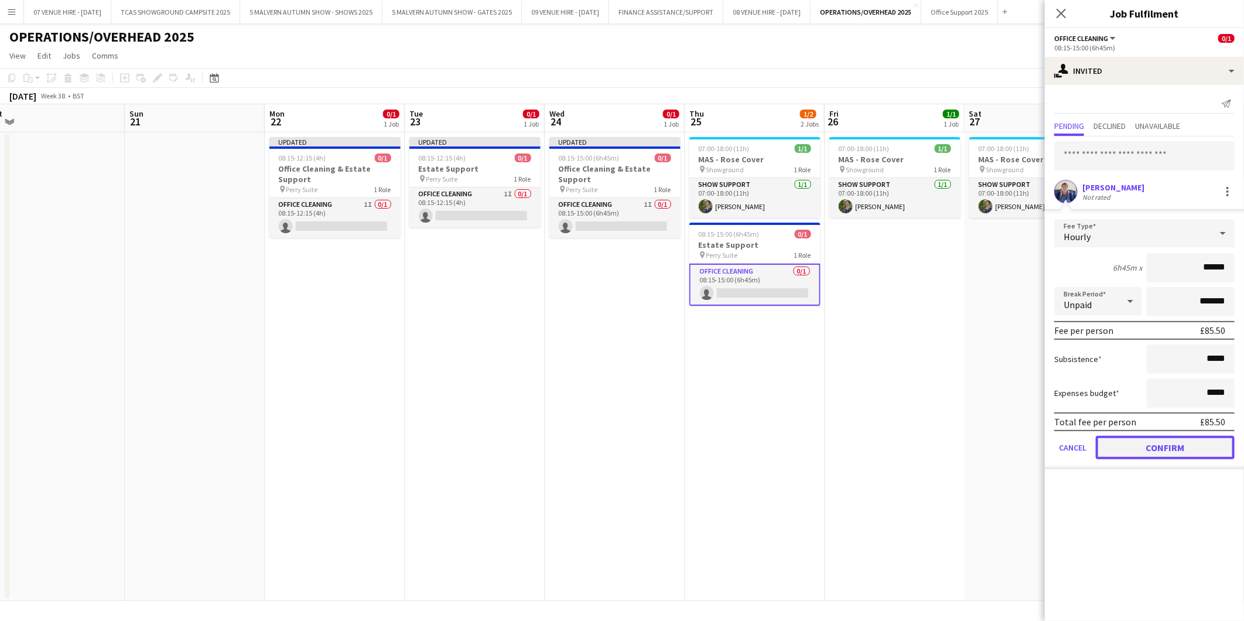
click at [1170, 436] on button "Confirm" at bounding box center [1165, 447] width 139 height 23
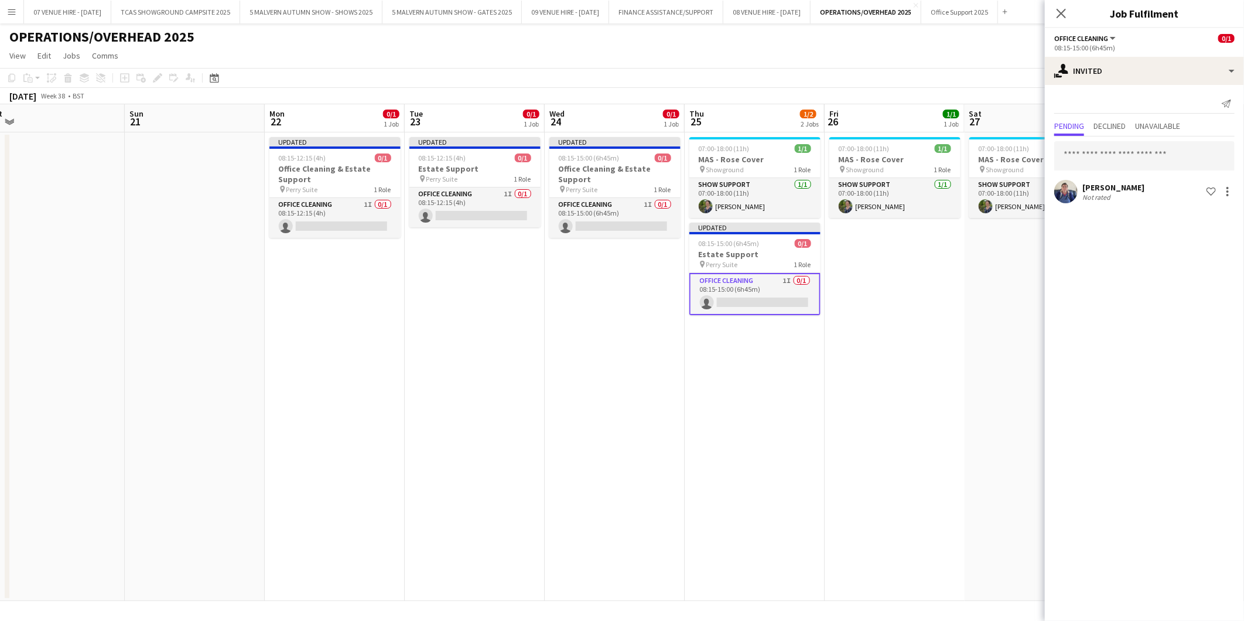
click at [1005, 366] on app-date-cell "07:00-18:00 (11h) 1/1 MAS - Rose Cover pin Showground 1 Role Show Support [DATE…" at bounding box center [1035, 366] width 140 height 469
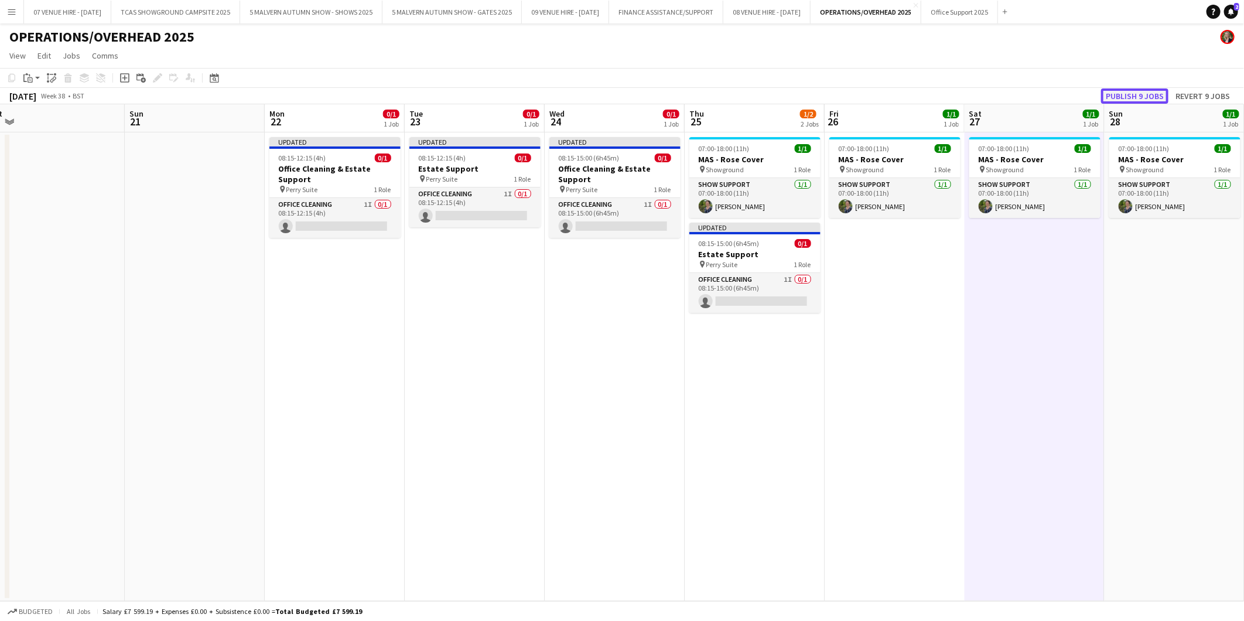
click at [1156, 89] on button "Publish 9 jobs" at bounding box center [1134, 95] width 67 height 15
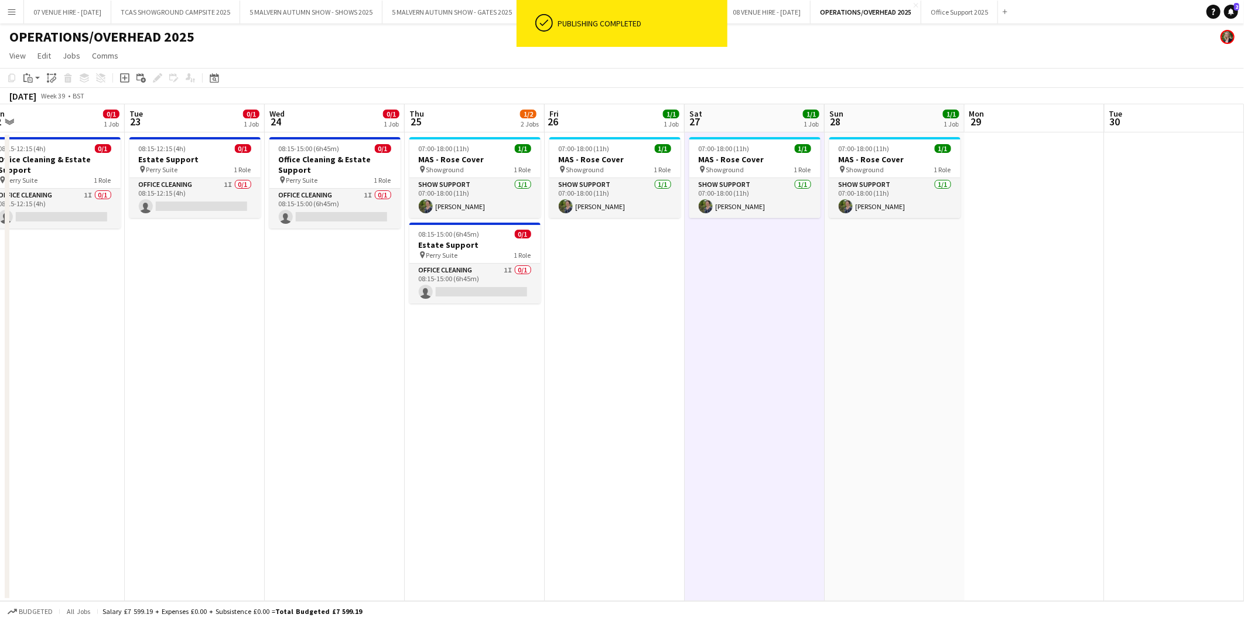
drag, startPoint x: 928, startPoint y: 281, endPoint x: 715, endPoint y: 265, distance: 214.4
click at [715, 265] on app-calendar-viewport "Fri 19 0/1 1 Job Sat 20 Sun 21 Mon 22 0/1 1 Job Tue 23 0/1 1 Job Wed 24 0/1 1 J…" at bounding box center [622, 352] width 1244 height 497
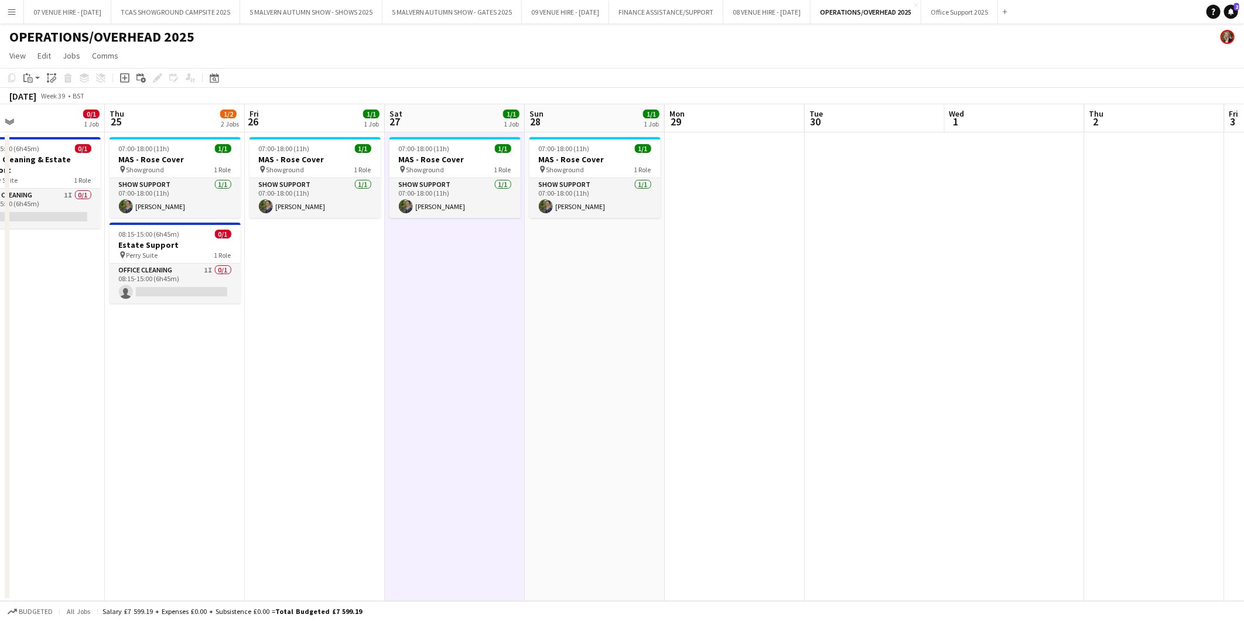
drag, startPoint x: 1057, startPoint y: 264, endPoint x: 757, endPoint y: 271, distance: 300.0
click at [757, 271] on app-calendar-viewport "Sun 21 Mon 22 0/1 1 Job Tue 23 0/1 1 Job Wed 24 0/1 1 Job Thu 25 1/2 2 Jobs Fri…" at bounding box center [622, 352] width 1244 height 497
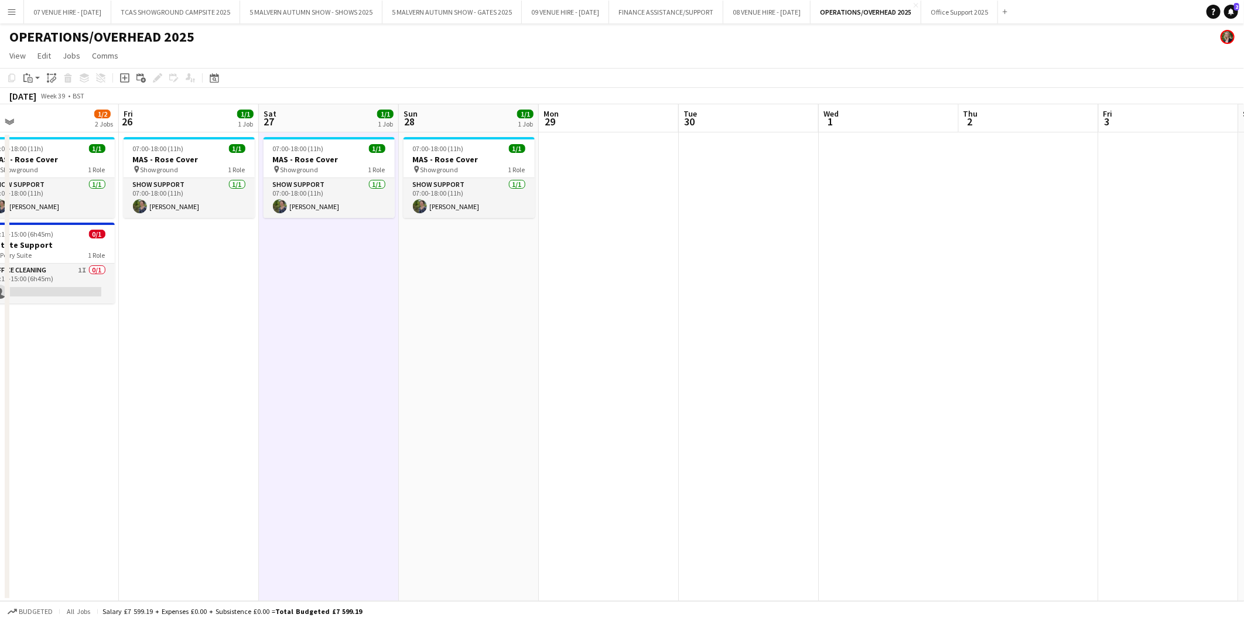
drag, startPoint x: 908, startPoint y: 264, endPoint x: 782, endPoint y: 267, distance: 126.0
click at [782, 267] on app-calendar-viewport "Mon 22 0/1 1 Job Tue 23 0/1 1 Job Wed 24 0/1 1 Job Thu 25 1/2 2 Jobs Fri 26 1/1…" at bounding box center [622, 352] width 1244 height 497
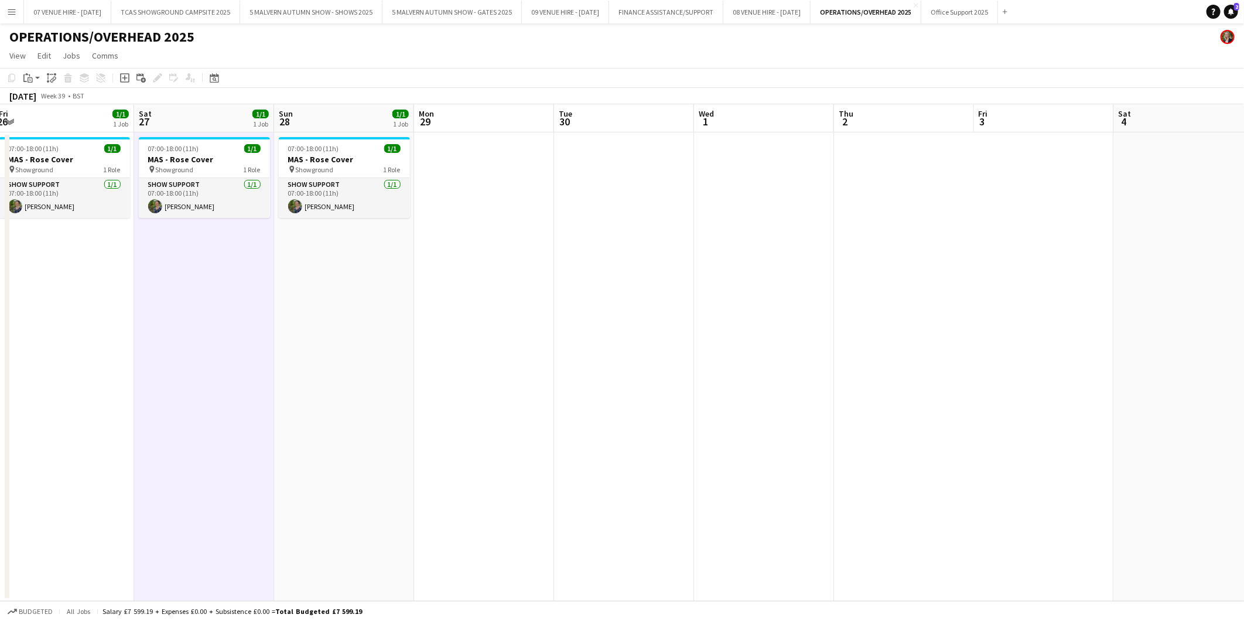
scroll to position [0, 426]
drag, startPoint x: 977, startPoint y: 250, endPoint x: 852, endPoint y: 252, distance: 125.4
click at [852, 252] on app-calendar-viewport "Tue 23 0/1 1 Job Wed 24 0/1 1 Job Thu 25 1/2 2 Jobs Fri 26 1/1 1 Job Sat 27 1/1…" at bounding box center [622, 352] width 1244 height 497
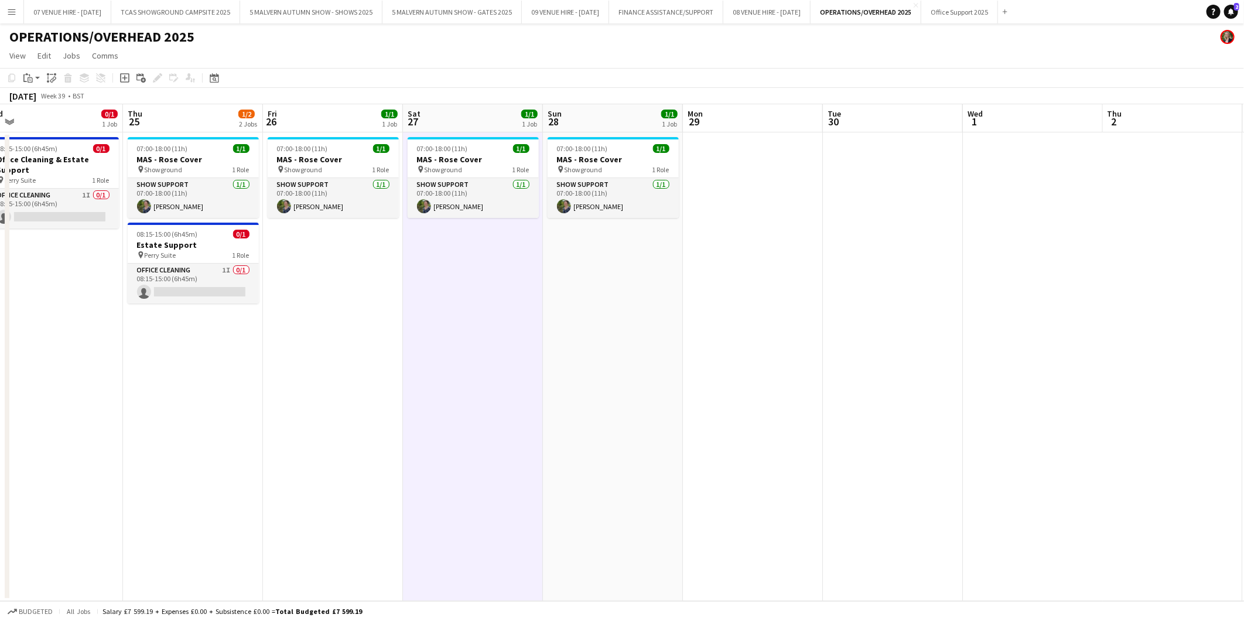
drag, startPoint x: 267, startPoint y: 158, endPoint x: 677, endPoint y: 165, distance: 410.1
click at [677, 165] on app-calendar-viewport "Mon 22 0/1 1 Job Tue 23 0/1 1 Job Wed 24 0/1 1 Job Thu 25 1/2 2 Jobs Fri 26 1/1…" at bounding box center [622, 352] width 1244 height 497
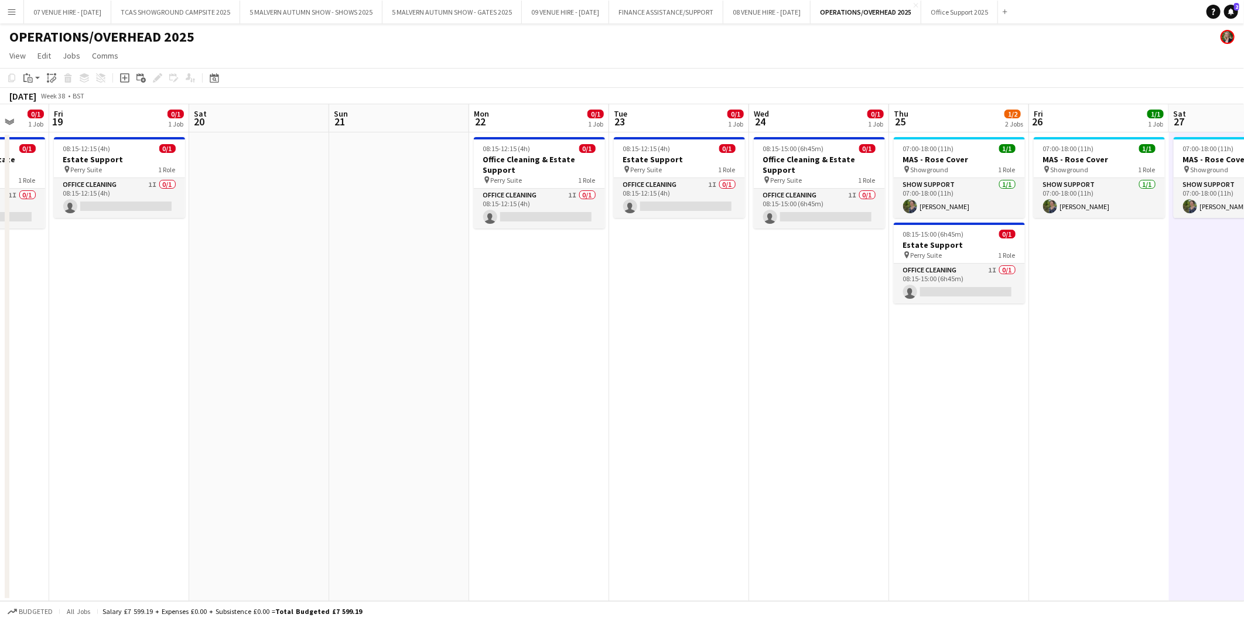
scroll to position [0, 343]
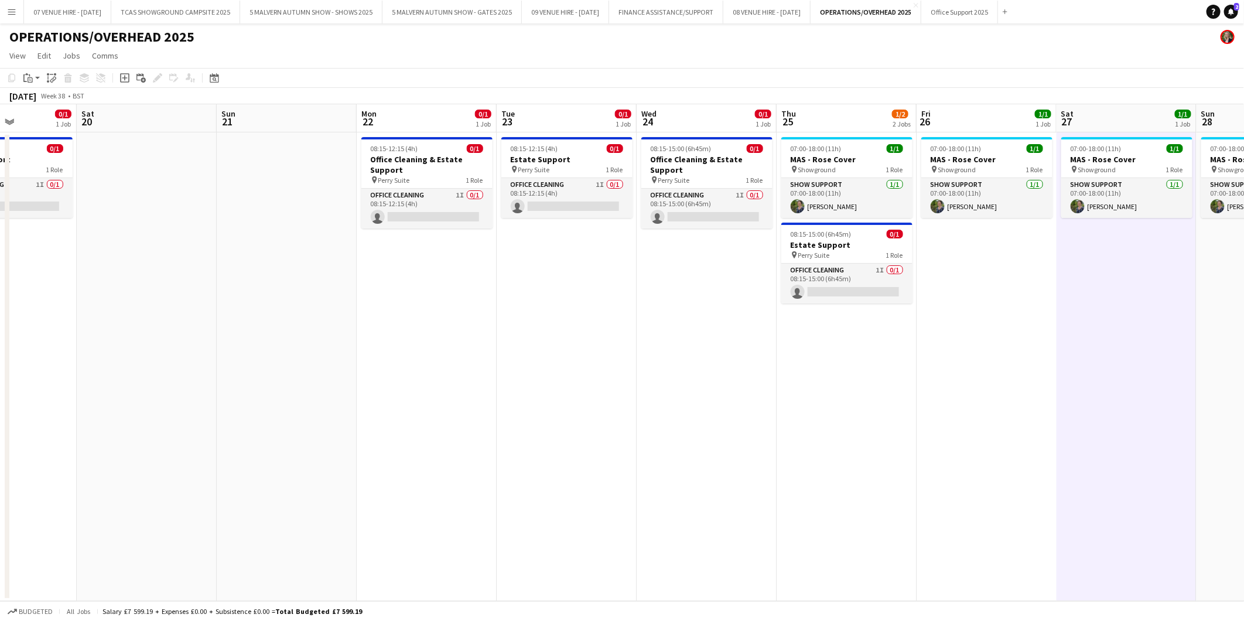
drag, startPoint x: 301, startPoint y: 169, endPoint x: 814, endPoint y: 169, distance: 513.2
click at [814, 169] on app-calendar-viewport "Wed 17 0/1 1 Job Thu 18 0/1 1 Job Fri 19 0/1 1 Job Sat 20 Sun 21 Mon 22 0/1 1 J…" at bounding box center [622, 352] width 1244 height 497
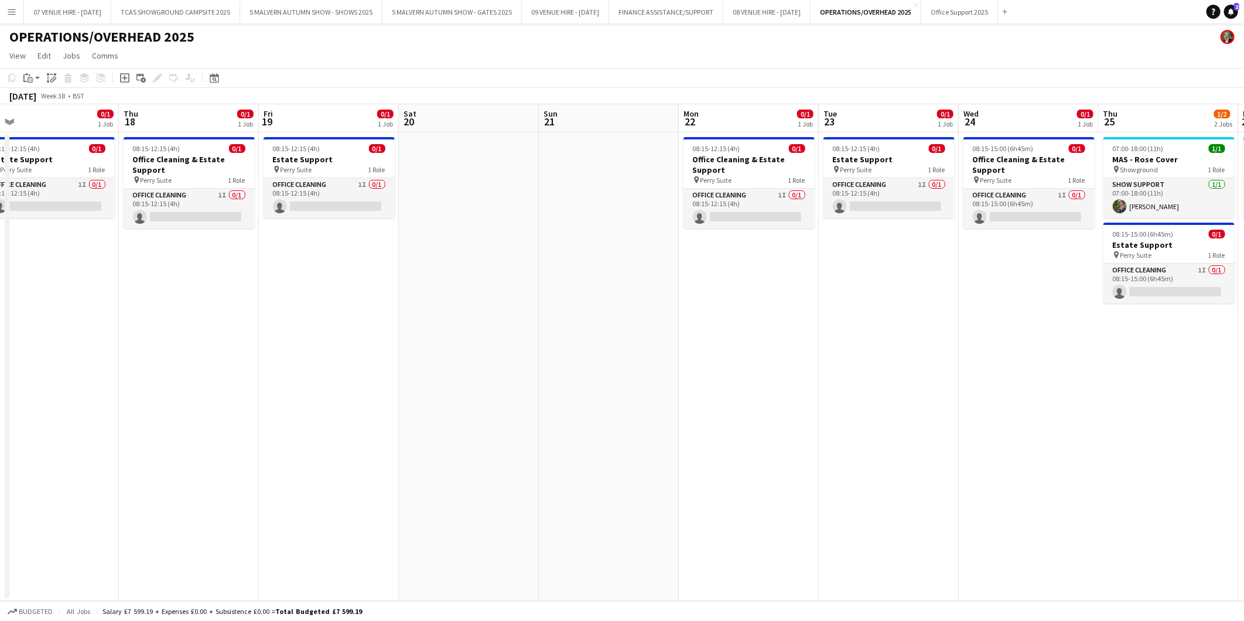
drag, startPoint x: 682, startPoint y: 158, endPoint x: 1004, endPoint y: 144, distance: 322.5
click at [1004, 144] on app-calendar-viewport "Mon 15 0/1 1 Job Tue 16 0/1 1 Job Wed 17 0/1 1 Job Thu 18 0/1 1 Job Fri 19 0/1 …" at bounding box center [622, 352] width 1244 height 497
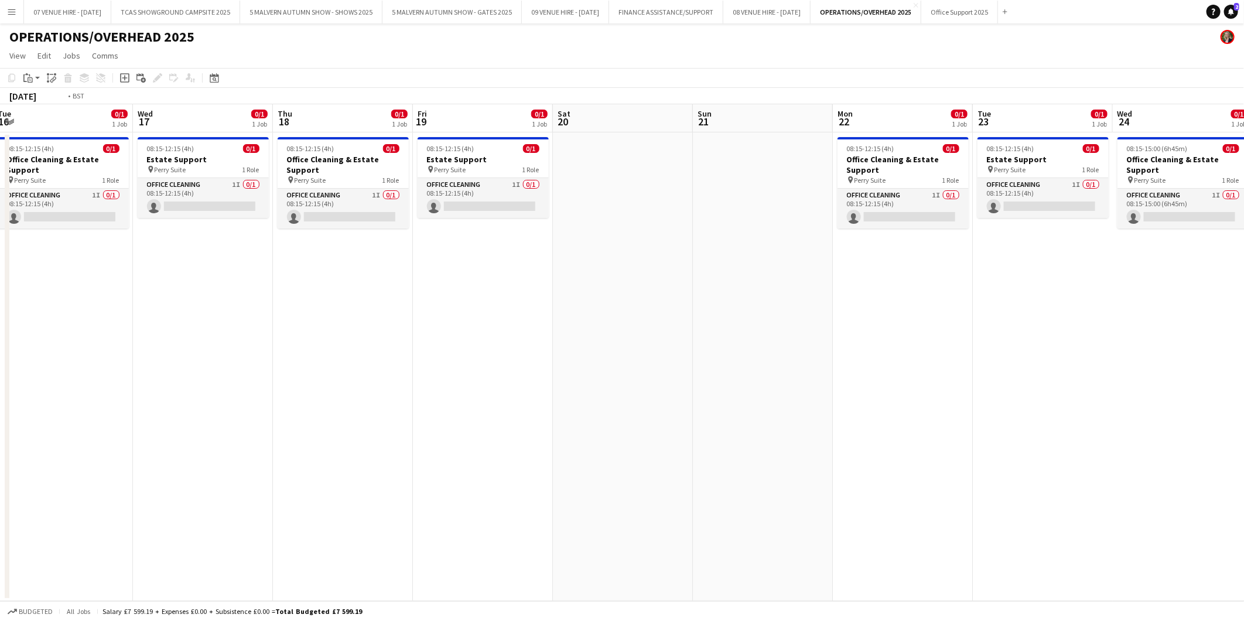
drag, startPoint x: 530, startPoint y: 176, endPoint x: 964, endPoint y: 168, distance: 434.1
click at [964, 168] on app-calendar-viewport "Sun 14 Mon 15 0/1 1 Job Tue 16 0/1 1 Job Wed 17 0/1 1 Job Thu 18 0/1 1 Job Fri …" at bounding box center [622, 352] width 1244 height 497
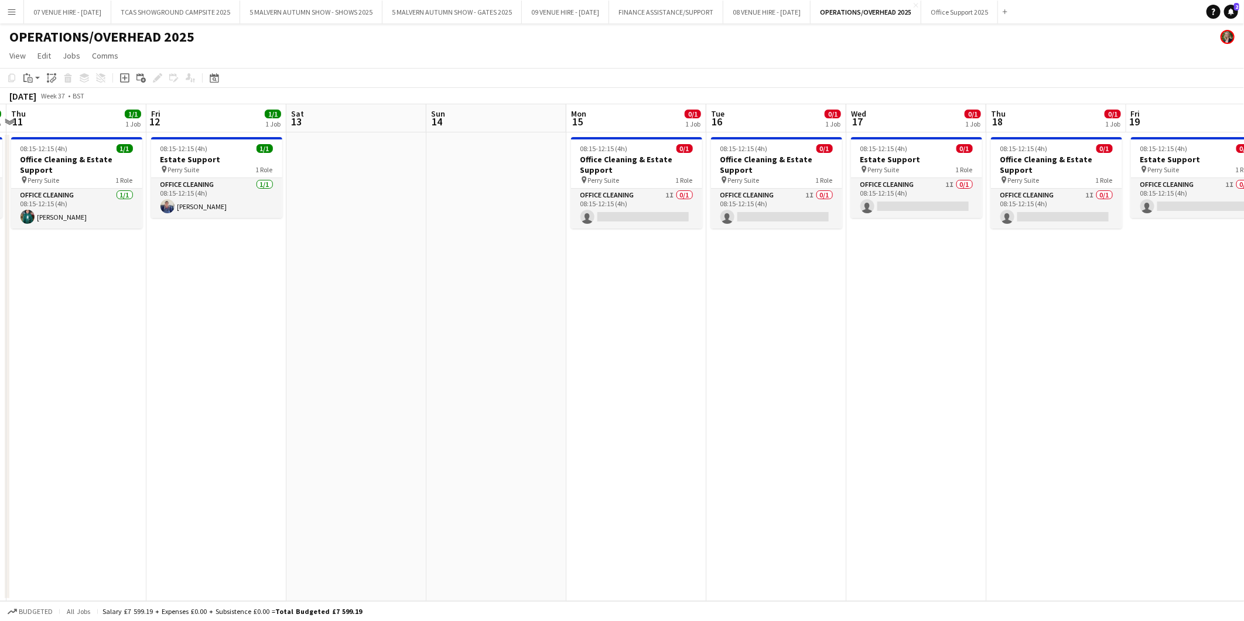
drag, startPoint x: 563, startPoint y: 172, endPoint x: 996, endPoint y: 182, distance: 433.0
click at [996, 182] on app-calendar-viewport "Tue 9 1/1 1 Job Wed 10 1/1 1 Job Thu 11 1/1 1 Job Fri 12 1/1 1 Job Sat 13 Sun 1…" at bounding box center [622, 352] width 1244 height 497
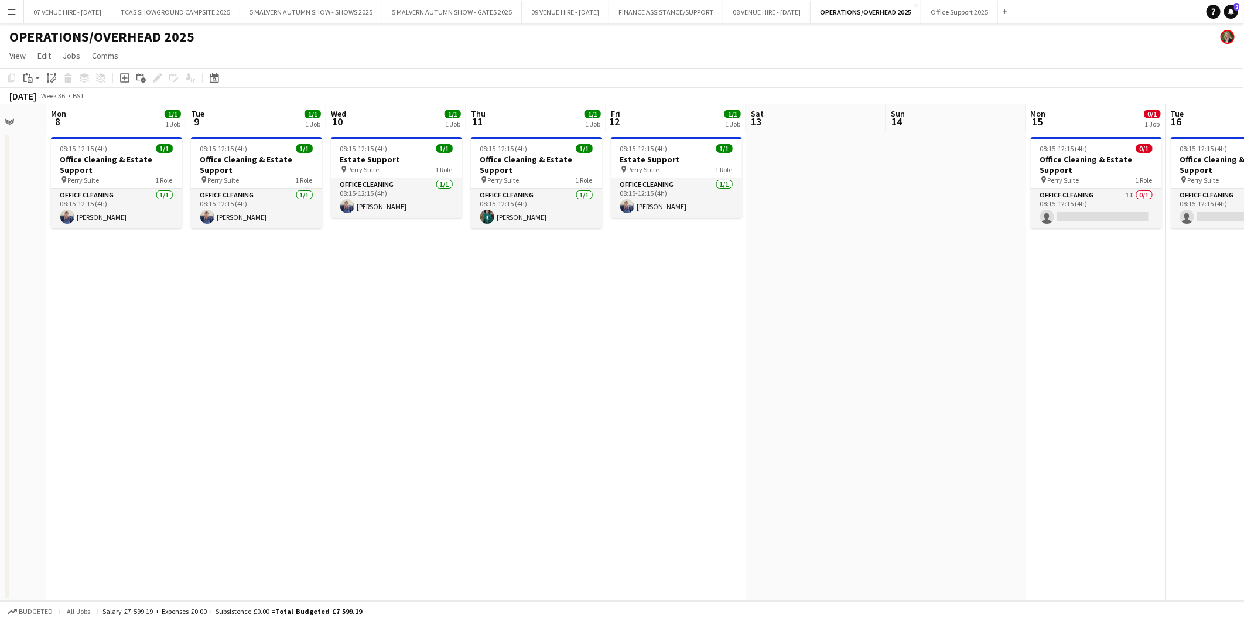
drag, startPoint x: 589, startPoint y: 188, endPoint x: 1049, endPoint y: 189, distance: 459.8
click at [1049, 189] on app-calendar-viewport "Fri 5 1/1 1 Job Sat 6 Sun 7 Mon 8 1/1 1 Job Tue 9 1/1 1 Job Wed 10 1/1 1 Job Th…" at bounding box center [622, 352] width 1244 height 497
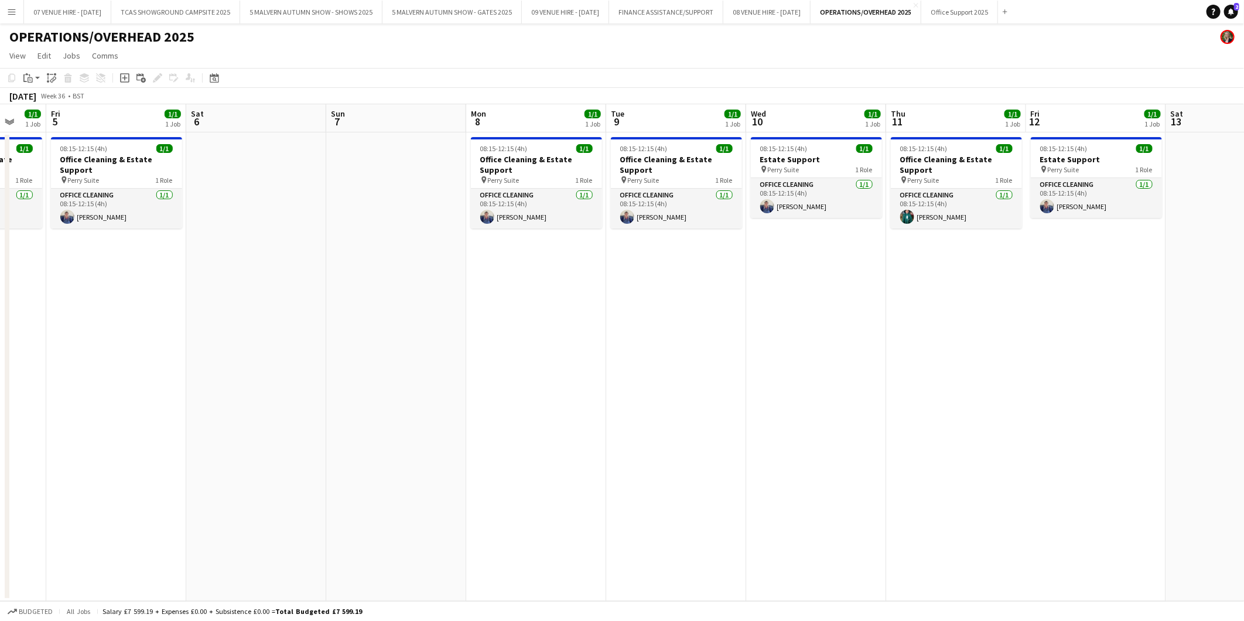
scroll to position [0, 368]
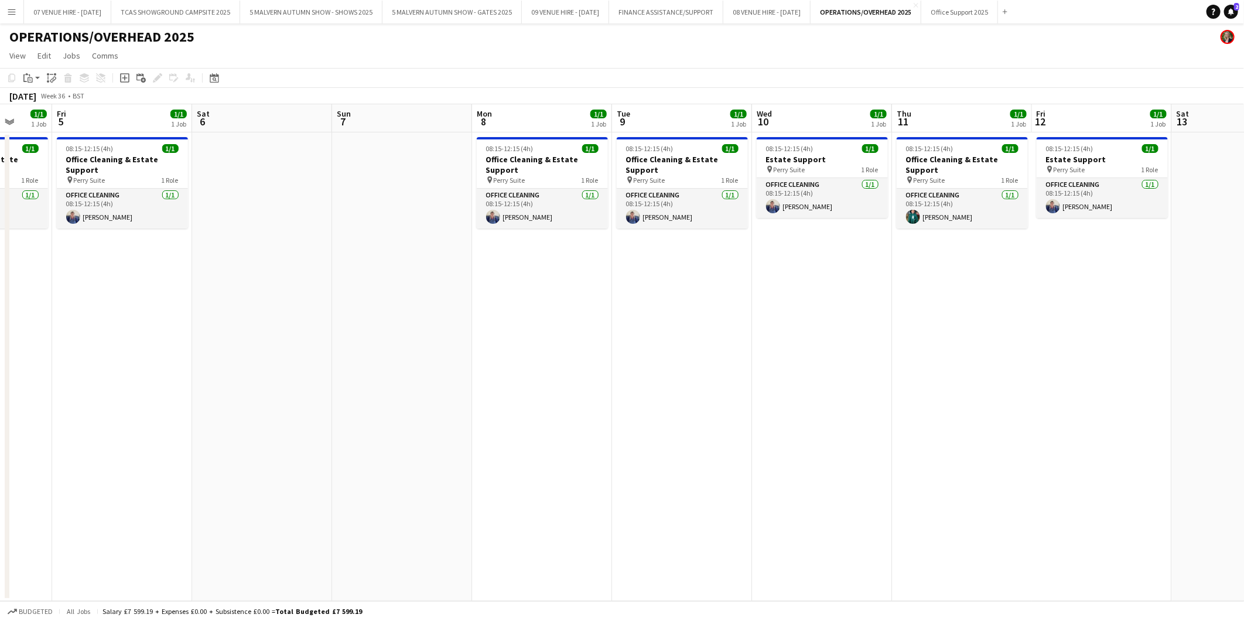
drag, startPoint x: 618, startPoint y: 174, endPoint x: 993, endPoint y: 190, distance: 375.3
click at [993, 190] on app-calendar-viewport "Tue 2 1/1 1 Job Wed 3 1/1 1 Job Thu 4 1/1 1 Job Fri 5 1/1 1 Job Sat 6 Sun 7 Mon…" at bounding box center [622, 352] width 1244 height 497
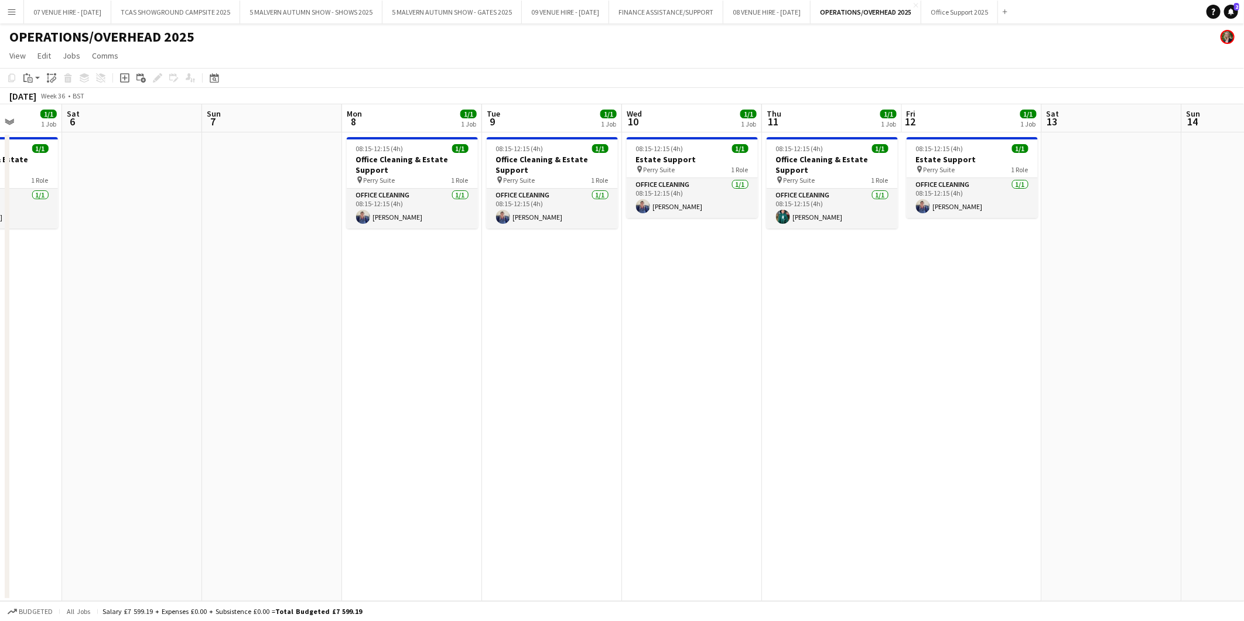
drag, startPoint x: 1051, startPoint y: 197, endPoint x: 616, endPoint y: 179, distance: 435.6
click at [616, 179] on app-calendar-viewport "Tue 2 1/1 1 Job Wed 3 1/1 1 Job Thu 4 1/1 1 Job Fri 5 1/1 1 Job Sat 6 Sun 7 Mon…" at bounding box center [622, 352] width 1244 height 497
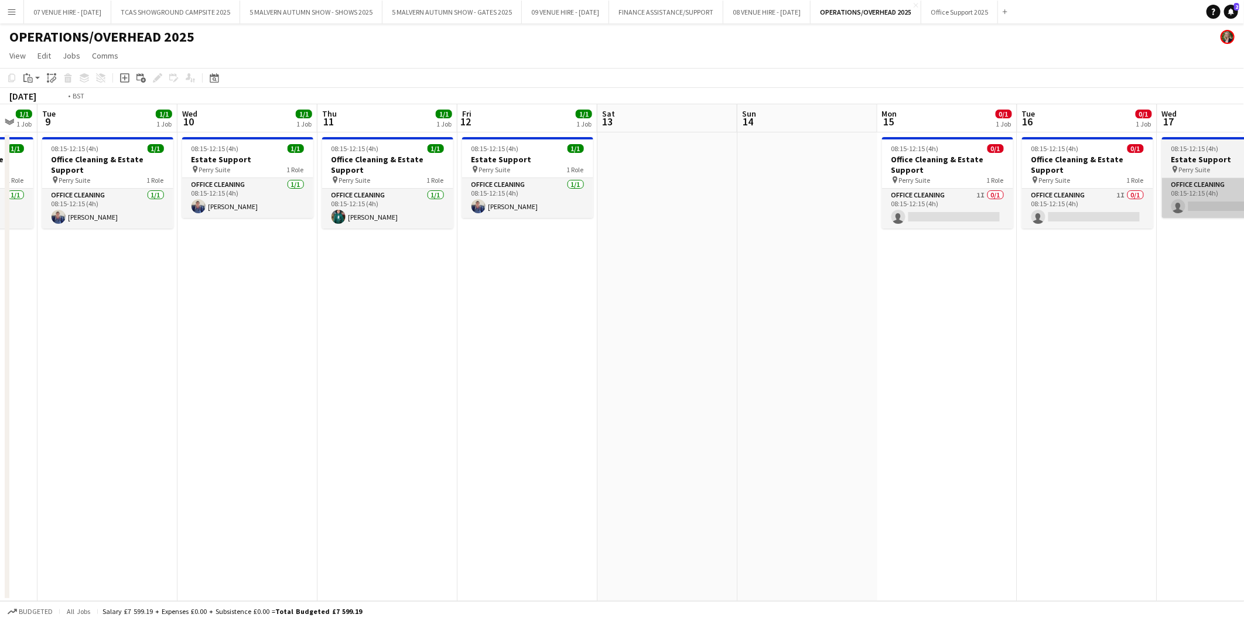
drag, startPoint x: 1208, startPoint y: 214, endPoint x: 824, endPoint y: 190, distance: 385.0
click at [725, 197] on app-calendar-viewport "Fri 5 1/1 1 Job Sat 6 Sun 7 Mon 8 1/1 1 Job Tue 9 1/1 1 Job Wed 10 1/1 1 Job Th…" at bounding box center [622, 352] width 1244 height 497
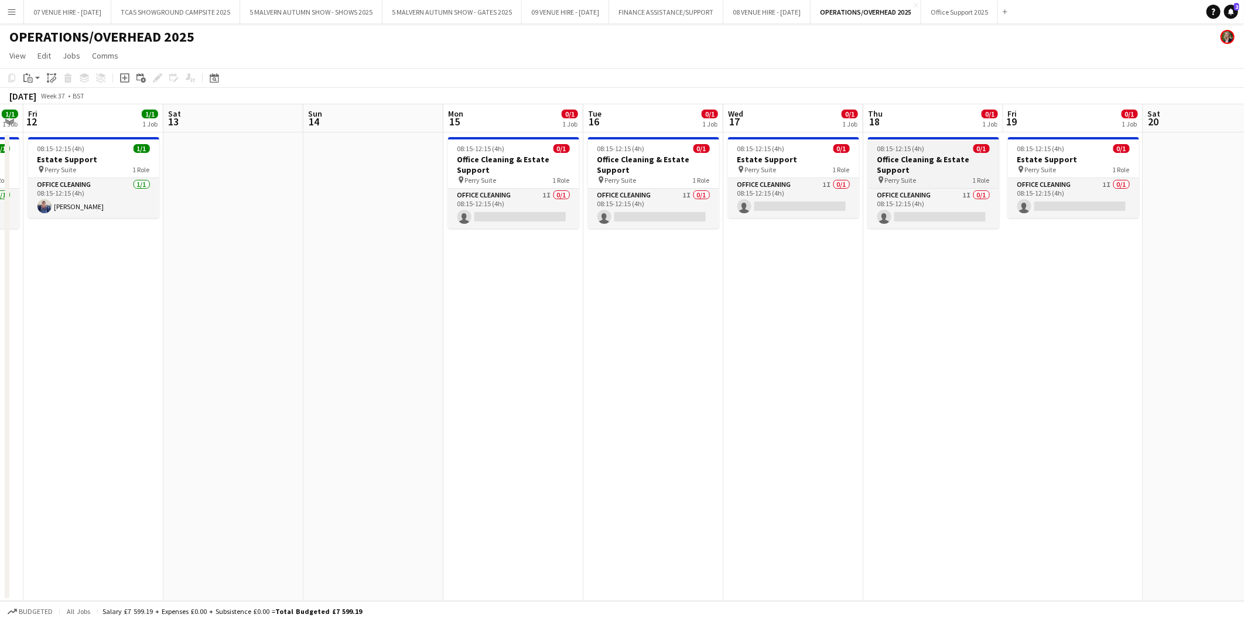
drag, startPoint x: 858, startPoint y: 185, endPoint x: 702, endPoint y: 186, distance: 155.8
click at [692, 185] on app-calendar-viewport "Tue 9 1/1 1 Job Wed 10 1/1 1 Job Thu 11 1/1 1 Job Fri 12 1/1 1 Job Sat 13 Sun 1…" at bounding box center [622, 352] width 1244 height 497
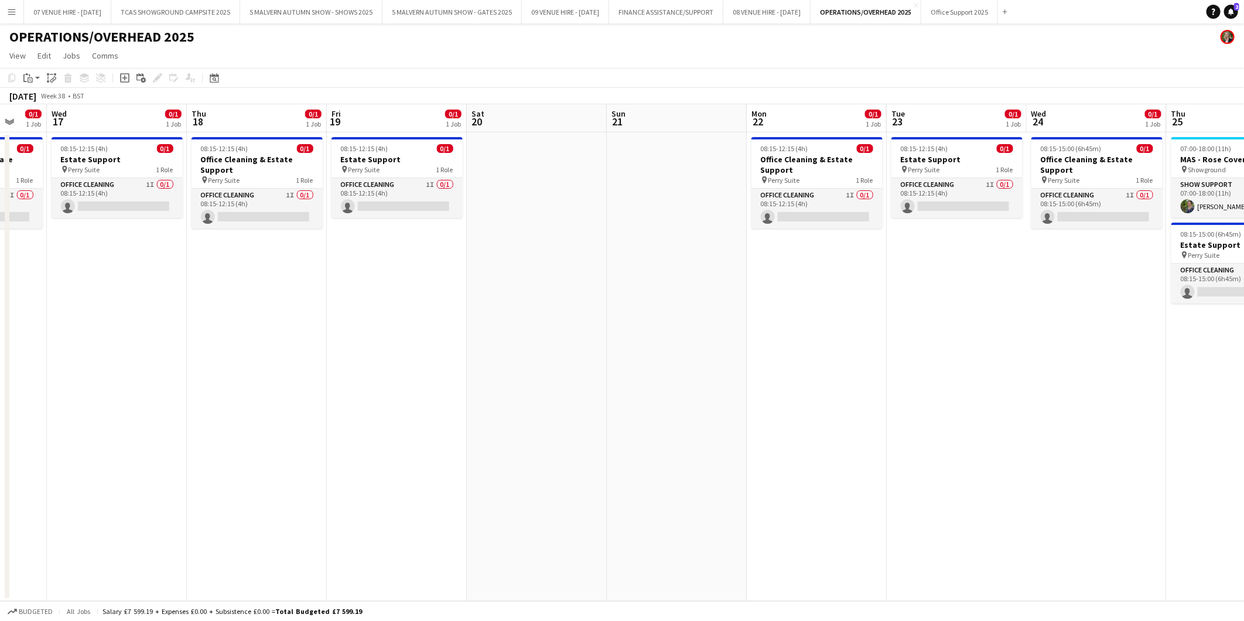
drag, startPoint x: 1037, startPoint y: 188, endPoint x: 642, endPoint y: 162, distance: 396.3
click at [642, 162] on app-calendar-viewport "Sun 14 Mon 15 0/1 1 Job Tue 16 0/1 1 Job Wed 17 0/1 1 Job Thu 18 0/1 1 Job Fri …" at bounding box center [622, 352] width 1244 height 497
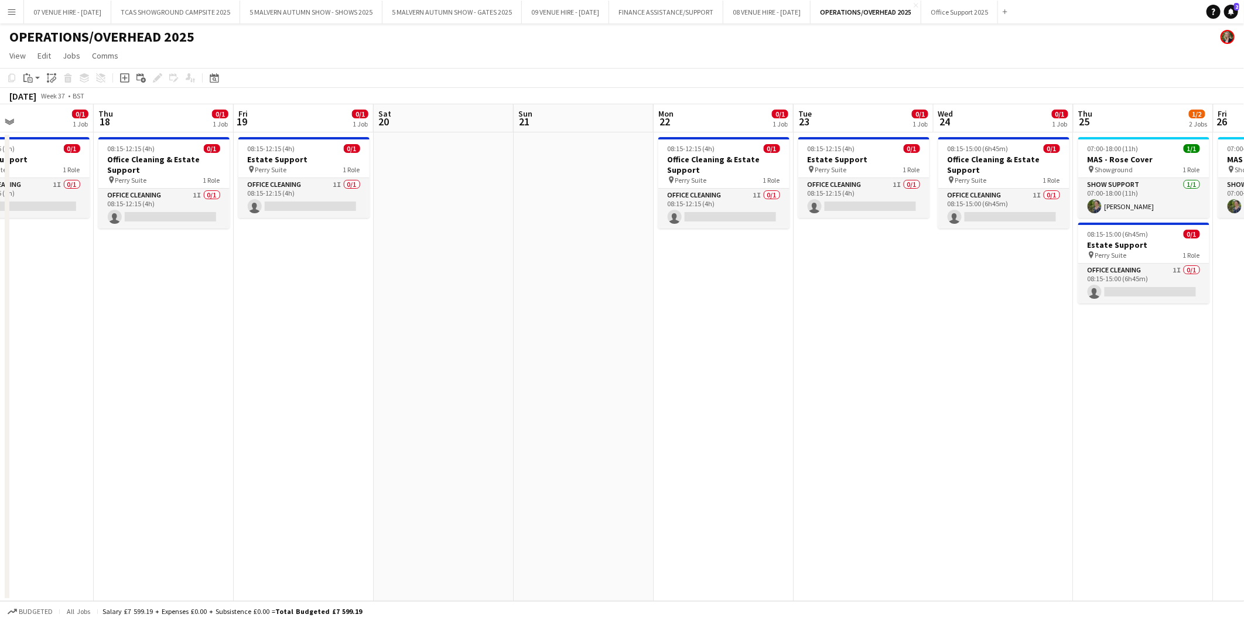
drag, startPoint x: 993, startPoint y: 162, endPoint x: 653, endPoint y: 153, distance: 340.5
click at [620, 153] on app-calendar-viewport "Sun 14 Mon 15 0/1 1 Job Tue 16 0/1 1 Job Wed 17 0/1 1 Job Thu 18 0/1 1 Job Fri …" at bounding box center [622, 352] width 1244 height 497
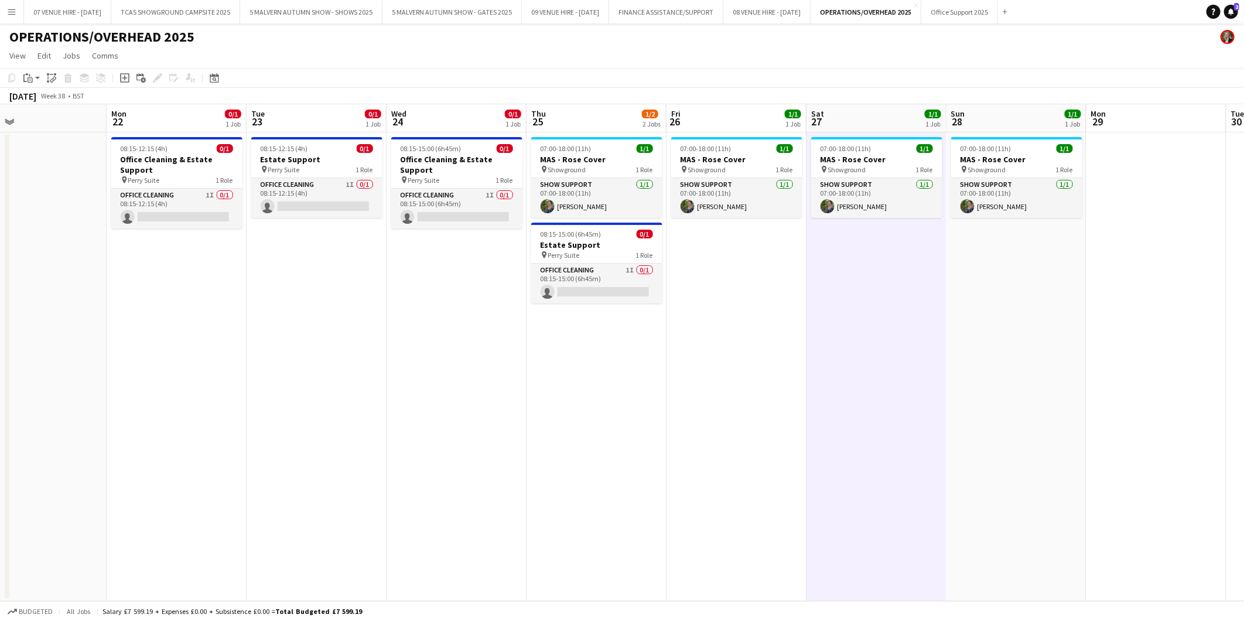
drag, startPoint x: 745, startPoint y: 173, endPoint x: 709, endPoint y: 173, distance: 35.1
click at [709, 173] on app-calendar-viewport "Thu 18 0/1 1 Job Fri 19 0/1 1 Job Sat 20 Sun 21 Mon 22 0/1 1 Job Tue 23 0/1 1 J…" at bounding box center [622, 352] width 1244 height 497
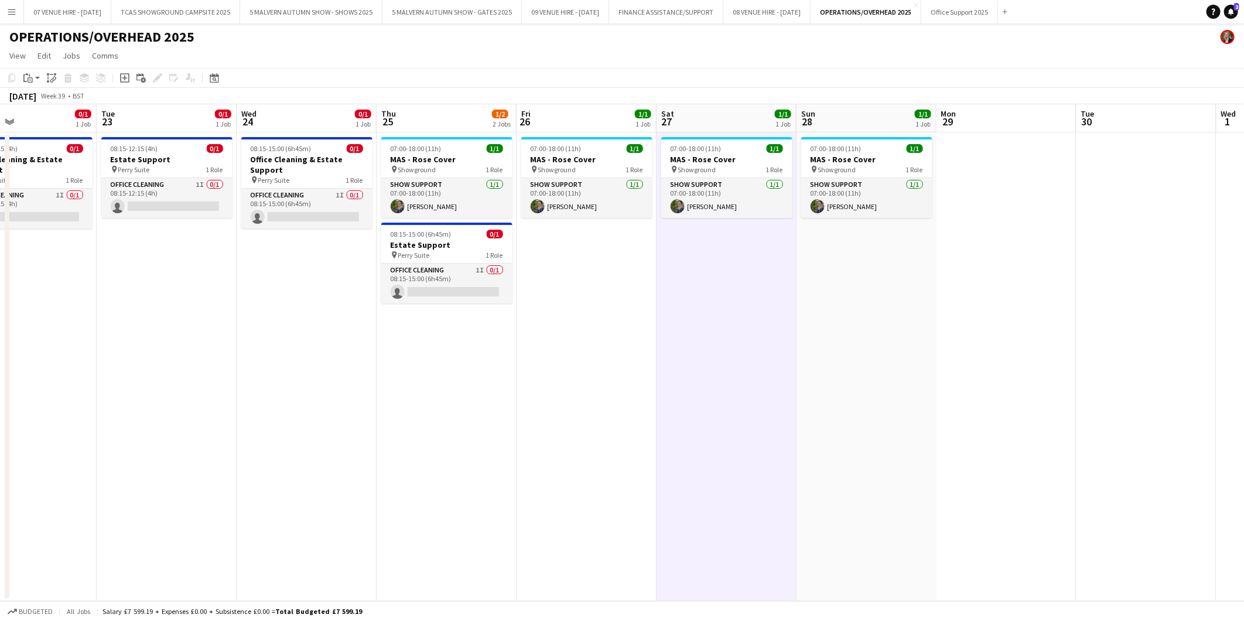
drag, startPoint x: 839, startPoint y: 179, endPoint x: 807, endPoint y: 176, distance: 31.8
click at [807, 176] on app-calendar-viewport "Fri 19 0/1 1 Job Sat 20 Sun 21 Mon 22 0/1 1 Job Tue 23 0/1 1 Job Wed 24 0/1 1 J…" at bounding box center [622, 352] width 1244 height 497
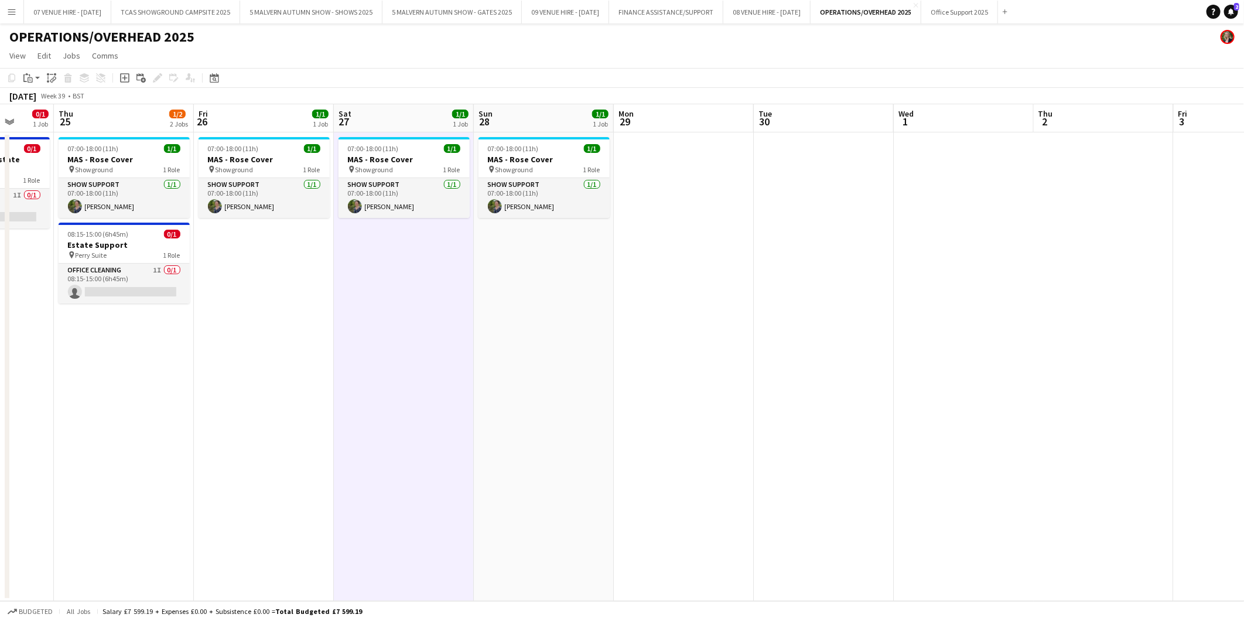
click at [794, 151] on app-calendar-viewport "Mon 22 0/1 1 Job Tue 23 0/1 1 Job Wed 24 0/1 1 Job Thu 25 1/2 2 Jobs Fri 26 1/1…" at bounding box center [622, 352] width 1244 height 497
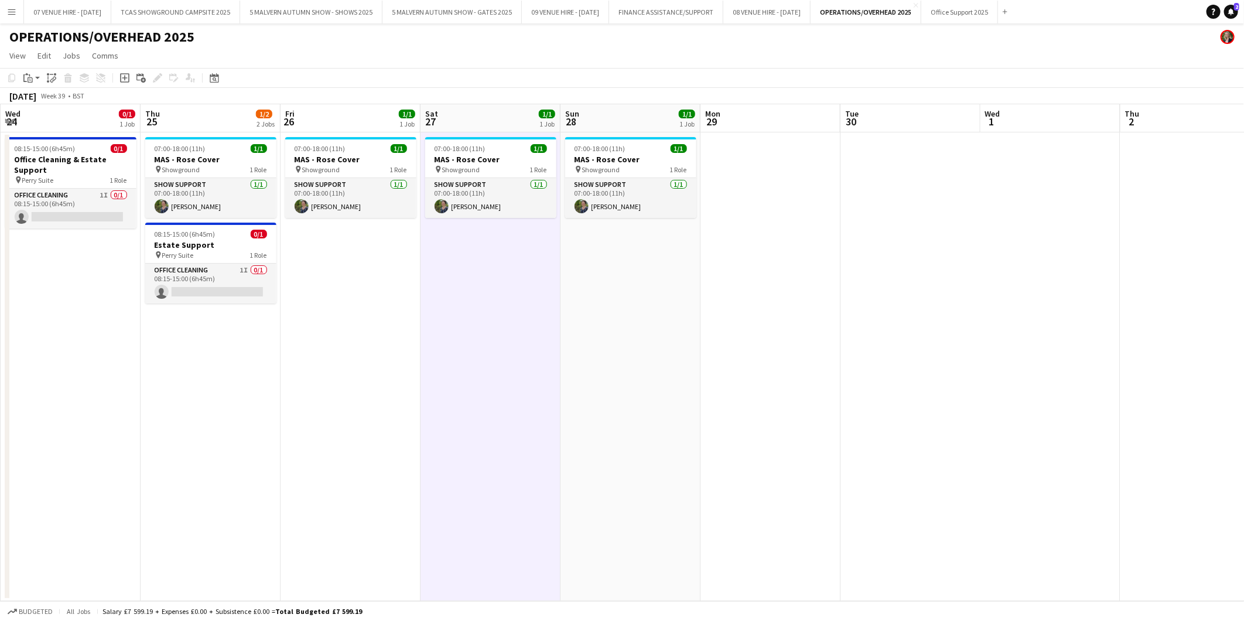
drag, startPoint x: 514, startPoint y: 175, endPoint x: 460, endPoint y: 153, distance: 57.9
click at [460, 153] on app-calendar-viewport "Sun 21 Mon 22 0/1 1 Job Tue 23 0/1 1 Job Wed 24 0/1 1 Job Thu 25 1/2 2 Jobs Fri…" at bounding box center [622, 352] width 1244 height 497
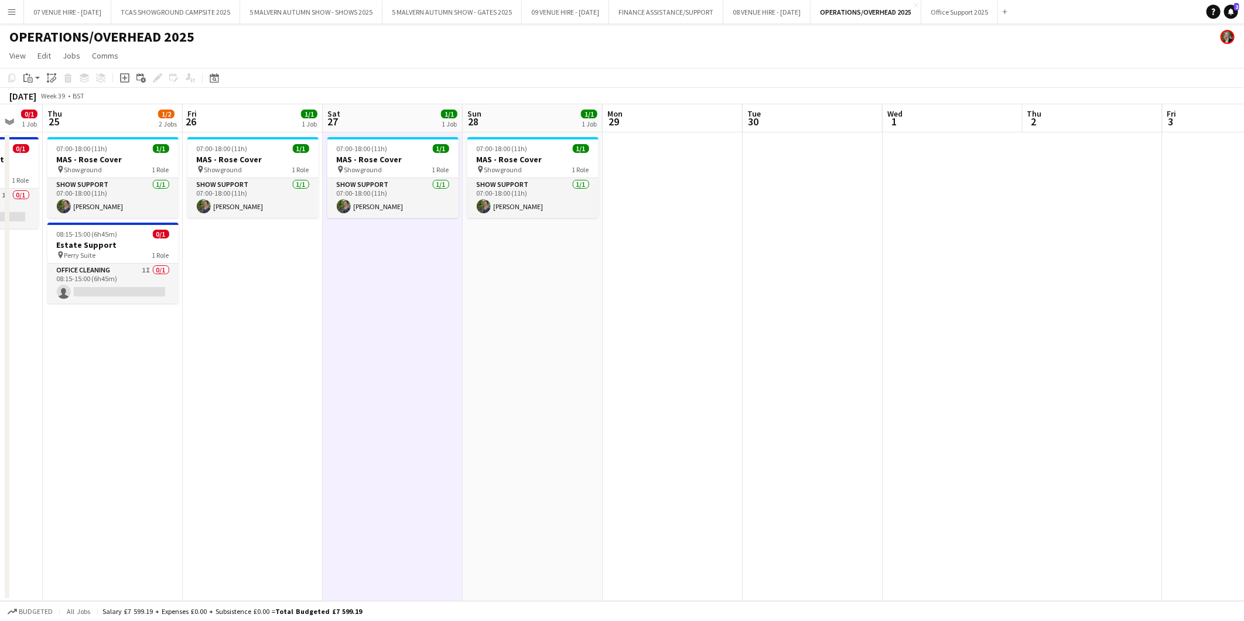
drag, startPoint x: 850, startPoint y: 185, endPoint x: 588, endPoint y: 186, distance: 261.8
click at [588, 186] on app-calendar-viewport "Mon 22 0/1 1 Job Tue 23 0/1 1 Job Wed 24 0/1 1 Job Thu 25 1/2 2 Jobs Fri 26 1/1…" at bounding box center [622, 352] width 1244 height 497
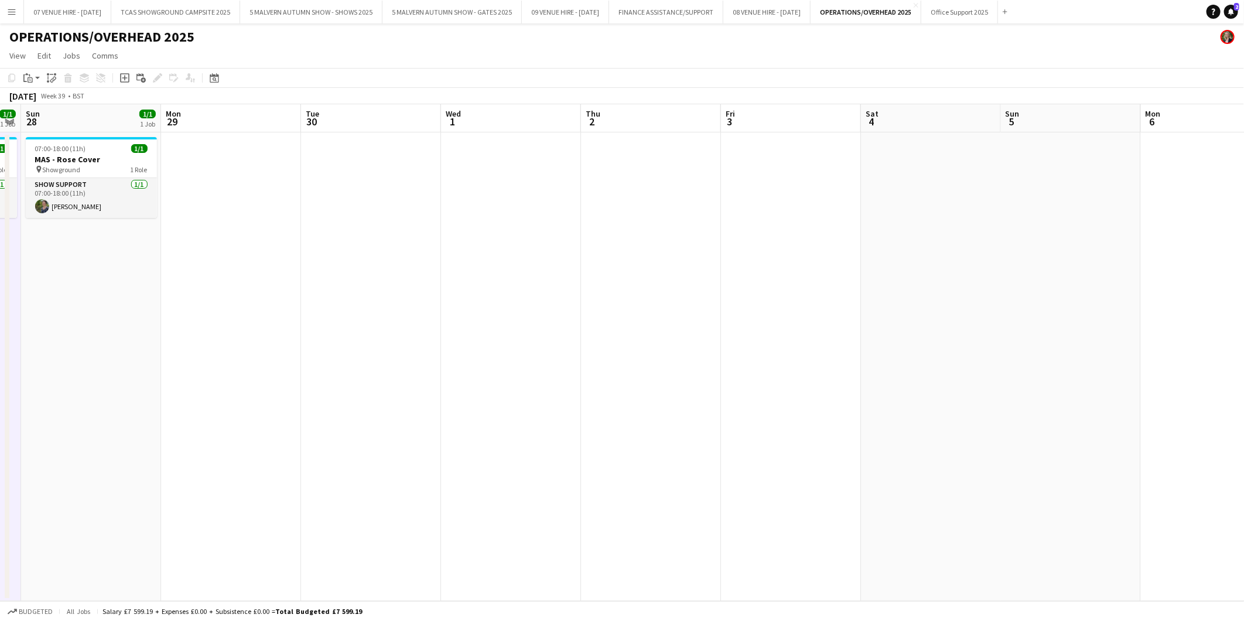
drag, startPoint x: 585, startPoint y: 194, endPoint x: 549, endPoint y: 194, distance: 35.1
click at [549, 194] on app-calendar-viewport "Thu 25 1/2 2 Jobs Fri 26 1/1 1 Job Sat 27 1/1 1 Job Sun 28 1/1 1 Job Mon 29 Tue…" at bounding box center [622, 352] width 1244 height 497
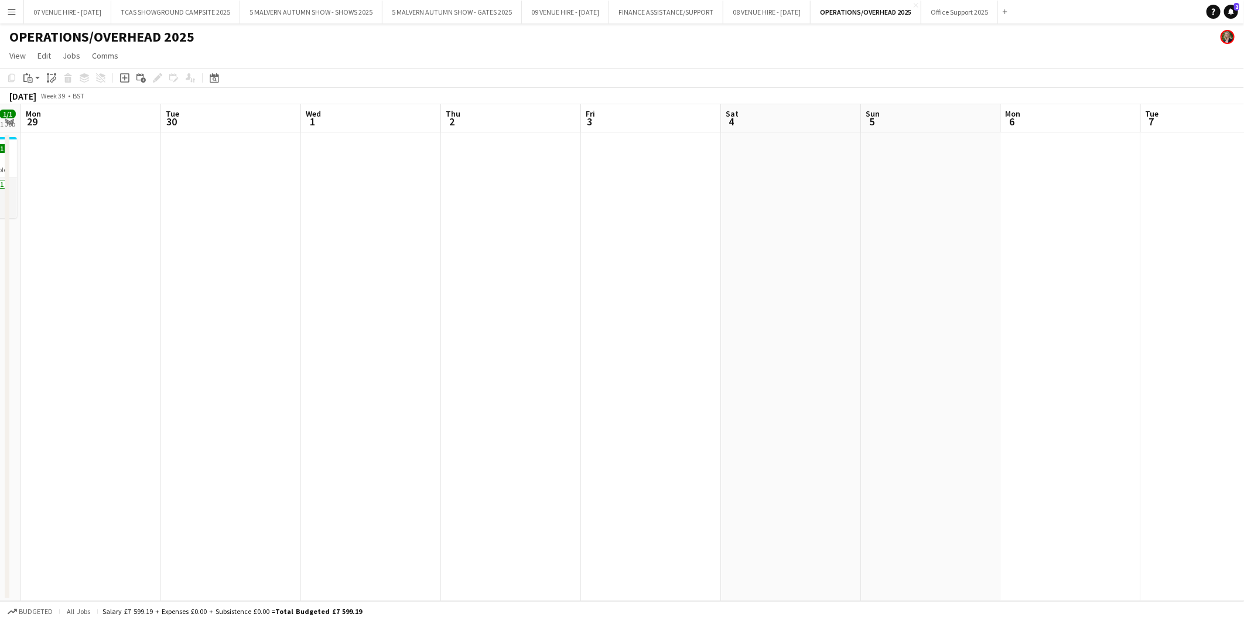
scroll to position [0, 374]
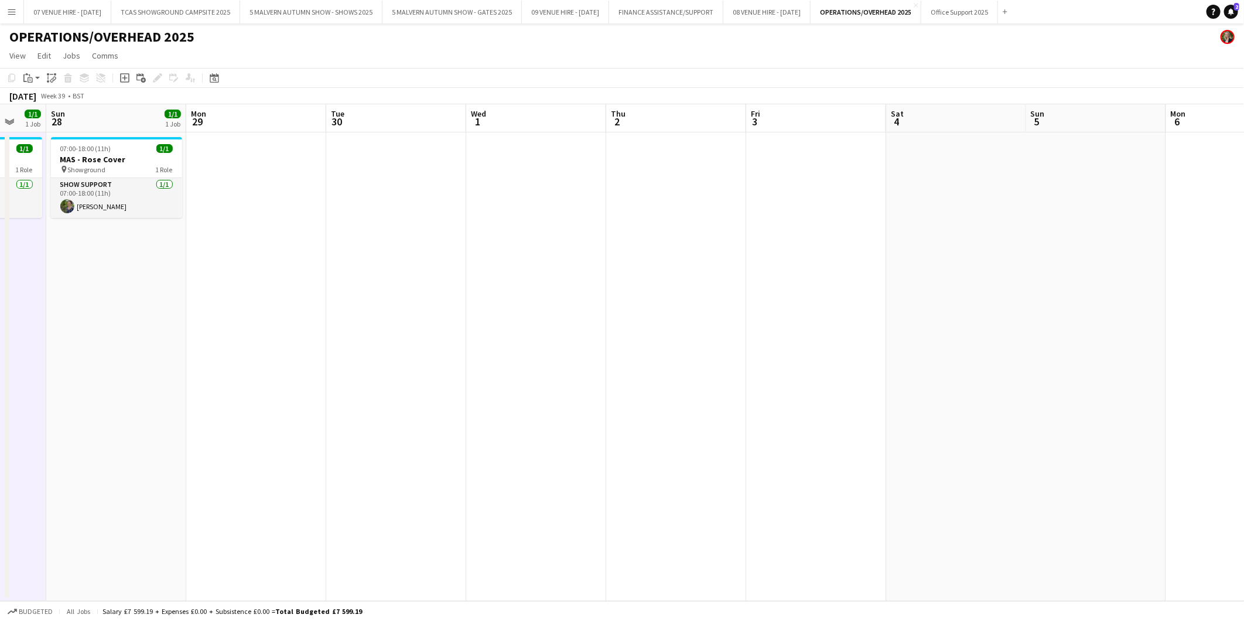
drag, startPoint x: 495, startPoint y: 210, endPoint x: 660, endPoint y: 202, distance: 164.8
click at [660, 202] on app-calendar-viewport "Thu 25 1/2 2 Jobs Fri 26 1/1 1 Job Sat 27 1/1 1 Job Sun 28 1/1 1 Job Mon 29 Tue…" at bounding box center [622, 352] width 1244 height 497
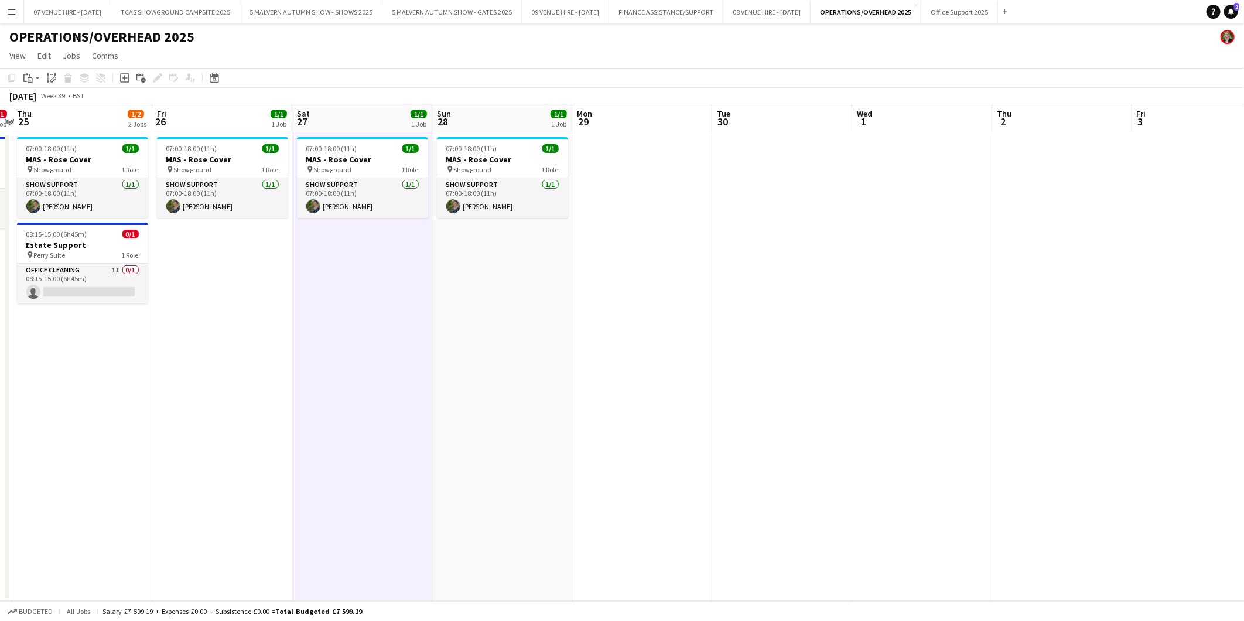
drag, startPoint x: 121, startPoint y: 162, endPoint x: 507, endPoint y: 162, distance: 386.0
click at [507, 162] on app-calendar-viewport "Tue 23 0/1 1 Job Wed 24 0/1 1 Job Thu 25 1/2 2 Jobs Fri 26 1/1 1 Job Sat 27 1/1…" at bounding box center [622, 352] width 1244 height 497
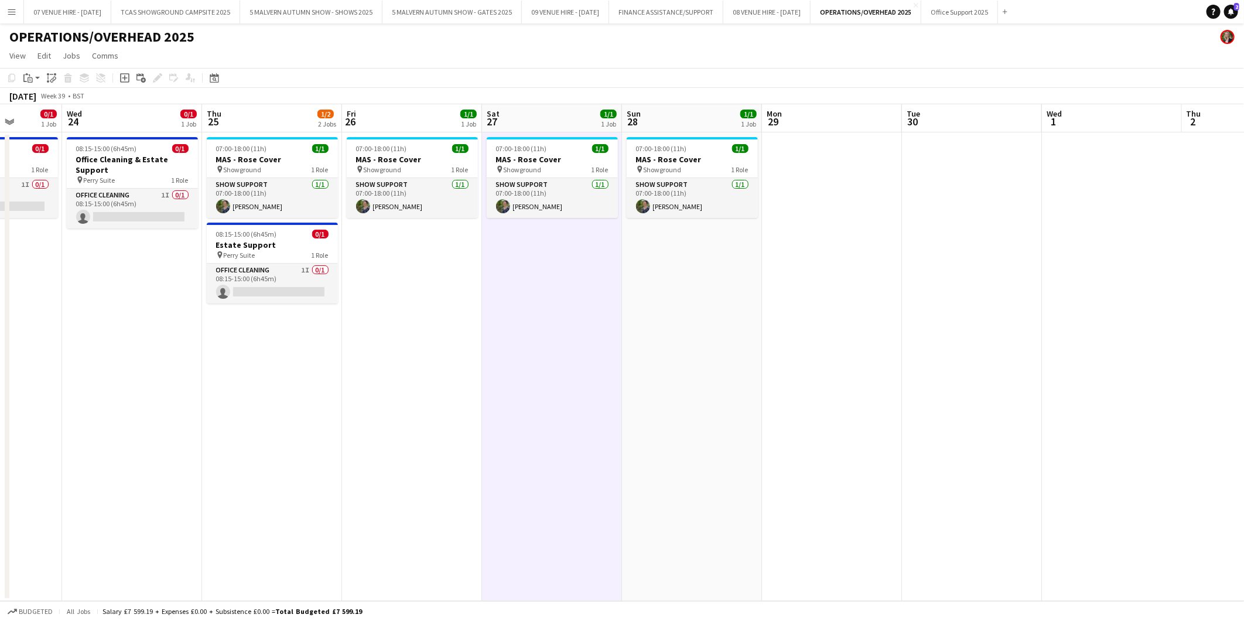
scroll to position [0, 352]
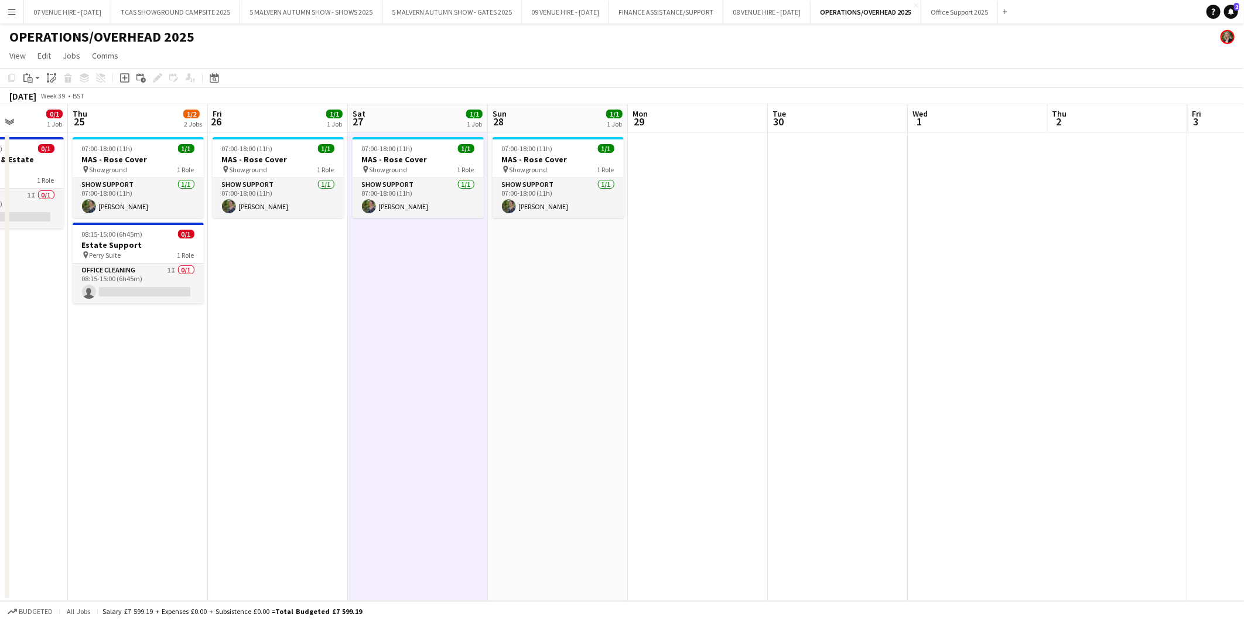
drag, startPoint x: 221, startPoint y: 145, endPoint x: 557, endPoint y: 177, distance: 337.8
click at [557, 177] on app-calendar-viewport "Mon 22 0/1 1 Job Tue 23 0/1 1 Job Wed 24 0/1 1 Job Thu 25 1/2 2 Jobs Fri 26 1/1…" at bounding box center [622, 352] width 1244 height 497
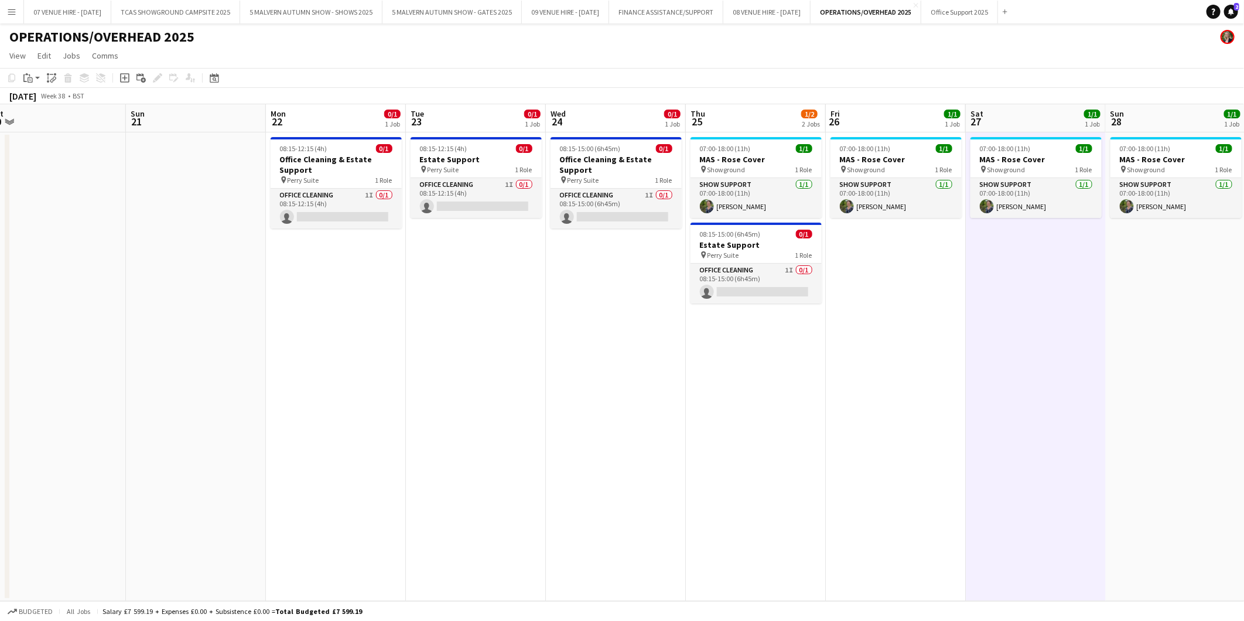
drag, startPoint x: 242, startPoint y: 164, endPoint x: 580, endPoint y: 149, distance: 338.3
click at [580, 149] on app-calendar-viewport "Thu 18 0/1 1 Job Fri 19 0/1 1 Job Sat 20 Sun 21 Mon 22 0/1 1 Job Tue 23 0/1 1 J…" at bounding box center [622, 352] width 1244 height 497
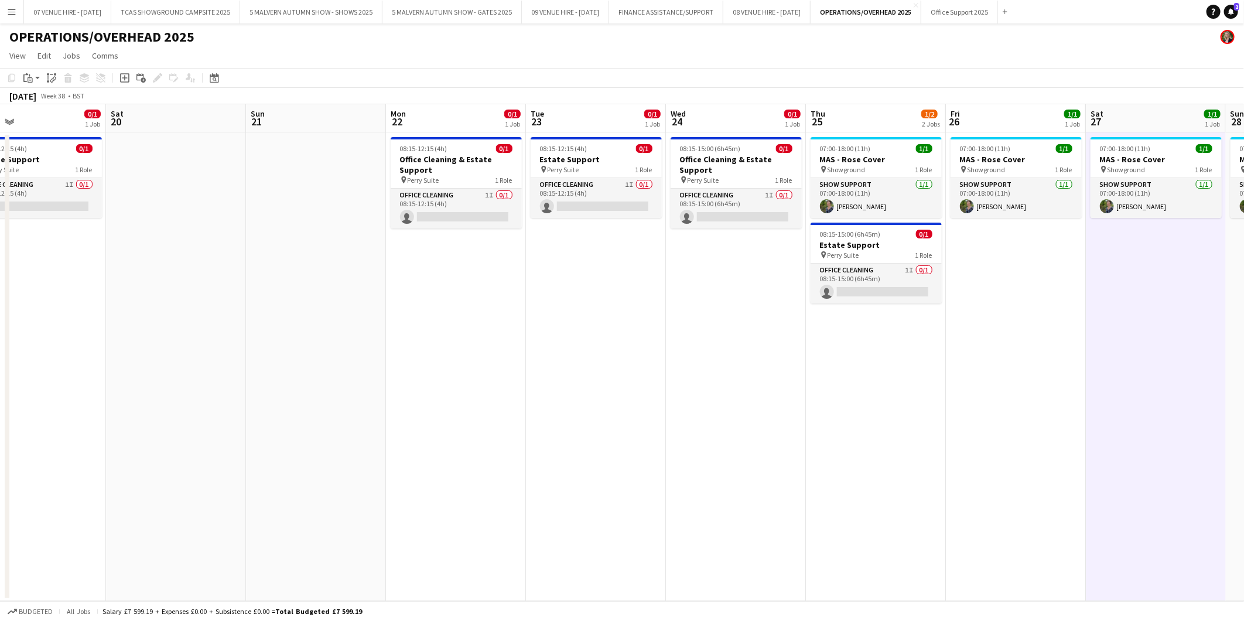
drag, startPoint x: 237, startPoint y: 151, endPoint x: 680, endPoint y: 204, distance: 446.0
click at [680, 204] on app-calendar-viewport "Thu 18 0/1 1 Job Fri 19 0/1 1 Job Sat 20 Sun 21 Mon 22 0/1 1 Job Tue 23 0/1 1 J…" at bounding box center [622, 352] width 1244 height 497
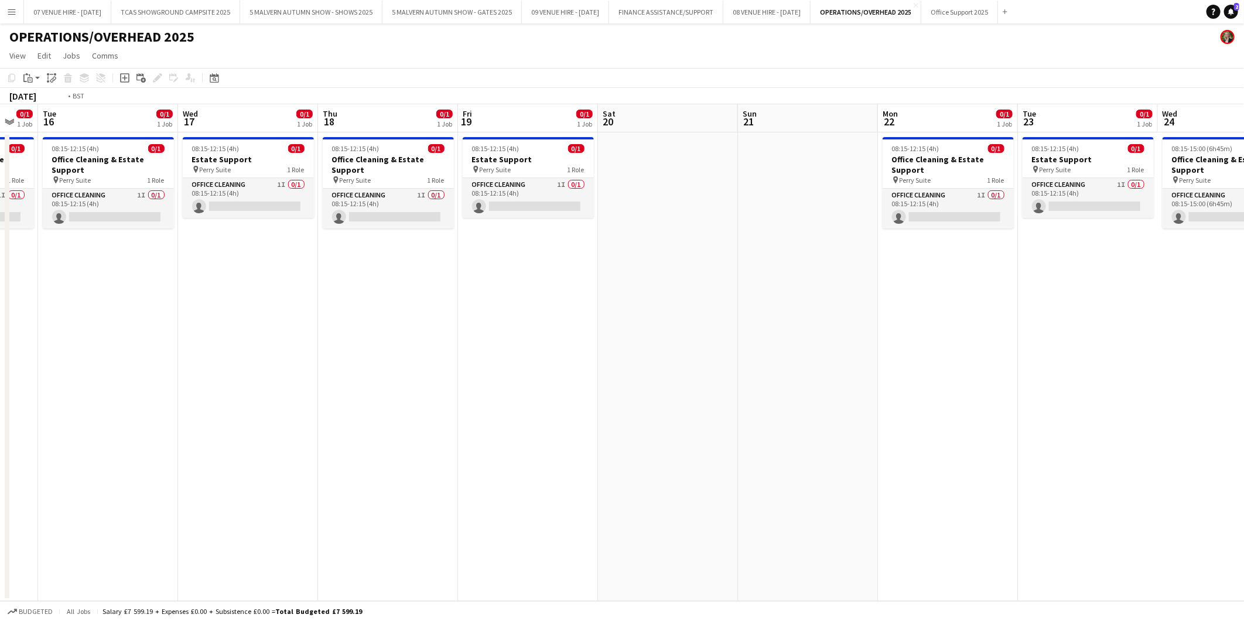
drag, startPoint x: 256, startPoint y: 186, endPoint x: 565, endPoint y: 186, distance: 309.3
click at [565, 186] on app-calendar-viewport "Sun 14 Mon 15 0/1 1 Job Tue 16 0/1 1 Job Wed 17 0/1 1 Job Thu 18 0/1 1 Job Fri …" at bounding box center [622, 352] width 1244 height 497
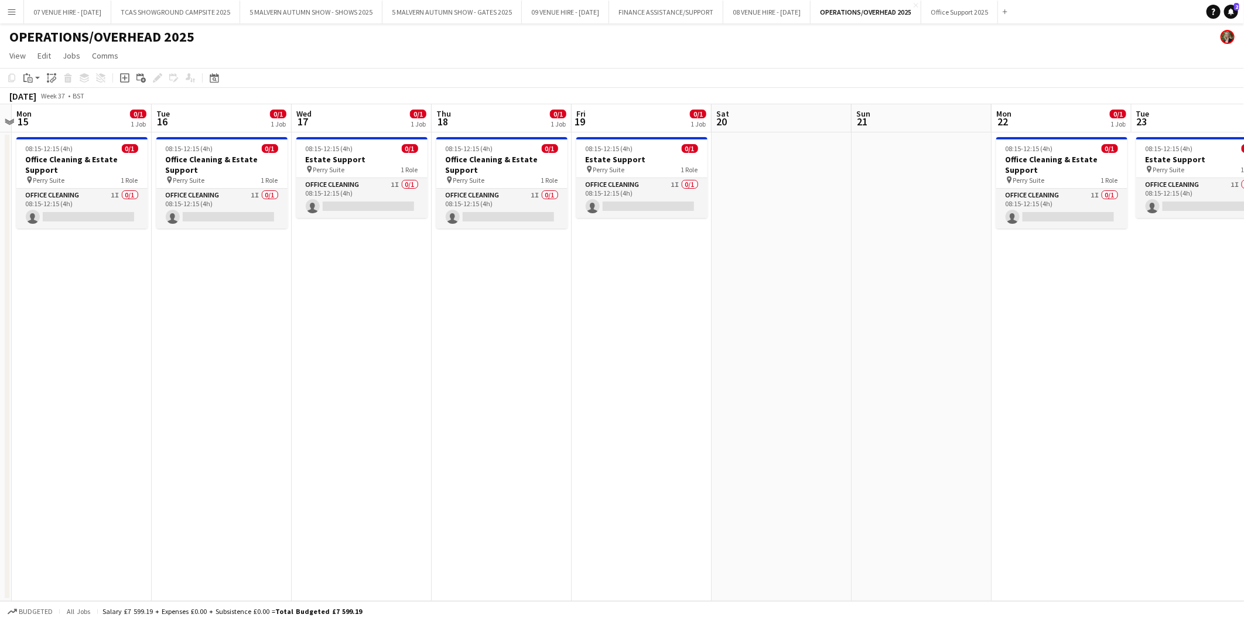
drag, startPoint x: 258, startPoint y: 167, endPoint x: 511, endPoint y: 170, distance: 253.1
click at [511, 170] on app-calendar-viewport "Sat 13 Sun 14 Mon 15 0/1 1 Job Tue 16 0/1 1 Job Wed 17 0/1 1 Job Thu 18 0/1 1 J…" at bounding box center [622, 352] width 1244 height 497
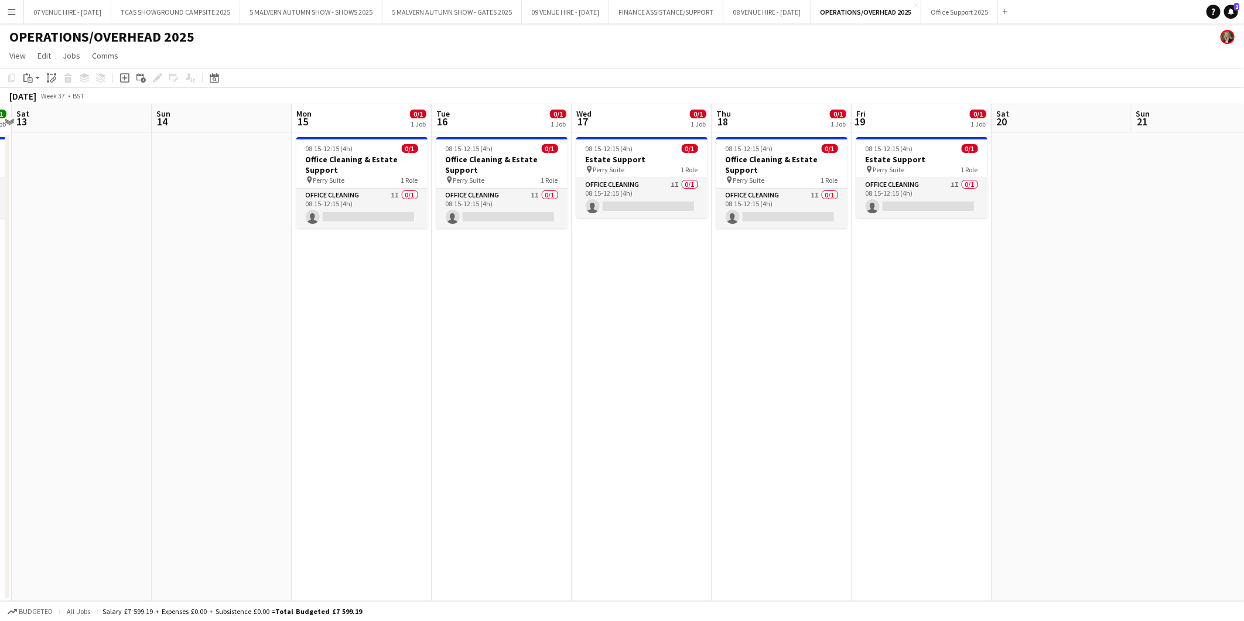
drag, startPoint x: 274, startPoint y: 173, endPoint x: 573, endPoint y: 188, distance: 299.7
click at [573, 188] on app-calendar-viewport "Thu 11 1/1 1 Job Fri 12 1/1 1 Job Sat 13 Sun 14 Mon 15 0/1 1 Job Tue 16 0/1 1 J…" at bounding box center [622, 352] width 1244 height 497
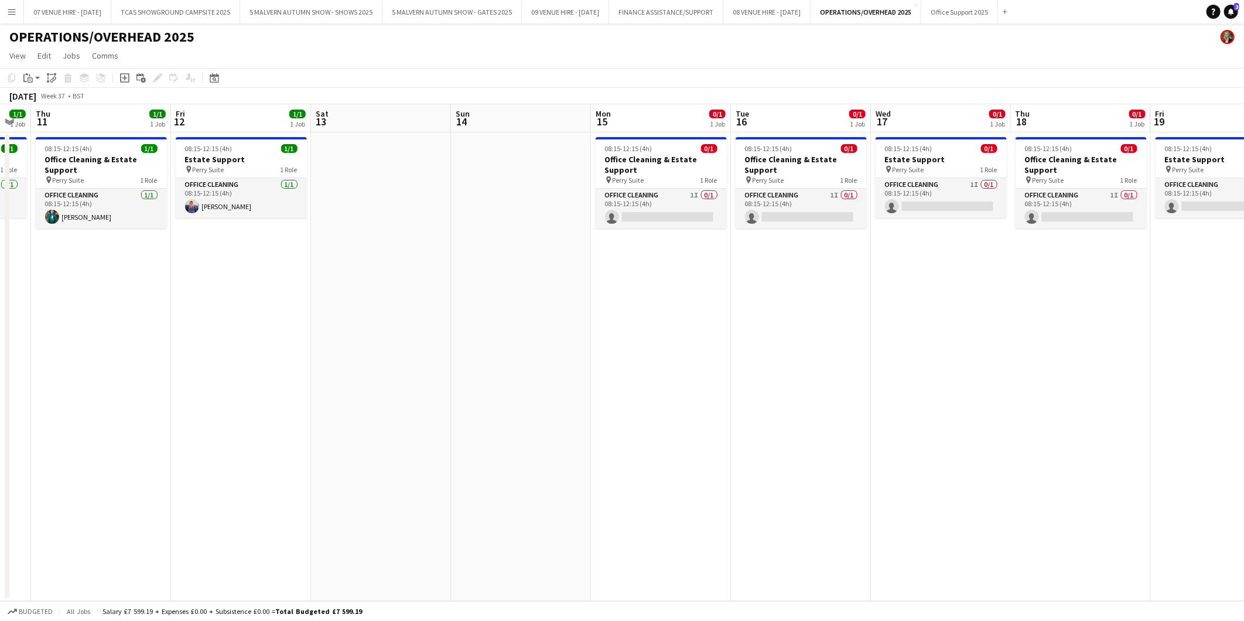
click at [616, 194] on app-calendar-viewport "Mon 8 1/1 1 Job Tue 9 1/1 1 Job Wed 10 1/1 1 Job Thu 11 1/1 1 Job Fri 12 1/1 1 …" at bounding box center [622, 352] width 1244 height 497
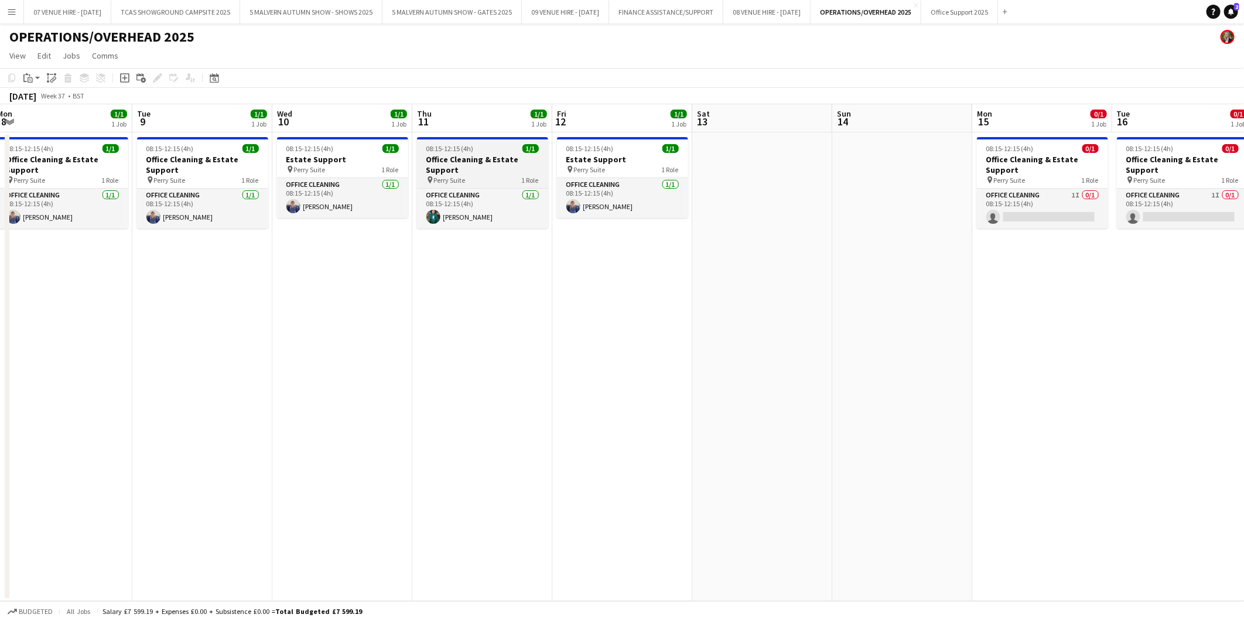
click at [463, 158] on h3 "Office Cleaning & Estate Support" at bounding box center [482, 164] width 131 height 21
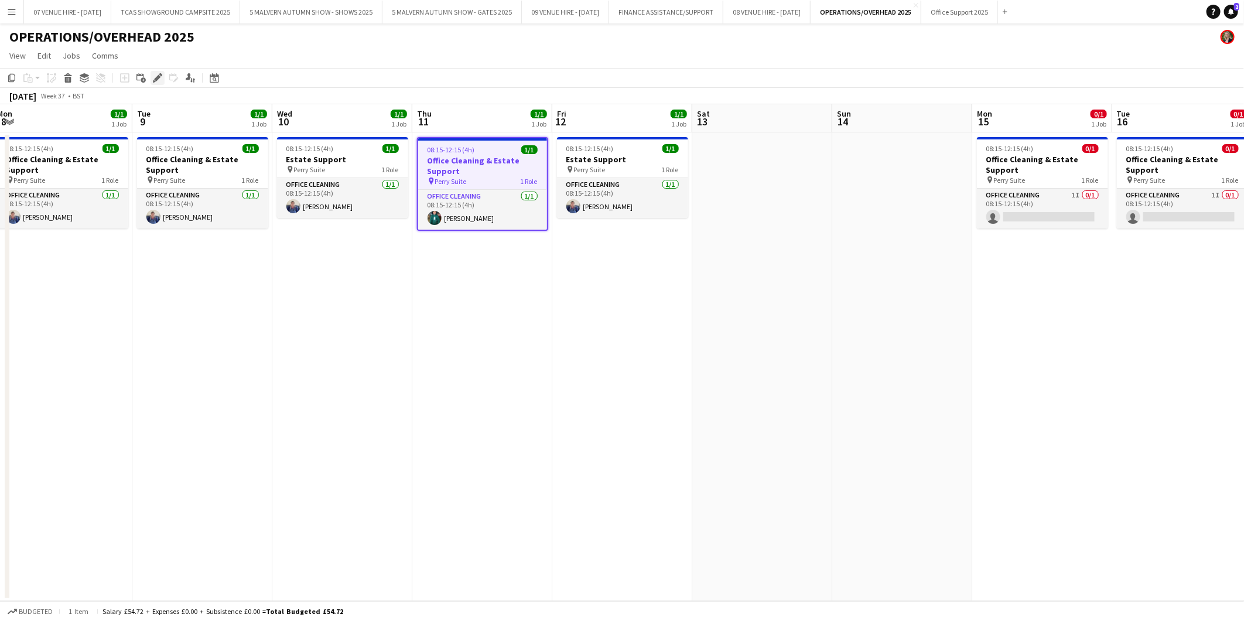
click at [153, 76] on icon "Edit" at bounding box center [157, 77] width 9 height 9
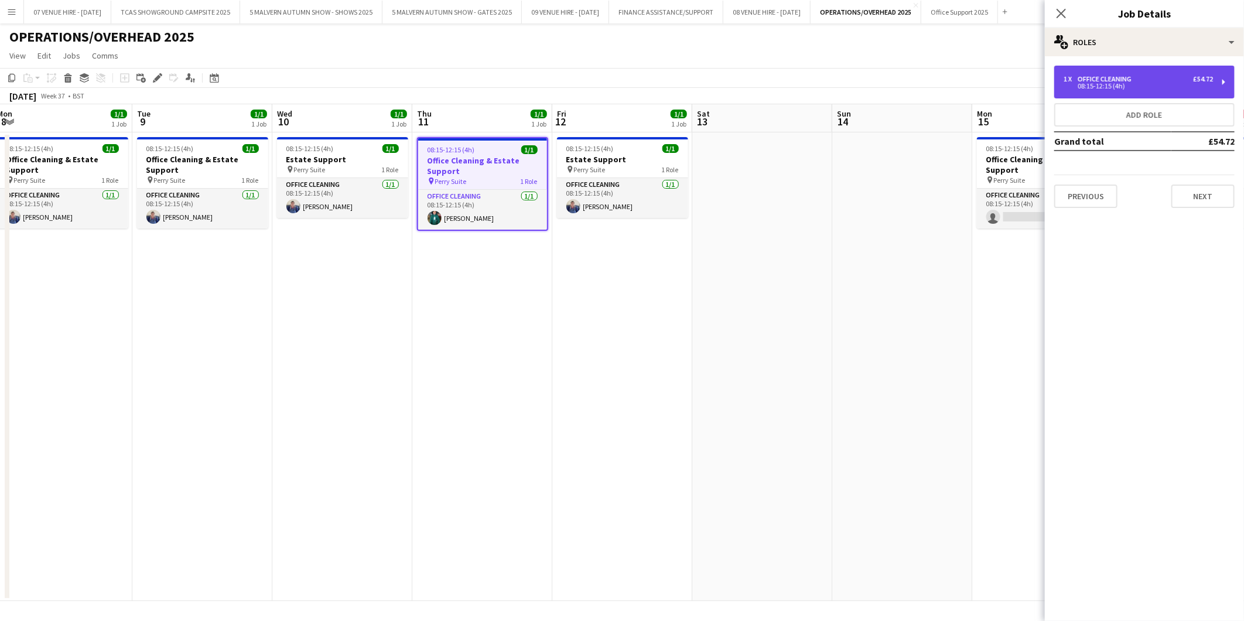
click at [1148, 67] on div "1 x Office Cleaning £54.72 08:15-12:15 (4h)" at bounding box center [1144, 82] width 180 height 33
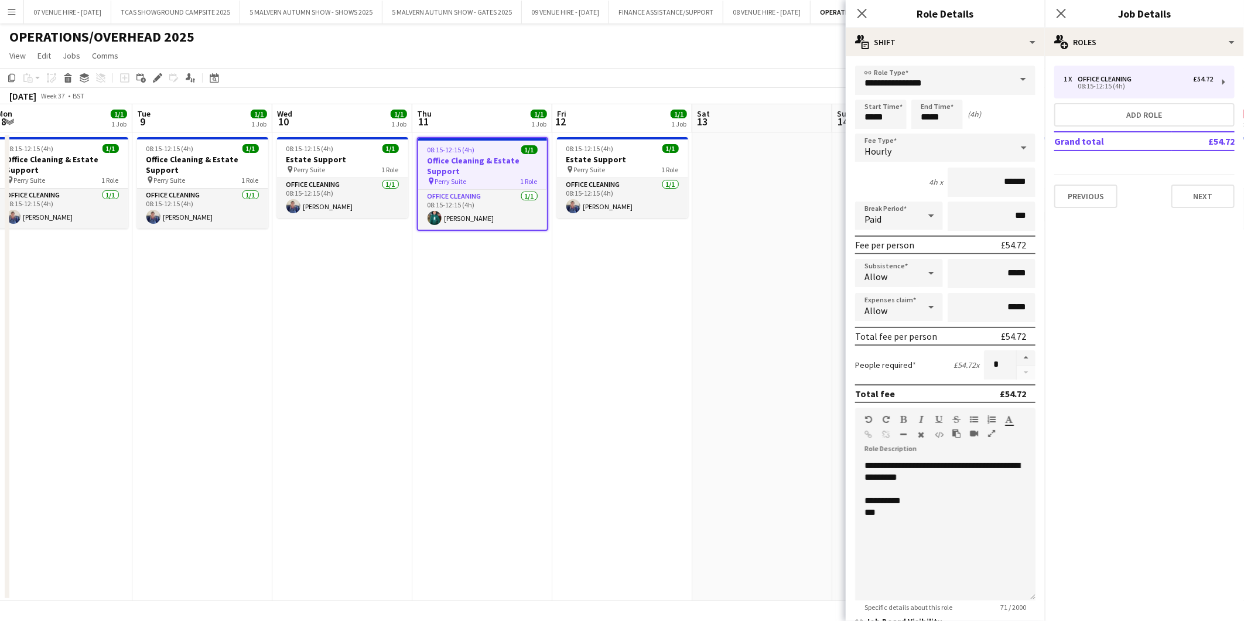
click at [777, 414] on app-date-cell at bounding box center [762, 366] width 140 height 469
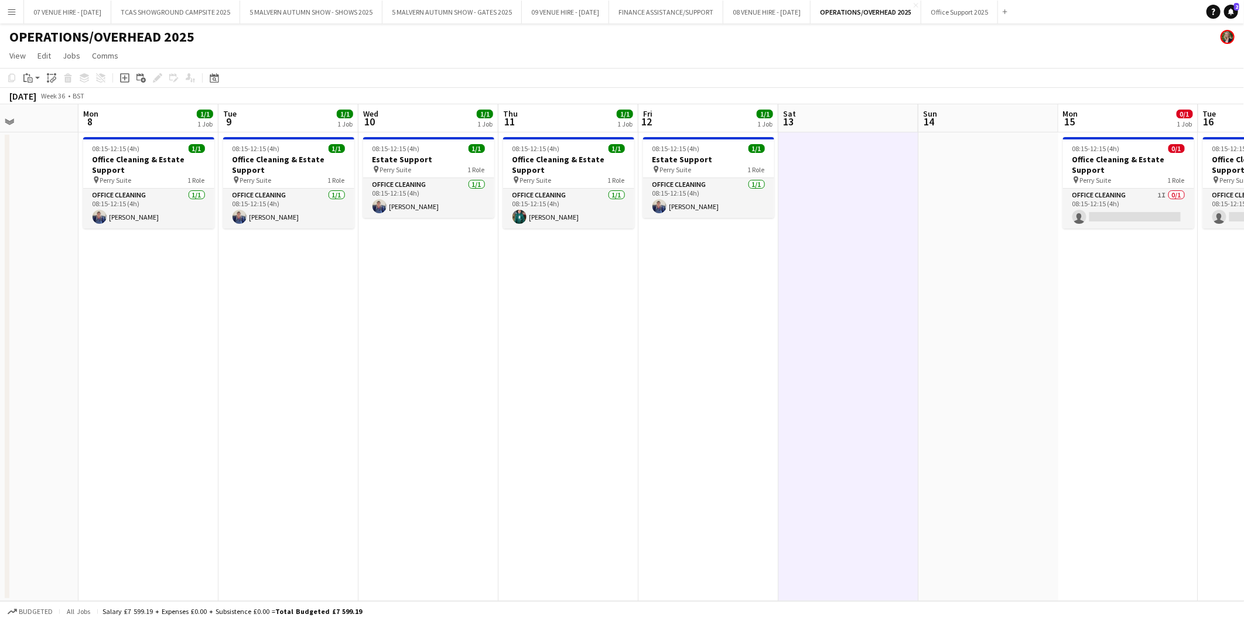
drag, startPoint x: 830, startPoint y: 234, endPoint x: 1056, endPoint y: 284, distance: 231.5
click at [1056, 284] on app-calendar-viewport "Fri 5 1/1 1 Job Sat 6 Sun 7 Mon 8 1/1 1 Job Tue 9 1/1 1 Job Wed 10 1/1 1 Job Th…" at bounding box center [622, 352] width 1244 height 497
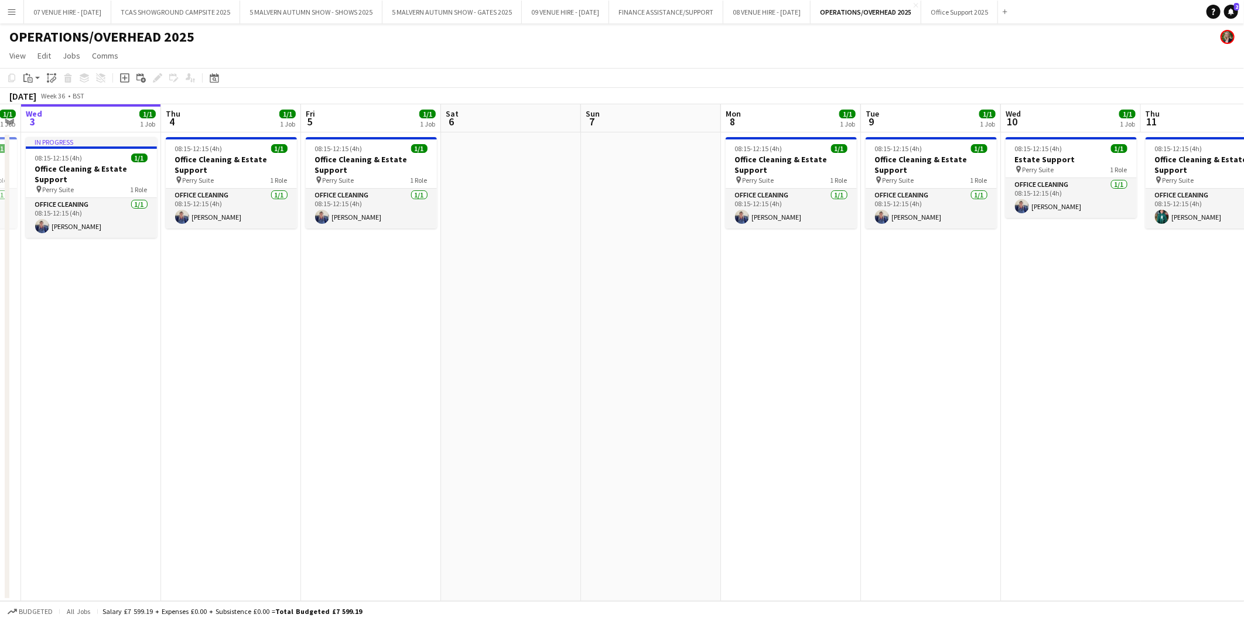
drag
click at [1178, 313] on app-calendar-viewport "Mon 1 1/1 1 Job Tue 2 1/1 1 Job Wed 3 1/1 1 Job Thu 4 1/1 1 Job Fri 5 1/1 1 Job…" at bounding box center [622, 352] width 1244 height 497
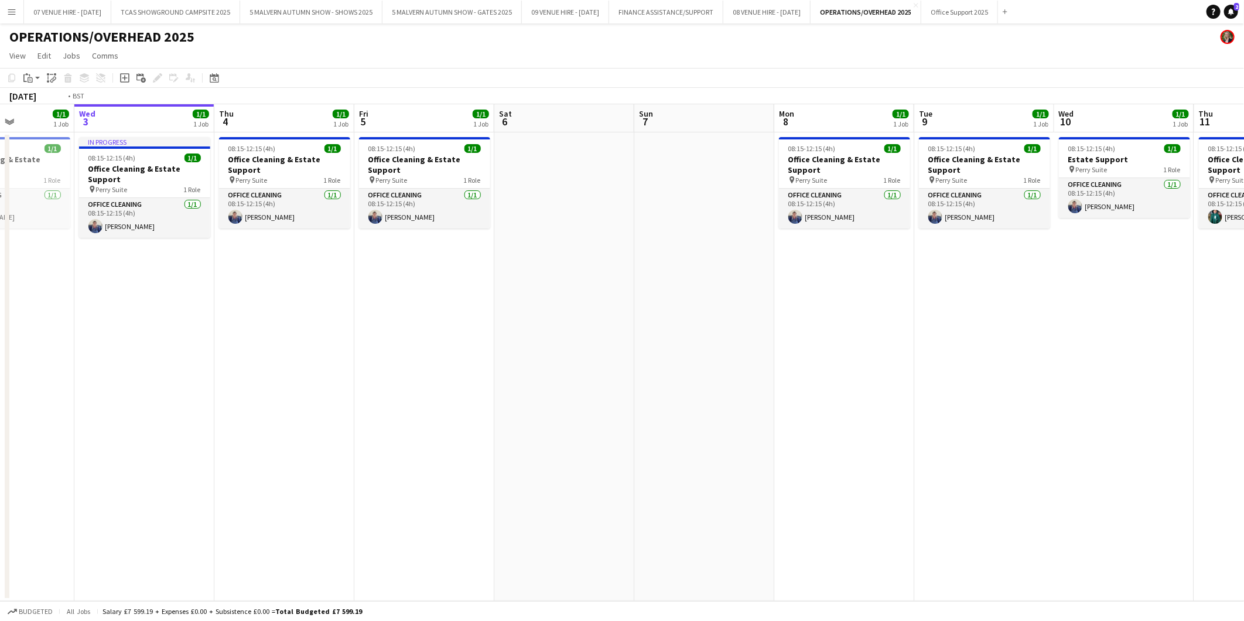
scroll to position [0, 340]
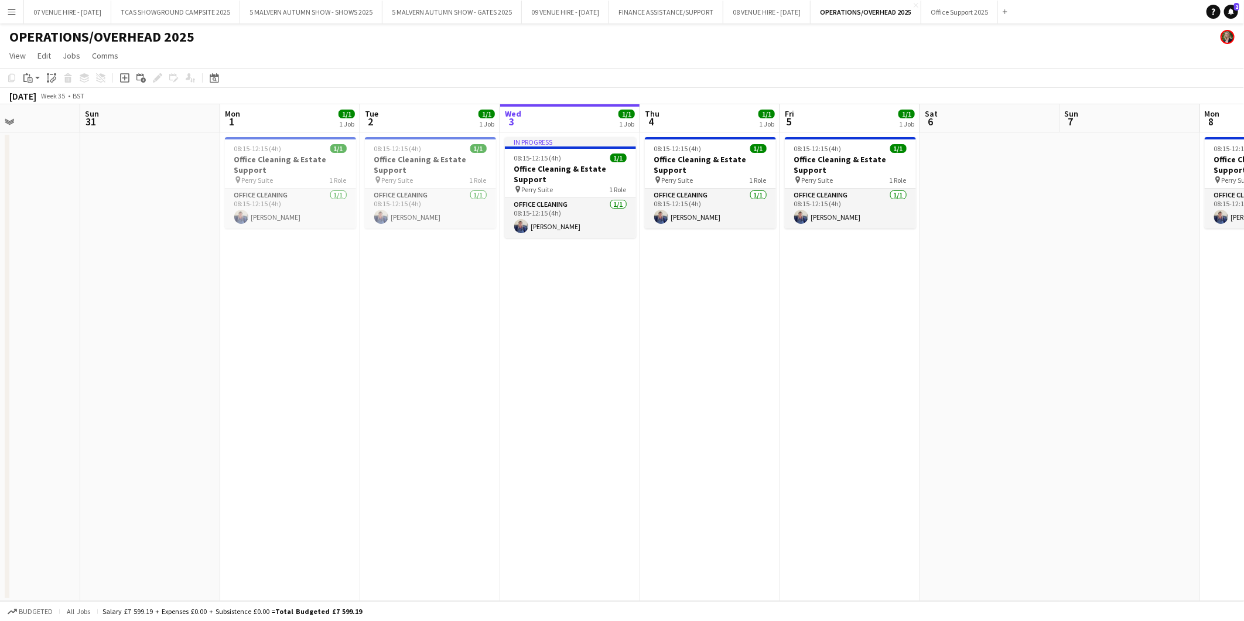
click at [1157, 349] on app-calendar-viewport "Thu 28 1/1 1 Job Fri 29 1/1 1 Job Sat 30 Sun 31 Mon 1 1/1 1 Job Tue 2 1/1 1 Job…" at bounding box center [622, 352] width 1244 height 497
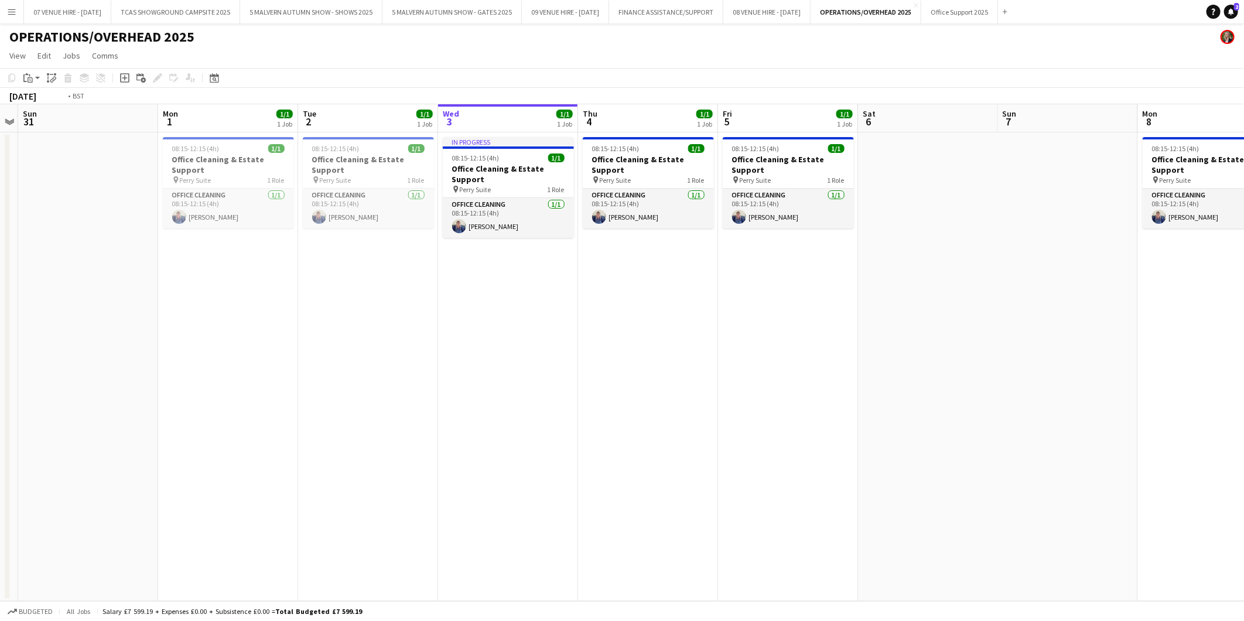
click at [795, 333] on app-calendar-viewport "Thu 28 1/1 1 Job Fri 29 1/1 1 Job Sat 30 Sun 31 Mon 1 1/1 1 Job Tue 2 1/1 1 Job…" at bounding box center [622, 352] width 1244 height 497
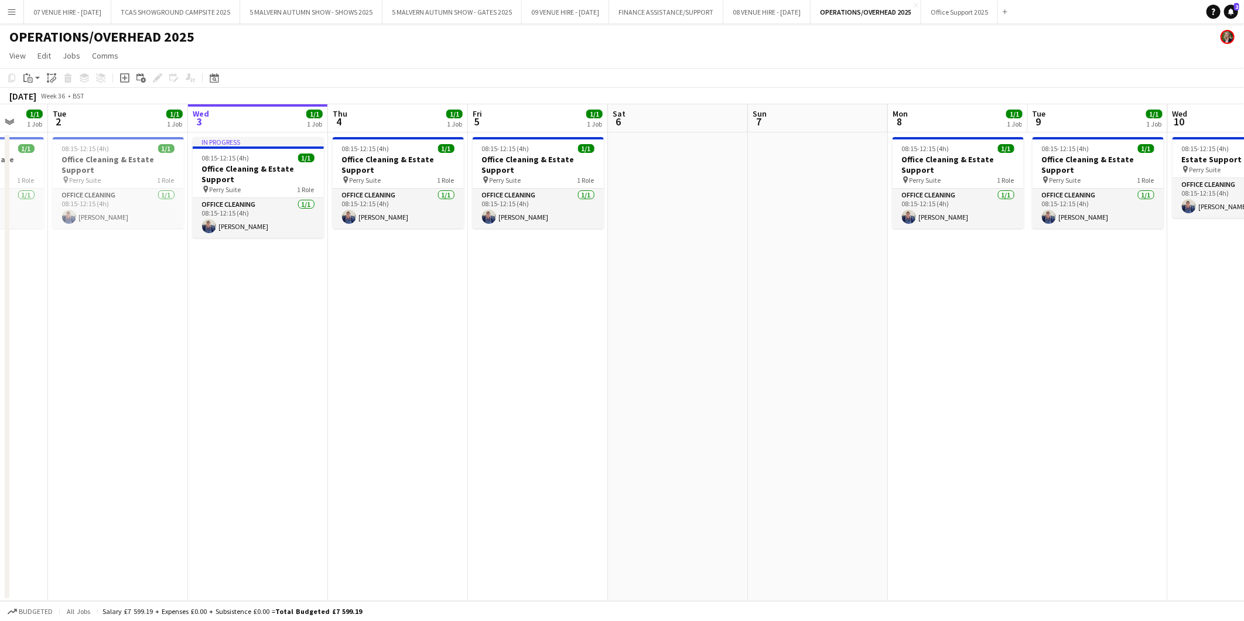
click at [934, 308] on app-calendar-viewport "Sat 30 Sun 31 Mon 1 1/1 1 Job Tue 2 1/1 1 Job Wed 3 1/1 1 Job Thu 4 1/1 1 Job F…" at bounding box center [622, 352] width 1244 height 497
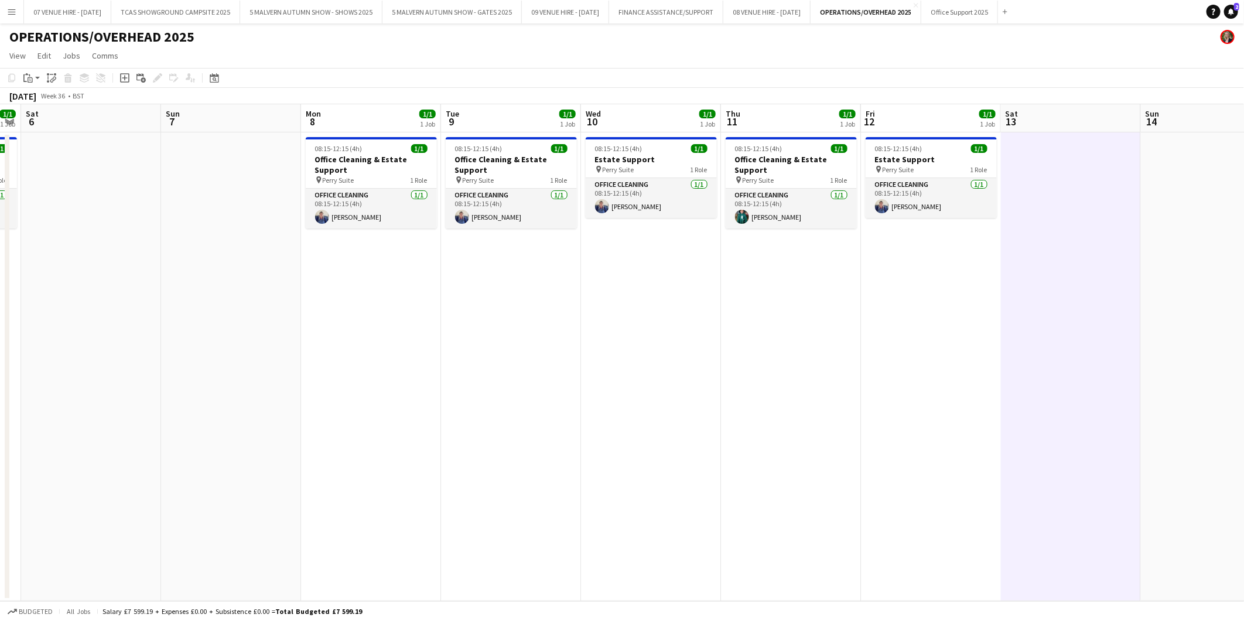
click at [779, 283] on app-calendar-viewport "Wed 3 1/1 1 Job Thu 4 1/1 1 Job Fri 5 1/1 1 Job Sat 6 Sun 7 Mon 8 1/1 1 Job Tue…" at bounding box center [622, 352] width 1244 height 497
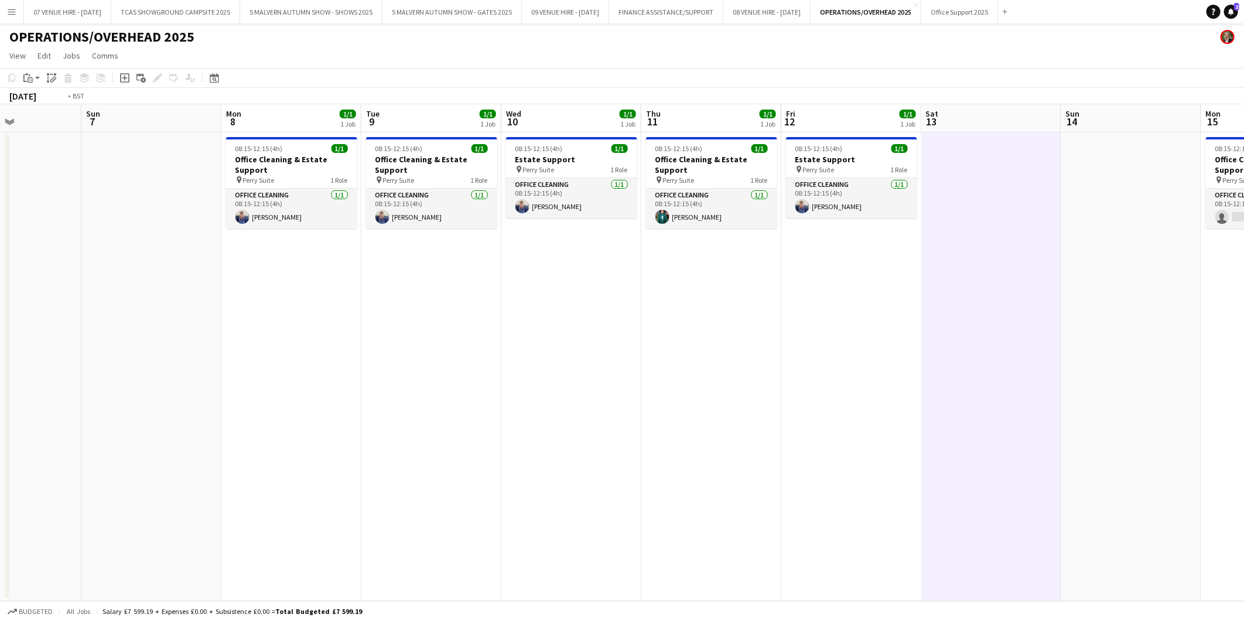
click at [712, 259] on app-calendar-viewport "Wed 3 1/1 1 Job Thu 4 1/1 1 Job Fri 5 1/1 1 Job Sat 6 Sun 7 Mon 8 1/1 1 Job Tue…" at bounding box center [622, 352] width 1244 height 497
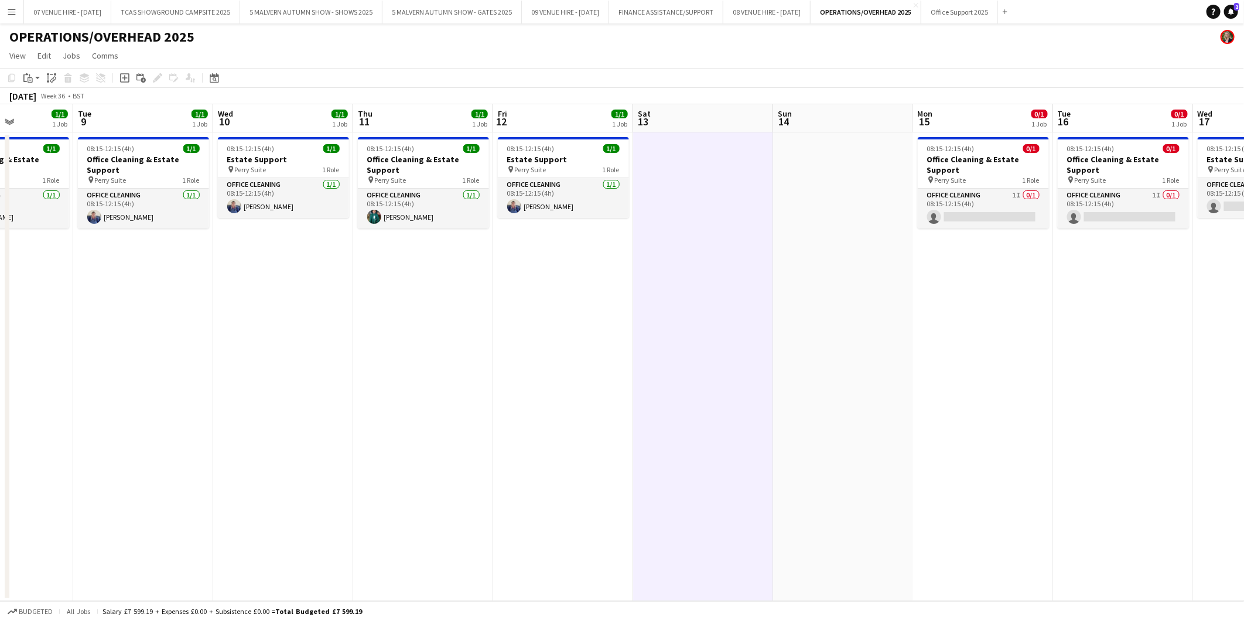
click at [780, 298] on app-calendar-viewport "Fri 5 1/1 1 Job Sat 6 Sun 7 Mon 8 1/1 1 Job Tue 9 1/1 1 Job Wed 10 1/1 1 Job Th…" at bounding box center [622, 352] width 1244 height 497
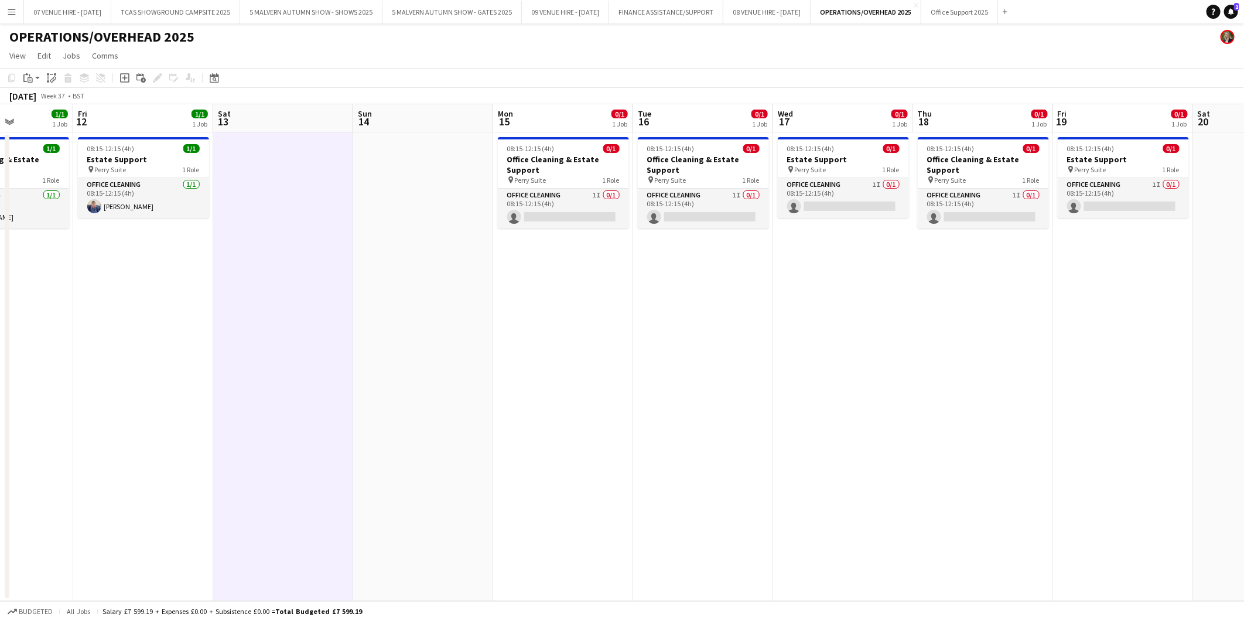
click at [781, 330] on app-calendar-viewport "Mon 8 1/1 1 Job Tue 9 1/1 1 Job Wed 10 1/1 1 Job Thu 11 1/1 1 Job Fri 12 1/1 1 …" at bounding box center [622, 352] width 1244 height 497
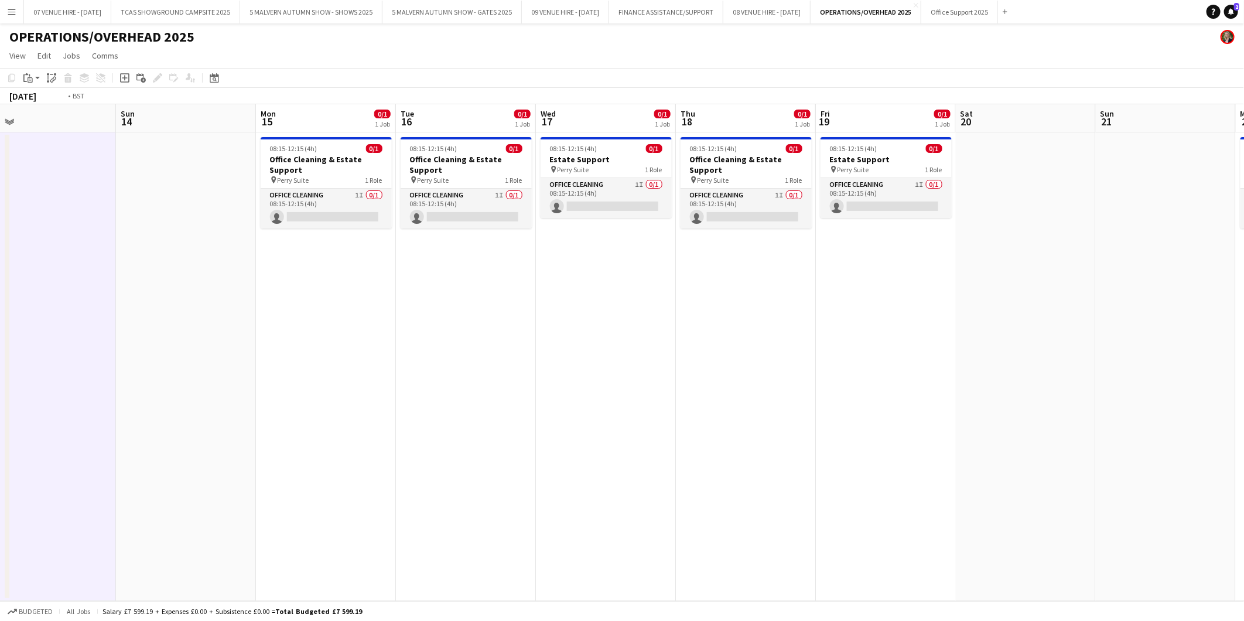
click at [682, 313] on app-calendar-viewport "Wed 10 1/1 1 Job Thu 11 1/1 1 Job Fri 12 1/1 1 Job Sat 13 Sun 14 Mon 15 0/1 1 J…" at bounding box center [622, 352] width 1244 height 497
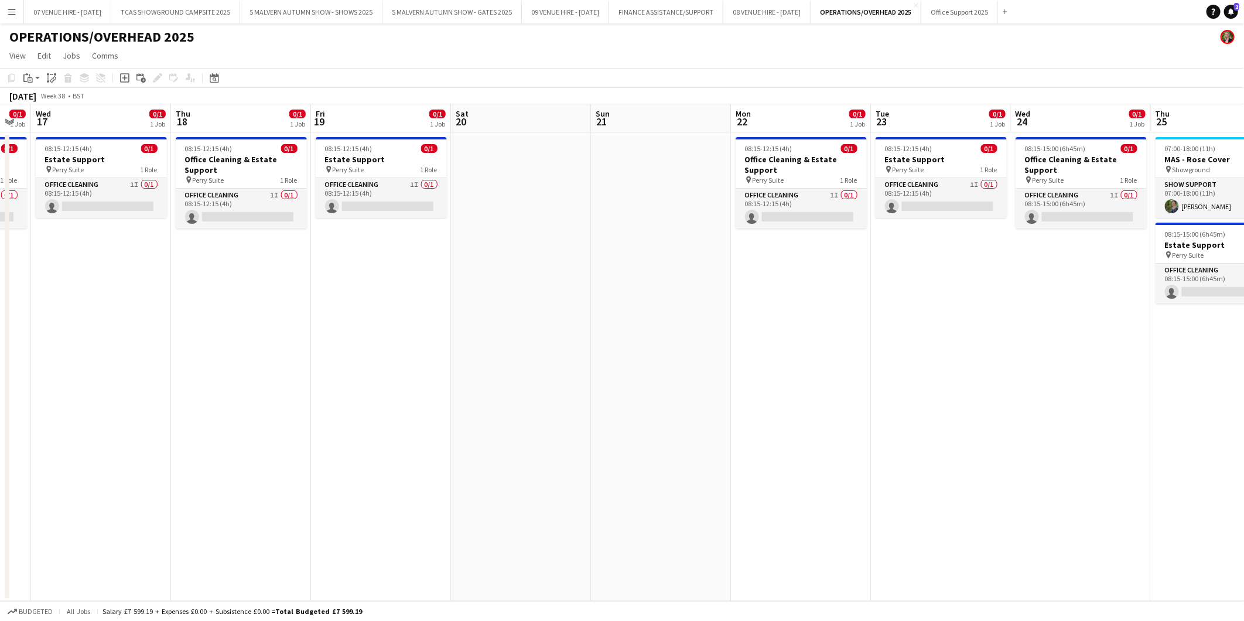
click at [769, 337] on app-calendar-viewport "Sun 14 Mon 15 0/1 1 Job Tue 16 0/1 1 Job Wed 17 0/1 1 Job Thu 18 0/1 1 Job Fri …" at bounding box center [622, 352] width 1244 height 497
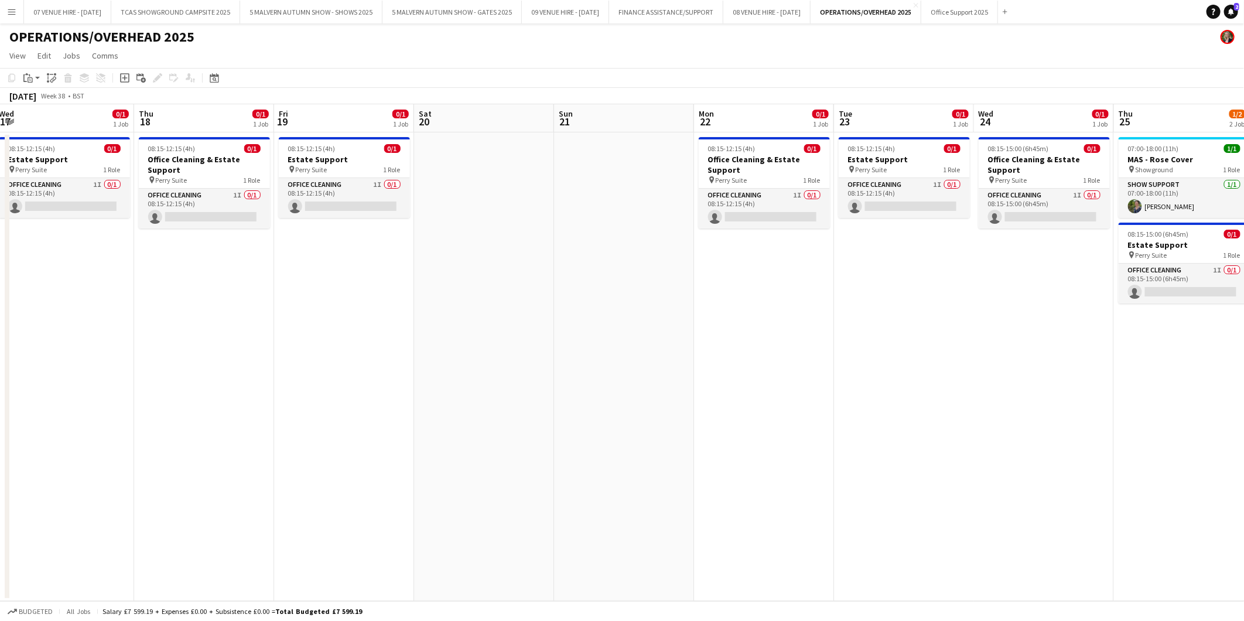
click at [756, 319] on app-calendar-viewport "Sun 14 Mon 15 0/1 1 Job Tue 16 0/1 1 Job Wed 17 0/1 1 Job Thu 18 0/1 1 Job Fri …" at bounding box center [622, 352] width 1244 height 497
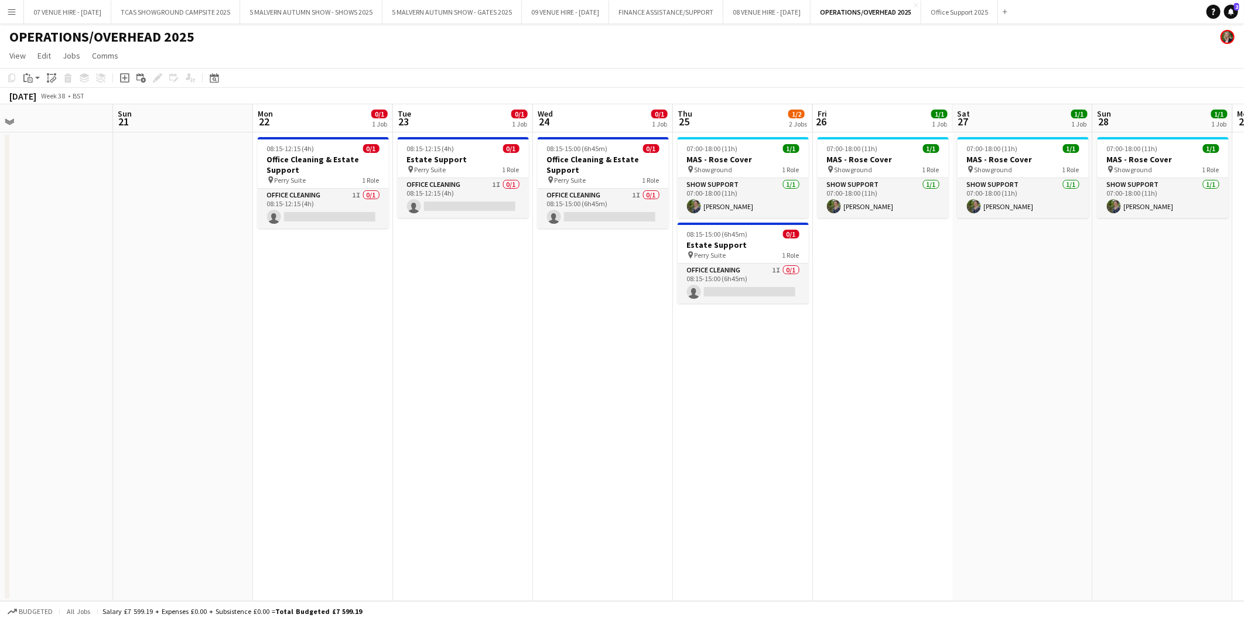
click at [796, 338] on app-calendar-viewport "Wed 17 0/1 1 Job Thu 18 0/1 1 Job Fri 19 0/1 1 Job Sat 20 Sun 21 Mon 22 0/1 1 J…" at bounding box center [622, 352] width 1244 height 497
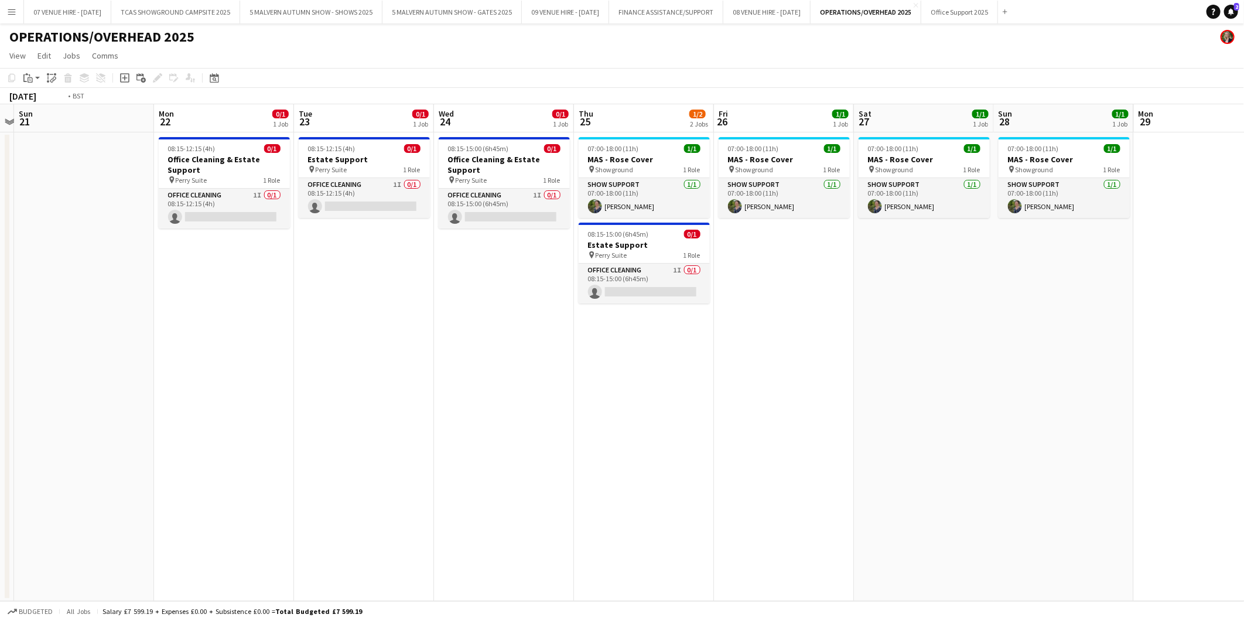
click at [779, 349] on app-calendar-viewport "Thu 18 0/1 1 Job Fri 19 0/1 1 Job Sat 20 Sun 21 Mon 22 0/1 1 Job Tue 23 0/1 1 J…" at bounding box center [622, 352] width 1244 height 497
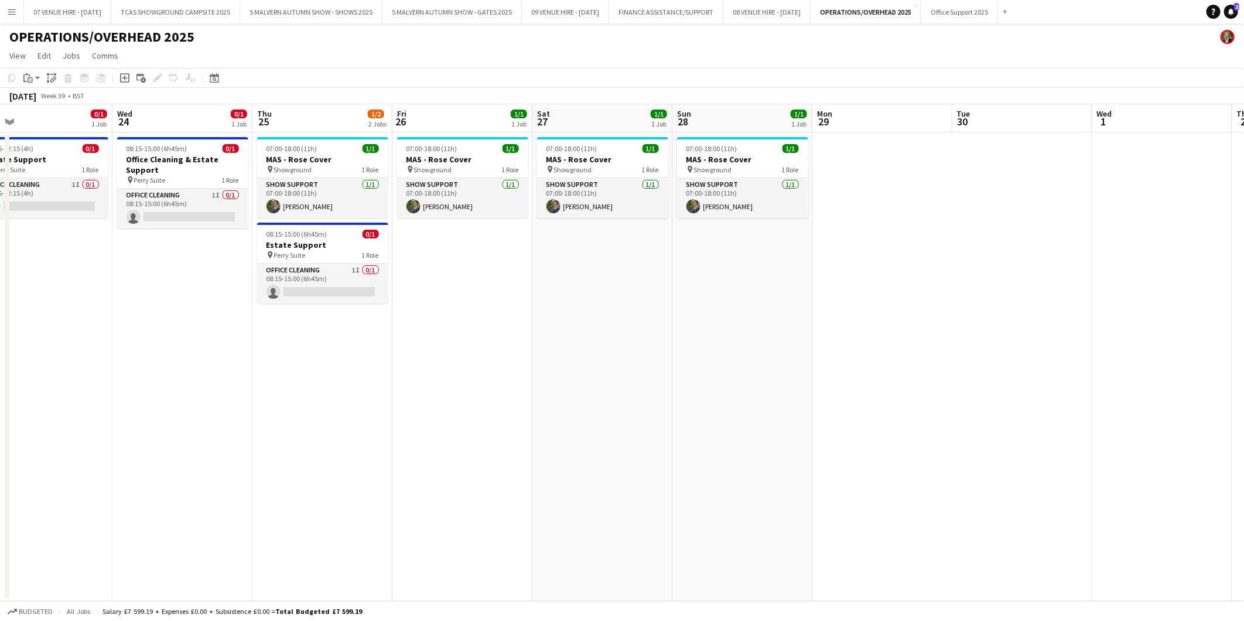
click at [807, 349] on app-calendar-viewport "Sat 20 Sun 21 Mon 22 0/1 1 Job Tue 23 0/1 1 Job Wed 24 0/1 1 Job Thu 25 1/2 2 J…" at bounding box center [622, 352] width 1244 height 497
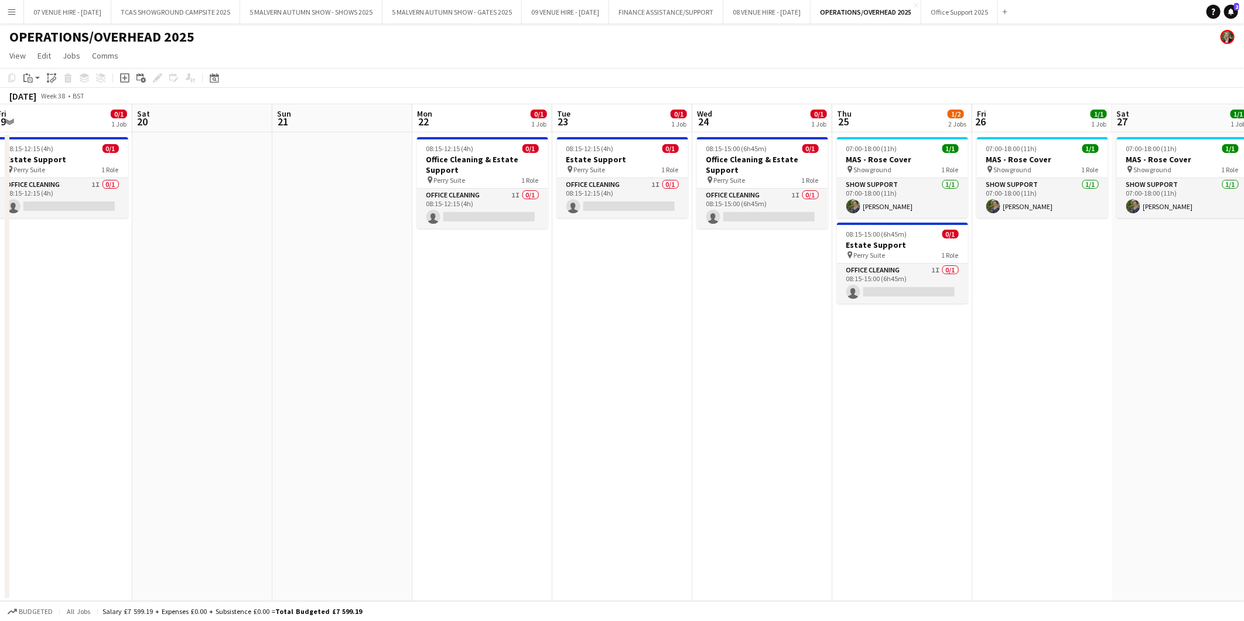
scroll to position [0, 301]
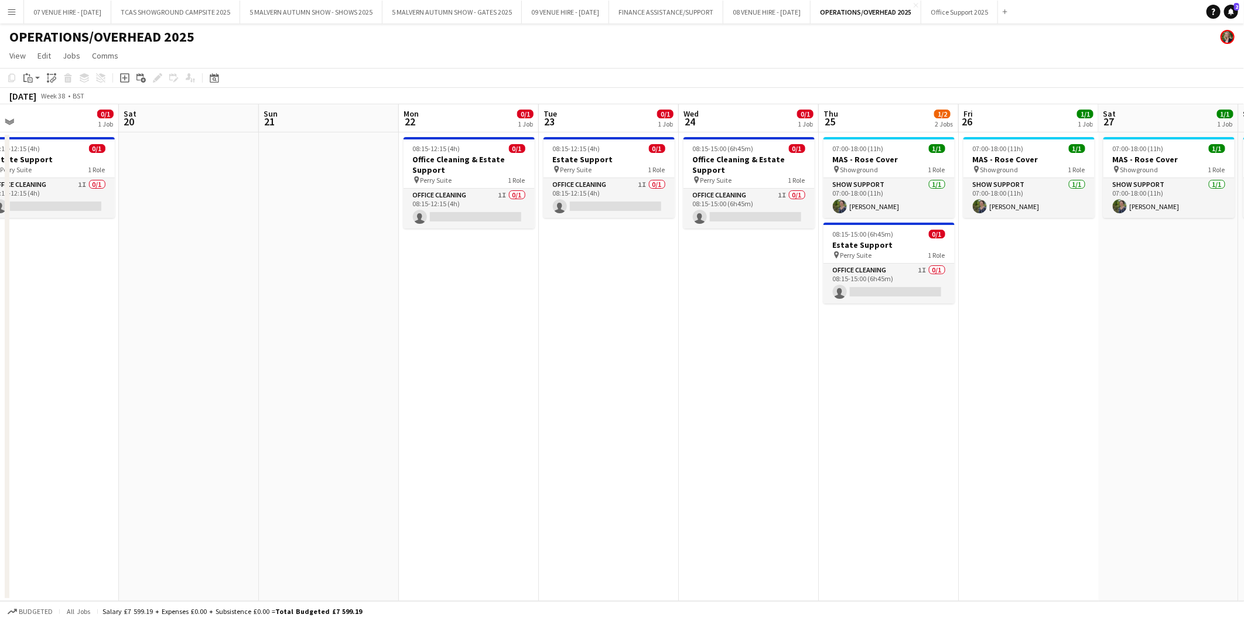
click at [1096, 248] on app-calendar-viewport "Wed 17 0/1 1 Job Thu 18 0/1 1 Job Fri 19 0/1 1 Job Sat 20 Sun 21 Mon 22 0/1 1 J…" at bounding box center [622, 352] width 1244 height 497
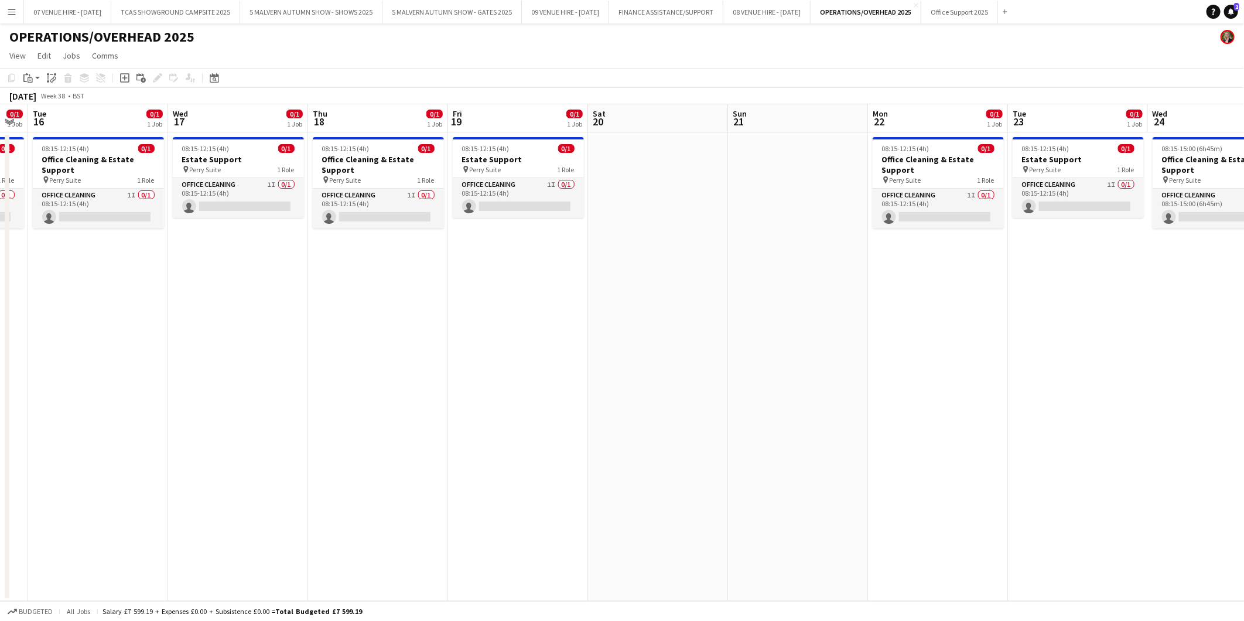
click at [789, 206] on app-calendar-viewport "Sun 14 Mon 15 0/1 1 Job Tue 16 0/1 1 Job Wed 17 0/1 1 Job Thu 18 0/1 1 Job Fri …" at bounding box center [622, 352] width 1244 height 497
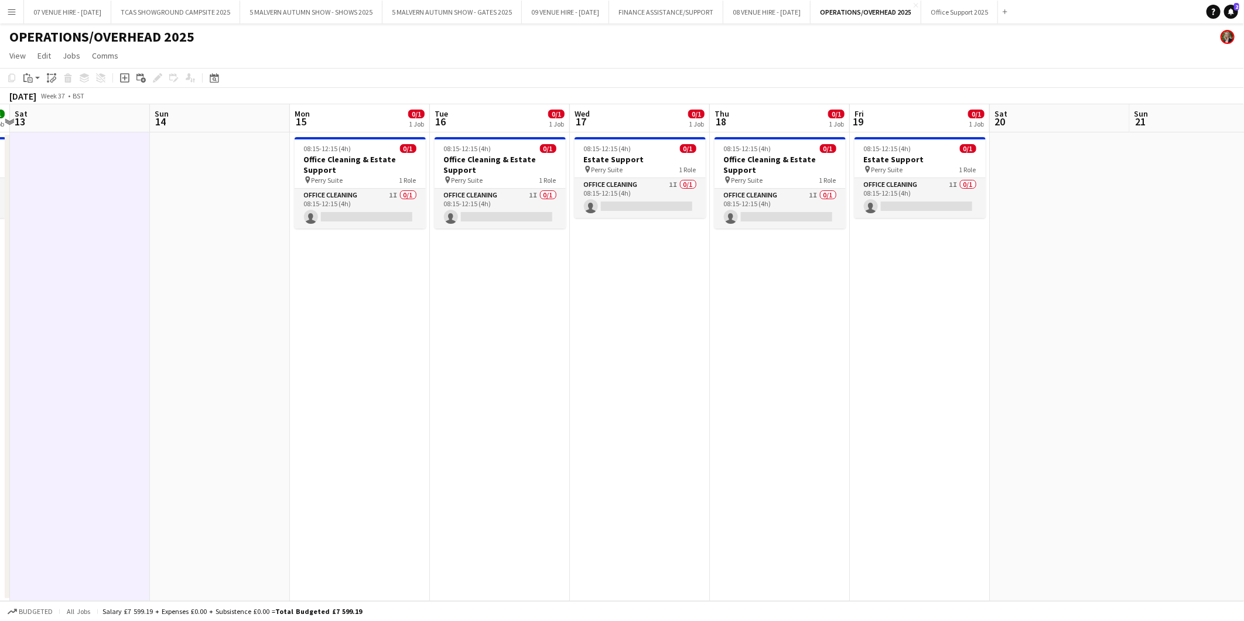
scroll to position [0, 273]
click at [739, 319] on app-calendar-viewport "Thu 11 1/1 1 Job Fri 12 1/1 1 Job Sat 13 Sun 14 Mon 15 0/1 1 Job Tue 16 0/1 1 J…" at bounding box center [622, 352] width 1244 height 497
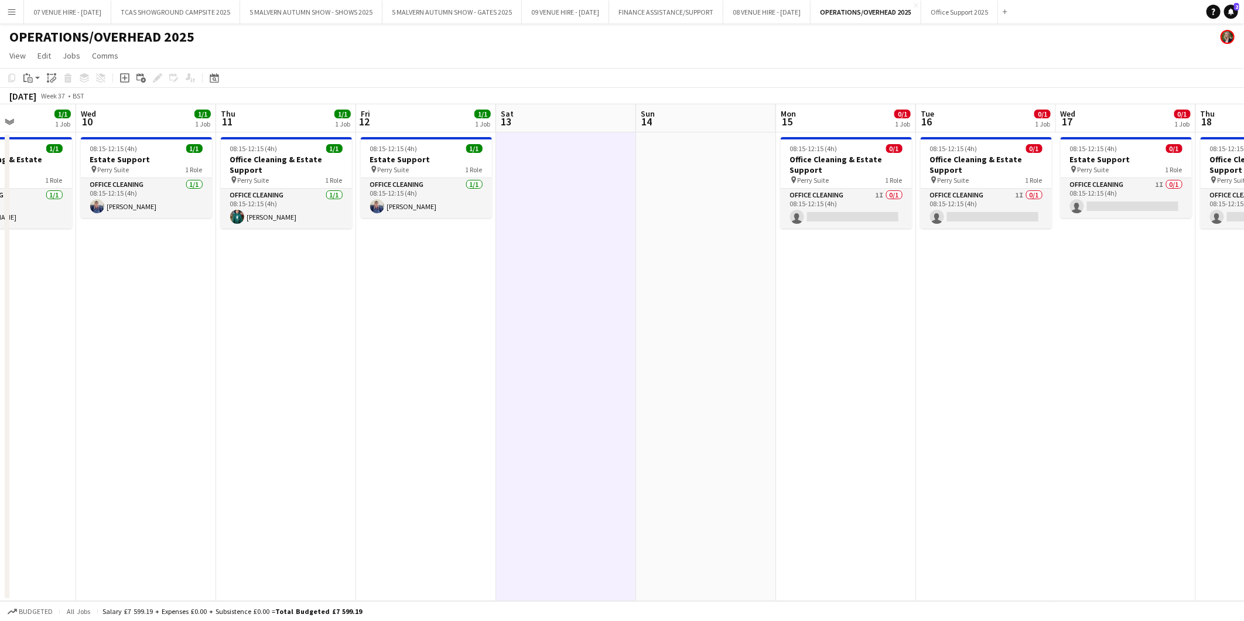
drag, startPoint x: 326, startPoint y: 349, endPoint x: 815, endPoint y: 335, distance: 489.9
click at [815, 335] on app-calendar-viewport "Sun 7 Mon 8 1/1 1 Job Tue 9 1/1 1 Job Wed 10 1/1 1 Job Thu 11 1/1 1 Job Fri 12 …" at bounding box center [622, 352] width 1244 height 497
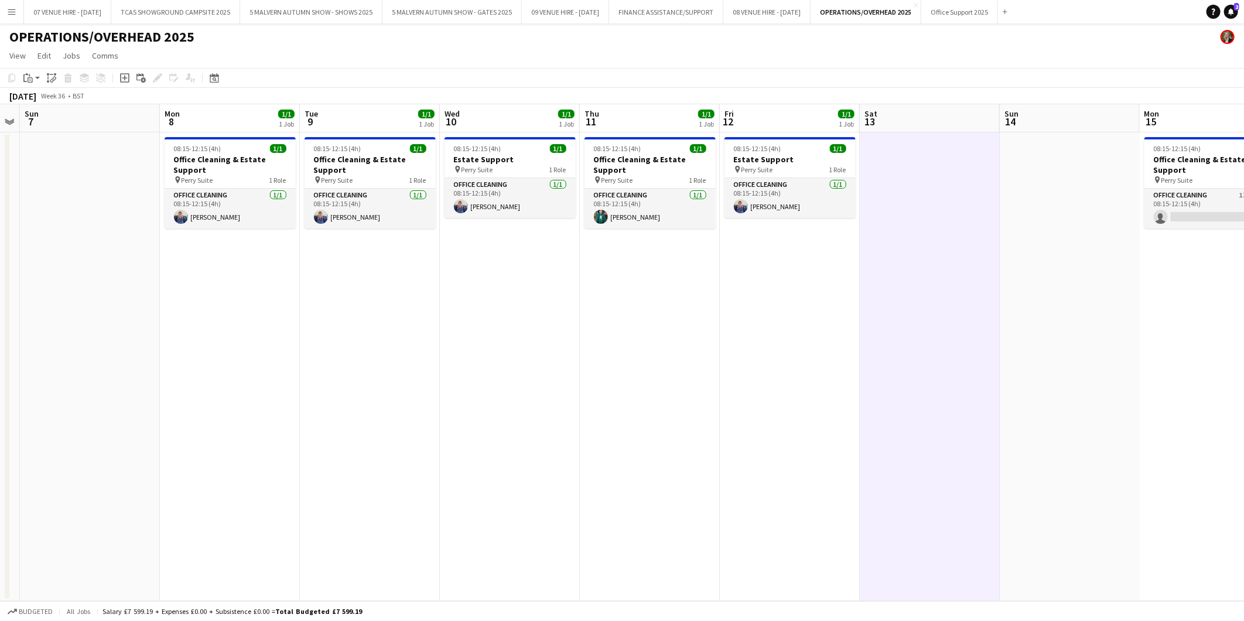
drag, startPoint x: 444, startPoint y: 343, endPoint x: 775, endPoint y: 342, distance: 331.0
click at [775, 342] on app-calendar-viewport "Fri 5 1/1 1 Job Sat 6 Sun 7 Mon 8 1/1 1 Job Tue 9 1/1 1 Job Wed 10 1/1 1 Job Th…" at bounding box center [622, 352] width 1244 height 497
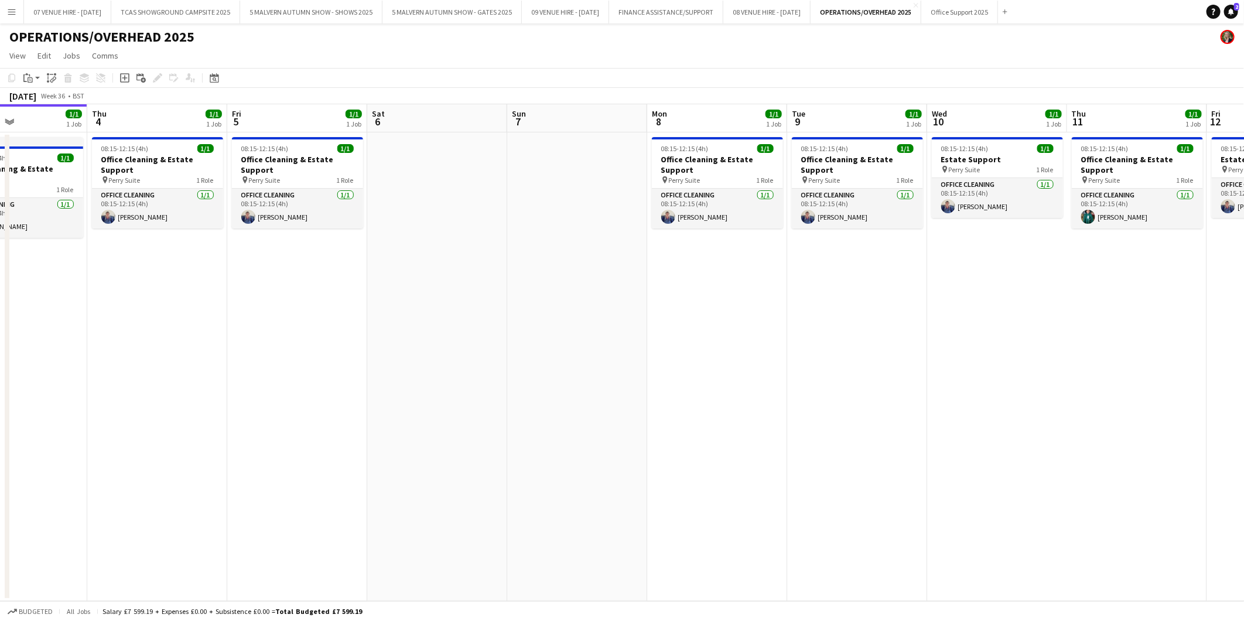
drag, startPoint x: 452, startPoint y: 342, endPoint x: 946, endPoint y: 339, distance: 493.8
click at [946, 339] on app-calendar-viewport "Mon 1 1/1 1 Job Tue 2 1/1 1 Job Wed 3 1/1 1 Job Thu 4 1/1 1 Job Fri 5 1/1 1 Job…" at bounding box center [622, 352] width 1244 height 497
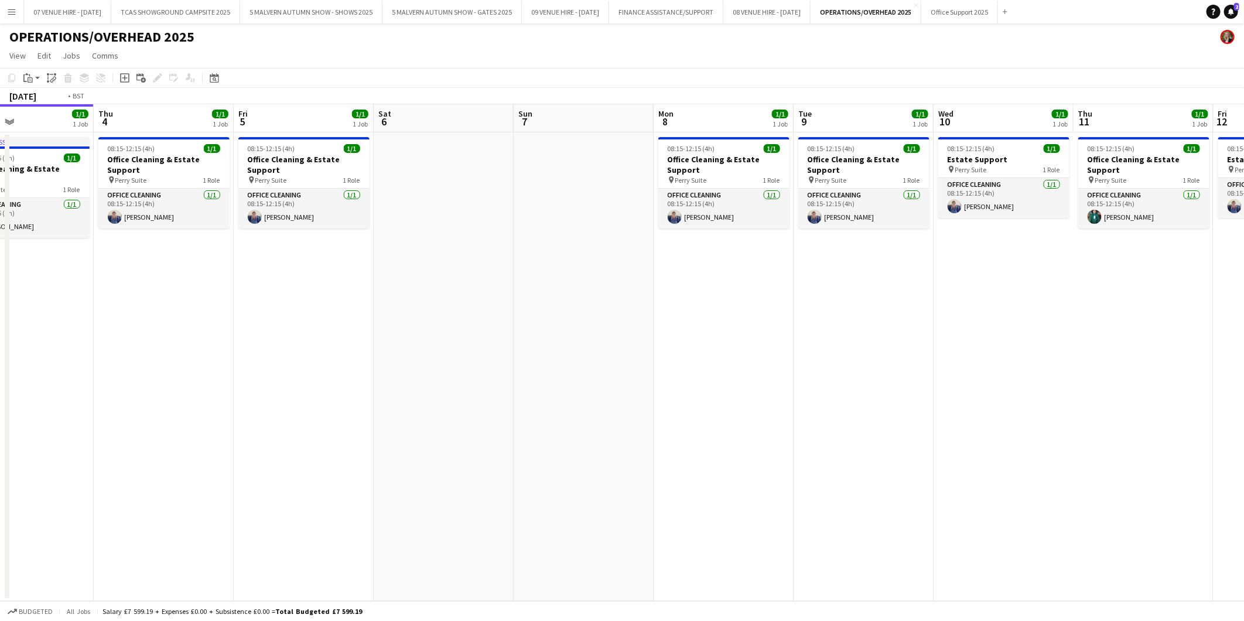
scroll to position [0, 350]
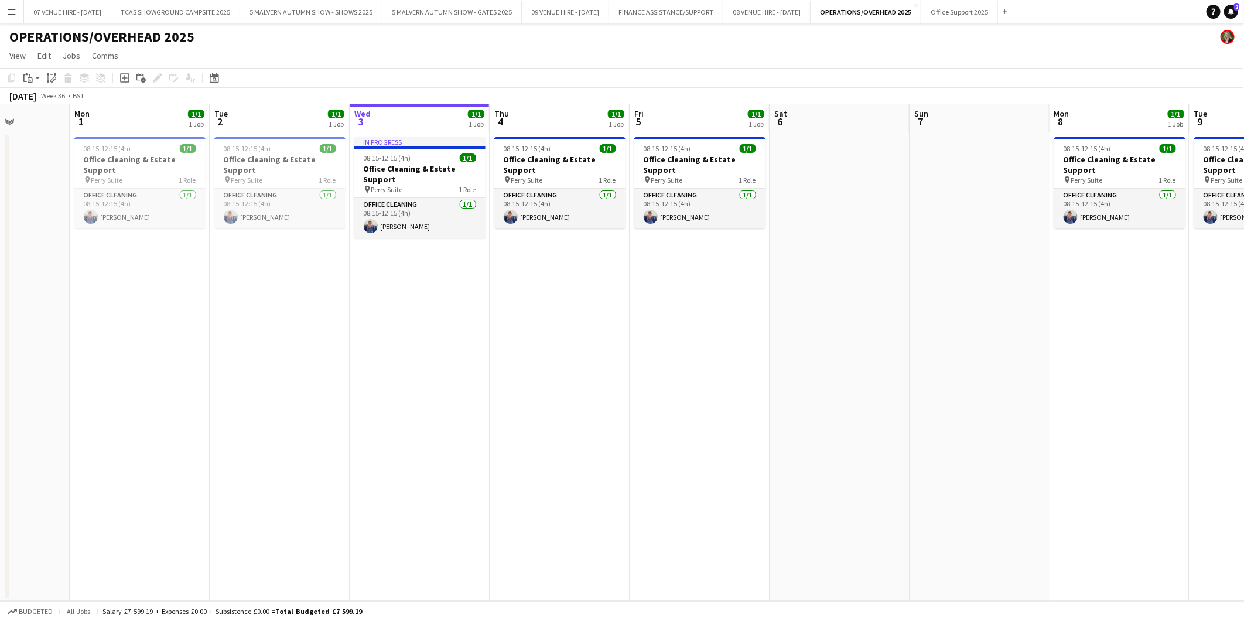
drag, startPoint x: 508, startPoint y: 344, endPoint x: 904, endPoint y: 331, distance: 396.2
click at [904, 331] on app-calendar-viewport "Fri 29 1/1 1 Job Sat 30 Sun 31 Mon 1 1/1 1 Job Tue 2 1/1 1 Job Wed 3 1/1 1 Job …" at bounding box center [622, 352] width 1244 height 497
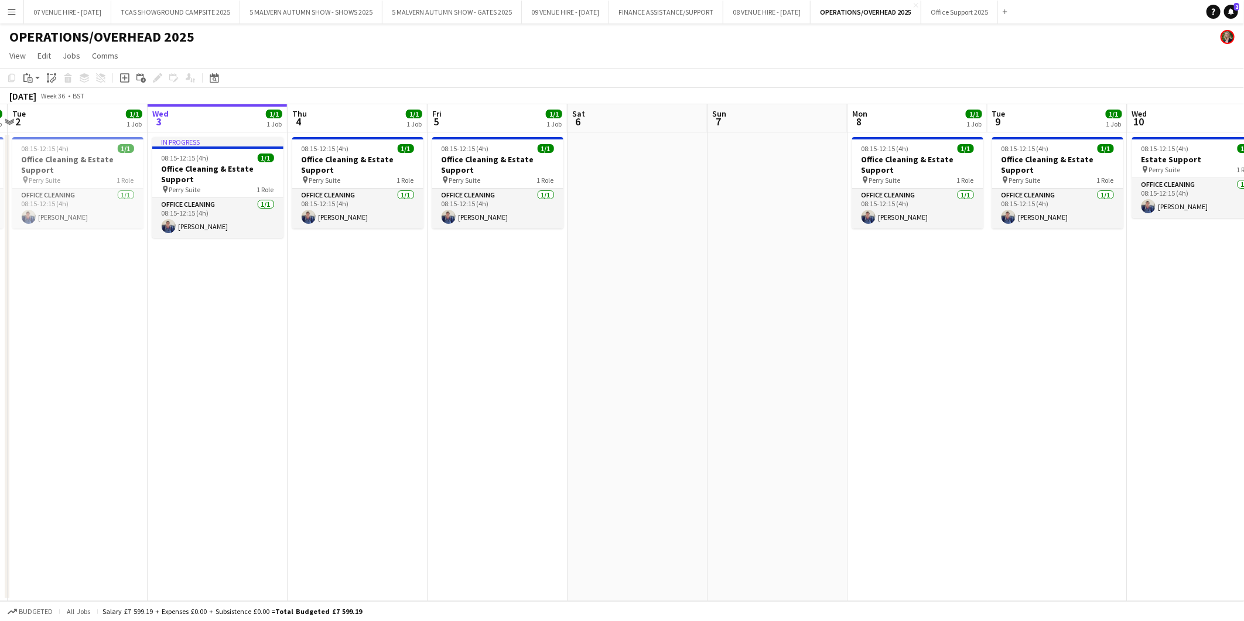
drag, startPoint x: 904, startPoint y: 331, endPoint x: 421, endPoint y: 322, distance: 483.9
click at [421, 322] on app-calendar-viewport "Sat 30 Sun 31 Mon 1 1/1 1 Job Tue 2 1/1 1 Job Wed 3 1/1 1 Job Thu 4 1/1 1 Job F…" at bounding box center [622, 352] width 1244 height 497
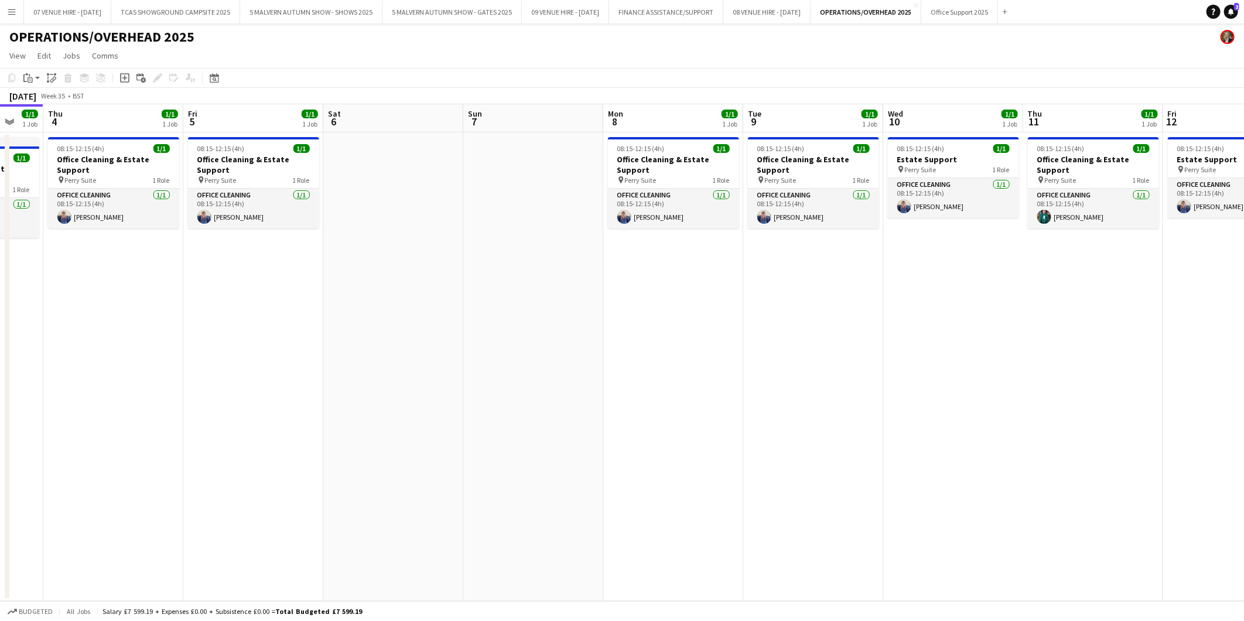
click at [587, 331] on app-calendar-viewport "Mon 1 1/1 1 Job Tue 2 1/1 1 Job Wed 3 1/1 1 Job Thu 4 1/1 1 Job Fri 5 1/1 1 Job…" at bounding box center [622, 352] width 1244 height 497
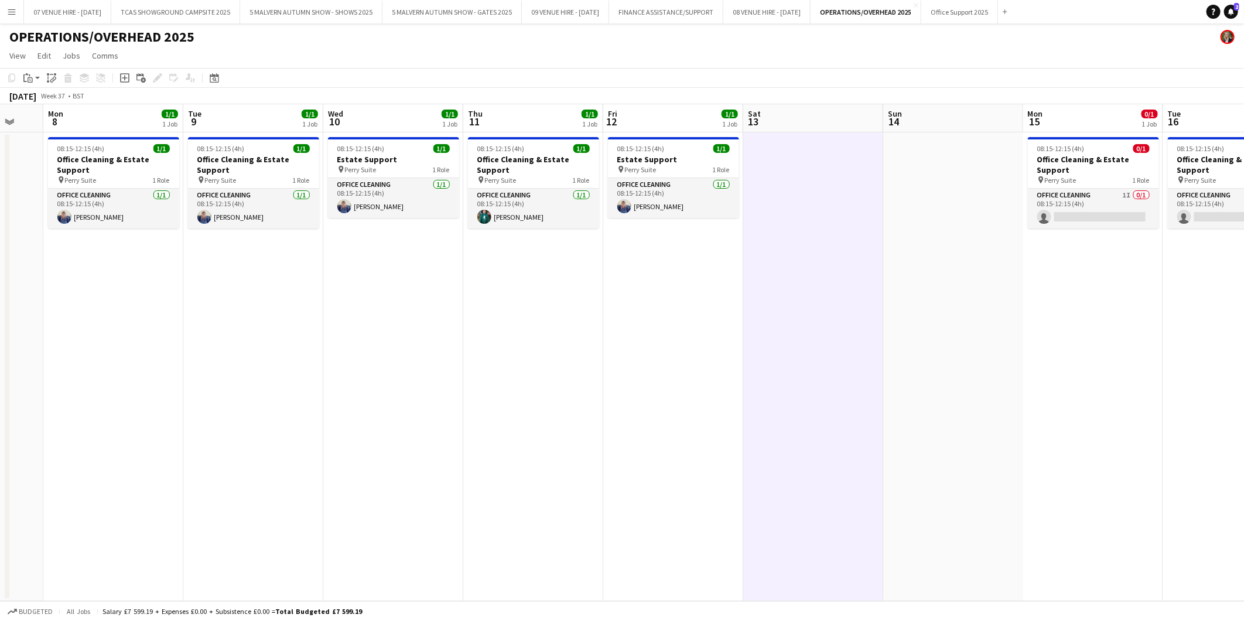
drag, startPoint x: 923, startPoint y: 331, endPoint x: 658, endPoint y: 331, distance: 265.4
click at [658, 331] on app-calendar-viewport "Fri 5 1/1 1 Job Sat 6 Sun 7 Mon 8 1/1 1 Job Tue 9 1/1 1 Job Wed 10 1/1 1 Job Th…" at bounding box center [622, 352] width 1244 height 497
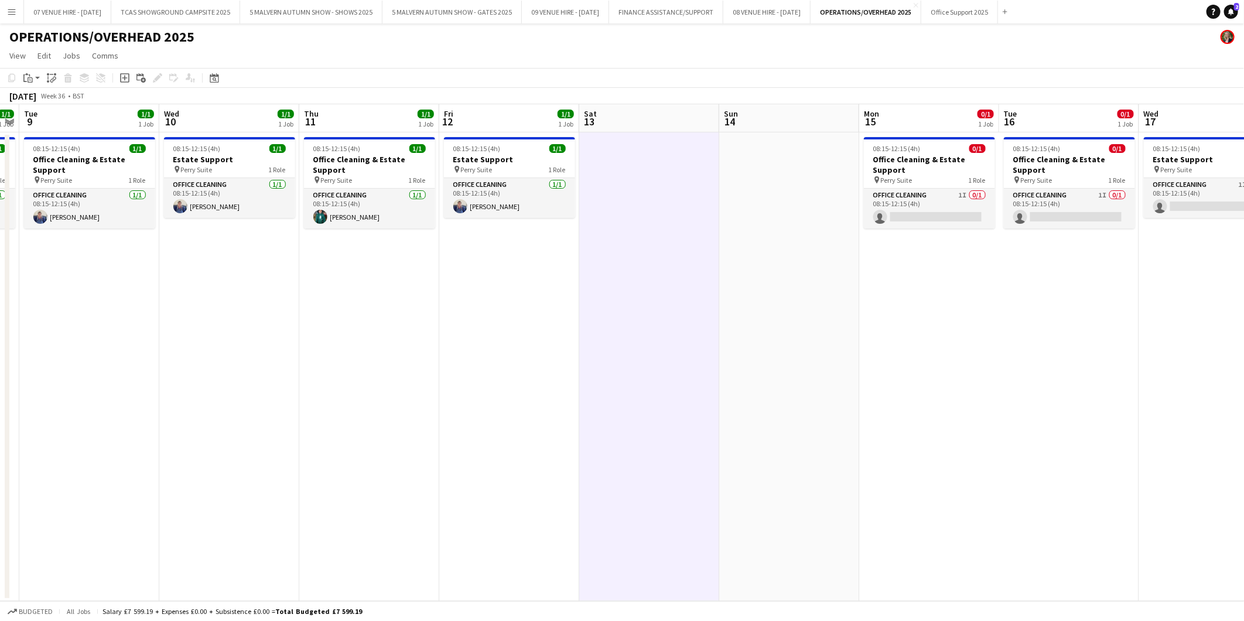
drag, startPoint x: 1012, startPoint y: 349, endPoint x: 657, endPoint y: 349, distance: 355.0
click at [655, 349] on app-calendar-viewport "Sat 6 Sun 7 Mon 8 1/1 1 Job Tue 9 1/1 1 Job Wed 10 1/1 1 Job Thu 11 1/1 1 Job F…" at bounding box center [622, 352] width 1244 height 497
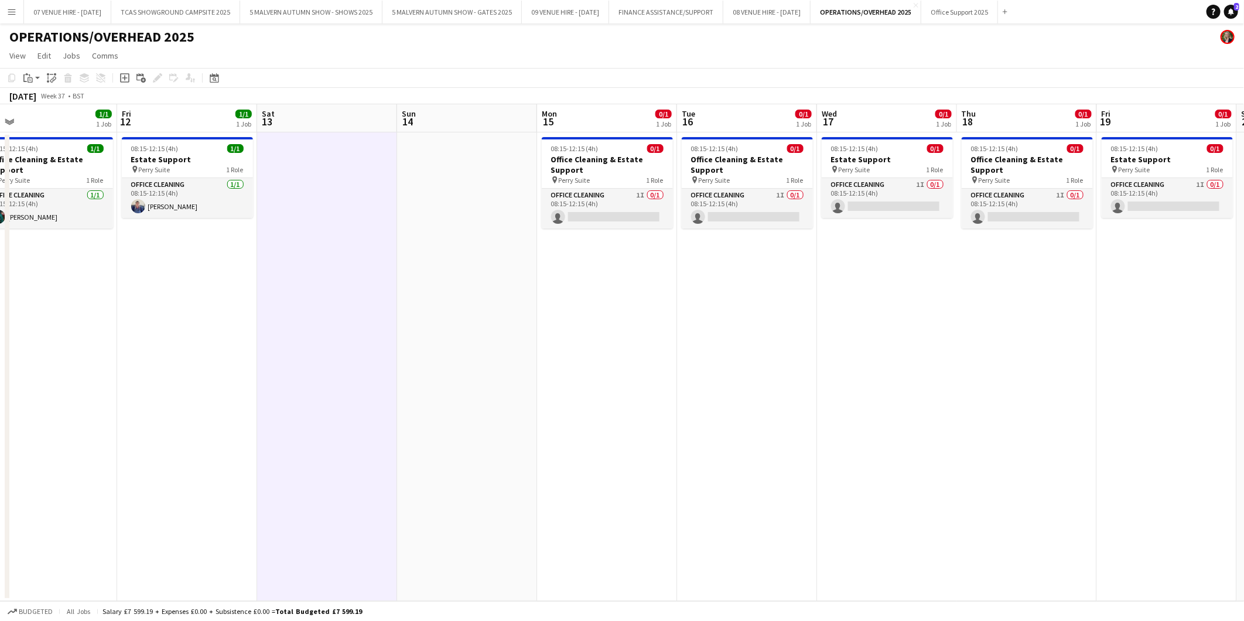
drag, startPoint x: 931, startPoint y: 373, endPoint x: 754, endPoint y: 371, distance: 177.5
click at [689, 371] on app-calendar-viewport "Mon 8 1/1 1 Job Tue 9 1/1 1 Job Wed 10 1/1 1 Job Thu 11 1/1 1 Job Fri 12 1/1 1 …" at bounding box center [622, 352] width 1244 height 497
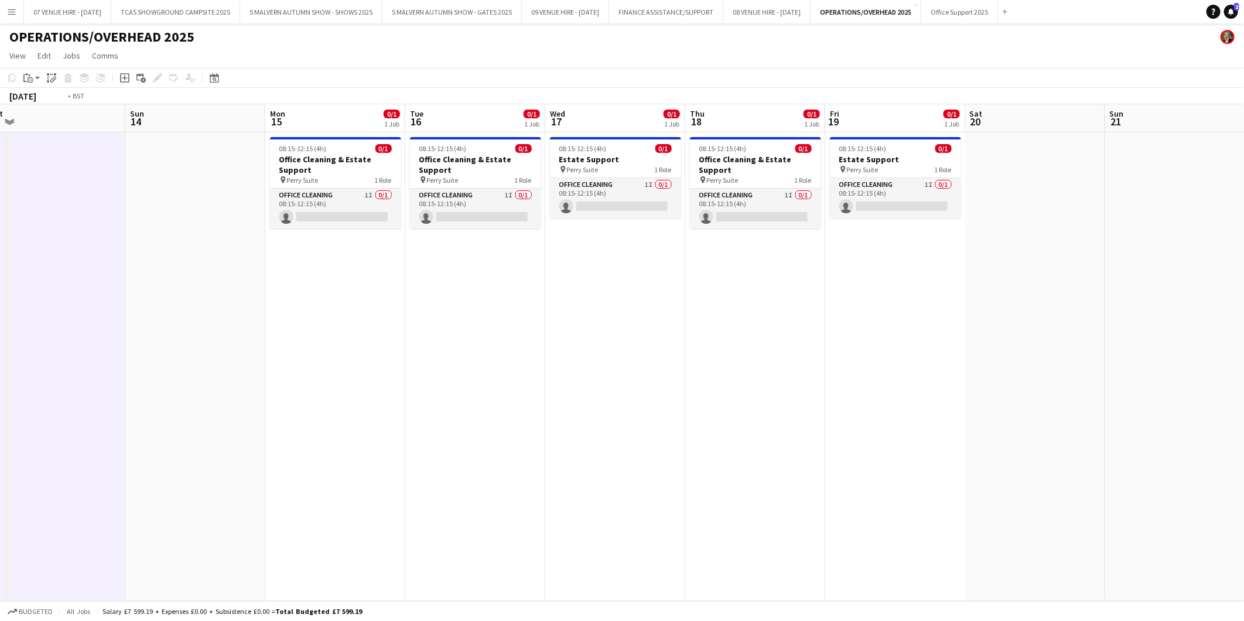
drag, startPoint x: 927, startPoint y: 389, endPoint x: 704, endPoint y: 389, distance: 223.2
click at [704, 389] on app-calendar-viewport "Wed 10 1/1 1 Job Thu 11 1/1 1 Job Fri 12 1/1 1 Job Sat 13 Sun 14 Mon 15 0/1 1 J…" at bounding box center [622, 352] width 1244 height 497
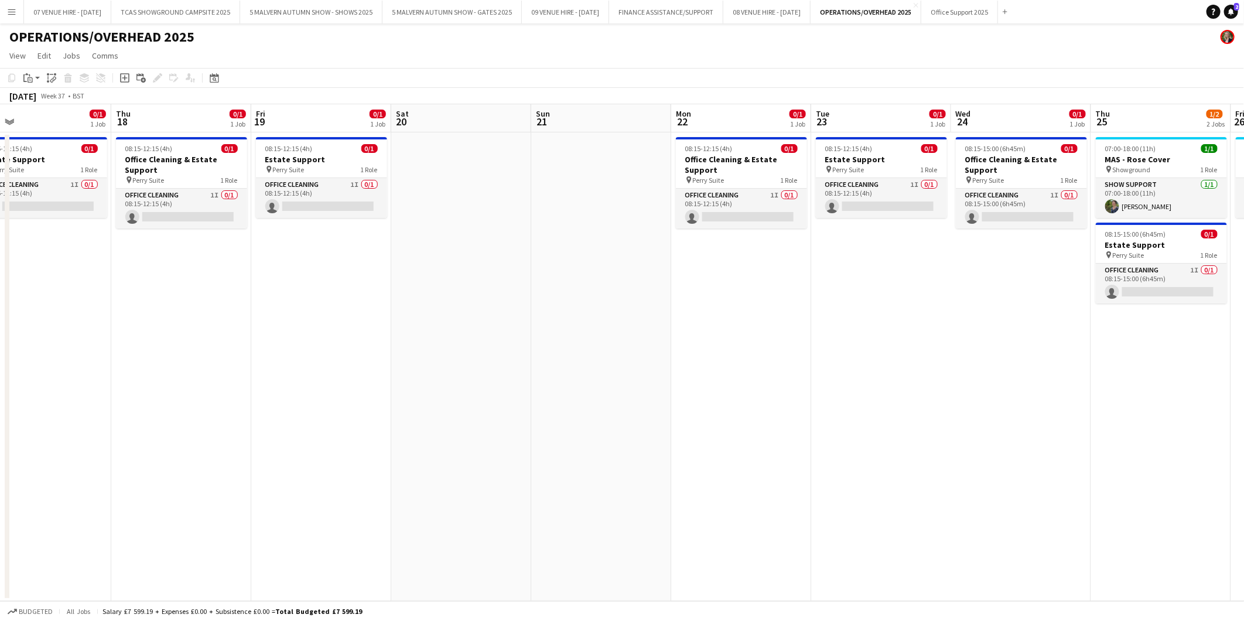
click at [700, 410] on app-calendar-viewport "Sun 14 Mon 15 0/1 1 Job Tue 16 0/1 1 Job Wed 17 0/1 1 Job Thu 18 0/1 1 Job Fri …" at bounding box center [622, 352] width 1244 height 497
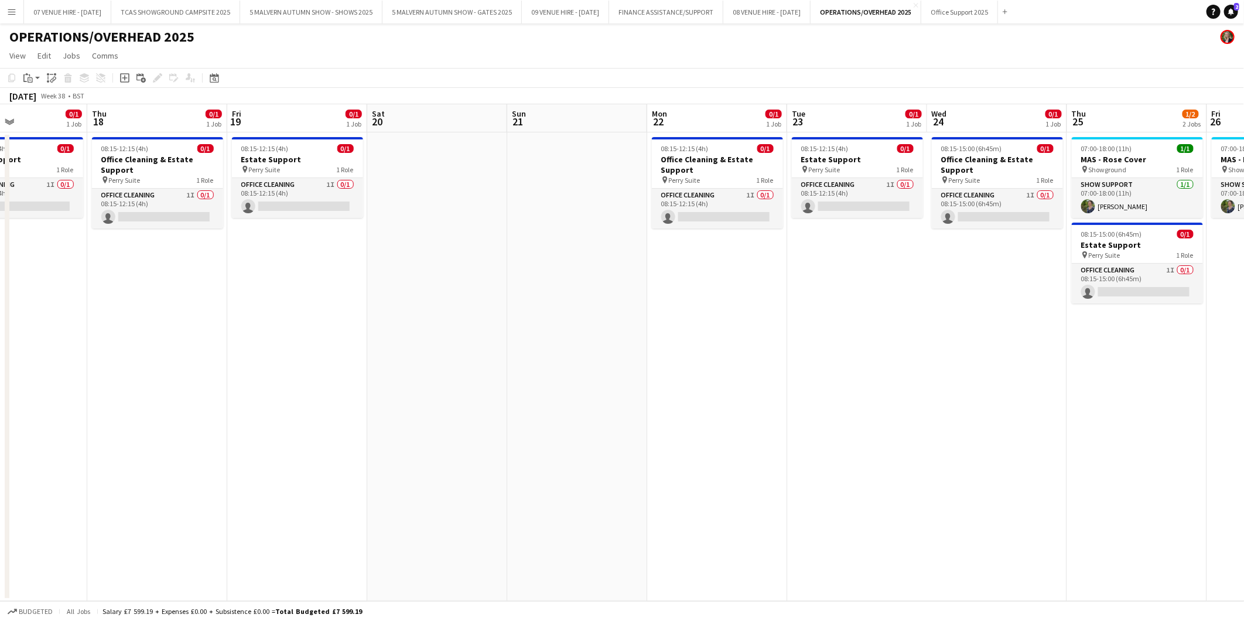
click at [678, 404] on app-calendar-viewport "Sun 14 Mon 15 0/1 1 Job Tue 16 0/1 1 Job Wed 17 0/1 1 Job Thu 18 0/1 1 Job Fri …" at bounding box center [622, 352] width 1244 height 497
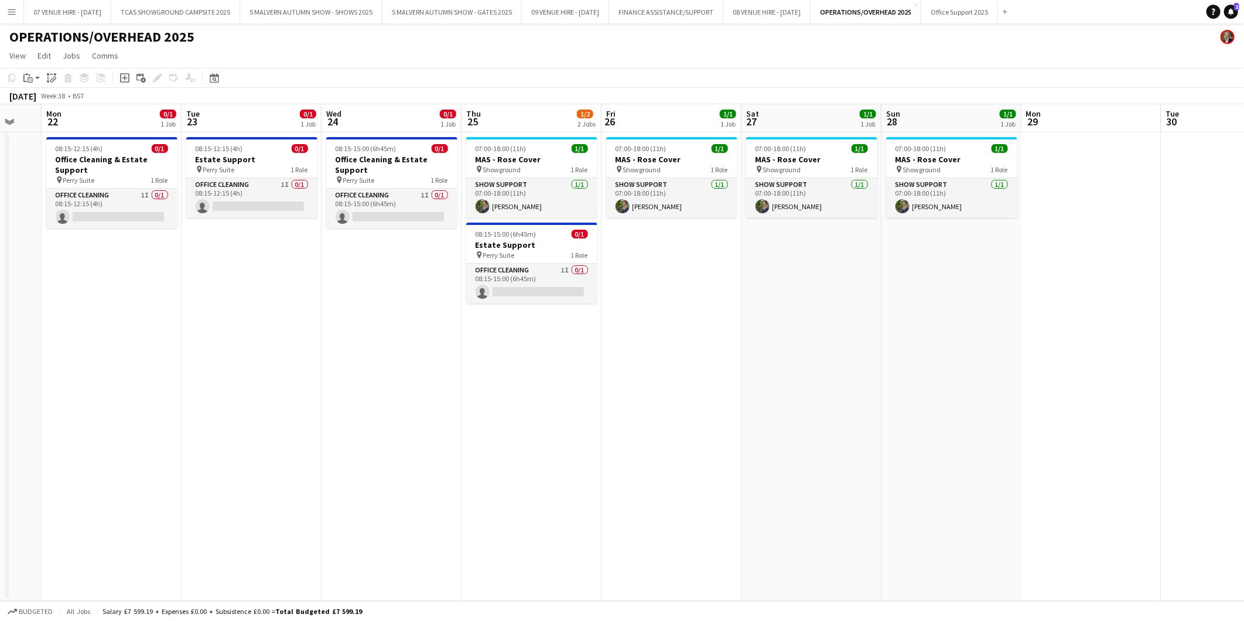
click at [631, 405] on app-calendar-viewport "Fri 19 0/1 1 Job Sat 20 Sun 21 Mon 22 0/1 1 Job Tue 23 0/1 1 Job Wed 24 0/1 1 J…" at bounding box center [622, 352] width 1244 height 497
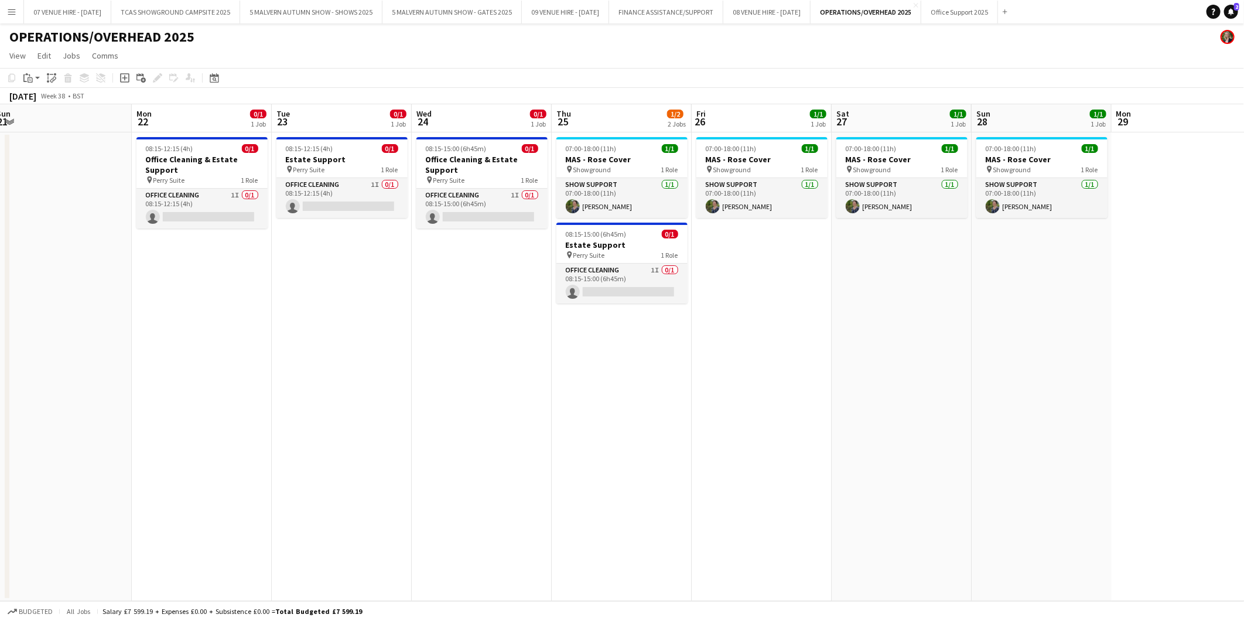
scroll to position [0, 356]
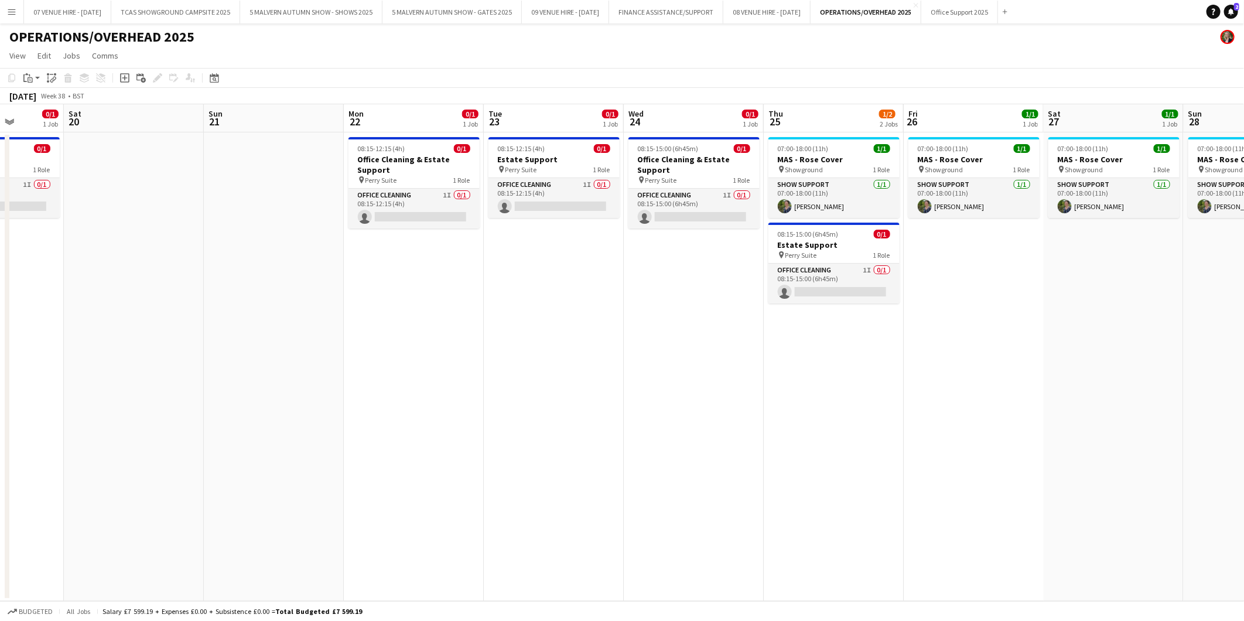
click at [971, 342] on app-calendar-viewport "Wed 17 0/1 1 Job Thu 18 0/1 1 Job Fri 19 0/1 1 Job Sat 20 Sun 21 Mon 22 0/1 1 J…" at bounding box center [622, 352] width 1244 height 497
click at [383, 151] on span "08:15-12:15 (4h)" at bounding box center [381, 148] width 47 height 9
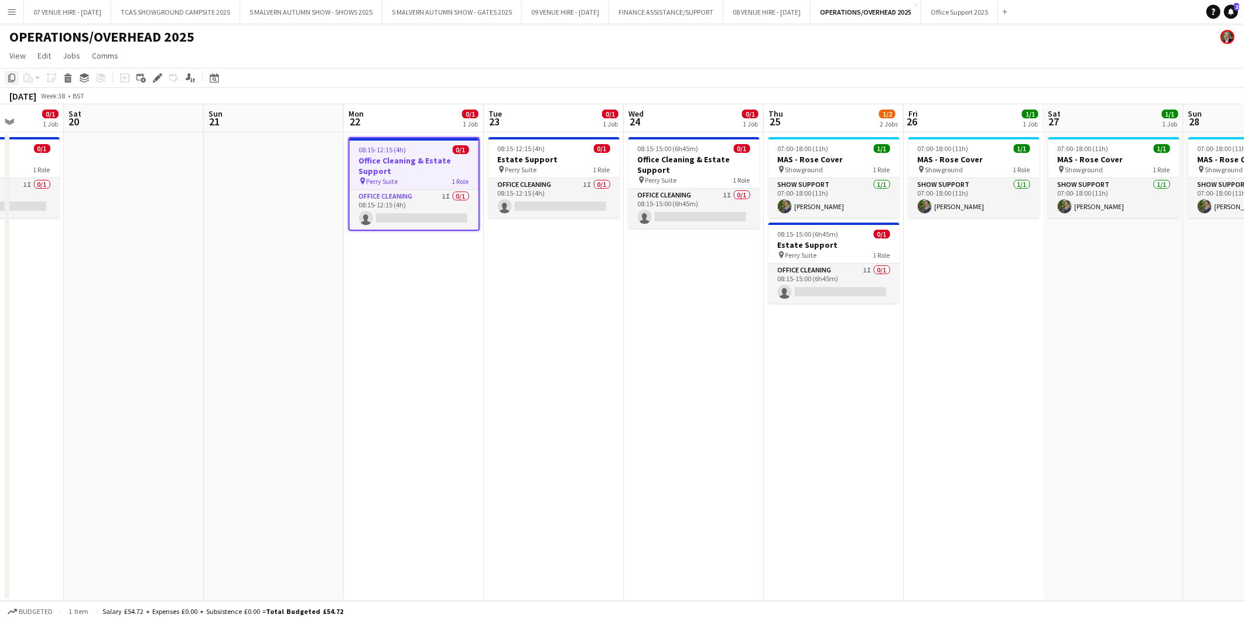
click at [12, 76] on icon "Copy" at bounding box center [11, 77] width 9 height 9
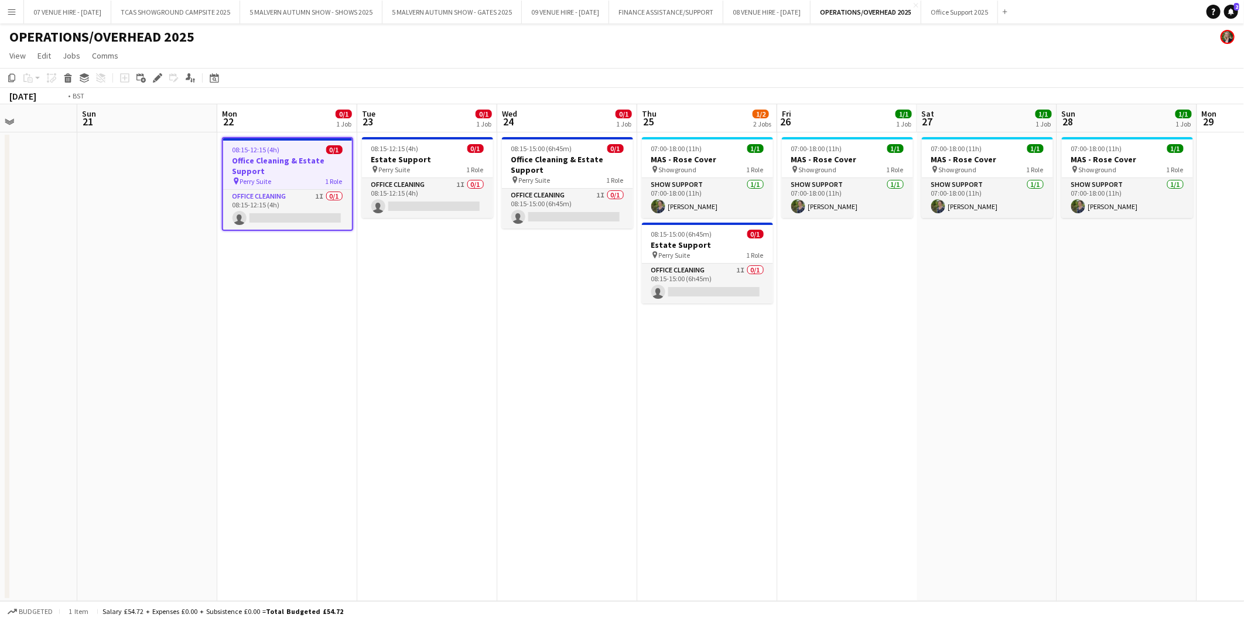
click at [633, 296] on app-calendar-viewport "Wed 17 0/1 1 Job Thu 18 0/1 1 Job Fri 19 0/1 1 Job Sat 20 Sun 21 Mon 22 0/1 1 J…" at bounding box center [622, 352] width 1244 height 497
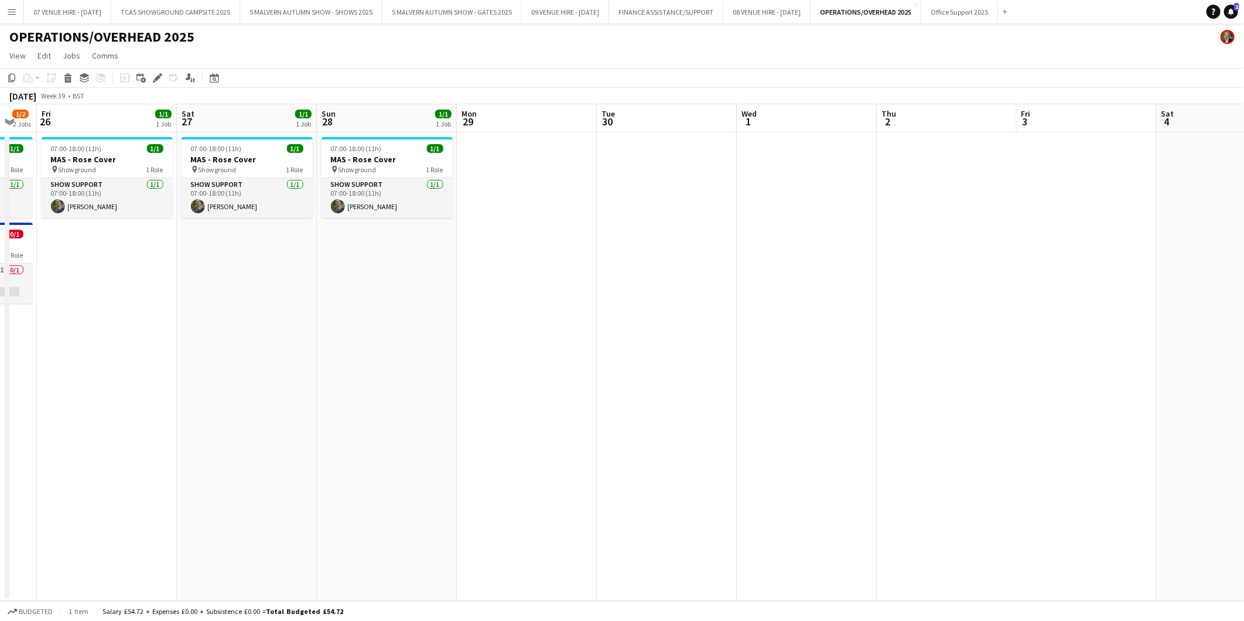
scroll to position [0, 399]
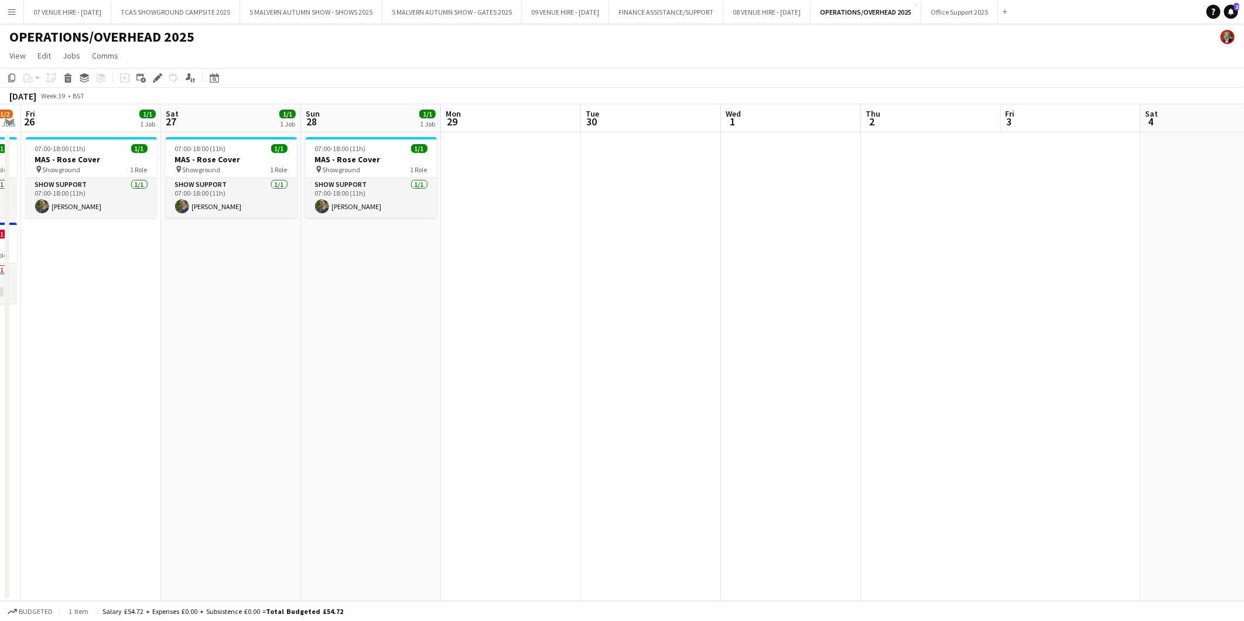
click at [462, 285] on app-calendar-viewport "Tue 23 0/1 1 Job Wed 24 0/1 1 Job Thu 25 1/2 2 Jobs Fri 26 1/1 1 Job Sat 27 1/1…" at bounding box center [622, 352] width 1244 height 497
click at [475, 176] on app-date-cell at bounding box center [511, 366] width 140 height 469
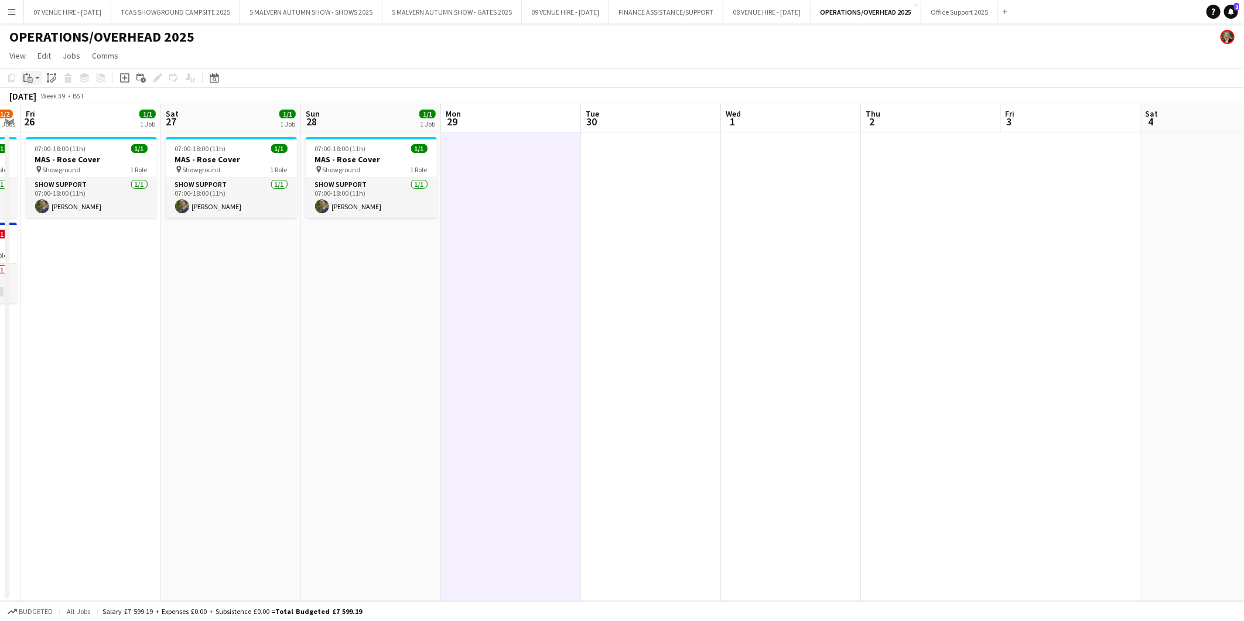
click at [26, 78] on icon "Paste" at bounding box center [27, 77] width 9 height 9
click at [50, 120] on link "Paste with crew Ctrl+Shift+V" at bounding box center [86, 120] width 110 height 11
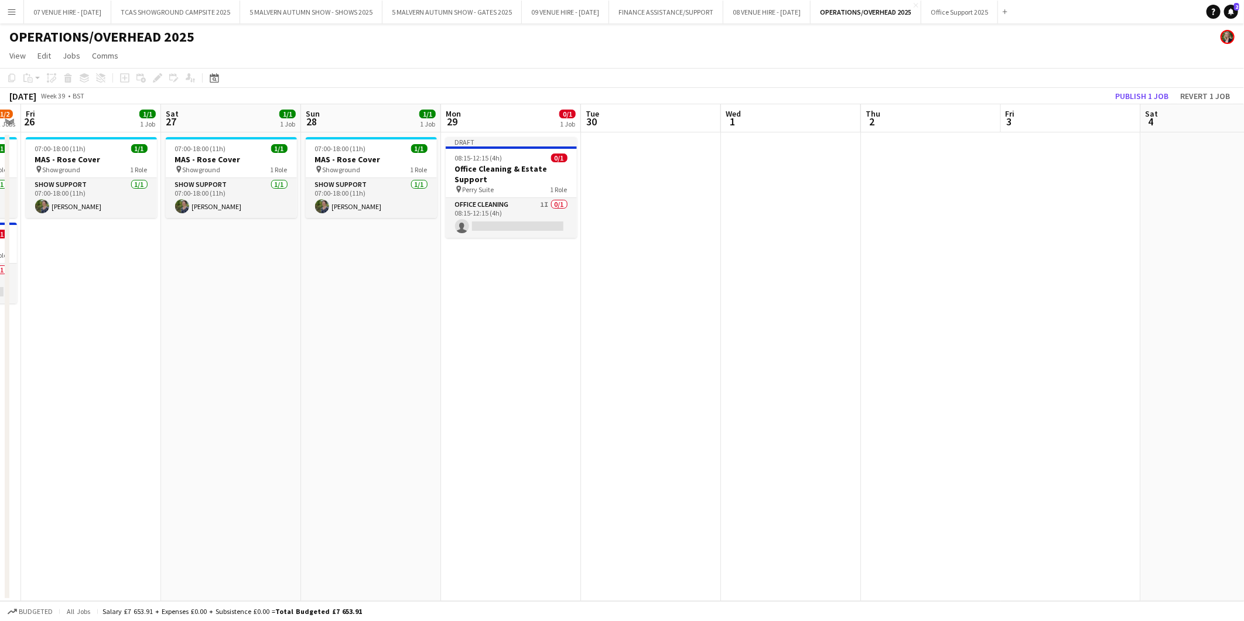
click at [648, 182] on app-date-cell at bounding box center [651, 366] width 140 height 469
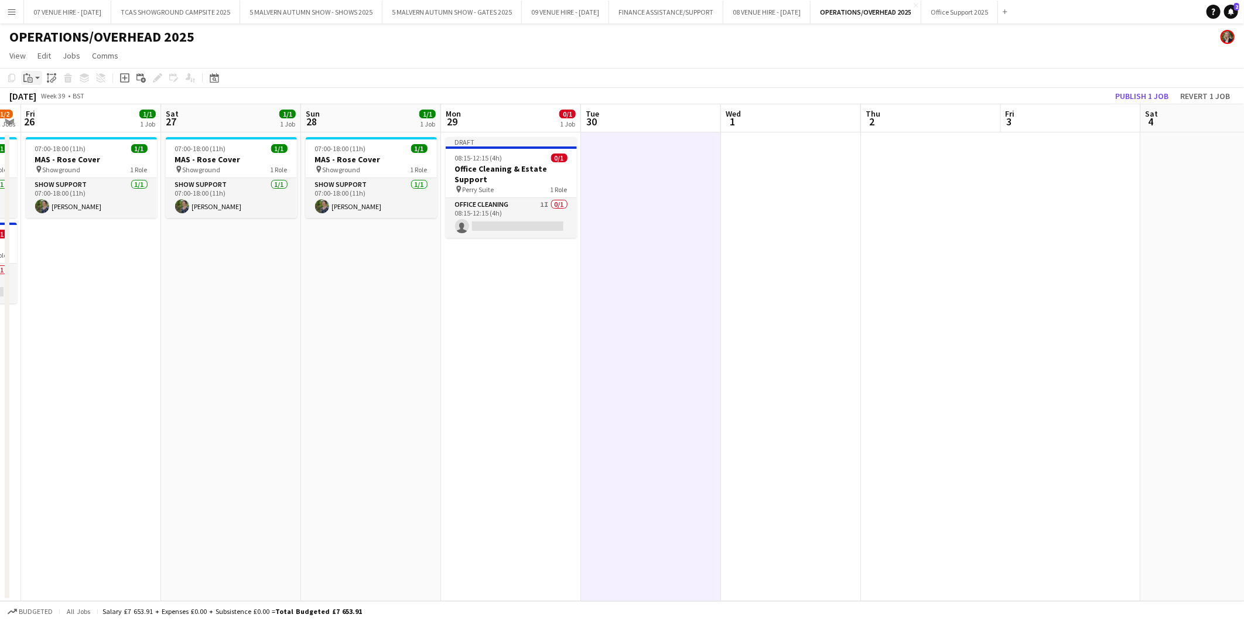
click at [31, 78] on icon "Paste" at bounding box center [27, 77] width 9 height 9
click at [48, 117] on link "Paste with crew Ctrl+Shift+V" at bounding box center [86, 120] width 110 height 11
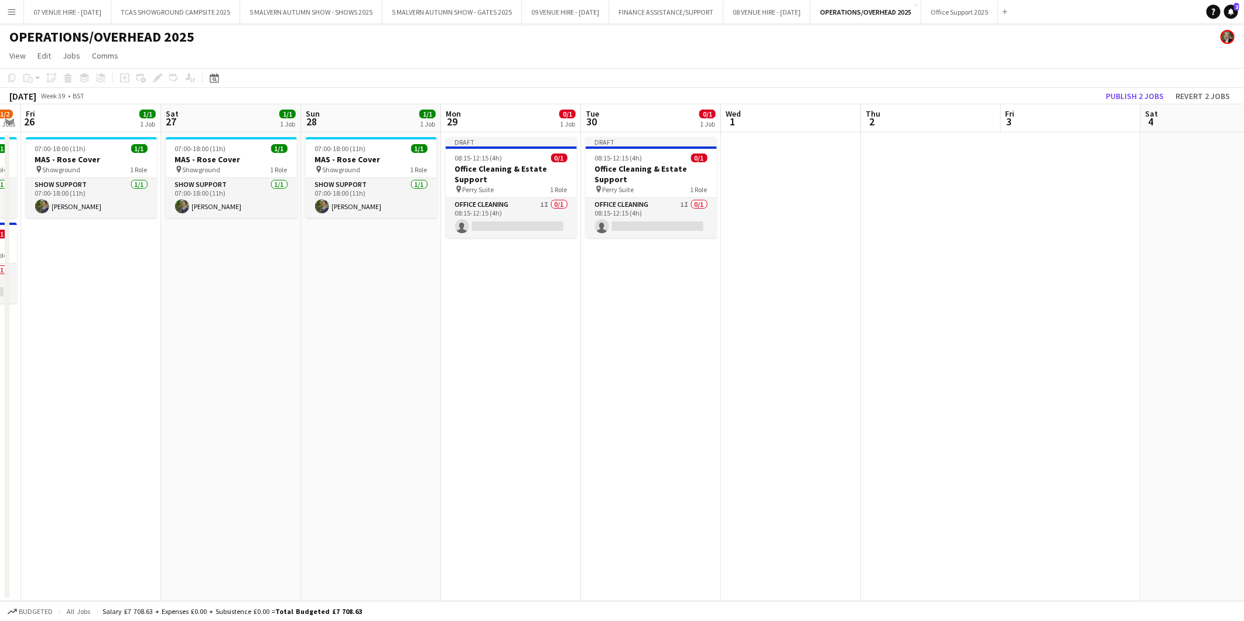
click at [732, 150] on app-date-cell at bounding box center [791, 366] width 140 height 469
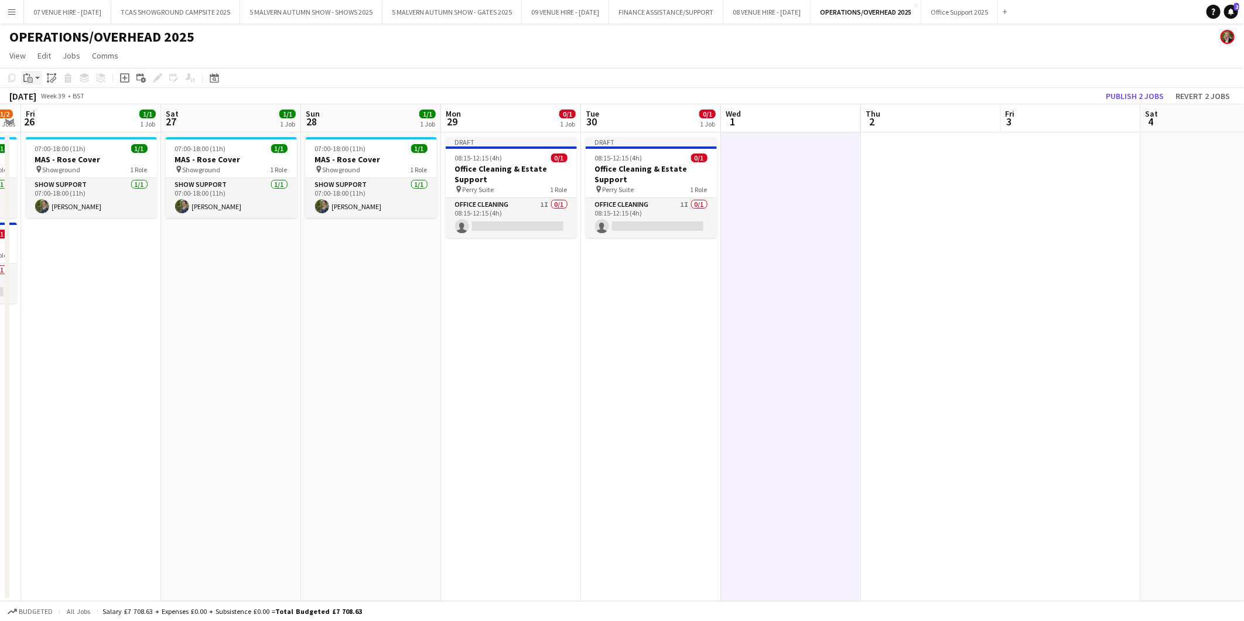
click at [27, 80] on icon "Paste" at bounding box center [27, 77] width 9 height 9
click at [43, 125] on link "Paste with crew Ctrl+Shift+V" at bounding box center [86, 120] width 110 height 11
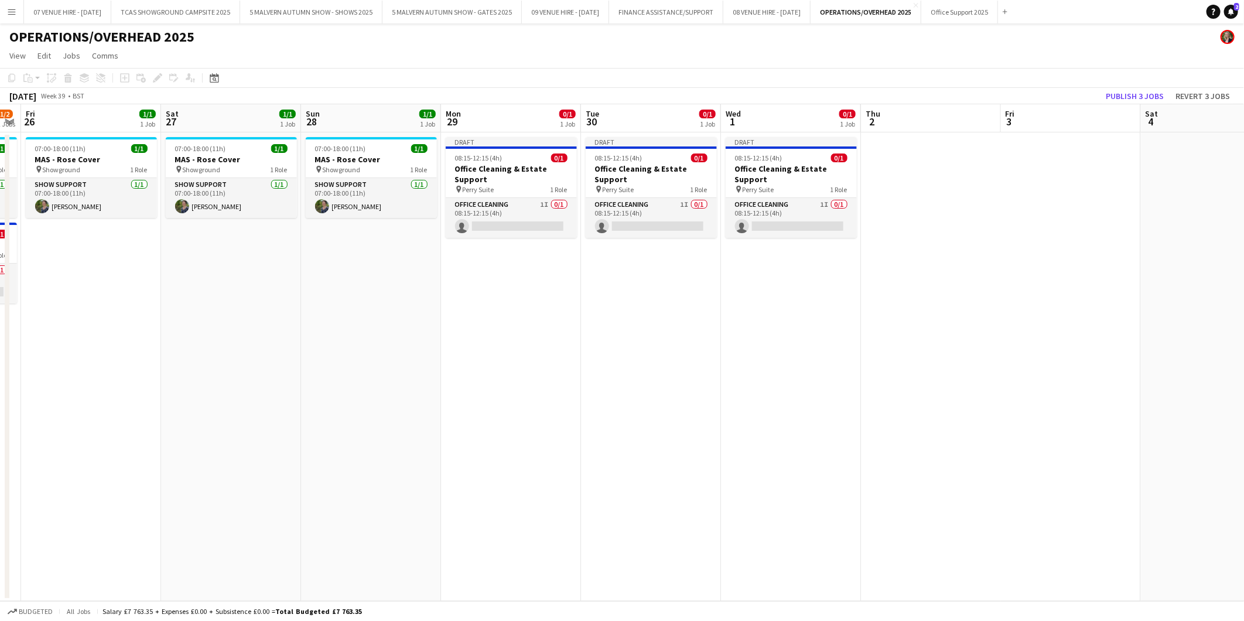
click at [923, 152] on app-date-cell at bounding box center [931, 366] width 140 height 469
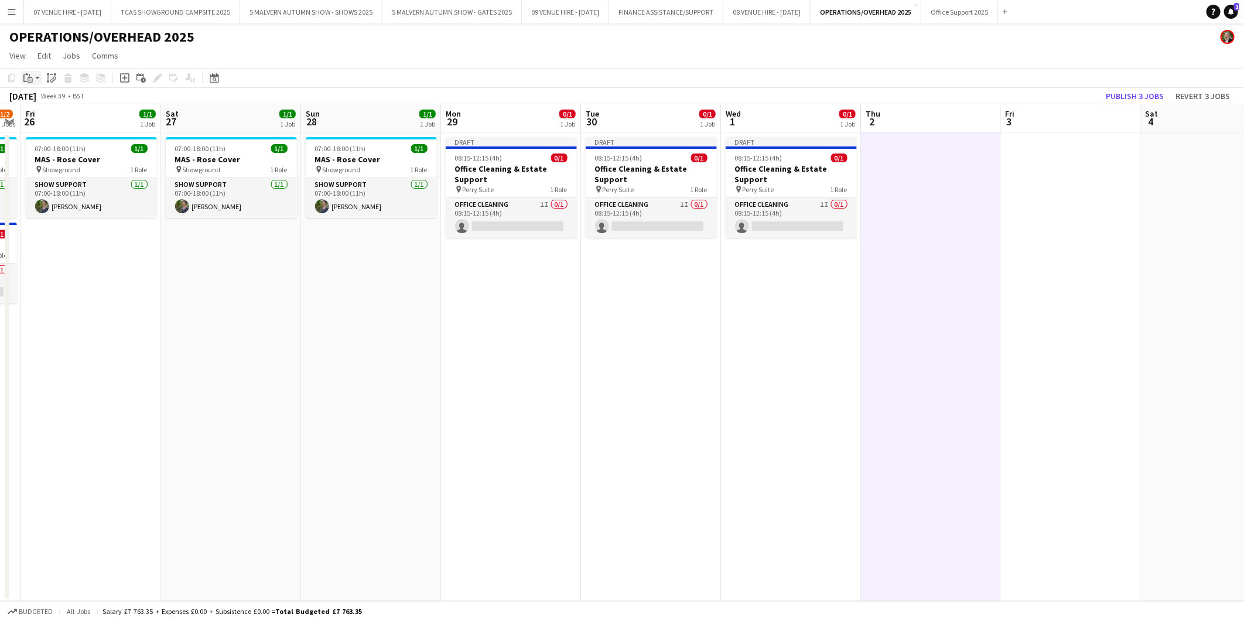
click at [30, 77] on icon at bounding box center [30, 79] width 5 height 5
click at [44, 122] on link "Paste with crew Ctrl+Shift+V" at bounding box center [86, 120] width 110 height 11
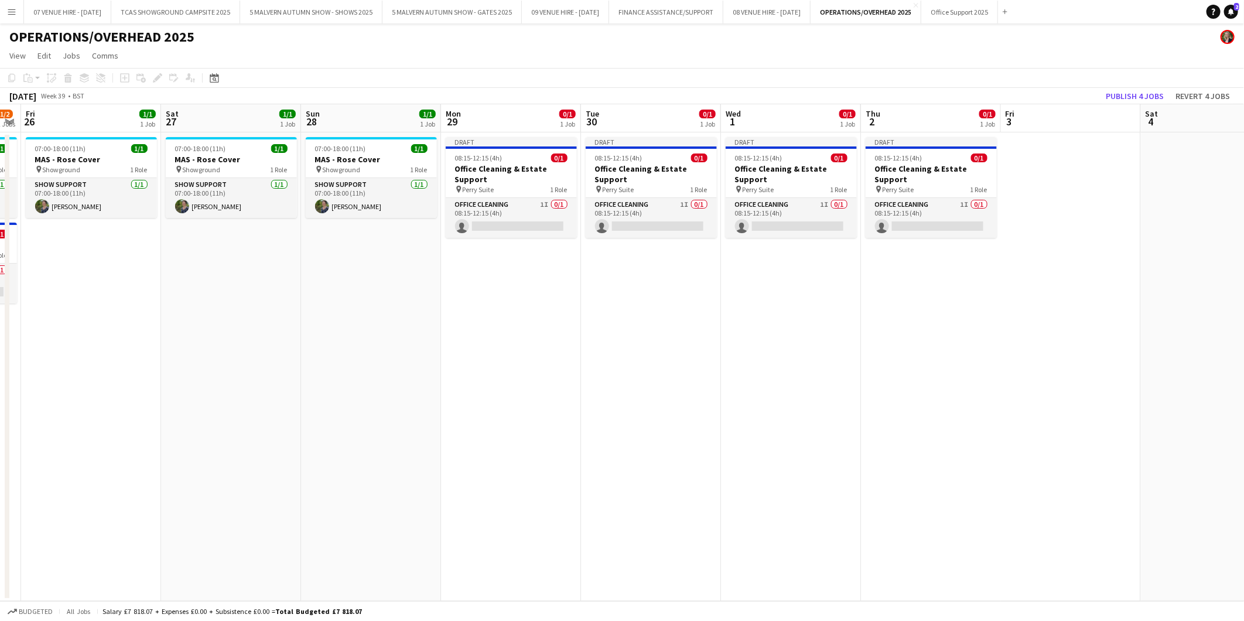
click at [1067, 159] on app-date-cell at bounding box center [1071, 366] width 140 height 469
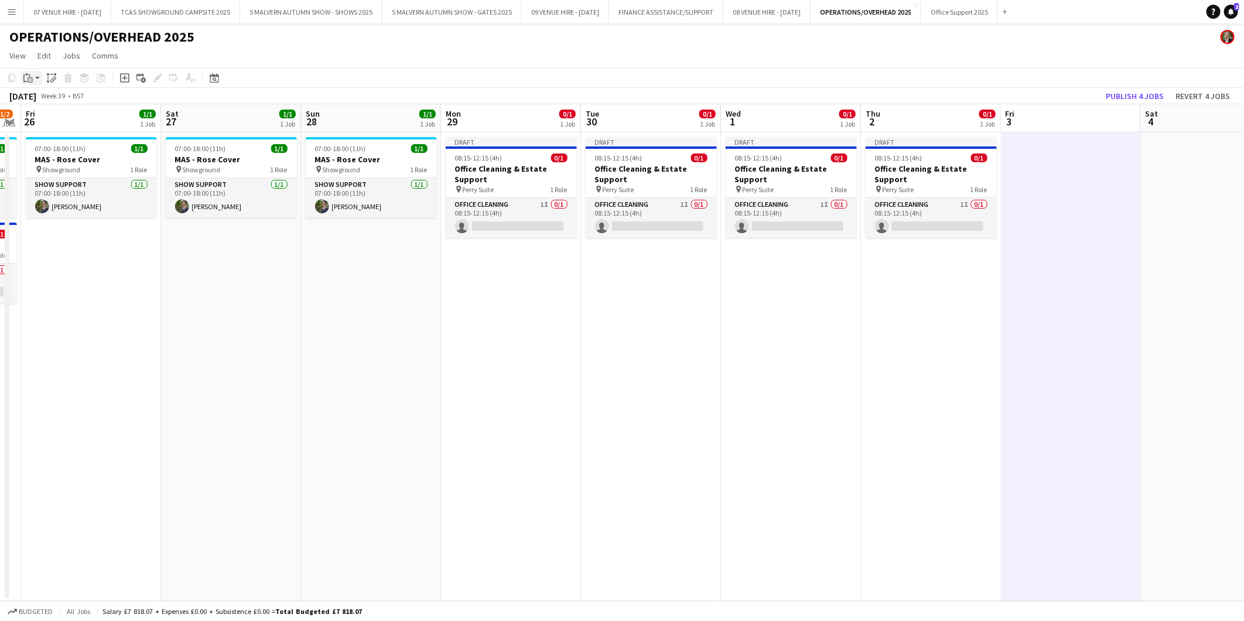
click at [31, 77] on icon at bounding box center [30, 79] width 5 height 5
click at [43, 118] on link "Paste with crew Ctrl+Shift+V" at bounding box center [86, 120] width 110 height 11
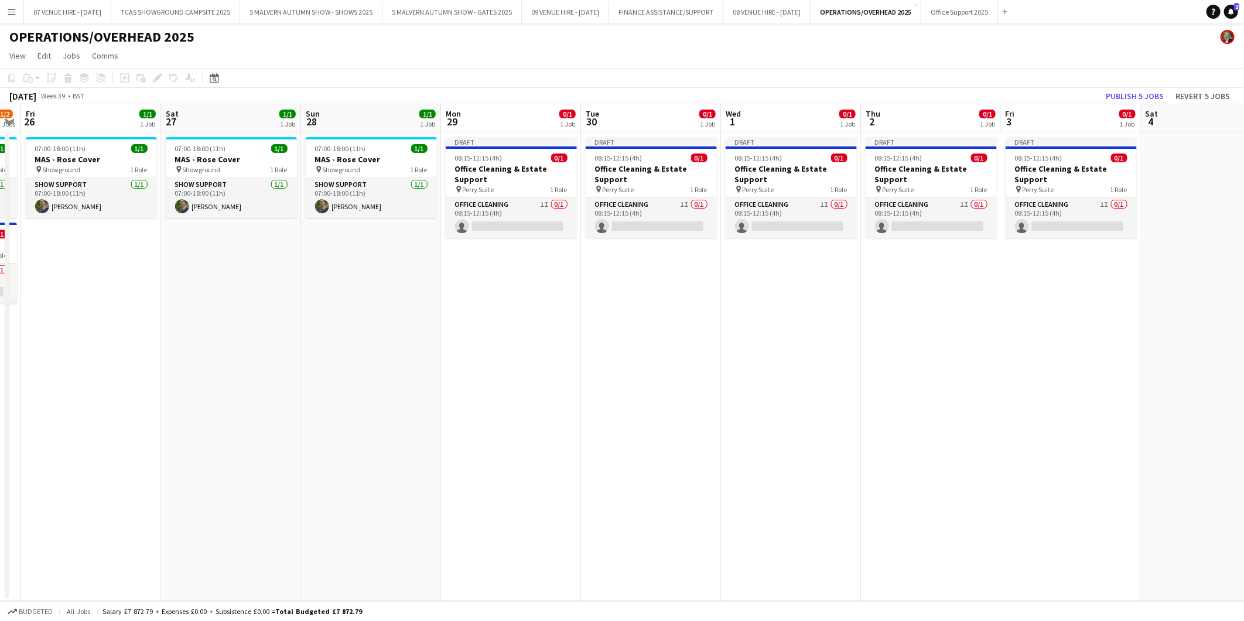
click at [911, 278] on app-date-cell "Draft 08:15-12:15 (4h) 0/1 Office Cleaning & Estate Support pin Perry Suite 1 R…" at bounding box center [931, 366] width 140 height 469
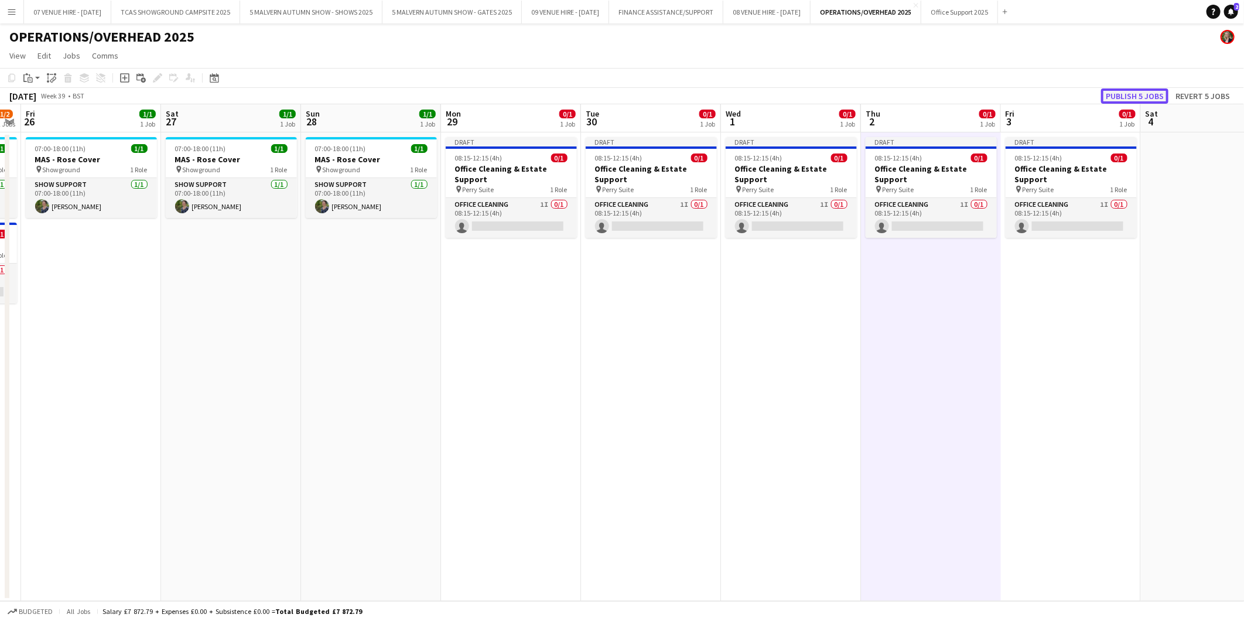
click at [1132, 96] on button "Publish 5 jobs" at bounding box center [1134, 95] width 67 height 15
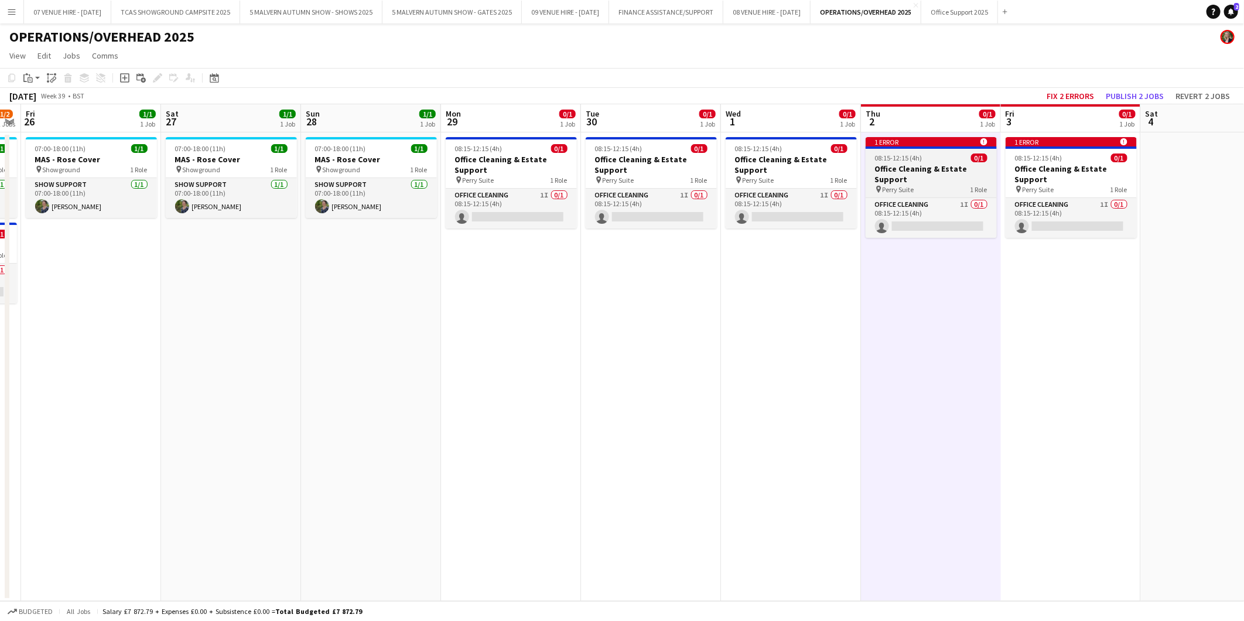
click at [939, 165] on h3 "Office Cleaning & Estate Support" at bounding box center [931, 173] width 131 height 21
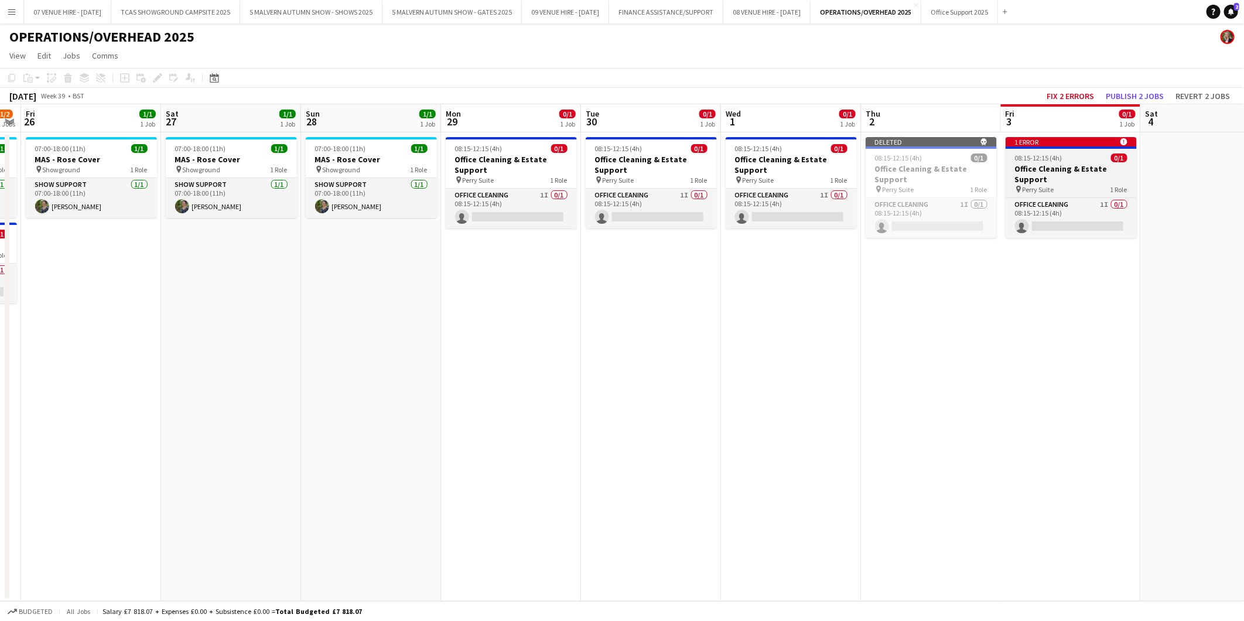
click at [1044, 167] on h3 "Office Cleaning & Estate Support" at bounding box center [1071, 173] width 131 height 21
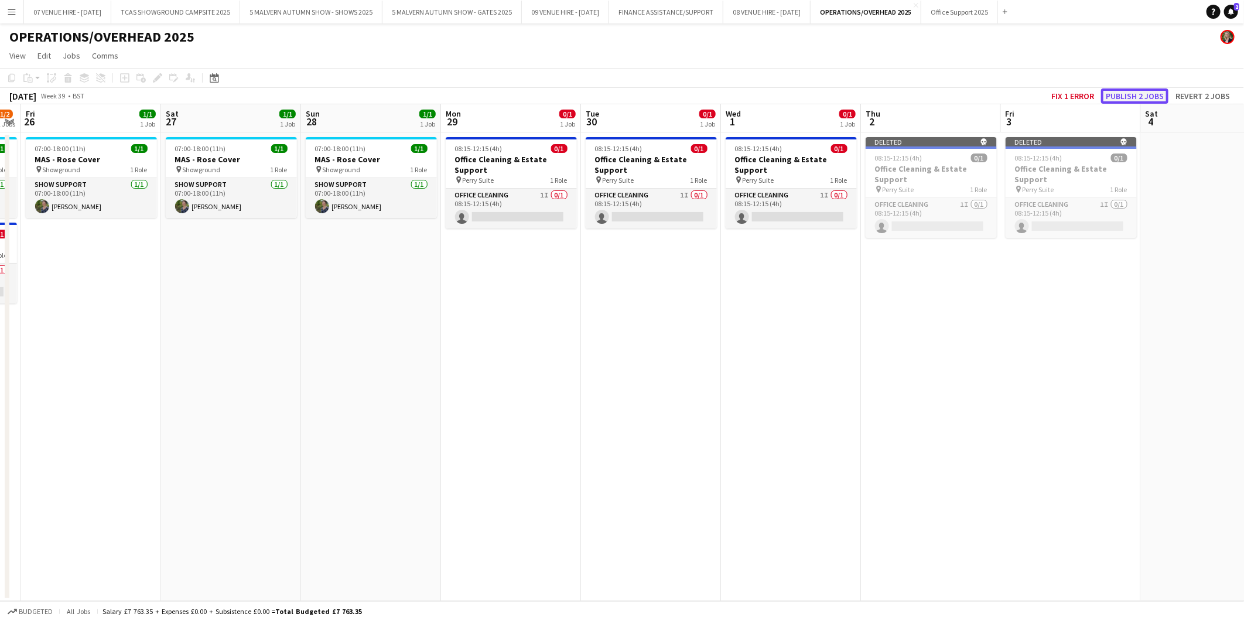
click at [1125, 94] on button "Publish 2 jobs" at bounding box center [1134, 95] width 67 height 15
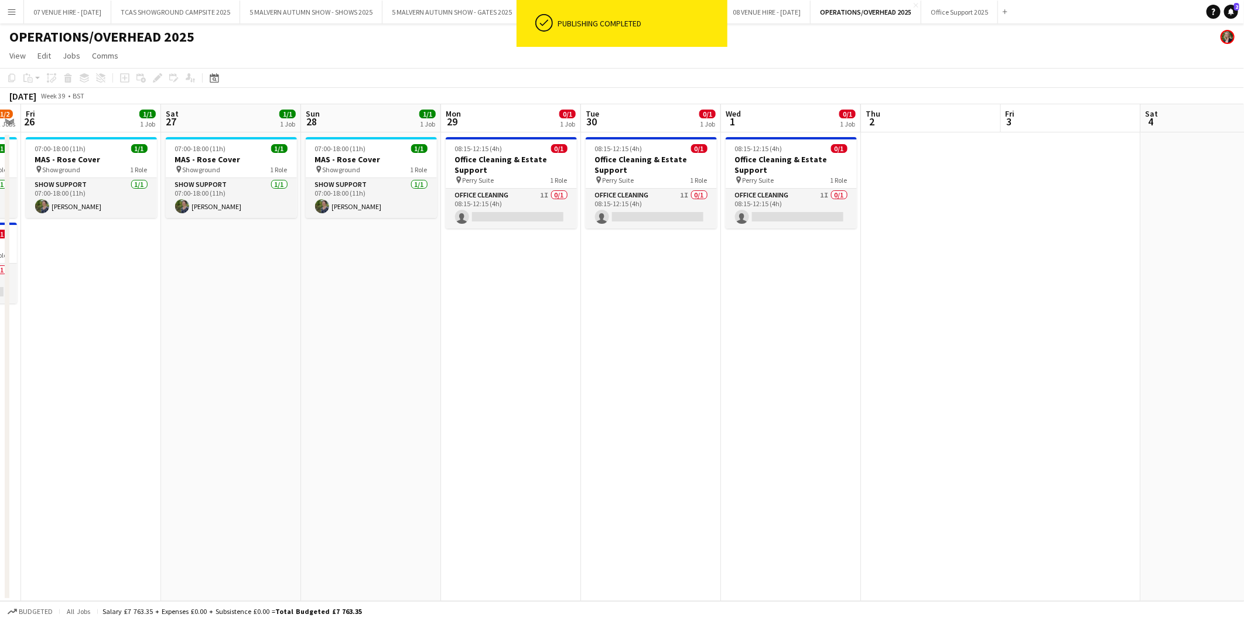
click at [968, 305] on app-date-cell at bounding box center [931, 366] width 140 height 469
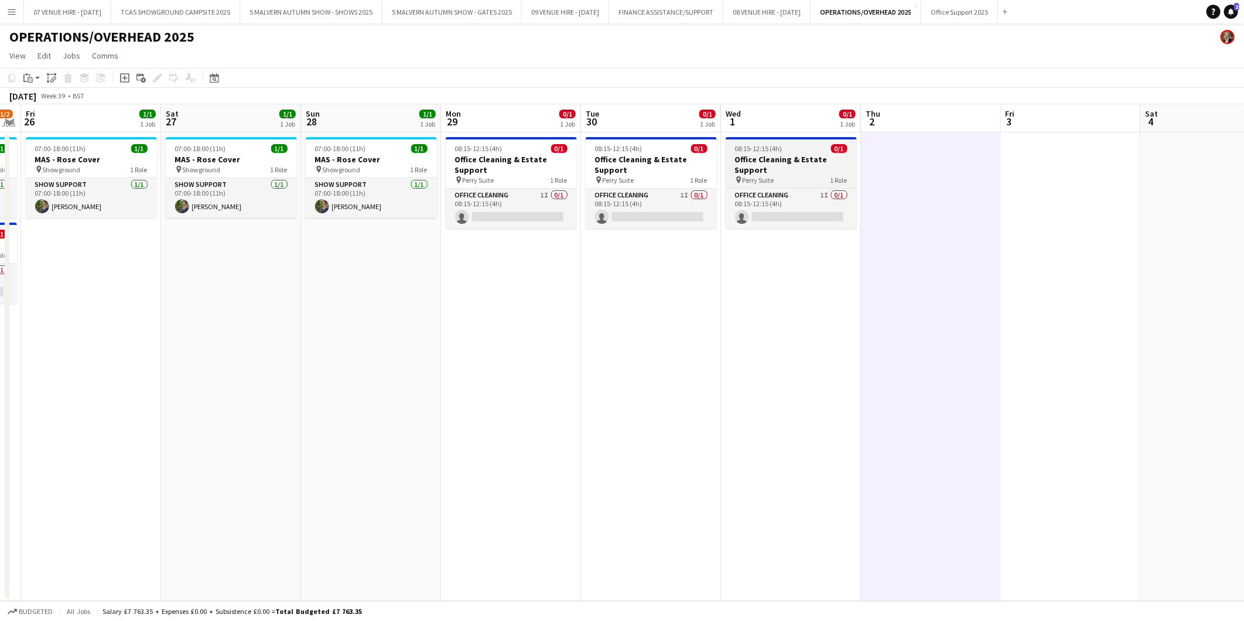
click at [771, 154] on h3 "Office Cleaning & Estate Support" at bounding box center [791, 164] width 131 height 21
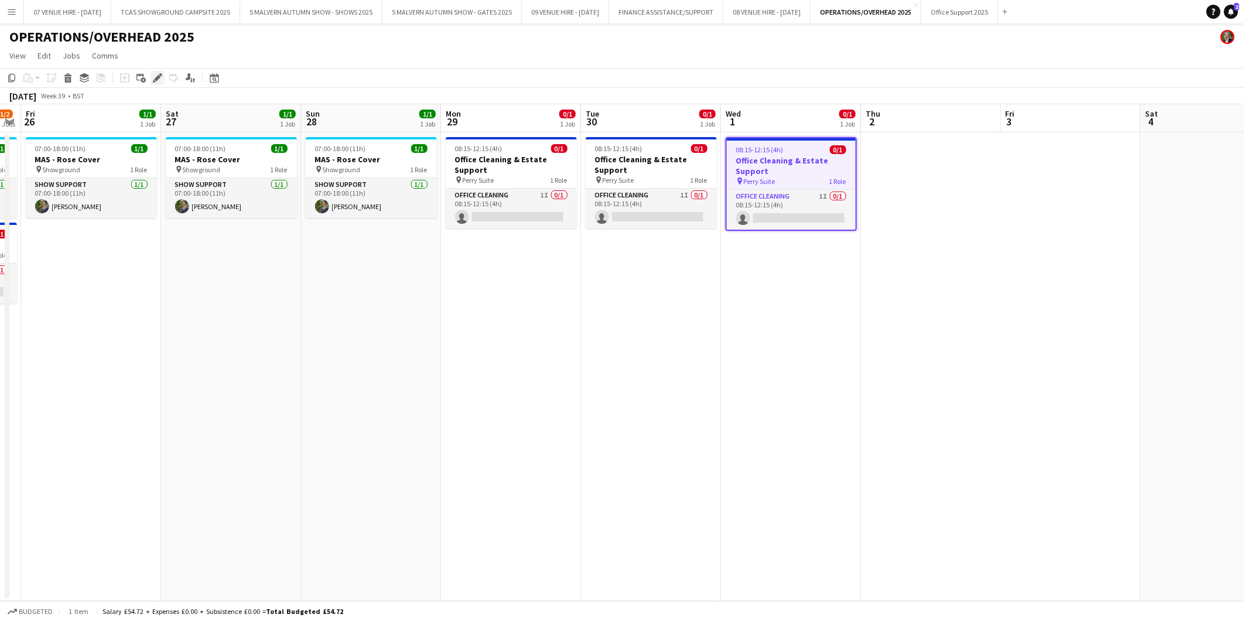
click at [160, 73] on icon "Edit" at bounding box center [157, 77] width 9 height 9
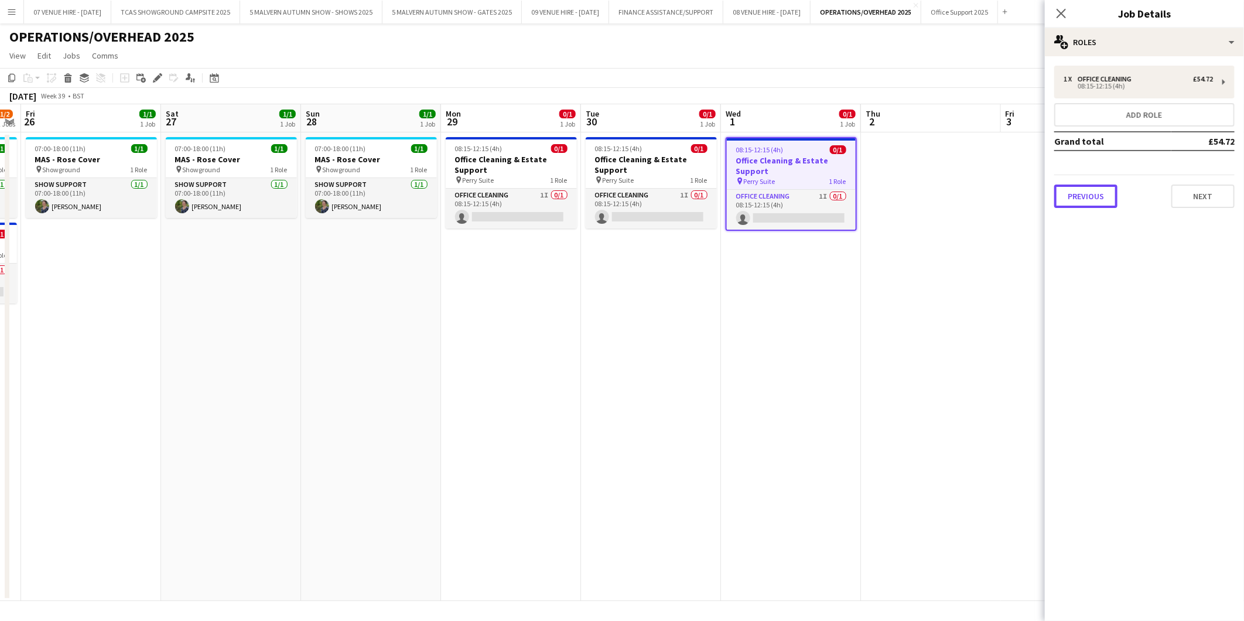
click at [1081, 200] on button "Previous" at bounding box center [1085, 196] width 63 height 23
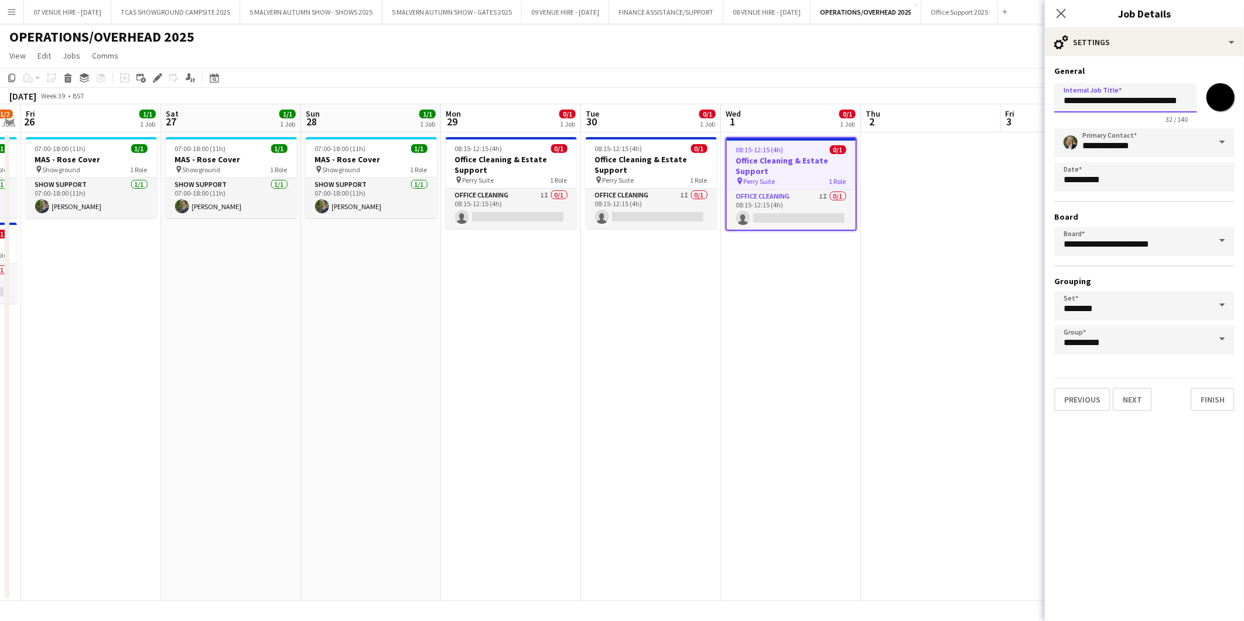
drag, startPoint x: 1133, startPoint y: 102, endPoint x: 1054, endPoint y: 106, distance: 78.6
click at [1054, 106] on input "**********" at bounding box center [1125, 97] width 143 height 29
type input "**********"
click at [919, 231] on app-date-cell at bounding box center [931, 366] width 140 height 469
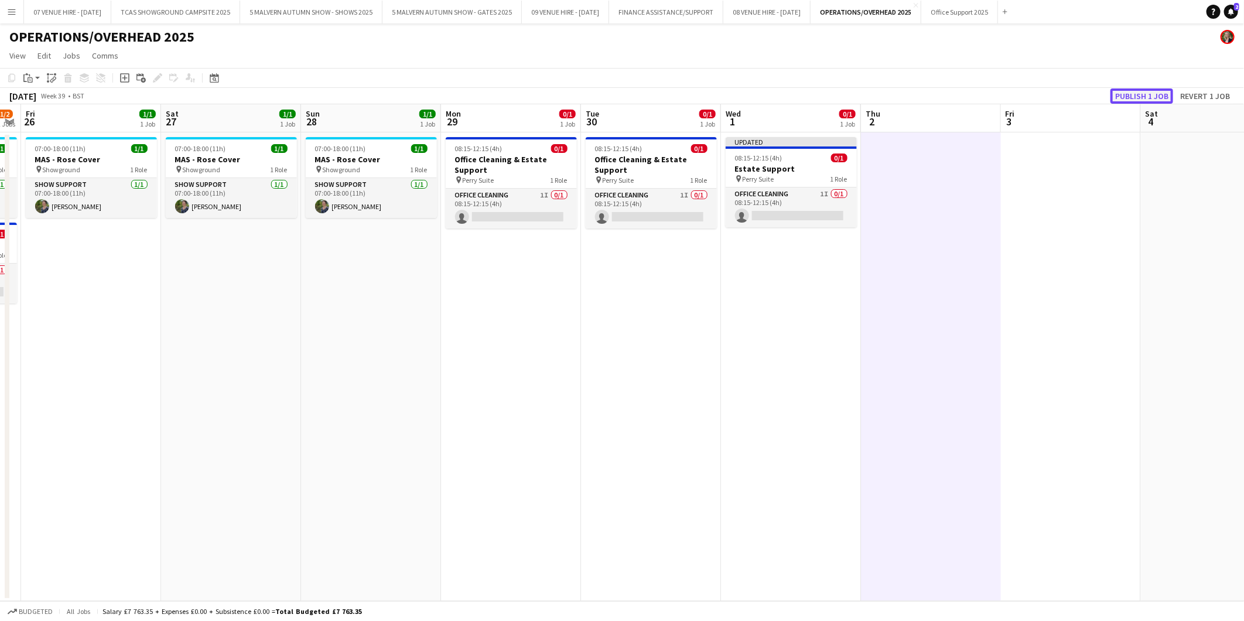
click at [1160, 100] on button "Publish 1 job" at bounding box center [1142, 95] width 63 height 15
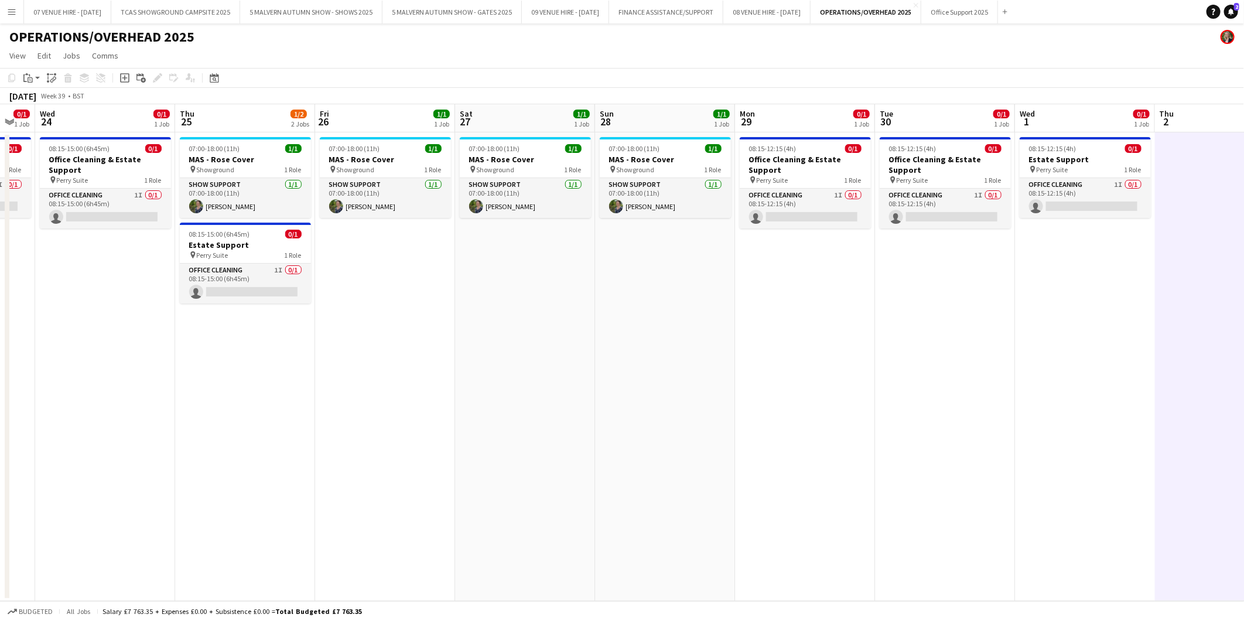
drag, startPoint x: 326, startPoint y: 346, endPoint x: 565, endPoint y: 319, distance: 241.0
click at [633, 303] on app-calendar-viewport "Mon 22 0/1 1 Job Tue 23 0/1 1 Job Wed 24 0/1 1 Job Thu 25 1/2 2 Jobs Fri 26 1/1…" at bounding box center [622, 352] width 1244 height 497
drag, startPoint x: 190, startPoint y: 344, endPoint x: 743, endPoint y: 342, distance: 553.0
click at [743, 342] on app-calendar-viewport "Sun 21 Mon 22 0/1 1 Job Tue 23 0/1 1 Job Wed 24 0/1 1 Job Thu 25 1/2 2 Jobs Fri…" at bounding box center [622, 352] width 1244 height 497
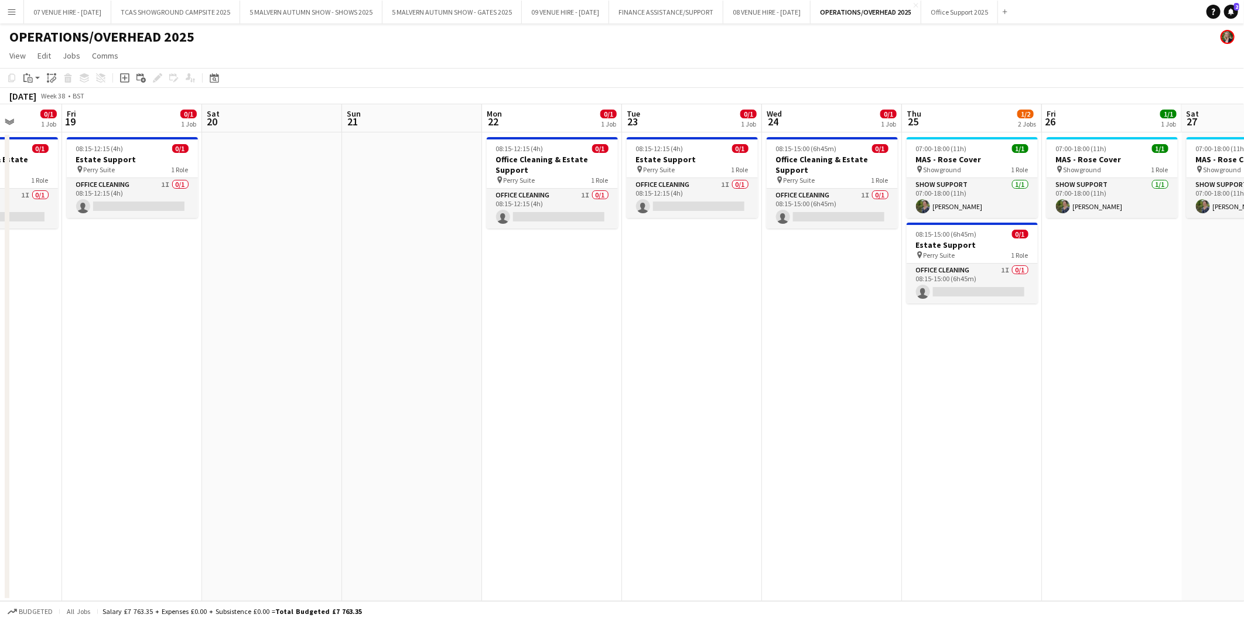
drag, startPoint x: 394, startPoint y: 344, endPoint x: 695, endPoint y: 349, distance: 301.7
click at [695, 349] on app-calendar-viewport "Wed 17 0/1 1 Job Thu 18 0/1 1 Job Fri 19 0/1 1 Job Sat 20 Sun 21 Mon 22 0/1 1 J…" at bounding box center [622, 352] width 1244 height 497
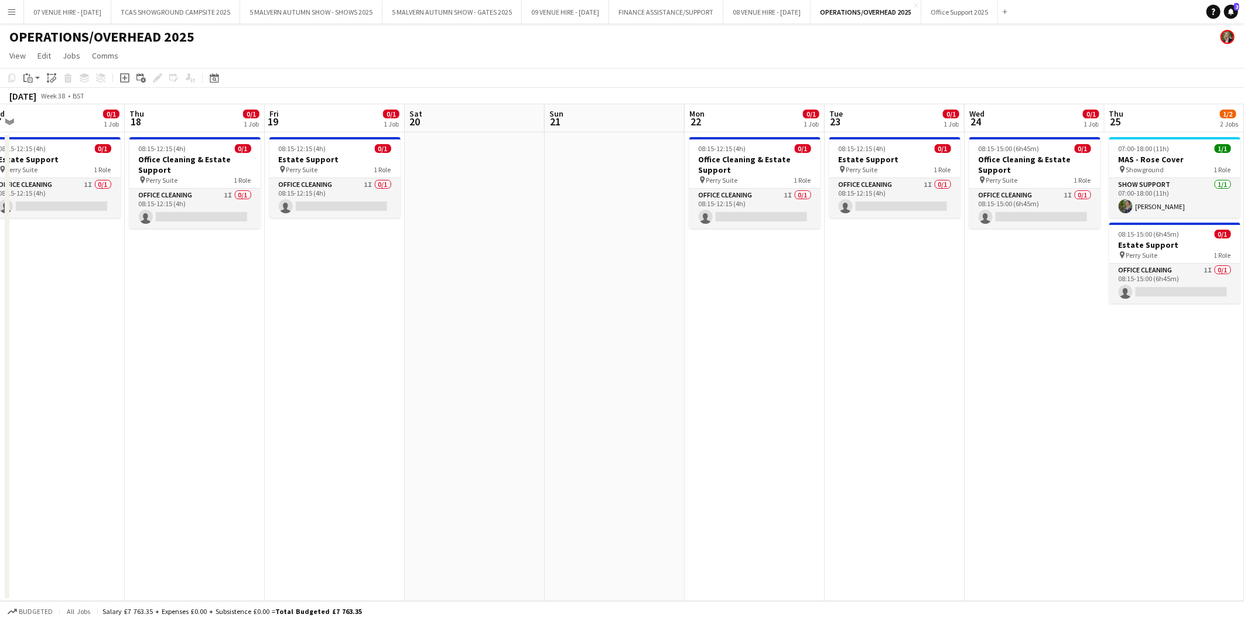
drag, startPoint x: 283, startPoint y: 353, endPoint x: 607, endPoint y: 353, distance: 323.9
click at [606, 353] on app-calendar-viewport "Mon 15 0/1 1 Job Tue 16 0/1 1 Job Wed 17 0/1 1 Job Thu 18 0/1 1 Job Fri 19 0/1 …" at bounding box center [622, 352] width 1244 height 497
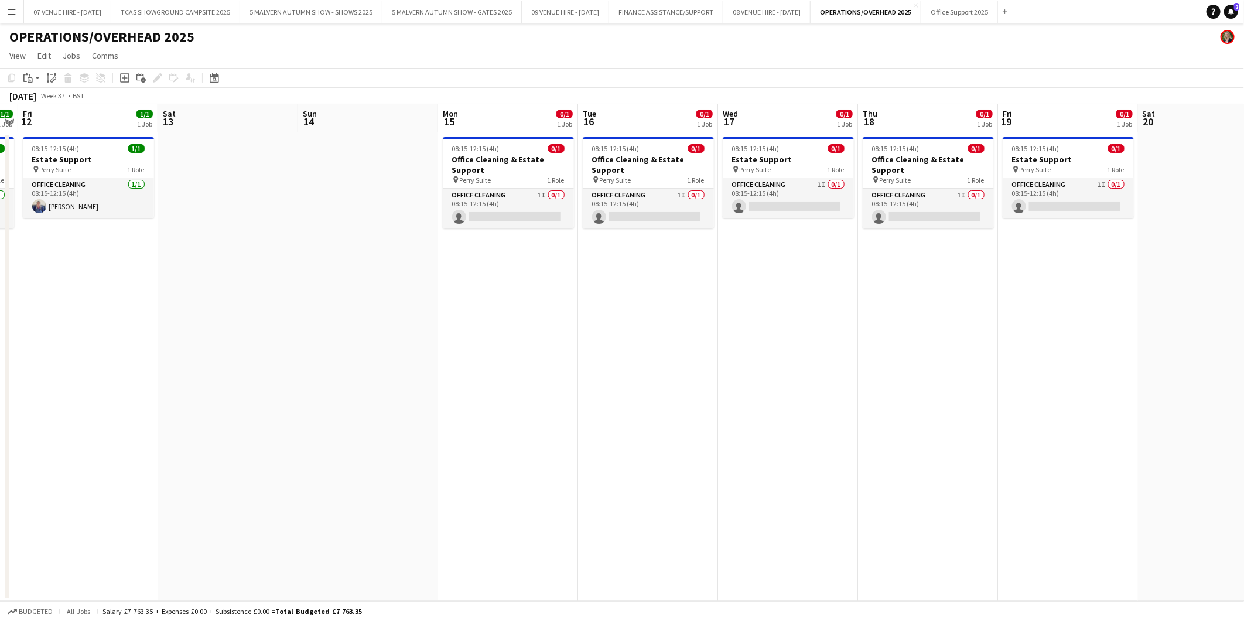
drag, startPoint x: 209, startPoint y: 346, endPoint x: 665, endPoint y: 359, distance: 456.5
click at [665, 359] on app-calendar-viewport "Wed 10 1/1 1 Job Thu 11 1/1 1 Job Fri 12 1/1 1 Job Sat 13 Sun 14 Mon 15 0/1 1 J…" at bounding box center [622, 352] width 1244 height 497
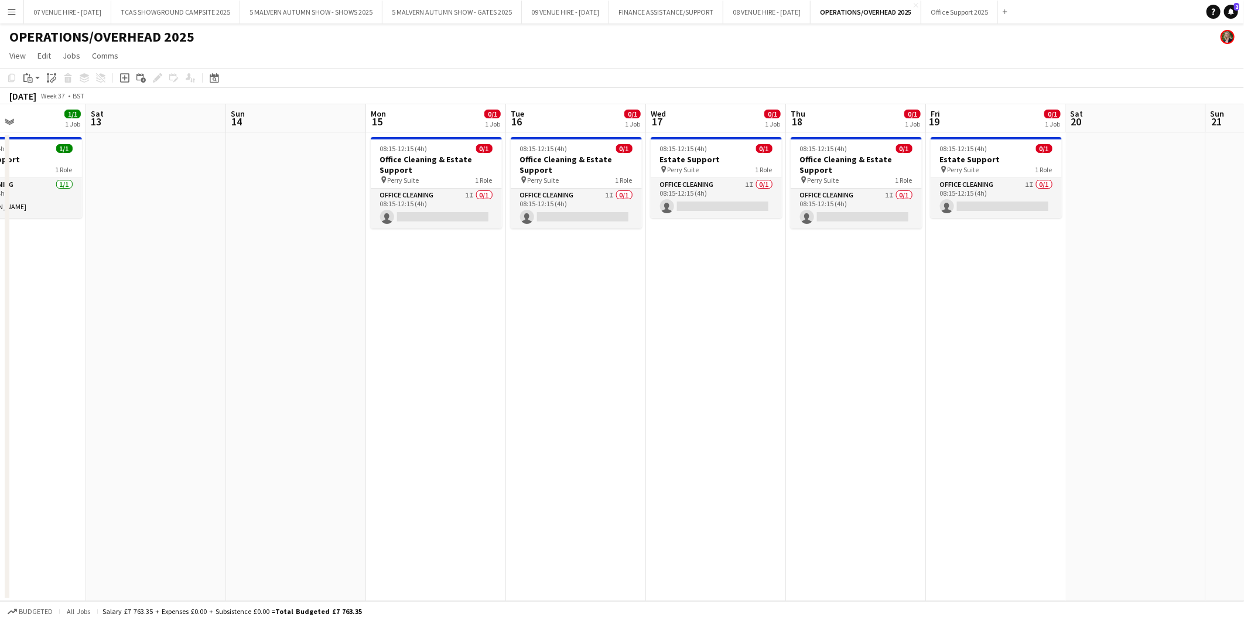
drag, startPoint x: 309, startPoint y: 359, endPoint x: 653, endPoint y: 367, distance: 344.0
click at [653, 367] on app-calendar-viewport "Wed 10 1/1 1 Job Thu 11 1/1 1 Job Fri 12 1/1 1 Job Sat 13 Sun 14 Mon 15 0/1 1 J…" at bounding box center [622, 352] width 1244 height 497
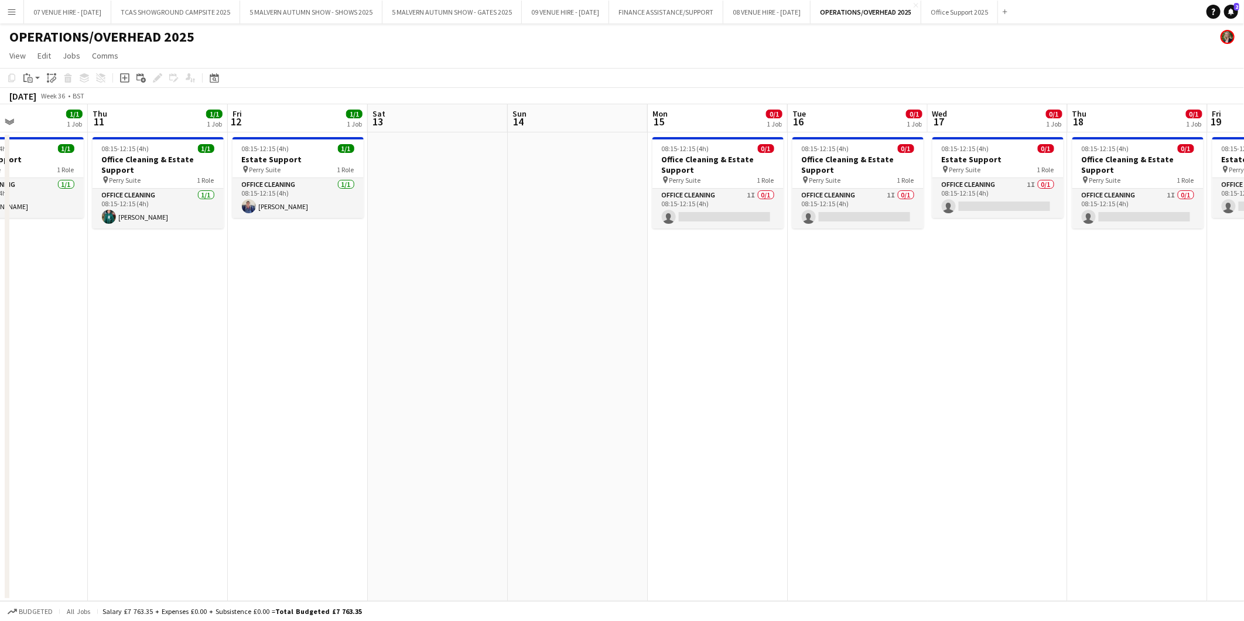
drag, startPoint x: 395, startPoint y: 359, endPoint x: 256, endPoint y: 324, distance: 143.1
click at [256, 324] on app-calendar-viewport "Sun 7 Mon 8 1/1 1 Job Tue 9 1/1 1 Job Wed 10 1/1 1 Job Thu 11 1/1 1 Job Fri 12 …" at bounding box center [622, 352] width 1244 height 497
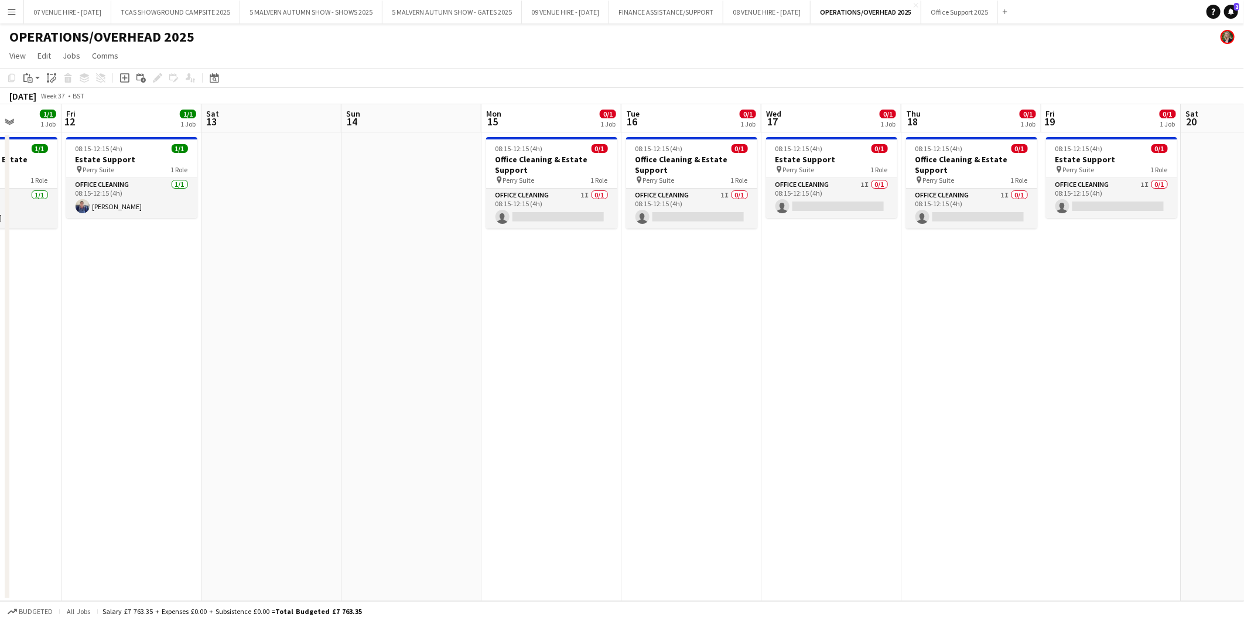
scroll to position [0, 361]
drag, startPoint x: 613, startPoint y: 330, endPoint x: 444, endPoint y: 317, distance: 169.8
click at [444, 317] on app-calendar-viewport "Tue 9 1/1 1 Job Wed 10 1/1 1 Job Thu 11 1/1 1 Job Fri 12 1/1 1 Job Sat 13 Sun 1…" at bounding box center [622, 352] width 1244 height 497
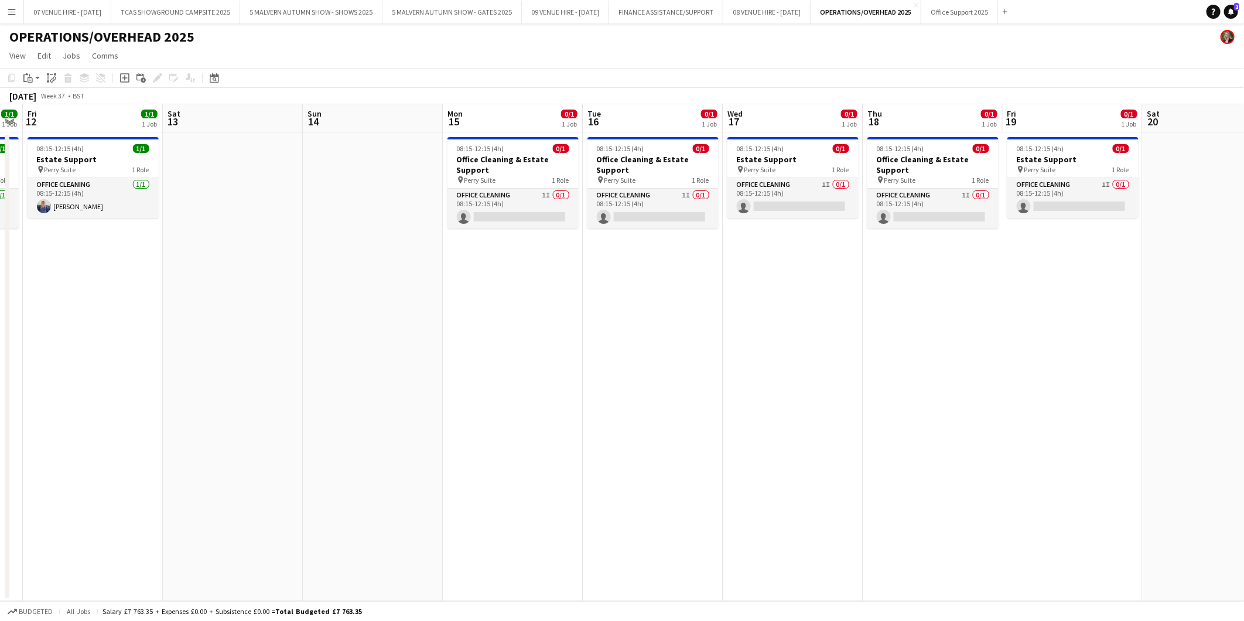
scroll to position [0, 398]
drag, startPoint x: 512, startPoint y: 314, endPoint x: 476, endPoint y: 317, distance: 36.5
click at [476, 317] on app-calendar-viewport "Tue 9 1/1 1 Job Wed 10 1/1 1 Job Thu 11 1/1 1 Job Fri 12 1/1 1 Job Sat 13 Sun 1…" at bounding box center [622, 352] width 1244 height 497
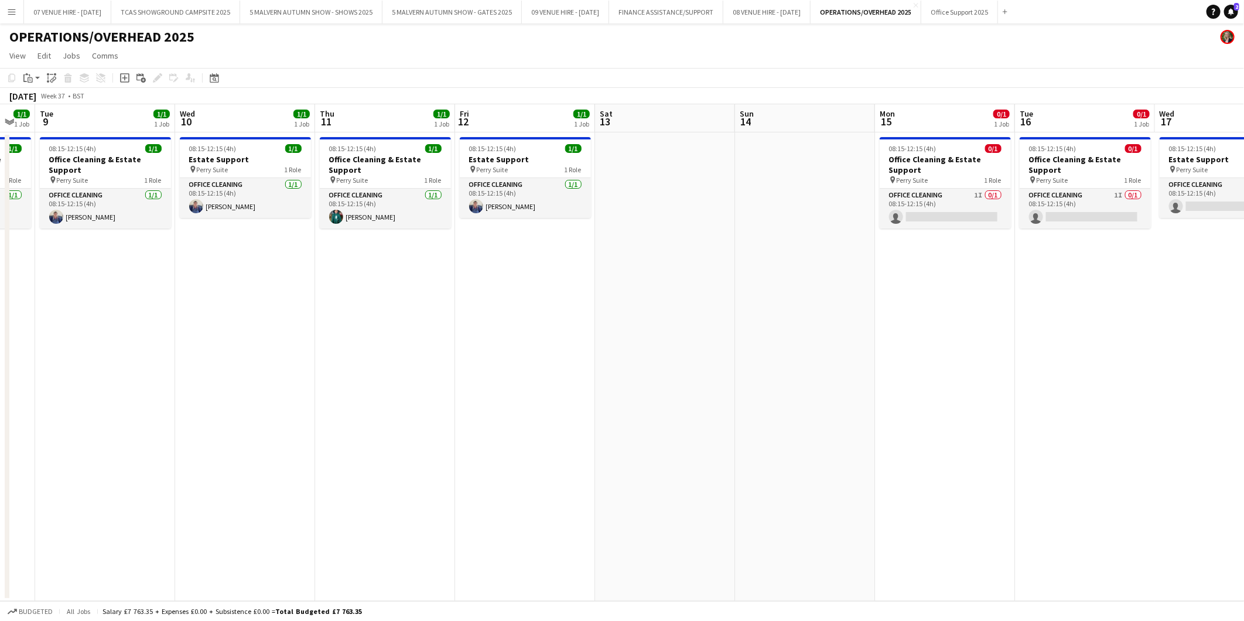
drag, startPoint x: 119, startPoint y: 152, endPoint x: 552, endPoint y: 145, distance: 433.0
click at [552, 145] on app-calendar-viewport "Sun 7 Mon 8 1/1 1 Job Tue 9 1/1 1 Job Wed 10 1/1 1 Job Thu 11 1/1 1 Job Fri 12 …" at bounding box center [622, 352] width 1244 height 497
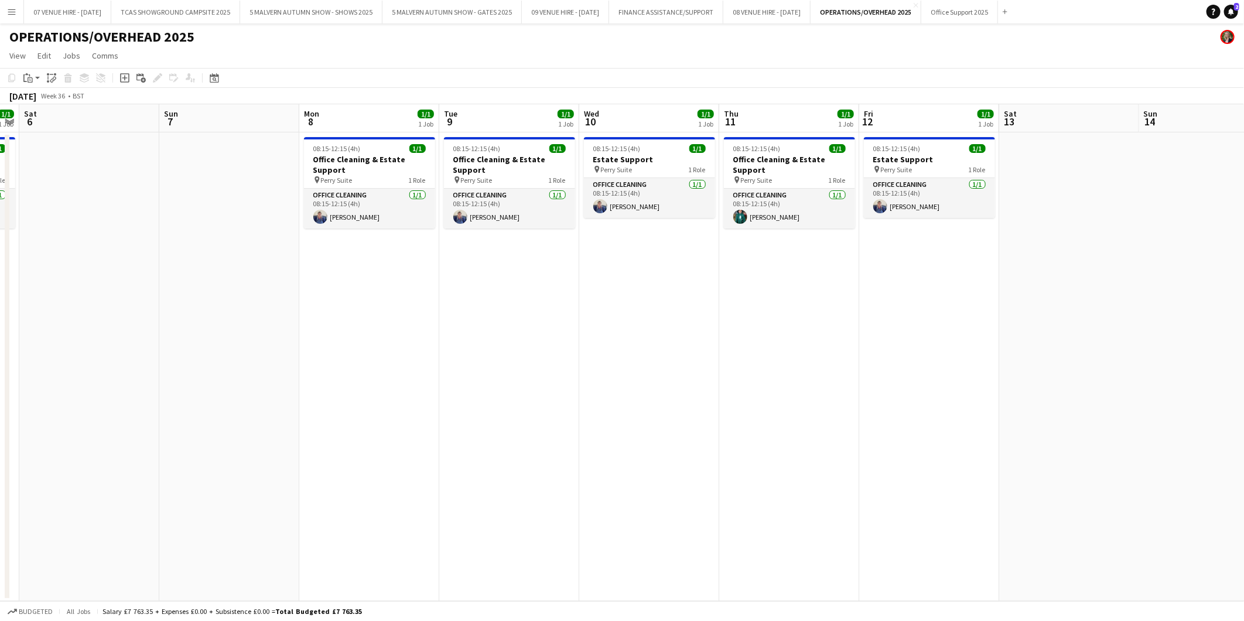
drag, startPoint x: 240, startPoint y: 161, endPoint x: 644, endPoint y: 161, distance: 404.2
click at [644, 161] on app-calendar-viewport "Thu 4 1/1 1 Job Fri 5 1/1 1 Job Sat 6 Sun 7 Mon 8 1/1 1 Job Tue 9 1/1 1 Job Wed…" at bounding box center [622, 352] width 1244 height 497
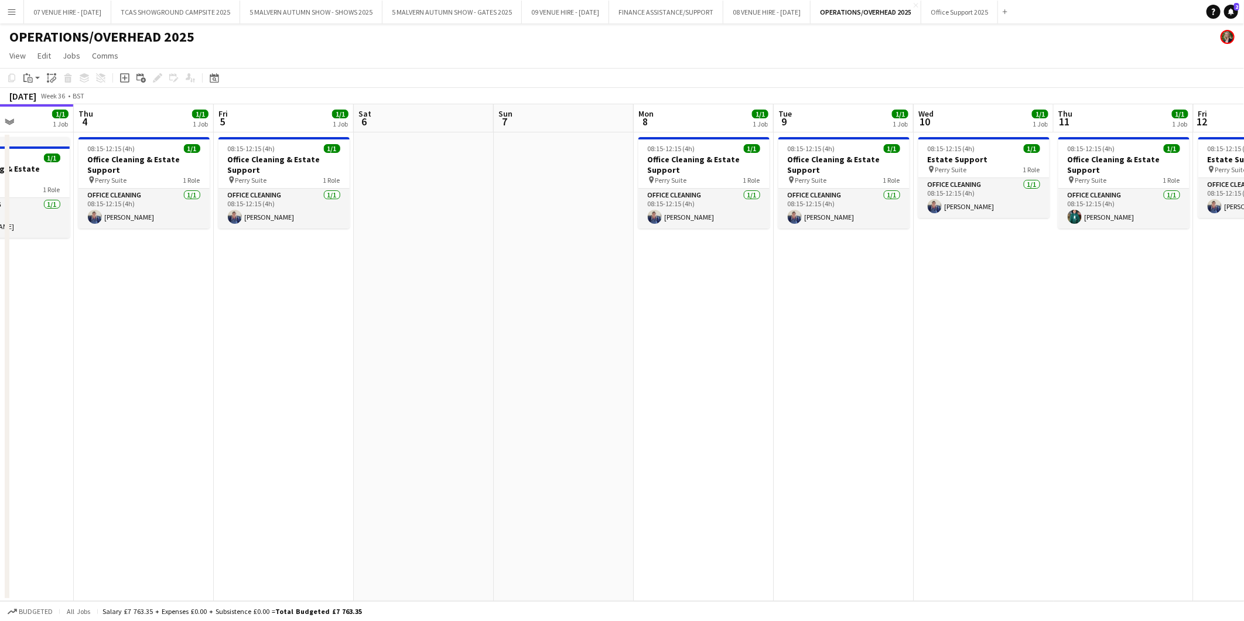
drag, startPoint x: 441, startPoint y: 169, endPoint x: 776, endPoint y: 169, distance: 335.1
click at [776, 169] on app-calendar-viewport "Mon 1 1/1 1 Job Tue 2 1/1 1 Job Wed 3 1/1 1 Job Thu 4 1/1 1 Job Fri 5 1/1 1 Job…" at bounding box center [622, 352] width 1244 height 497
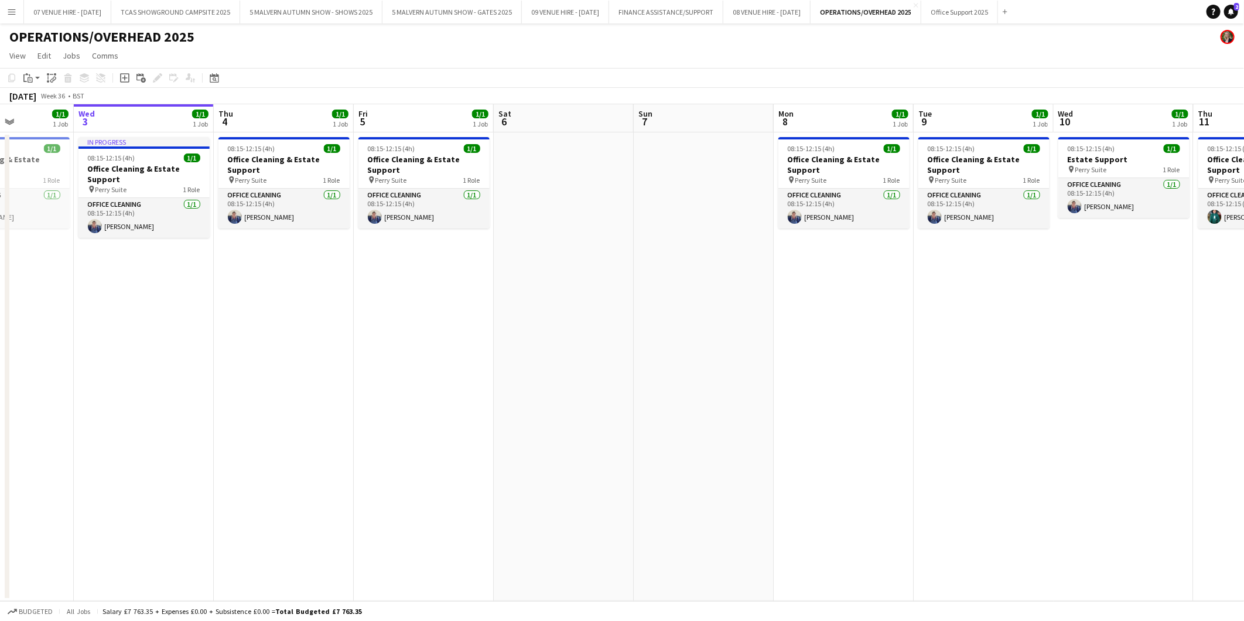
scroll to position [0, 279]
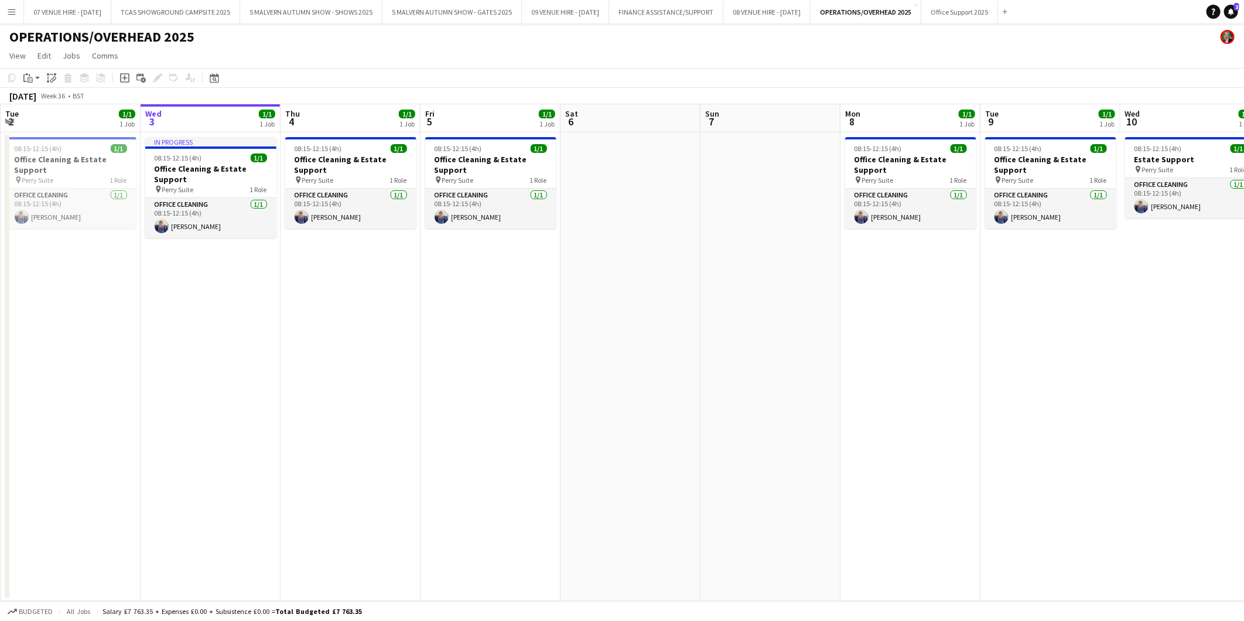
drag, startPoint x: 400, startPoint y: 169, endPoint x: 606, endPoint y: 173, distance: 206.3
click at [606, 173] on app-calendar-viewport "Sun 31 Mon 1 1/1 1 Job Tue 2 1/1 1 Job Wed 3 1/1 1 Job Thu 4 1/1 1 Job Fri 5 1/…" at bounding box center [622, 352] width 1244 height 497
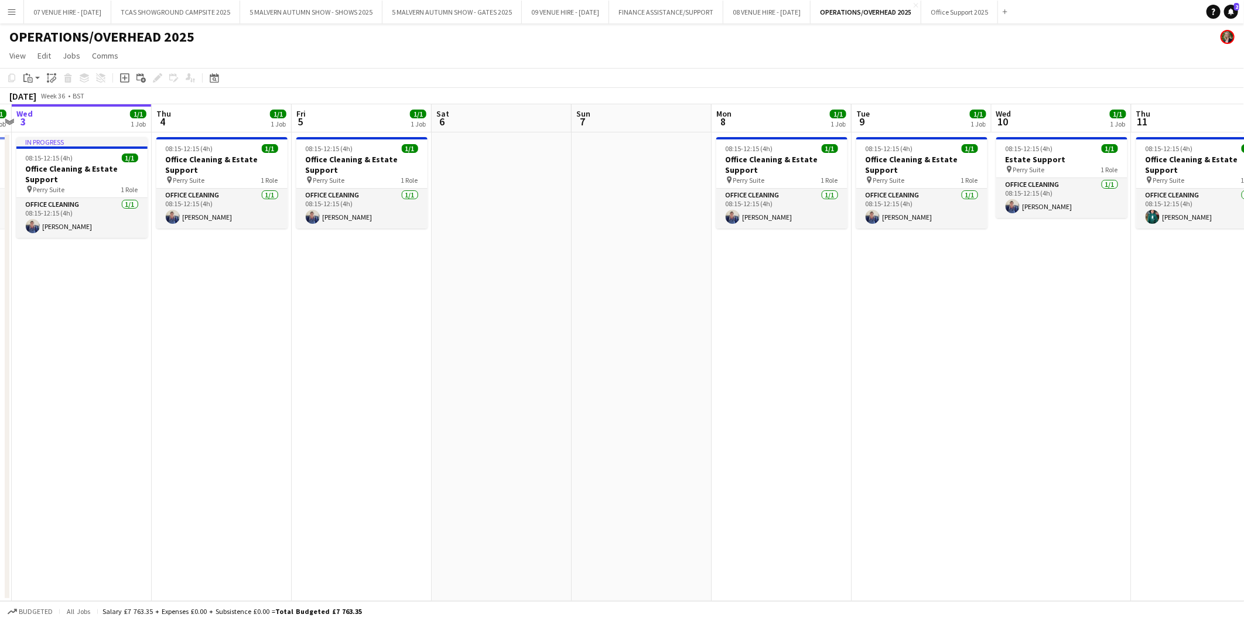
scroll to position [0, 422]
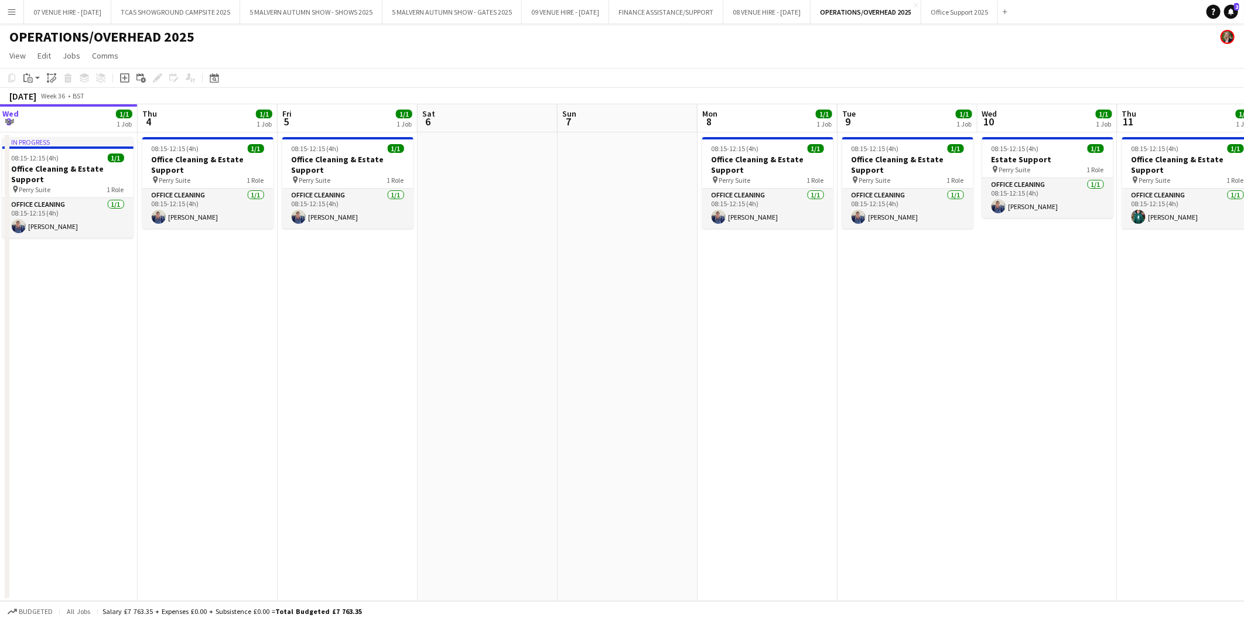
drag, startPoint x: 677, startPoint y: 171, endPoint x: 535, endPoint y: 170, distance: 142.3
click at [535, 170] on app-calendar-viewport "Sun 31 Mon 1 1/1 1 Job Tue 2 1/1 1 Job Wed 3 1/1 1 Job Thu 4 1/1 1 Job Fri 5 1/…" at bounding box center [622, 352] width 1244 height 497
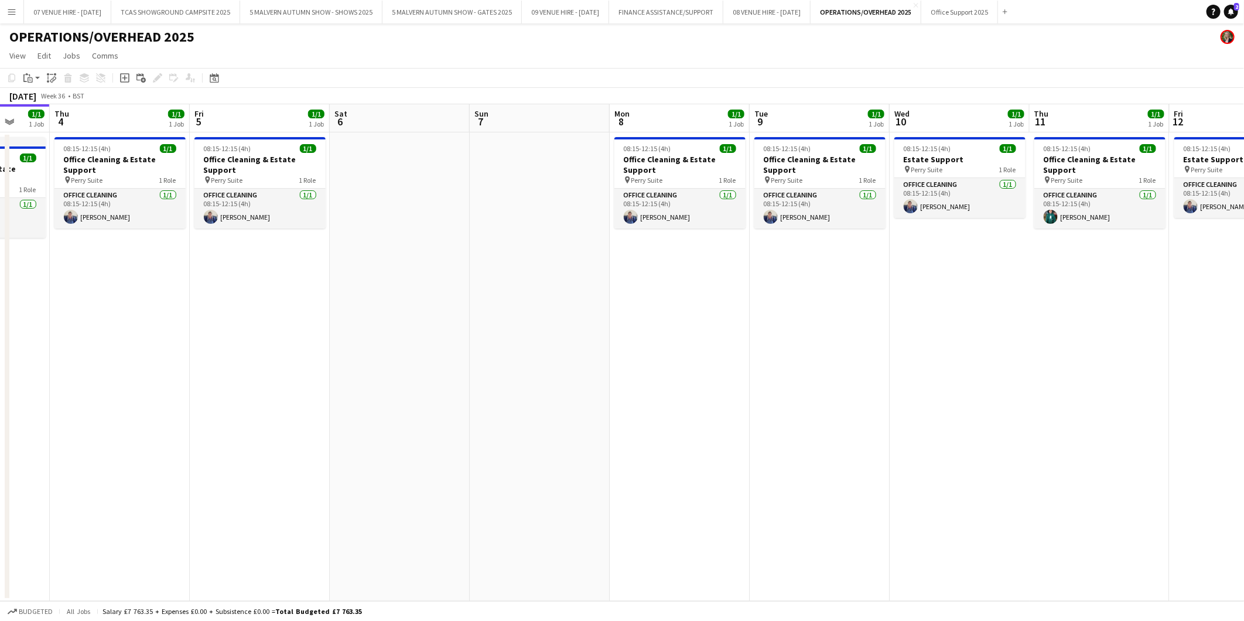
drag, startPoint x: 928, startPoint y: 162, endPoint x: 840, endPoint y: 168, distance: 88.1
click at [840, 168] on app-calendar-viewport "Mon 1 1/1 1 Job Tue 2 1/1 1 Job Wed 3 1/1 1 Job Thu 4 1/1 1 Job Fri 5 1/1 1 Job…" at bounding box center [622, 352] width 1244 height 497
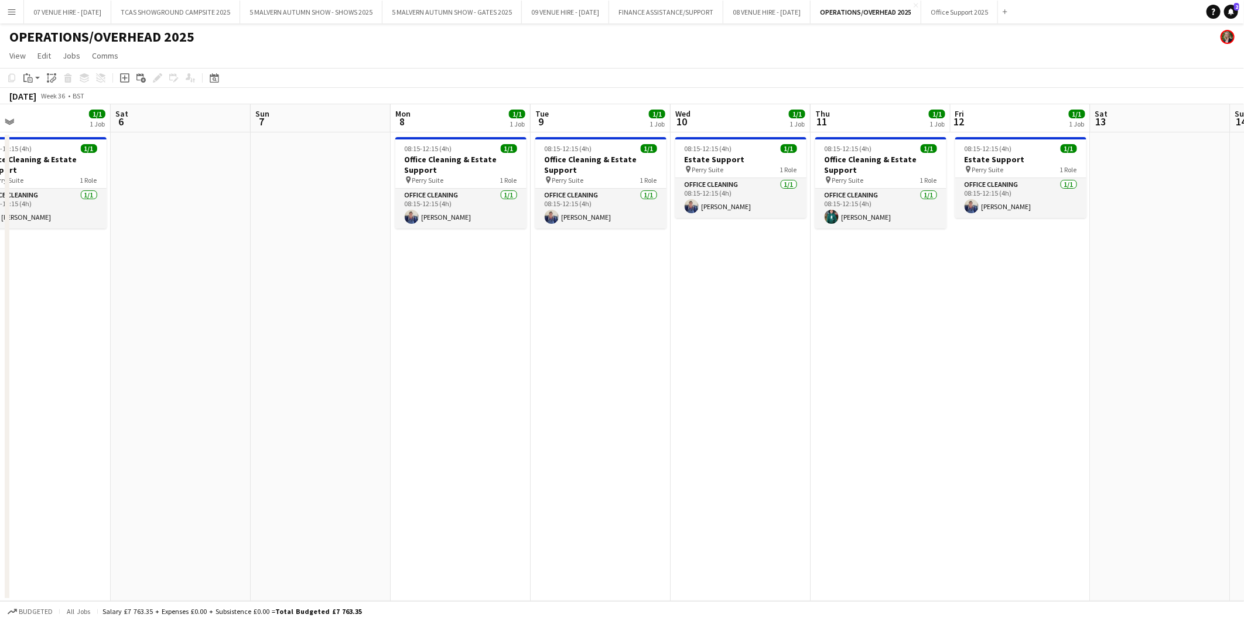
drag, startPoint x: 1008, startPoint y: 168, endPoint x: 788, endPoint y: 169, distance: 219.1
click at [788, 169] on app-calendar-viewport "Tue 2 1/1 1 Job Wed 3 1/1 1 Job Thu 4 1/1 1 Job Fri 5 1/1 1 Job Sat 6 Sun 7 Mon…" at bounding box center [622, 352] width 1244 height 497
click at [770, 176] on app-calendar-viewport "Tue 2 1/1 1 Job Wed 3 1/1 1 Job Thu 4 1/1 1 Job Fri 5 1/1 1 Job Sat 6 Sun 7 Mon…" at bounding box center [622, 352] width 1244 height 497
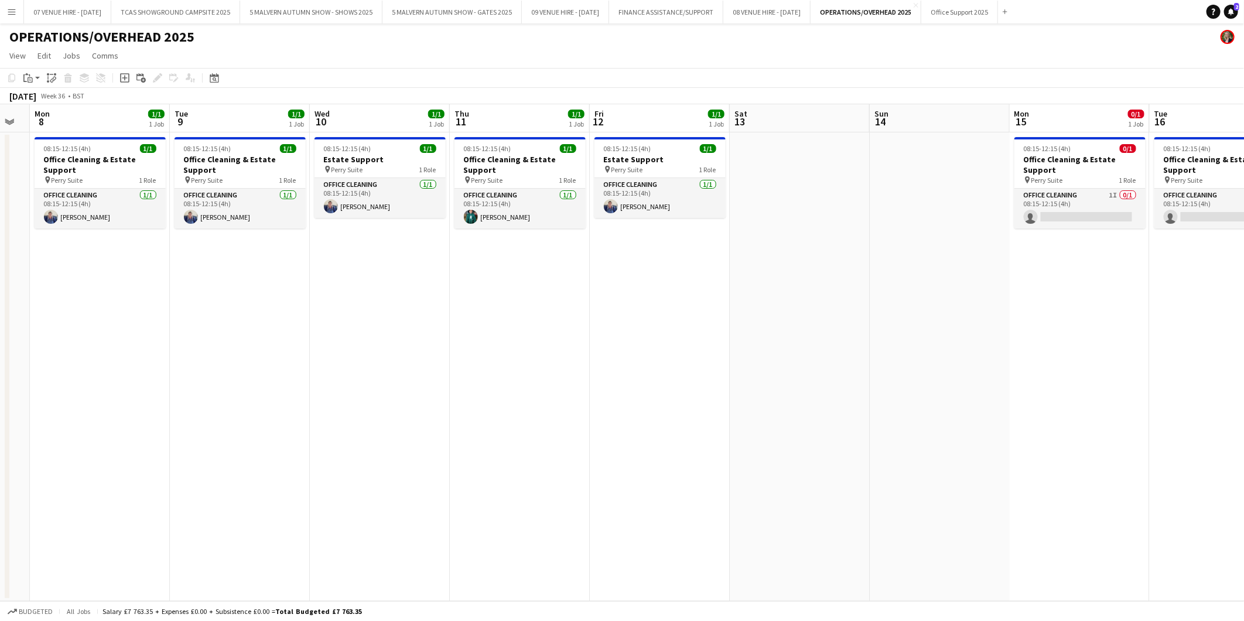
drag, startPoint x: 947, startPoint y: 180, endPoint x: 885, endPoint y: 180, distance: 62.1
click at [885, 180] on app-calendar-viewport "Fri 5 1/1 1 Job Sat 6 Sun 7 Mon 8 1/1 1 Job Tue 9 1/1 1 Job Wed 10 1/1 1 Job Th…" at bounding box center [622, 352] width 1244 height 497
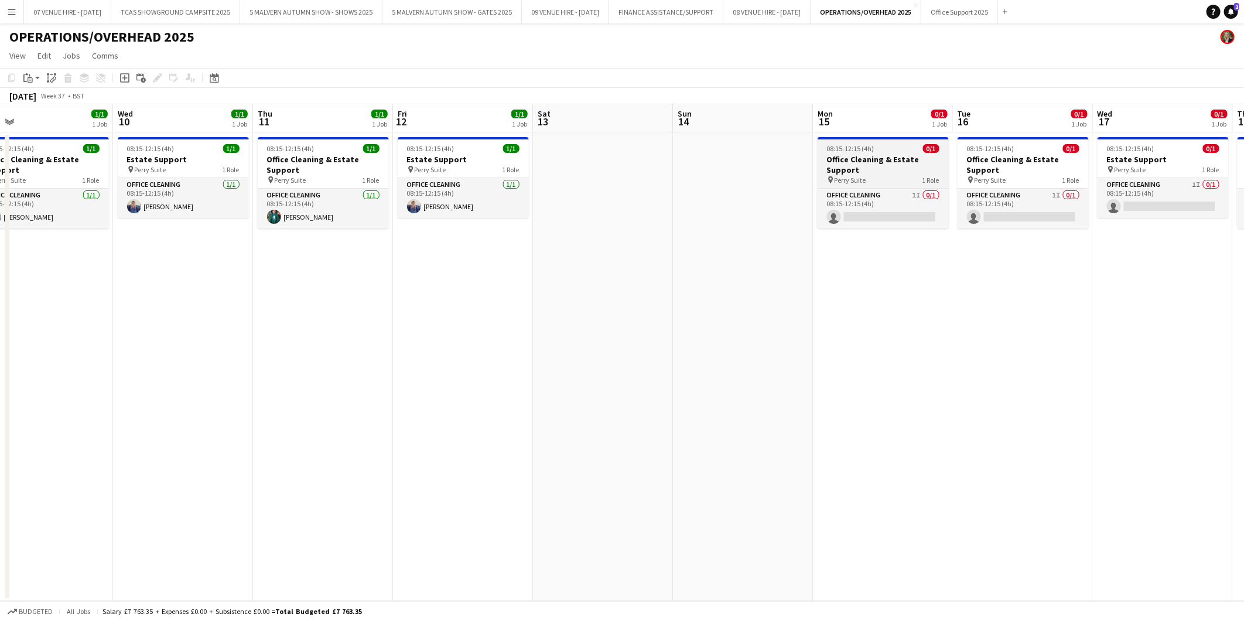
drag, startPoint x: 875, startPoint y: 160, endPoint x: 806, endPoint y: 166, distance: 69.4
click at [827, 161] on app-calendar-viewport "Sat 6 Sun 7 Mon 8 1/1 1 Job Tue 9 1/1 1 Job Wed 10 1/1 1 Job Thu 11 1/1 1 Job F…" at bounding box center [622, 352] width 1244 height 497
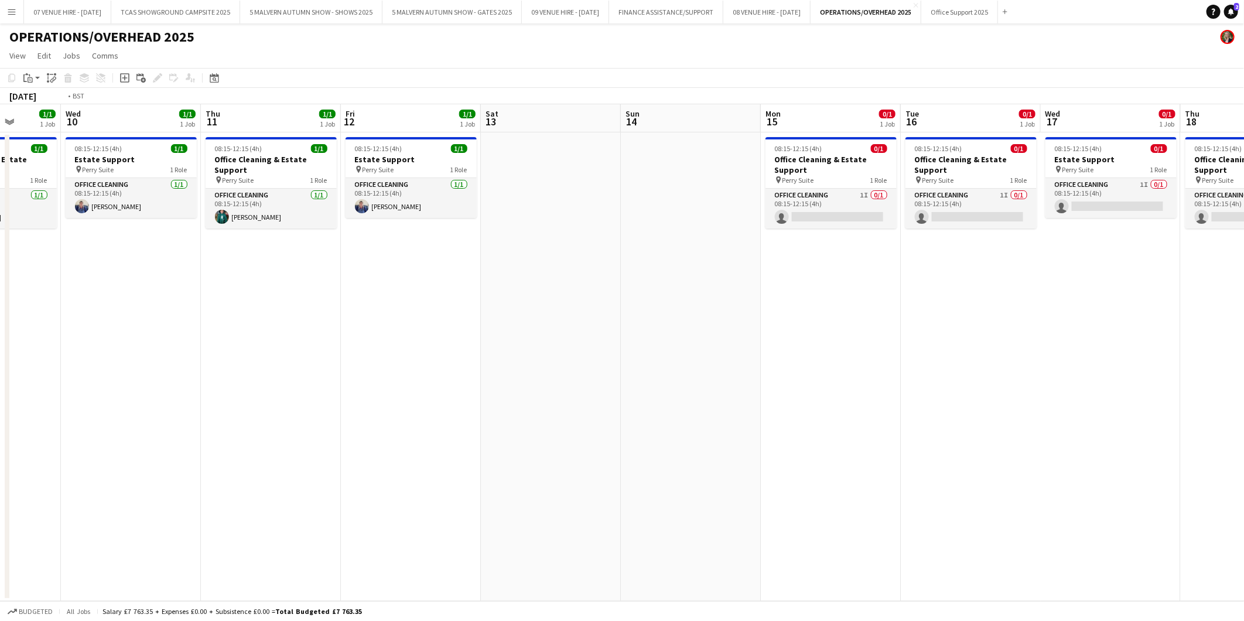
scroll to position [0, 393]
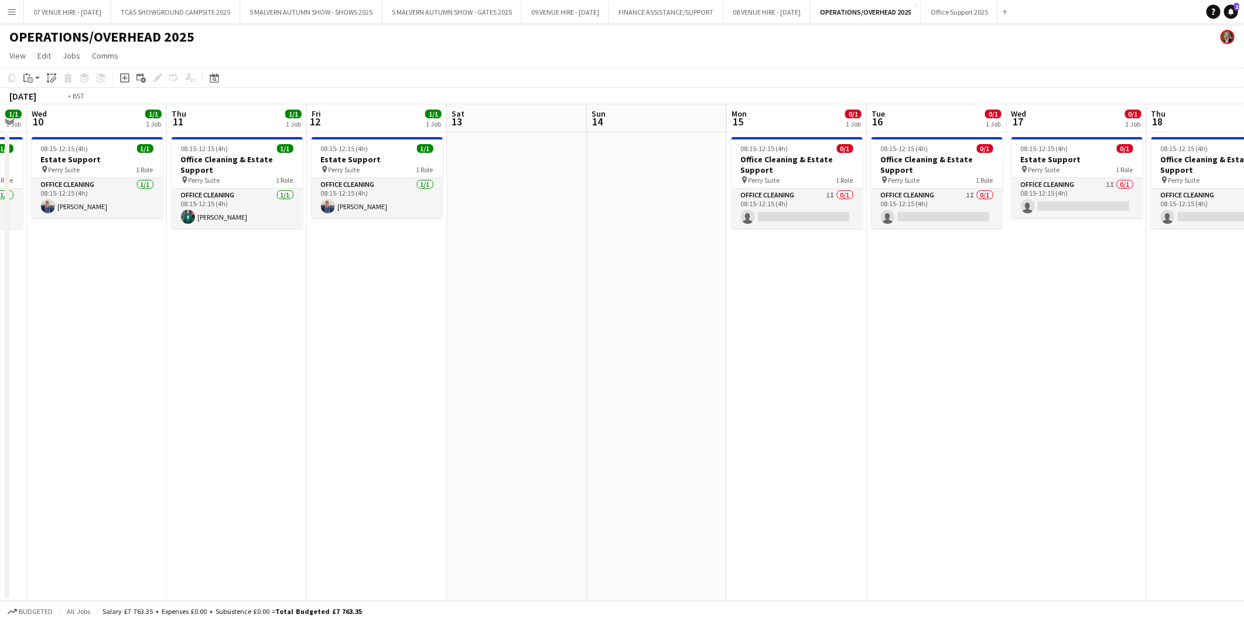
drag, startPoint x: 551, startPoint y: 180, endPoint x: 797, endPoint y: 179, distance: 246.0
click at [797, 179] on app-calendar-viewport "Sun 7 Mon 8 1/1 1 Job Tue 9 1/1 1 Job Wed 10 1/1 1 Job Thu 11 1/1 1 Job Fri 12 …" at bounding box center [622, 352] width 1244 height 497
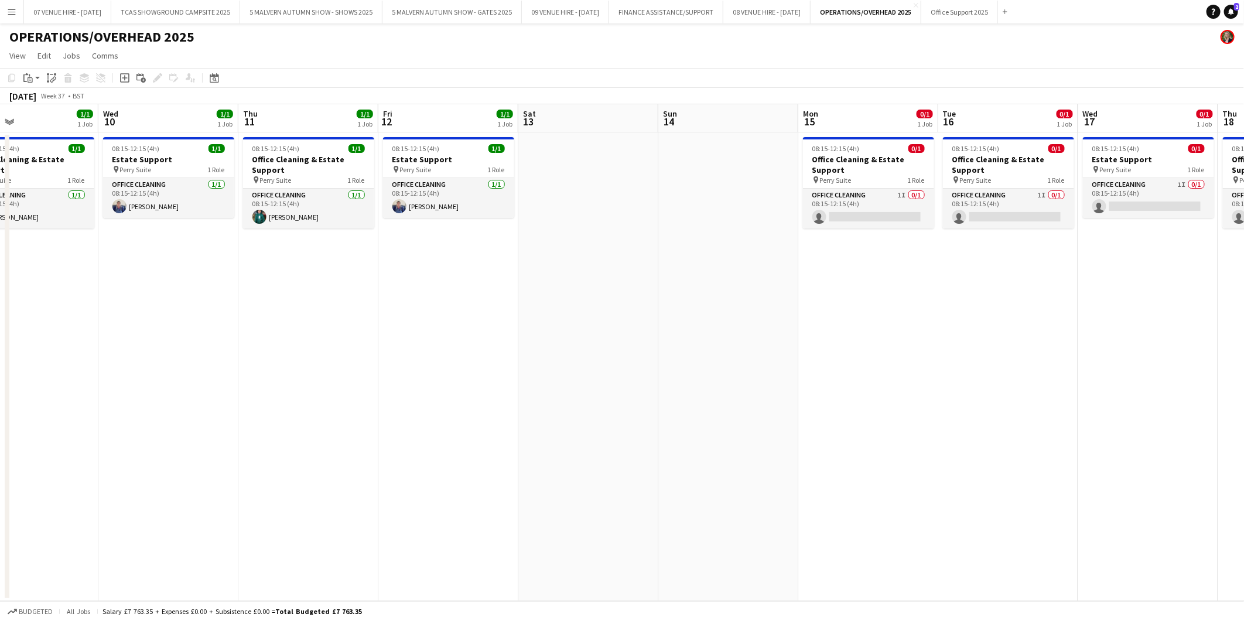
drag, startPoint x: 1053, startPoint y: 174, endPoint x: 841, endPoint y: 177, distance: 212.1
click at [841, 177] on app-calendar-viewport "Sat 6 Sun 7 Mon 8 1/1 1 Job Tue 9 1/1 1 Job Wed 10 1/1 1 Job Thu 11 1/1 1 Job F…" at bounding box center [622, 352] width 1244 height 497
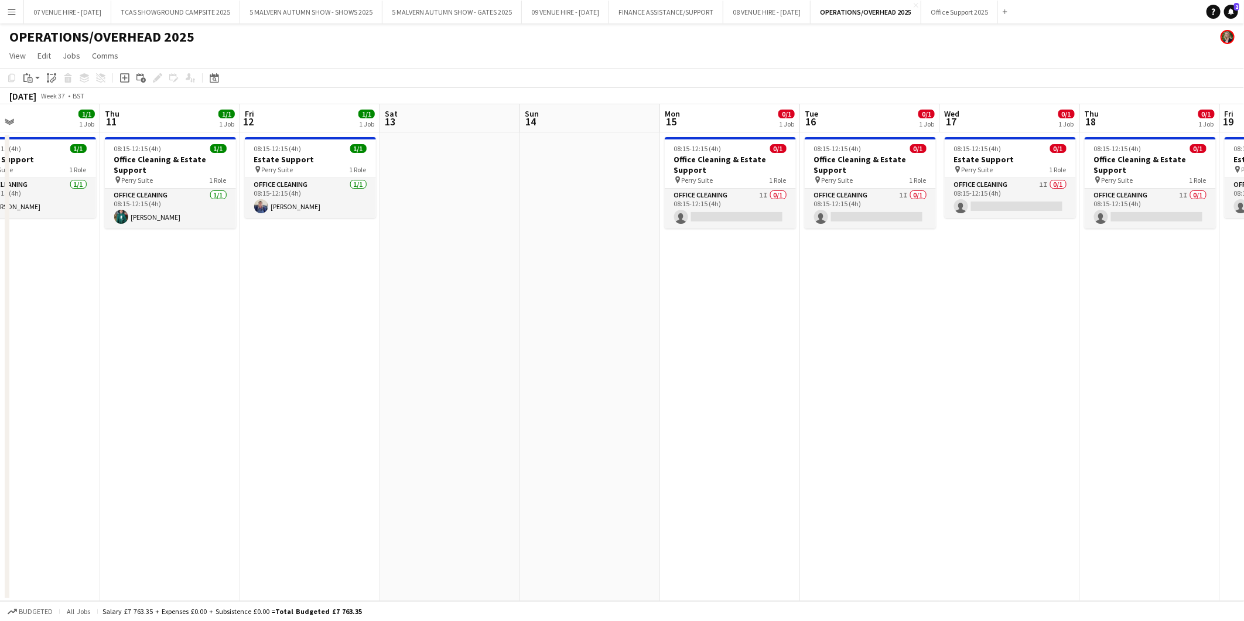
drag, startPoint x: 1096, startPoint y: 174, endPoint x: 961, endPoint y: 178, distance: 134.8
click at [961, 178] on app-calendar-viewport "Sun 7 Mon 8 1/1 1 Job Tue 9 1/1 1 Job Wed 10 1/1 1 Job Thu 11 1/1 1 Job Fri 12 …" at bounding box center [622, 352] width 1244 height 497
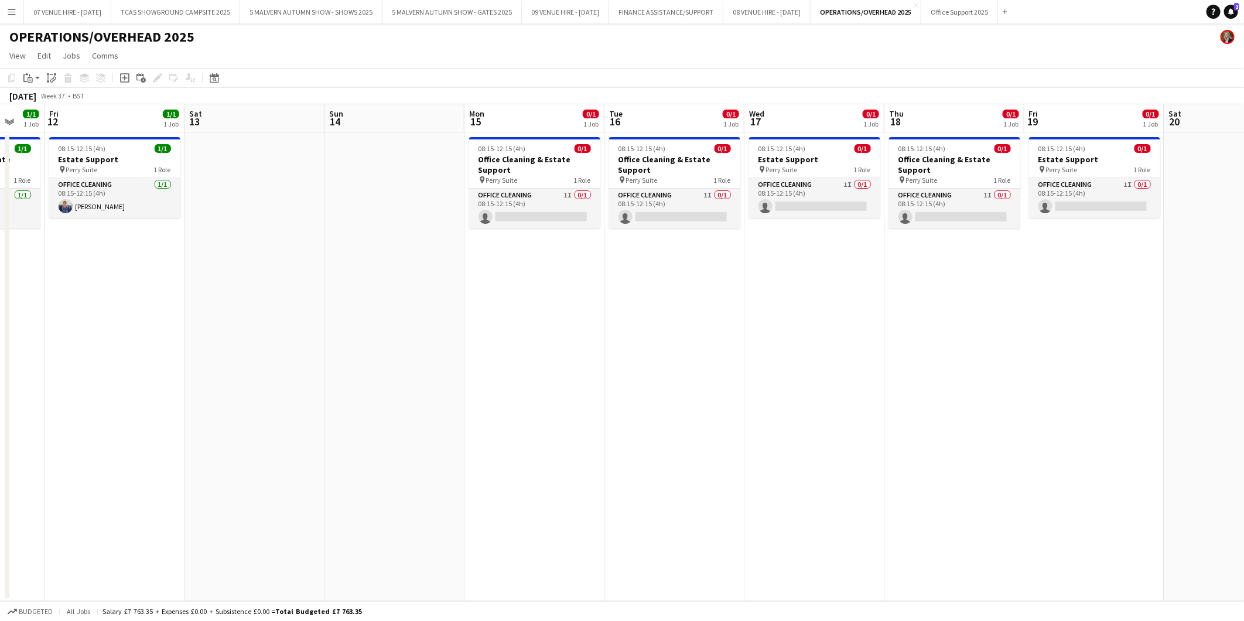
drag, startPoint x: 1090, startPoint y: 169, endPoint x: 894, endPoint y: 169, distance: 195.7
click at [894, 169] on app-calendar-viewport "Tue 9 1/1 1 Job Wed 10 1/1 1 Job Thu 11 1/1 1 Job Fri 12 1/1 1 Job Sat 13 Sun 1…" at bounding box center [622, 352] width 1244 height 497
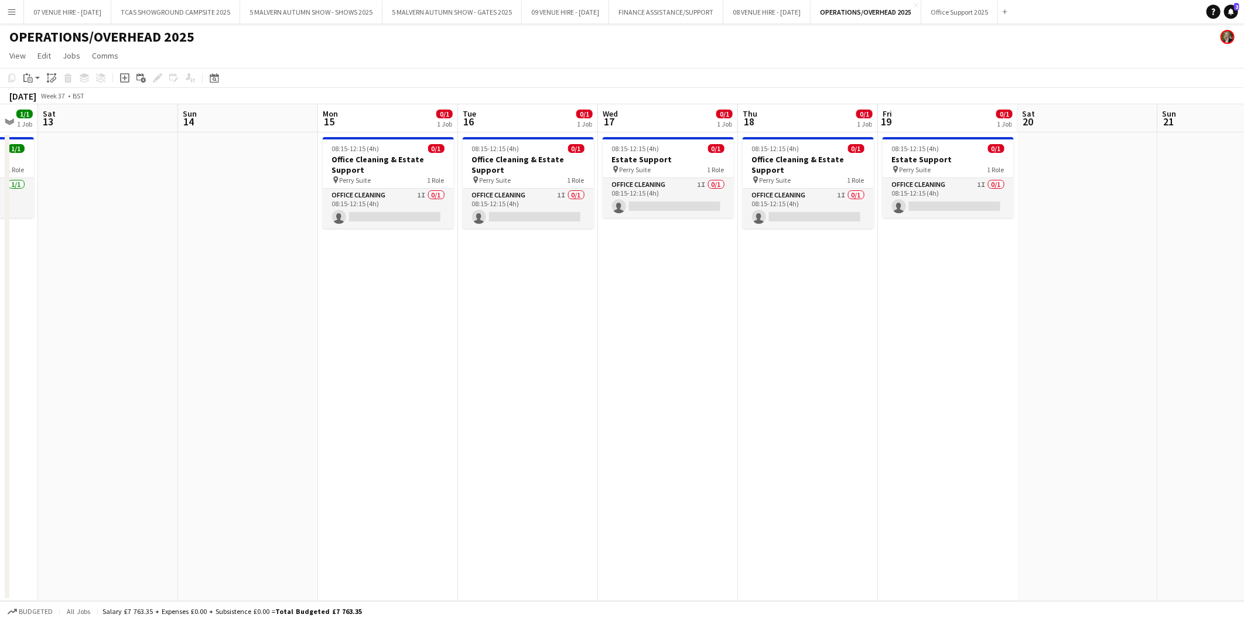
drag, startPoint x: 1094, startPoint y: 172, endPoint x: 947, endPoint y: 172, distance: 146.4
click at [947, 172] on app-calendar-viewport "Wed 10 1/1 1 Job Thu 11 1/1 1 Job Fri 12 1/1 1 Job Sat 13 Sun 14 Mon 15 0/1 1 J…" at bounding box center [622, 352] width 1244 height 497
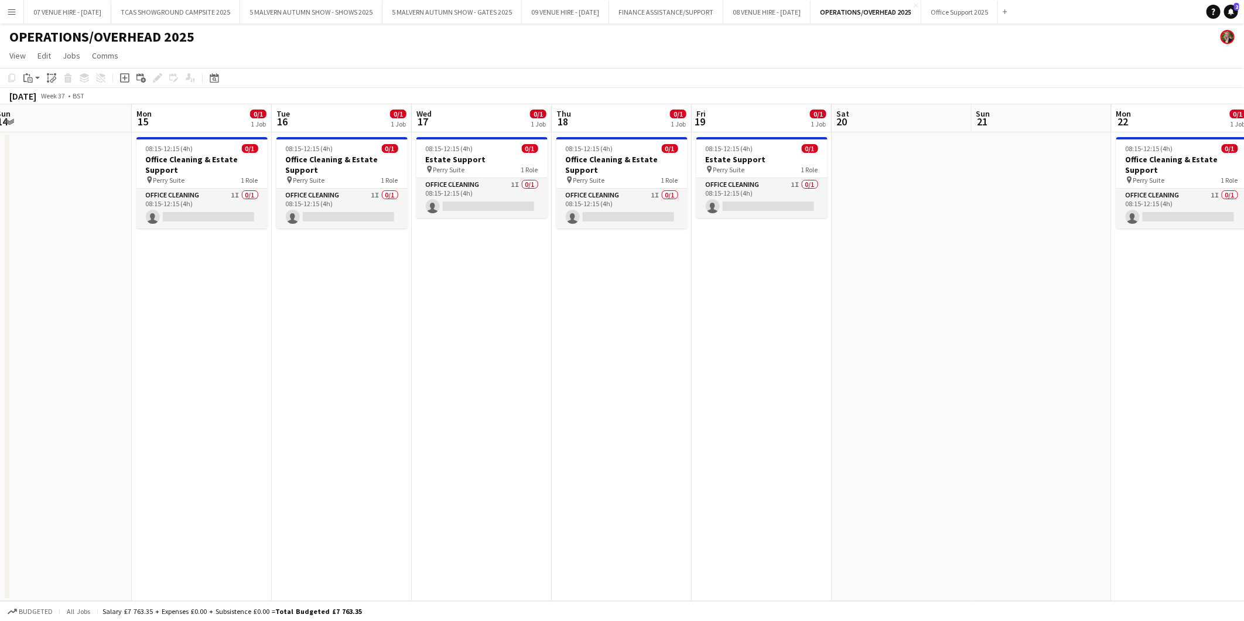
drag, startPoint x: 1040, startPoint y: 186, endPoint x: 952, endPoint y: 186, distance: 87.3
click at [952, 186] on app-calendar-viewport "Thu 11 1/1 1 Job Fri 12 1/1 1 Job Sat 13 Sun 14 Mon 15 0/1 1 Job Tue 16 0/1 1 J…" at bounding box center [622, 352] width 1244 height 497
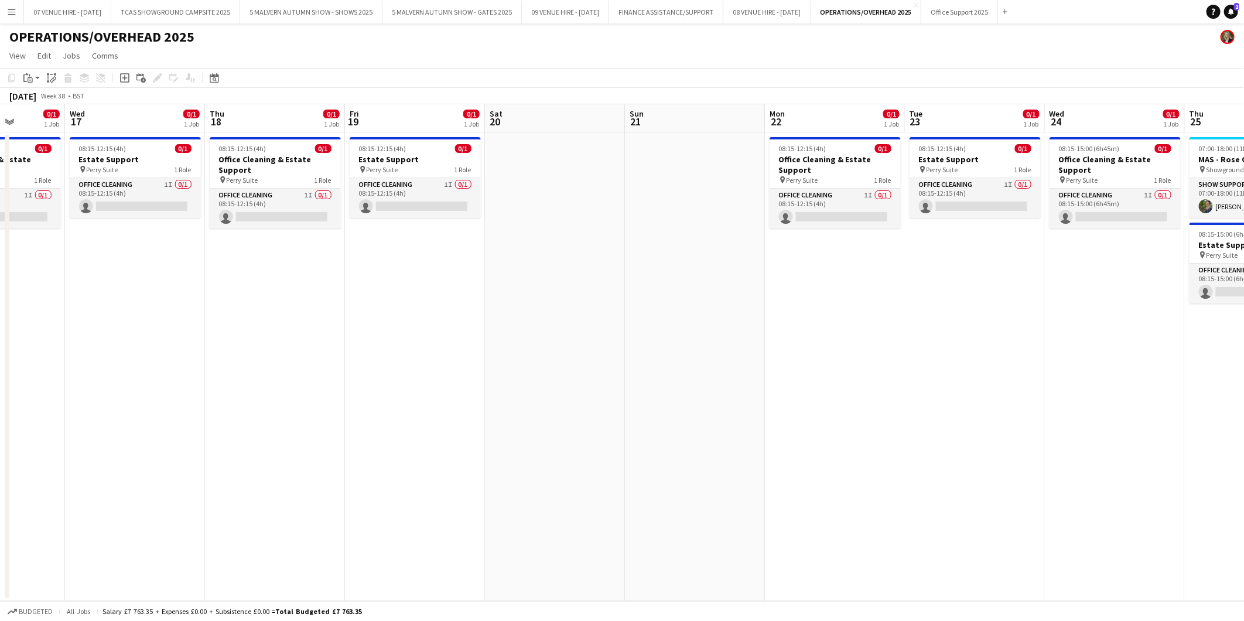
drag, startPoint x: 957, startPoint y: 203, endPoint x: 908, endPoint y: 203, distance: 49.2
click at [908, 203] on app-calendar-viewport "Sat 13 Sun 14 Mon 15 0/1 1 Job Tue 16 0/1 1 Job Wed 17 0/1 1 Job Thu 18 0/1 1 J…" at bounding box center [622, 352] width 1244 height 497
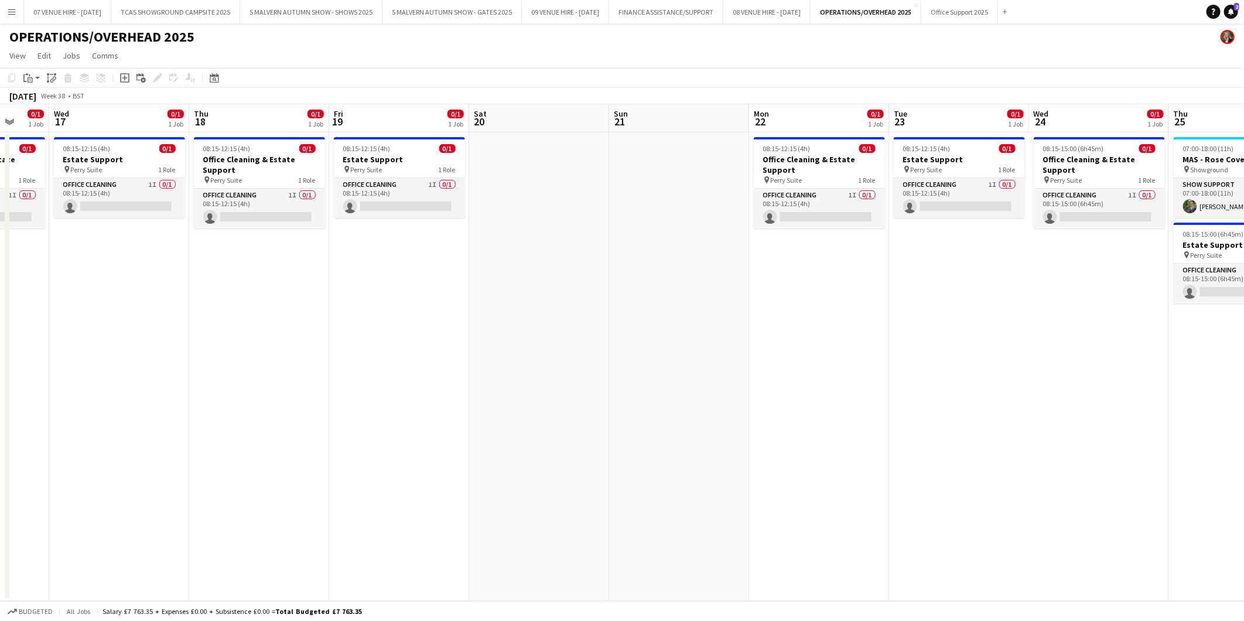
drag, startPoint x: 1076, startPoint y: 160, endPoint x: 920, endPoint y: 159, distance: 155.8
click at [920, 159] on app-calendar-viewport "Sun 14 Mon 15 0/1 1 Job Tue 16 0/1 1 Job Wed 17 0/1 1 Job Thu 18 0/1 1 Job Fri …" at bounding box center [622, 352] width 1244 height 497
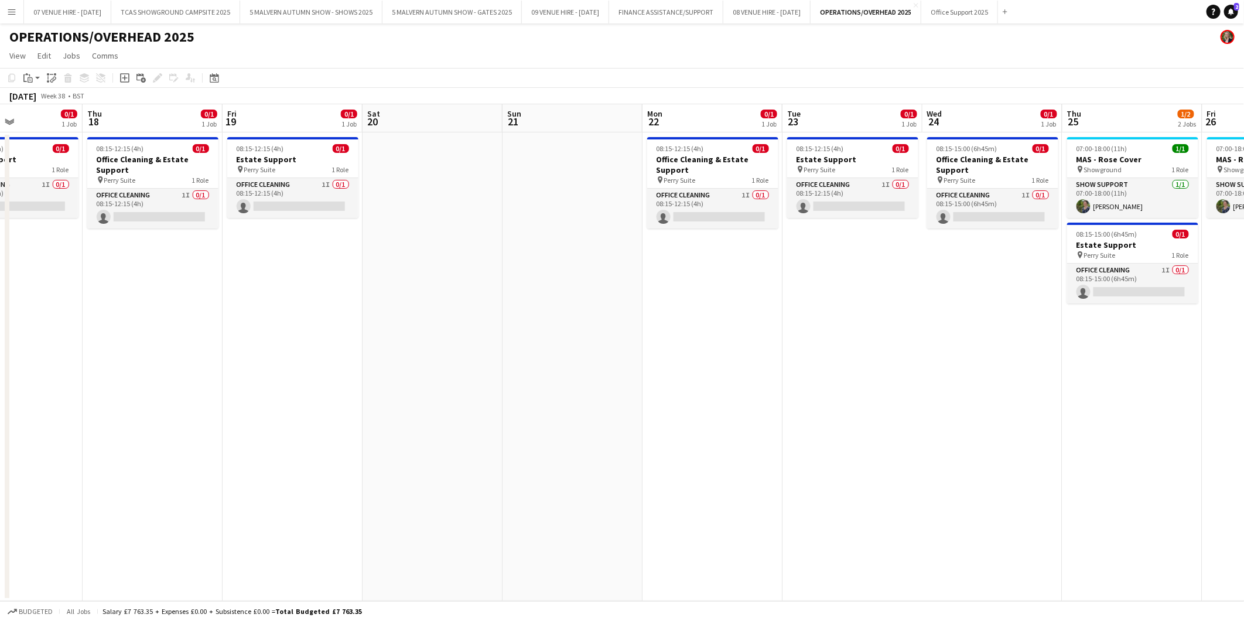
click at [950, 166] on app-calendar-viewport "Sun 14 Mon 15 0/1 1 Job Tue 16 0/1 1 Job Wed 17 0/1 1 Job Thu 18 0/1 1 Job Fri …" at bounding box center [622, 352] width 1244 height 497
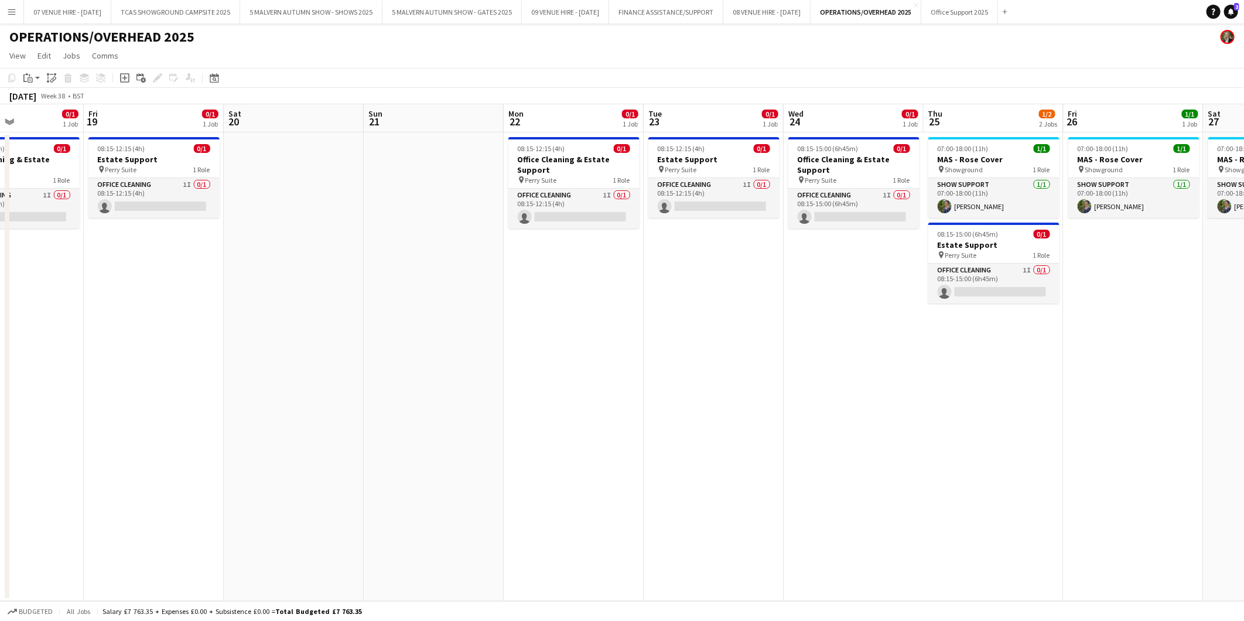
drag, startPoint x: 946, startPoint y: 166, endPoint x: 899, endPoint y: 166, distance: 47.4
click at [899, 166] on app-calendar-viewport "Mon 15 0/1 1 Job Tue 16 0/1 1 Job Wed 17 0/1 1 Job Thu 18 0/1 1 Job Fri 19 0/1 …" at bounding box center [622, 352] width 1244 height 497
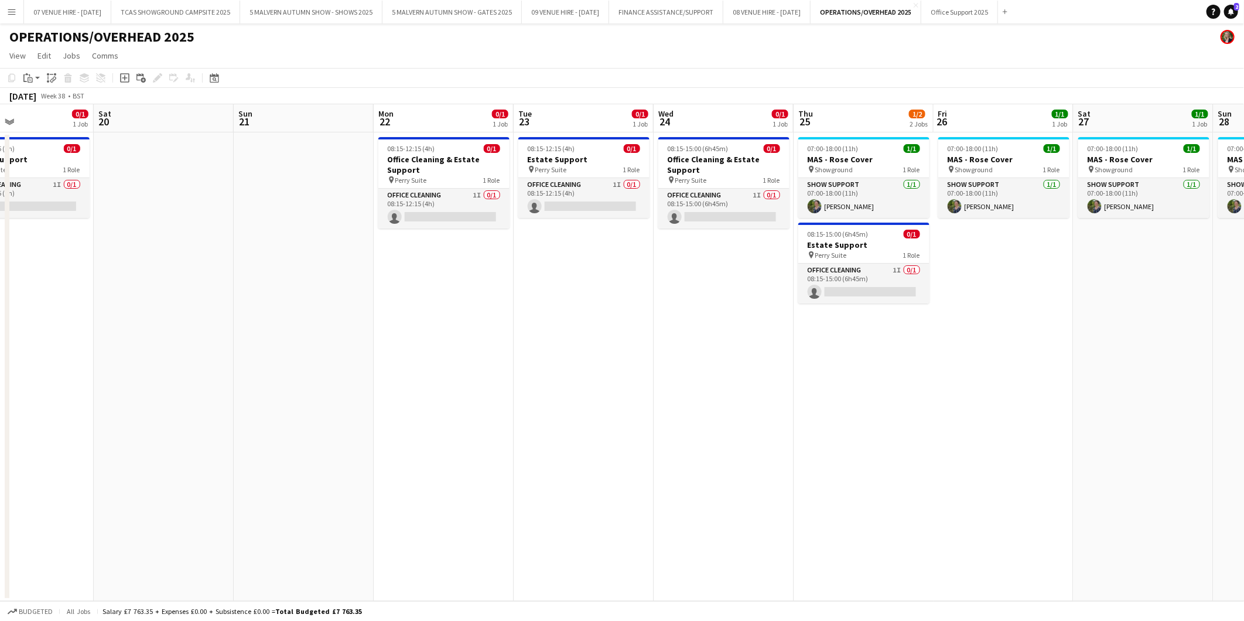
click at [910, 162] on app-calendar-viewport "Tue 16 0/1 1 Job Wed 17 0/1 1 Job Thu 18 0/1 1 Job Fri 19 0/1 1 Job Sat 20 Sun …" at bounding box center [622, 352] width 1244 height 497
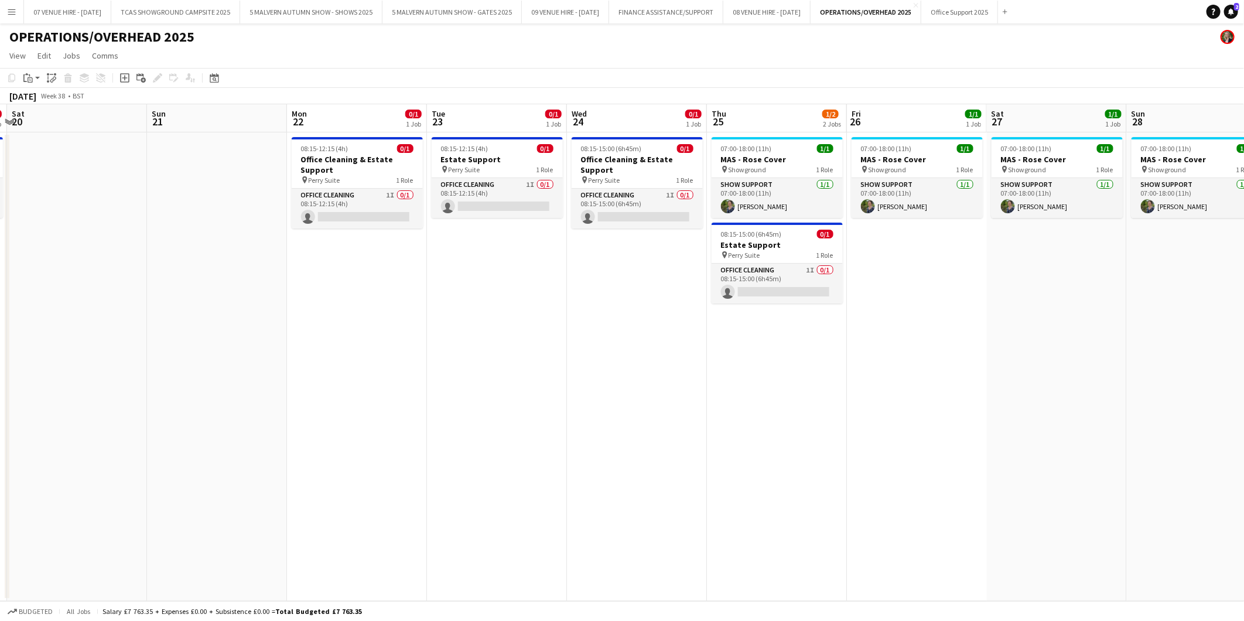
click at [930, 173] on app-calendar-viewport "Wed 17 0/1 1 Job Thu 18 0/1 1 Job Fri 19 0/1 1 Job Sat 20 Sun 21 Mon 22 0/1 1 J…" at bounding box center [622, 352] width 1244 height 497
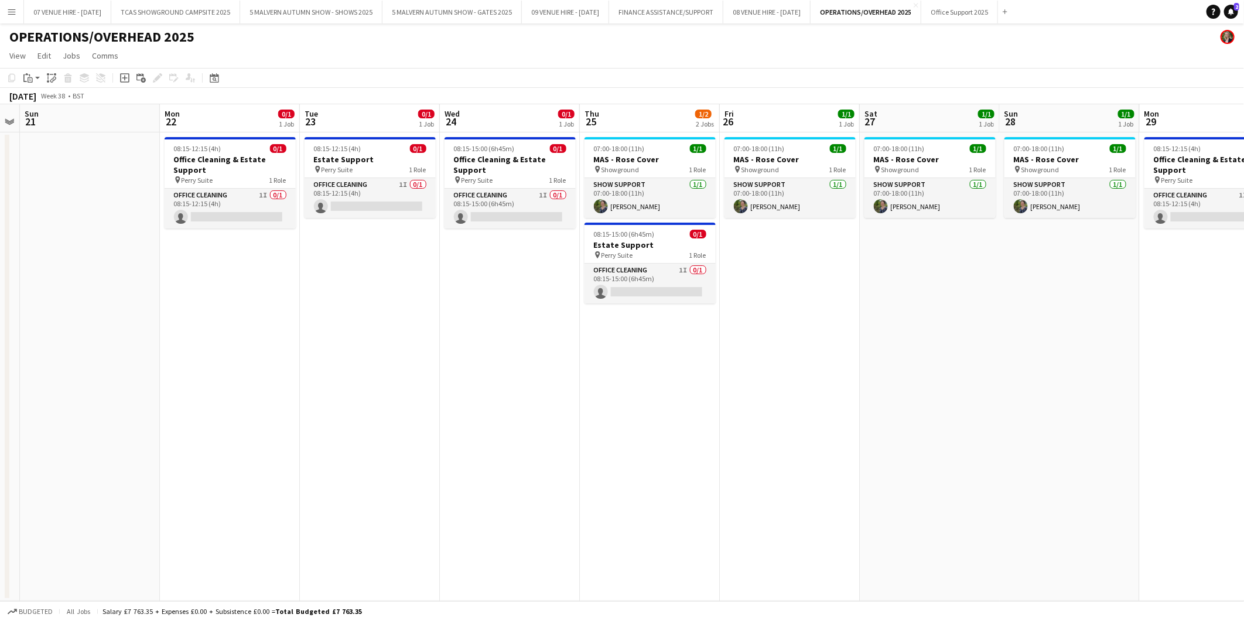
click at [911, 177] on app-calendar-viewport "Thu 18 0/1 1 Job Fri 19 0/1 1 Job Sat 20 Sun 21 Mon 22 0/1 1 Job Tue 23 0/1 1 J…" at bounding box center [622, 352] width 1244 height 497
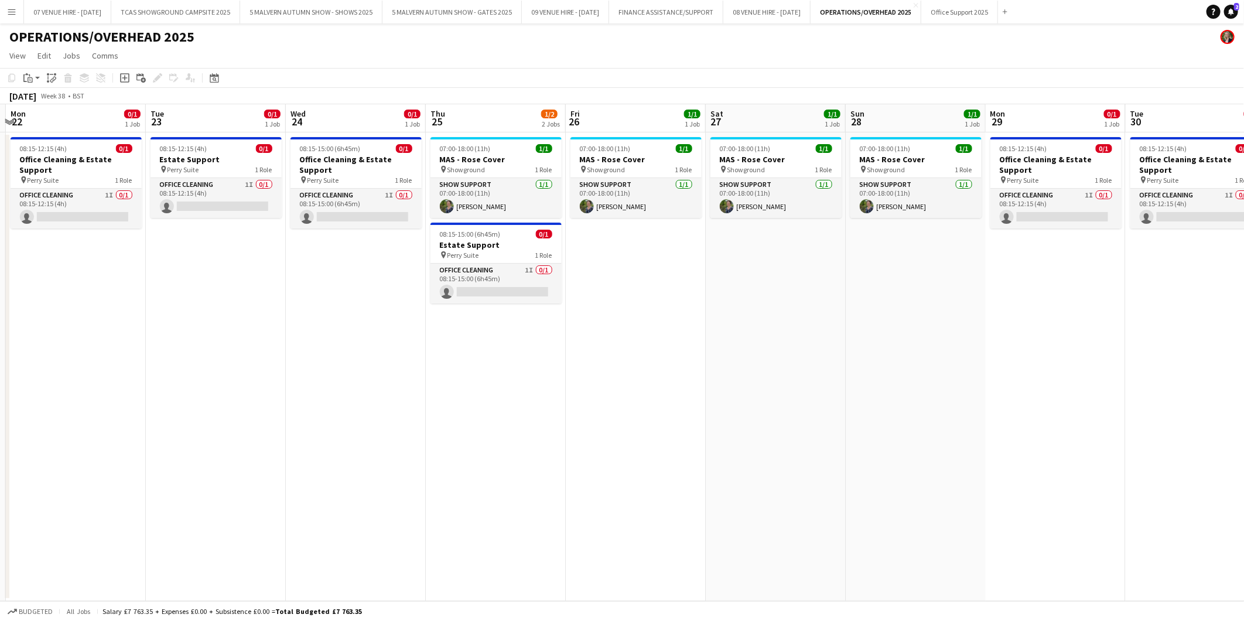
click at [853, 180] on app-calendar-viewport "Fri 19 0/1 1 Job Sat 20 Sun 21 Mon 22 0/1 1 Job Tue 23 0/1 1 Job Wed 24 0/1 1 J…" at bounding box center [622, 352] width 1244 height 497
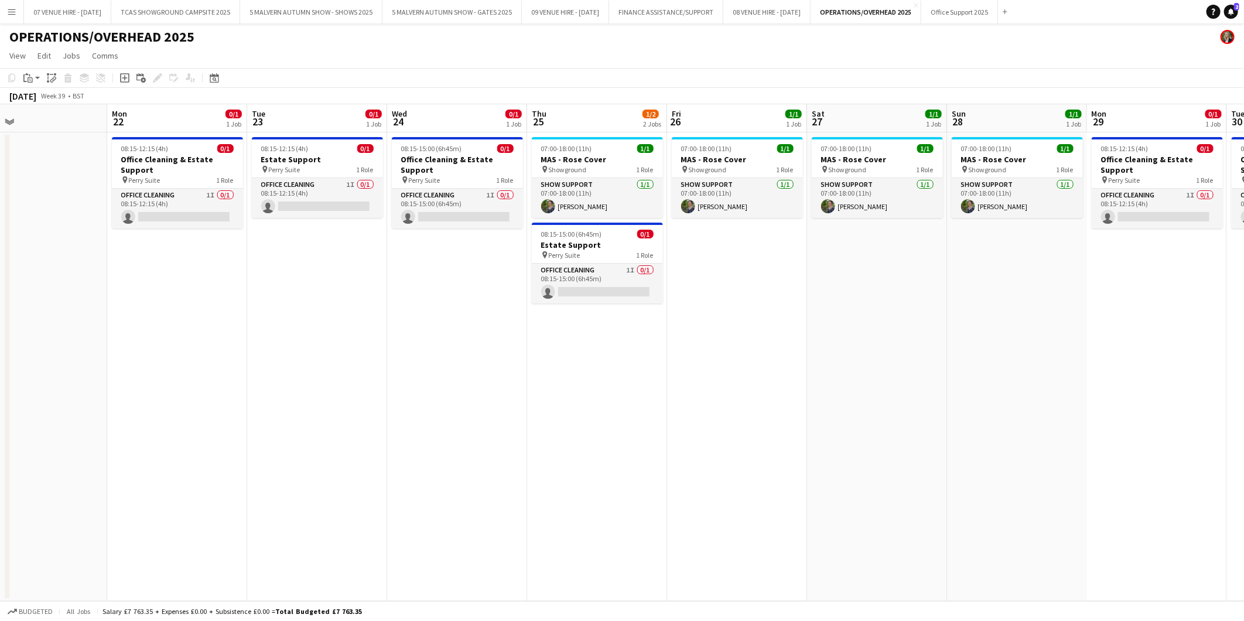
drag, startPoint x: 987, startPoint y: 189, endPoint x: 808, endPoint y: 182, distance: 178.8
click at [808, 182] on app-calendar-viewport "Fri 19 0/1 1 Job Sat 20 Sun 21 Mon 22 0/1 1 Job Tue 23 0/1 1 Job Wed 24 0/1 1 J…" at bounding box center [622, 352] width 1244 height 497
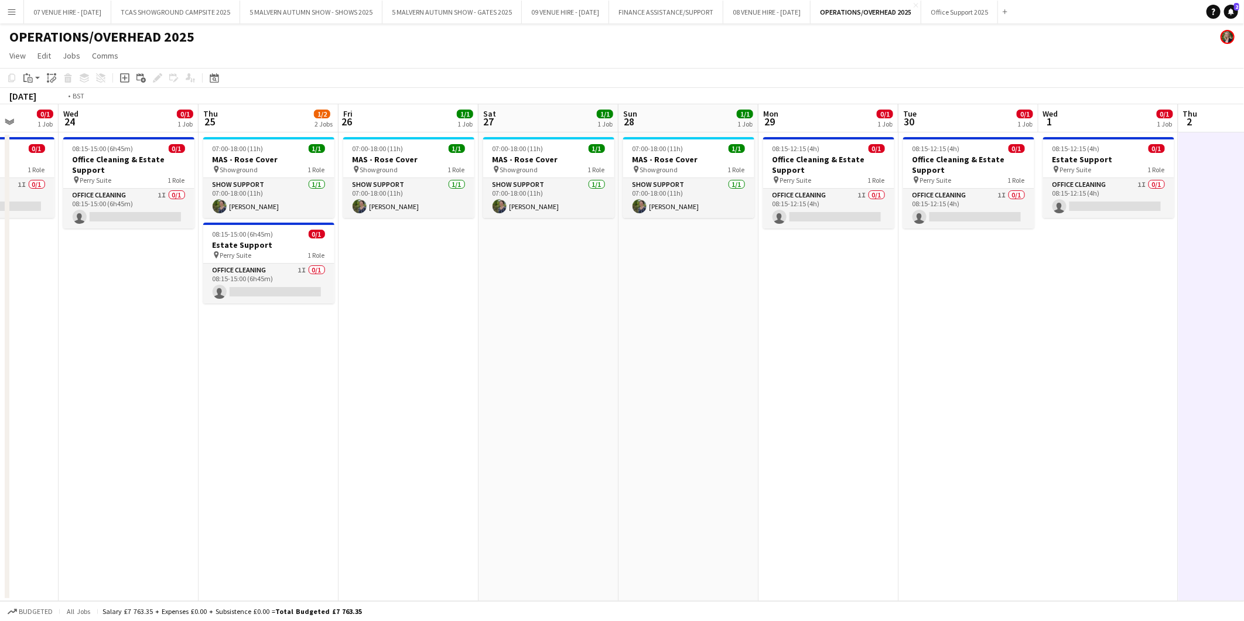
drag, startPoint x: 636, startPoint y: 172, endPoint x: 1008, endPoint y: 171, distance: 371.4
click at [1008, 171] on app-calendar-viewport "Sun 21 Mon 22 0/1 1 Job Tue 23 0/1 1 Job Wed 24 0/1 1 Job Thu 25 1/2 2 Jobs Fri…" at bounding box center [622, 352] width 1244 height 497
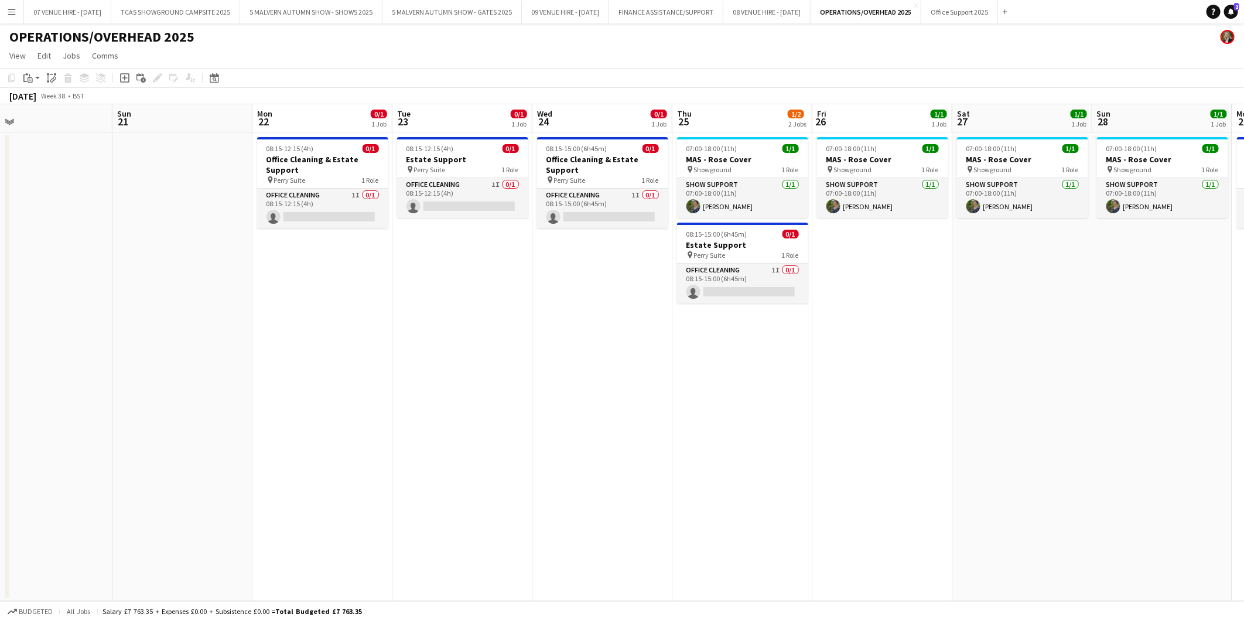
drag, startPoint x: 703, startPoint y: 173, endPoint x: 1037, endPoint y: 173, distance: 333.9
click at [1037, 173] on app-calendar-viewport "Thu 18 0/1 1 Job Fri 19 0/1 1 Job Sat 20 Sun 21 Mon 22 0/1 1 Job Tue 23 0/1 1 J…" at bounding box center [622, 352] width 1244 height 497
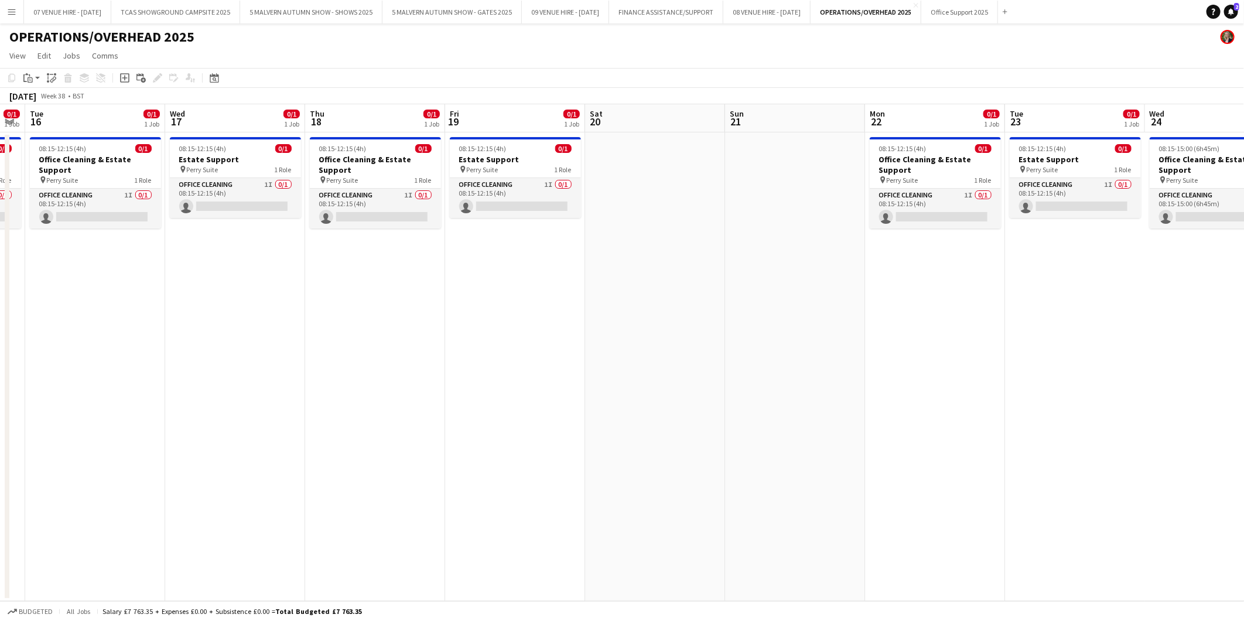
drag, startPoint x: 687, startPoint y: 175, endPoint x: 1019, endPoint y: 183, distance: 332.8
click at [1019, 183] on app-calendar-viewport "Sun 14 Mon 15 0/1 1 Job Tue 16 0/1 1 Job Wed 17 0/1 1 Job Thu 18 0/1 1 Job Fri …" at bounding box center [622, 352] width 1244 height 497
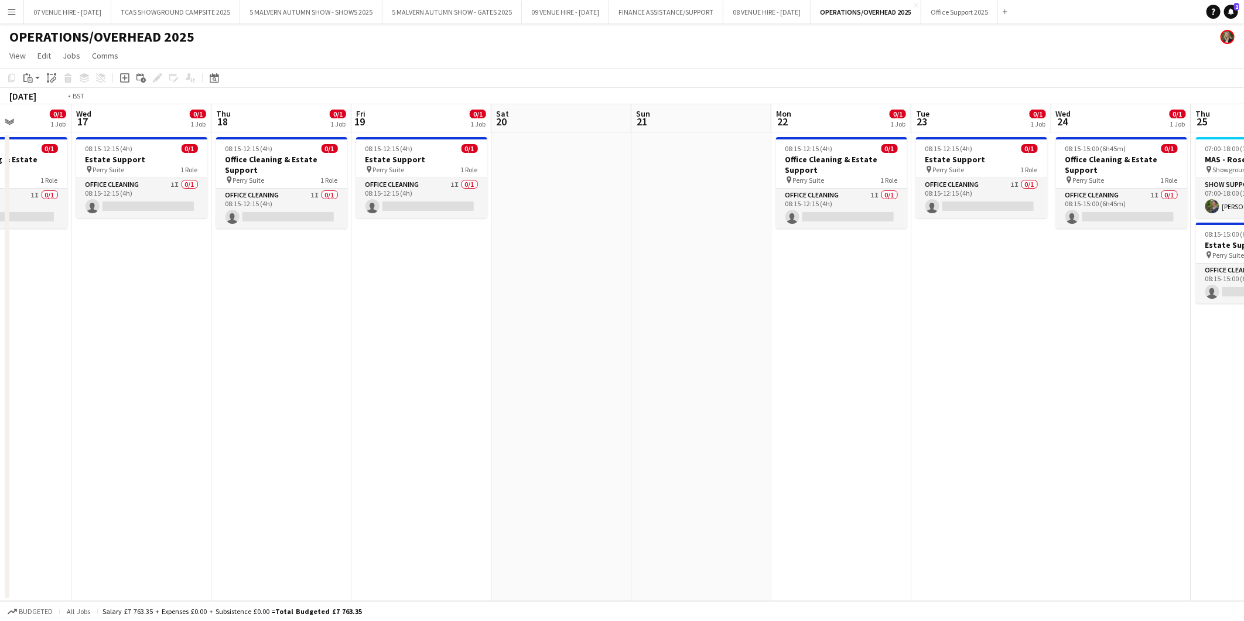
drag, startPoint x: 811, startPoint y: 188, endPoint x: 1137, endPoint y: 186, distance: 326.3
click at [1137, 186] on app-calendar-viewport "Sun 14 Mon 15 0/1 1 Job Tue 16 0/1 1 Job Wed 17 0/1 1 Job Thu 18 0/1 1 Job Fri …" at bounding box center [622, 352] width 1244 height 497
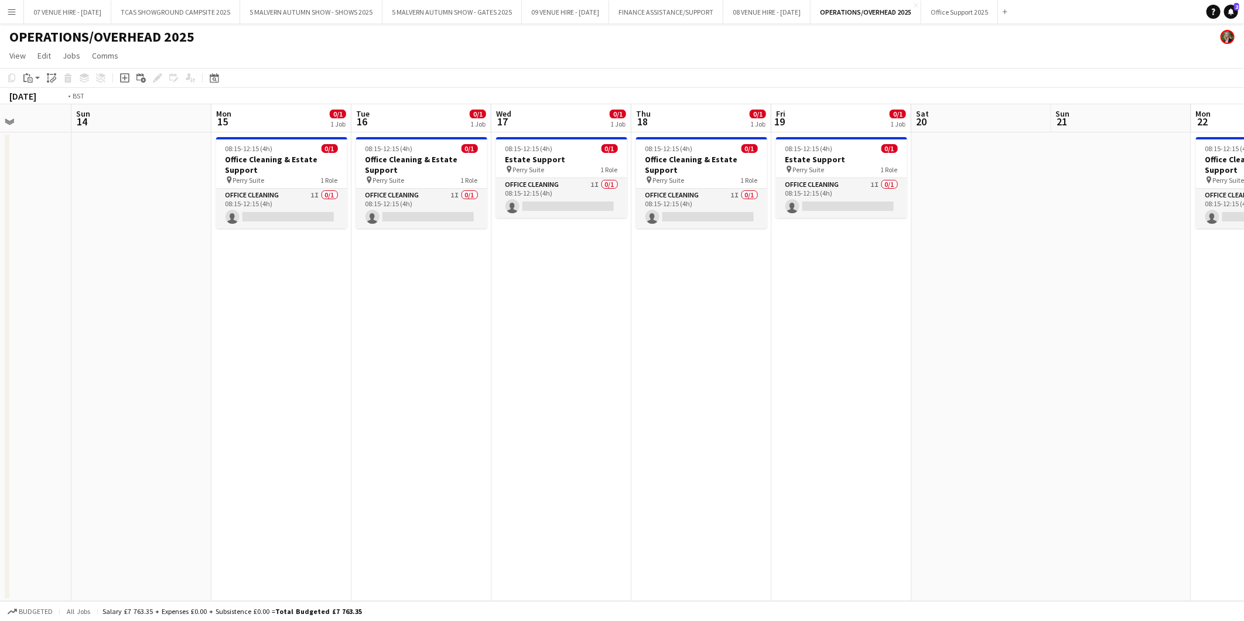
scroll to position [0, 350]
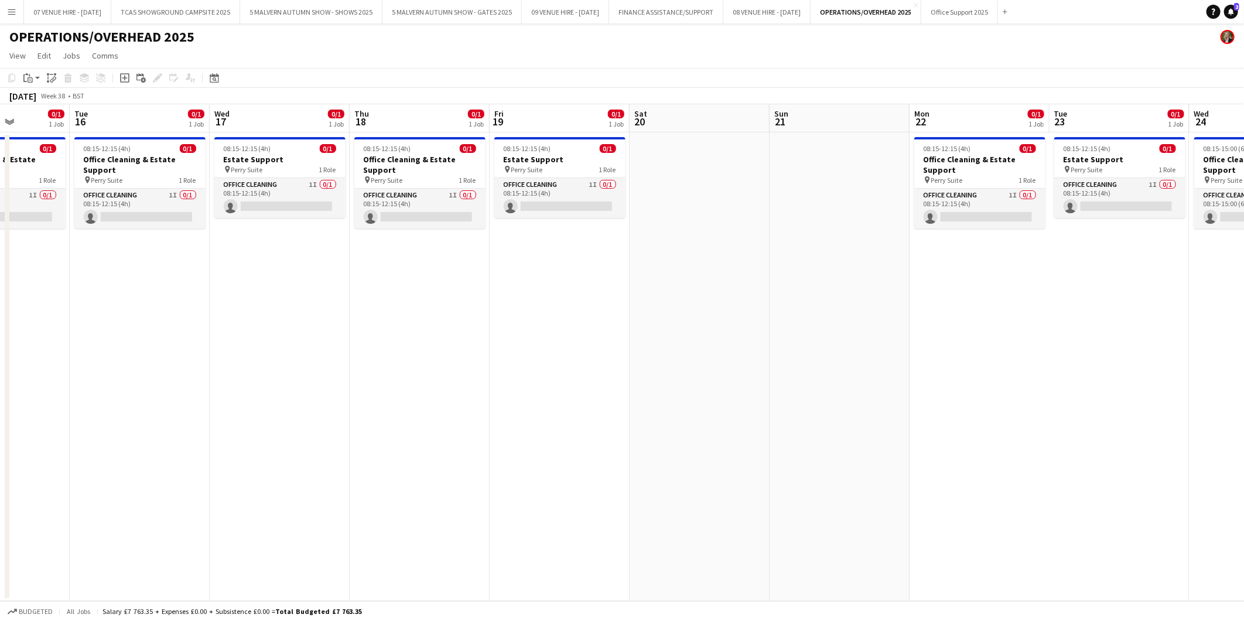
drag, startPoint x: 1047, startPoint y: 172, endPoint x: 766, endPoint y: 168, distance: 281.8
click at [766, 168] on app-calendar-viewport "Sat 13 Sun 14 Mon 15 0/1 1 Job Tue 16 0/1 1 Job Wed 17 0/1 1 Job Thu 18 0/1 1 J…" at bounding box center [622, 352] width 1244 height 497
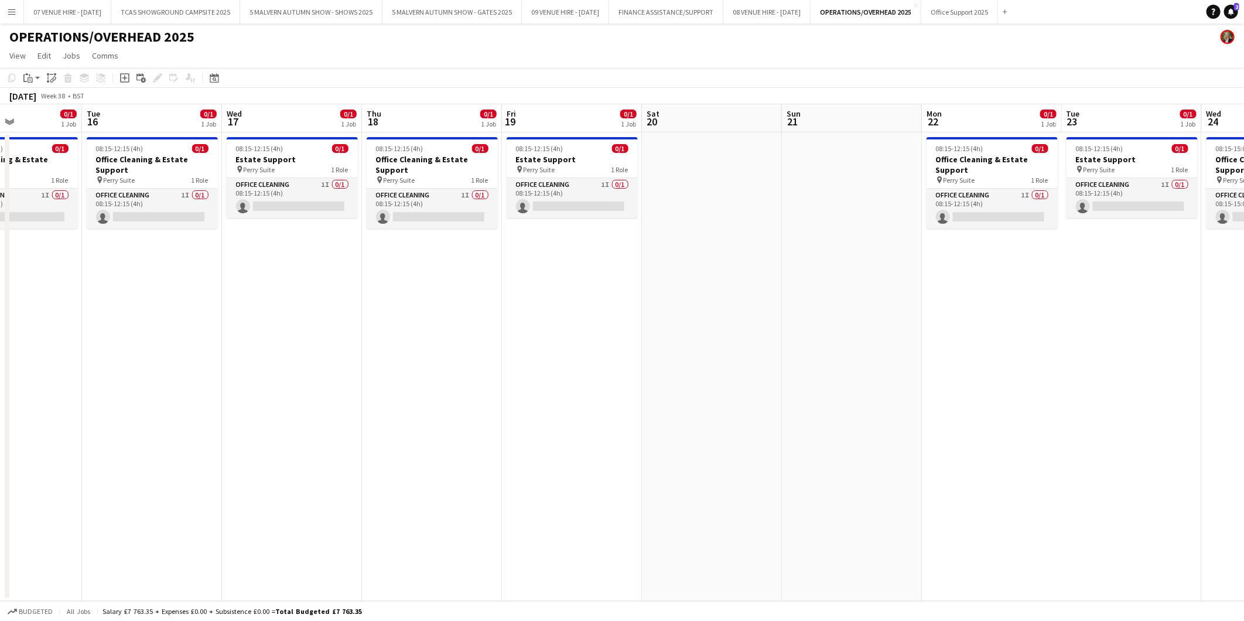
drag, startPoint x: 852, startPoint y: 178, endPoint x: 584, endPoint y: 178, distance: 267.7
click at [584, 178] on app-calendar-viewport "Sat 13 Sun 14 Mon 15 0/1 1 Job Tue 16 0/1 1 Job Wed 17 0/1 1 Job Thu 18 0/1 1 J…" at bounding box center [622, 352] width 1244 height 497
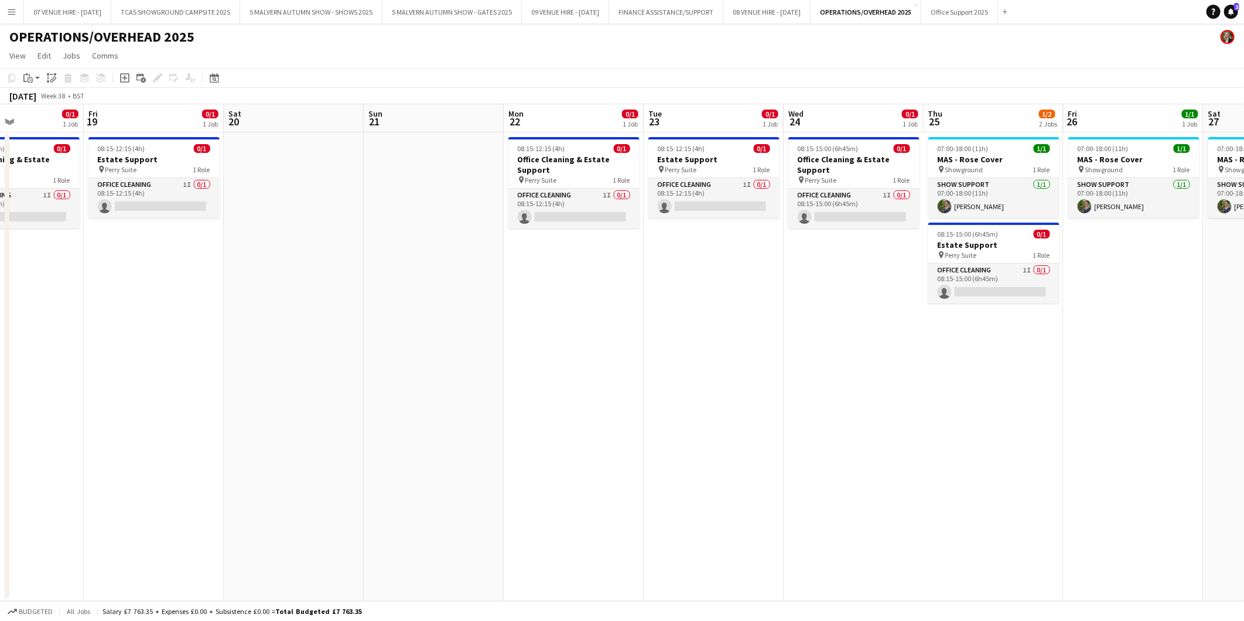
drag, startPoint x: 769, startPoint y: 177, endPoint x: 630, endPoint y: 177, distance: 138.8
click at [630, 177] on app-calendar-viewport "Mon 15 0/1 1 Job Tue 16 0/1 1 Job Wed 17 0/1 1 Job Thu 18 0/1 1 Job Fri 19 0/1 …" at bounding box center [622, 352] width 1244 height 497
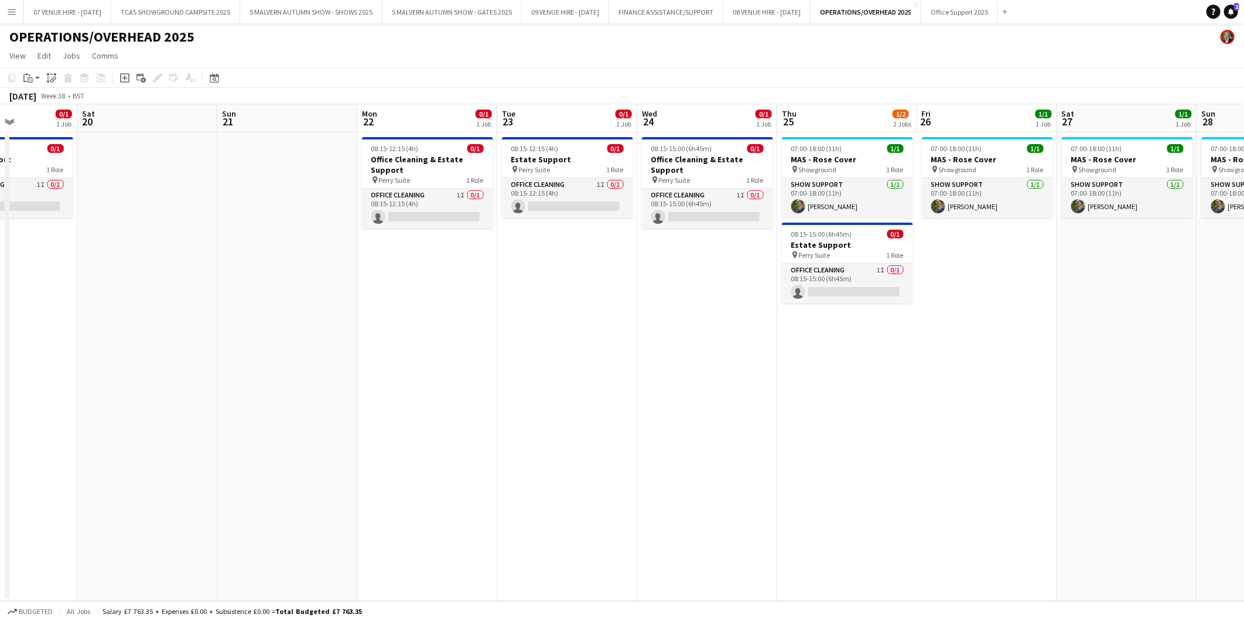
click at [635, 162] on app-calendar-viewport "Tue 16 0/1 1 Job Wed 17 0/1 1 Job Thu 18 0/1 1 Job Fri 19 0/1 1 Job Sat 20 Sun …" at bounding box center [622, 352] width 1244 height 497
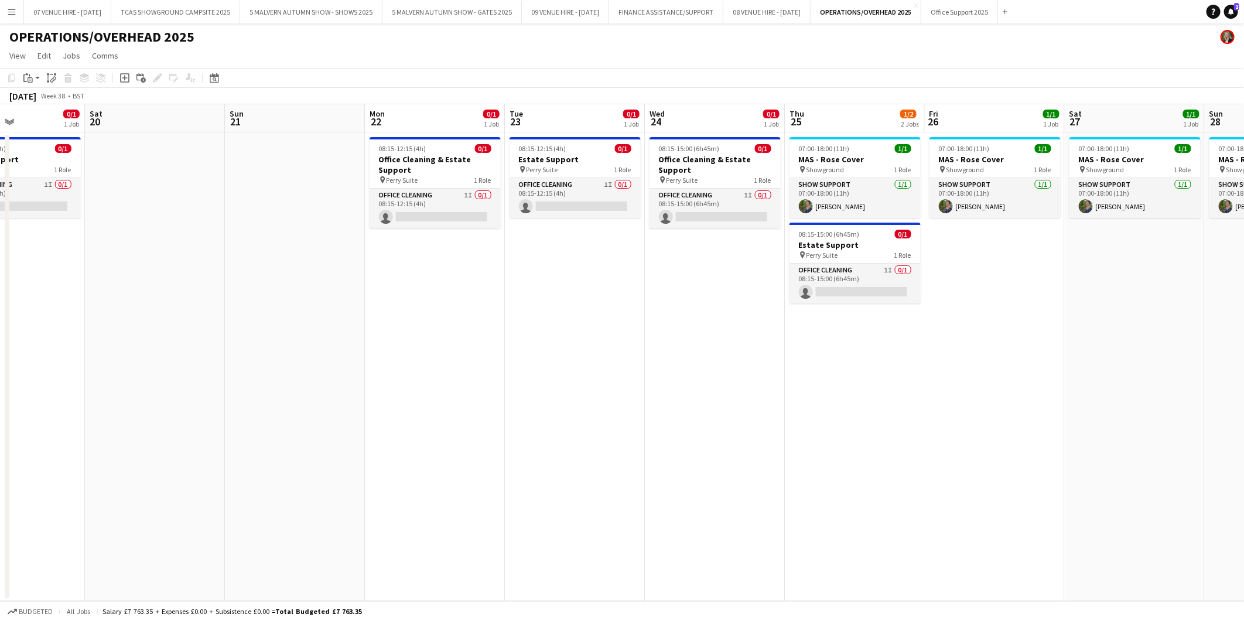
drag, startPoint x: 643, startPoint y: 163, endPoint x: 624, endPoint y: 163, distance: 18.7
click at [624, 163] on app-calendar-viewport "Tue 16 0/1 1 Job Wed 17 0/1 1 Job Thu 18 0/1 1 Job Fri 19 0/1 1 Job Sat 20 Sun …" at bounding box center [622, 352] width 1244 height 497
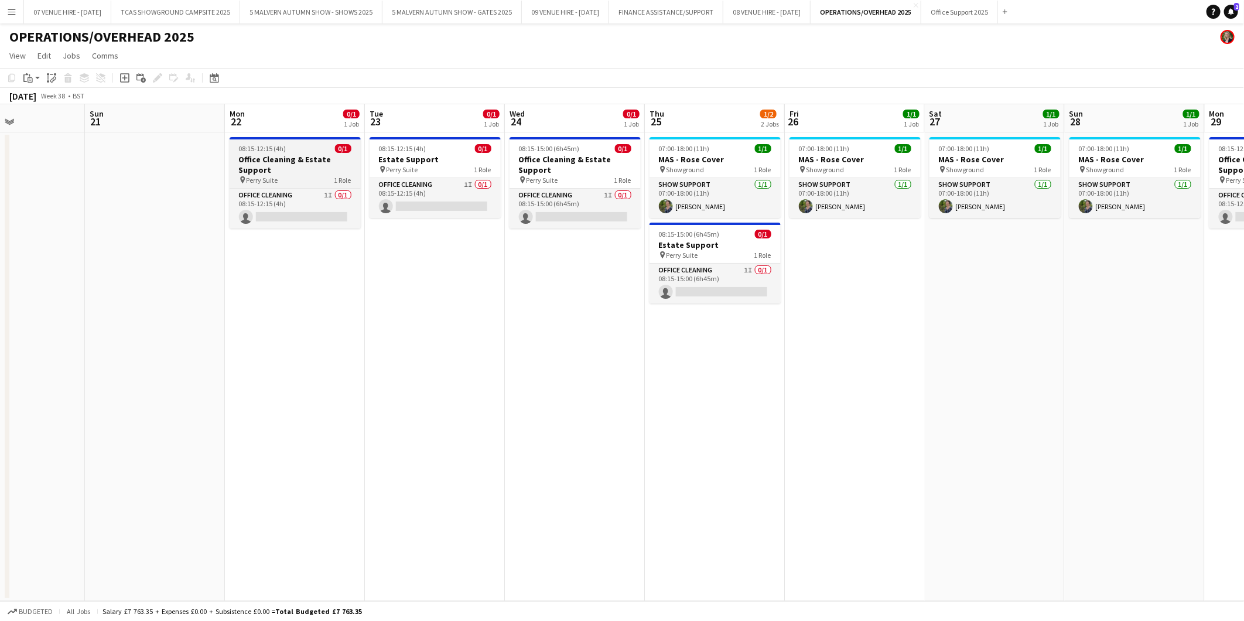
click at [264, 159] on h3 "Office Cleaning & Estate Support" at bounding box center [295, 164] width 131 height 21
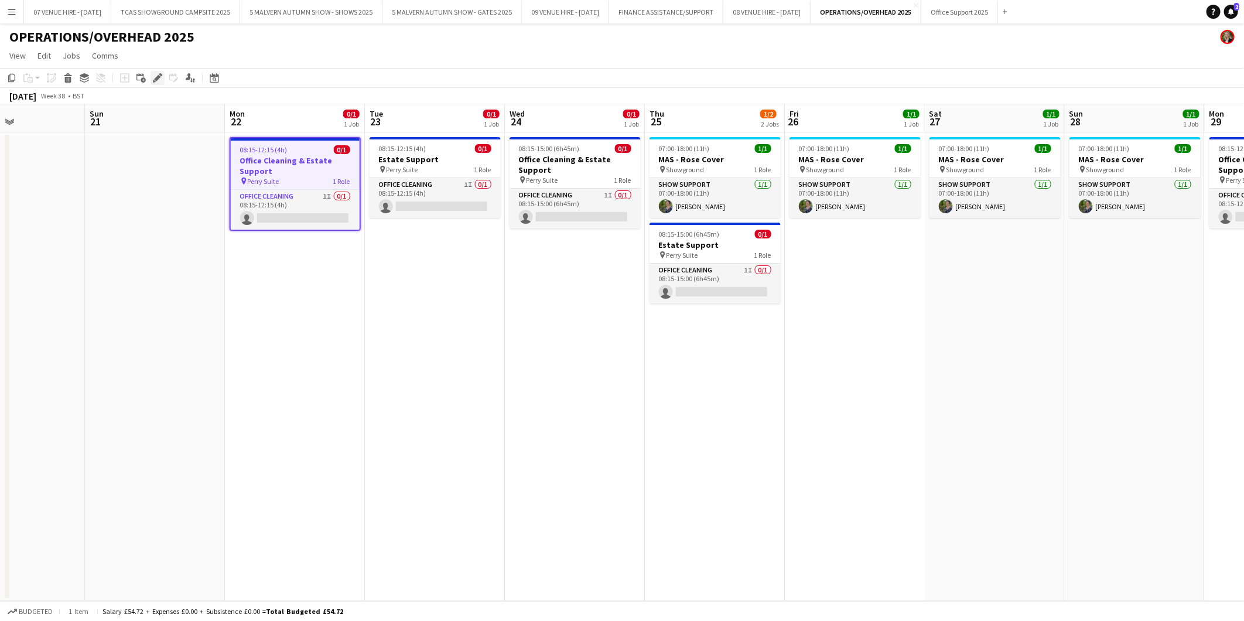
click at [161, 74] on icon at bounding box center [160, 74] width 3 height 3
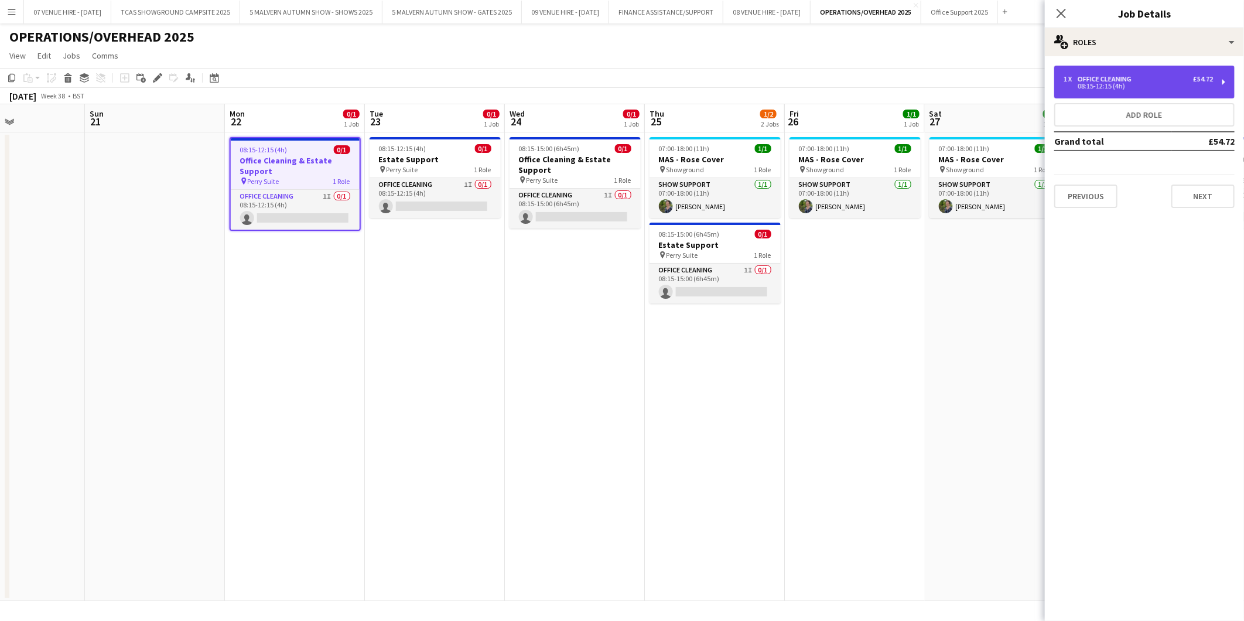
click at [1100, 73] on div "1 x Office Cleaning £54.72 08:15-12:15 (4h)" at bounding box center [1144, 82] width 180 height 33
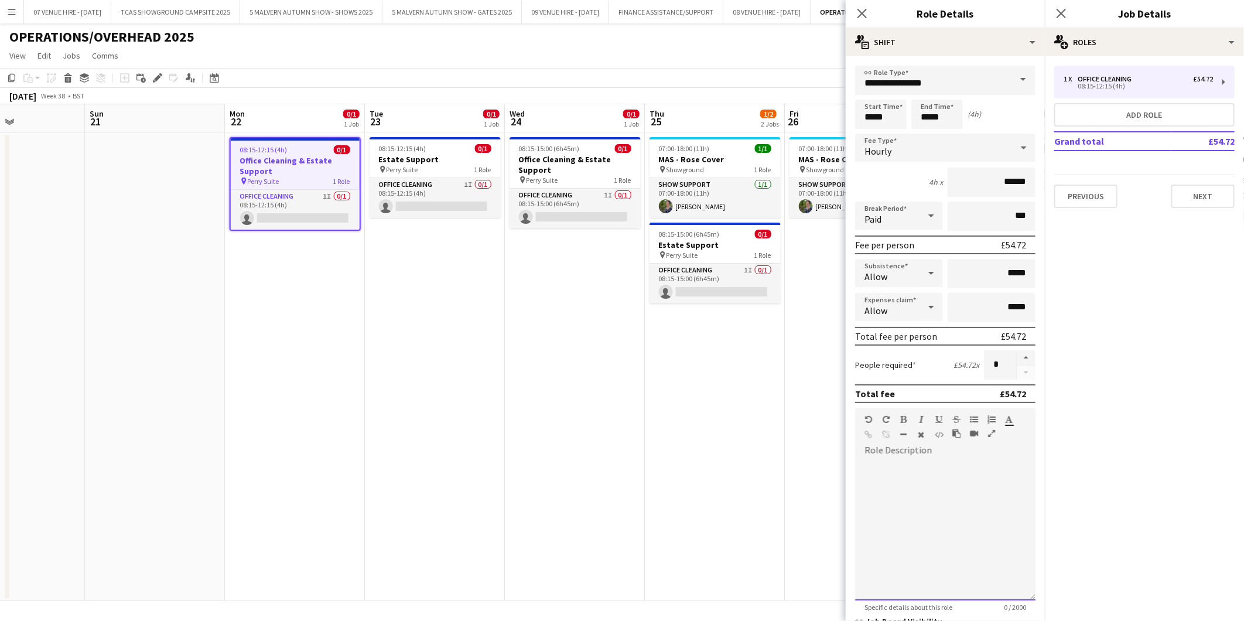
click at [895, 460] on div at bounding box center [945, 530] width 180 height 141
click at [721, 415] on app-date-cell "07:00-18:00 (11h) 1/1 MAS - Rose Cover pin Showground 1 Role Show Support 1/1 0…" at bounding box center [715, 366] width 140 height 469
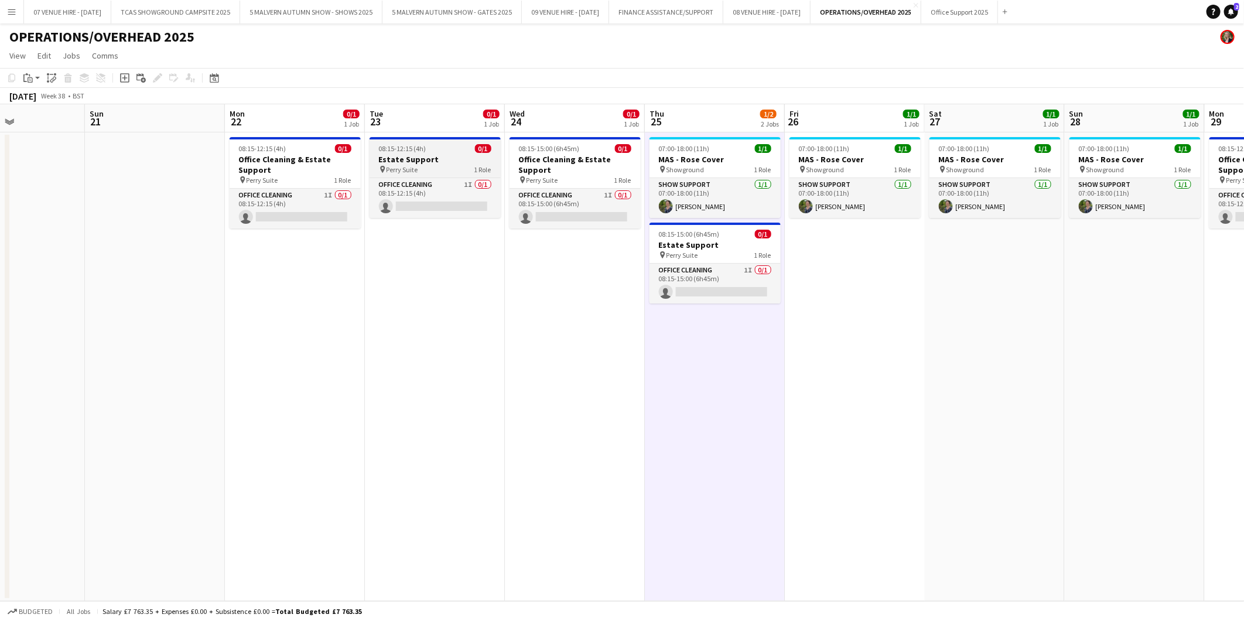
click at [406, 162] on h3 "Estate Support" at bounding box center [435, 159] width 131 height 11
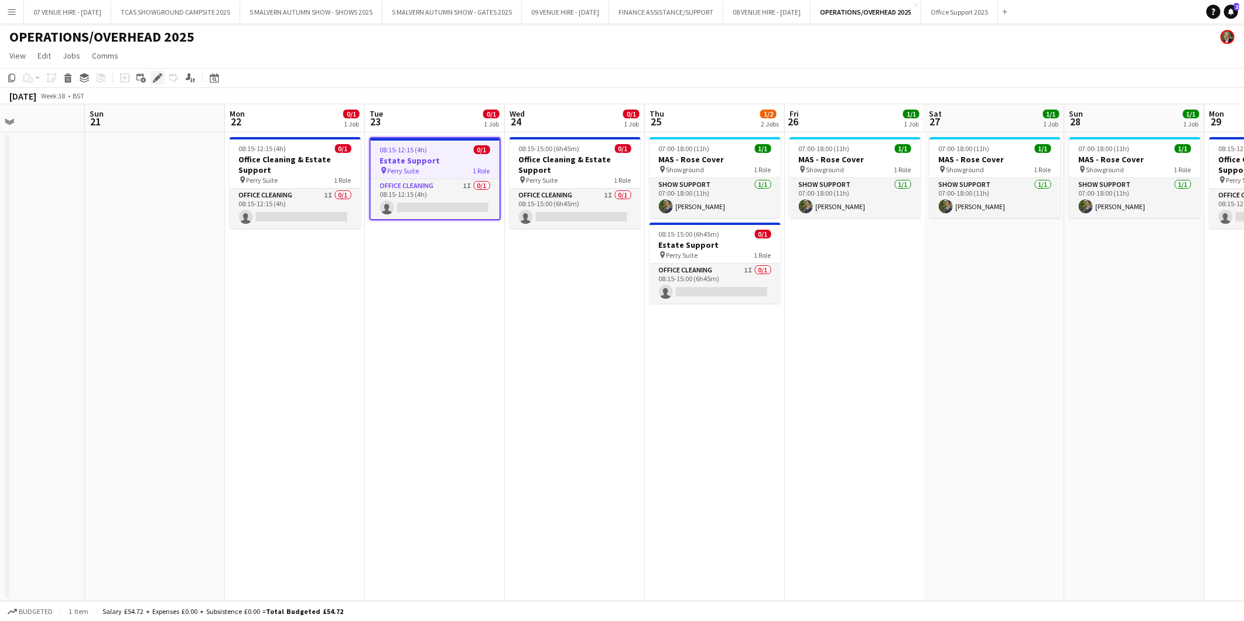
click at [151, 80] on div "Edit" at bounding box center [158, 78] width 14 height 14
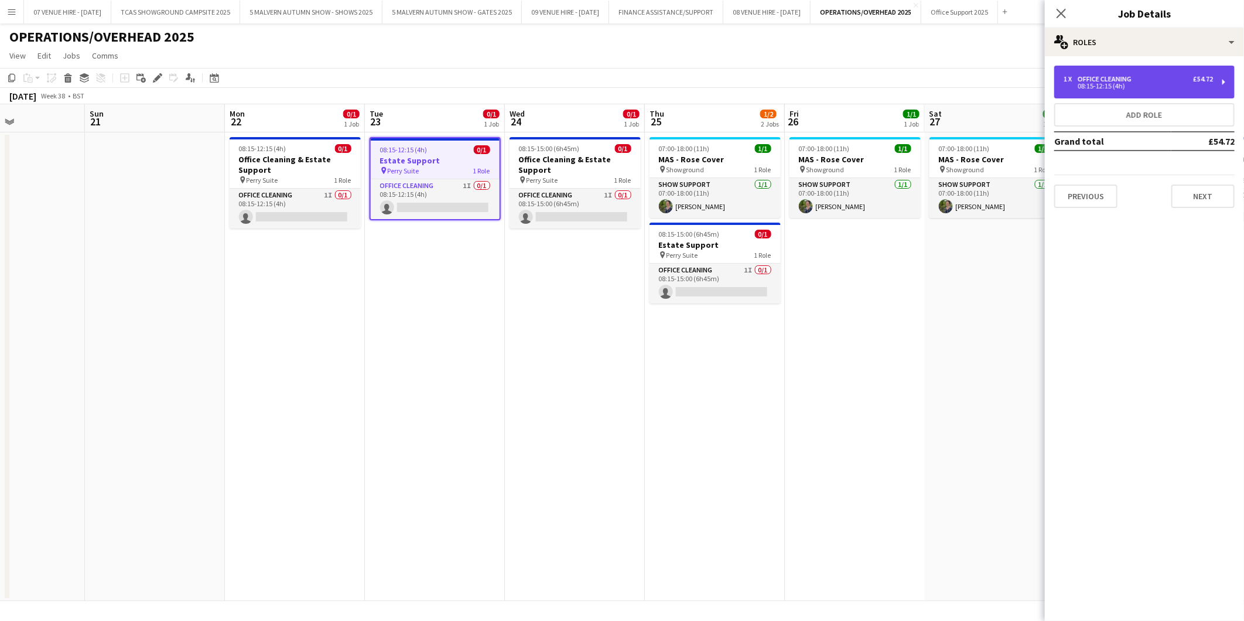
click at [1105, 83] on div "08:15-12:15 (4h)" at bounding box center [1138, 86] width 149 height 6
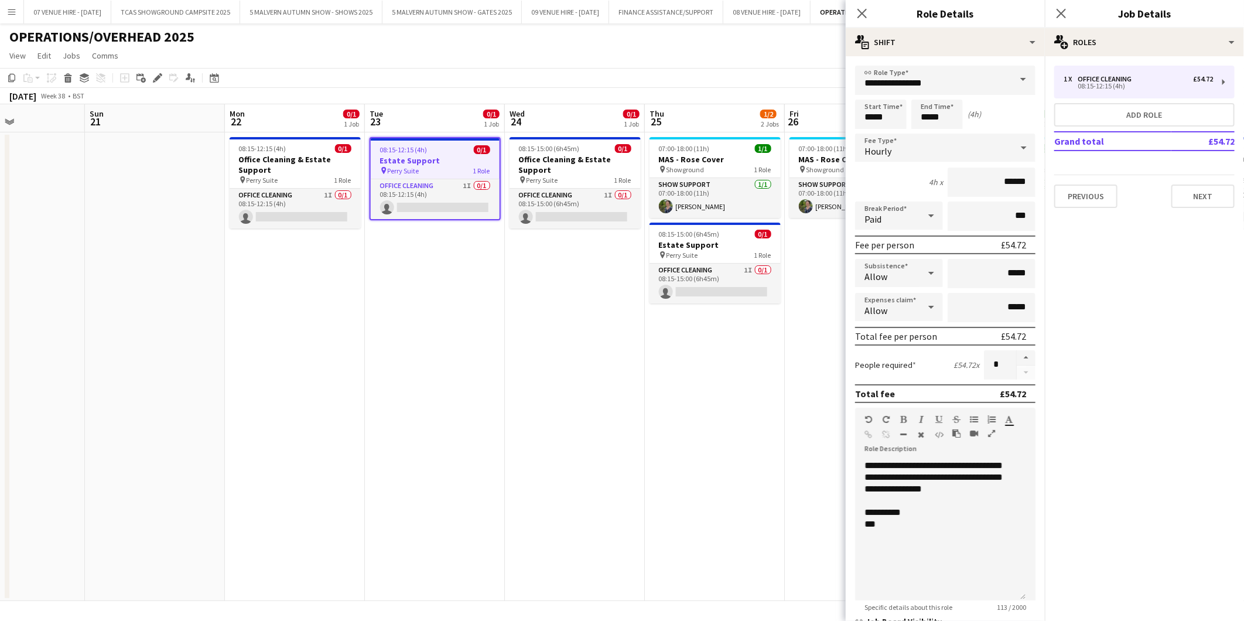
click at [795, 447] on app-date-cell "07:00-18:00 (11h) 1/1 MAS - Rose Cover pin Showground 1 Role Show Support [DATE…" at bounding box center [855, 366] width 140 height 469
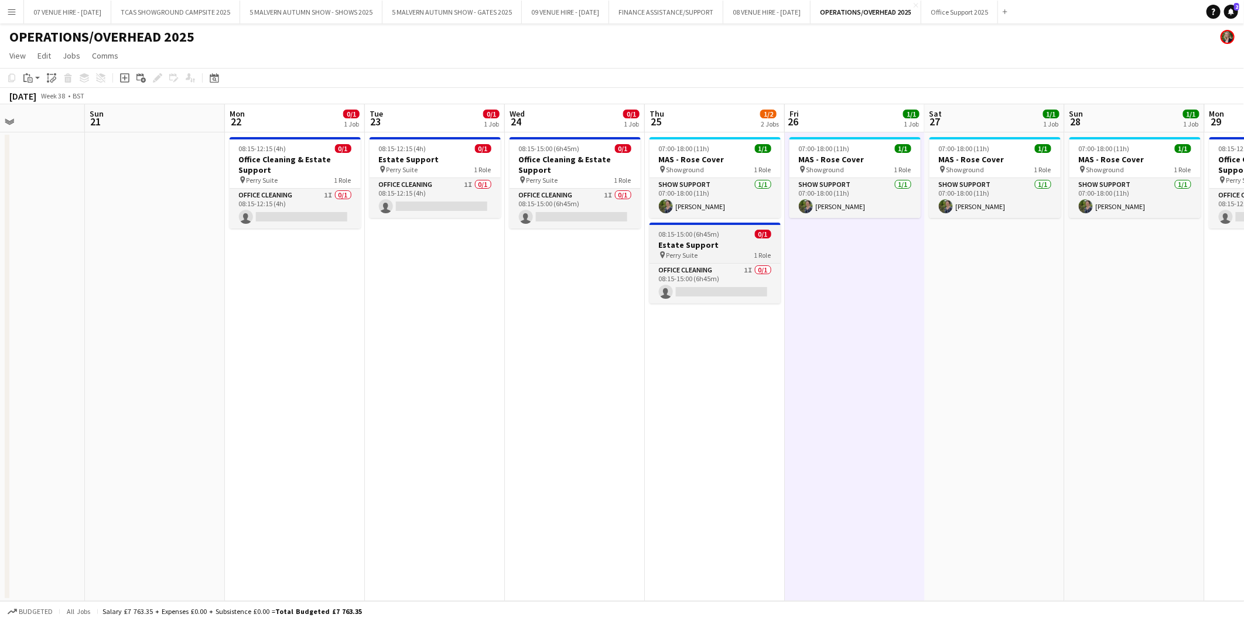
click at [688, 246] on h3 "Estate Support" at bounding box center [715, 245] width 131 height 11
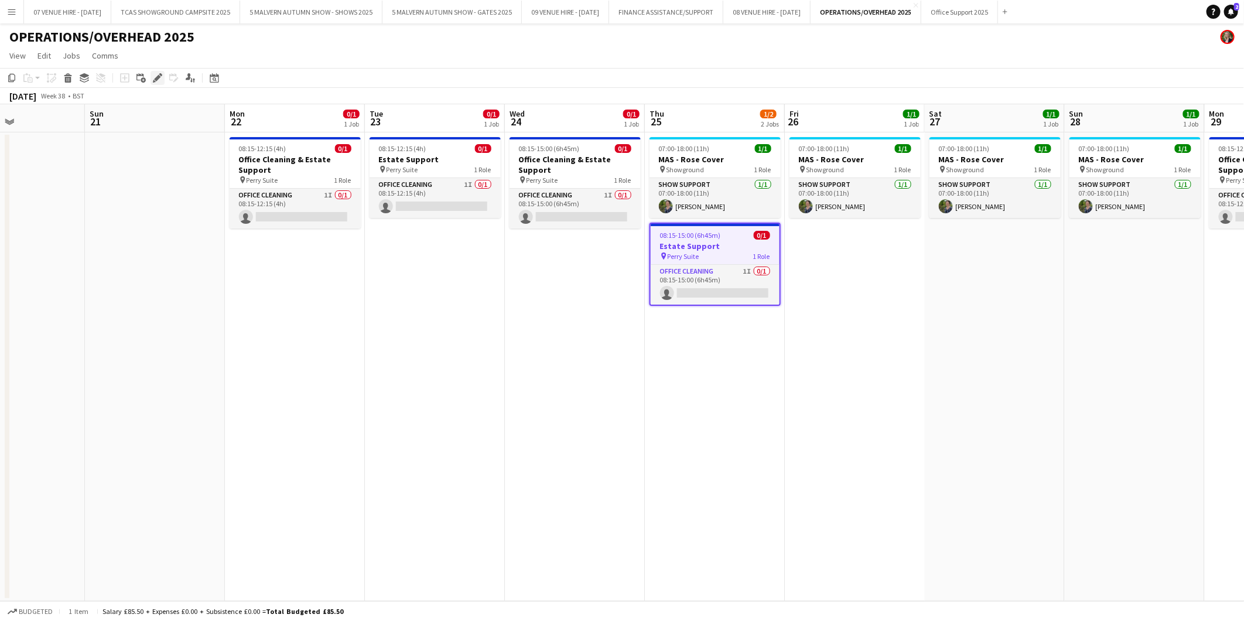
click at [153, 75] on icon "Edit" at bounding box center [157, 77] width 9 height 9
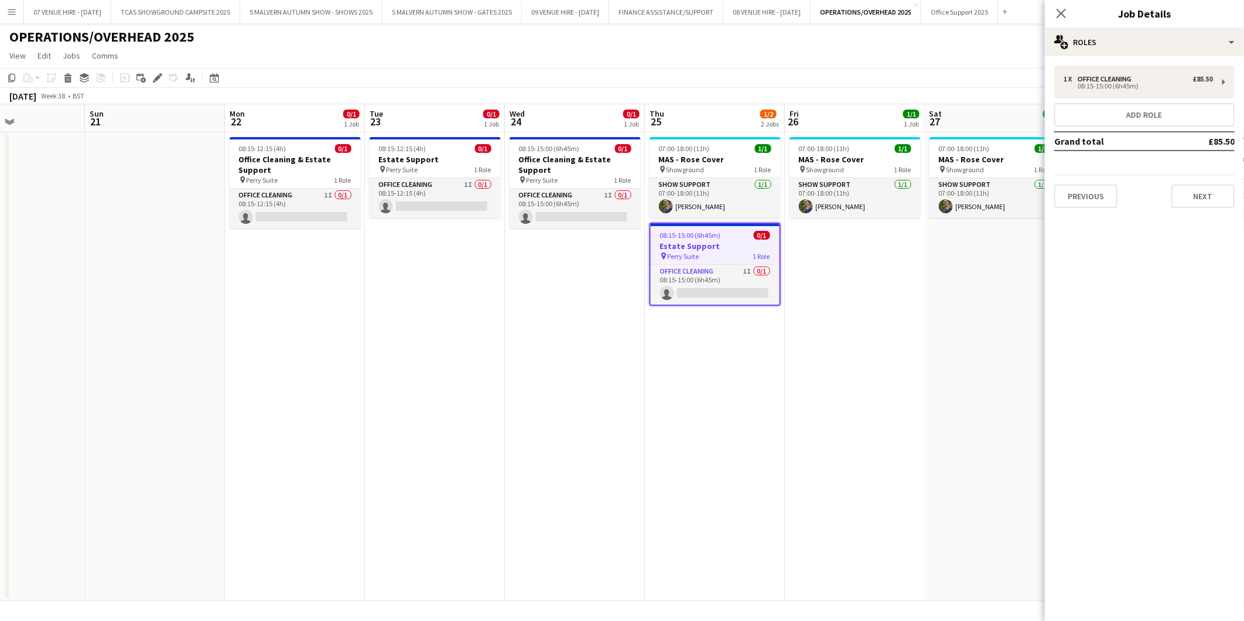
click at [817, 262] on app-date-cell "07:00-18:00 (11h) 1/1 MAS - Rose Cover pin Showground 1 Role Show Support [DATE…" at bounding box center [855, 366] width 140 height 469
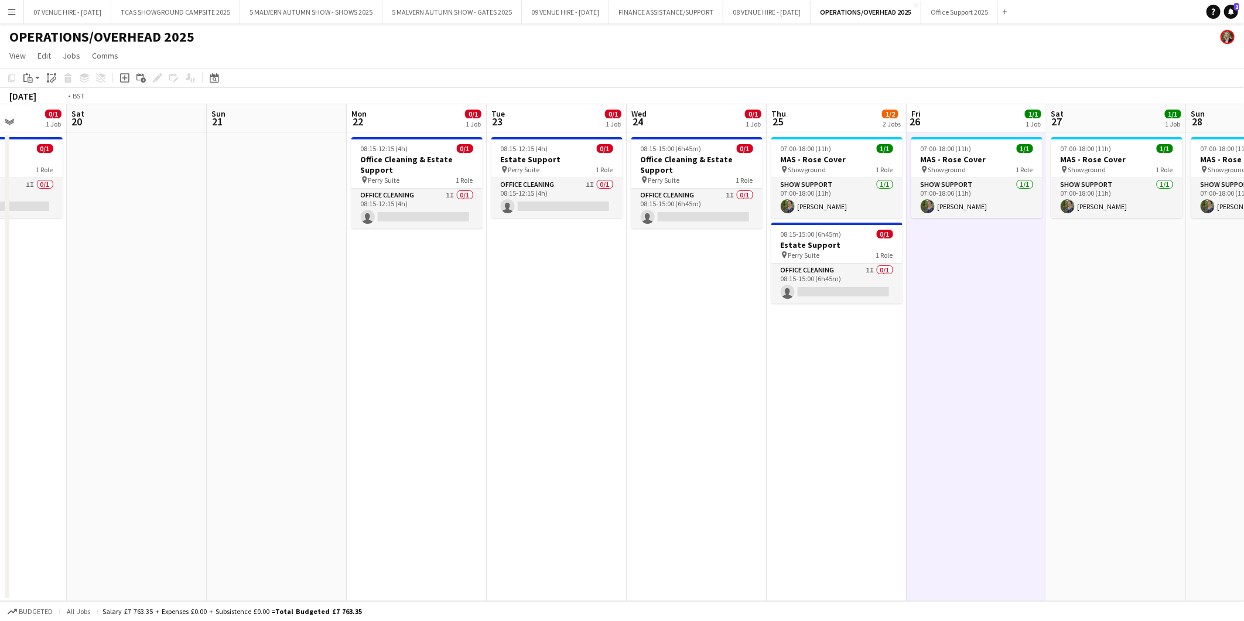
drag, startPoint x: 1094, startPoint y: 151, endPoint x: 791, endPoint y: 149, distance: 302.3
click at [794, 149] on app-calendar-viewport "Wed 17 0/1 1 Job Thu 18 0/1 1 Job Fri 19 0/1 1 Job Sat 20 Sun 21 Mon 22 0/1 1 J…" at bounding box center [622, 352] width 1244 height 497
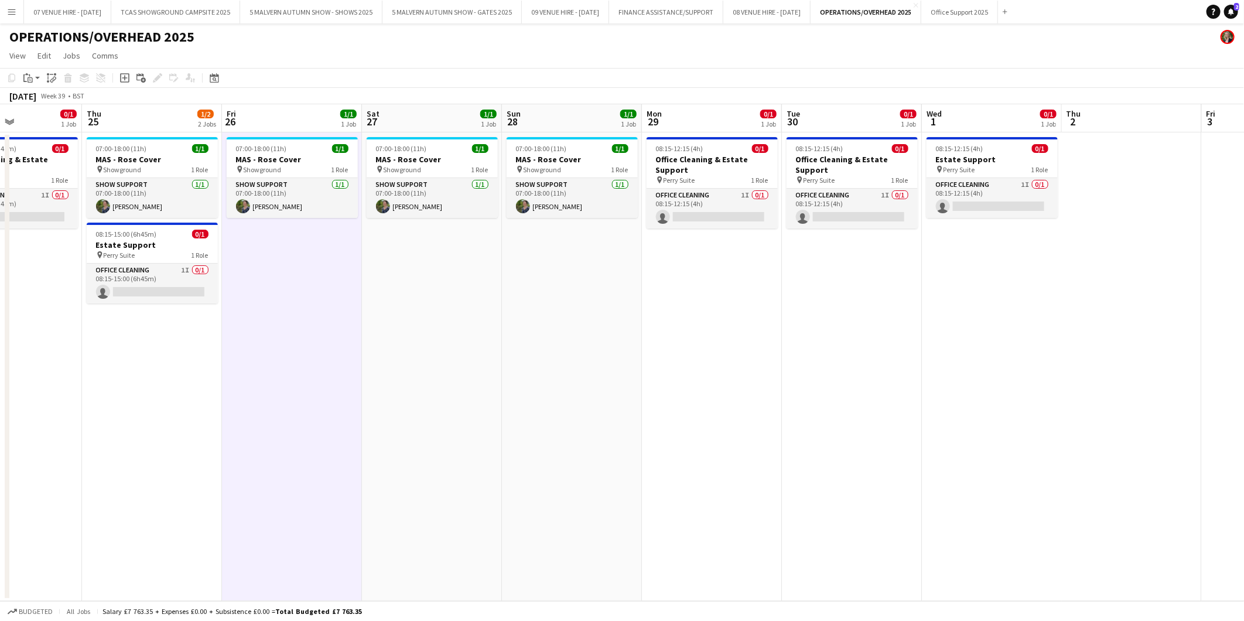
drag, startPoint x: 1013, startPoint y: 183, endPoint x: 709, endPoint y: 172, distance: 304.2
click at [711, 172] on app-calendar-viewport "Mon 22 0/1 1 Job Tue 23 0/1 1 Job Wed 24 0/1 1 Job Thu 25 1/2 2 Jobs Fri 26 1/1…" at bounding box center [622, 352] width 1244 height 497
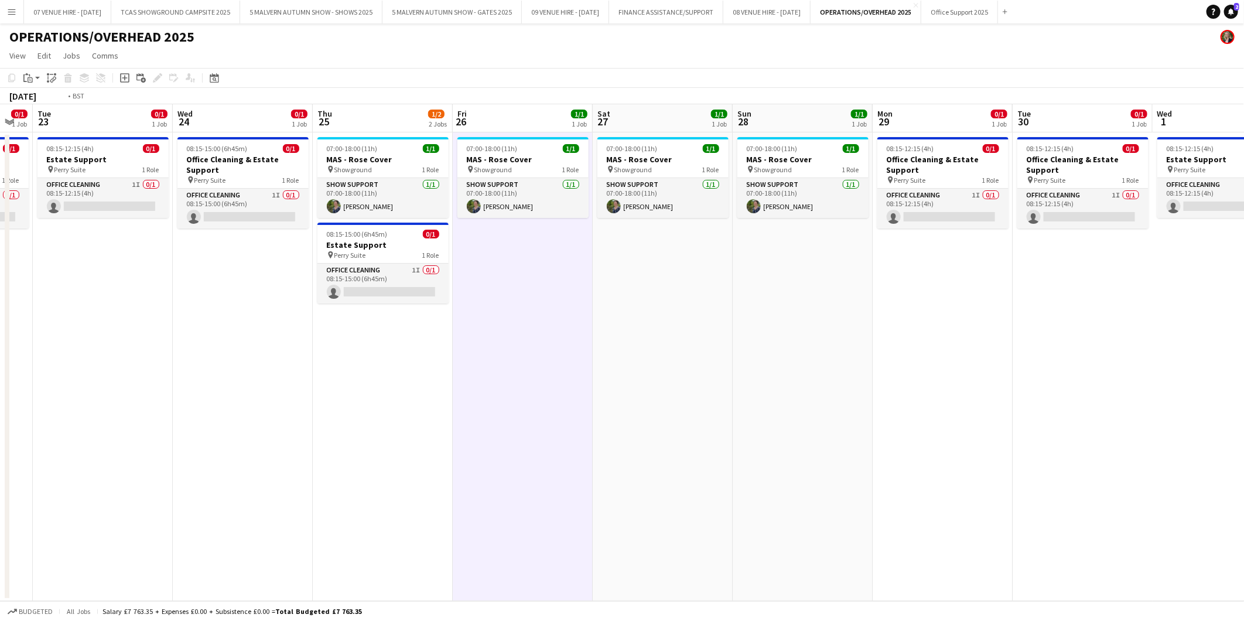
drag, startPoint x: 300, startPoint y: 196, endPoint x: 760, endPoint y: 196, distance: 460.4
click at [760, 196] on app-calendar-viewport "Sun 21 Mon 22 0/1 1 Job Tue 23 0/1 1 Job Wed 24 0/1 1 Job Thu 25 1/2 2 Jobs Fri…" at bounding box center [622, 352] width 1244 height 497
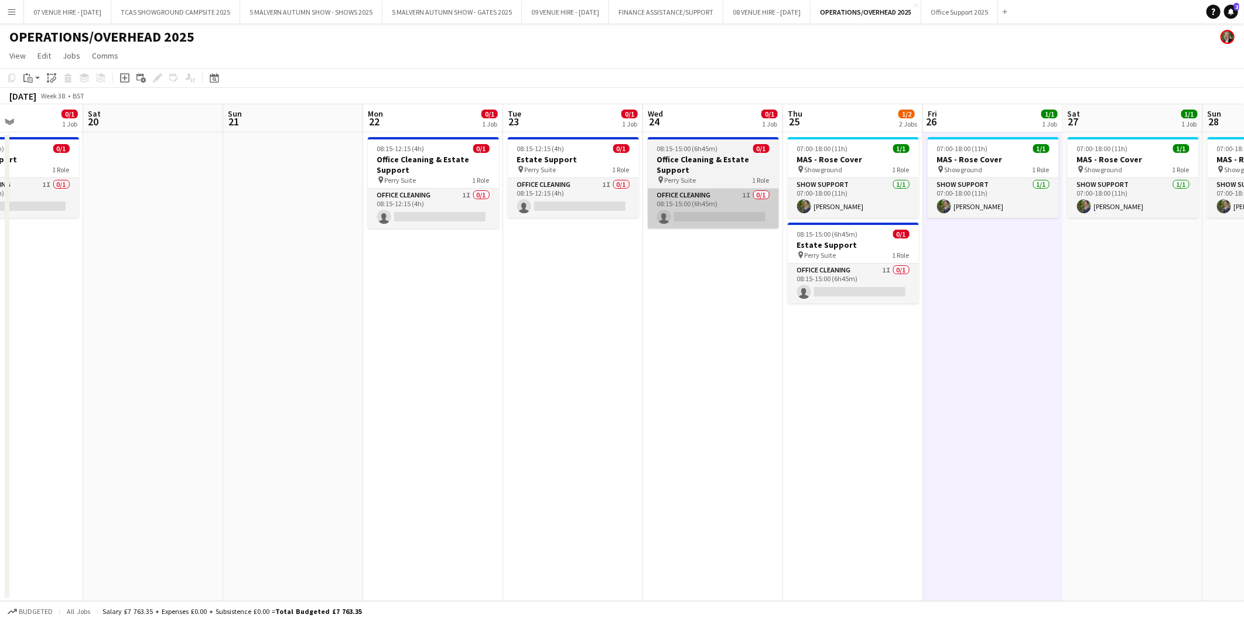
drag, startPoint x: 411, startPoint y: 195, endPoint x: 826, endPoint y: 197, distance: 414.7
click at [848, 197] on app-calendar-viewport "Wed 17 0/1 1 Job Thu 18 0/1 1 Job Fri 19 0/1 1 Job Sat 20 Sun 21 Mon 22 0/1 1 J…" at bounding box center [622, 352] width 1244 height 497
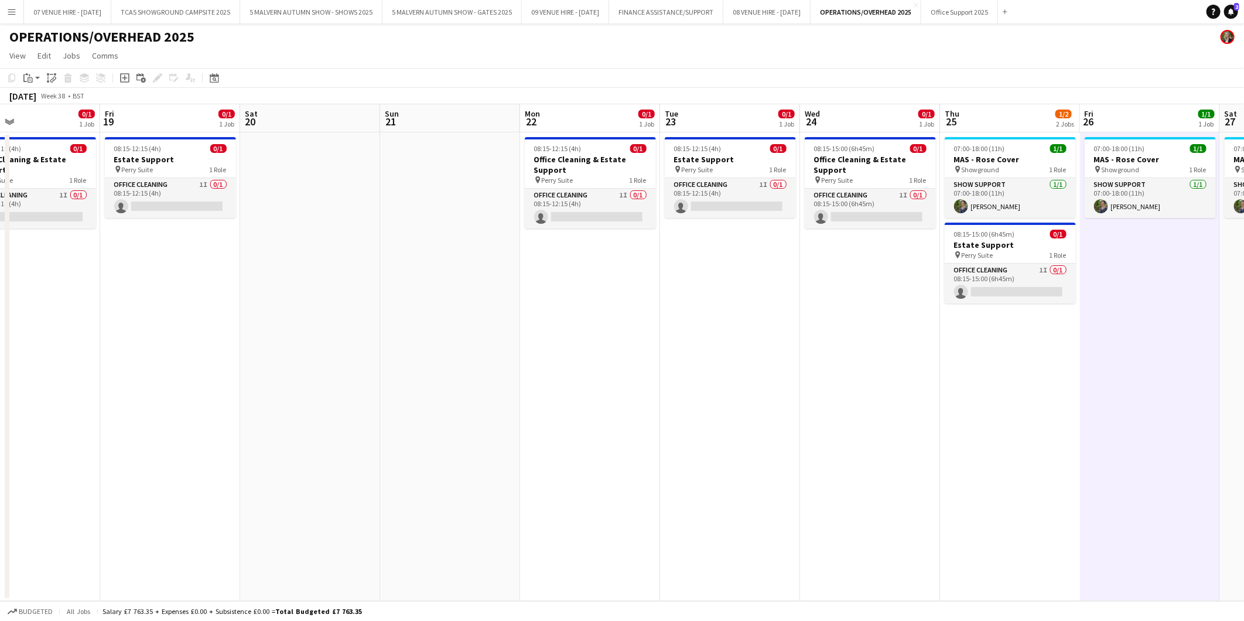
drag, startPoint x: 715, startPoint y: 171, endPoint x: 724, endPoint y: 172, distance: 8.8
click at [723, 171] on app-calendar-viewport "Tue 16 0/1 1 Job Wed 17 0/1 1 Job Thu 18 0/1 1 Job Fri 19 0/1 1 Job Sat 20 Sun …" at bounding box center [622, 352] width 1244 height 497
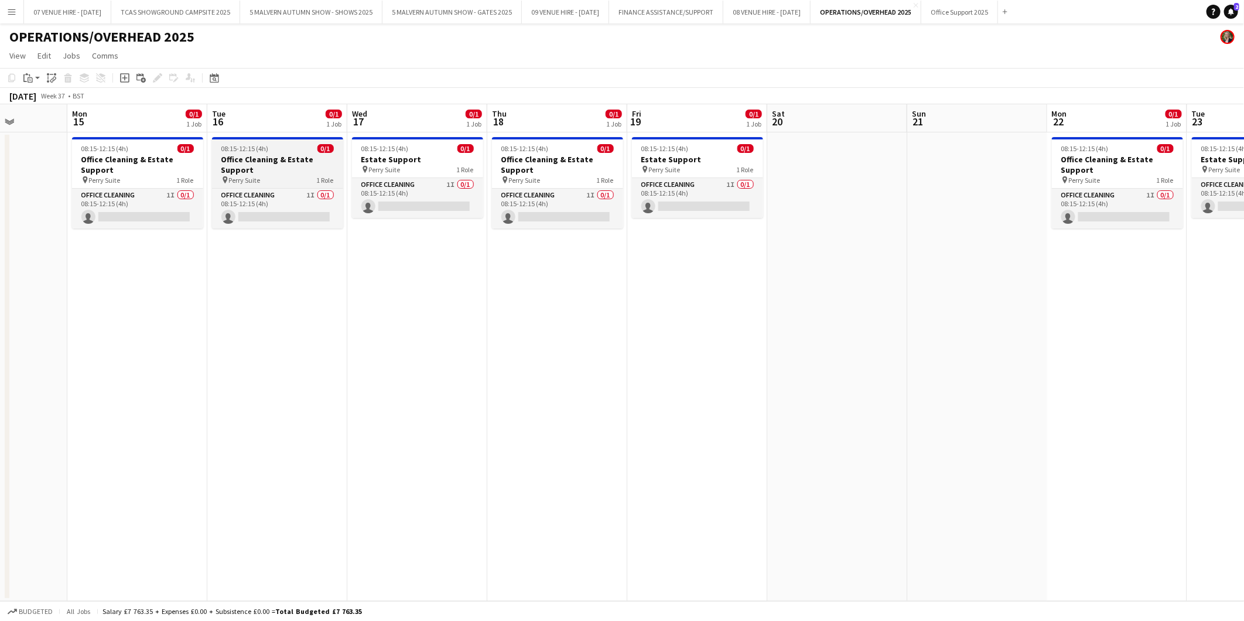
drag, startPoint x: 711, startPoint y: 173, endPoint x: 536, endPoint y: 168, distance: 174.6
click at [757, 173] on app-calendar-viewport "Fri 12 1/1 1 Job Sat 13 Sun 14 Mon 15 0/1 1 Job Tue 16 0/1 1 Job Wed 17 0/1 1 J…" at bounding box center [622, 352] width 1244 height 497
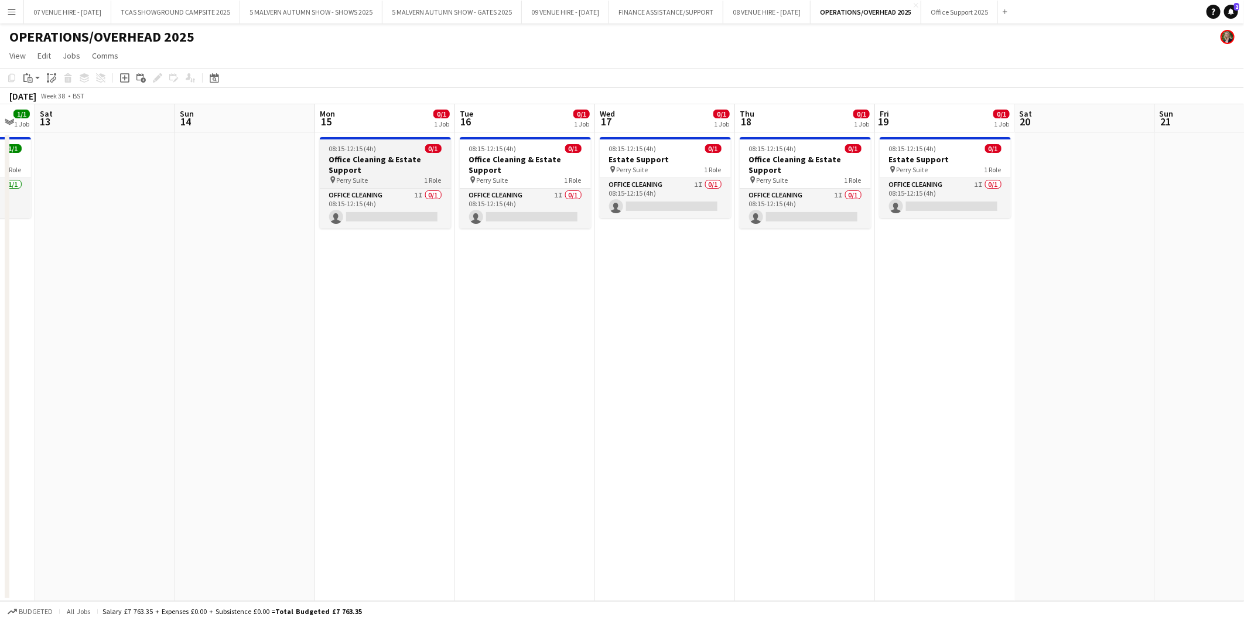
drag, startPoint x: 584, startPoint y: 156, endPoint x: 725, endPoint y: 156, distance: 141.2
click at [725, 156] on app-calendar-viewport "Wed 10 1/1 1 Job Thu 11 1/1 1 Job Fri 12 1/1 1 Job Sat 13 Sun 14 Mon 15 0/1 1 J…" at bounding box center [622, 352] width 1244 height 497
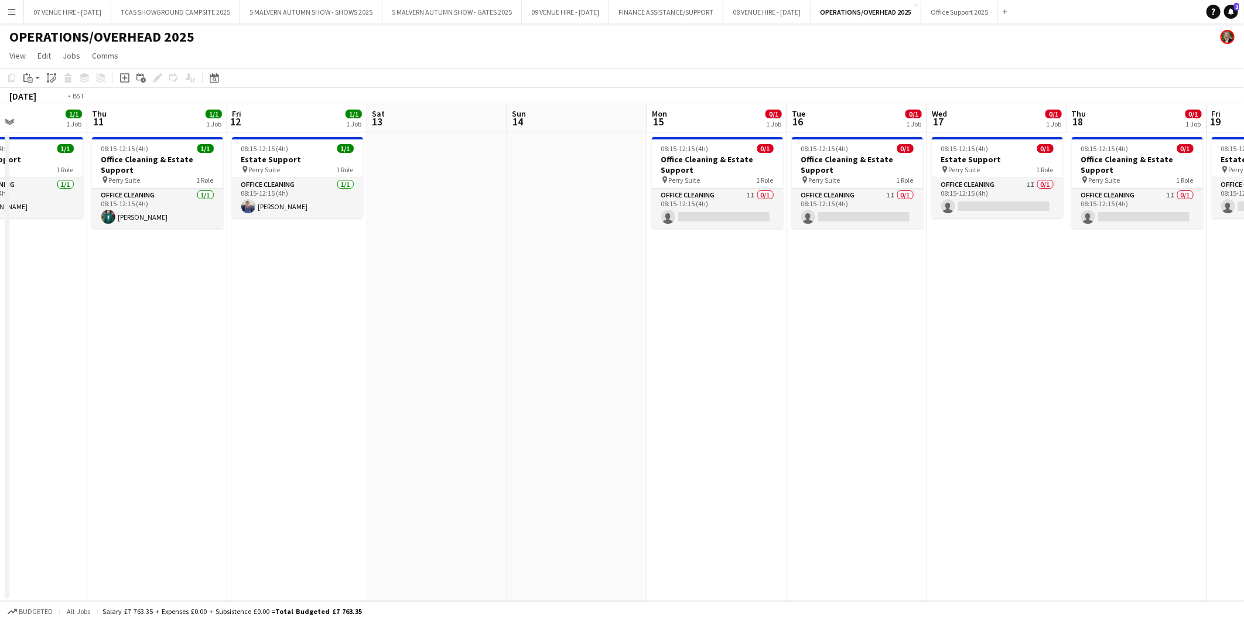
drag, startPoint x: 521, startPoint y: 167, endPoint x: 853, endPoint y: 209, distance: 334.8
click at [870, 207] on app-calendar-viewport "Mon 8 1/1 1 Job Tue 9 1/1 1 Job Wed 10 1/1 1 Job Thu 11 1/1 1 Job Fri 12 1/1 1 …" at bounding box center [622, 352] width 1244 height 497
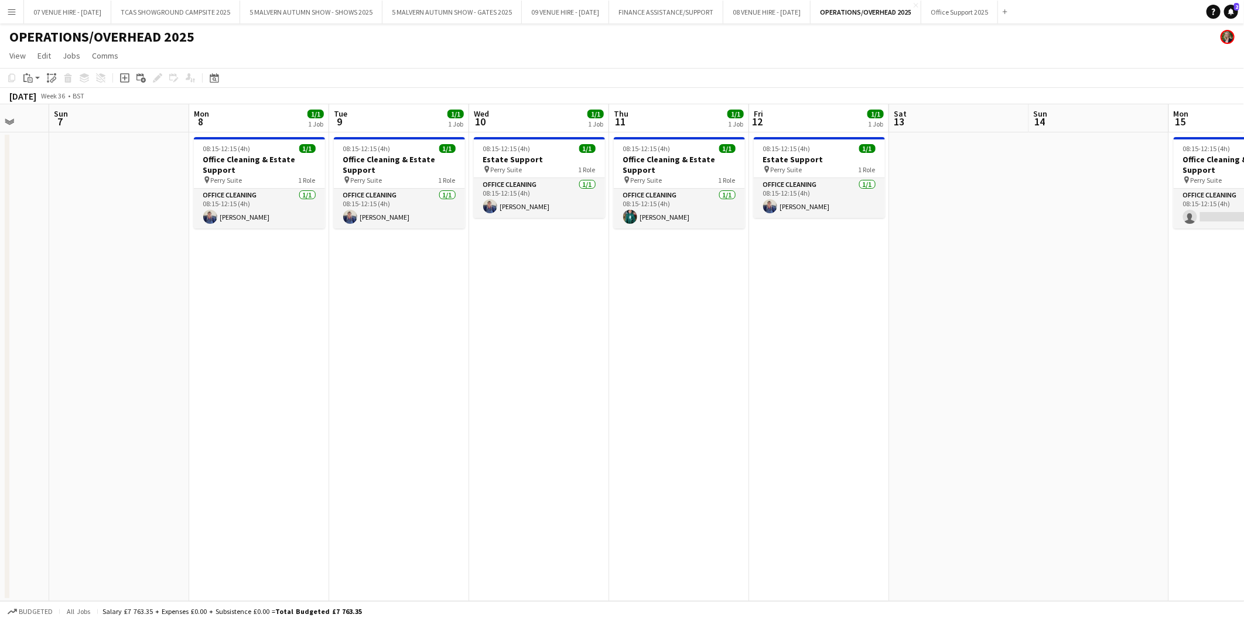
scroll to position [0, 310]
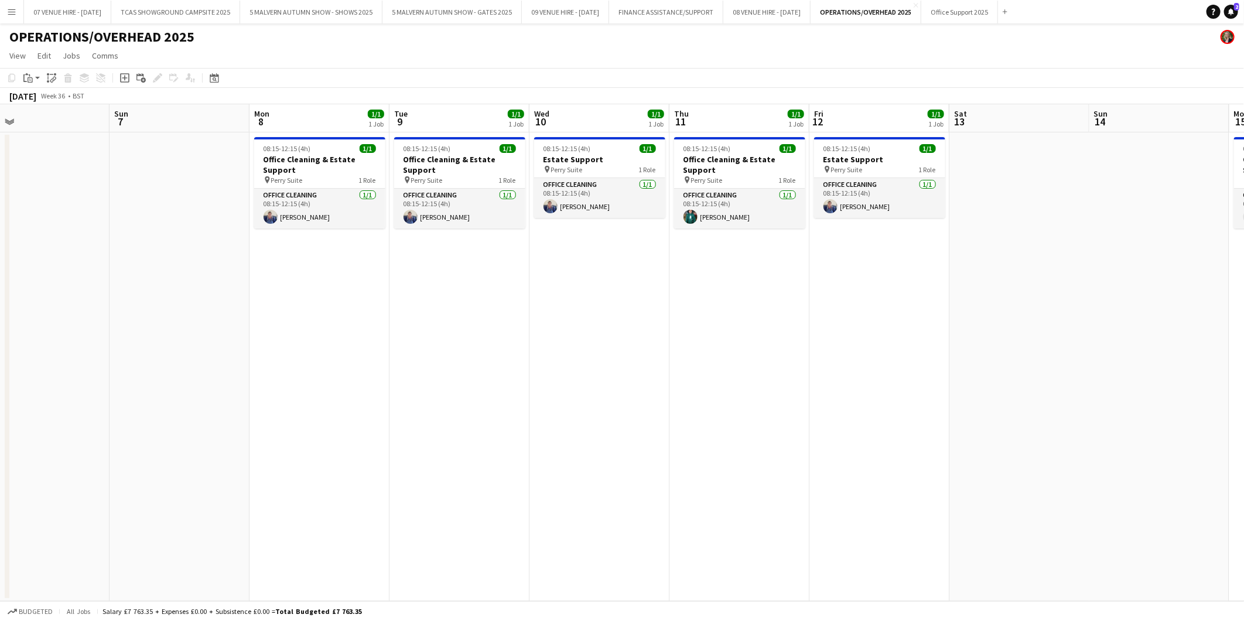
drag, startPoint x: 835, startPoint y: 214, endPoint x: 887, endPoint y: 214, distance: 52.7
click at [887, 214] on app-calendar-viewport "Thu 4 1/1 1 Job Fri 5 1/1 1 Job Sat 6 Sun 7 Mon 8 1/1 1 Job Tue 9 1/1 1 Job Wed…" at bounding box center [622, 352] width 1244 height 497
drag, startPoint x: 885, startPoint y: 159, endPoint x: 598, endPoint y: 153, distance: 287.7
click at [598, 153] on app-calendar-viewport "Wed 3 1/1 1 Job Thu 4 1/1 1 Job Fri 5 1/1 1 Job Sat 6 Sun 7 Mon 8 1/1 1 Job Tue…" at bounding box center [622, 352] width 1244 height 497
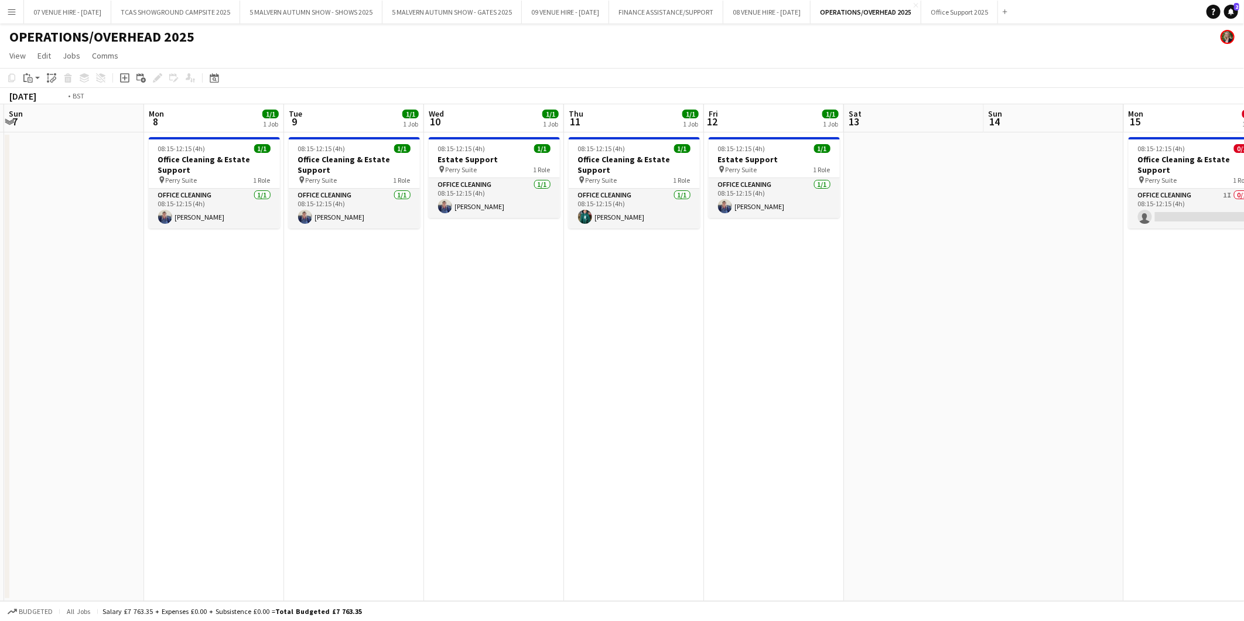
drag, startPoint x: 897, startPoint y: 172, endPoint x: 660, endPoint y: 175, distance: 237.8
click at [660, 175] on app-calendar-viewport "Thu 4 1/1 1 Job Fri 5 1/1 1 Job Sat 6 Sun 7 Mon 8 1/1 1 Job Tue 9 1/1 1 Job Wed…" at bounding box center [622, 352] width 1244 height 497
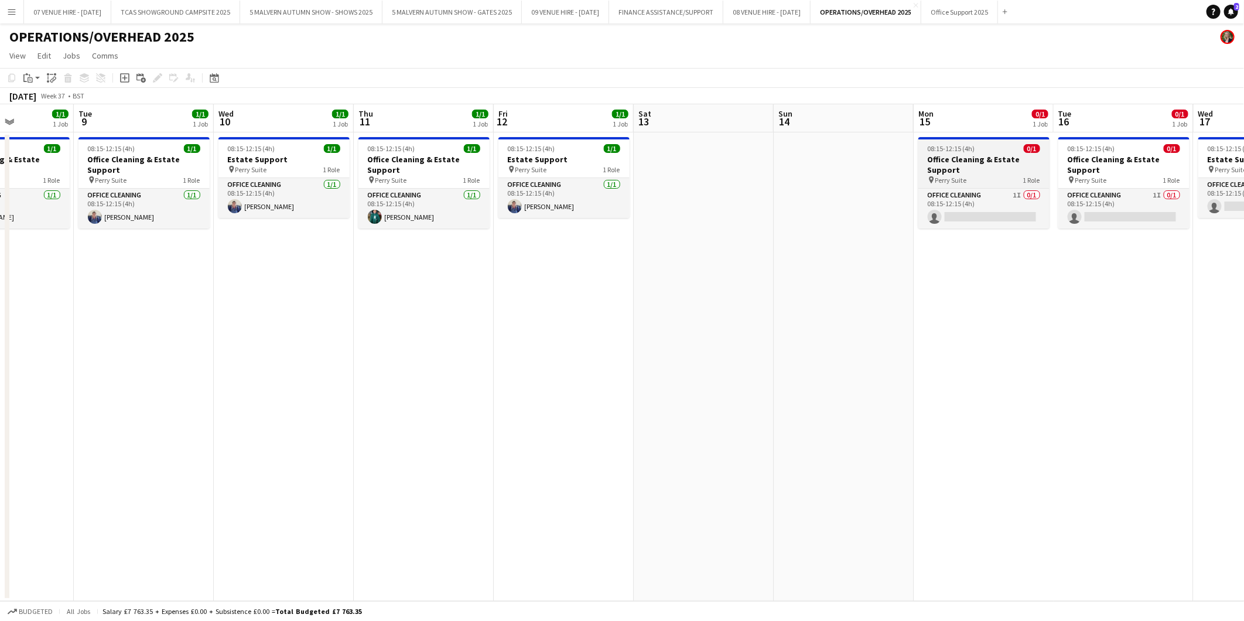
drag, startPoint x: 940, startPoint y: 156, endPoint x: 595, endPoint y: 159, distance: 345.0
click at [595, 159] on app-calendar-viewport "Sat 6 Sun 7 Mon 8 1/1 1 Job Tue 9 1/1 1 Job Wed 10 1/1 1 Job Thu 11 1/1 1 Job F…" at bounding box center [622, 352] width 1244 height 497
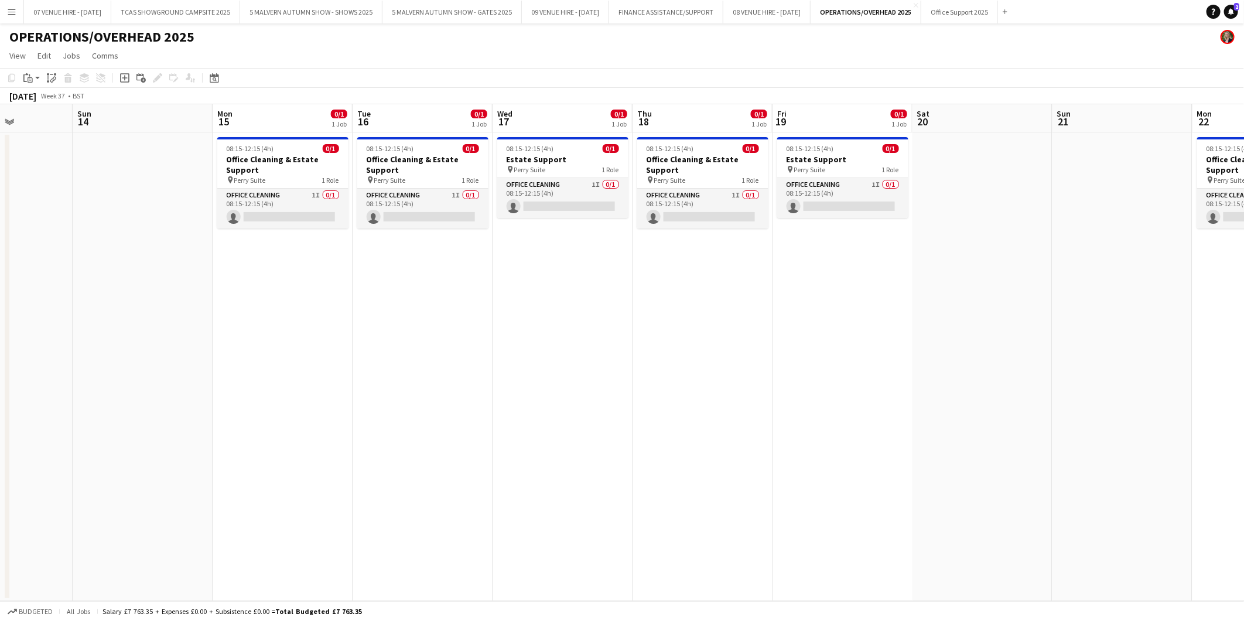
scroll to position [0, 365]
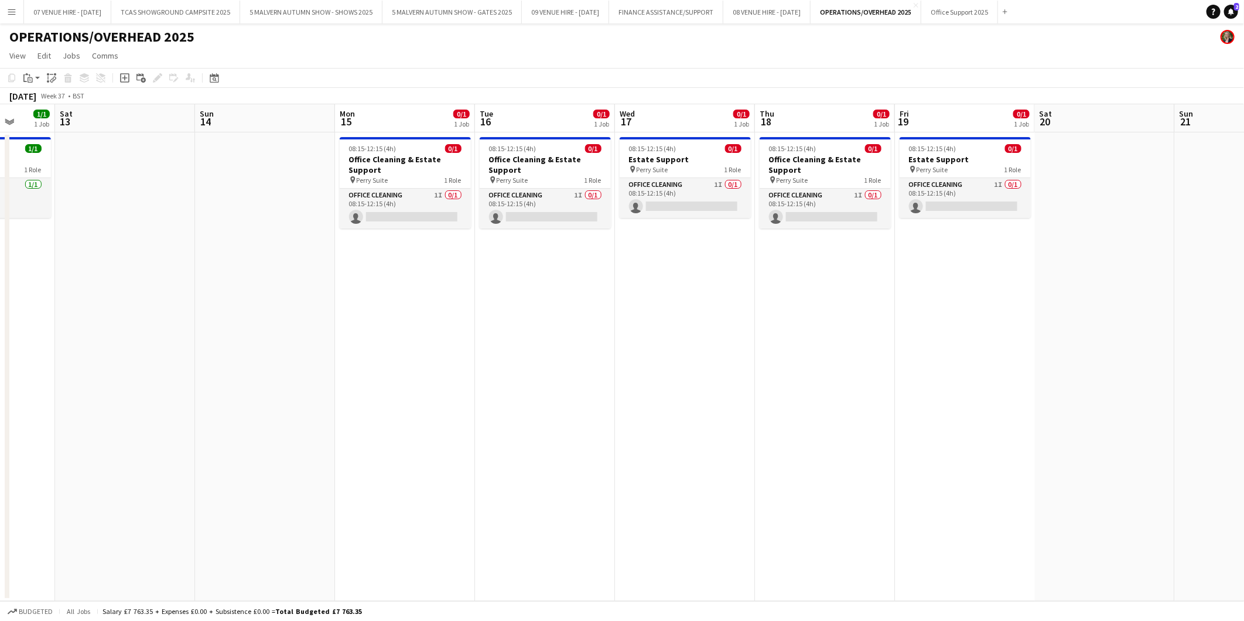
drag, startPoint x: 837, startPoint y: 162, endPoint x: 678, endPoint y: 162, distance: 158.7
click at [678, 162] on app-calendar-viewport "Wed 10 1/1 1 Job Thu 11 1/1 1 Job Fri 12 1/1 1 Job Sat 13 Sun 14 Mon 15 0/1 1 J…" at bounding box center [622, 352] width 1244 height 497
click at [424, 218] on app-card-role "Office Cleaning 1I 0/1 08:15-12:15 (4h) single-neutral-actions" at bounding box center [405, 209] width 131 height 40
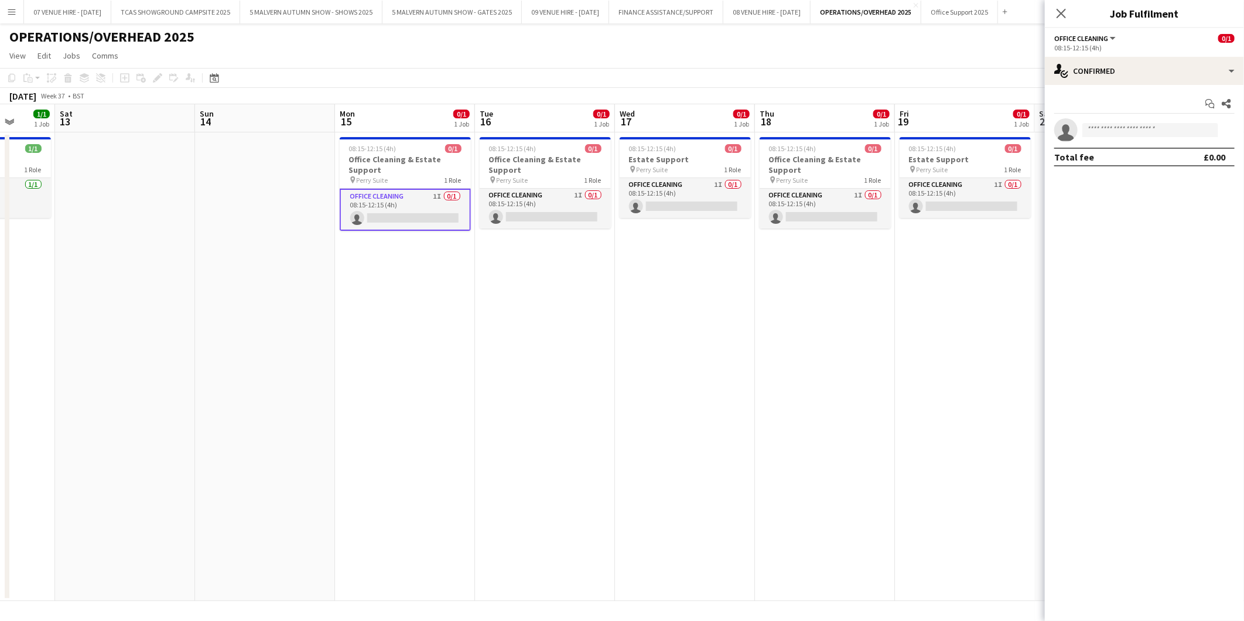
click at [1141, 122] on app-invite-slot "single-neutral-actions" at bounding box center [1144, 129] width 199 height 23
click at [1139, 125] on input at bounding box center [1151, 130] width 136 height 14
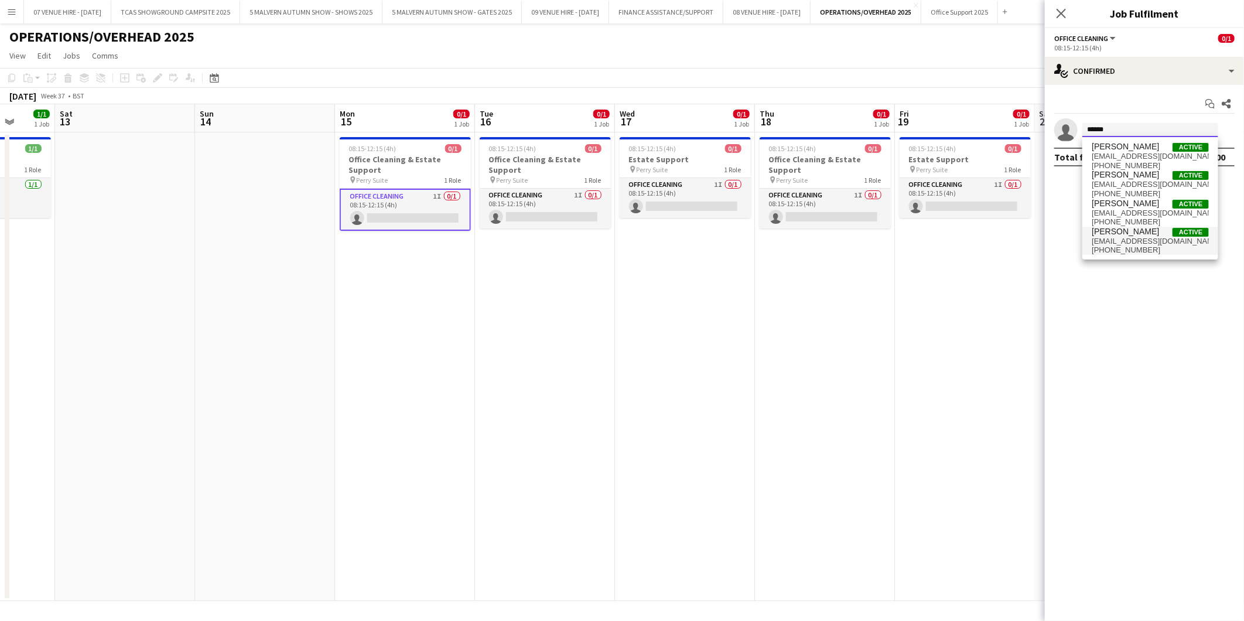
type input "******"
click at [1118, 233] on span "[PERSON_NAME]" at bounding box center [1125, 232] width 67 height 10
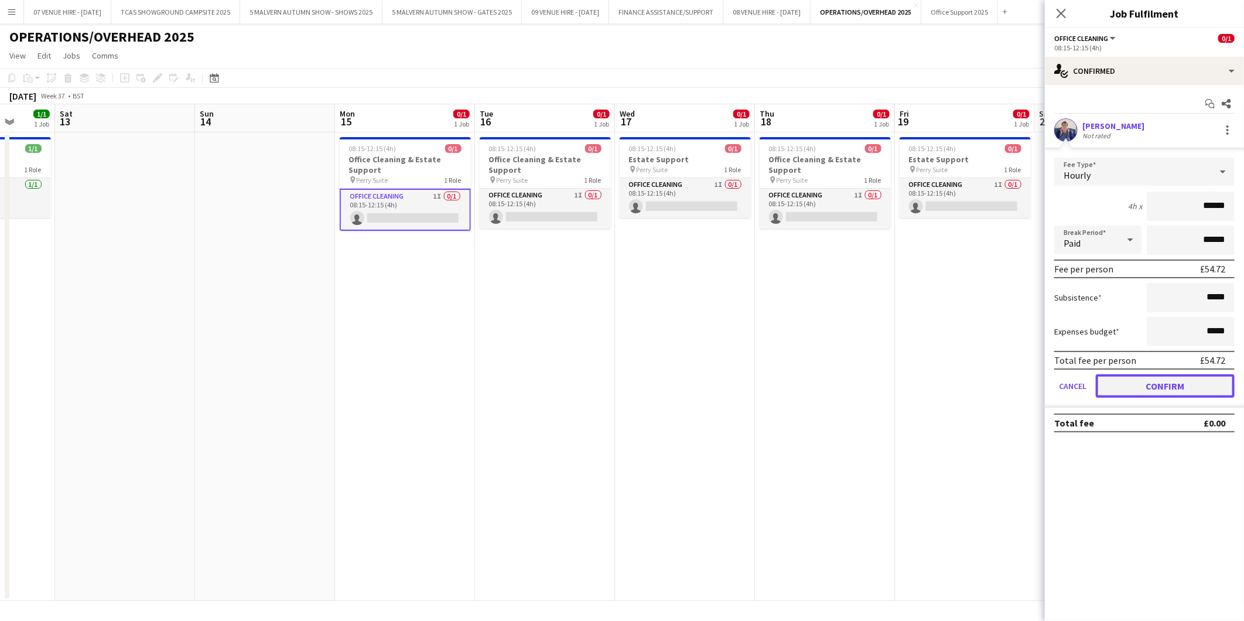
click at [1156, 389] on button "Confirm" at bounding box center [1165, 385] width 139 height 23
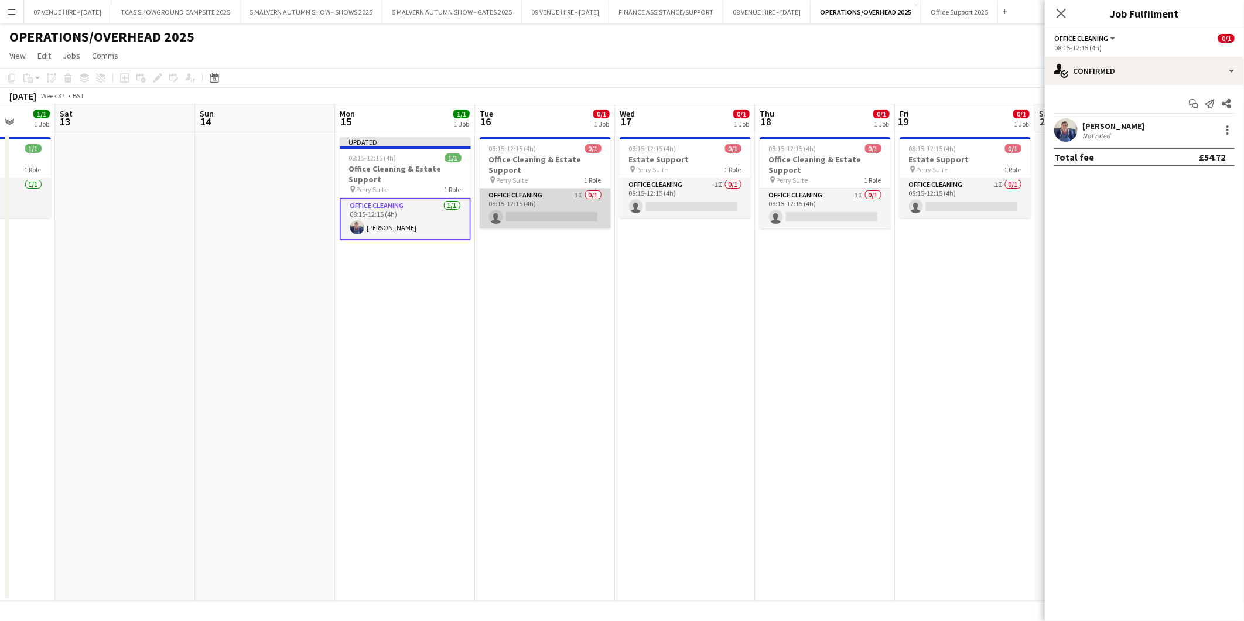
click at [582, 213] on app-card-role "Office Cleaning 1I 0/1 08:15-12:15 (4h) single-neutral-actions" at bounding box center [545, 209] width 131 height 40
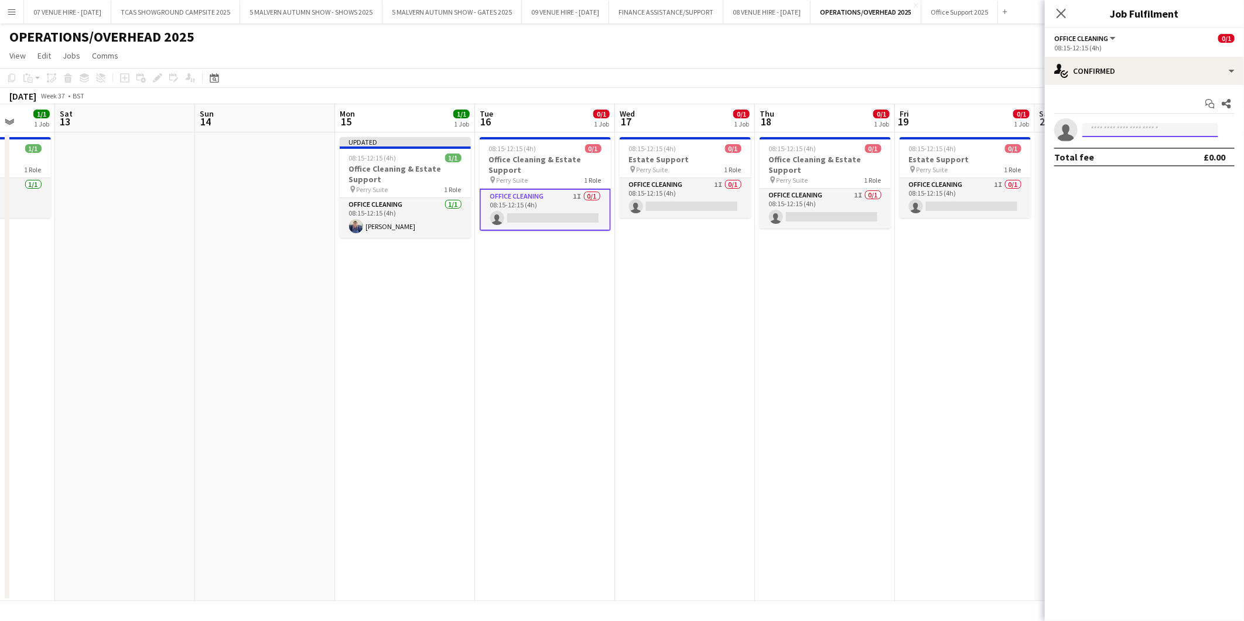
click at [1146, 130] on input at bounding box center [1151, 130] width 136 height 14
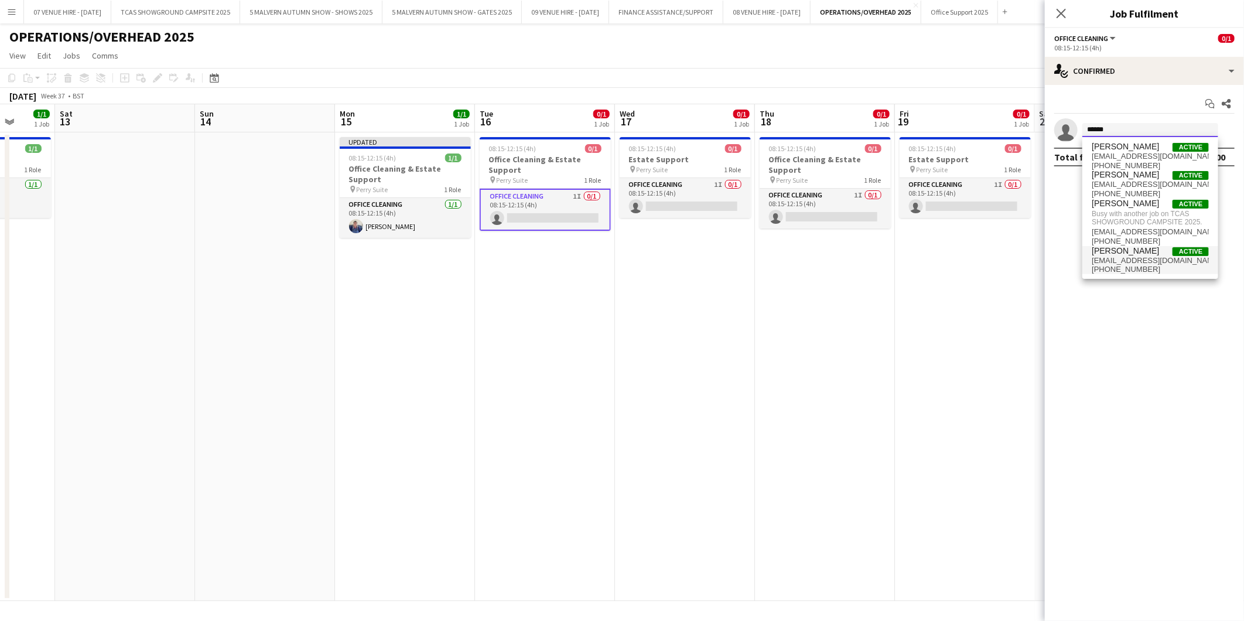
type input "******"
click at [1117, 256] on span "payslipstaylor@gmail.com" at bounding box center [1150, 260] width 117 height 9
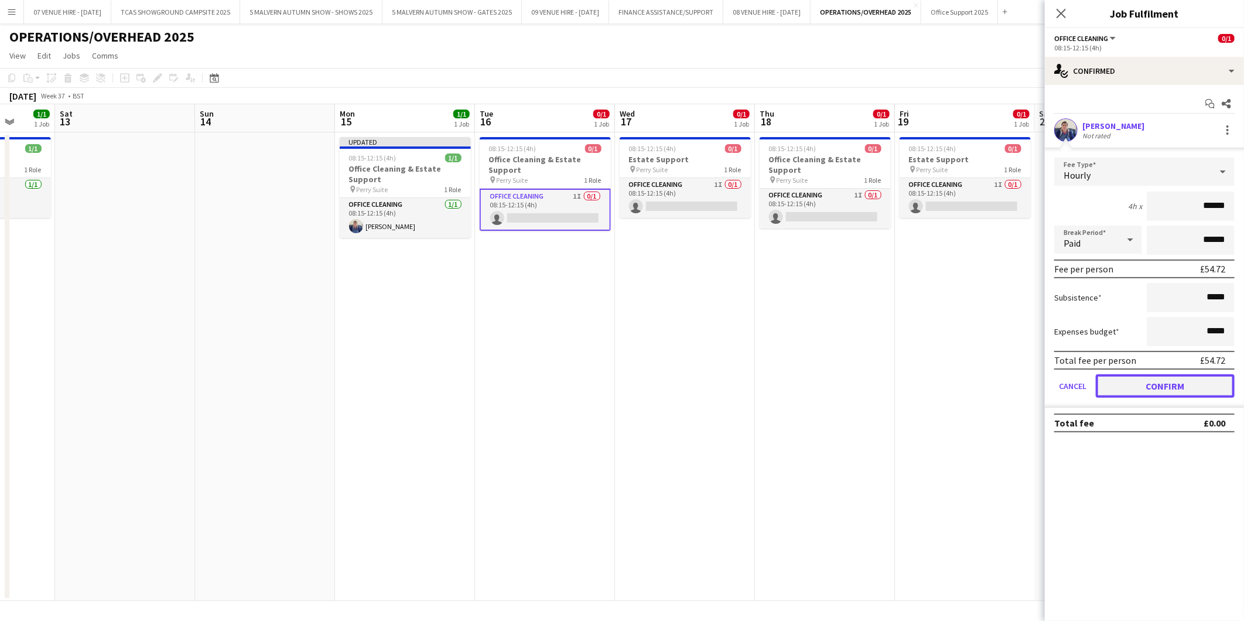
click at [1160, 383] on button "Confirm" at bounding box center [1165, 385] width 139 height 23
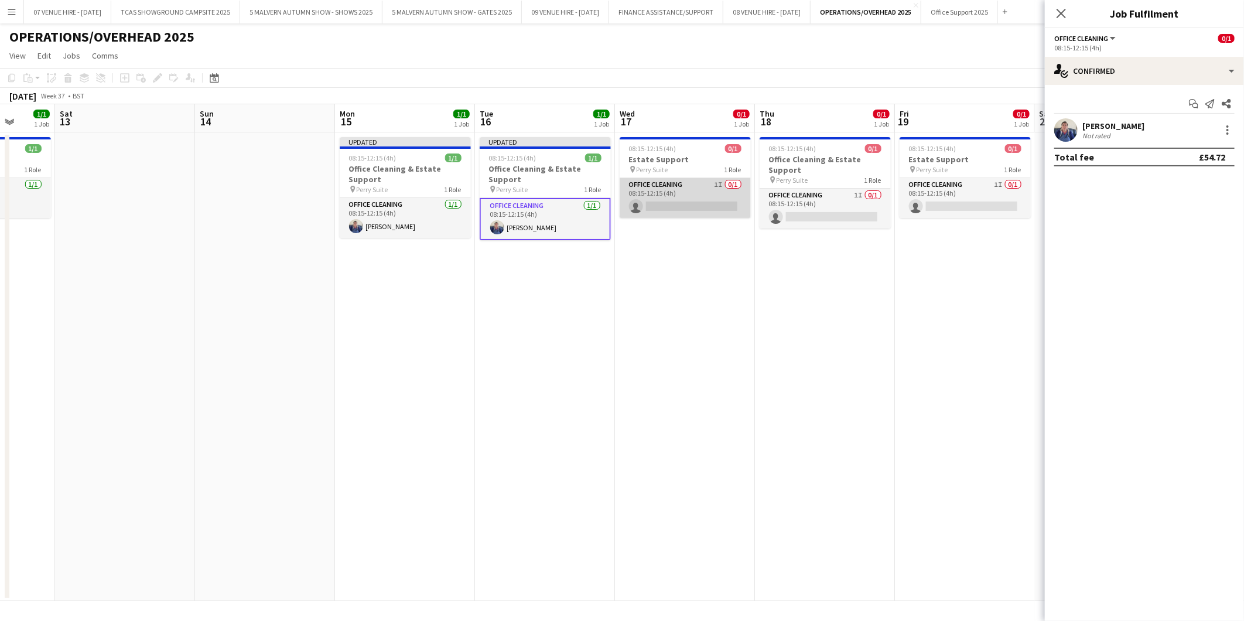
click at [695, 207] on app-card-role "Office Cleaning 1I 0/1 08:15-12:15 (4h) single-neutral-actions" at bounding box center [685, 198] width 131 height 40
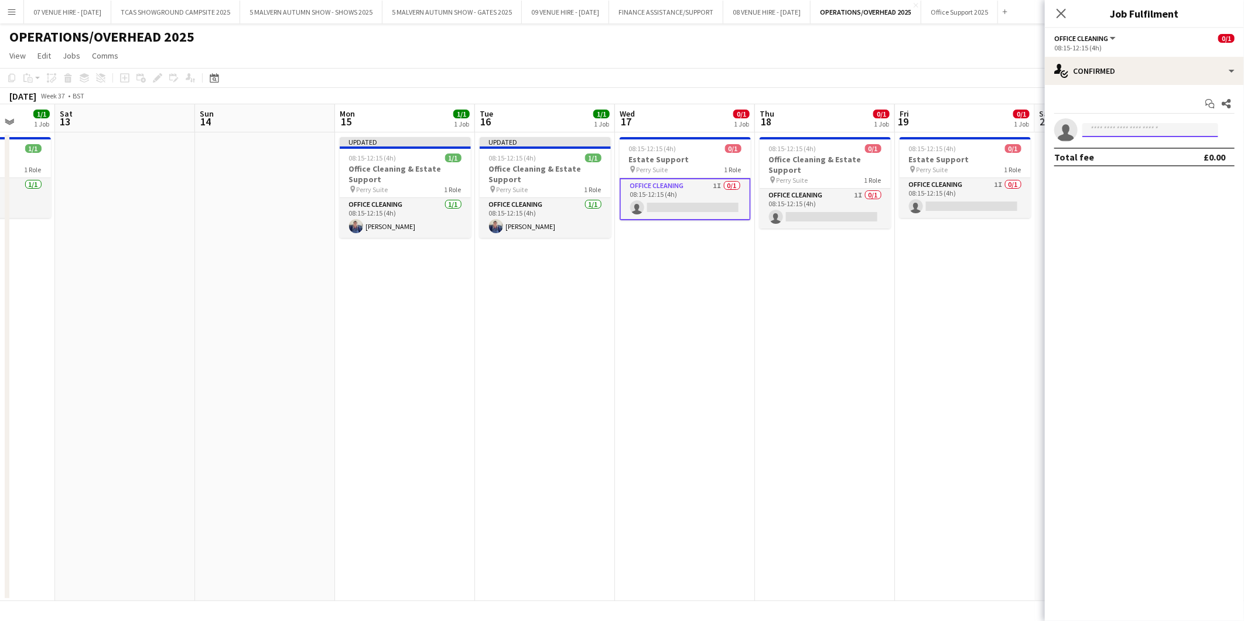
click at [1111, 129] on input at bounding box center [1151, 130] width 136 height 14
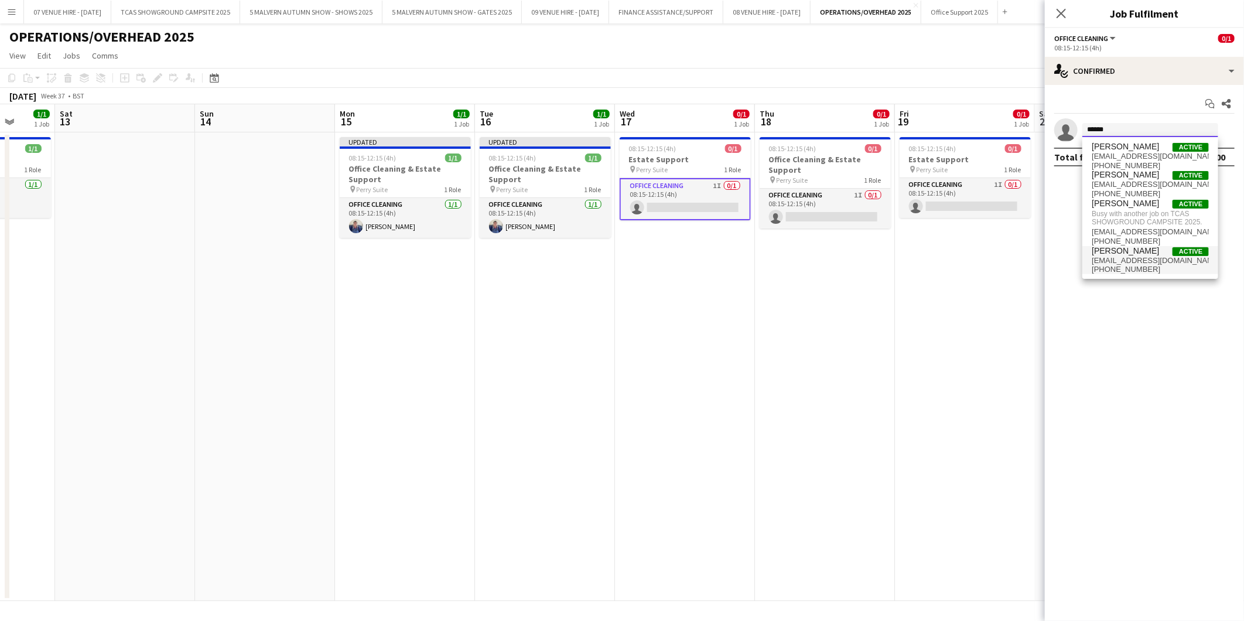
type input "******"
click at [1114, 250] on span "[PERSON_NAME]" at bounding box center [1125, 251] width 67 height 10
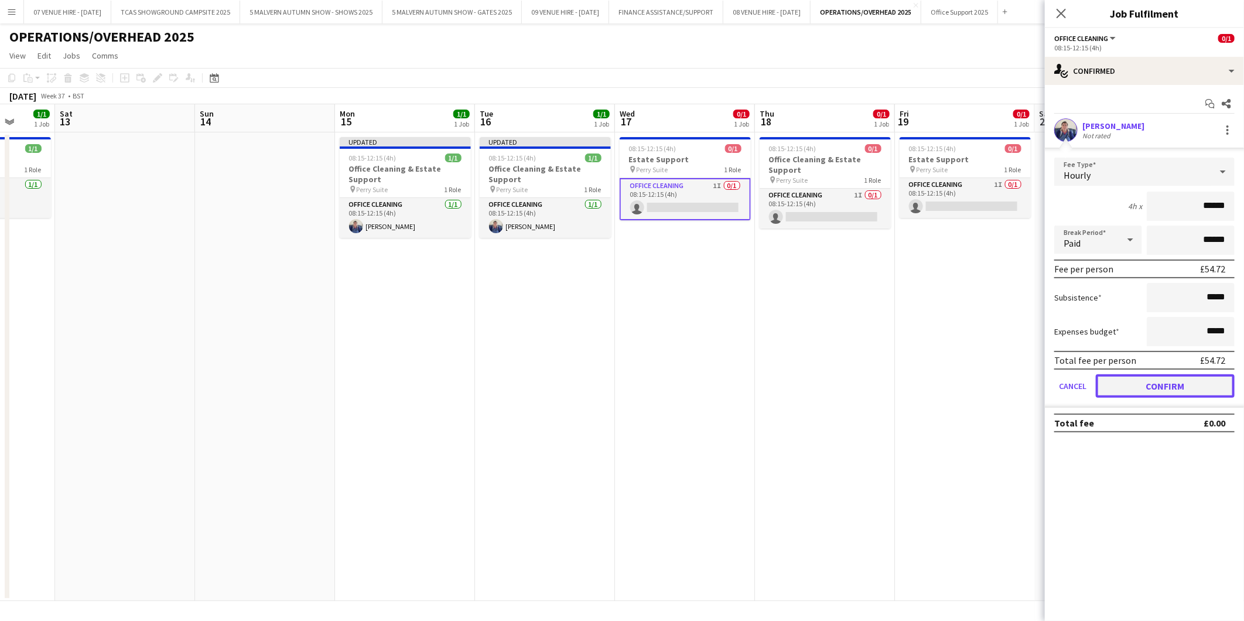
click at [1143, 382] on button "Confirm" at bounding box center [1165, 385] width 139 height 23
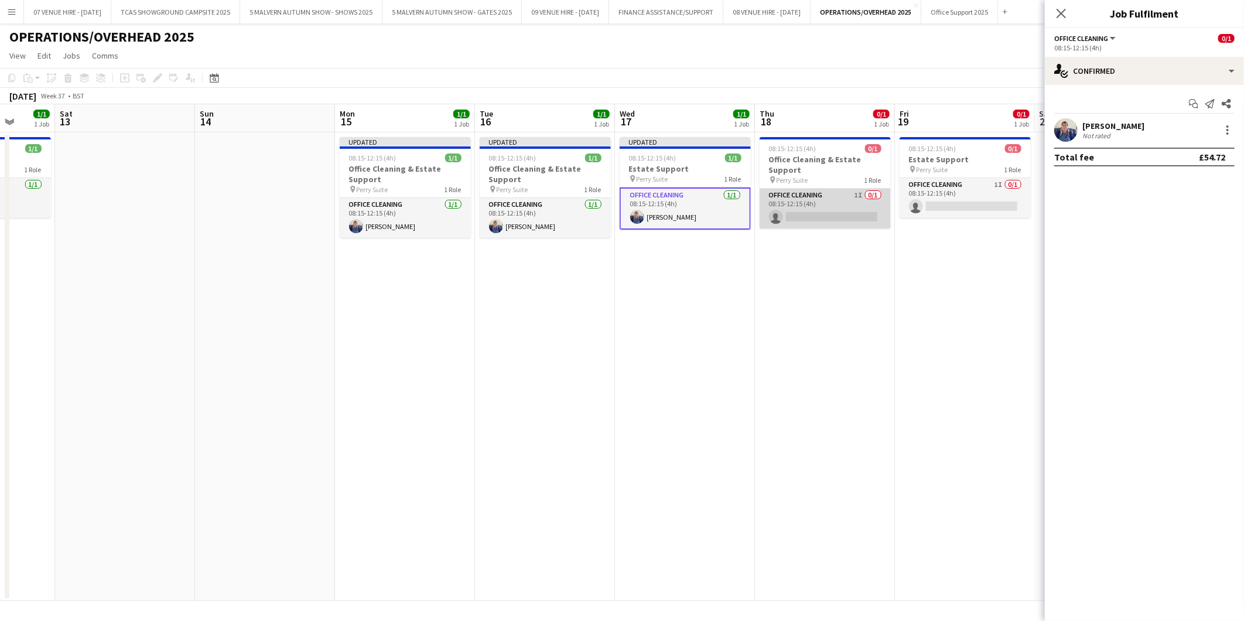
click at [838, 220] on app-card-role "Office Cleaning 1I 0/1 08:15-12:15 (4h) single-neutral-actions" at bounding box center [825, 209] width 131 height 40
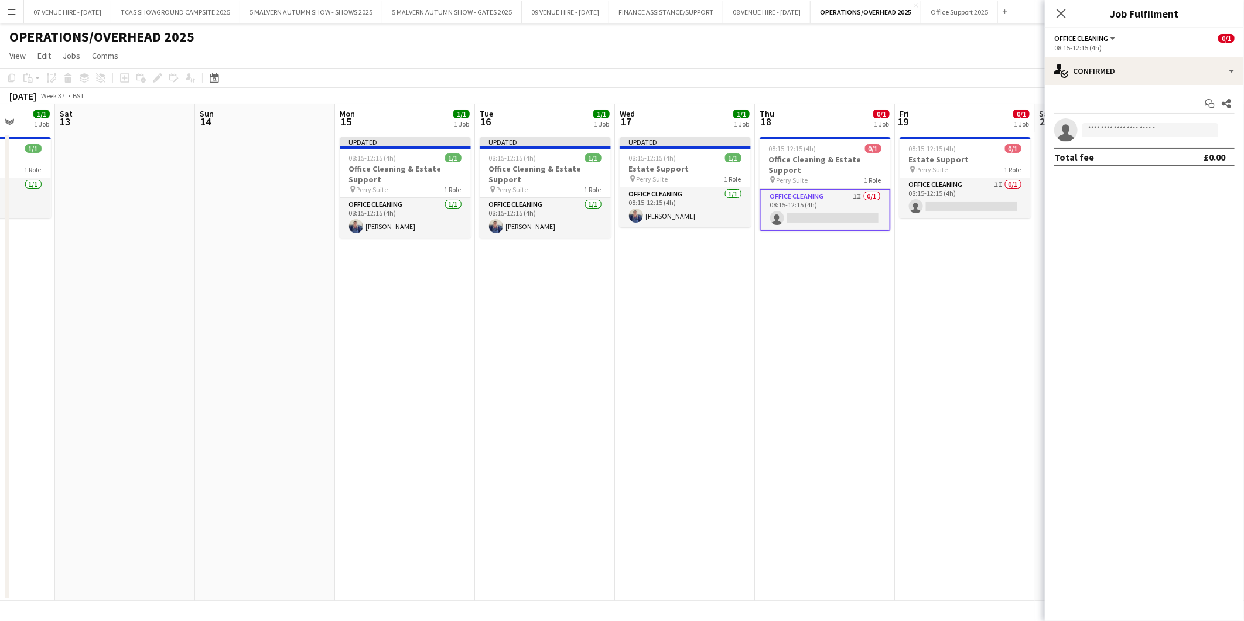
click at [1136, 120] on app-invite-slot "single-neutral-actions" at bounding box center [1144, 129] width 199 height 23
click at [1136, 125] on input at bounding box center [1151, 130] width 136 height 14
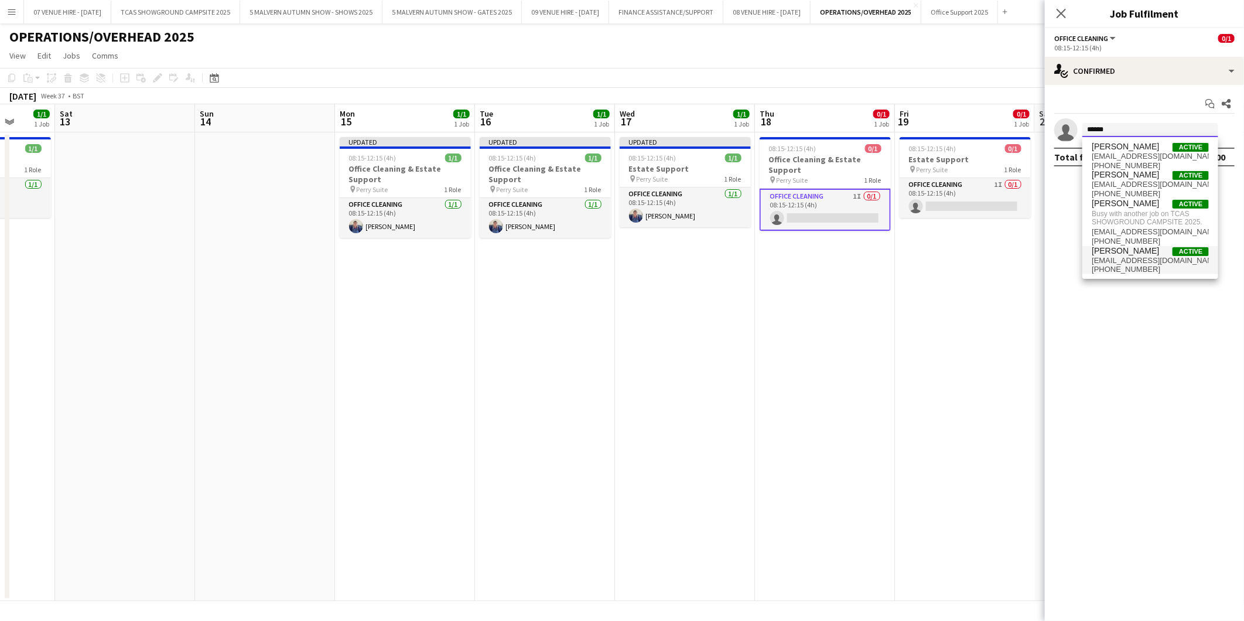
type input "******"
click at [1114, 248] on span "[PERSON_NAME]" at bounding box center [1125, 251] width 67 height 10
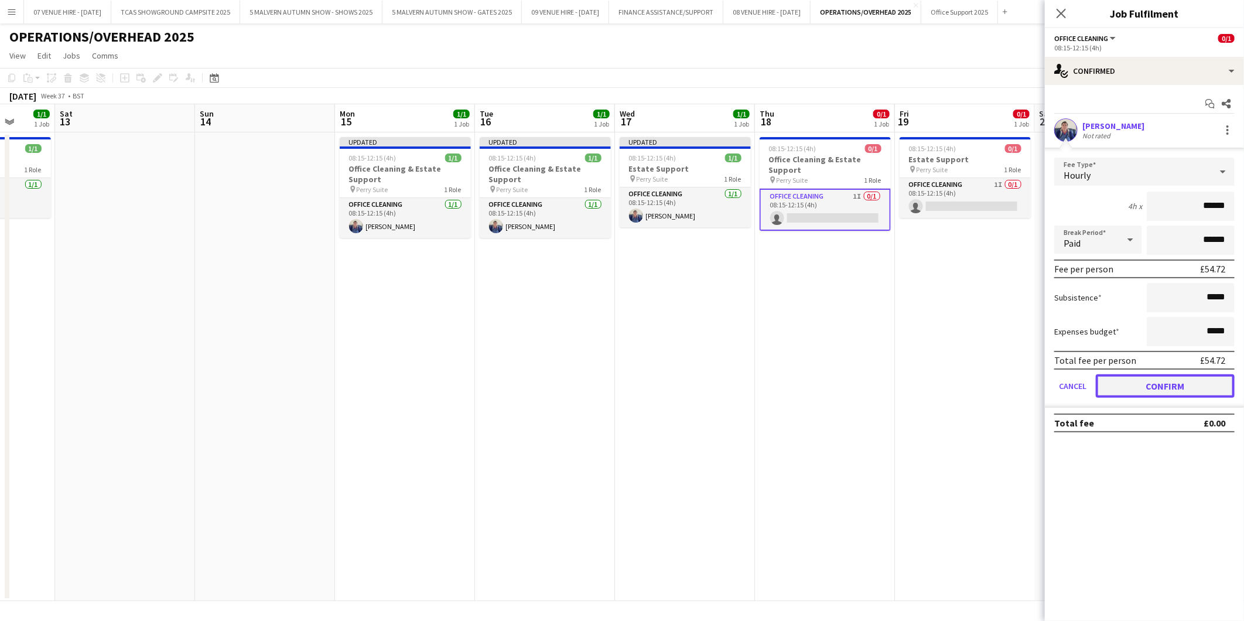
click at [1145, 387] on button "Confirm" at bounding box center [1165, 385] width 139 height 23
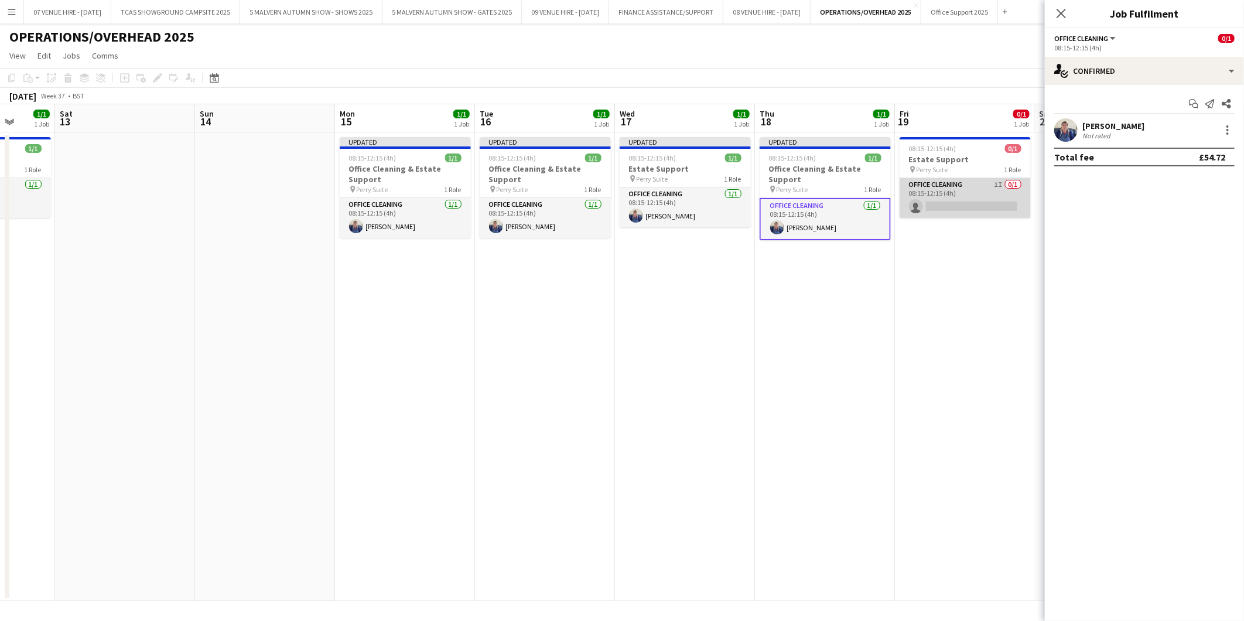
click at [970, 206] on app-card-role "Office Cleaning 1I 0/1 08:15-12:15 (4h) single-neutral-actions" at bounding box center [965, 198] width 131 height 40
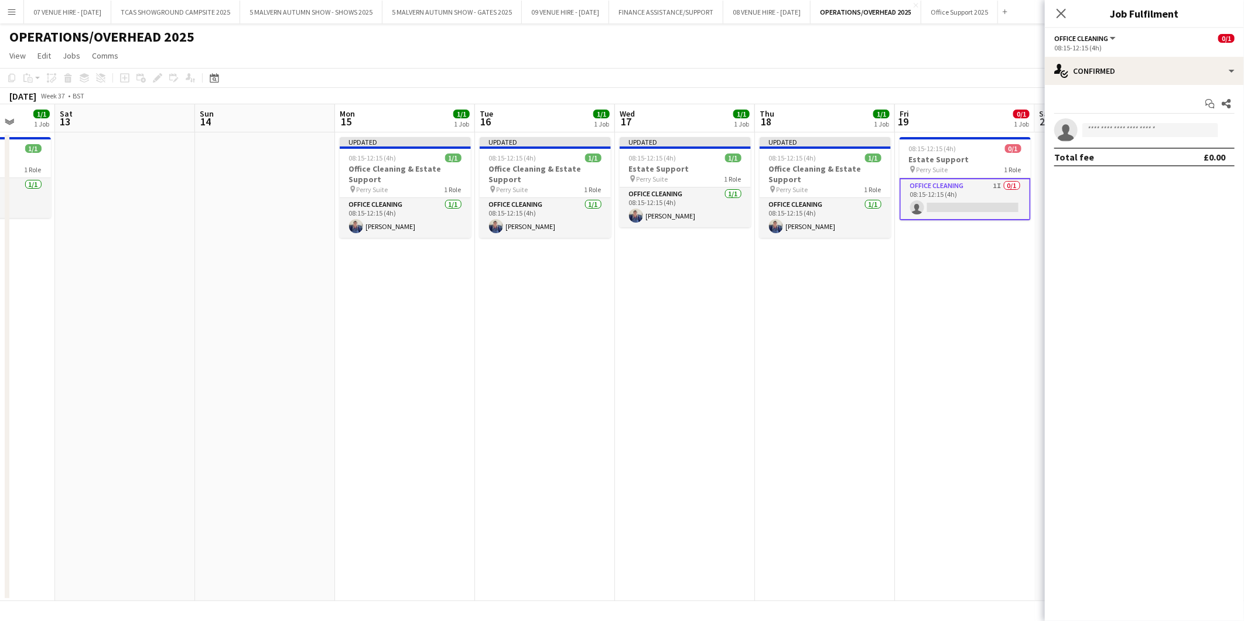
click at [980, 270] on app-date-cell "08:15-12:15 (4h) 0/1 Estate Support pin Perry Suite 1 Role Office Cleaning 1I 0…" at bounding box center [965, 366] width 140 height 469
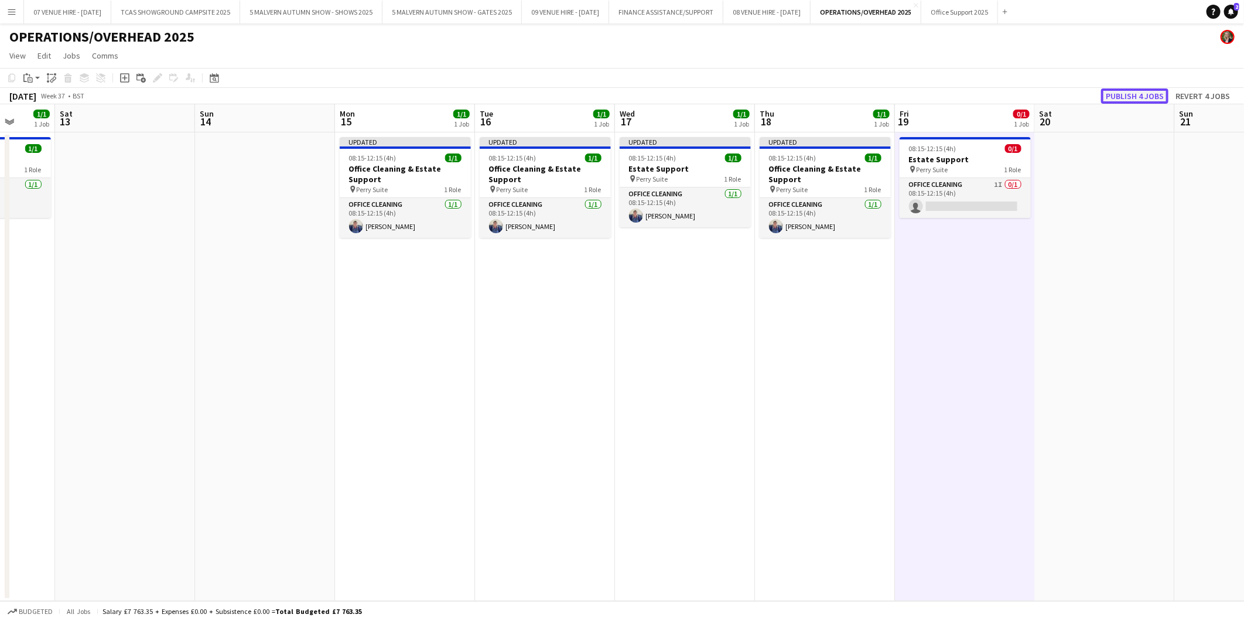
click at [1122, 91] on button "Publish 4 jobs" at bounding box center [1134, 95] width 67 height 15
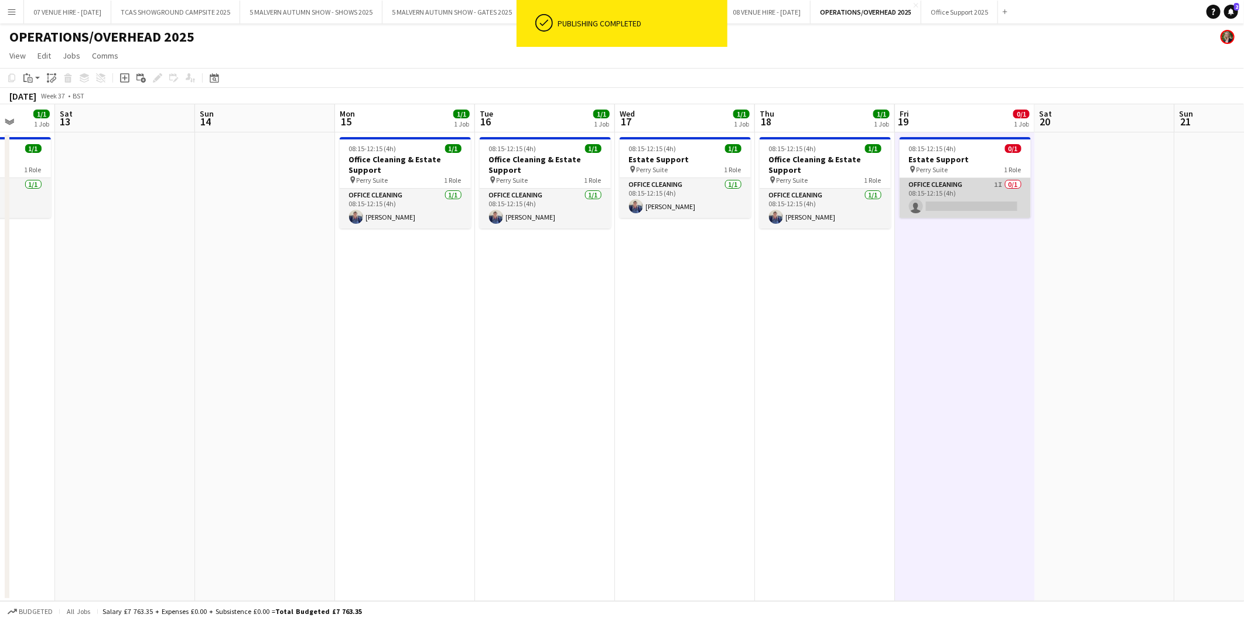
click at [965, 205] on app-card-role "Office Cleaning 1I 0/1 08:15-12:15 (4h) single-neutral-actions" at bounding box center [965, 198] width 131 height 40
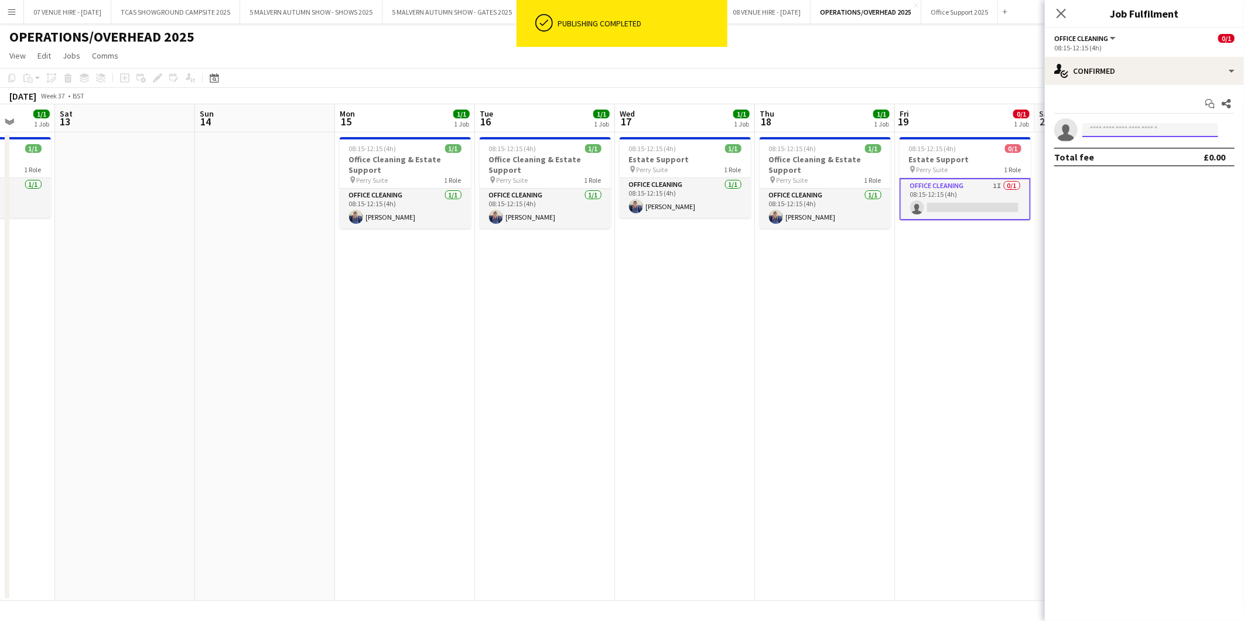
click at [1129, 128] on input at bounding box center [1151, 130] width 136 height 14
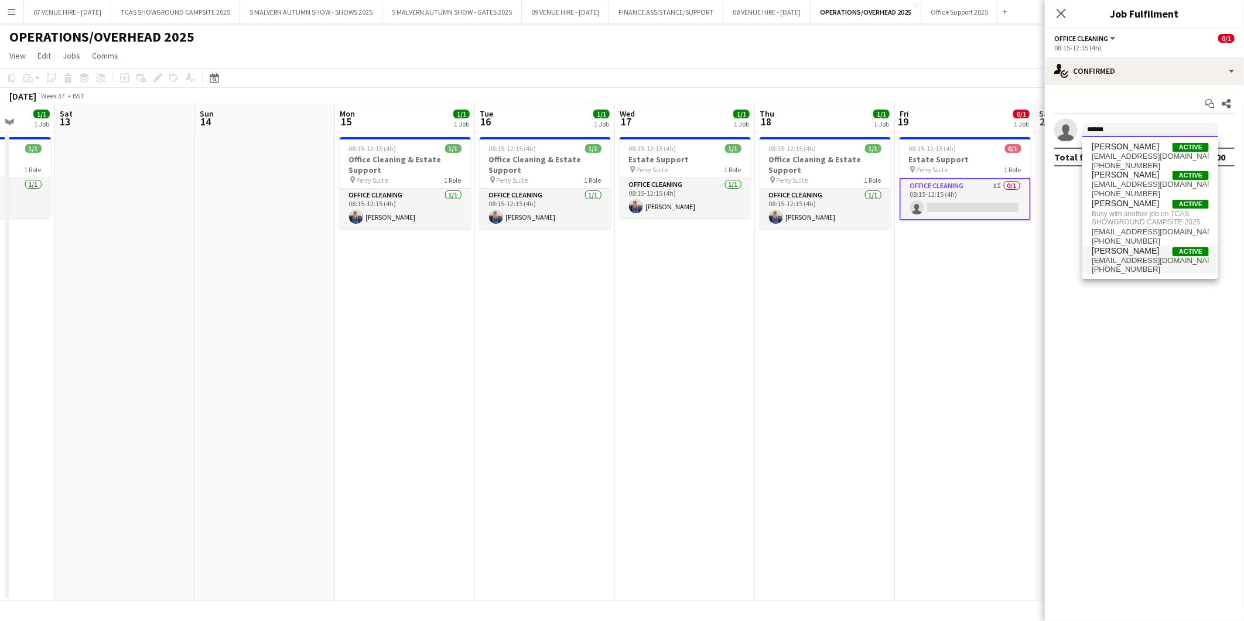
type input "******"
click at [1100, 259] on span "payslipstaylor@gmail.com" at bounding box center [1150, 260] width 117 height 9
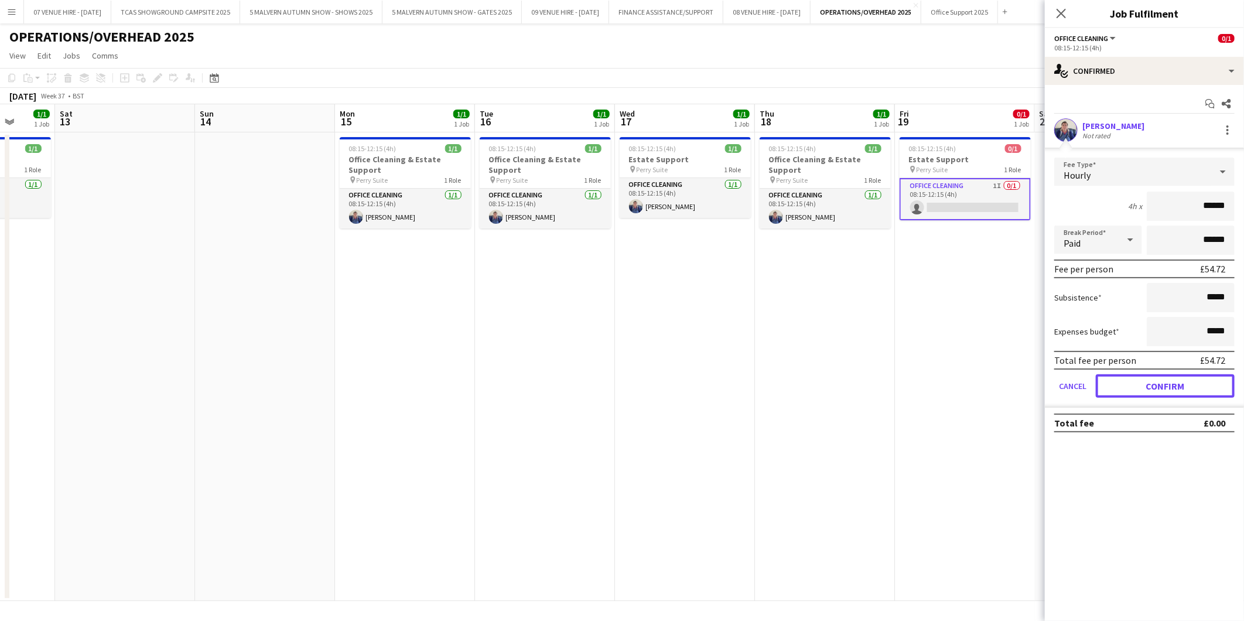
drag, startPoint x: 1136, startPoint y: 383, endPoint x: 1098, endPoint y: 378, distance: 38.4
click at [1137, 383] on button "Confirm" at bounding box center [1165, 385] width 139 height 23
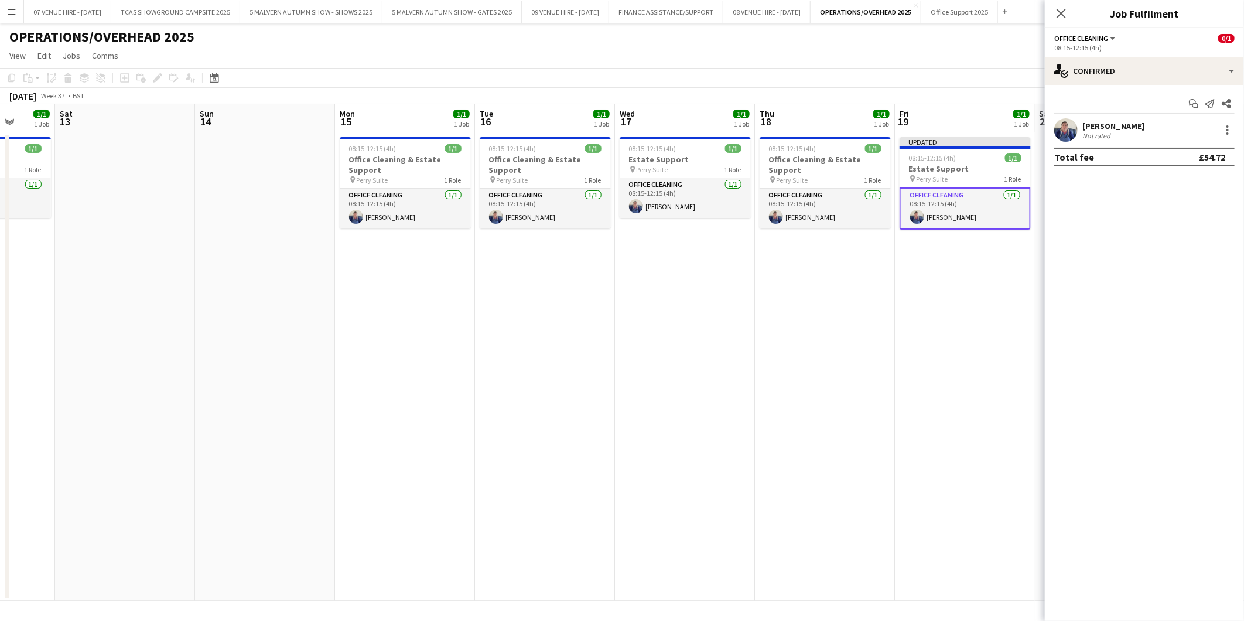
drag, startPoint x: 971, startPoint y: 346, endPoint x: 978, endPoint y: 340, distance: 9.3
click at [971, 344] on app-date-cell "Updated 08:15-12:15 (4h) 1/1 Estate Support pin Perry Suite 1 Role Office Clean…" at bounding box center [965, 366] width 140 height 469
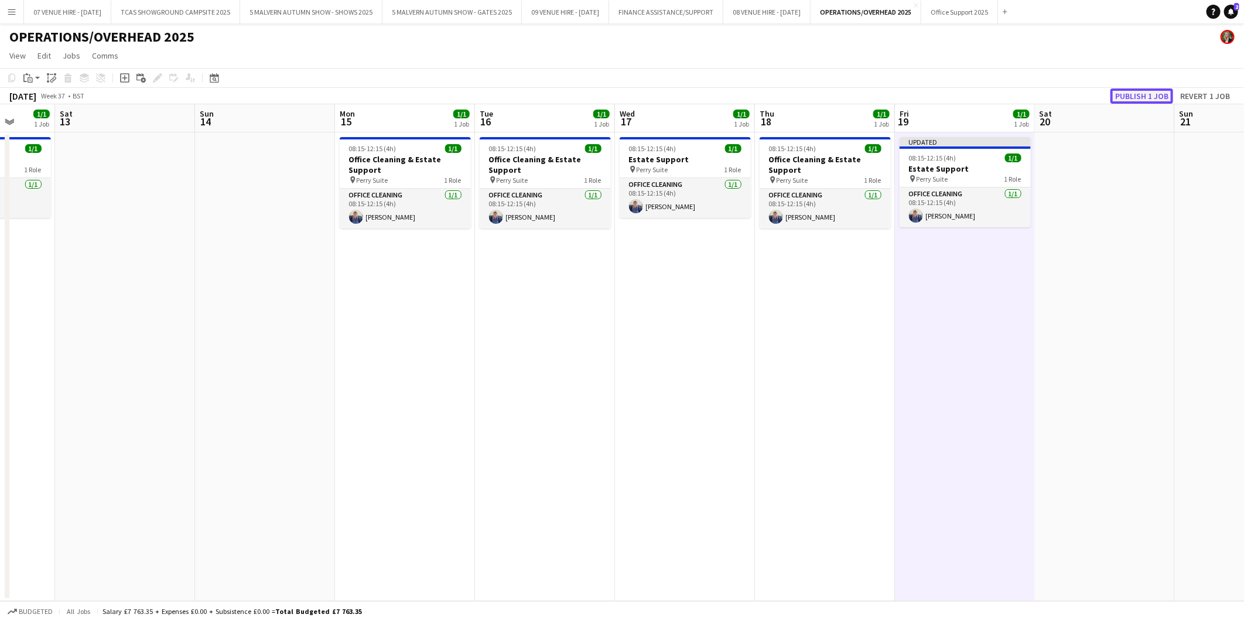
click at [1133, 98] on button "Publish 1 job" at bounding box center [1142, 95] width 63 height 15
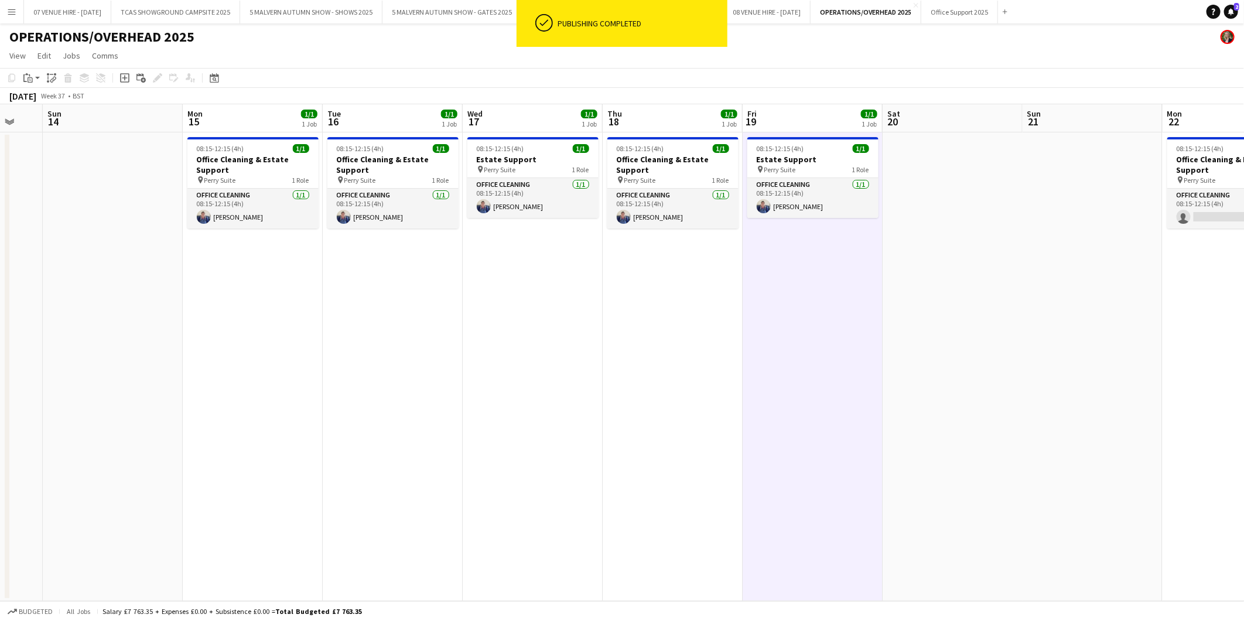
drag, startPoint x: 1101, startPoint y: 176, endPoint x: 808, endPoint y: 179, distance: 292.9
click at [808, 179] on app-calendar-viewport "Thu 11 1/1 1 Job Fri 12 1/1 1 Job Sat 13 Sun 14 Mon 15 1/1 1 Job Tue 16 1/1 1 J…" at bounding box center [622, 352] width 1244 height 497
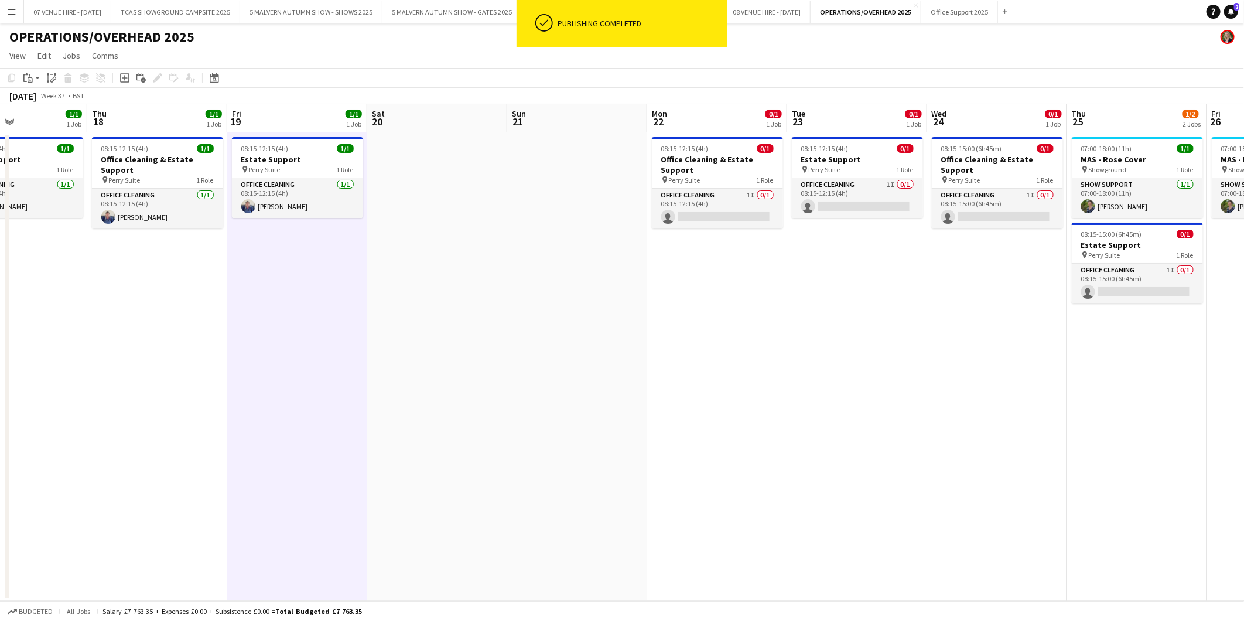
drag, startPoint x: 1021, startPoint y: 174, endPoint x: 645, endPoint y: 157, distance: 376.5
click at [645, 157] on app-calendar-viewport "Sun 14 Mon 15 1/1 1 Job Tue 16 1/1 1 Job Wed 17 1/1 1 Job Thu 18 1/1 1 Job Fri …" at bounding box center [622, 352] width 1244 height 497
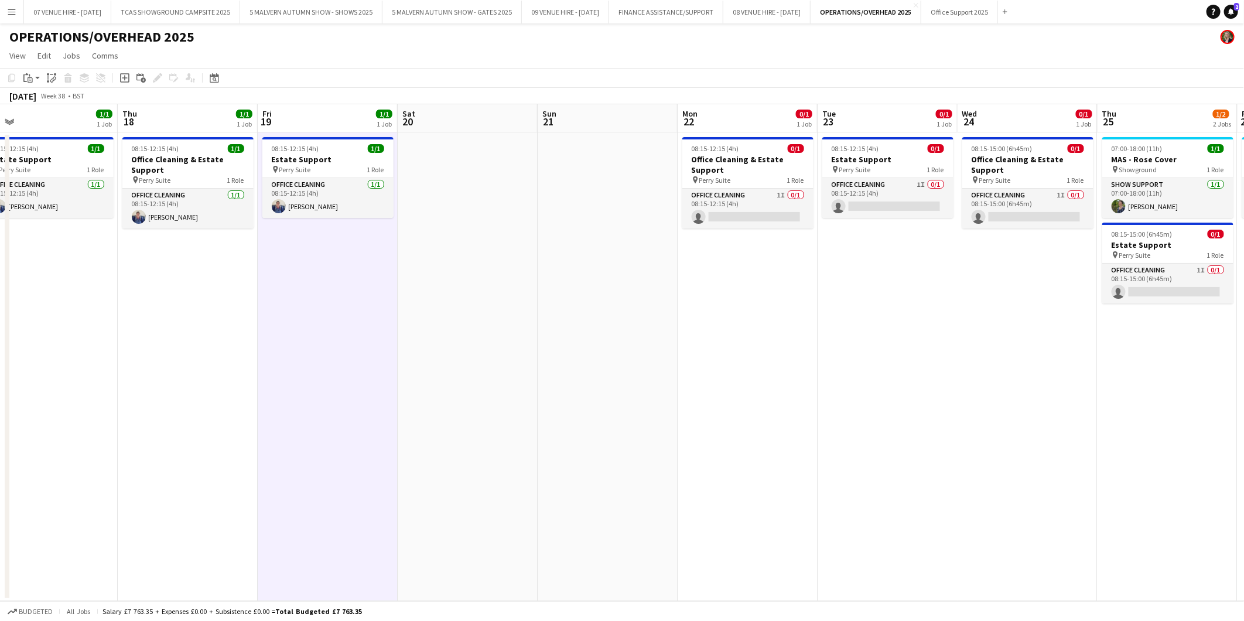
scroll to position [0, 483]
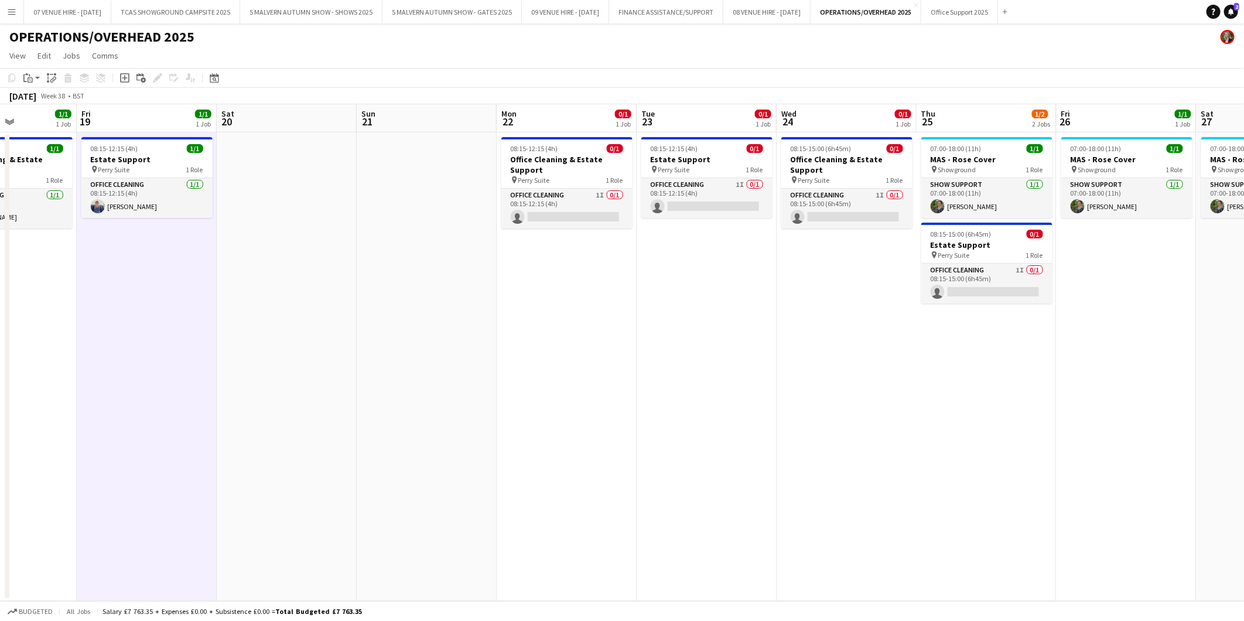
drag, startPoint x: 893, startPoint y: 148, endPoint x: 745, endPoint y: 149, distance: 148.8
click at [745, 149] on app-calendar-viewport "Mon 15 1/1 1 Job Tue 16 1/1 1 Job Wed 17 1/1 1 Job Thu 18 1/1 1 Job Fri 19 1/1 …" at bounding box center [622, 352] width 1244 height 497
click at [587, 216] on app-card-role "Office Cleaning 1I 0/1 08:15-12:15 (4h) single-neutral-actions" at bounding box center [566, 209] width 131 height 40
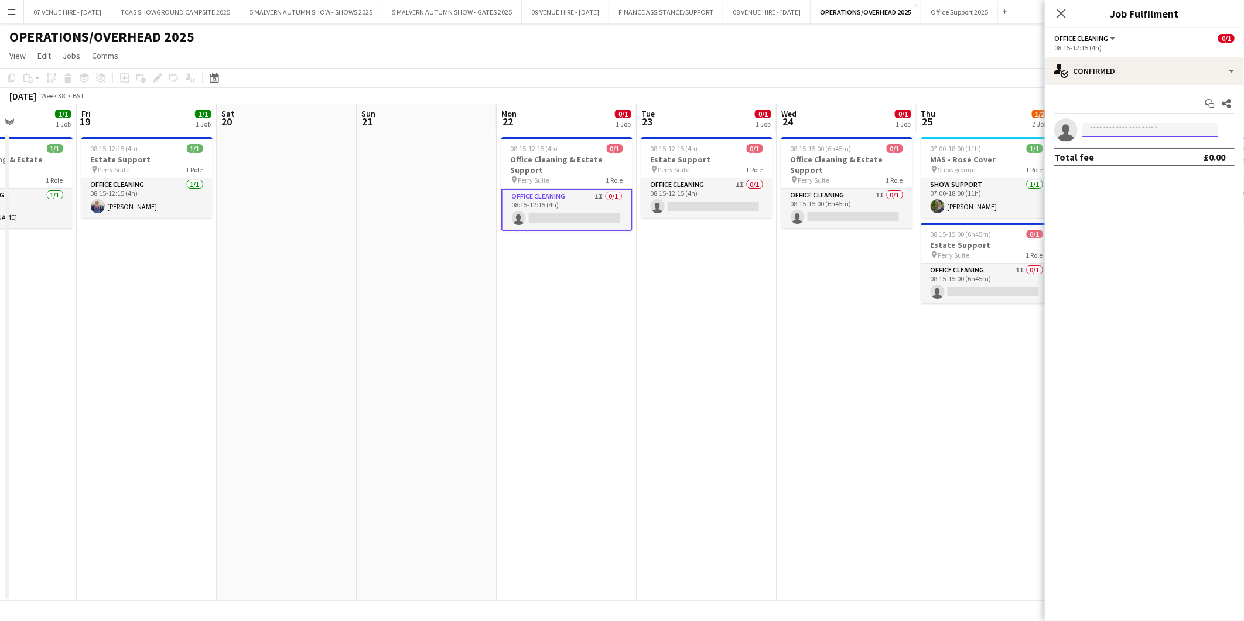
click at [1143, 125] on input at bounding box center [1151, 130] width 136 height 14
type input "******"
click at [1122, 149] on span "[PERSON_NAME]" at bounding box center [1125, 147] width 67 height 10
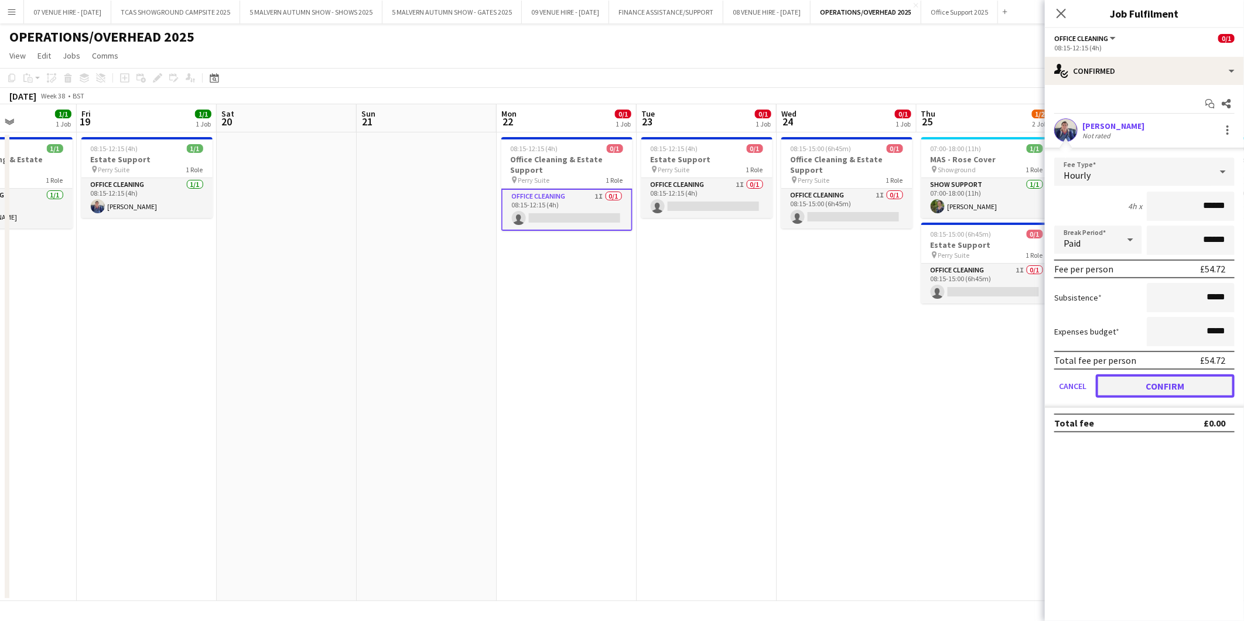
click at [1169, 374] on button "Confirm" at bounding box center [1165, 385] width 139 height 23
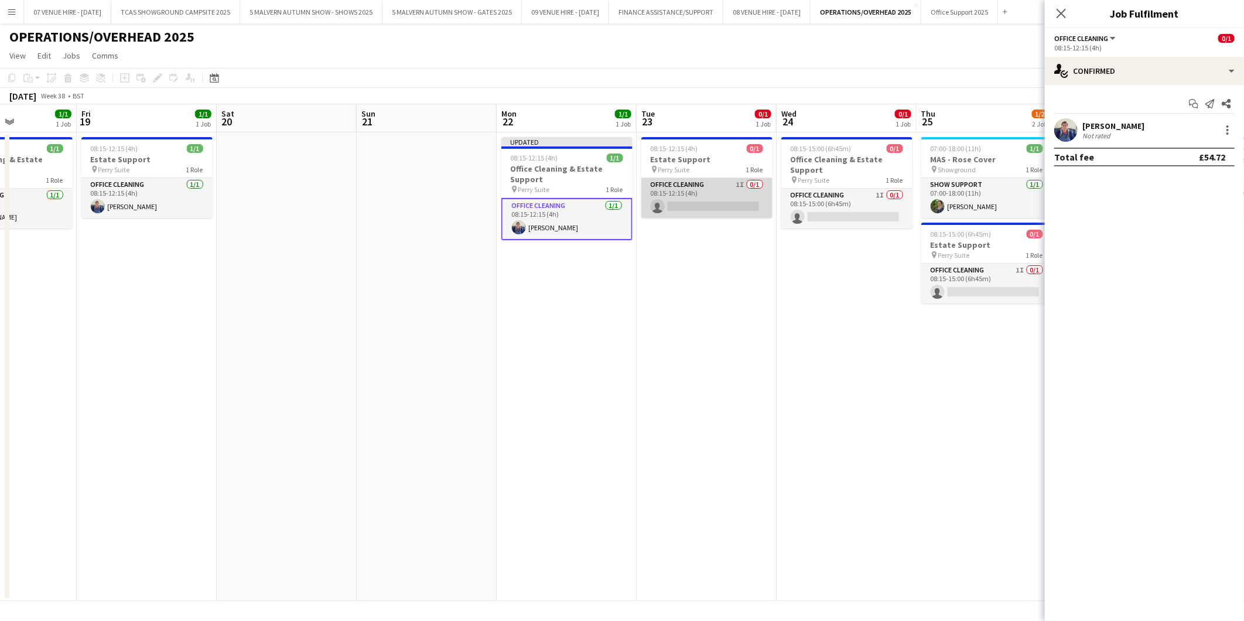
click at [722, 209] on app-card-role "Office Cleaning 1I 0/1 08:15-12:15 (4h) single-neutral-actions" at bounding box center [706, 198] width 131 height 40
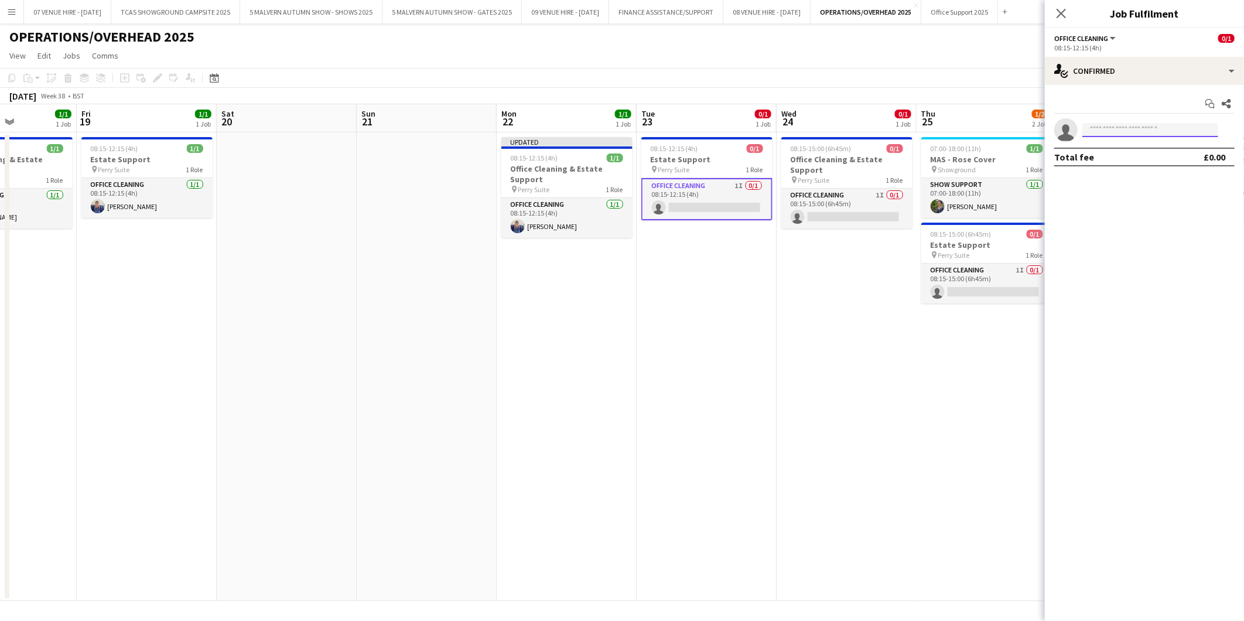
click at [1120, 136] on body "Menu Boards Boards Boards All jobs Status Workforce Workforce My Workforce Recr…" at bounding box center [622, 310] width 1244 height 621
type input "******"
click at [1128, 154] on span "payslipstaylor@gmail.com" at bounding box center [1150, 156] width 117 height 9
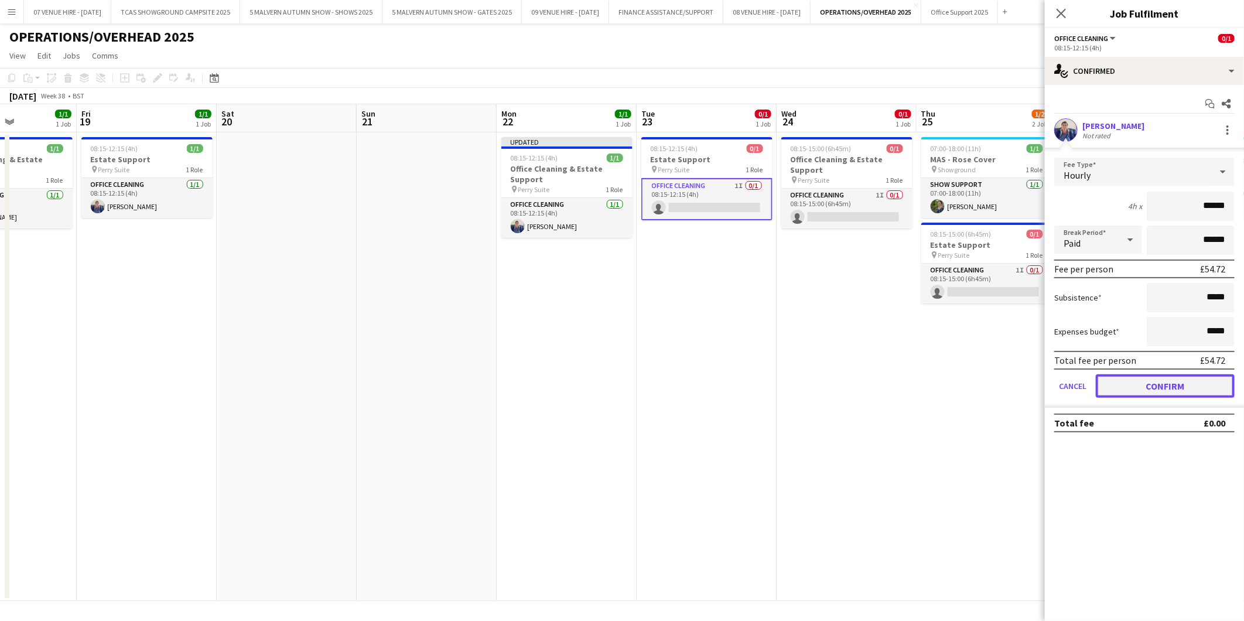
click at [1145, 385] on button "Confirm" at bounding box center [1165, 385] width 139 height 23
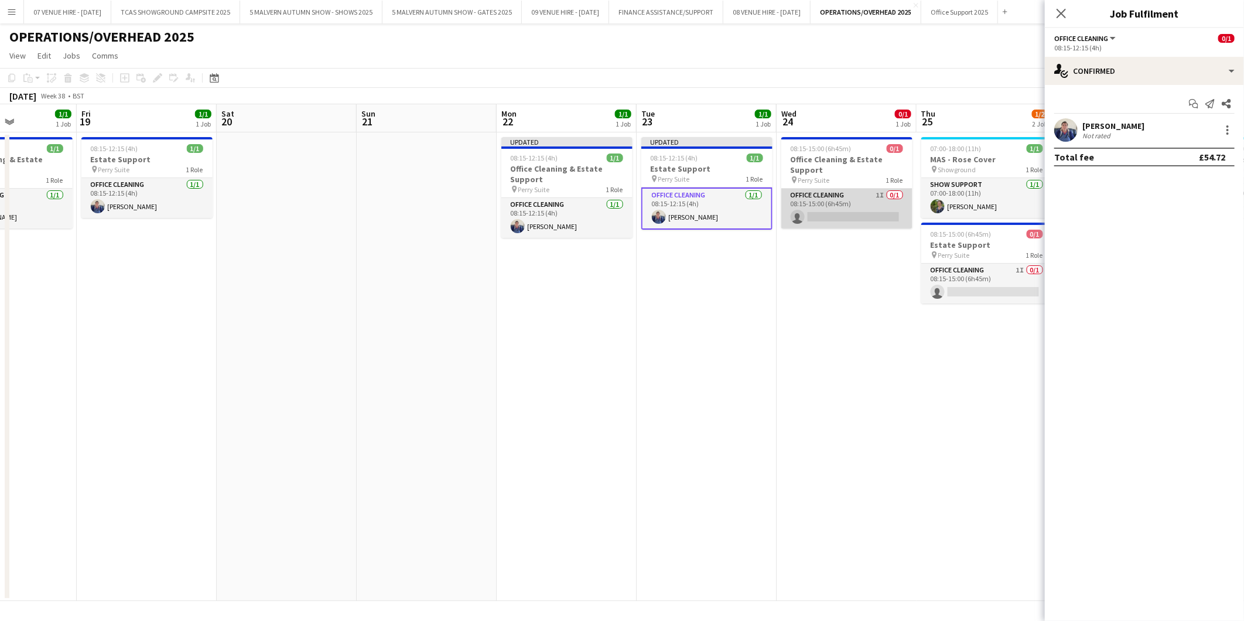
click at [871, 218] on app-card-role "Office Cleaning 1I 0/1 08:15-15:00 (6h45m) single-neutral-actions" at bounding box center [846, 209] width 131 height 40
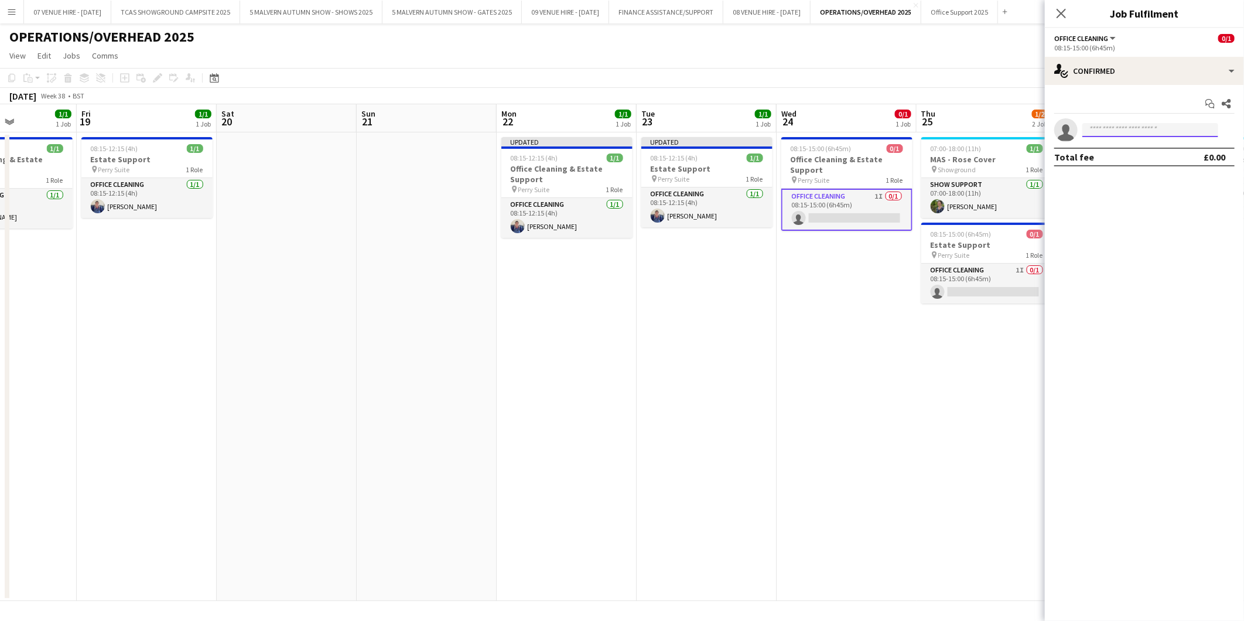
click at [1124, 127] on input at bounding box center [1151, 130] width 136 height 14
type input "******"
click at [1141, 144] on span "[PERSON_NAME]" at bounding box center [1125, 147] width 67 height 10
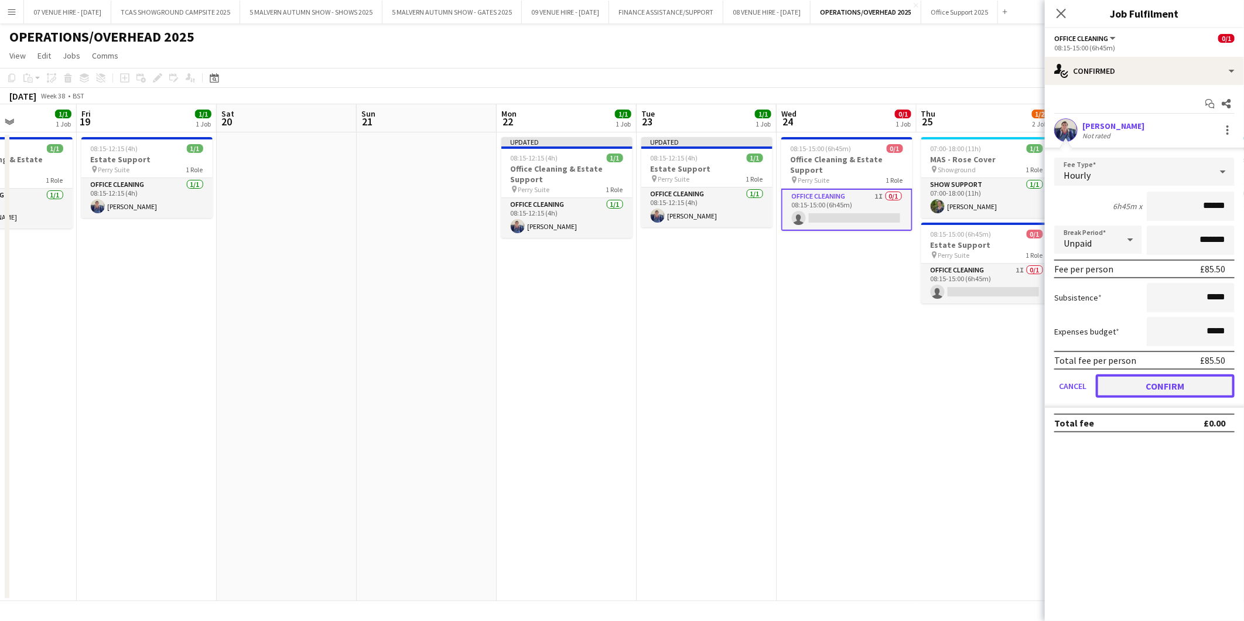
click at [1176, 380] on button "Confirm" at bounding box center [1165, 385] width 139 height 23
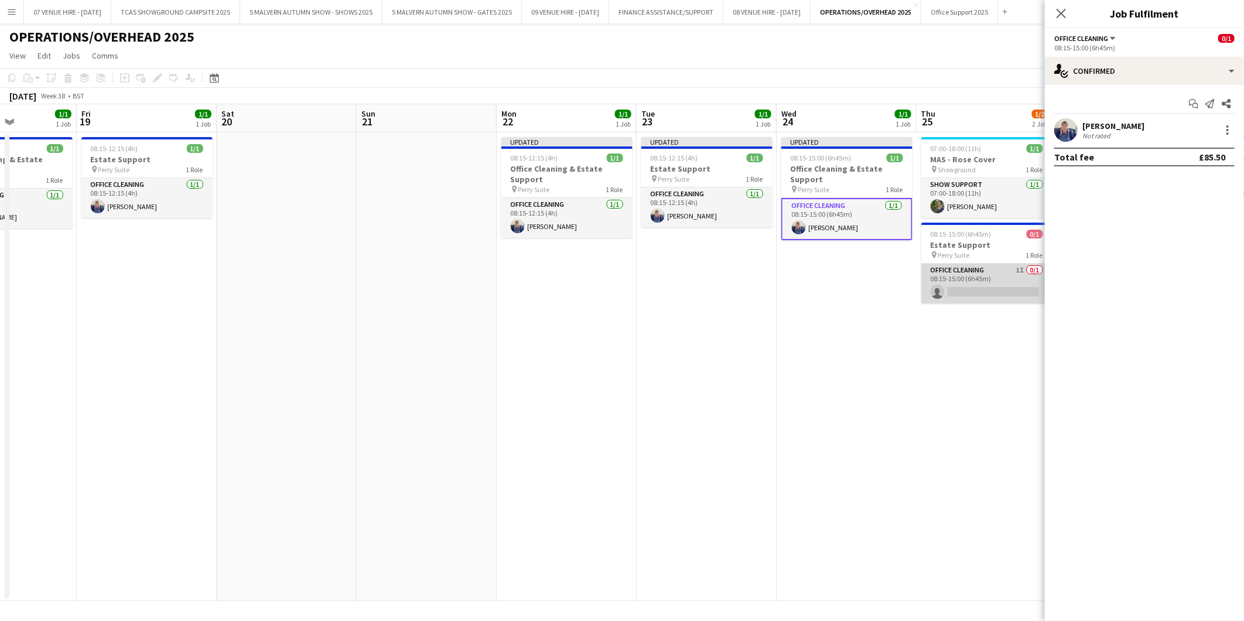
click at [1011, 285] on app-card-role "Office Cleaning 1I 0/1 08:15-15:00 (6h45m) single-neutral-actions" at bounding box center [986, 284] width 131 height 40
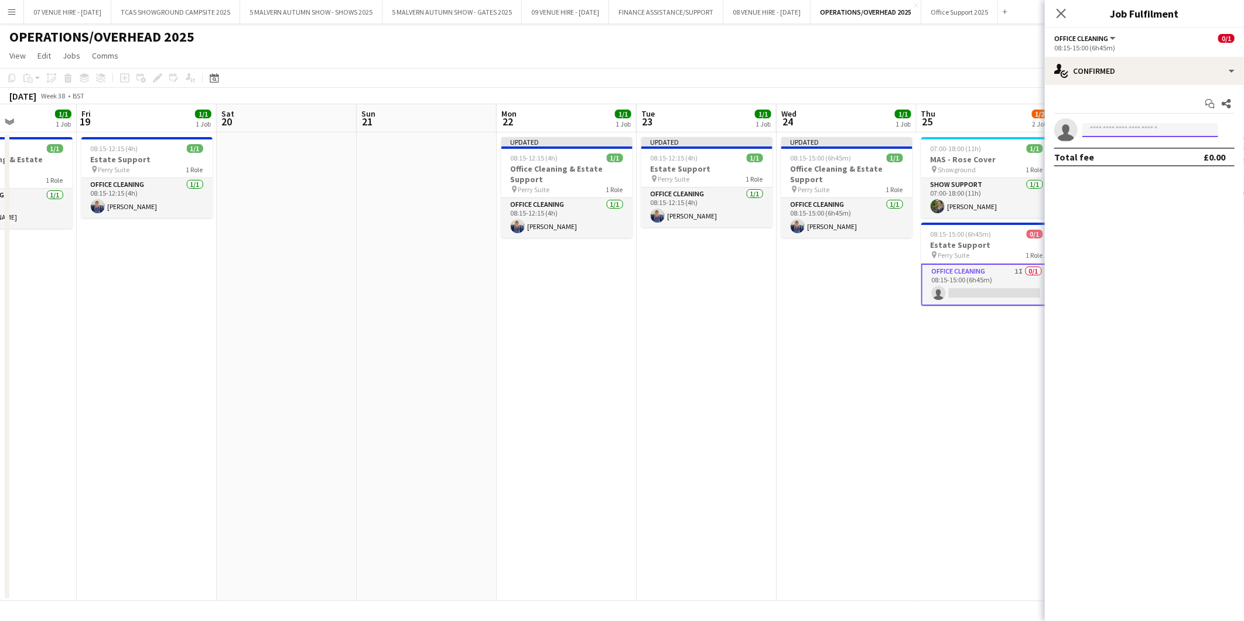
click at [1120, 128] on input at bounding box center [1151, 130] width 136 height 14
type input "******"
click at [926, 330] on app-date-cell "07:00-18:00 (11h) 1/1 MAS - Rose Cover pin Showground 1 Role Show Support 1/1 0…" at bounding box center [987, 366] width 140 height 469
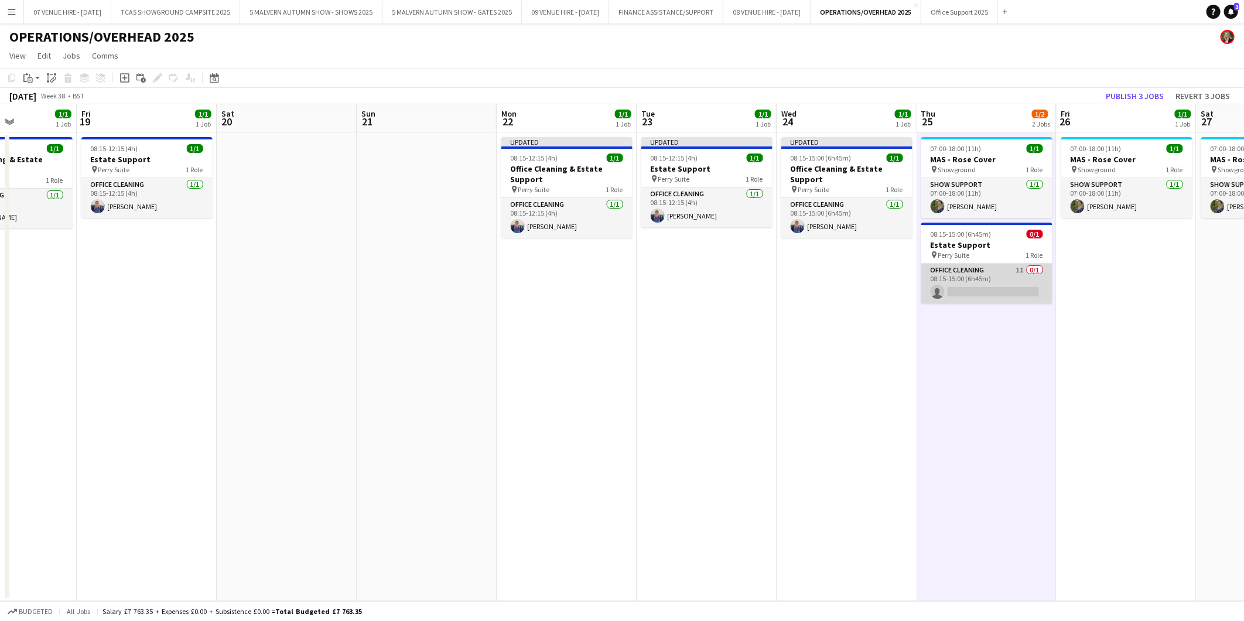
click at [970, 291] on app-card-role "Office Cleaning 1I 0/1 08:15-15:00 (6h45m) single-neutral-actions" at bounding box center [986, 284] width 131 height 40
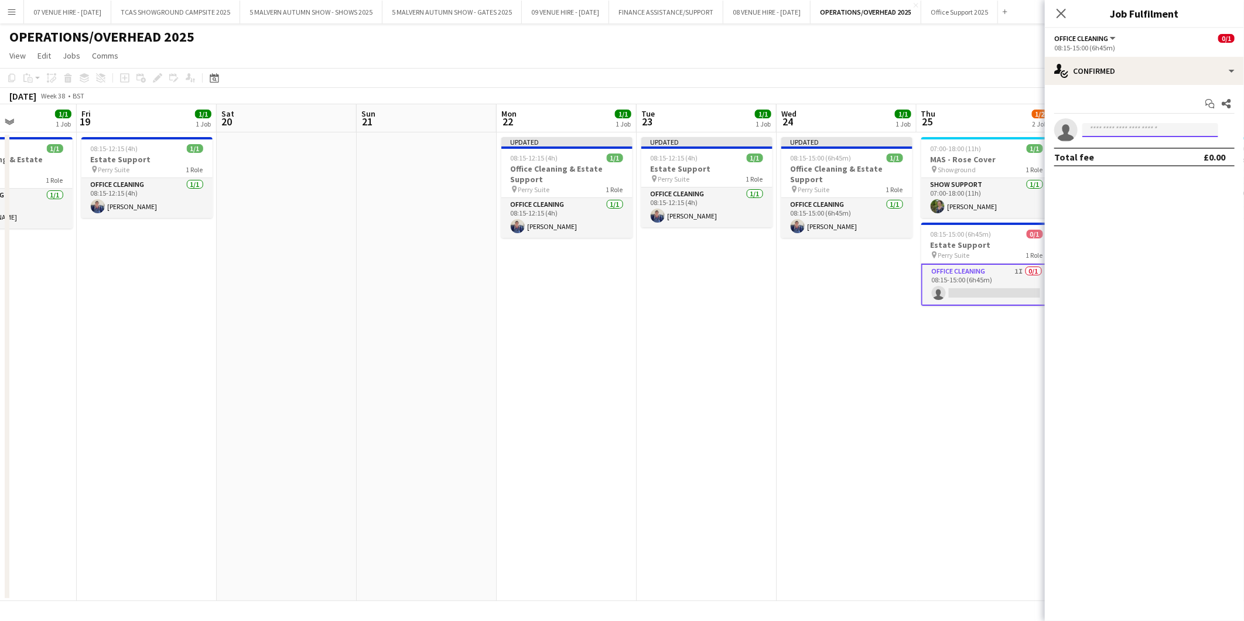
click at [1145, 124] on input at bounding box center [1151, 130] width 136 height 14
type input "******"
click at [1113, 153] on span "payslipstaylor@gmail.com" at bounding box center [1150, 156] width 117 height 9
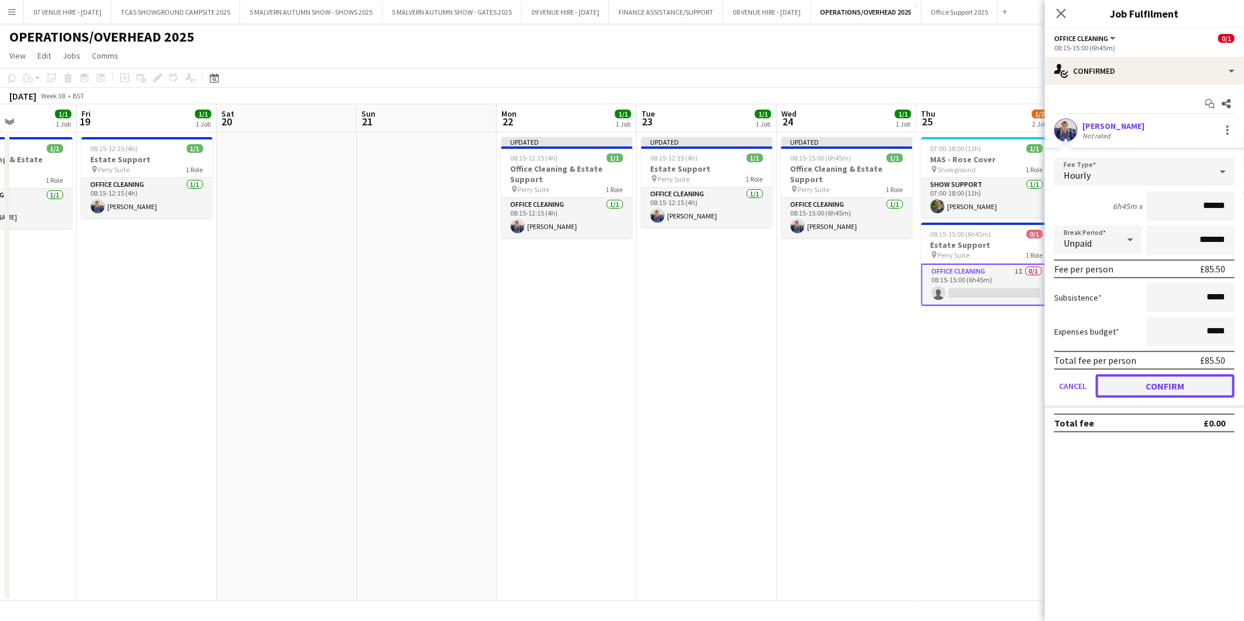
click at [1142, 383] on button "Confirm" at bounding box center [1165, 385] width 139 height 23
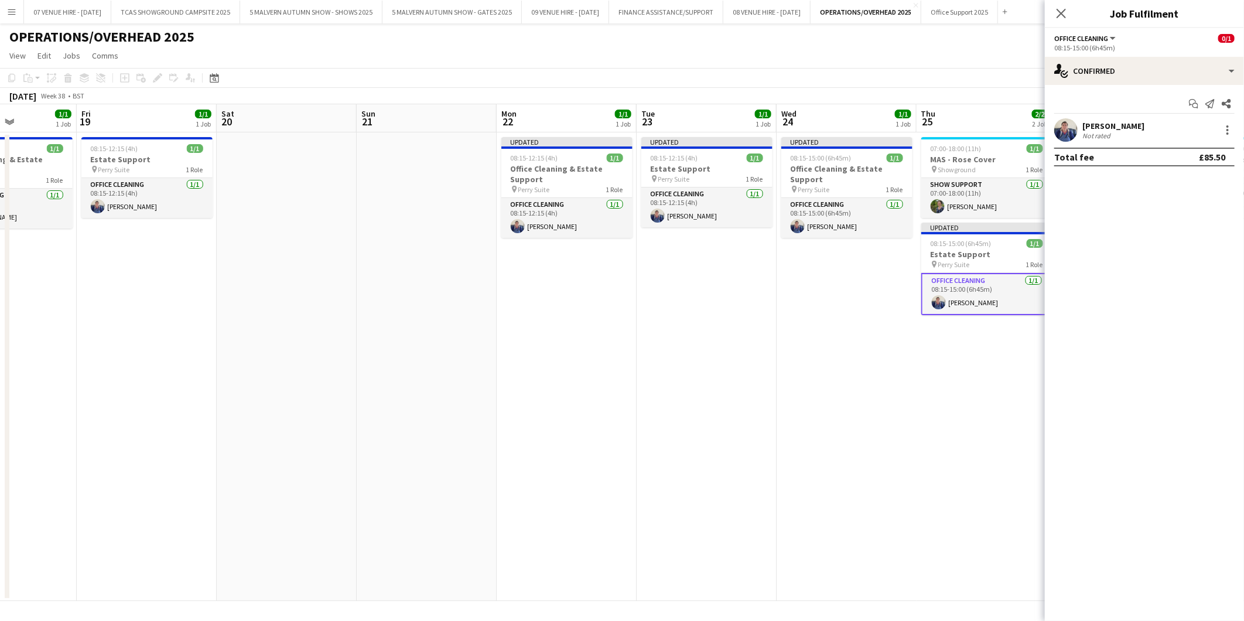
click at [987, 391] on app-date-cell "07:00-18:00 (11h) 1/1 MAS - Rose Cover pin Showground 1 Role Show Support 1/1 0…" at bounding box center [987, 366] width 140 height 469
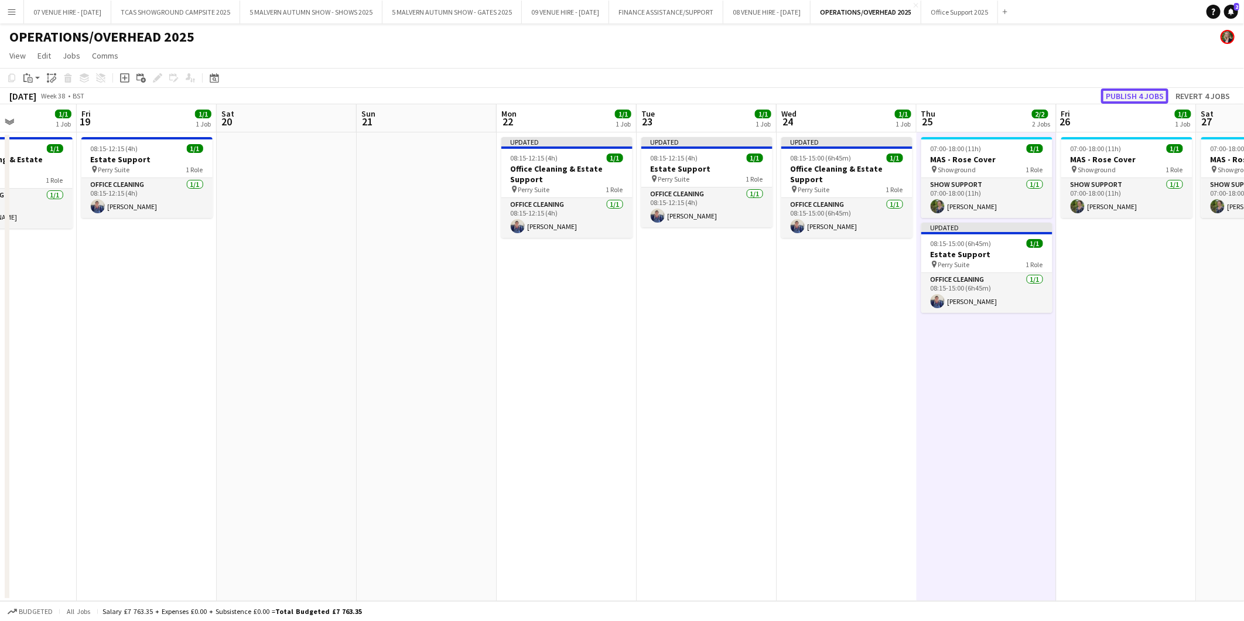
click at [1150, 100] on button "Publish 4 jobs" at bounding box center [1134, 95] width 67 height 15
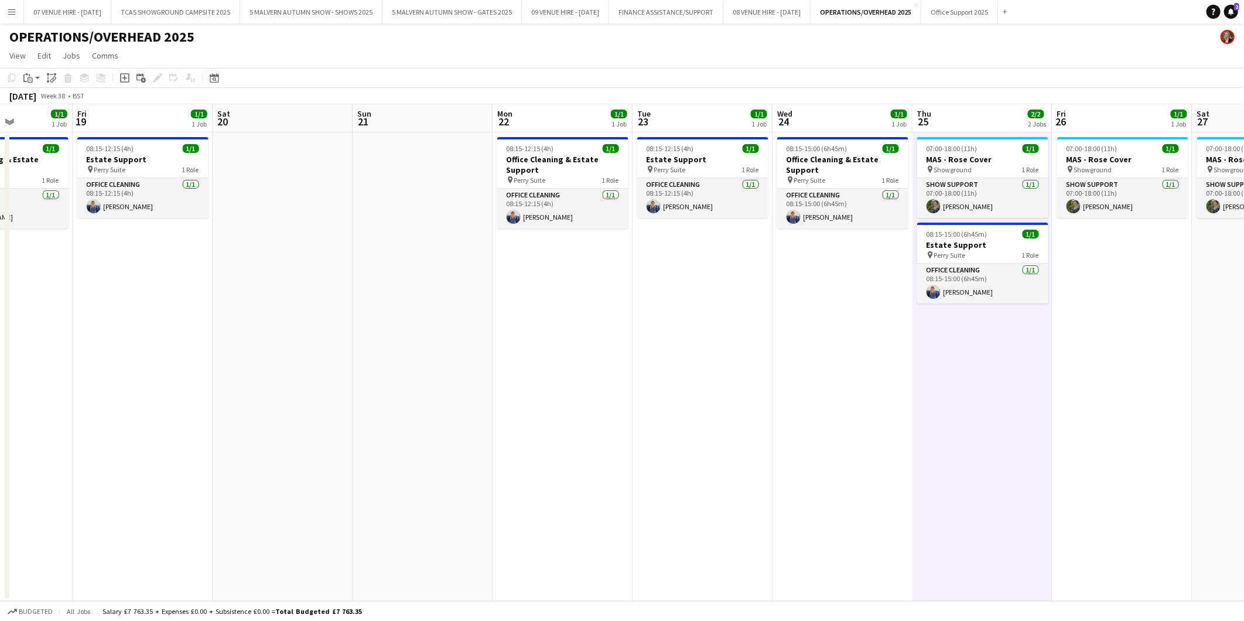
drag, startPoint x: 1148, startPoint y: 158, endPoint x: 863, endPoint y: 162, distance: 285.3
click at [863, 162] on app-calendar-viewport "Mon 15 1/1 1 Job Tue 16 1/1 1 Job Wed 17 1/1 1 Job Thu 18 1/1 1 Job Fri 19 1/1 …" at bounding box center [622, 352] width 1244 height 497
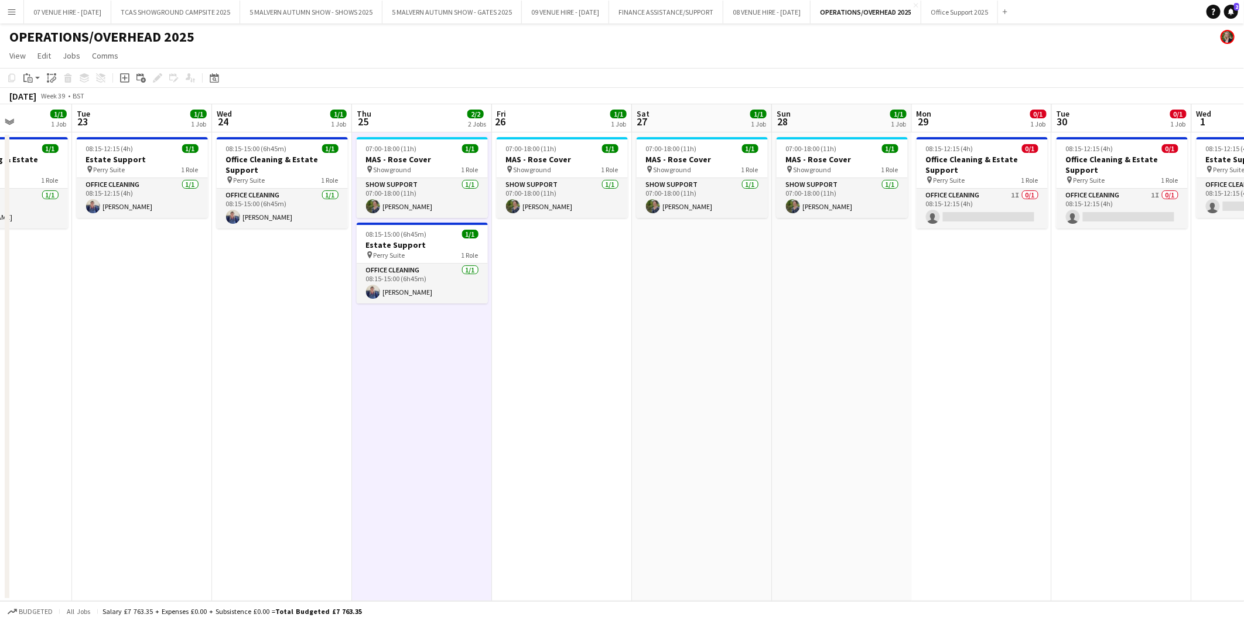
drag, startPoint x: 1068, startPoint y: 177, endPoint x: 721, endPoint y: 172, distance: 347.4
click at [721, 172] on app-calendar-viewport "Fri 19 1/1 1 Job Sat 20 Sun 21 Mon 22 1/1 1 Job Tue 23 1/1 1 Job Wed 24 1/1 1 J…" at bounding box center [622, 352] width 1244 height 497
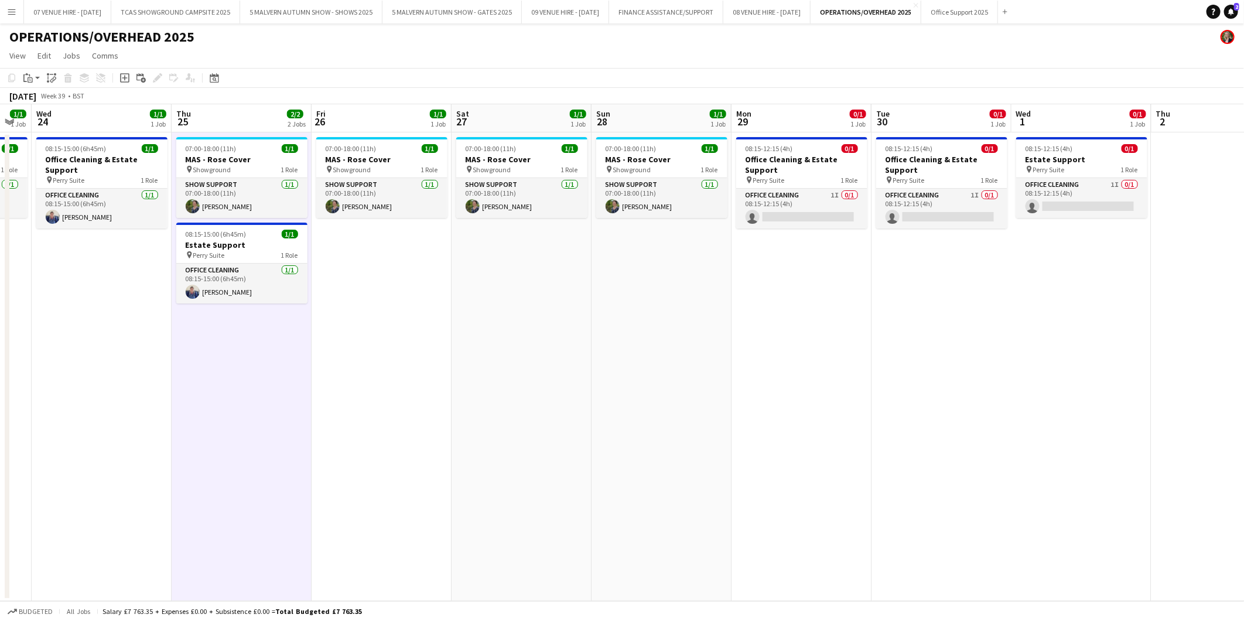
drag, startPoint x: 909, startPoint y: 180, endPoint x: 523, endPoint y: 182, distance: 386.6
click at [471, 179] on app-calendar-viewport "Sun 21 Mon 22 1/1 1 Job Tue 23 1/1 1 Job Wed 24 1/1 1 Job Thu 25 2/2 2 Jobs Fri…" at bounding box center [622, 352] width 1244 height 497
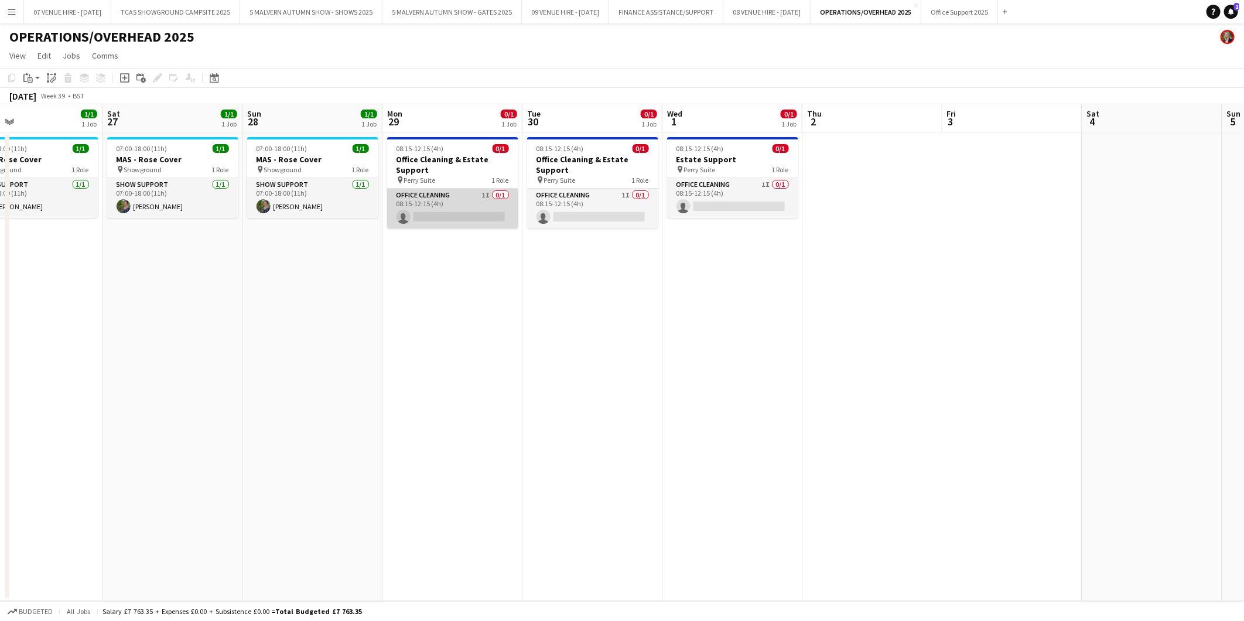
click at [477, 220] on app-card-role "Office Cleaning 1I 0/1 08:15-12:15 (4h) single-neutral-actions" at bounding box center [452, 209] width 131 height 40
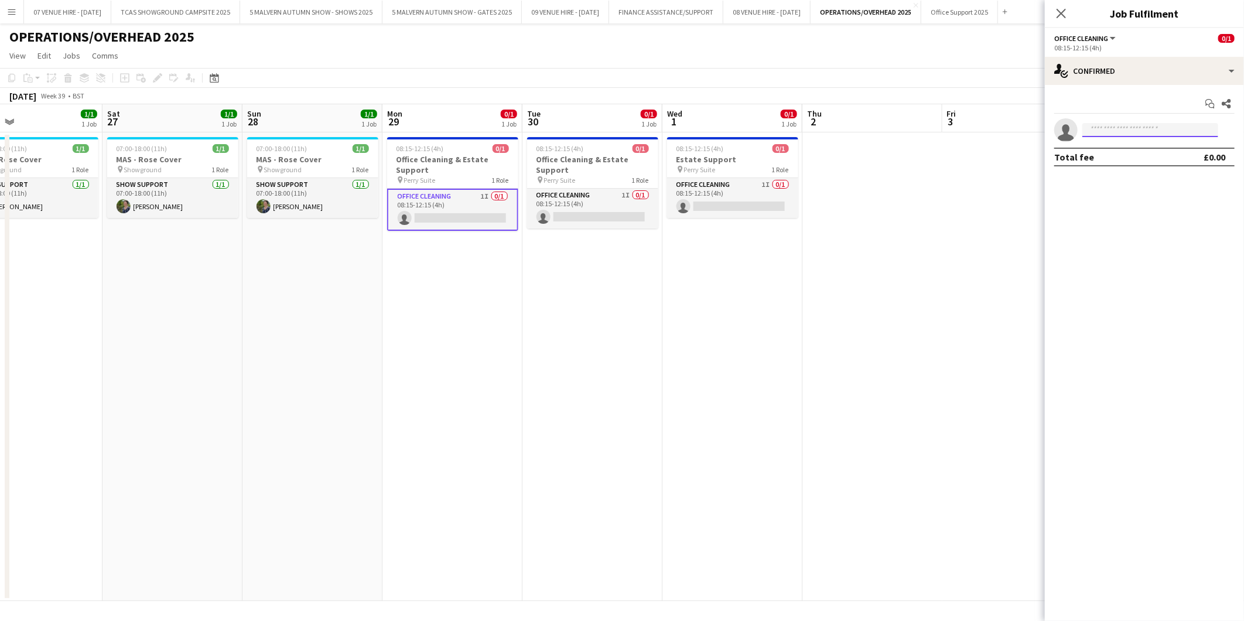
click at [1139, 125] on input at bounding box center [1151, 130] width 136 height 14
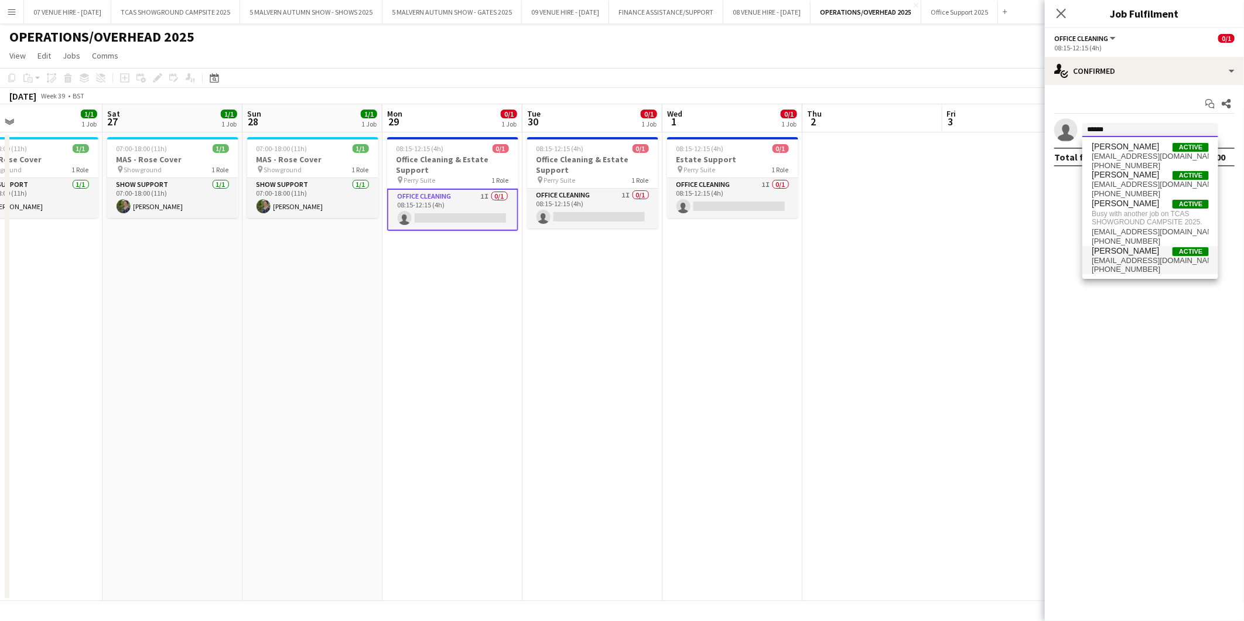
type input "******"
click at [1114, 250] on span "[PERSON_NAME]" at bounding box center [1125, 251] width 67 height 10
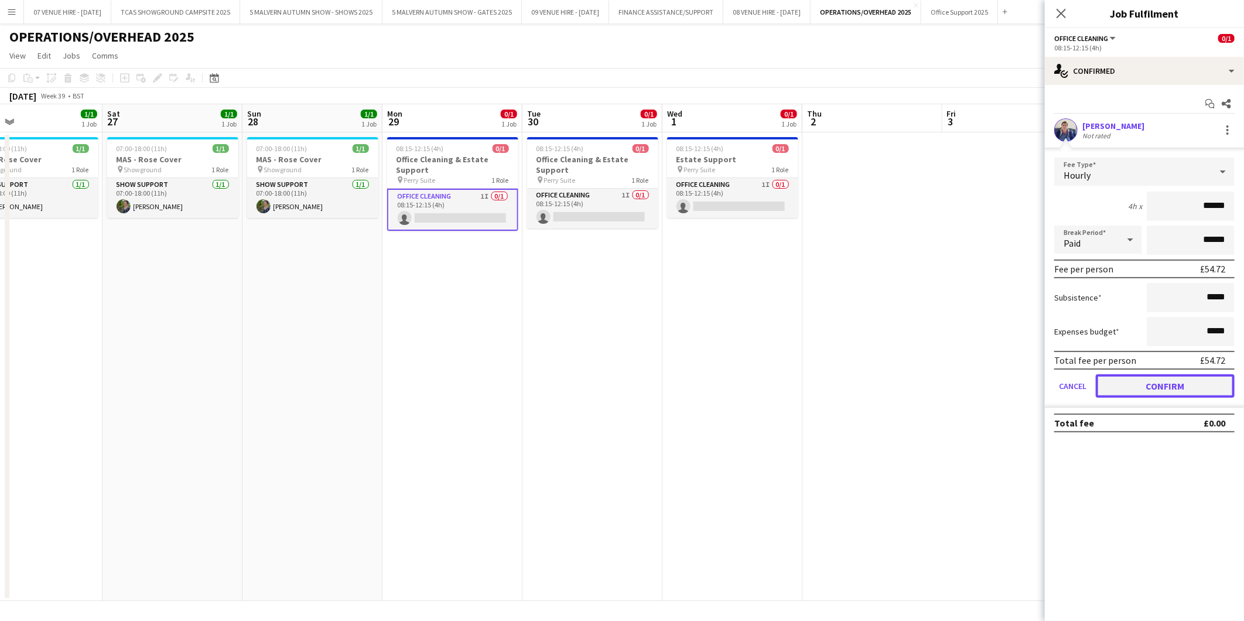
click at [1150, 390] on button "Confirm" at bounding box center [1165, 385] width 139 height 23
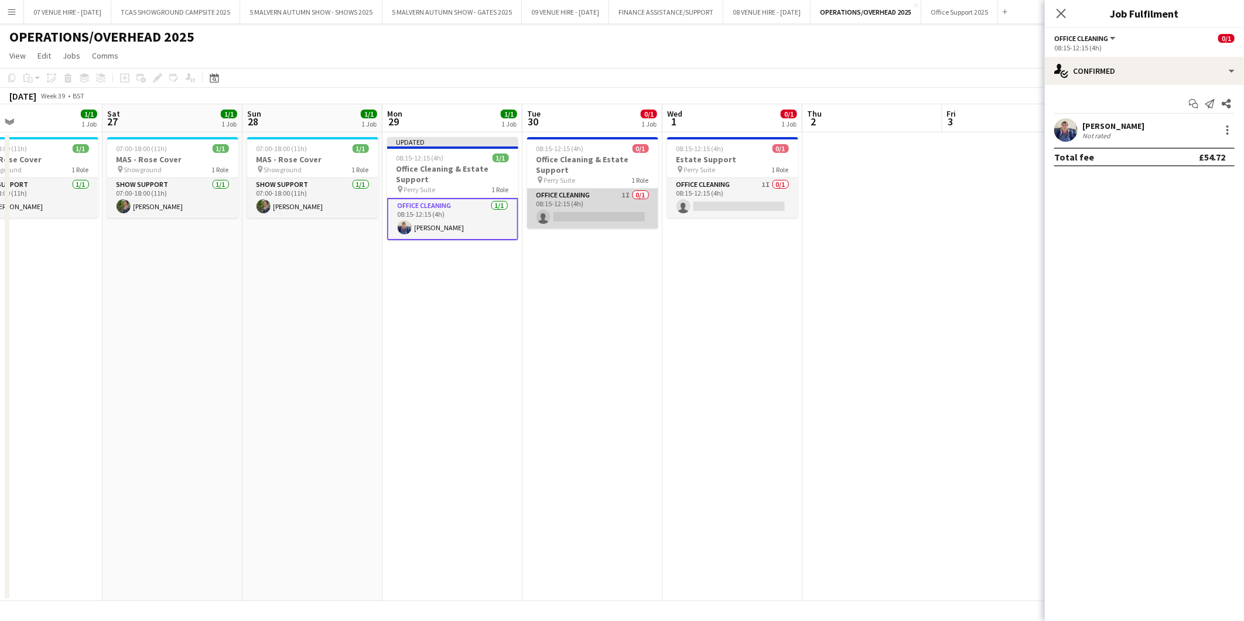
click at [610, 213] on app-card-role "Office Cleaning 1I 0/1 08:15-12:15 (4h) single-neutral-actions" at bounding box center [592, 209] width 131 height 40
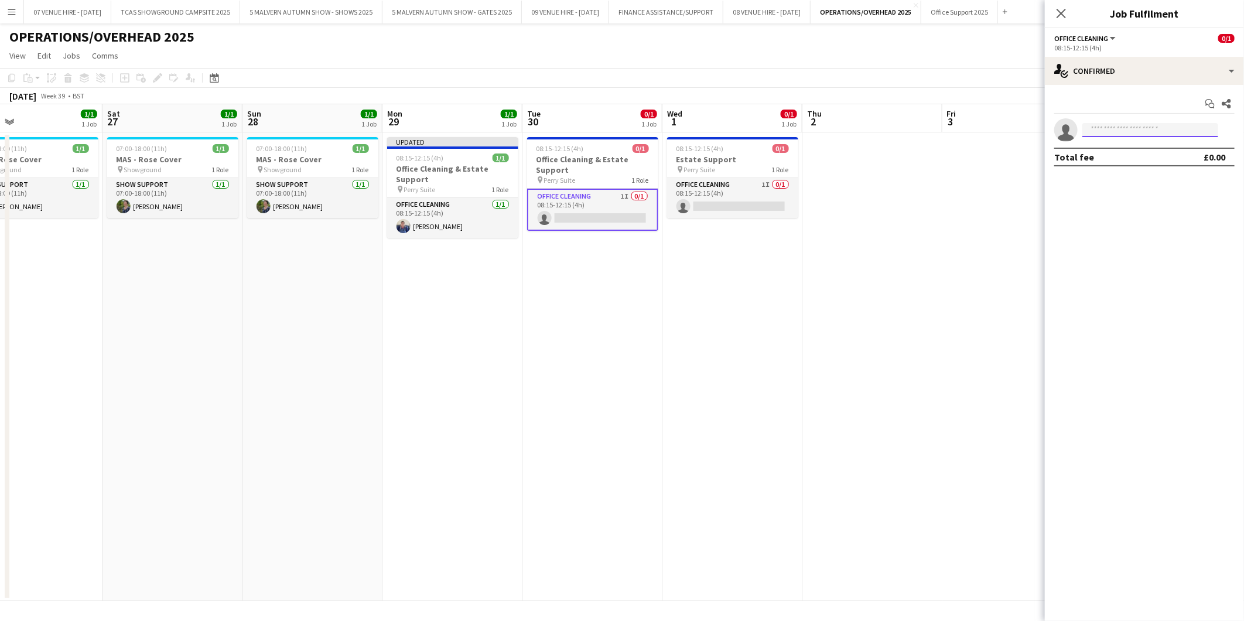
click at [1163, 130] on input at bounding box center [1151, 130] width 136 height 14
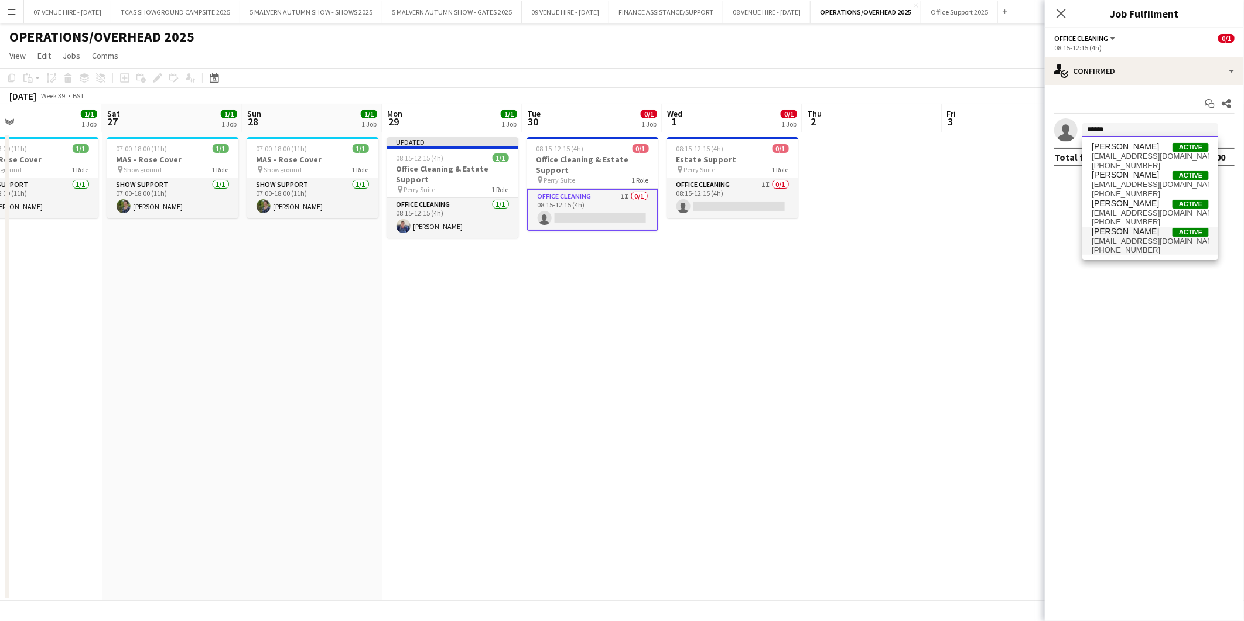
type input "******"
click at [1133, 233] on span "[PERSON_NAME]" at bounding box center [1125, 232] width 67 height 10
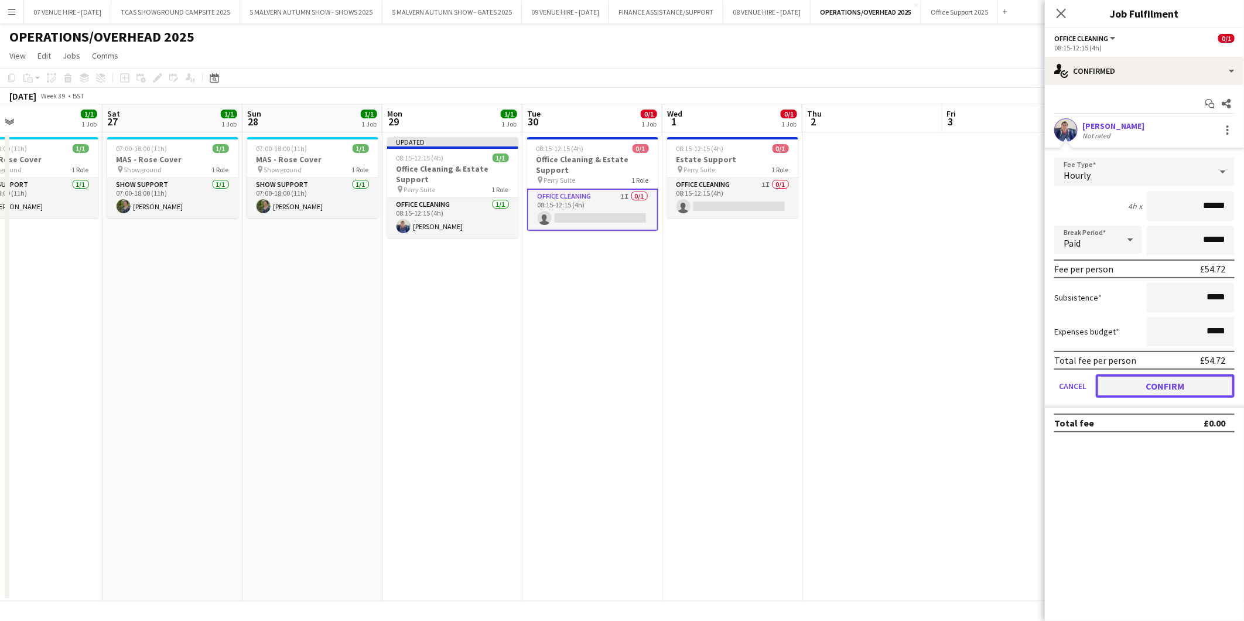
click at [1156, 384] on button "Confirm" at bounding box center [1165, 385] width 139 height 23
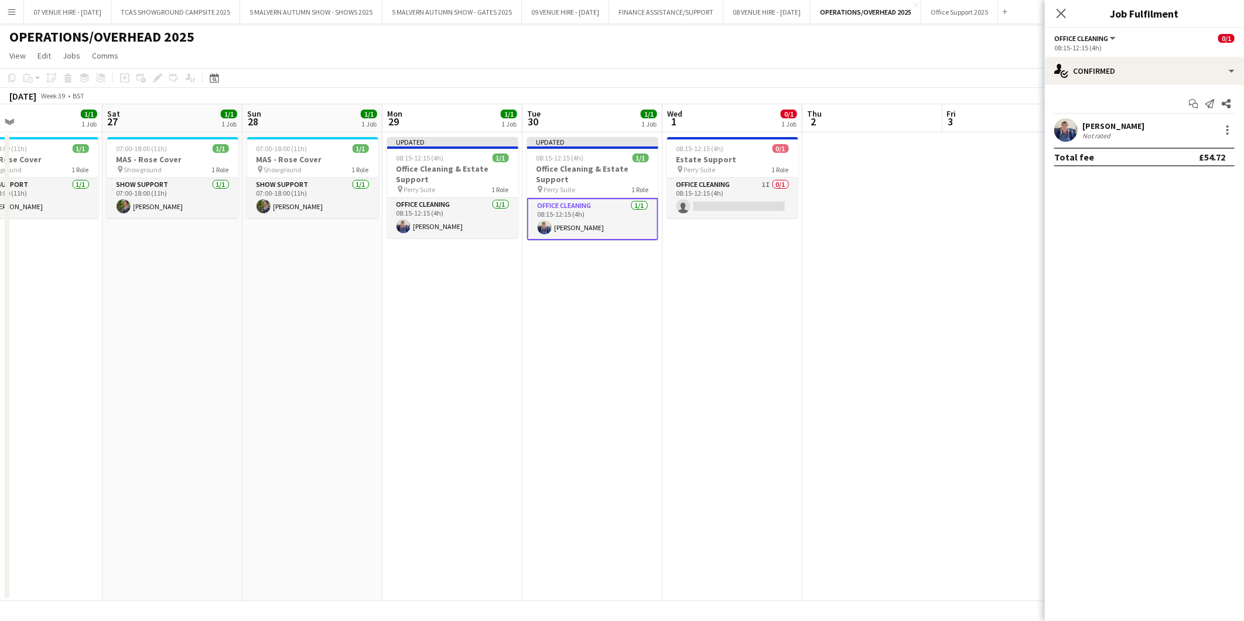
drag, startPoint x: 716, startPoint y: 207, endPoint x: 864, endPoint y: 218, distance: 148.7
click at [716, 206] on app-card-role "Office Cleaning 1I 0/1 08:15-12:15 (4h) single-neutral-actions" at bounding box center [732, 198] width 131 height 40
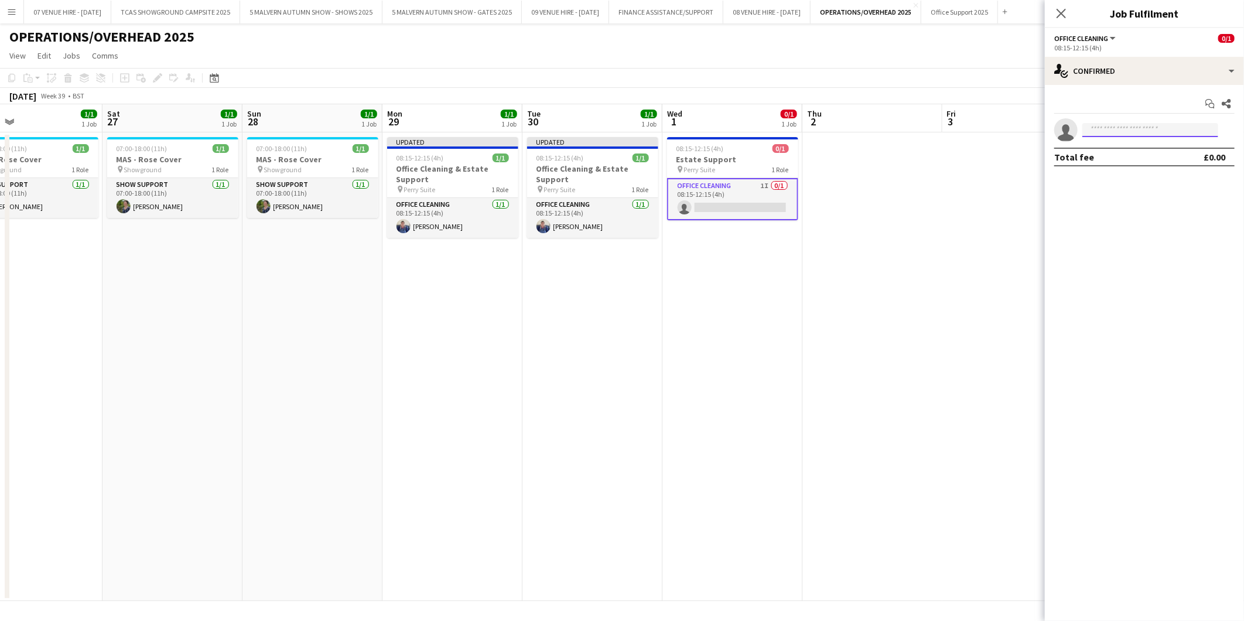
click at [1115, 135] on input at bounding box center [1151, 130] width 136 height 14
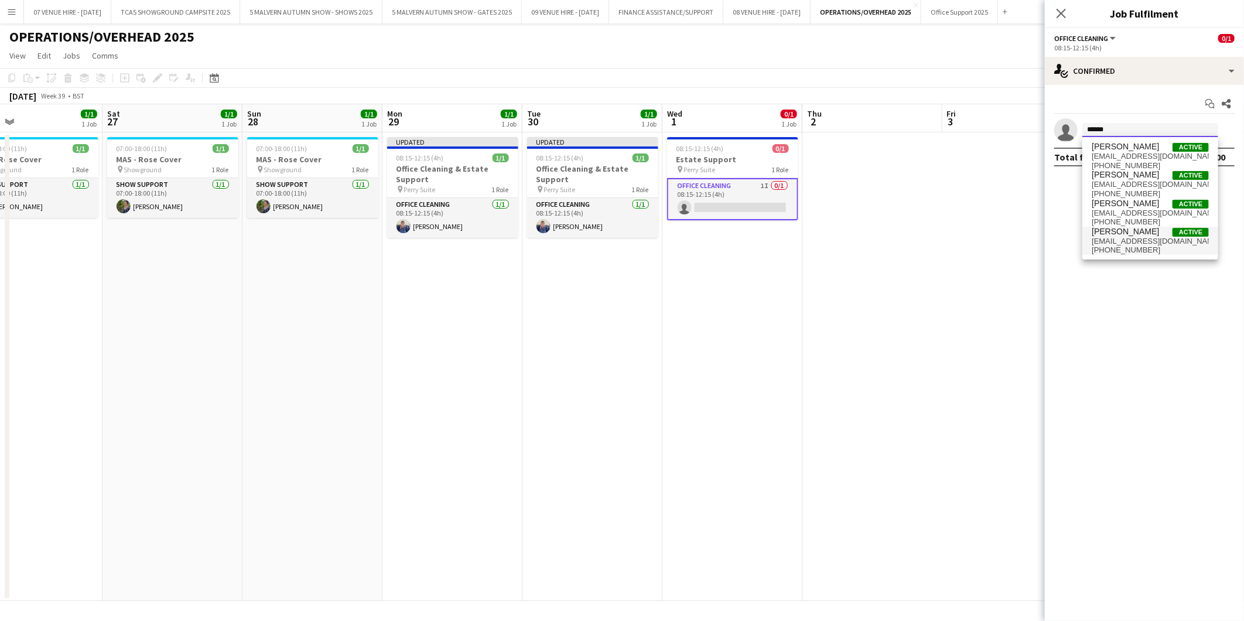
type input "******"
click at [1106, 237] on span "payslipstaylor@gmail.com" at bounding box center [1150, 241] width 117 height 9
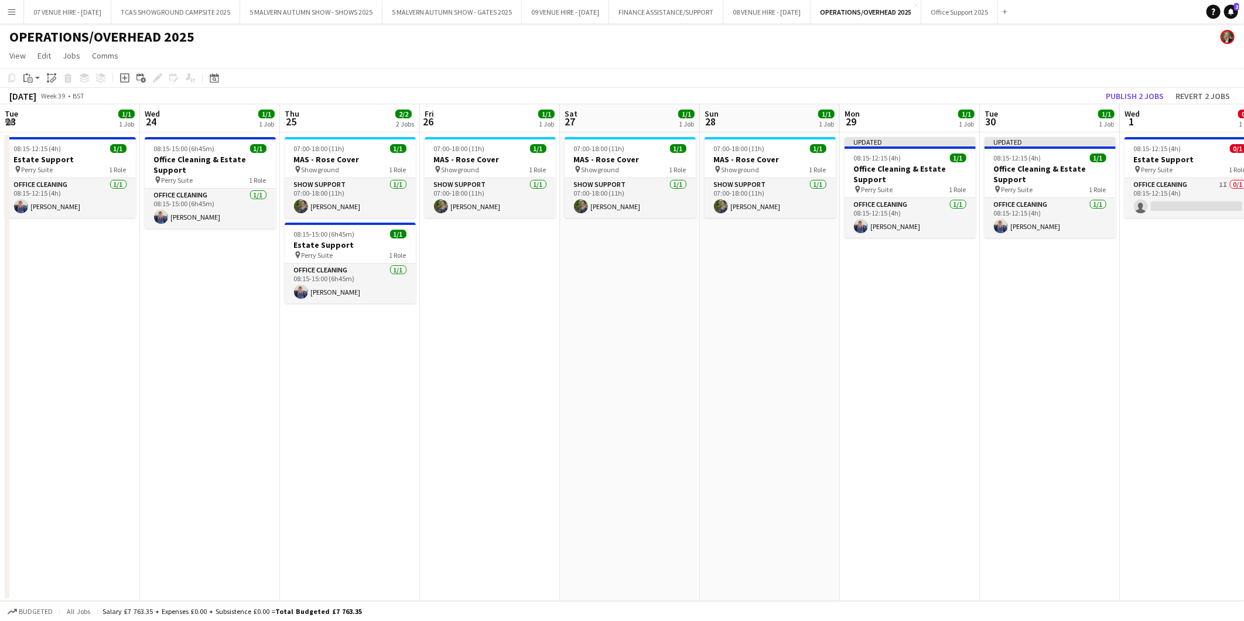
scroll to position [0, 458]
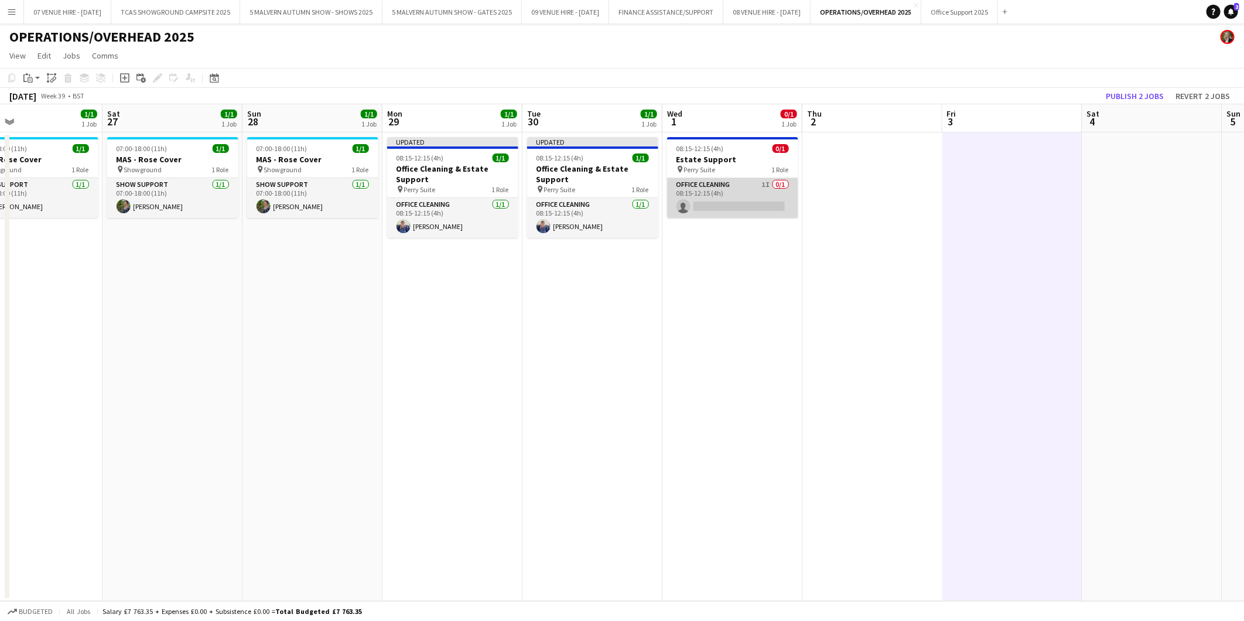
click at [769, 209] on app-card-role "Office Cleaning 1I 0/1 08:15-12:15 (4h) single-neutral-actions" at bounding box center [732, 198] width 131 height 40
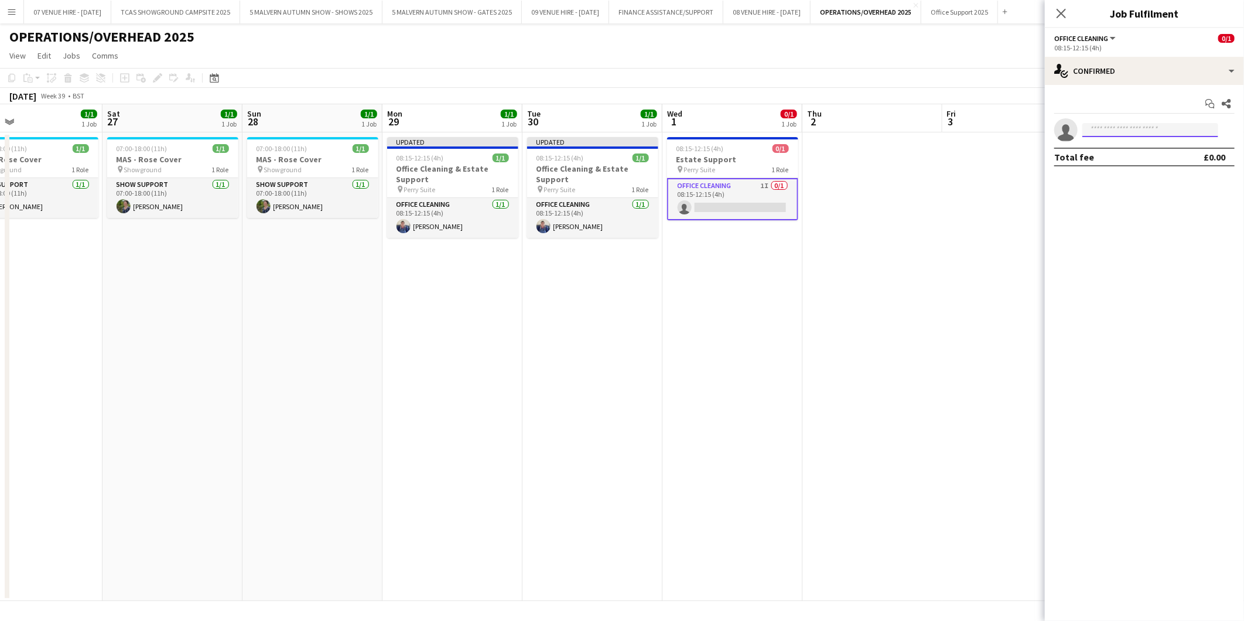
click at [1133, 128] on input at bounding box center [1151, 130] width 136 height 14
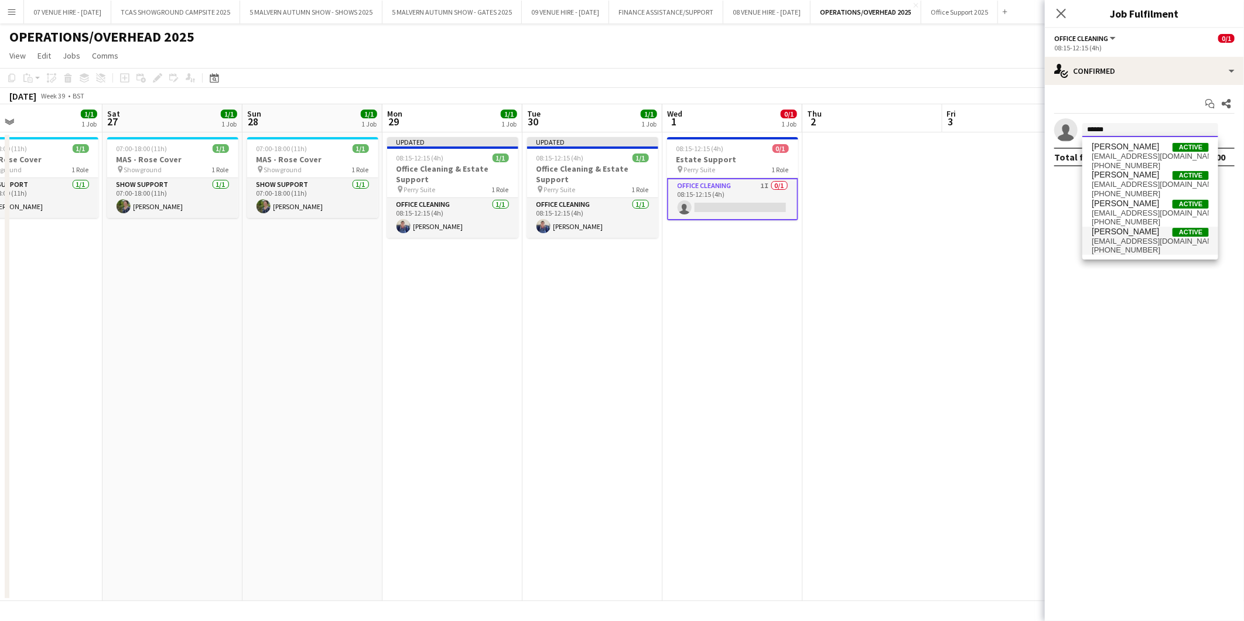
type input "******"
click at [1122, 243] on span "payslipstaylor@gmail.com" at bounding box center [1150, 241] width 117 height 9
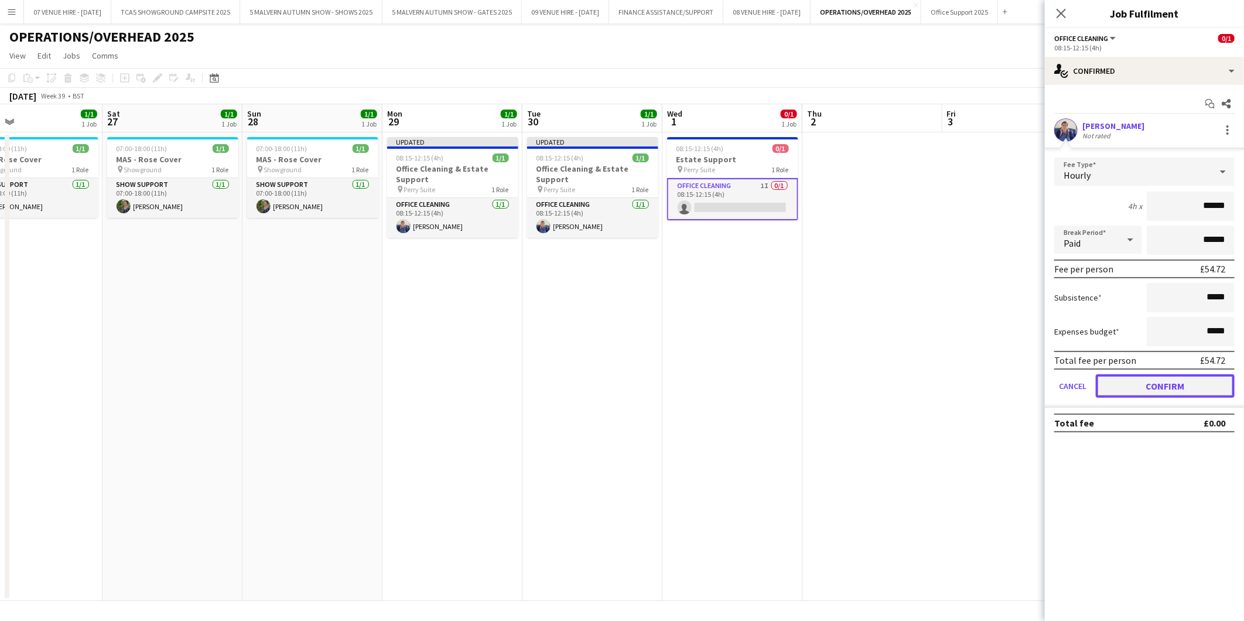
click at [1148, 375] on button "Confirm" at bounding box center [1165, 385] width 139 height 23
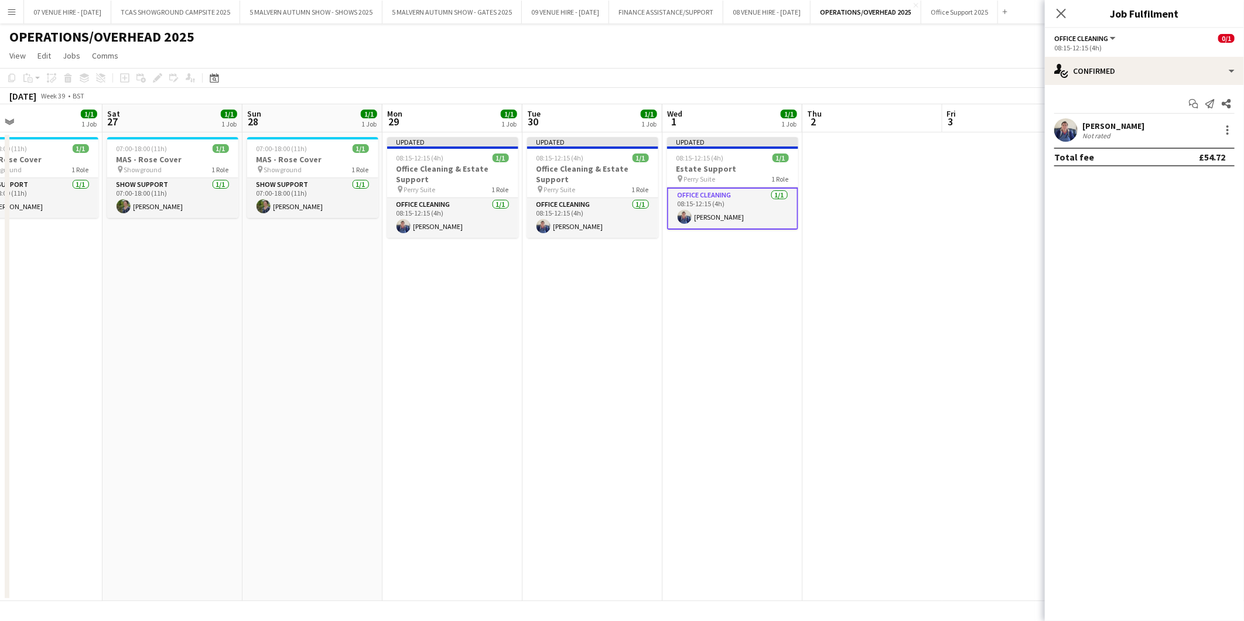
click at [910, 289] on app-date-cell at bounding box center [873, 366] width 140 height 469
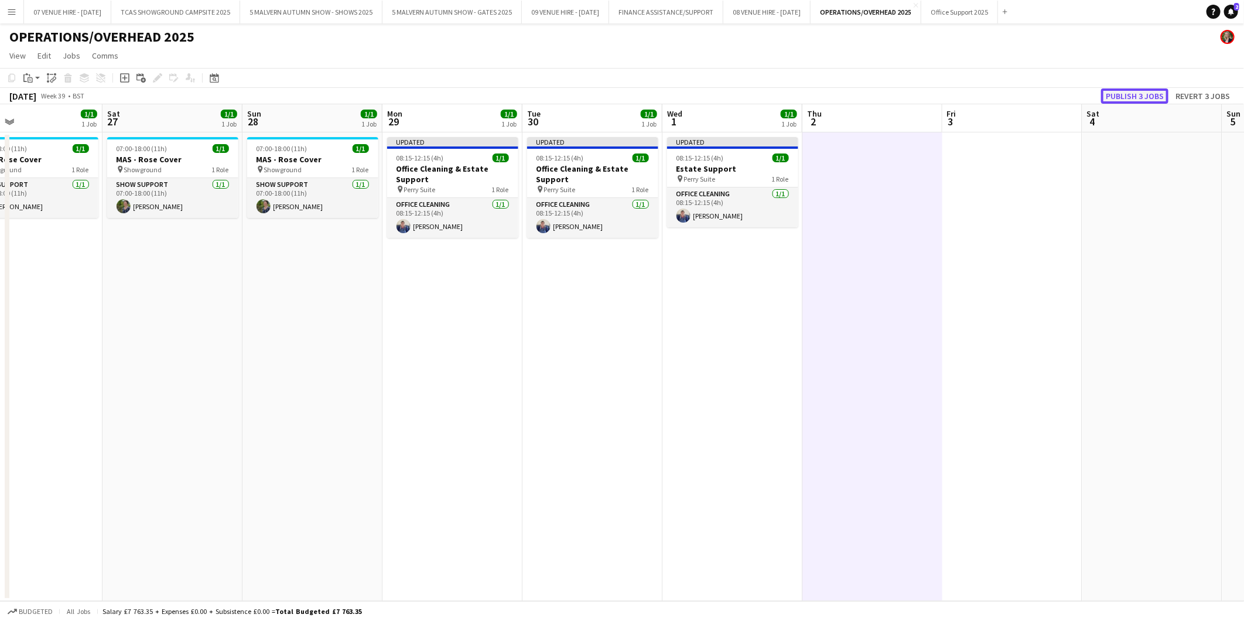
click at [1141, 89] on button "Publish 3 jobs" at bounding box center [1134, 95] width 67 height 15
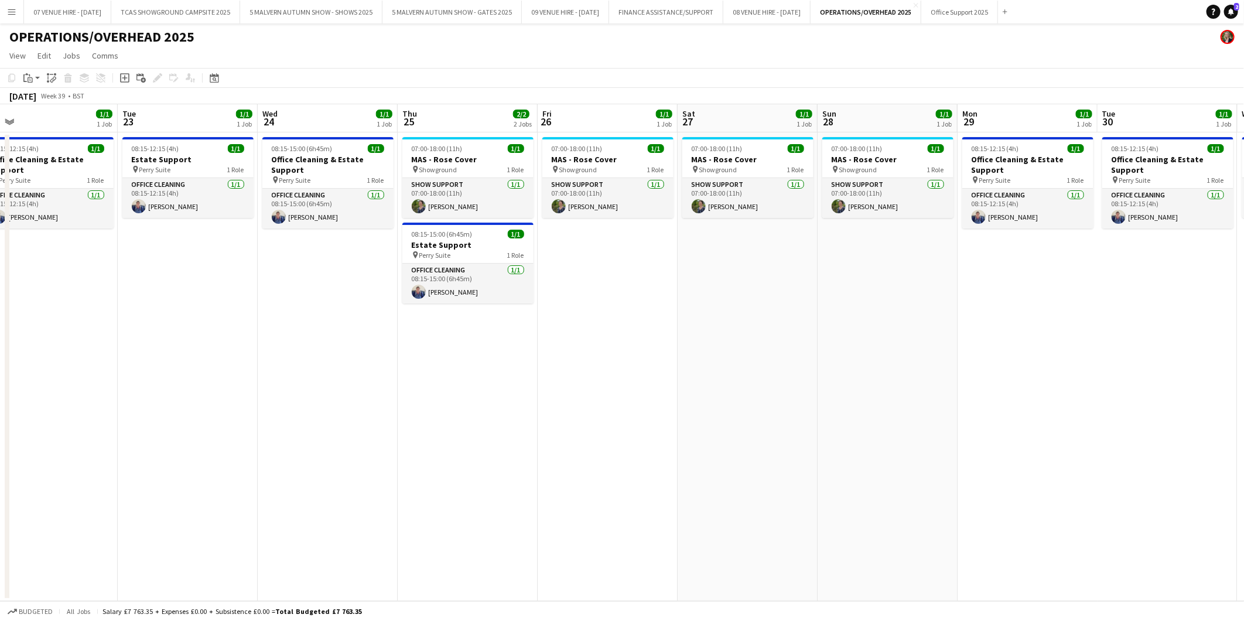
drag, startPoint x: 206, startPoint y: 185, endPoint x: 801, endPoint y: 185, distance: 595.7
click at [801, 185] on app-calendar-viewport "Sat 20 Sun 21 Mon 22 1/1 1 Job Tue 23 1/1 1 Job Wed 24 1/1 1 Job Thu 25 2/2 2 J…" at bounding box center [622, 352] width 1244 height 497
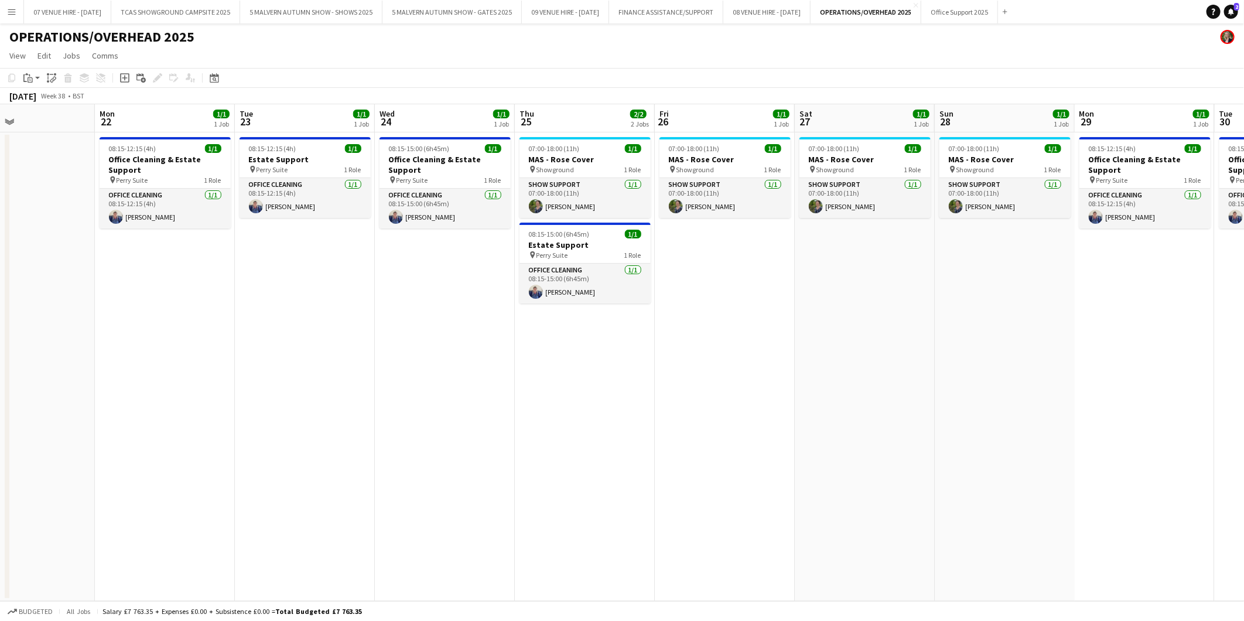
drag, startPoint x: 309, startPoint y: 337, endPoint x: 405, endPoint y: 330, distance: 96.9
click at [405, 330] on app-calendar-viewport "Fri 19 1/1 1 Job Sat 20 Sun 21 Mon 22 1/1 1 Job Tue 23 1/1 1 Job Wed 24 1/1 1 J…" at bounding box center [622, 352] width 1244 height 497
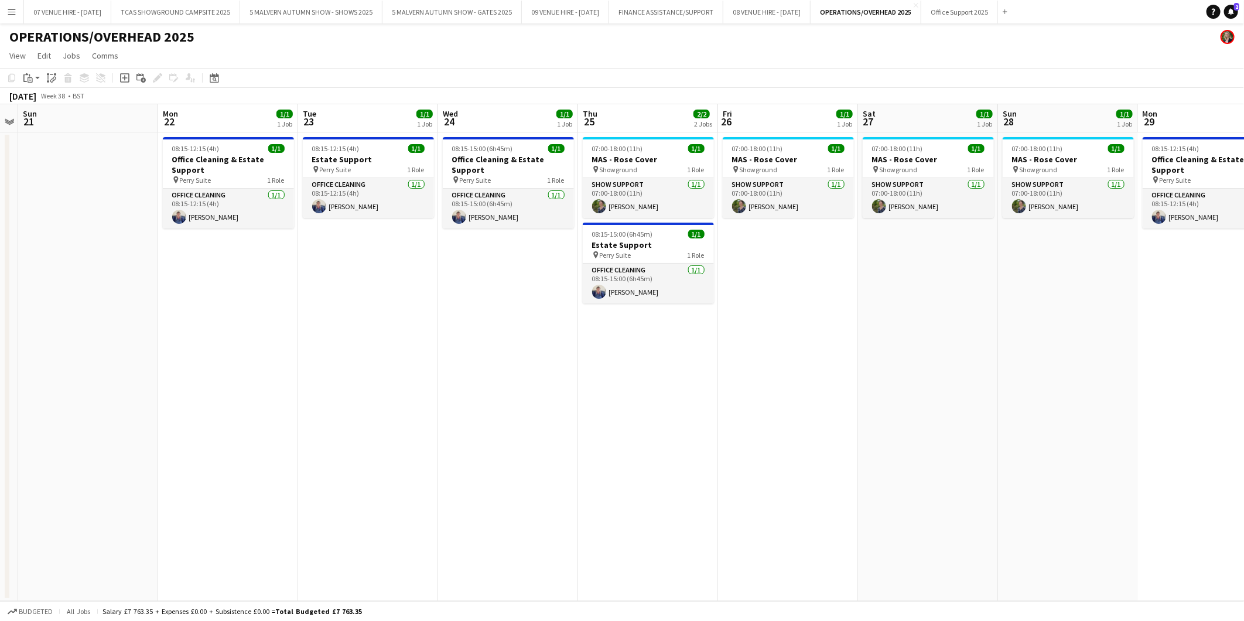
drag, startPoint x: 226, startPoint y: 330, endPoint x: 429, endPoint y: 318, distance: 203.6
click at [429, 318] on app-calendar-viewport "Fri 19 1/1 1 Job Sat 20 Sun 21 Mon 22 1/1 1 Job Tue 23 1/1 1 Job Wed 24 1/1 1 J…" at bounding box center [622, 352] width 1244 height 497
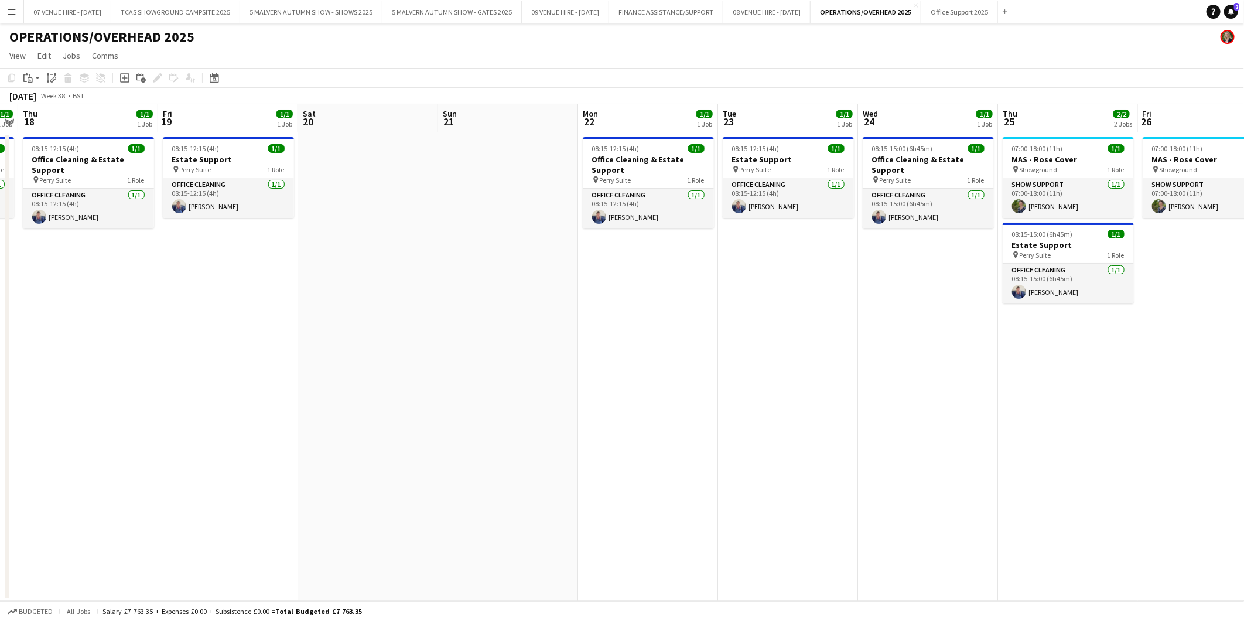
drag, startPoint x: 314, startPoint y: 318, endPoint x: 526, endPoint y: 342, distance: 213.3
click at [544, 342] on app-calendar-viewport "Tue 16 1/1 1 Job Wed 17 1/1 1 Job Thu 18 1/1 1 Job Fri 19 1/1 1 Job Sat 20 Sun …" at bounding box center [622, 352] width 1244 height 497
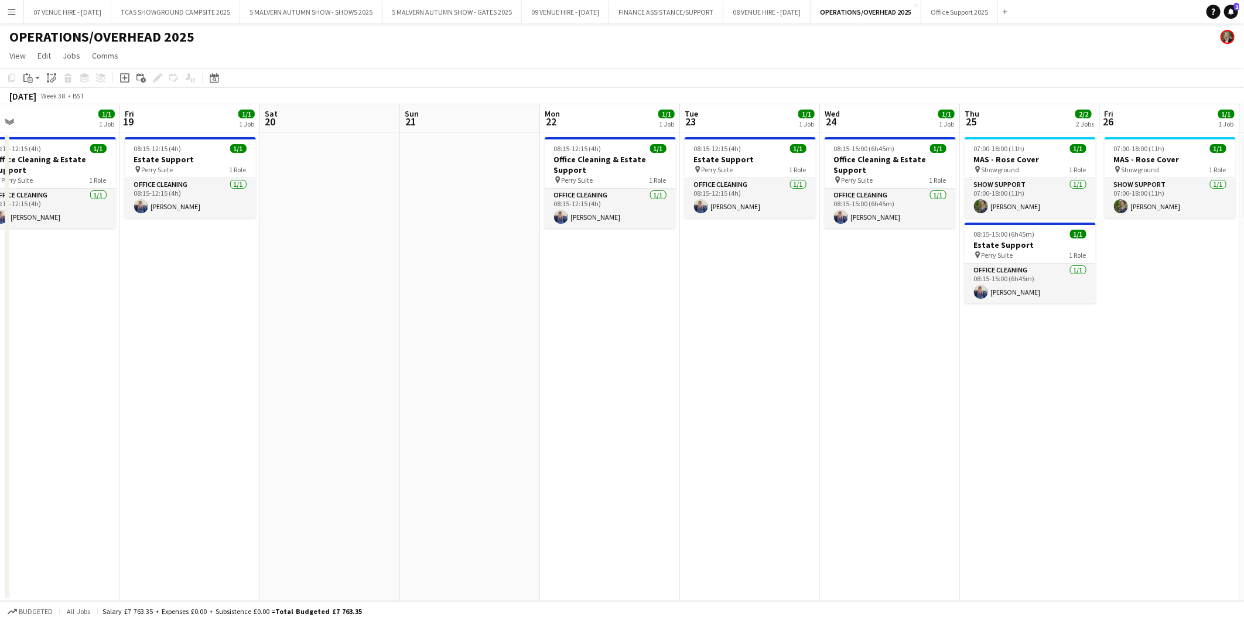
drag, startPoint x: 364, startPoint y: 342, endPoint x: 563, endPoint y: 348, distance: 198.7
click at [563, 348] on app-calendar-viewport "Tue 16 1/1 1 Job Wed 17 1/1 1 Job Thu 18 1/1 1 Job Fri 19 1/1 1 Job Sat 20 Sun …" at bounding box center [622, 352] width 1244 height 497
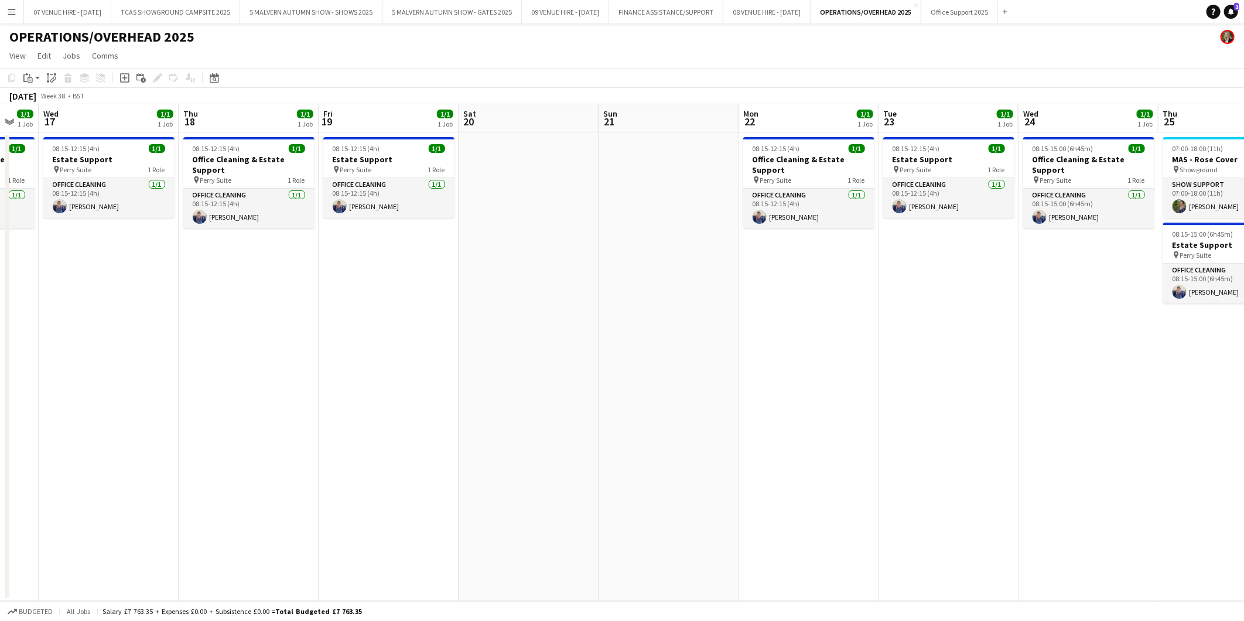
drag, startPoint x: 446, startPoint y: 348, endPoint x: 601, endPoint y: 353, distance: 154.7
click at [601, 353] on app-calendar-viewport "Mon 15 1/1 1 Job Tue 16 1/1 1 Job Wed 17 1/1 1 Job Thu 18 1/1 1 Job Fri 19 1/1 …" at bounding box center [622, 352] width 1244 height 497
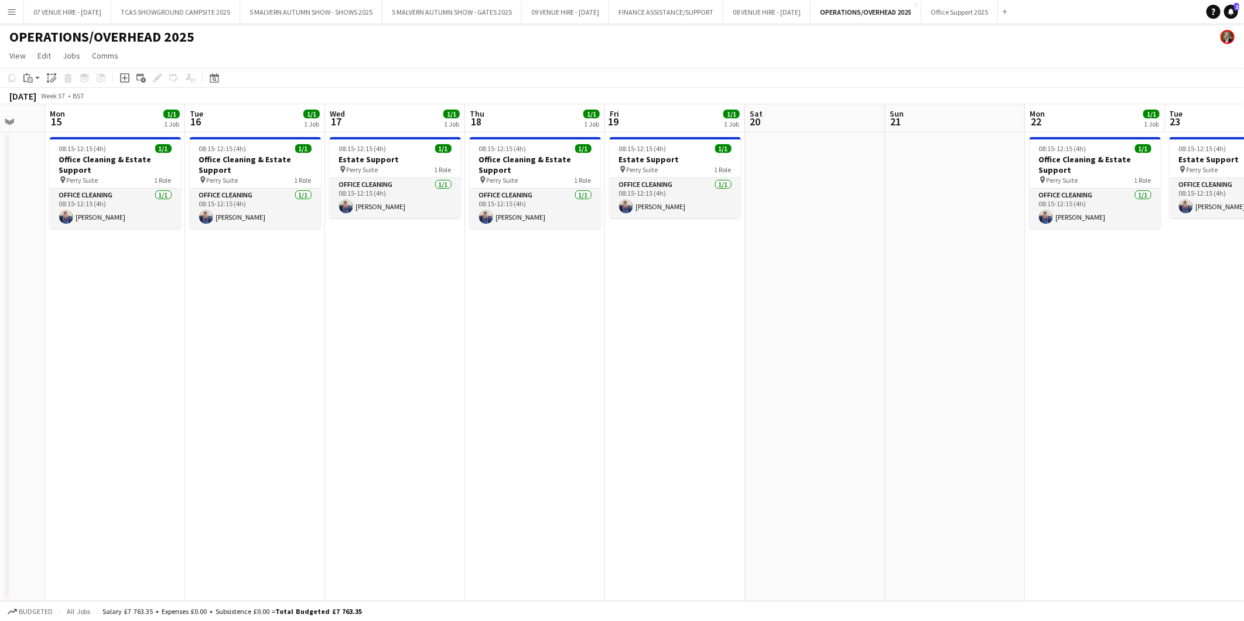
drag, startPoint x: 482, startPoint y: 353, endPoint x: 614, endPoint y: 350, distance: 132.4
click at [614, 350] on app-calendar-viewport "Sat 13 Sun 14 Mon 15 1/1 1 Job Tue 16 1/1 1 Job Wed 17 1/1 1 Job Thu 18 1/1 1 J…" at bounding box center [622, 352] width 1244 height 497
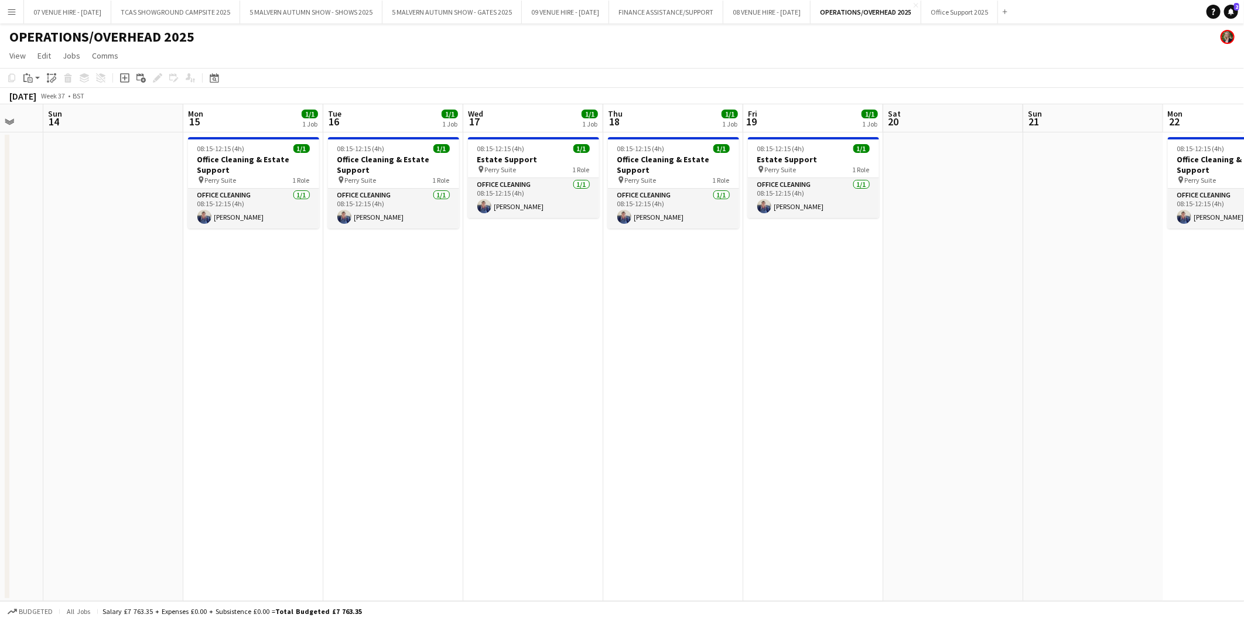
drag, startPoint x: 502, startPoint y: 350, endPoint x: 640, endPoint y: 359, distance: 138.6
click at [640, 359] on app-calendar-viewport "Fri 12 1/1 1 Job Sat 13 Sun 14 Mon 15 1/1 1 Job Tue 16 1/1 1 Job Wed 17 1/1 1 J…" at bounding box center [622, 352] width 1244 height 497
drag, startPoint x: 592, startPoint y: 354, endPoint x: 669, endPoint y: 358, distance: 77.4
click at [703, 357] on app-calendar-viewport "Fri 12 1/1 1 Job Sat 13 Sun 14 Mon 15 1/1 1 Job Tue 16 1/1 1 Job Wed 17 1/1 1 J…" at bounding box center [622, 352] width 1244 height 497
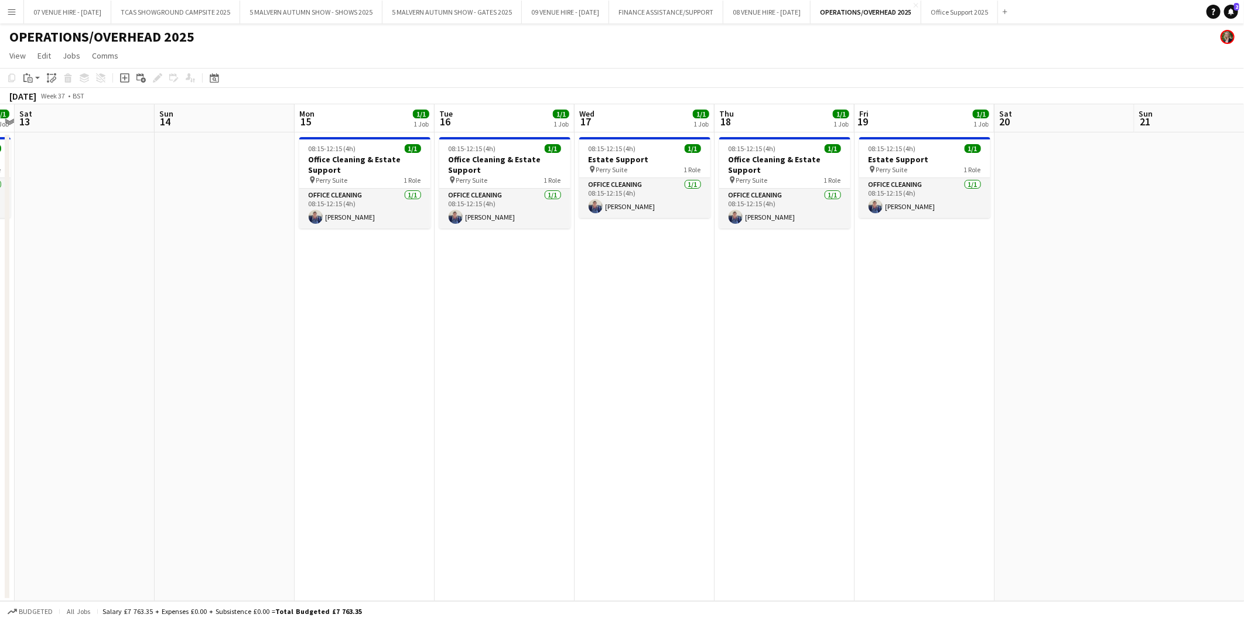
drag, startPoint x: 524, startPoint y: 343, endPoint x: 626, endPoint y: 343, distance: 101.3
click at [626, 343] on app-calendar-viewport "Thu 11 1/1 1 Job Fri 12 1/1 1 Job Sat 13 Sun 14 Mon 15 1/1 1 Job Tue 16 1/1 1 J…" at bounding box center [622, 352] width 1244 height 497
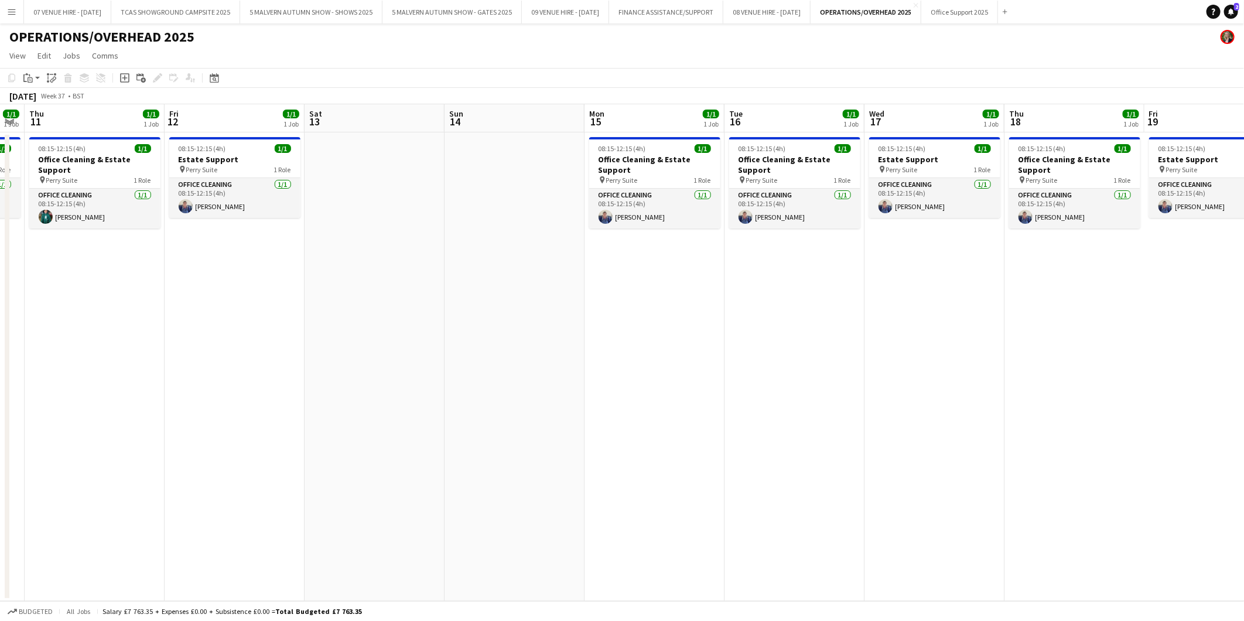
drag, startPoint x: 623, startPoint y: 337, endPoint x: 639, endPoint y: 339, distance: 15.9
click at [639, 339] on app-calendar-viewport "Tue 9 1/1 1 Job Wed 10 1/1 1 Job Thu 11 1/1 1 Job Fri 12 1/1 1 Job Sat 13 Sun 1…" at bounding box center [622, 352] width 1244 height 497
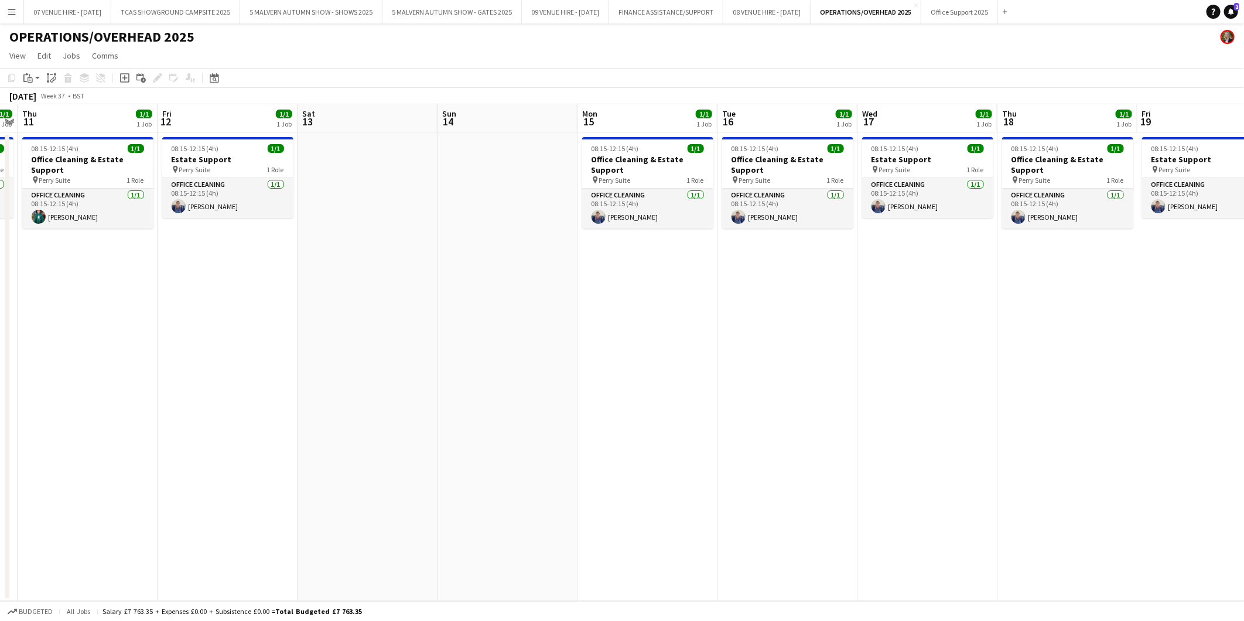
click at [674, 335] on app-calendar-viewport "Tue 9 1/1 1 Job Wed 10 1/1 1 Job Thu 11 1/1 1 Job Fri 12 1/1 1 Job Sat 13 Sun 1…" at bounding box center [622, 352] width 1244 height 497
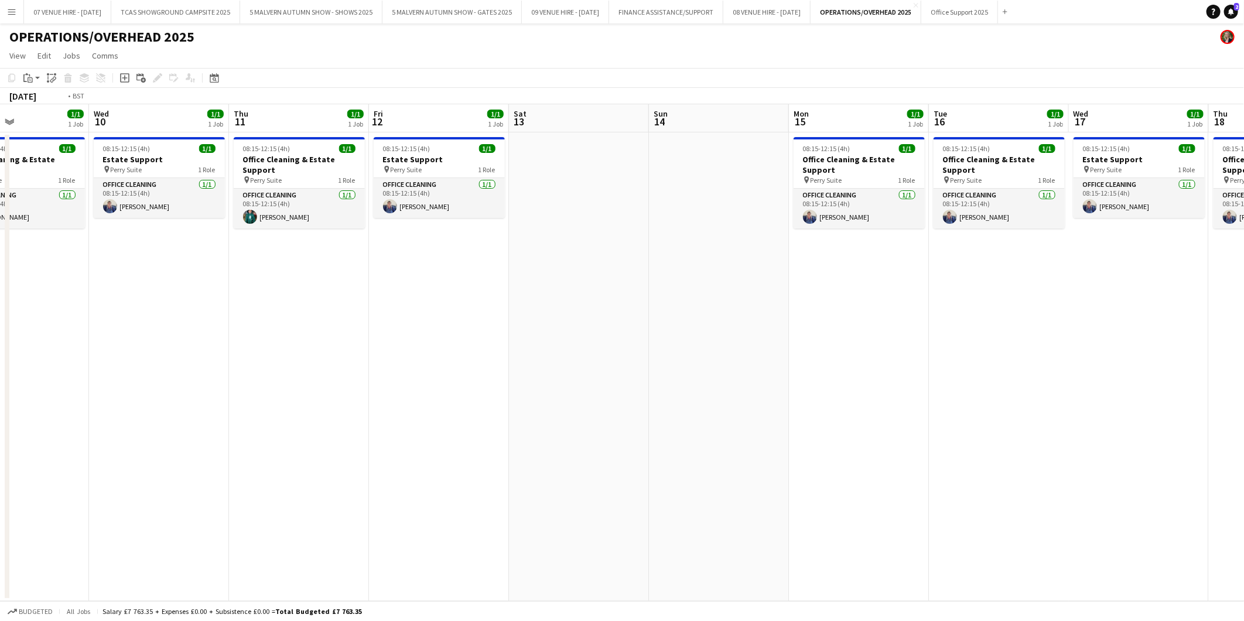
drag, startPoint x: 448, startPoint y: 323, endPoint x: 659, endPoint y: 322, distance: 211.5
click at [659, 322] on app-calendar-viewport "Sun 7 Mon 8 1/1 1 Job Tue 9 1/1 1 Job Wed 10 1/1 1 Job Thu 11 1/1 1 Job Fri 12 …" at bounding box center [622, 352] width 1244 height 497
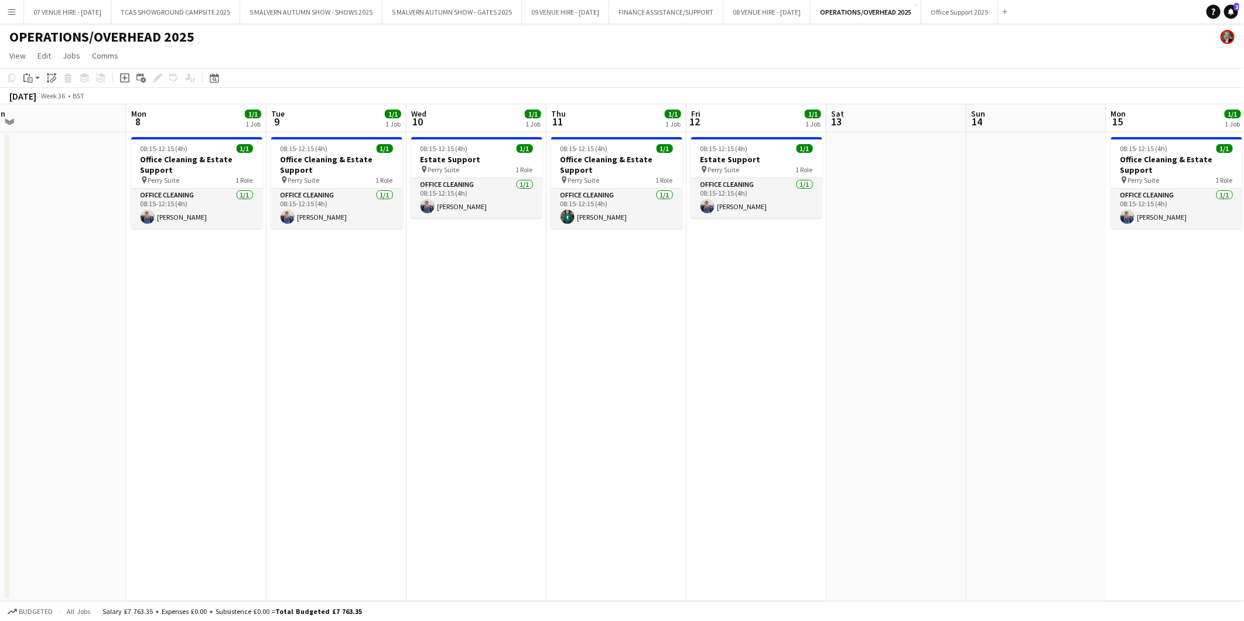
drag, startPoint x: 409, startPoint y: 311, endPoint x: 727, endPoint y: 319, distance: 318.2
click at [726, 319] on app-calendar-viewport "Fri 5 1/1 1 Job Sat 6 Sun 7 Mon 8 1/1 1 Job Tue 9 1/1 1 Job Wed 10 1/1 1 Job Th…" at bounding box center [622, 352] width 1244 height 497
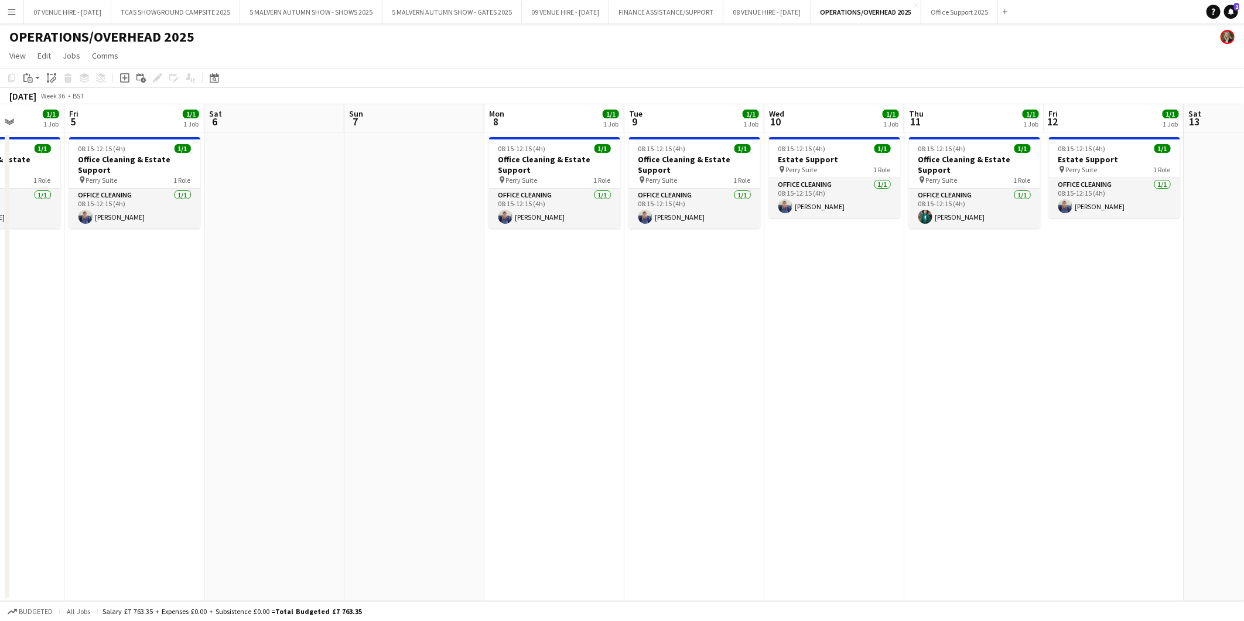
drag, startPoint x: 592, startPoint y: 326, endPoint x: 466, endPoint y: 348, distance: 127.2
click at [691, 334] on app-calendar-viewport "Tue 2 1/1 1 Job Wed 3 1/1 1 Job Thu 4 1/1 1 Job Fri 5 1/1 1 Job Sat 6 Sun 7 Mon…" at bounding box center [622, 352] width 1244 height 497
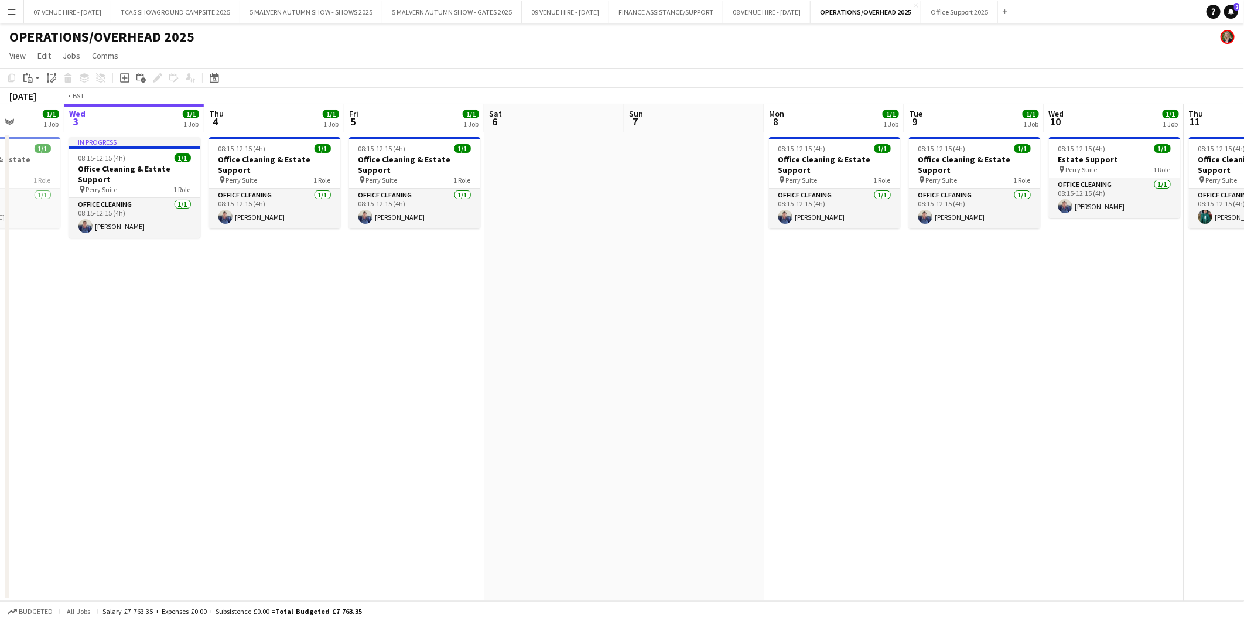
drag, startPoint x: 441, startPoint y: 344, endPoint x: 701, endPoint y: 349, distance: 260.1
click at [705, 349] on app-calendar-viewport "Sun 31 Mon 1 1/1 1 Job Tue 2 1/1 1 Job Wed 3 1/1 1 Job Thu 4 1/1 1 Job Fri 5 1/…" at bounding box center [622, 352] width 1244 height 497
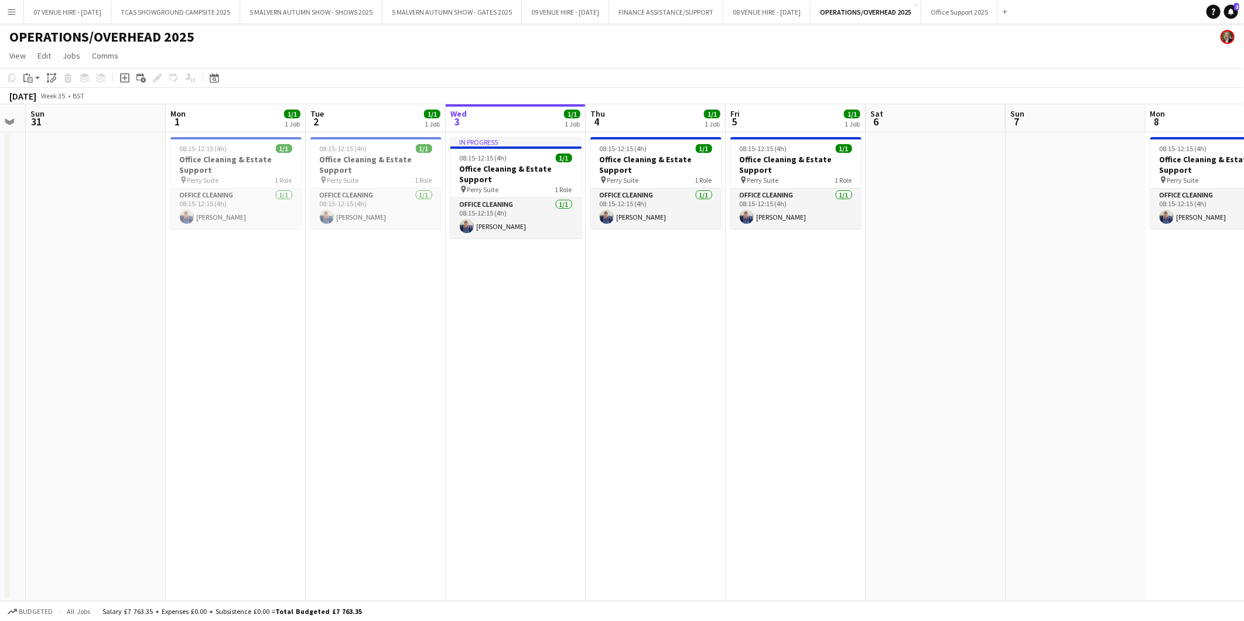
drag, startPoint x: 503, startPoint y: 339, endPoint x: 760, endPoint y: 347, distance: 257.9
click at [760, 347] on app-calendar-viewport "Fri 29 1/1 1 Job Sat 30 Sun 31 Mon 1 1/1 1 Job Tue 2 1/1 1 Job Wed 3 1/1 1 Job …" at bounding box center [622, 352] width 1244 height 497
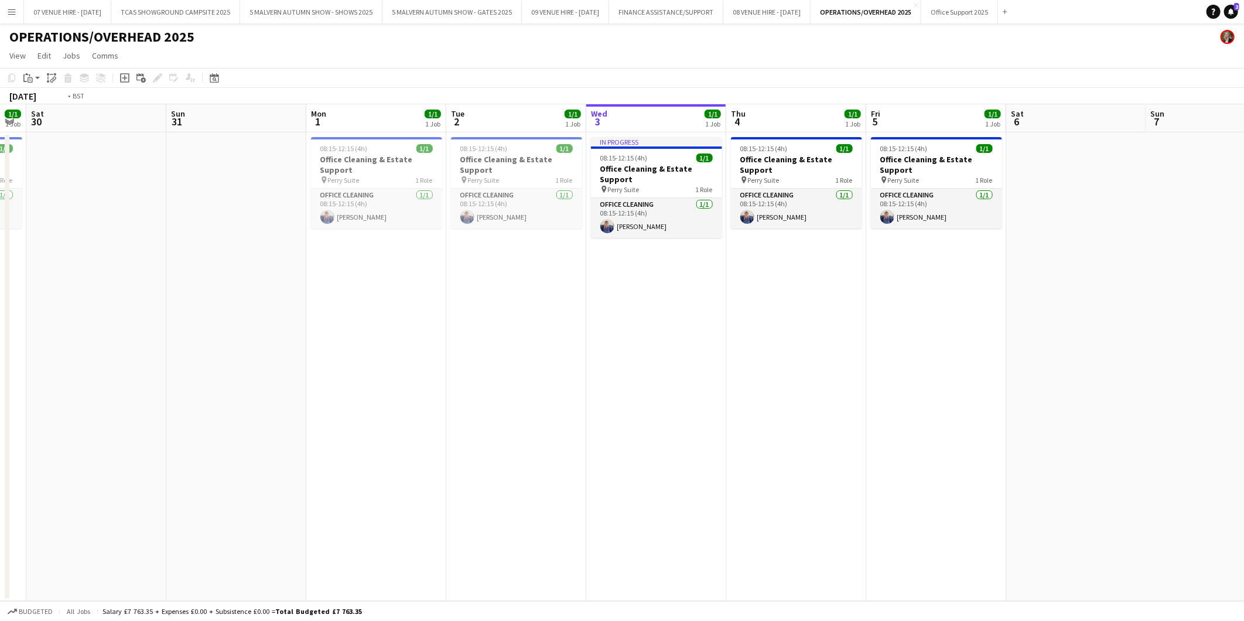
click at [284, 278] on app-calendar-viewport "Thu 28 1/1 1 Job Fri 29 1/1 1 Job Sat 30 Sun 31 Mon 1 1/1 1 Job Tue 2 1/1 1 Job…" at bounding box center [622, 352] width 1244 height 497
